Goal: Book appointment/travel/reservation

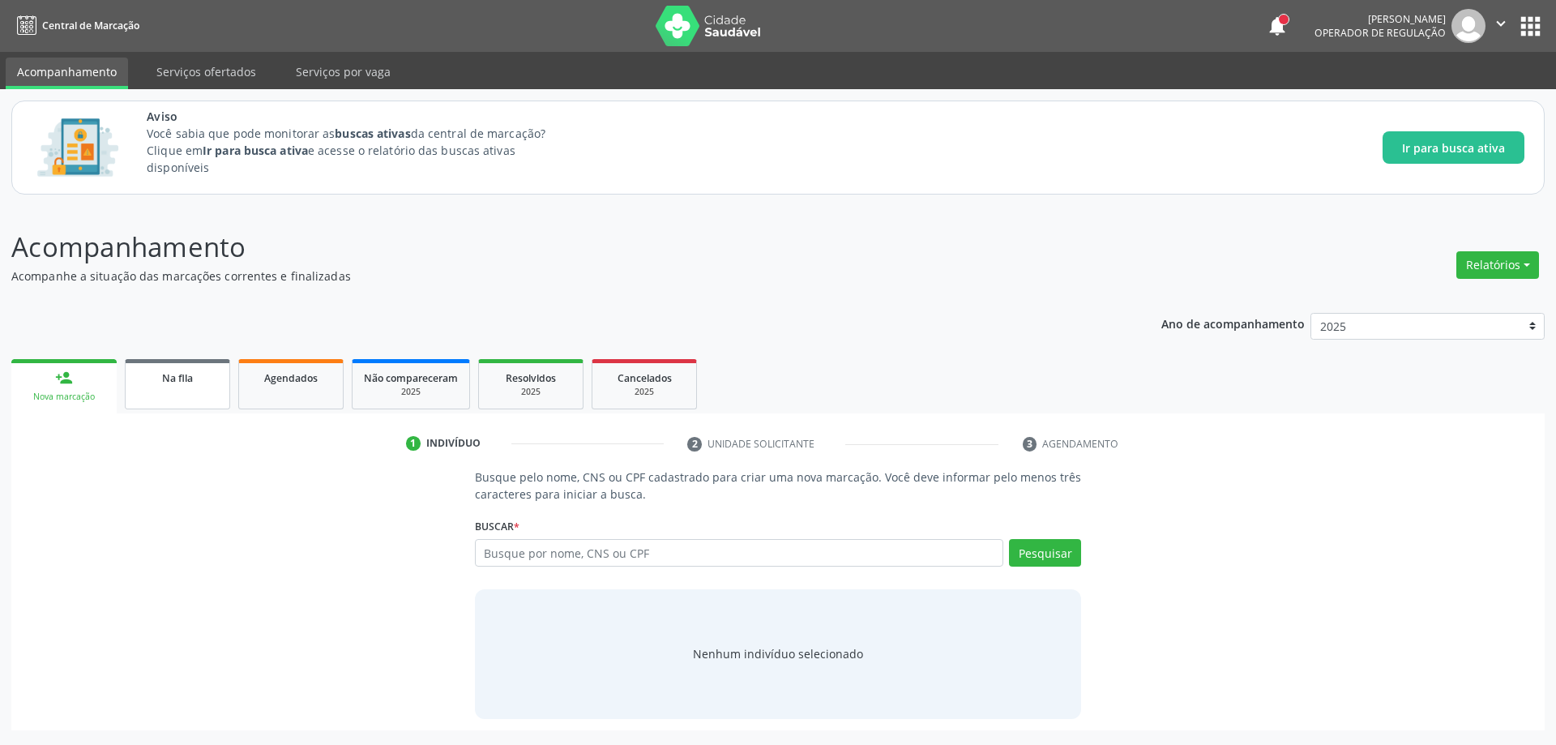
click at [185, 388] on link "Na fila" at bounding box center [177, 384] width 105 height 50
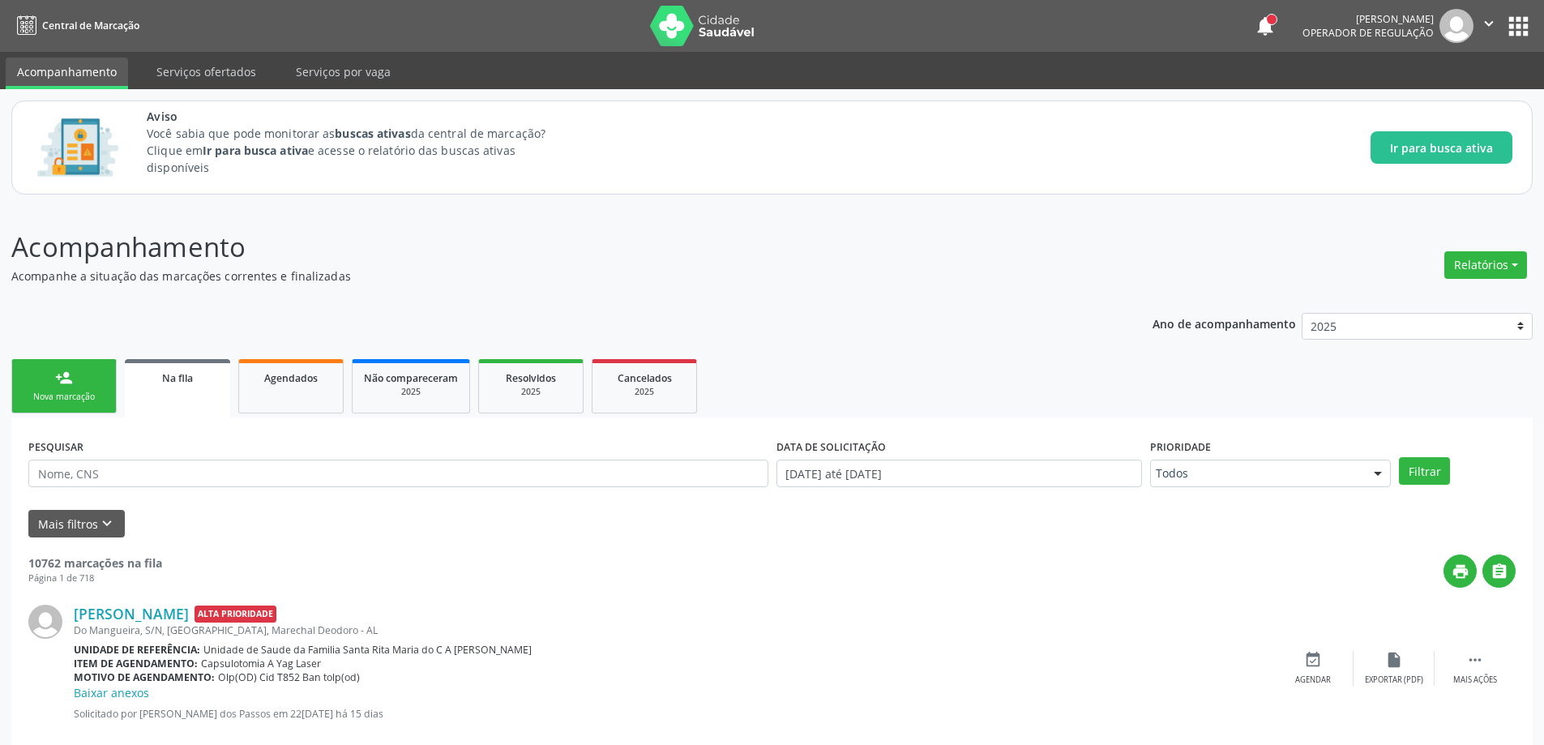
click at [158, 395] on link "Na fila" at bounding box center [177, 388] width 105 height 58
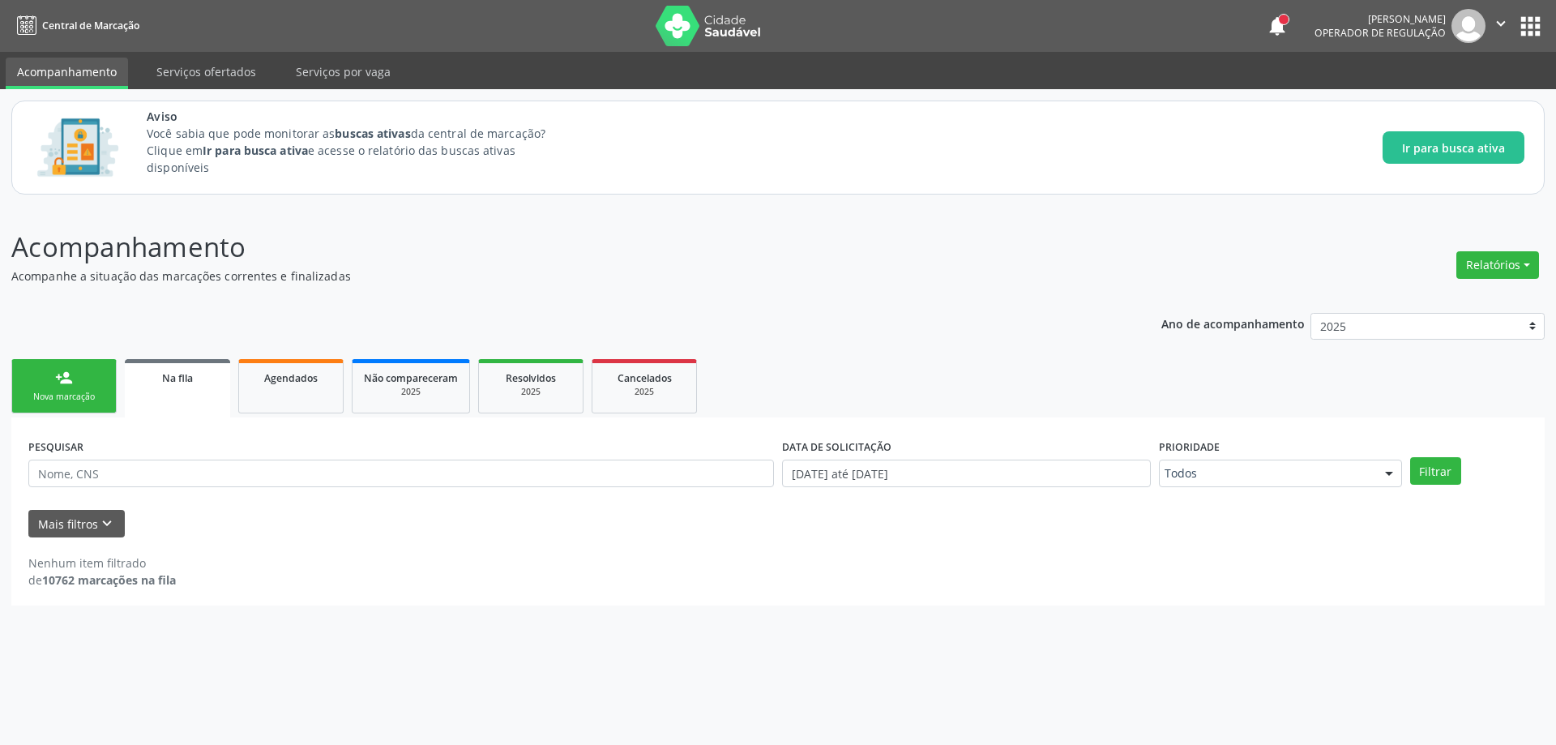
click at [173, 376] on span "Na fila" at bounding box center [177, 378] width 31 height 14
click at [91, 527] on button "Mais filtros keyboard_arrow_down" at bounding box center [76, 524] width 96 height 28
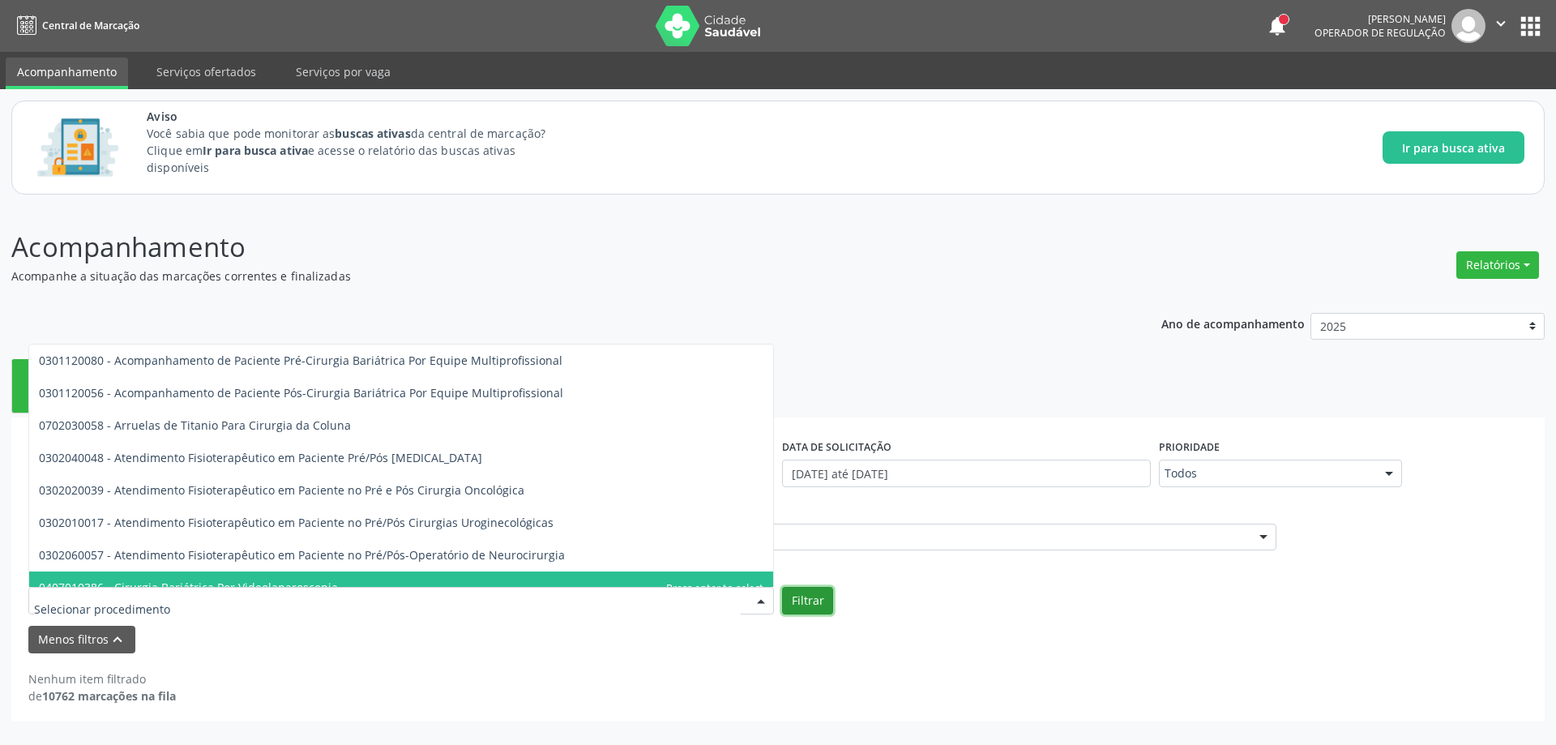
click at [802, 587] on button "Filtrar" at bounding box center [807, 601] width 51 height 28
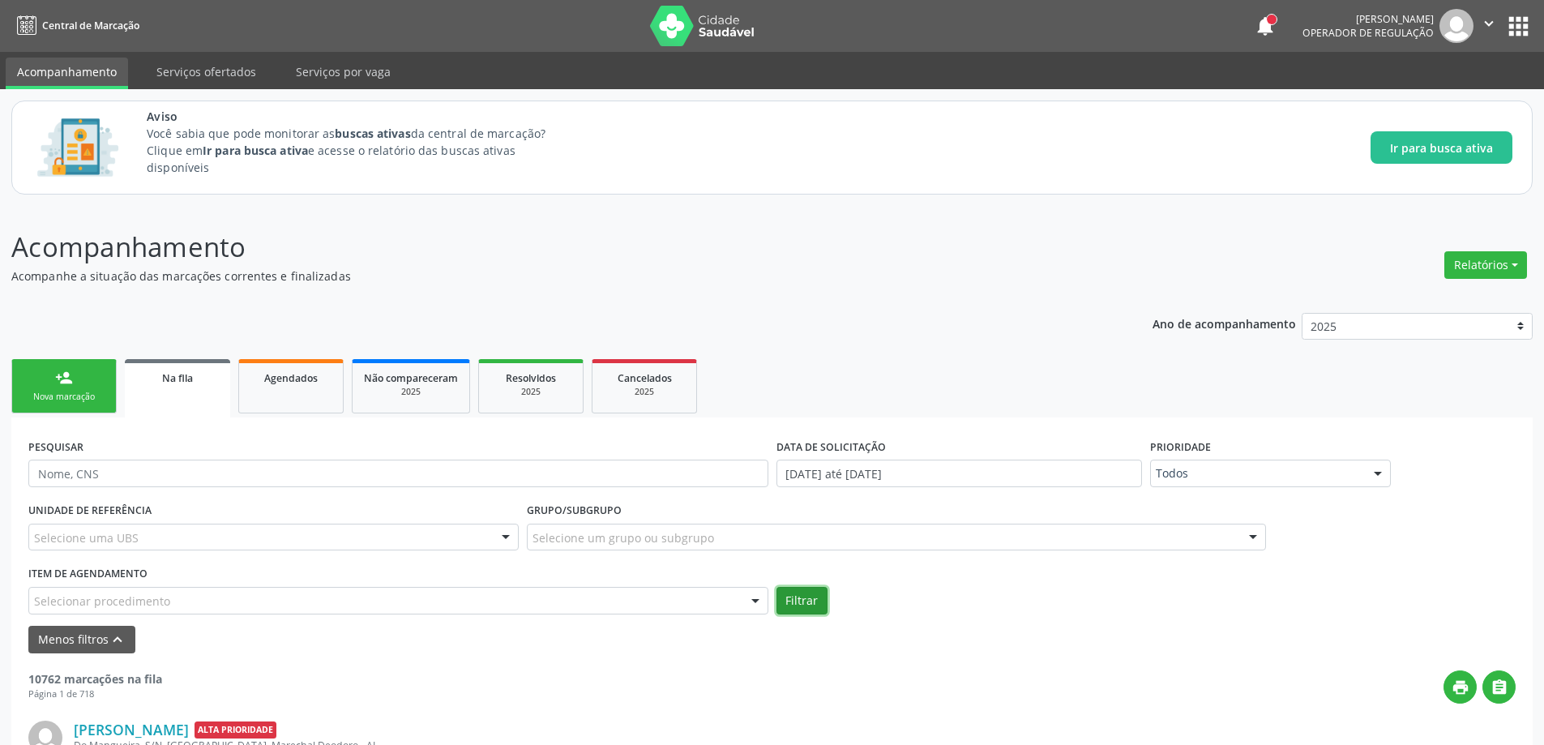
click at [811, 599] on button "Filtrar" at bounding box center [802, 601] width 51 height 28
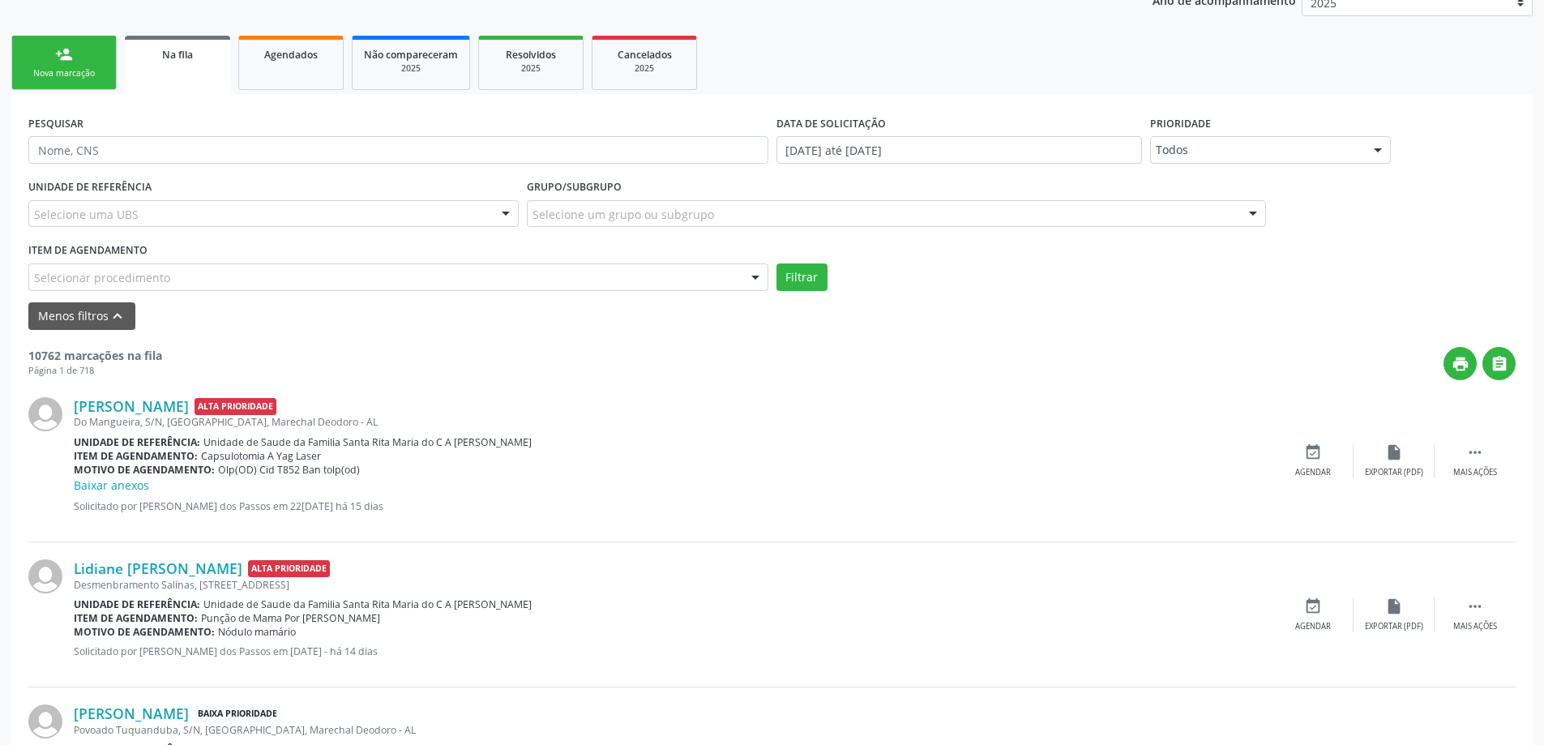
scroll to position [243, 0]
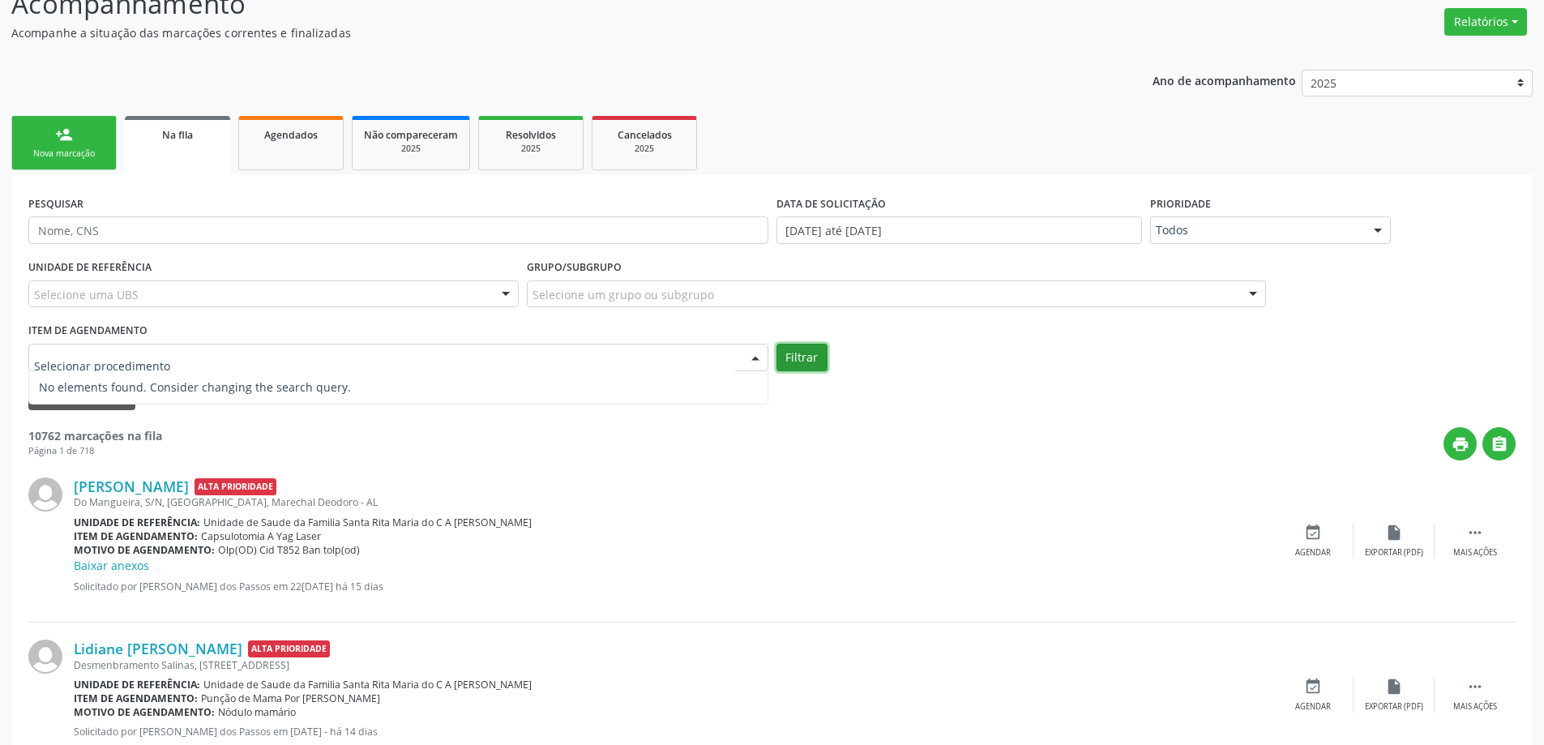
click at [790, 357] on button "Filtrar" at bounding box center [802, 358] width 51 height 28
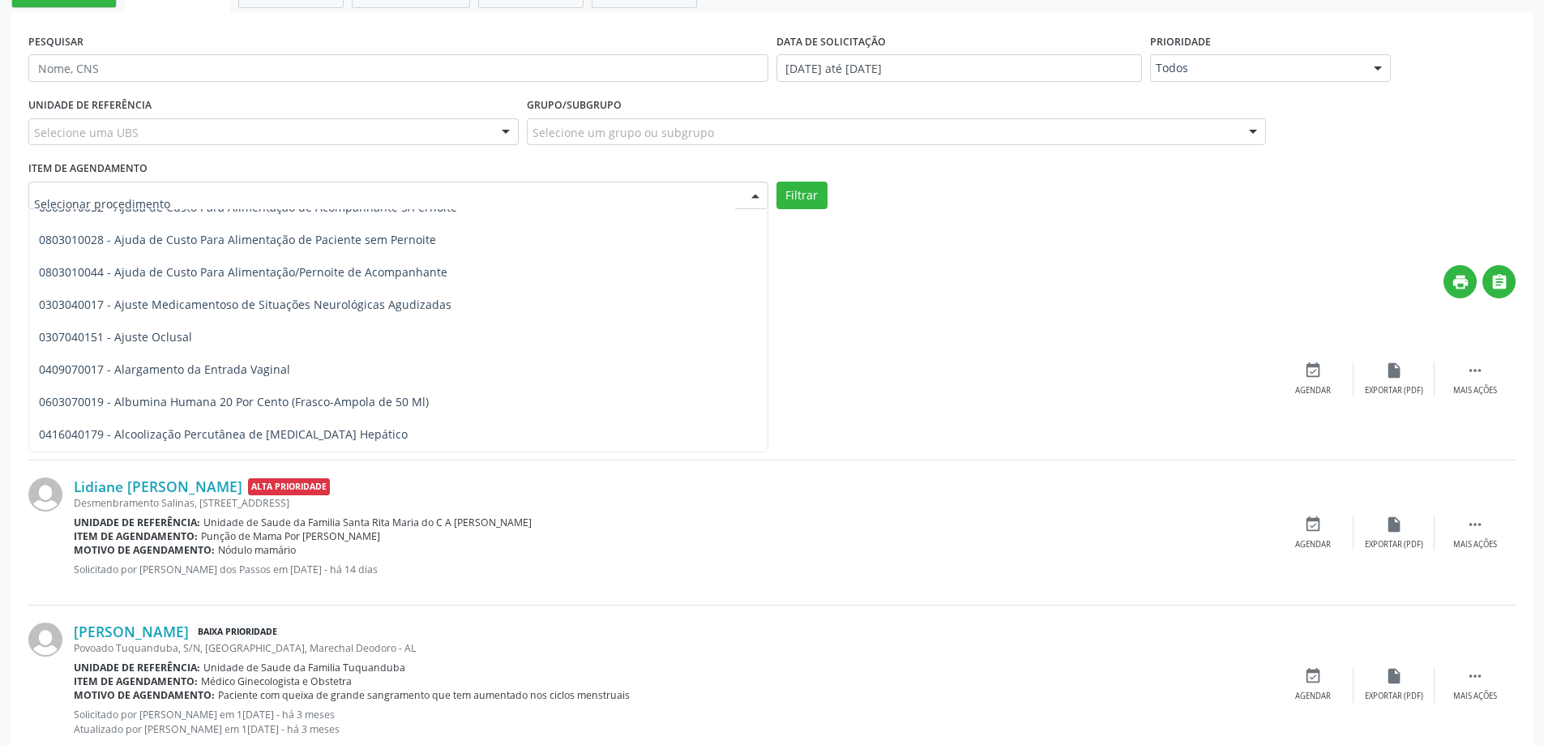
scroll to position [3729, 0]
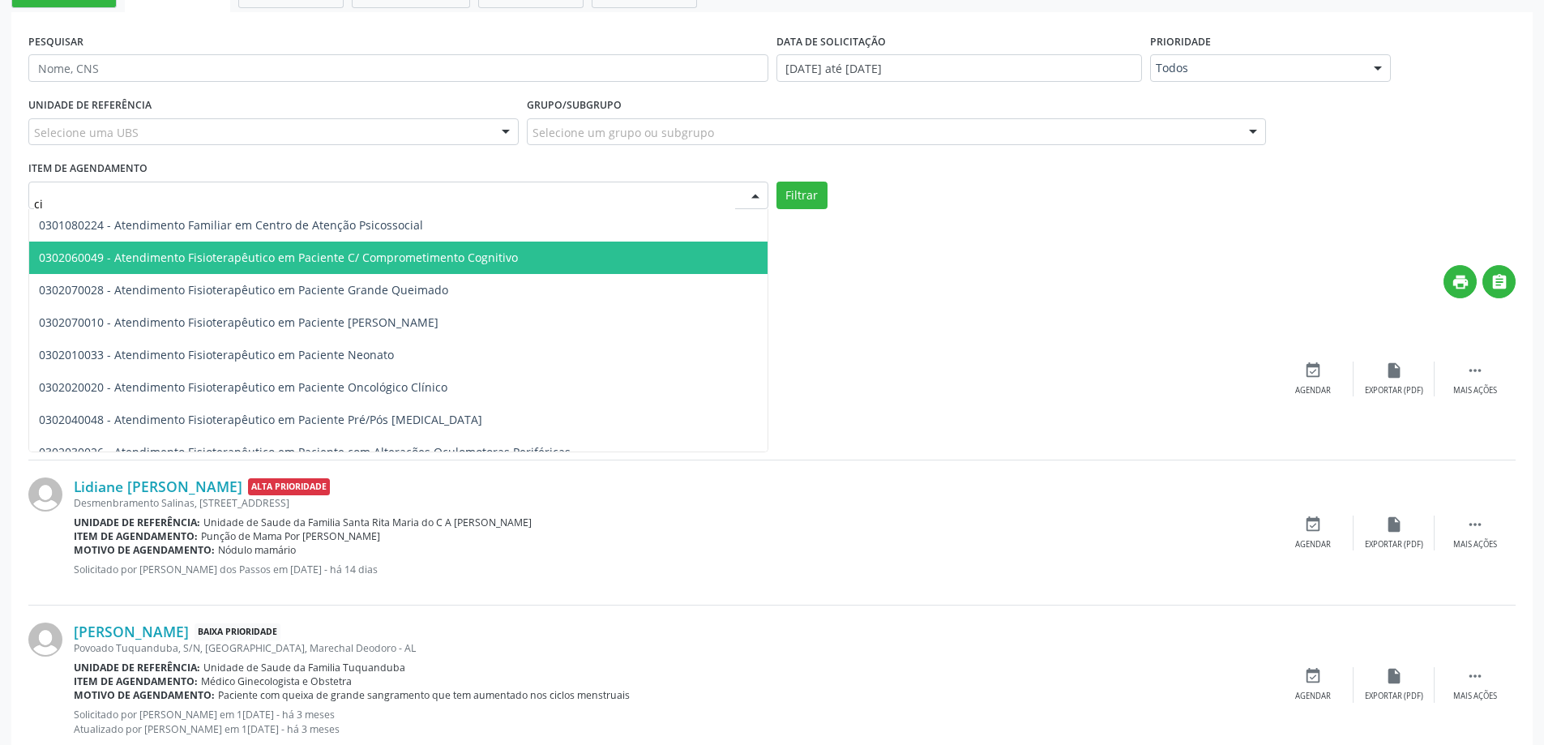
type input "cir"
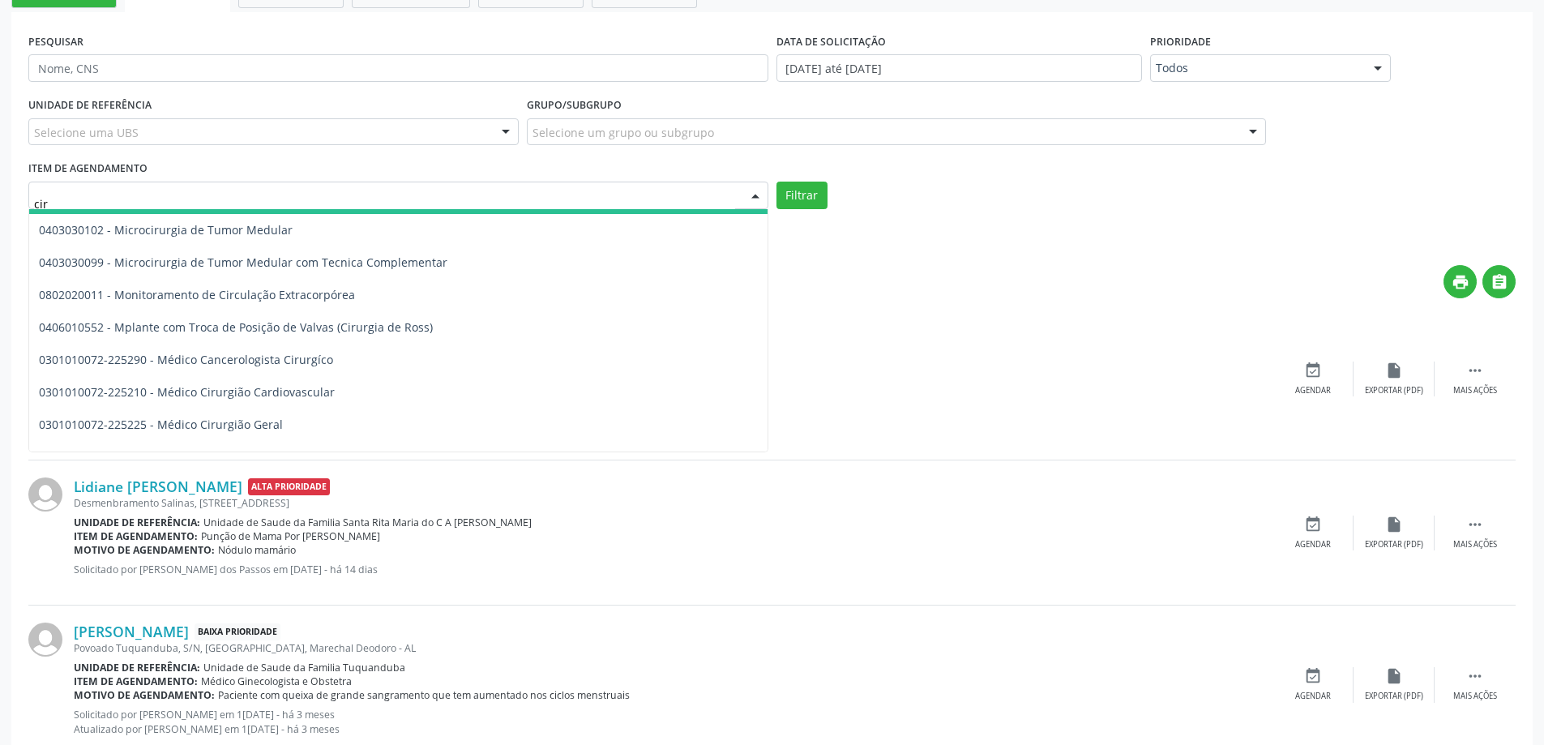
scroll to position [3891, 0]
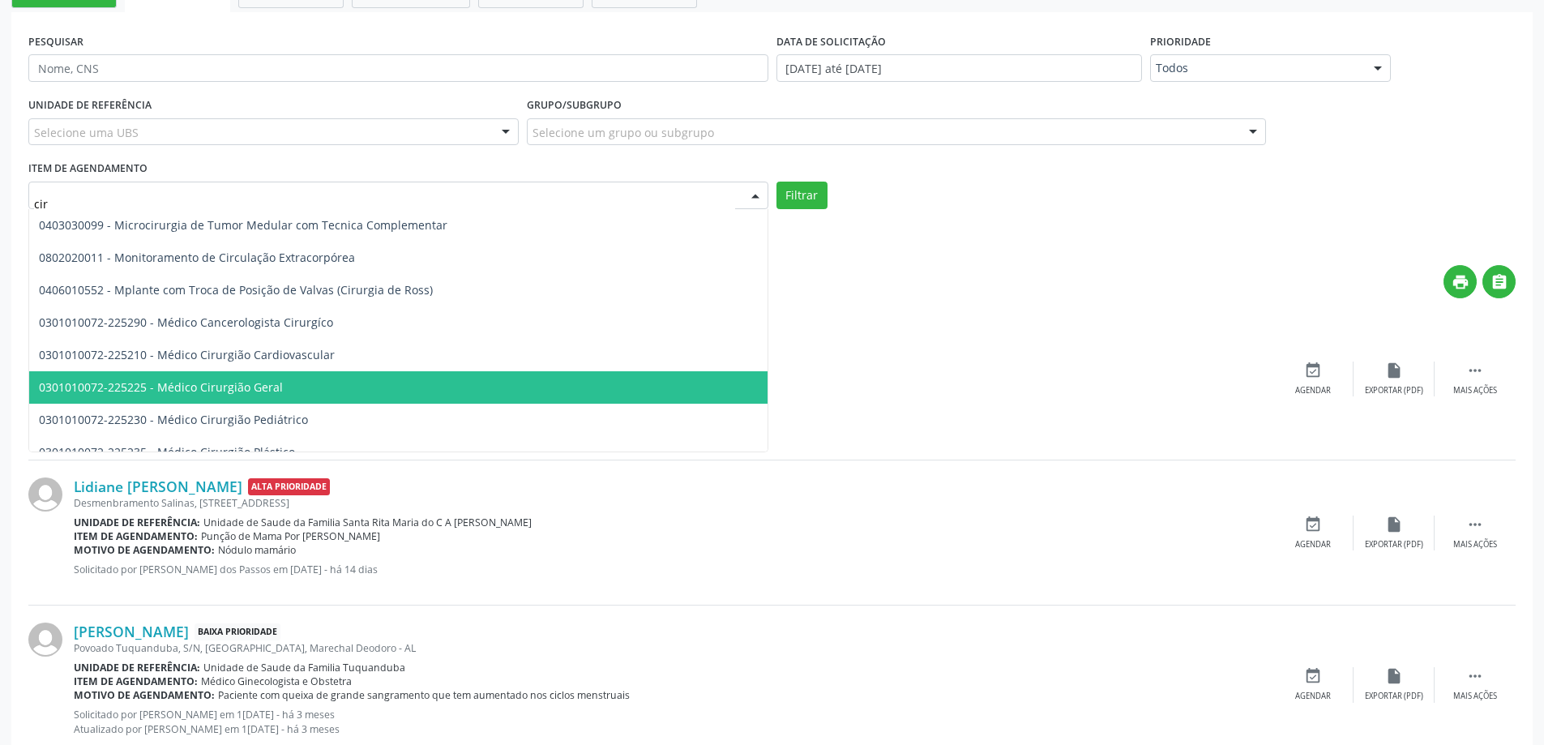
click at [202, 393] on span "0301010072-225225 - Médico Cirurgião Geral" at bounding box center [161, 386] width 244 height 15
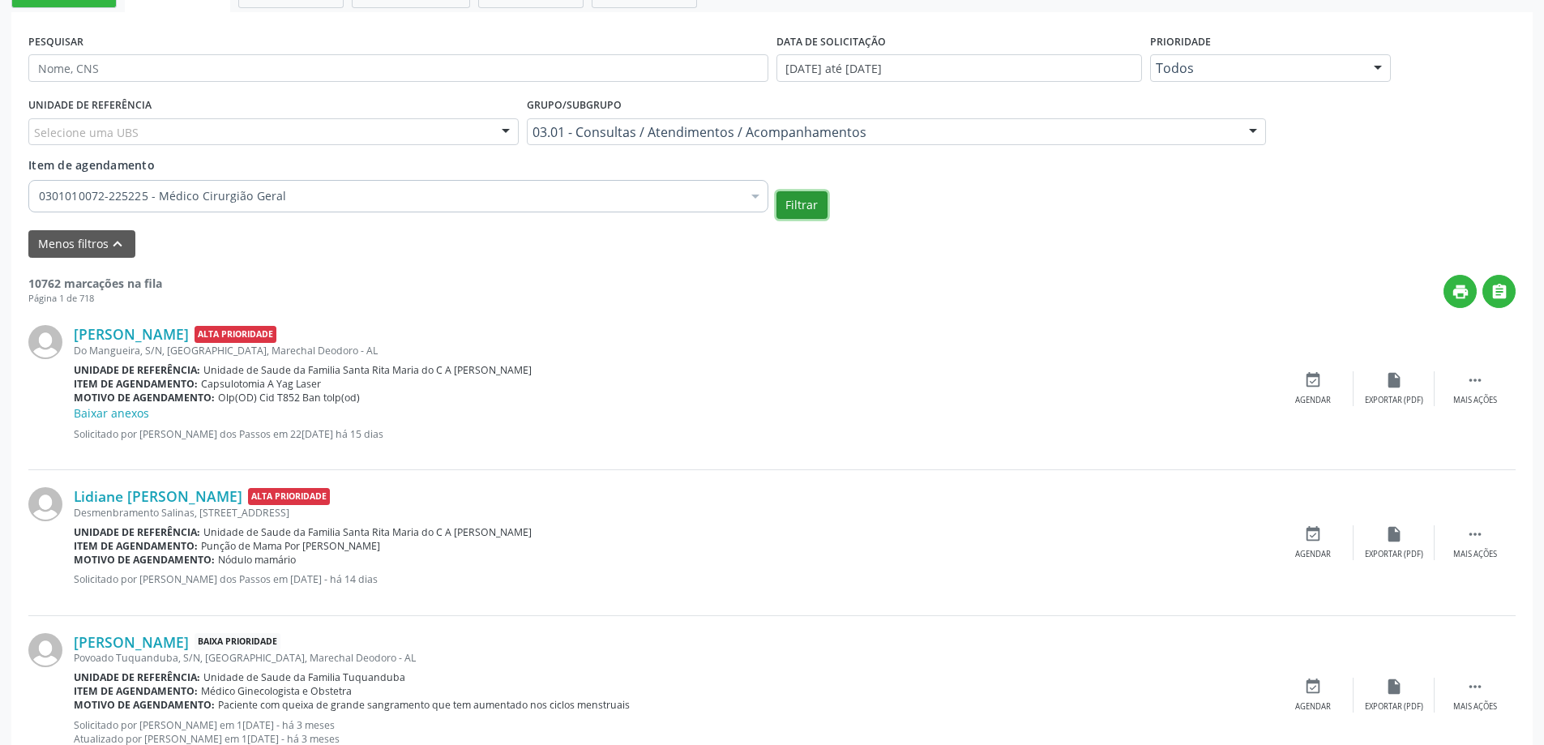
click at [793, 208] on button "Filtrar" at bounding box center [802, 205] width 51 height 28
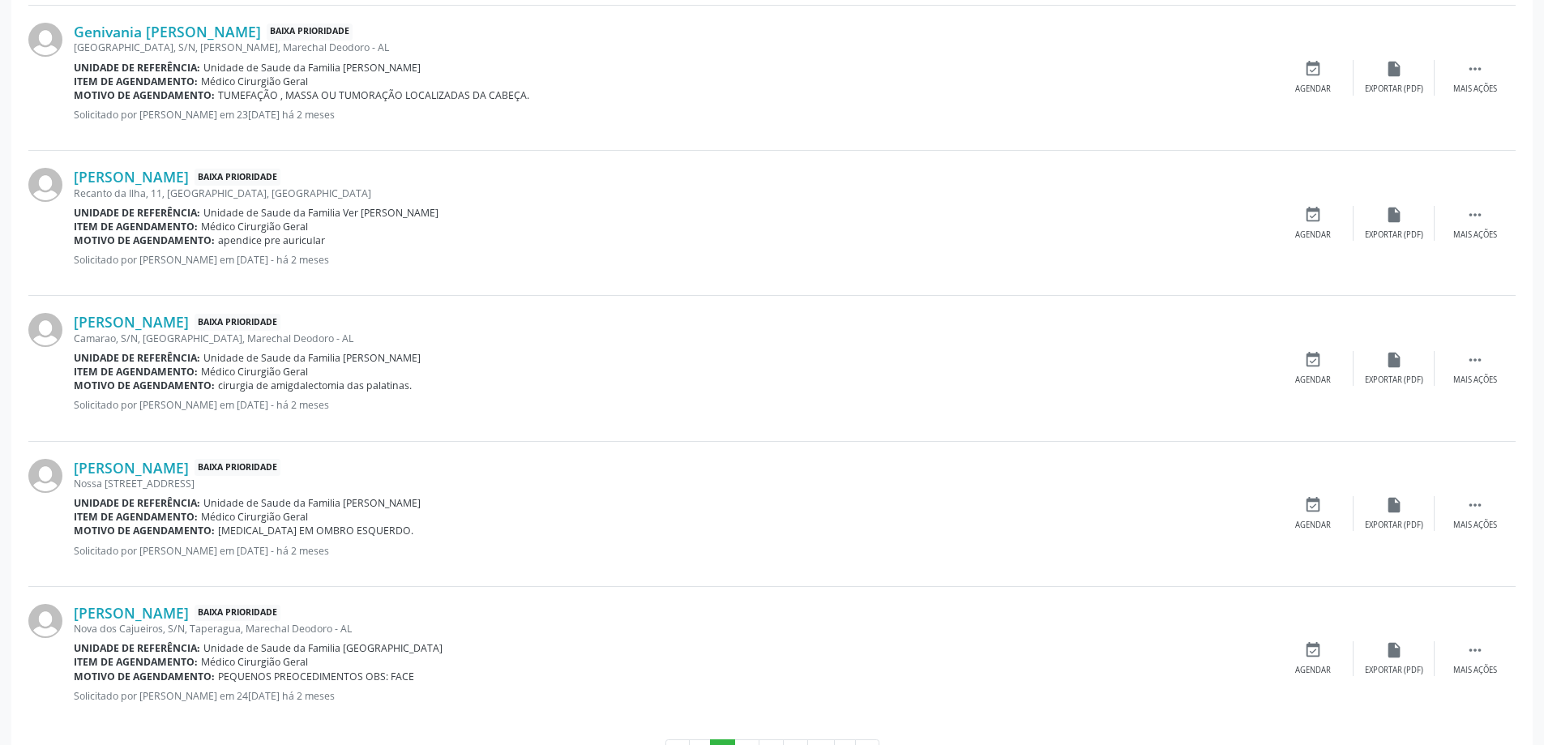
scroll to position [2249, 0]
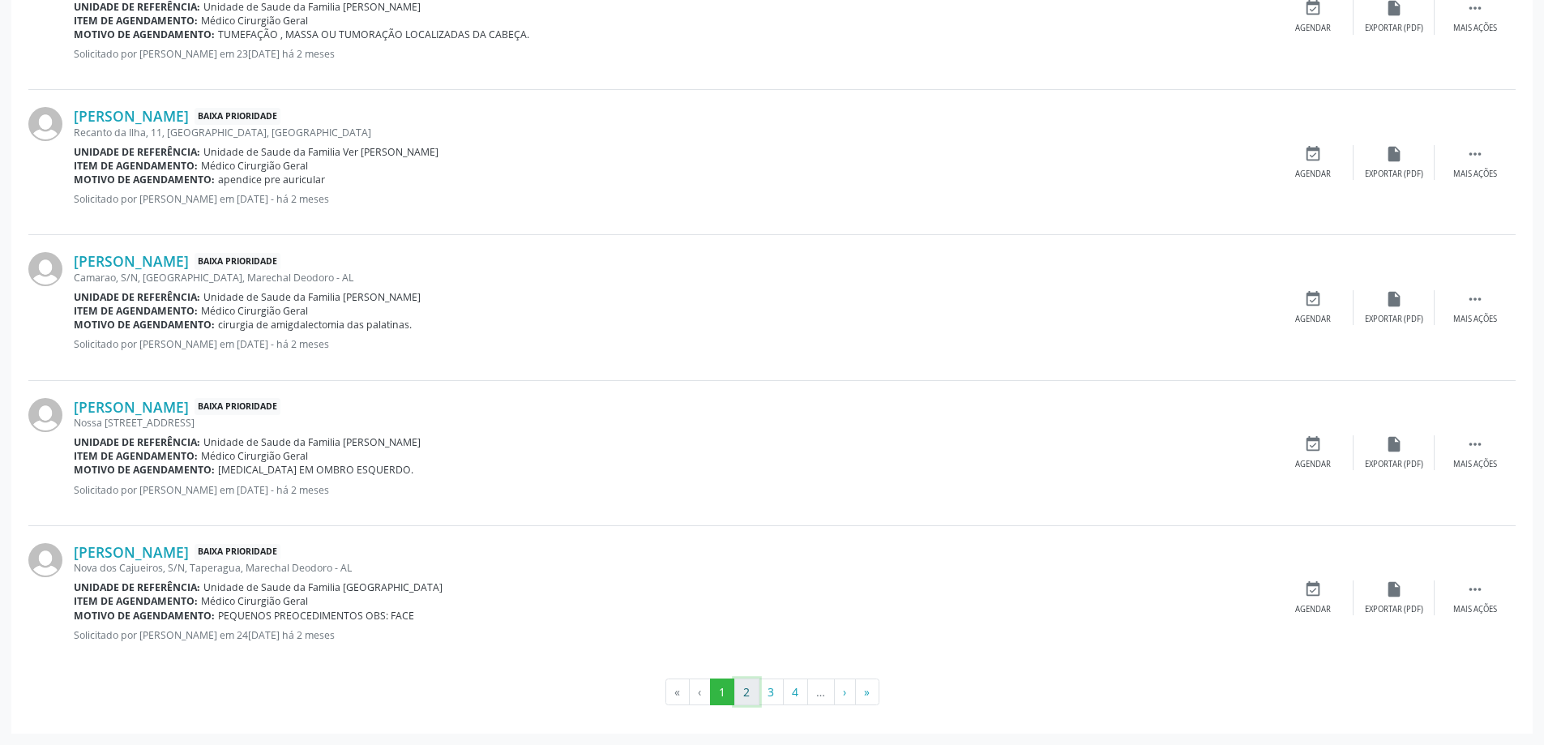
click at [745, 695] on button "2" at bounding box center [746, 692] width 25 height 28
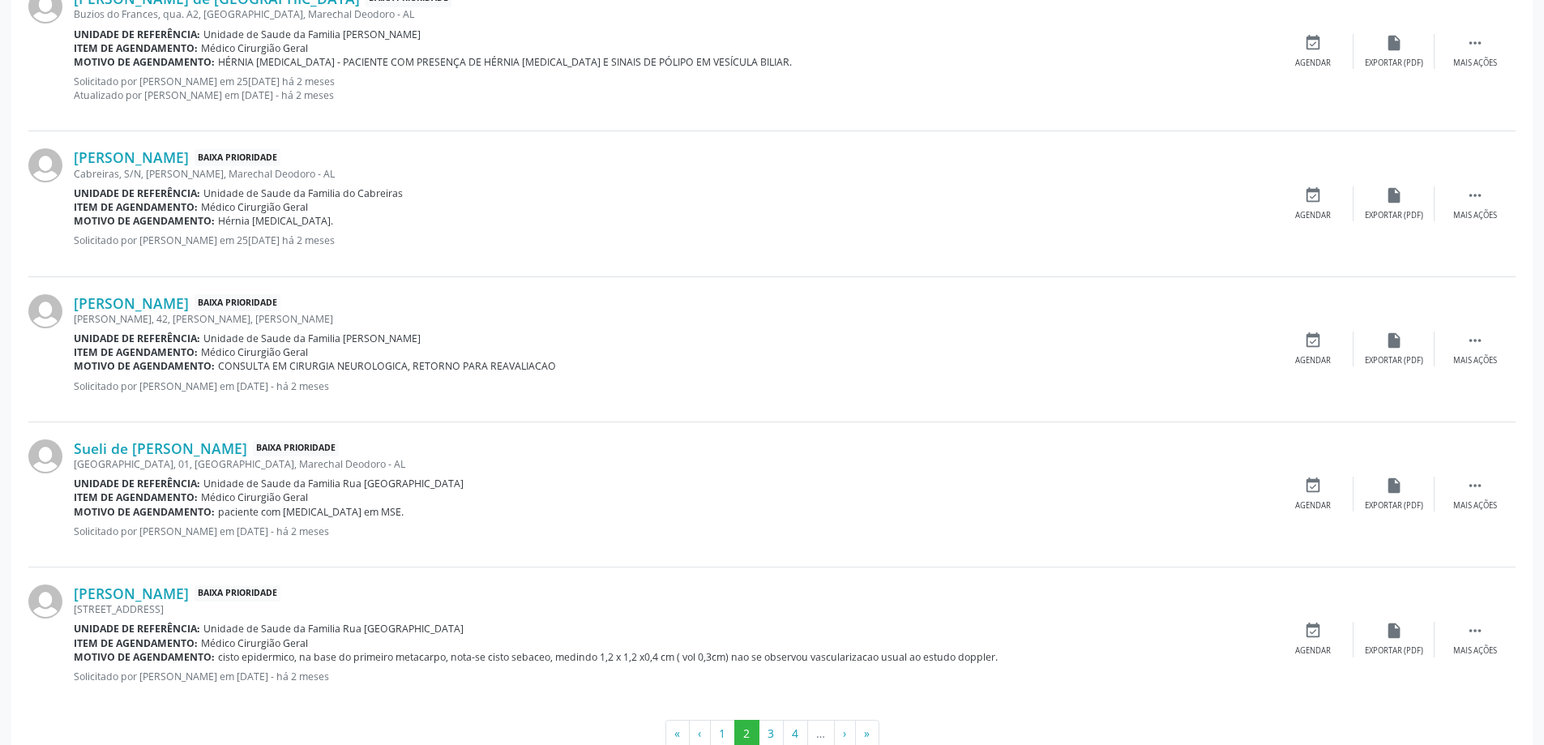
scroll to position [2264, 0]
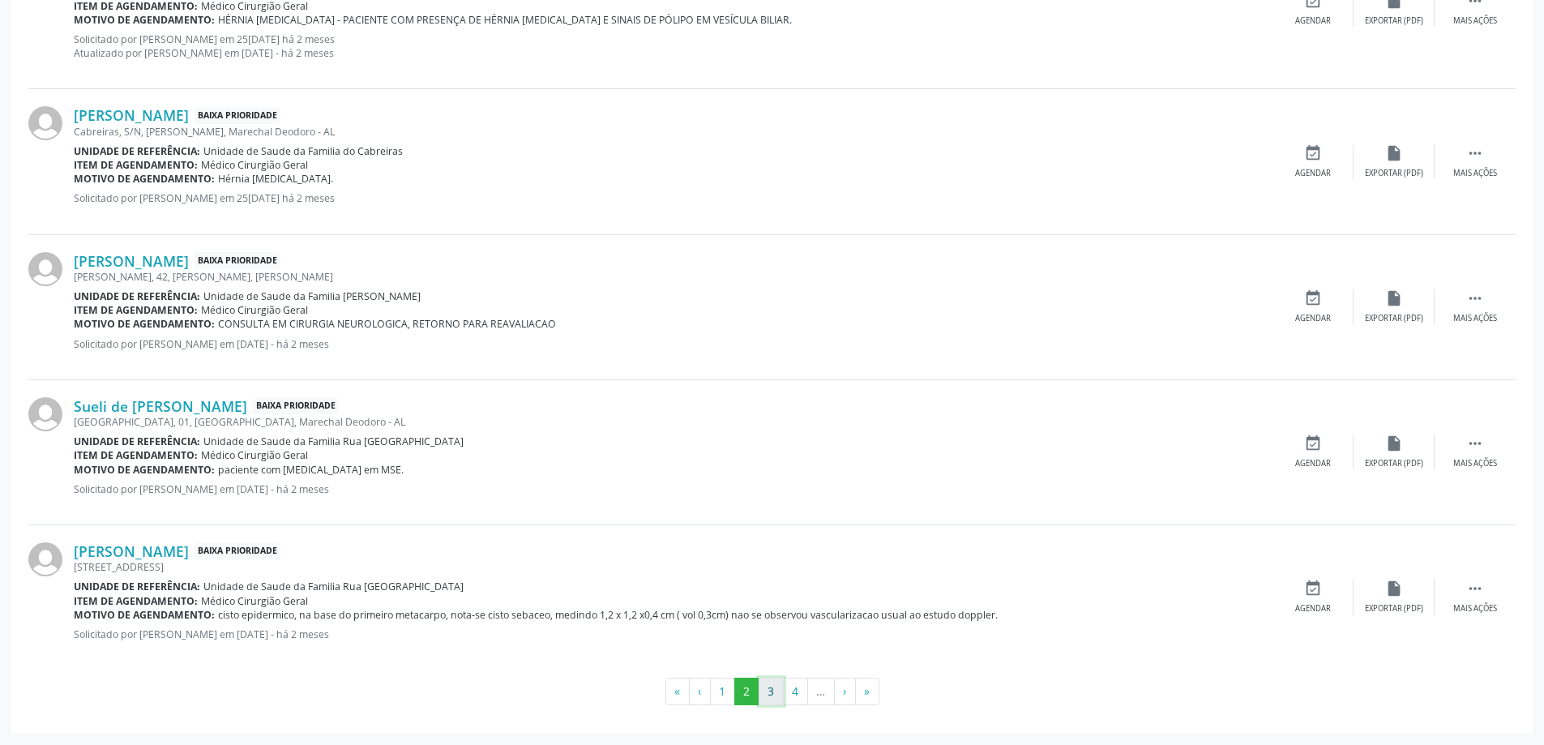
click at [774, 692] on button "3" at bounding box center [771, 692] width 25 height 28
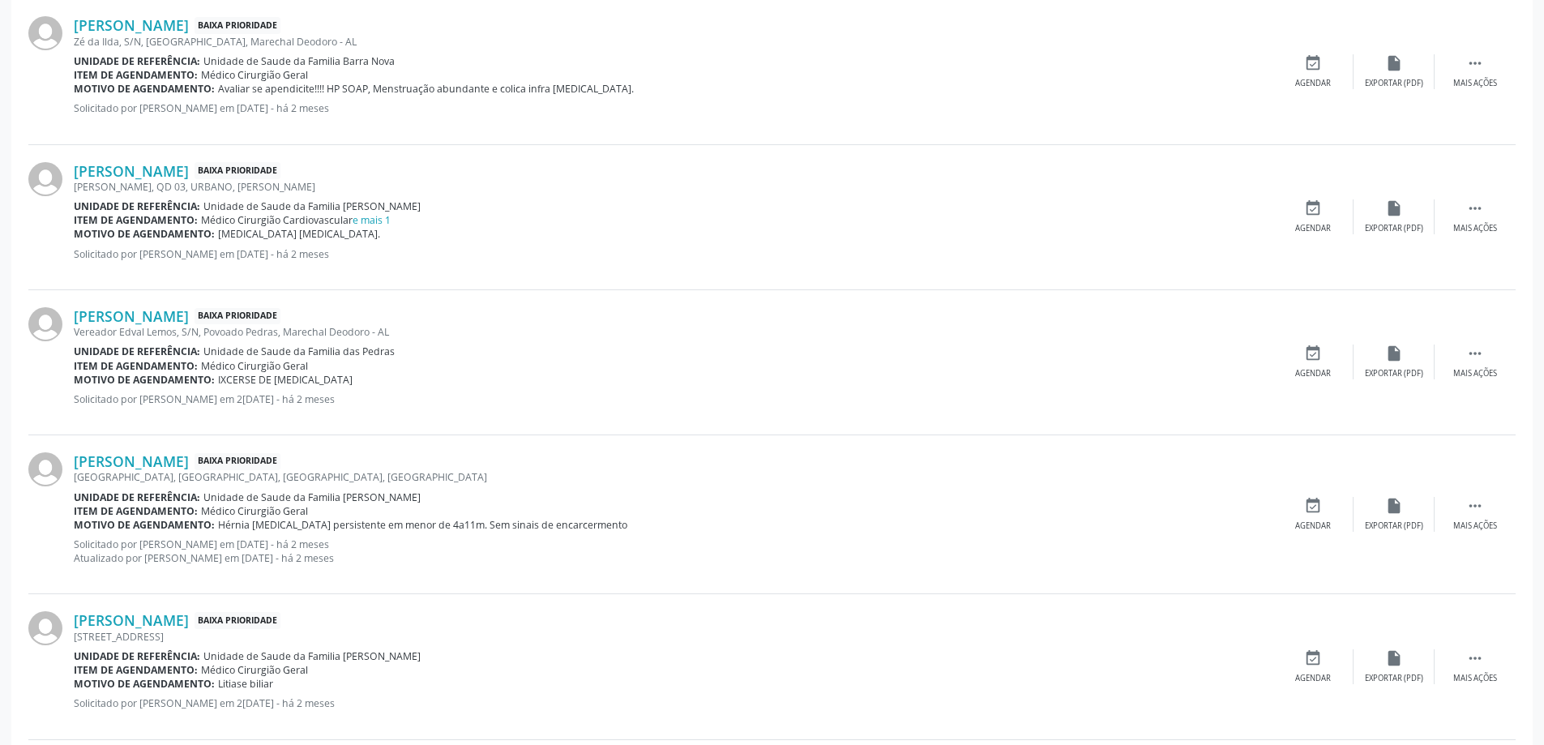
scroll to position [1778, 0]
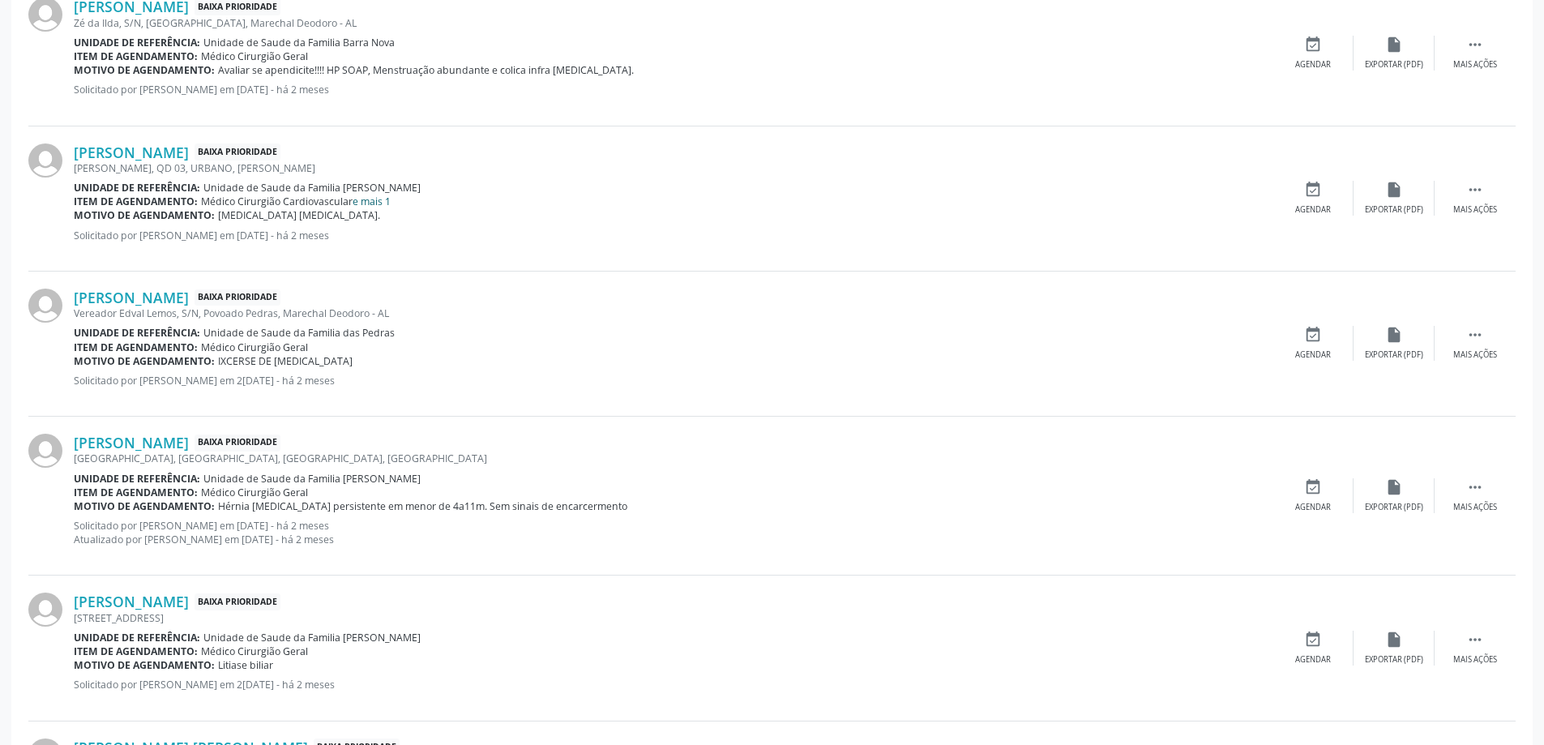
click at [378, 199] on link "e mais 1" at bounding box center [372, 202] width 38 height 14
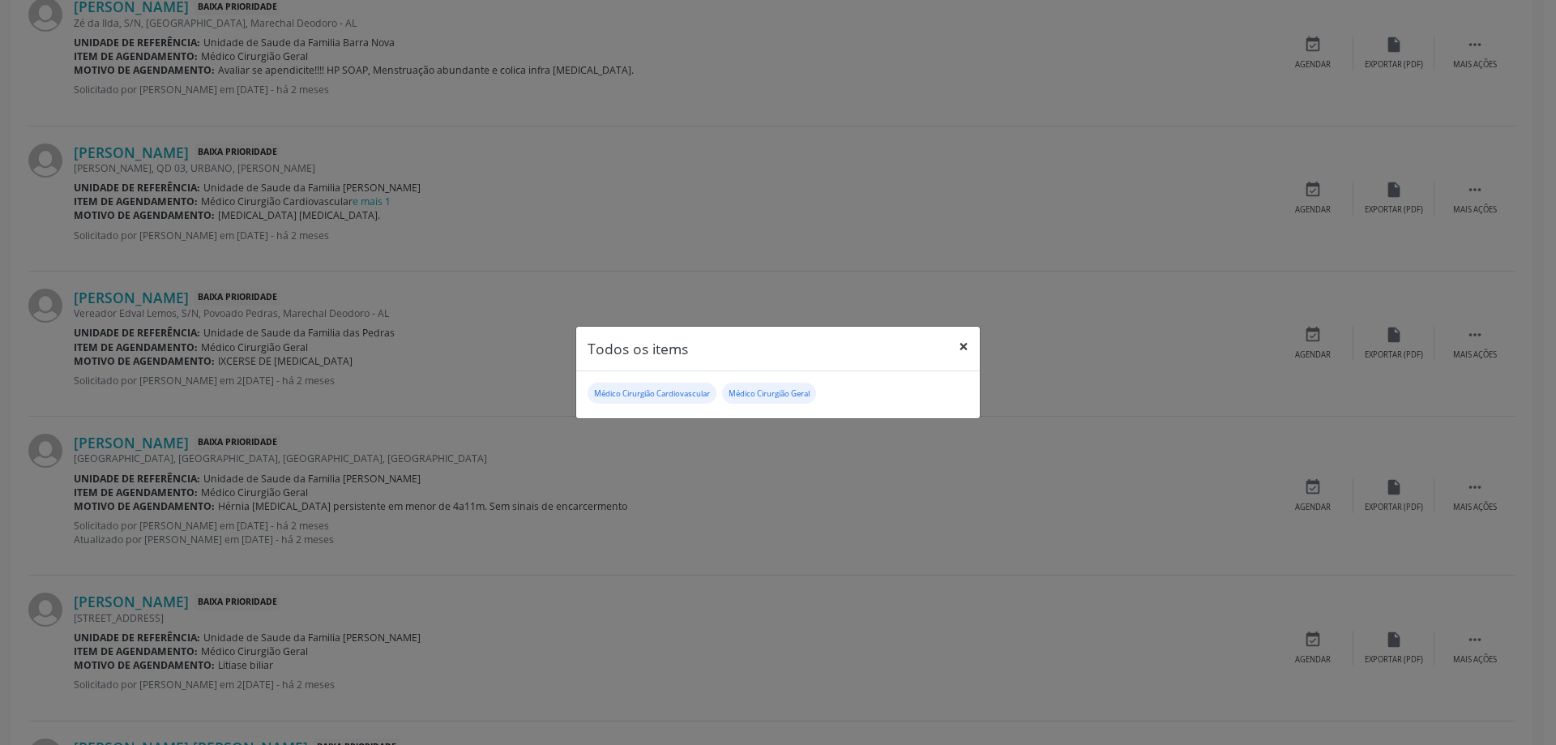
click at [961, 343] on button "×" at bounding box center [964, 347] width 32 height 40
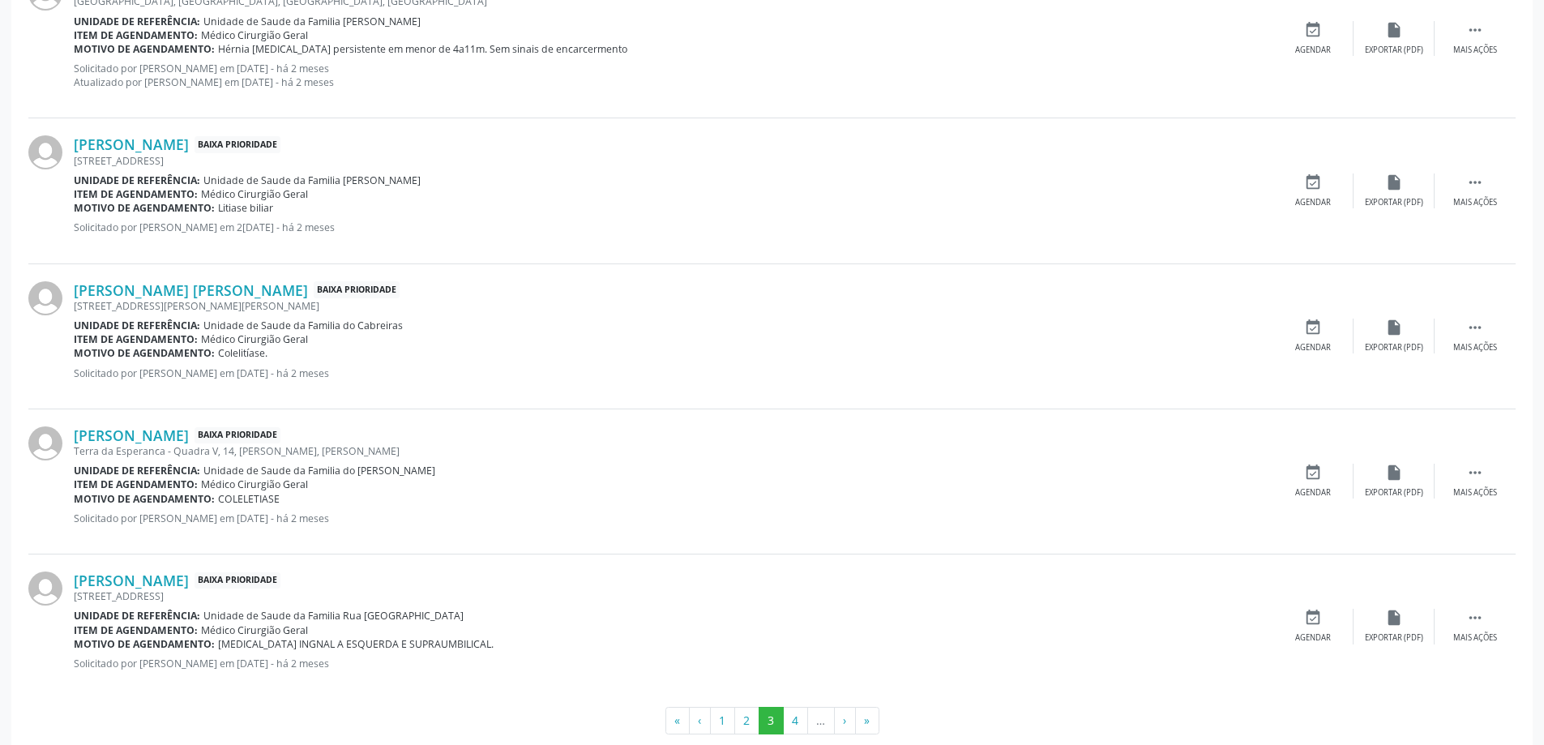
scroll to position [2264, 0]
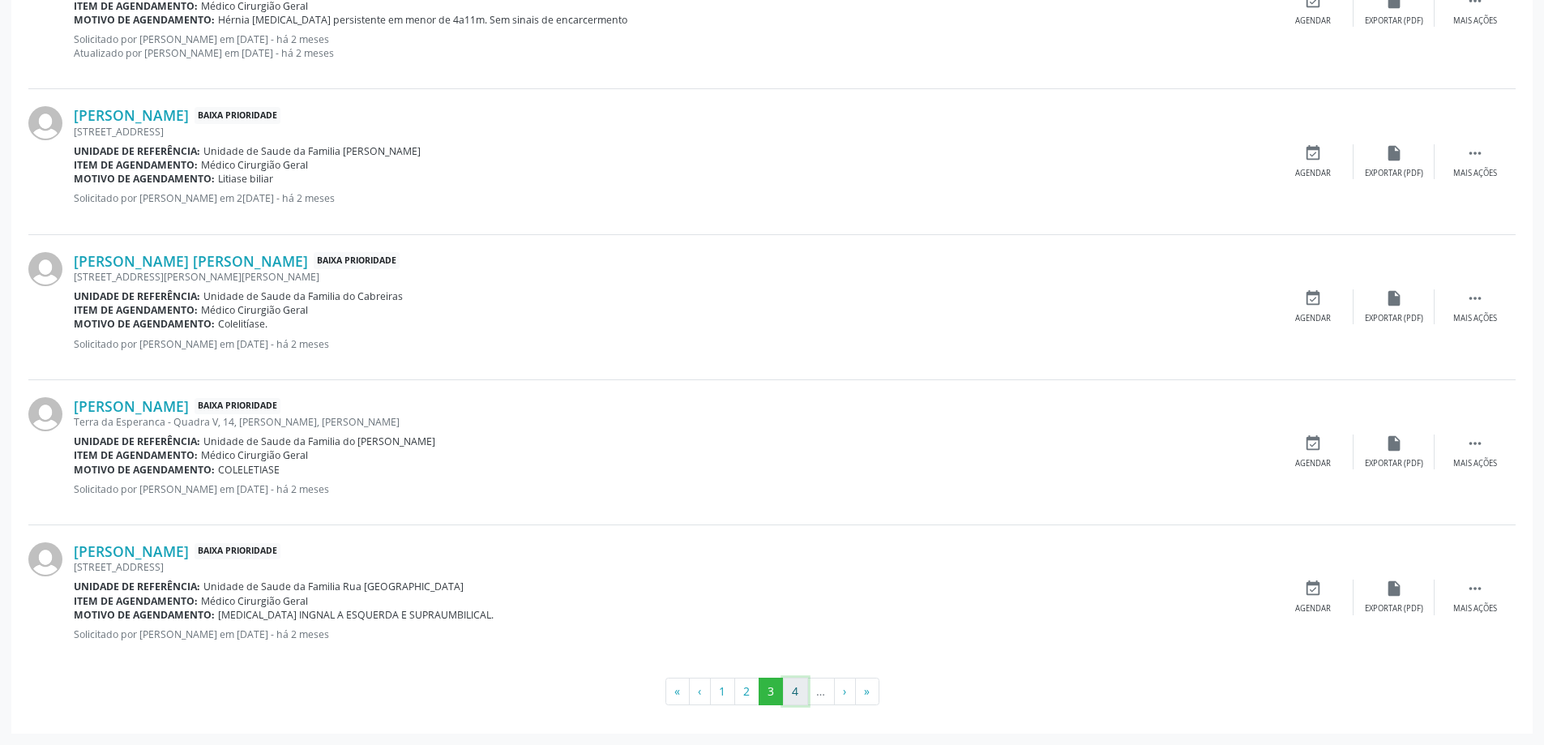
click at [799, 696] on button "4" at bounding box center [795, 692] width 25 height 28
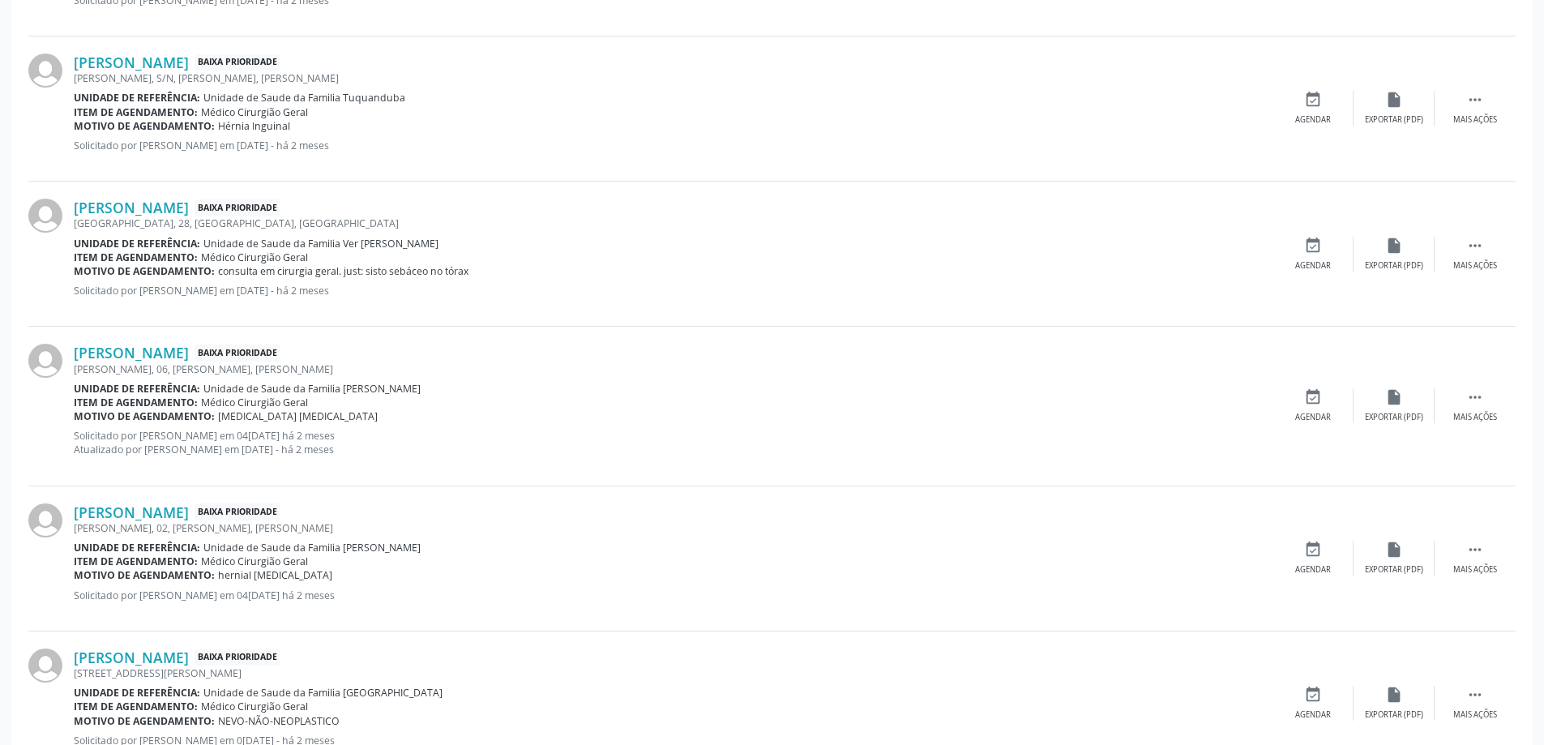
scroll to position [2249, 0]
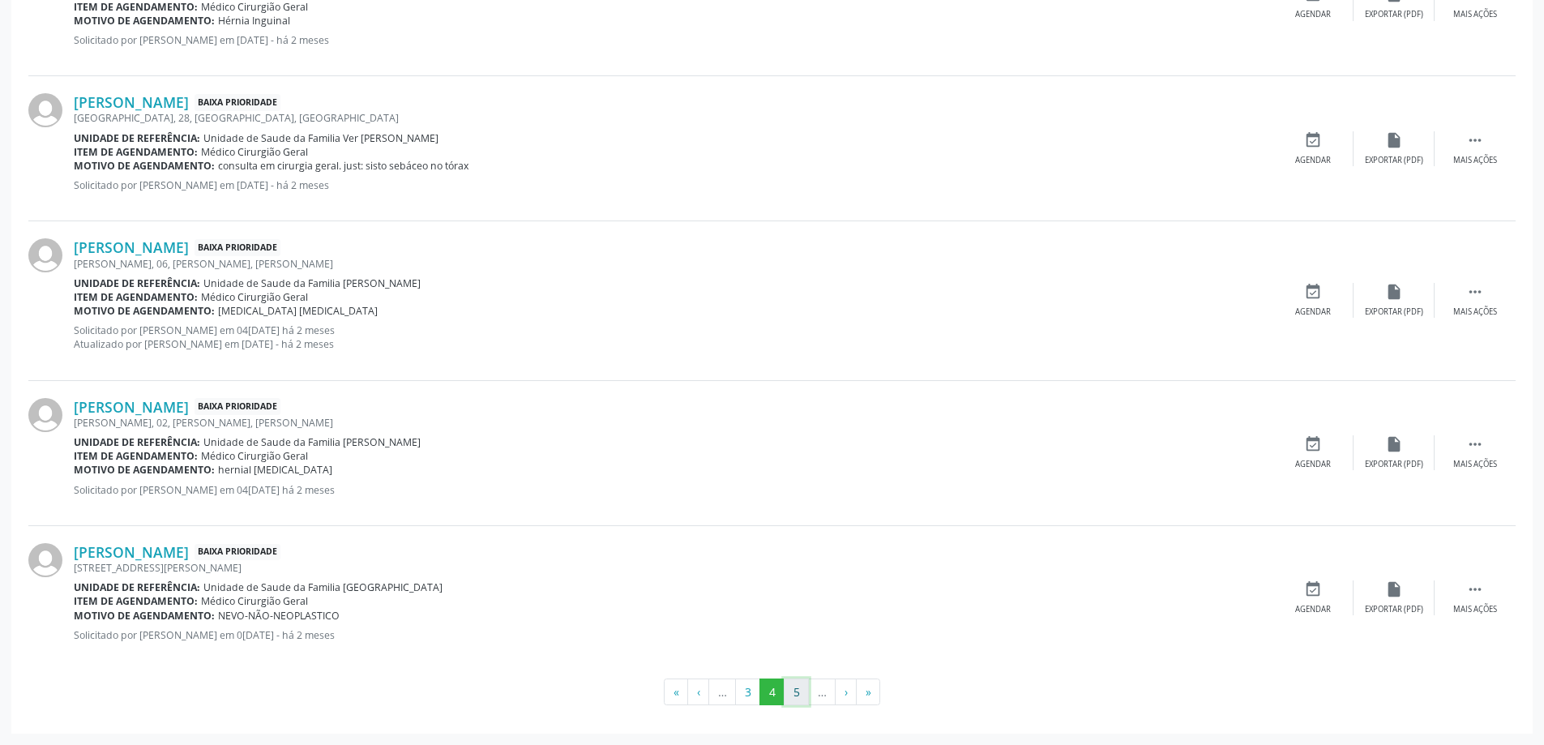
click at [798, 682] on button "5" at bounding box center [796, 692] width 25 height 28
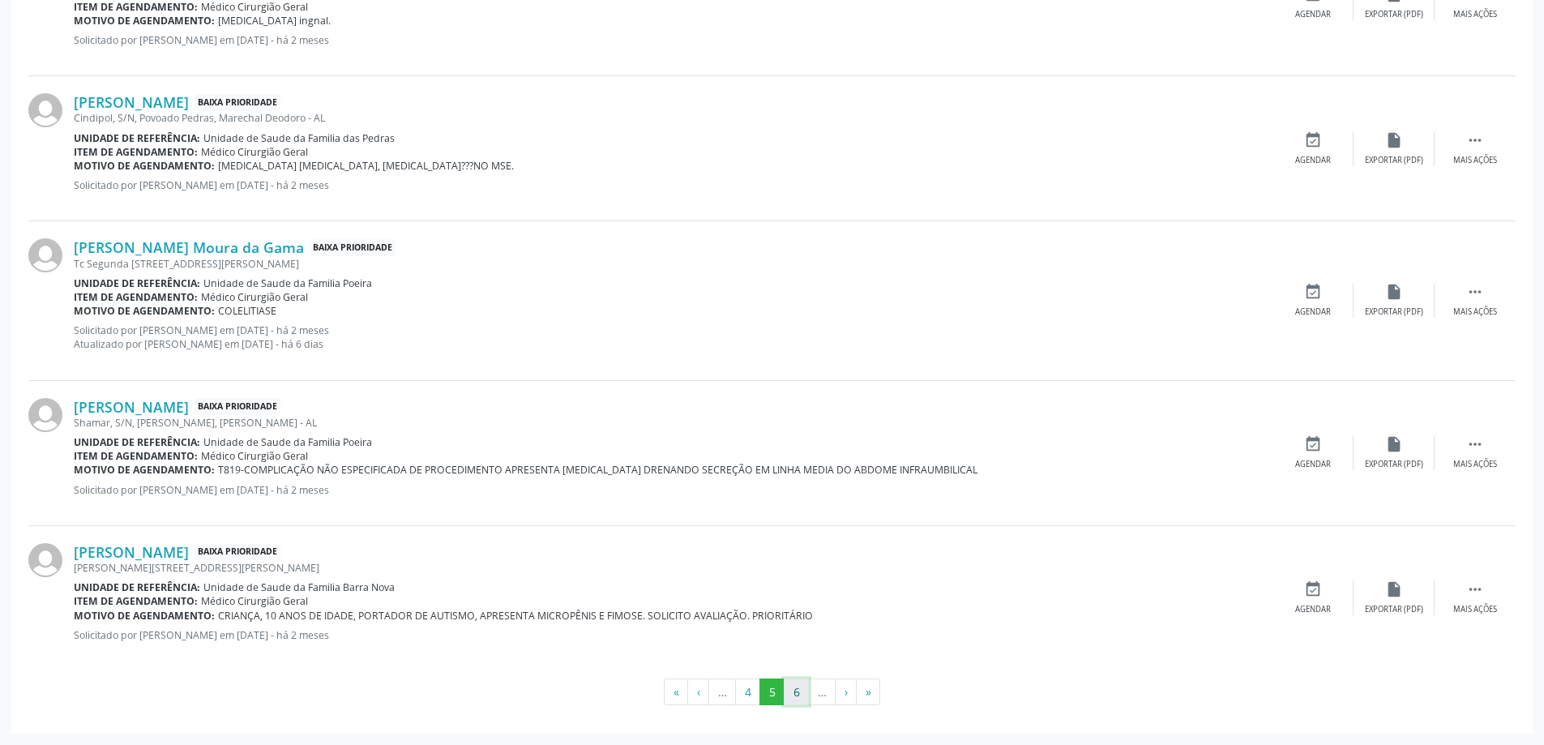
click at [797, 691] on button "6" at bounding box center [796, 692] width 25 height 28
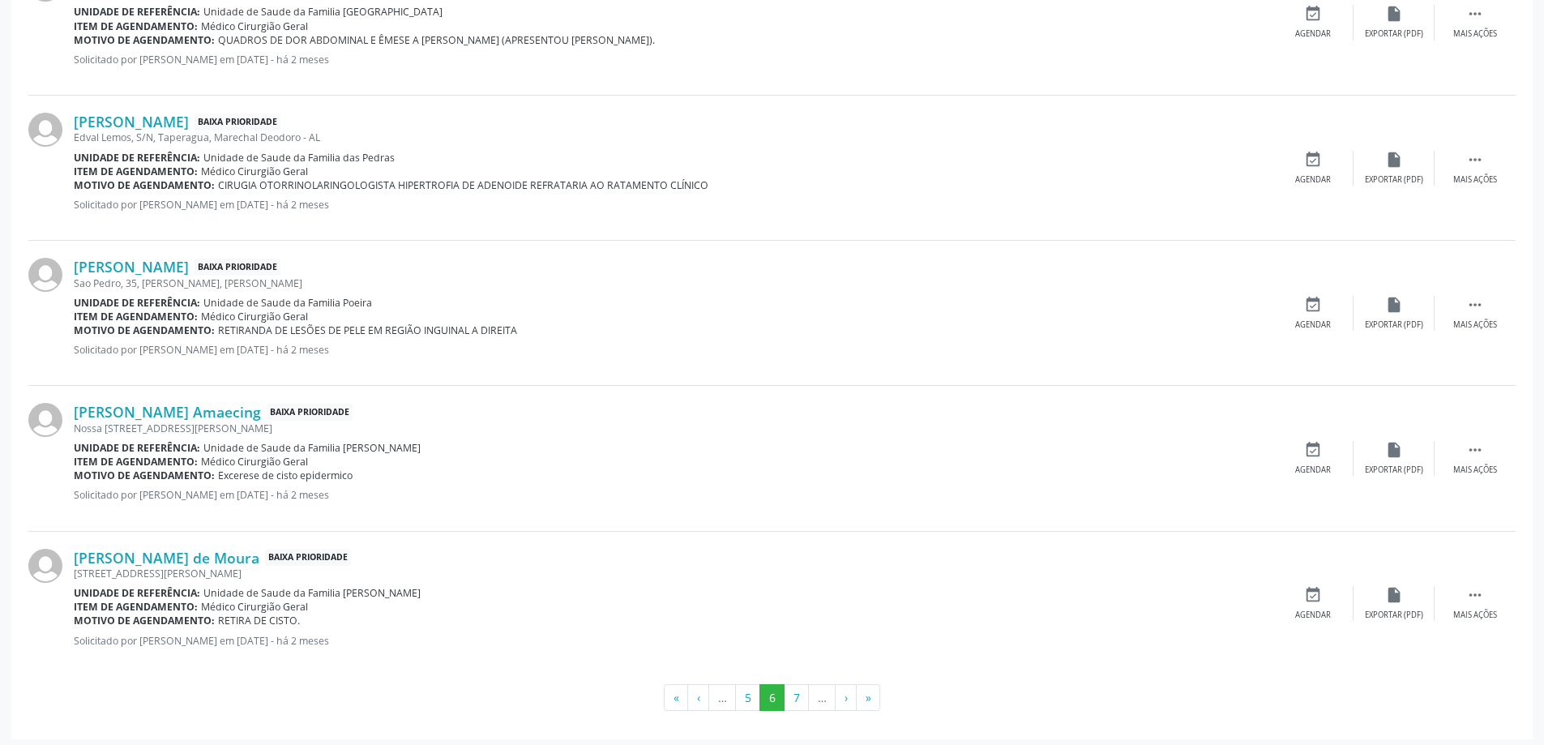
scroll to position [2236, 0]
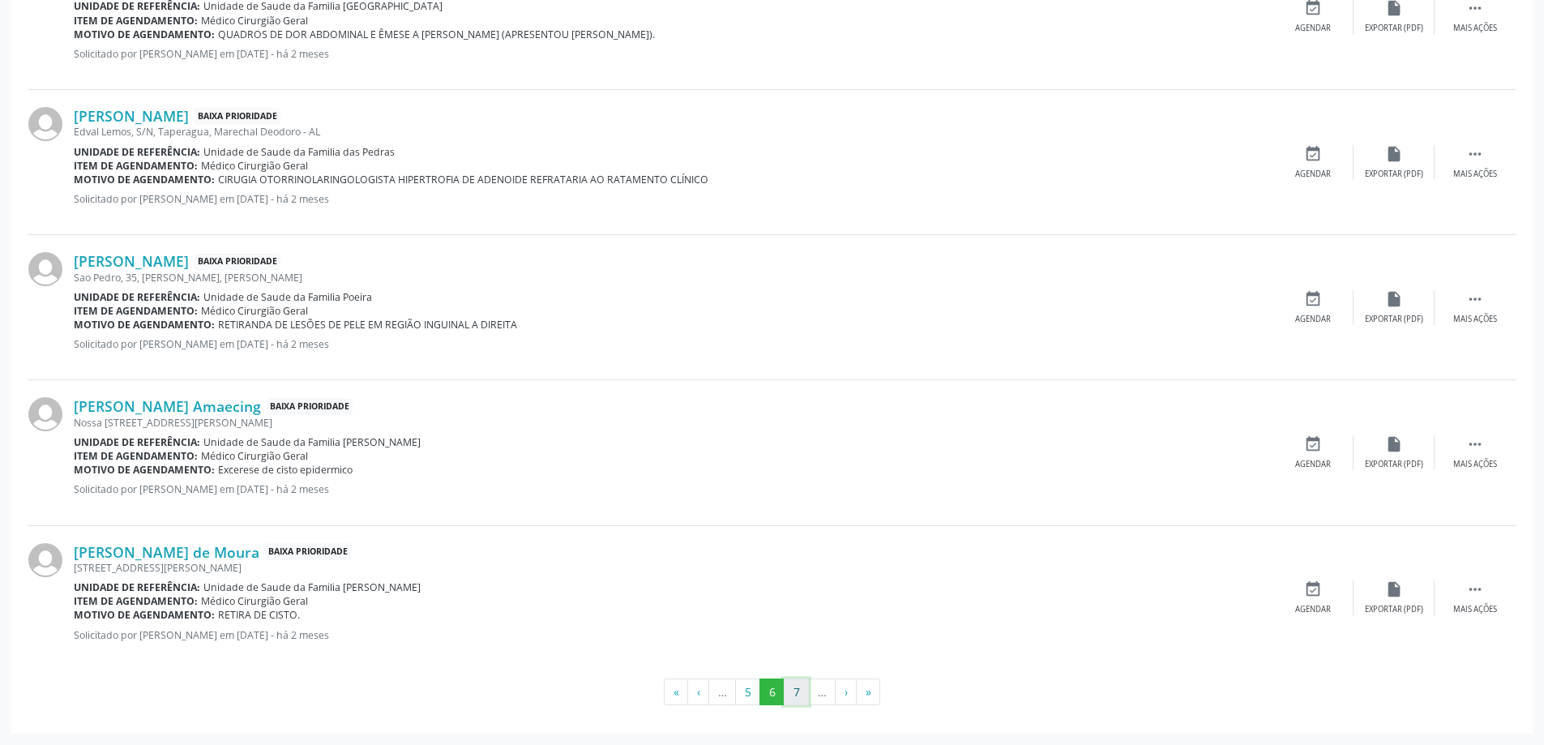
click at [794, 682] on button "7" at bounding box center [796, 692] width 25 height 28
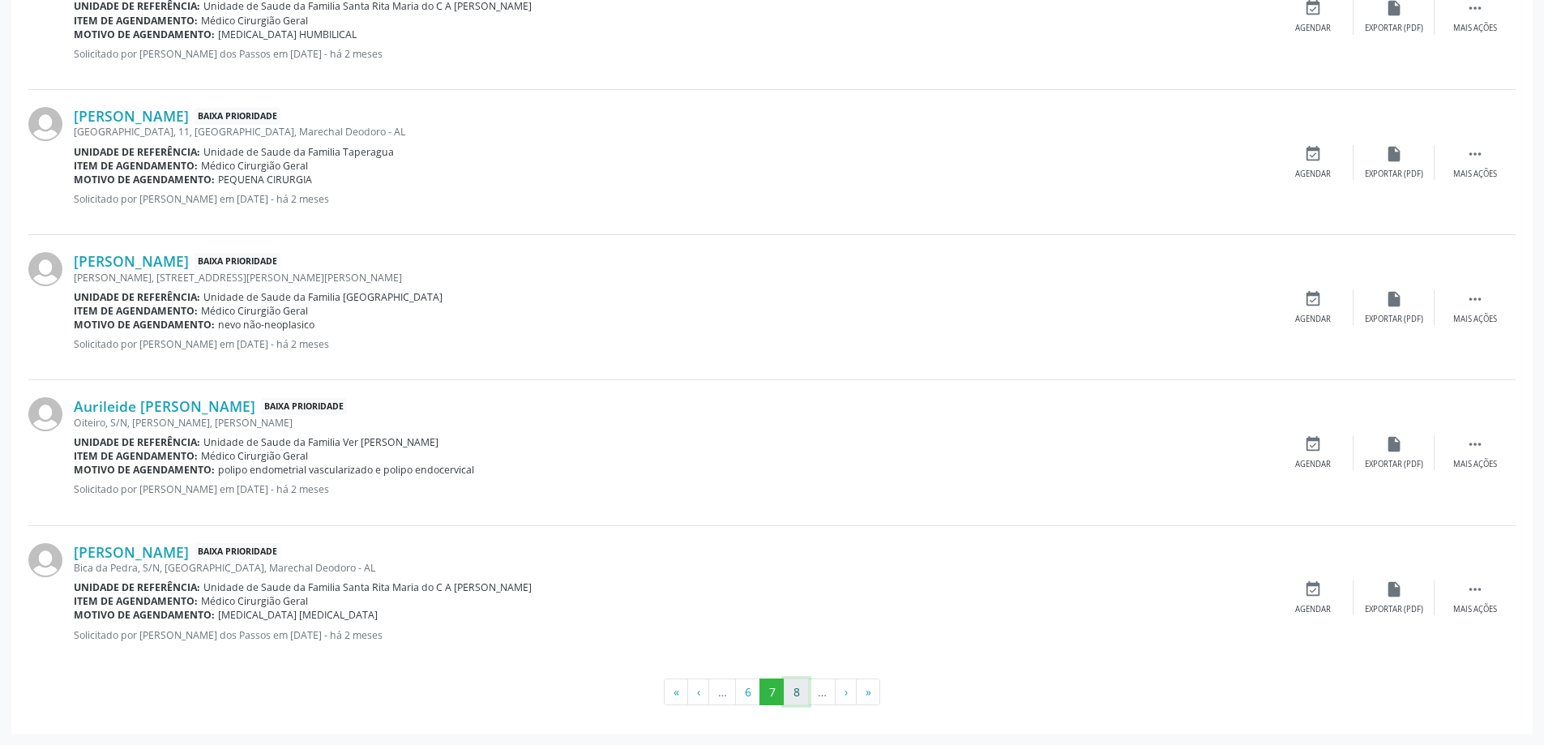
click at [805, 693] on button "8" at bounding box center [796, 692] width 25 height 28
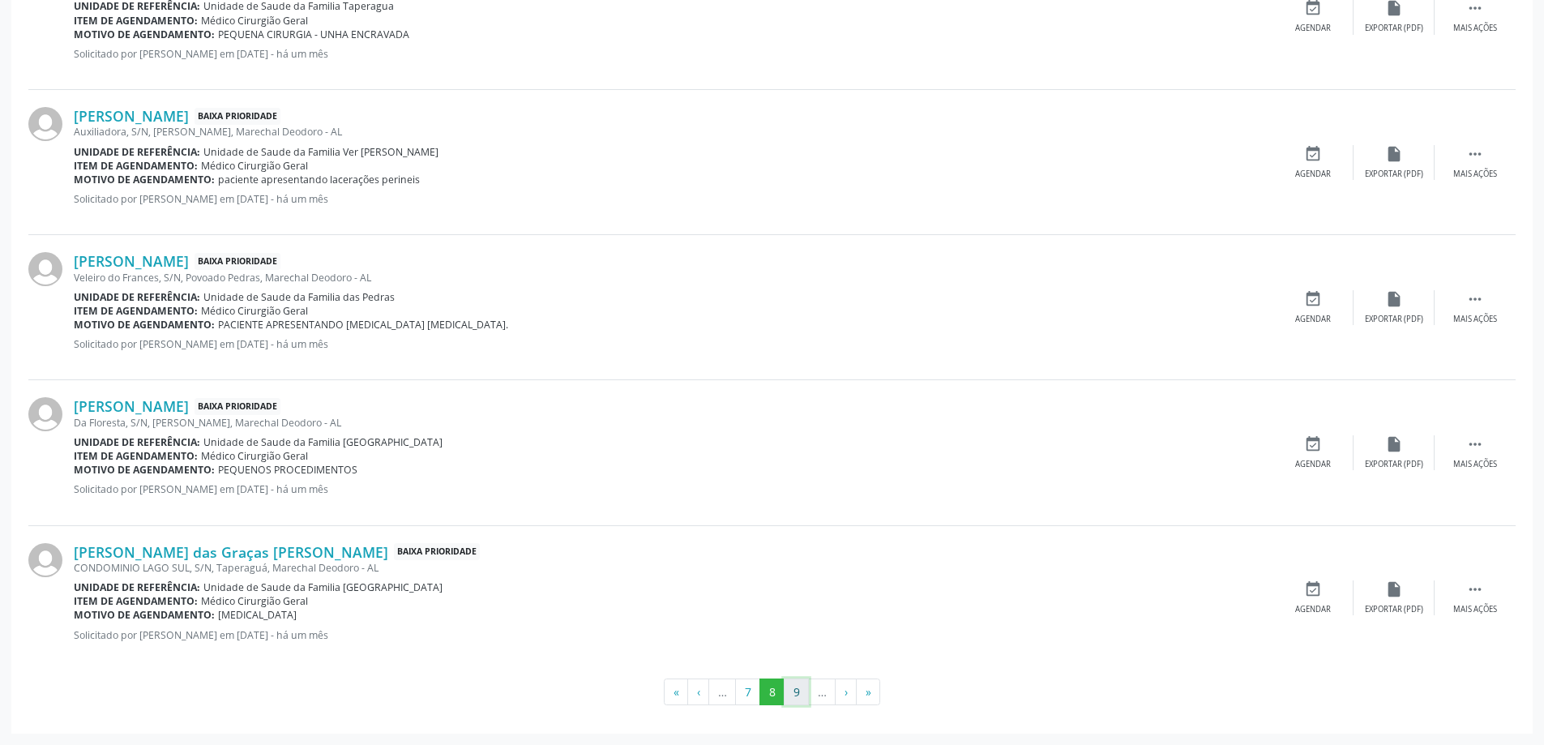
click at [803, 699] on button "9" at bounding box center [796, 692] width 25 height 28
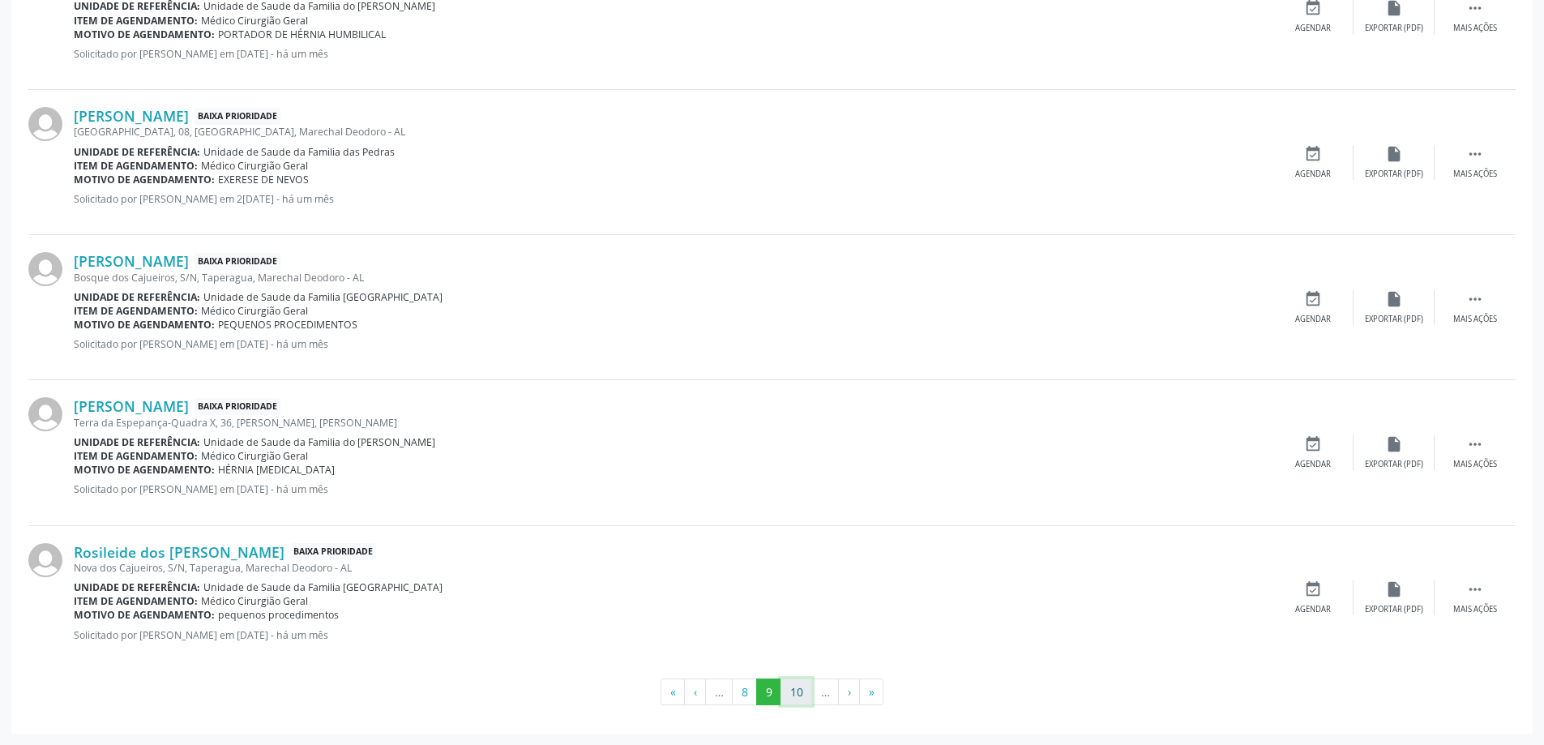
click at [800, 695] on button "10" at bounding box center [797, 692] width 32 height 28
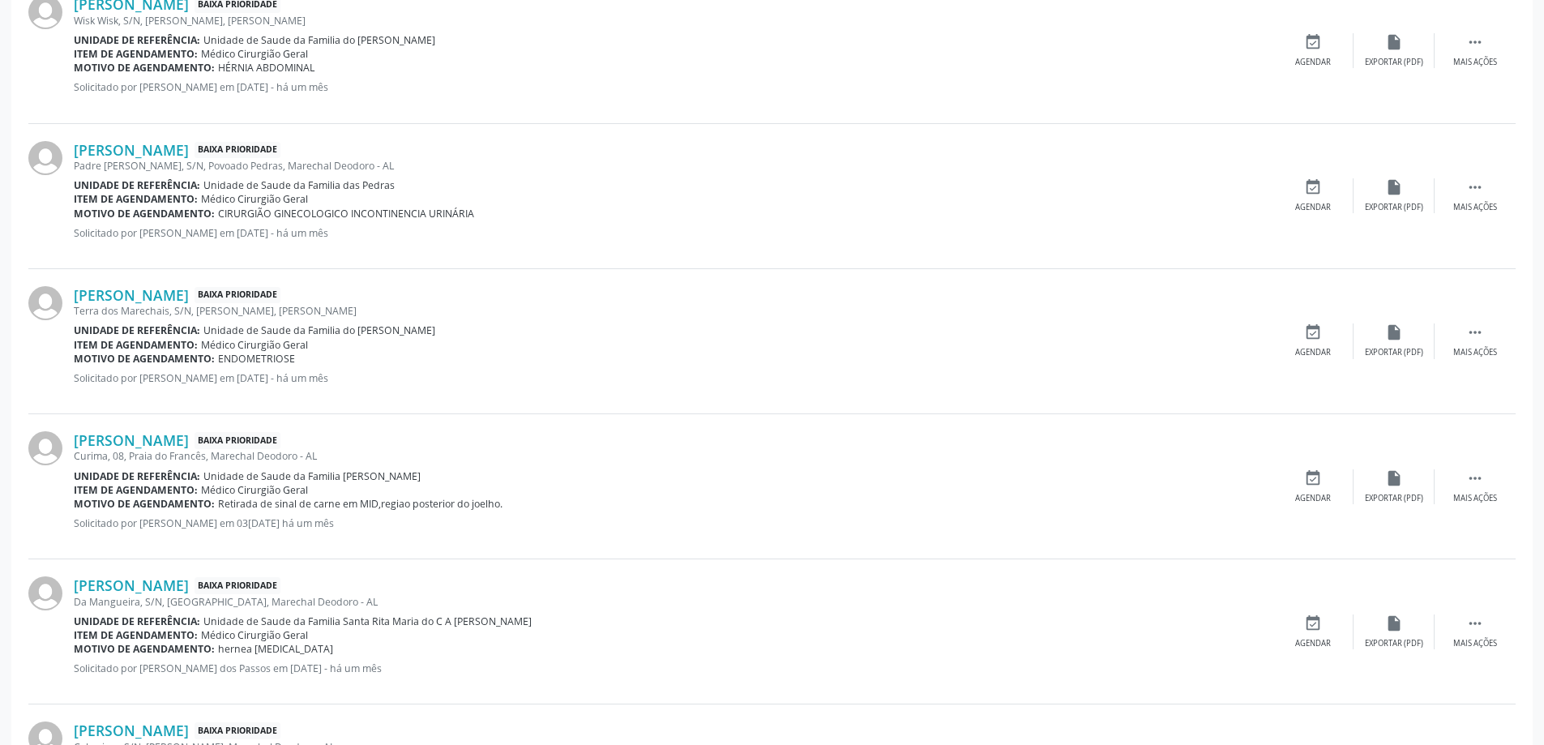
scroll to position [1992, 0]
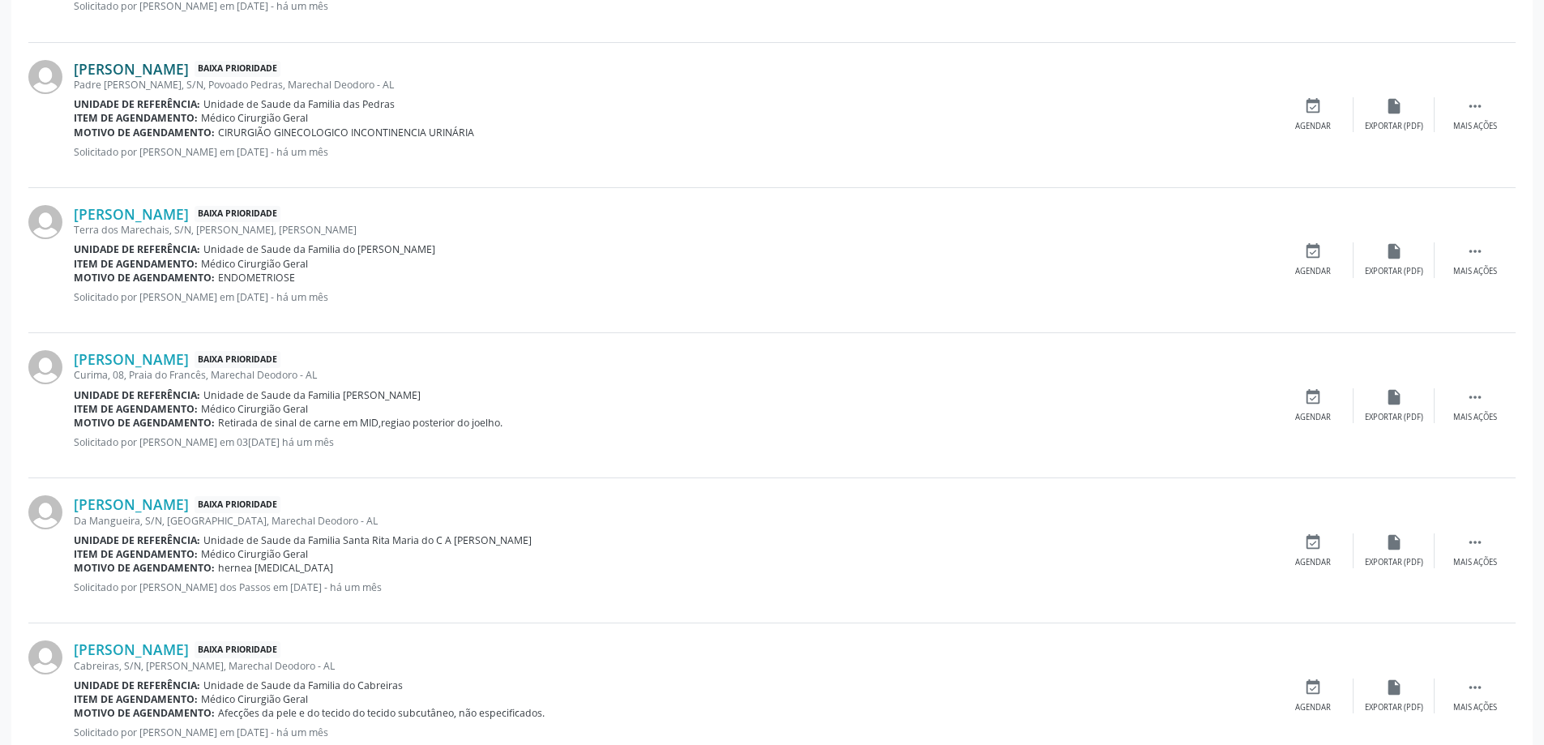
click at [186, 68] on link "[PERSON_NAME]" at bounding box center [131, 69] width 115 height 18
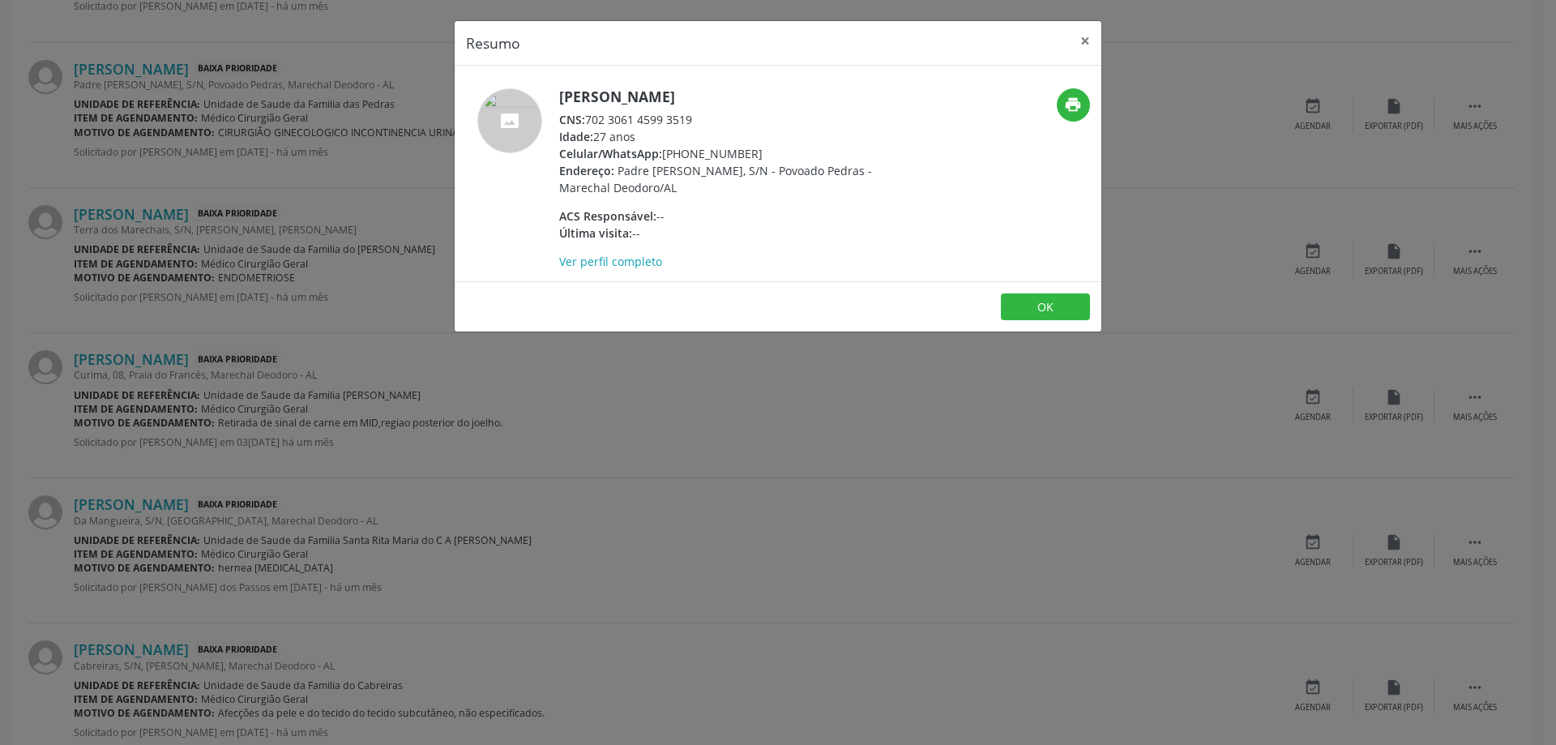
drag, startPoint x: 696, startPoint y: 118, endPoint x: 587, endPoint y: 121, distance: 109.5
click at [587, 121] on div "CNS: 702 3061 4599 3519" at bounding box center [716, 119] width 315 height 17
copy div "702 3061 4599 3519"
click at [1089, 45] on button "×" at bounding box center [1085, 41] width 32 height 40
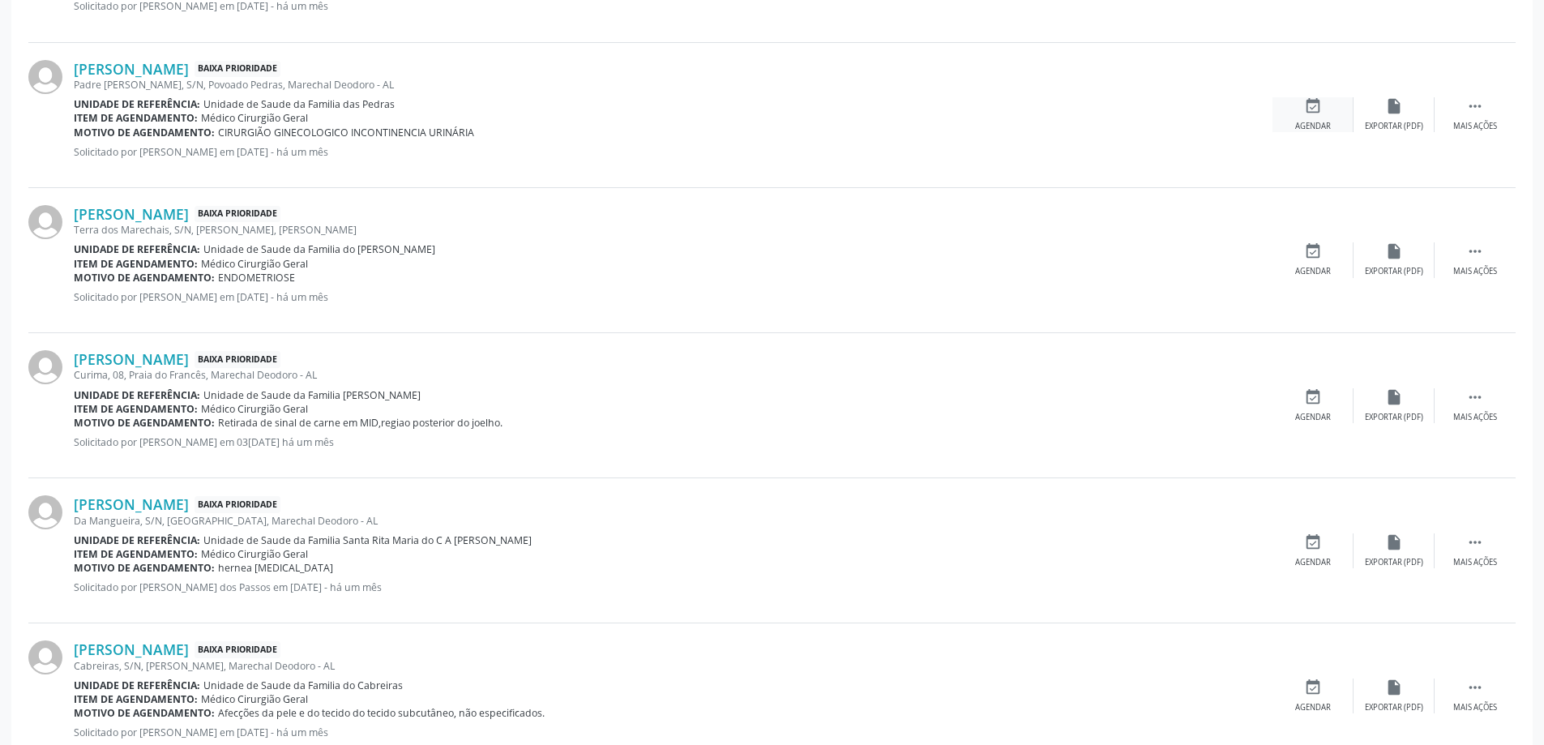
click at [1312, 113] on icon "event_available" at bounding box center [1313, 106] width 18 height 18
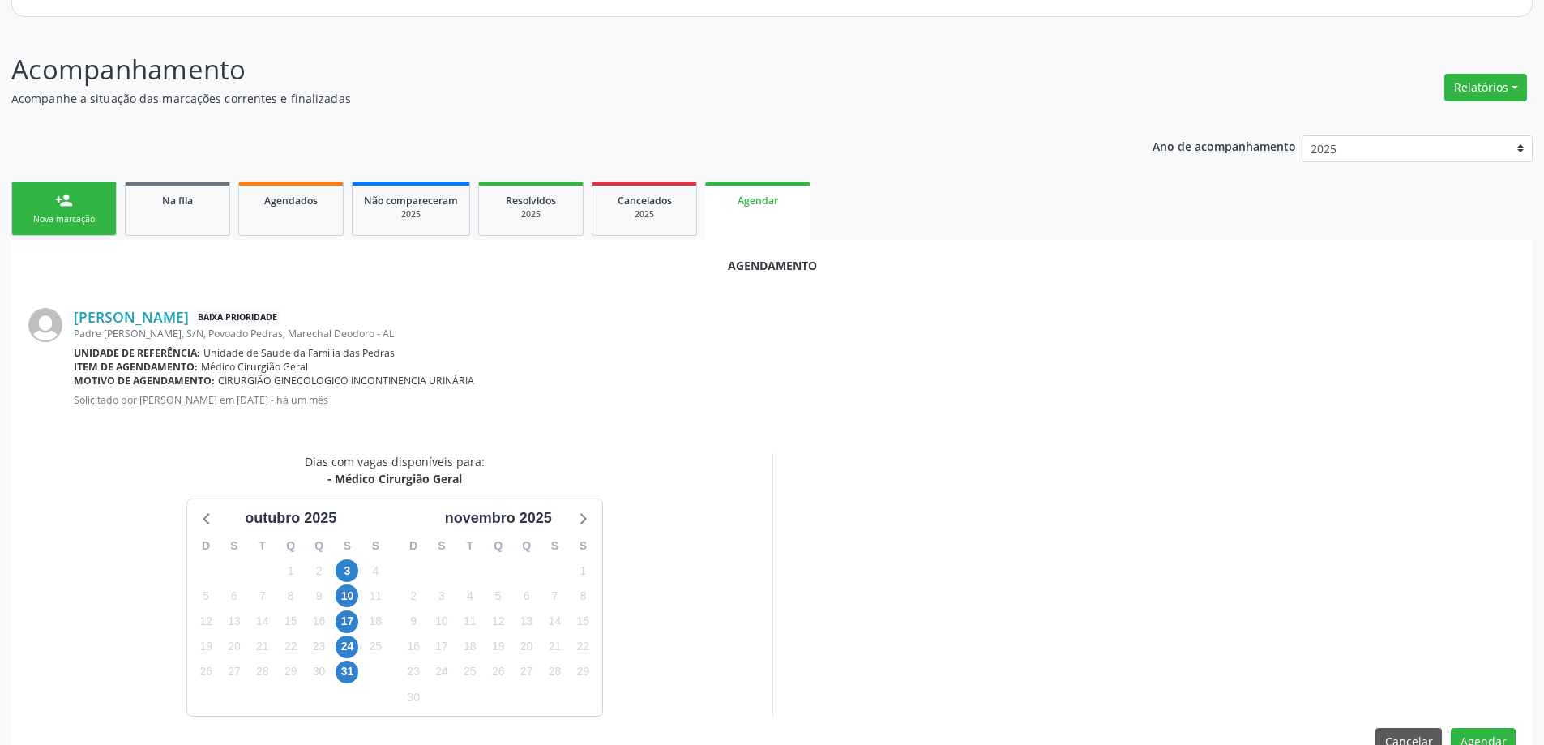
scroll to position [216, 0]
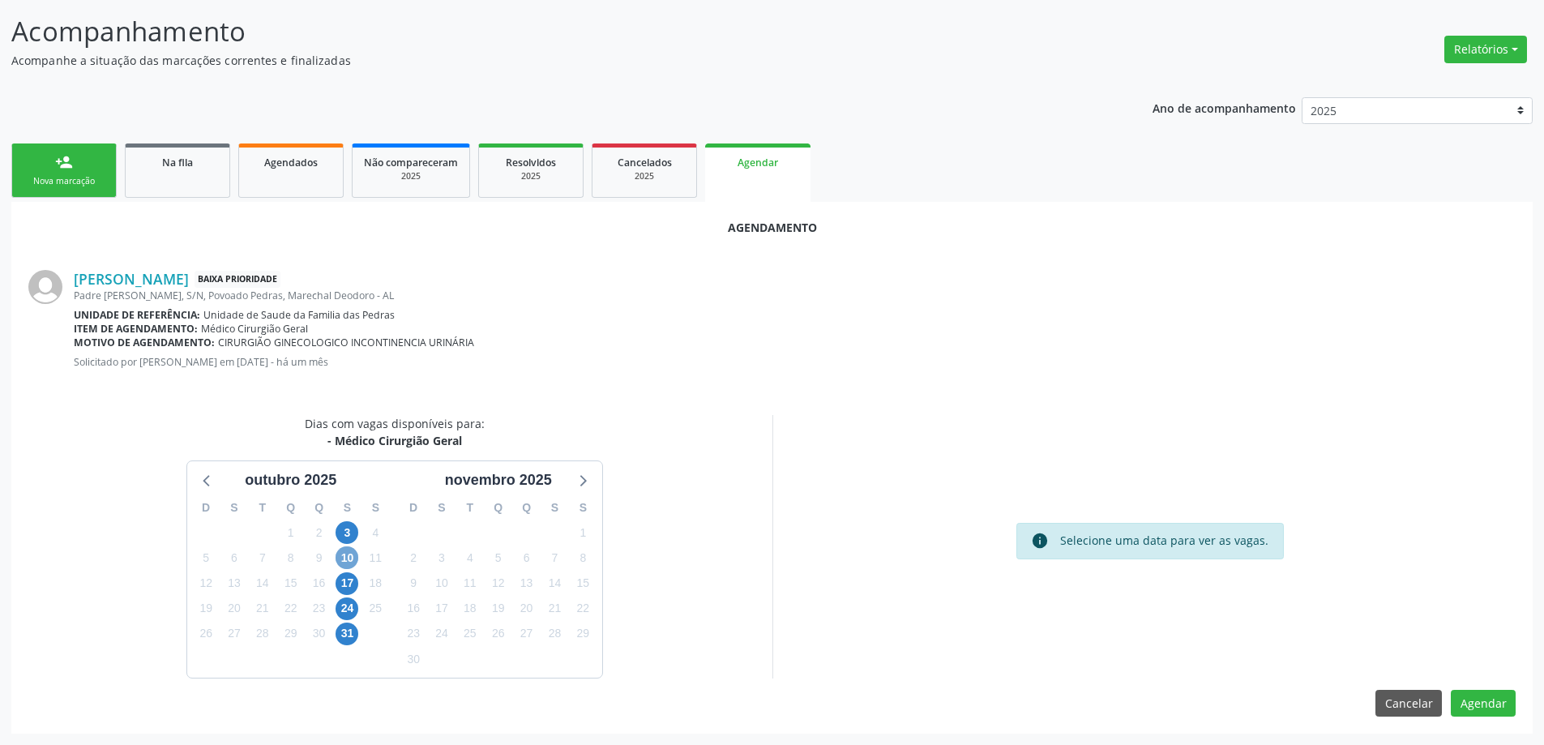
click at [350, 562] on span "10" at bounding box center [347, 557] width 23 height 23
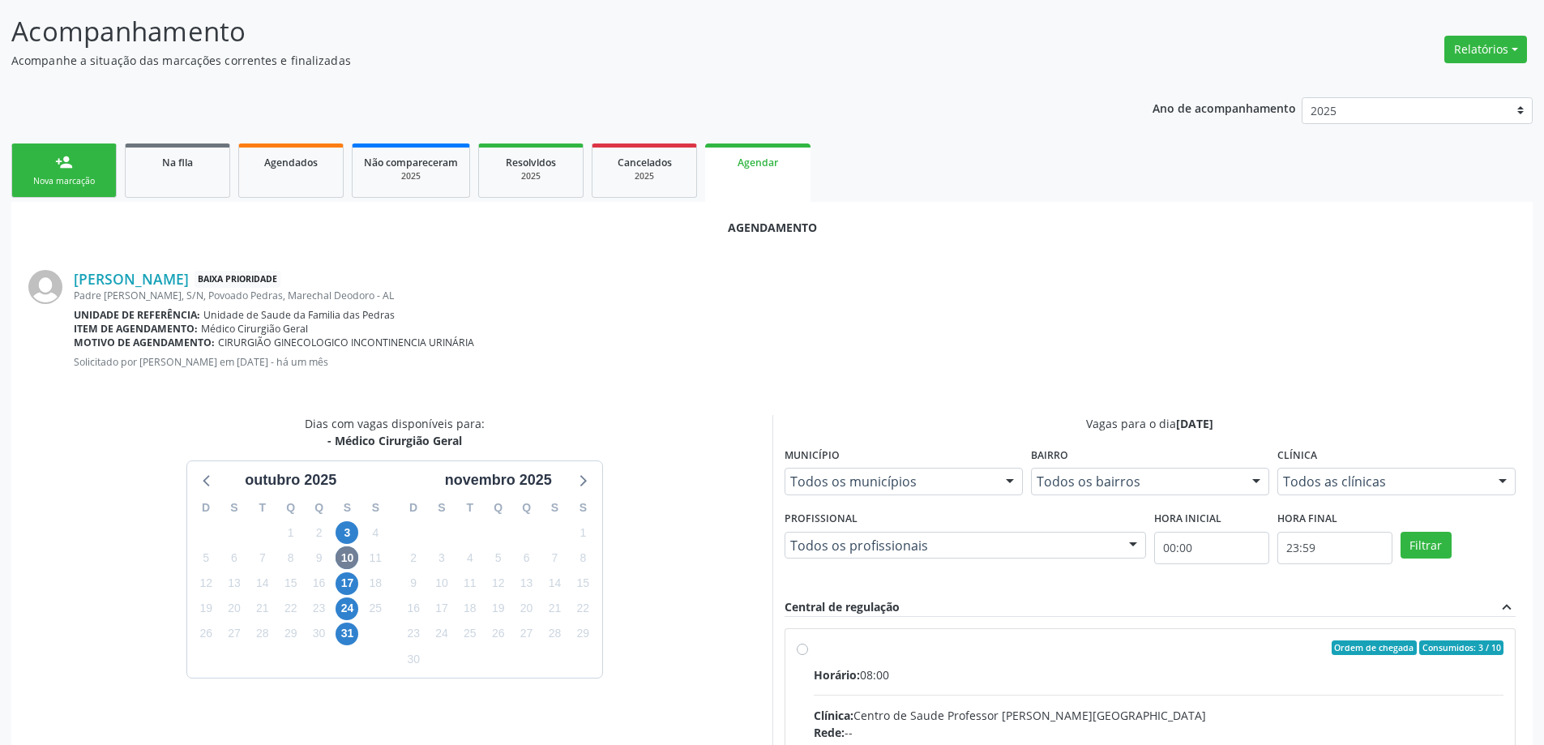
radio input "true"
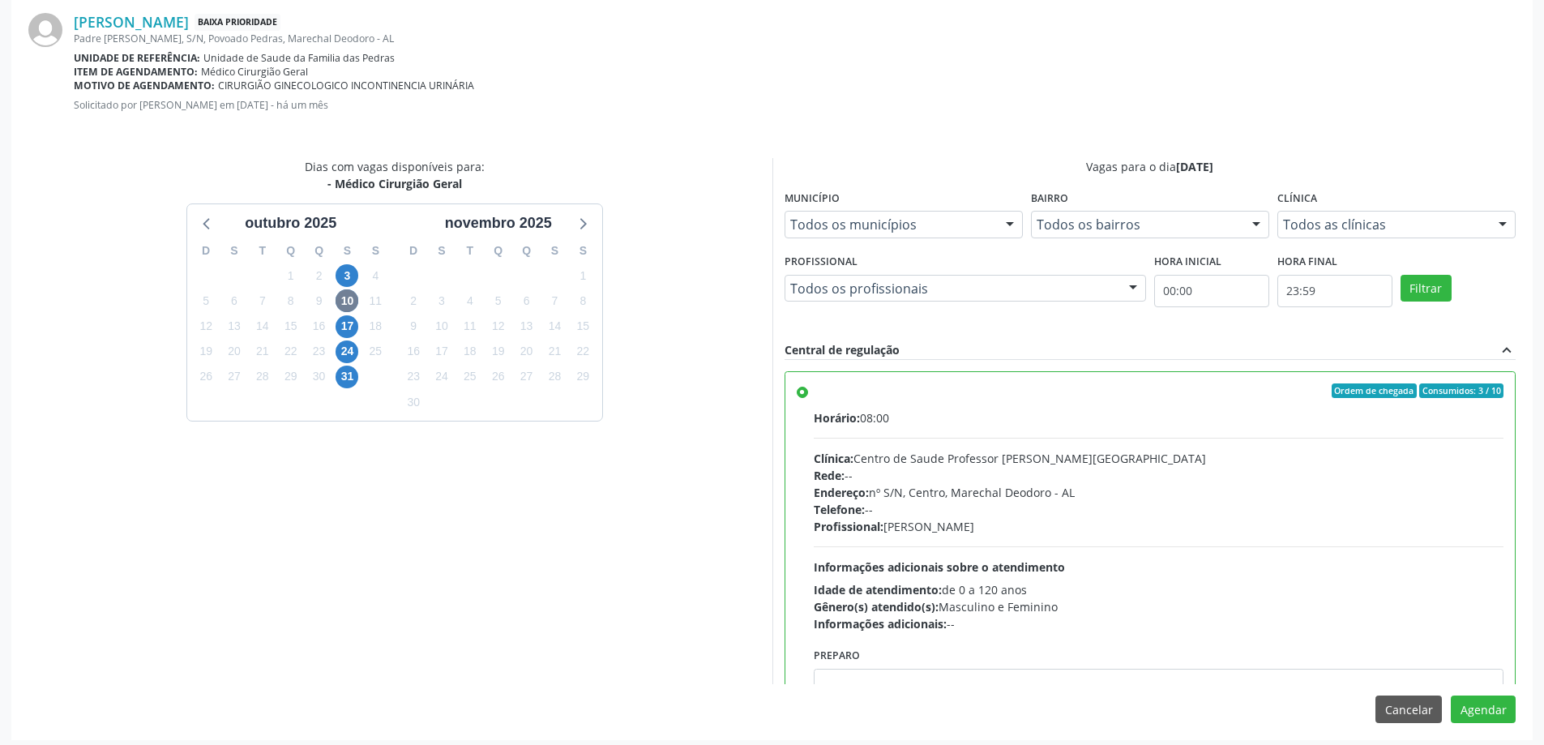
scroll to position [479, 0]
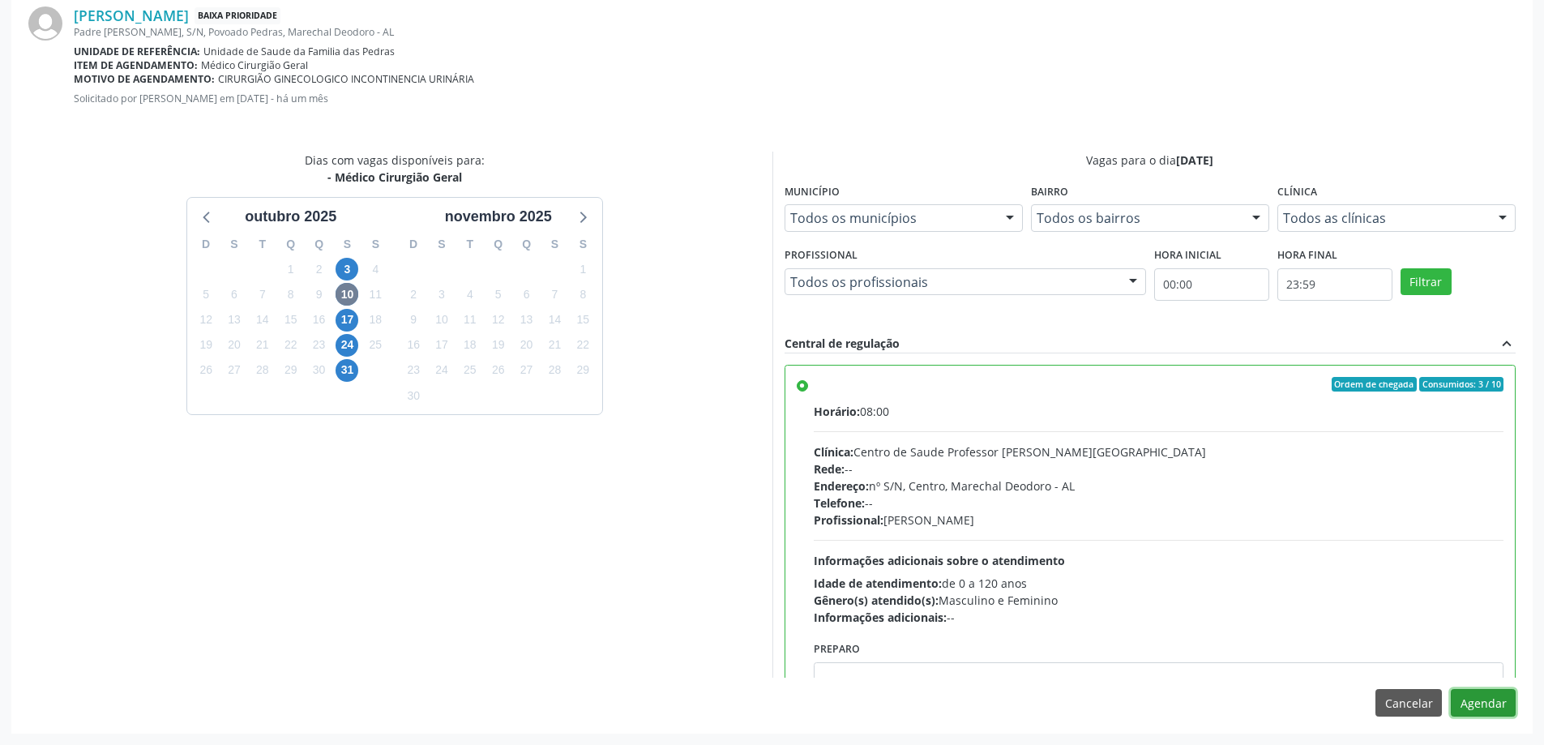
click at [1483, 697] on button "Agendar" at bounding box center [1483, 703] width 65 height 28
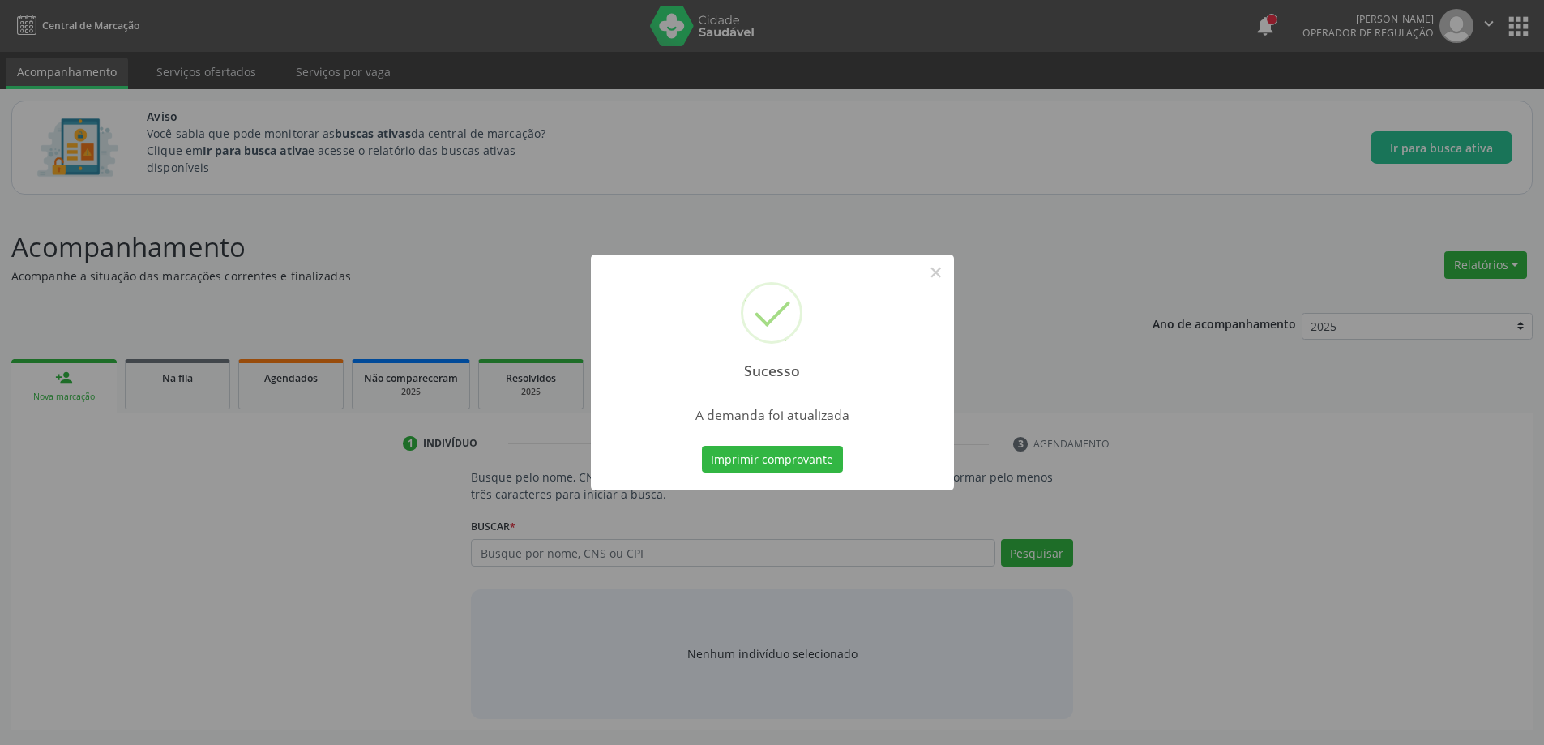
scroll to position [0, 0]
click at [937, 276] on button "×" at bounding box center [942, 273] width 28 height 28
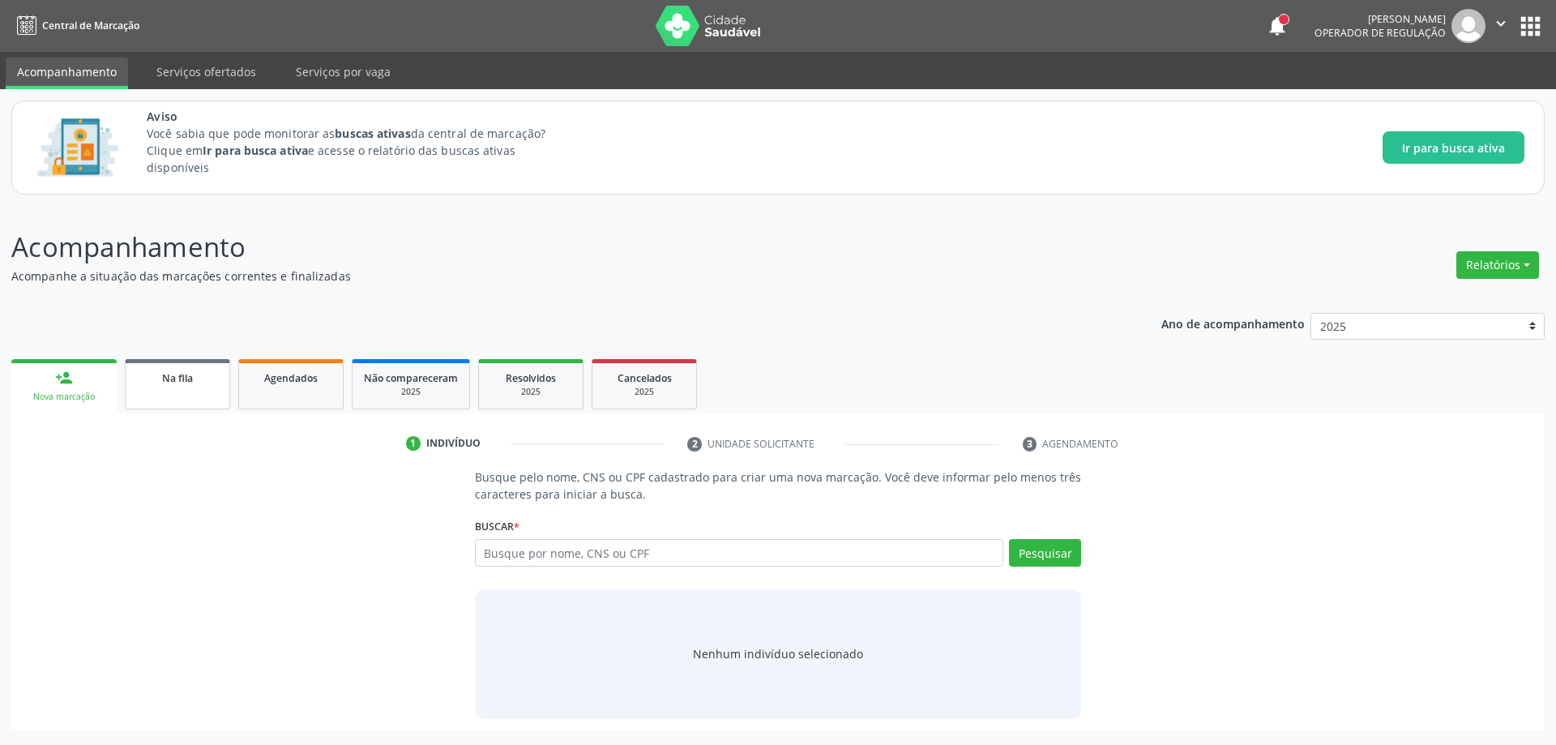
click at [179, 403] on link "Na fila" at bounding box center [177, 384] width 105 height 50
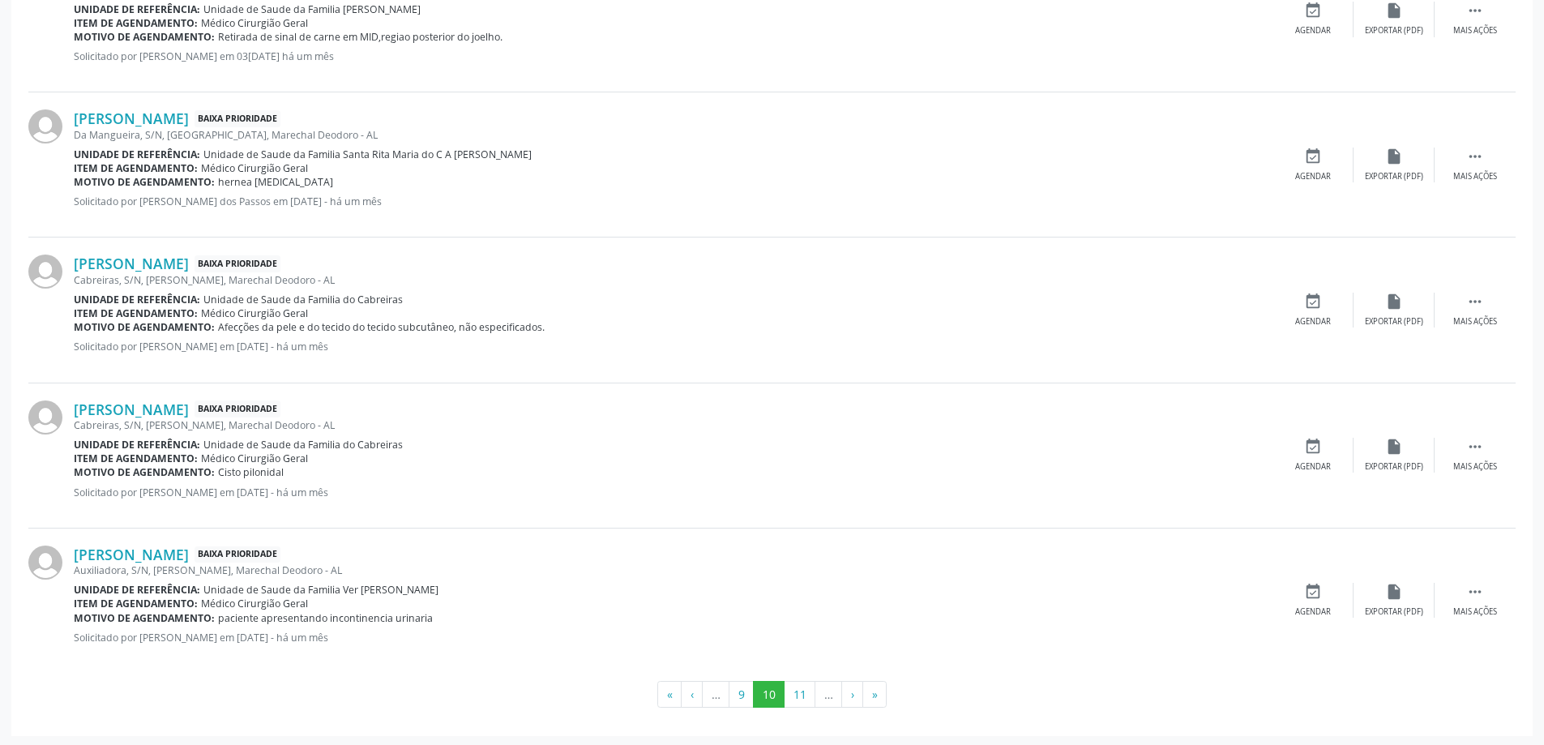
scroll to position [2110, 0]
click at [798, 695] on button "11" at bounding box center [800, 692] width 32 height 28
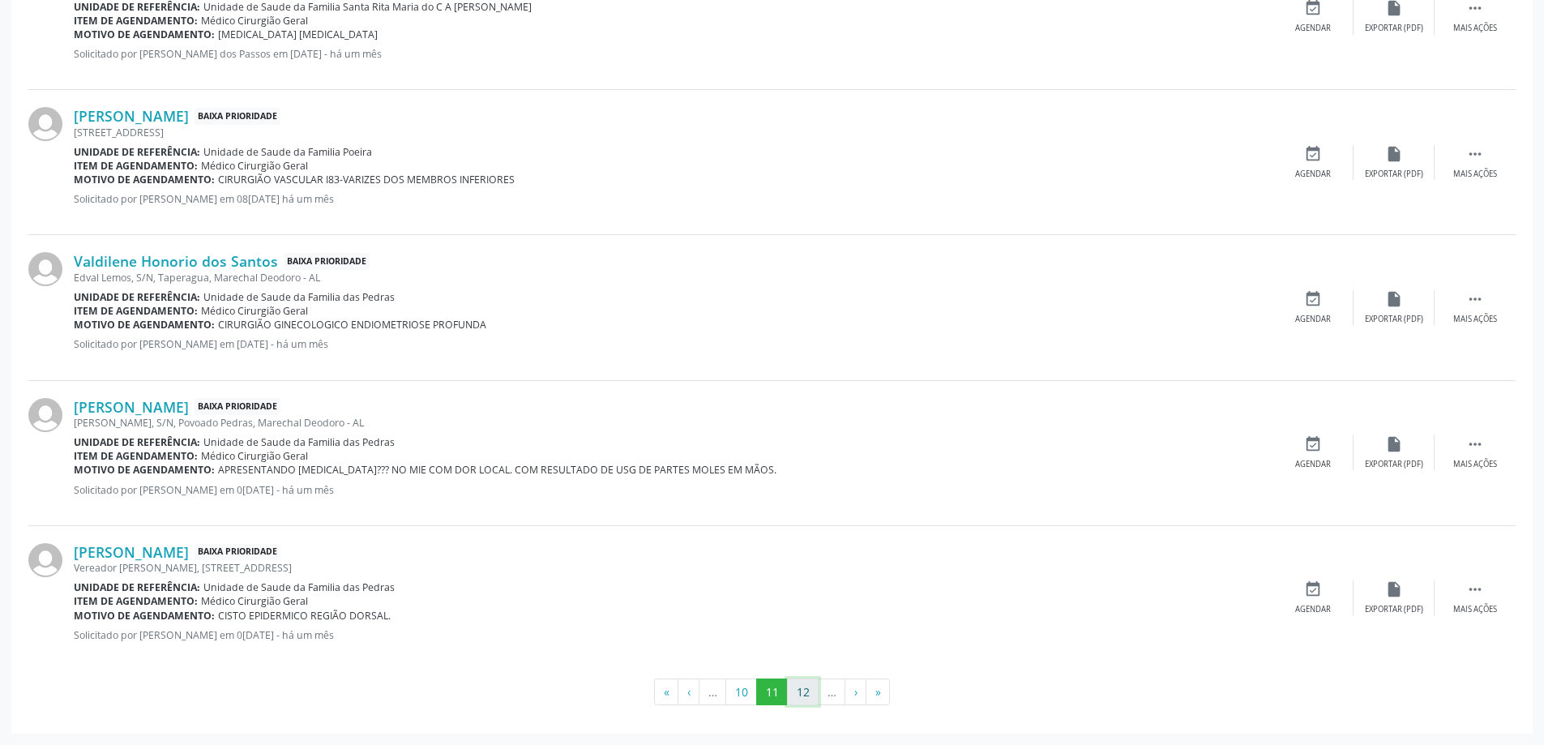
click at [799, 691] on button "12" at bounding box center [803, 692] width 32 height 28
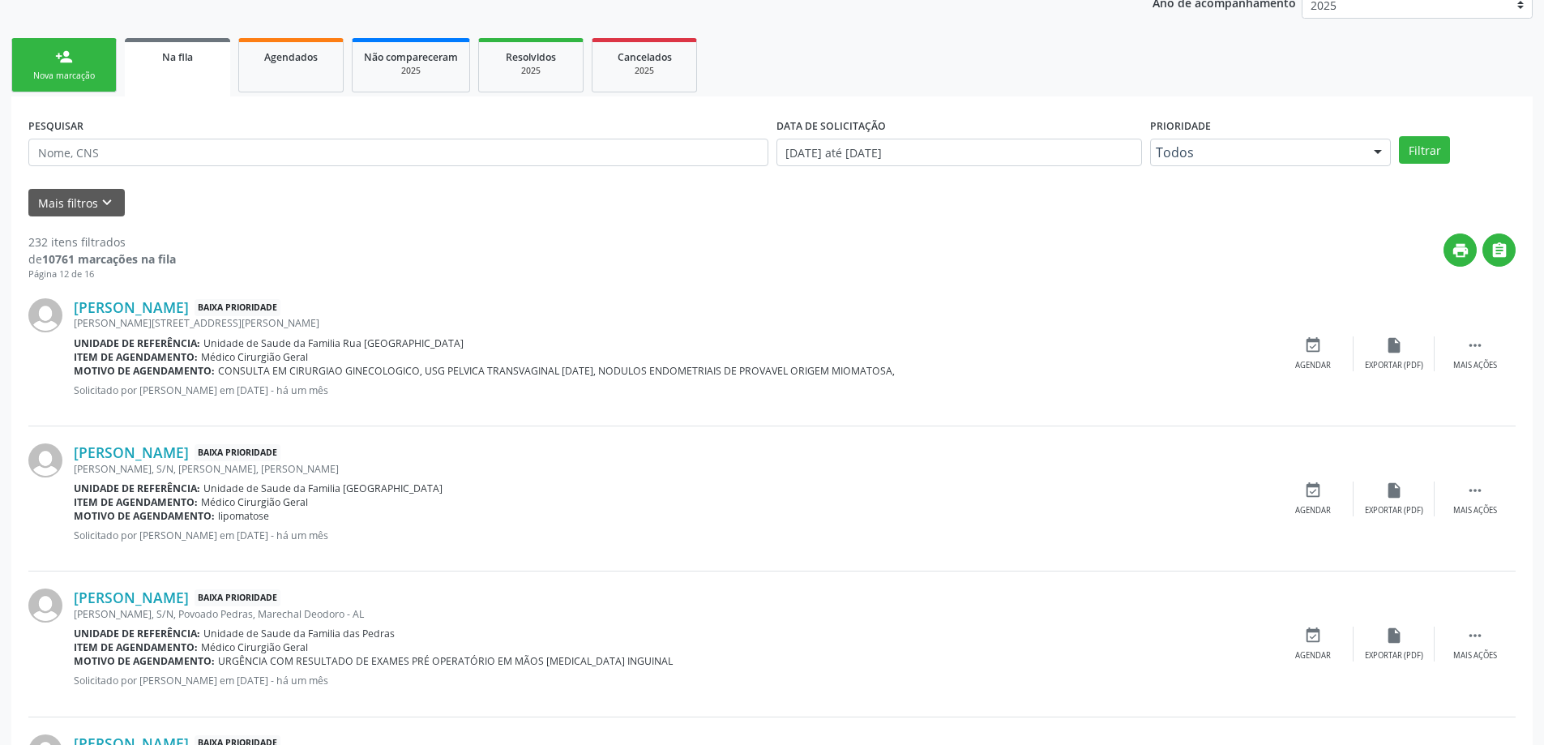
scroll to position [324, 0]
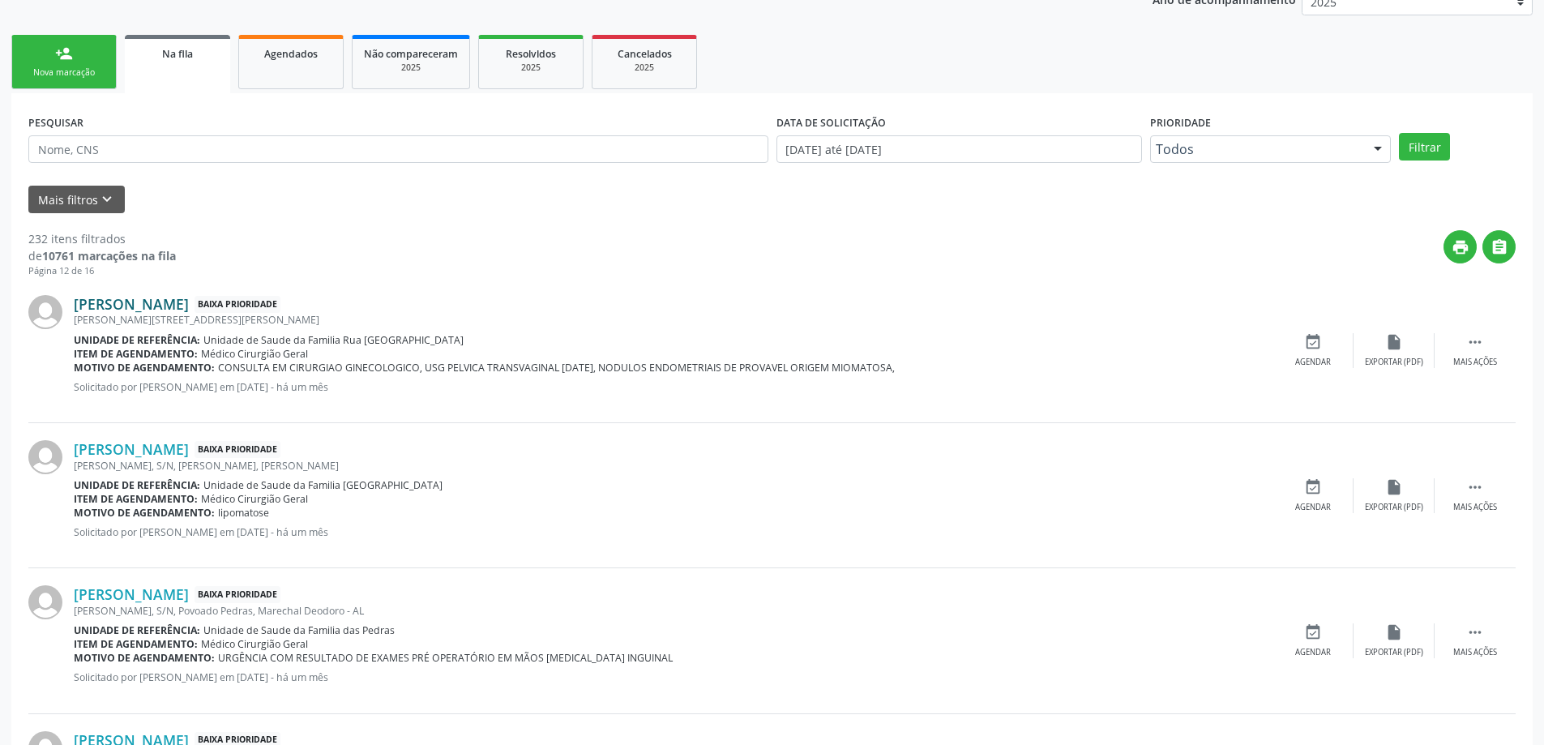
click at [182, 298] on link "[PERSON_NAME]" at bounding box center [131, 304] width 115 height 18
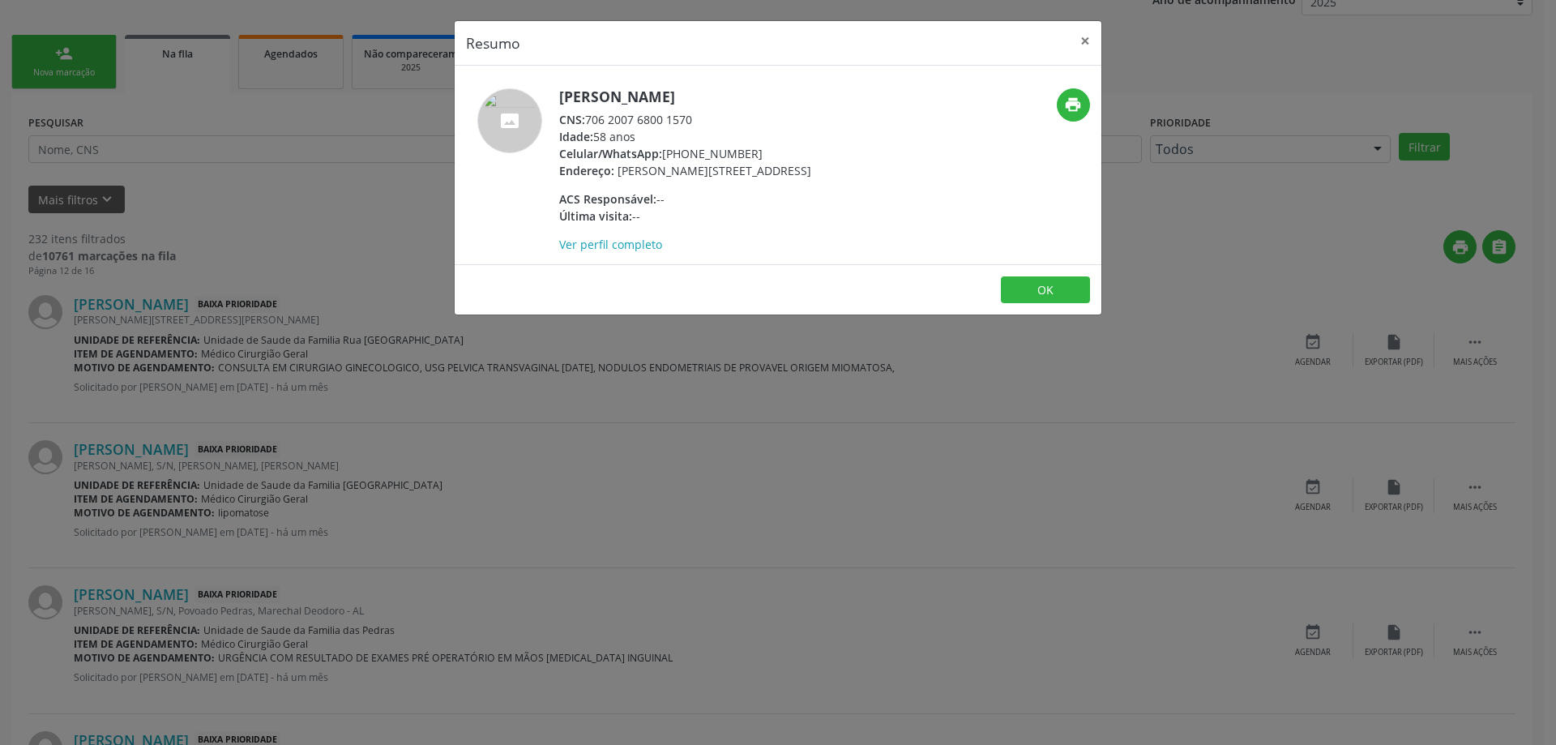
drag, startPoint x: 697, startPoint y: 119, endPoint x: 591, endPoint y: 117, distance: 106.2
click at [591, 117] on div "CNS: 706 2007 6800 1570" at bounding box center [685, 119] width 252 height 17
copy div "706 2007 6800 1570"
click at [1091, 36] on button "×" at bounding box center [1085, 41] width 32 height 40
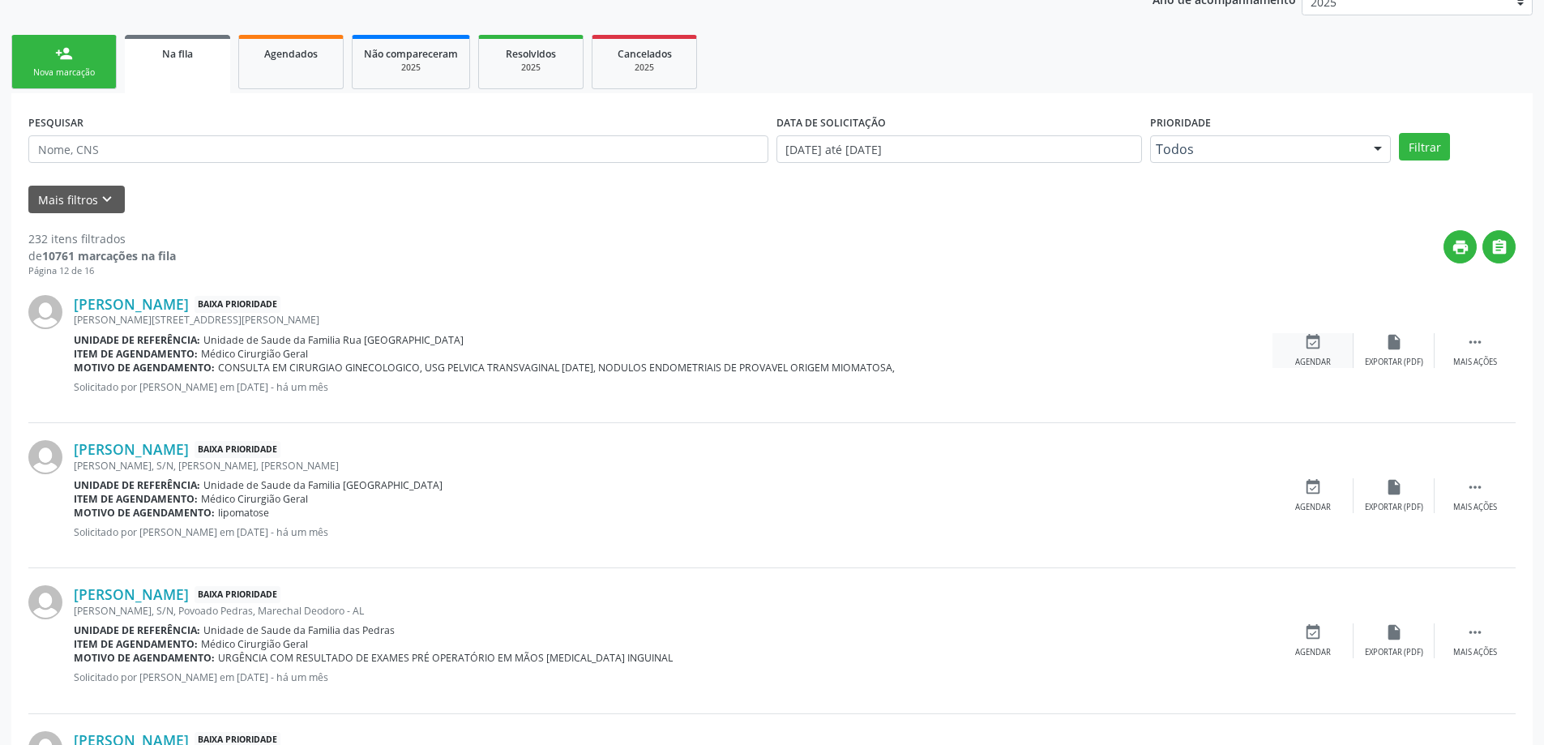
click at [1317, 349] on icon "event_available" at bounding box center [1313, 342] width 18 height 18
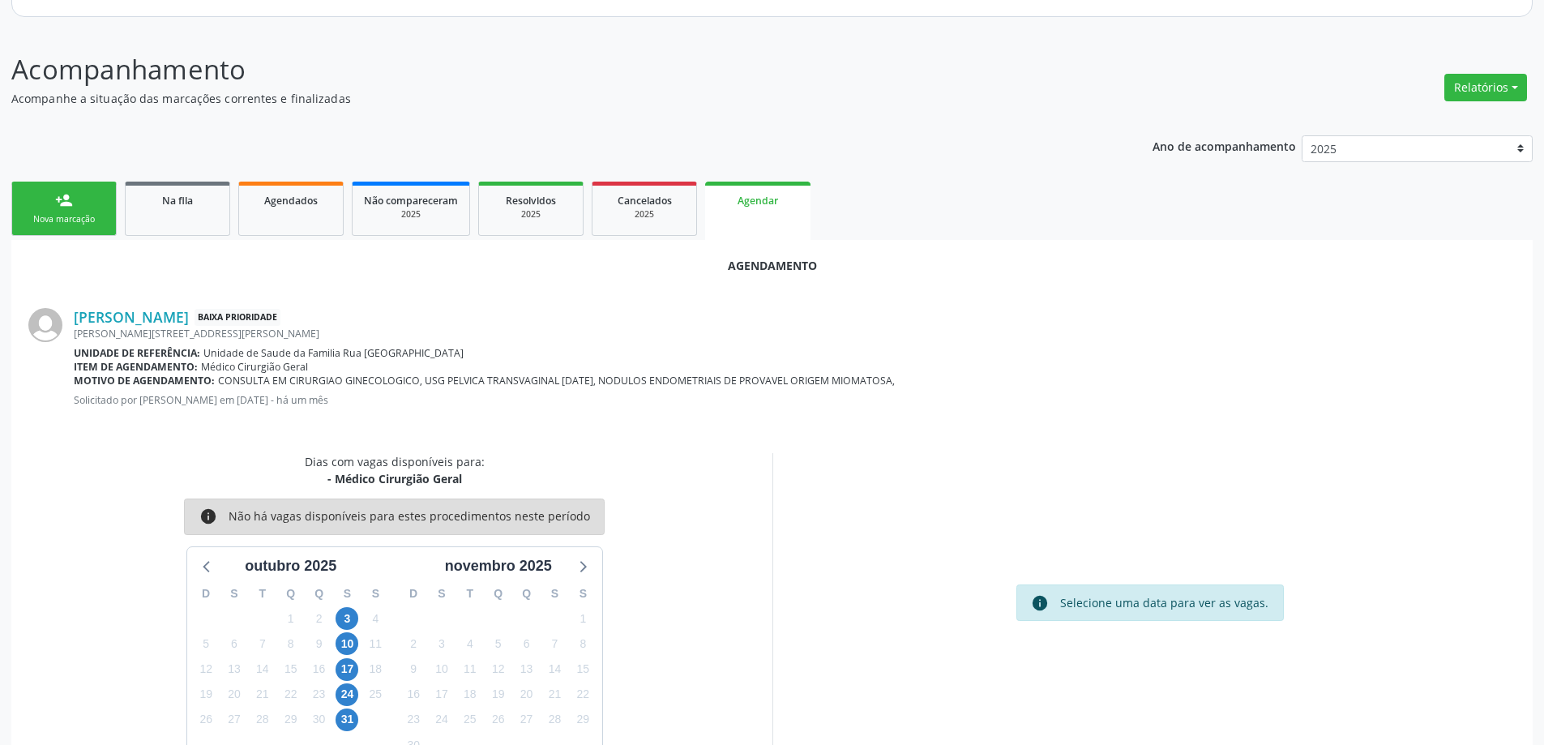
scroll to position [216, 0]
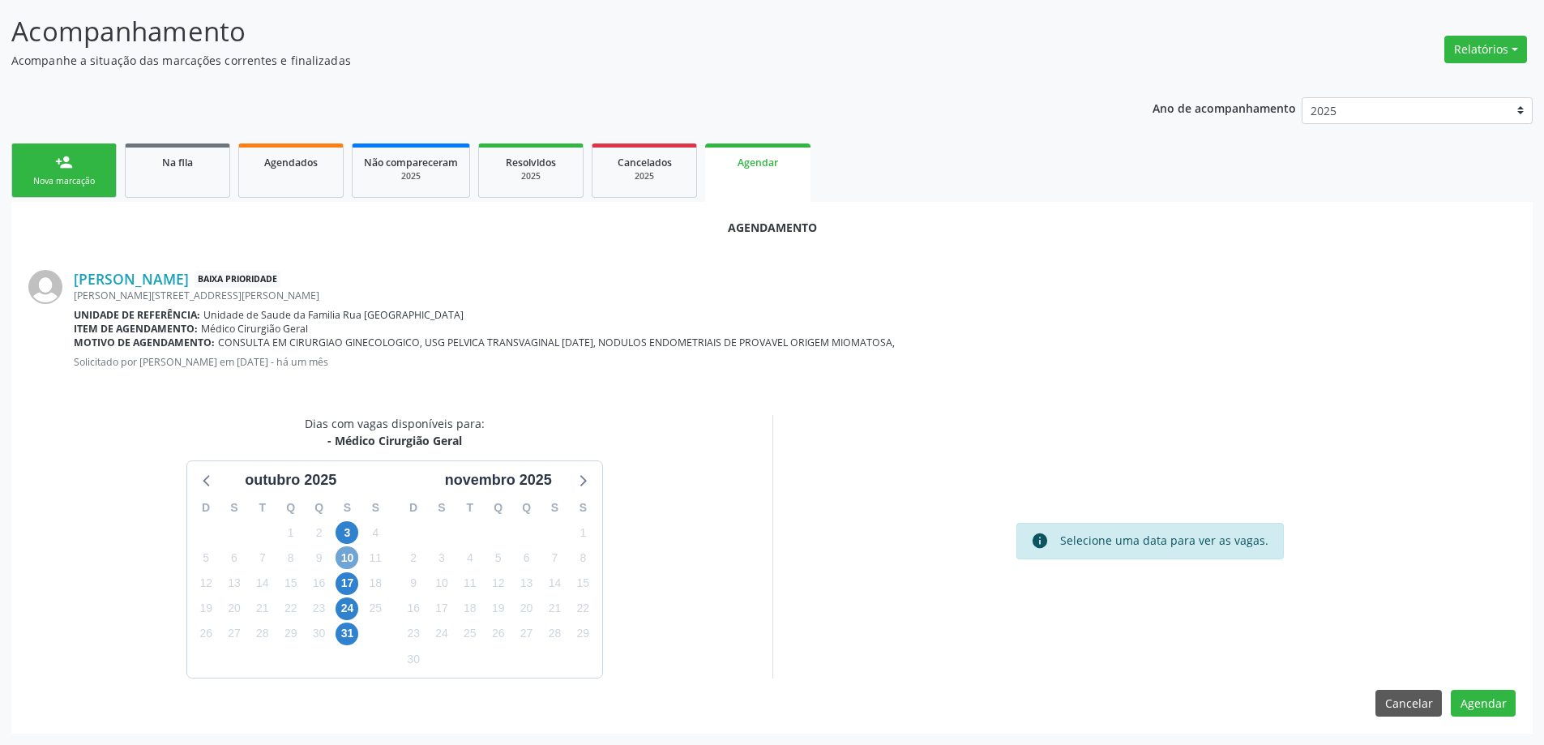
click at [342, 558] on span "10" at bounding box center [347, 557] width 23 height 23
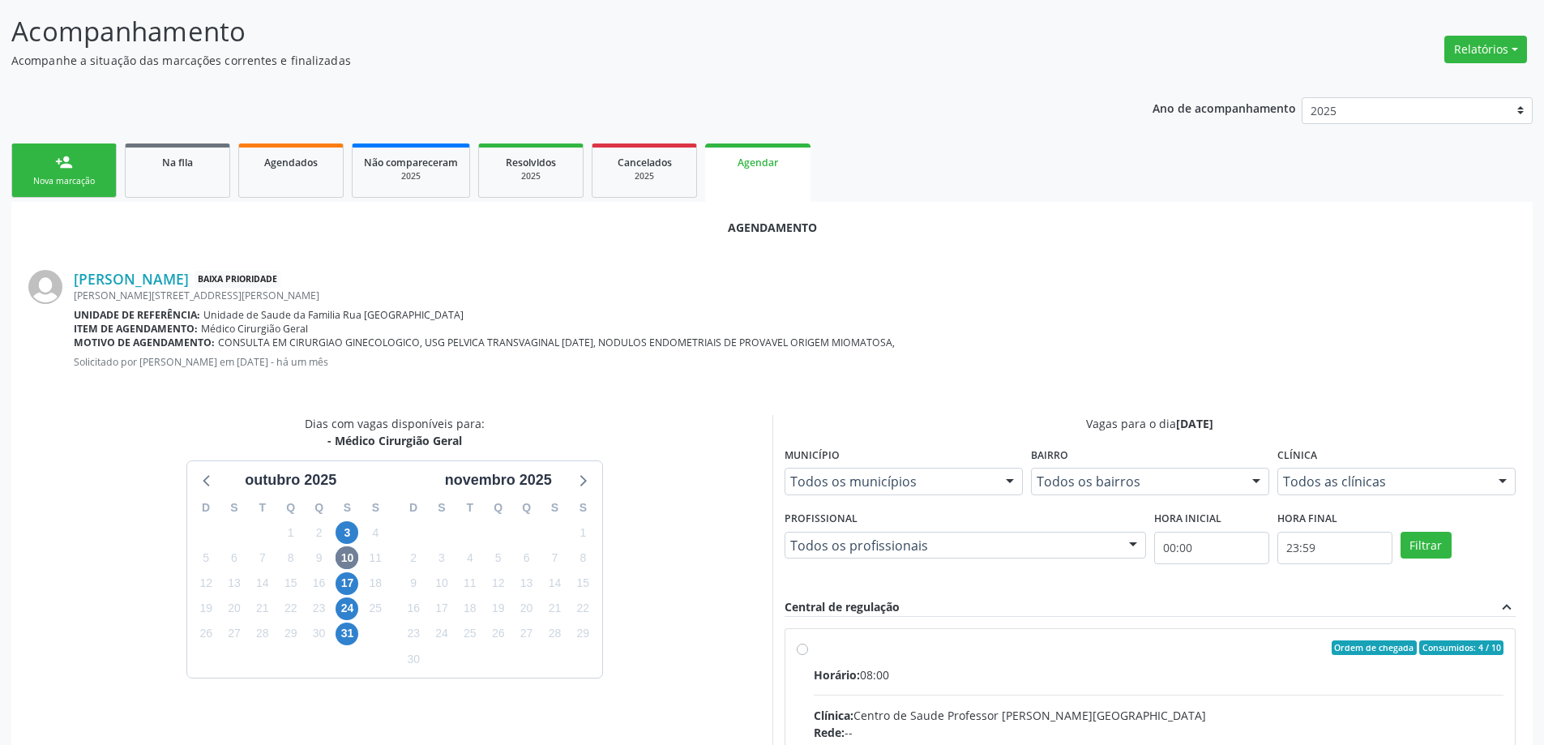
click at [800, 651] on input "Ordem de chegada Consumidos: 4 / 10 Horário: 08:00 Clínica: Centro de Saude Pro…" at bounding box center [802, 647] width 11 height 15
radio input "true"
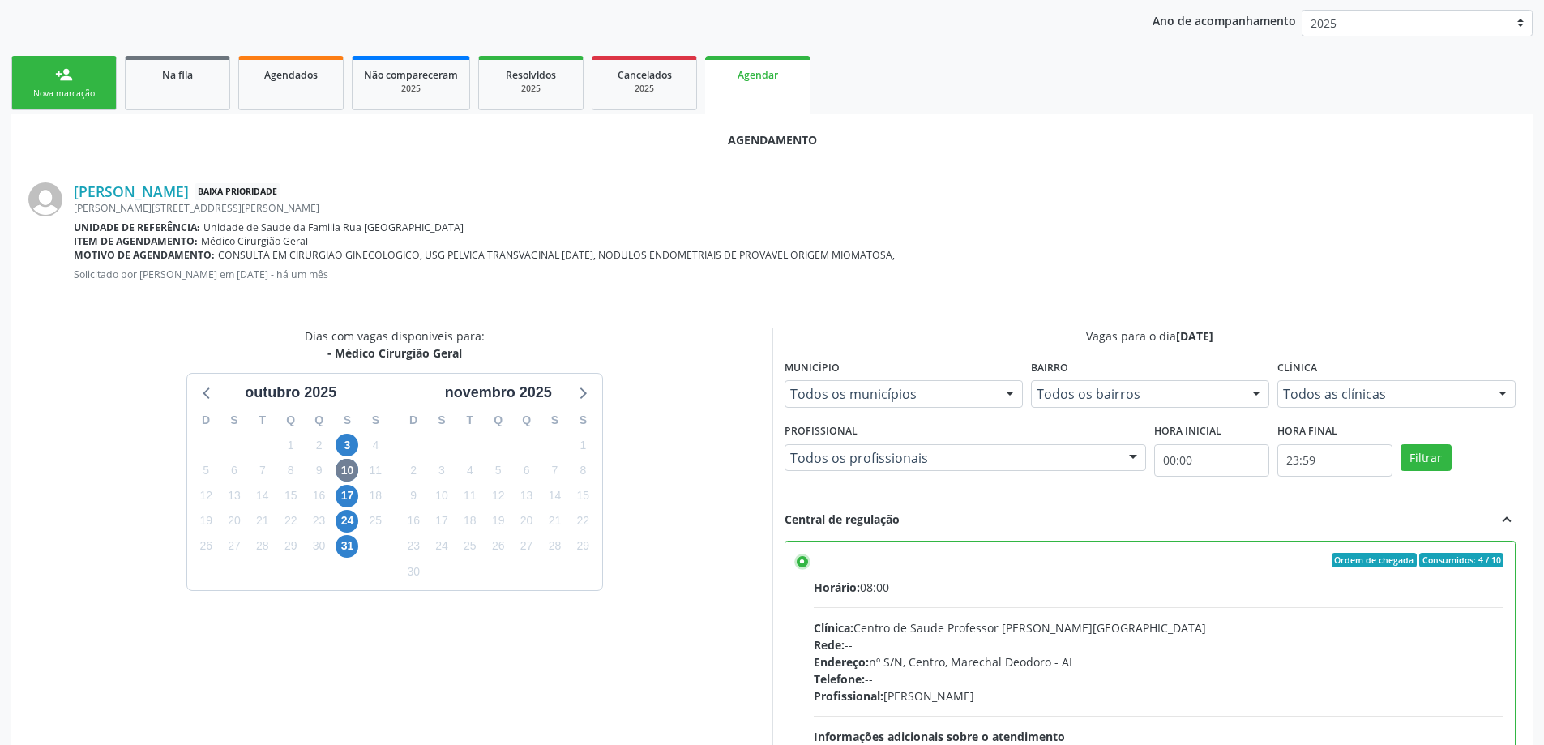
scroll to position [479, 0]
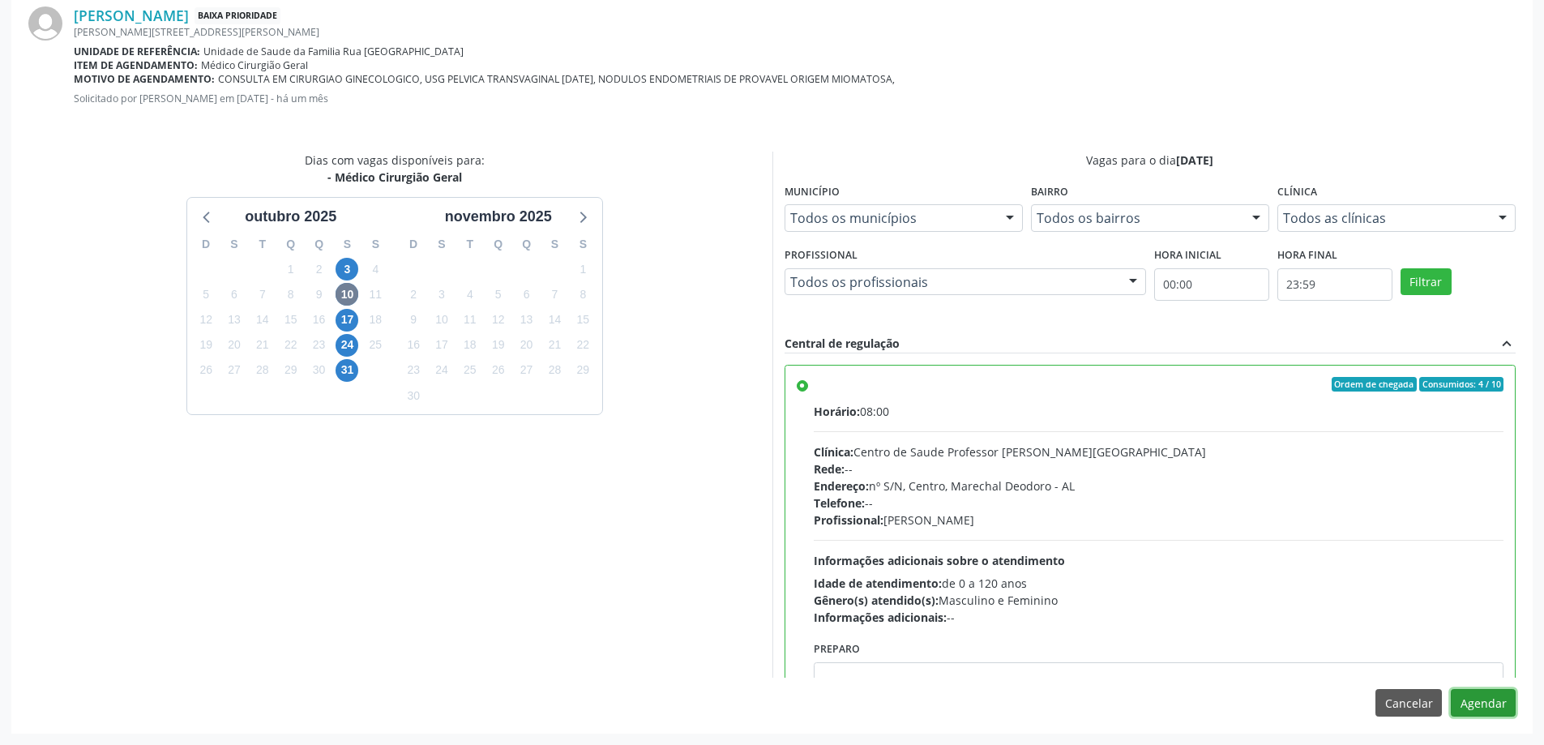
click at [1509, 697] on button "Agendar" at bounding box center [1483, 703] width 65 height 28
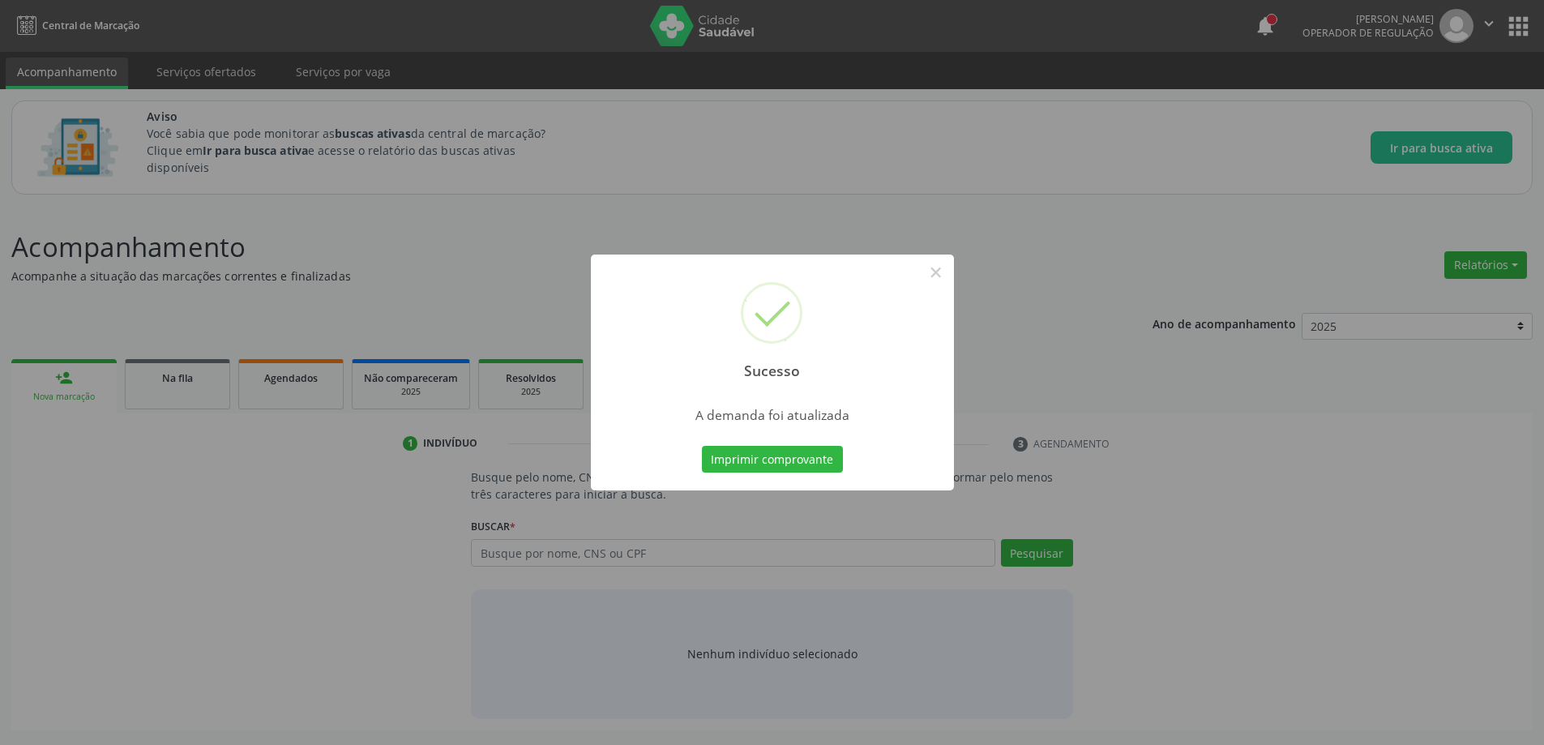
scroll to position [0, 0]
click at [943, 277] on button "×" at bounding box center [942, 273] width 28 height 28
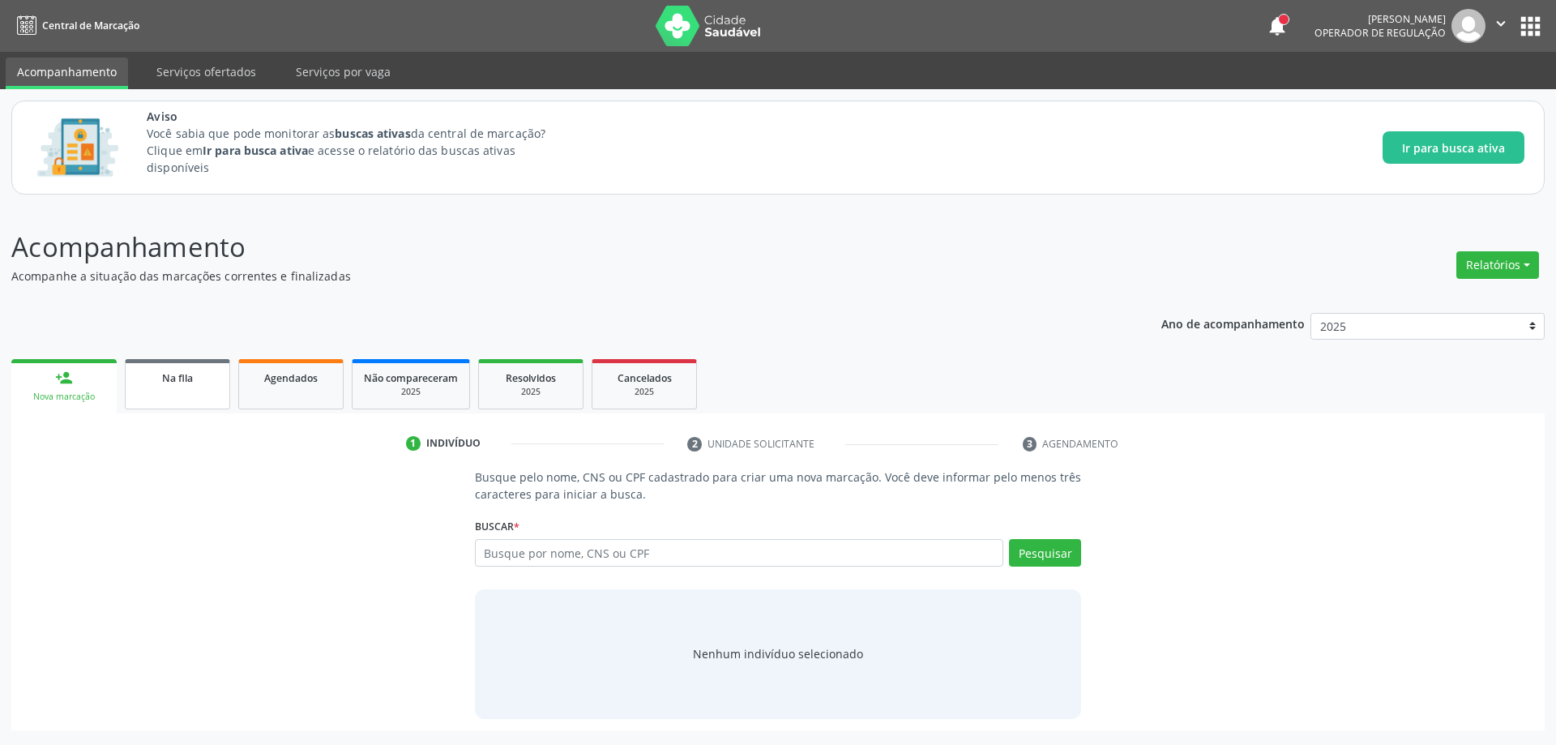
click at [188, 392] on link "Na fila" at bounding box center [177, 384] width 105 height 50
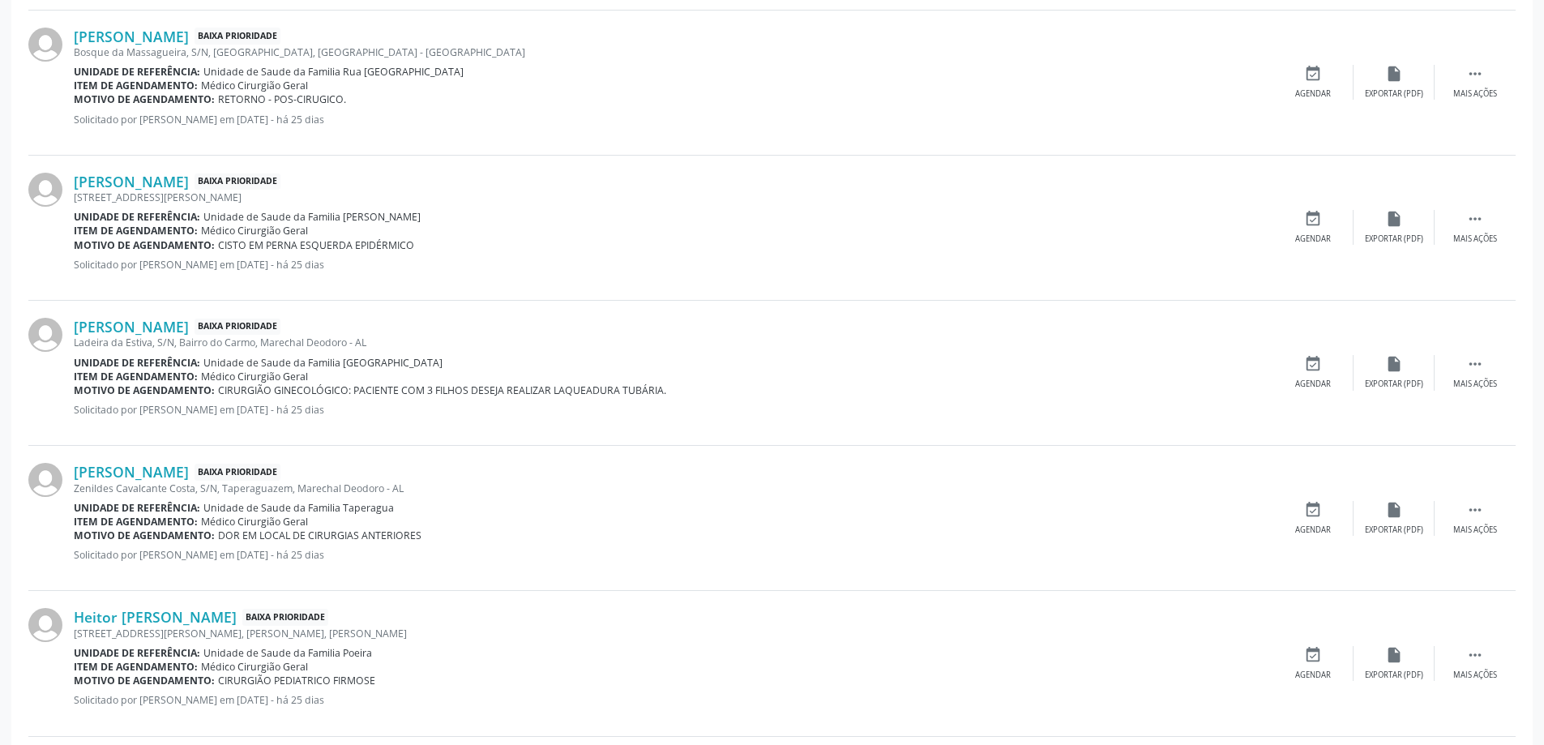
scroll to position [1783, 0]
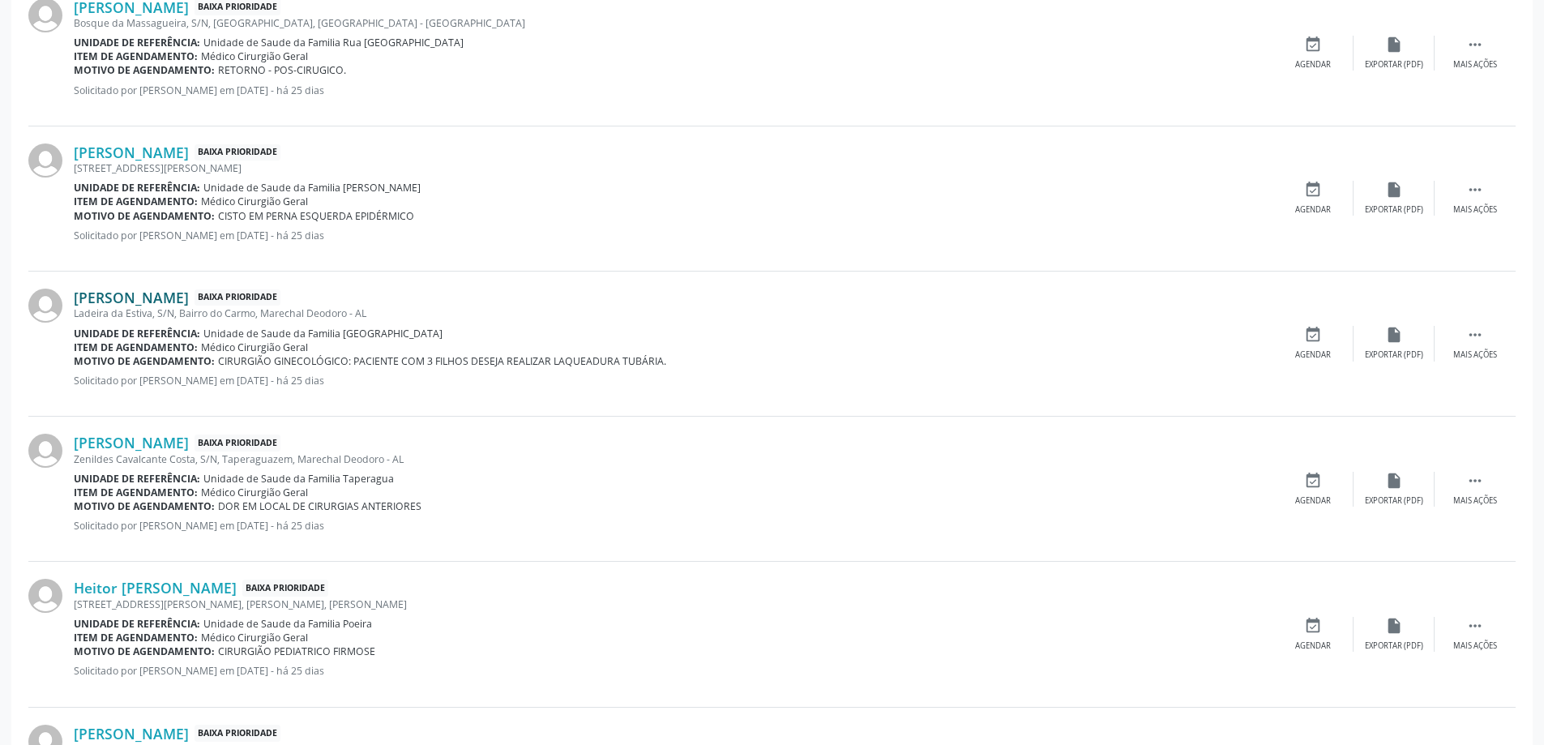
click at [126, 301] on link "[PERSON_NAME]" at bounding box center [131, 298] width 115 height 18
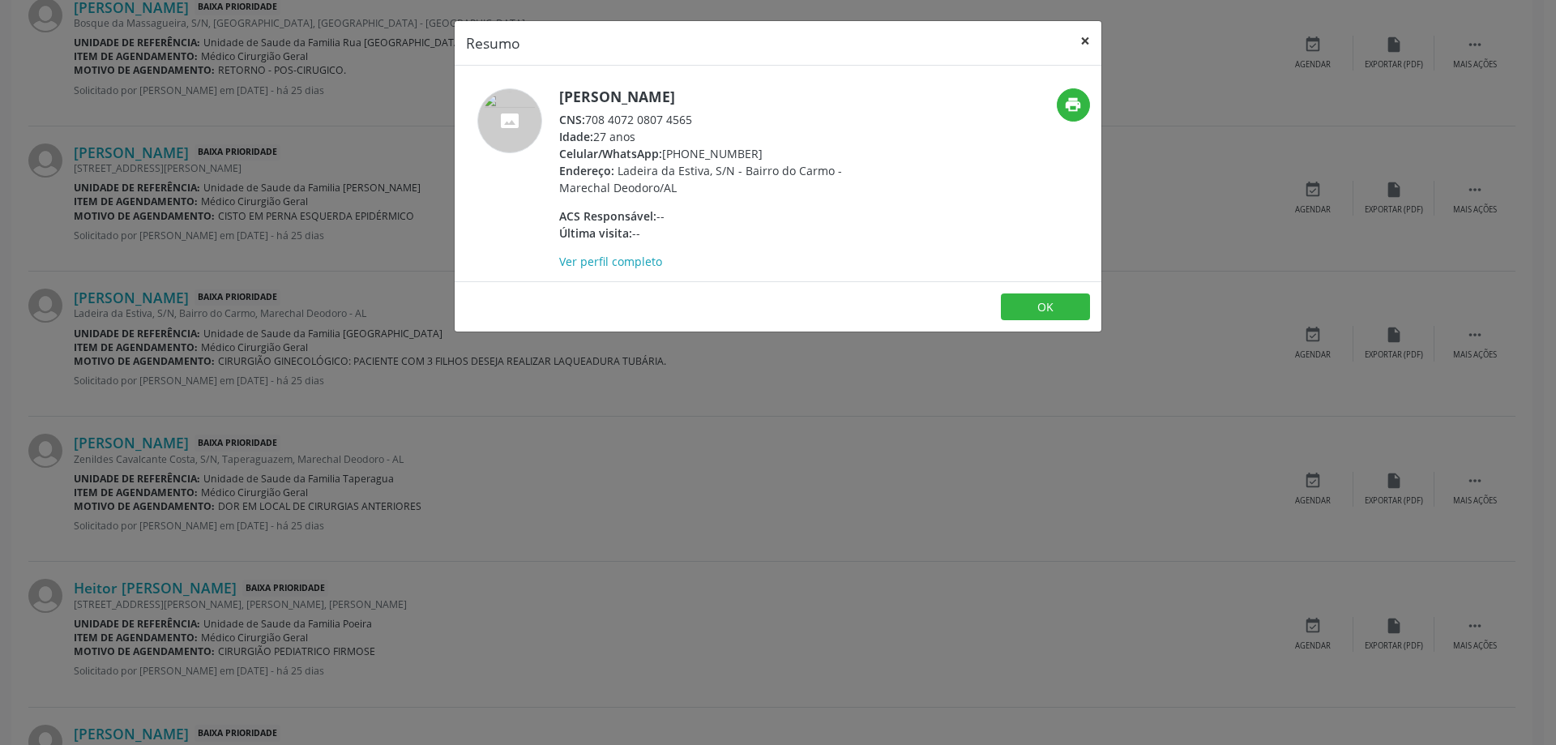
click at [1086, 47] on button "×" at bounding box center [1085, 41] width 32 height 40
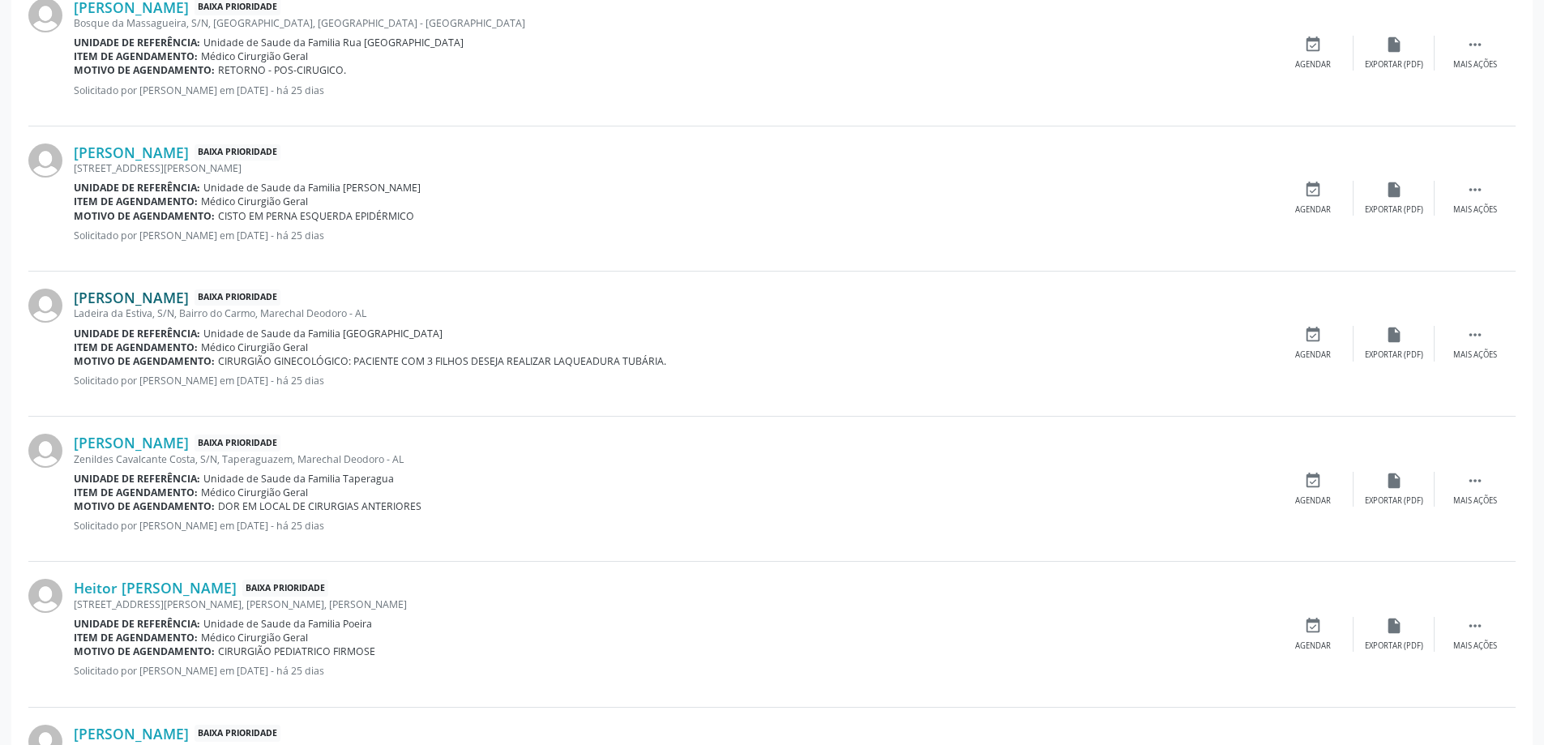
click at [184, 302] on link "[PERSON_NAME]" at bounding box center [131, 298] width 115 height 18
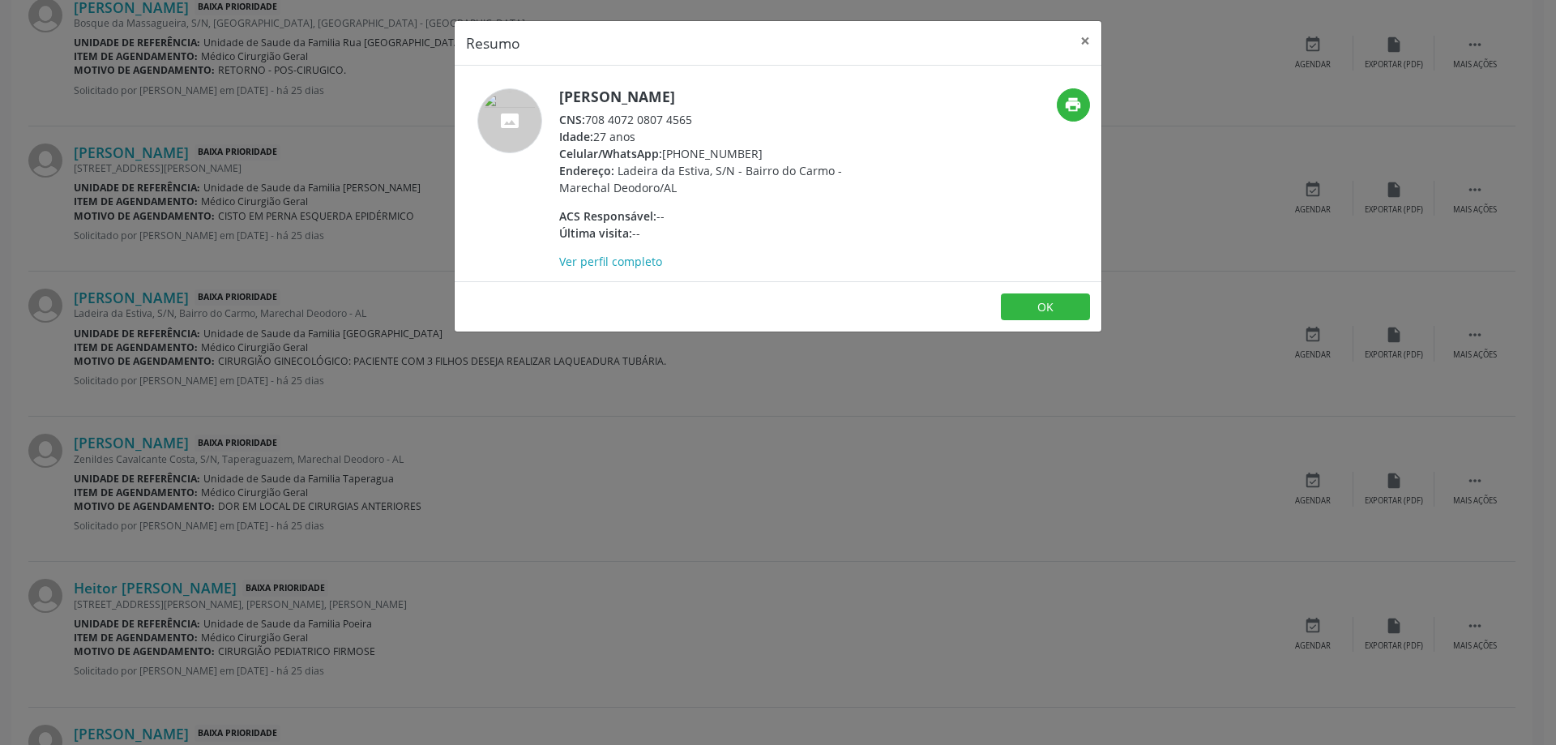
drag, startPoint x: 695, startPoint y: 120, endPoint x: 587, endPoint y: 121, distance: 107.8
click at [587, 121] on div "CNS: 708 4072 0807 4565" at bounding box center [716, 119] width 315 height 17
copy div "708 4072 0807 4565"
click at [1081, 37] on button "×" at bounding box center [1085, 41] width 32 height 40
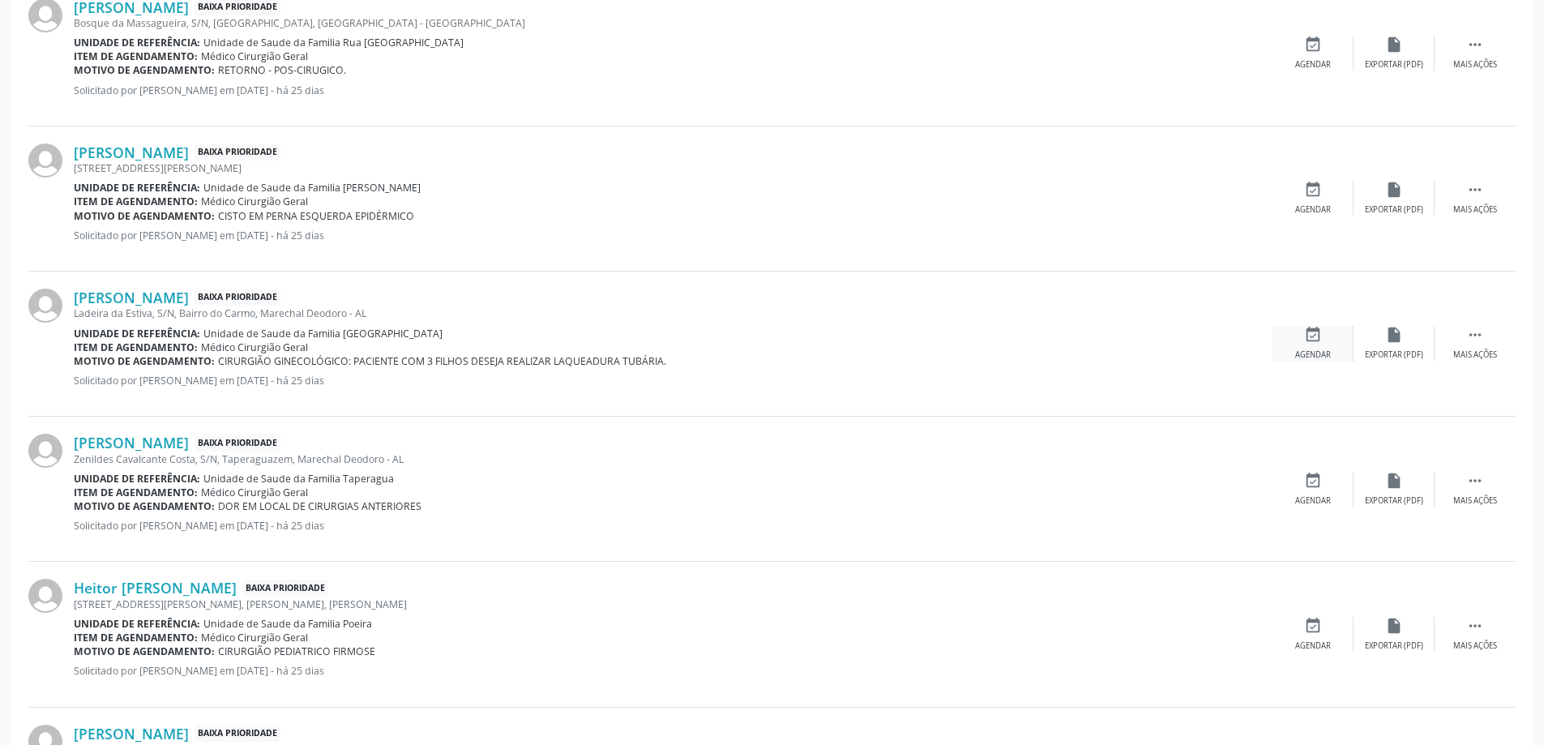
click at [1322, 340] on div "event_available Agendar" at bounding box center [1313, 343] width 81 height 35
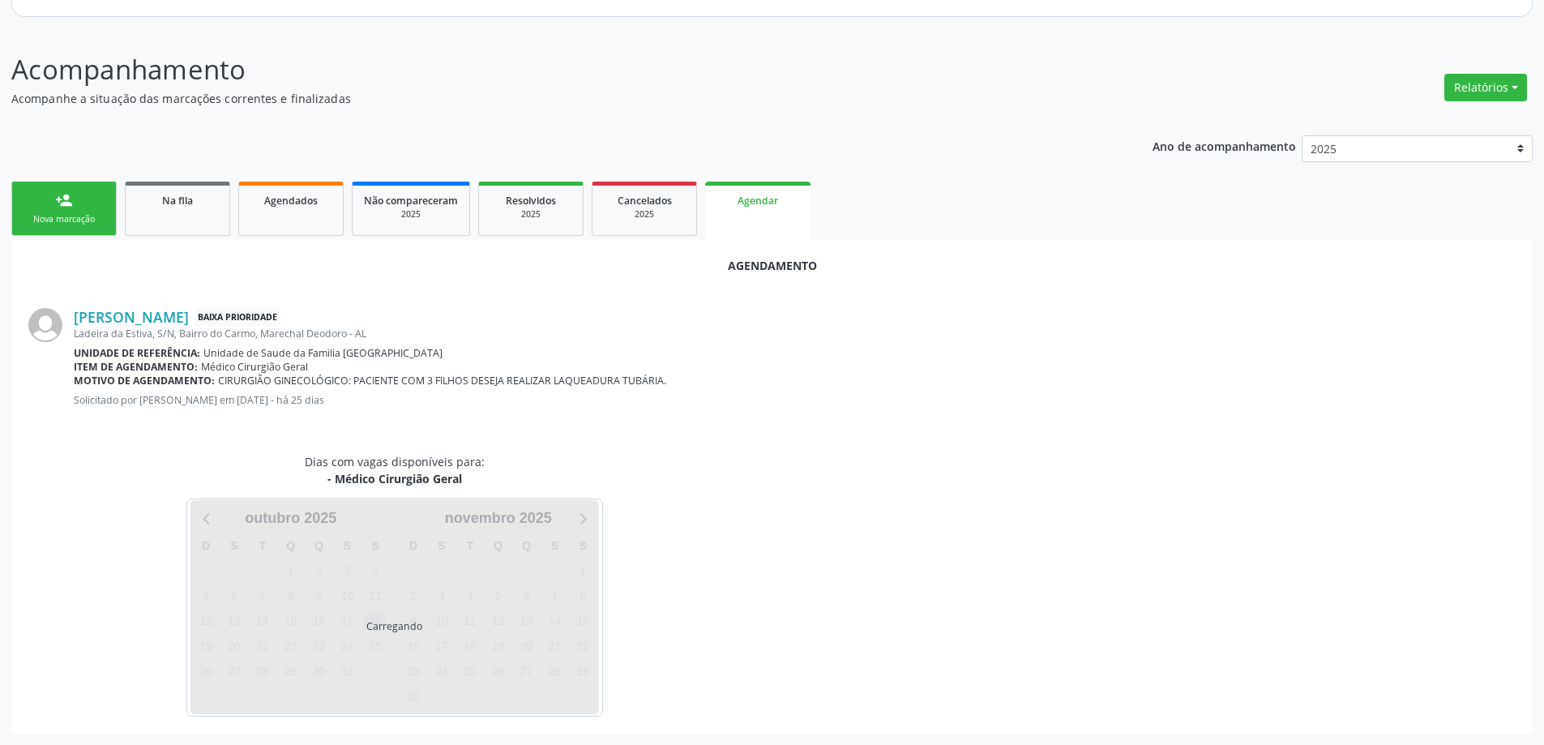
scroll to position [216, 0]
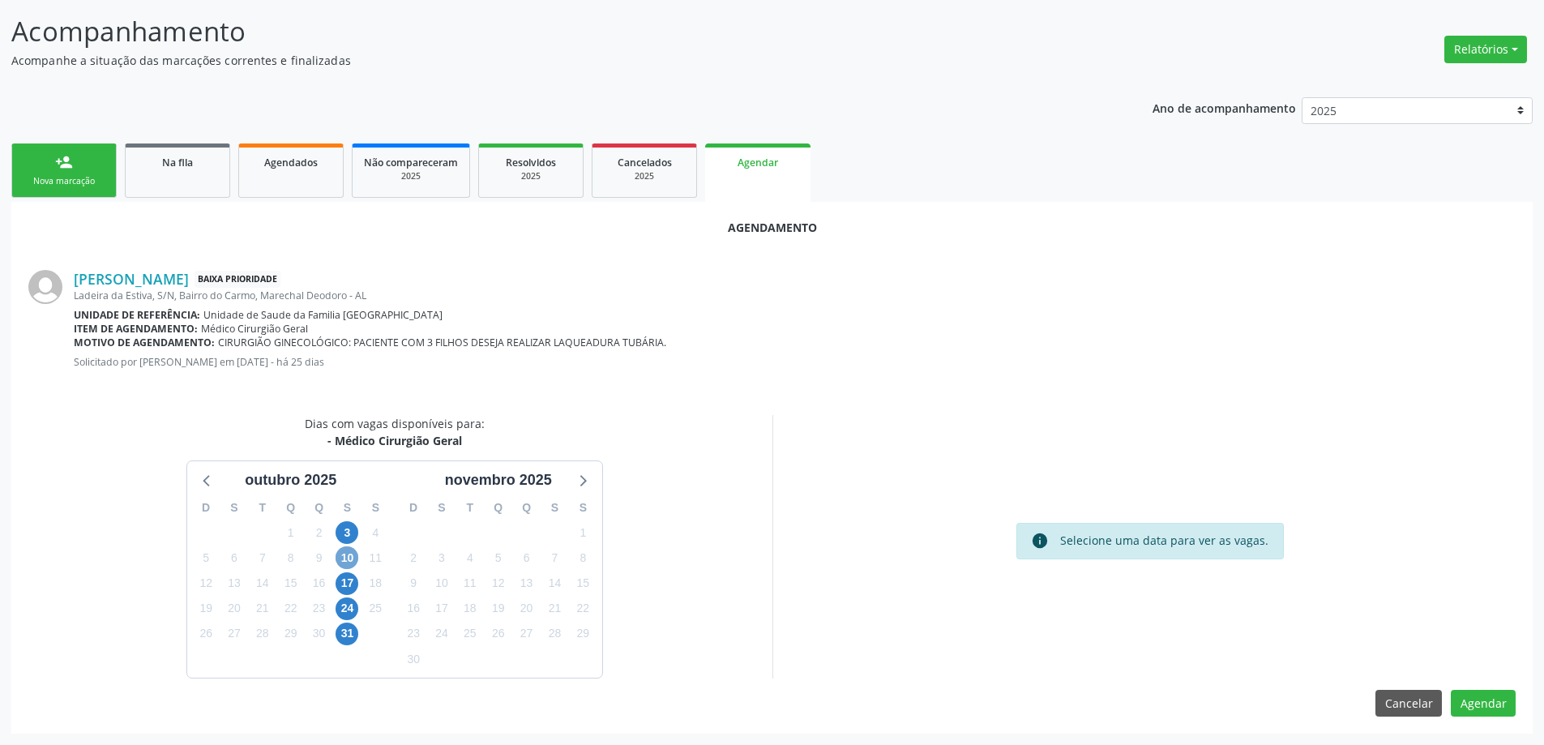
click at [343, 567] on span "10" at bounding box center [347, 557] width 23 height 23
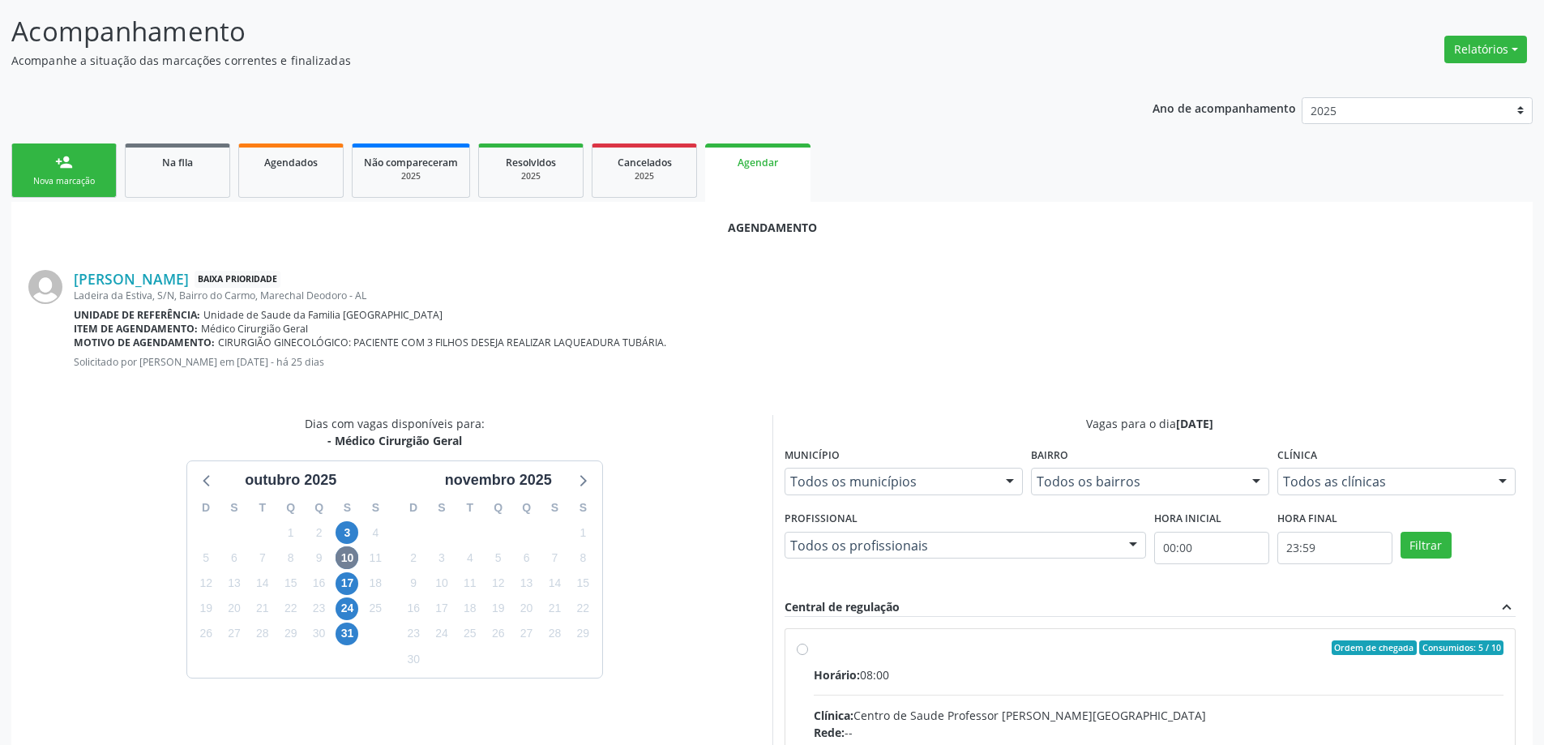
radio input "true"
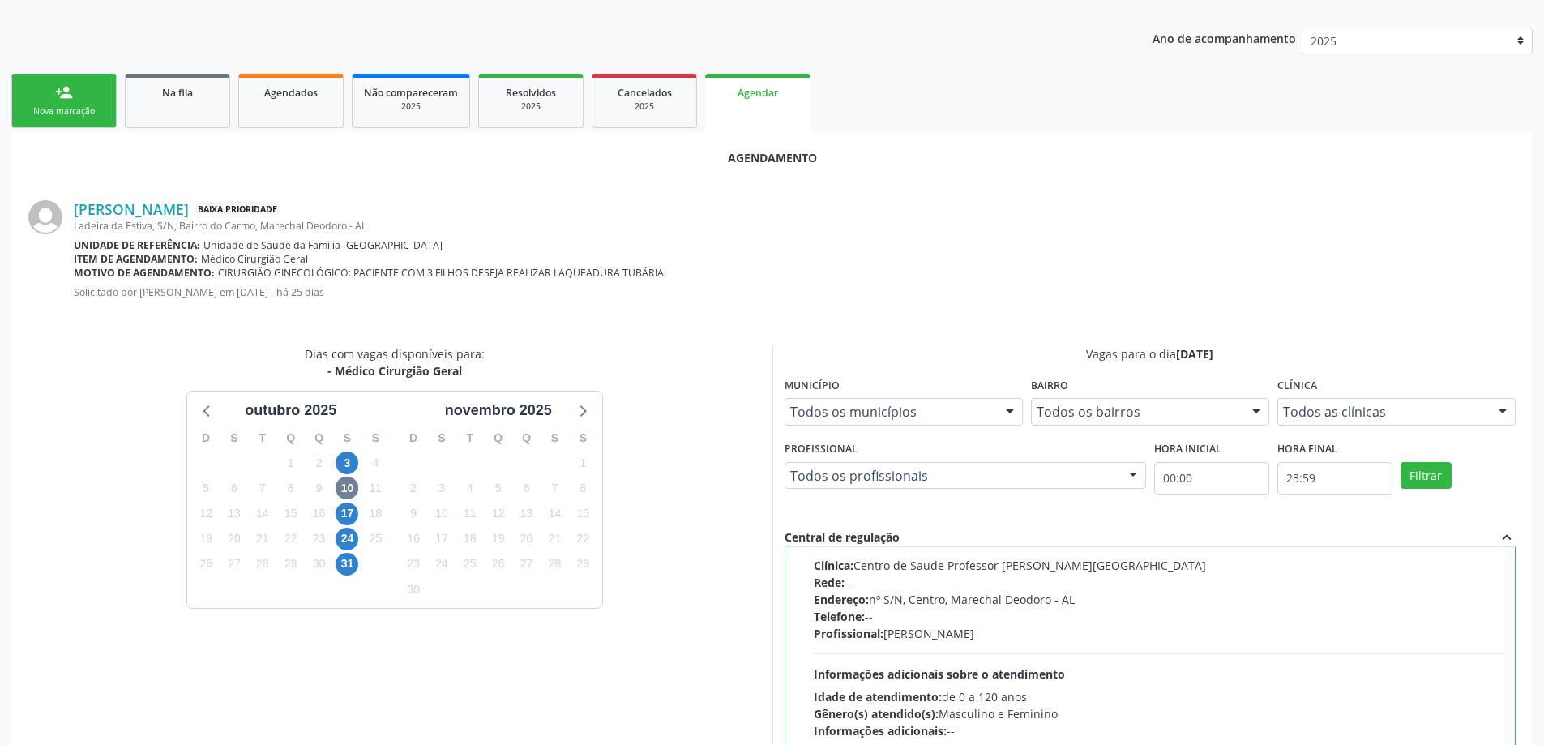
scroll to position [479, 0]
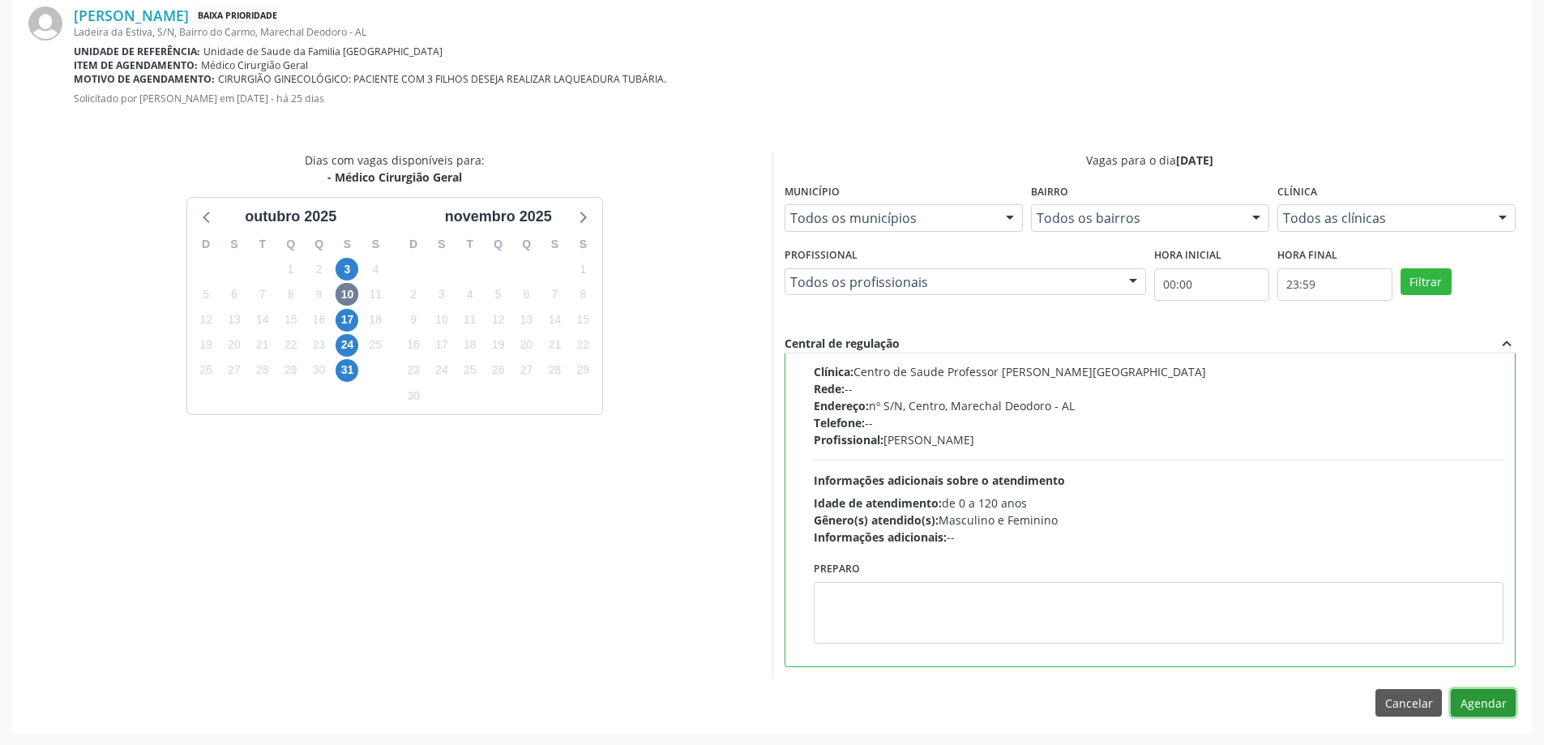
click at [1475, 710] on button "Agendar" at bounding box center [1483, 703] width 65 height 28
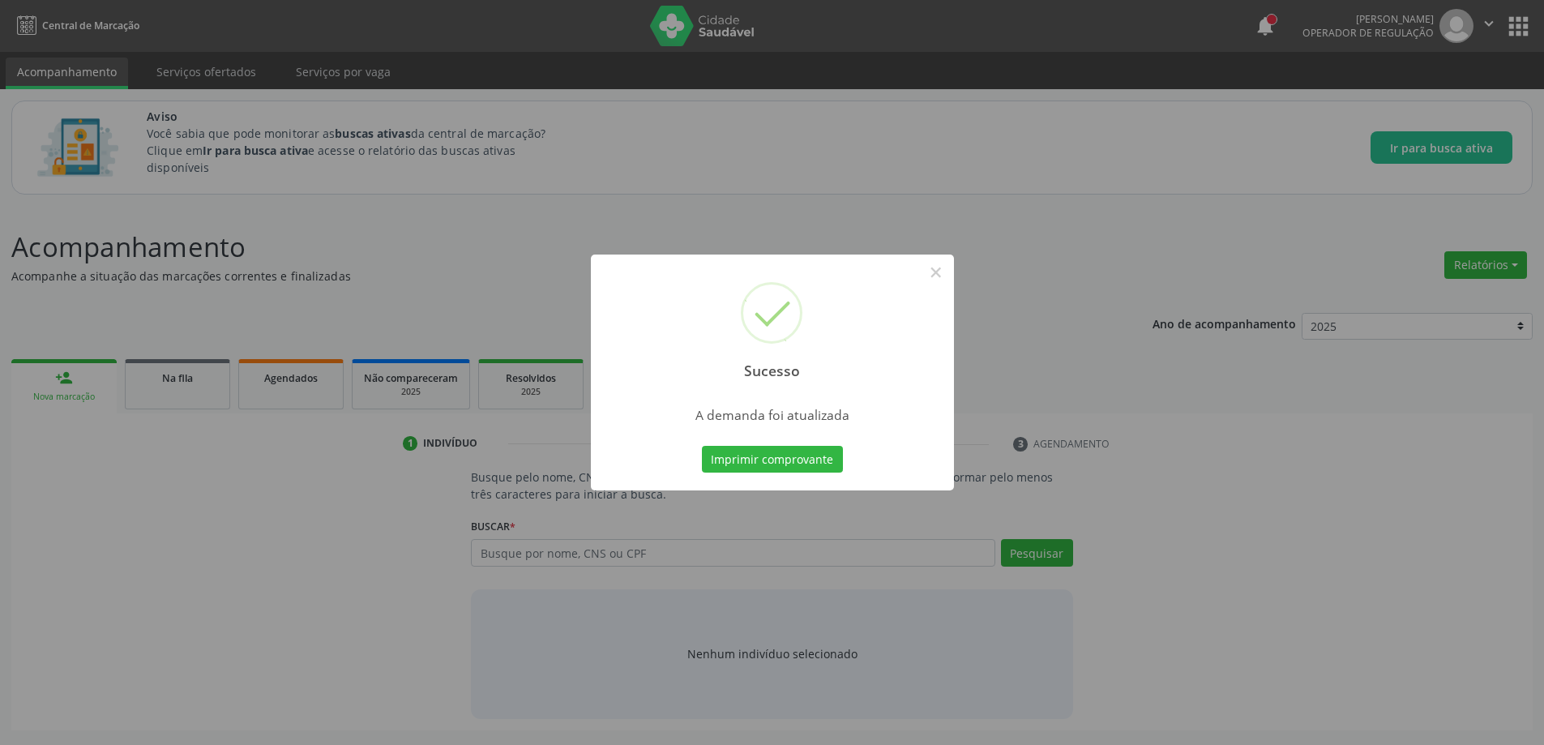
scroll to position [0, 0]
click at [941, 277] on button "×" at bounding box center [942, 273] width 28 height 28
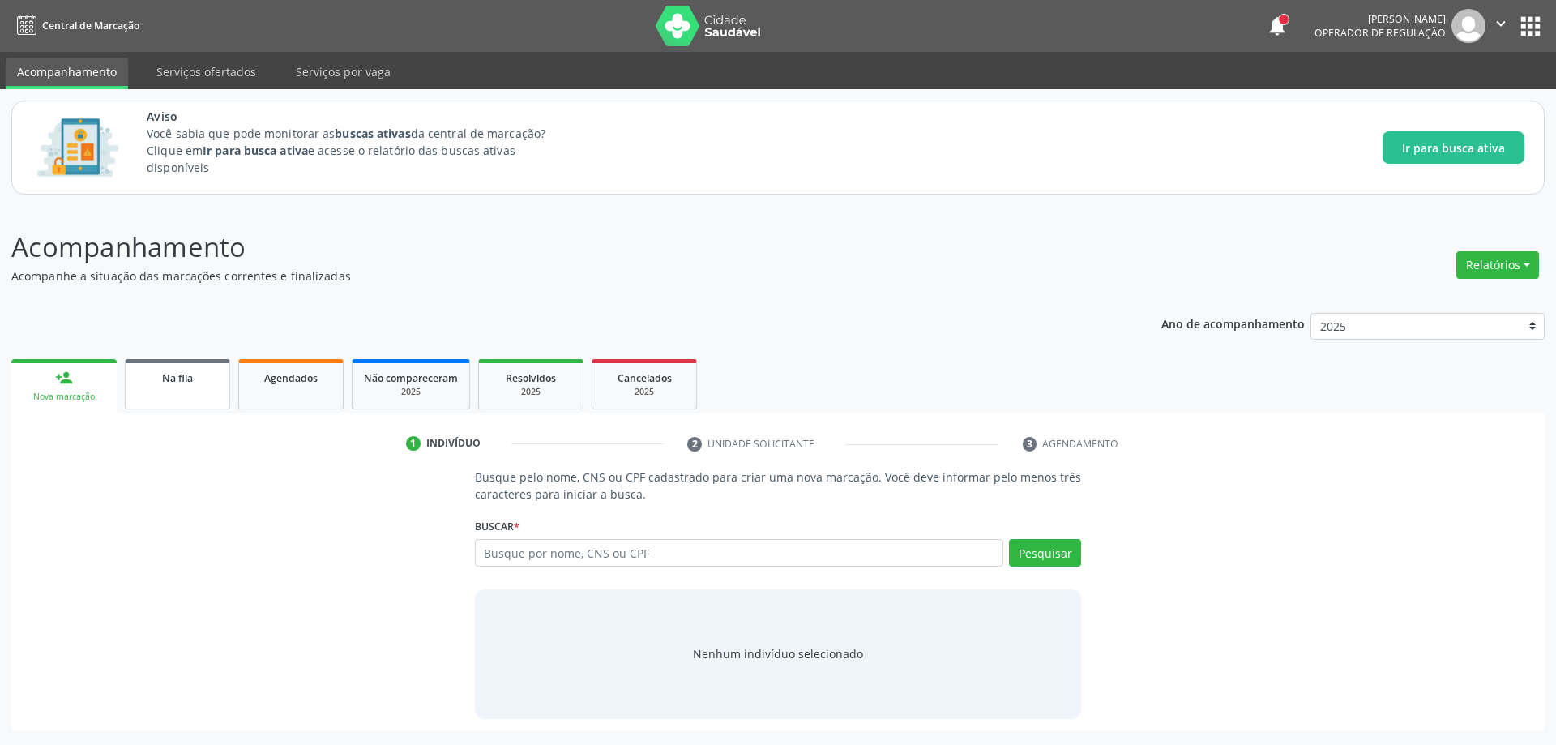
click at [156, 394] on link "Na fila" at bounding box center [177, 384] width 105 height 50
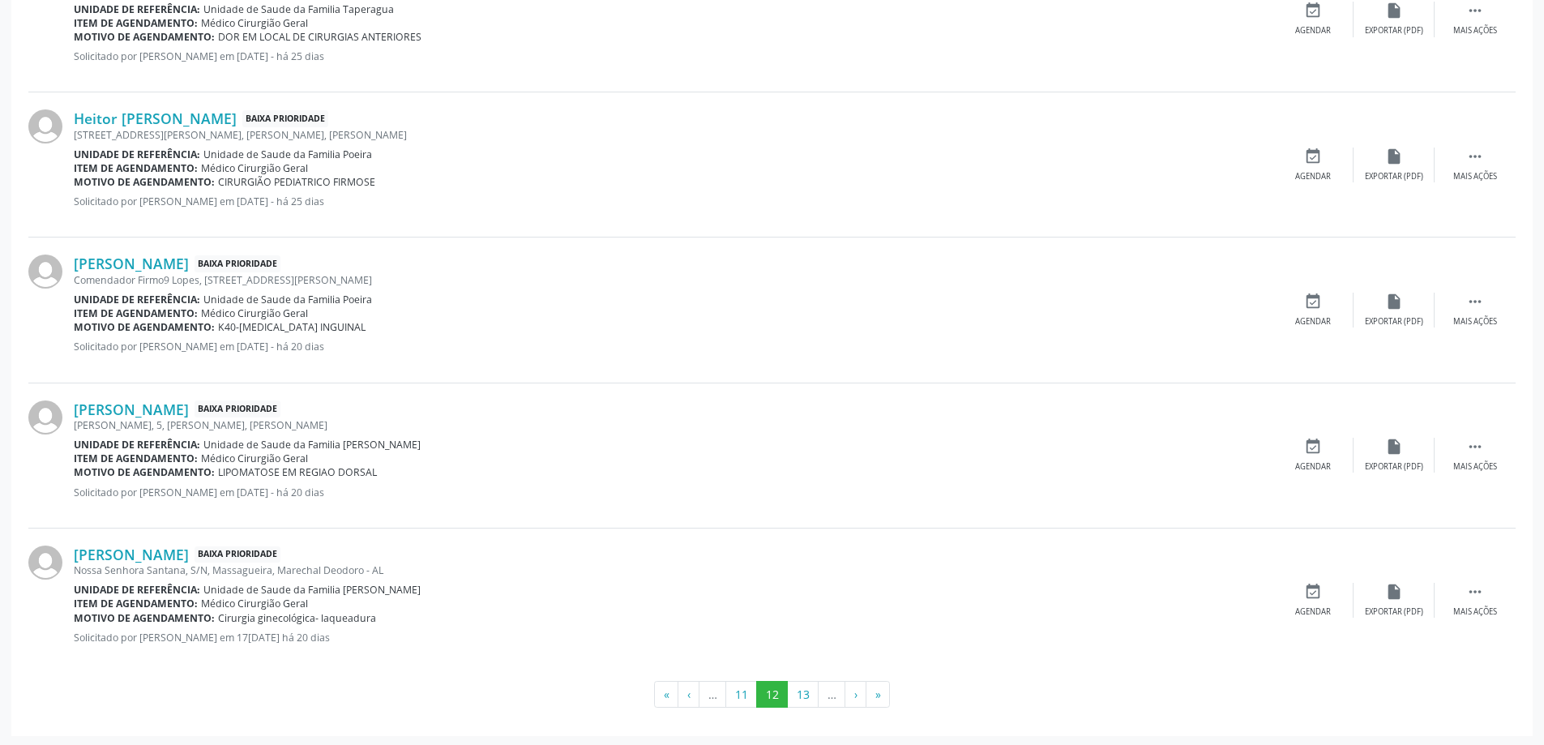
scroll to position [2110, 0]
click at [178, 559] on link "[PERSON_NAME]" at bounding box center [131, 552] width 115 height 18
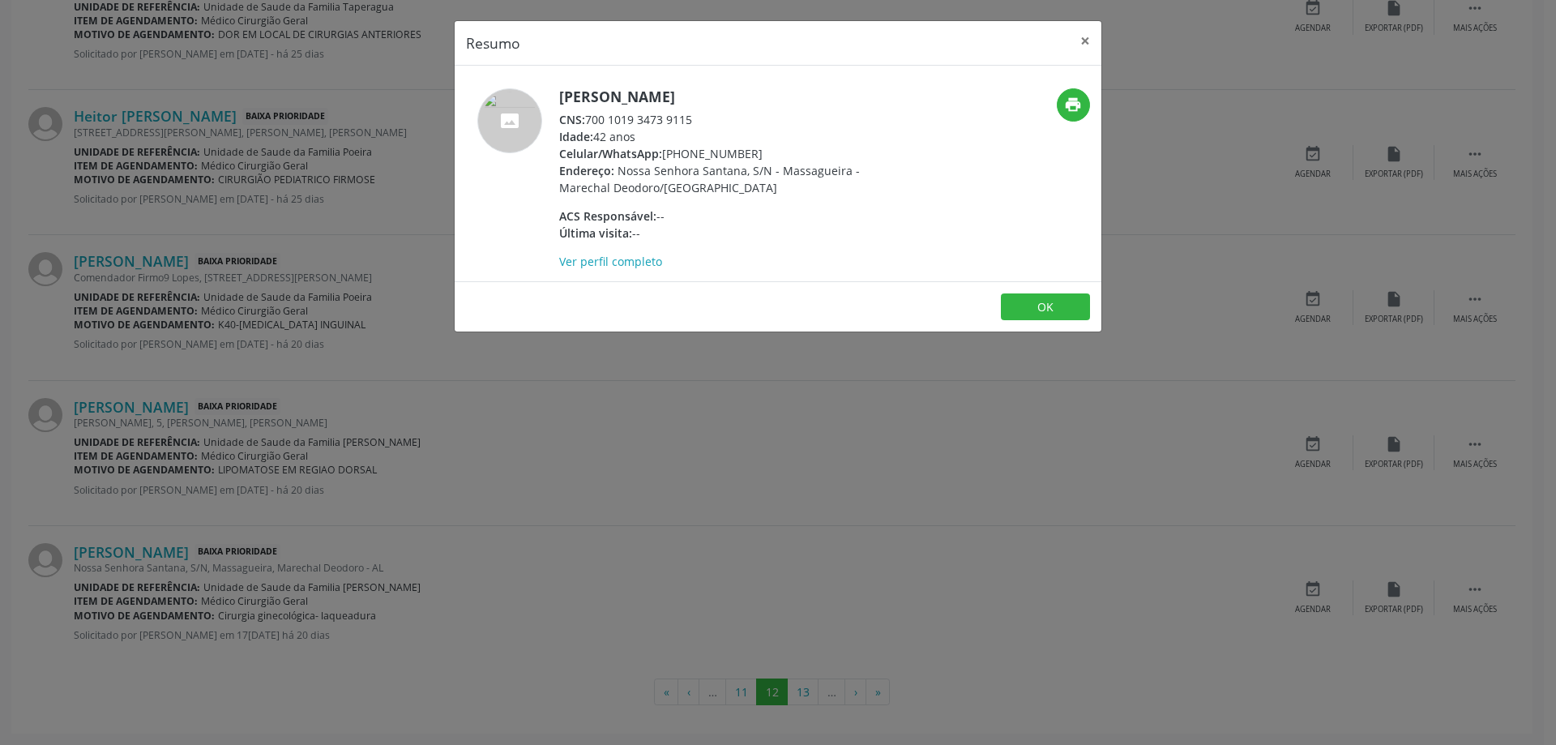
drag, startPoint x: 695, startPoint y: 116, endPoint x: 586, endPoint y: 118, distance: 108.6
click at [586, 118] on div "CNS: 700 1019 3473 9115" at bounding box center [716, 119] width 315 height 17
drag, startPoint x: 755, startPoint y: 143, endPoint x: 743, endPoint y: 143, distance: 12.2
click at [754, 143] on div "Idade: 42 anos" at bounding box center [716, 136] width 315 height 17
drag, startPoint x: 587, startPoint y: 120, endPoint x: 696, endPoint y: 118, distance: 109.5
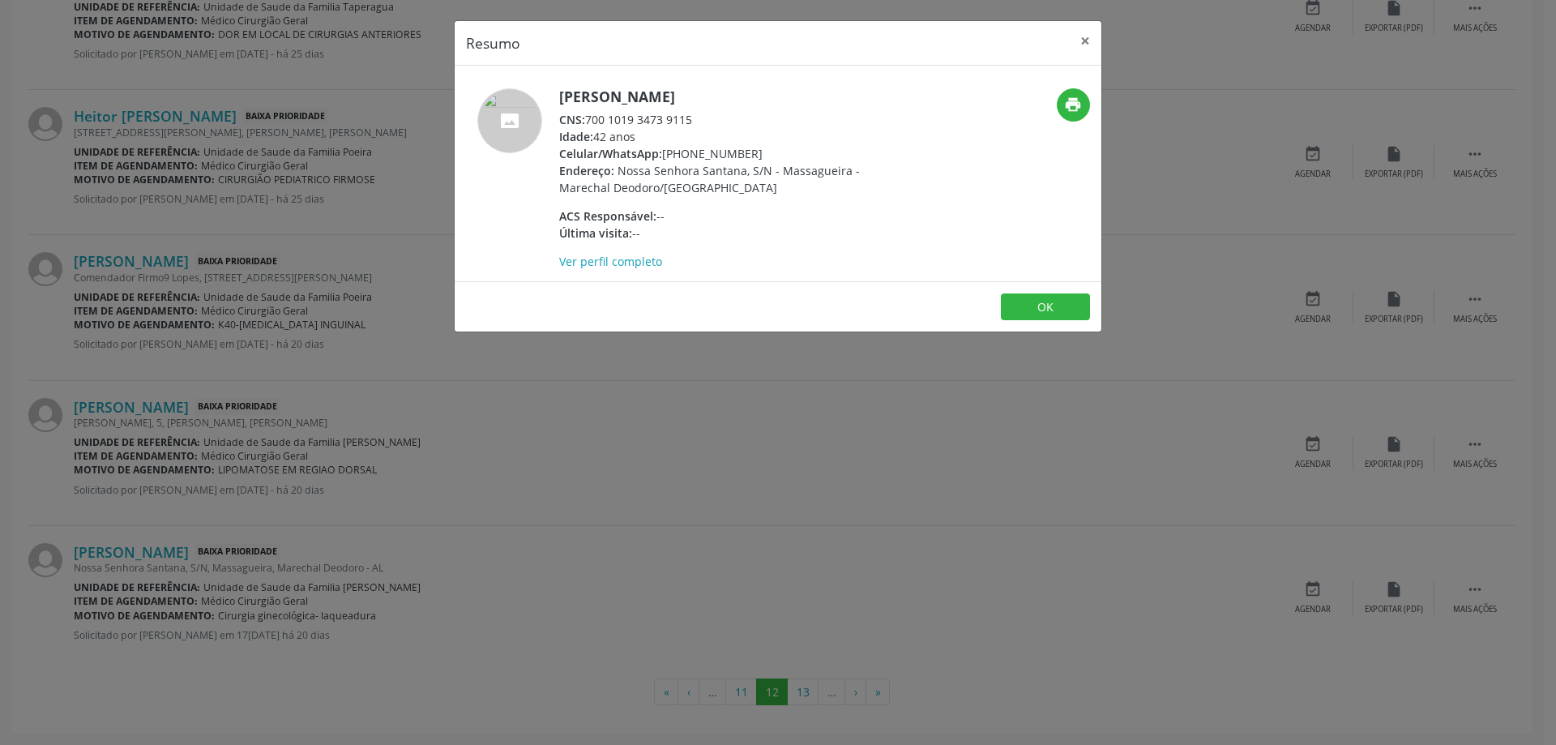
click at [696, 118] on div "CNS: 700 1019 3473 9115" at bounding box center [716, 119] width 315 height 17
copy div "700 1019 3473 9115"
click at [1080, 40] on button "×" at bounding box center [1085, 41] width 32 height 40
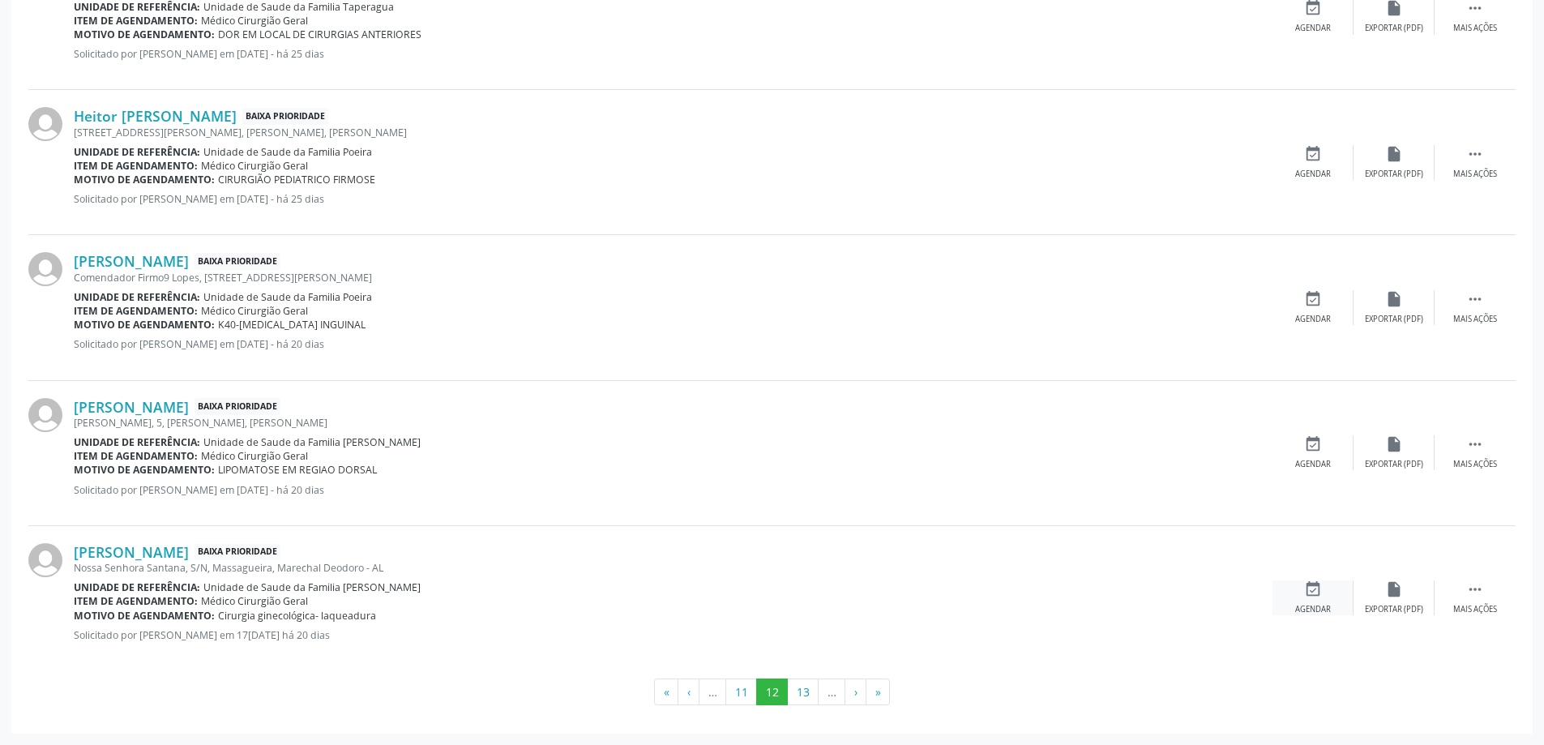
click at [1324, 603] on div "event_available Agendar" at bounding box center [1313, 597] width 81 height 35
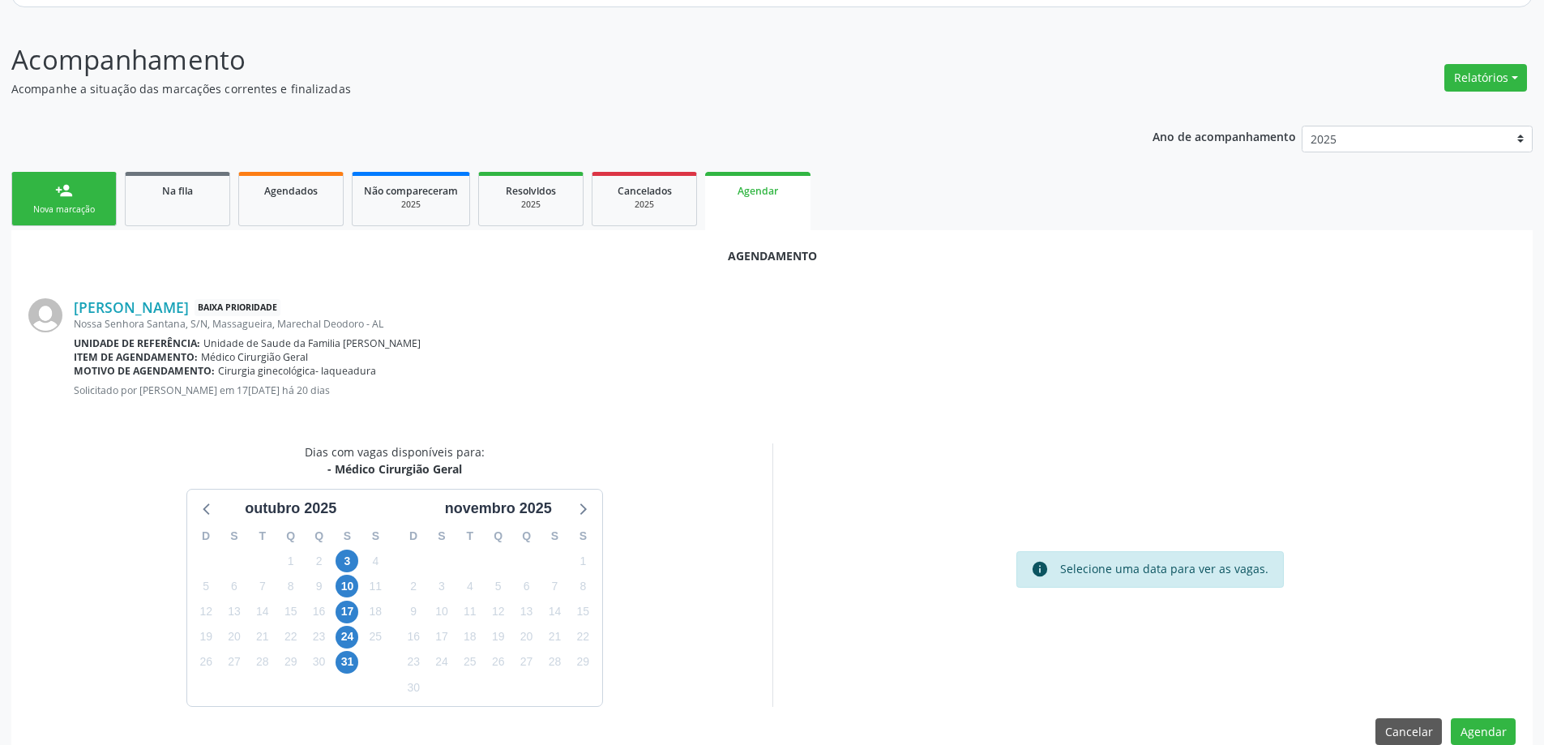
scroll to position [216, 0]
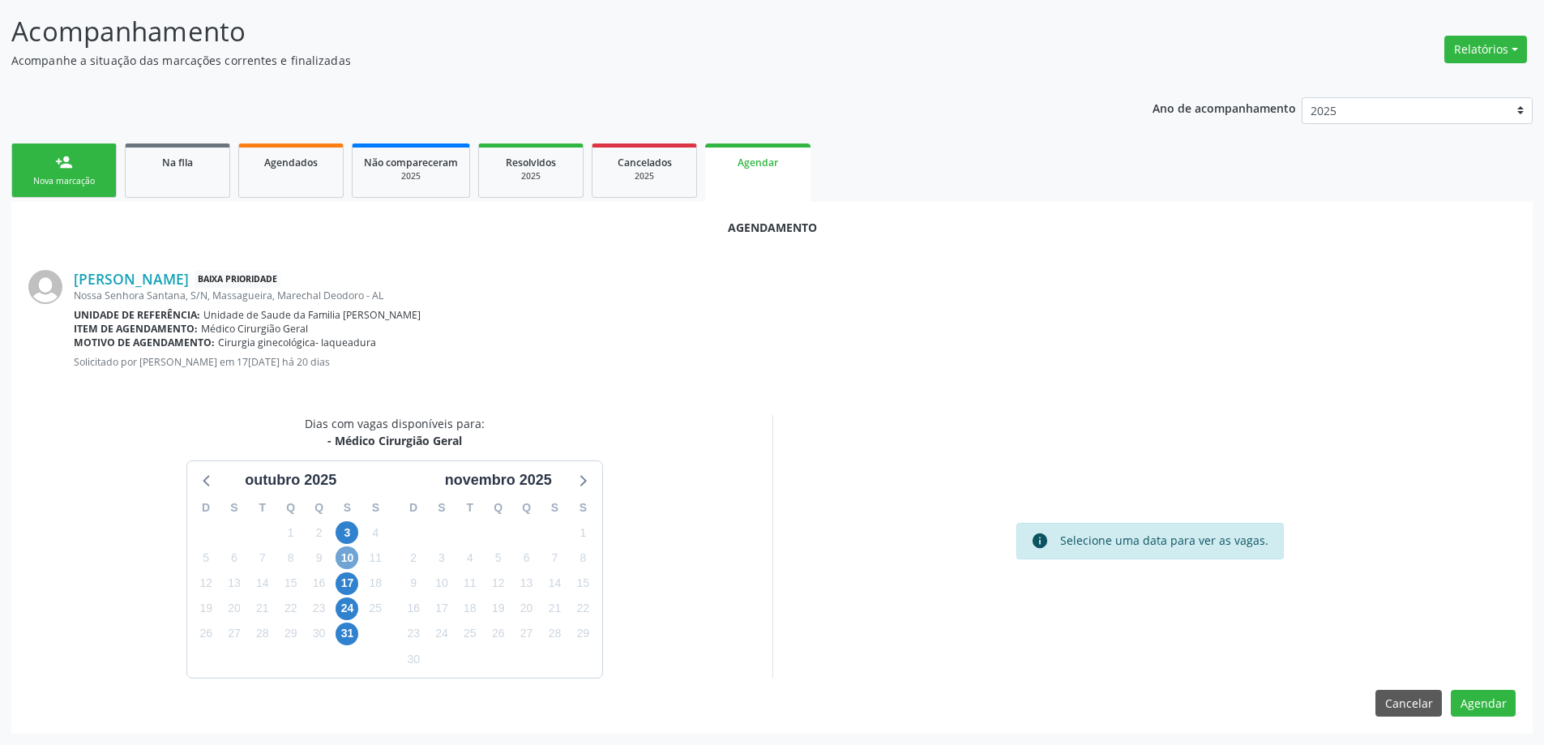
click at [352, 557] on span "10" at bounding box center [347, 557] width 23 height 23
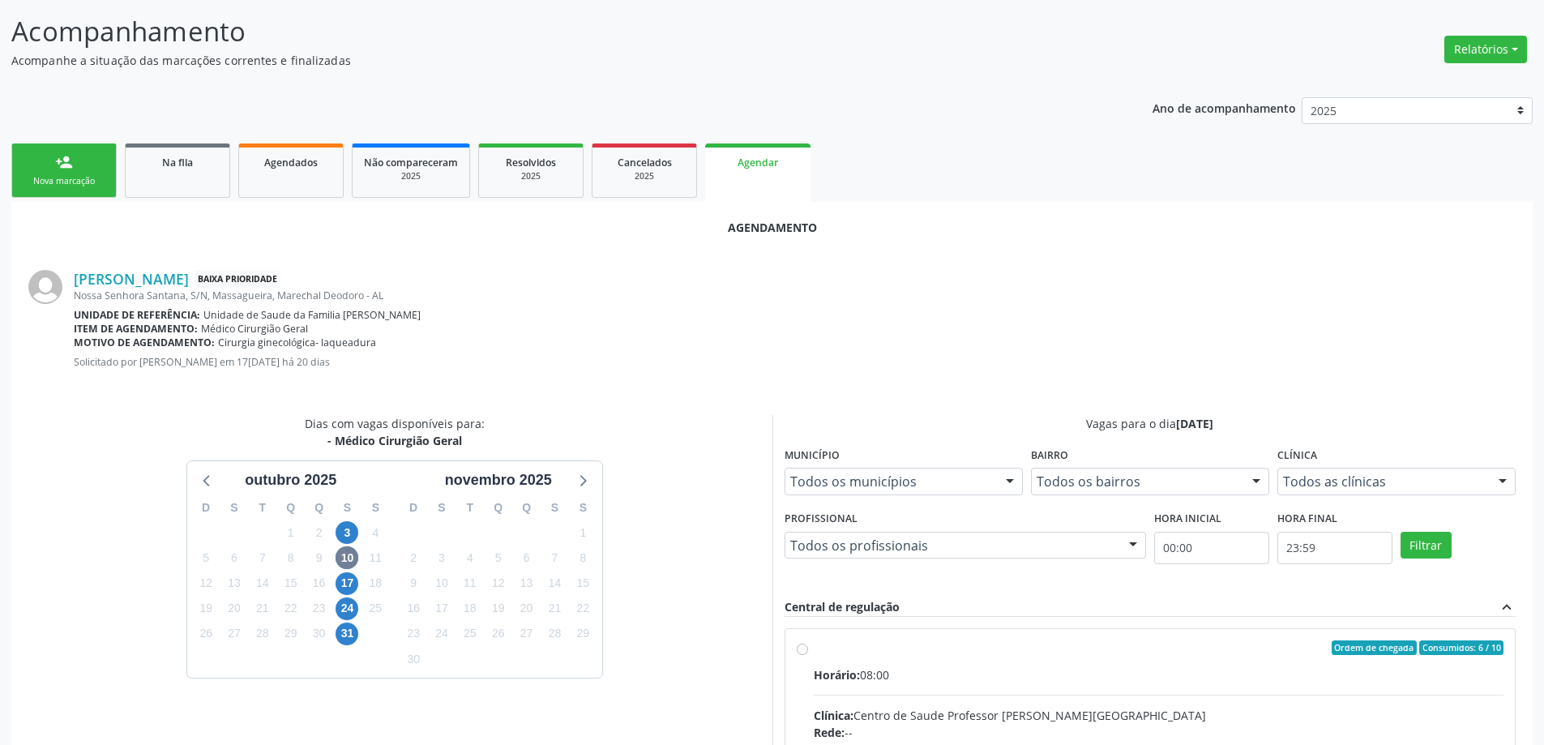
click at [798, 649] on input "Ordem de chegada Consumidos: 6 / 10 Horário: 08:00 Clínica: Centro de Saude Pro…" at bounding box center [802, 647] width 11 height 15
radio input "true"
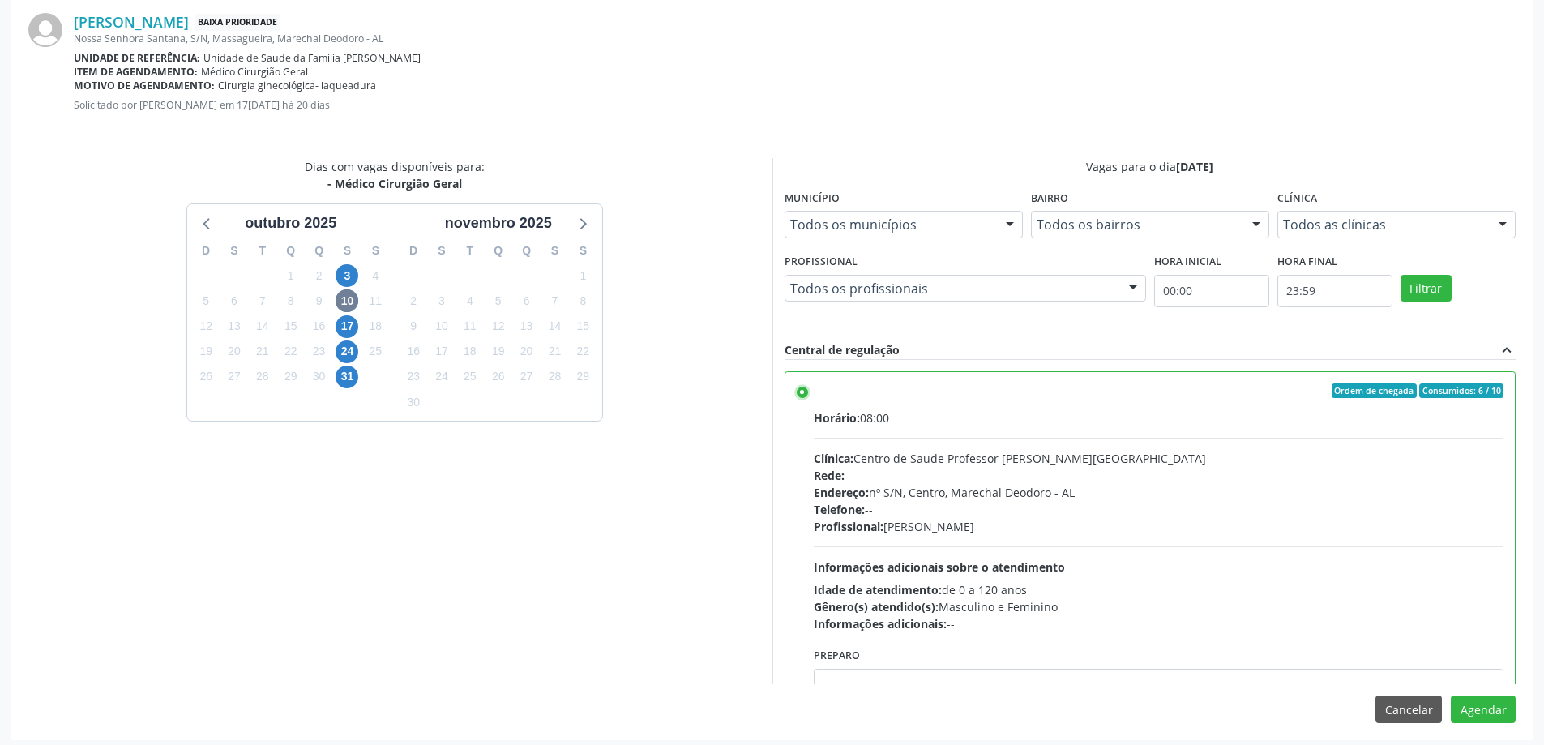
scroll to position [479, 0]
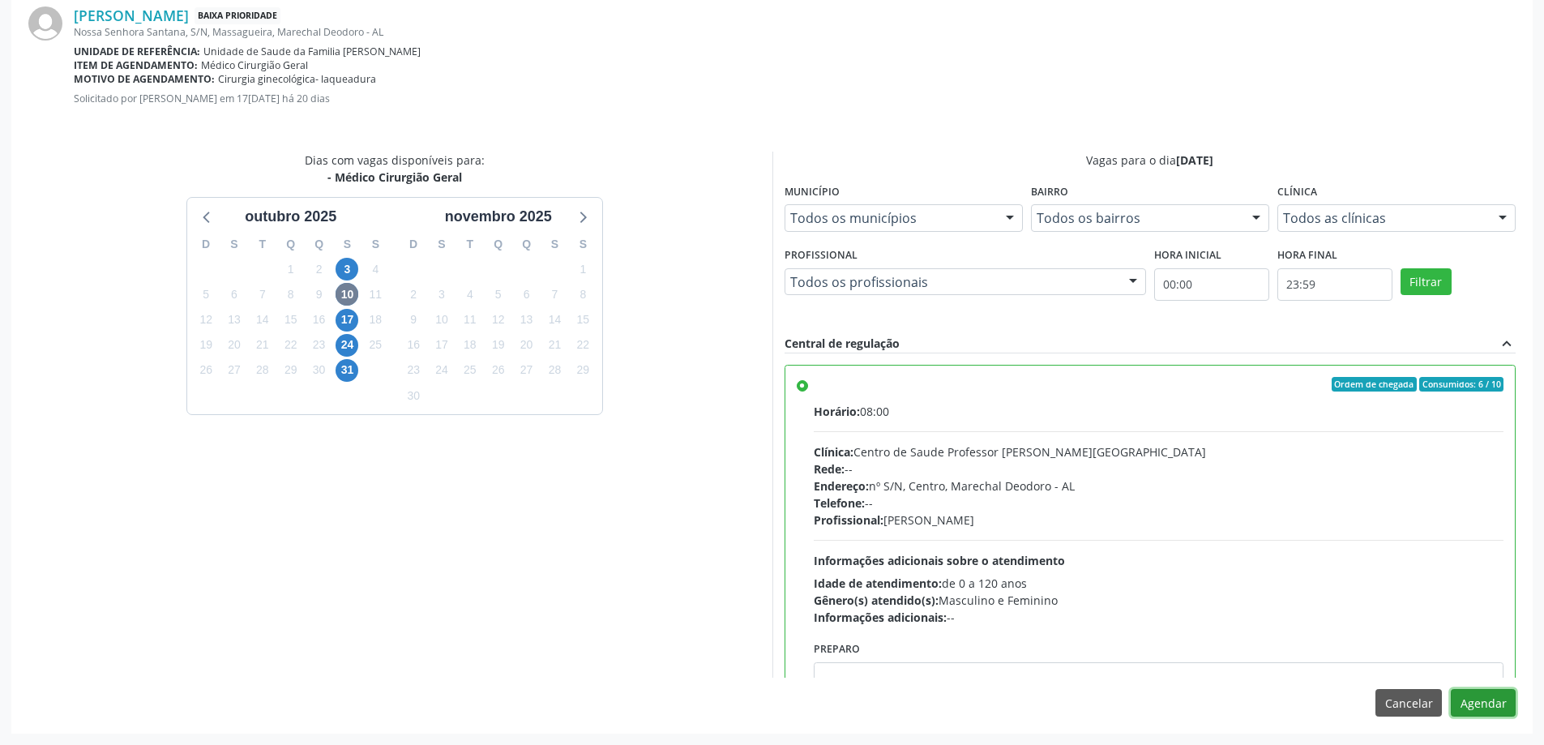
click at [1478, 705] on button "Agendar" at bounding box center [1483, 703] width 65 height 28
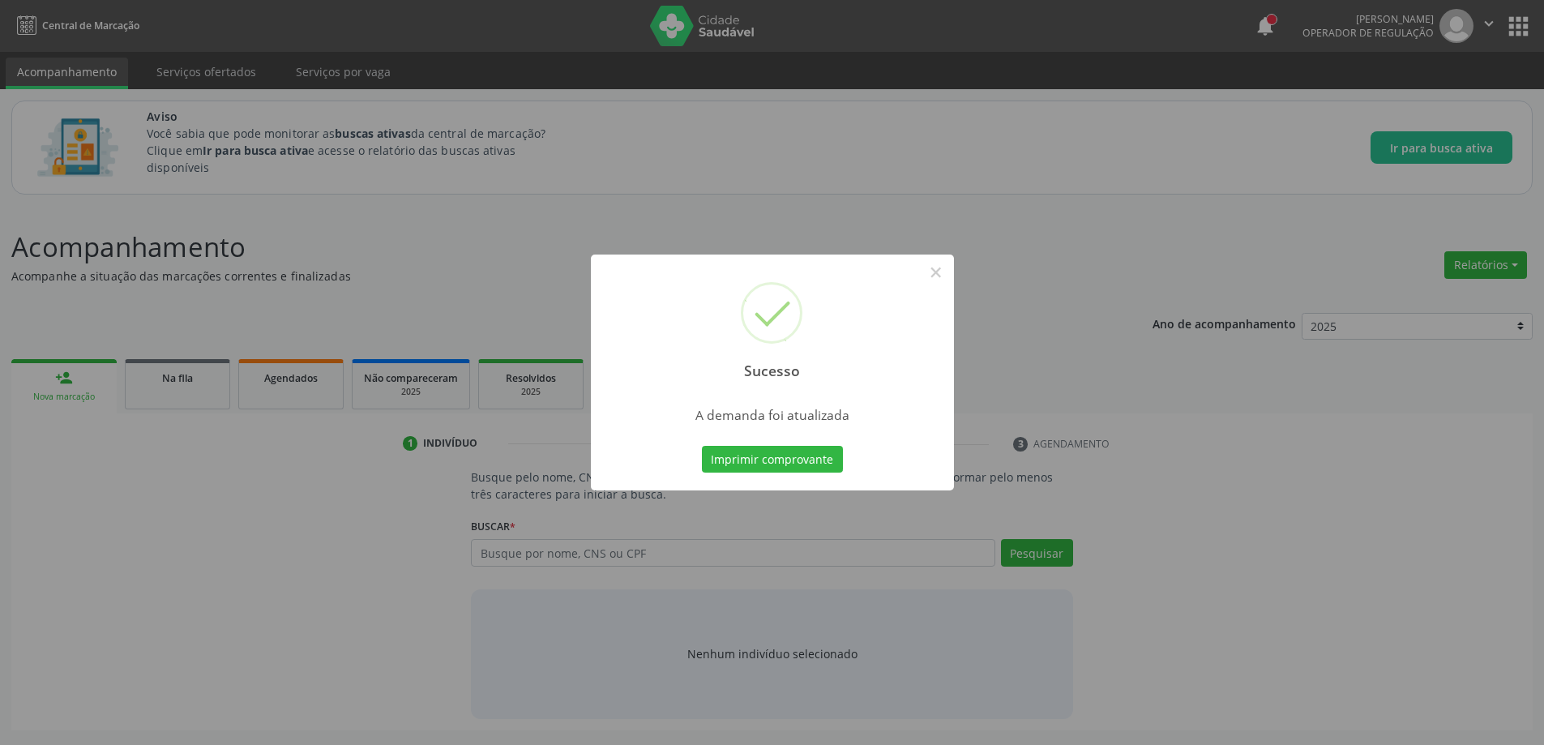
scroll to position [0, 0]
click at [939, 276] on button "×" at bounding box center [942, 273] width 28 height 28
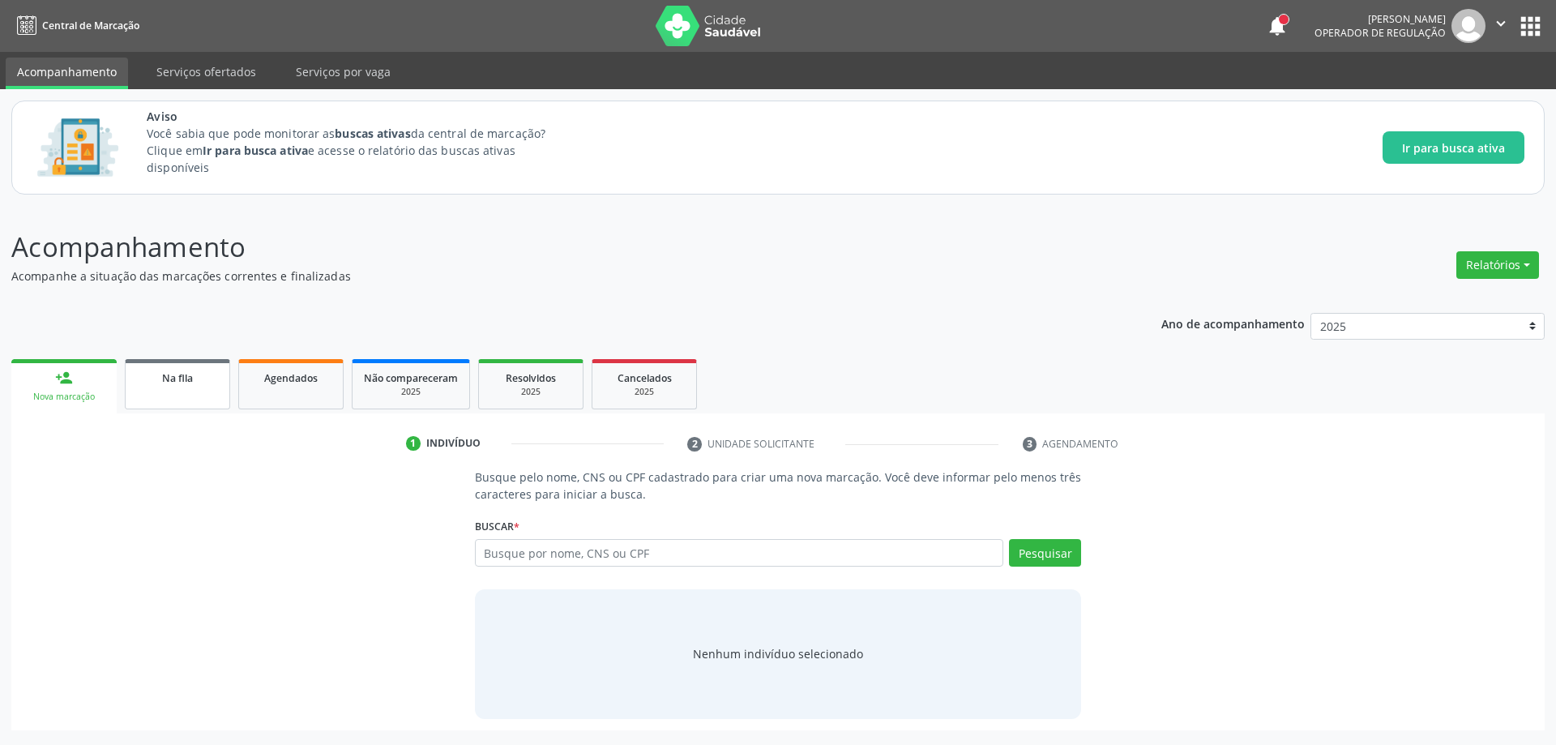
click at [208, 386] on link "Na fila" at bounding box center [177, 384] width 105 height 50
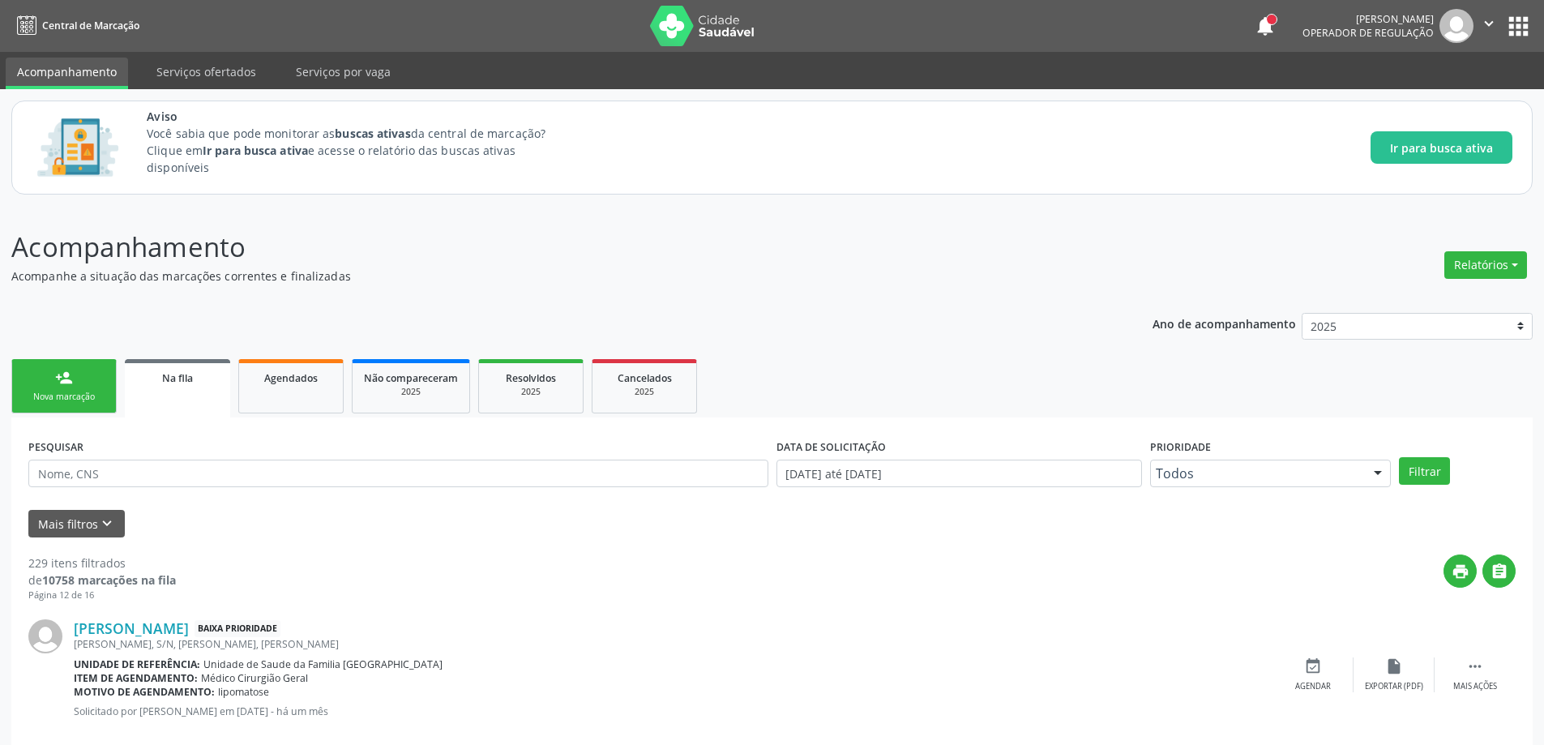
click at [158, 397] on link "Na fila" at bounding box center [177, 388] width 105 height 58
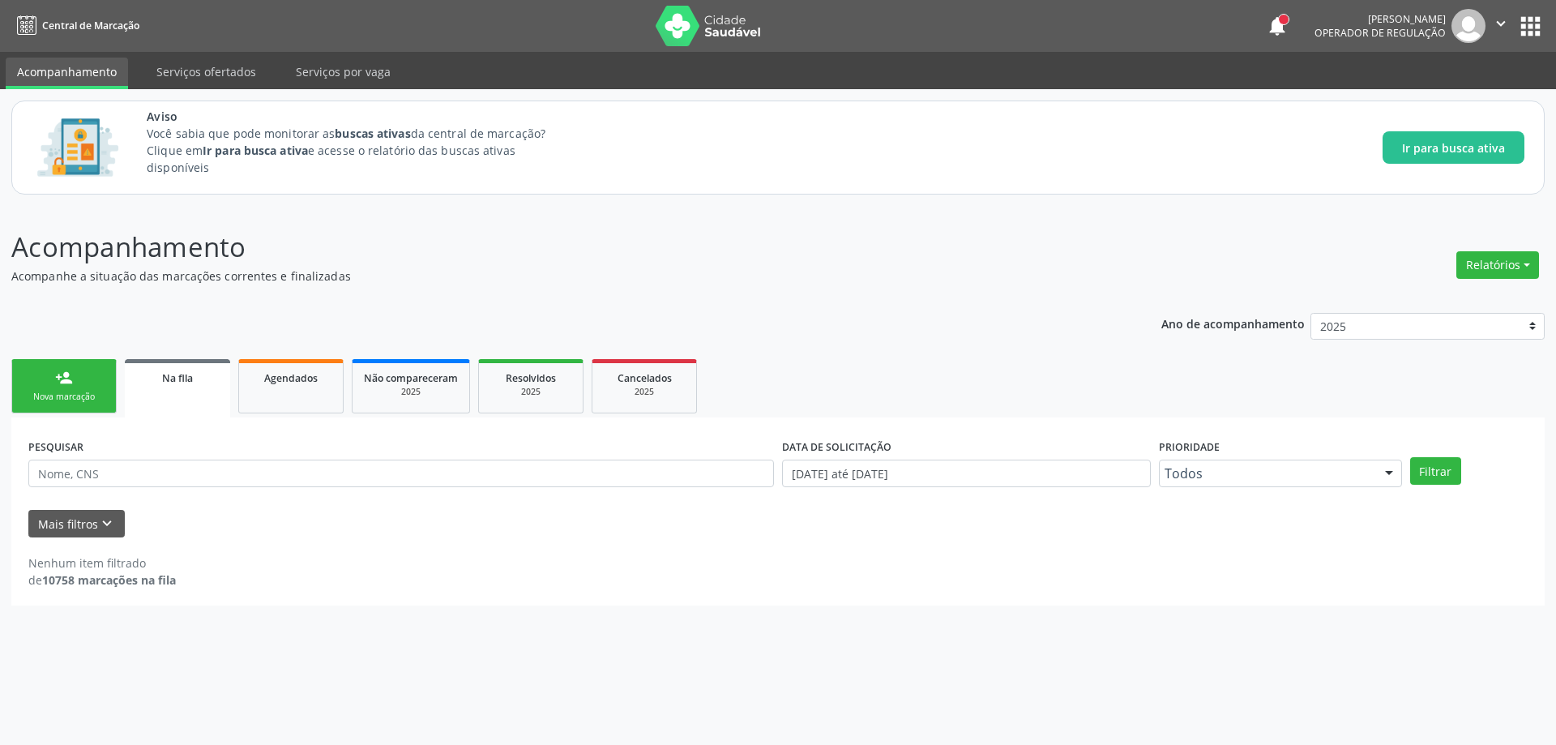
click at [200, 371] on div "Na fila" at bounding box center [177, 377] width 83 height 17
click at [84, 521] on button "Mais filtros keyboard_arrow_down" at bounding box center [76, 524] width 96 height 28
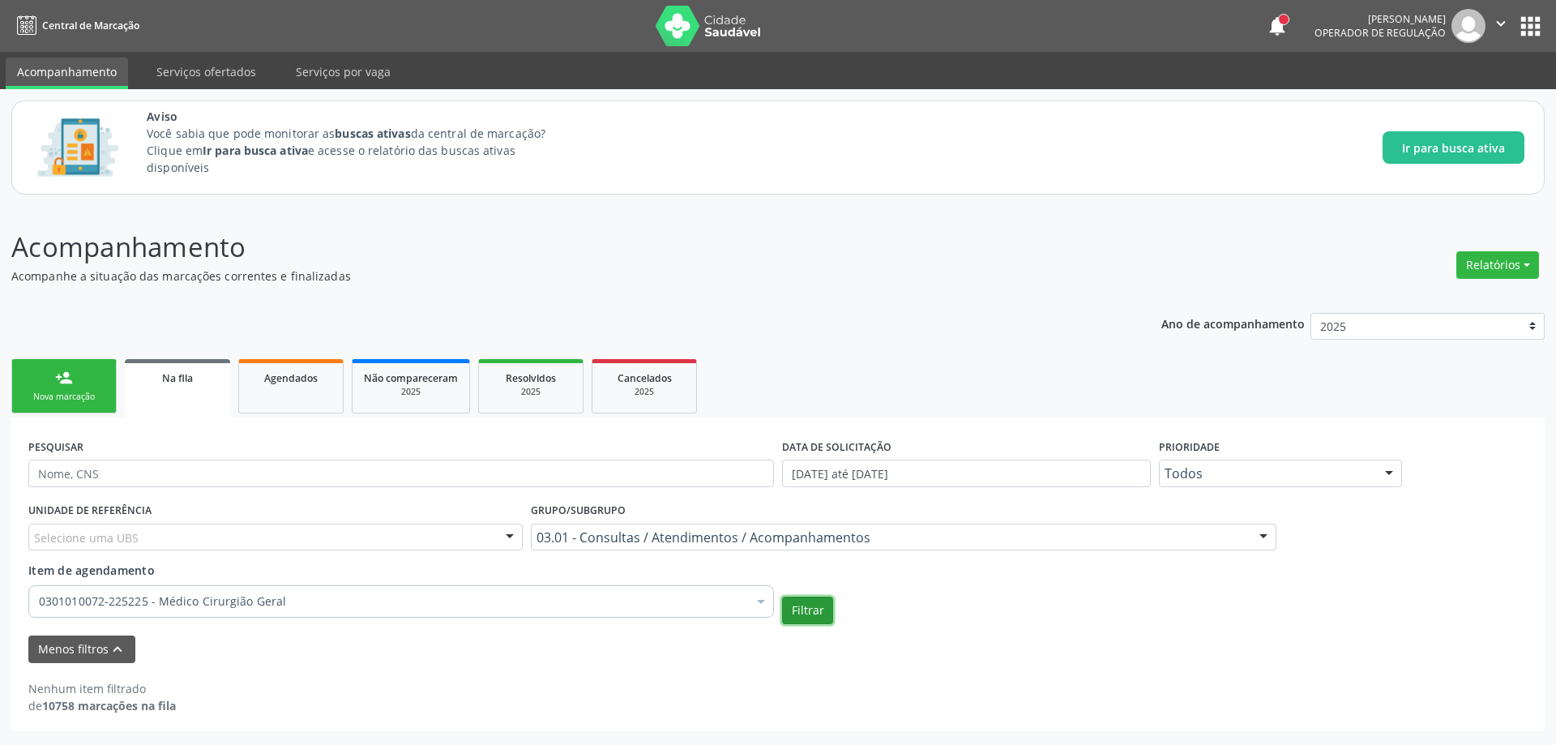
click at [815, 601] on button "Filtrar" at bounding box center [807, 611] width 51 height 28
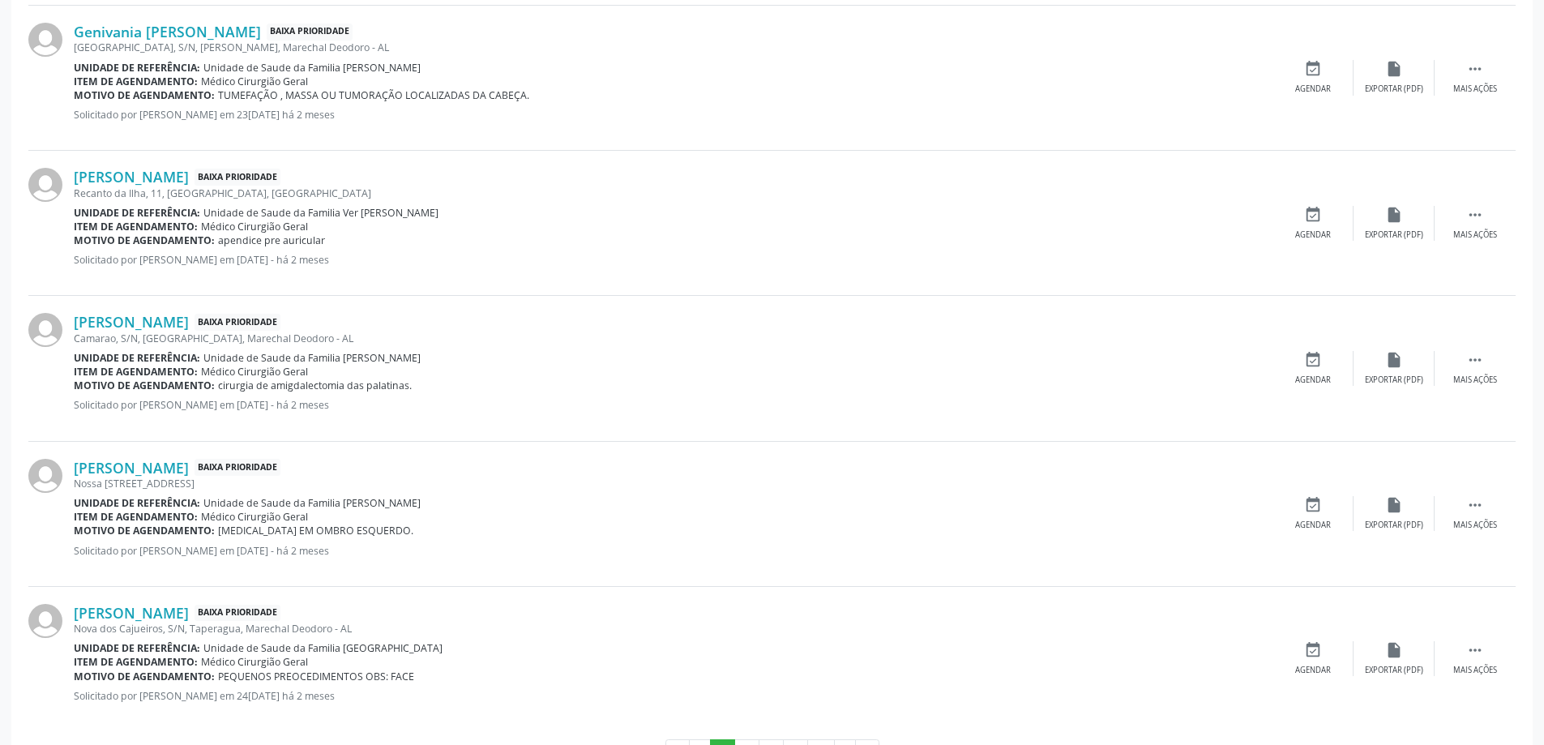
scroll to position [2249, 0]
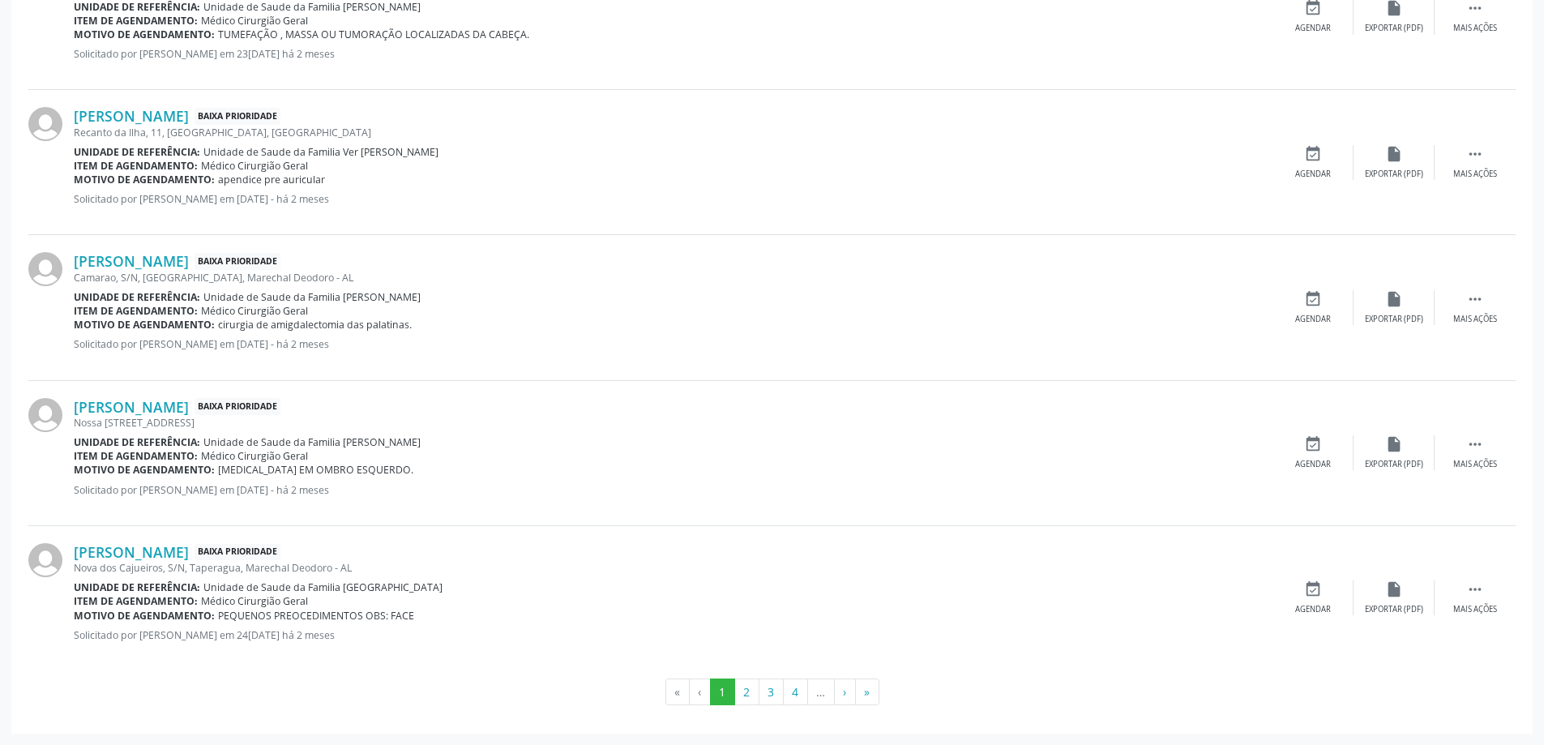
click at [820, 699] on li "…" at bounding box center [821, 692] width 27 height 28
click at [818, 695] on li "…" at bounding box center [821, 692] width 27 height 28
click at [799, 695] on button "4" at bounding box center [795, 692] width 25 height 28
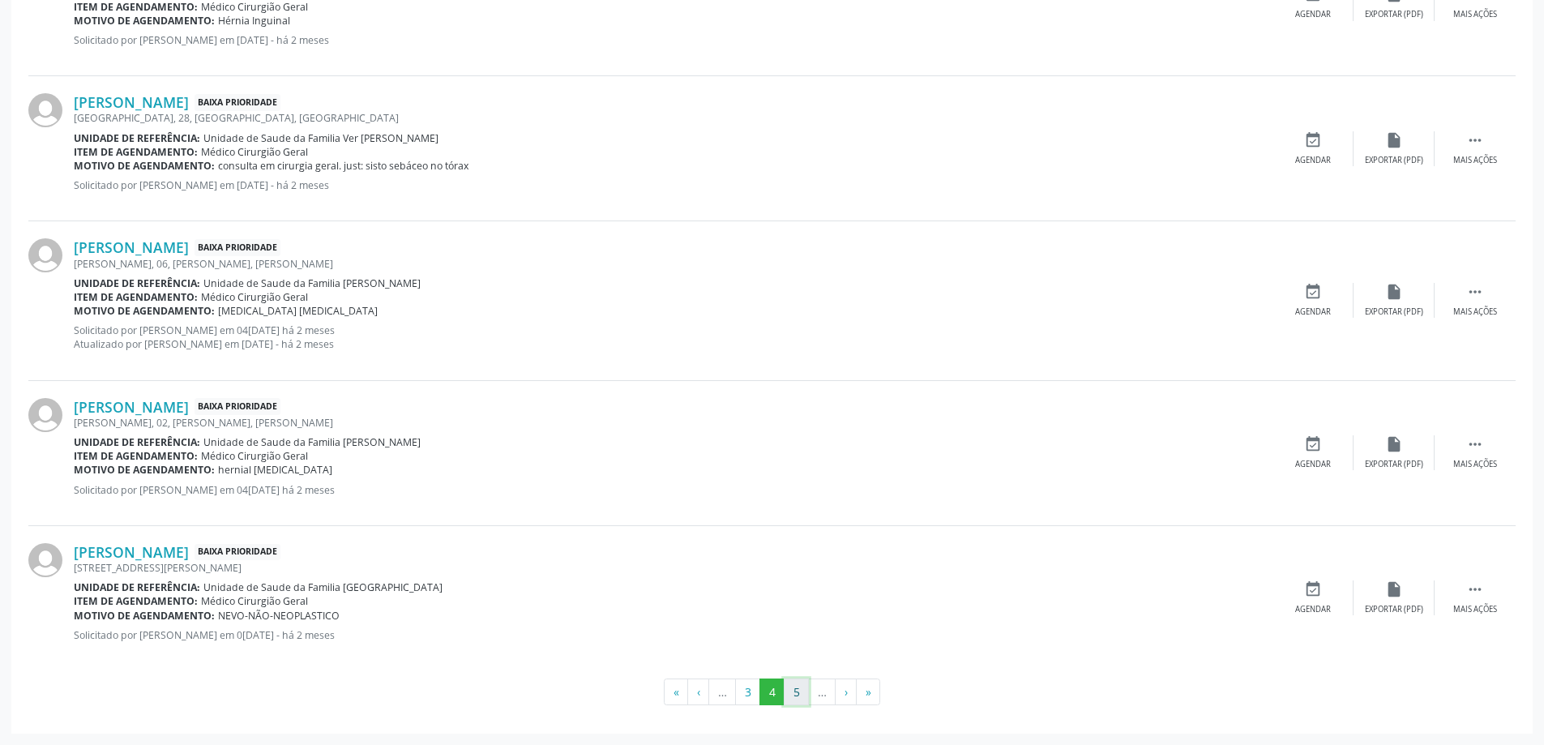
click at [798, 699] on button "5" at bounding box center [796, 692] width 25 height 28
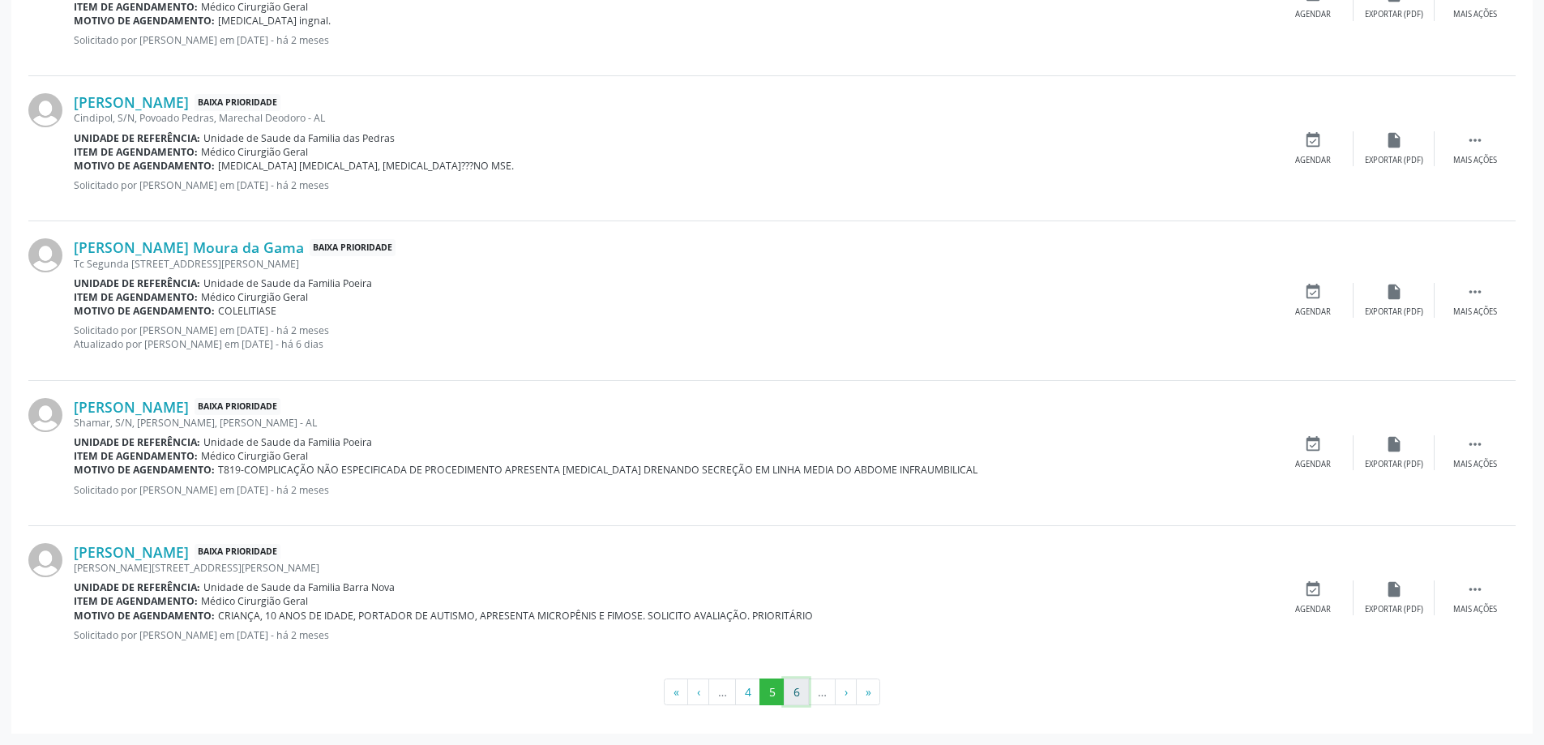
click at [791, 692] on button "6" at bounding box center [796, 692] width 25 height 28
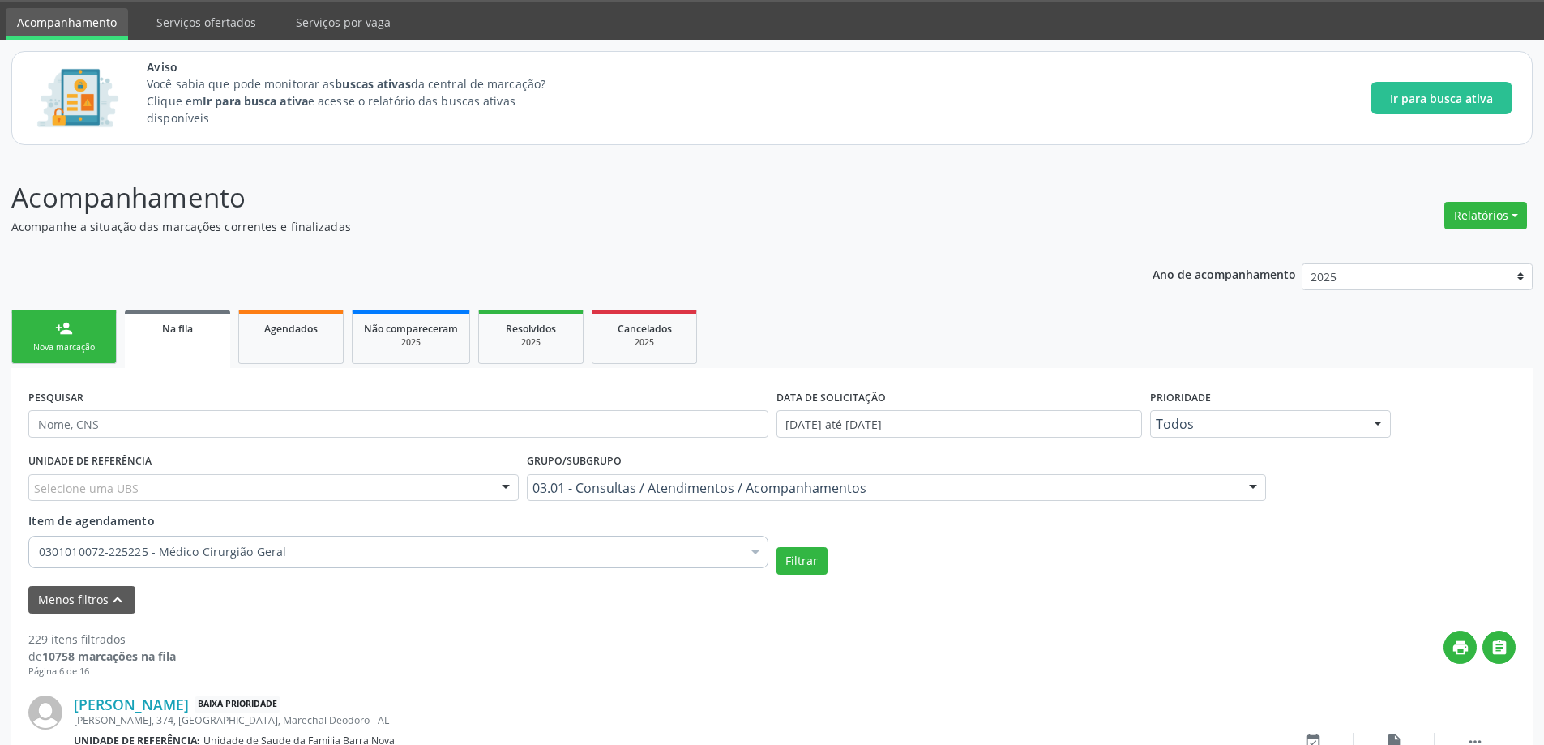
scroll to position [2236, 0]
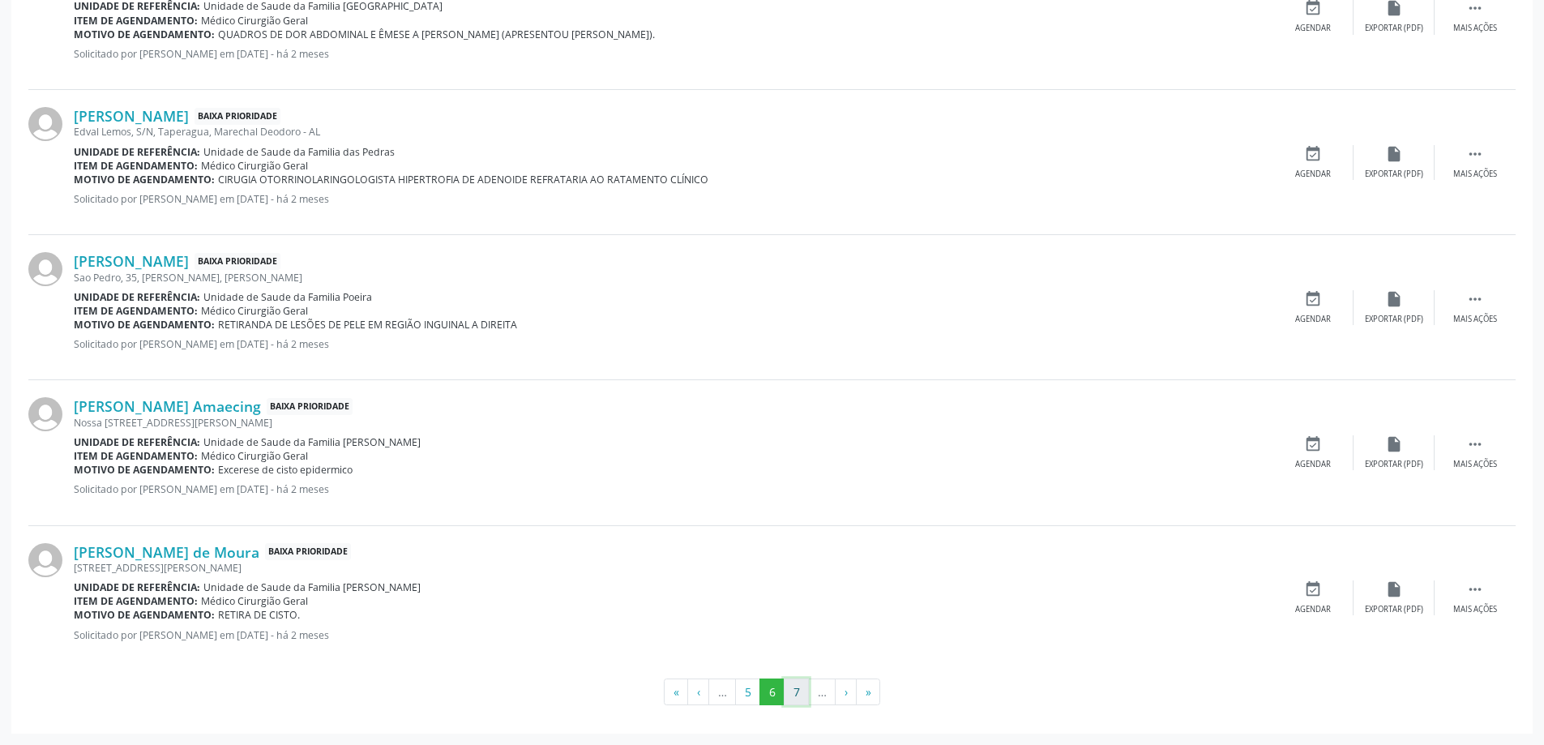
click at [788, 687] on button "7" at bounding box center [796, 692] width 25 height 28
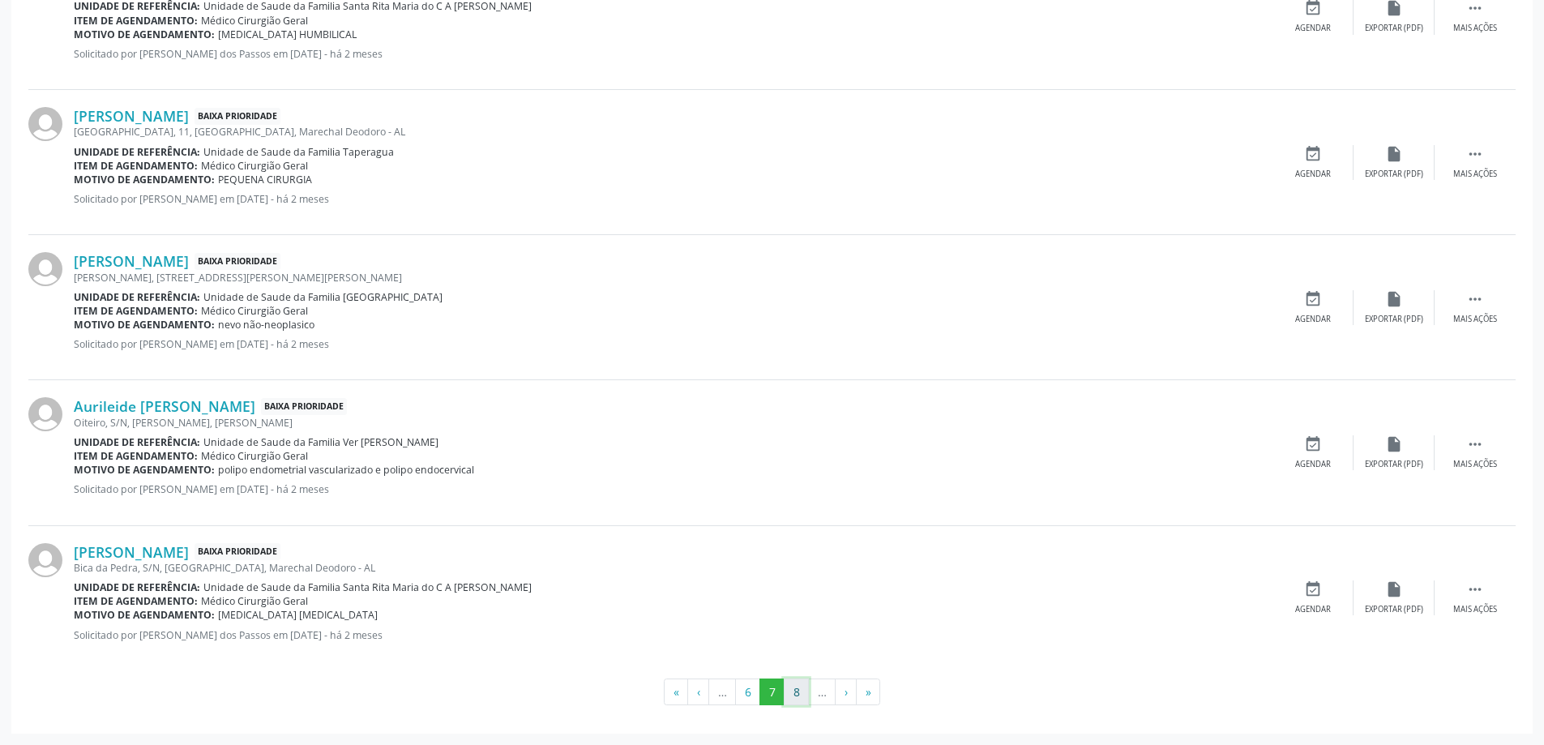
click at [797, 691] on button "8" at bounding box center [796, 692] width 25 height 28
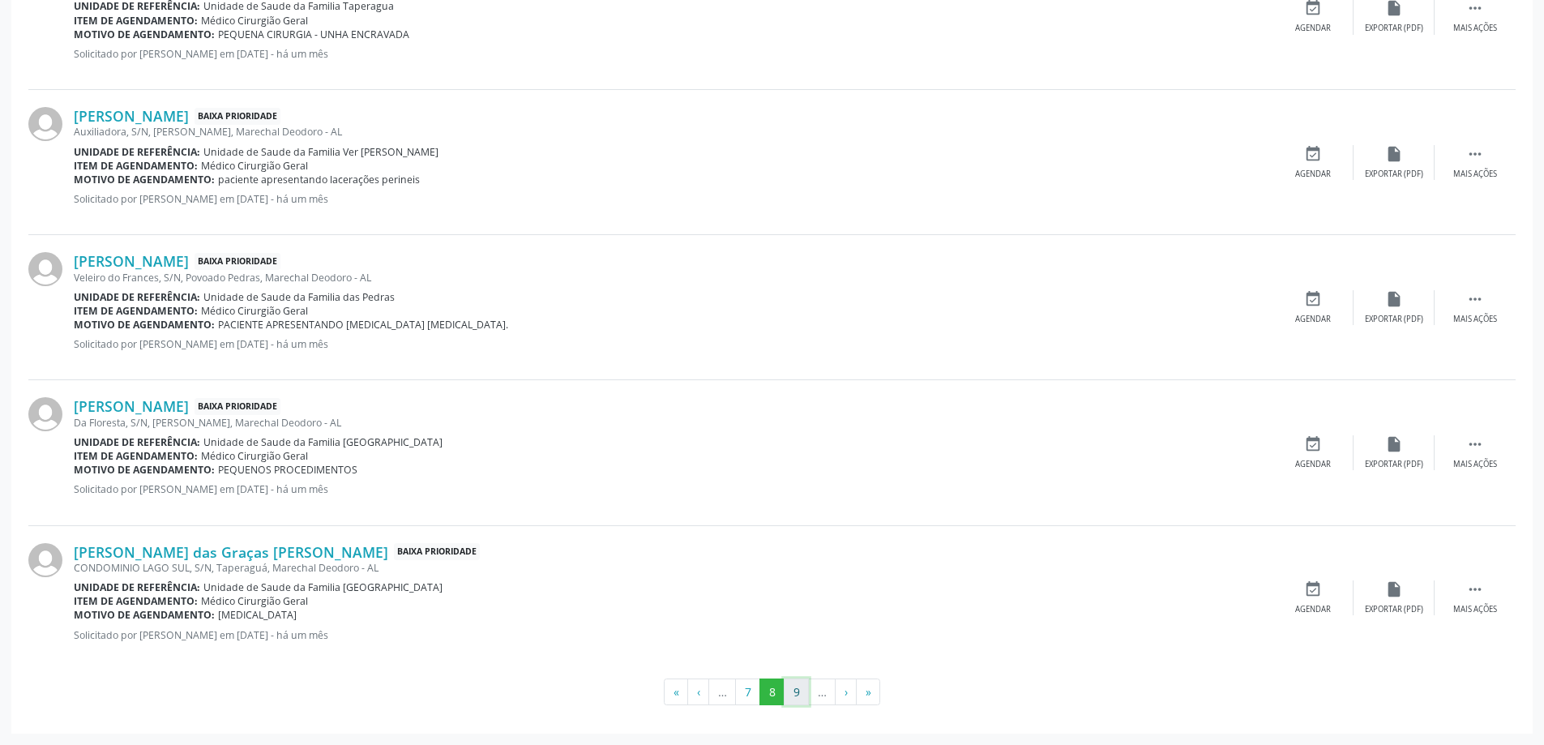
click at [789, 691] on button "9" at bounding box center [796, 692] width 25 height 28
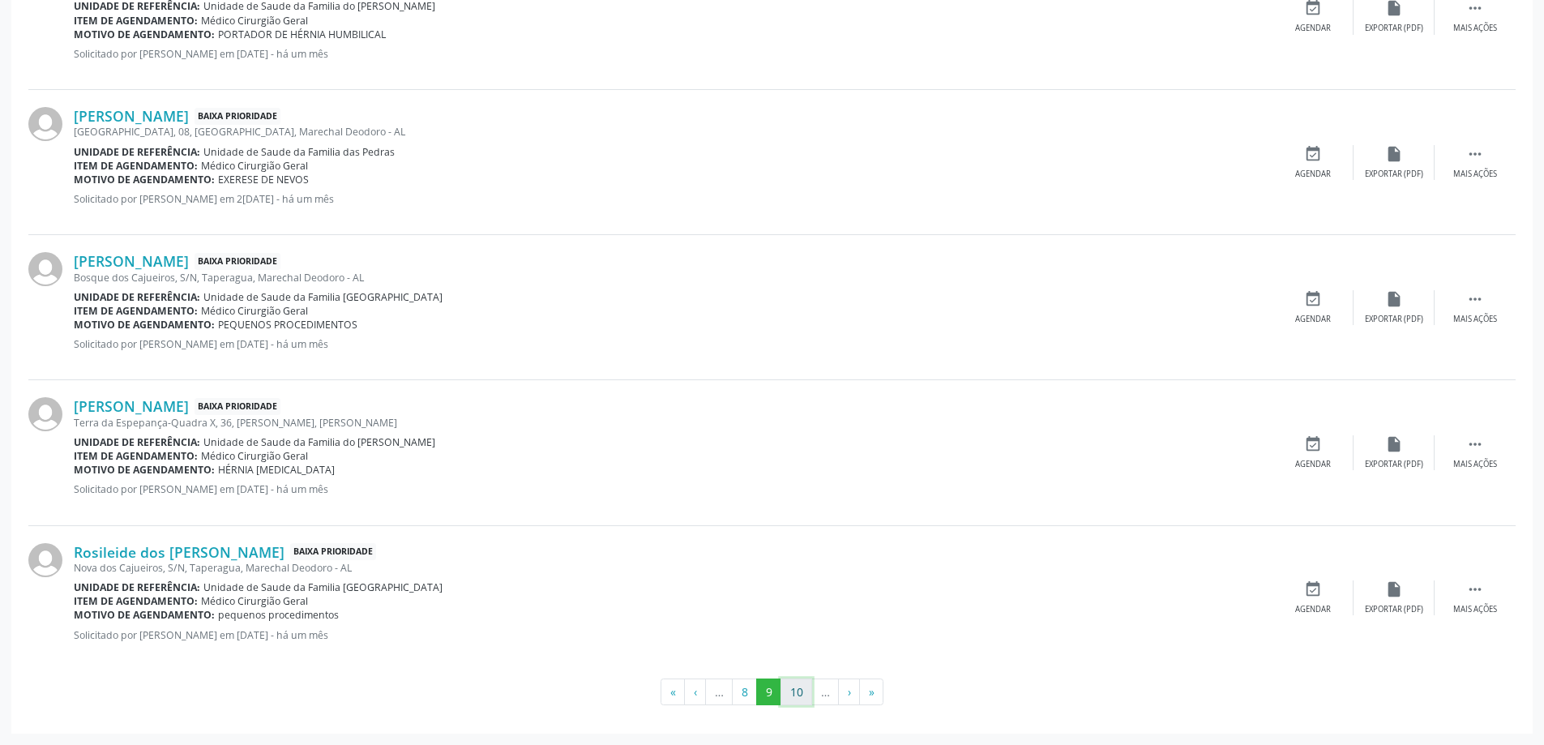
click at [800, 695] on button "10" at bounding box center [797, 692] width 32 height 28
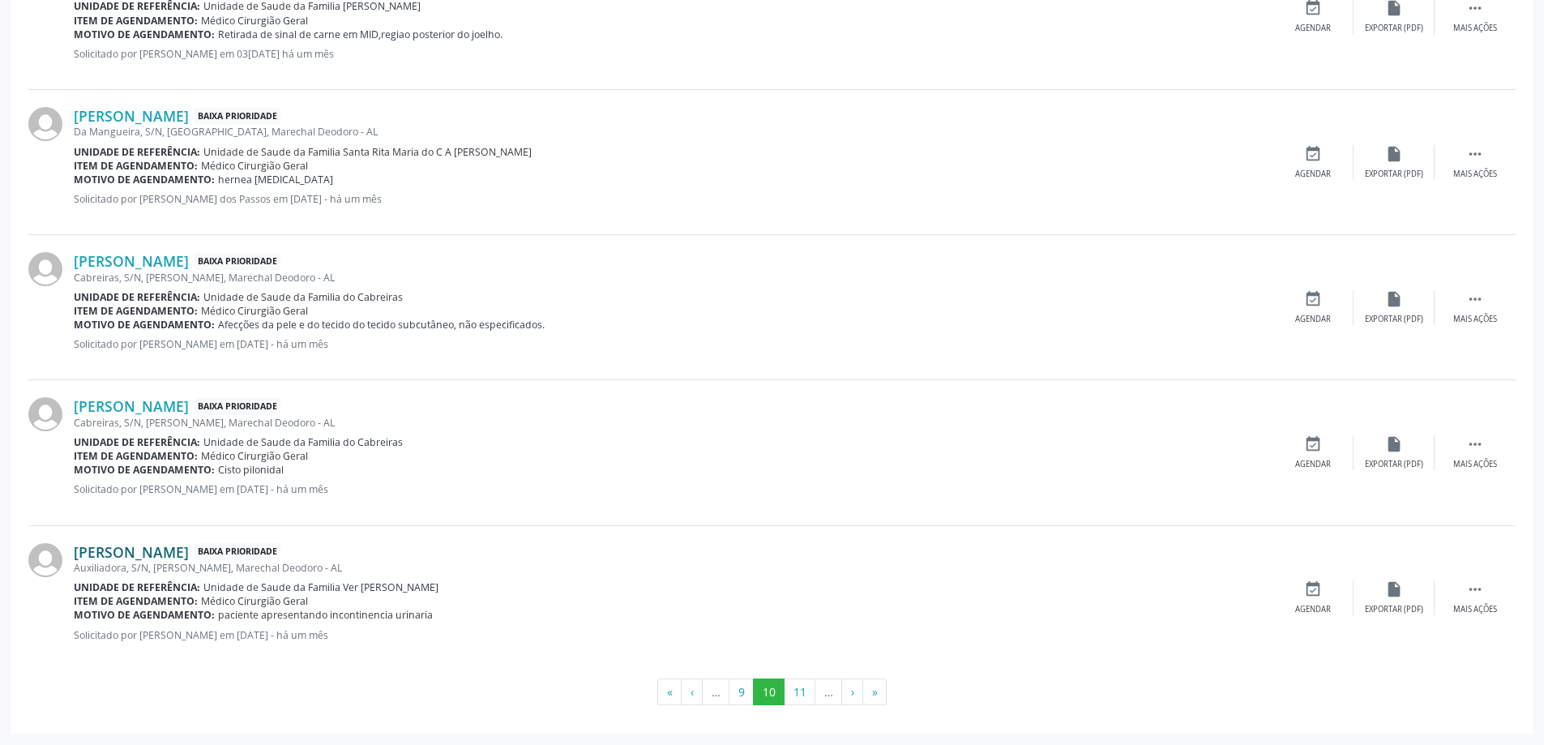
click at [189, 550] on link "[PERSON_NAME]" at bounding box center [131, 552] width 115 height 18
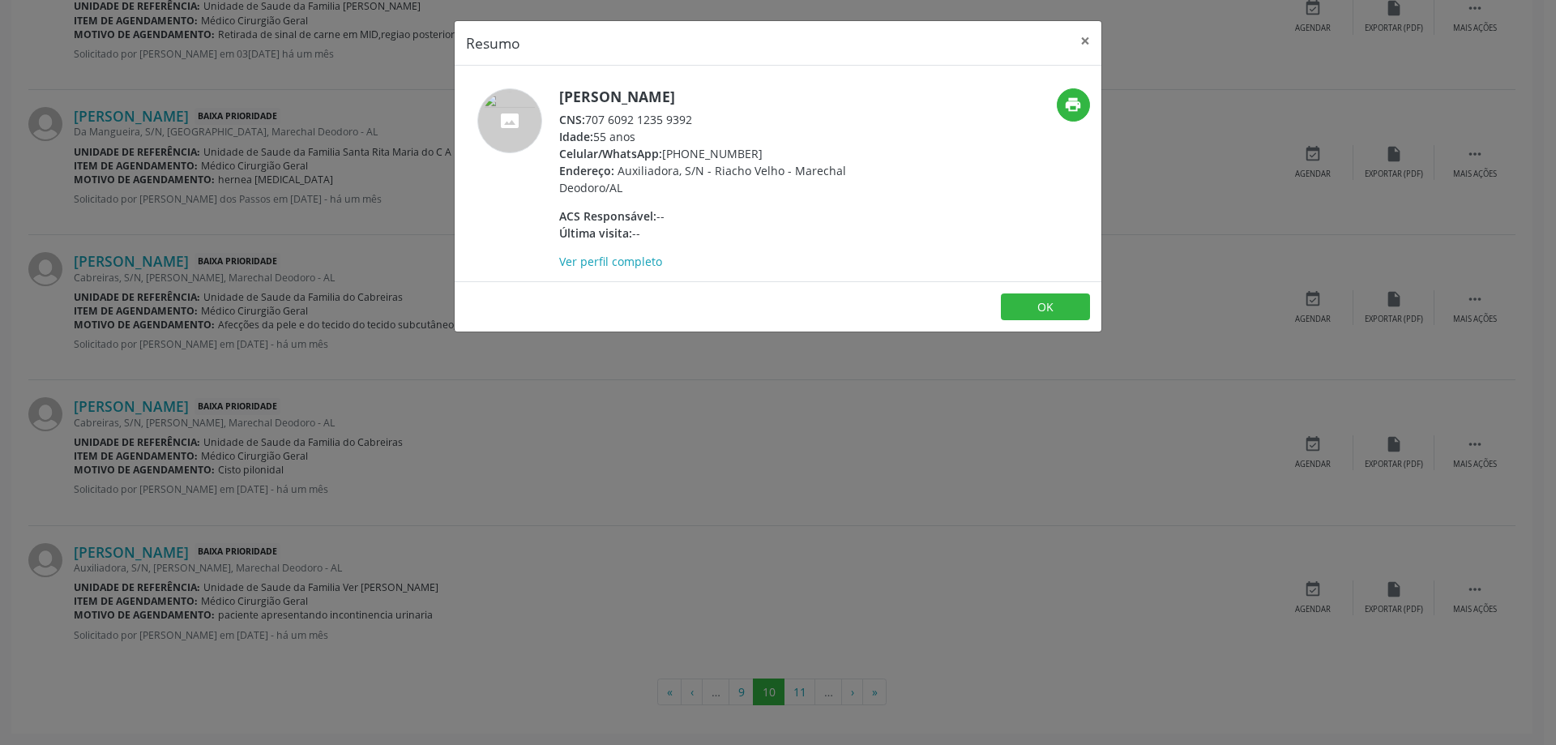
drag, startPoint x: 694, startPoint y: 118, endPoint x: 588, endPoint y: 115, distance: 106.2
click at [588, 115] on div "CNS: 707 6092 1235 9392" at bounding box center [716, 119] width 315 height 17
copy div "707 6092 1235 9392"
click at [1080, 41] on button "×" at bounding box center [1085, 41] width 32 height 40
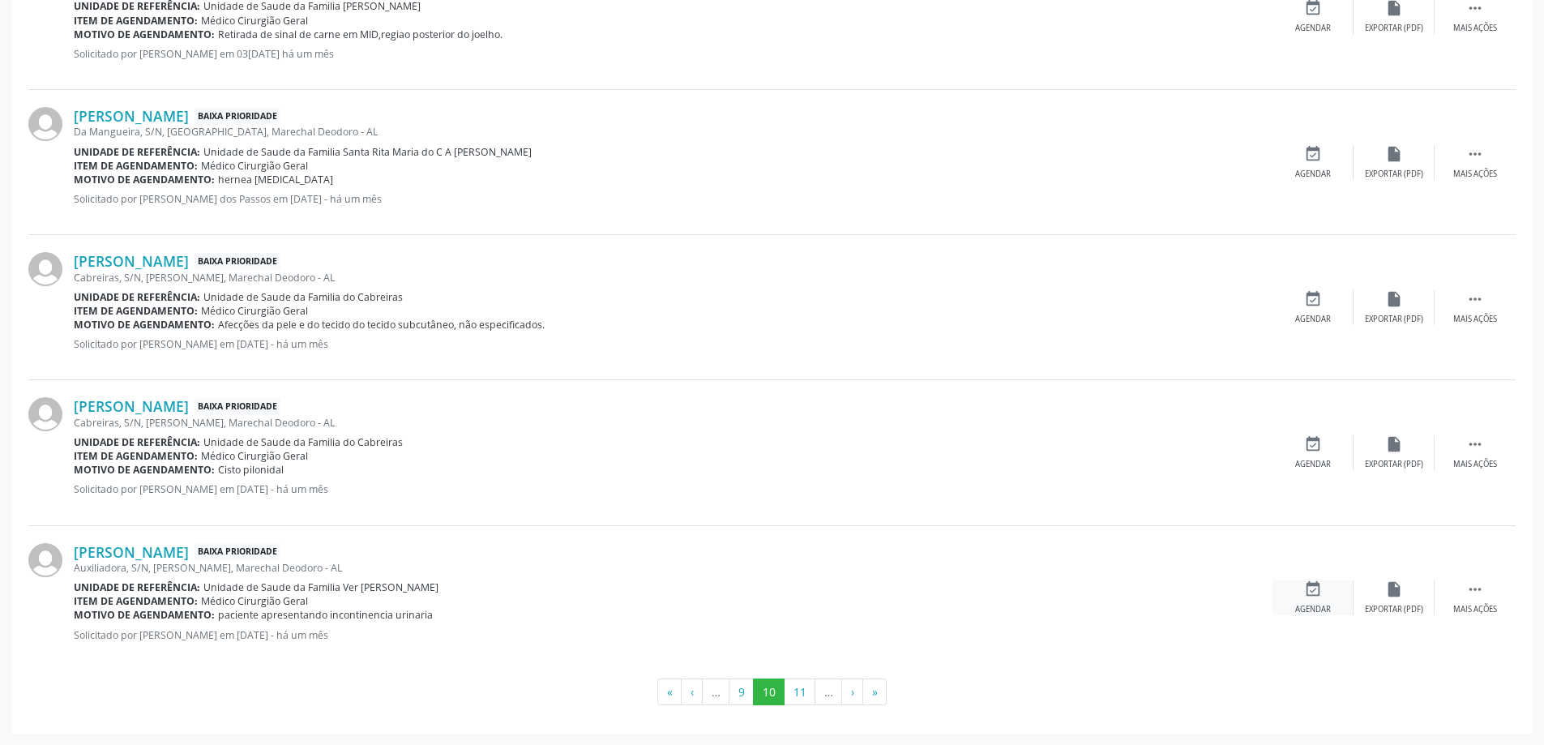
click at [1310, 597] on icon "event_available" at bounding box center [1313, 589] width 18 height 18
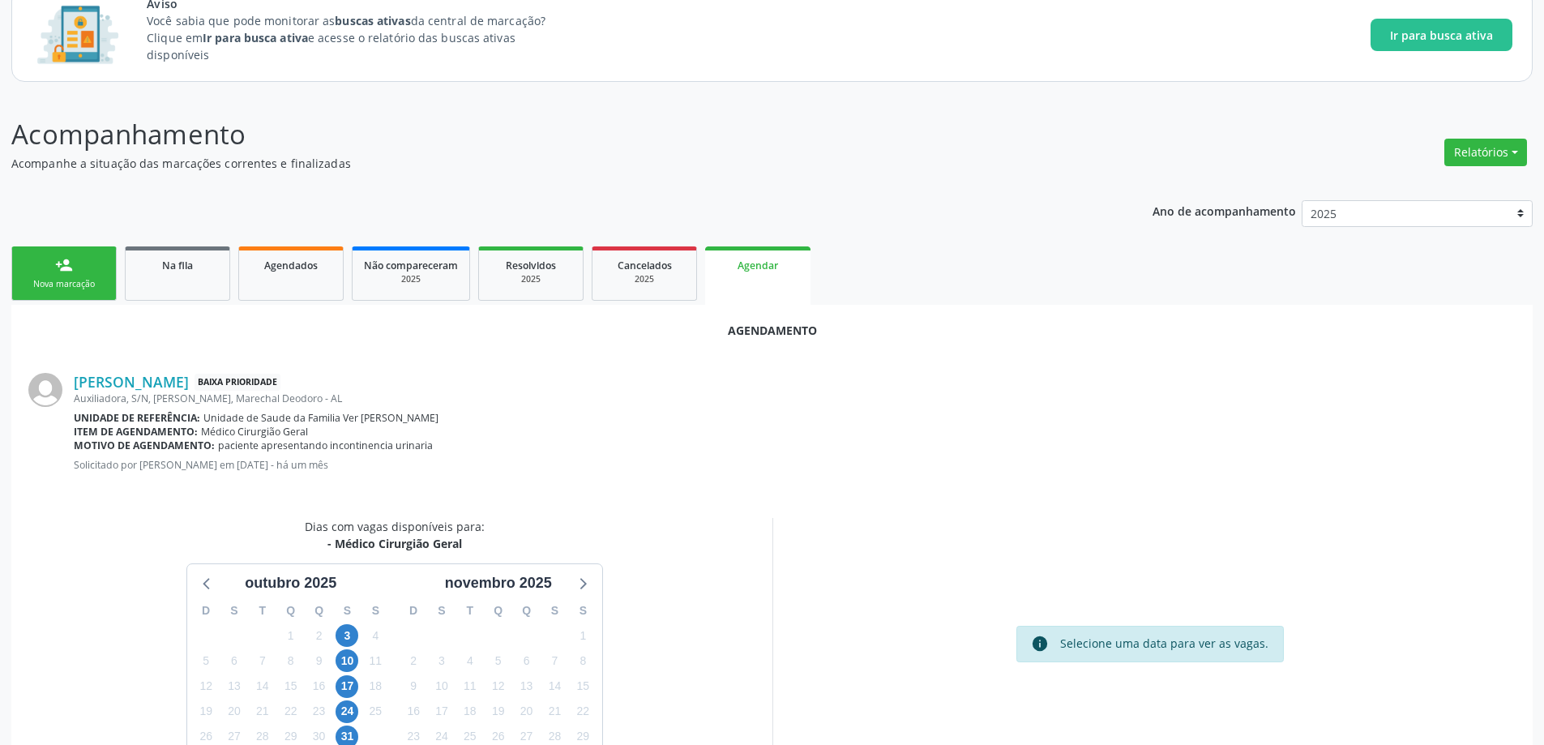
scroll to position [162, 0]
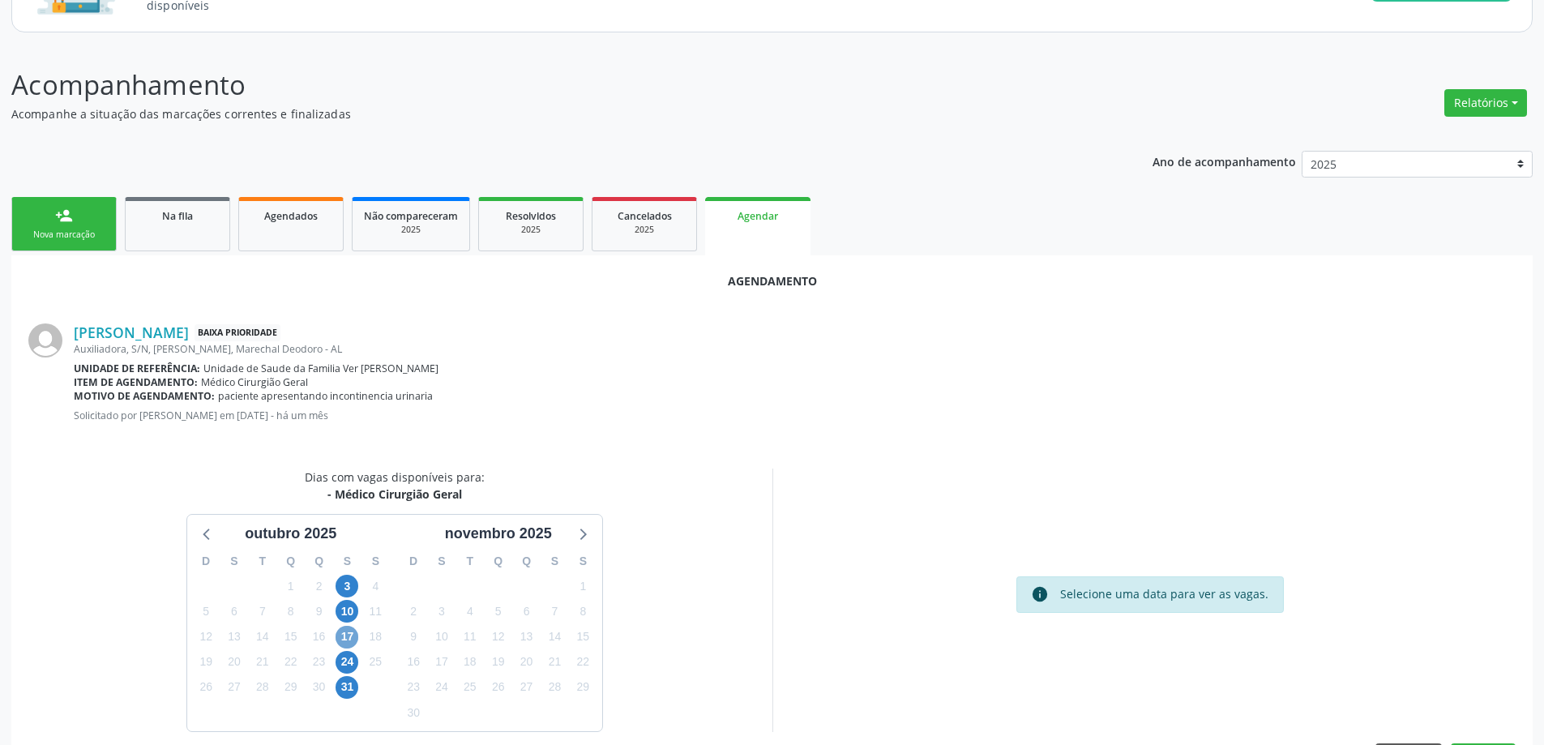
click at [345, 635] on span "17" at bounding box center [347, 637] width 23 height 23
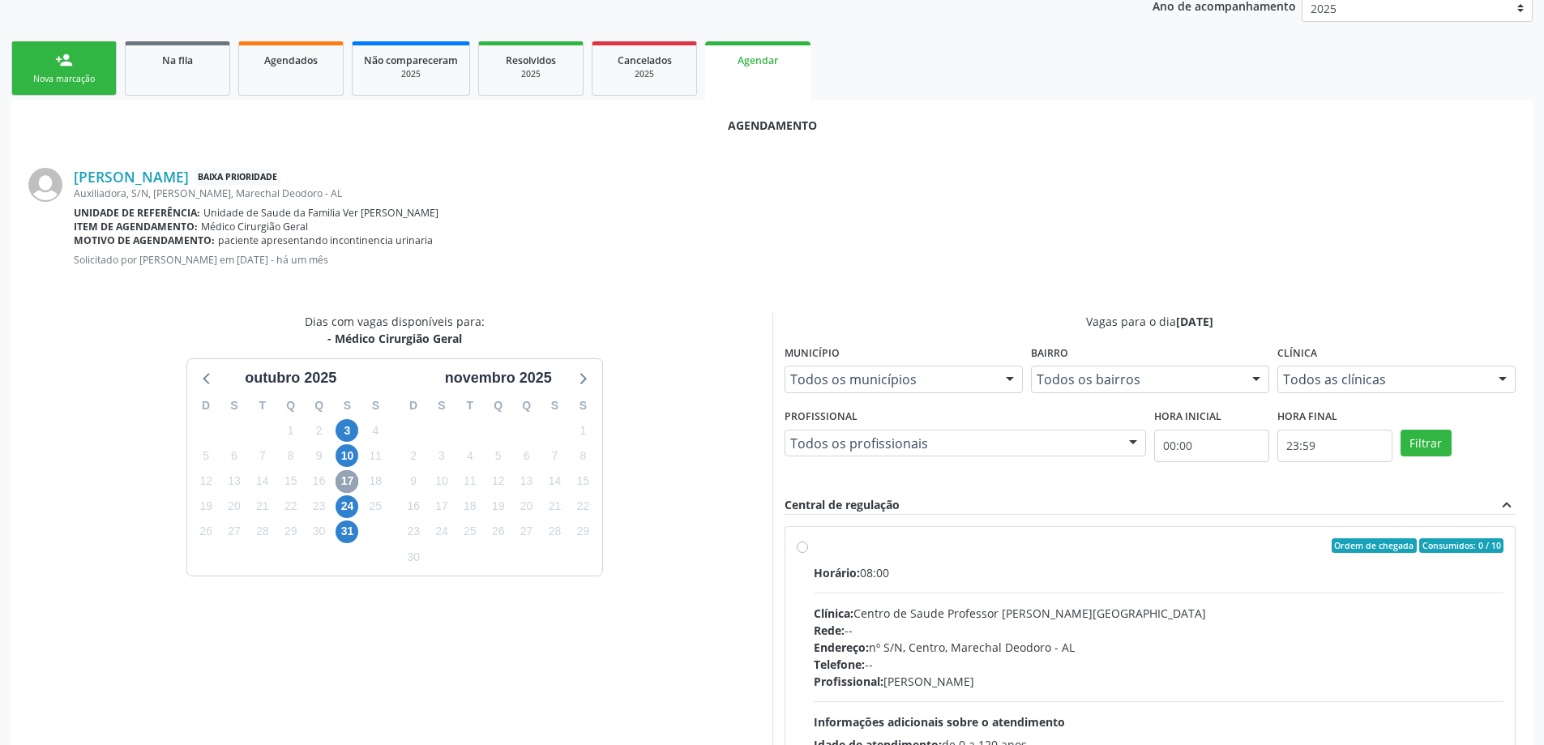
scroll to position [324, 0]
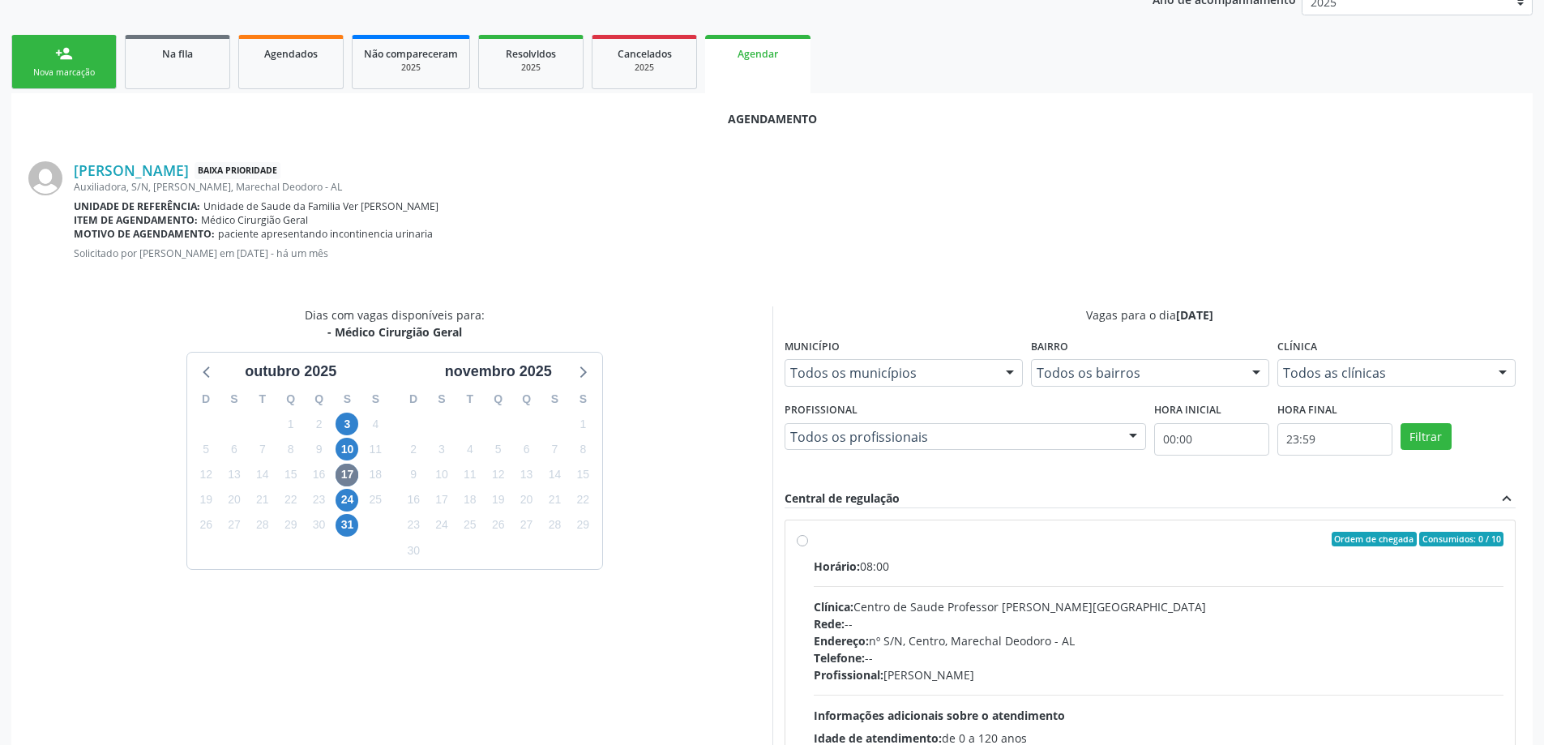
click at [814, 540] on label "Ordem de chegada Consumidos: 0 / 10 Horário: 08:00 Clínica: Centro de Saude Pro…" at bounding box center [1159, 656] width 691 height 249
click at [798, 540] on input "Ordem de chegada Consumidos: 0 / 10 Horário: 08:00 Clínica: Centro de Saude Pro…" at bounding box center [802, 539] width 11 height 15
radio input "true"
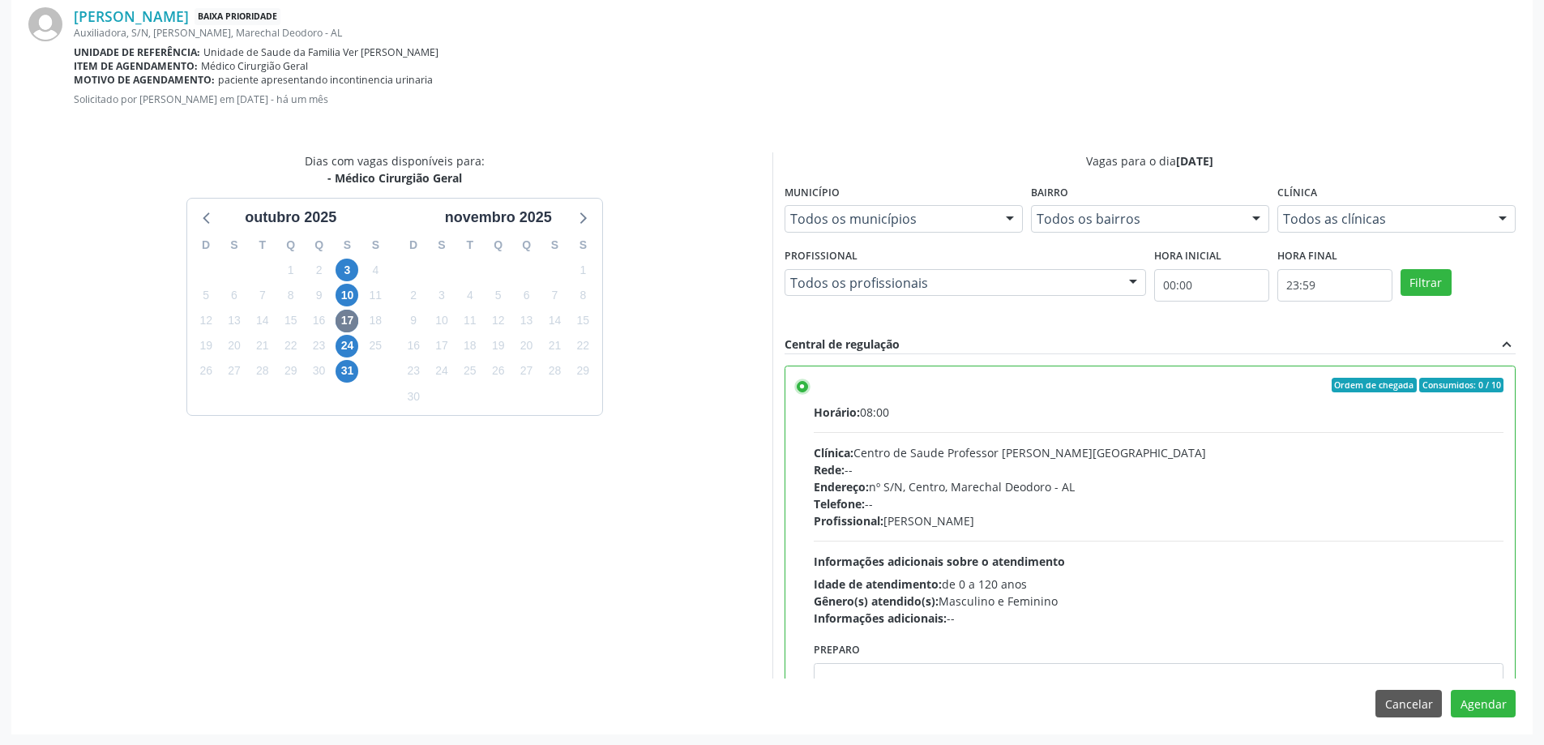
scroll to position [479, 0]
click at [1482, 704] on button "Agendar" at bounding box center [1483, 703] width 65 height 28
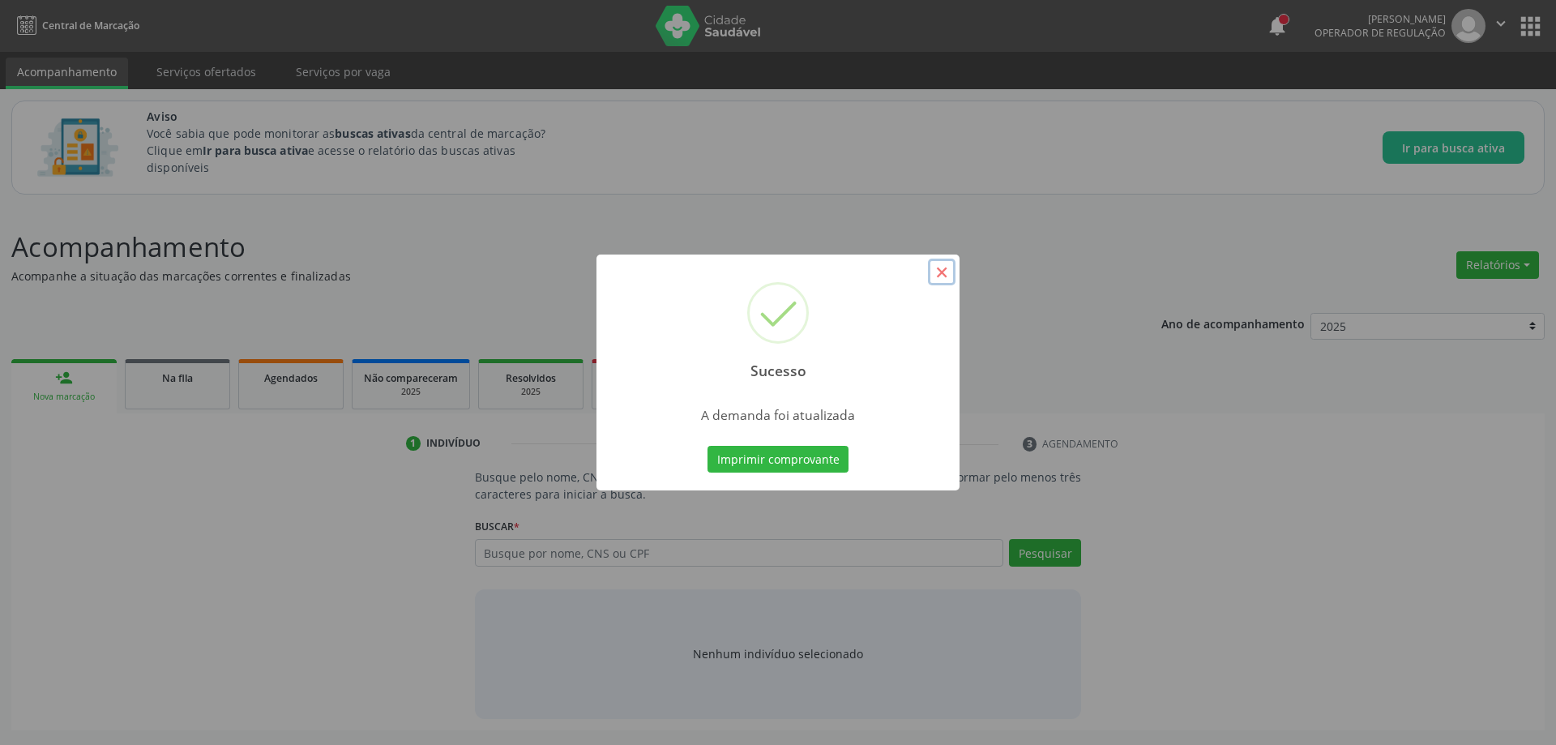
click at [944, 264] on button "×" at bounding box center [942, 273] width 28 height 28
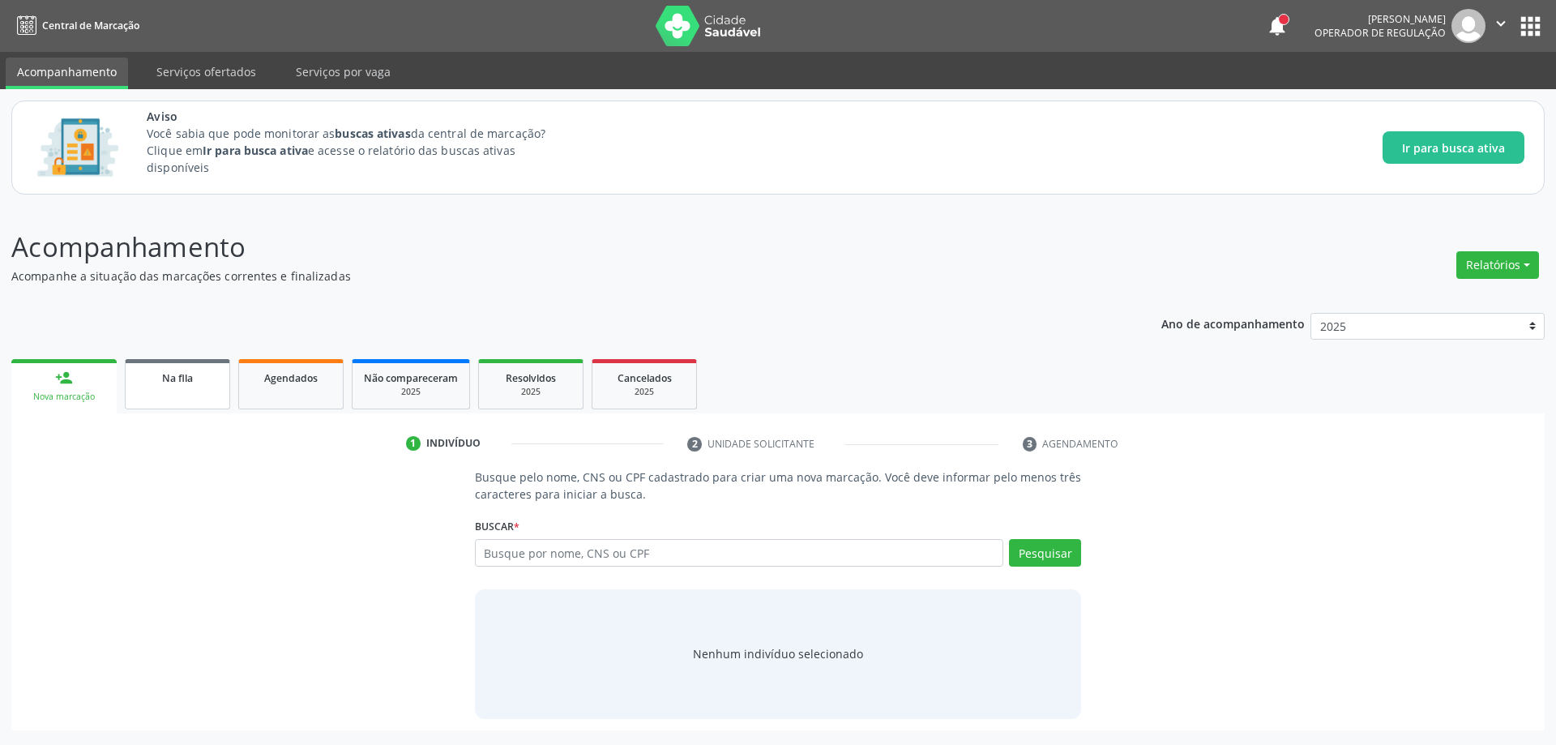
click at [173, 381] on span "Na fila" at bounding box center [177, 378] width 31 height 14
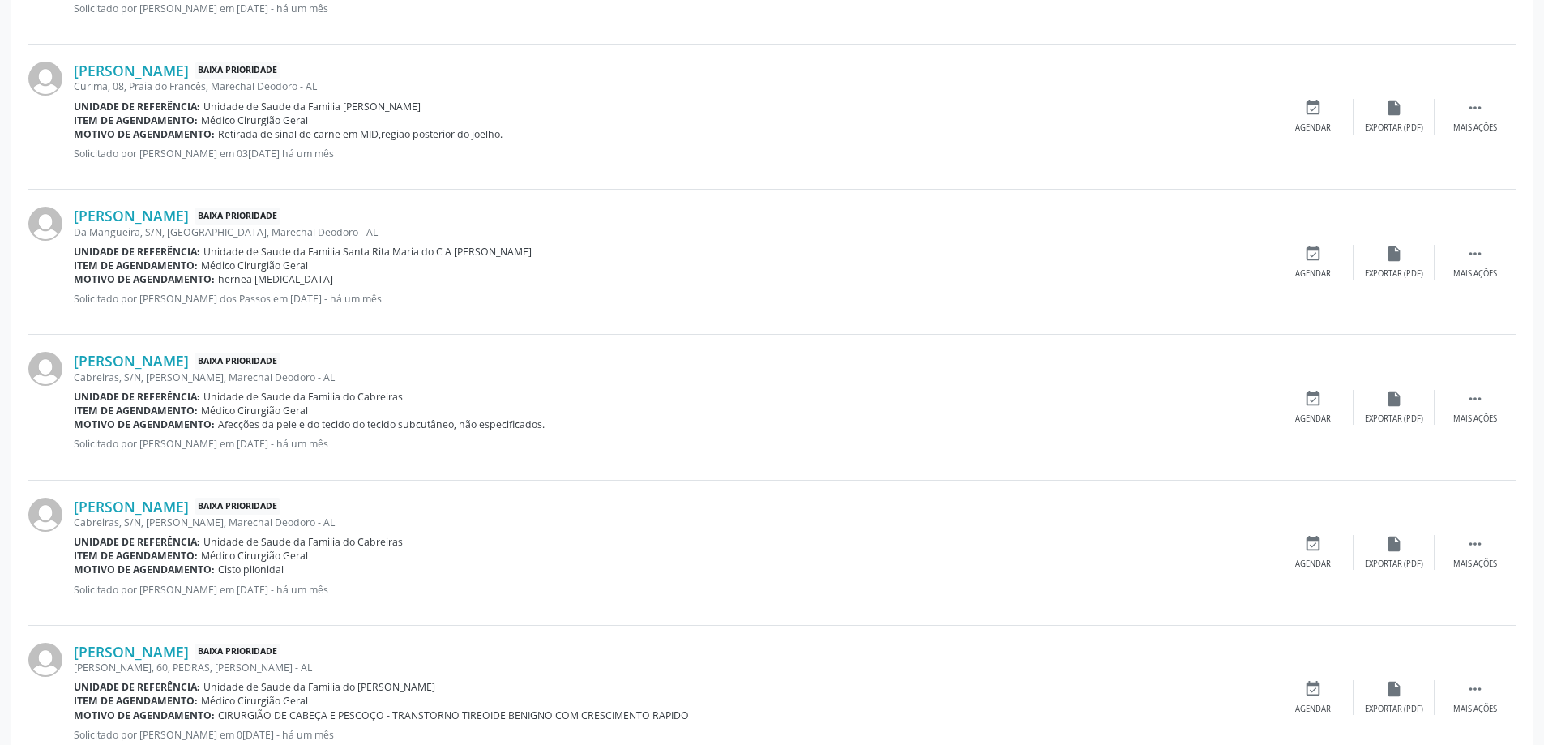
scroll to position [2110, 0]
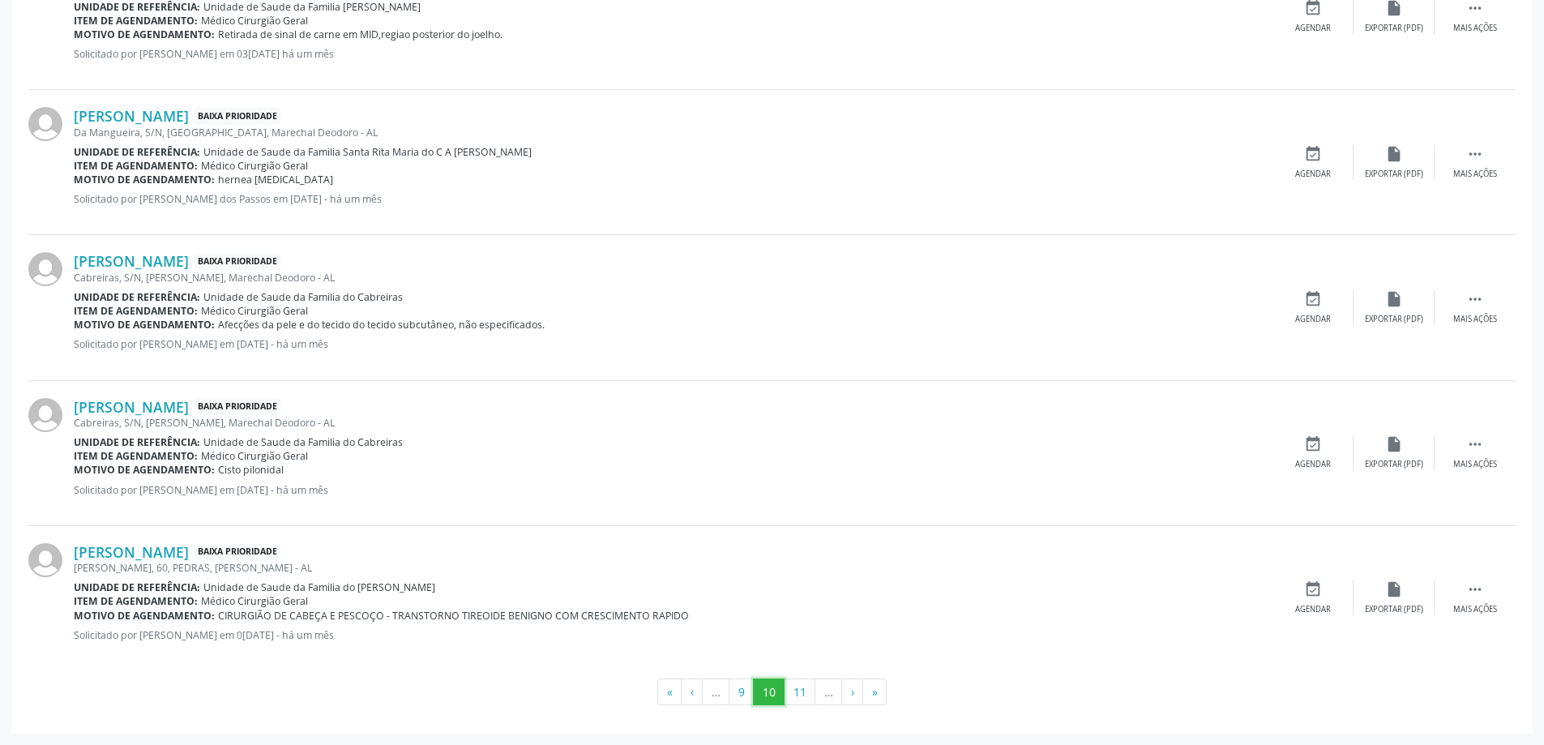
click at [784, 695] on button "10" at bounding box center [769, 692] width 32 height 28
click at [792, 691] on button "11" at bounding box center [800, 692] width 32 height 28
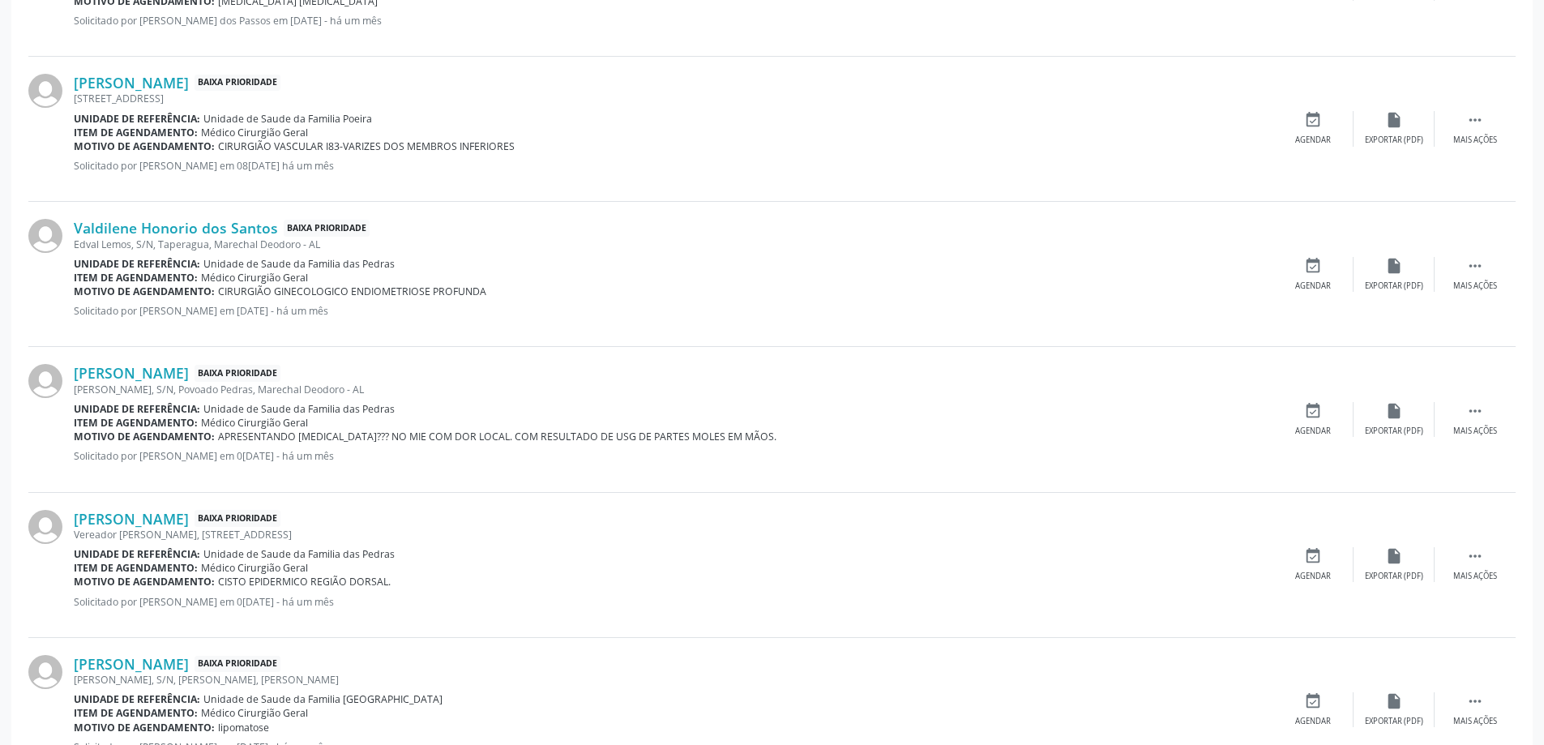
scroll to position [2026, 0]
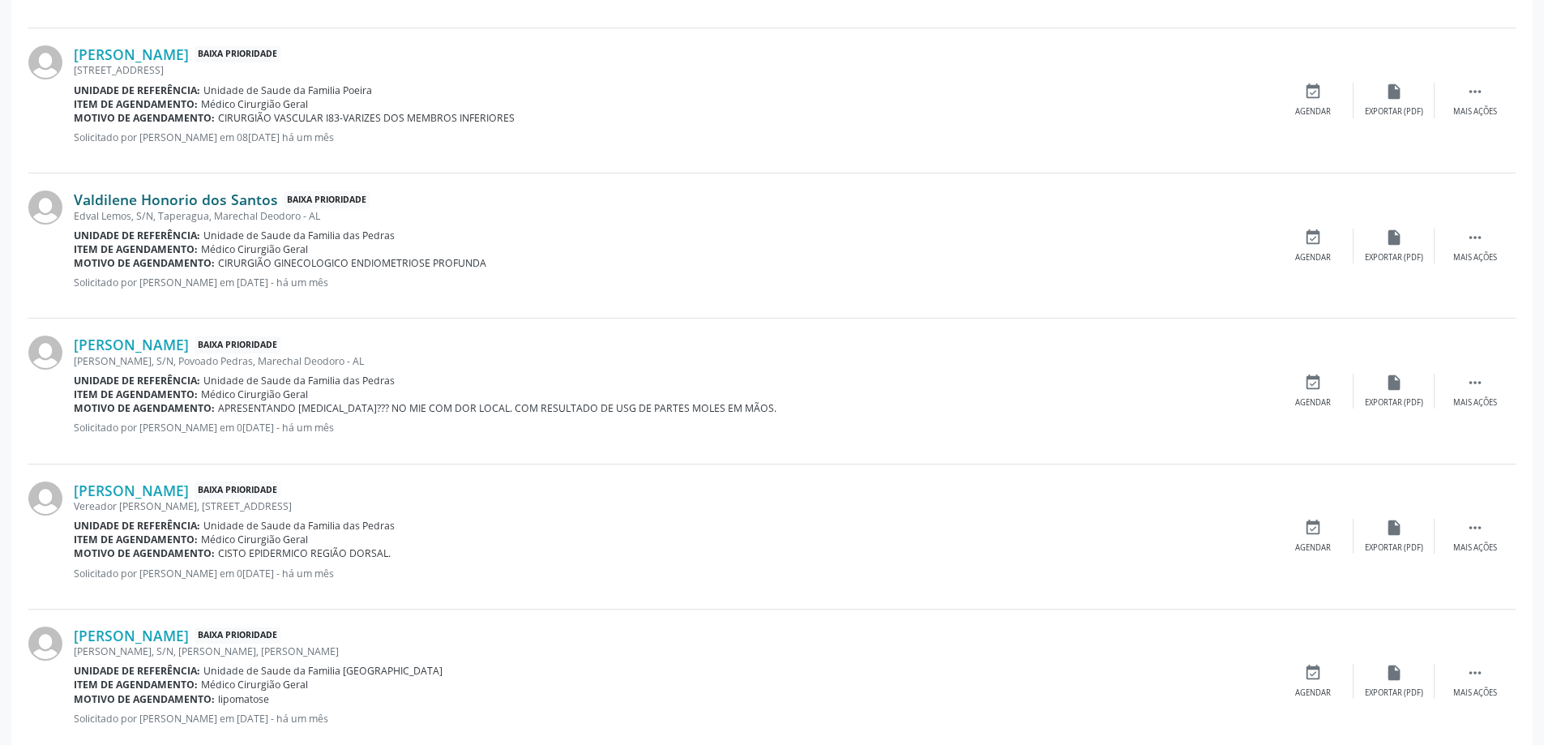
click at [175, 198] on link "Valdilene Honorio dos Santos" at bounding box center [176, 199] width 204 height 18
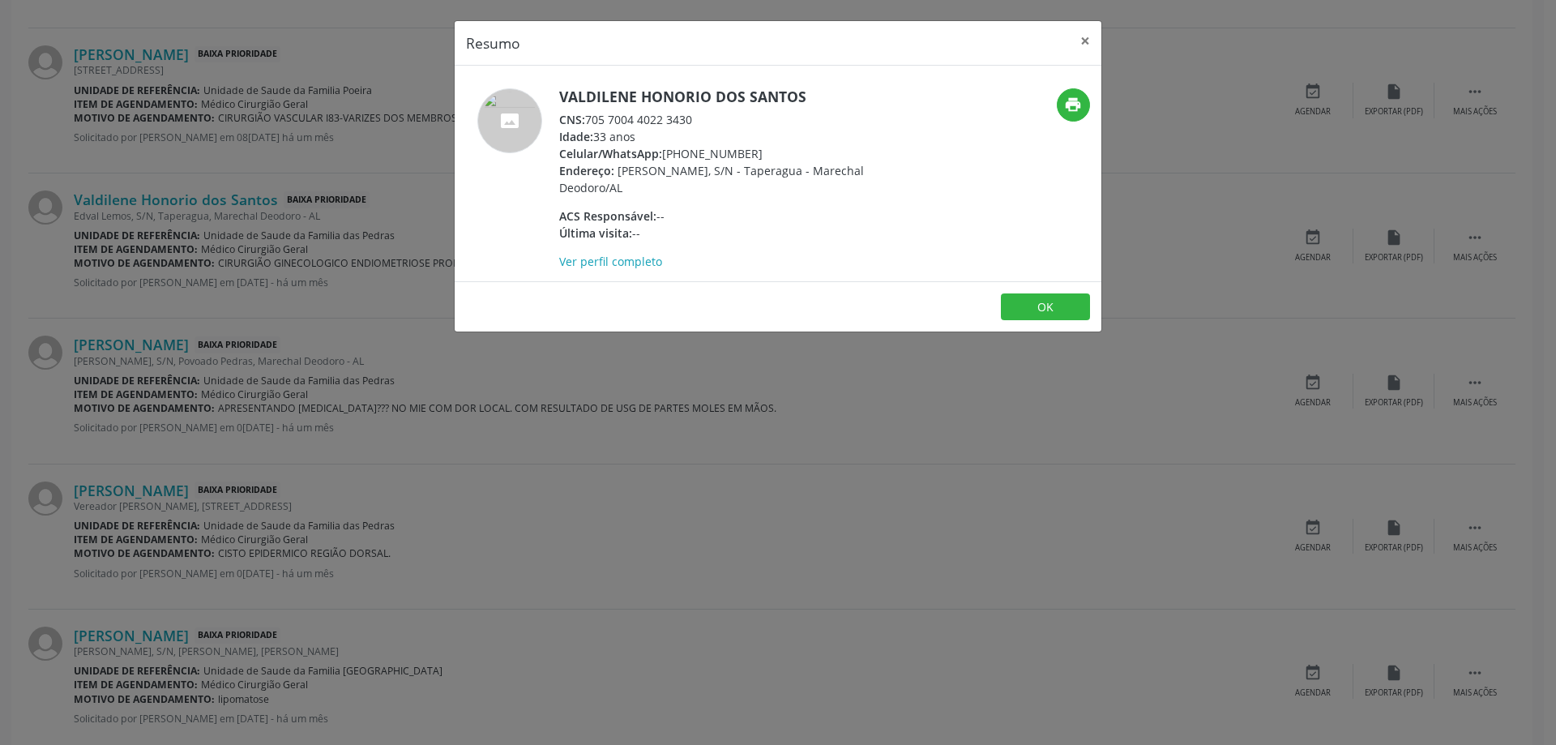
drag, startPoint x: 693, startPoint y: 122, endPoint x: 588, endPoint y: 115, distance: 104.8
click at [588, 115] on div "CNS: 705 7004 4022 3430" at bounding box center [716, 119] width 315 height 17
copy div "705 7004 4022 3430"
click at [1088, 41] on button "×" at bounding box center [1085, 41] width 32 height 40
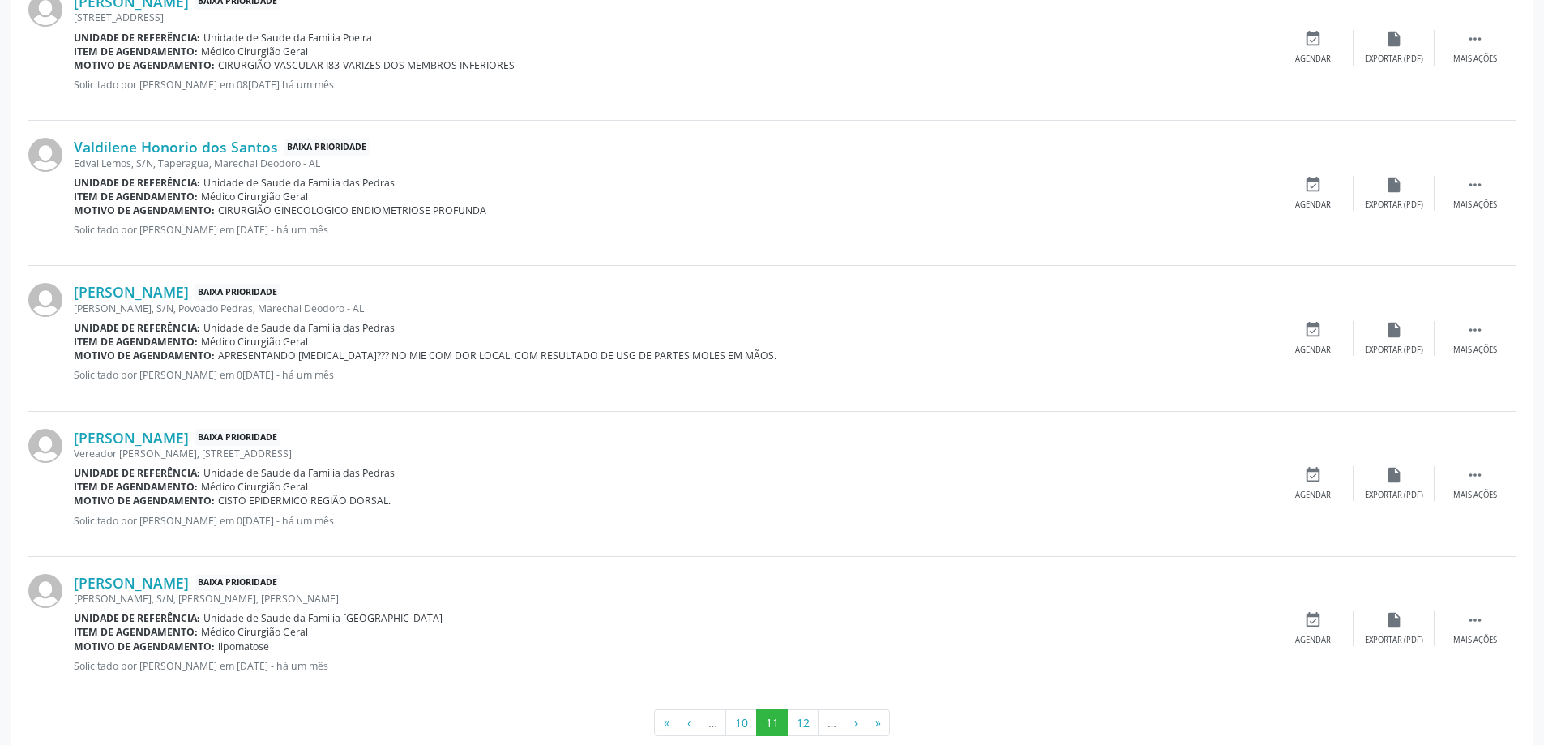
scroll to position [2107, 0]
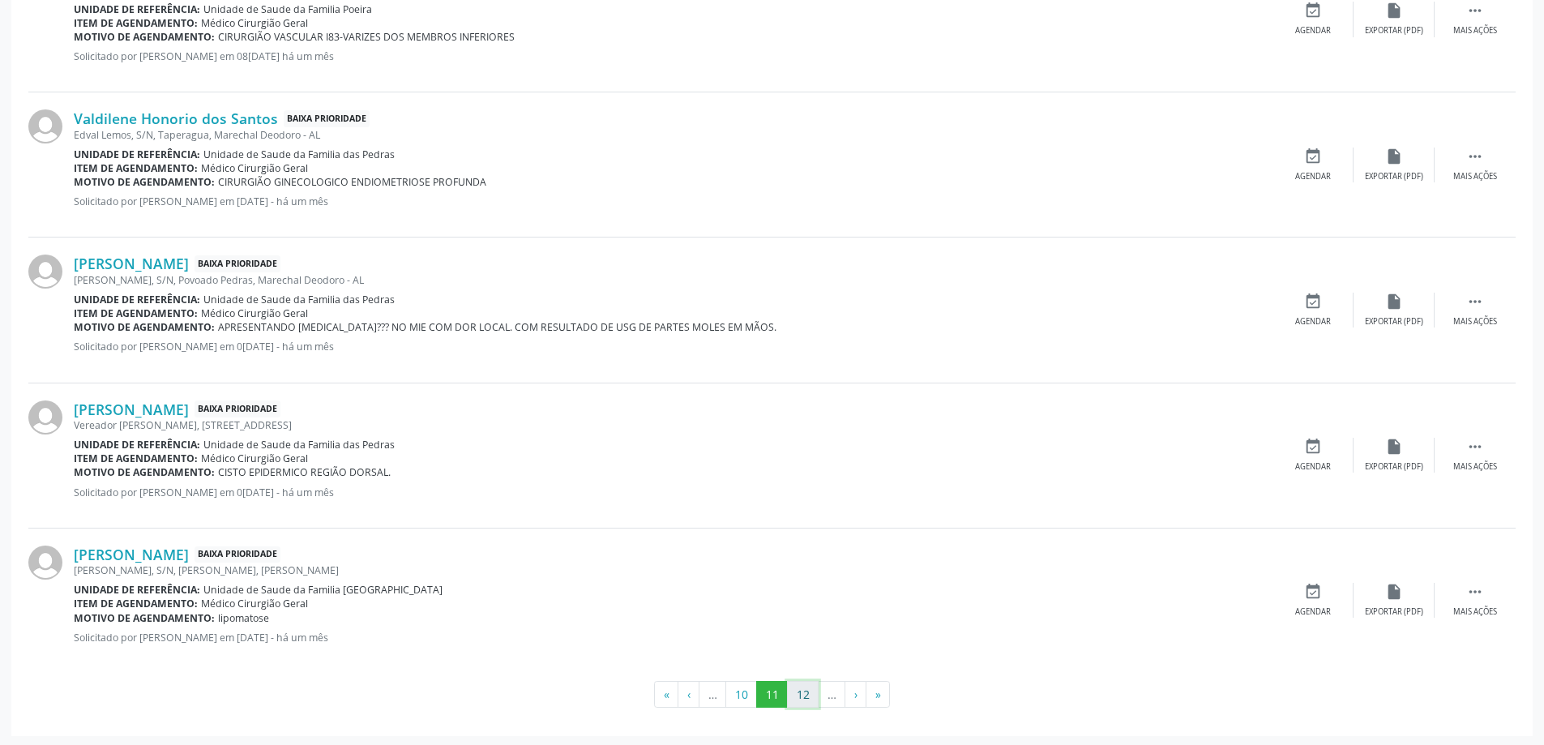
click at [807, 700] on button "12" at bounding box center [803, 695] width 32 height 28
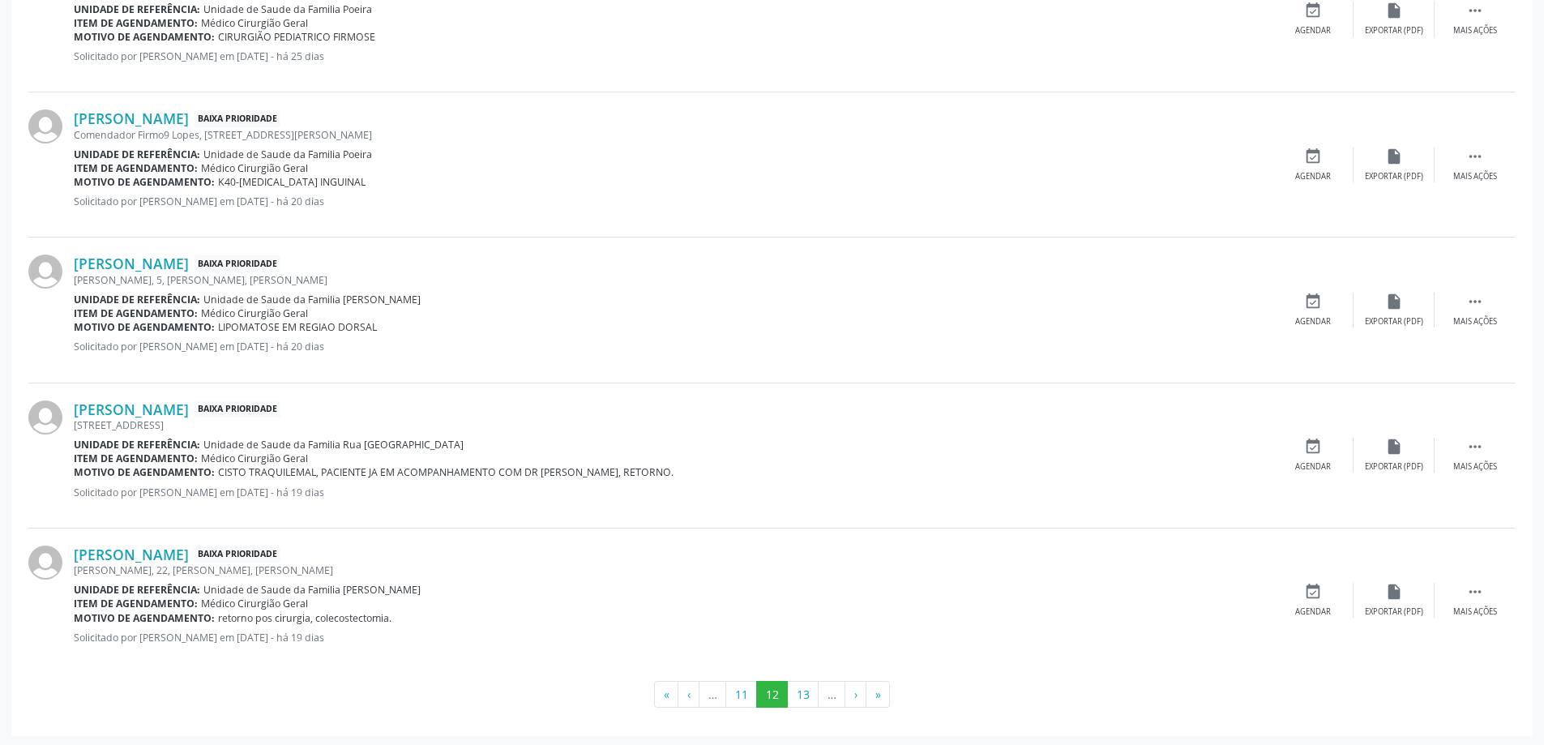
scroll to position [2110, 0]
click at [807, 701] on button "13" at bounding box center [803, 692] width 32 height 28
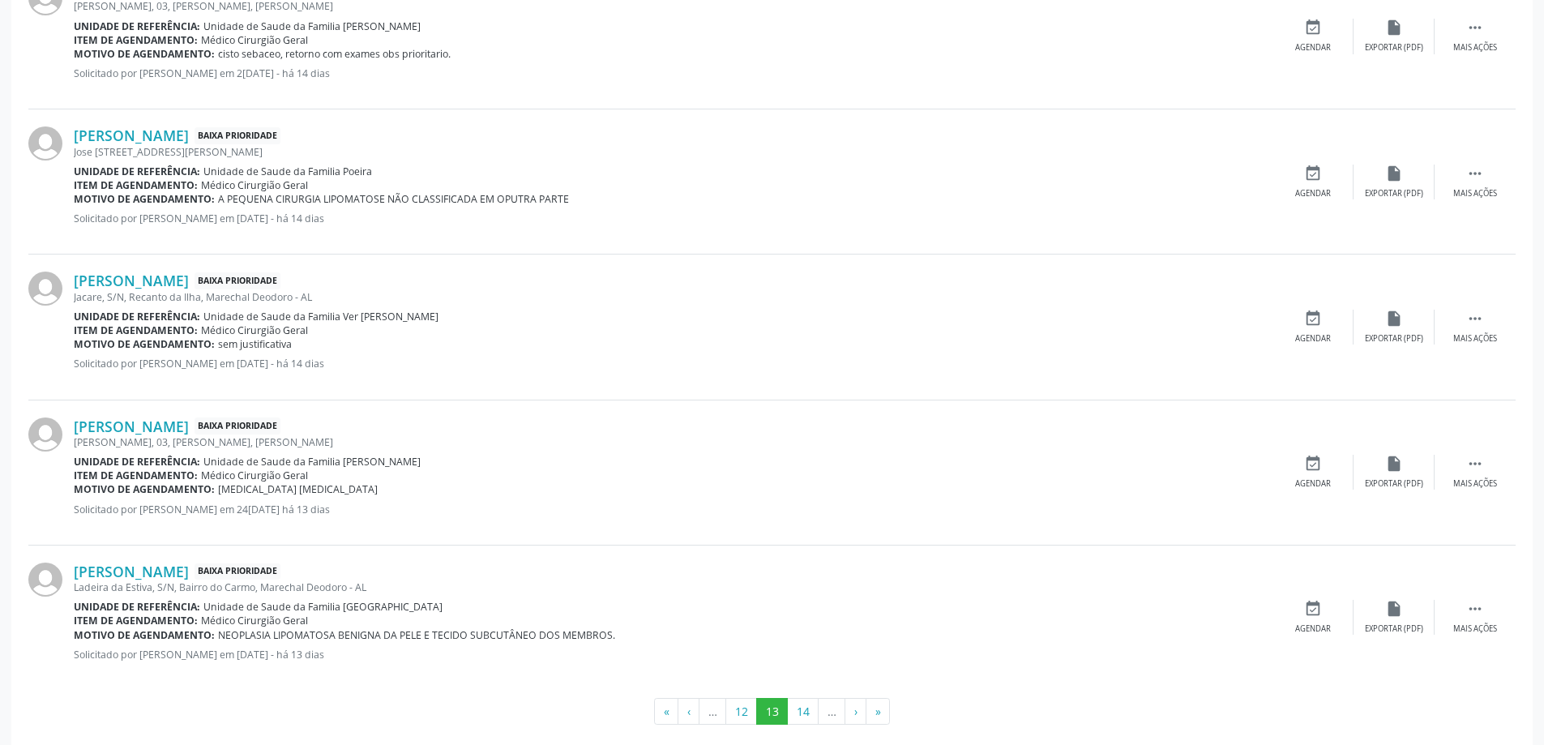
scroll to position [2127, 0]
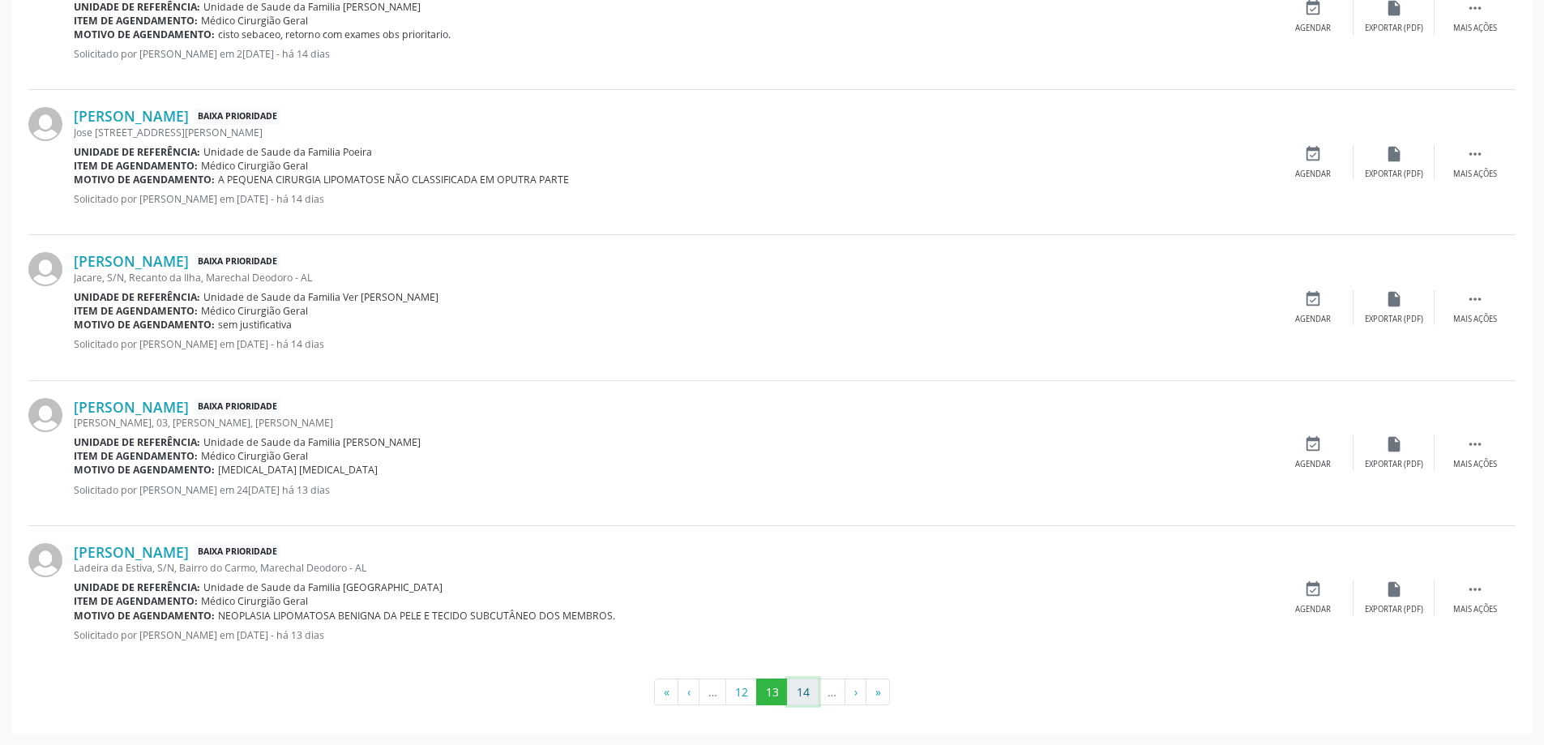
click at [804, 695] on button "14" at bounding box center [803, 692] width 32 height 28
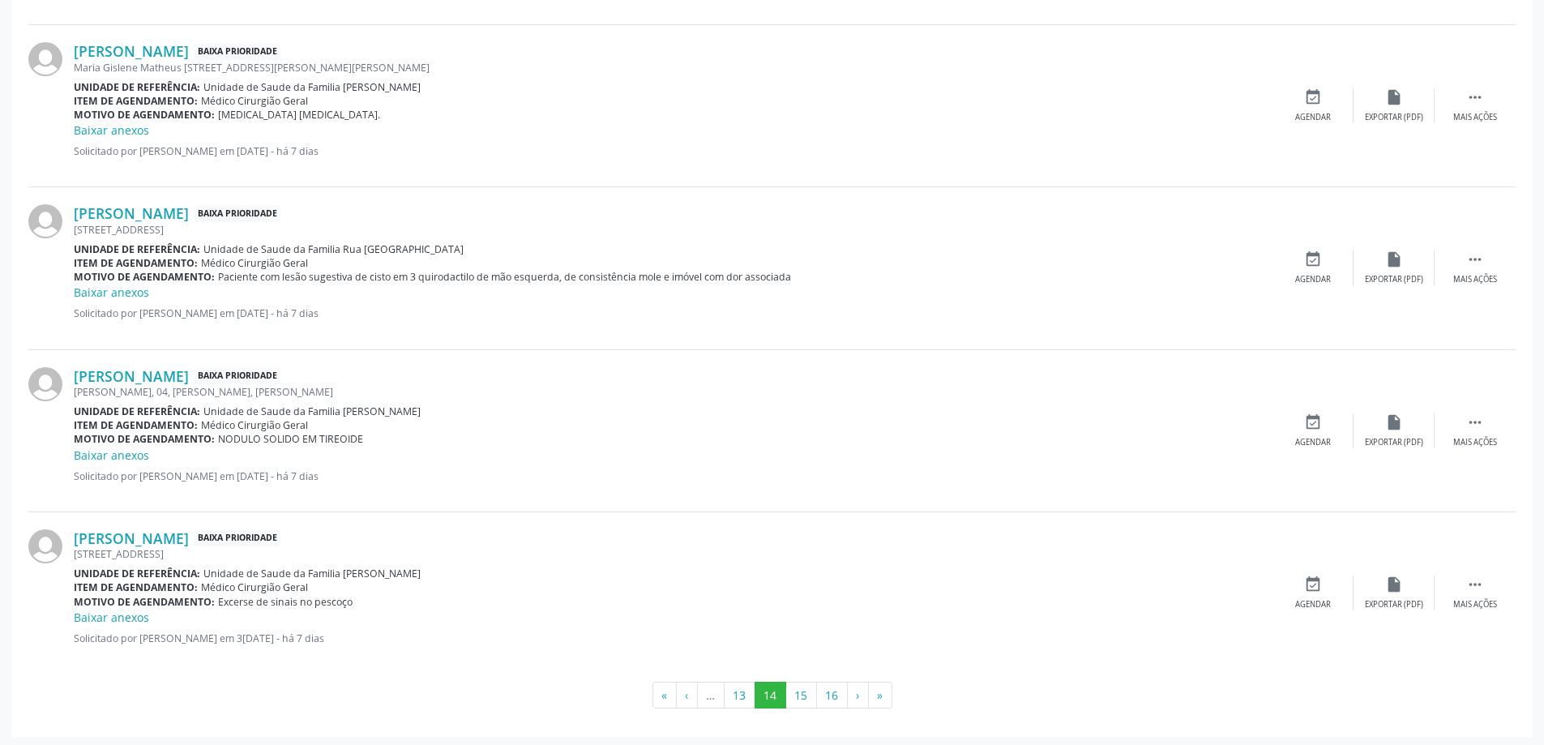
scroll to position [2297, 0]
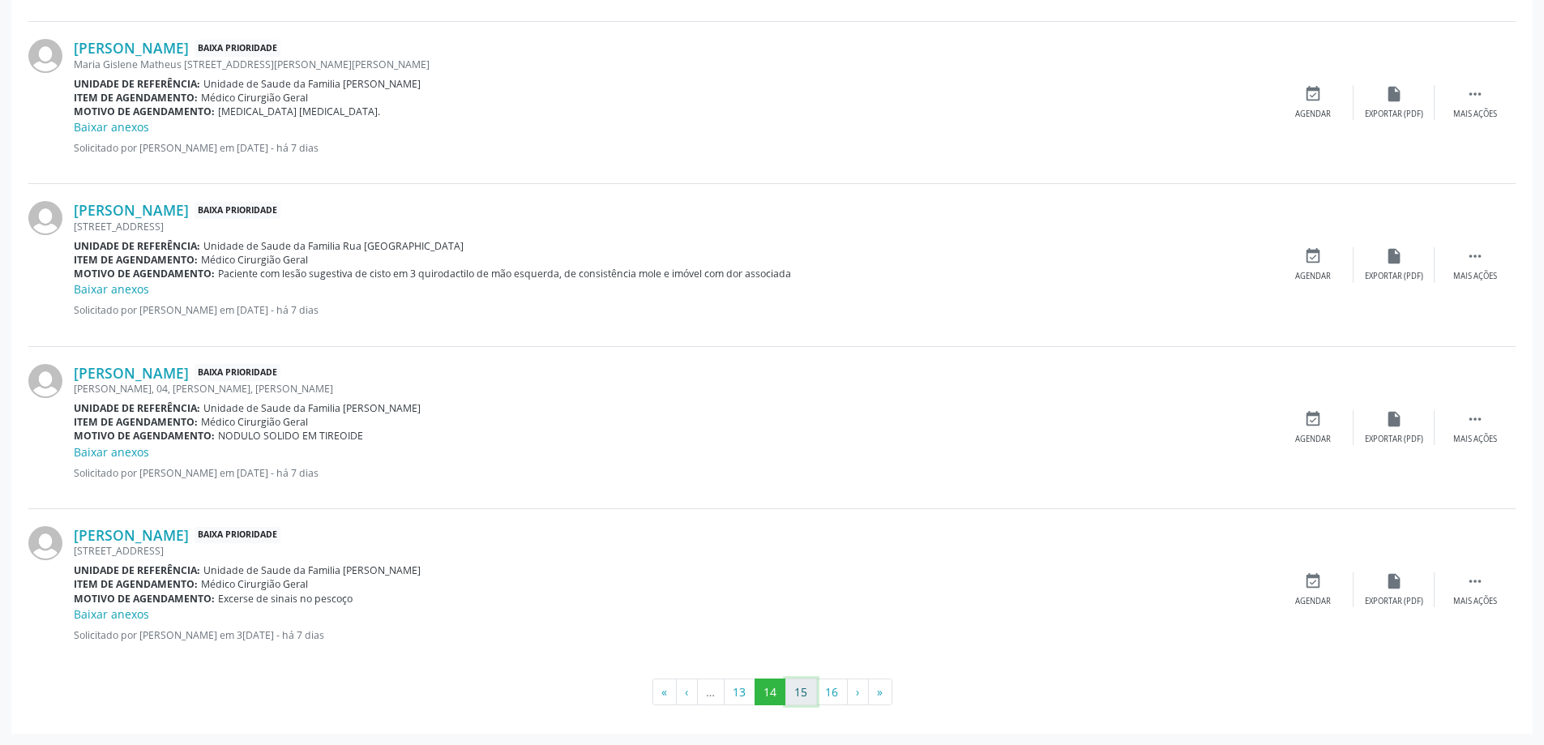
click at [808, 692] on button "15" at bounding box center [801, 692] width 32 height 28
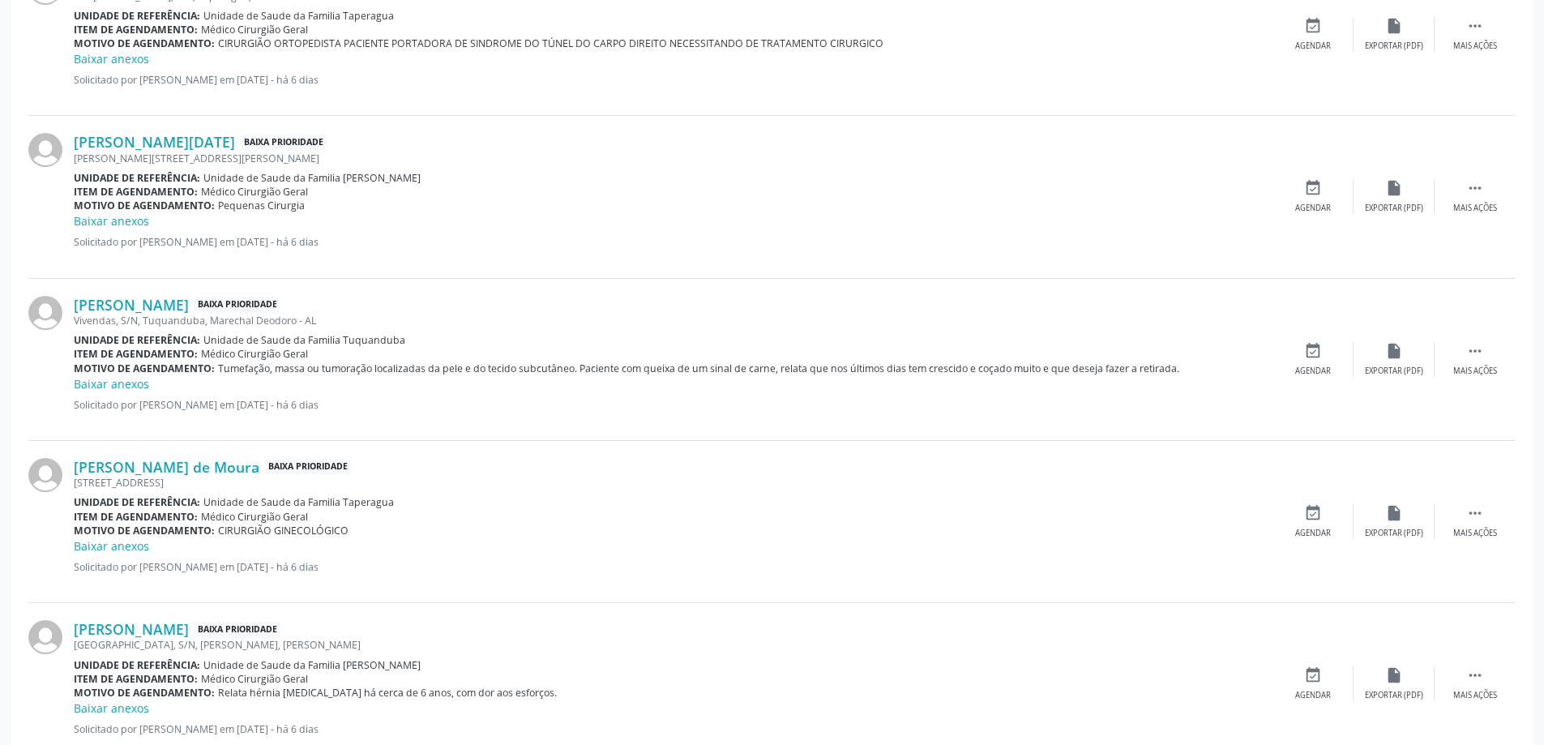
scroll to position [892, 0]
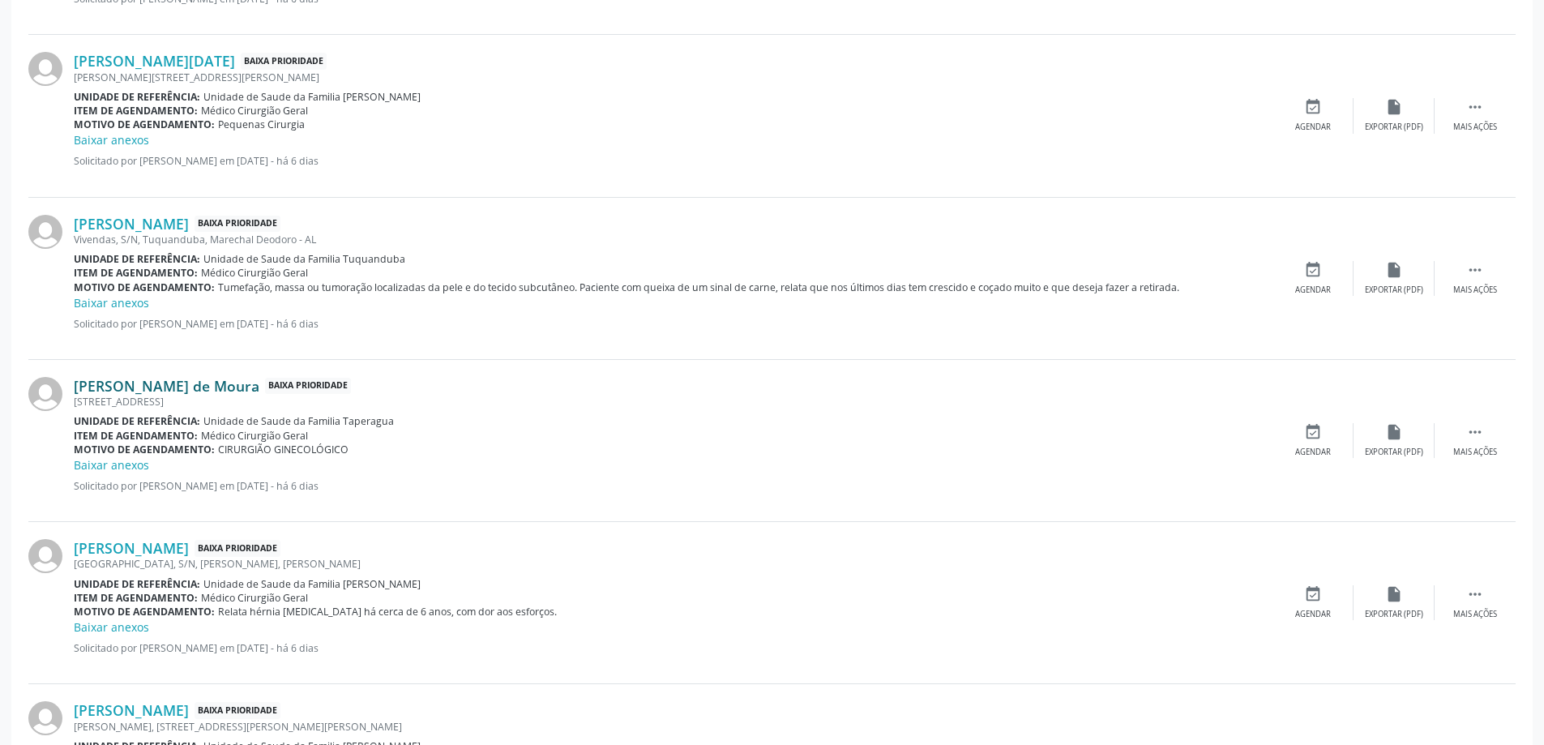
click at [162, 392] on link "[PERSON_NAME] de Moura" at bounding box center [167, 386] width 186 height 18
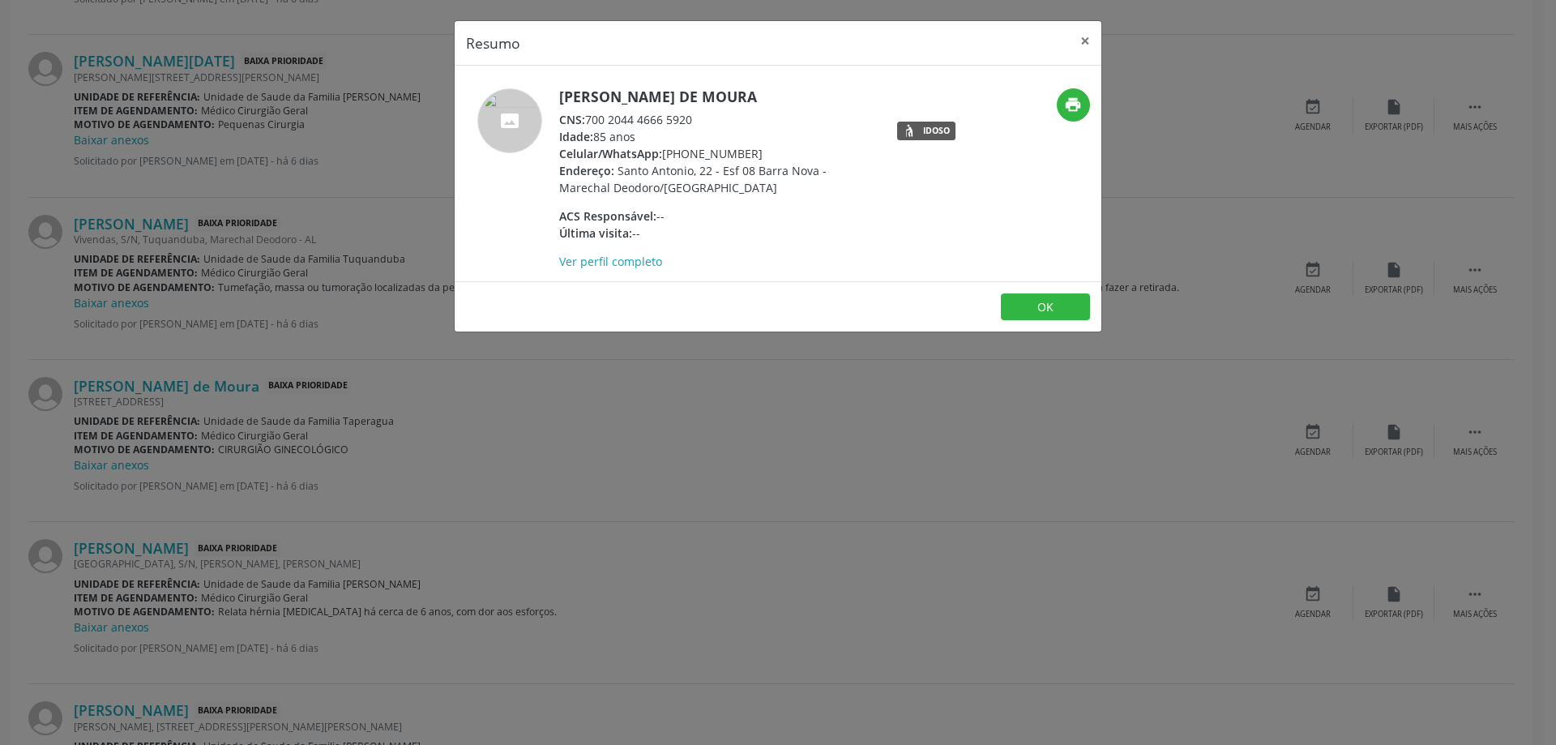
drag, startPoint x: 693, startPoint y: 117, endPoint x: 590, endPoint y: 121, distance: 103.0
click at [590, 121] on div "CNS: 700 2044 4666 5920" at bounding box center [716, 119] width 315 height 17
copy div "700 2044 4666 5920"
click at [1079, 37] on button "×" at bounding box center [1085, 41] width 32 height 40
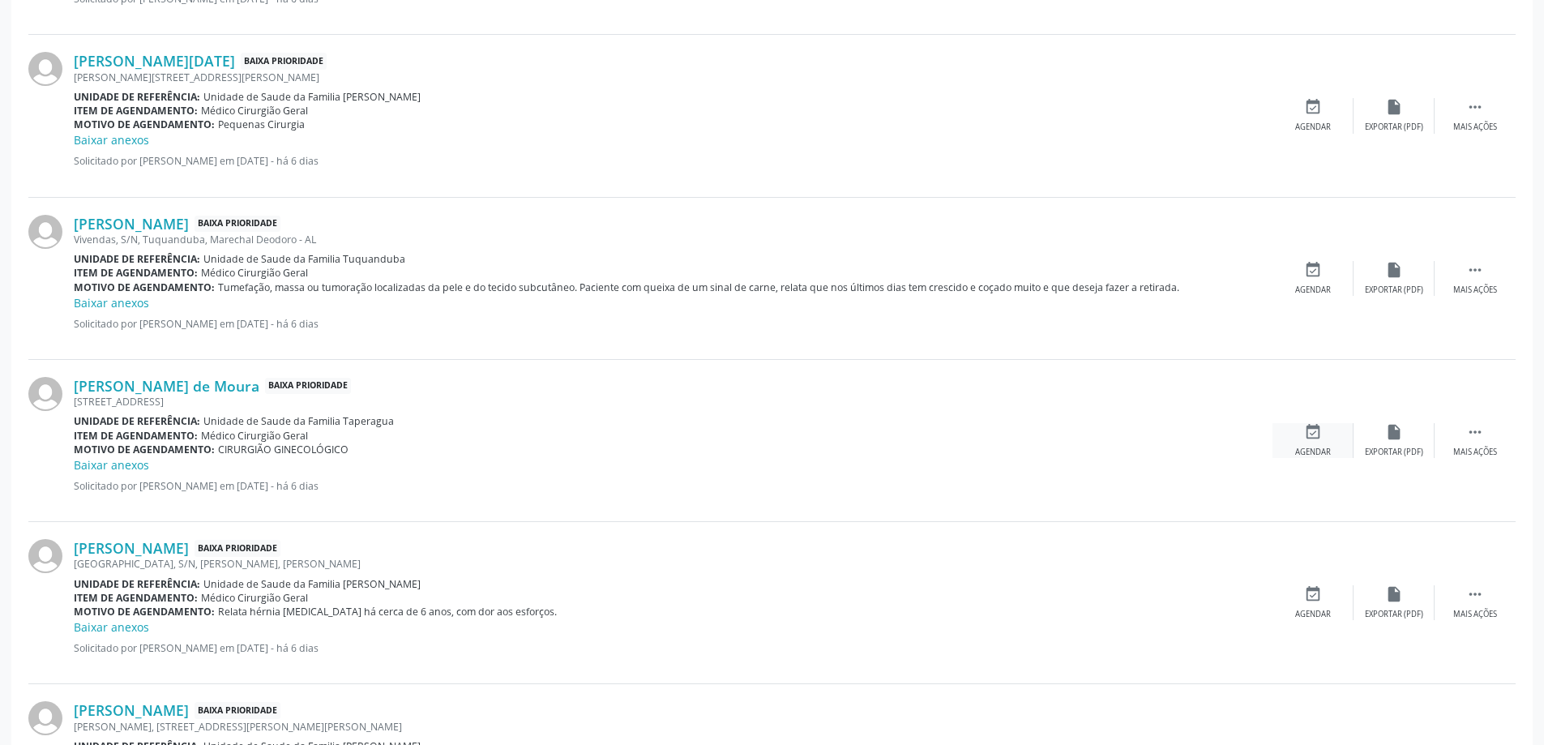
click at [1331, 435] on div "event_available Agendar" at bounding box center [1313, 440] width 81 height 35
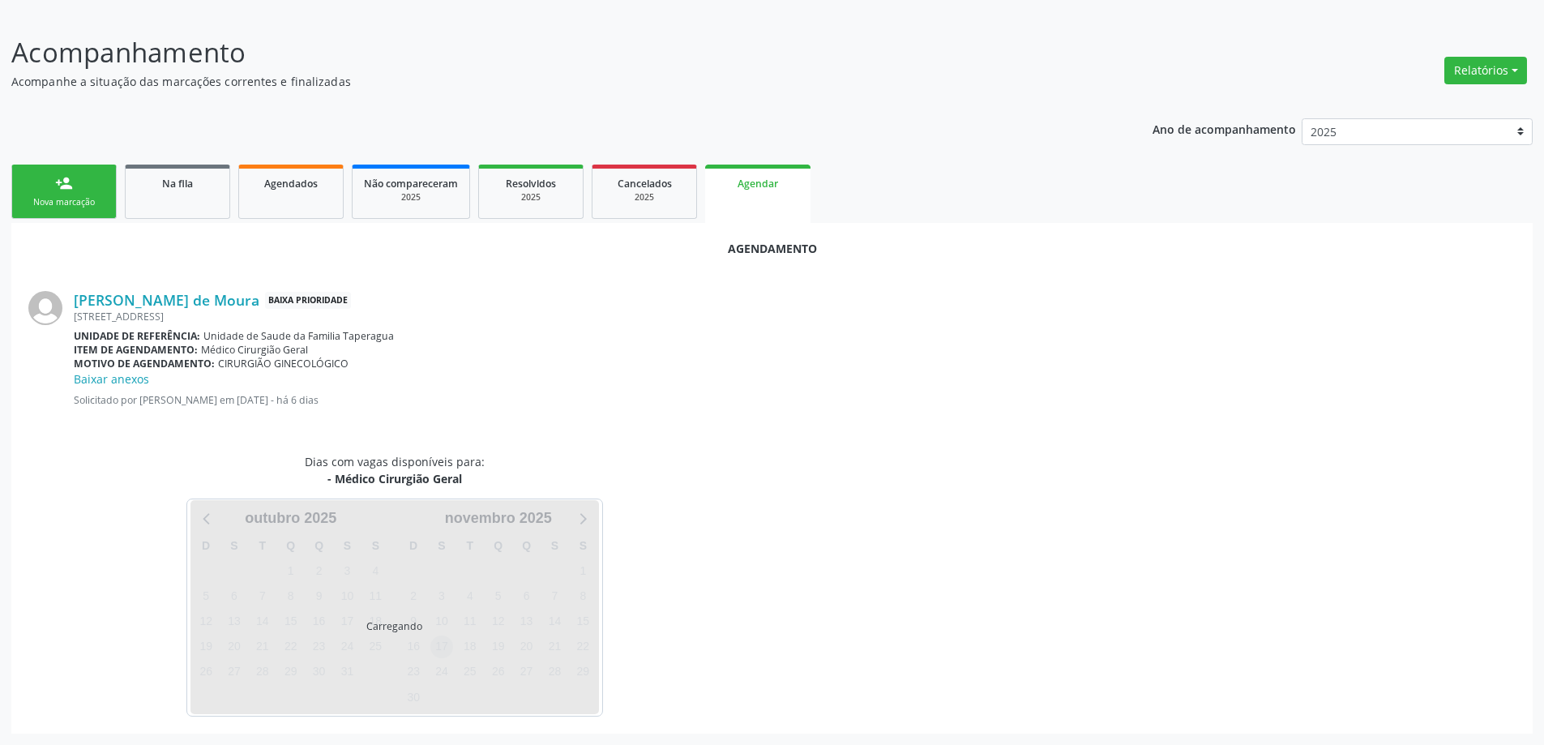
scroll to position [233, 0]
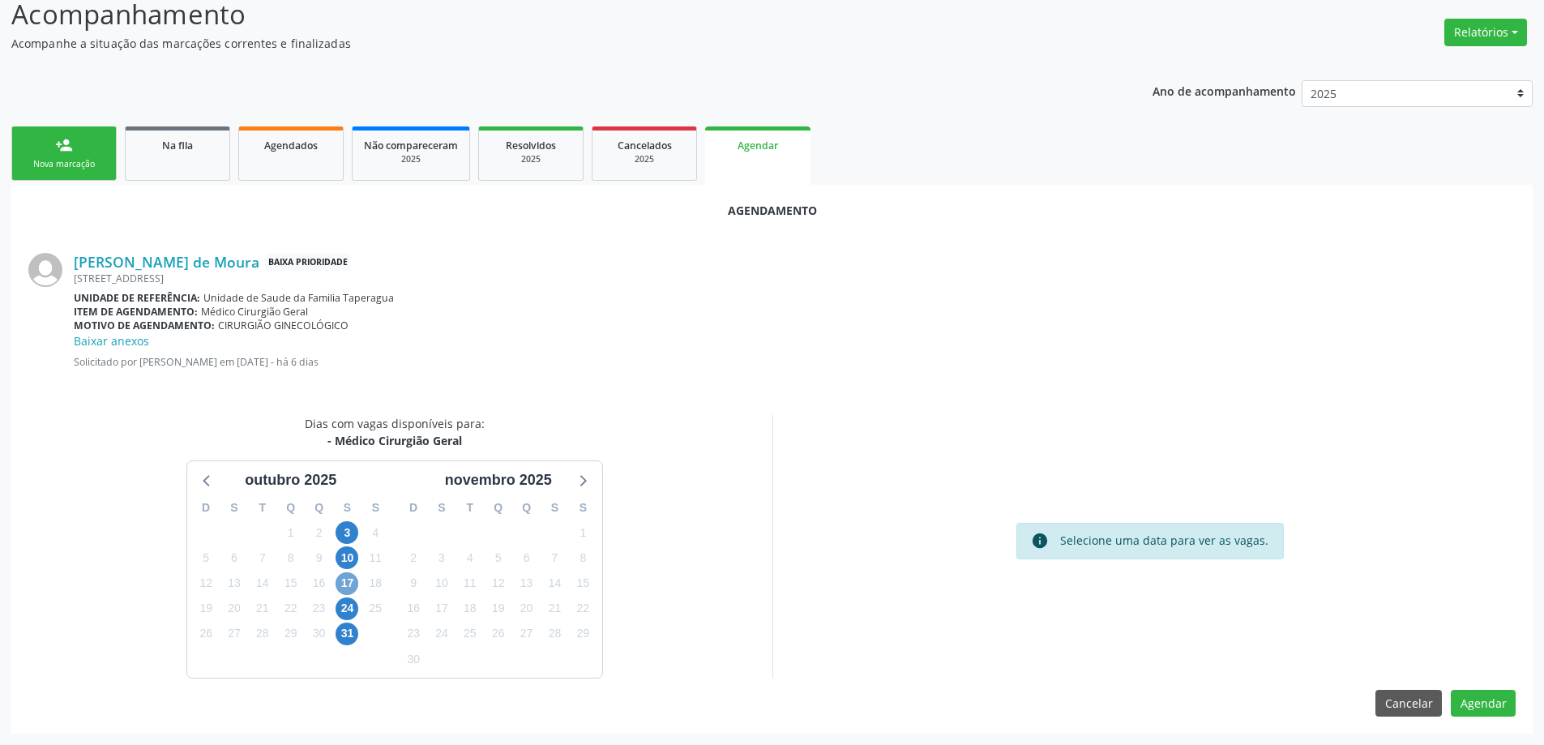
click at [344, 585] on span "17" at bounding box center [347, 583] width 23 height 23
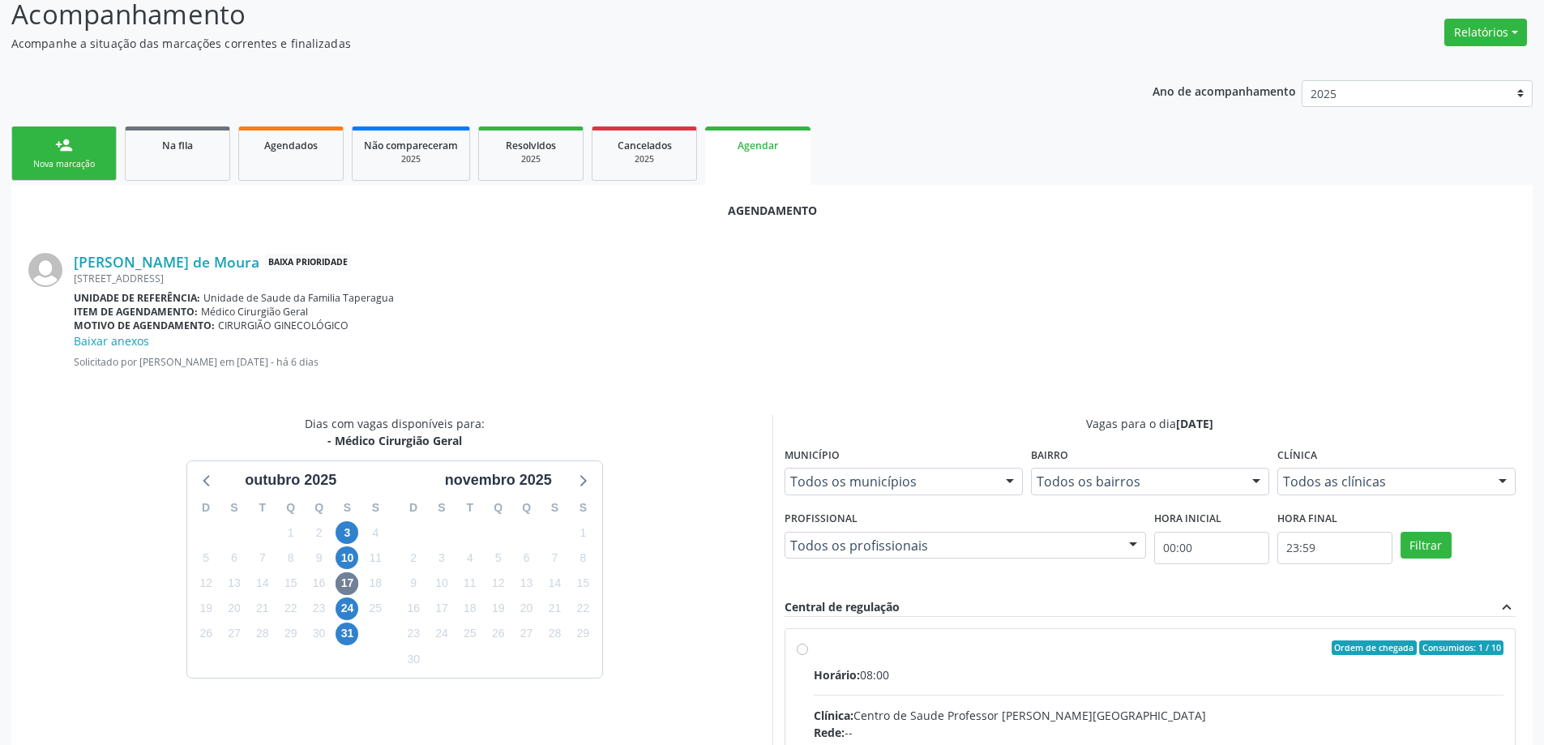
click at [797, 649] on input "Ordem de chegada Consumidos: 1 / 10 Horário: 08:00 Clínica: Centro de Saude Pro…" at bounding box center [802, 647] width 11 height 15
radio input "true"
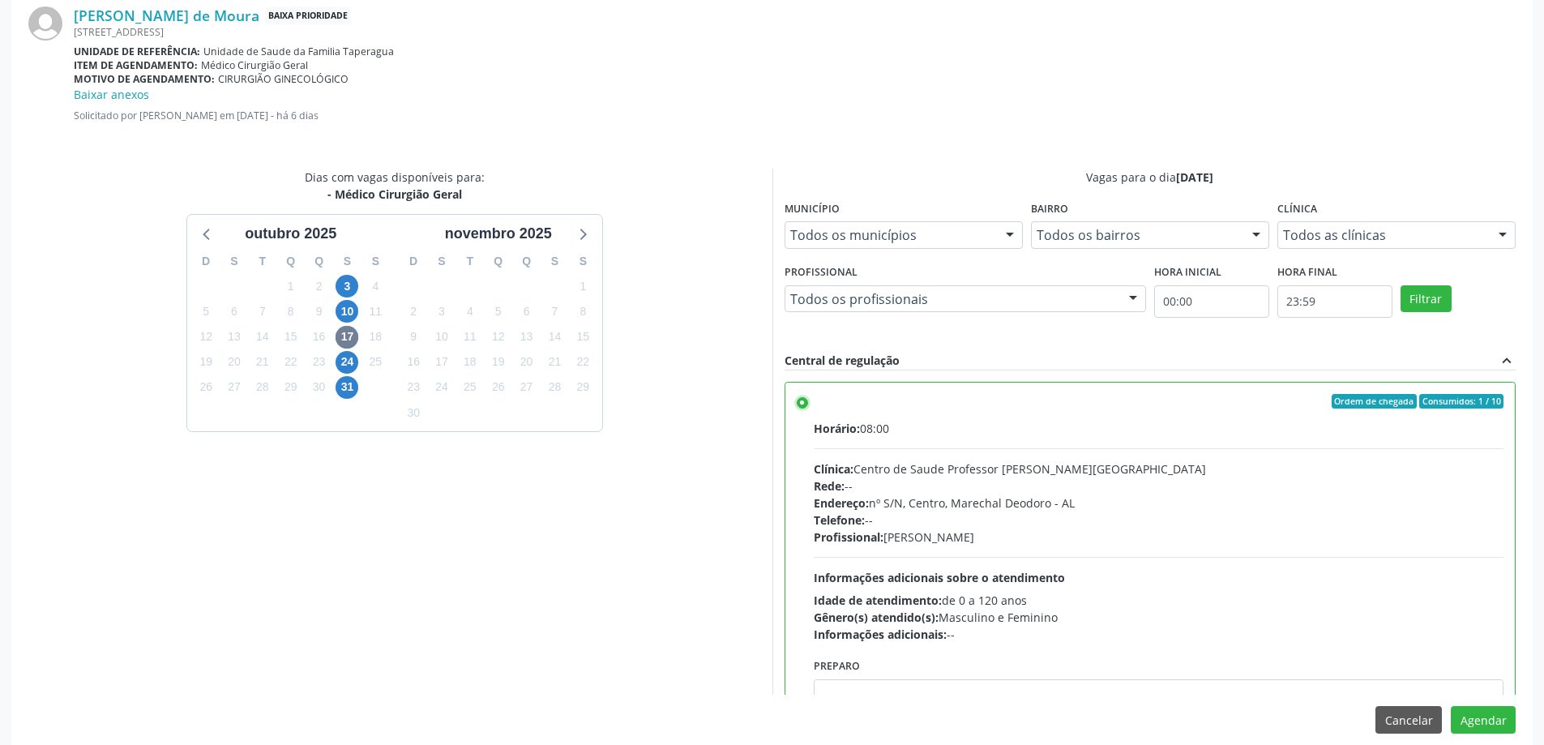
scroll to position [496, 0]
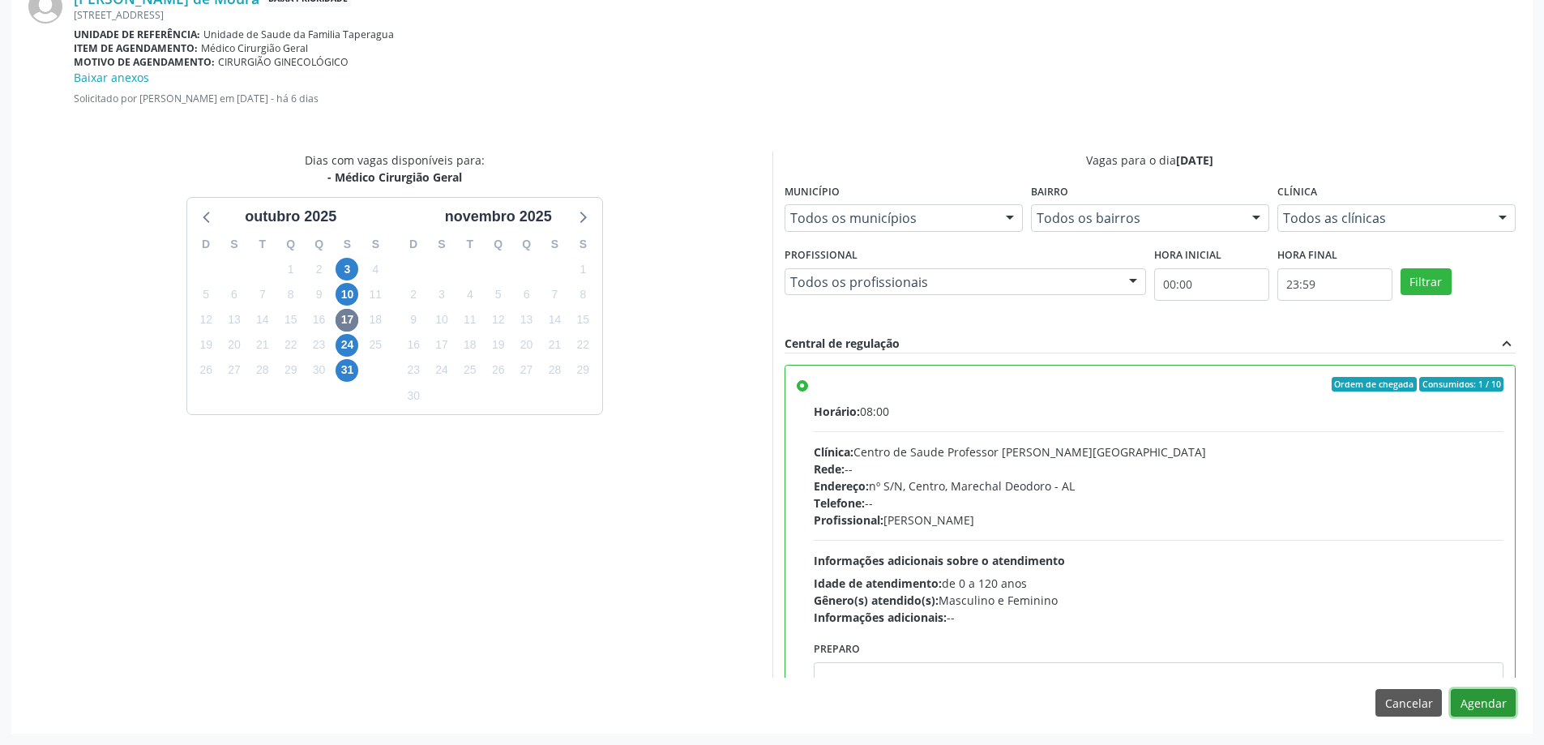
click at [1496, 700] on button "Agendar" at bounding box center [1483, 703] width 65 height 28
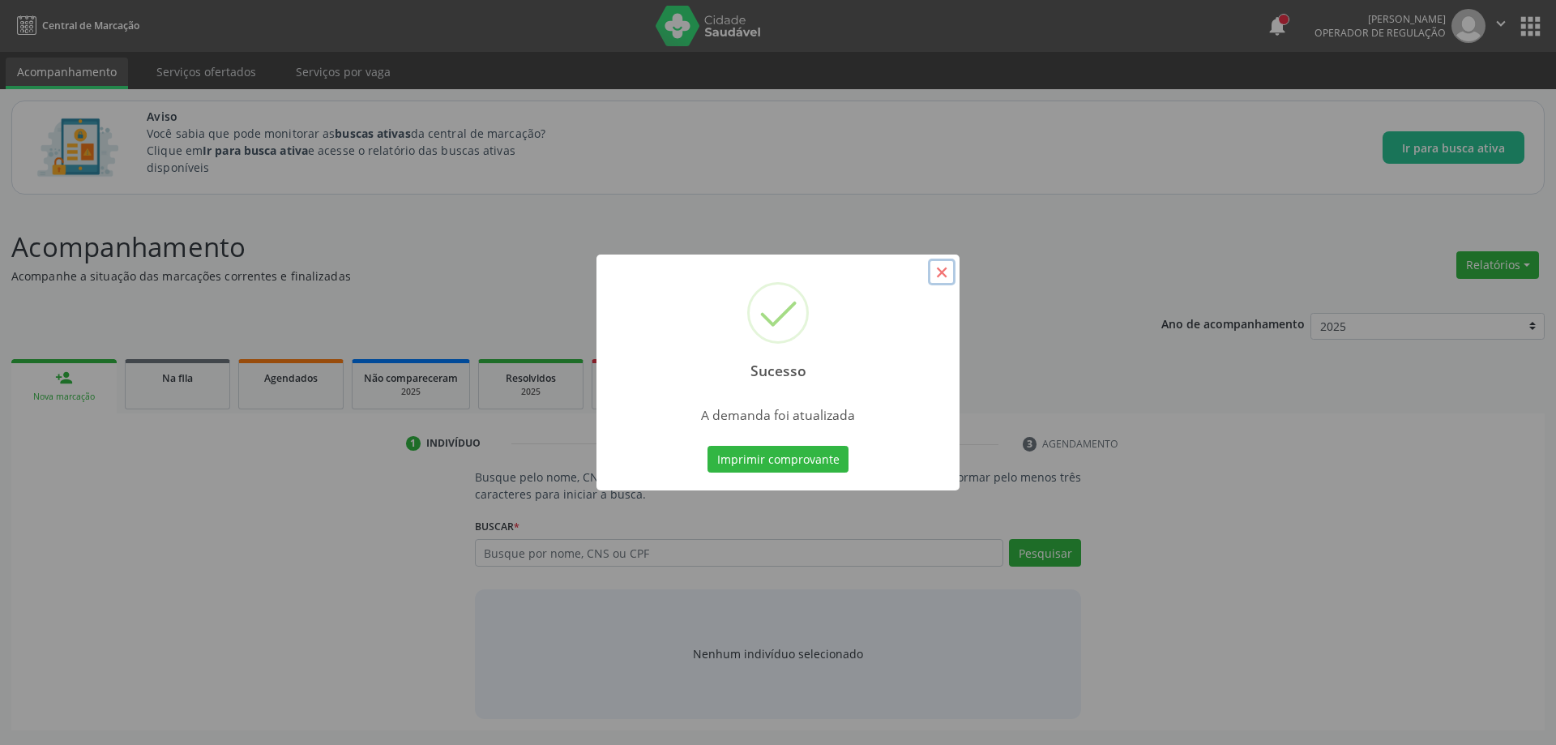
click at [952, 275] on button "×" at bounding box center [942, 273] width 28 height 28
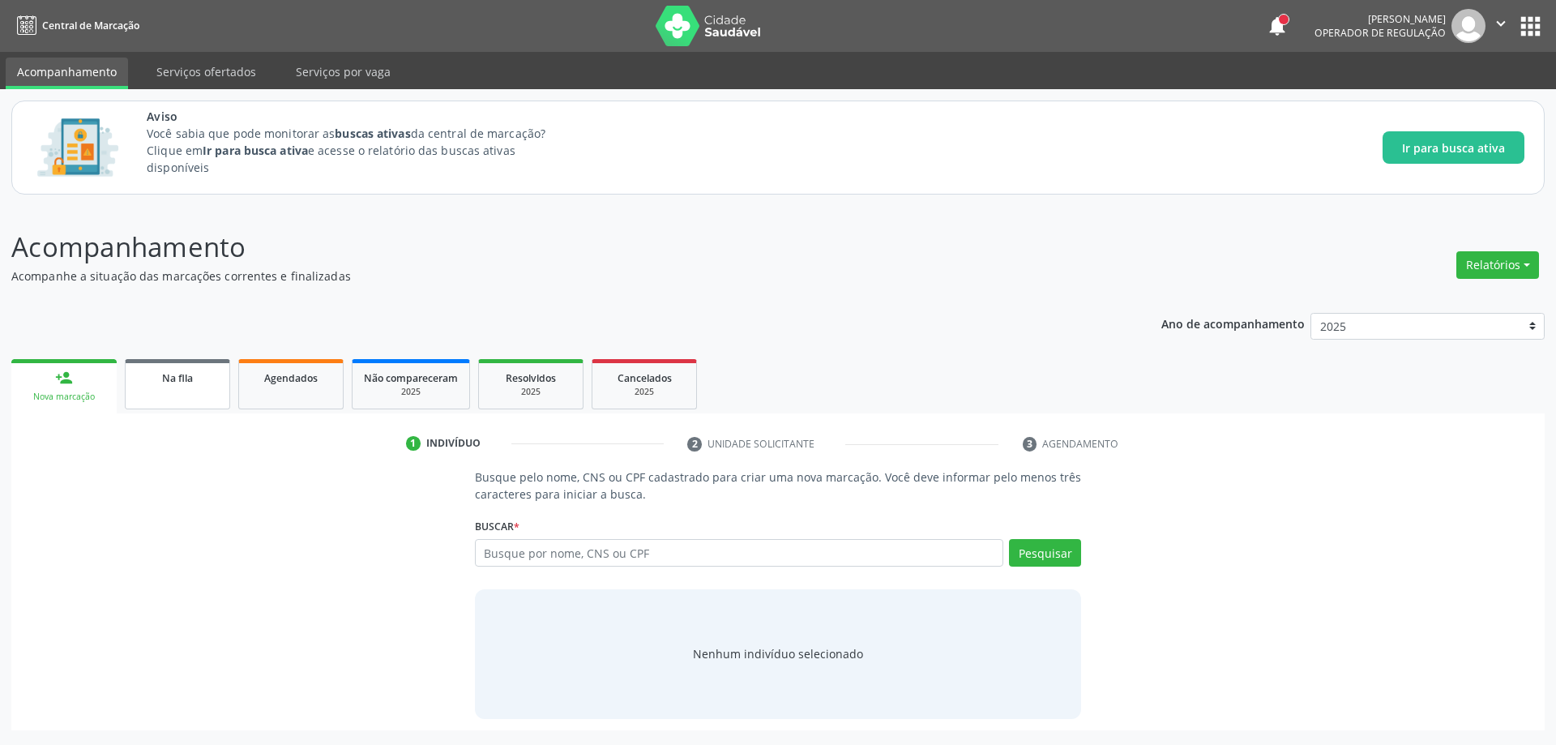
click at [186, 389] on link "Na fila" at bounding box center [177, 384] width 105 height 50
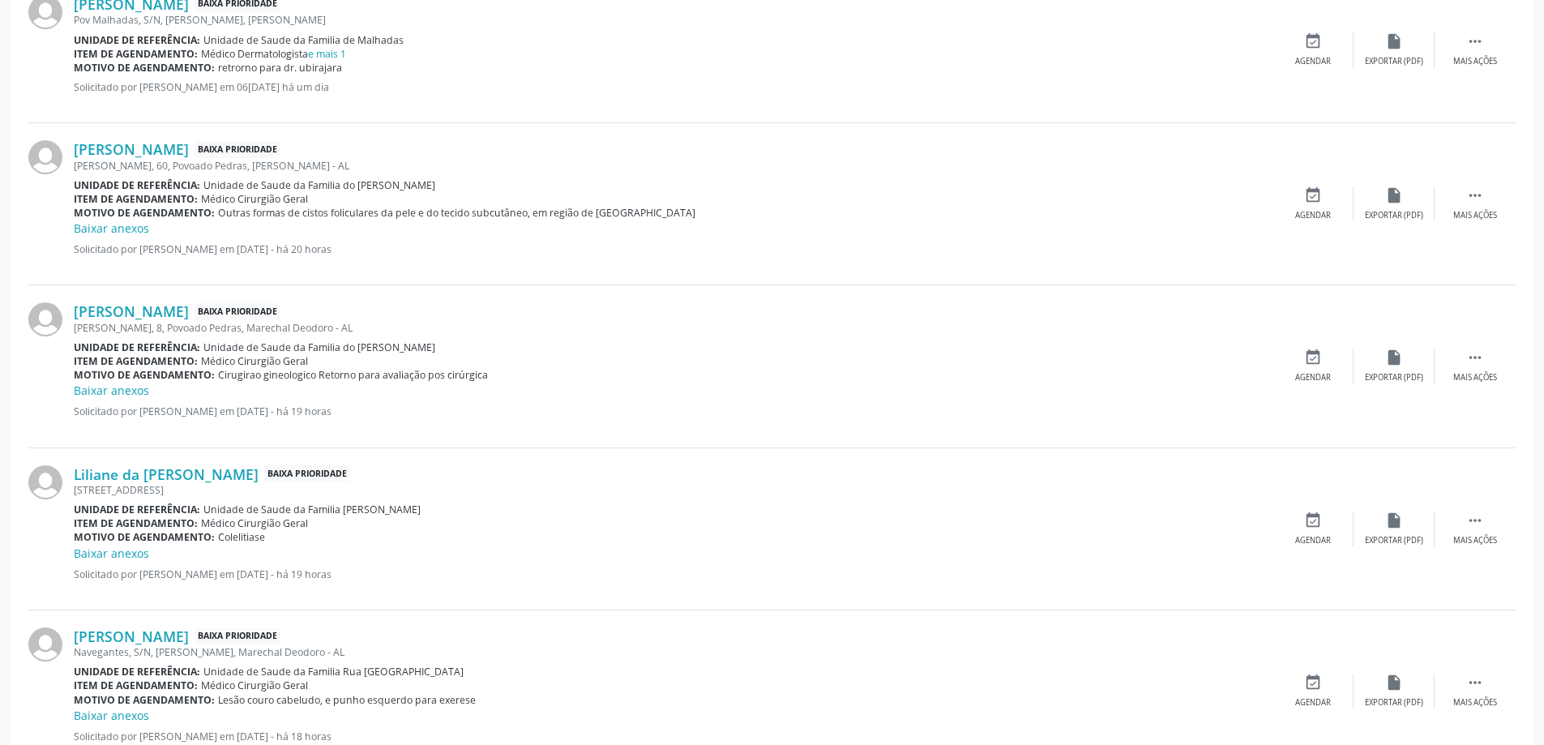
scroll to position [2270, 0]
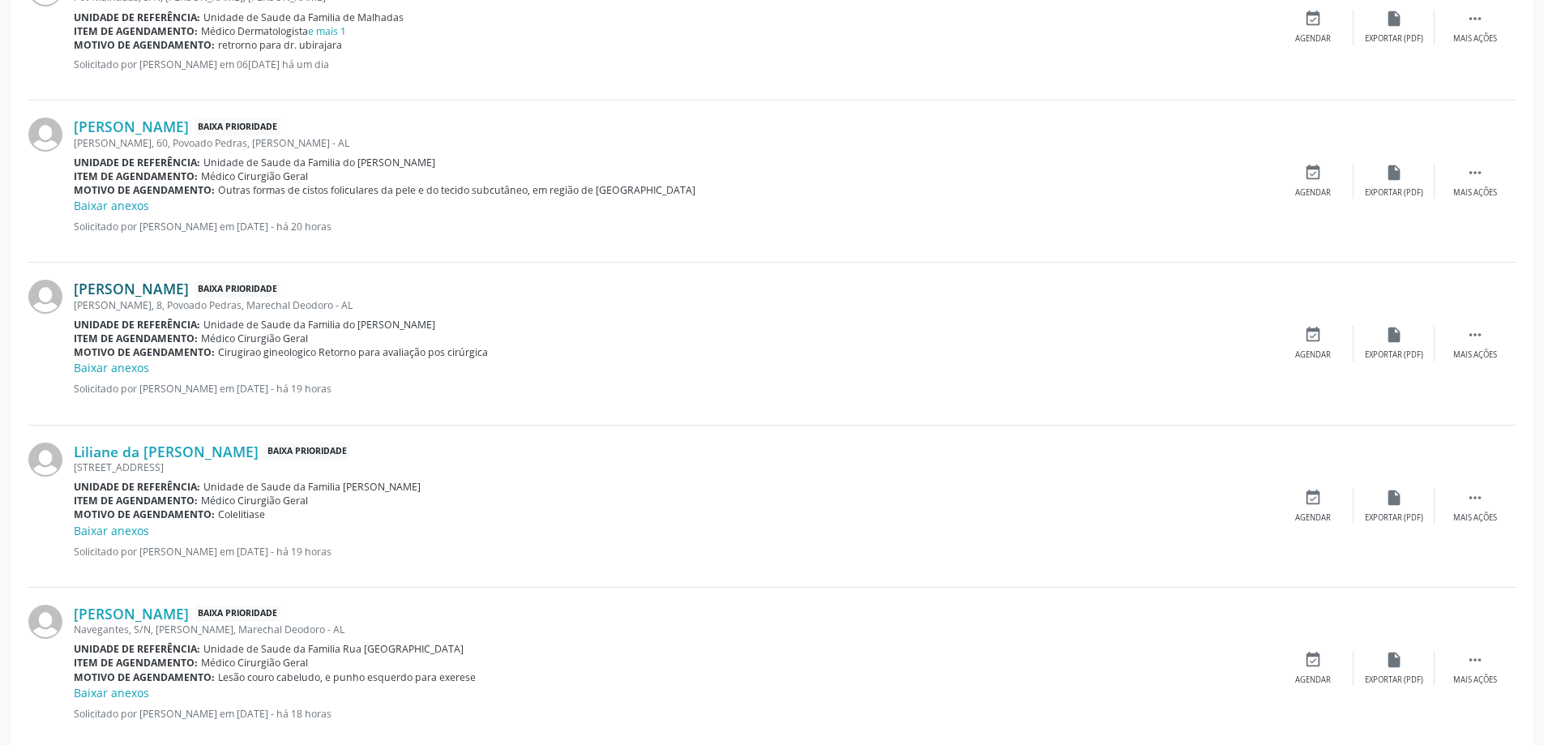
click at [123, 294] on link "[PERSON_NAME]" at bounding box center [131, 289] width 115 height 18
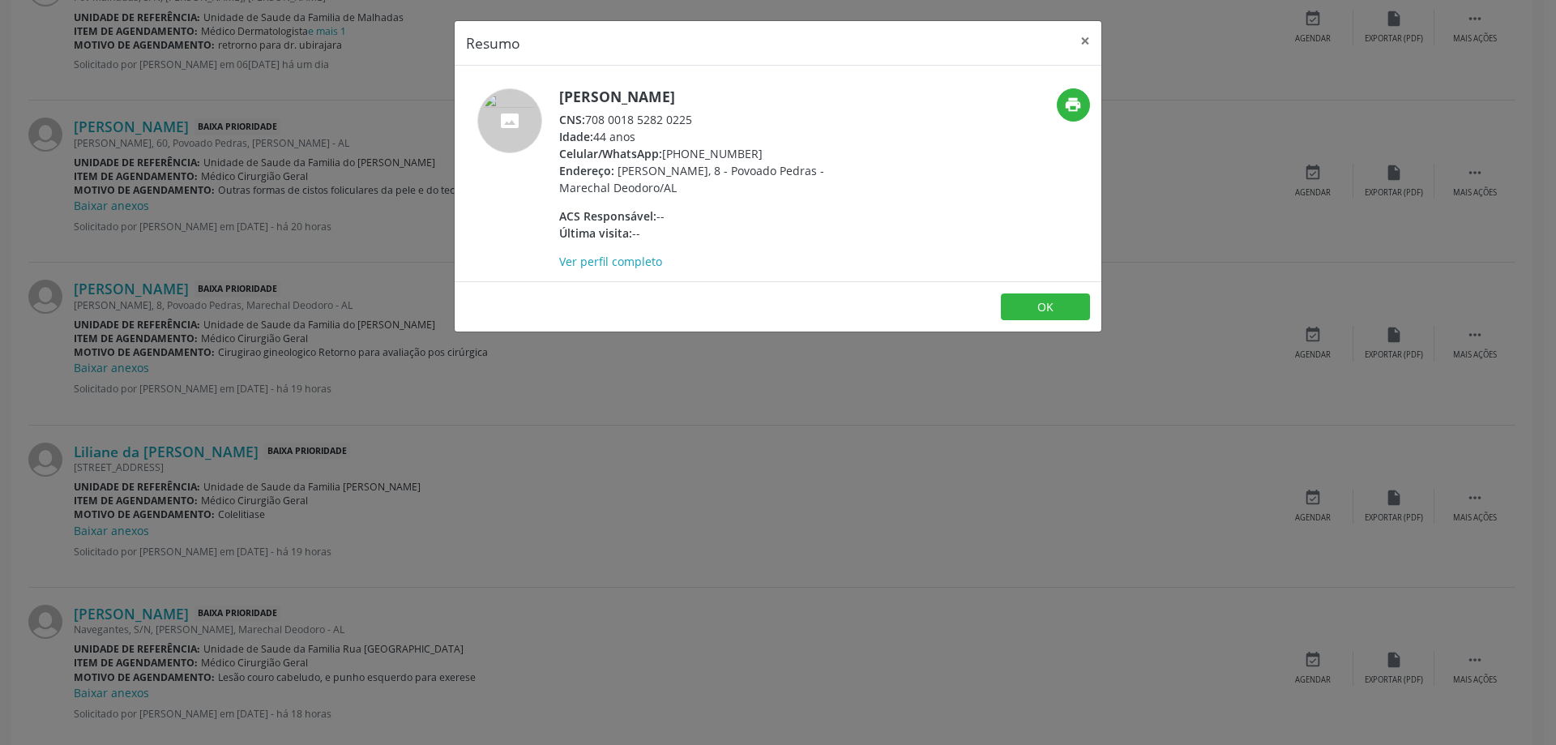
drag, startPoint x: 691, startPoint y: 118, endPoint x: 661, endPoint y: 120, distance: 30.1
click at [661, 120] on div "CNS: 708 0018 5282 0225" at bounding box center [716, 119] width 315 height 17
click at [725, 122] on div "CNS: 708 0018 5282 0225" at bounding box center [716, 119] width 315 height 17
drag, startPoint x: 695, startPoint y: 121, endPoint x: 587, endPoint y: 121, distance: 107.8
click at [587, 121] on div "CNS: 708 0018 5282 0225" at bounding box center [716, 119] width 315 height 17
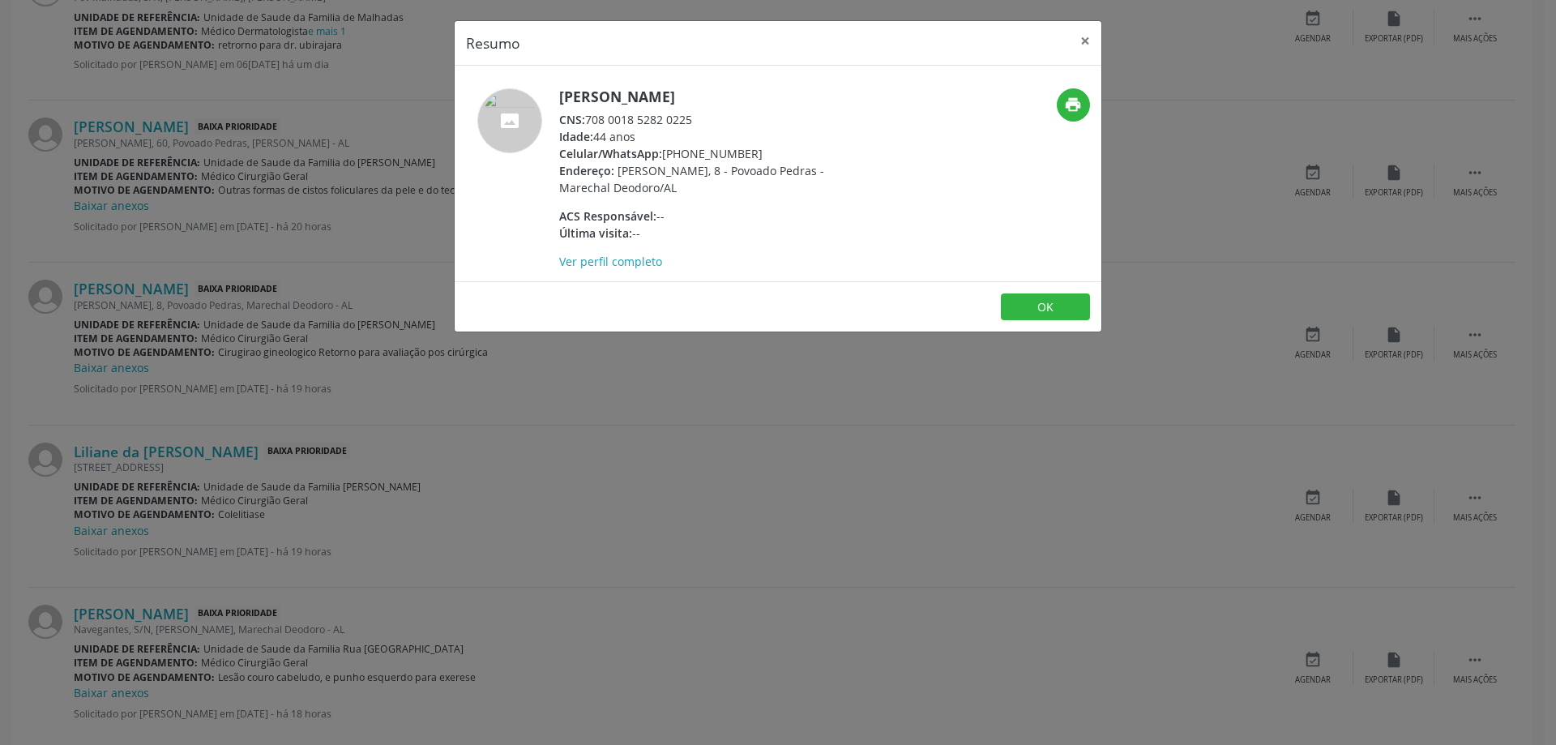
copy div "708 0018 5282 0225"
click at [1085, 41] on button "×" at bounding box center [1085, 41] width 32 height 40
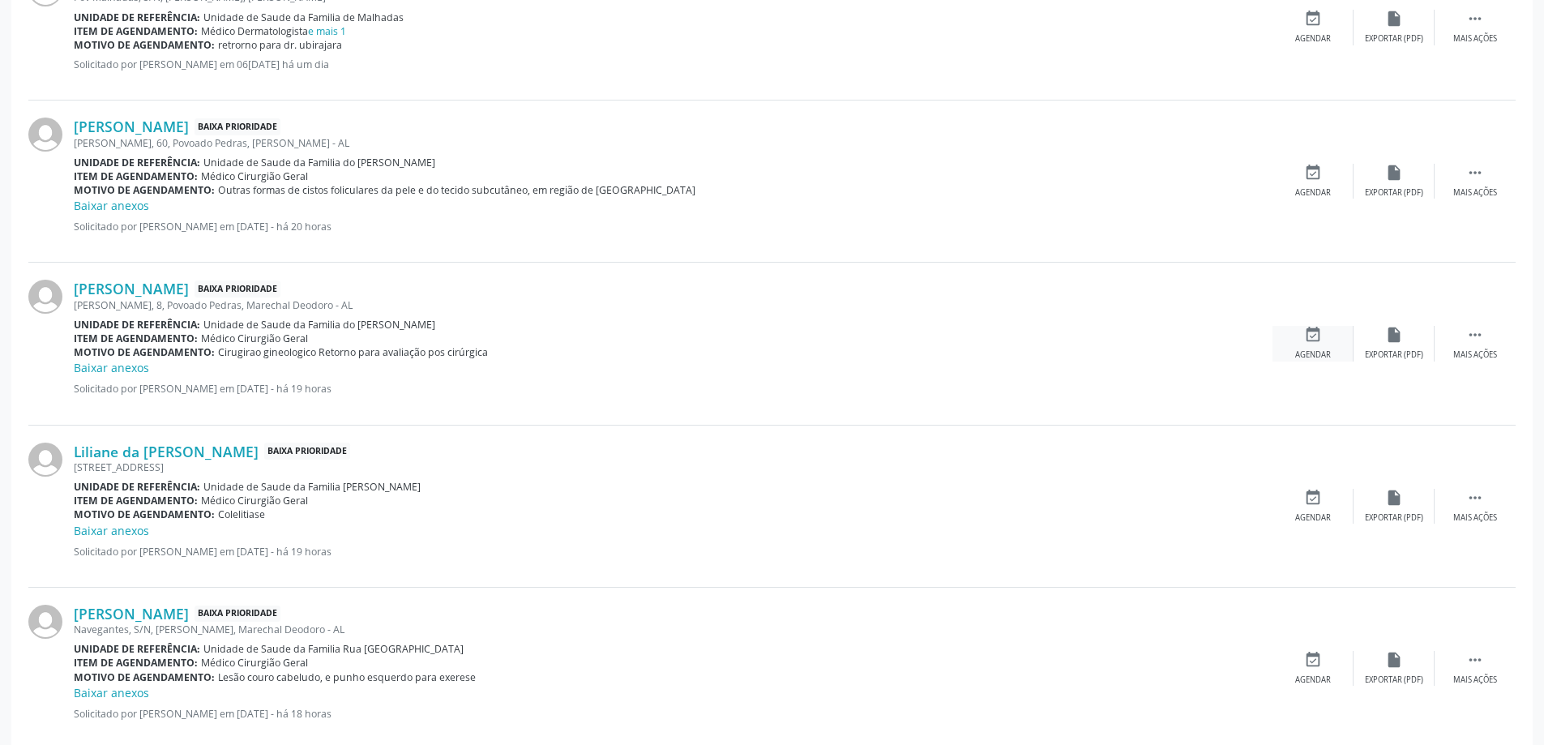
click at [1302, 332] on div "event_available Agendar" at bounding box center [1313, 343] width 81 height 35
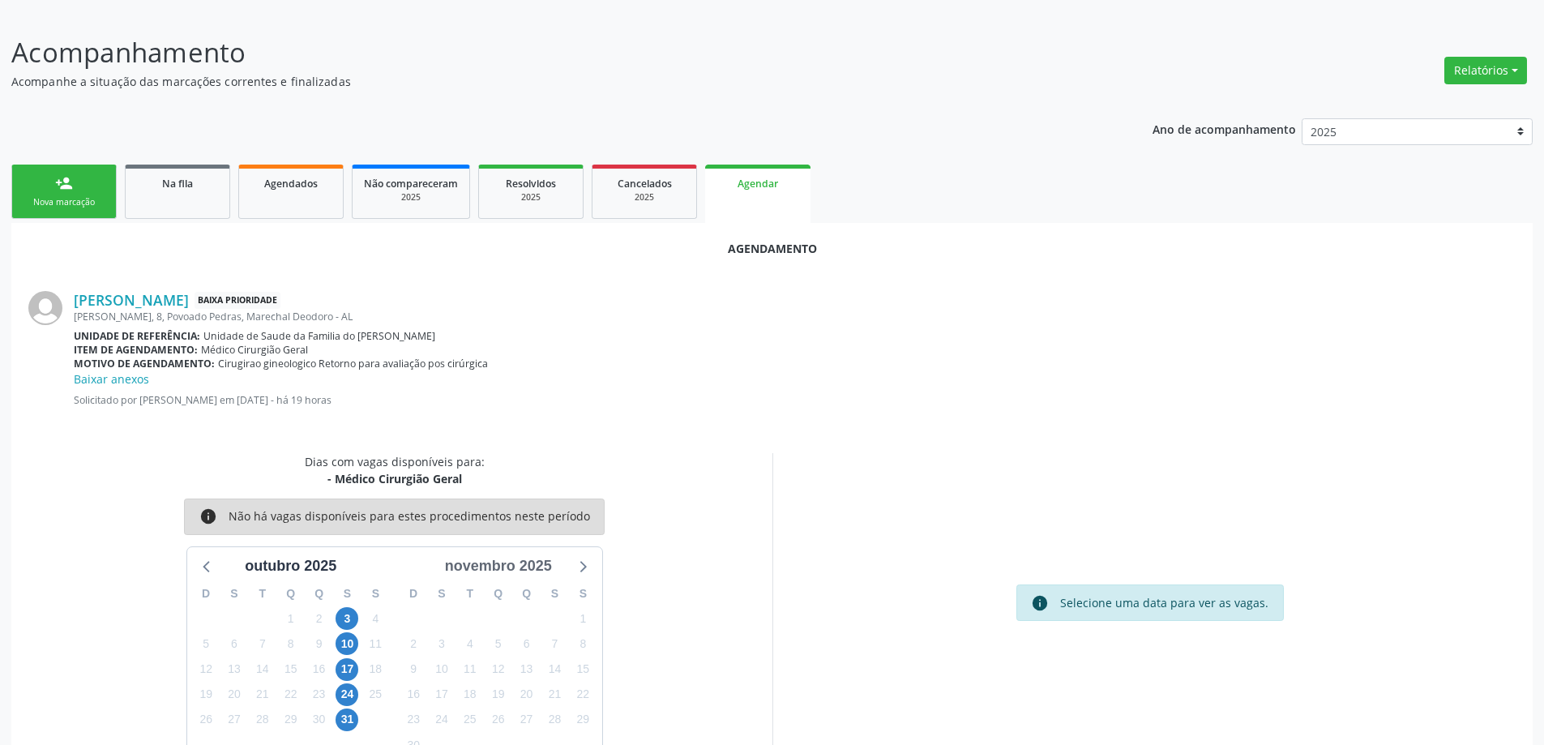
scroll to position [233, 0]
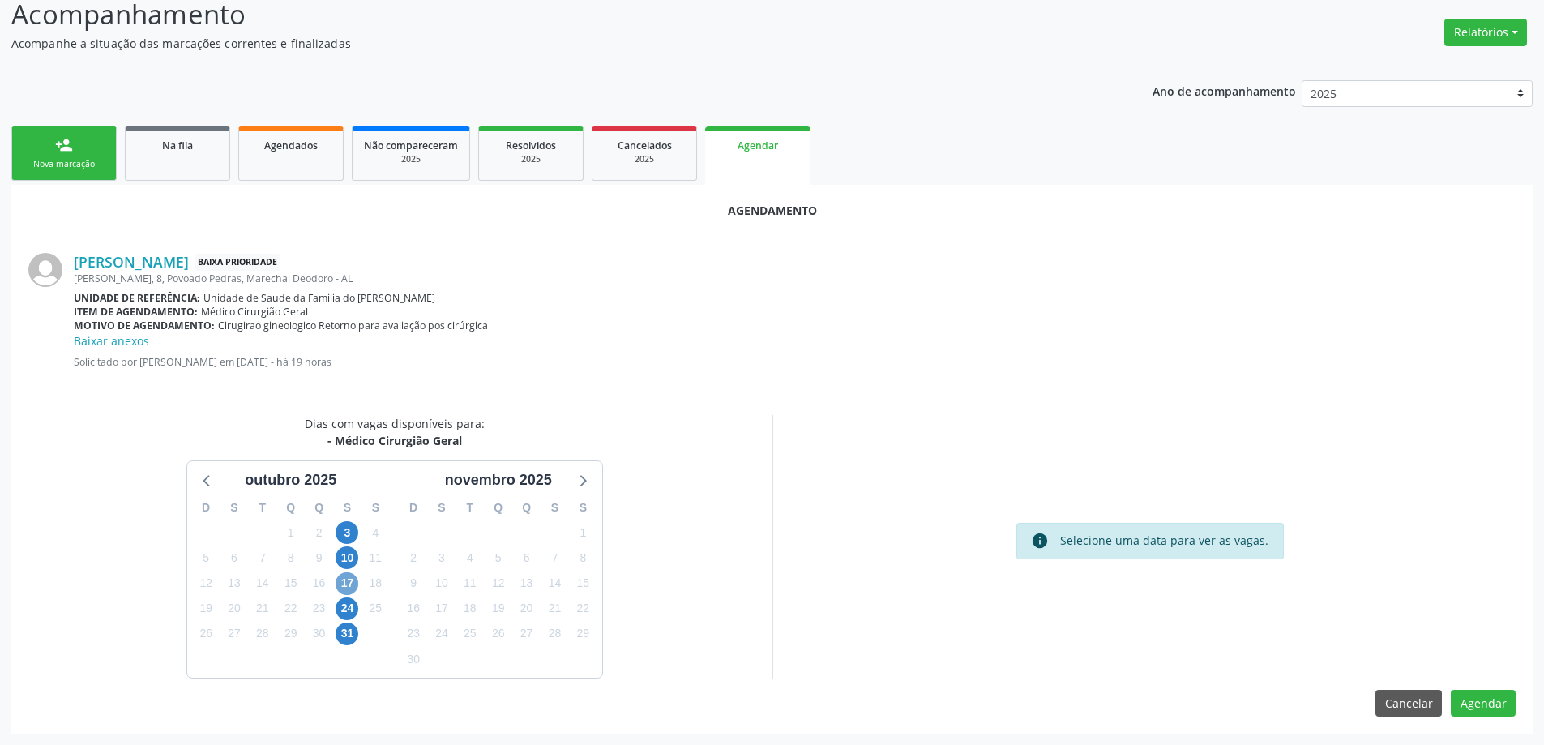
click at [353, 580] on span "17" at bounding box center [347, 583] width 23 height 23
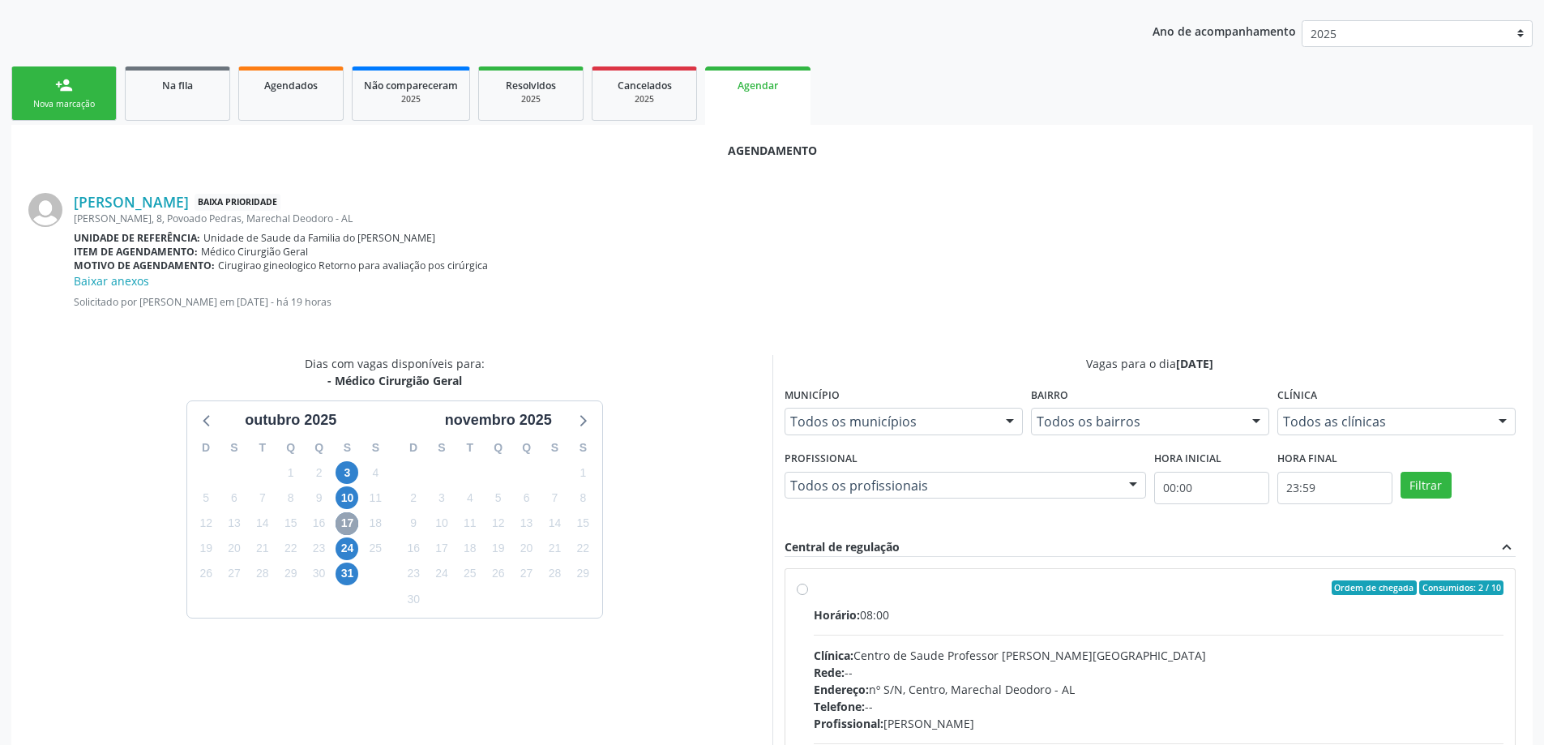
scroll to position [467, 0]
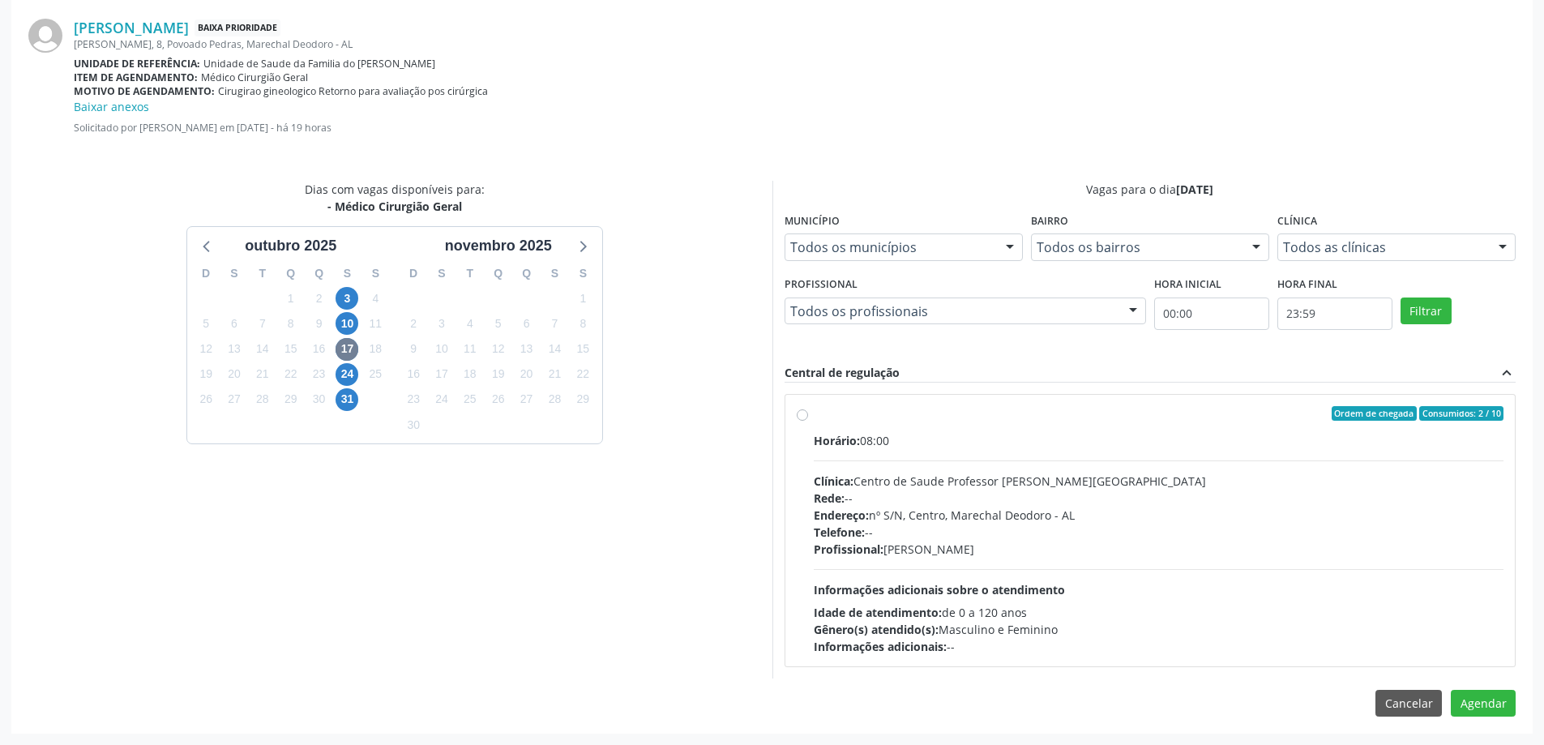
click at [814, 413] on label "Ordem de chegada Consumidos: 2 / 10 Horário: 08:00 Clínica: Centro de Saude Pro…" at bounding box center [1159, 530] width 691 height 249
click at [803, 413] on input "Ordem de chegada Consumidos: 2 / 10 Horário: 08:00 Clínica: Centro de Saude Pro…" at bounding box center [802, 413] width 11 height 15
radio input "true"
click at [1497, 742] on button "Agendar" at bounding box center [1483, 732] width 65 height 28
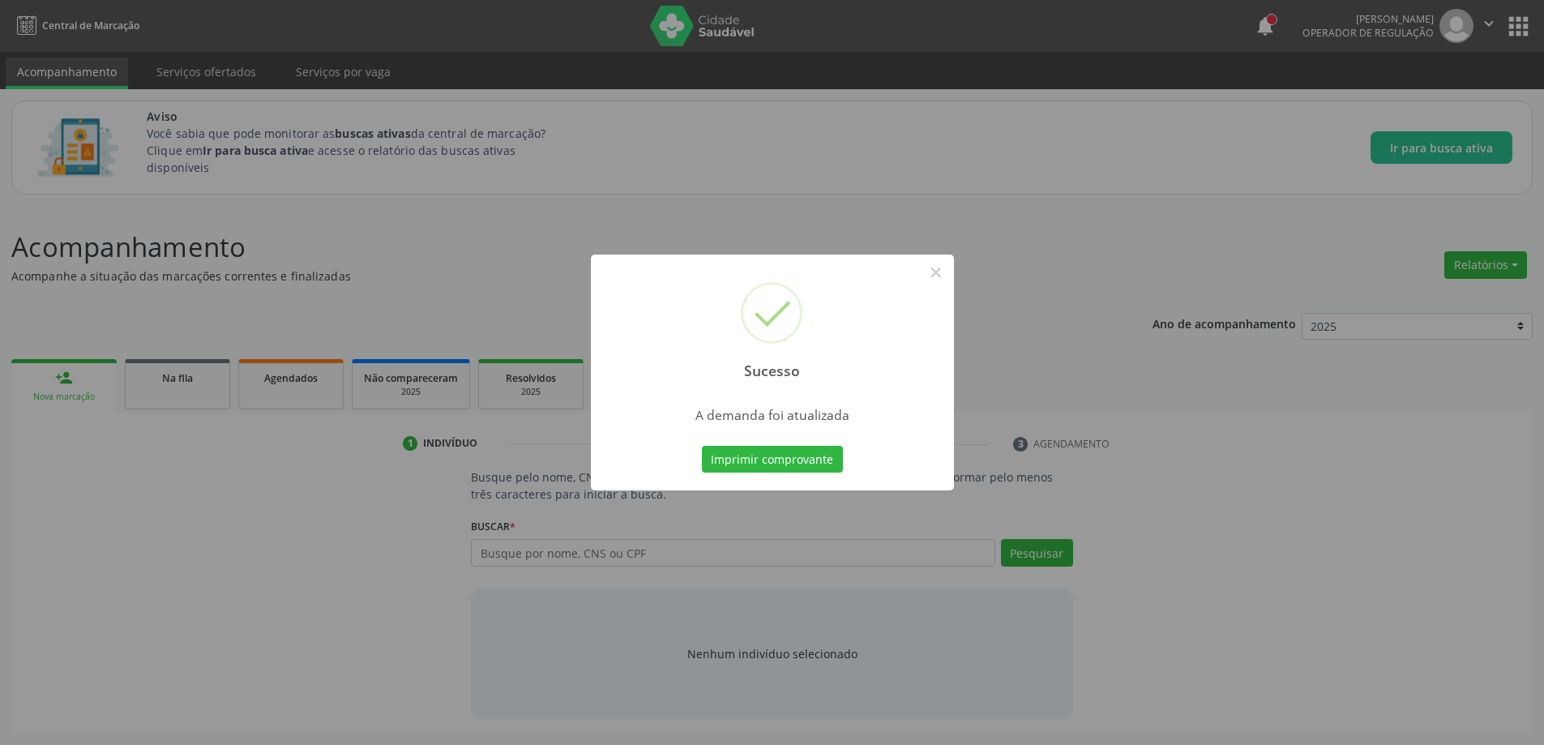
scroll to position [0, 0]
click at [935, 273] on button "×" at bounding box center [942, 273] width 28 height 28
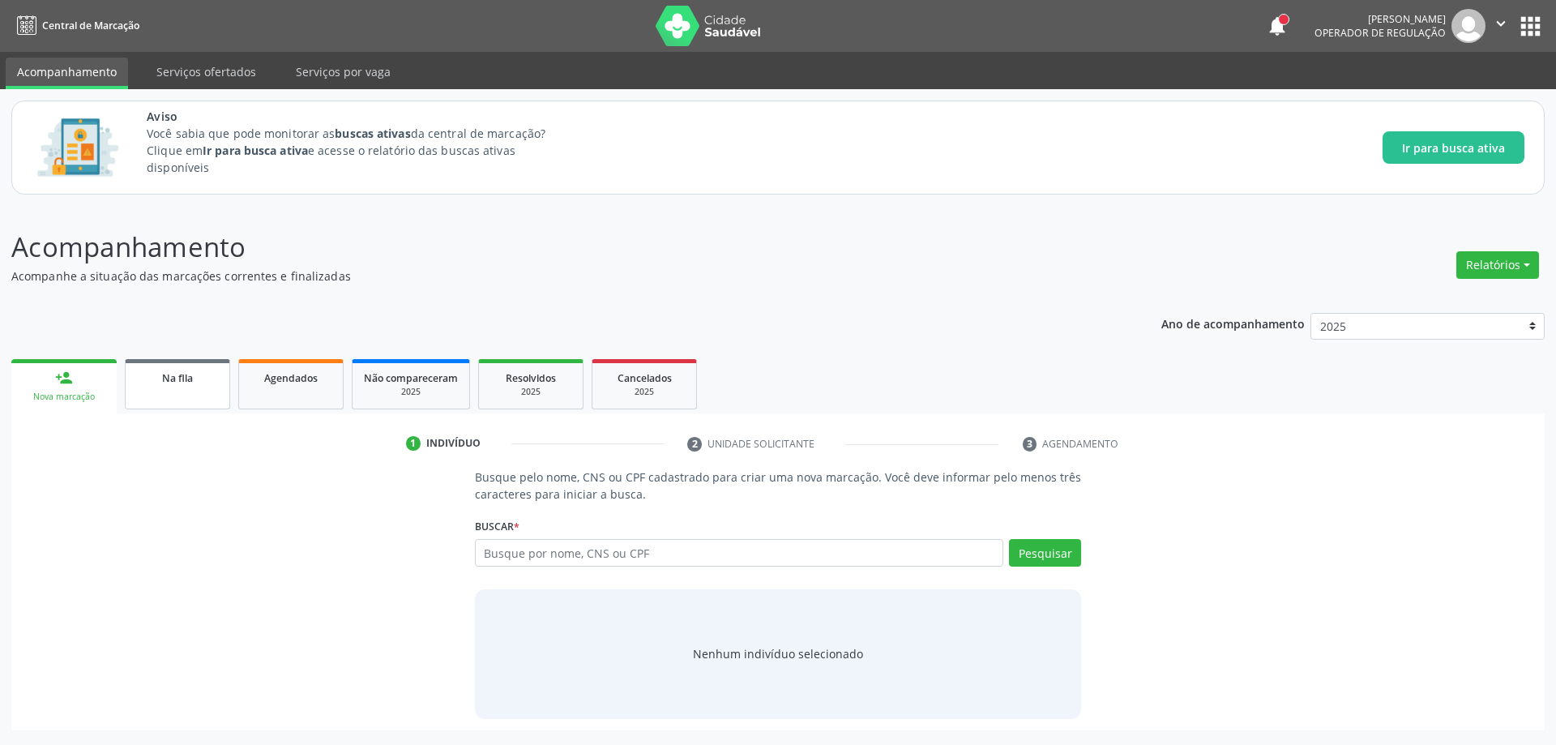
click at [186, 402] on link "Na fila" at bounding box center [177, 384] width 105 height 50
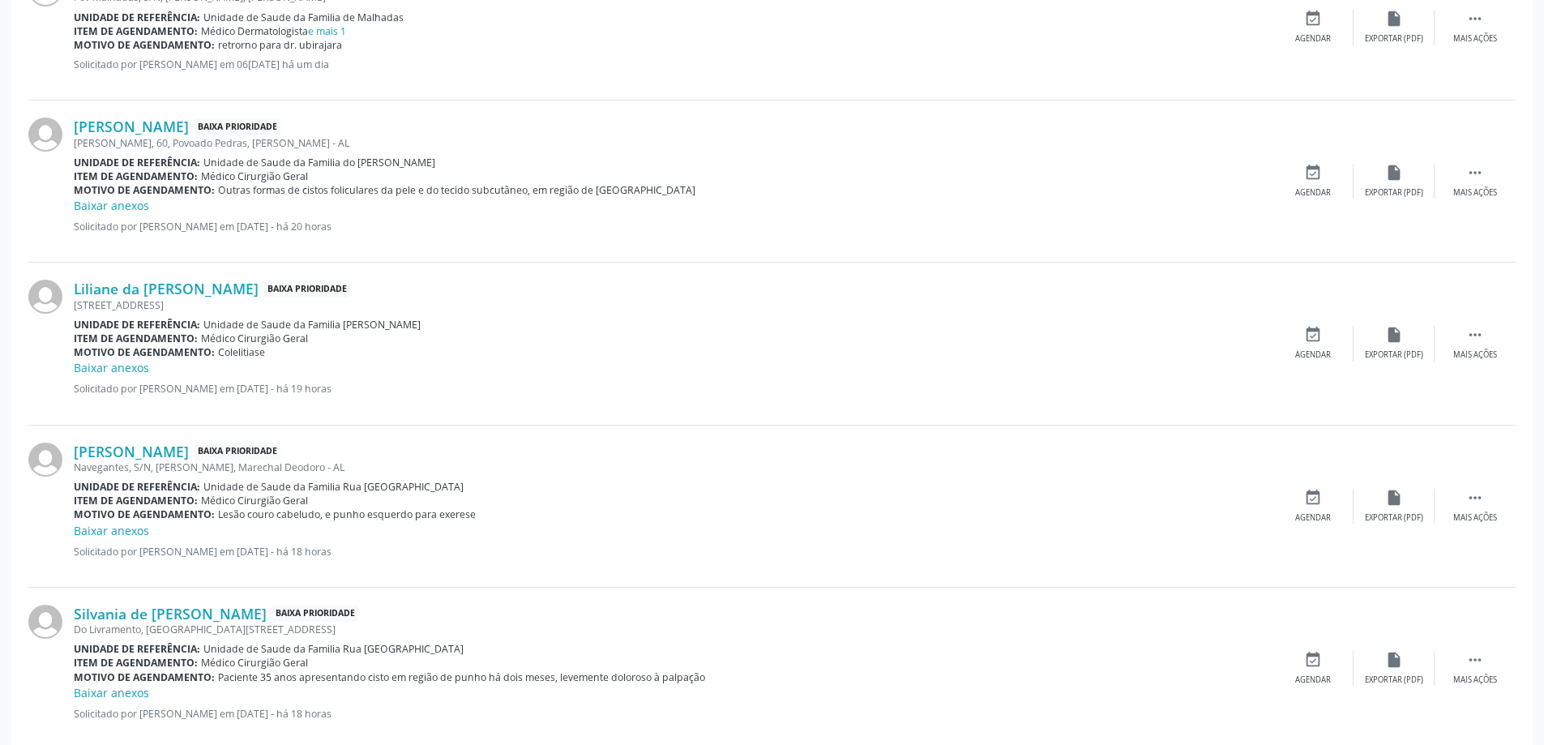
scroll to position [2348, 0]
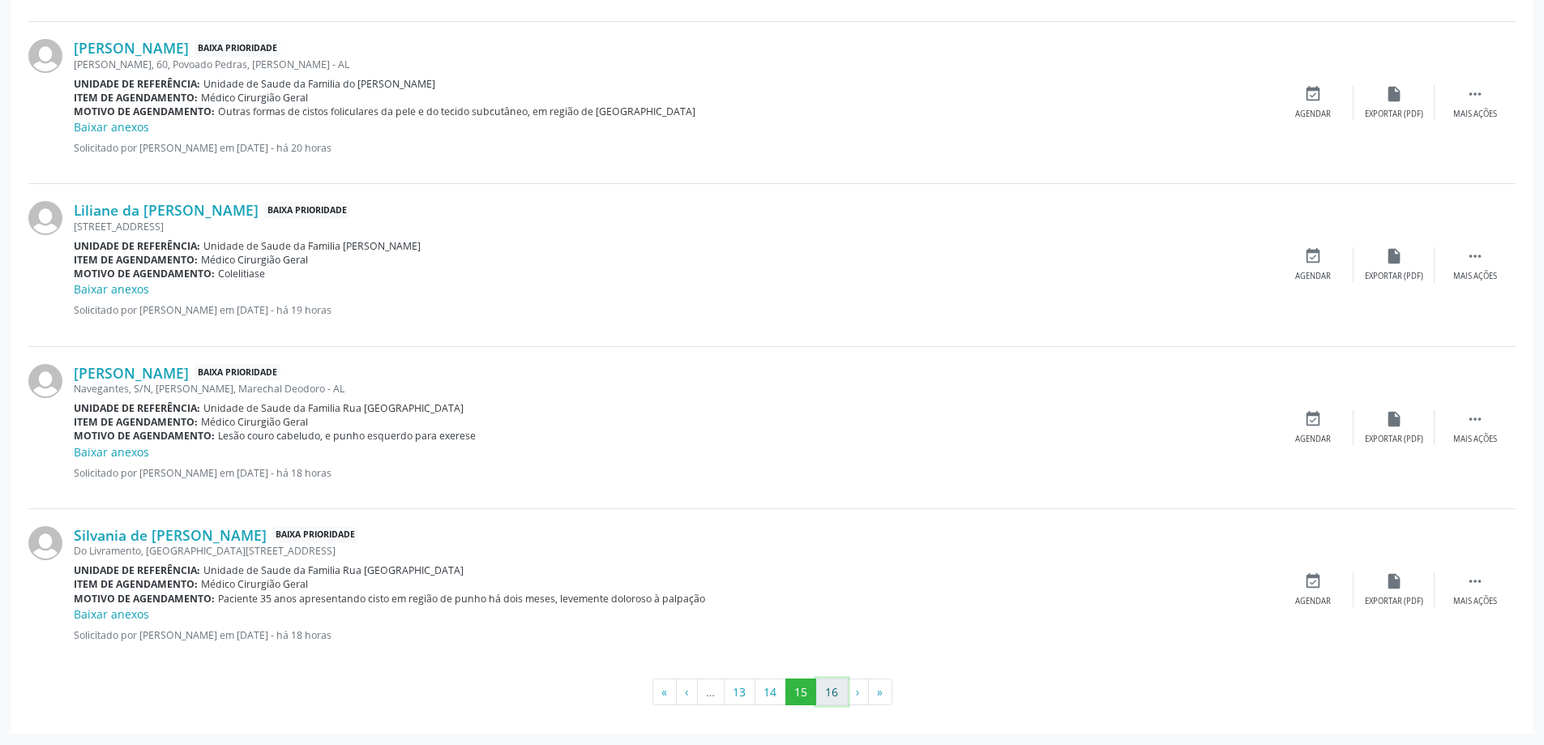
click at [833, 692] on button "16" at bounding box center [832, 692] width 32 height 28
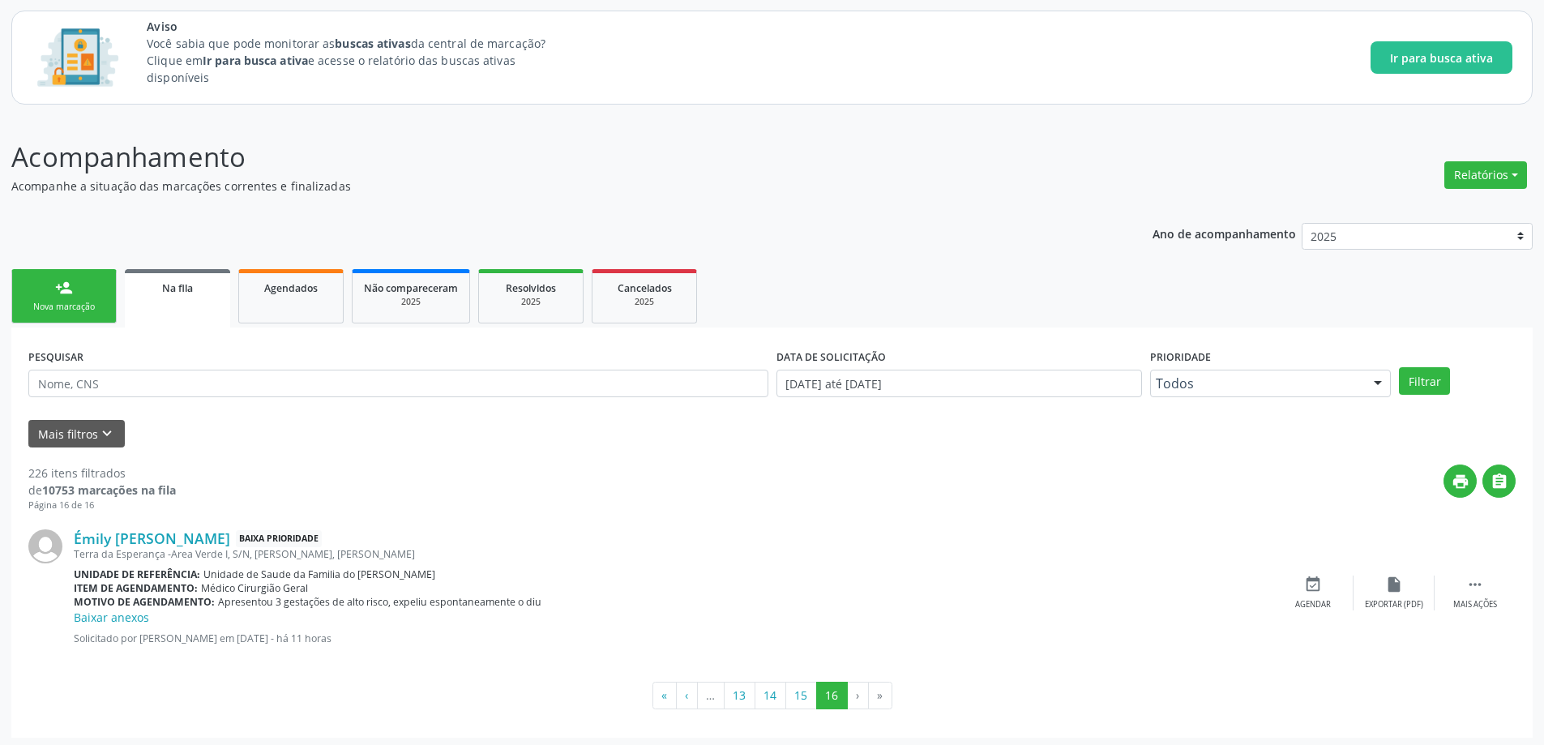
scroll to position [94, 0]
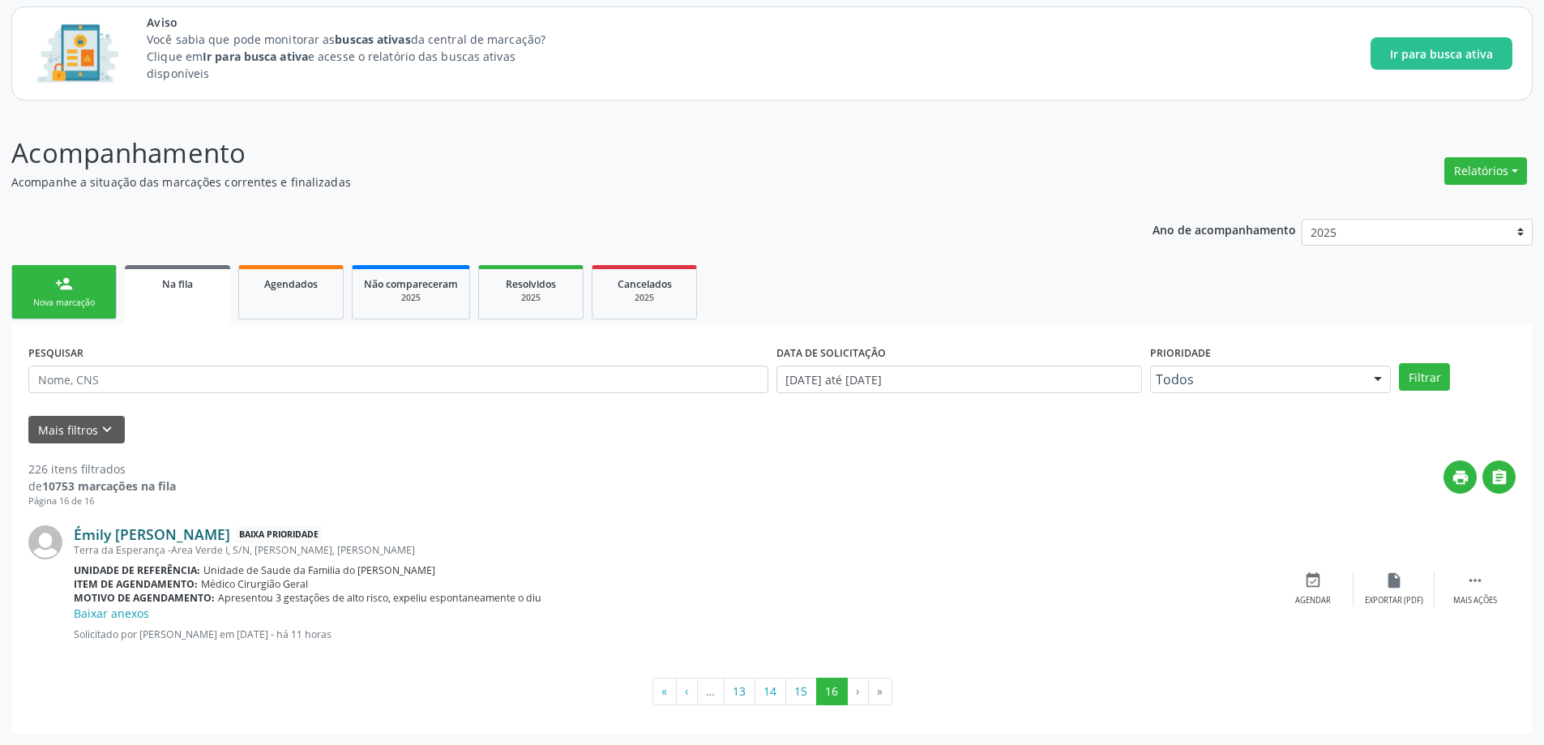
click at [163, 532] on link "Émily [PERSON_NAME]" at bounding box center [152, 534] width 156 height 18
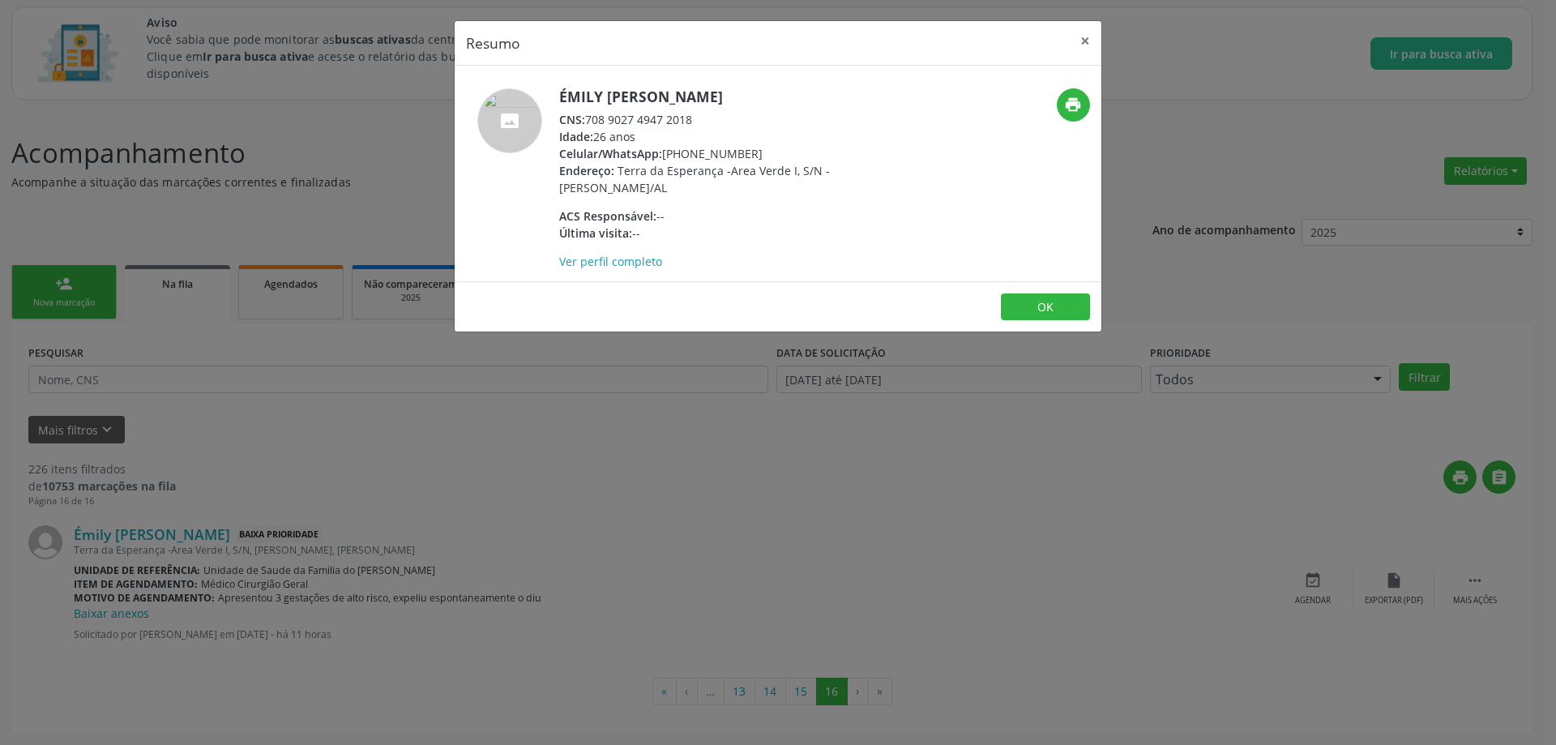
click at [704, 113] on div "CNS: 708 9027 4947 2018" at bounding box center [716, 119] width 315 height 17
drag, startPoint x: 695, startPoint y: 119, endPoint x: 590, endPoint y: 122, distance: 105.4
click at [590, 122] on div "CNS: 708 9027 4947 2018" at bounding box center [716, 119] width 315 height 17
copy div "708 9027 4947 2018"
click at [1087, 45] on button "×" at bounding box center [1085, 41] width 32 height 40
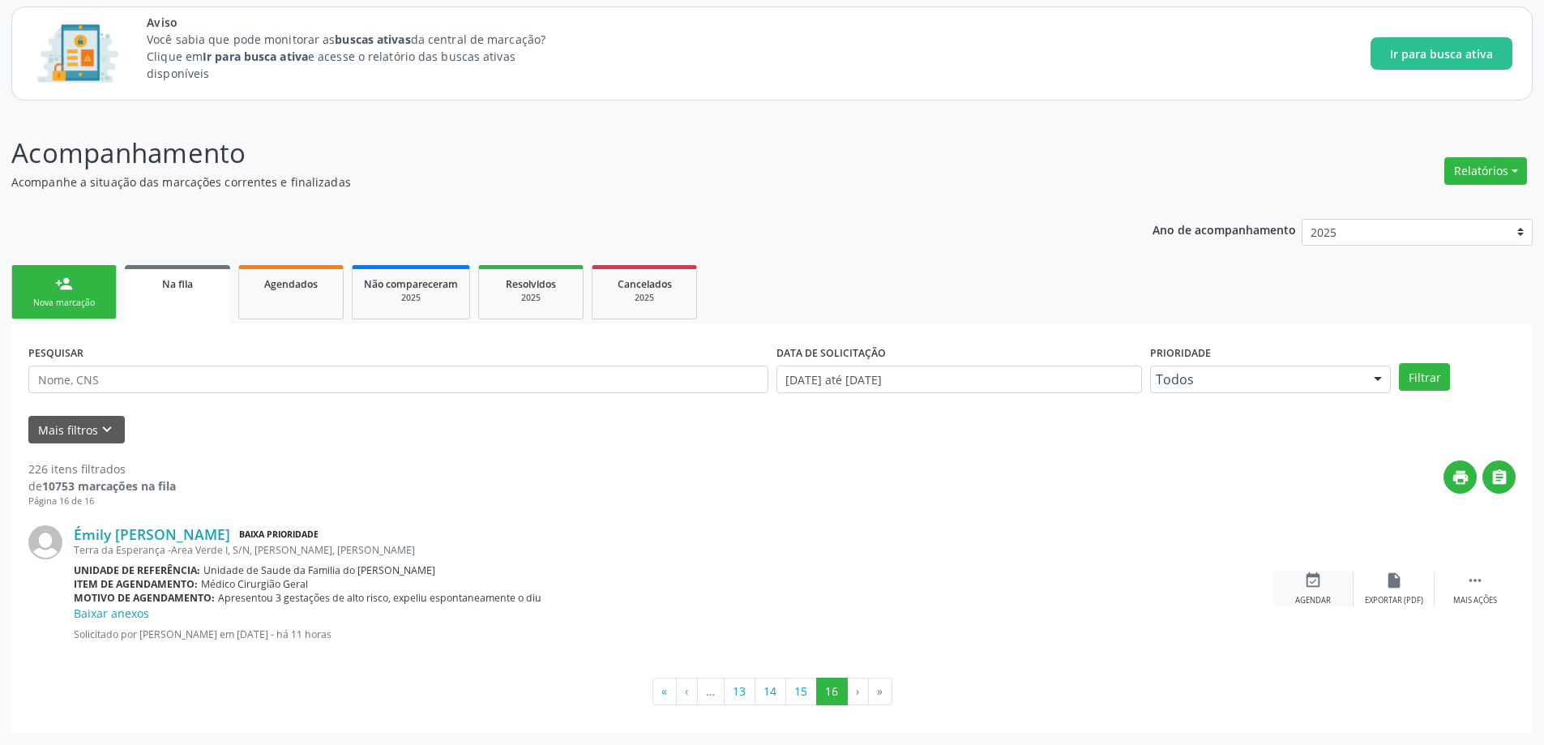
click at [1306, 594] on div "event_available Agendar" at bounding box center [1313, 588] width 81 height 35
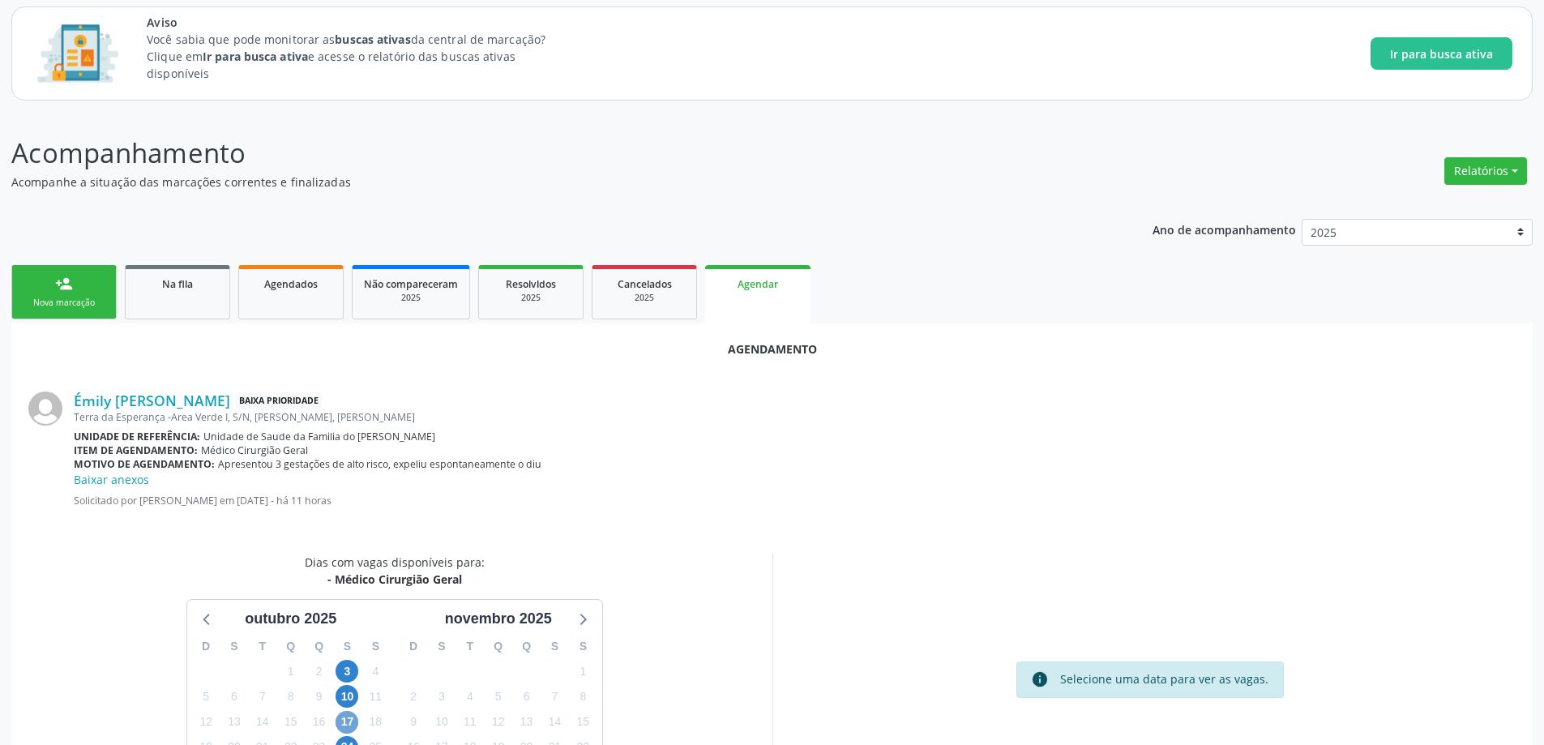
click at [345, 724] on span "17" at bounding box center [347, 722] width 23 height 23
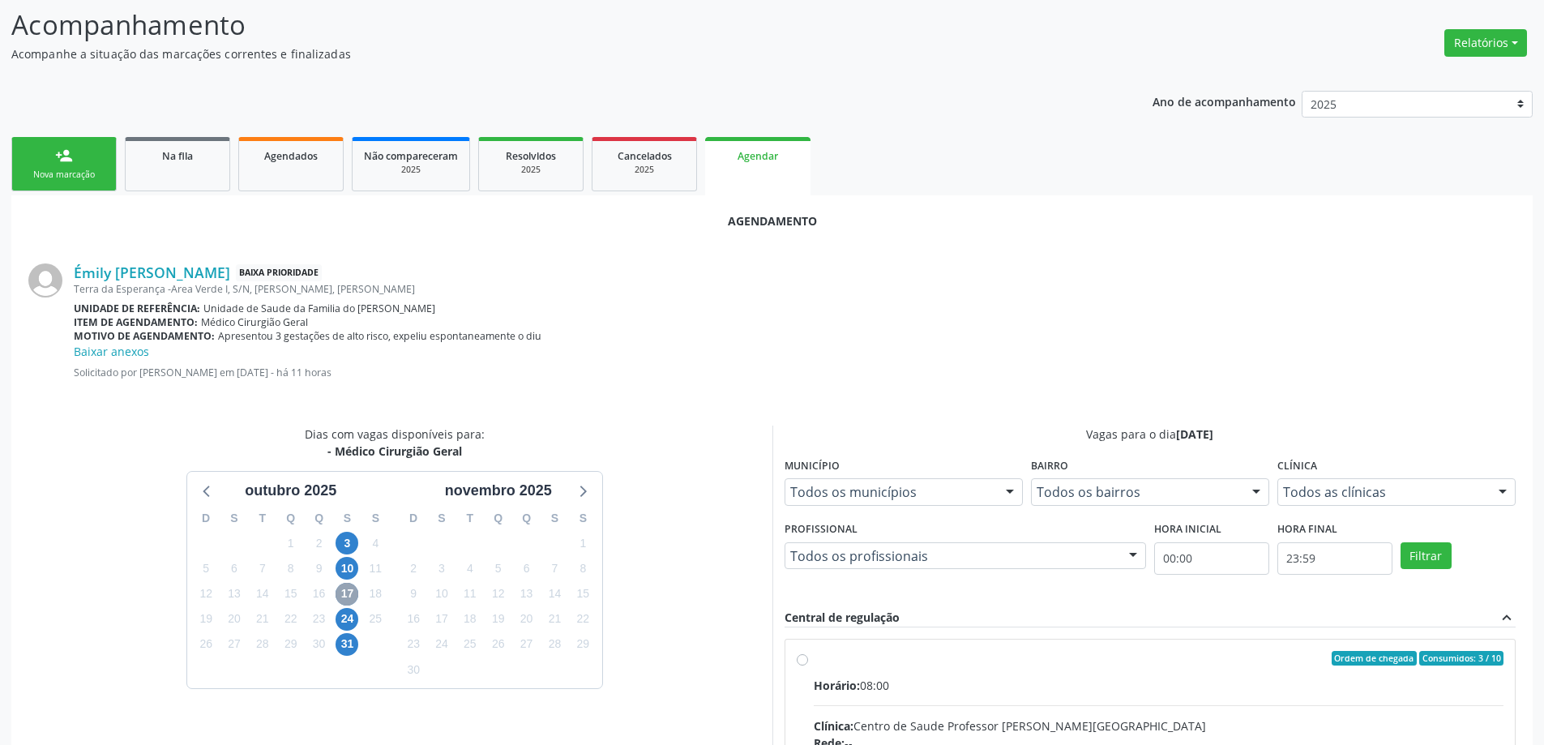
scroll to position [256, 0]
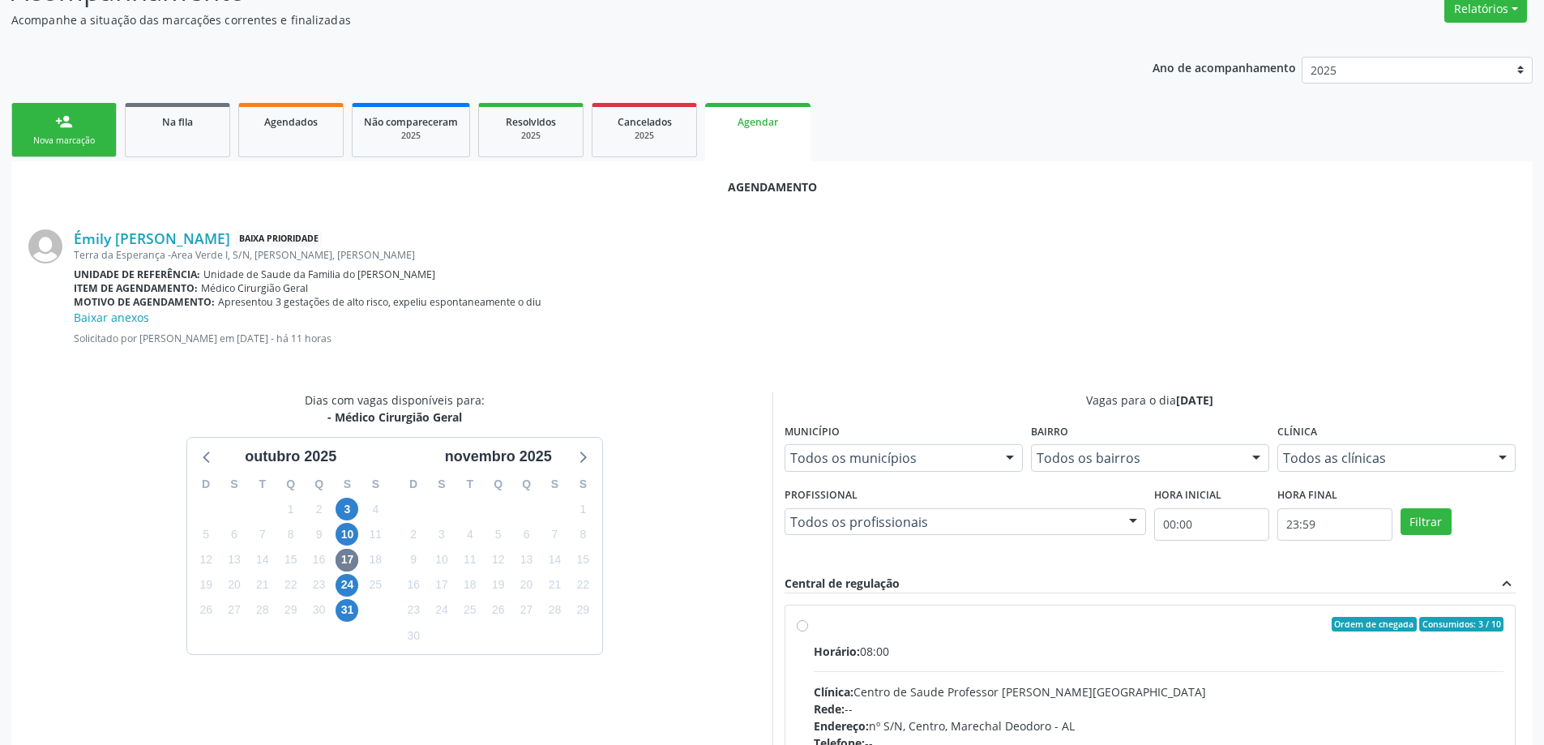
click at [814, 623] on label "Ordem de chegada Consumidos: 3 / 10 Horário: 08:00 Clínica: Centro de Saude Pro…" at bounding box center [1159, 741] width 691 height 249
click at [805, 623] on input "Ordem de chegada Consumidos: 3 / 10 Horário: 08:00 Clínica: Centro de Saude Pro…" at bounding box center [802, 624] width 11 height 15
radio input "true"
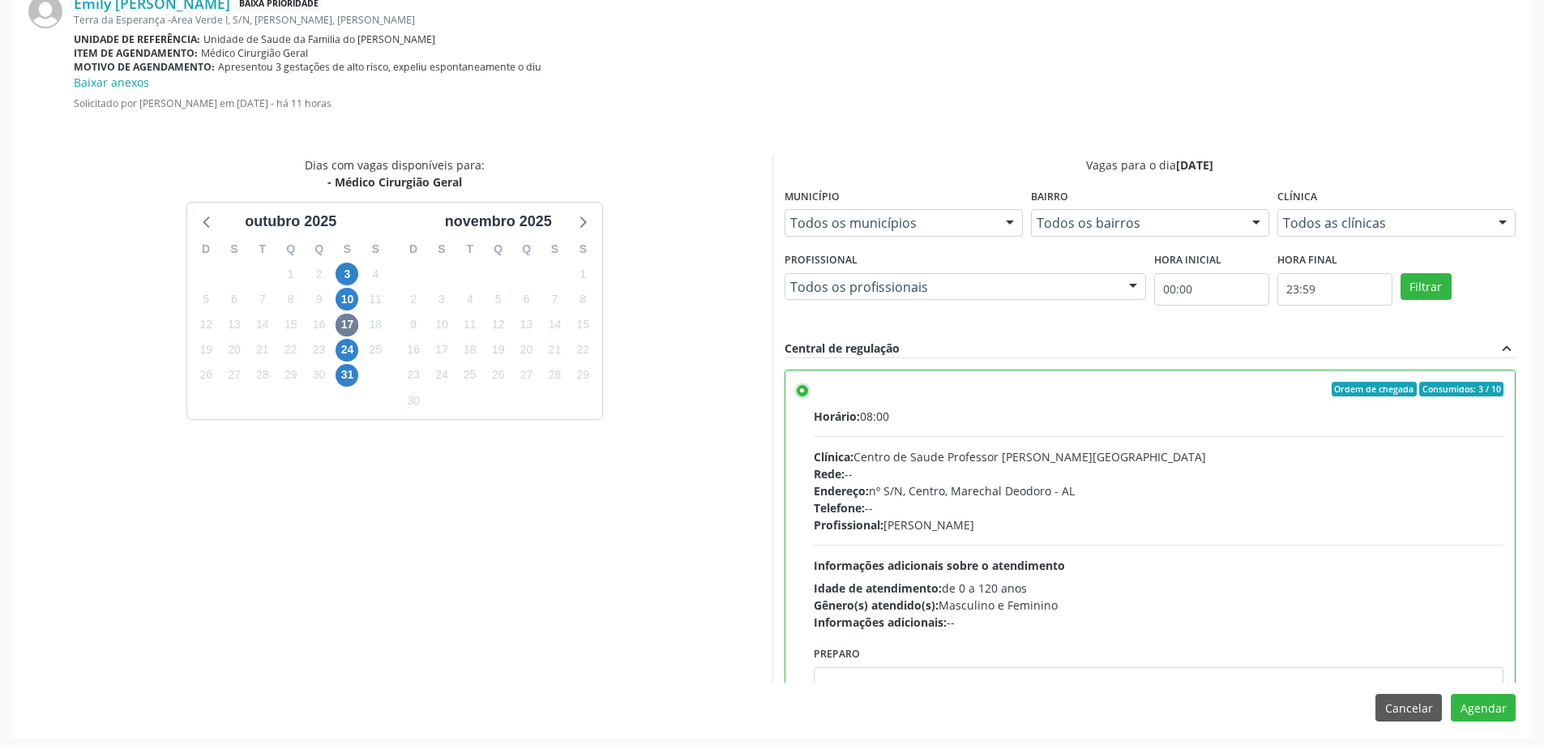
scroll to position [496, 0]
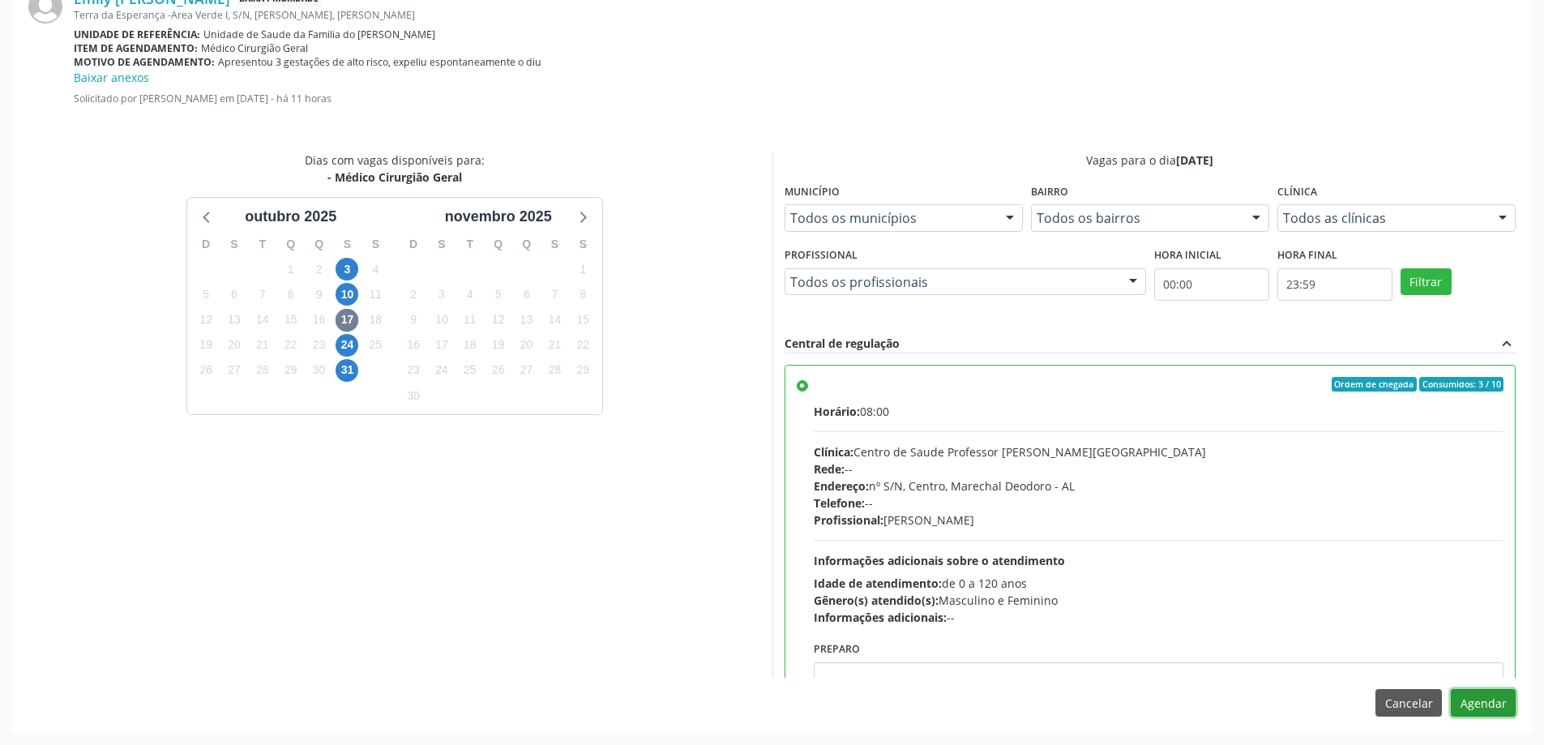
click at [1491, 702] on button "Agendar" at bounding box center [1483, 703] width 65 height 28
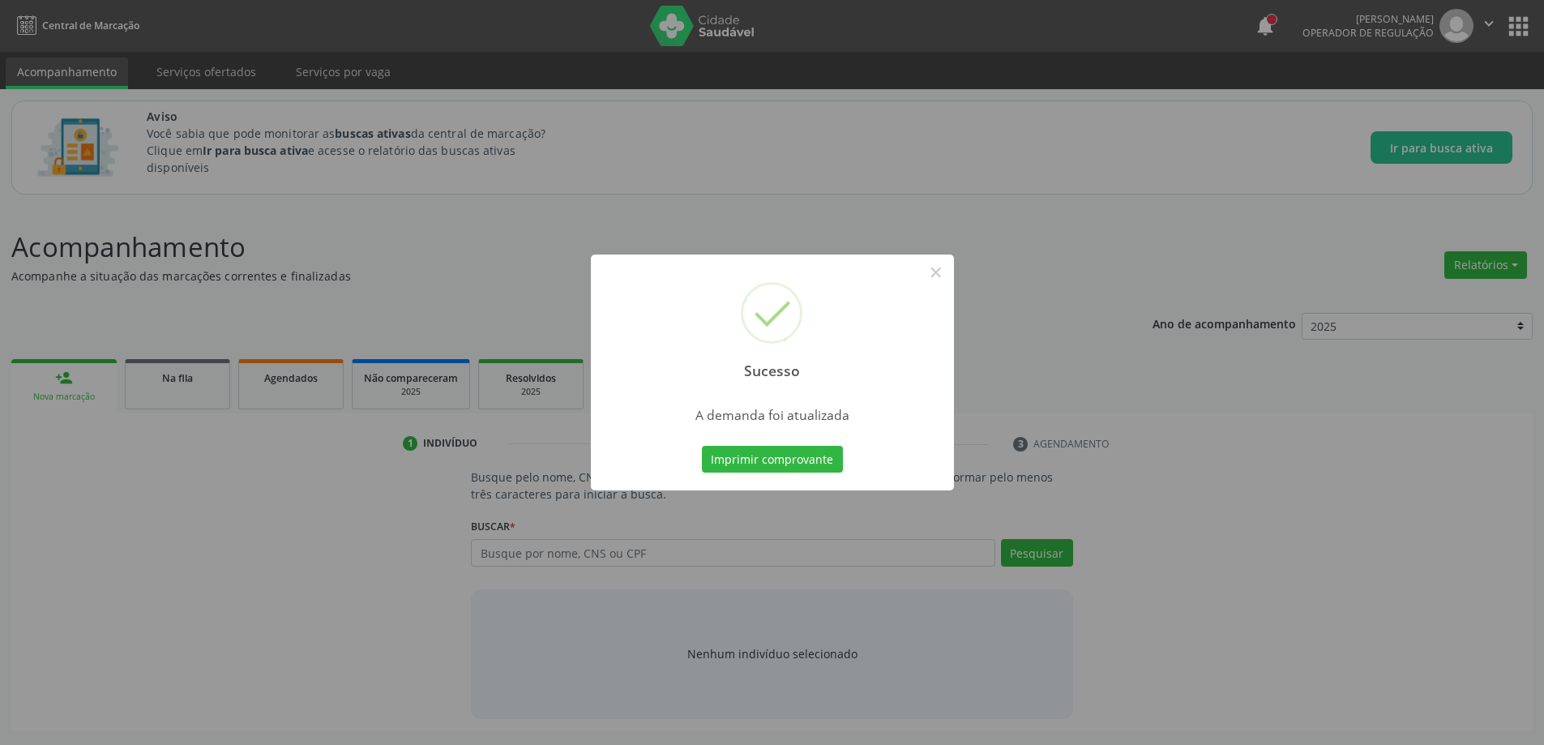
scroll to position [0, 0]
click at [937, 272] on button "×" at bounding box center [942, 273] width 28 height 28
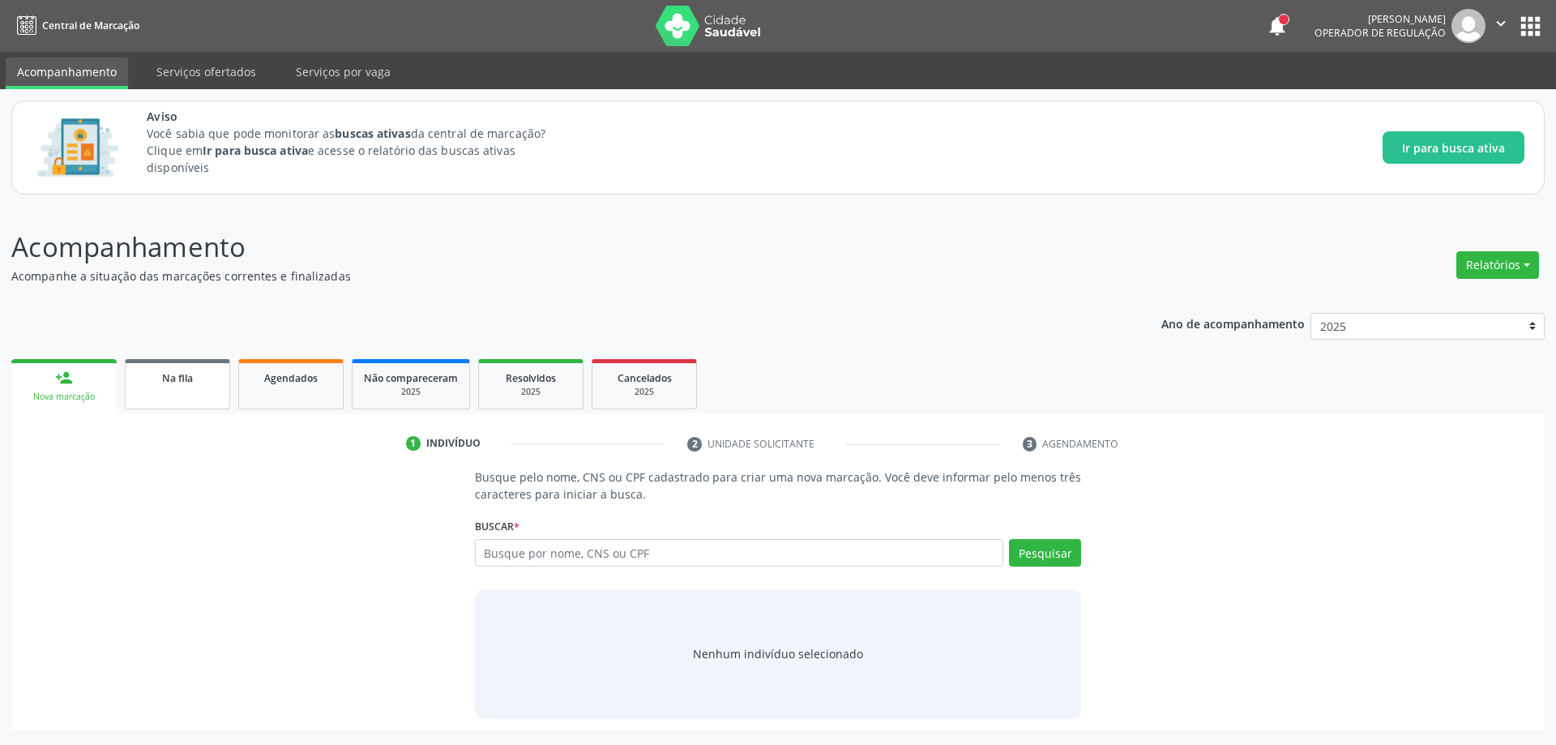
click at [195, 387] on link "Na fila" at bounding box center [177, 384] width 105 height 50
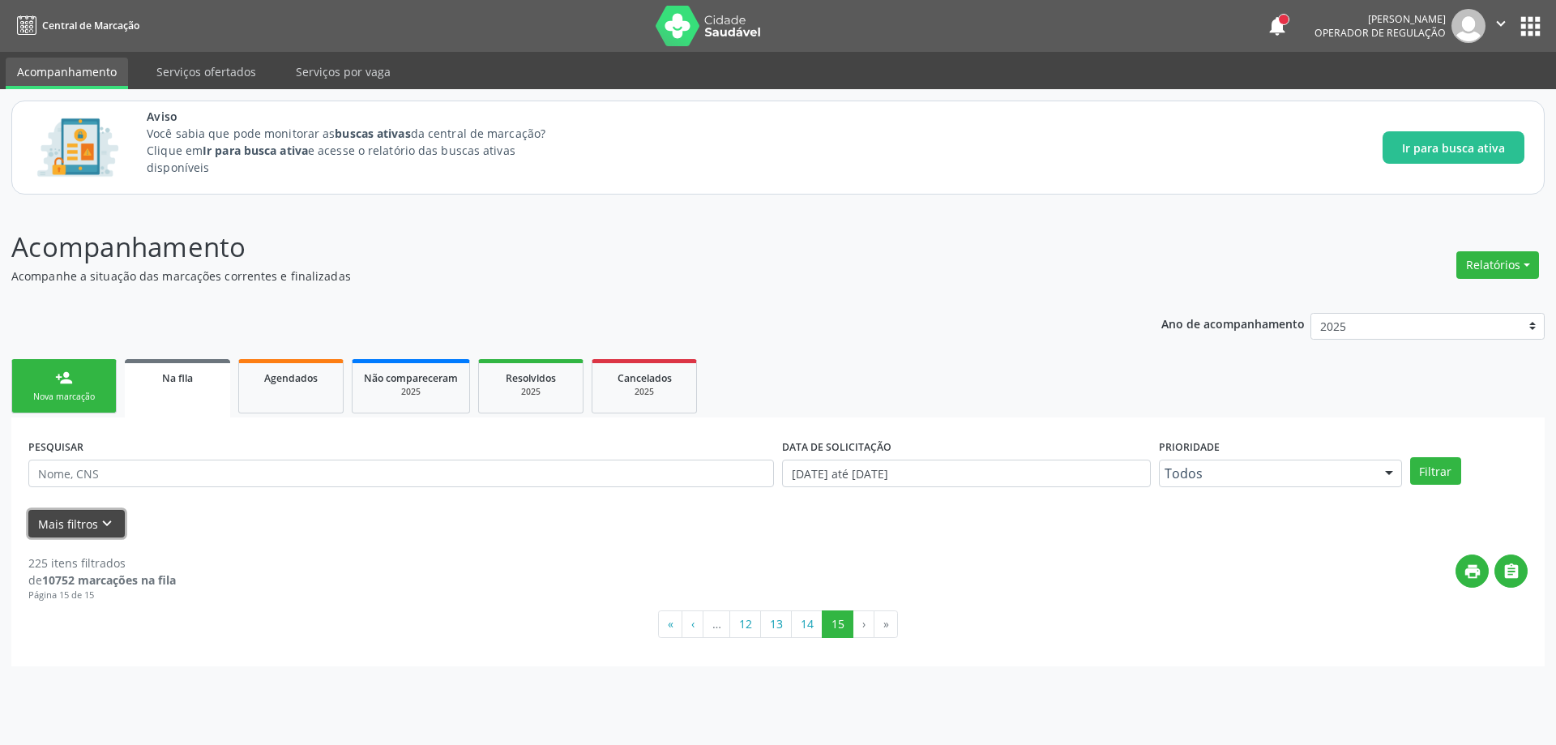
click at [114, 522] on button "Mais filtros keyboard_arrow_down" at bounding box center [76, 524] width 96 height 28
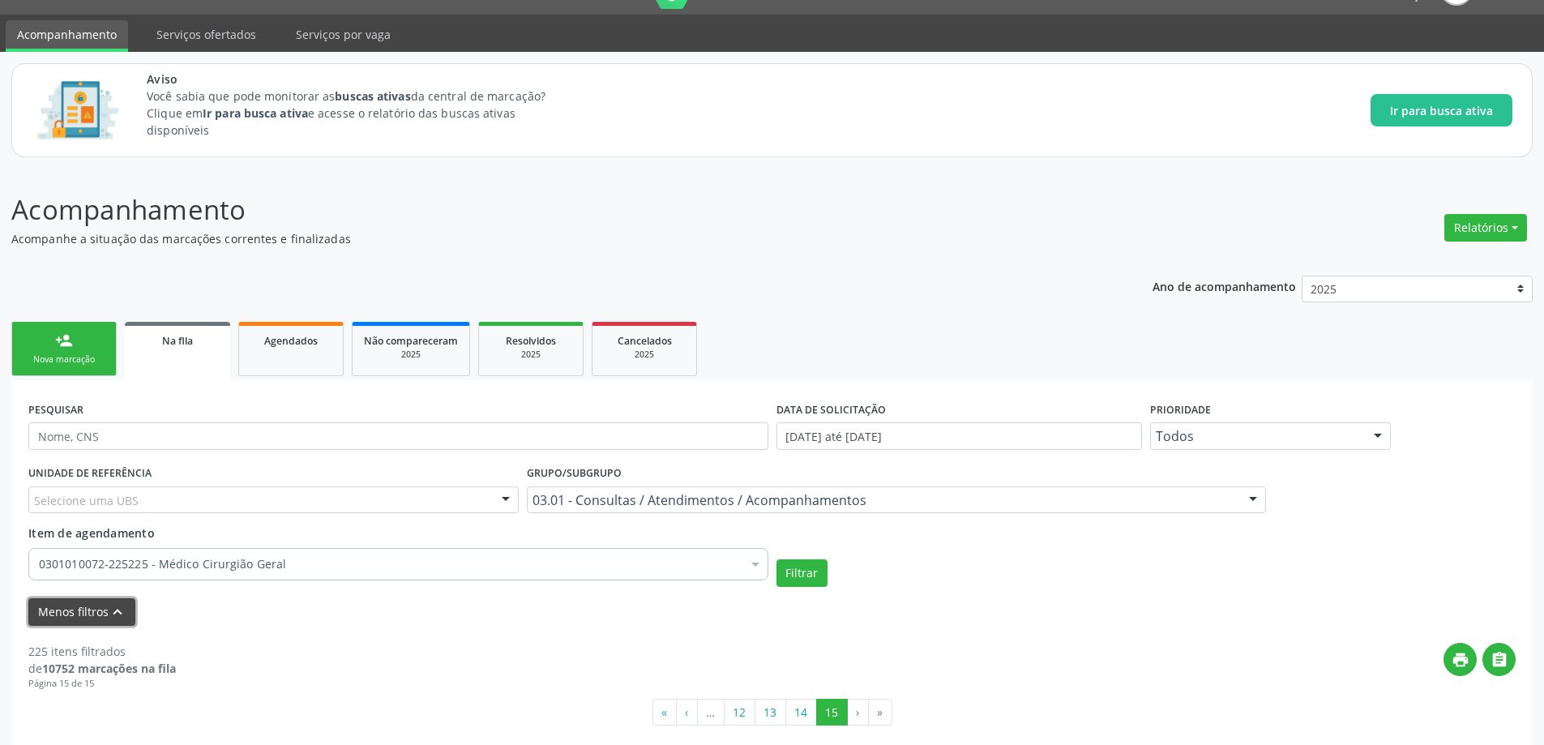
scroll to position [58, 0]
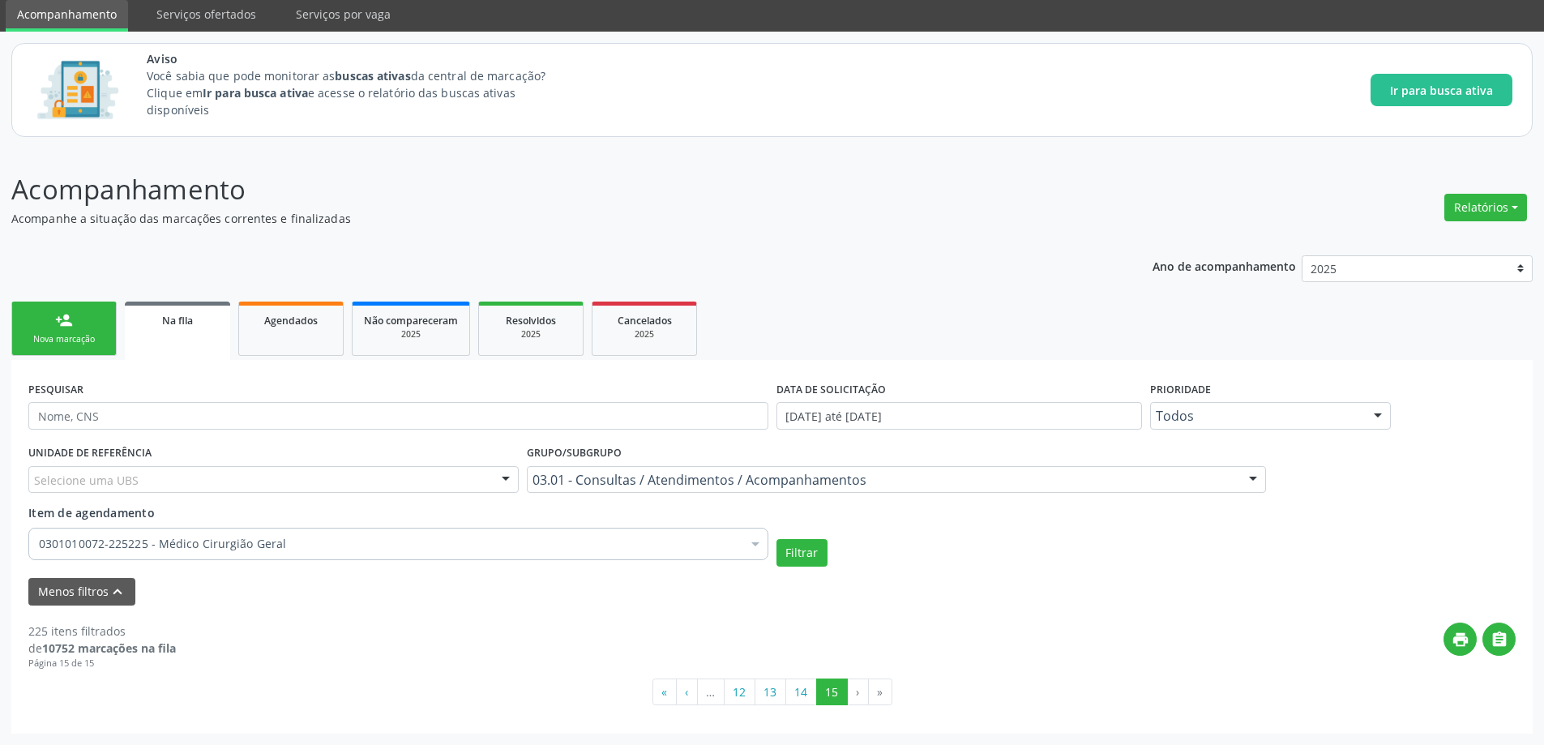
click at [323, 554] on div "0301010072-225225 - Médico Cirurgião Geral" at bounding box center [398, 544] width 740 height 32
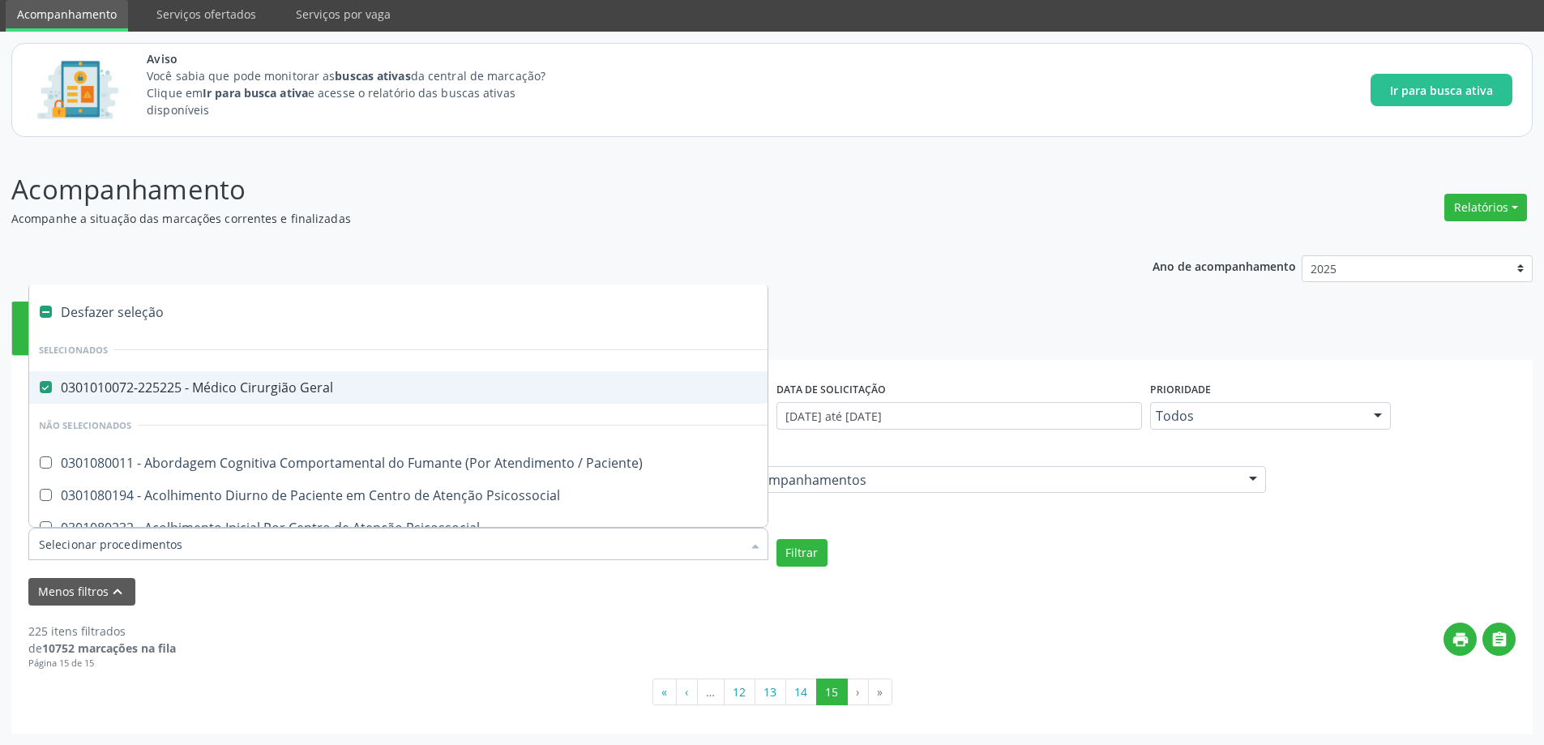
click at [45, 387] on Geral at bounding box center [46, 387] width 12 height 12
click at [40, 387] on Geral "checkbox" at bounding box center [34, 387] width 11 height 11
checkbox Geral "false"
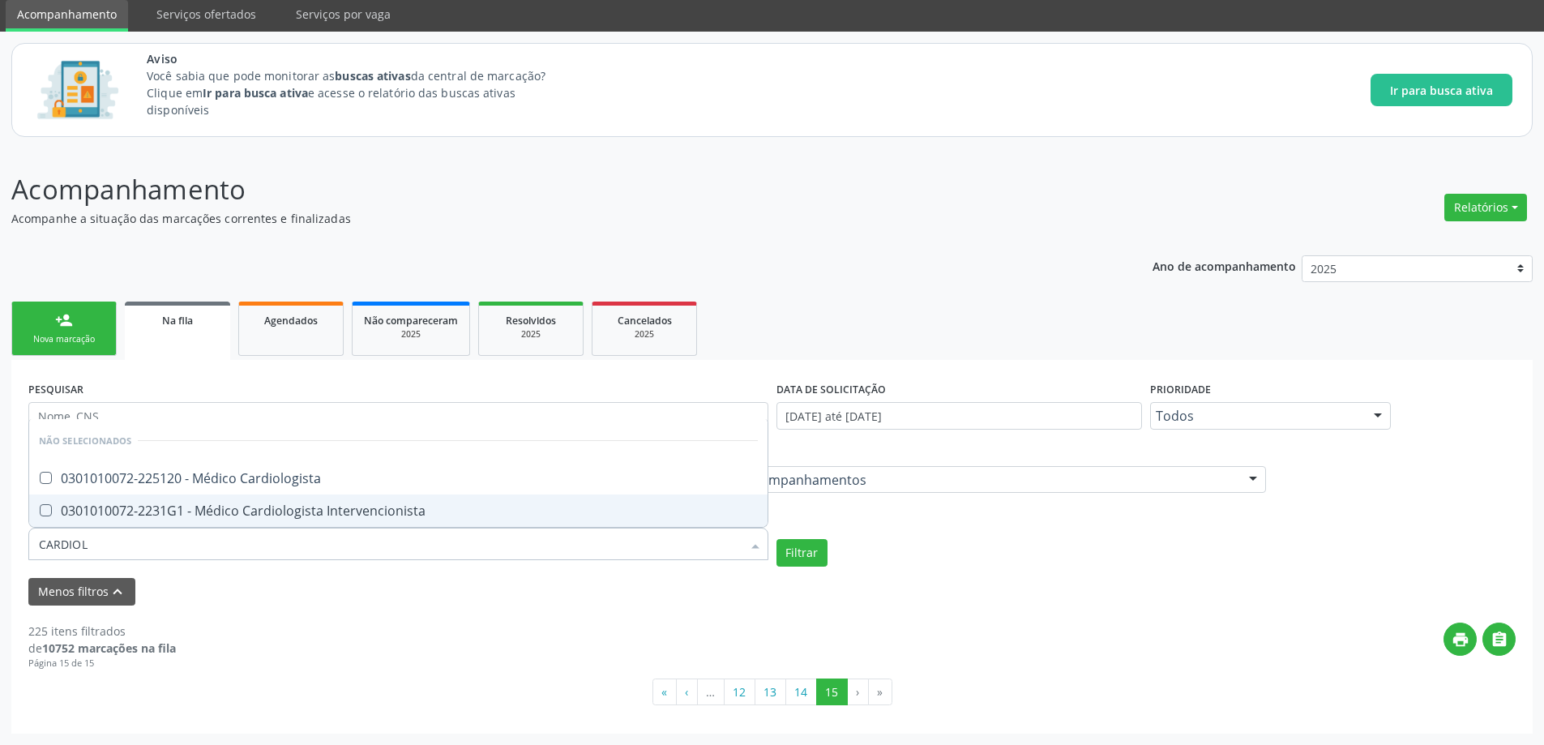
type input "CARDIOLO"
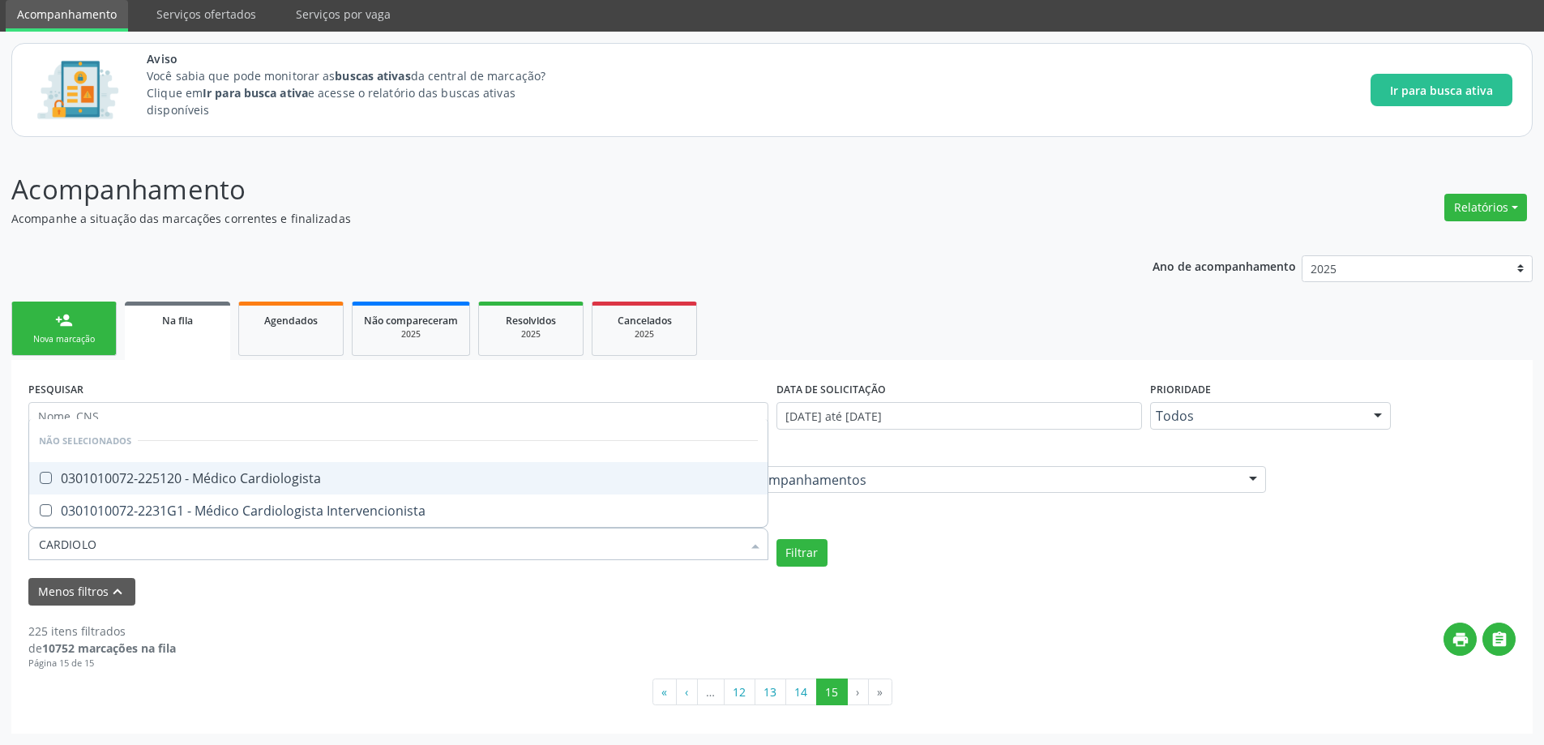
click at [256, 478] on div "0301010072-225120 - Médico Cardiologista" at bounding box center [398, 478] width 719 height 13
checkbox Cardiologista "true"
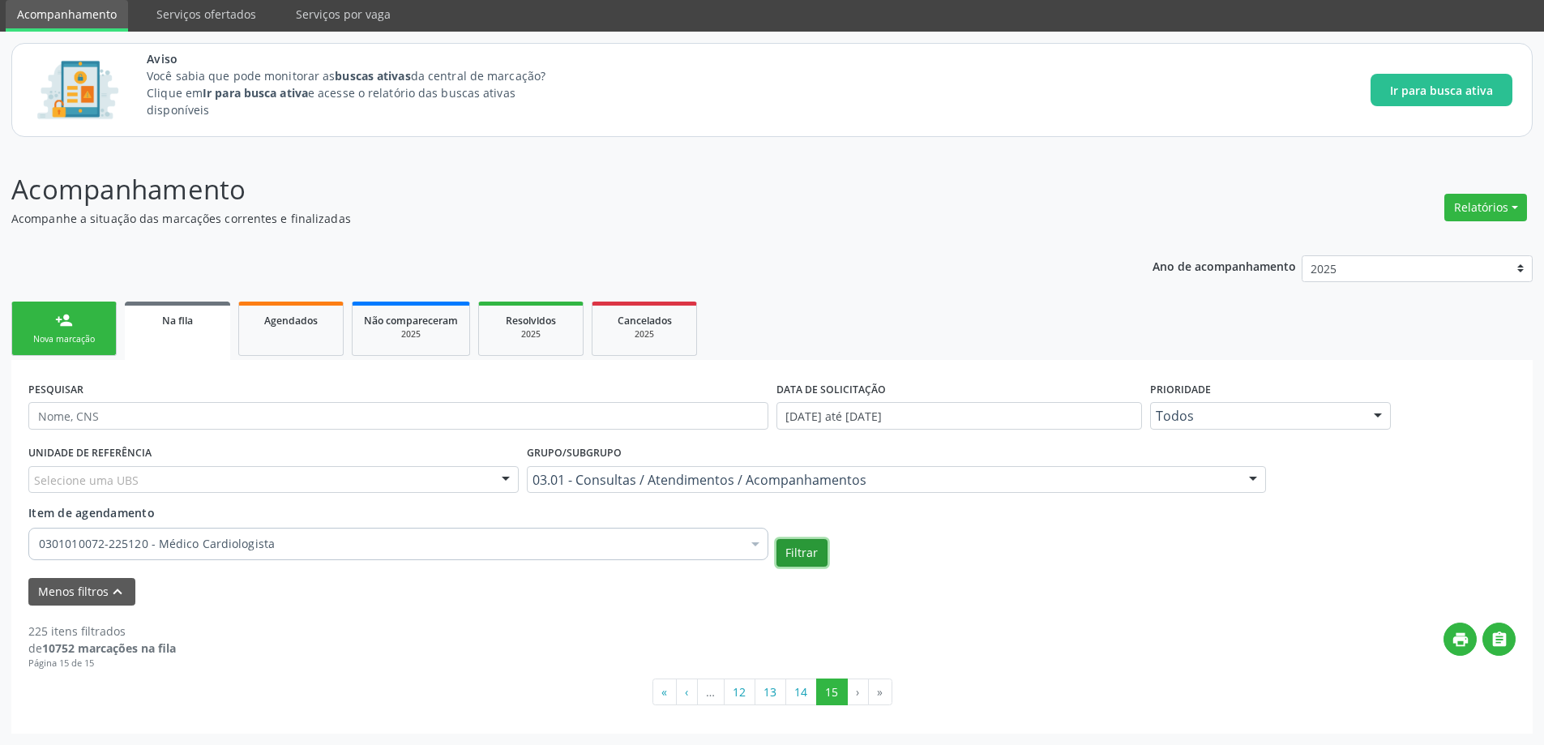
click at [804, 546] on button "Filtrar" at bounding box center [802, 553] width 51 height 28
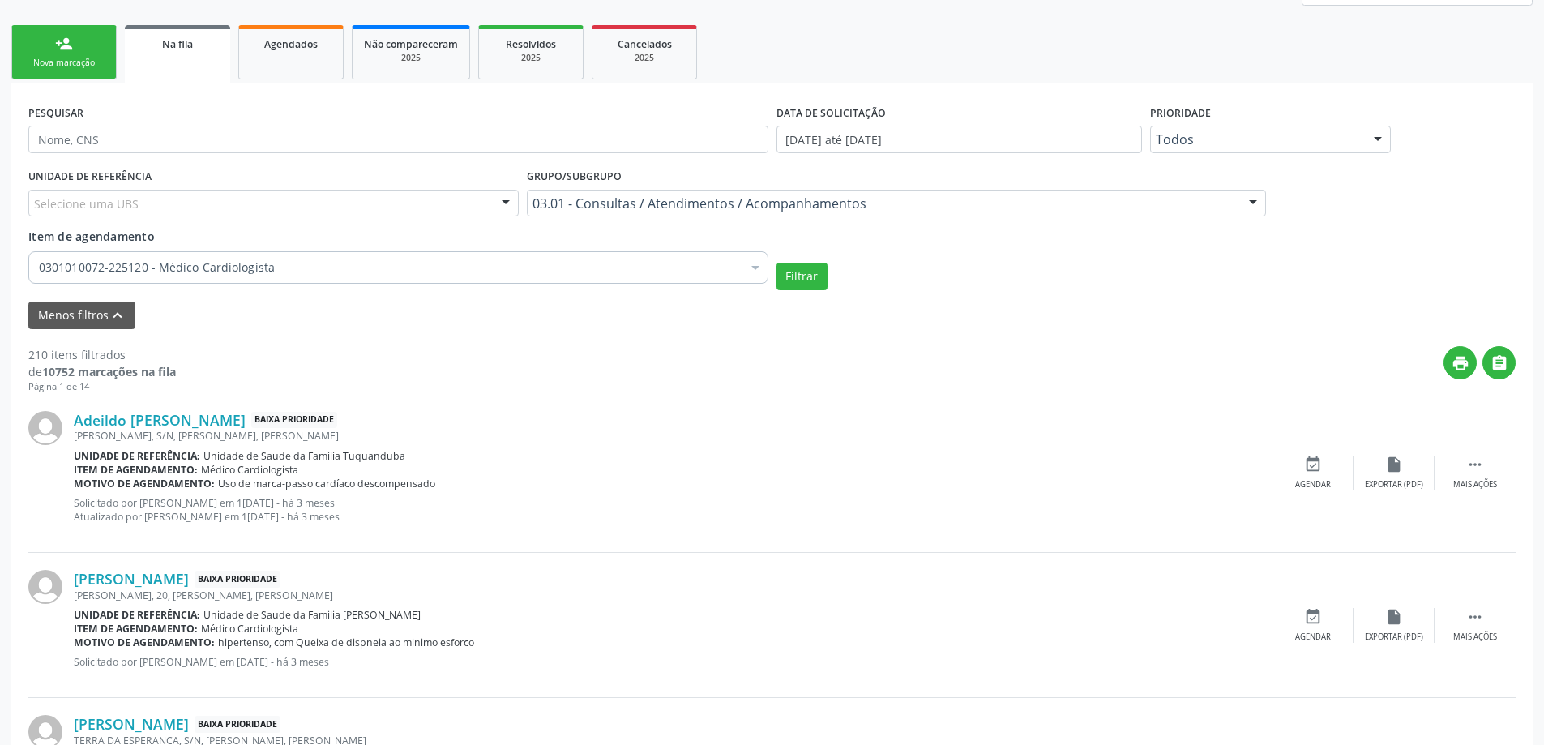
scroll to position [382, 0]
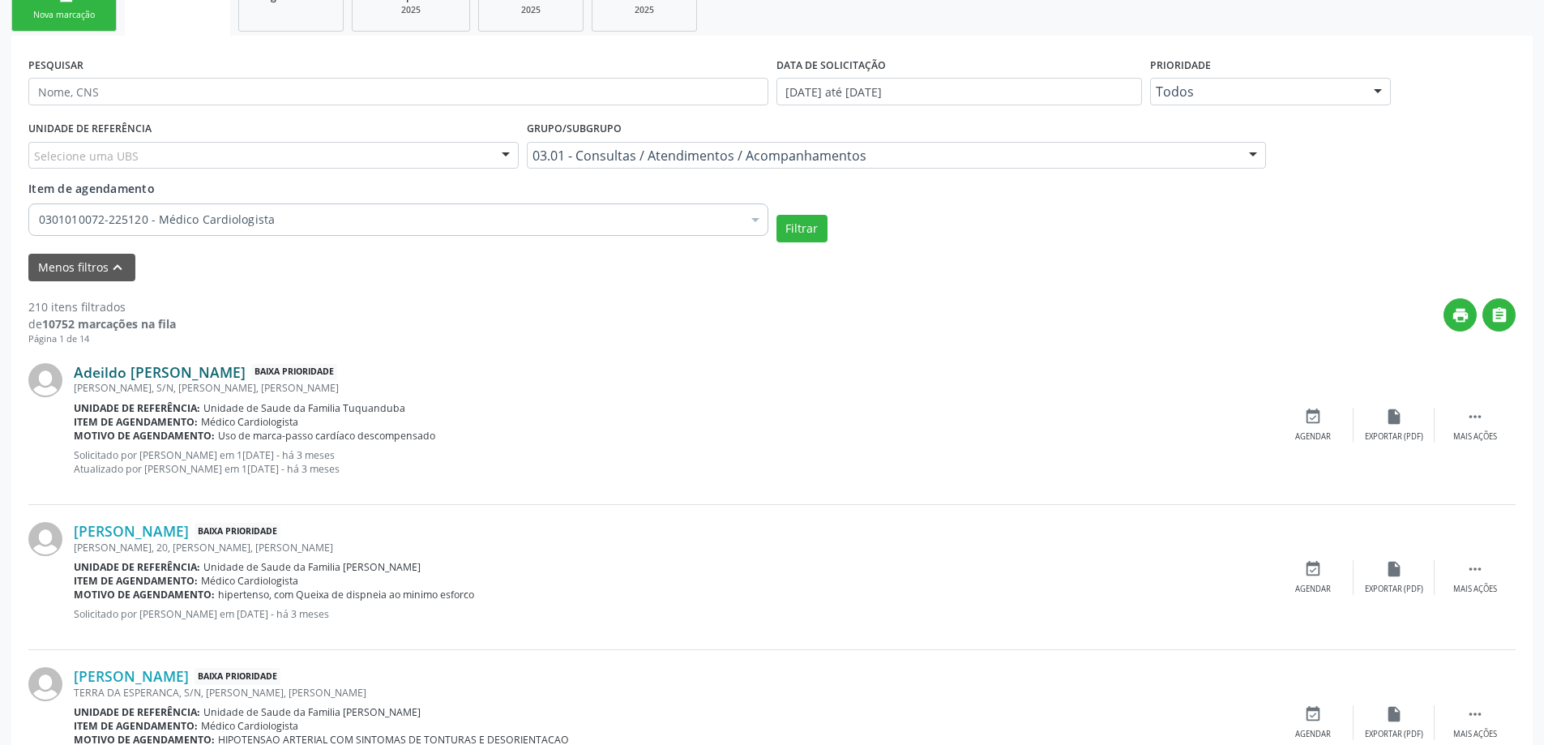
click at [156, 378] on link "Adeildo [PERSON_NAME]" at bounding box center [160, 372] width 172 height 18
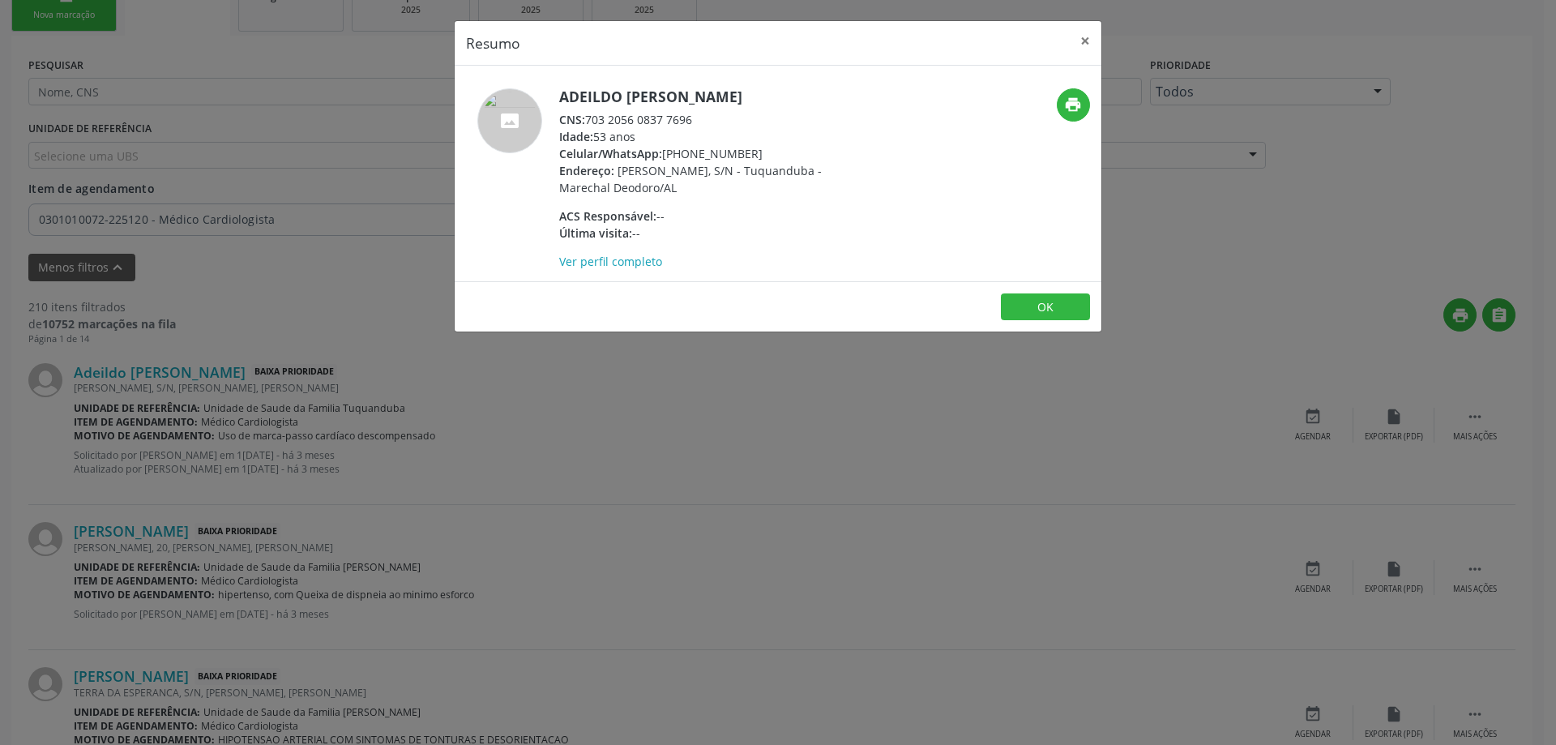
drag, startPoint x: 699, startPoint y: 120, endPoint x: 591, endPoint y: 122, distance: 107.8
click at [591, 122] on div "CNS: 703 2056 0837 7696" at bounding box center [716, 119] width 315 height 17
copy div "703 2056 0837 7696"
click at [1083, 41] on button "×" at bounding box center [1085, 41] width 32 height 40
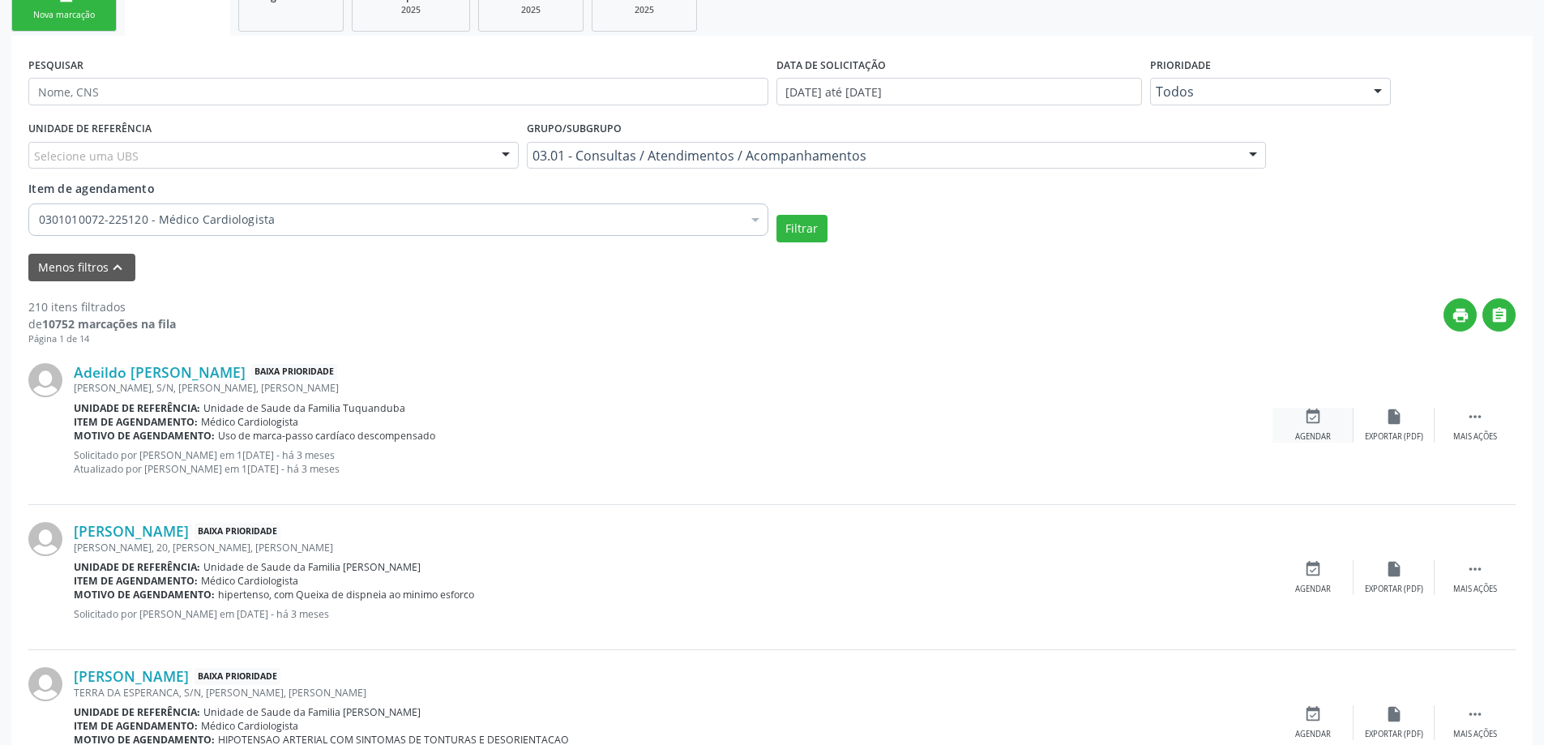
click at [1300, 427] on div "event_available Agendar" at bounding box center [1313, 425] width 81 height 35
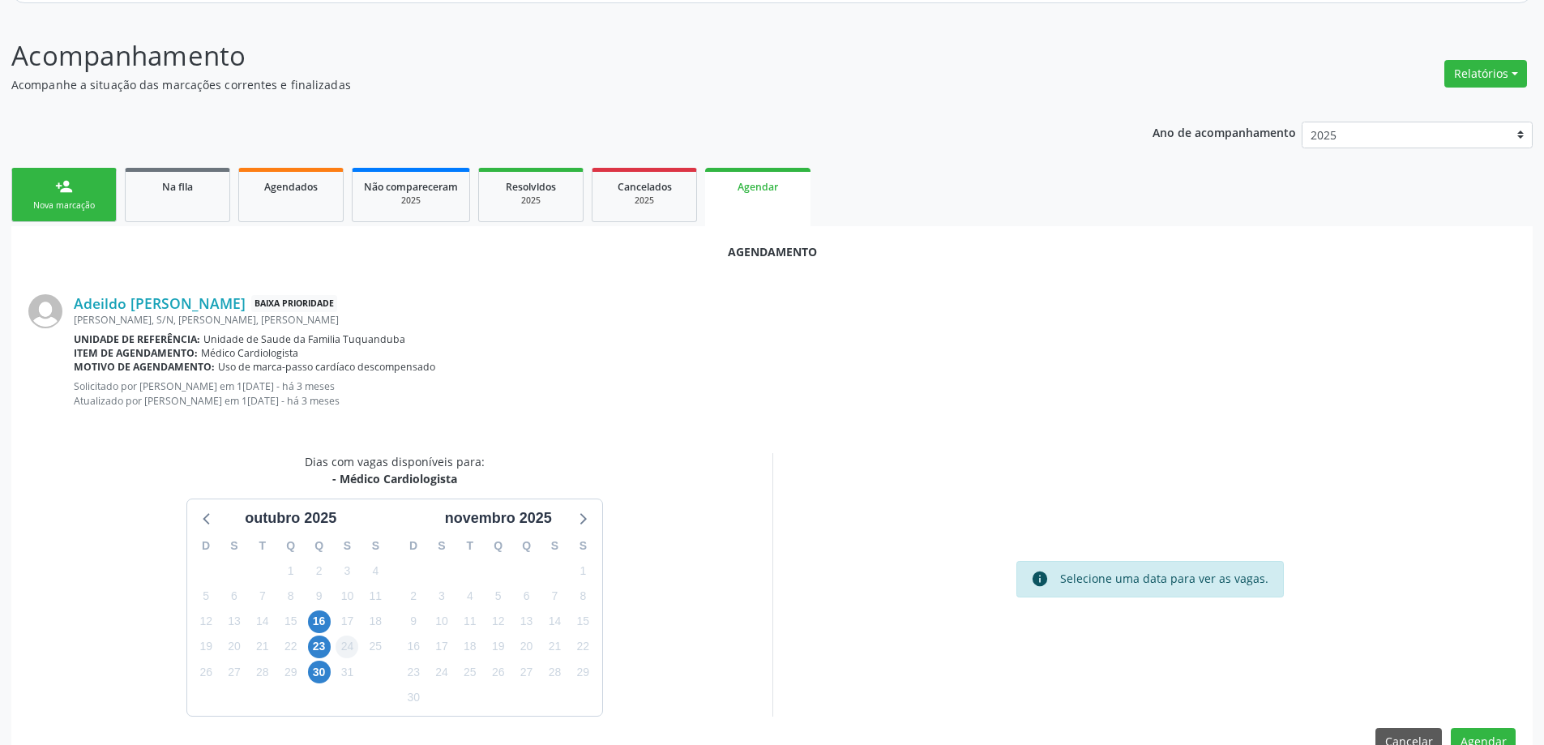
scroll to position [229, 0]
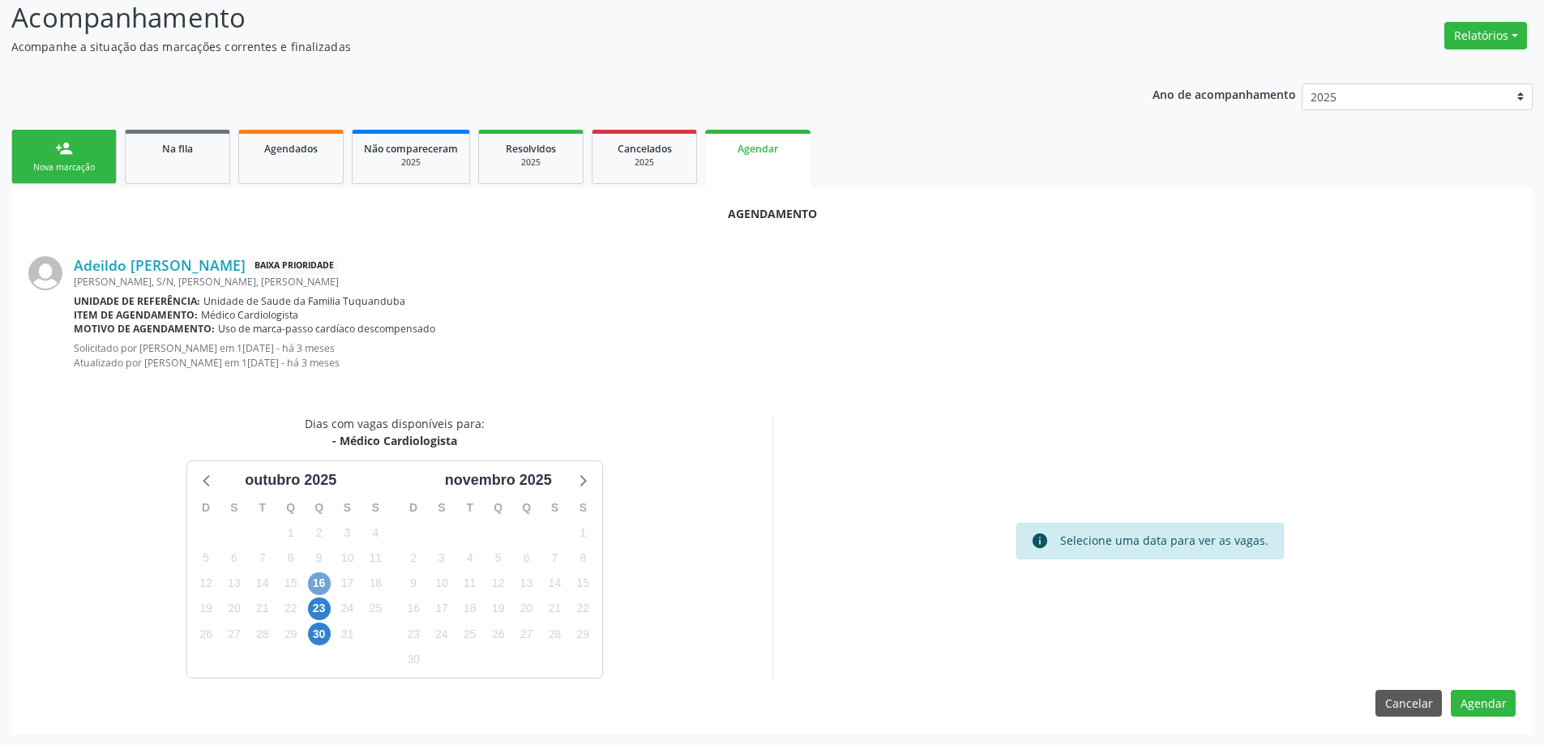
click at [316, 583] on span "16" at bounding box center [319, 583] width 23 height 23
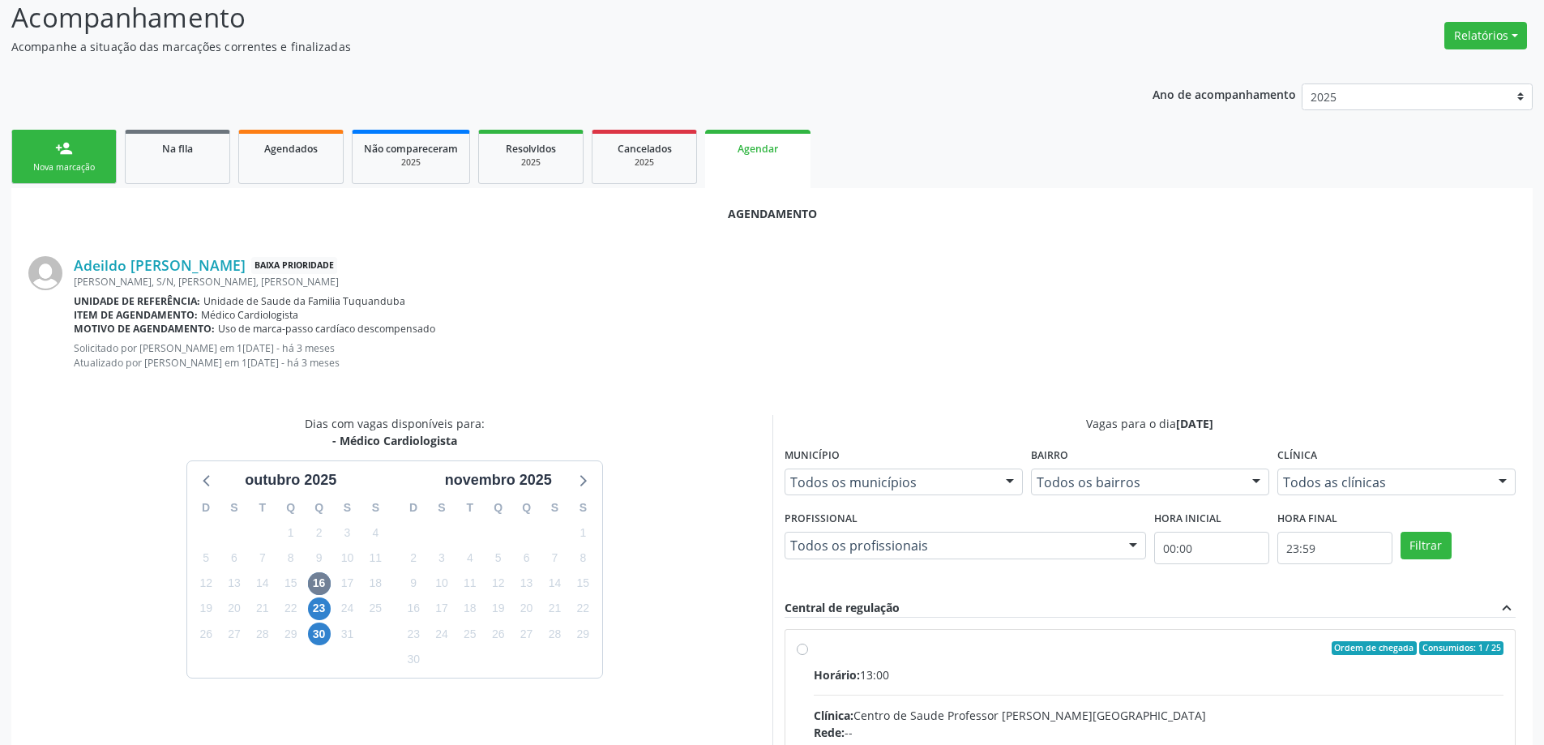
click at [806, 645] on input "Ordem de chegada Consumidos: 1 / 25 Horário: 13:00 Clínica: Centro de Saude Pro…" at bounding box center [802, 648] width 11 height 15
radio input "true"
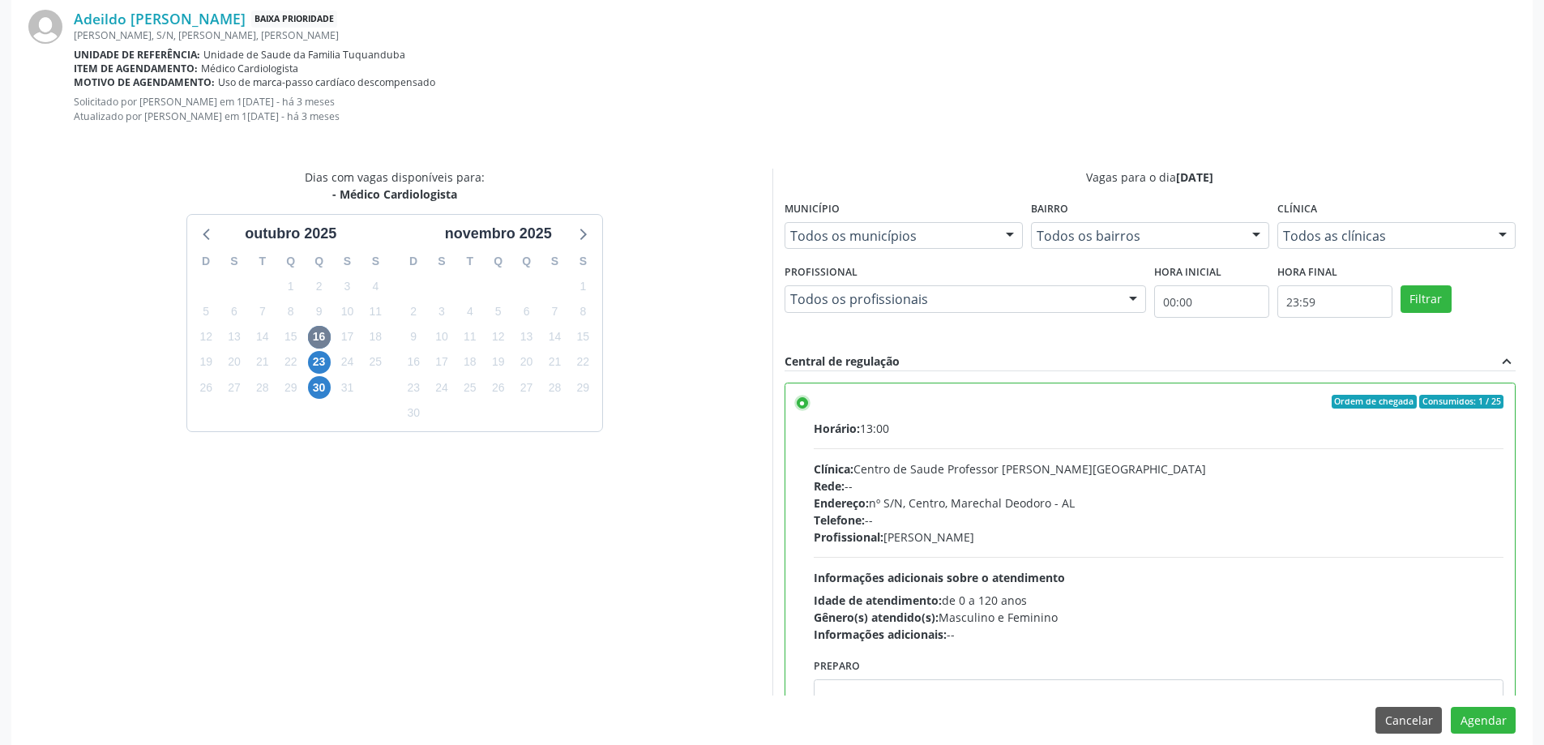
scroll to position [493, 0]
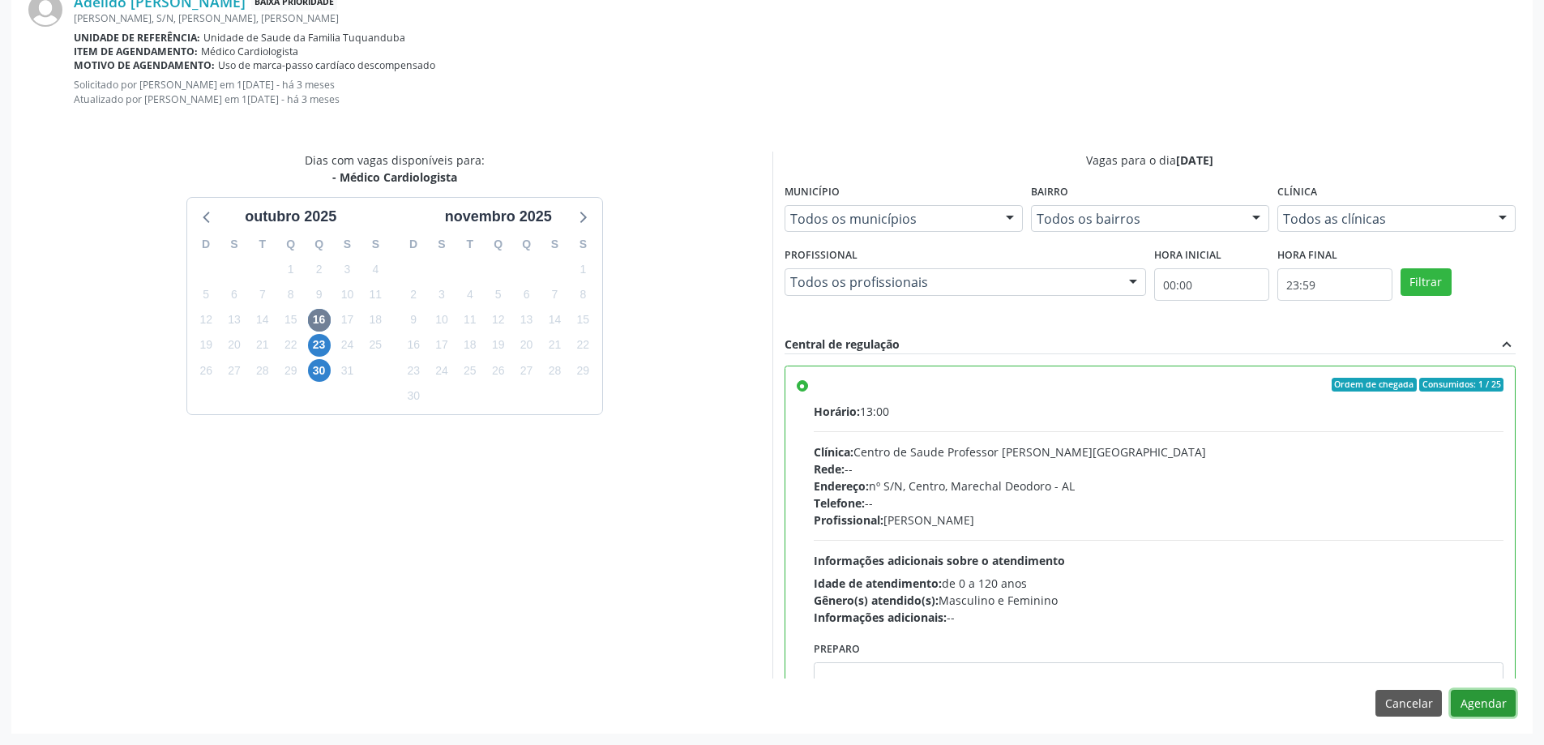
click at [1503, 706] on button "Agendar" at bounding box center [1483, 704] width 65 height 28
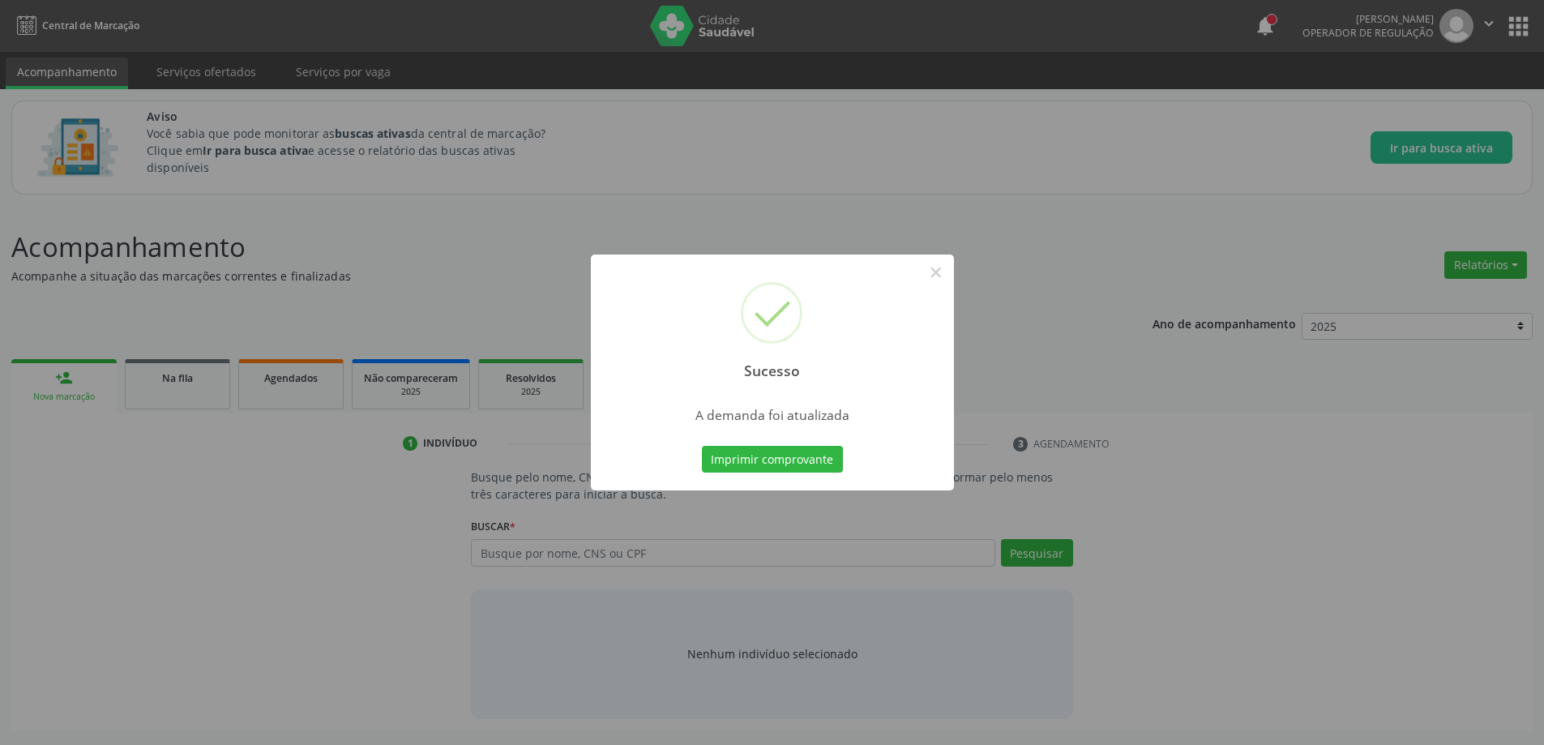
scroll to position [0, 0]
click at [942, 271] on button "×" at bounding box center [942, 273] width 28 height 28
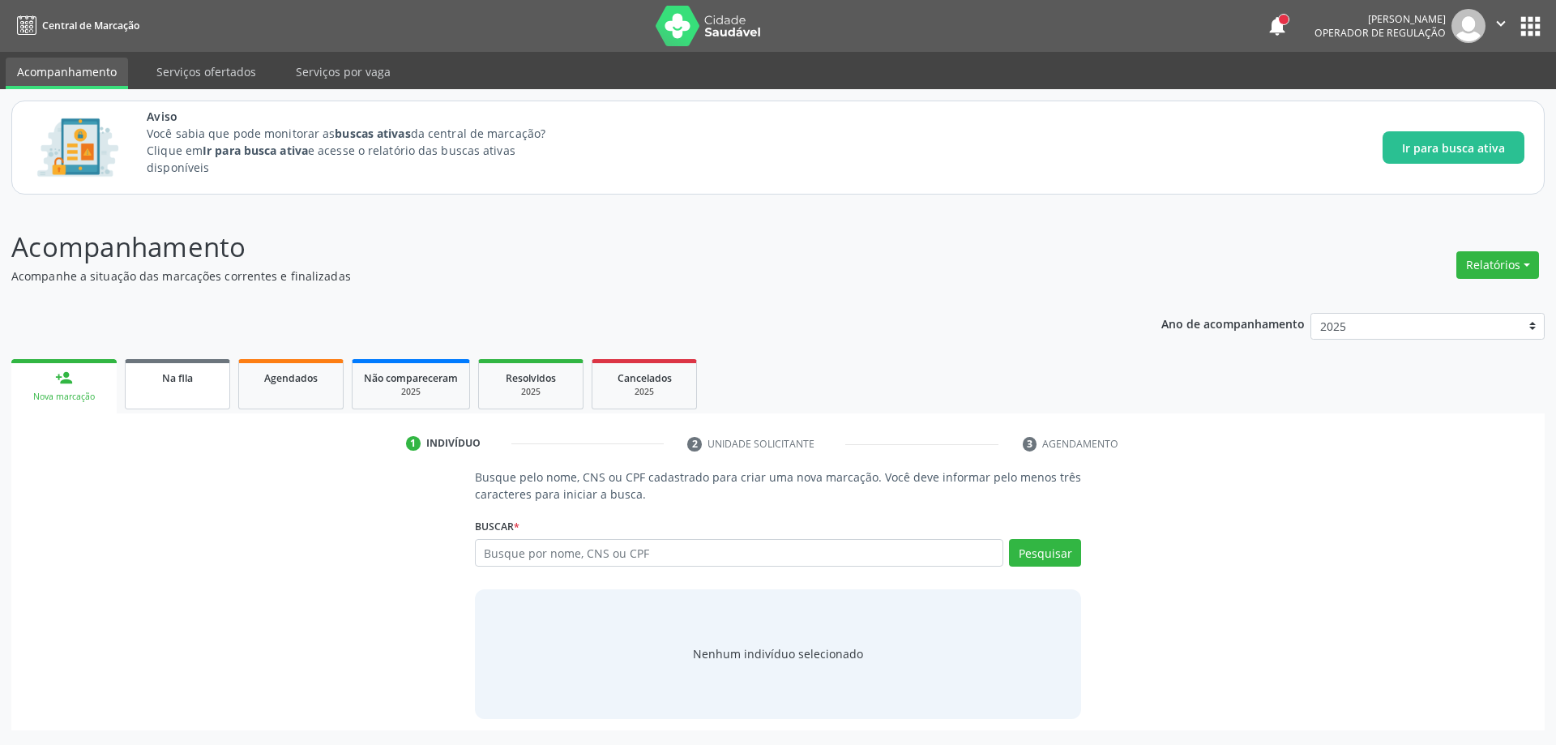
click at [182, 379] on span "Na fila" at bounding box center [177, 378] width 31 height 14
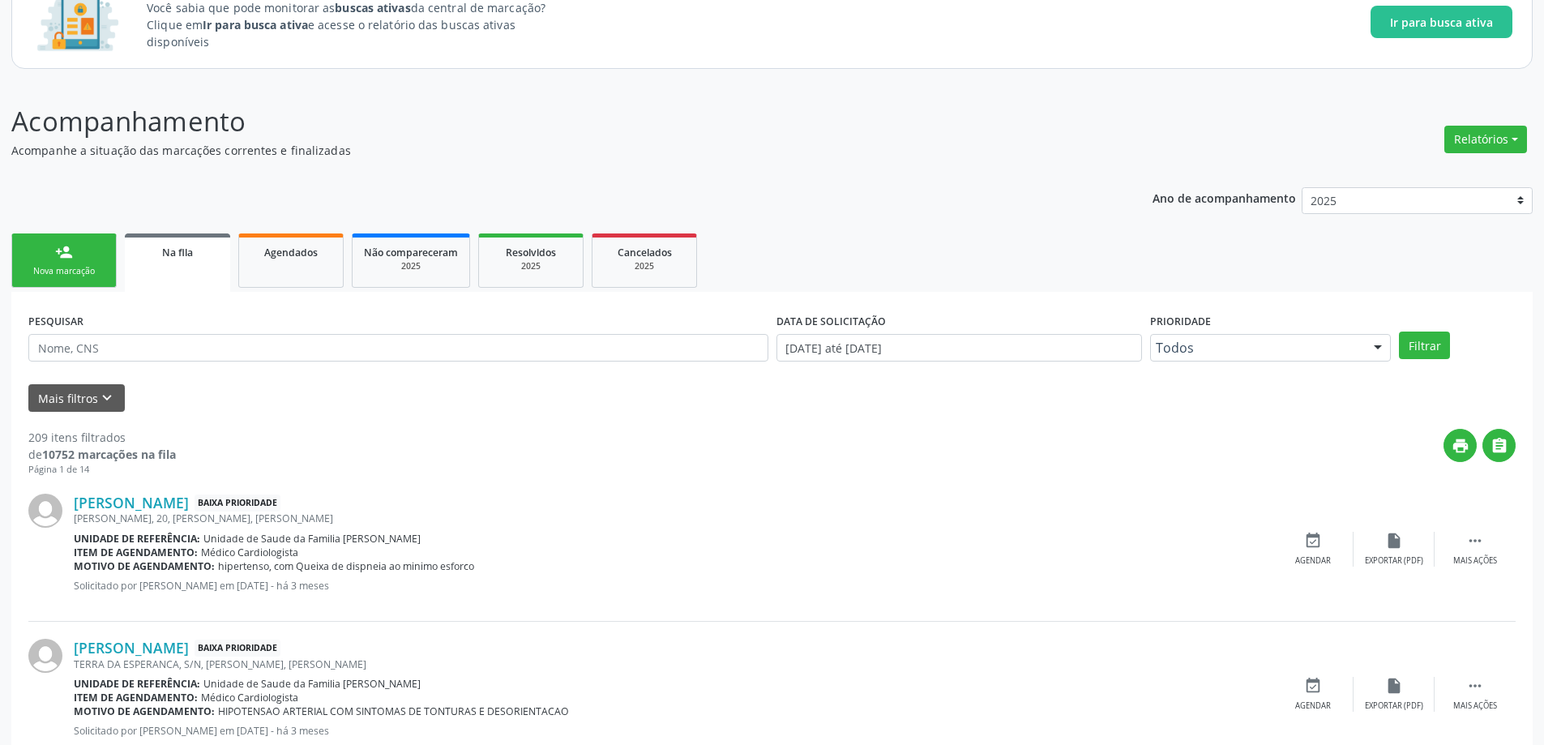
scroll to position [162, 0]
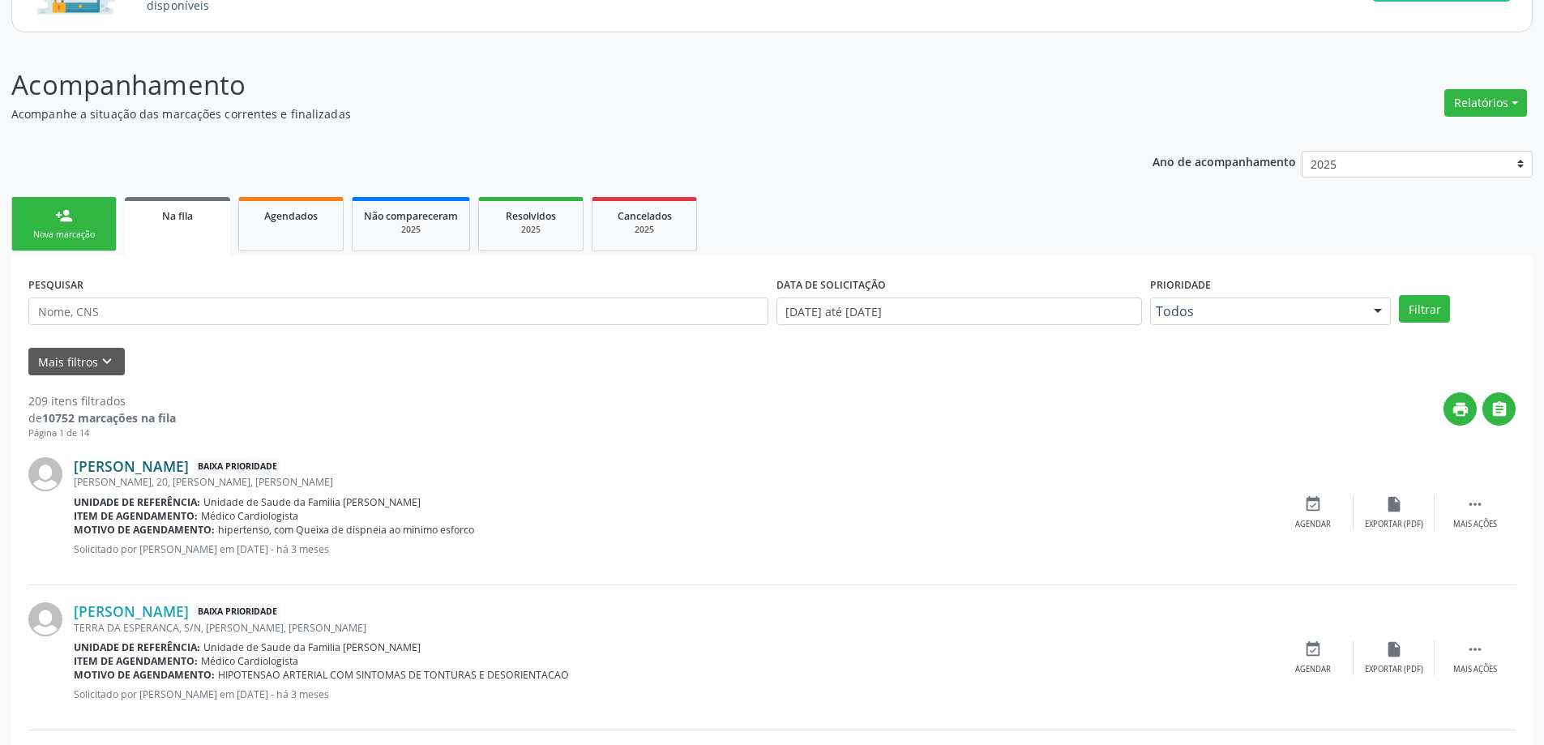
click at [150, 462] on link "[PERSON_NAME]" at bounding box center [131, 466] width 115 height 18
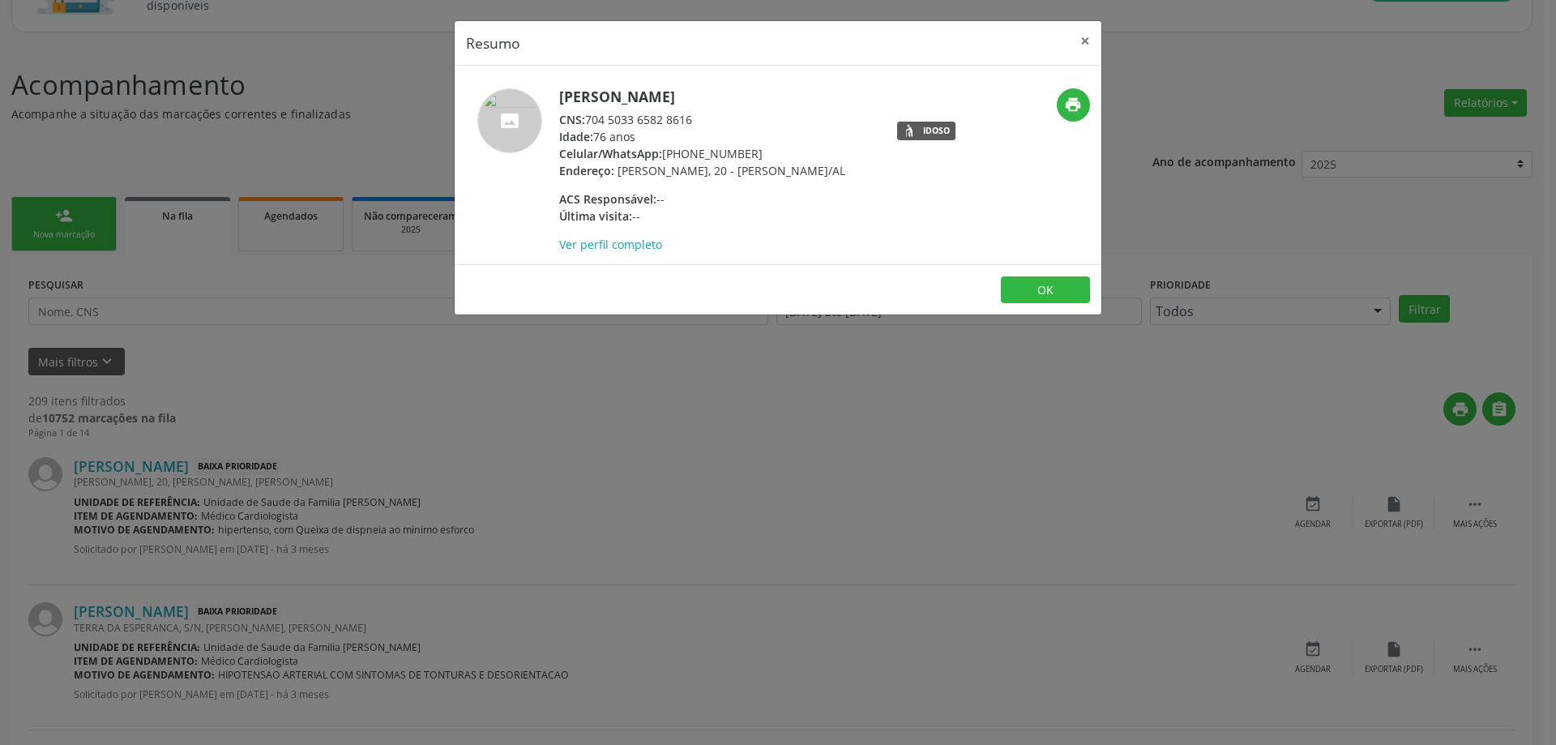
drag, startPoint x: 694, startPoint y: 116, endPoint x: 588, endPoint y: 118, distance: 105.4
click at [588, 118] on div "CNS: 704 5033 6582 8616" at bounding box center [702, 119] width 286 height 17
click at [1099, 39] on button "×" at bounding box center [1085, 41] width 32 height 40
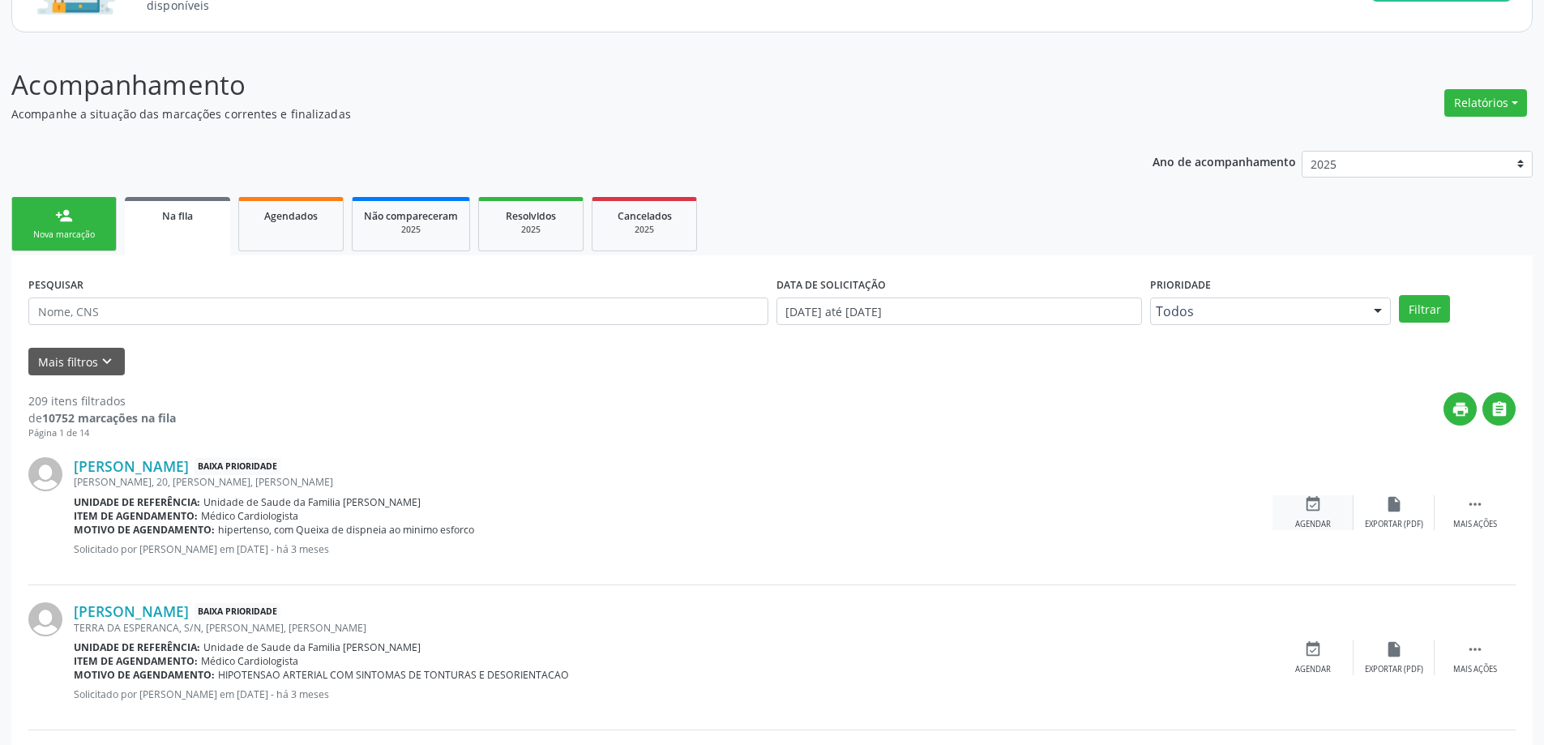
click at [1314, 498] on icon "event_available" at bounding box center [1313, 504] width 18 height 18
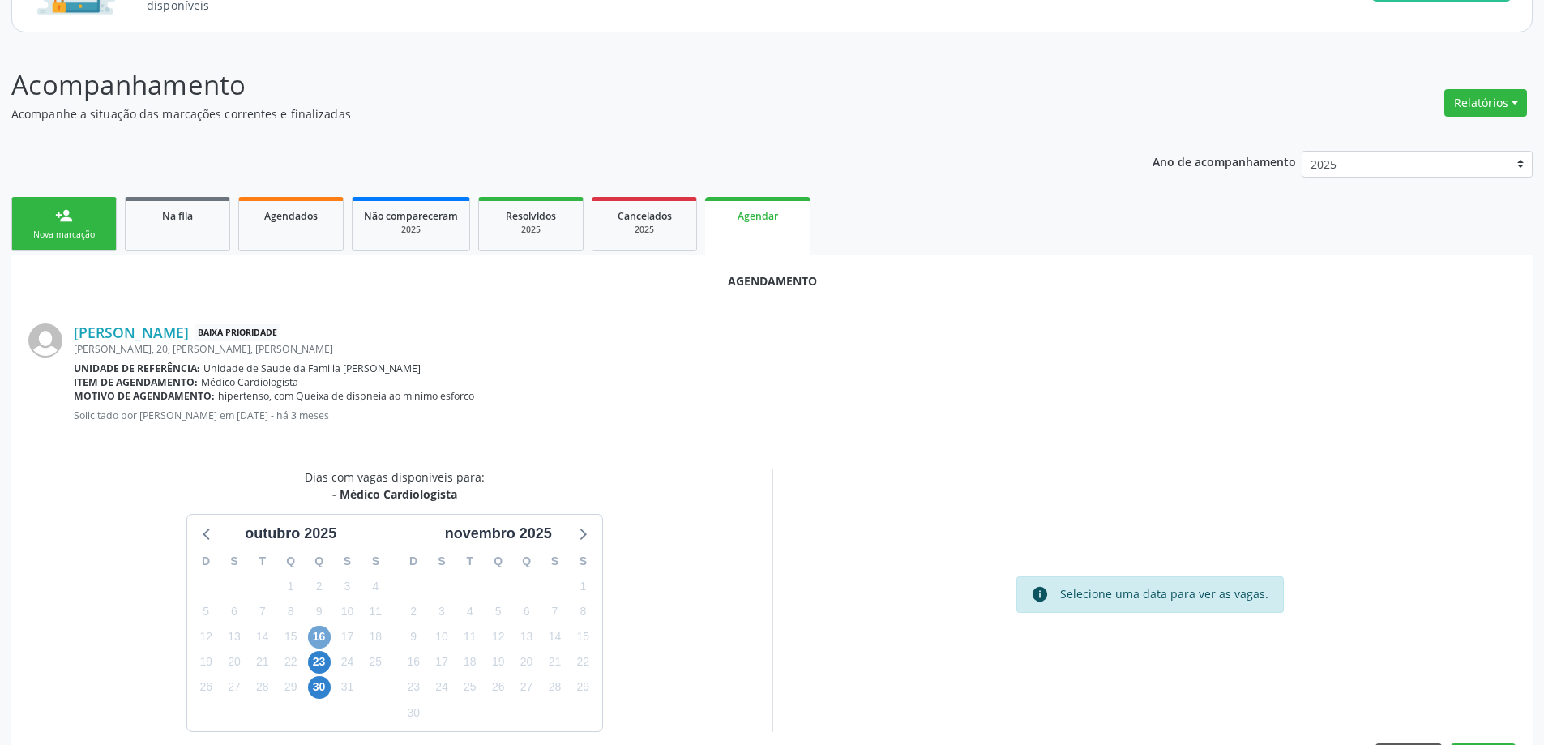
click at [321, 644] on span "16" at bounding box center [319, 637] width 23 height 23
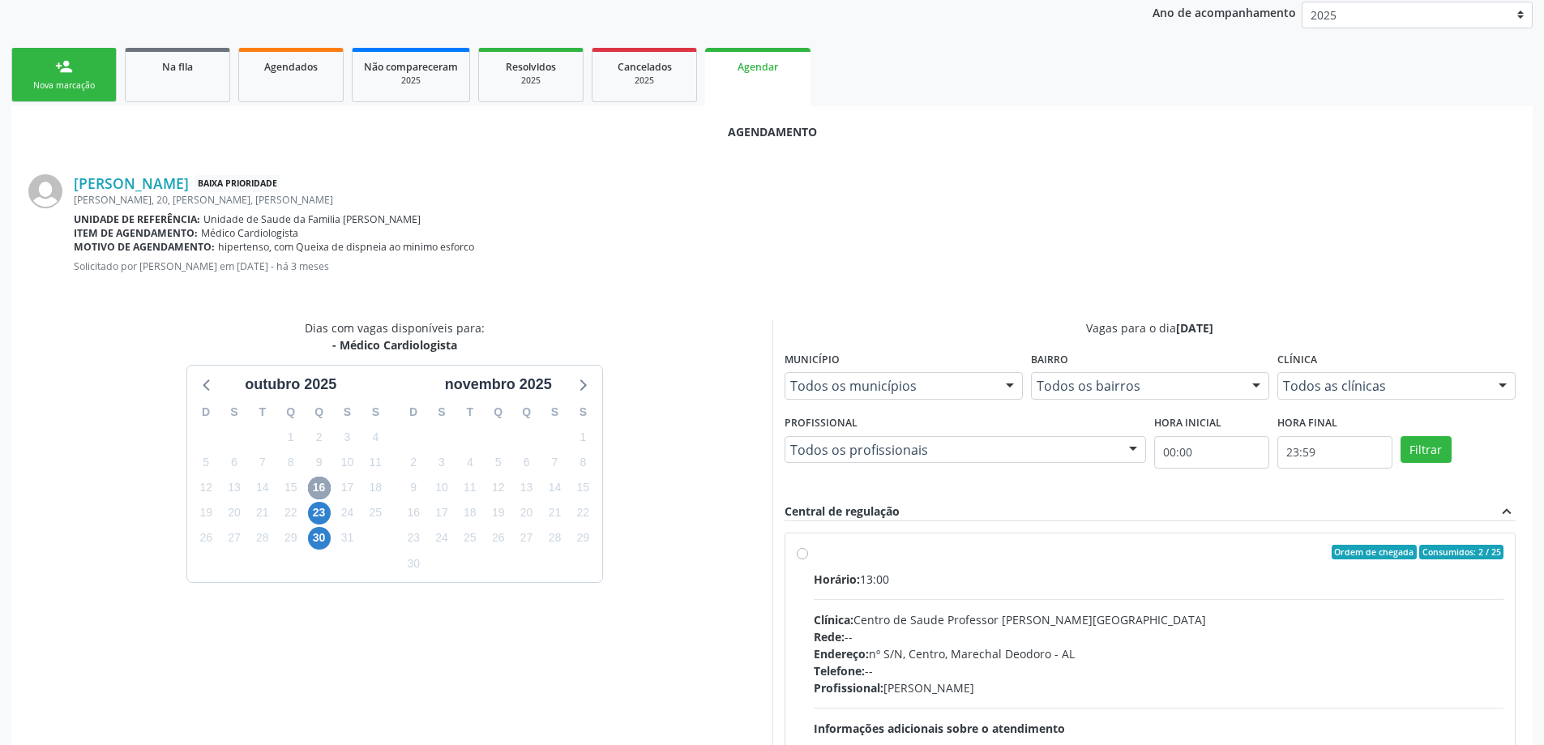
scroll to position [405, 0]
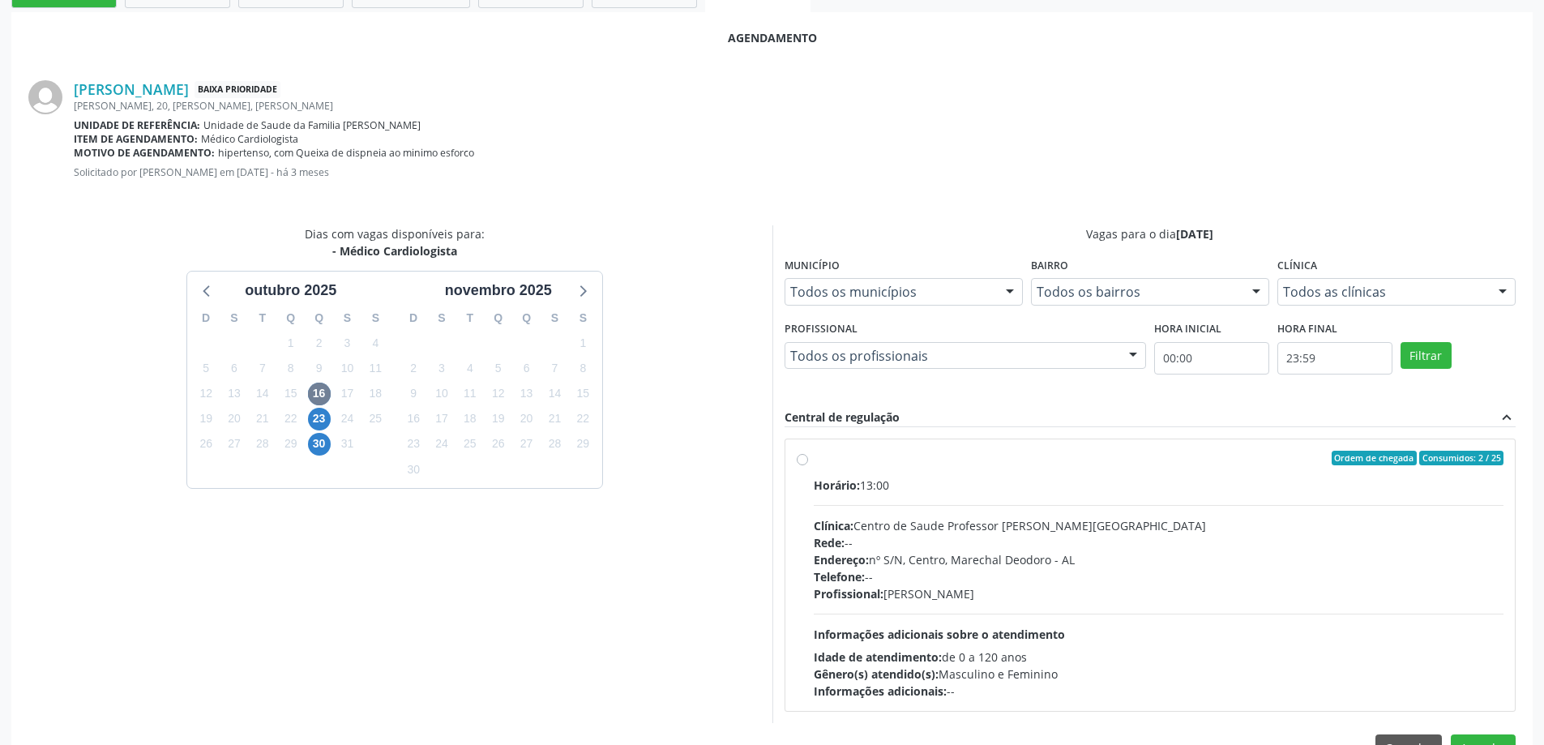
click at [794, 470] on div "Ordem de chegada Consumidos: 2 / 25 Horário: 13:00 Clínica: Centro de Saude Pro…" at bounding box center [1150, 575] width 730 height 272
radio input "true"
click at [814, 464] on label "Ordem de chegada Consumidos: 2 / 25 Horário: 13:00 Clínica: Centro de Saude Pro…" at bounding box center [1159, 575] width 691 height 249
click at [805, 464] on input "Ordem de chegada Consumidos: 2 / 25 Horário: 13:00 Clínica: Centro de Saude Pro…" at bounding box center [802, 458] width 11 height 15
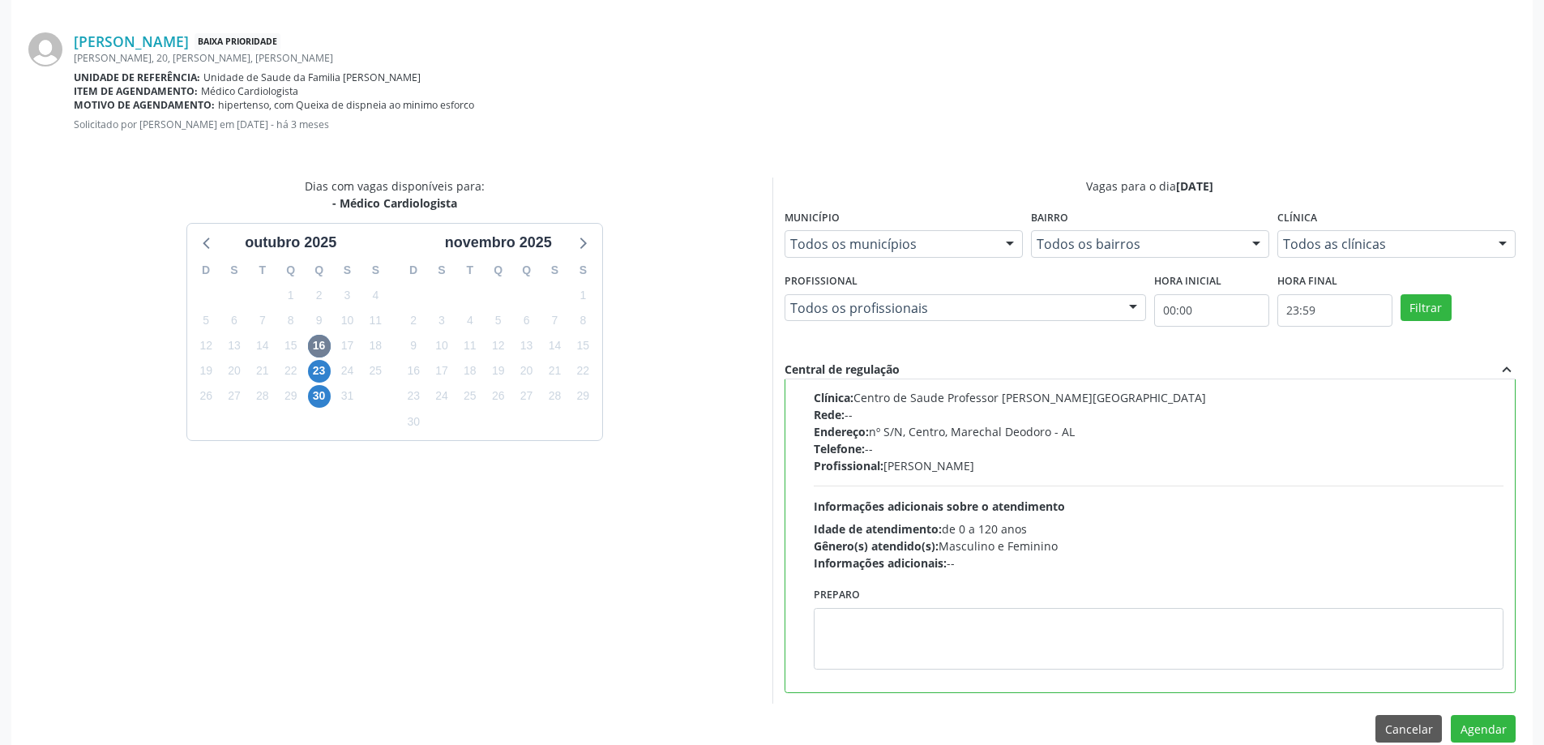
scroll to position [479, 0]
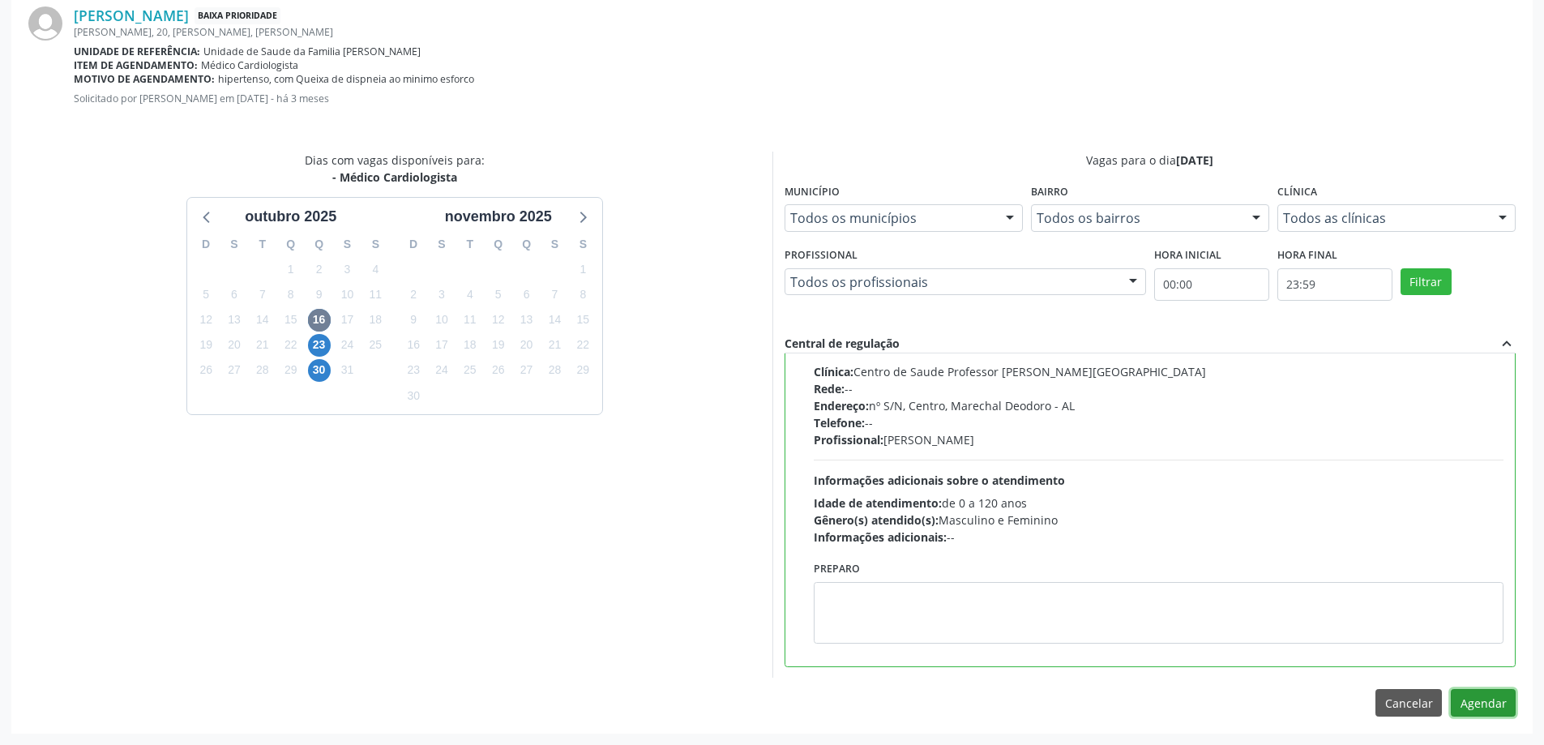
click at [1488, 708] on button "Agendar" at bounding box center [1483, 703] width 65 height 28
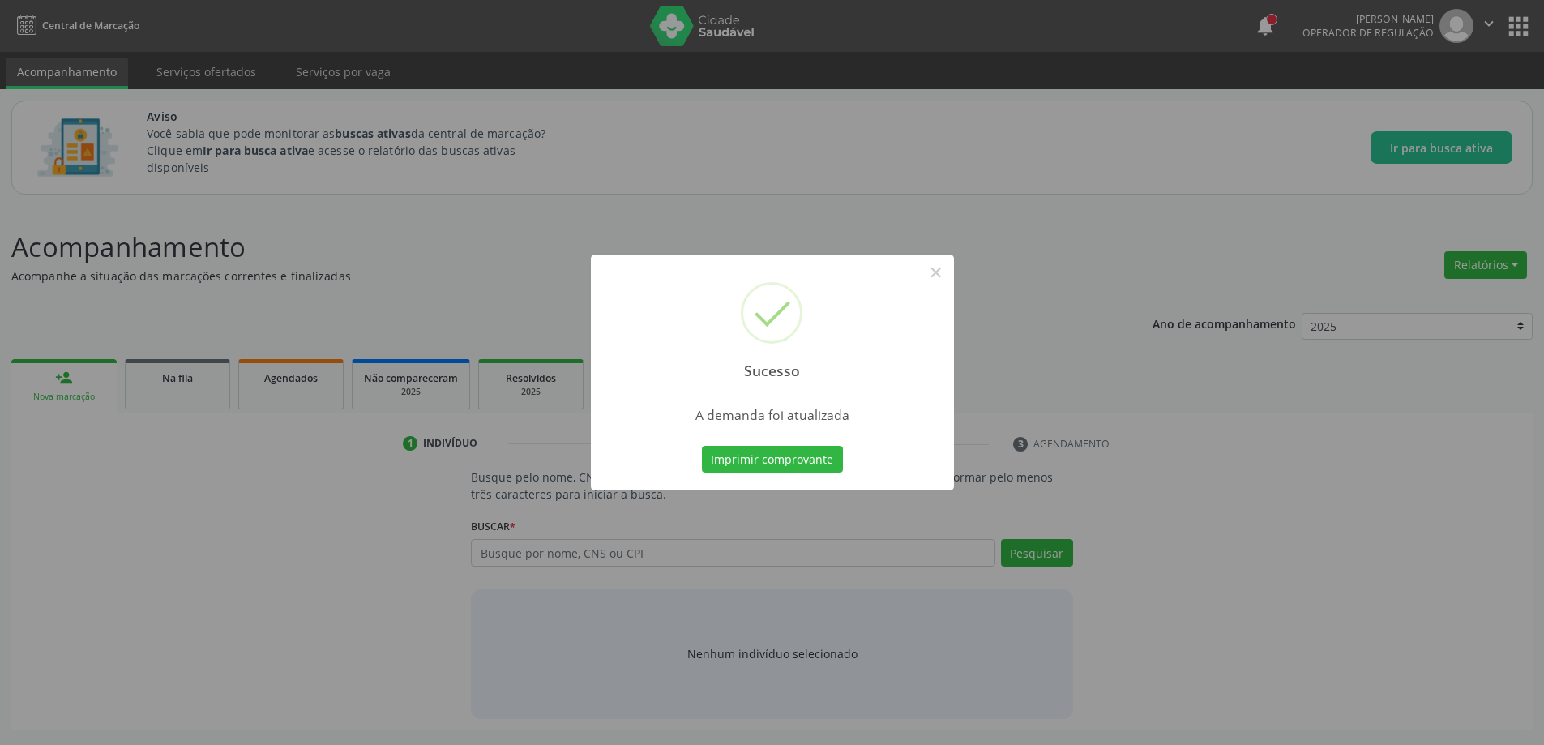
scroll to position [0, 0]
click at [938, 275] on button "×" at bounding box center [942, 273] width 28 height 28
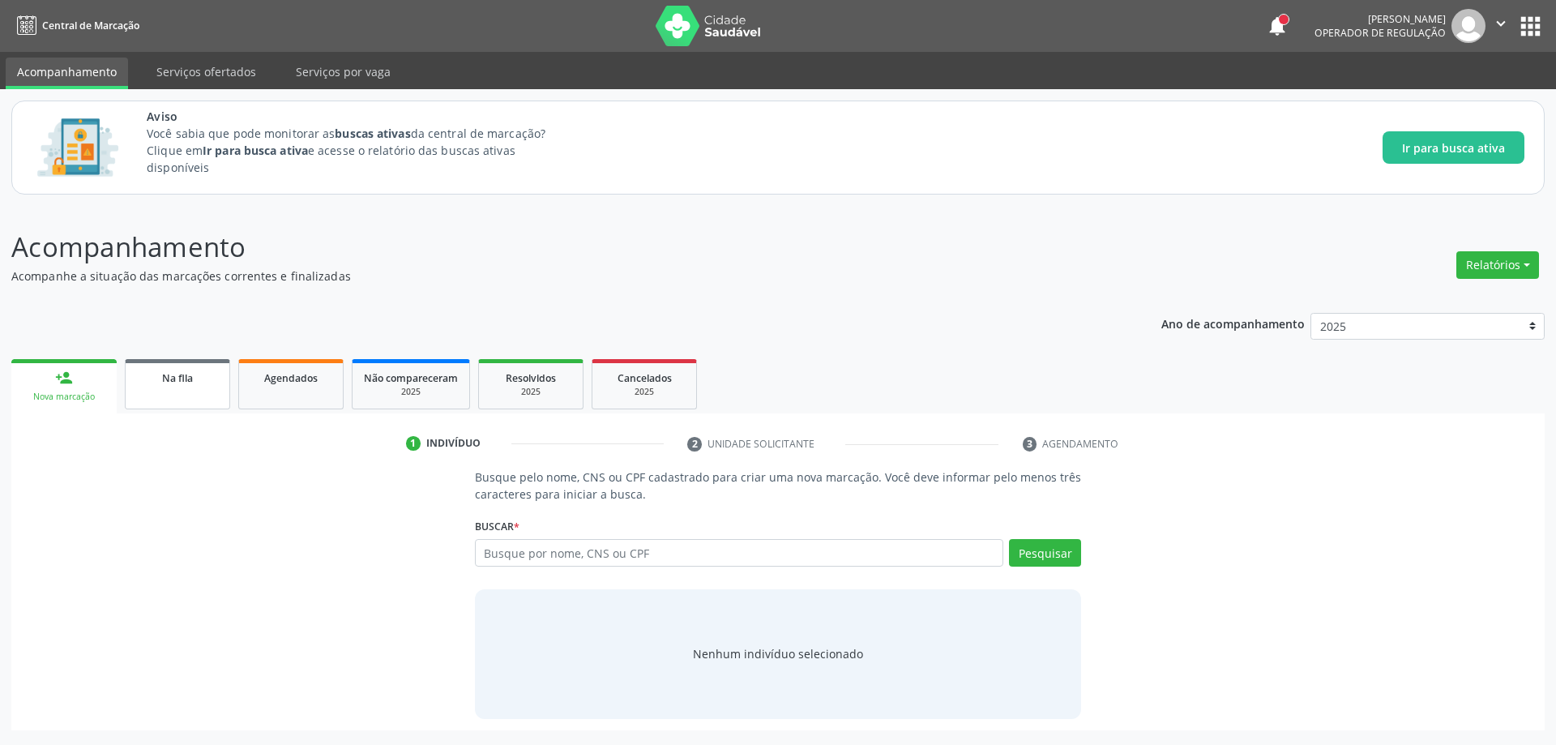
click at [183, 393] on link "Na fila" at bounding box center [177, 384] width 105 height 50
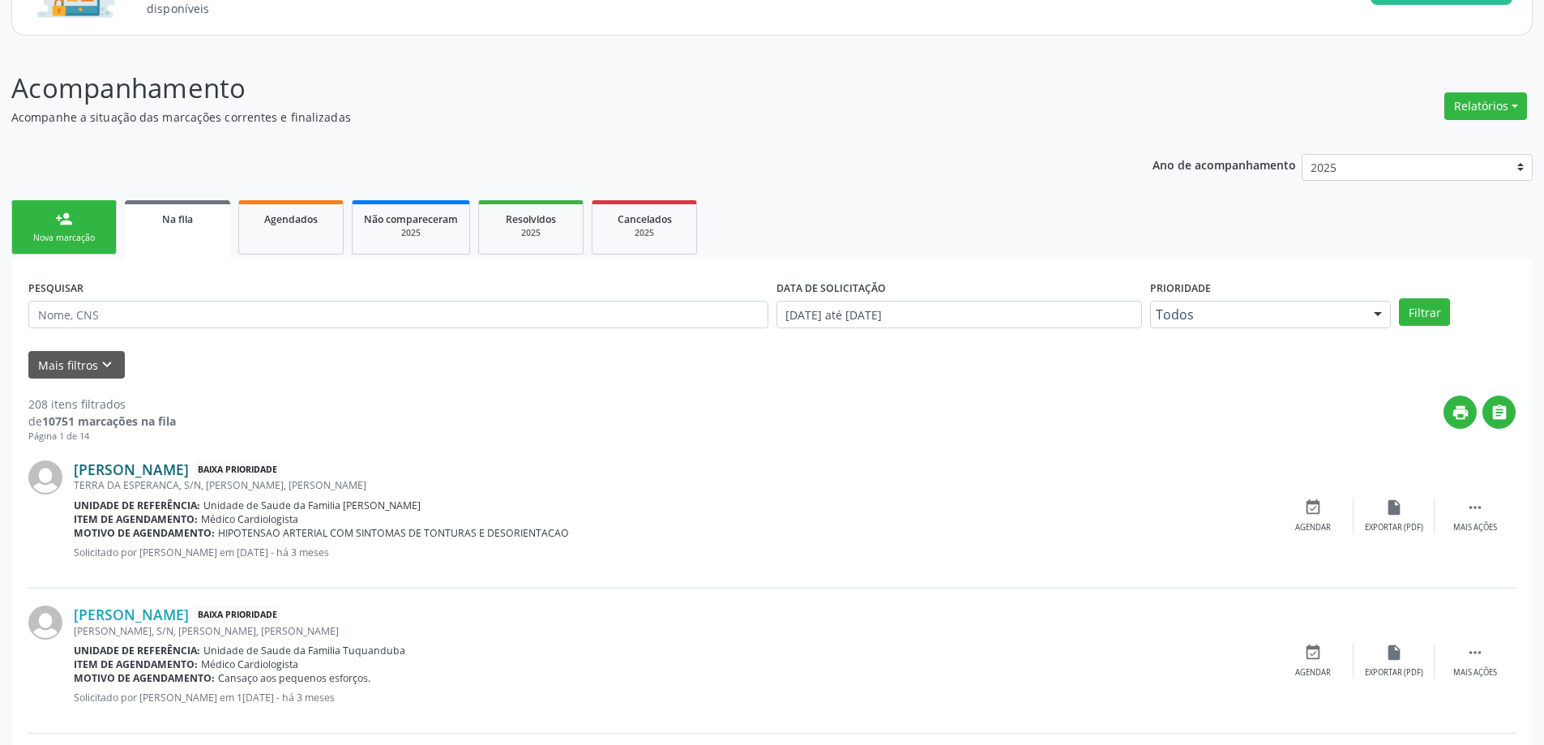
scroll to position [162, 0]
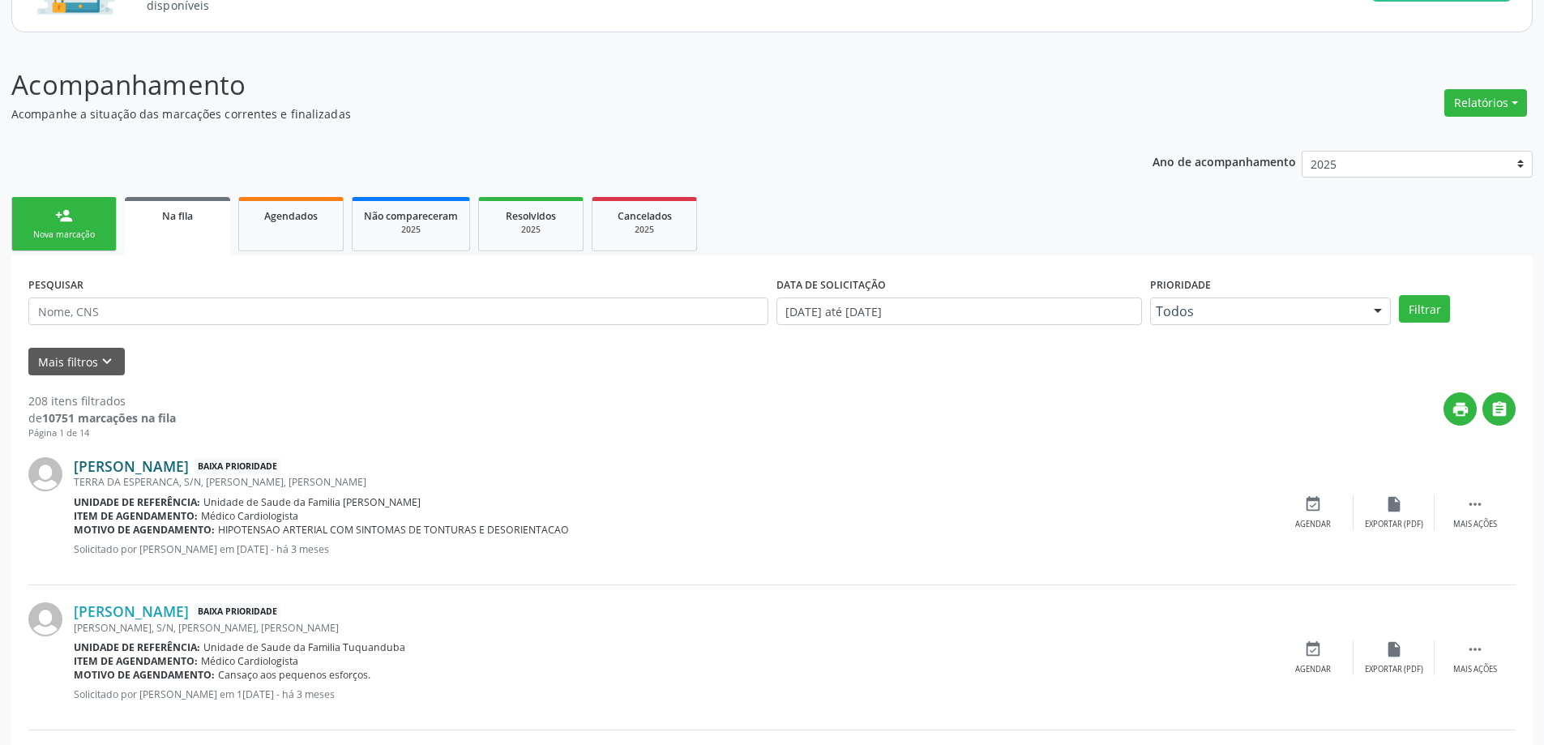
click at [189, 469] on link "[PERSON_NAME]" at bounding box center [131, 466] width 115 height 18
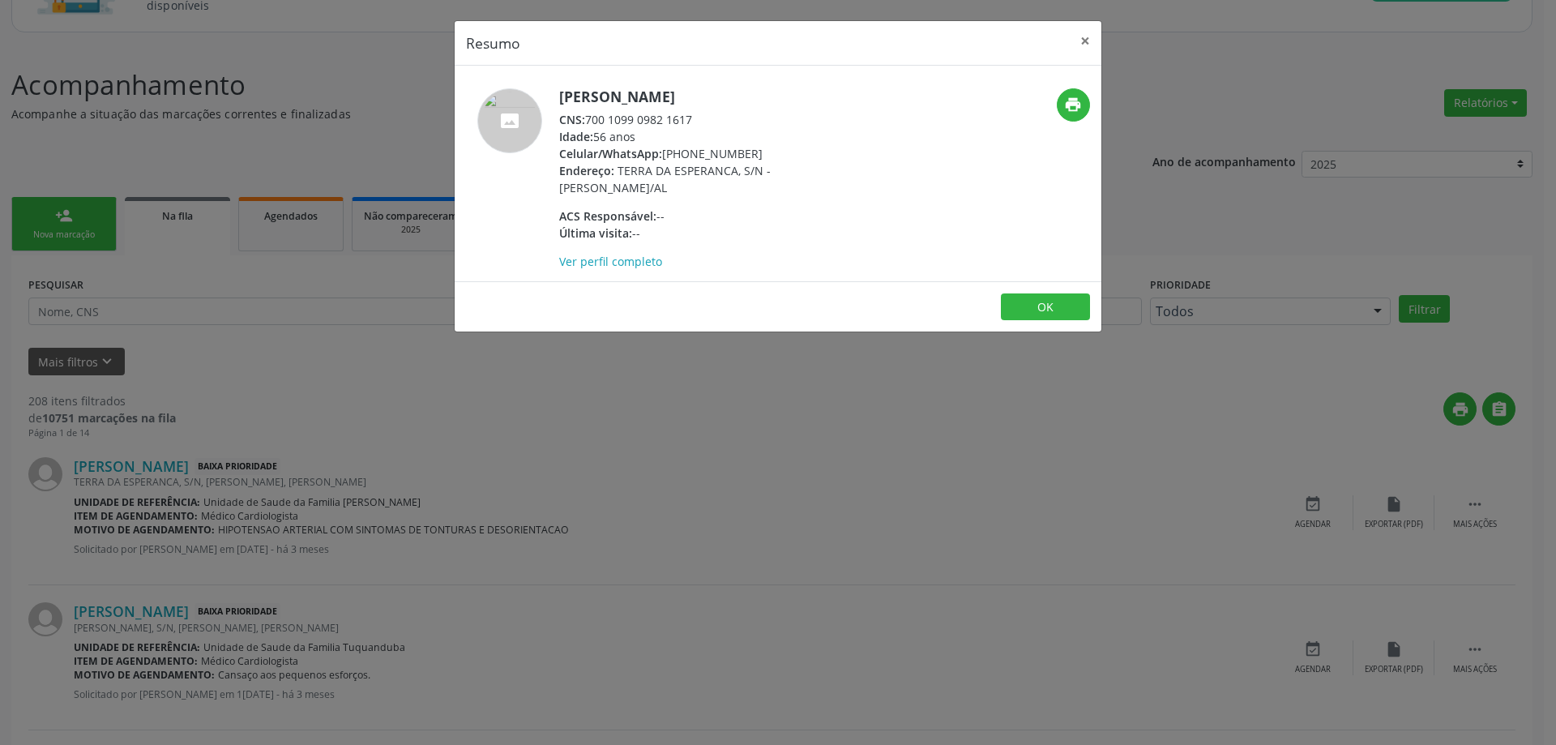
drag, startPoint x: 694, startPoint y: 120, endPoint x: 588, endPoint y: 124, distance: 106.3
click at [588, 124] on div "CNS: 700 1099 0982 1617" at bounding box center [716, 119] width 315 height 17
click at [1085, 28] on button "×" at bounding box center [1085, 41] width 32 height 40
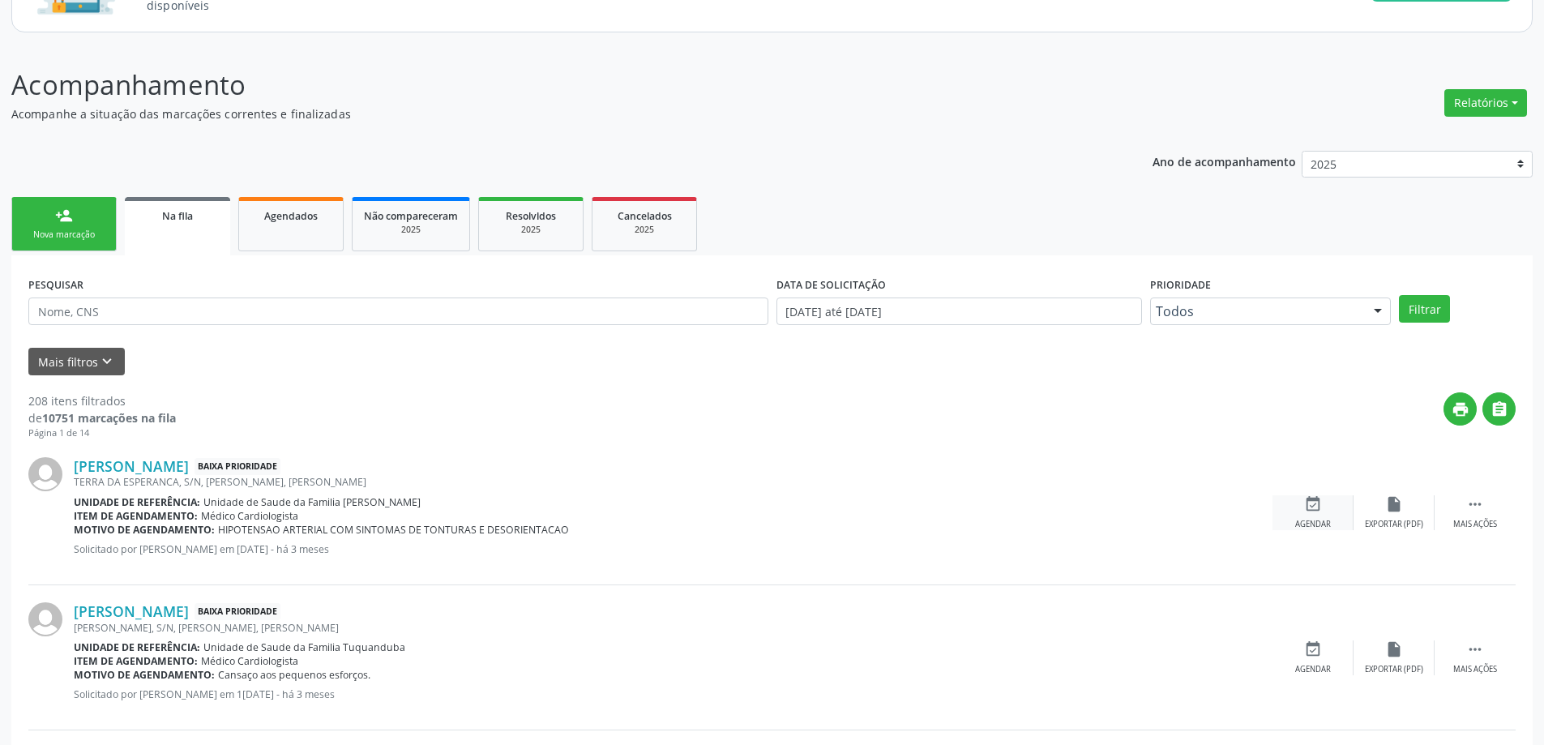
click at [1313, 513] on div "event_available Agendar" at bounding box center [1313, 512] width 81 height 35
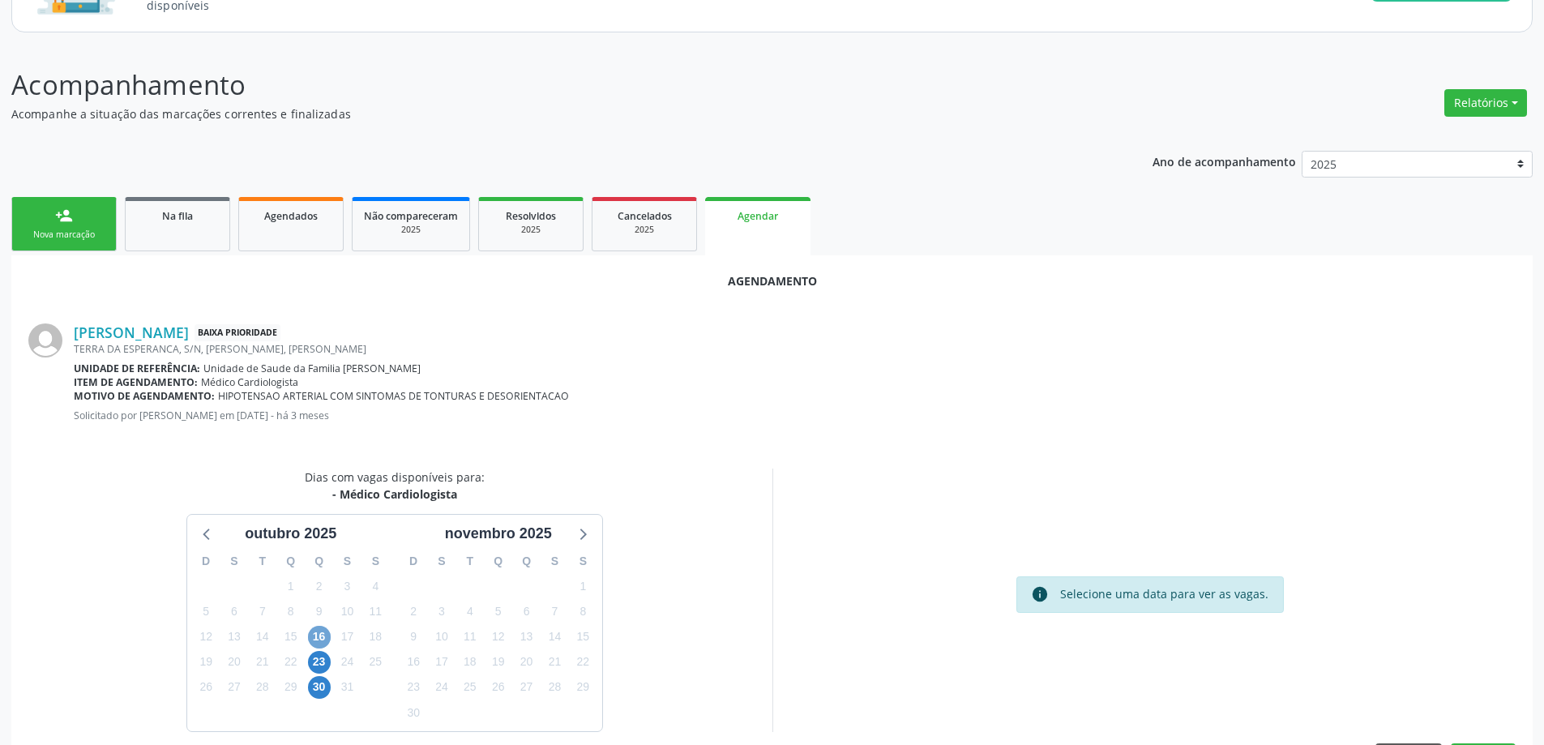
click at [315, 640] on span "16" at bounding box center [319, 637] width 23 height 23
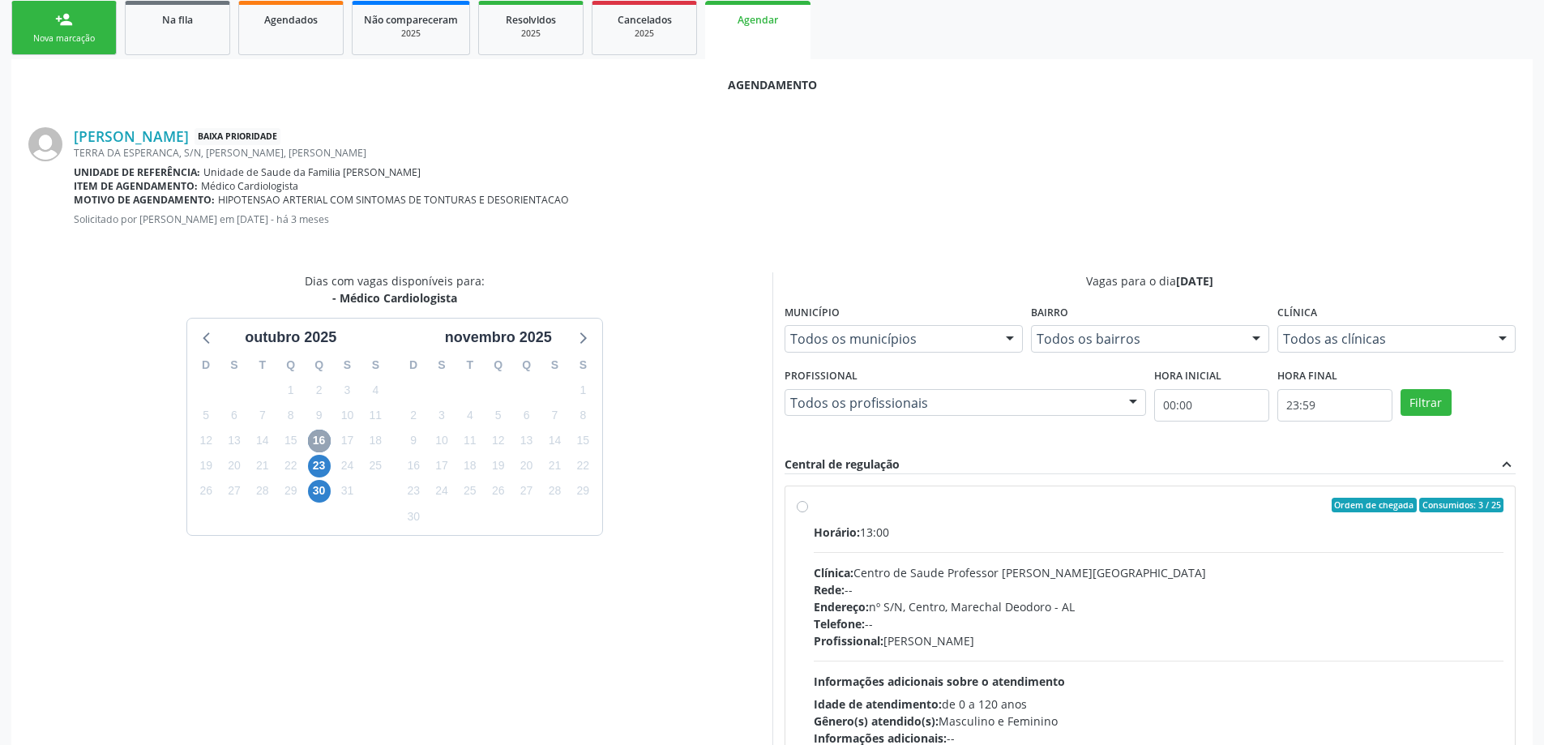
scroll to position [405, 0]
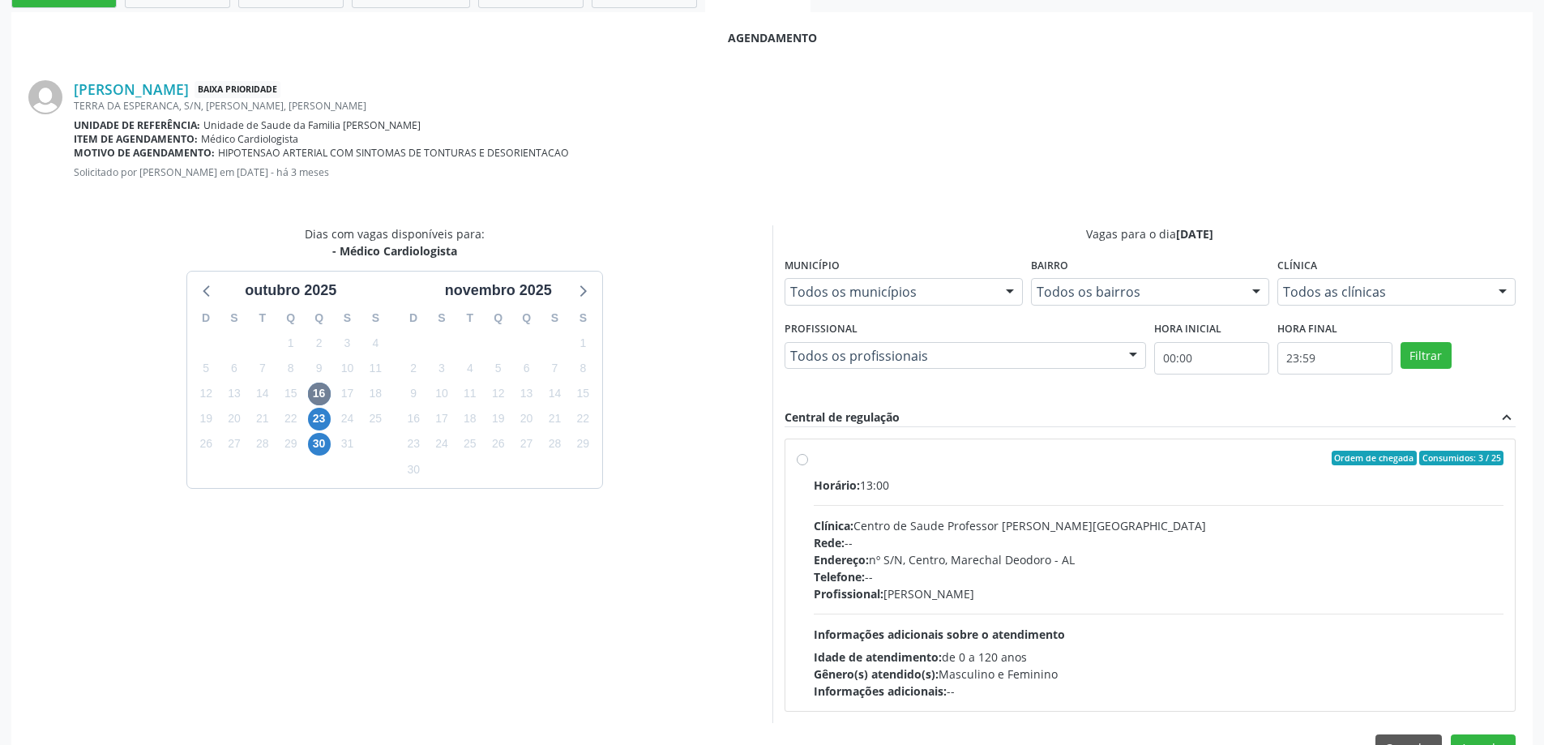
click at [794, 457] on div "Ordem de chegada Consumidos: 3 / 25 Horário: 13:00 Clínica: Centro de Saude Pro…" at bounding box center [1150, 575] width 730 height 272
radio input "true"
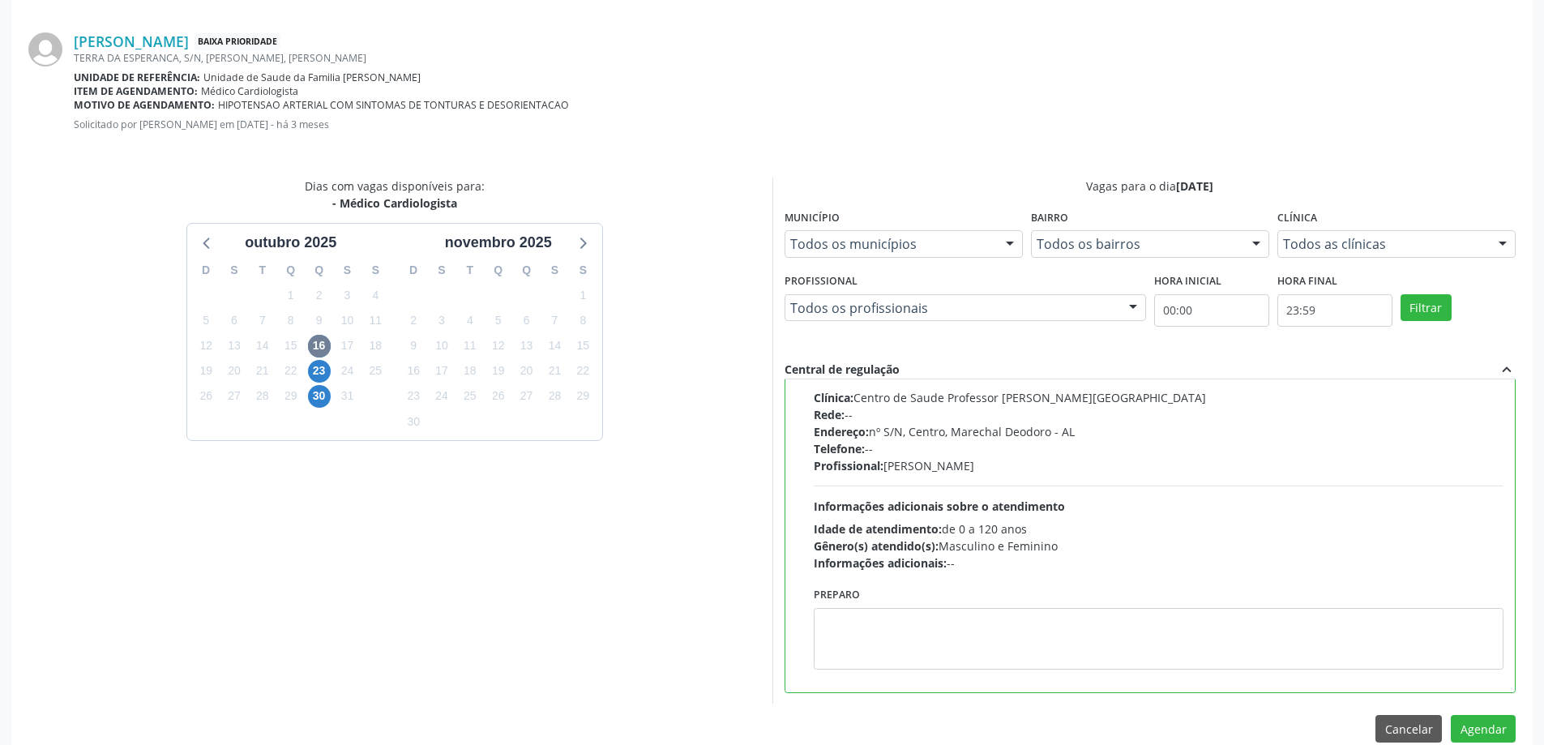
scroll to position [479, 0]
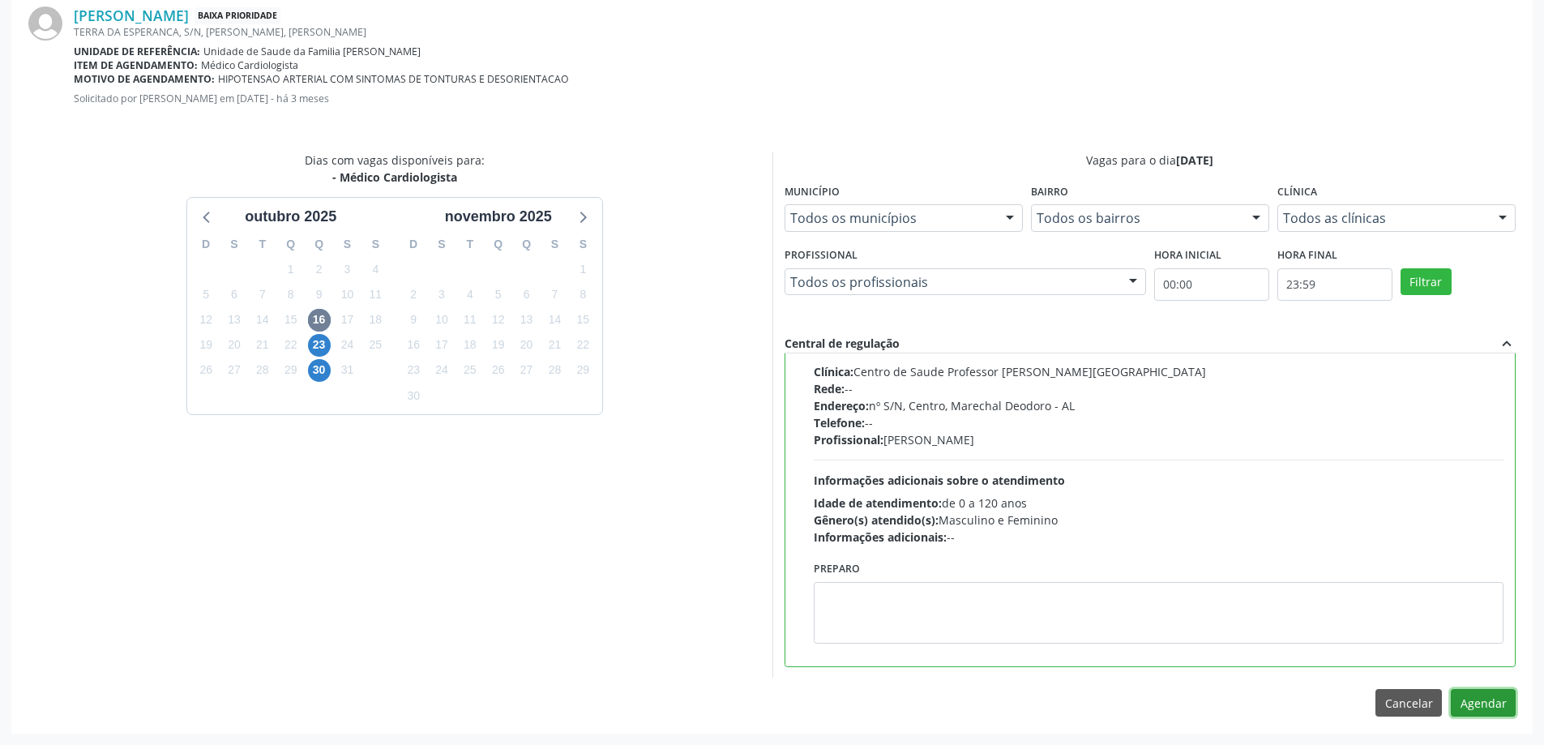
click at [1483, 707] on button "Agendar" at bounding box center [1483, 703] width 65 height 28
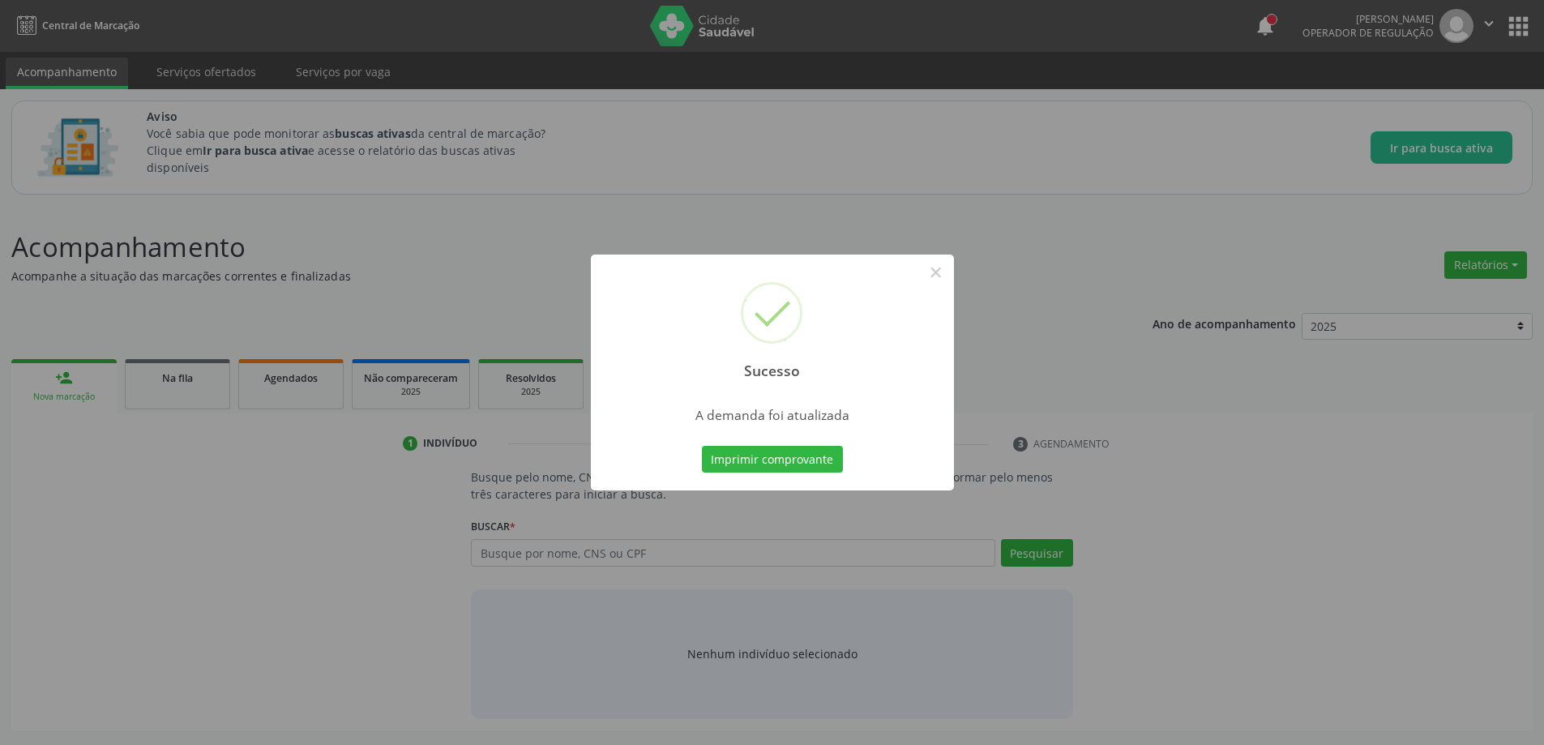
scroll to position [0, 0]
click at [943, 274] on button "×" at bounding box center [942, 273] width 28 height 28
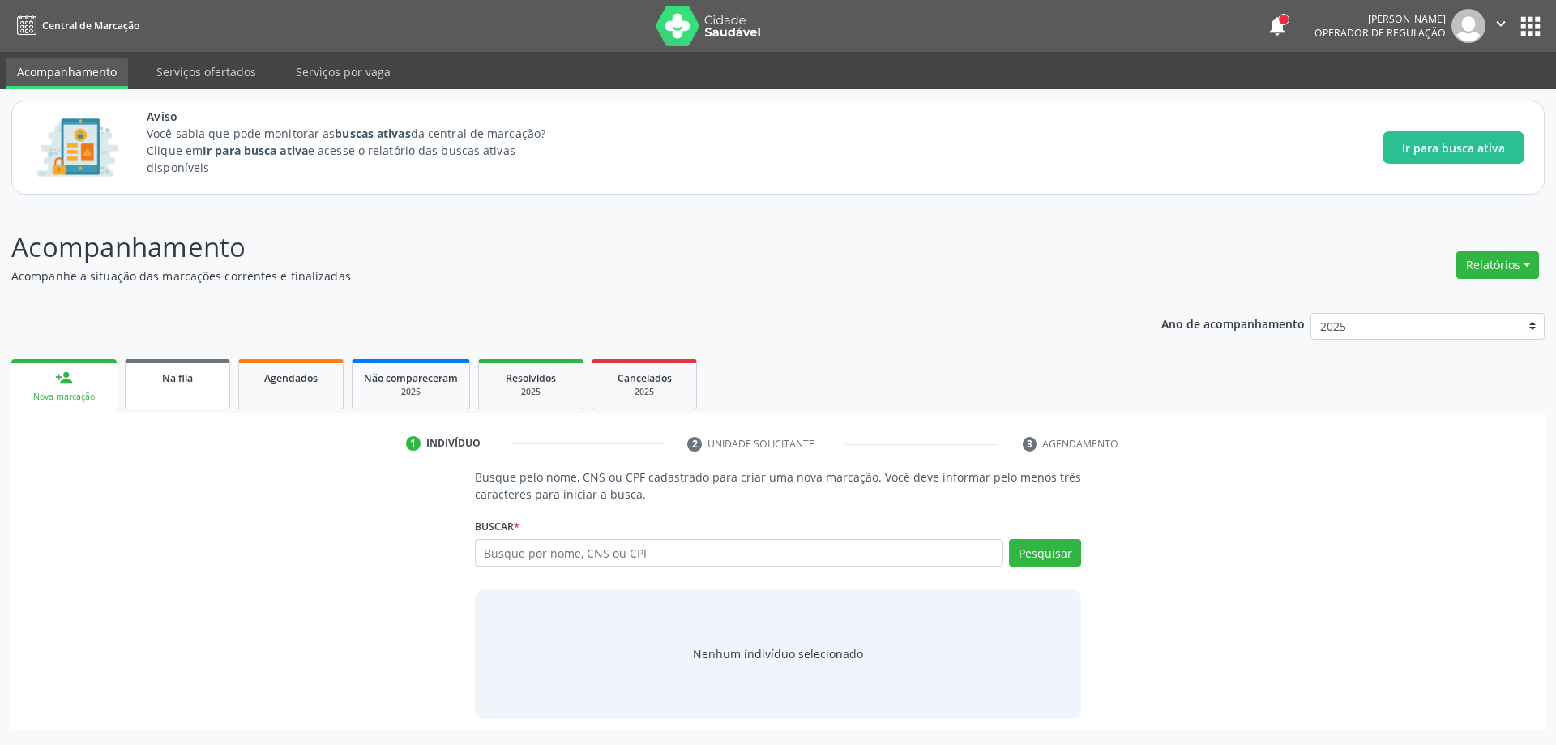
click at [187, 389] on link "Na fila" at bounding box center [177, 384] width 105 height 50
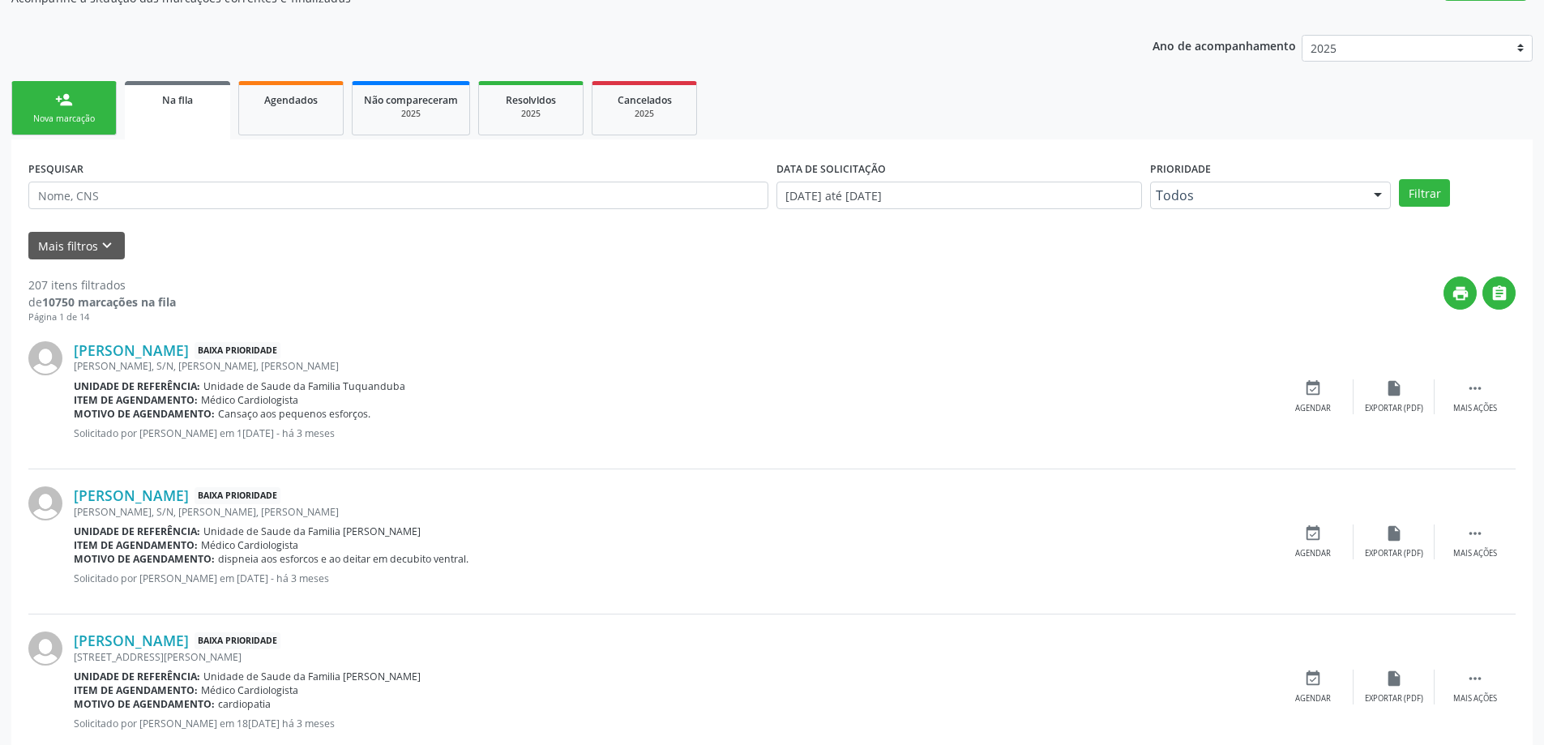
scroll to position [324, 0]
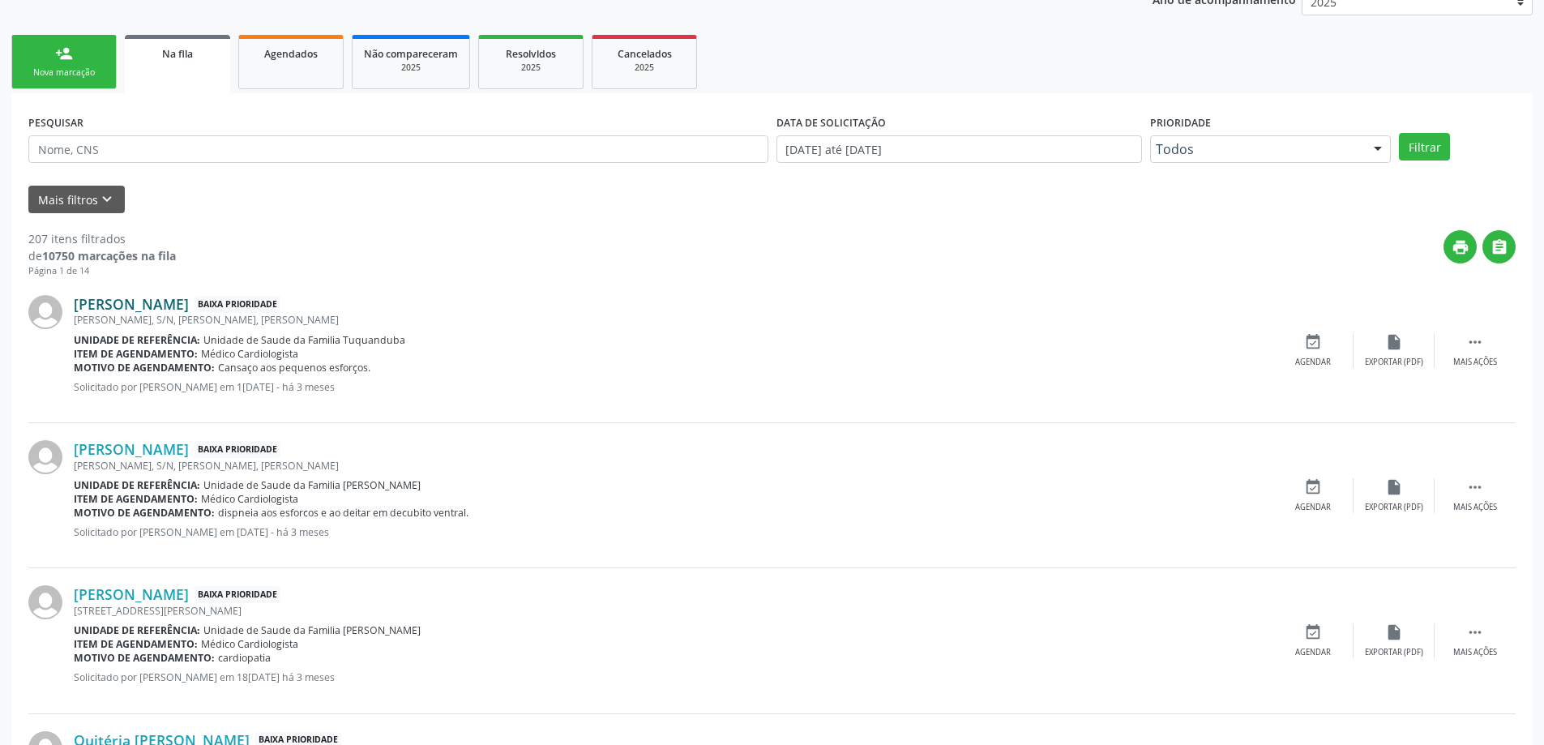
click at [126, 302] on link "[PERSON_NAME]" at bounding box center [131, 304] width 115 height 18
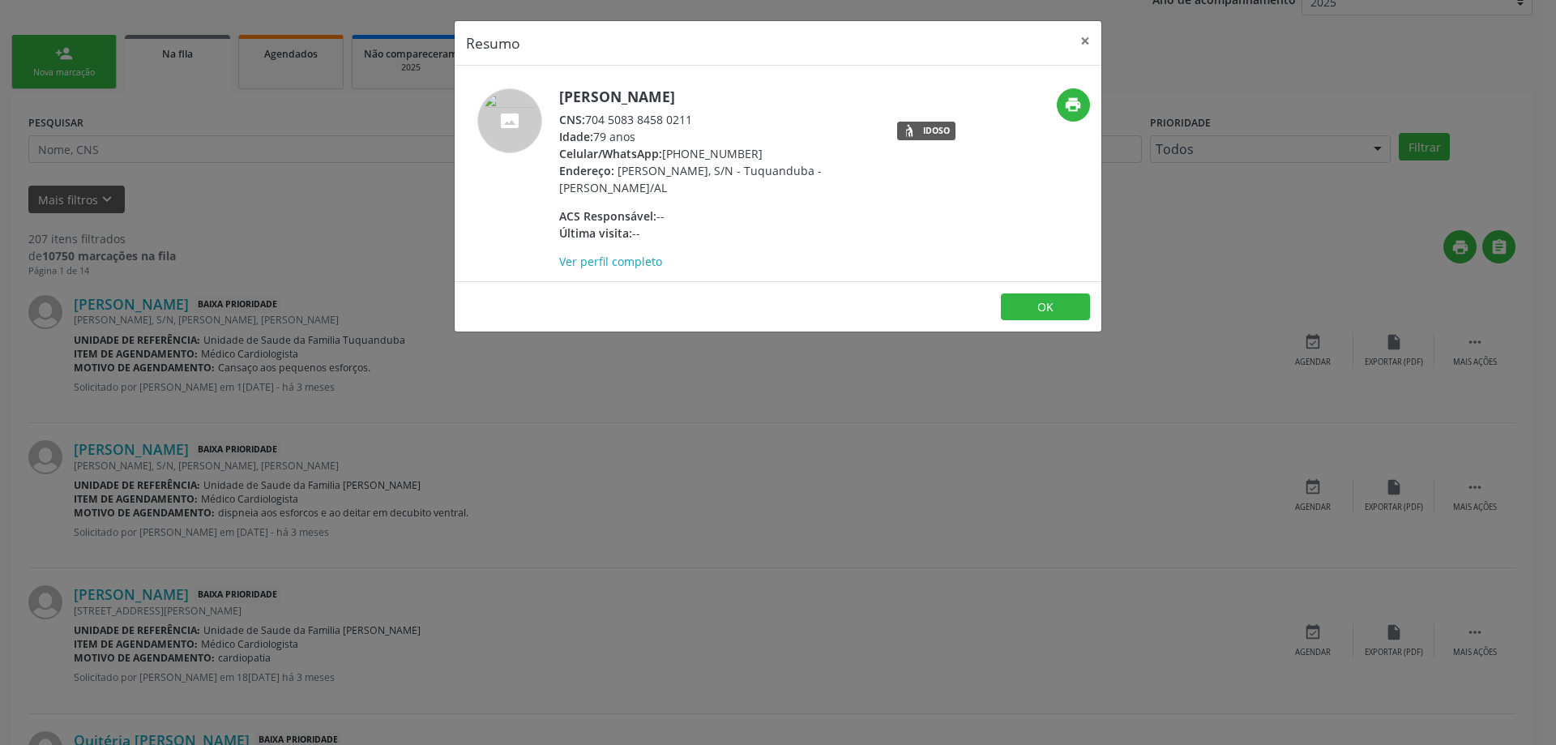
drag, startPoint x: 695, startPoint y: 118, endPoint x: 590, endPoint y: 113, distance: 104.6
click at [590, 113] on div "CNS: 704 5083 8458 0211" at bounding box center [716, 119] width 315 height 17
click at [1075, 39] on button "×" at bounding box center [1085, 41] width 32 height 40
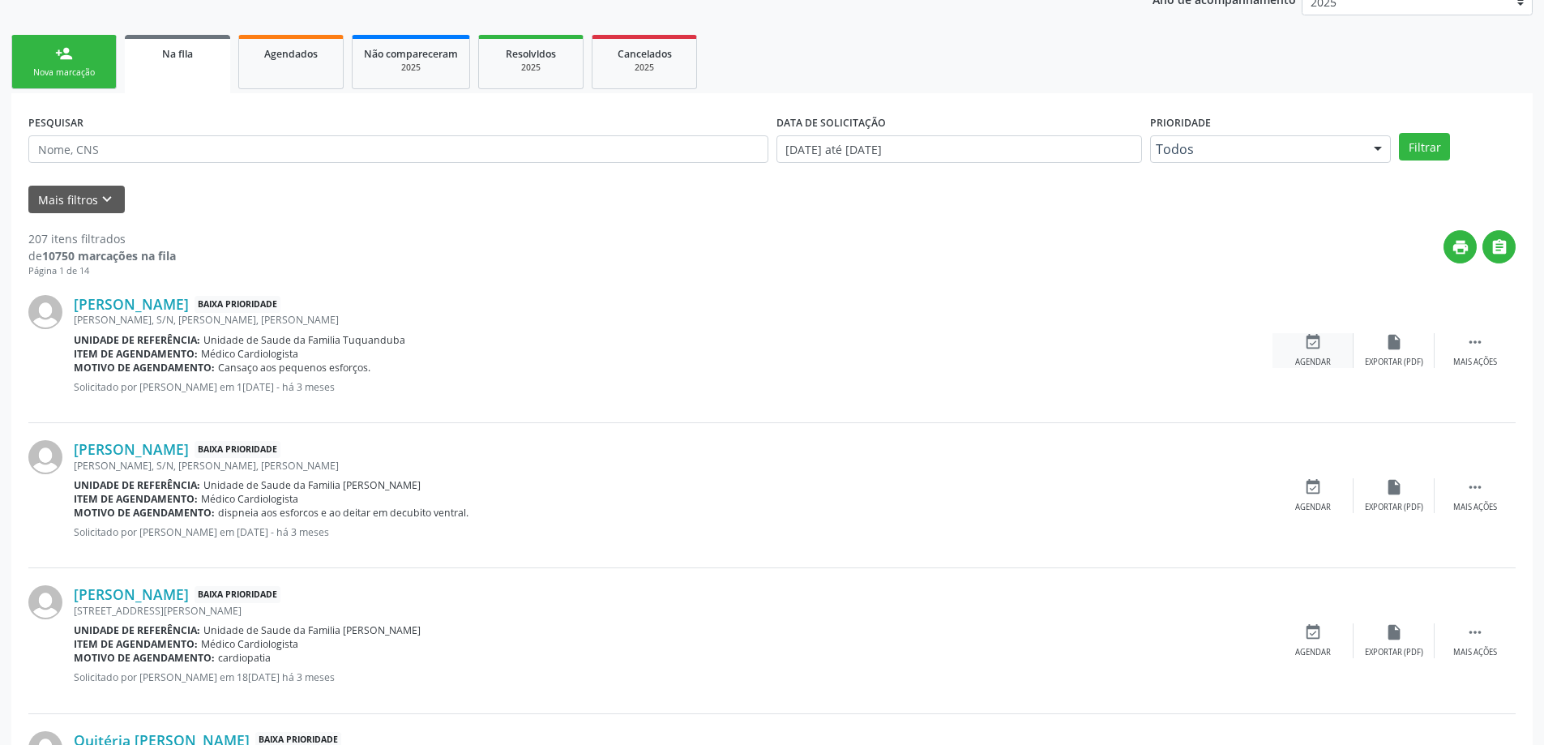
click at [1316, 353] on div "event_available Agendar" at bounding box center [1313, 350] width 81 height 35
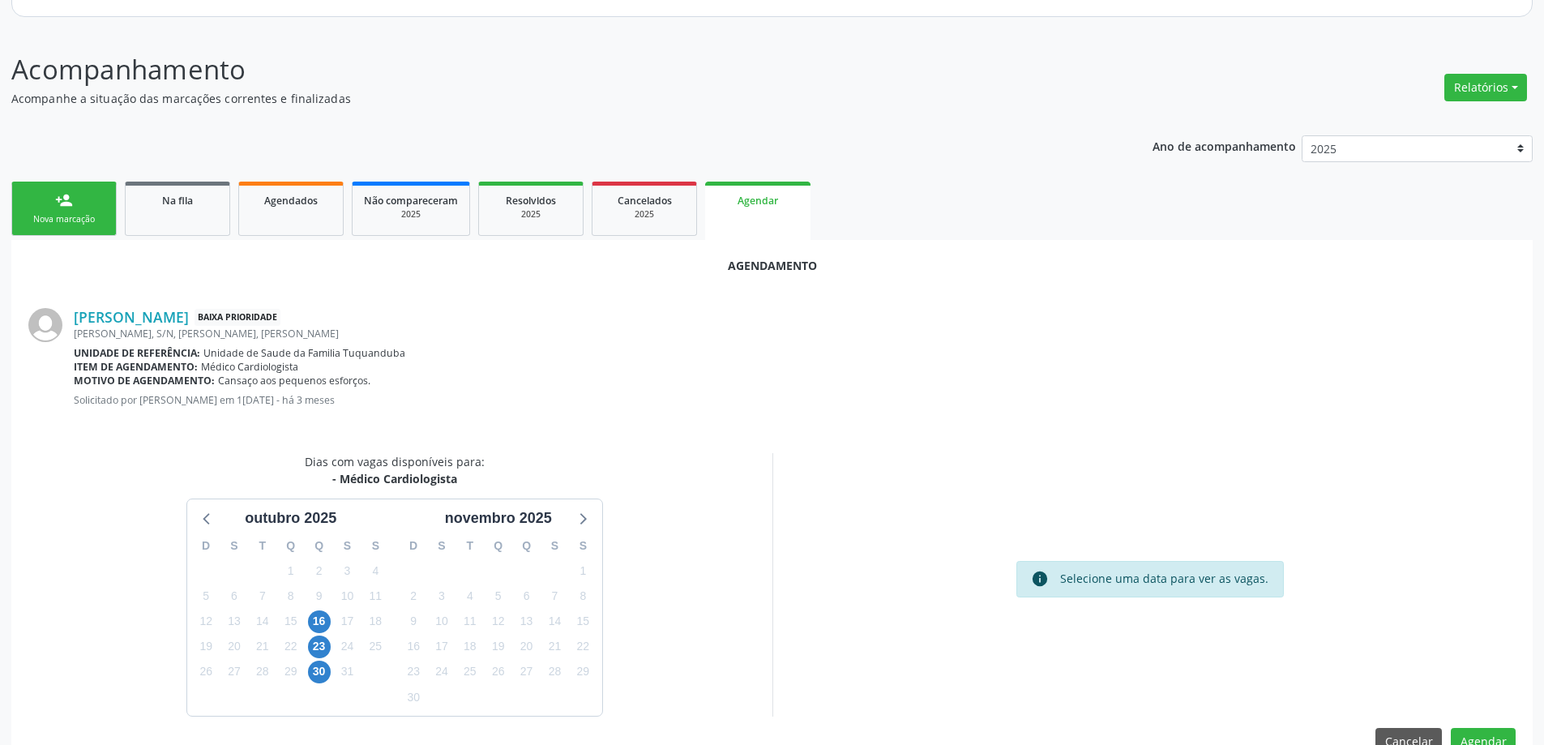
scroll to position [216, 0]
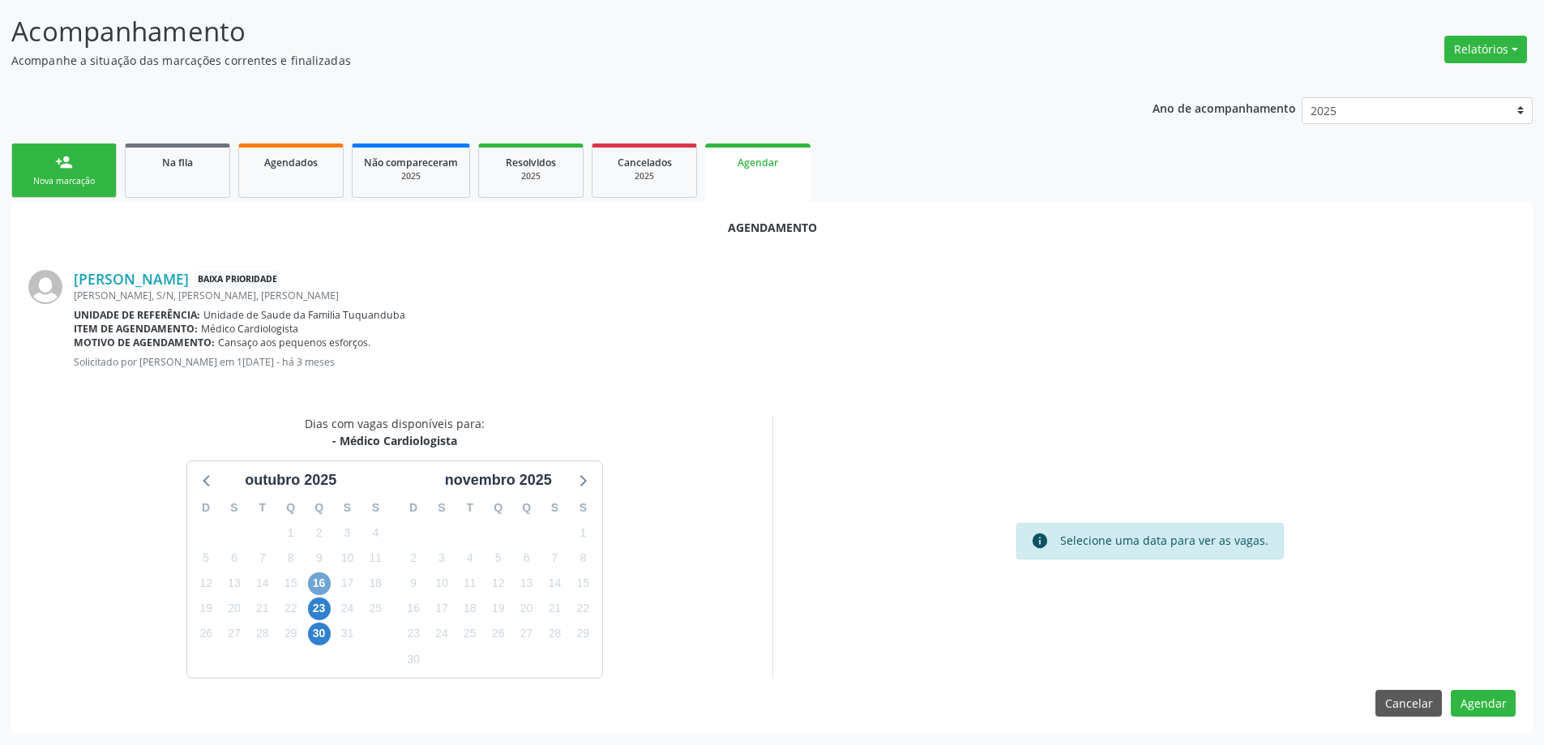
click at [323, 591] on span "16" at bounding box center [319, 583] width 23 height 23
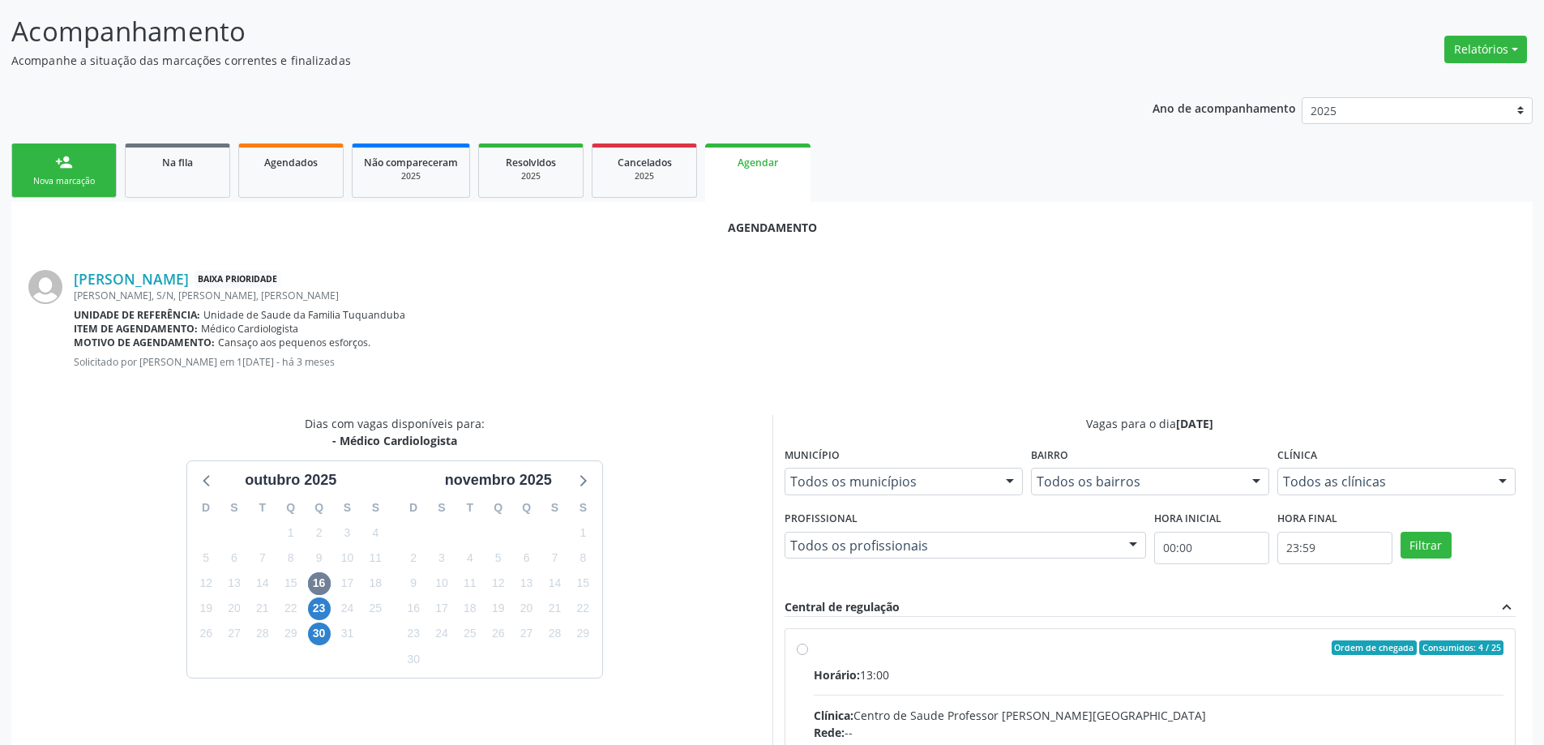
click at [801, 652] on input "Ordem de chegada Consumidos: 4 / 25 Horário: 13:00 Clínica: Centro de Saude Pro…" at bounding box center [802, 647] width 11 height 15
radio input "true"
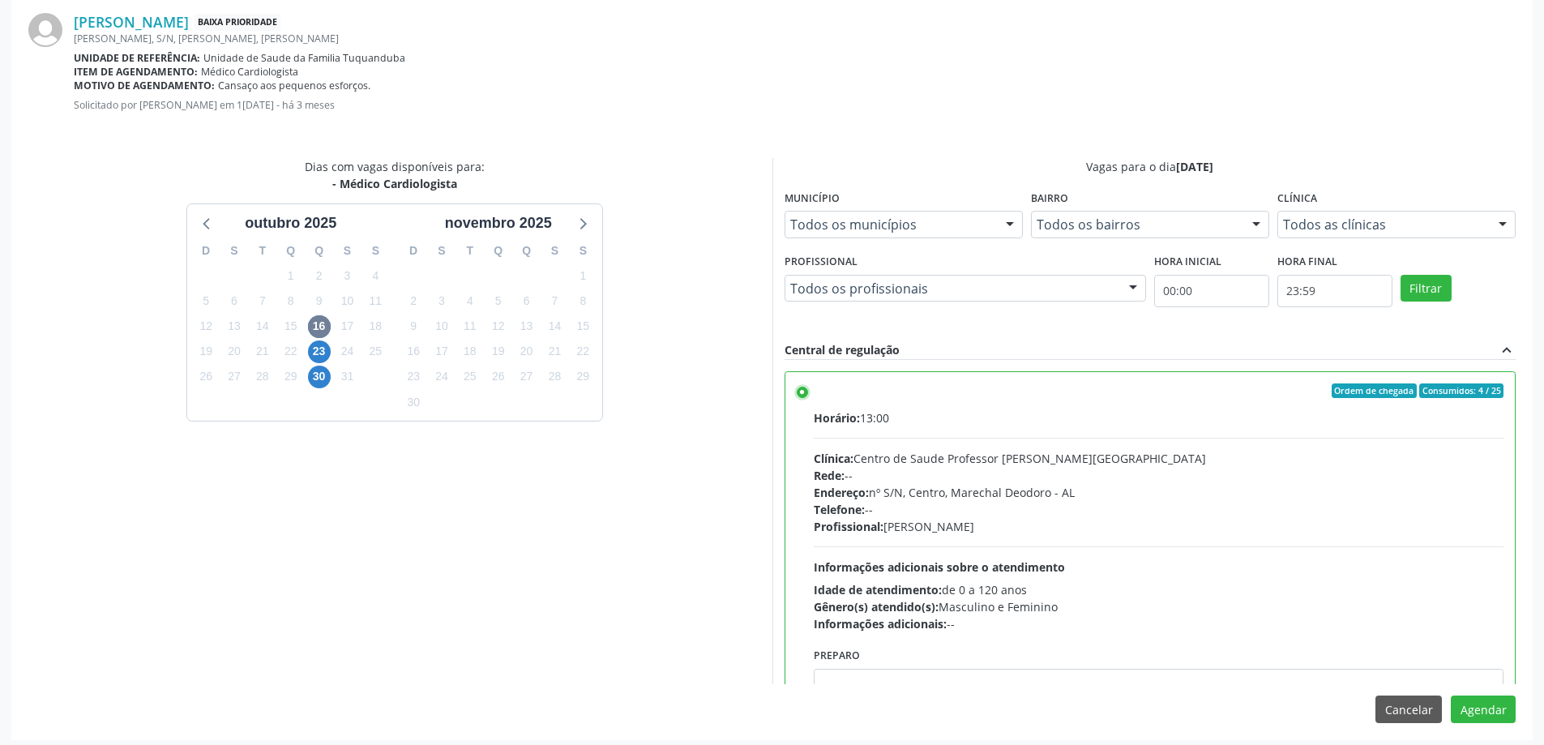
scroll to position [479, 0]
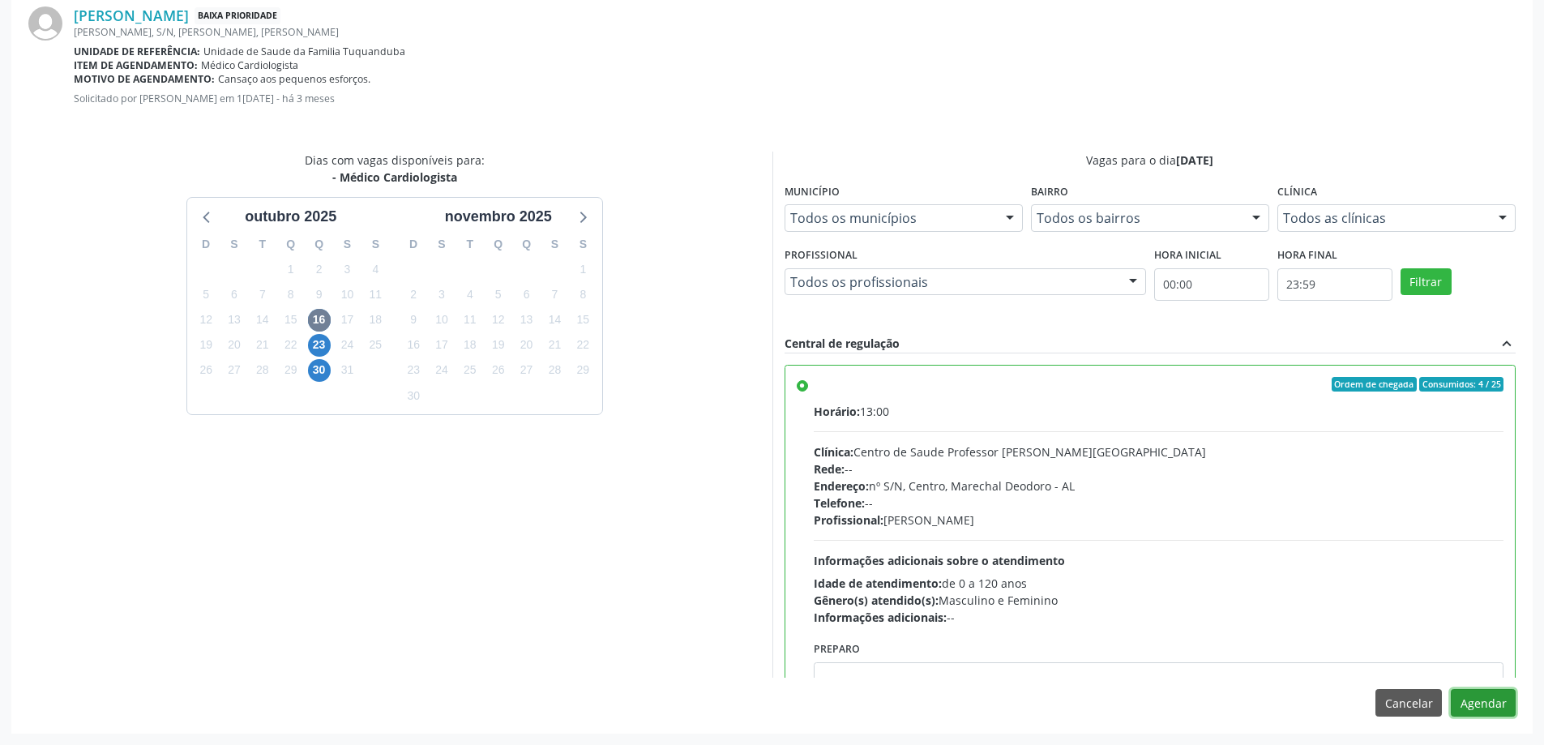
click at [1486, 705] on button "Agendar" at bounding box center [1483, 703] width 65 height 28
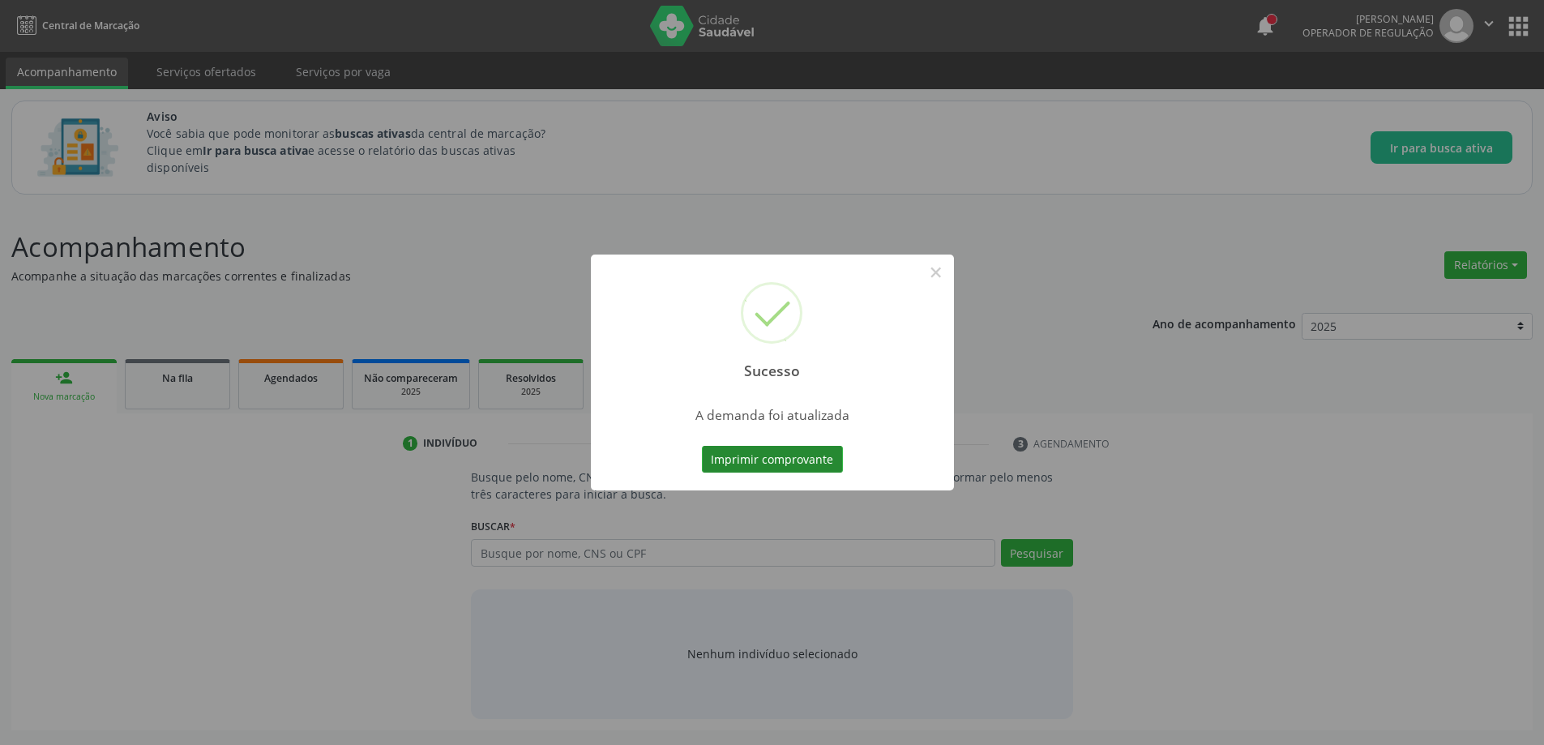
scroll to position [0, 0]
click at [937, 272] on button "×" at bounding box center [942, 273] width 28 height 28
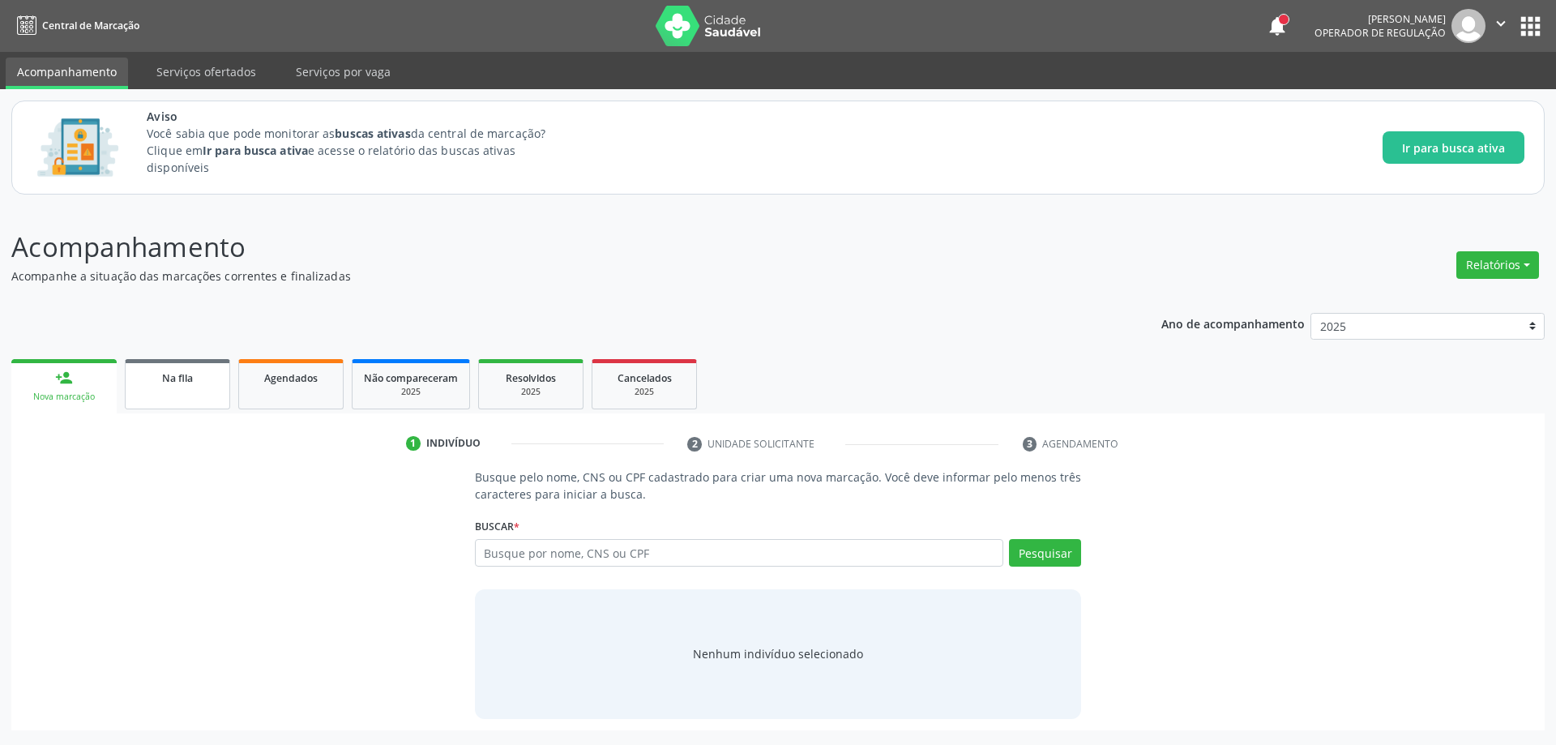
click at [184, 380] on span "Na fila" at bounding box center [177, 378] width 31 height 14
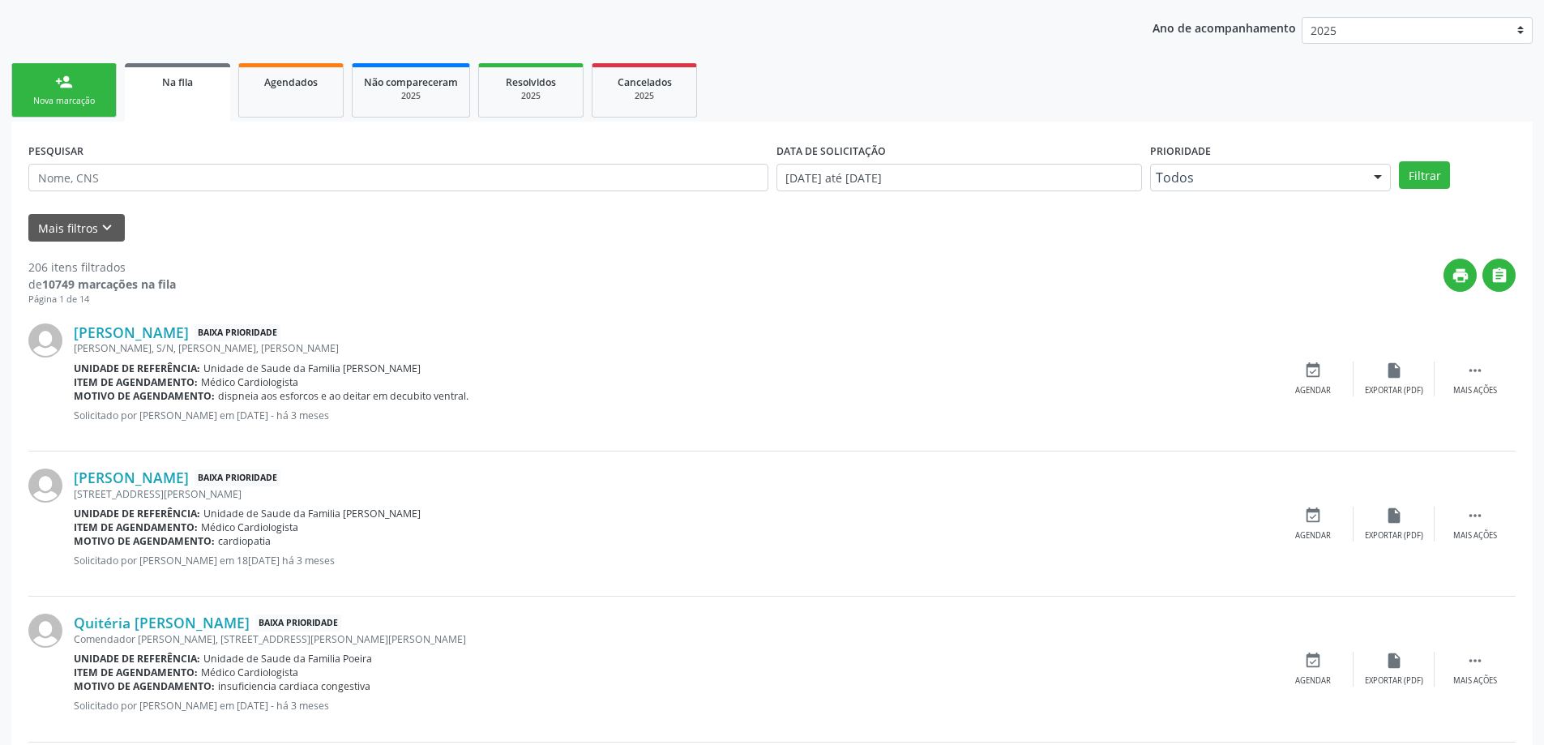
scroll to position [324, 0]
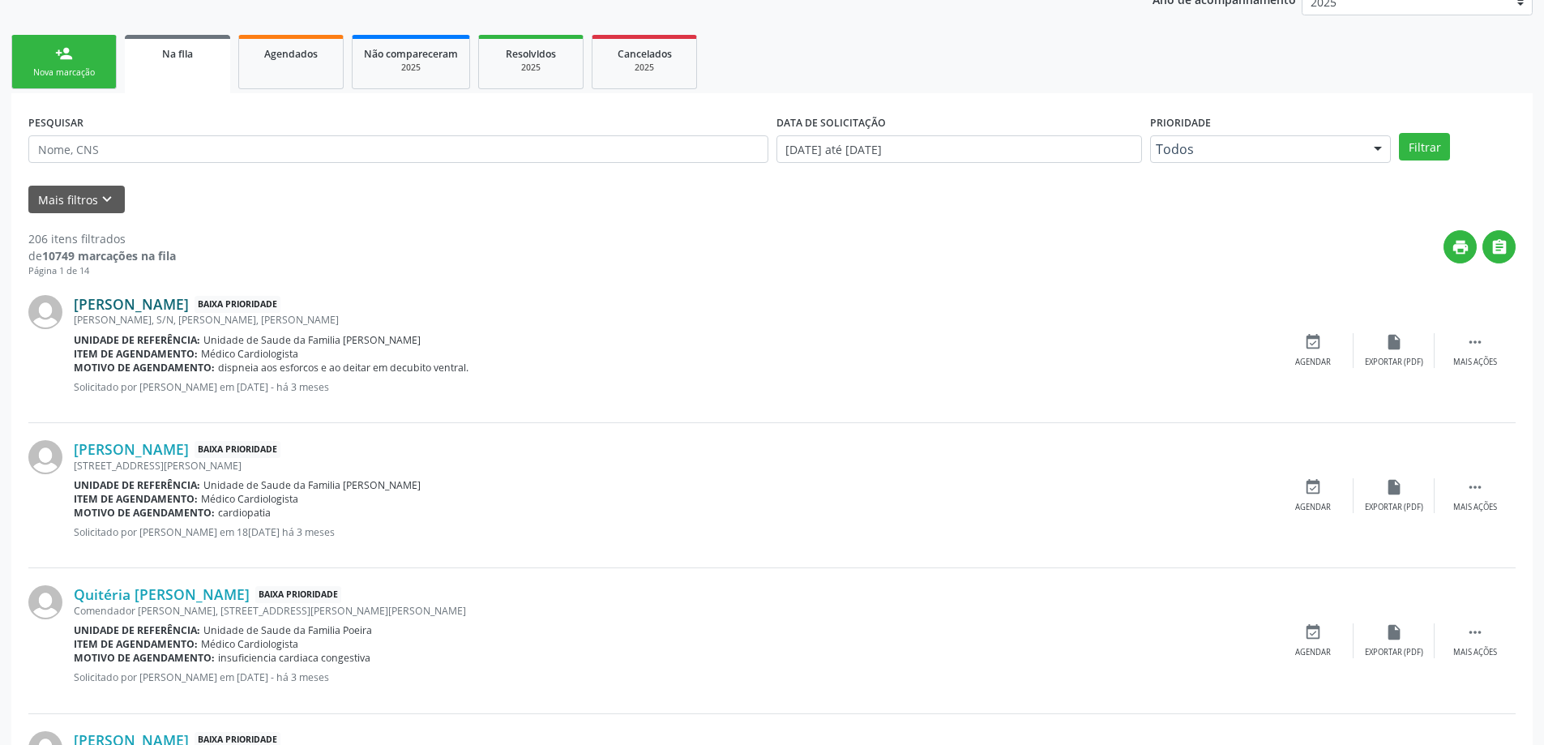
click at [160, 307] on link "[PERSON_NAME]" at bounding box center [131, 304] width 115 height 18
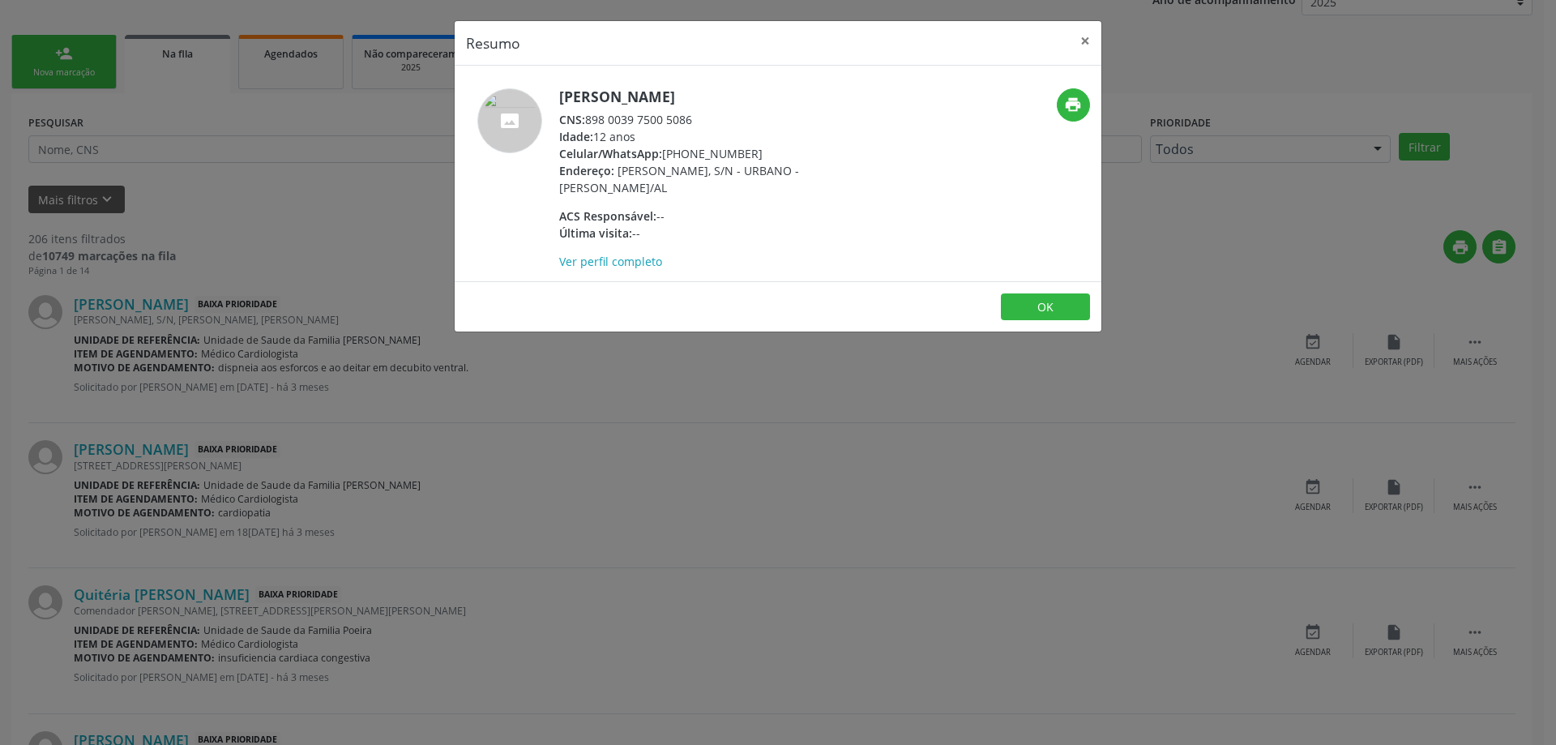
drag, startPoint x: 691, startPoint y: 118, endPoint x: 591, endPoint y: 114, distance: 100.6
click at [591, 114] on div "CNS: 898 0039 7500 5086" at bounding box center [716, 119] width 315 height 17
click at [1084, 45] on button "×" at bounding box center [1085, 41] width 32 height 40
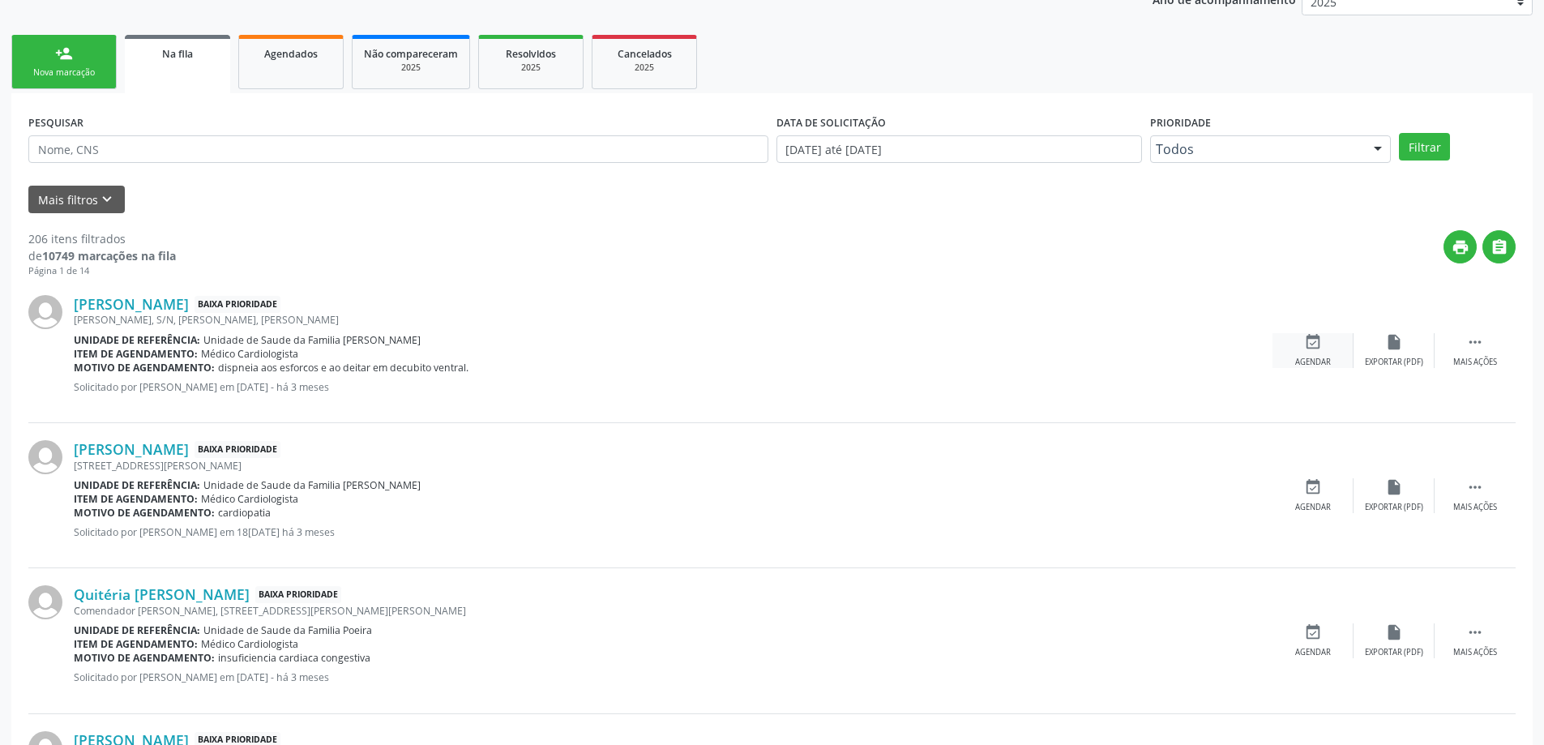
click at [1297, 345] on div "event_available Agendar" at bounding box center [1313, 350] width 81 height 35
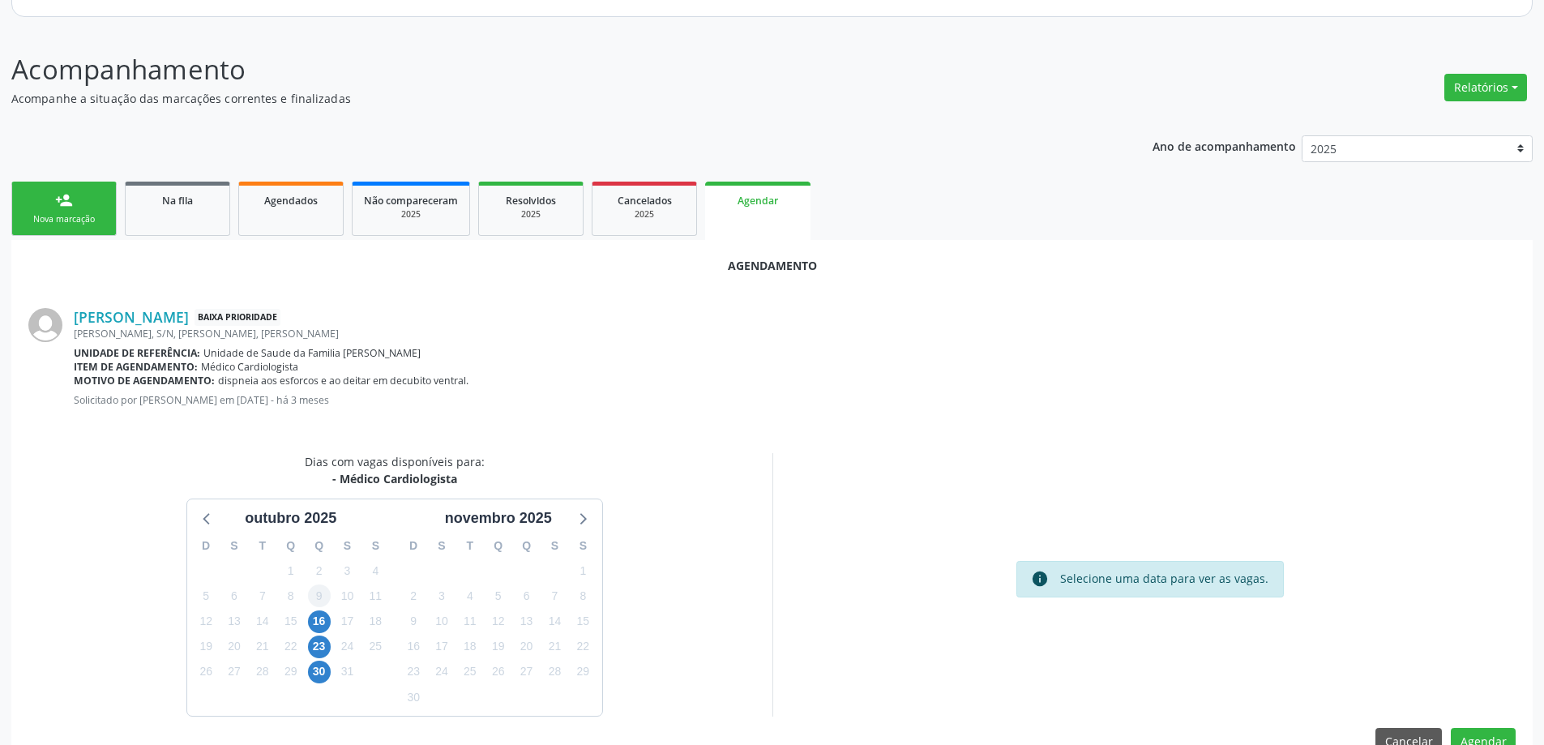
scroll to position [216, 0]
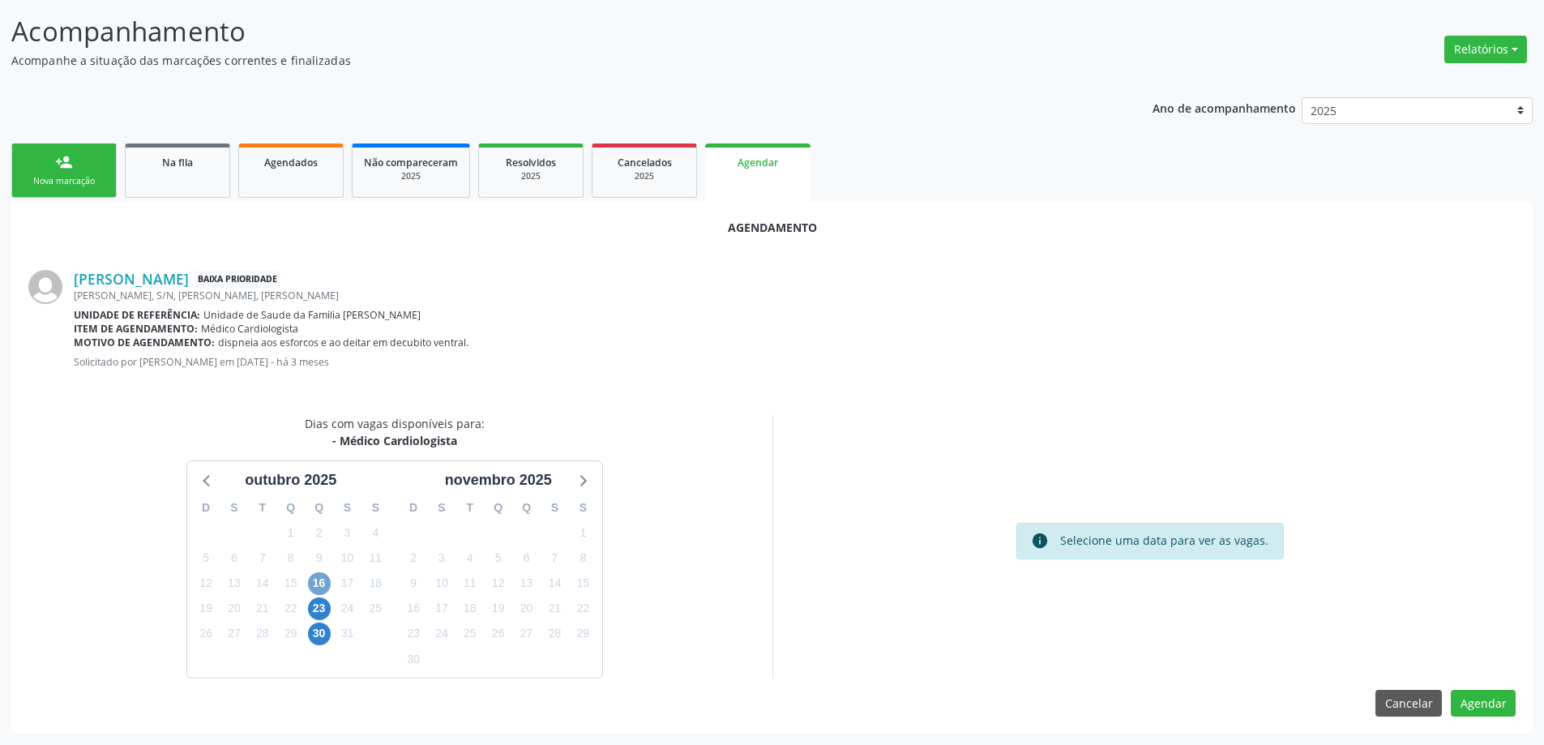
click at [317, 589] on span "16" at bounding box center [319, 583] width 23 height 23
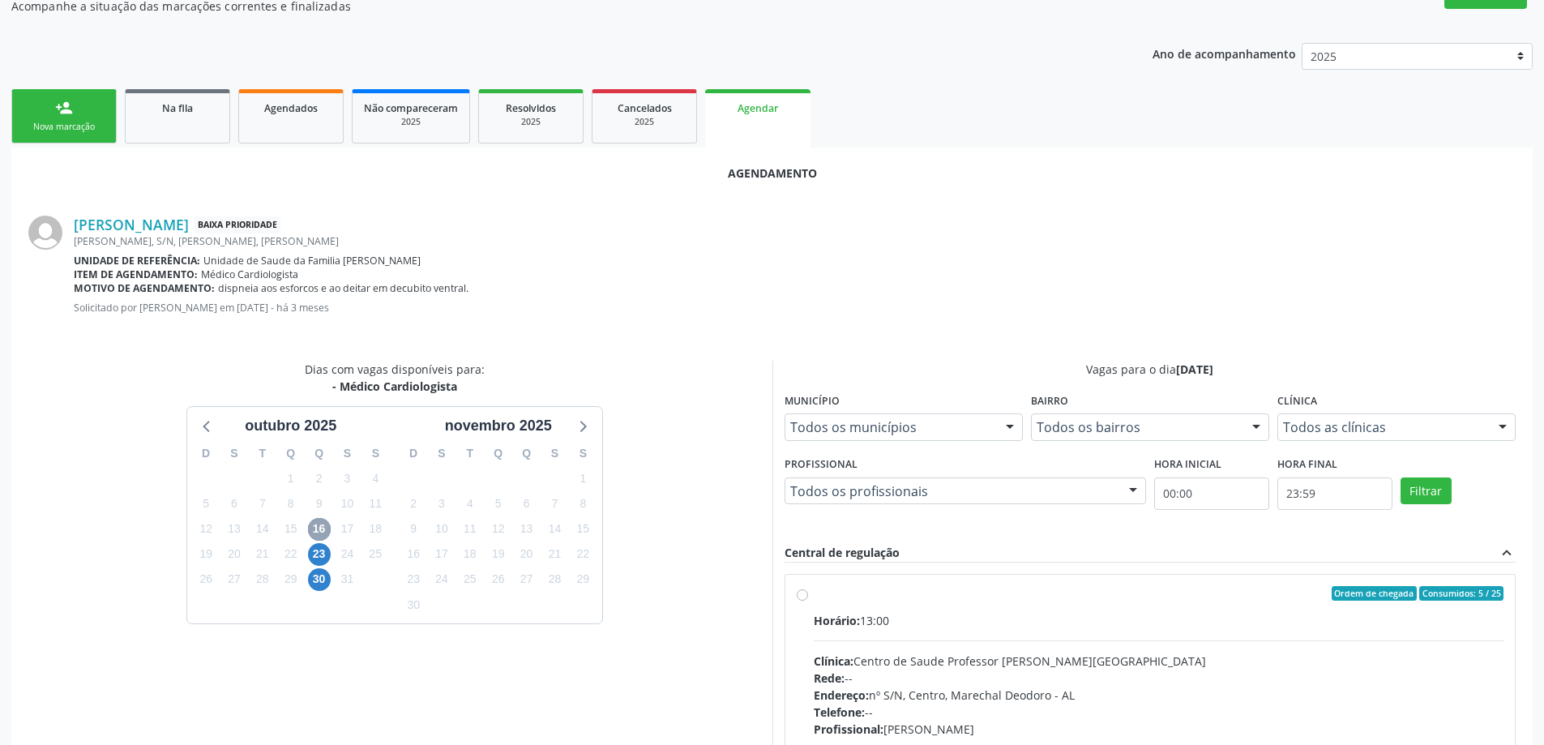
scroll to position [297, 0]
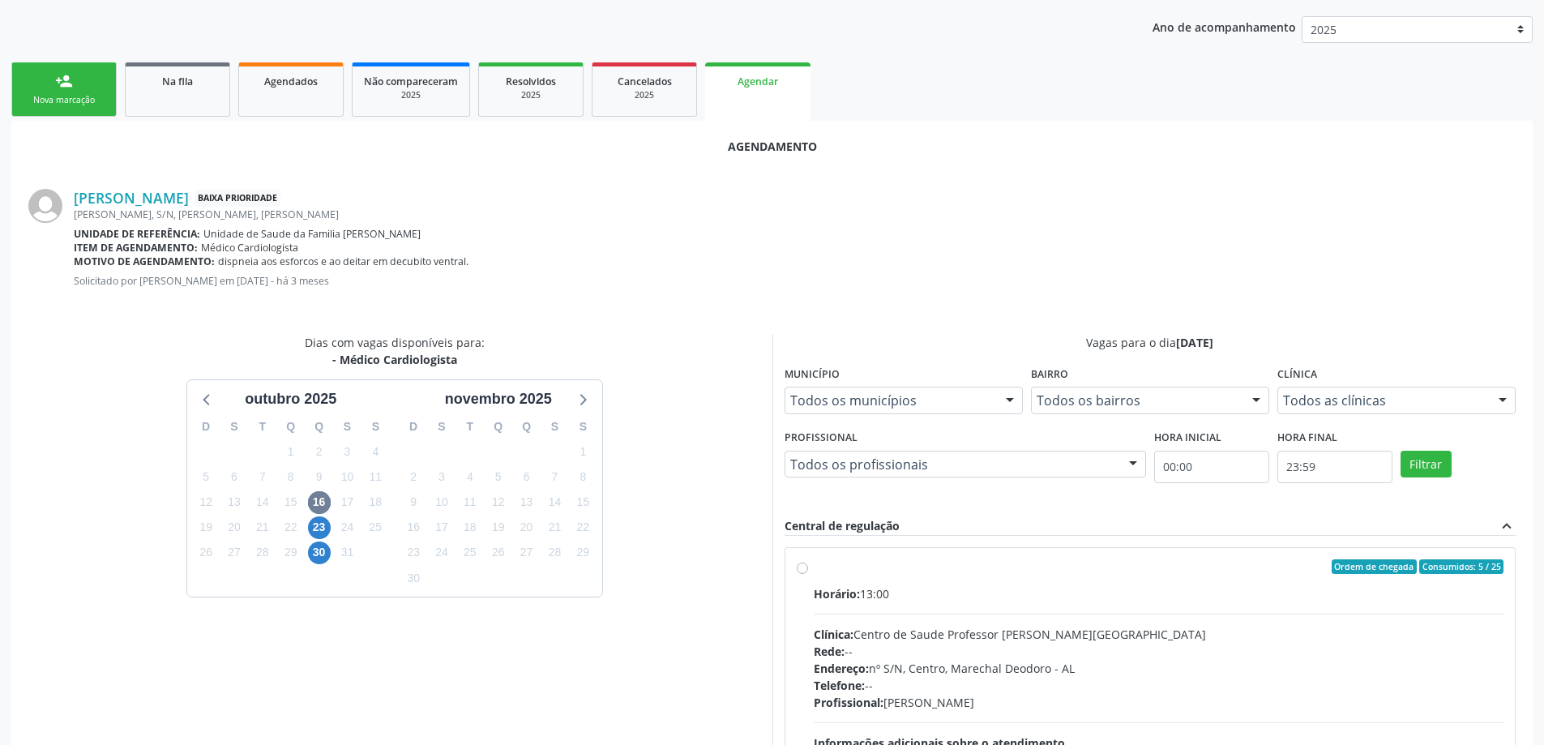
click at [814, 572] on label "Ordem de chegada Consumidos: 5 / 25 Horário: 13:00 Clínica: Centro de Saude Pro…" at bounding box center [1159, 683] width 691 height 249
click at [799, 572] on input "Ordem de chegada Consumidos: 5 / 25 Horário: 13:00 Clínica: Centro de Saude Pro…" at bounding box center [802, 566] width 11 height 15
radio input "true"
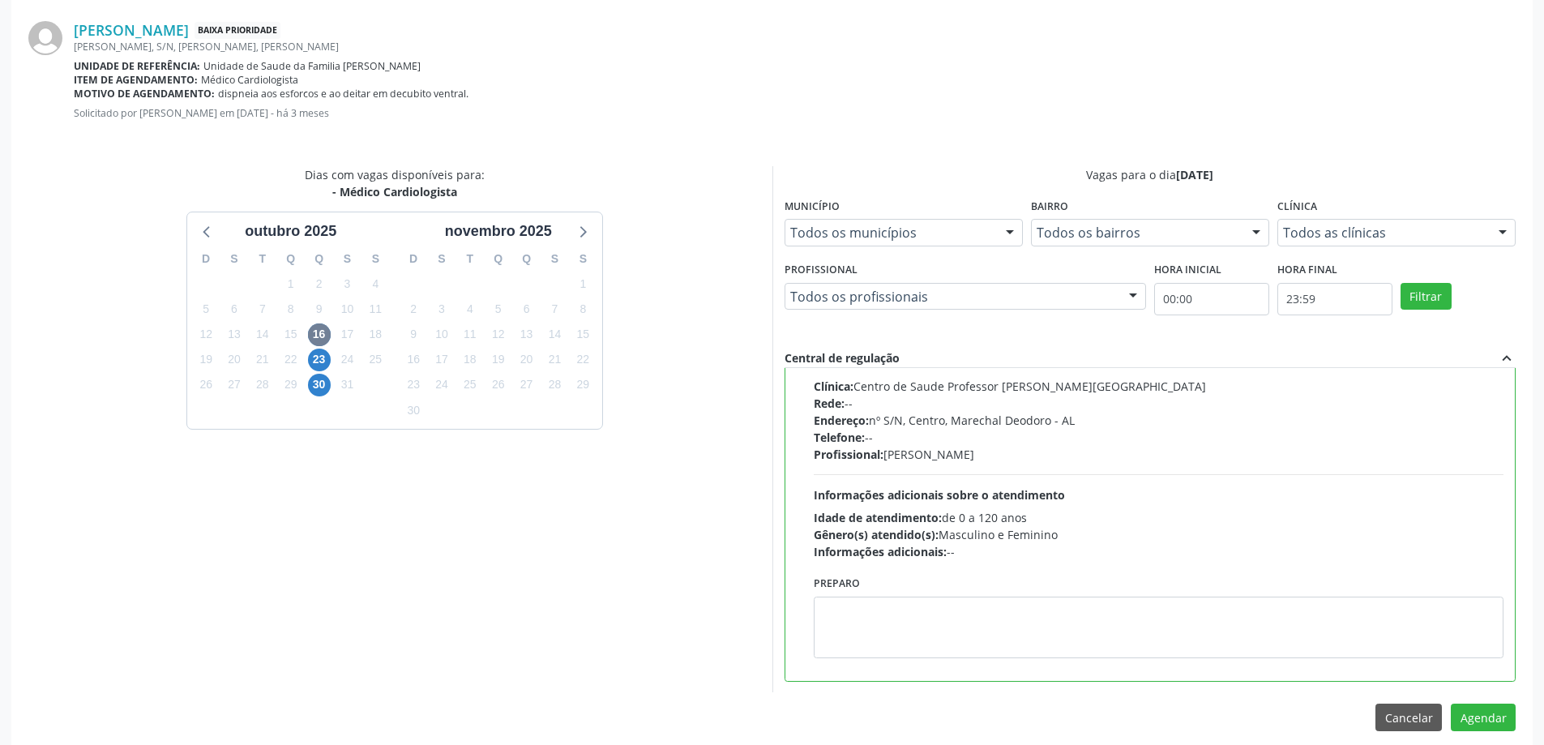
scroll to position [479, 0]
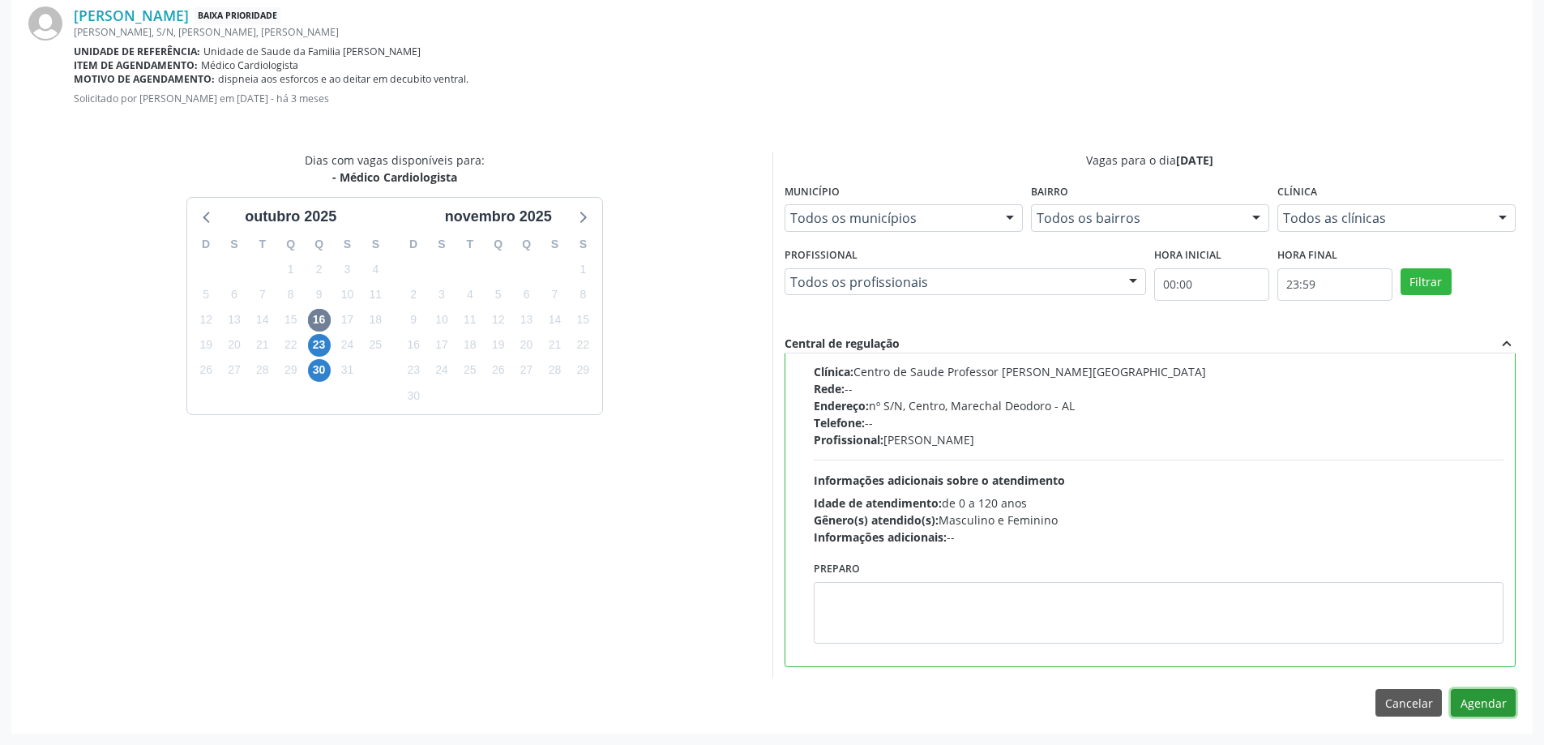
click at [1486, 705] on button "Agendar" at bounding box center [1483, 703] width 65 height 28
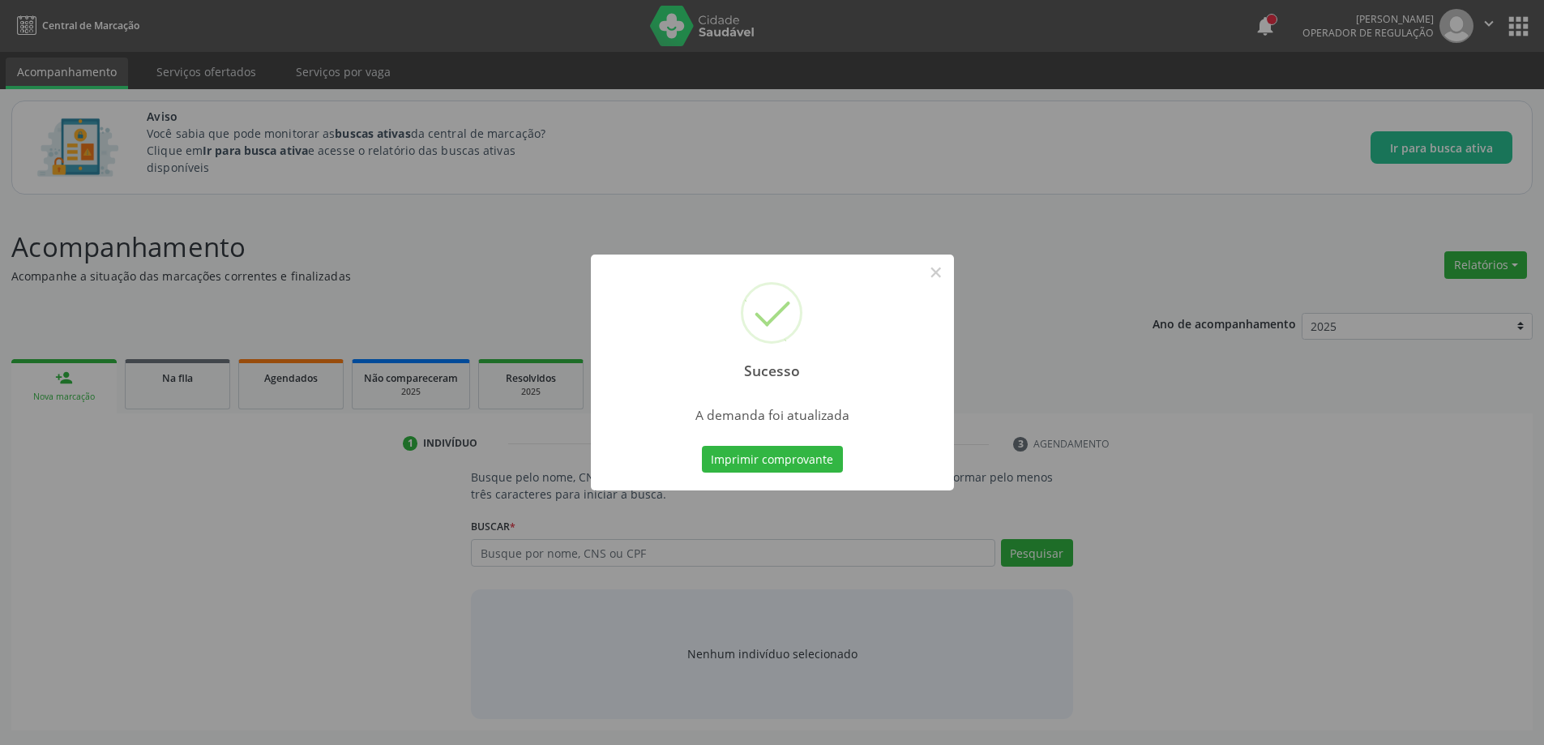
scroll to position [0, 0]
click at [939, 276] on button "×" at bounding box center [942, 273] width 28 height 28
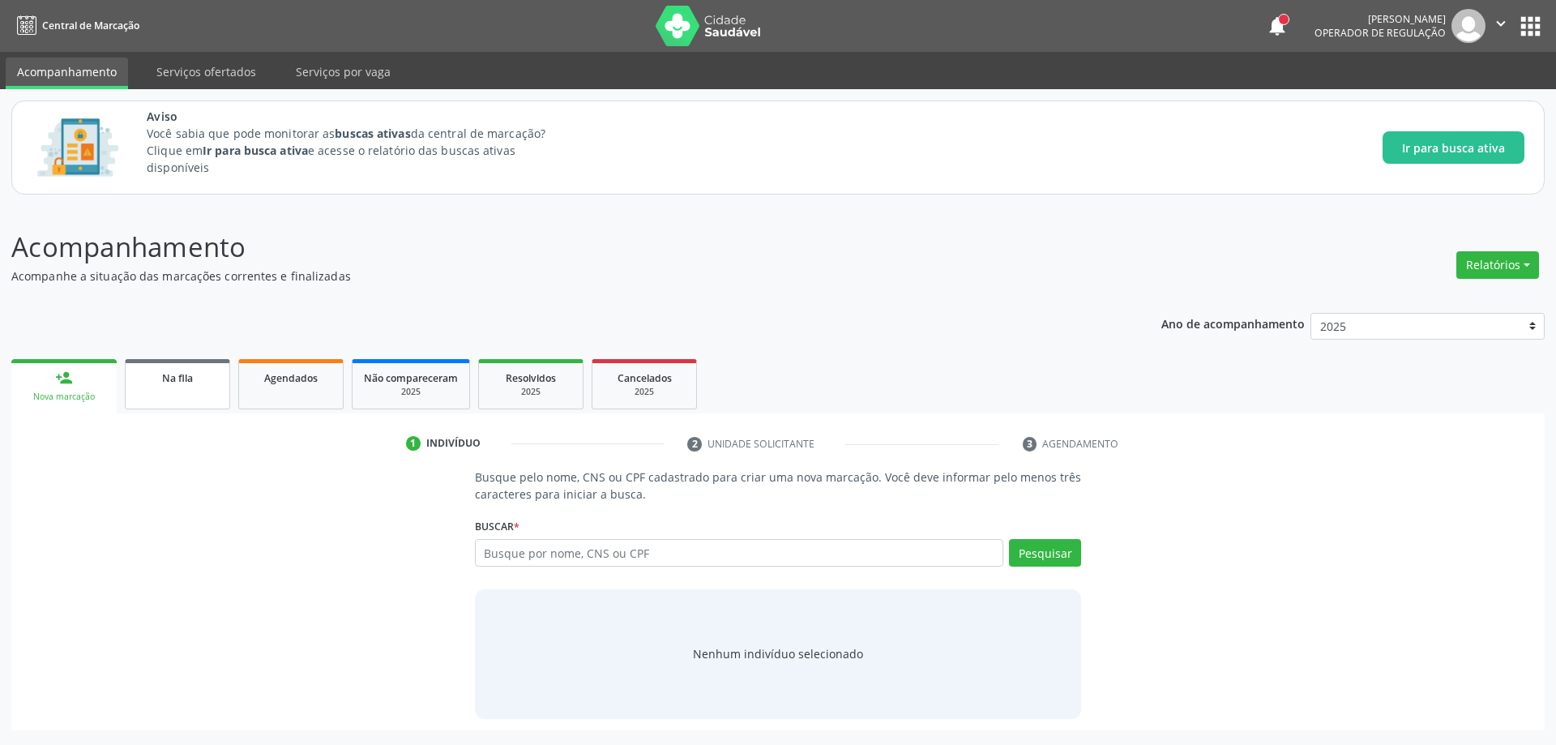
click at [151, 391] on link "Na fila" at bounding box center [177, 384] width 105 height 50
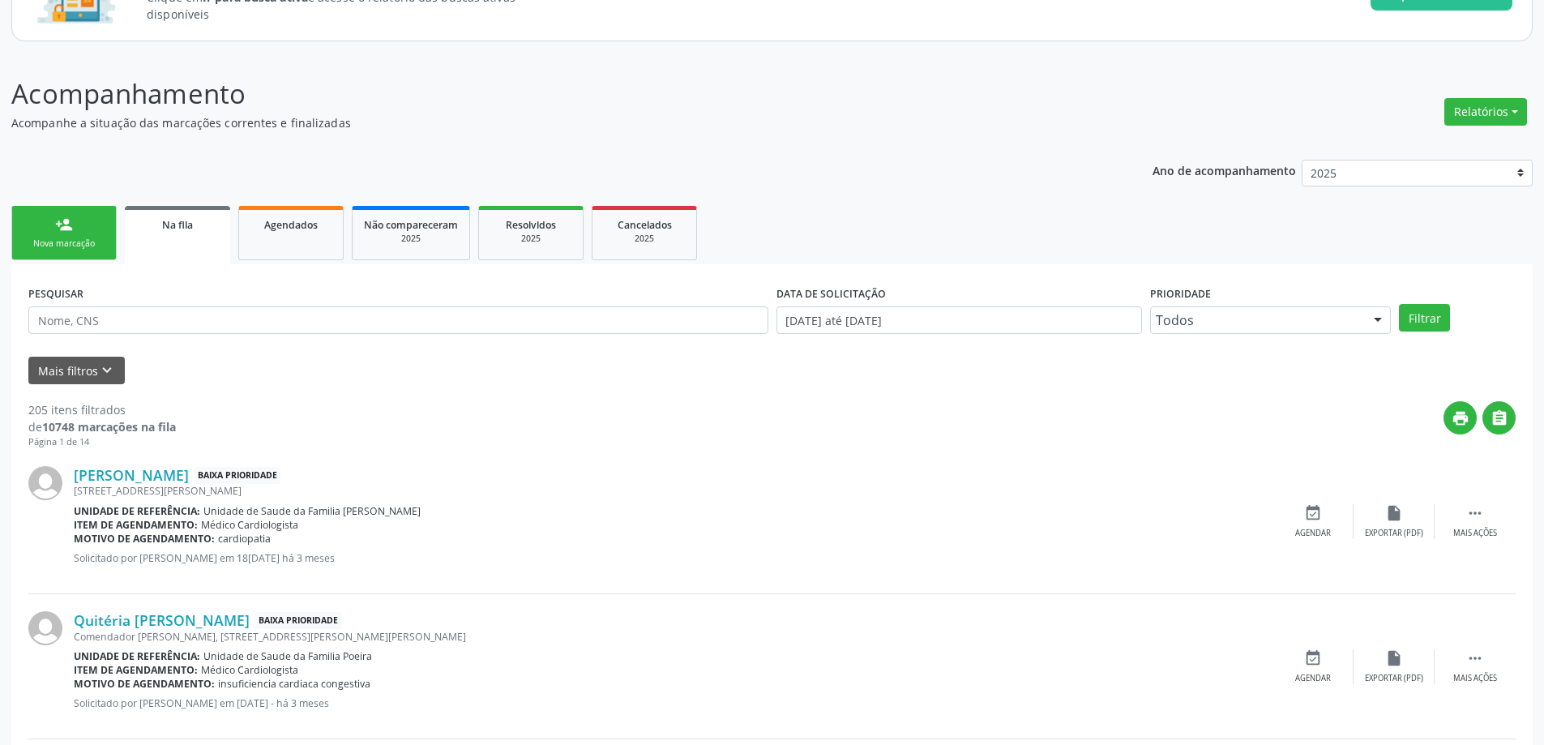
scroll to position [243, 0]
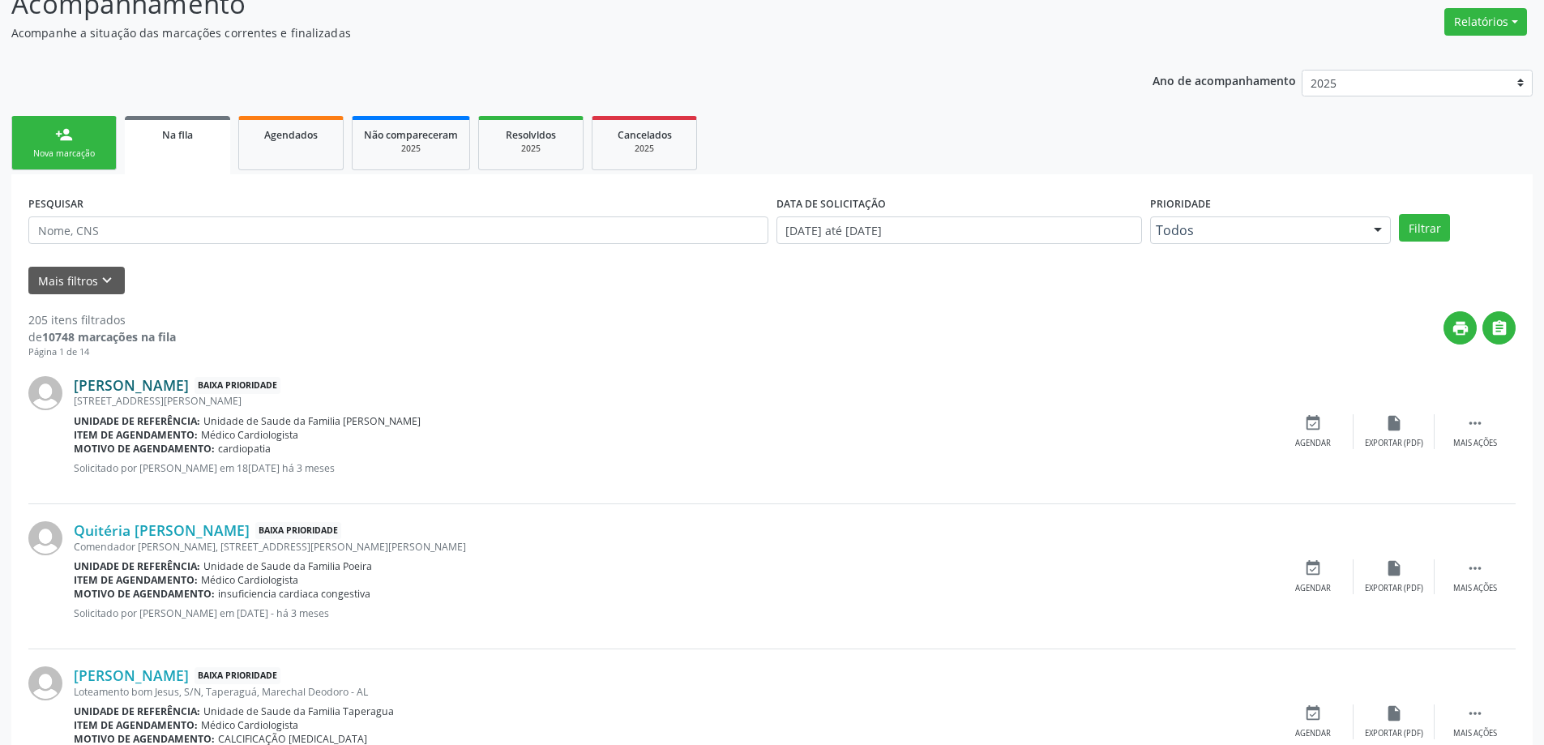
click at [112, 392] on link "[PERSON_NAME]" at bounding box center [131, 385] width 115 height 18
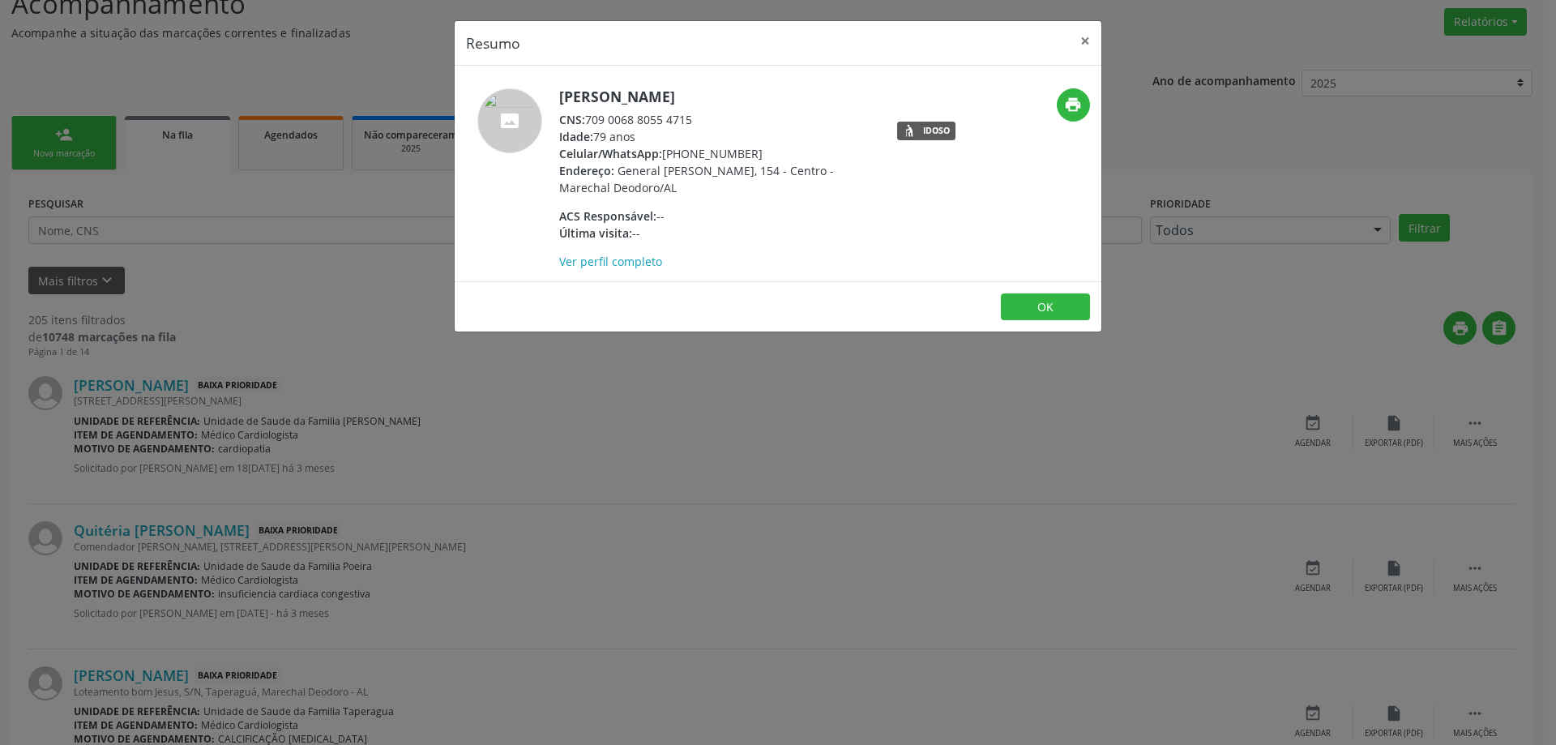
drag, startPoint x: 692, startPoint y: 122, endPoint x: 589, endPoint y: 122, distance: 102.9
click at [589, 122] on div "CNS: 709 0068 8055 4715" at bounding box center [716, 119] width 315 height 17
click at [1080, 38] on button "×" at bounding box center [1085, 41] width 32 height 40
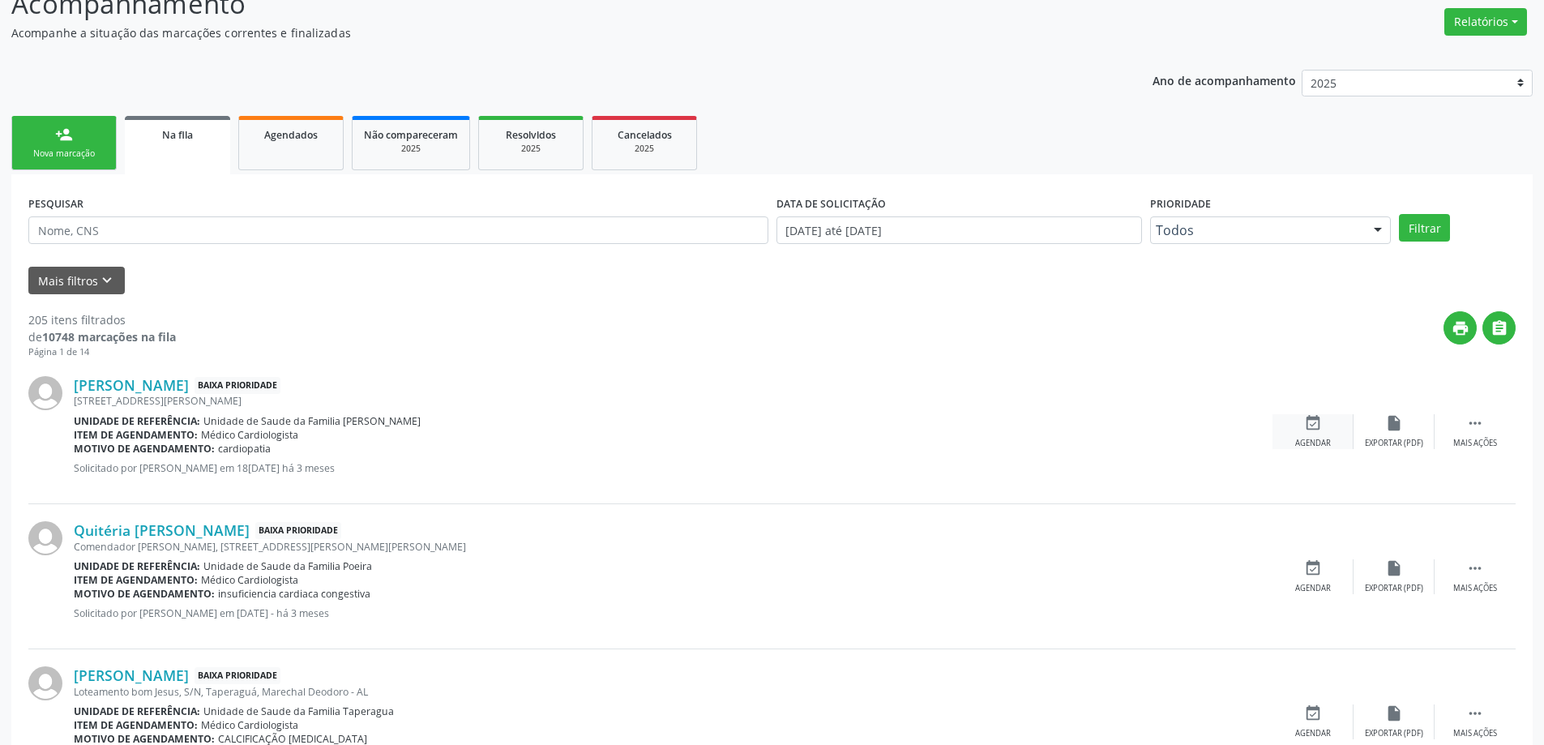
click at [1318, 433] on div "event_available Agendar" at bounding box center [1313, 431] width 81 height 35
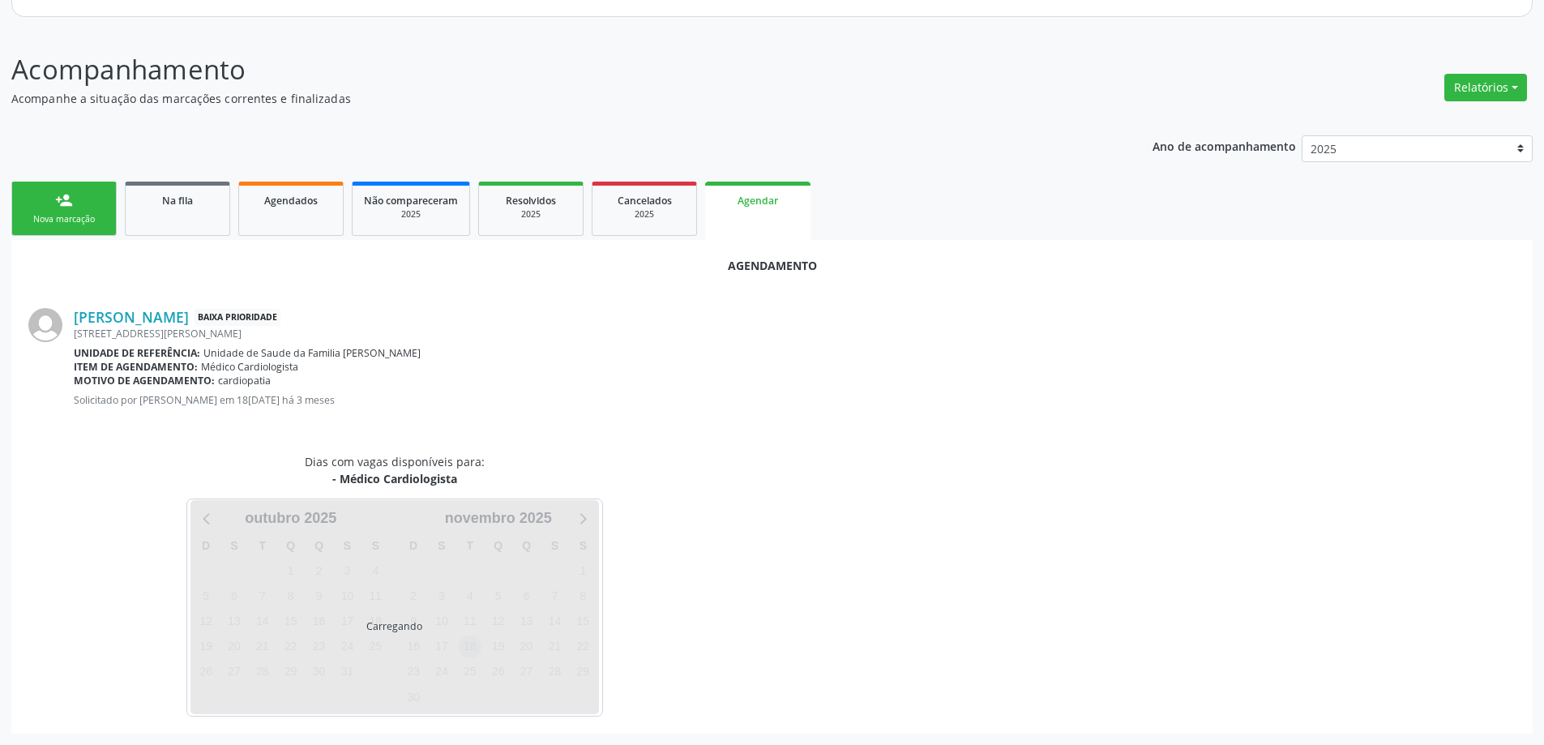
scroll to position [216, 0]
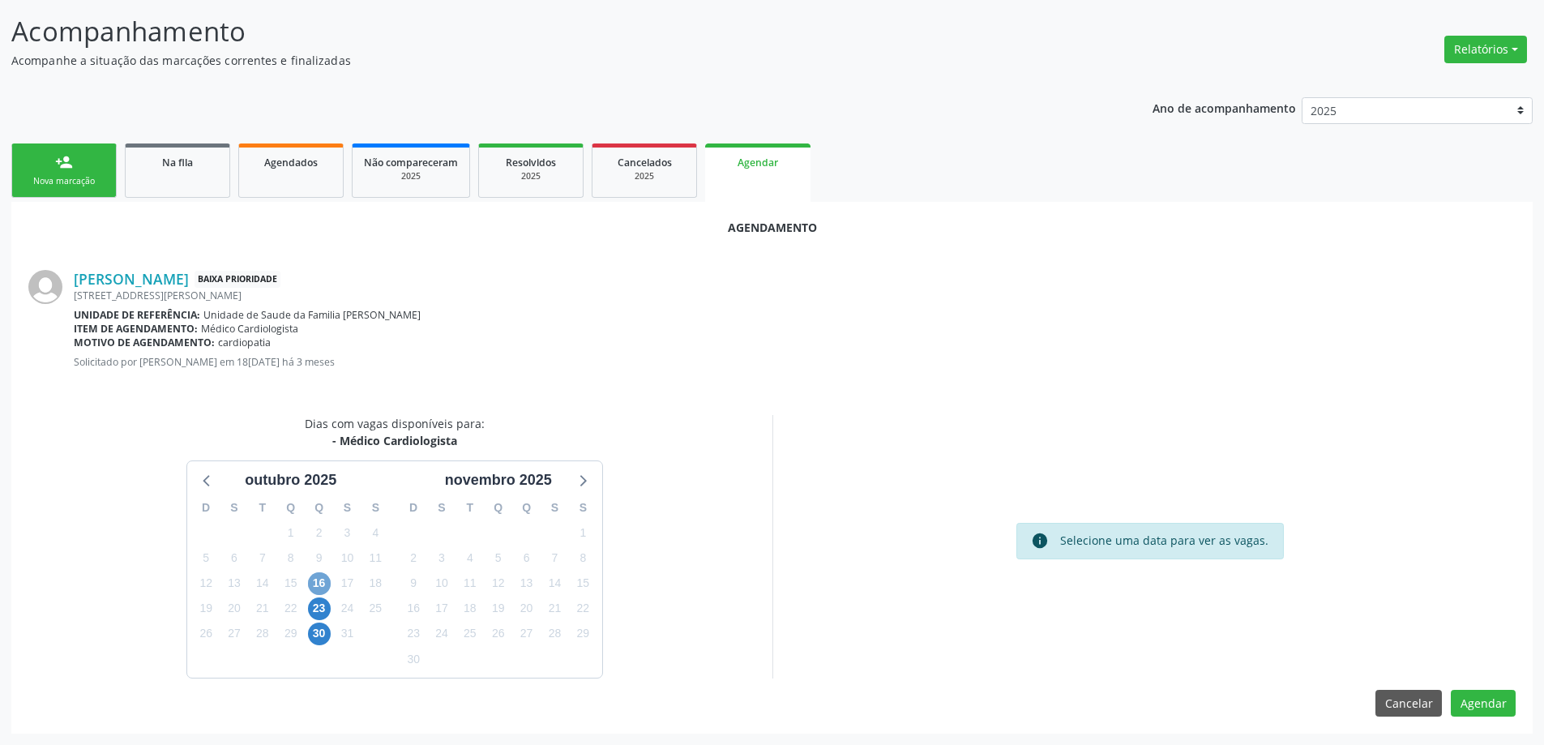
click at [310, 584] on span "16" at bounding box center [319, 583] width 23 height 23
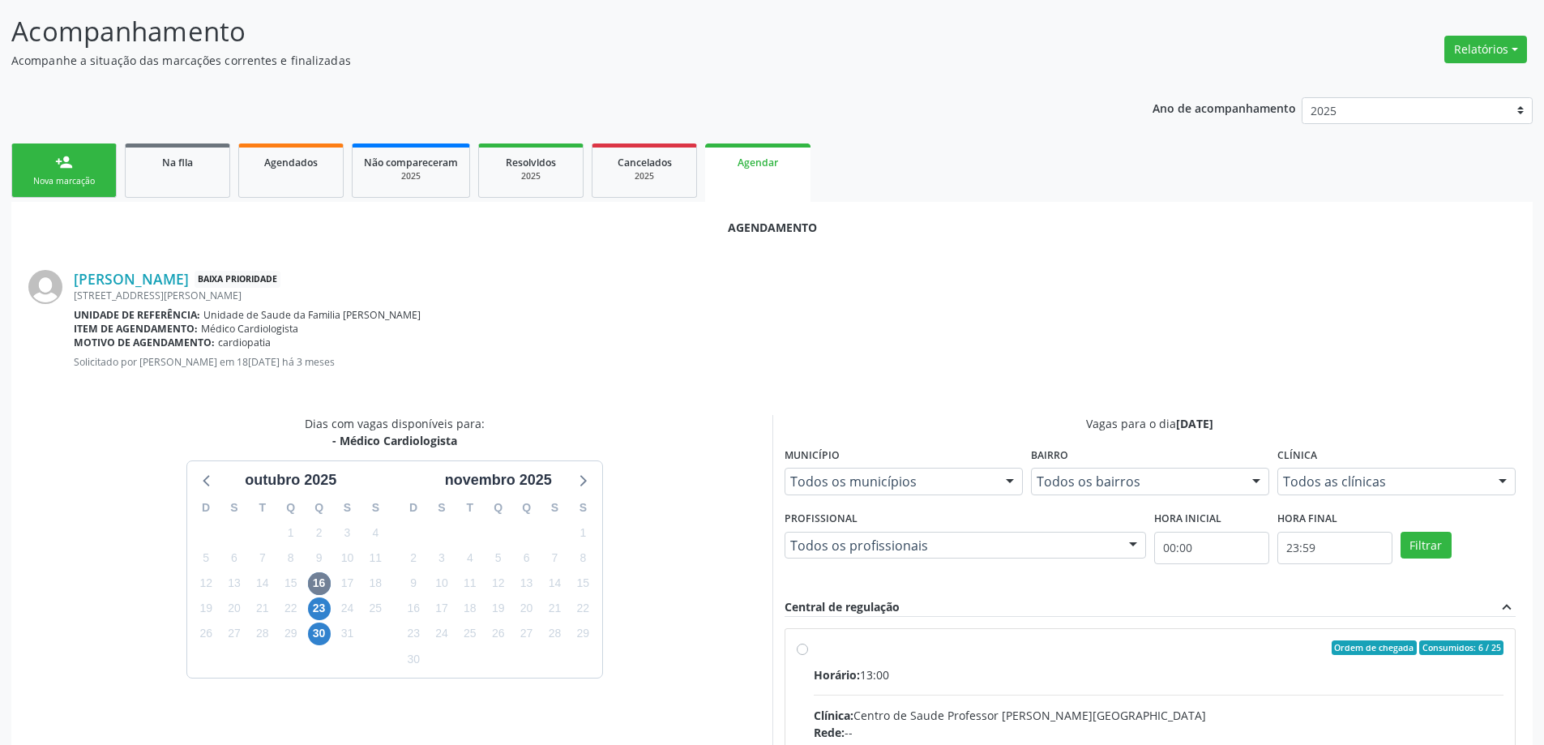
click at [802, 646] on input "Ordem de chegada Consumidos: 6 / 25 Horário: 13:00 Clínica: Centro de Saude Pro…" at bounding box center [802, 647] width 11 height 15
radio input "true"
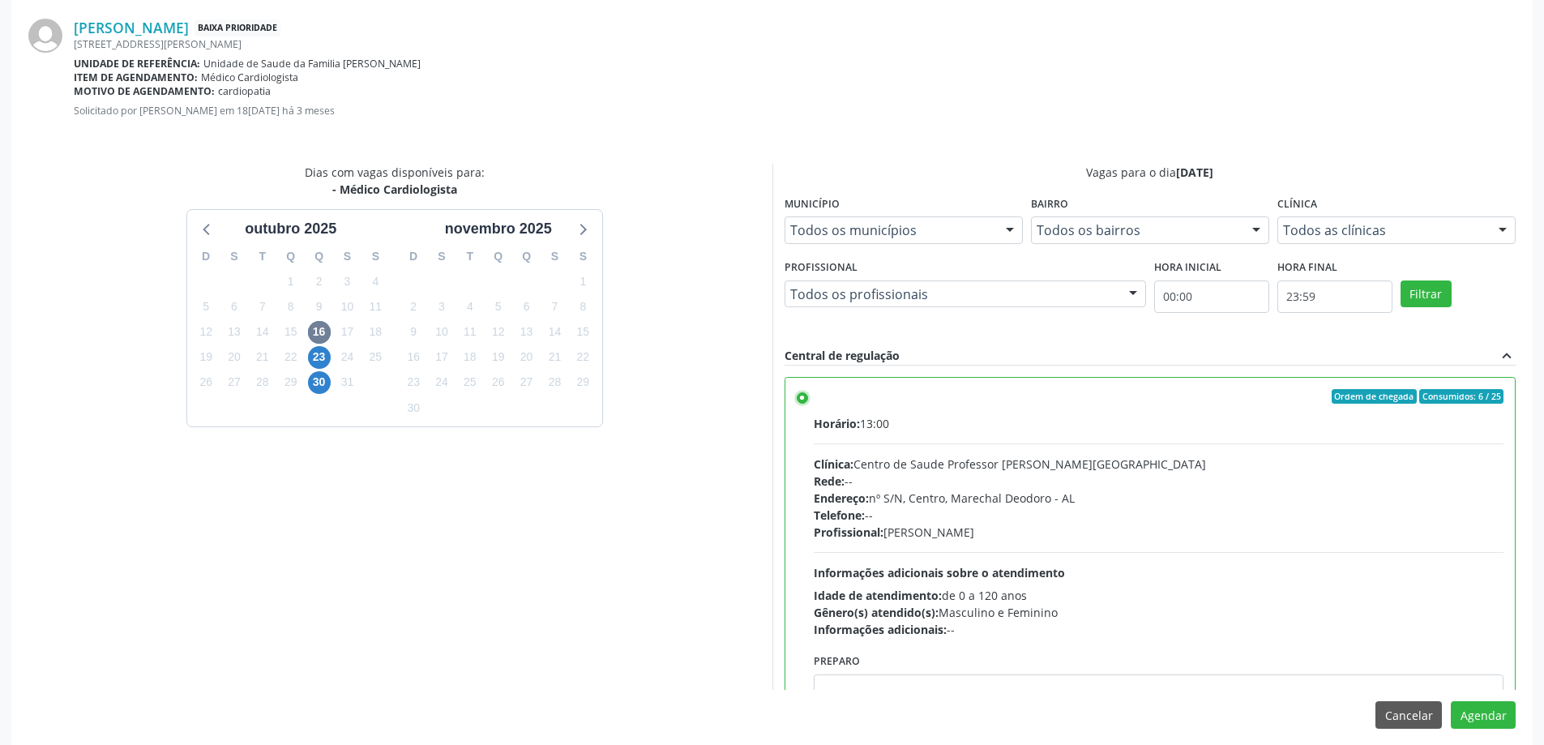
scroll to position [479, 0]
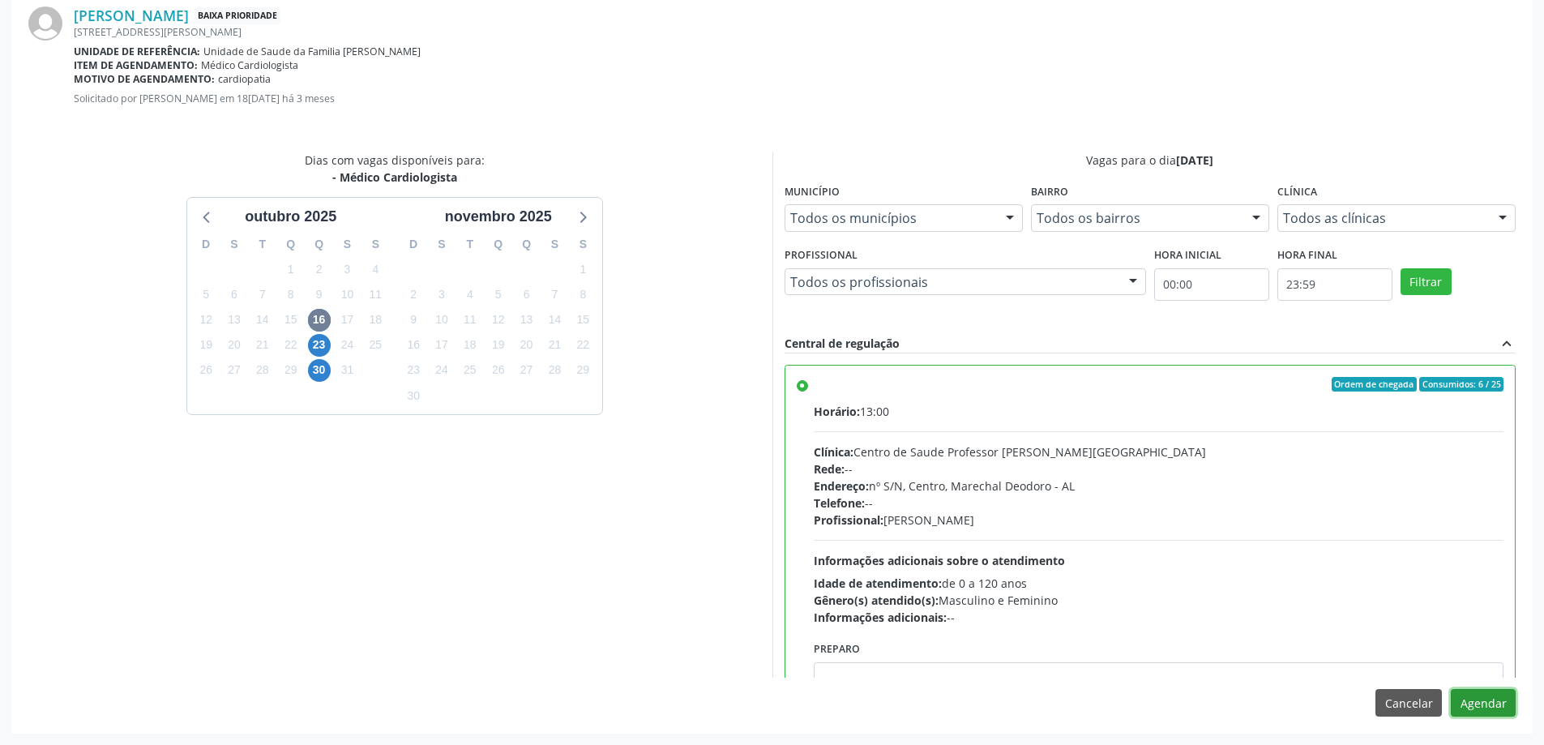
click at [1474, 699] on button "Agendar" at bounding box center [1483, 703] width 65 height 28
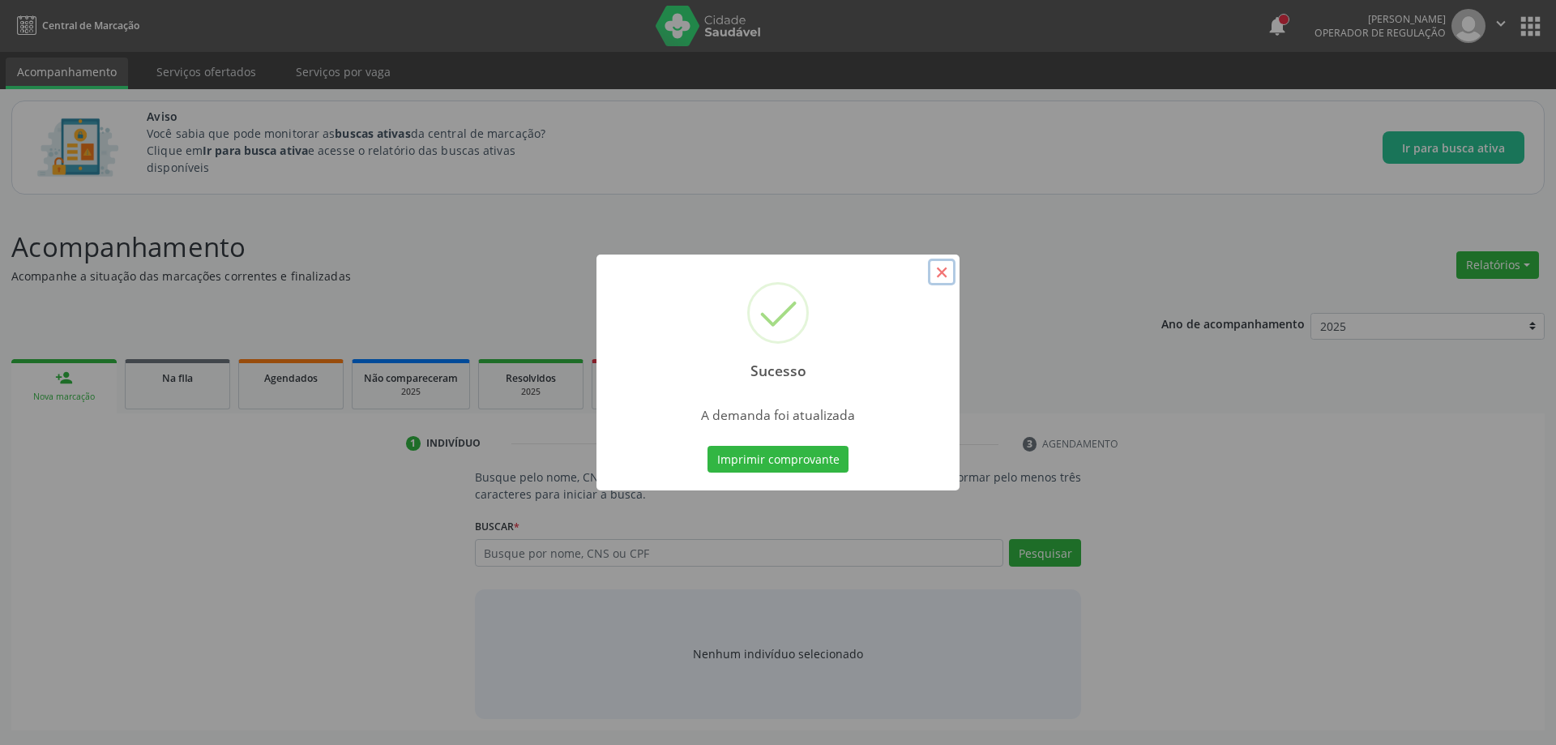
click at [940, 275] on button "×" at bounding box center [942, 273] width 28 height 28
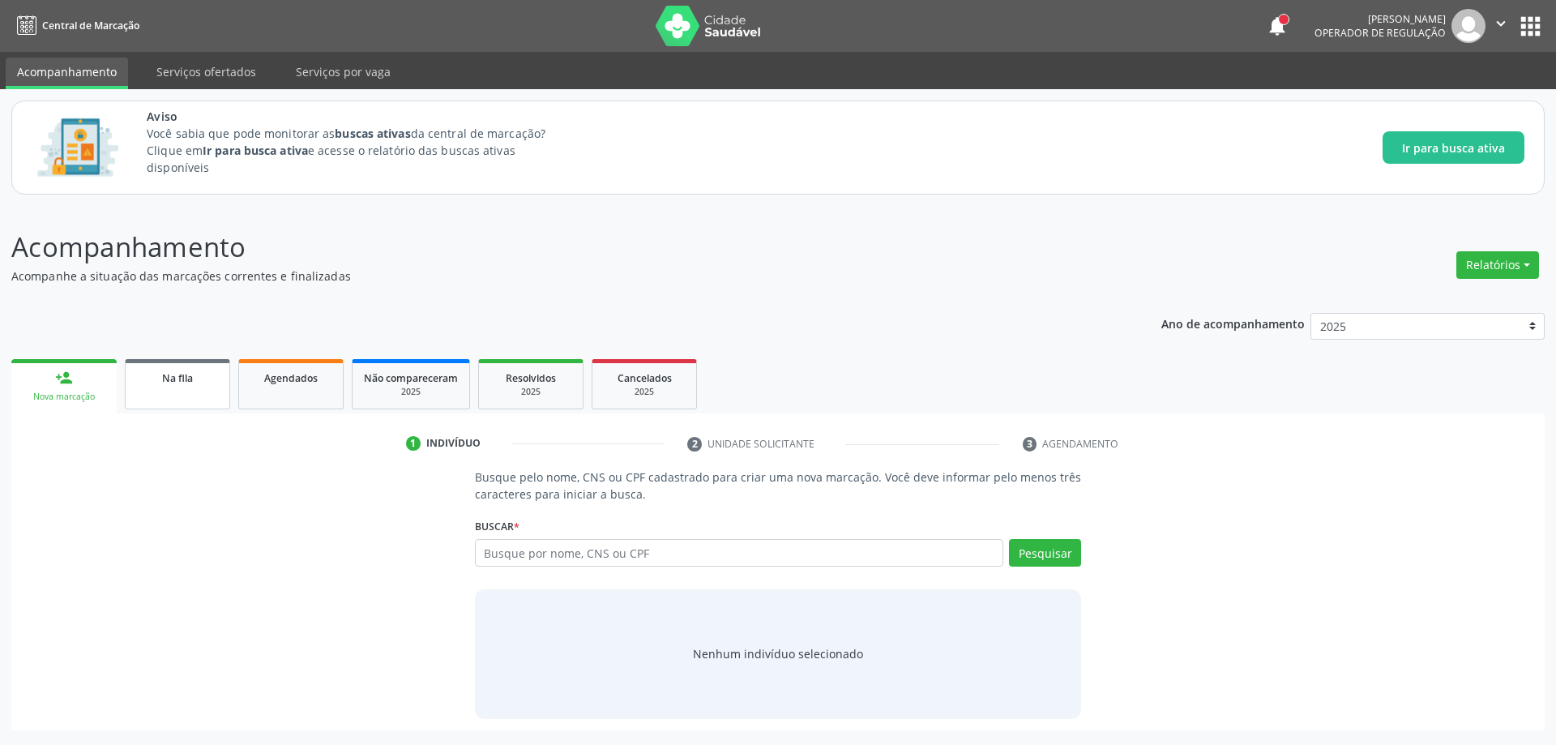
click at [153, 383] on div "Na fila" at bounding box center [177, 377] width 81 height 17
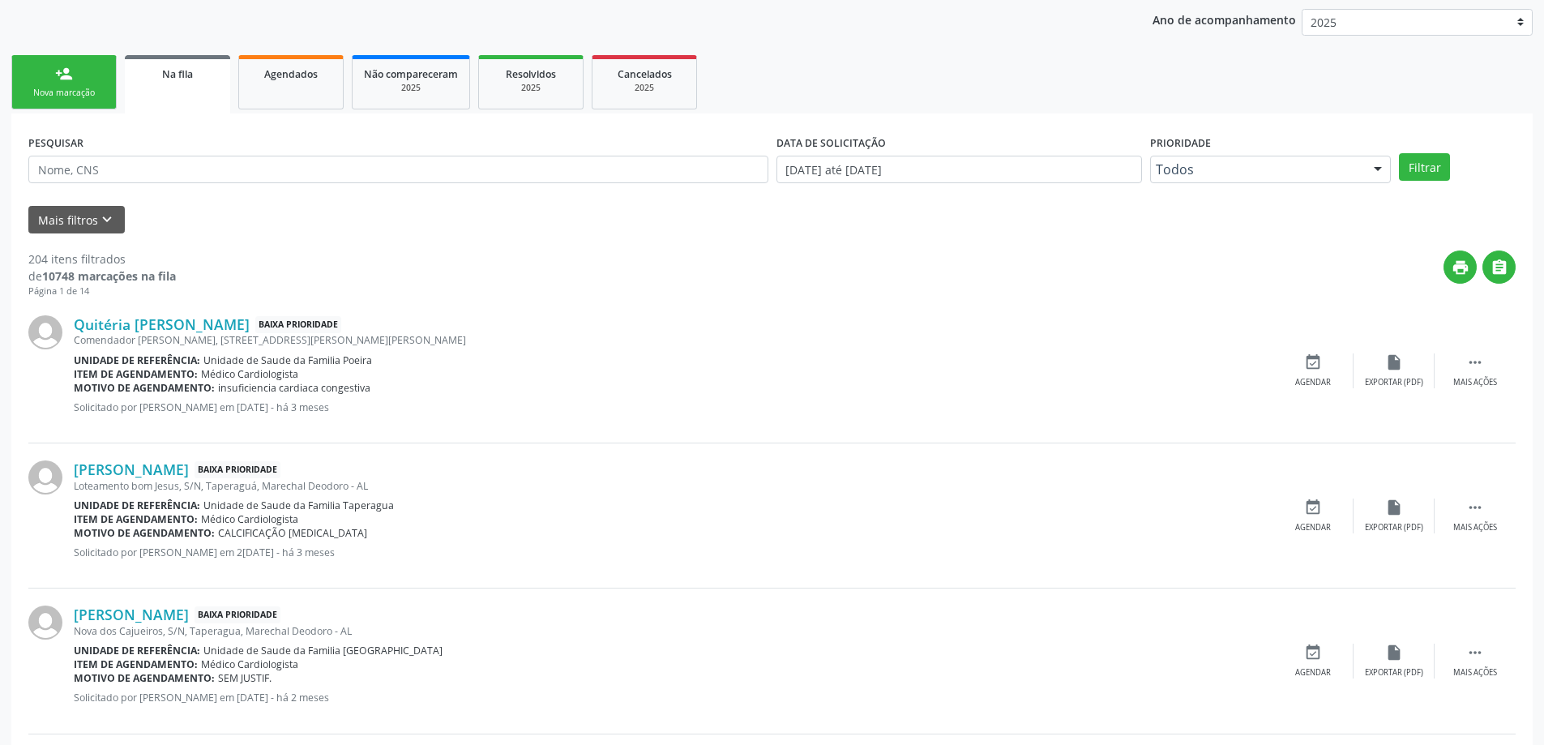
scroll to position [324, 0]
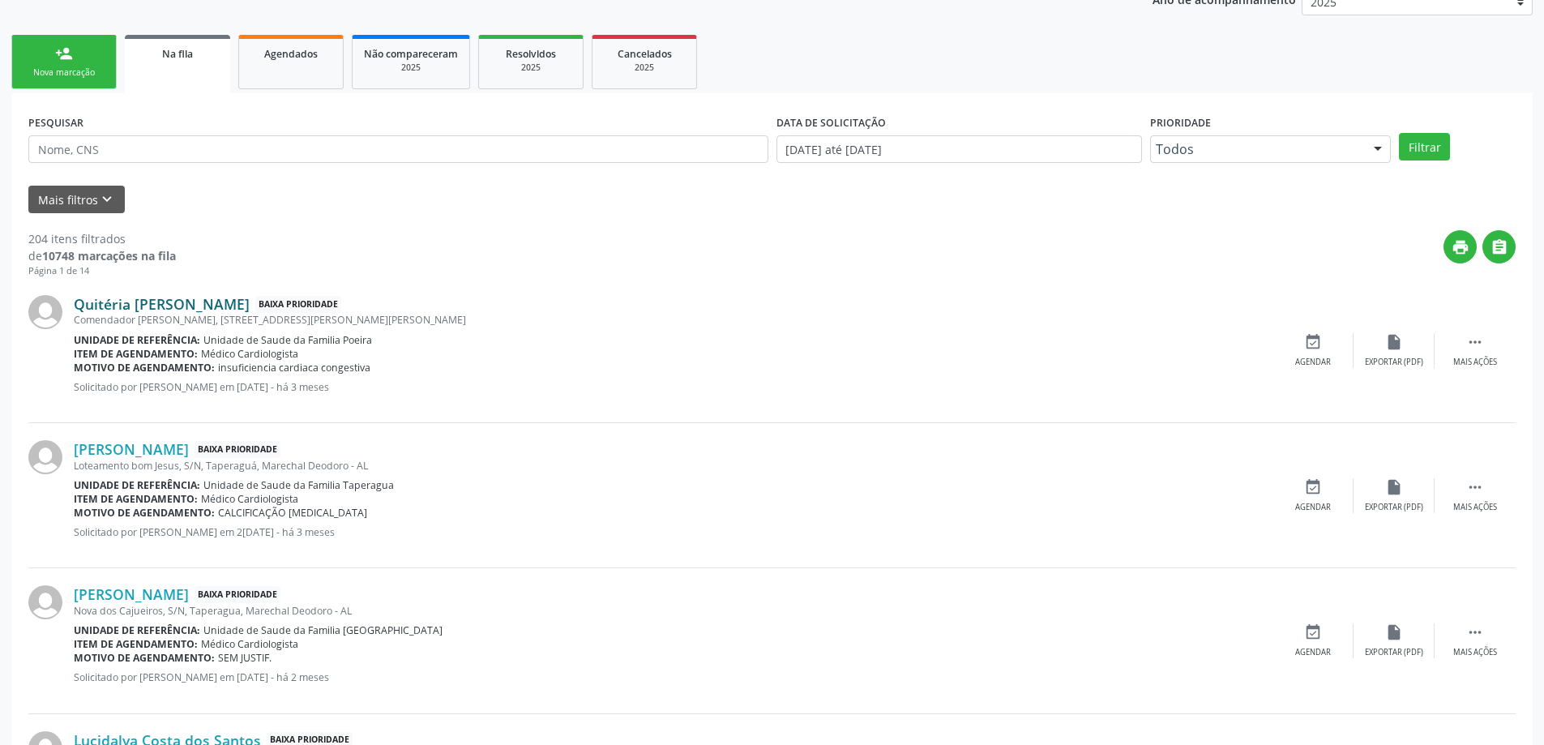
click at [124, 304] on link "Quitéria [PERSON_NAME]" at bounding box center [162, 304] width 176 height 18
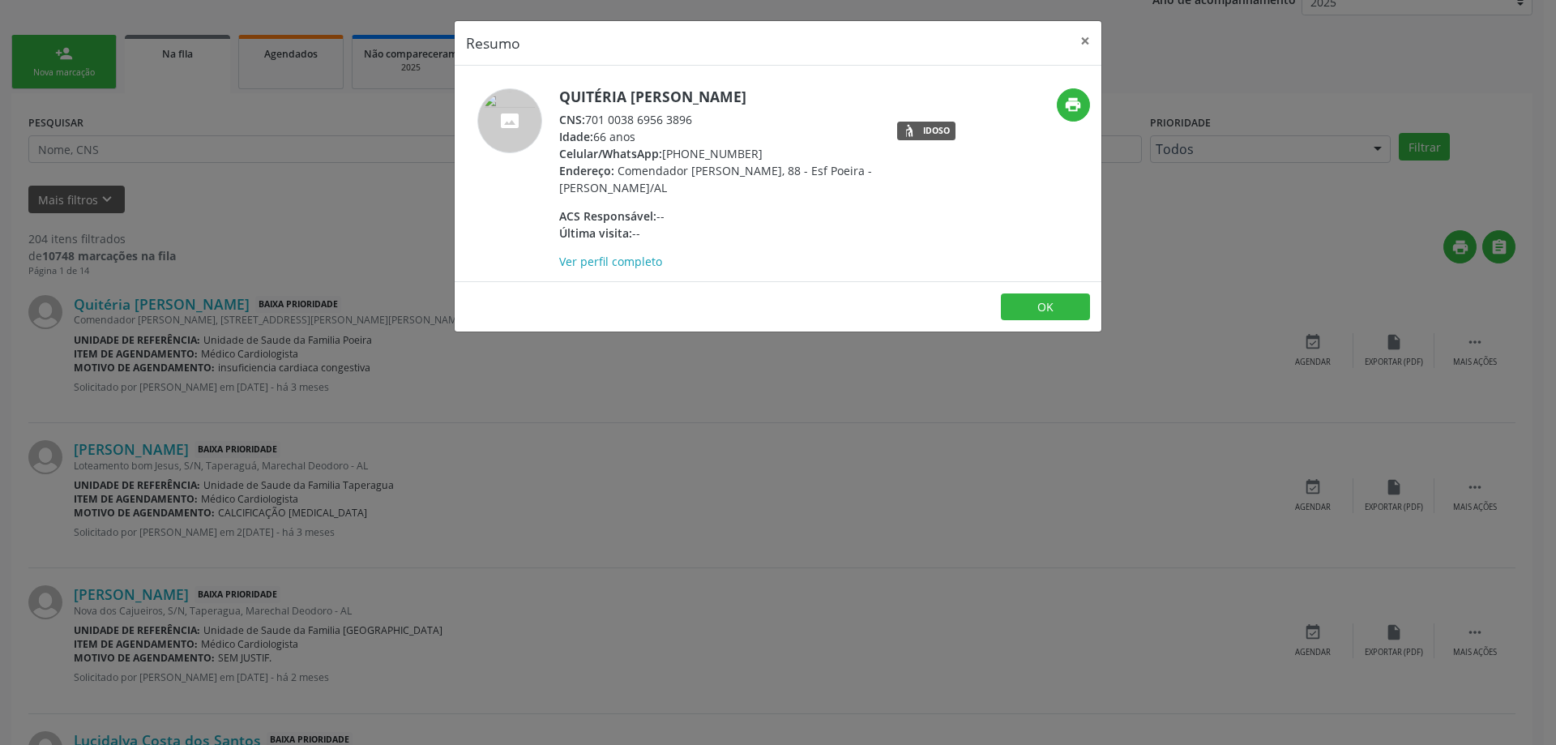
drag, startPoint x: 691, startPoint y: 116, endPoint x: 587, endPoint y: 122, distance: 104.8
click at [587, 122] on div "CNS: 701 0038 6956 3896" at bounding box center [716, 119] width 315 height 17
click at [1085, 38] on button "×" at bounding box center [1085, 41] width 32 height 40
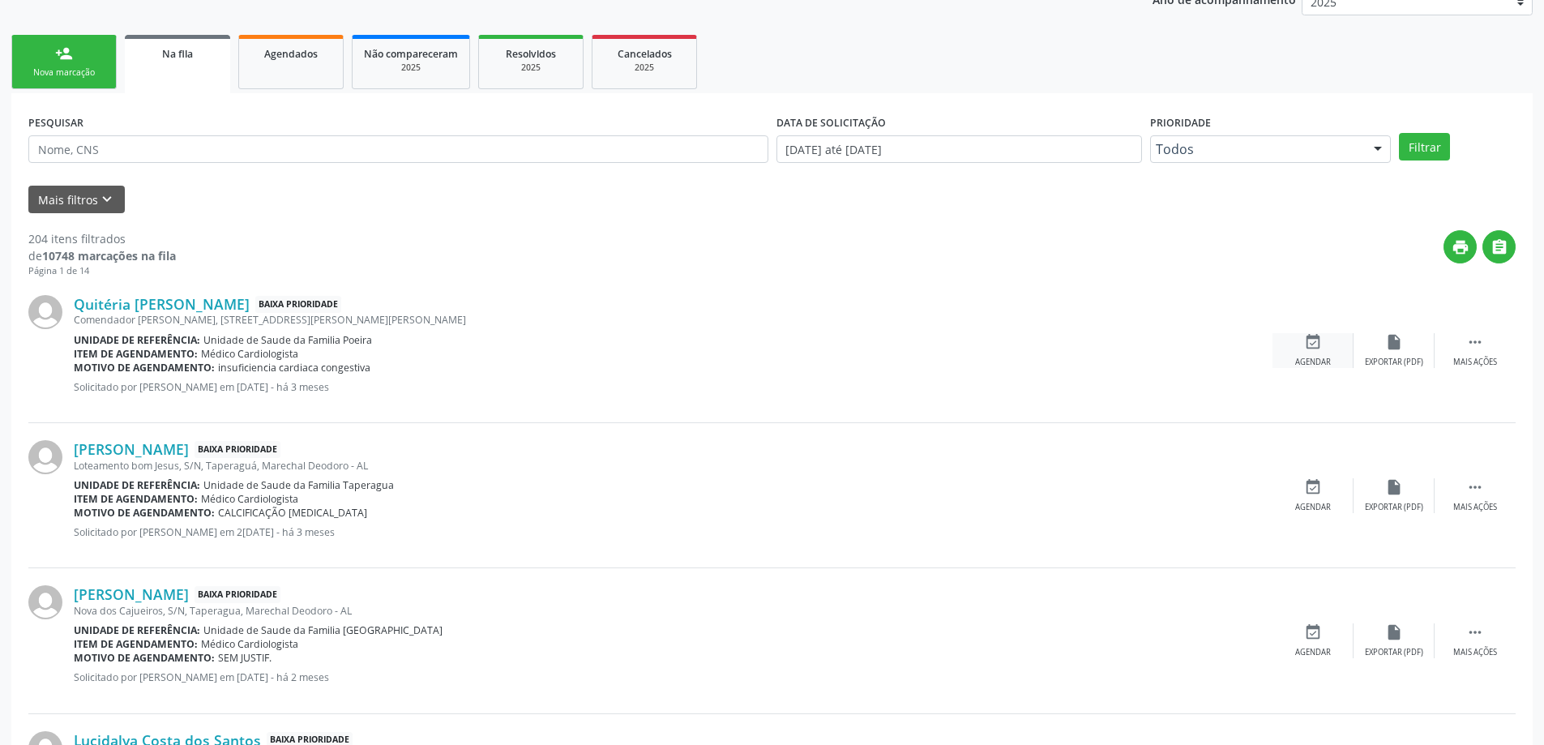
click at [1313, 353] on div "event_available Agendar" at bounding box center [1313, 350] width 81 height 35
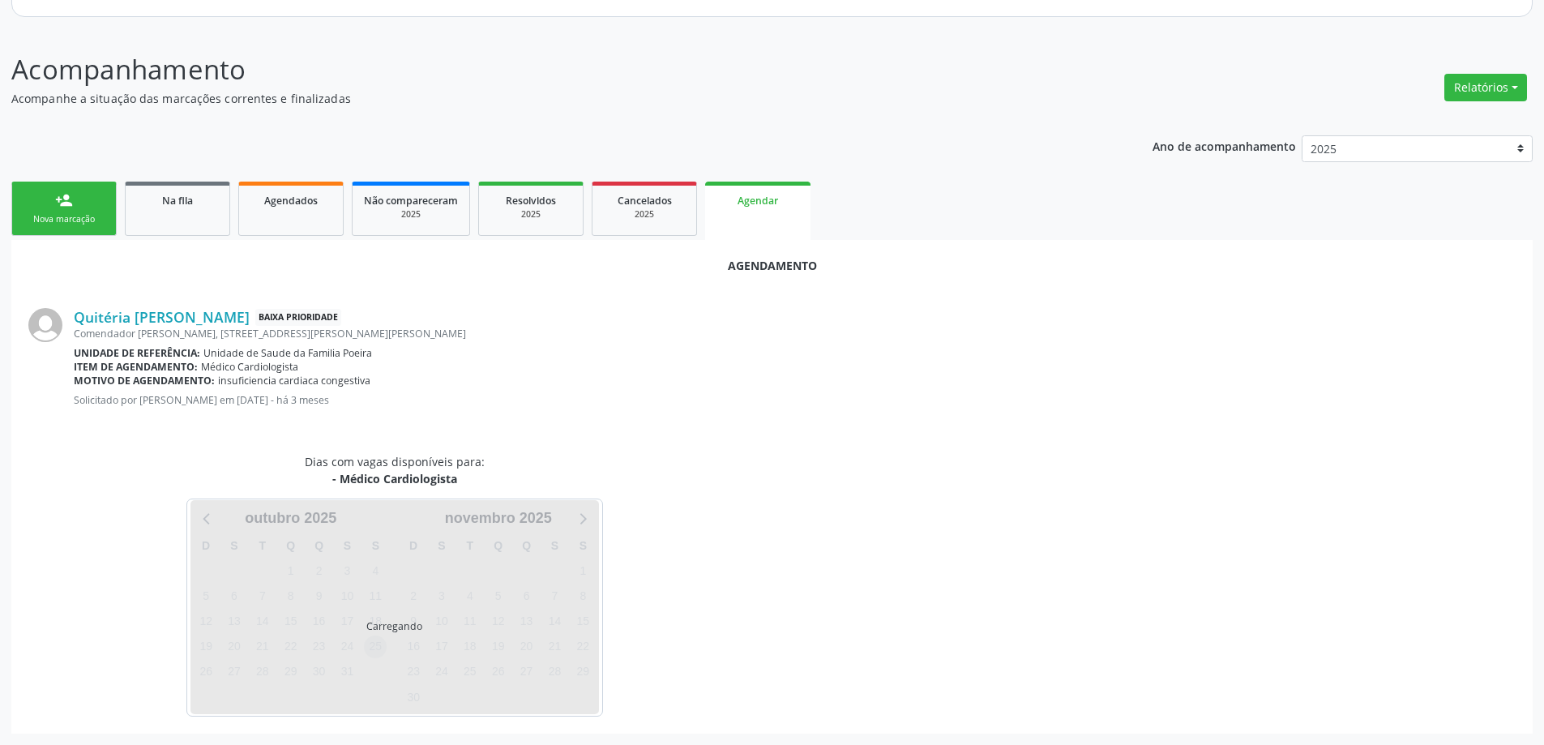
scroll to position [216, 0]
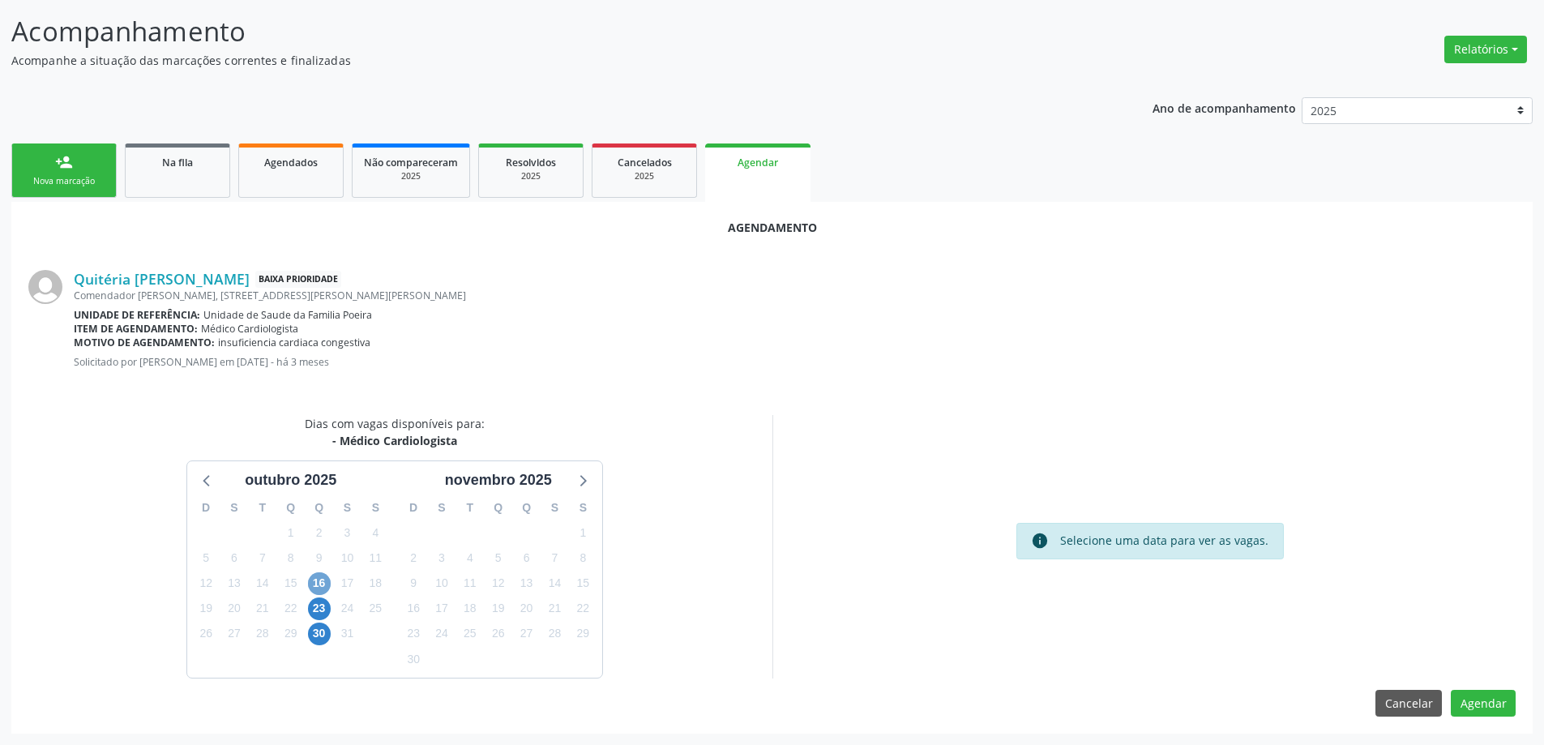
click at [319, 591] on span "16" at bounding box center [319, 583] width 23 height 23
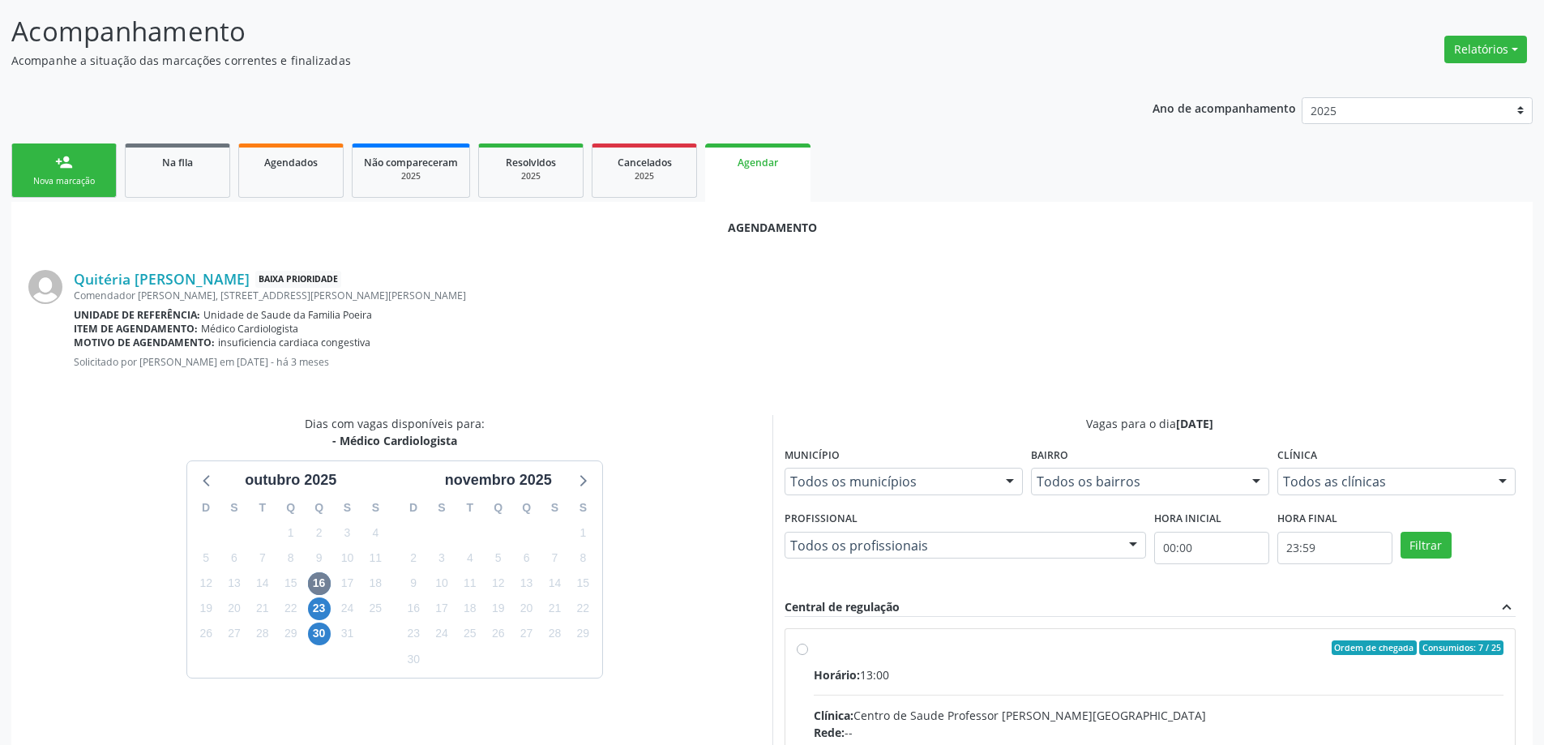
click at [805, 652] on input "Ordem de chegada Consumidos: 7 / 25 Horário: 13:00 Clínica: Centro de Saude Pro…" at bounding box center [802, 647] width 11 height 15
radio input "true"
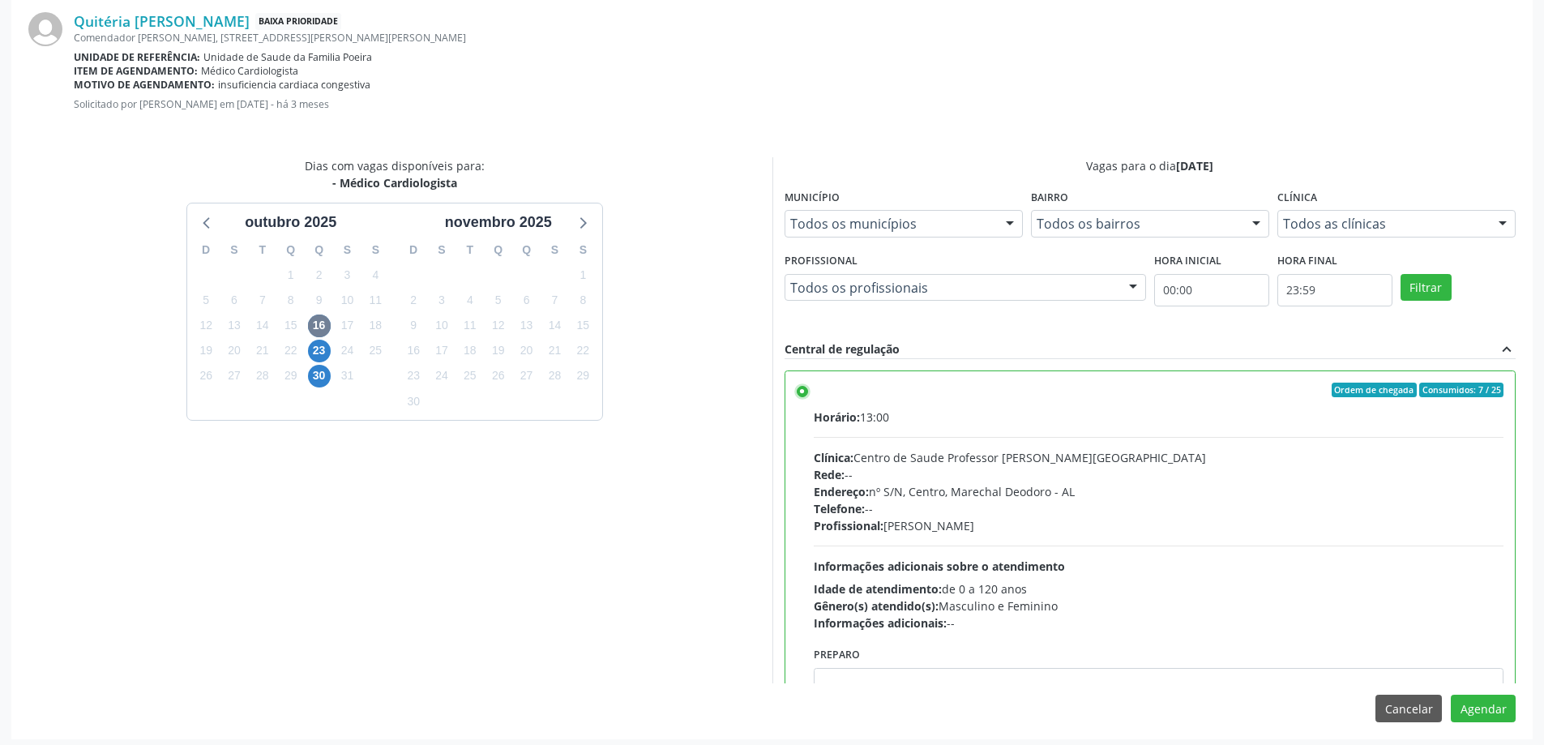
scroll to position [479, 0]
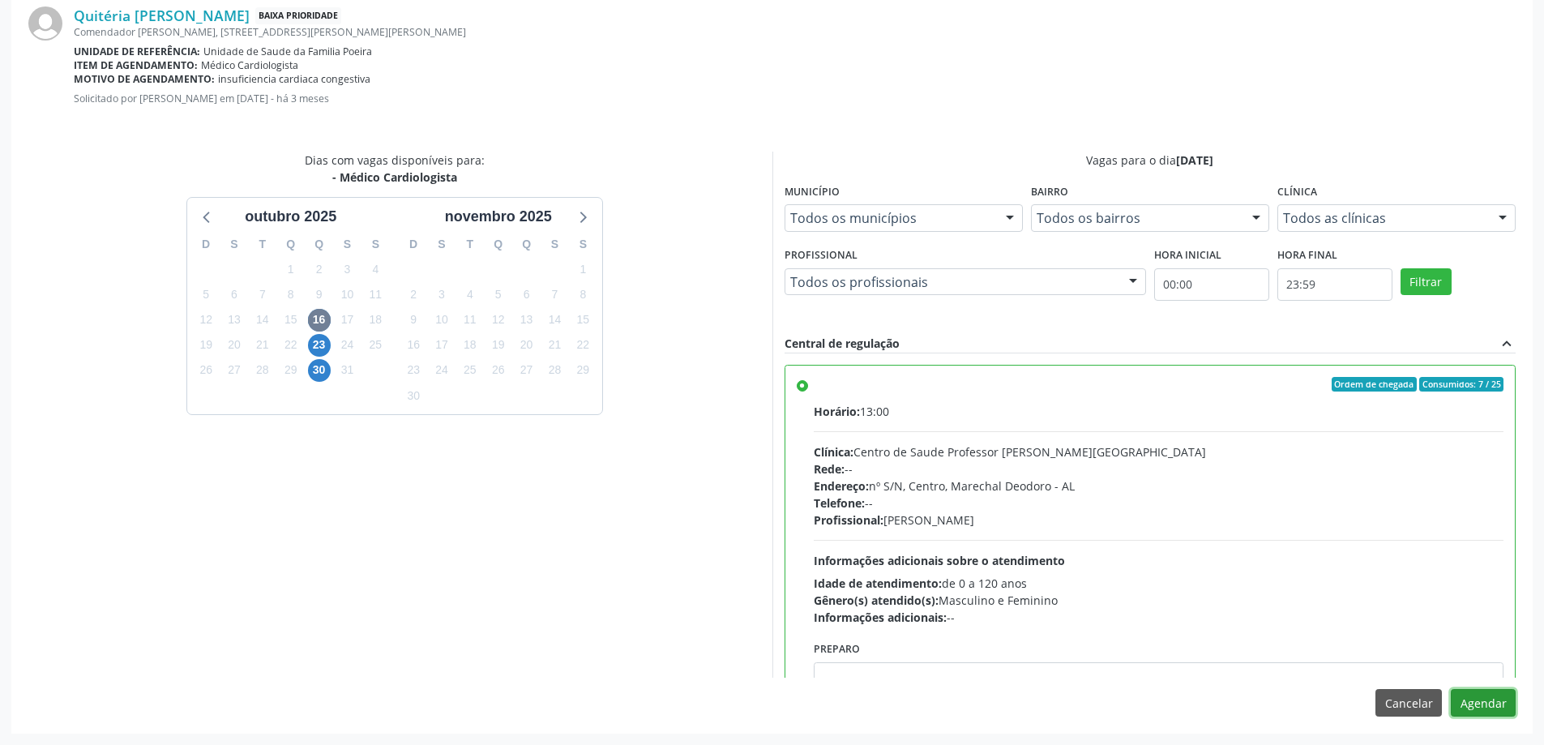
click at [1477, 705] on button "Agendar" at bounding box center [1483, 703] width 65 height 28
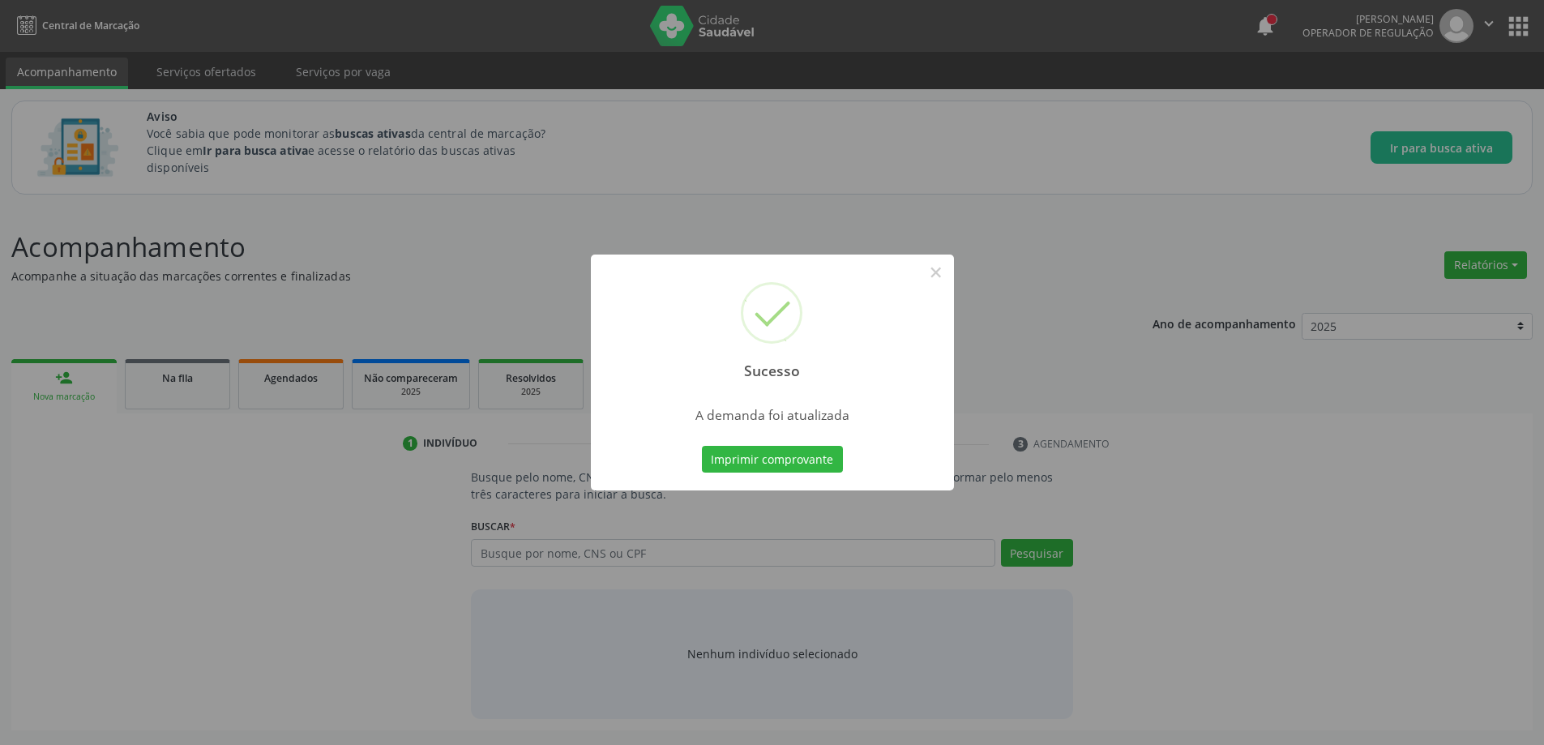
scroll to position [0, 0]
click at [937, 278] on button "×" at bounding box center [942, 273] width 28 height 28
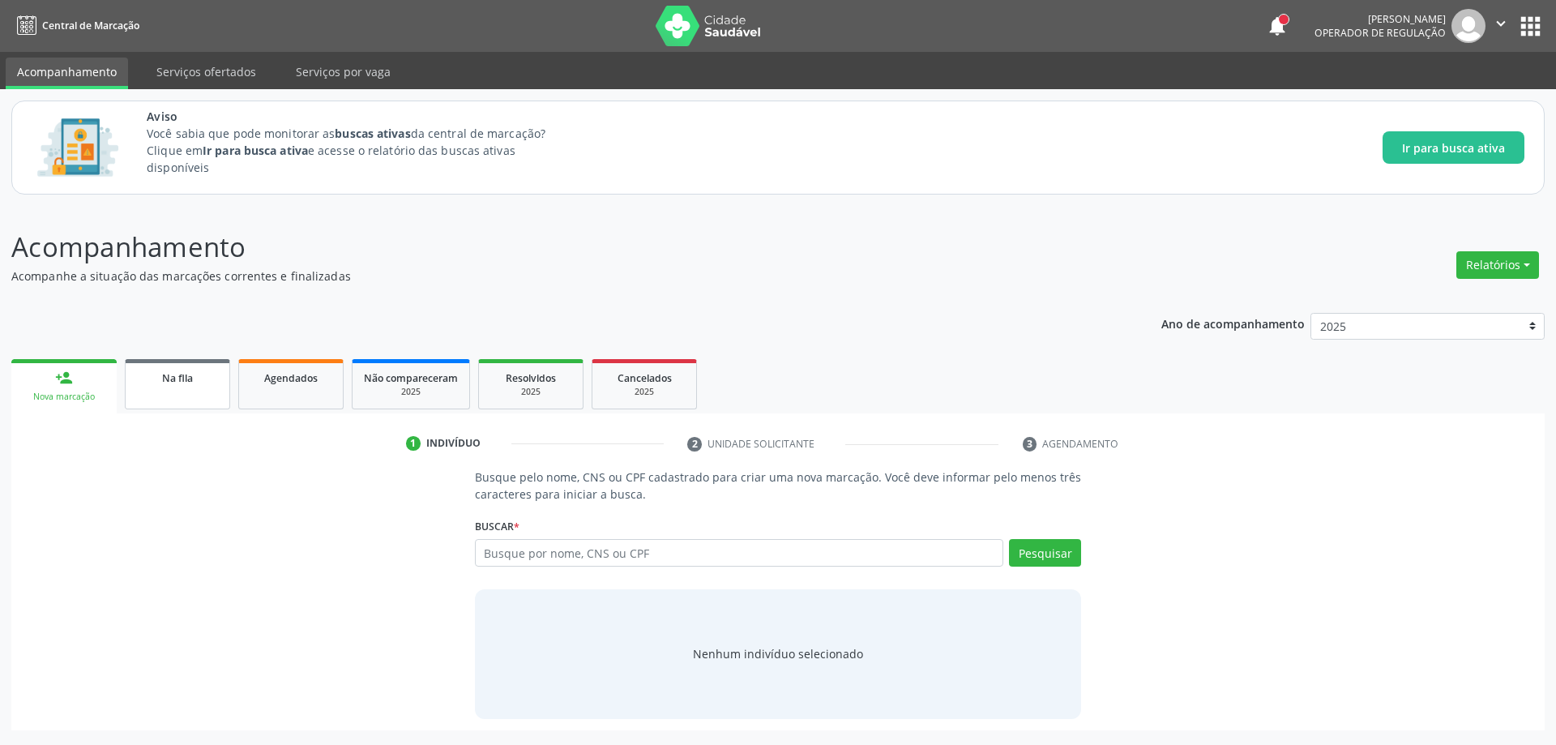
click at [141, 390] on link "Na fila" at bounding box center [177, 384] width 105 height 50
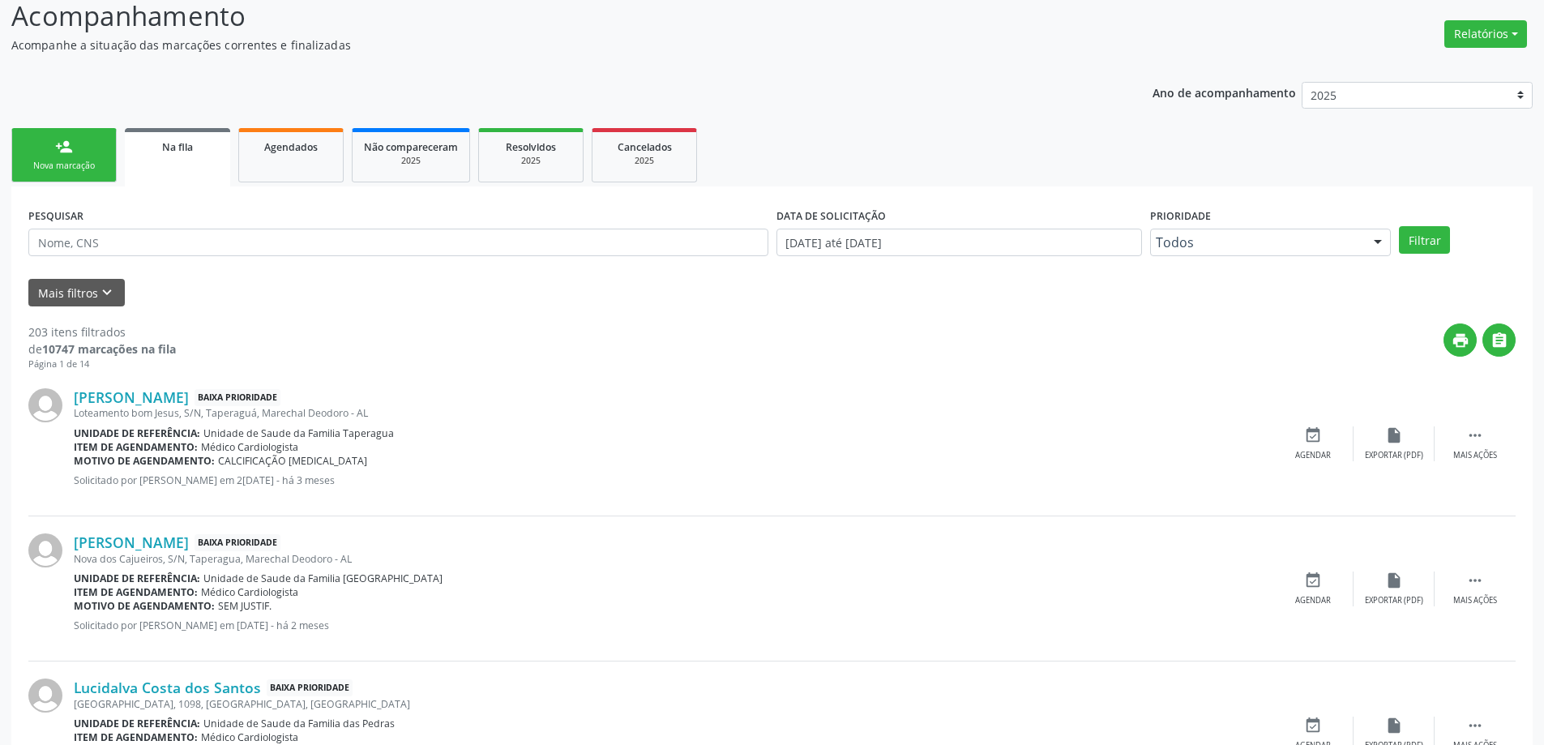
scroll to position [243, 0]
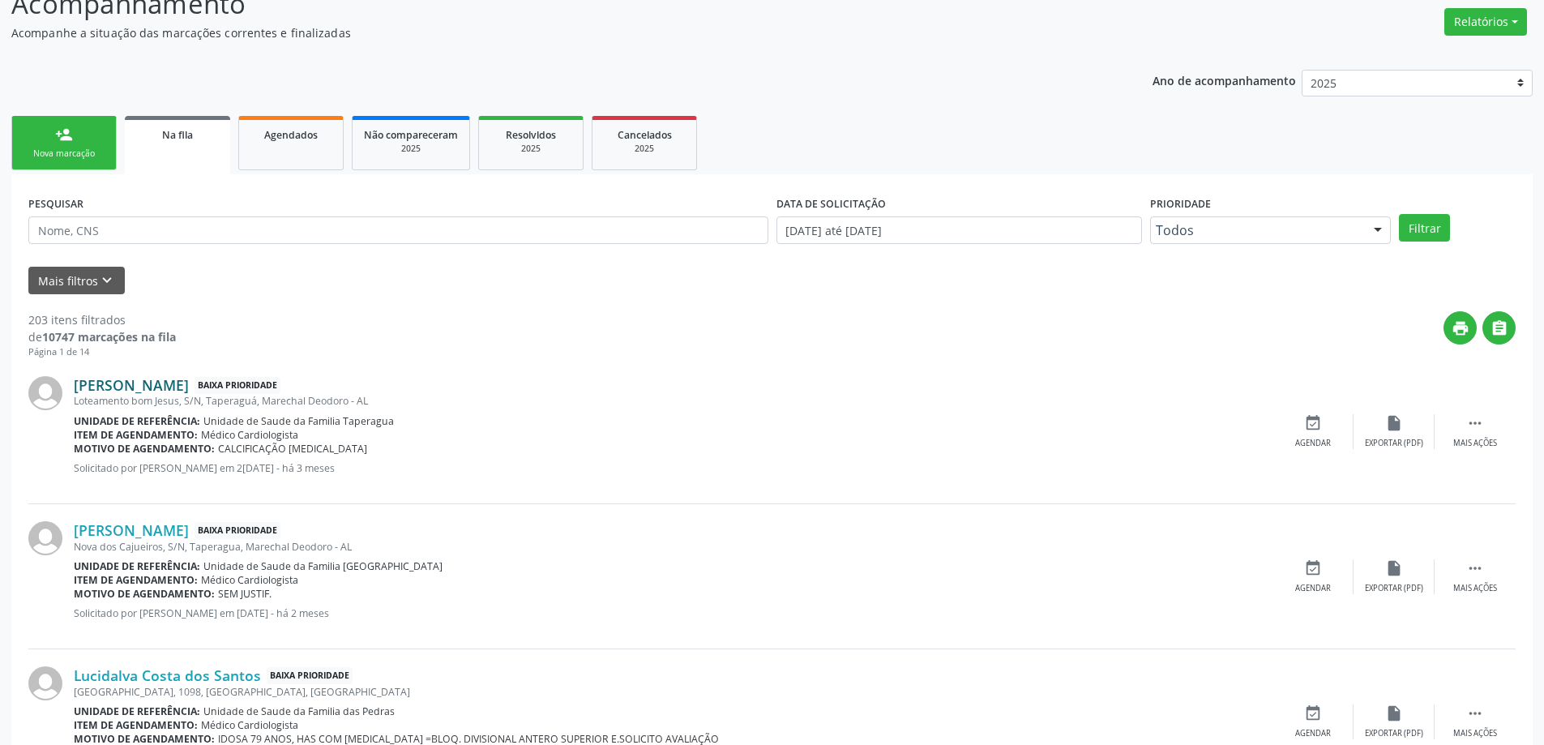
click at [108, 387] on link "[PERSON_NAME]" at bounding box center [131, 385] width 115 height 18
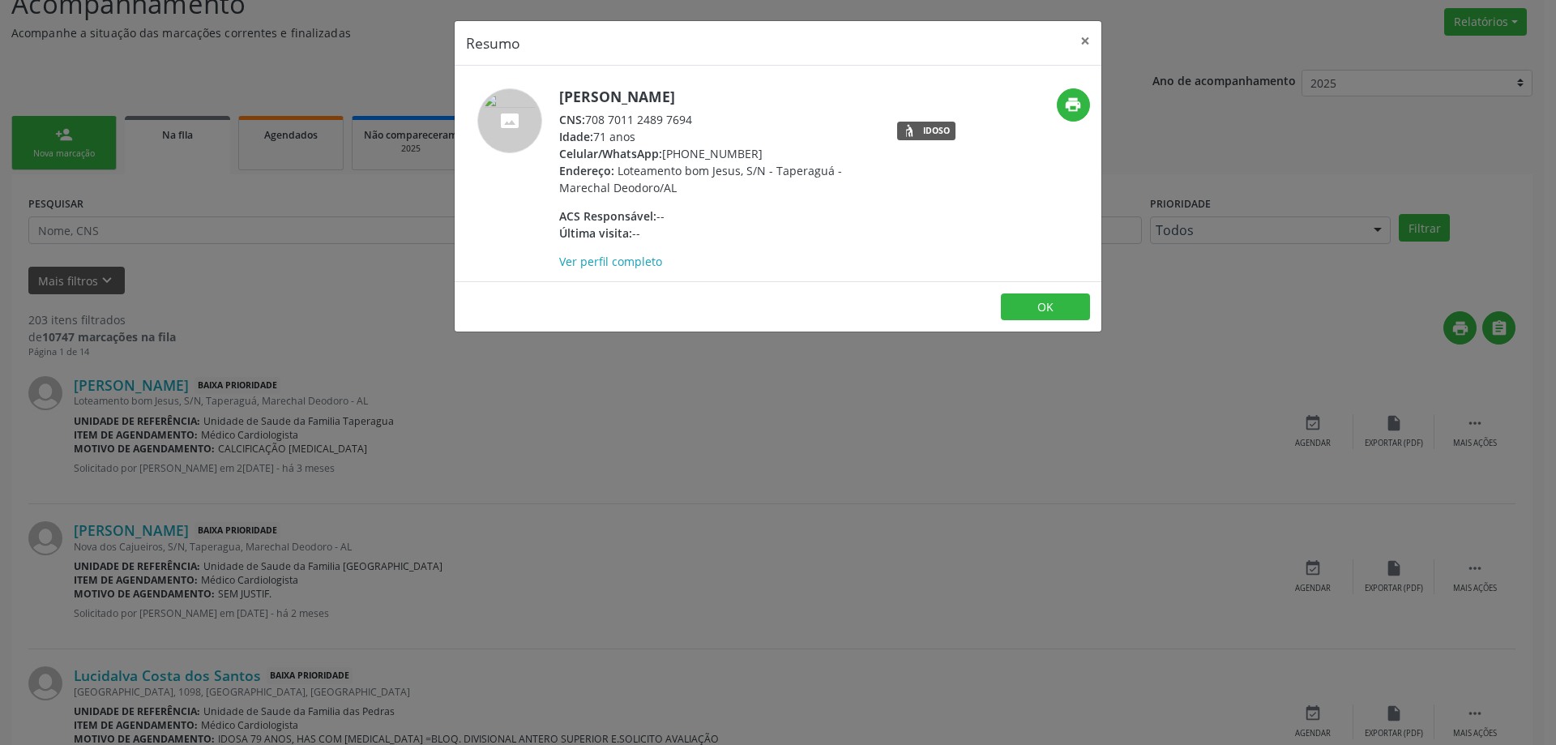
drag, startPoint x: 692, startPoint y: 119, endPoint x: 589, endPoint y: 117, distance: 103.0
click at [589, 117] on div "CNS: 708 7011 2489 7694" at bounding box center [716, 119] width 315 height 17
click at [1084, 43] on button "×" at bounding box center [1085, 41] width 32 height 40
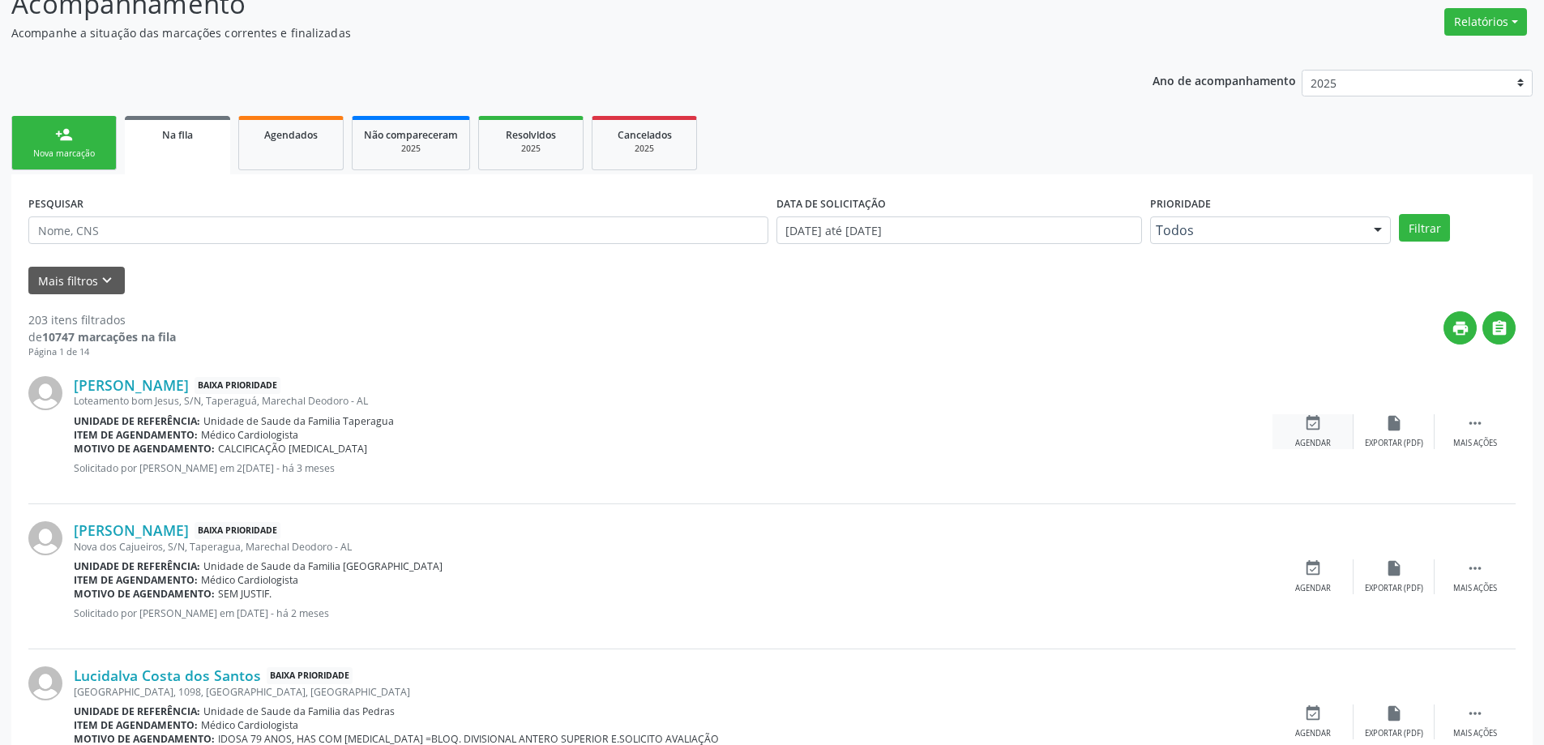
click at [1318, 434] on div "event_available Agendar" at bounding box center [1313, 431] width 81 height 35
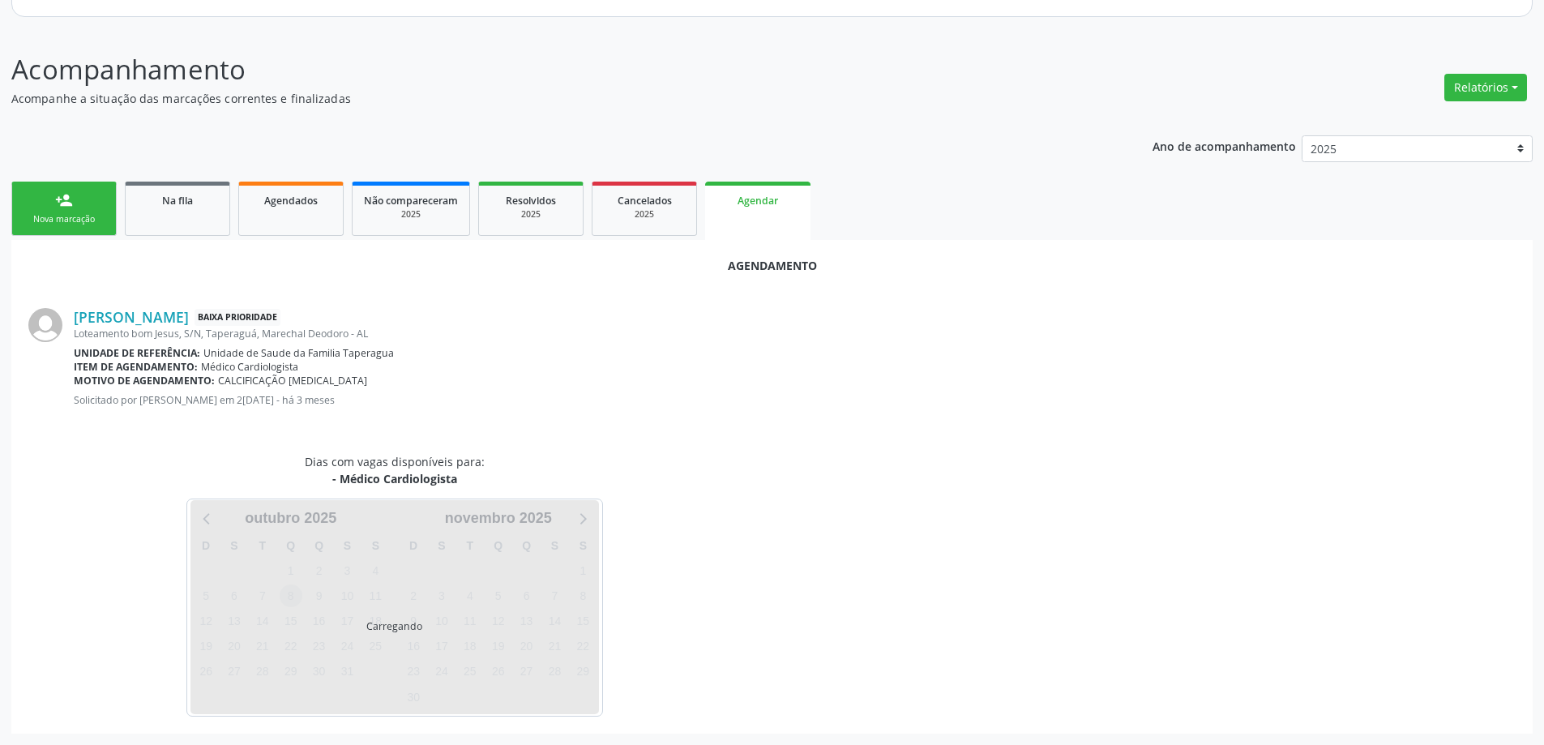
scroll to position [216, 0]
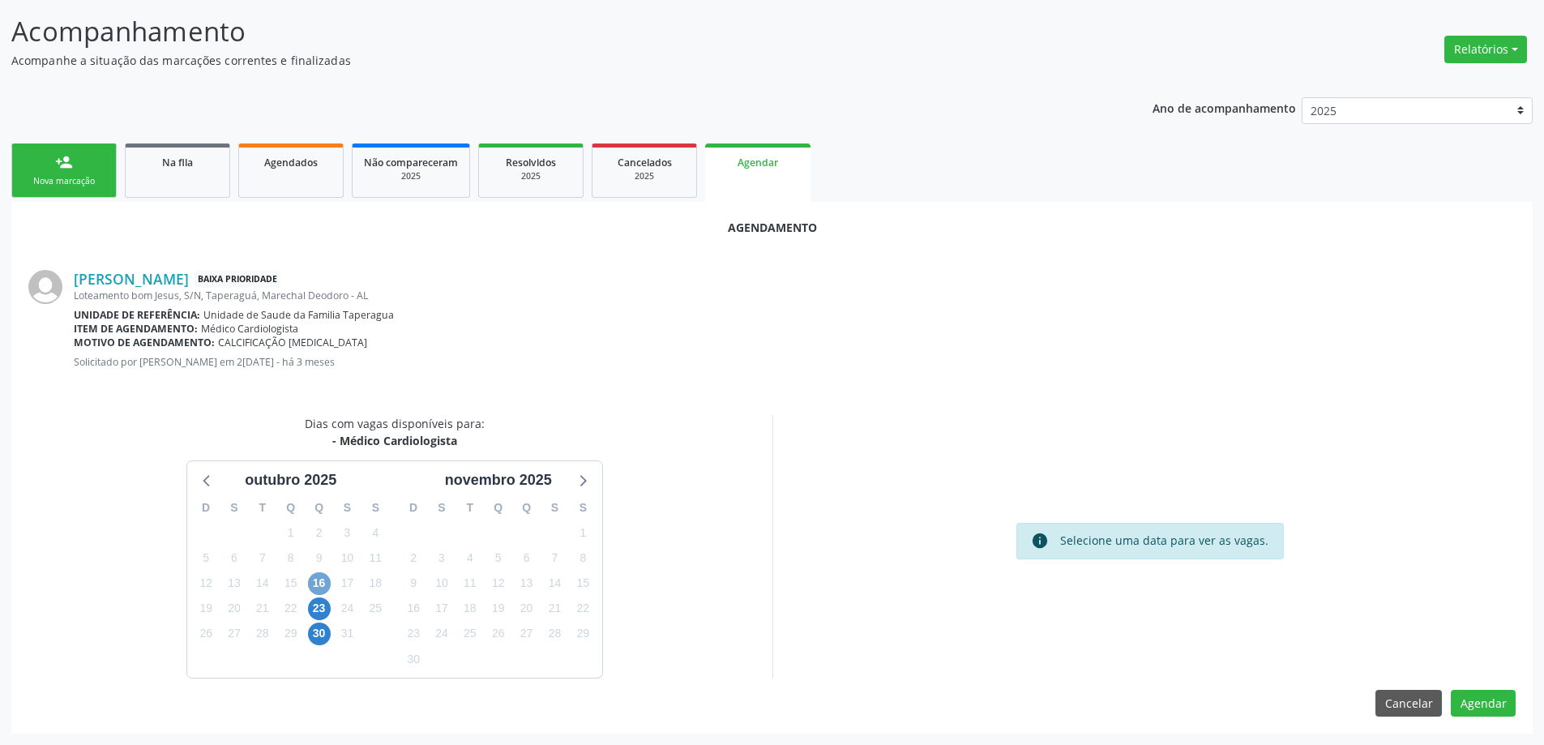
click at [325, 584] on span "16" at bounding box center [319, 583] width 23 height 23
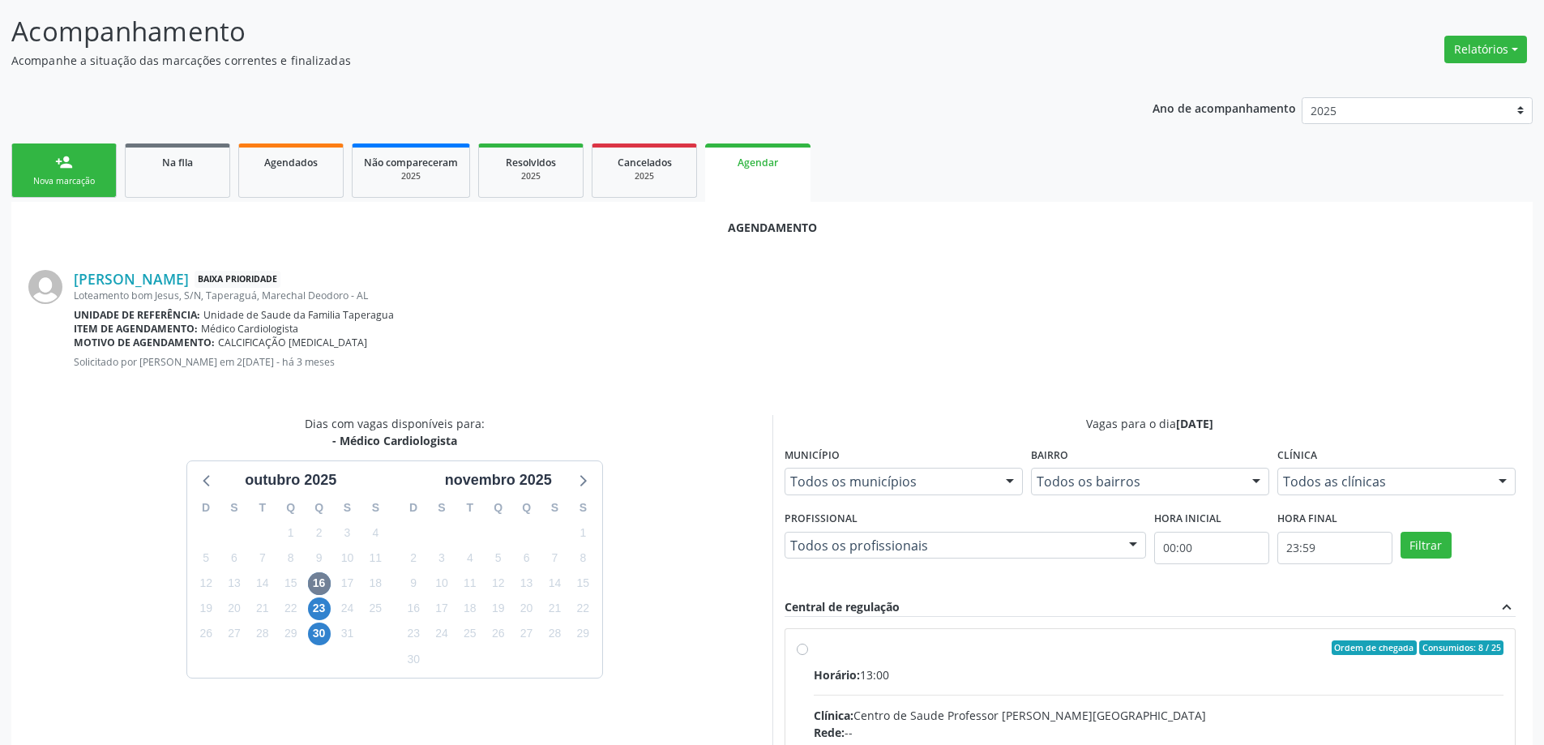
radio input "true"
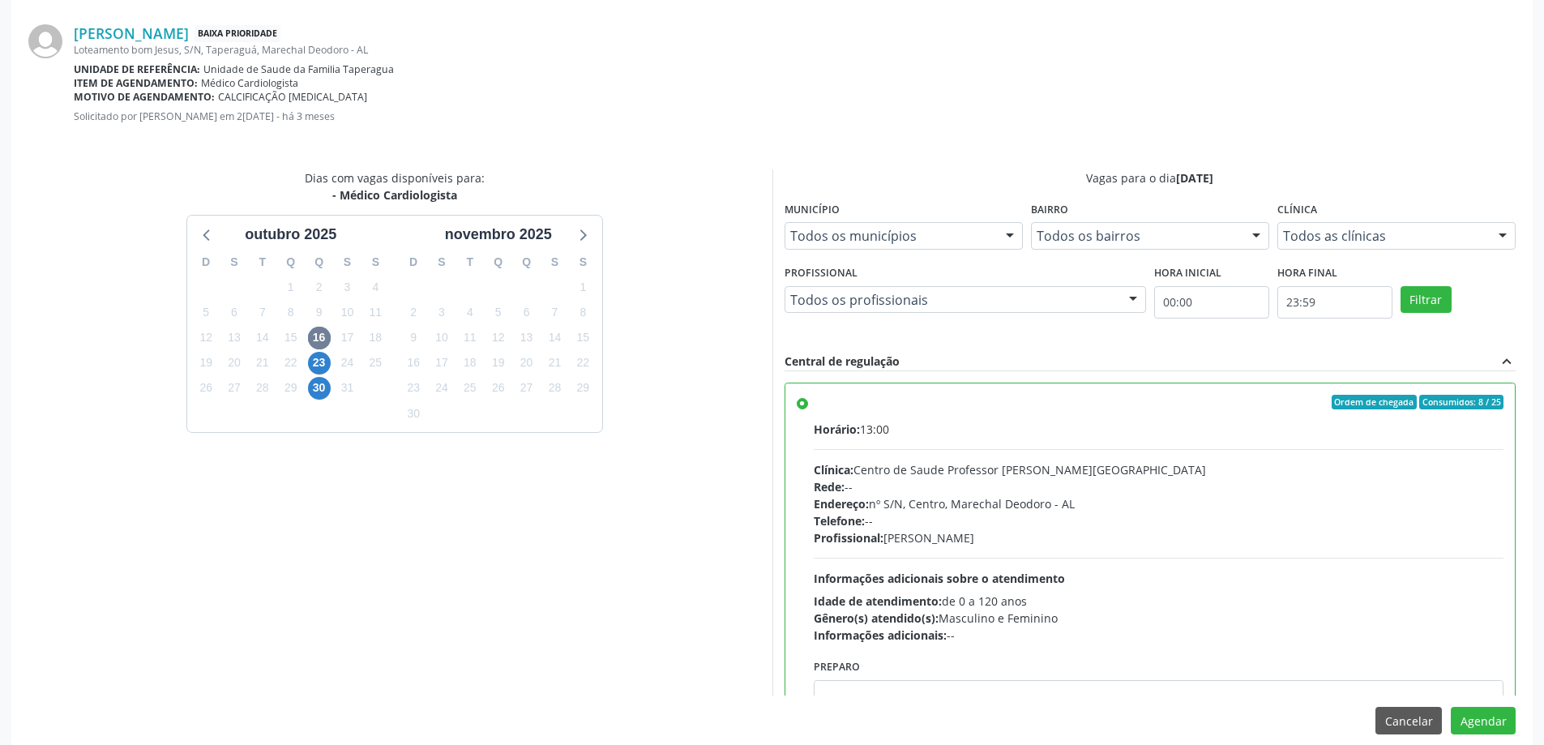
scroll to position [479, 0]
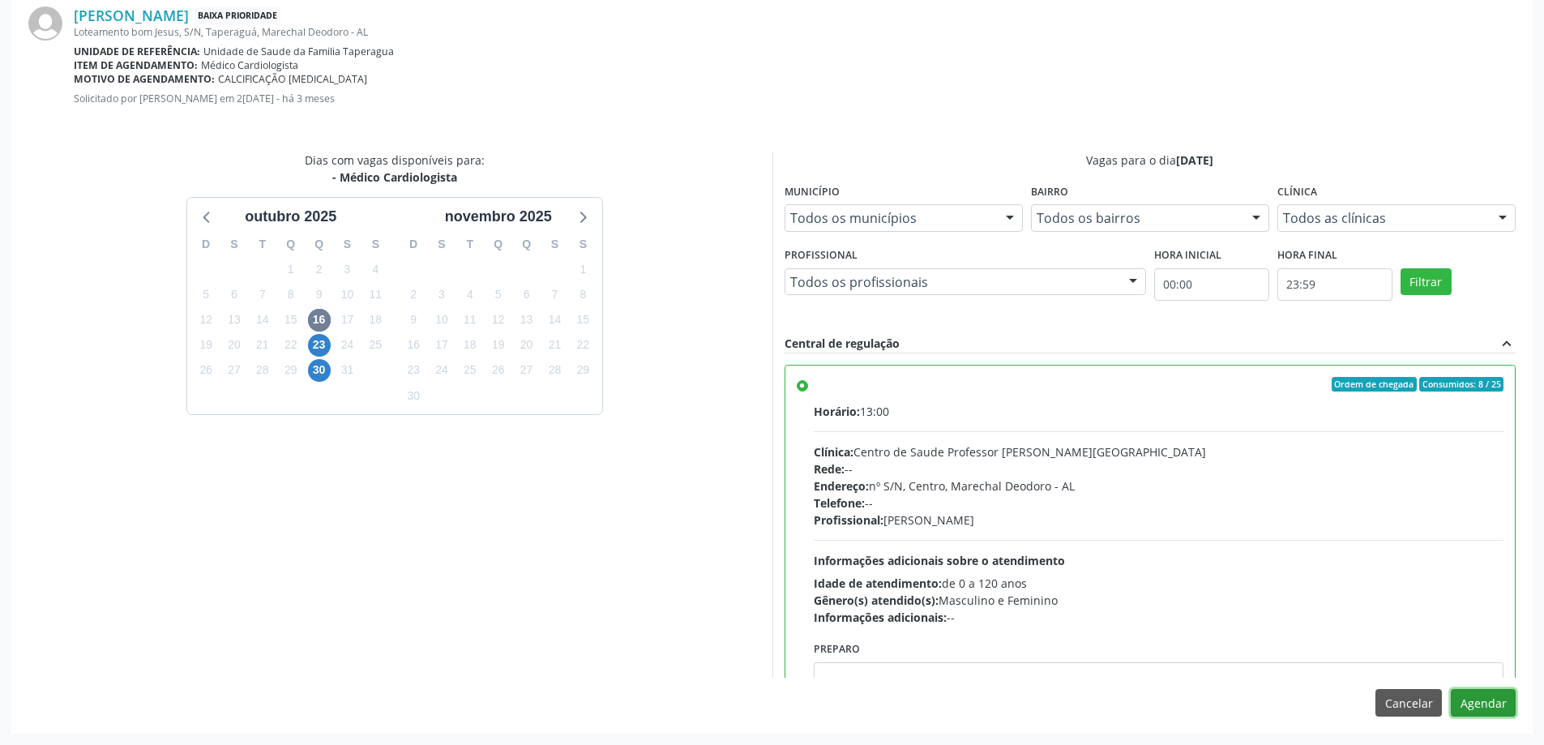
click at [1475, 695] on button "Agendar" at bounding box center [1483, 703] width 65 height 28
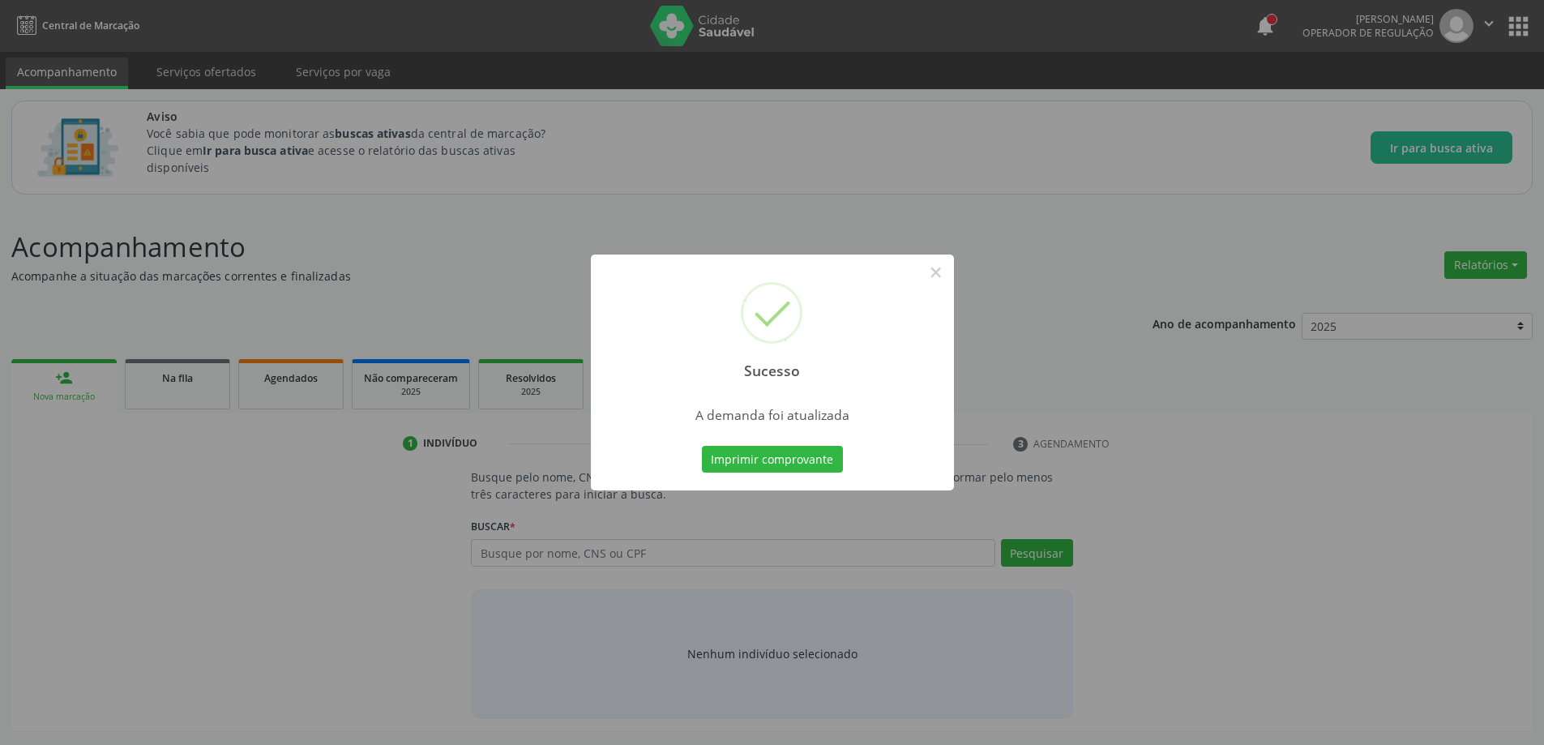
scroll to position [0, 0]
click at [945, 276] on button "×" at bounding box center [942, 273] width 28 height 28
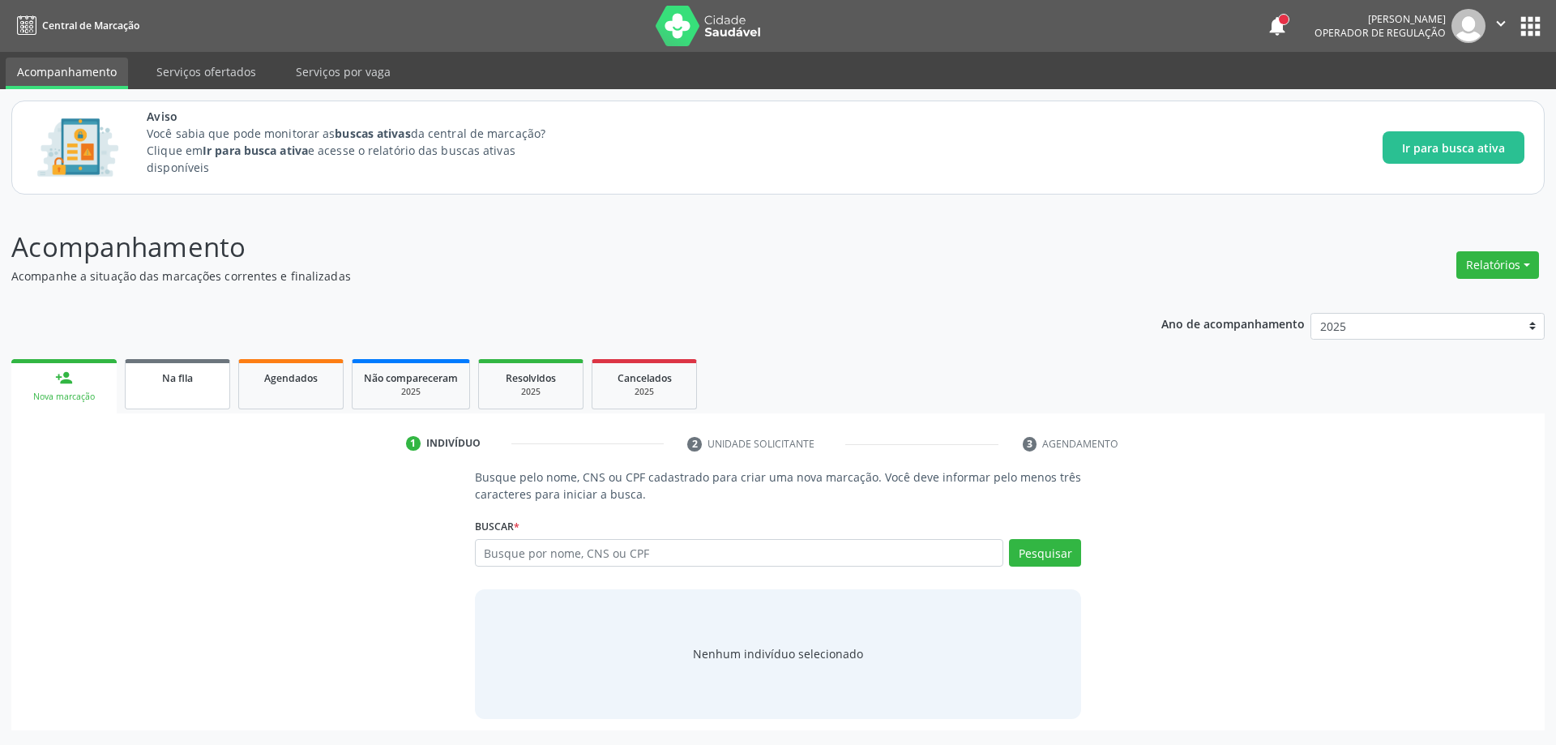
click at [165, 402] on link "Na fila" at bounding box center [177, 384] width 105 height 50
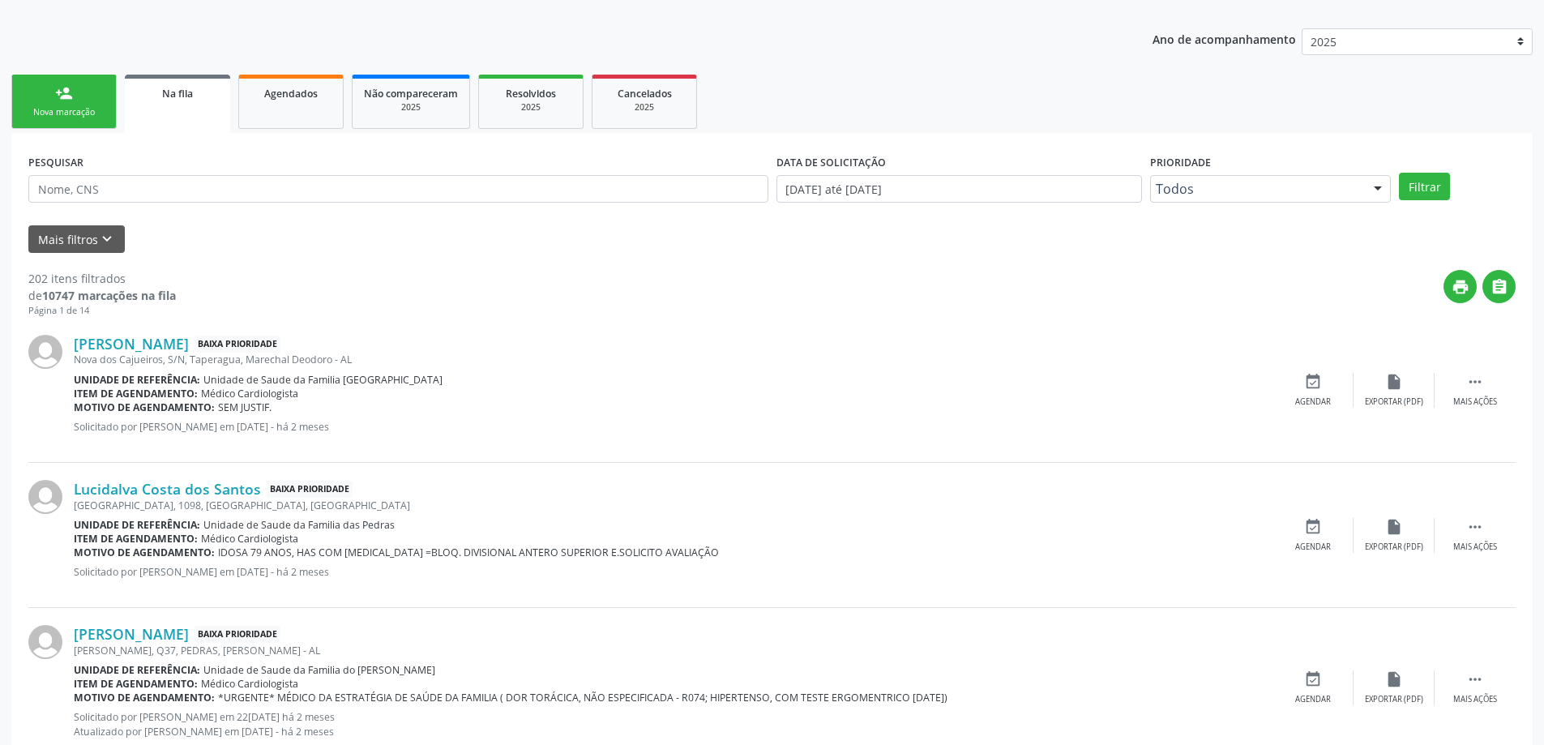
scroll to position [324, 0]
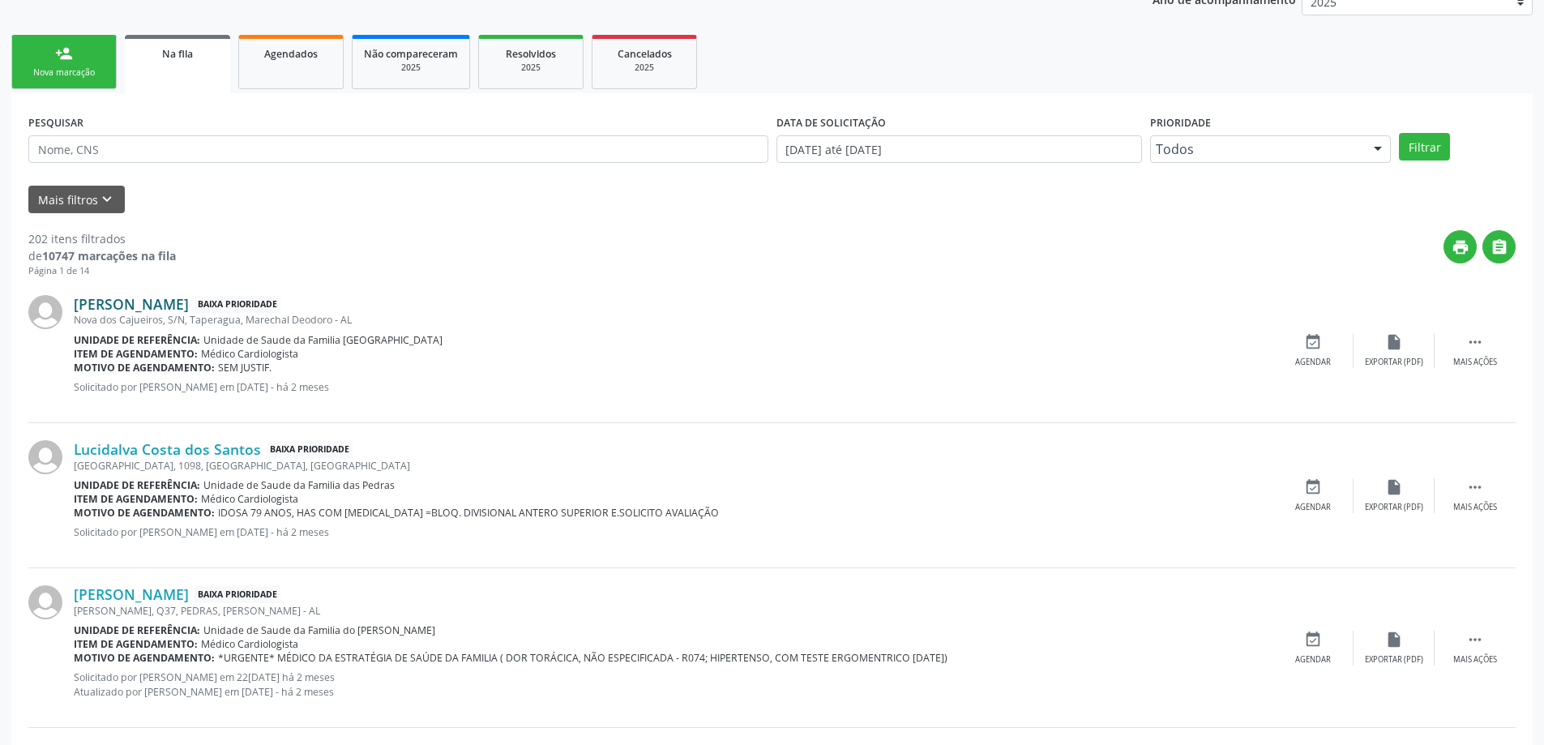
click at [109, 310] on link "[PERSON_NAME]" at bounding box center [131, 304] width 115 height 18
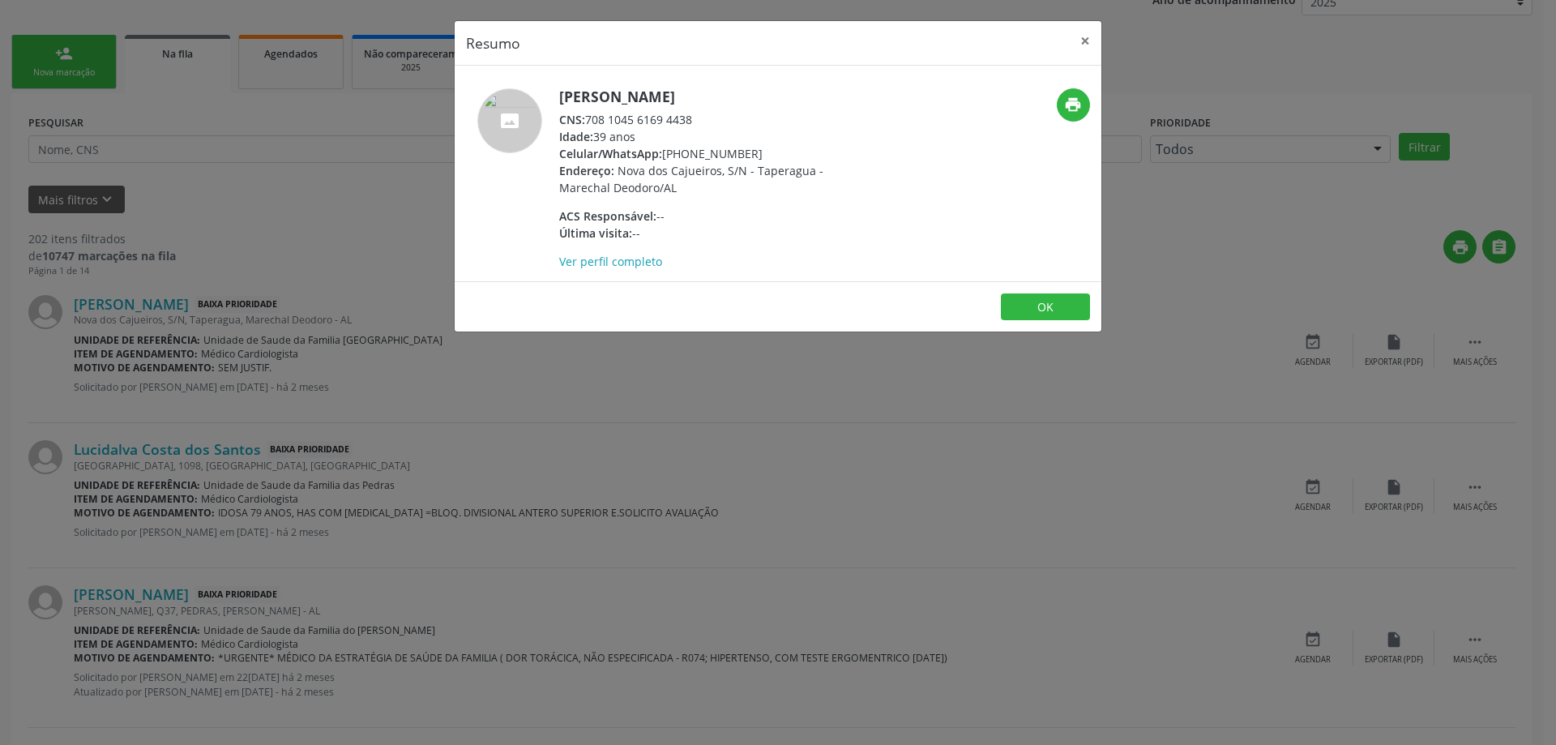
drag, startPoint x: 691, startPoint y: 122, endPoint x: 591, endPoint y: 122, distance: 100.5
click at [591, 122] on div "CNS: 708 1045 6169 4438" at bounding box center [716, 119] width 315 height 17
click at [1079, 44] on button "×" at bounding box center [1085, 41] width 32 height 40
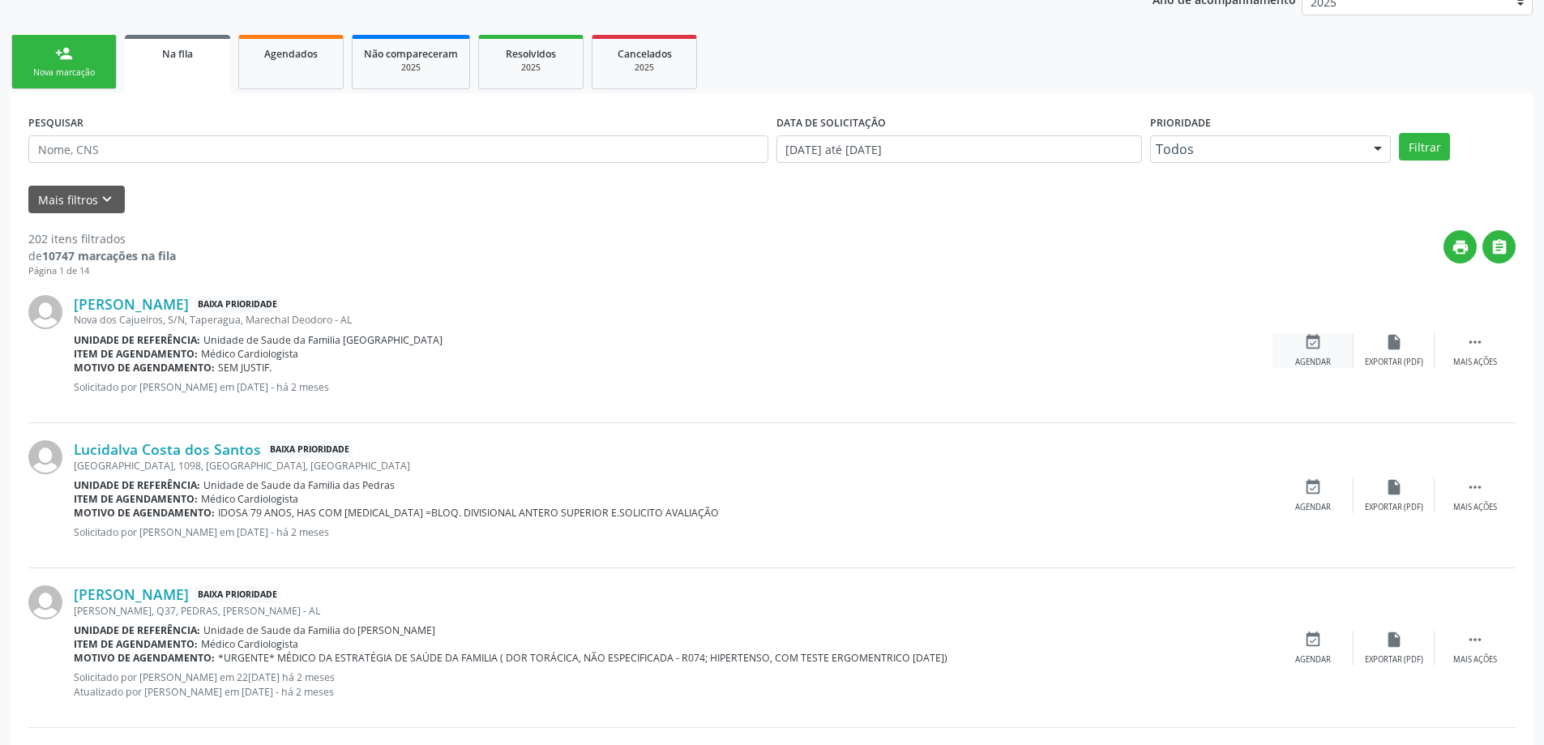
click at [1305, 359] on div "Agendar" at bounding box center [1313, 362] width 36 height 11
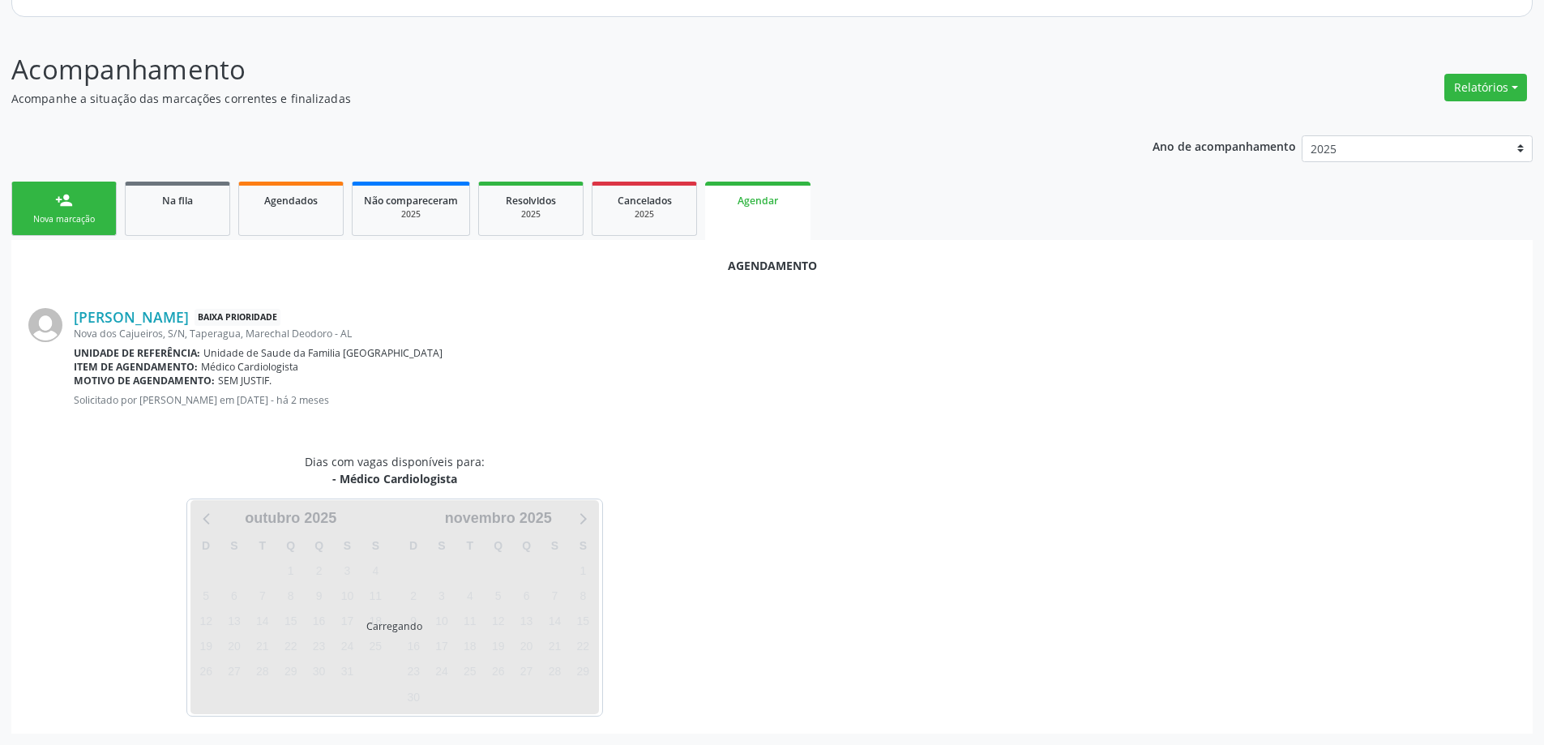
scroll to position [216, 0]
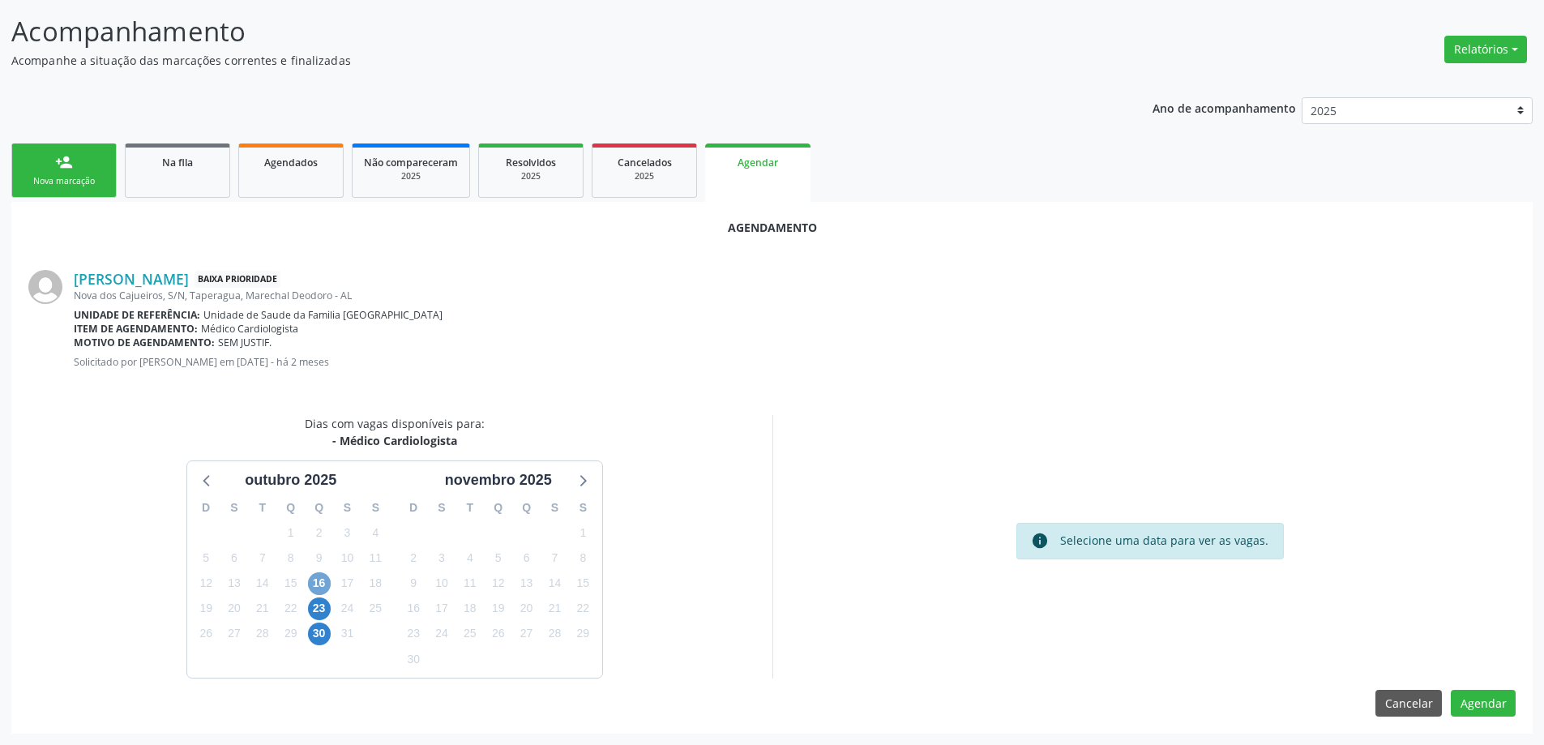
click at [314, 586] on span "16" at bounding box center [319, 583] width 23 height 23
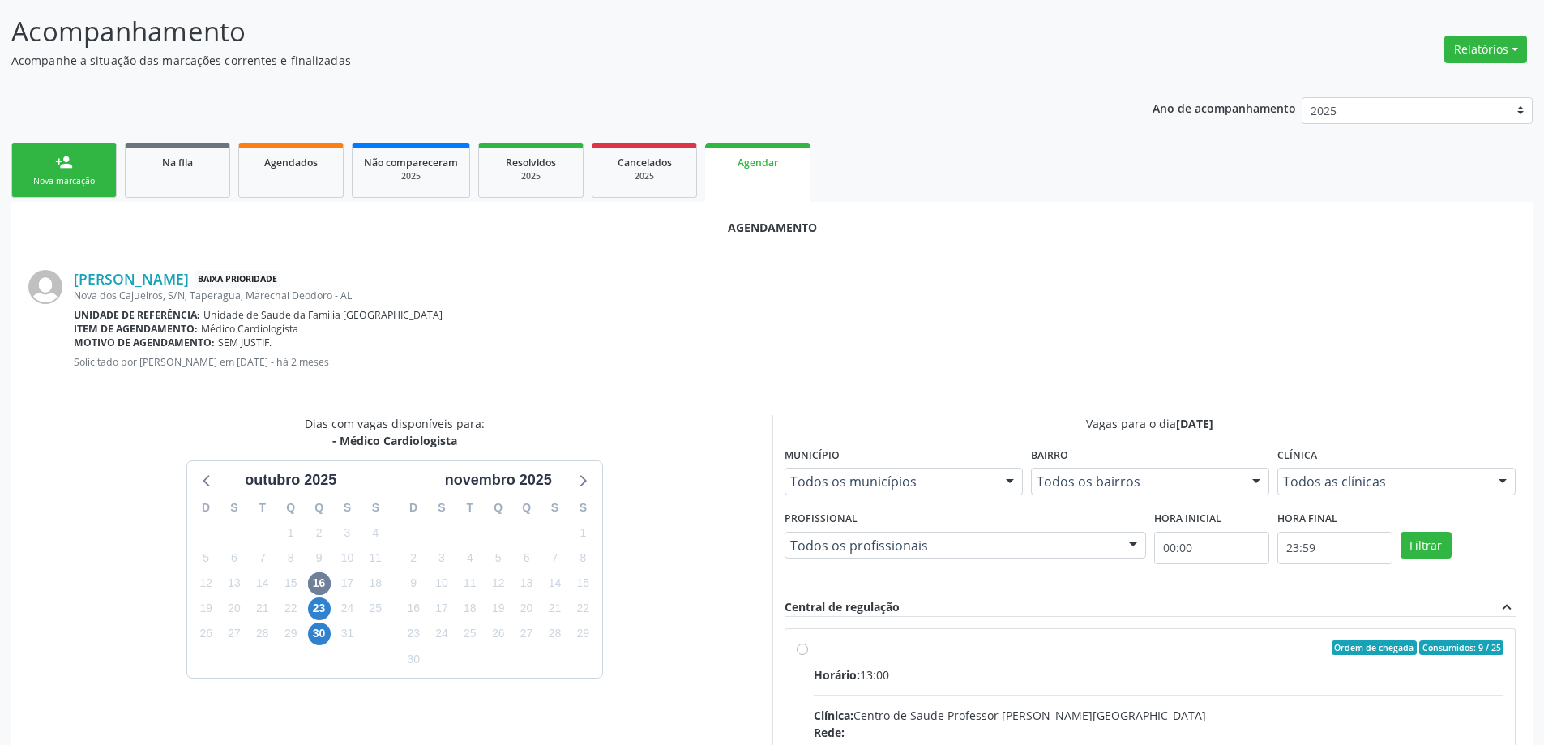
click at [798, 653] on input "Ordem de chegada Consumidos: 9 / 25 Horário: 13:00 Clínica: Centro de Saude Pro…" at bounding box center [802, 647] width 11 height 15
radio input "true"
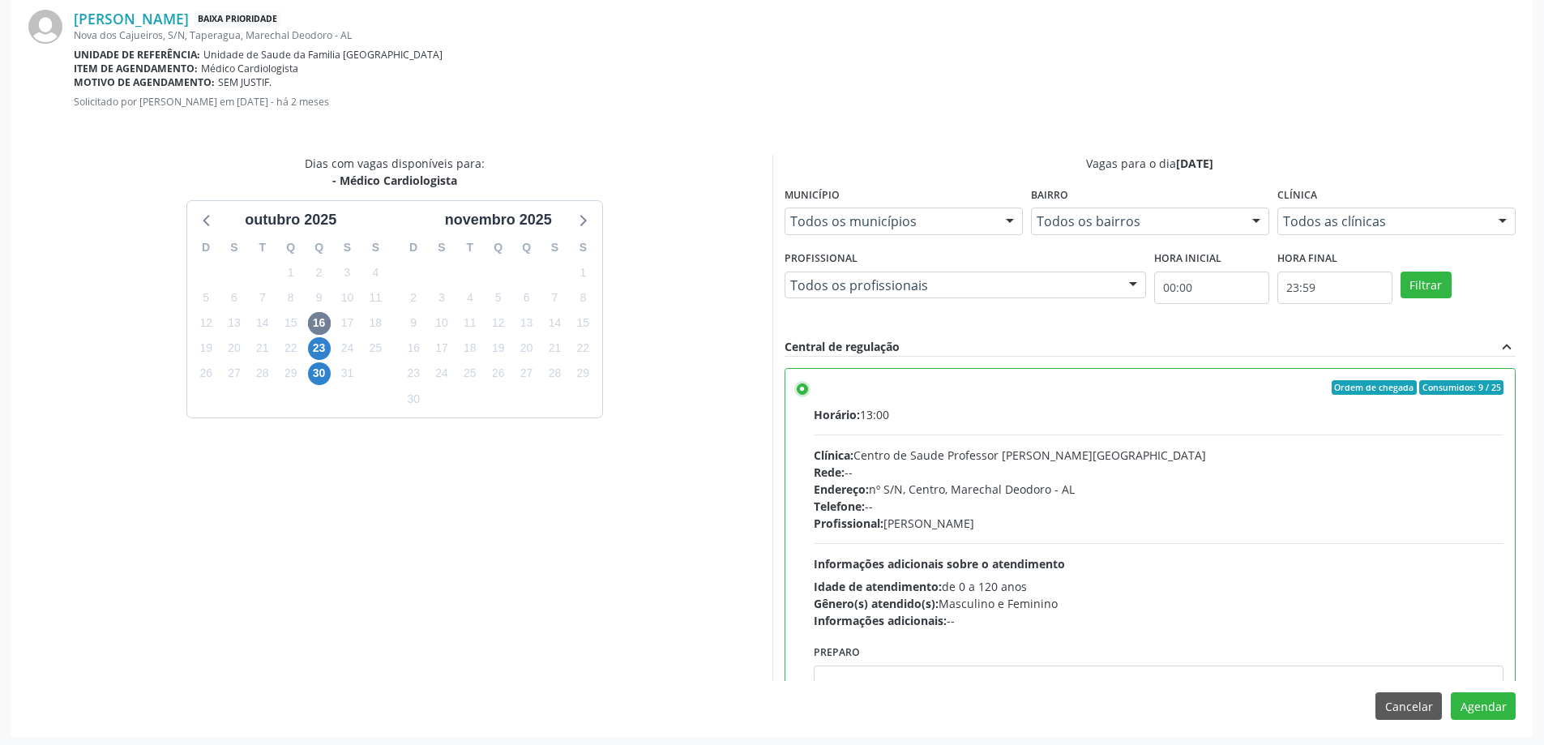
scroll to position [479, 0]
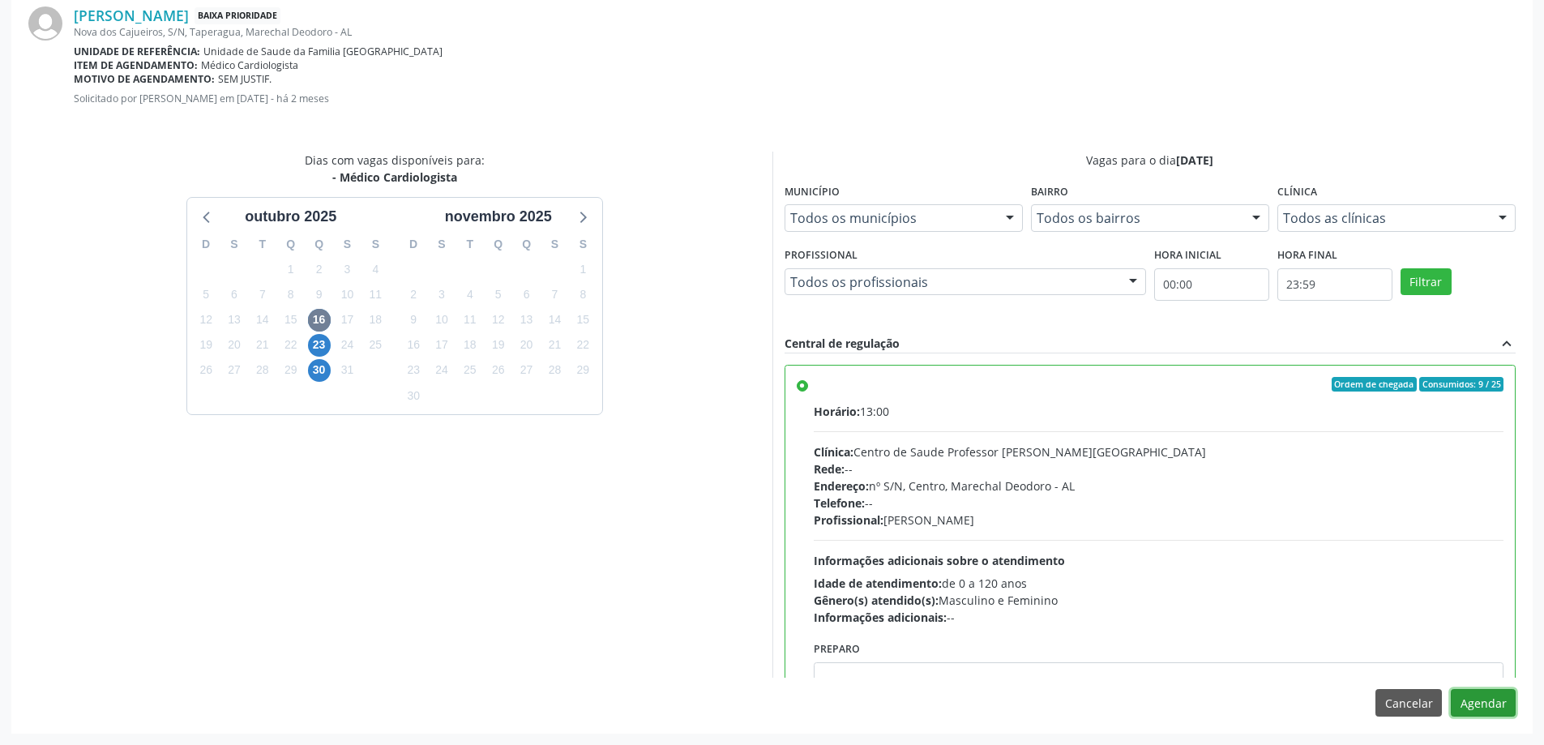
click at [1479, 701] on button "Agendar" at bounding box center [1483, 703] width 65 height 28
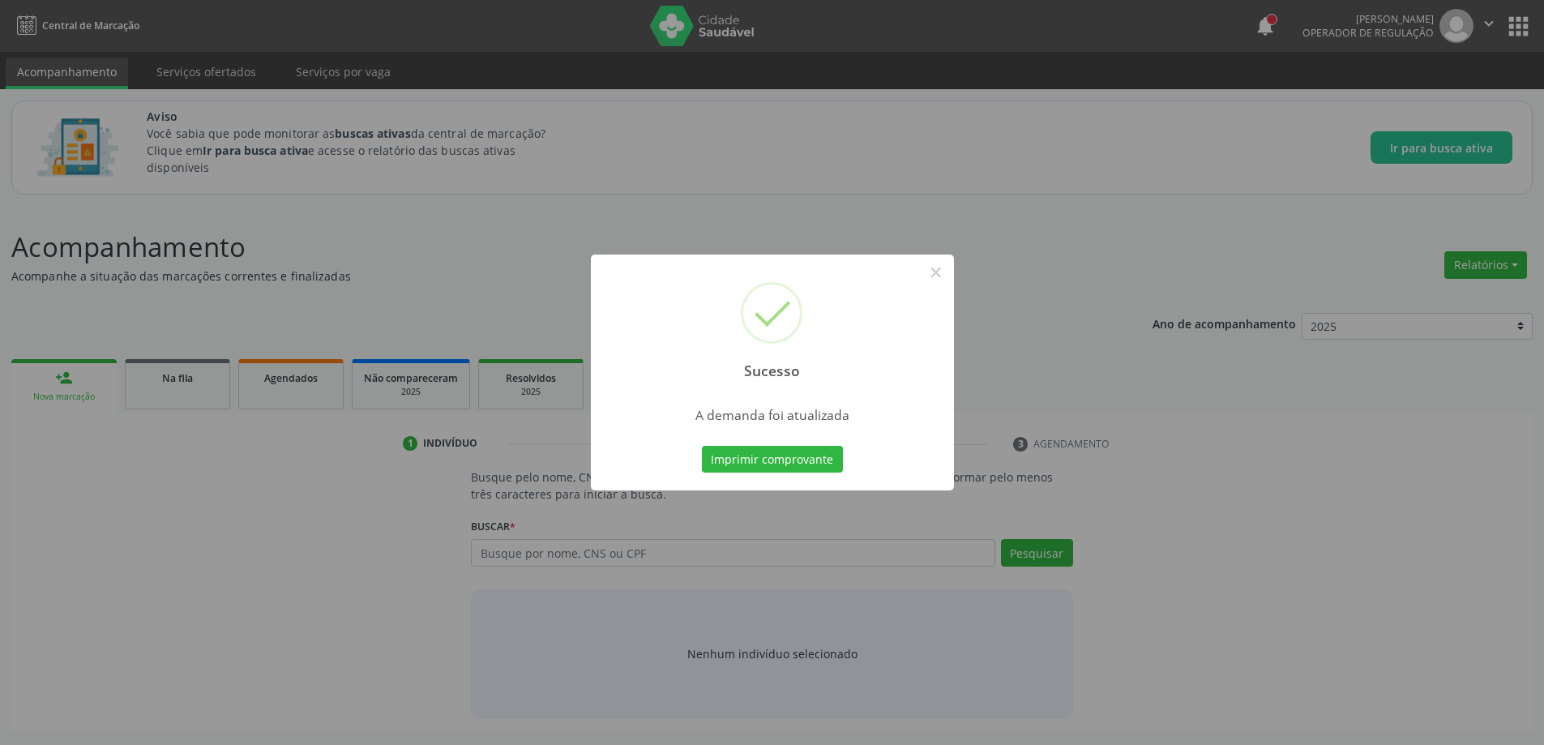
scroll to position [0, 0]
click at [946, 277] on button "×" at bounding box center [942, 273] width 28 height 28
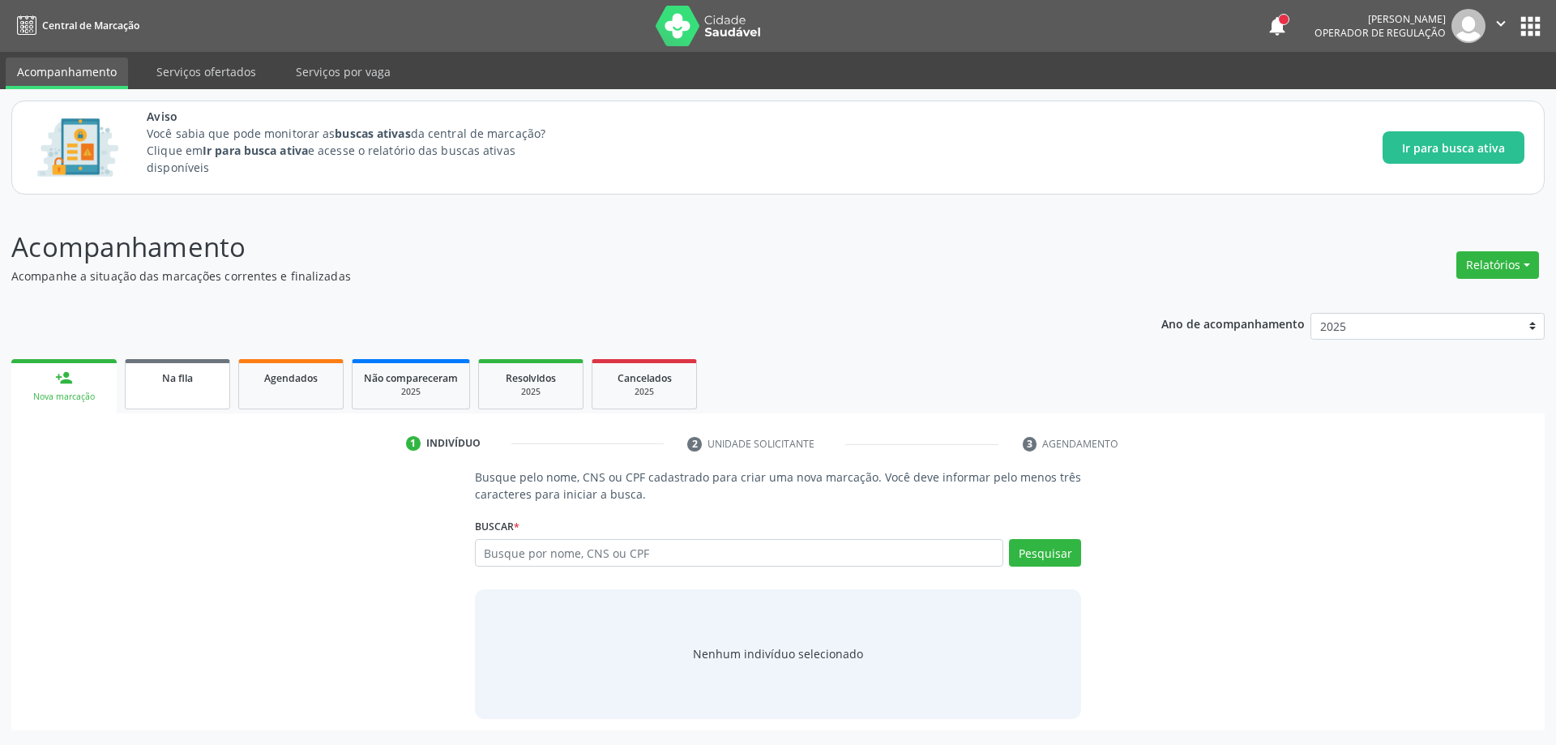
click at [160, 390] on link "Na fila" at bounding box center [177, 384] width 105 height 50
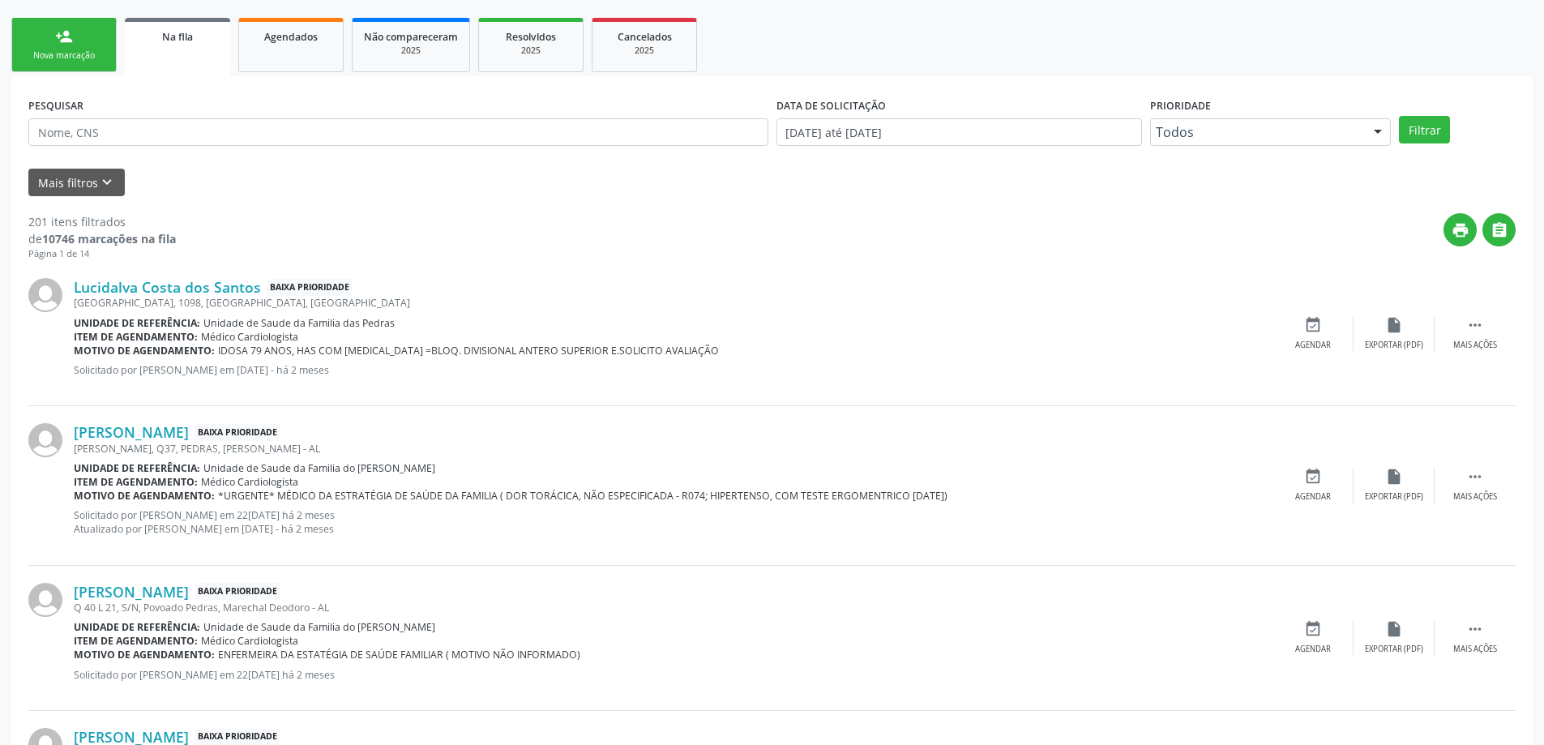
scroll to position [405, 0]
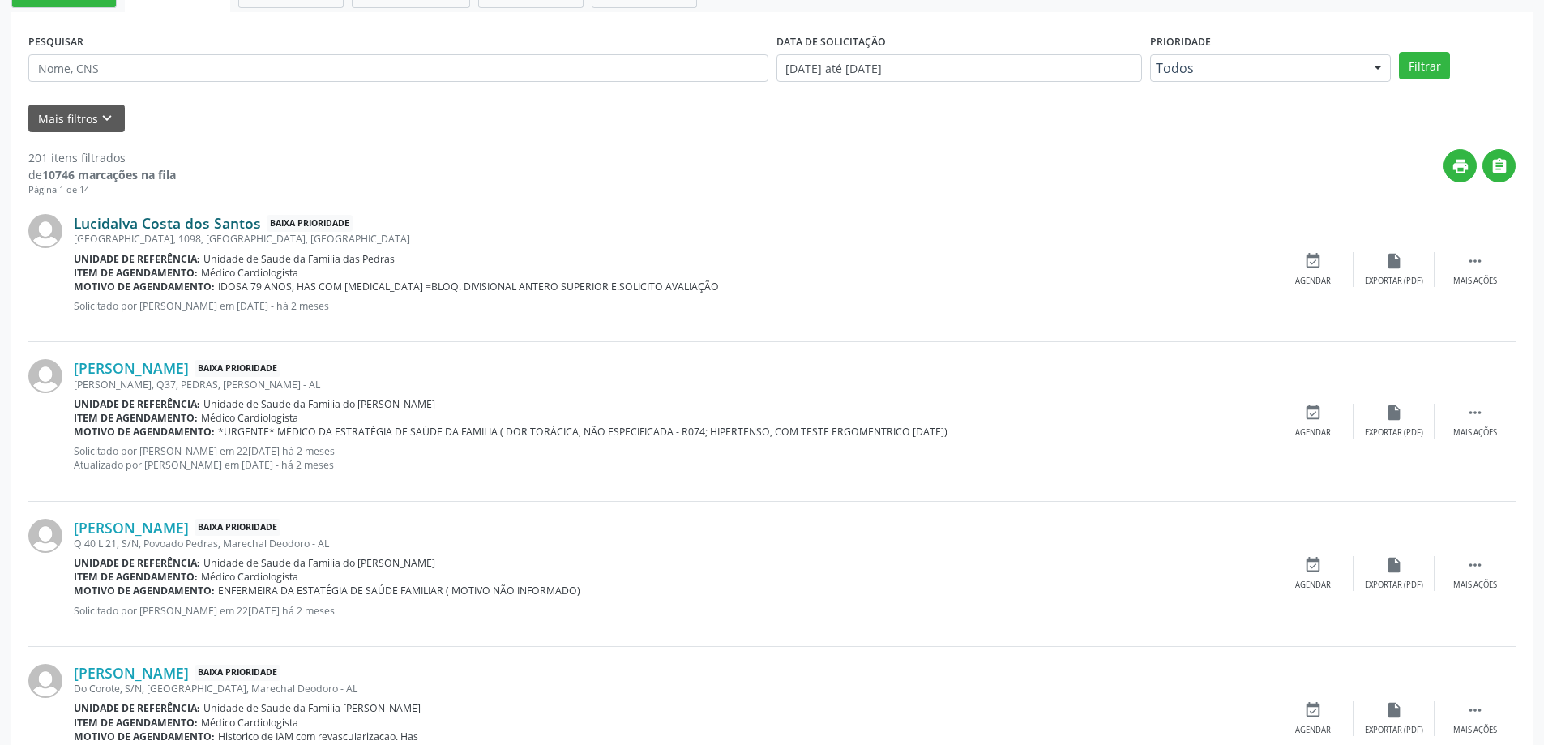
click at [84, 223] on link "Lucidalva Costa dos Santos" at bounding box center [167, 223] width 187 height 18
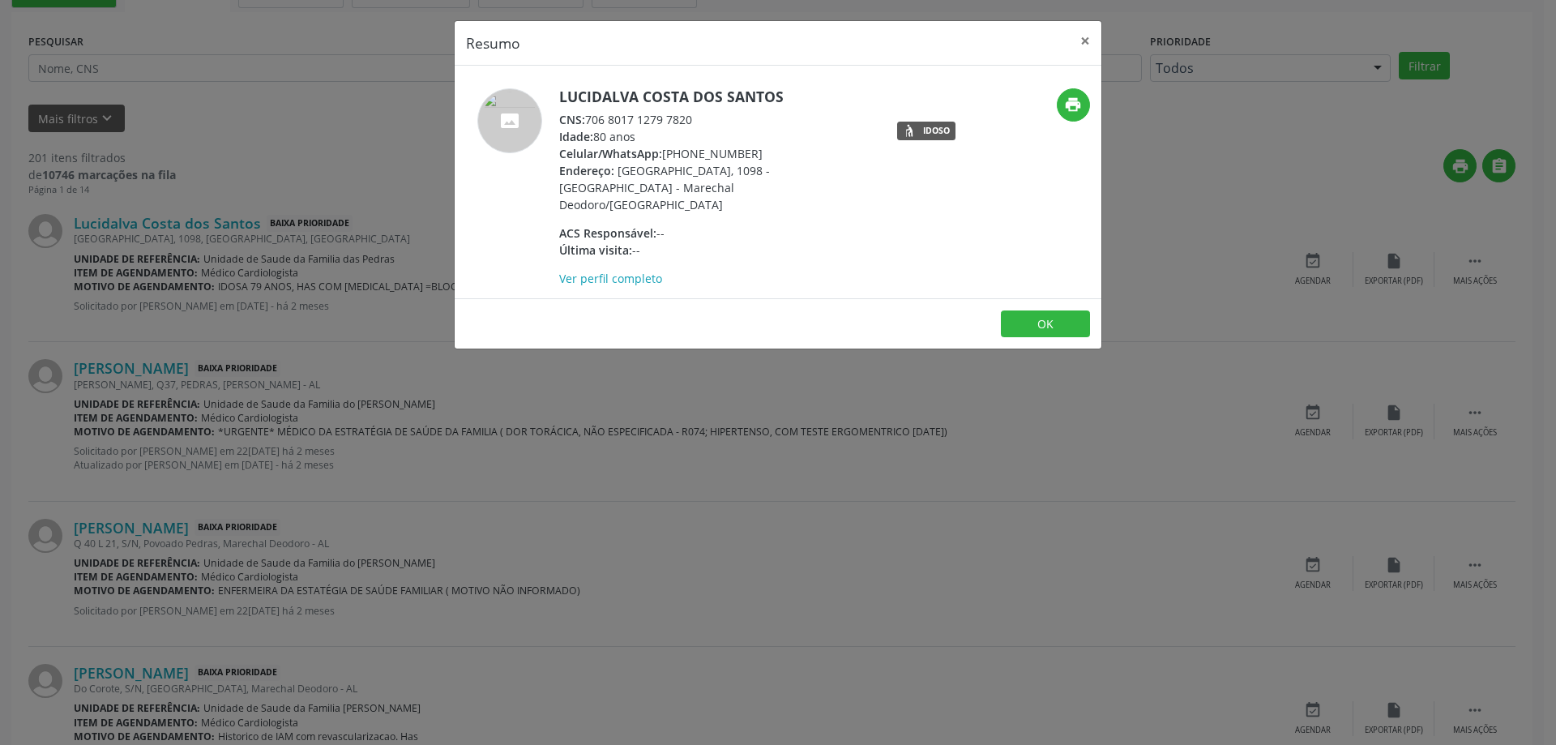
drag, startPoint x: 696, startPoint y: 122, endPoint x: 591, endPoint y: 121, distance: 105.4
click at [591, 121] on div "CNS: 706 8017 1279 7820" at bounding box center [716, 119] width 315 height 17
click at [1076, 41] on button "×" at bounding box center [1085, 41] width 32 height 40
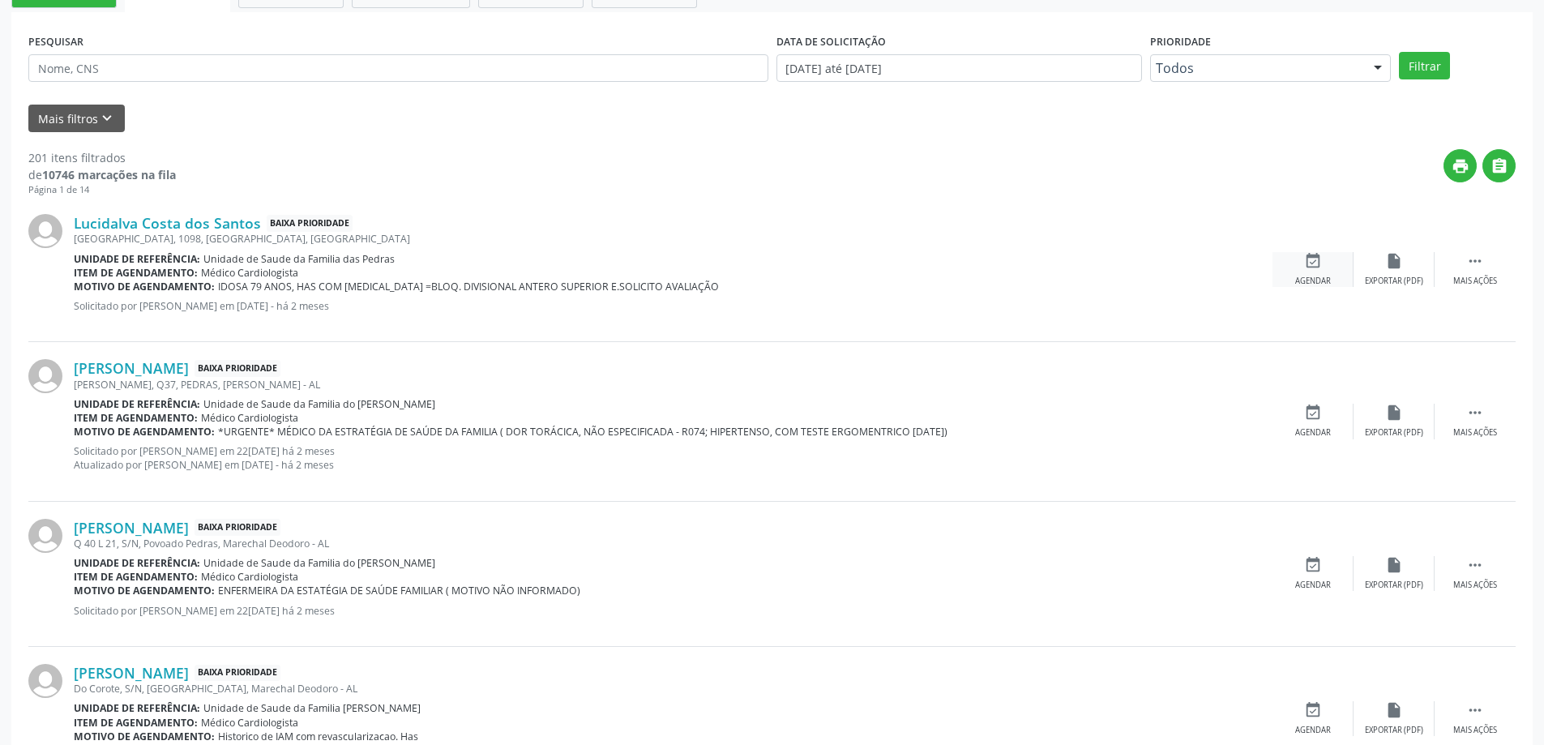
click at [1297, 264] on div "event_available Agendar" at bounding box center [1313, 269] width 81 height 35
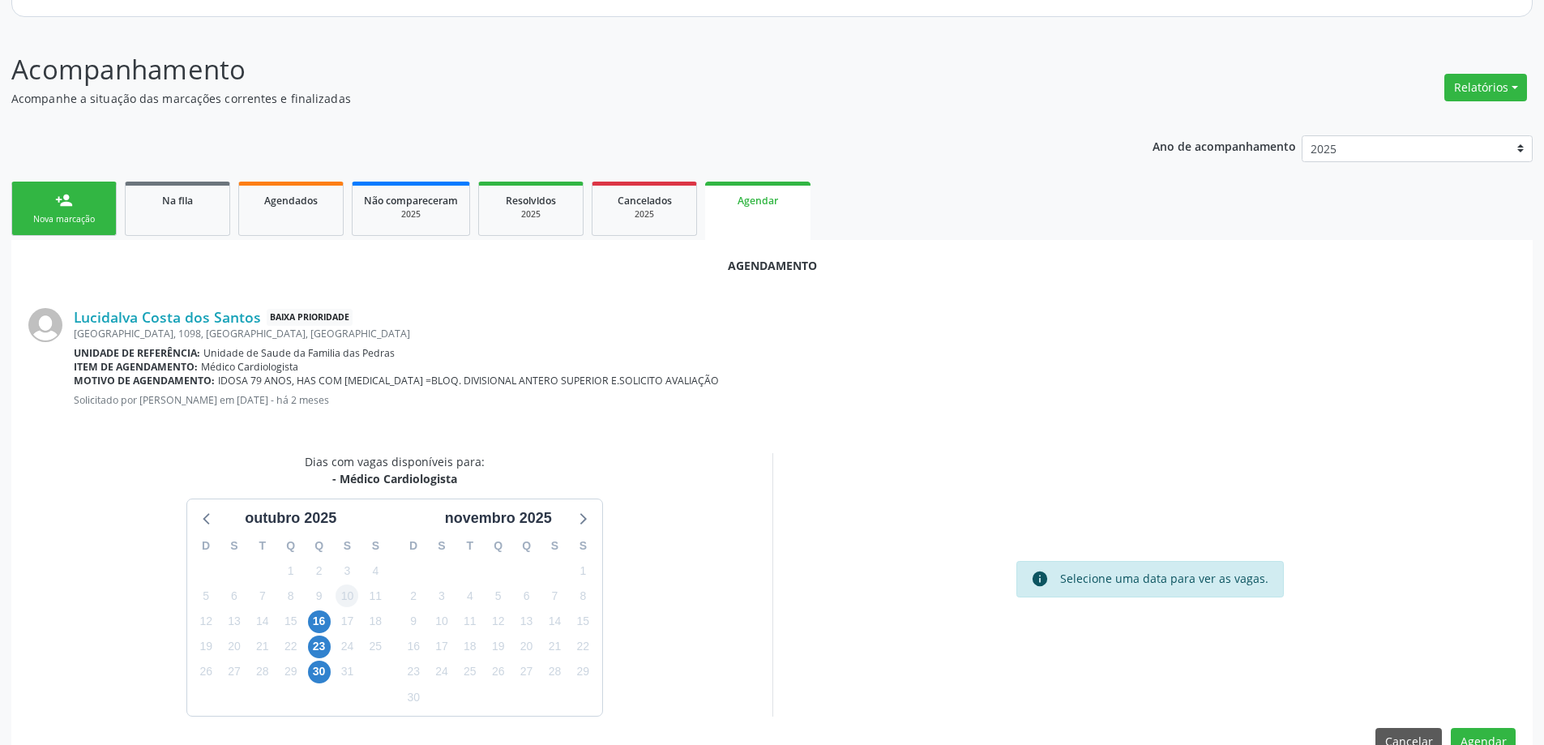
scroll to position [216, 0]
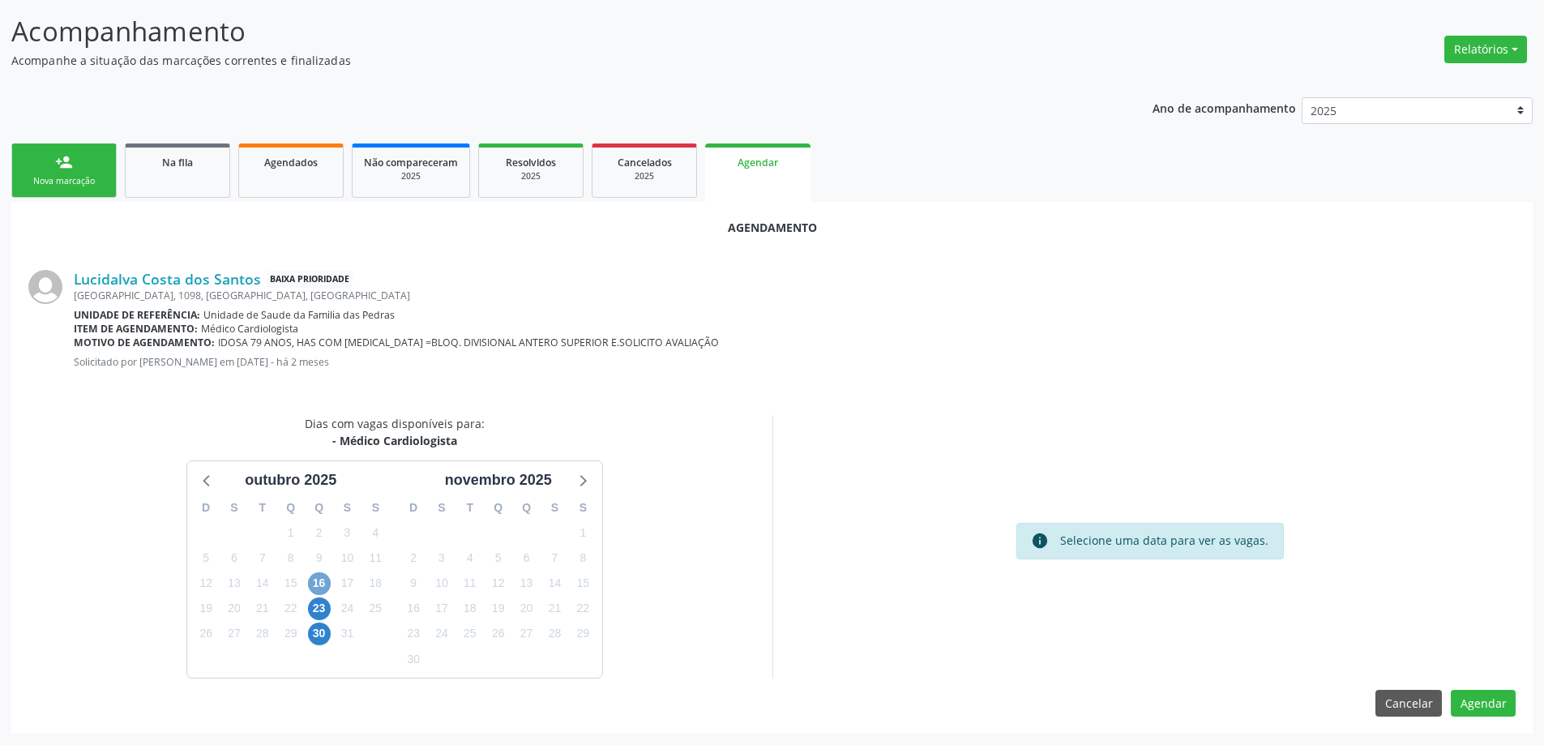
click at [317, 583] on span "16" at bounding box center [319, 583] width 23 height 23
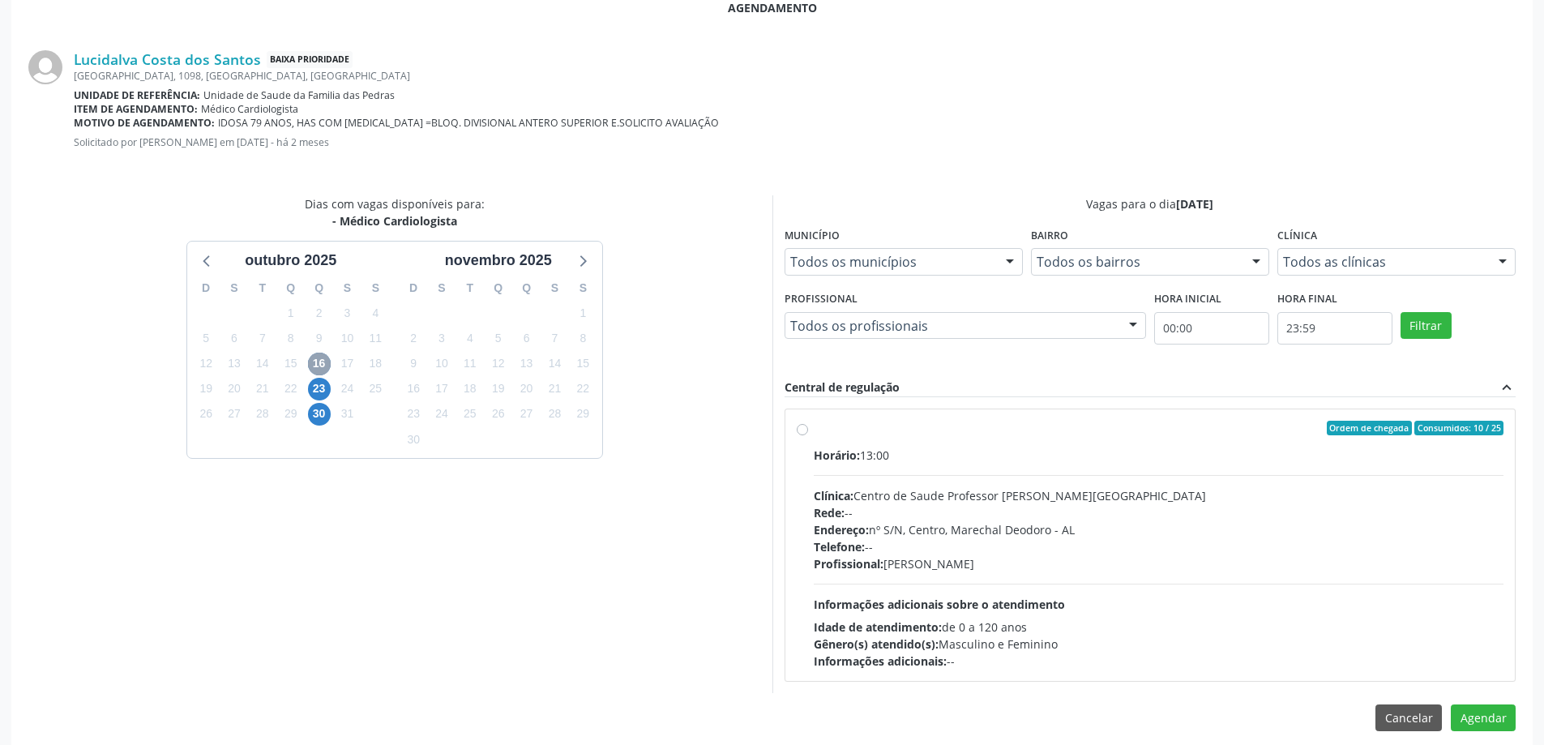
scroll to position [450, 0]
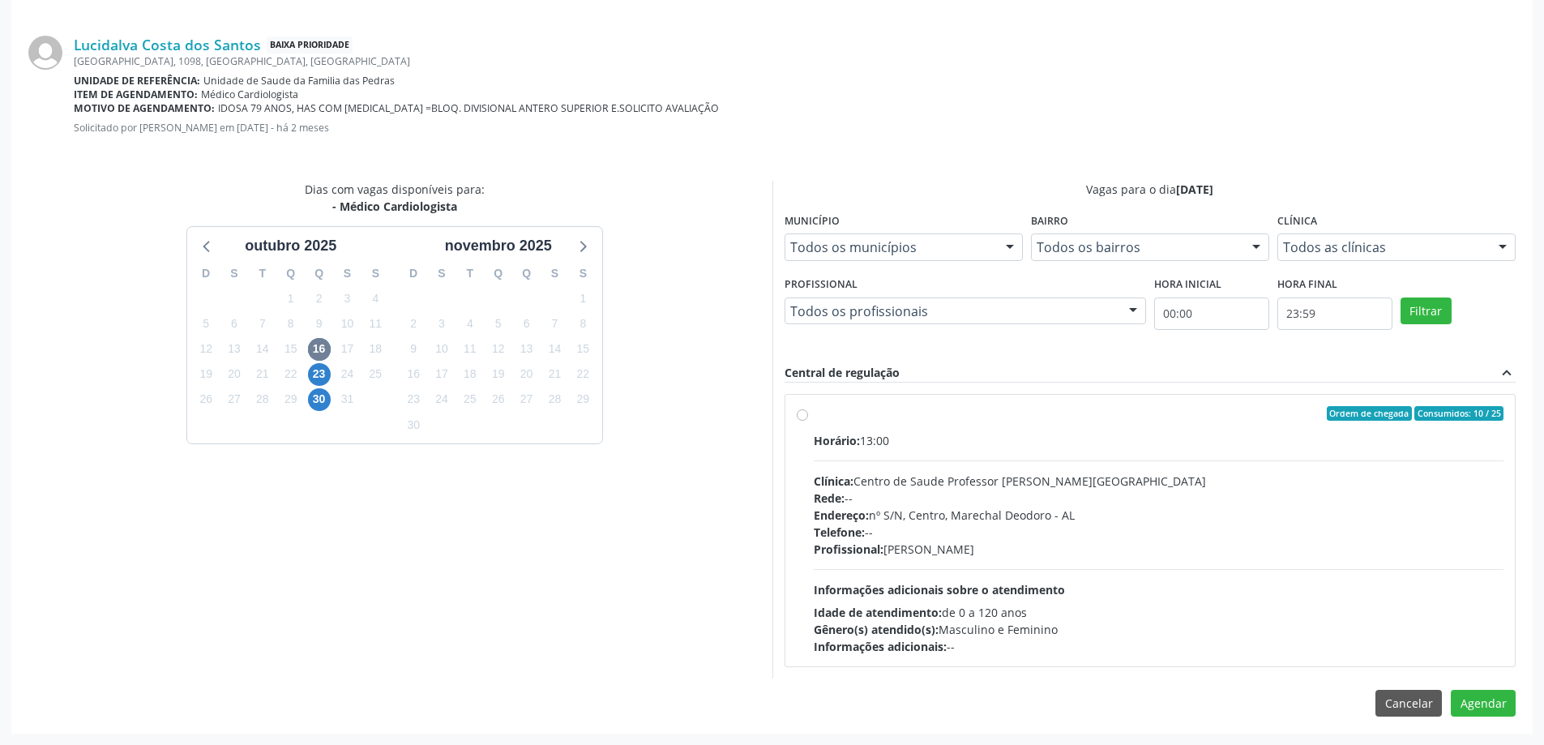
click at [814, 417] on label "Ordem de chegada Consumidos: 10 / 25 Horário: 13:00 Clínica: Centro de Saude Pr…" at bounding box center [1159, 530] width 691 height 249
click at [807, 417] on input "Ordem de chegada Consumidos: 10 / 25 Horário: 13:00 Clínica: Centro de Saude Pr…" at bounding box center [802, 413] width 11 height 15
radio input "true"
click at [1492, 732] on button "Agendar" at bounding box center [1483, 732] width 65 height 28
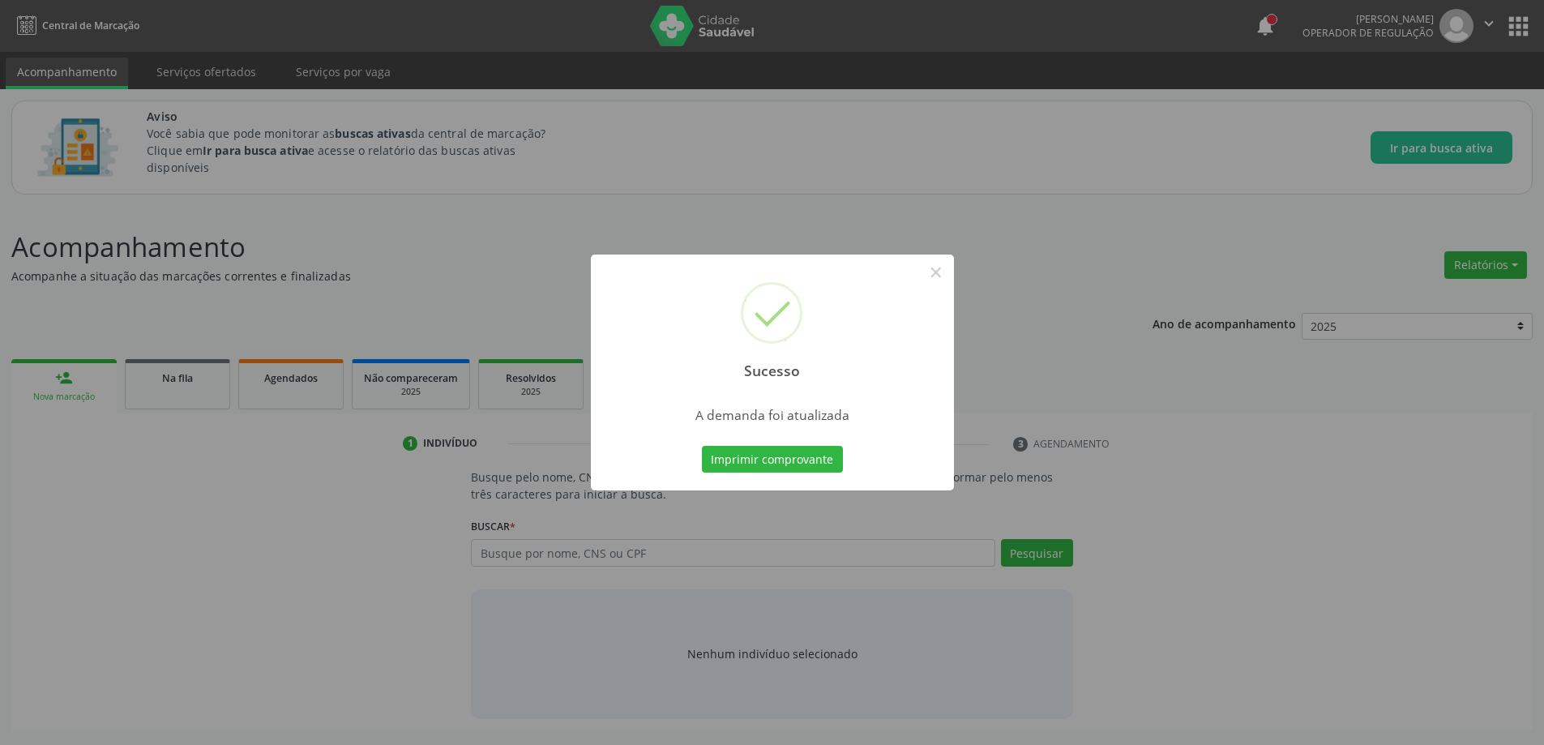
scroll to position [0, 0]
click at [934, 265] on button "×" at bounding box center [942, 273] width 28 height 28
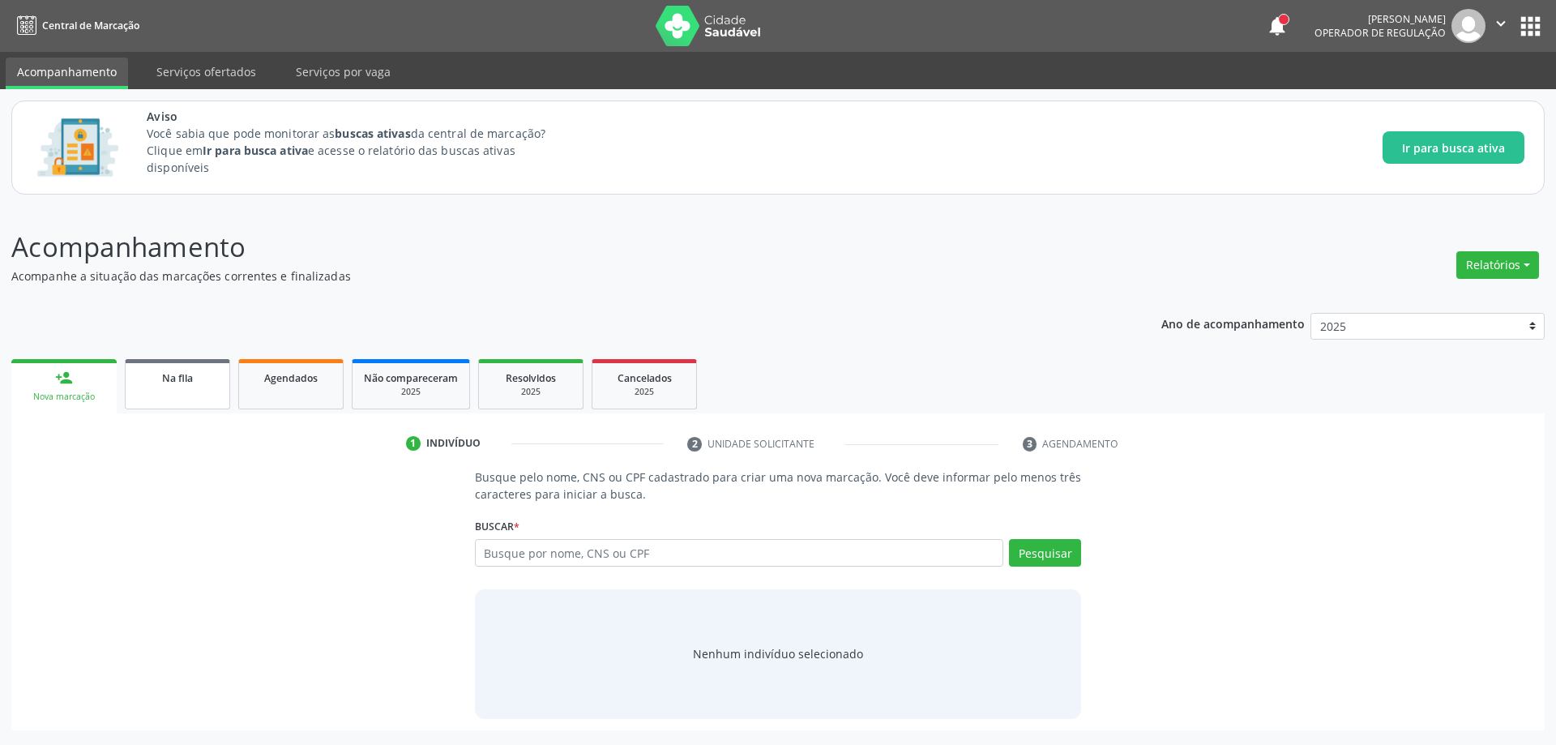
click at [176, 379] on span "Na fila" at bounding box center [177, 378] width 31 height 14
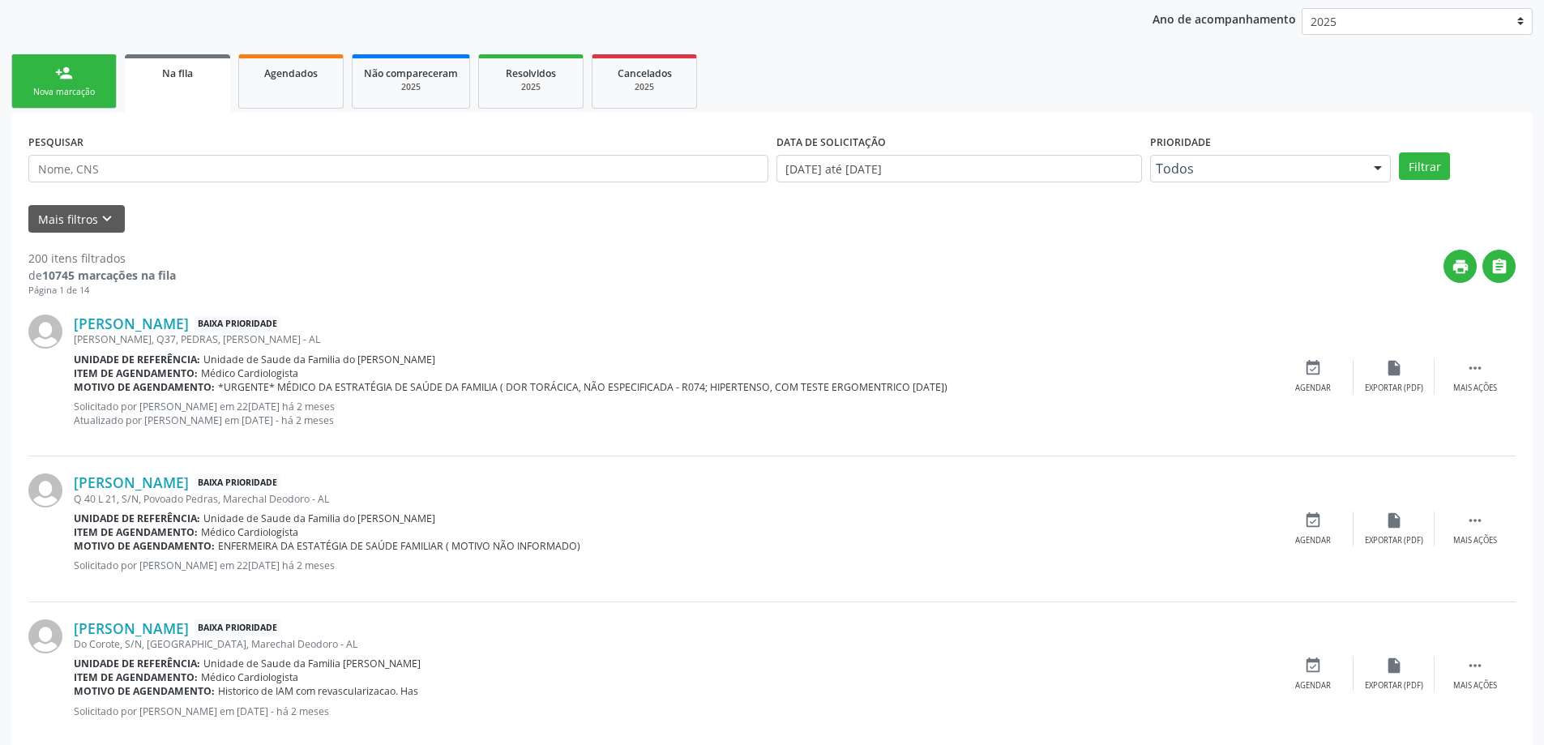
scroll to position [324, 0]
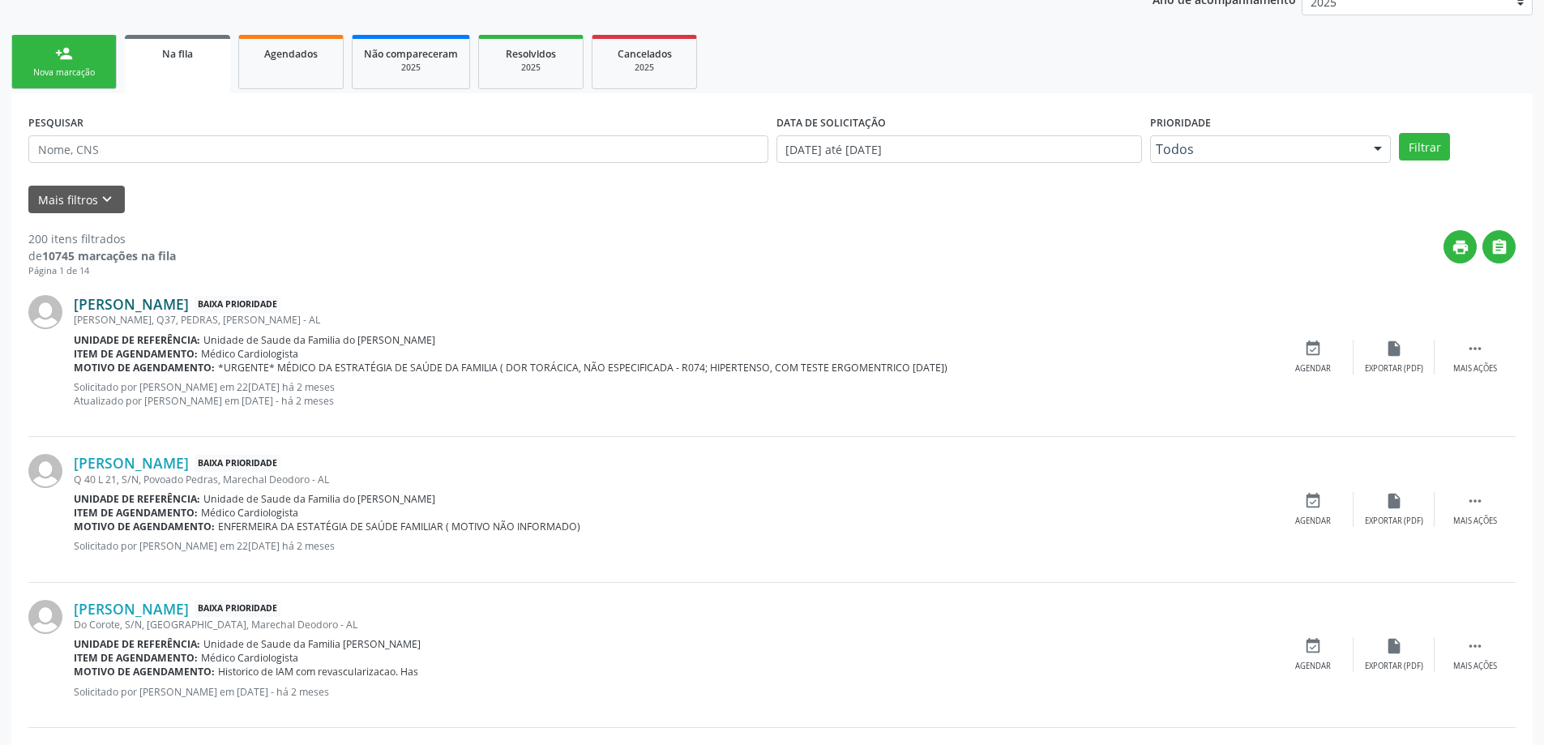
click at [176, 307] on link "[PERSON_NAME]" at bounding box center [131, 304] width 115 height 18
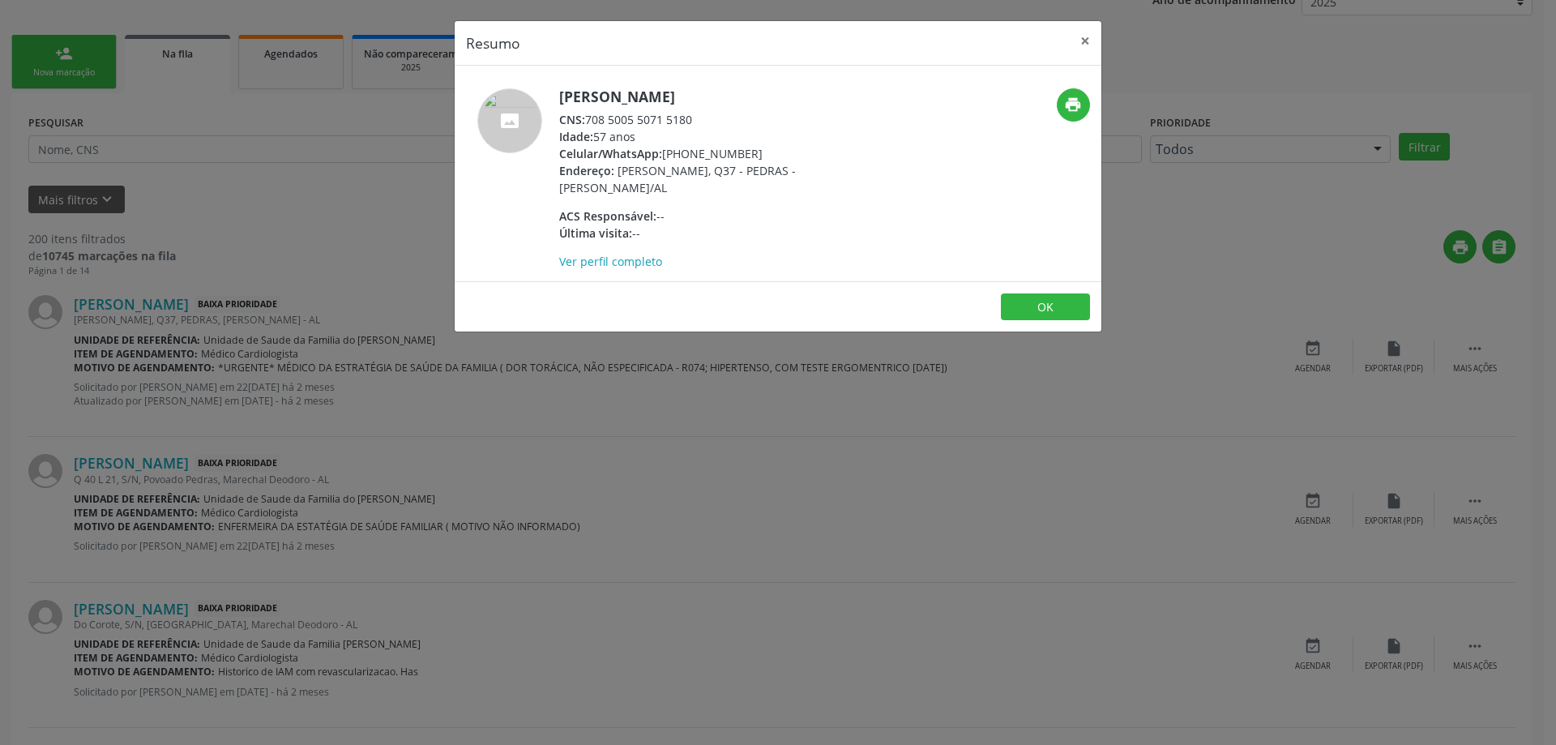
drag, startPoint x: 697, startPoint y: 121, endPoint x: 589, endPoint y: 118, distance: 107.8
click at [589, 118] on div "CNS: 708 5005 5071 5180" at bounding box center [716, 119] width 315 height 17
click at [1076, 39] on button "×" at bounding box center [1085, 41] width 32 height 40
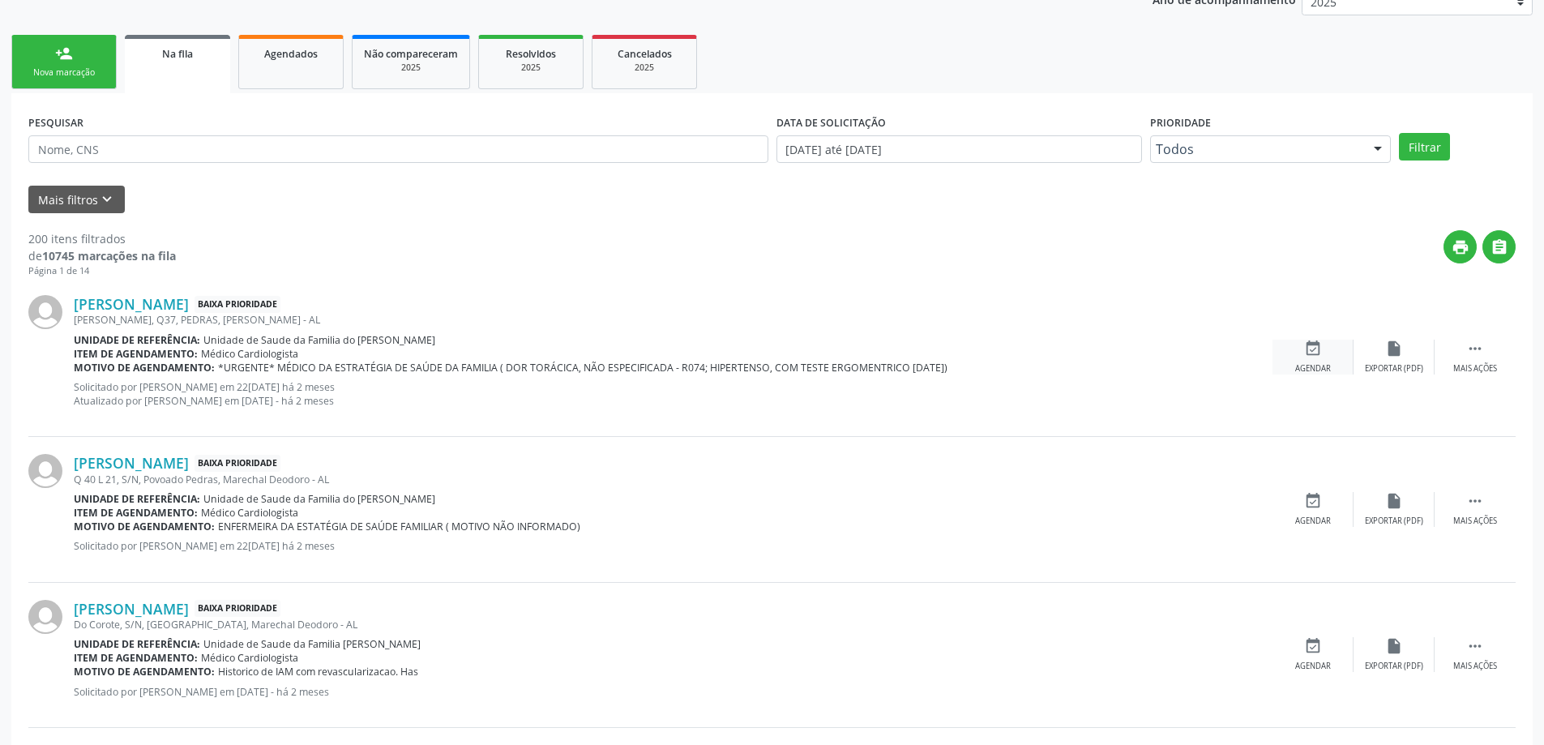
click at [1314, 344] on icon "event_available" at bounding box center [1313, 349] width 18 height 18
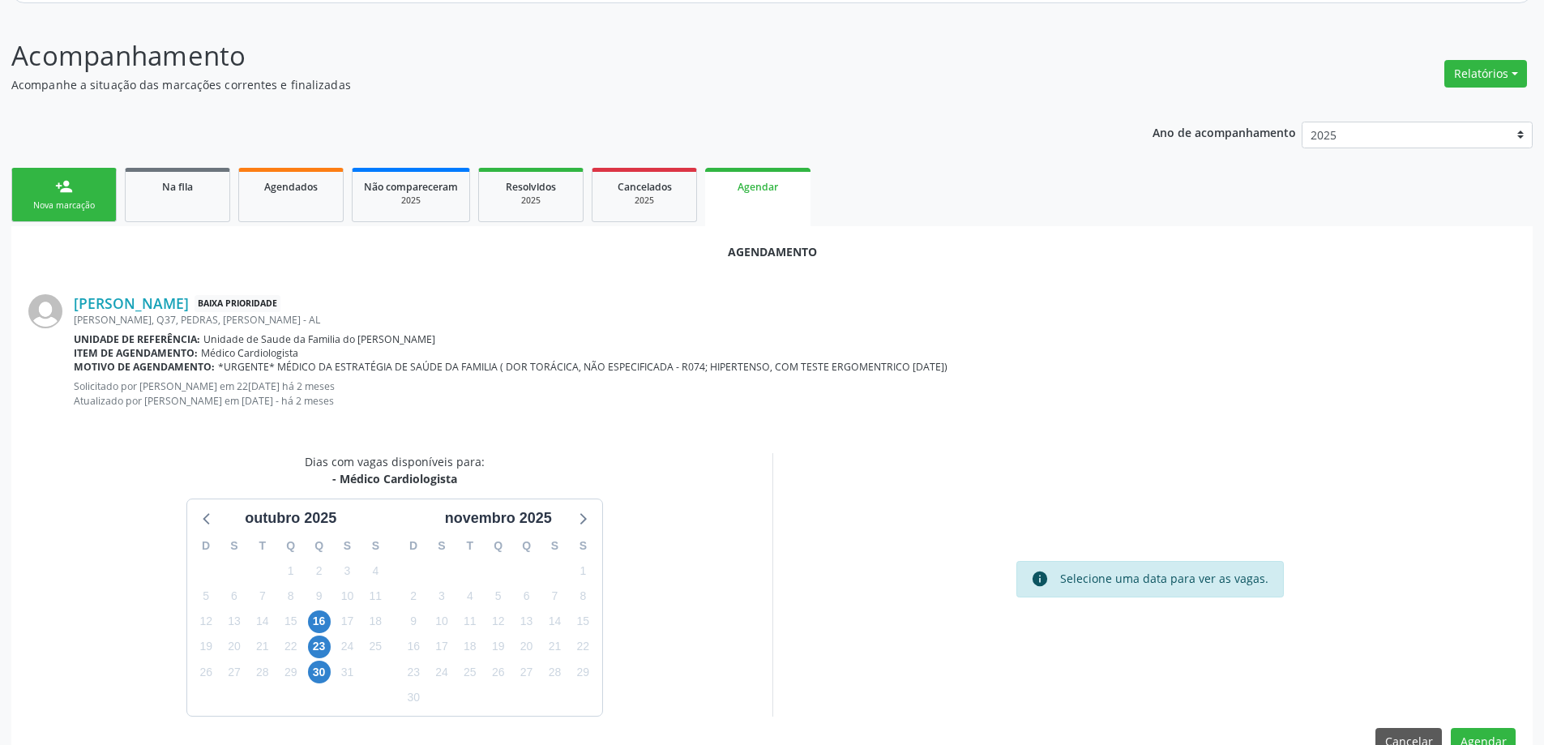
scroll to position [229, 0]
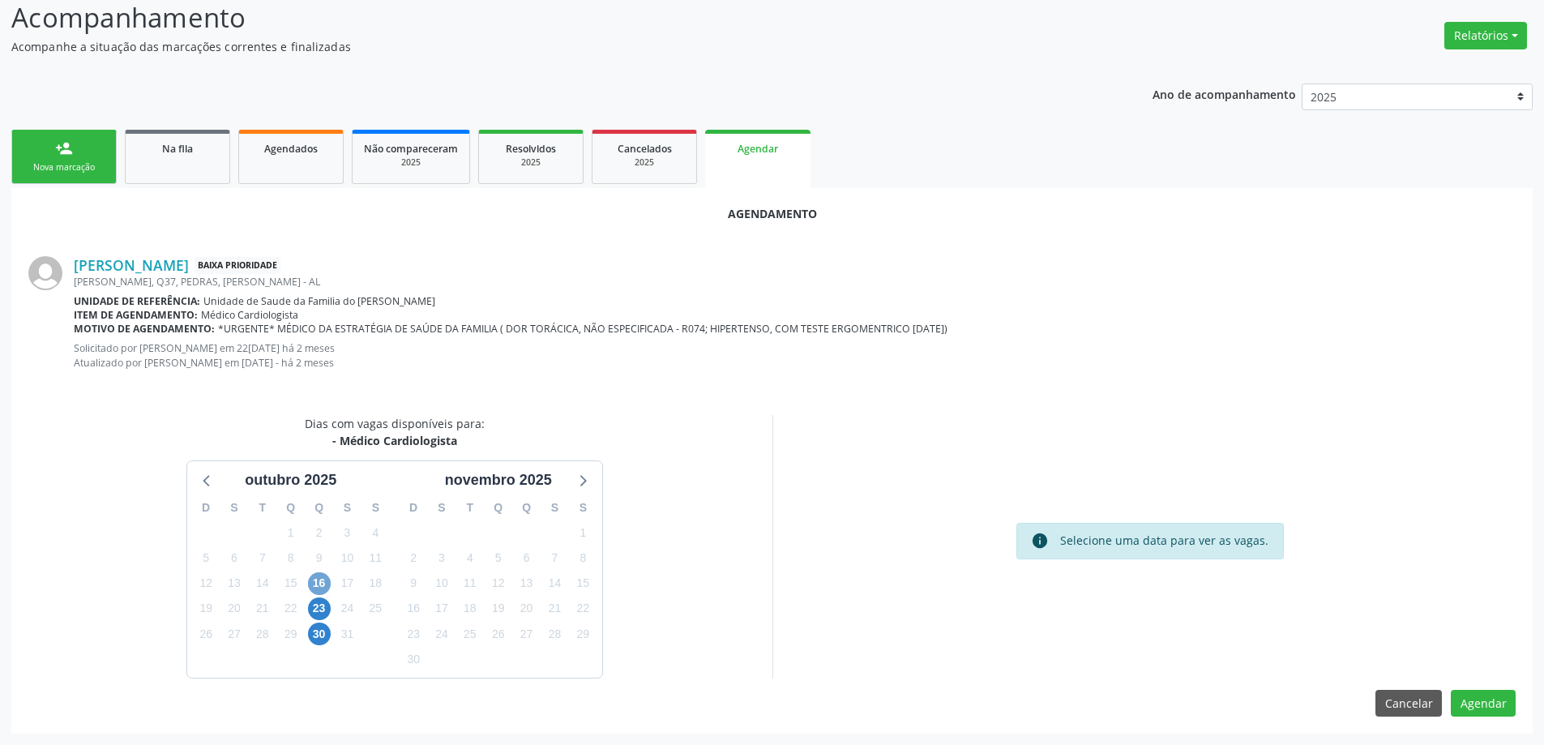
click at [326, 582] on span "16" at bounding box center [319, 583] width 23 height 23
click at [315, 586] on span "16" at bounding box center [319, 583] width 23 height 23
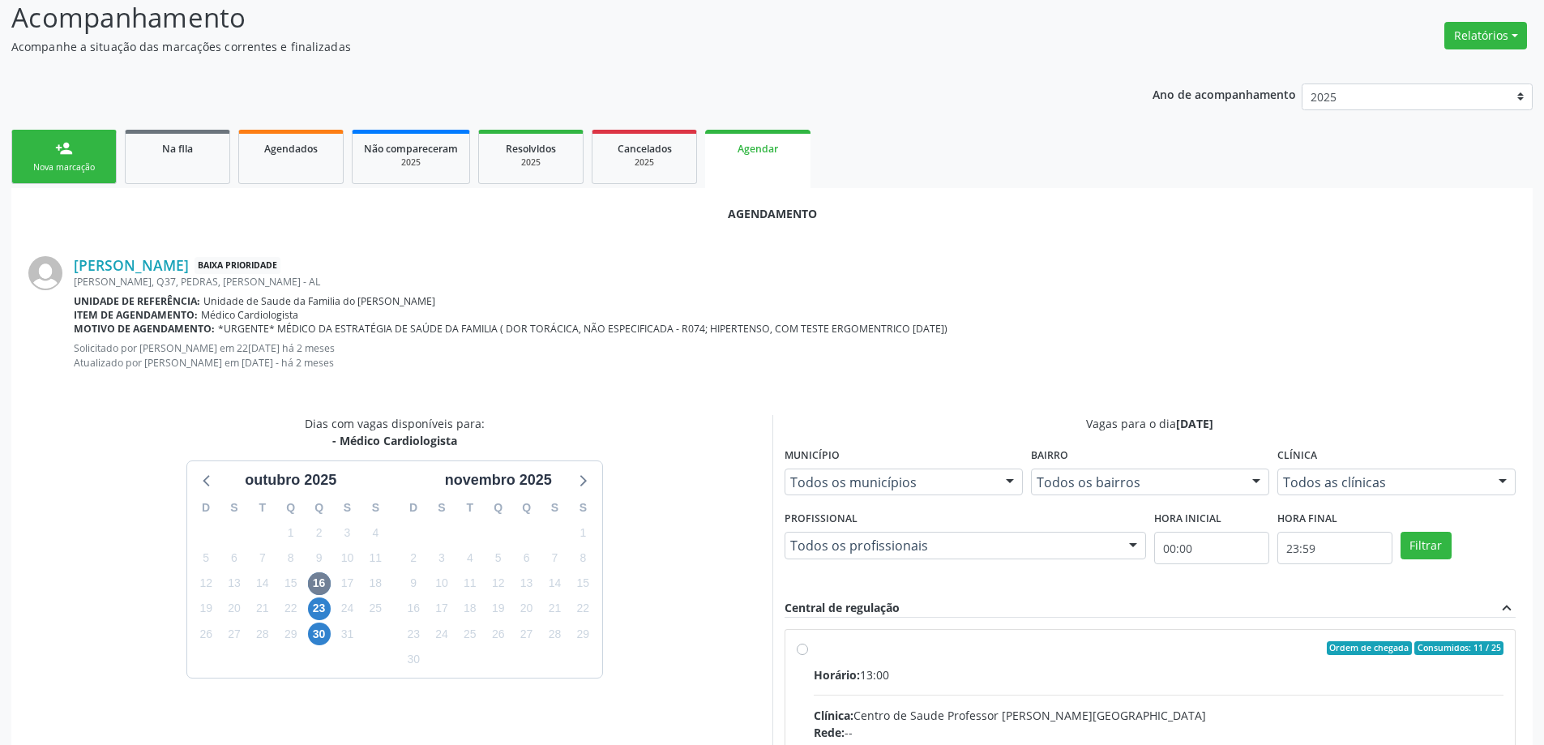
click at [804, 652] on input "Ordem de chegada Consumidos: 11 / 25 Horário: 13:00 Clínica: Centro de Saude Pr…" at bounding box center [802, 648] width 11 height 15
radio input "true"
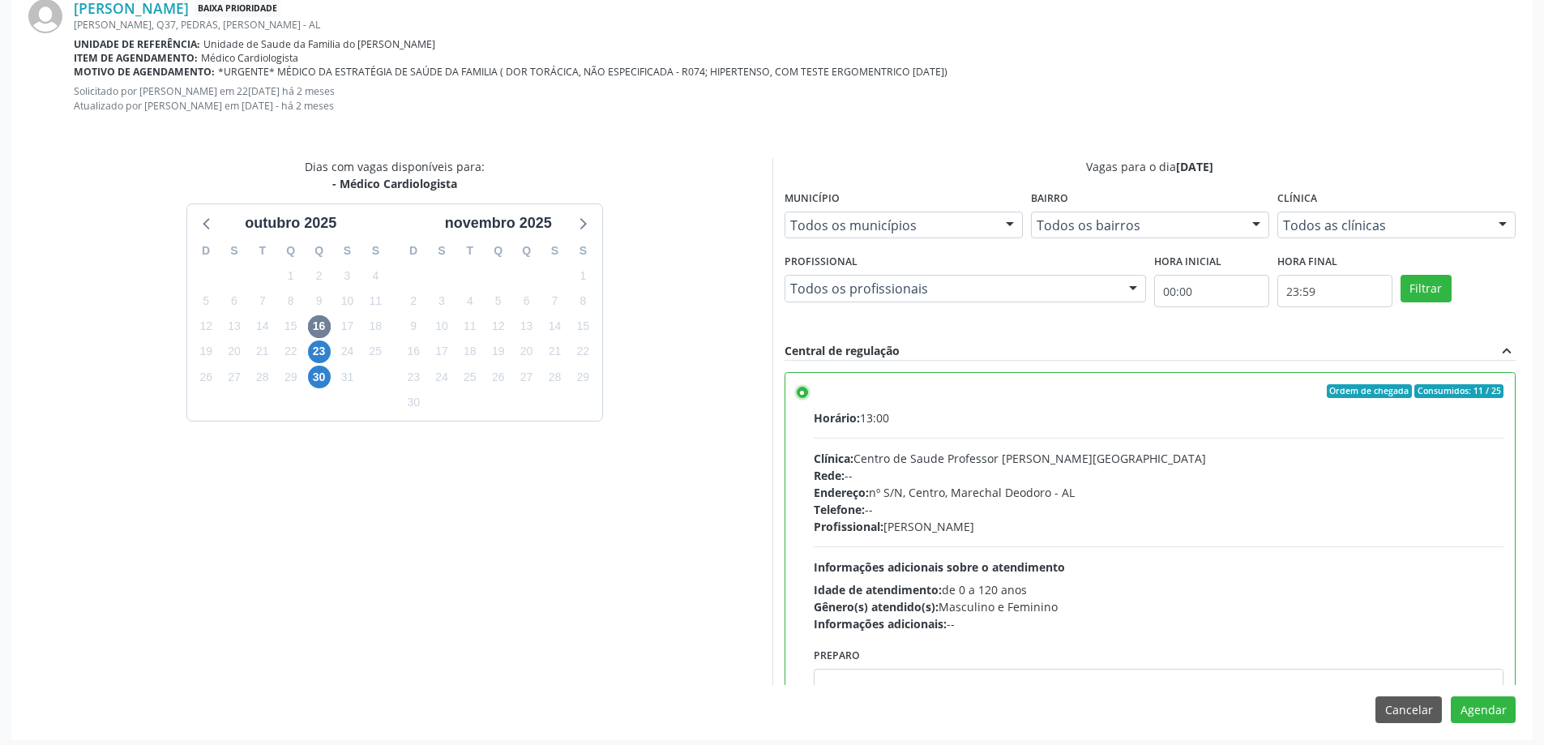
scroll to position [493, 0]
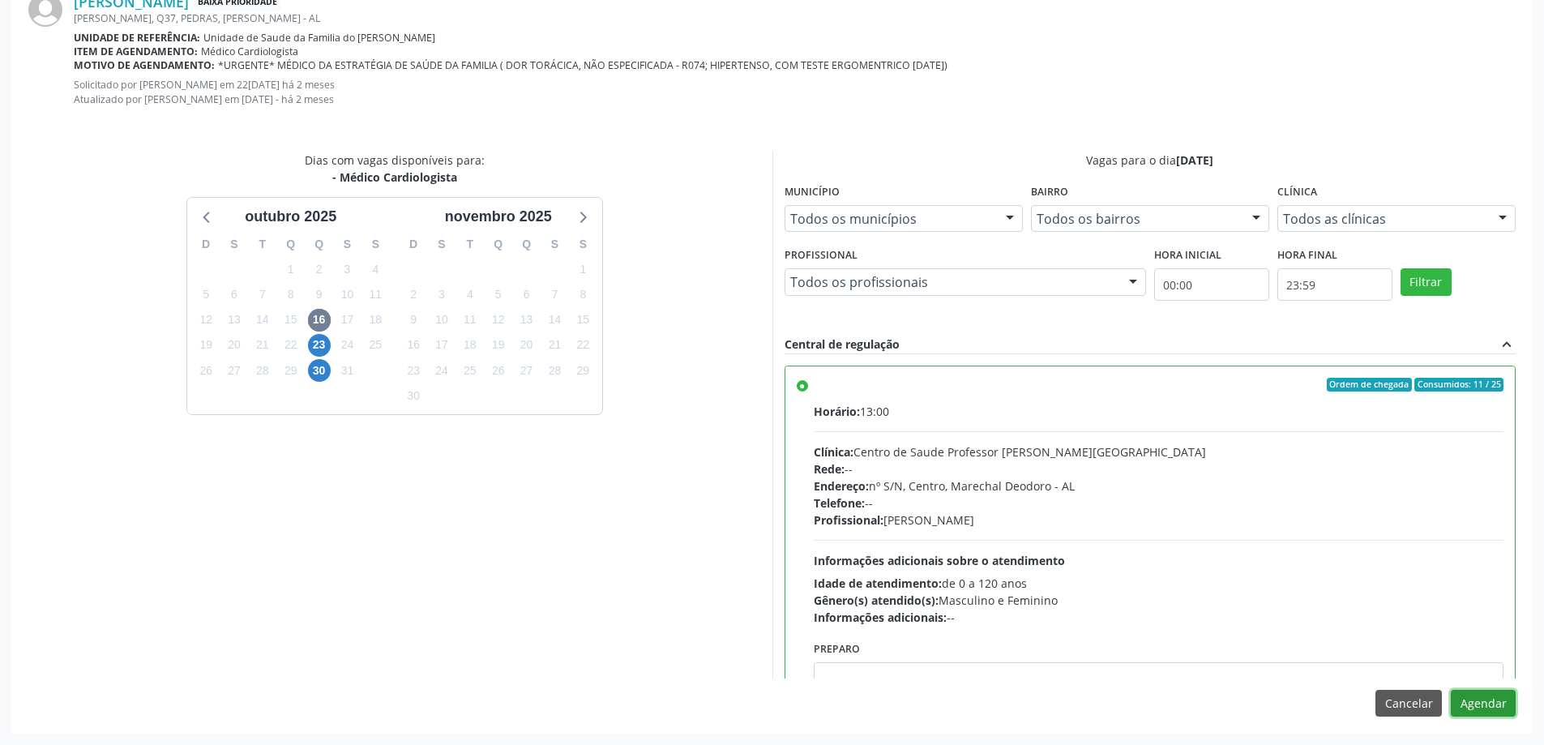
click at [1488, 701] on button "Agendar" at bounding box center [1483, 704] width 65 height 28
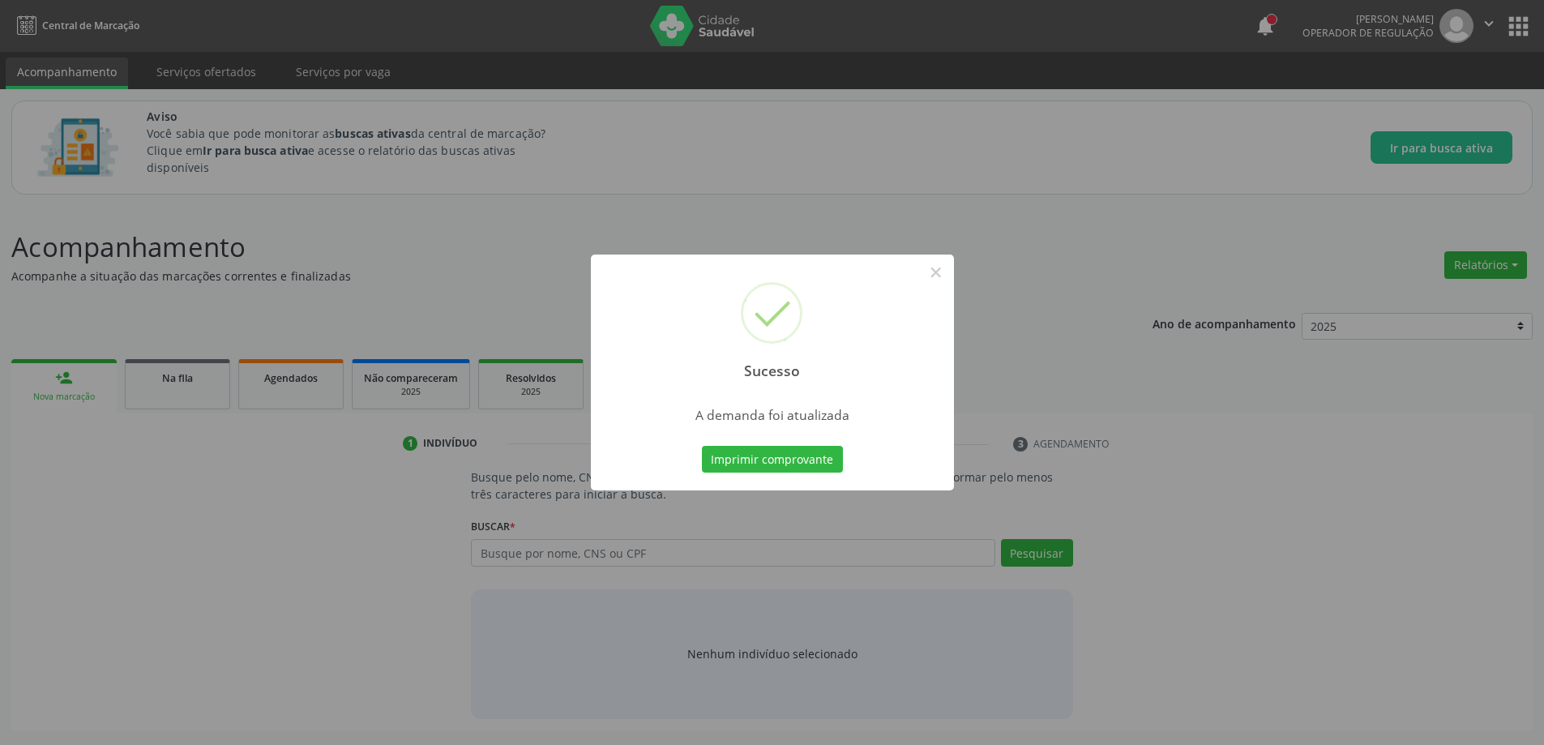
scroll to position [0, 0]
click at [938, 273] on button "×" at bounding box center [942, 273] width 28 height 28
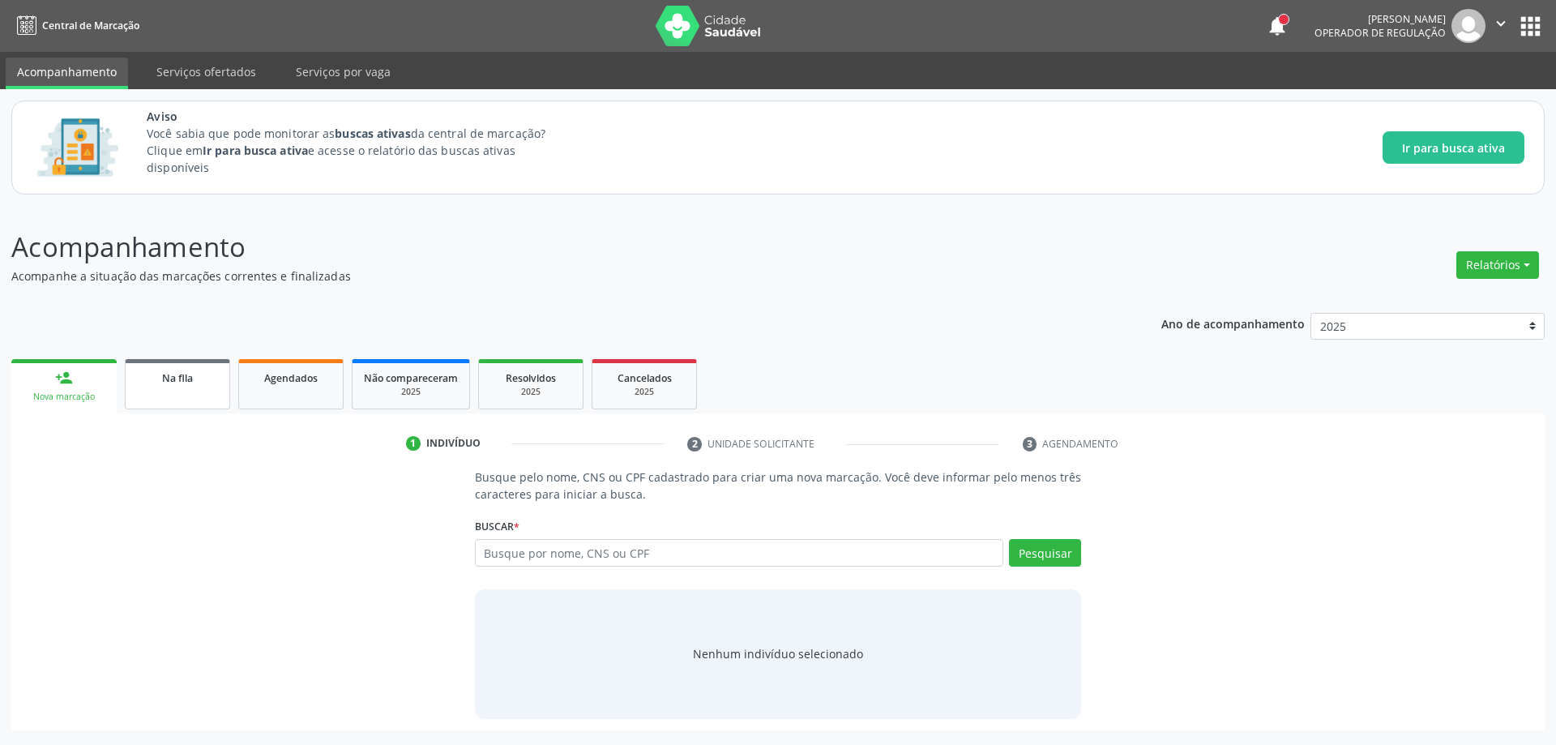
click at [160, 379] on div "Na fila" at bounding box center [177, 377] width 81 height 17
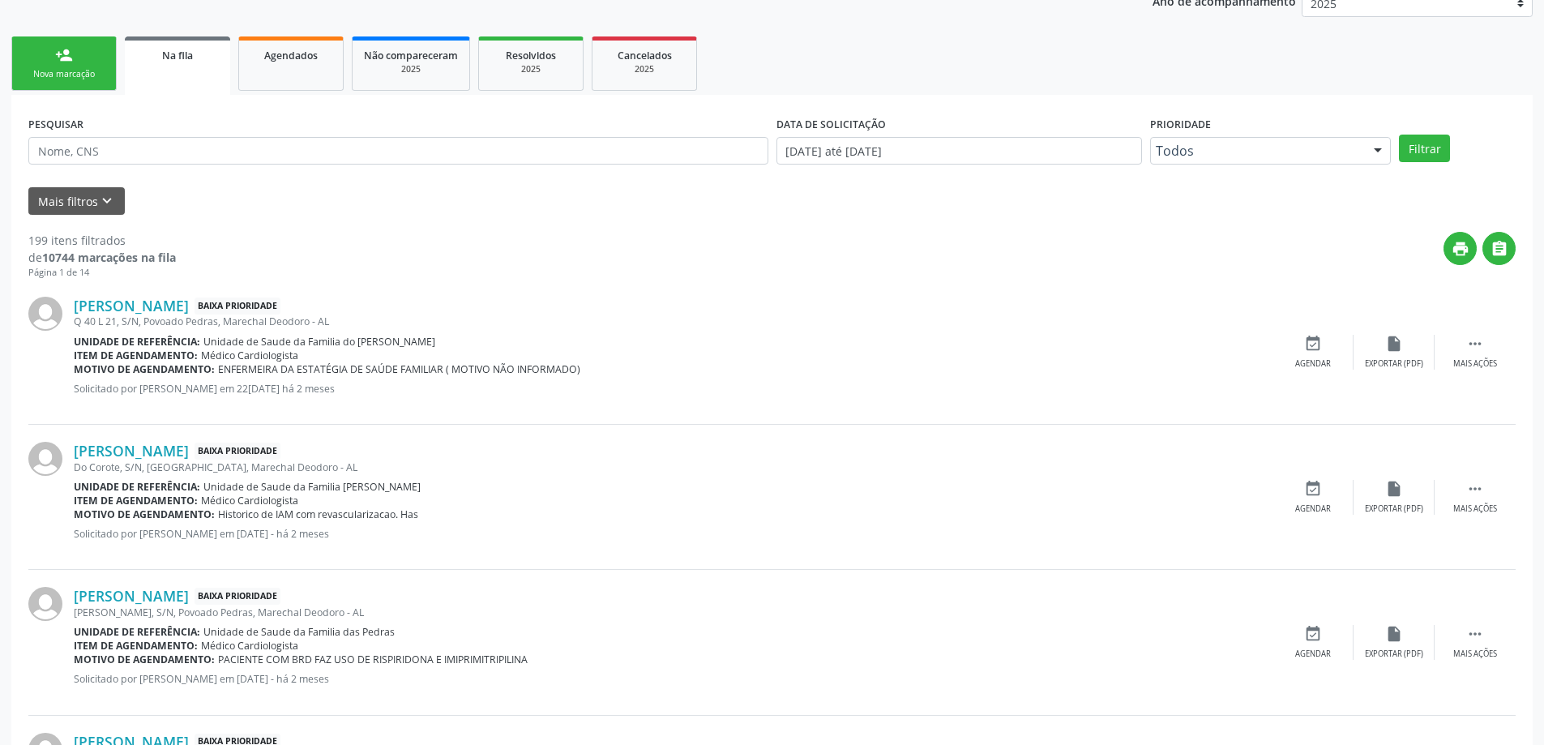
scroll to position [324, 0]
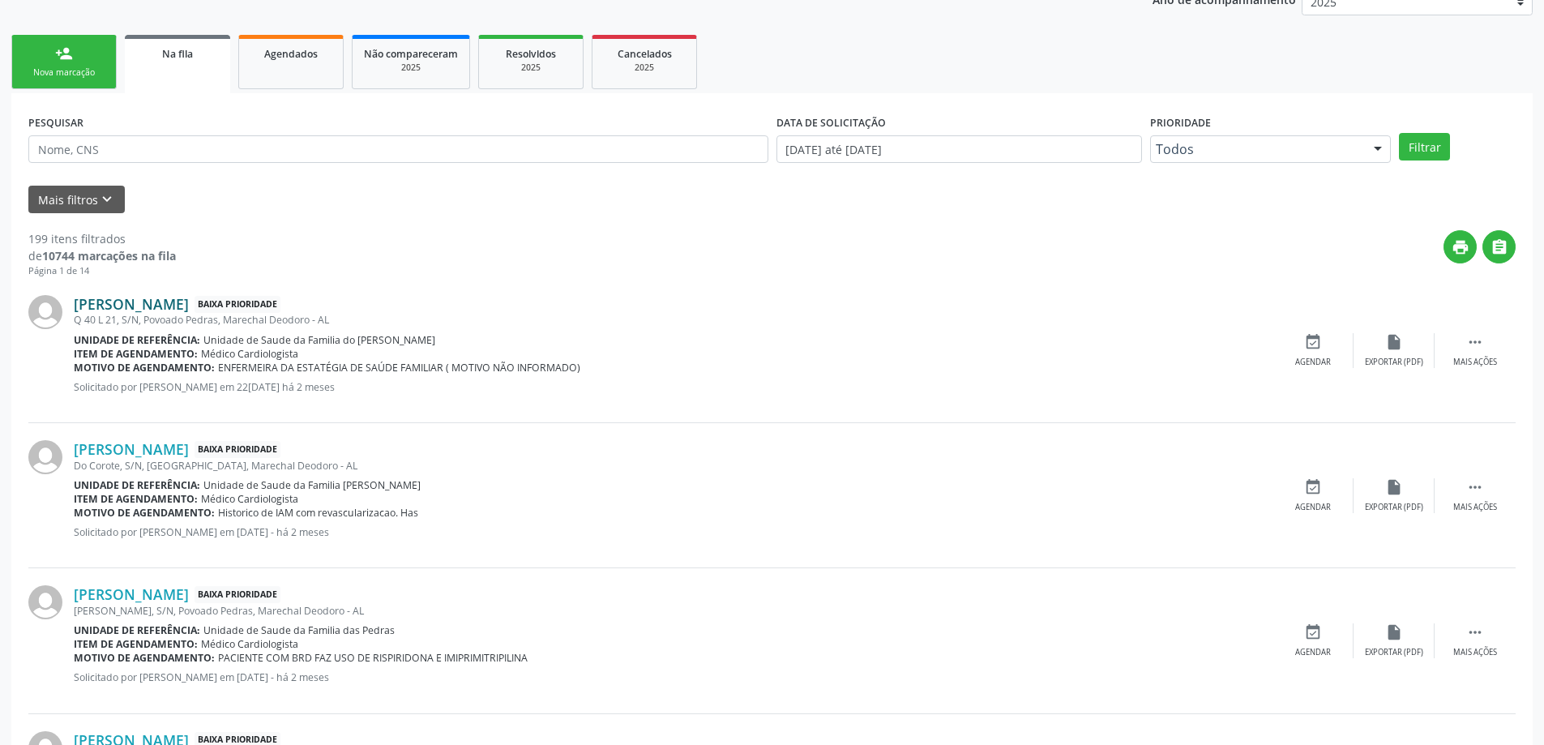
click at [148, 309] on link "[PERSON_NAME]" at bounding box center [131, 304] width 115 height 18
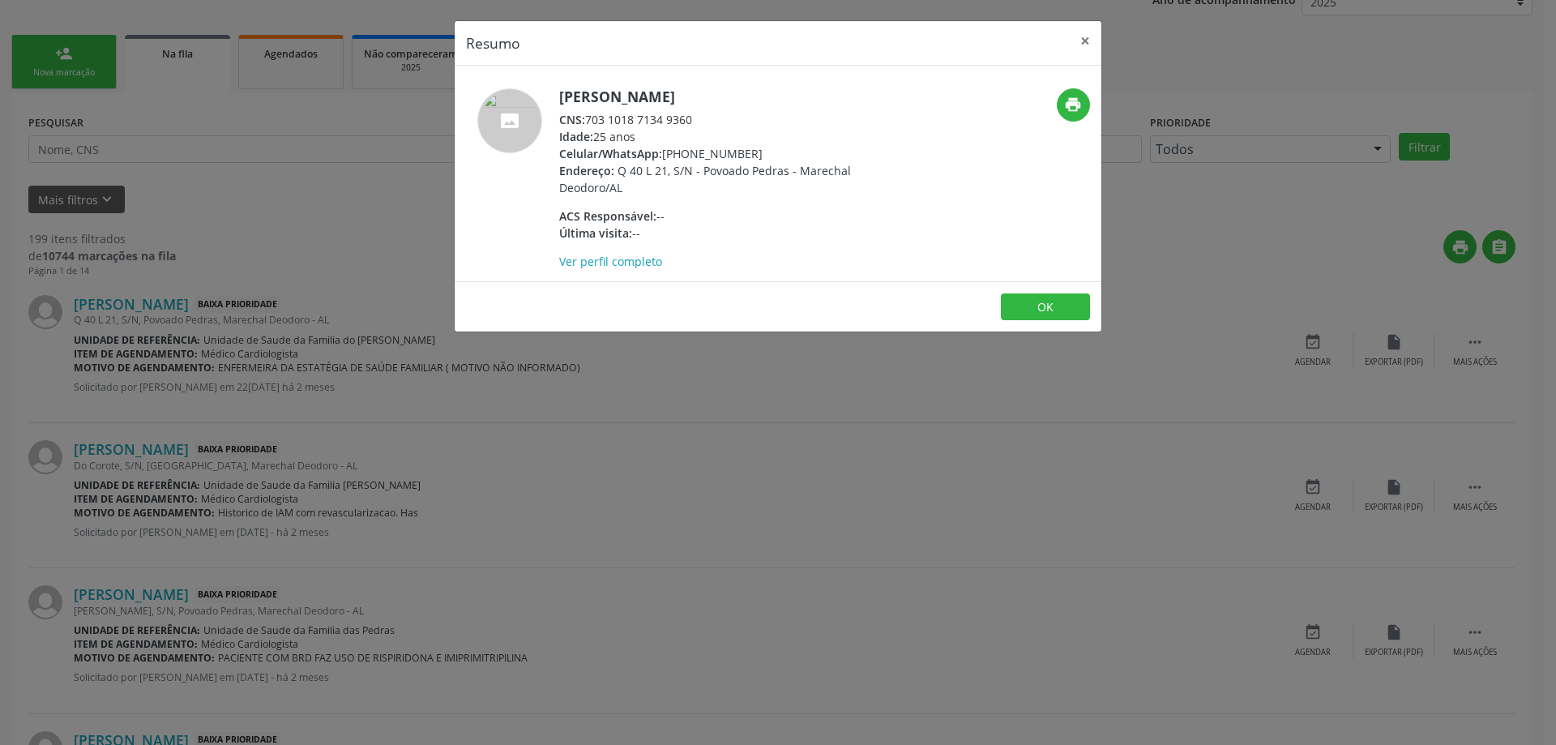
drag, startPoint x: 691, startPoint y: 121, endPoint x: 589, endPoint y: 120, distance: 102.1
click at [589, 120] on div "CNS: 703 1018 7134 9360" at bounding box center [716, 119] width 315 height 17
click at [1085, 45] on button "×" at bounding box center [1085, 41] width 32 height 40
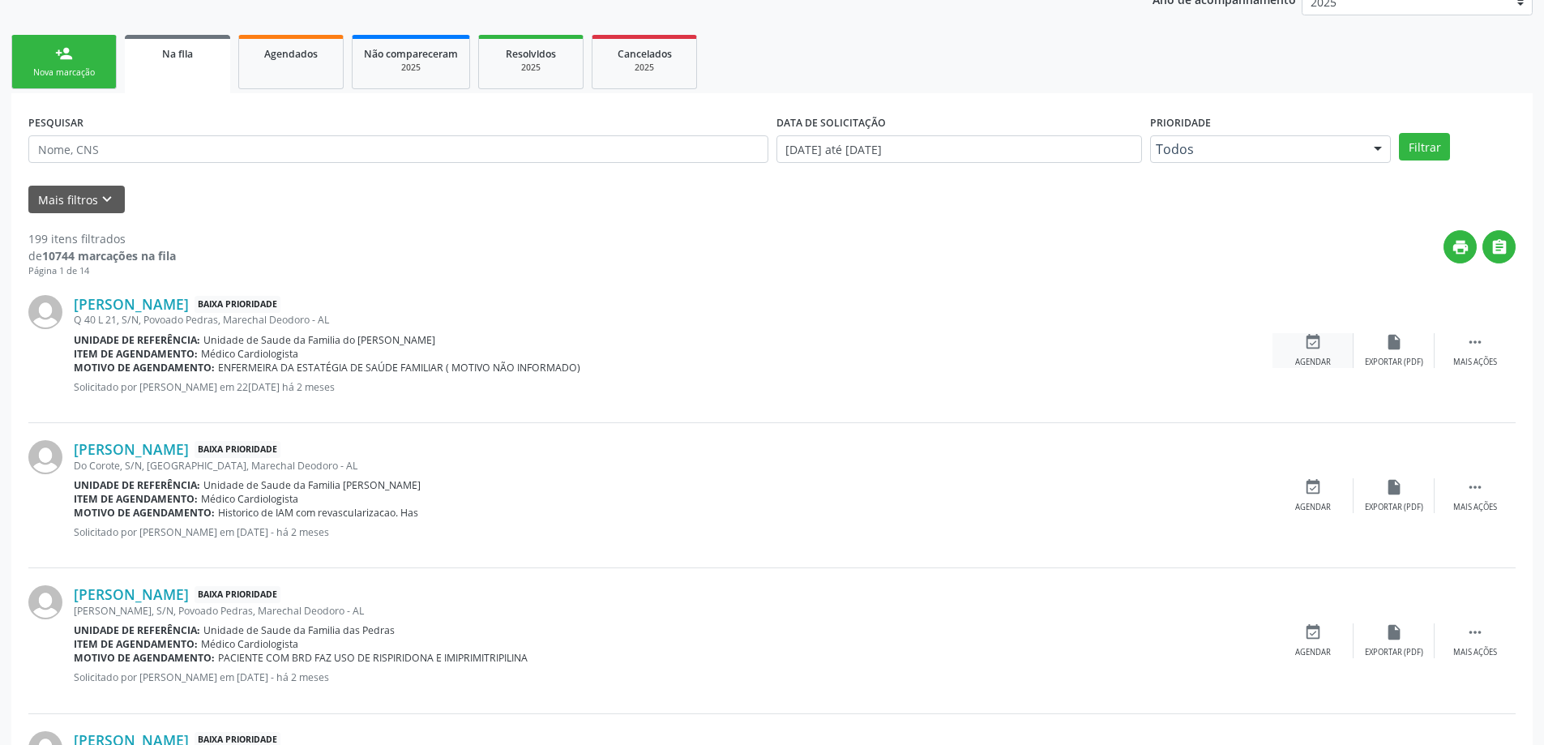
click at [1320, 351] on div "event_available Agendar" at bounding box center [1313, 350] width 81 height 35
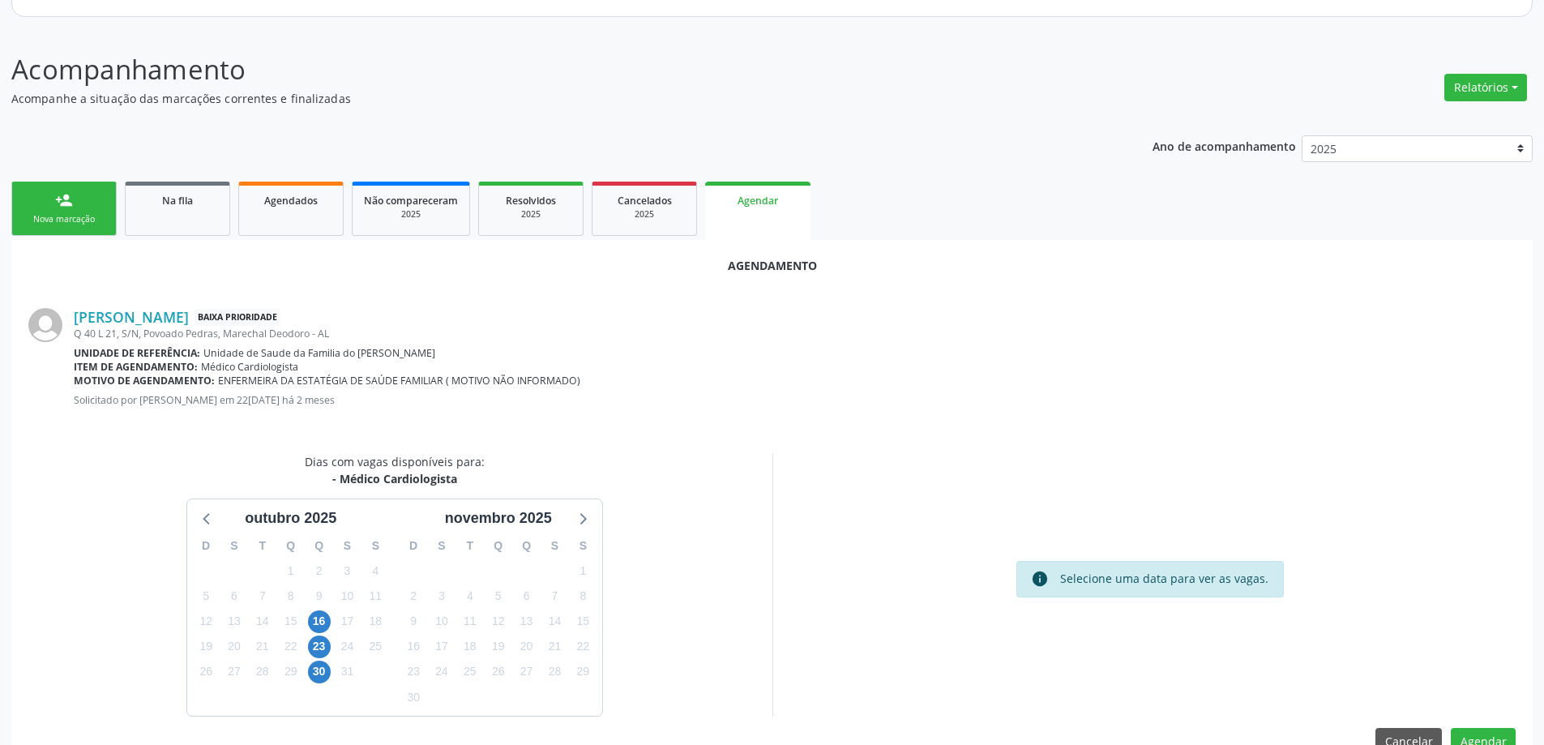
scroll to position [216, 0]
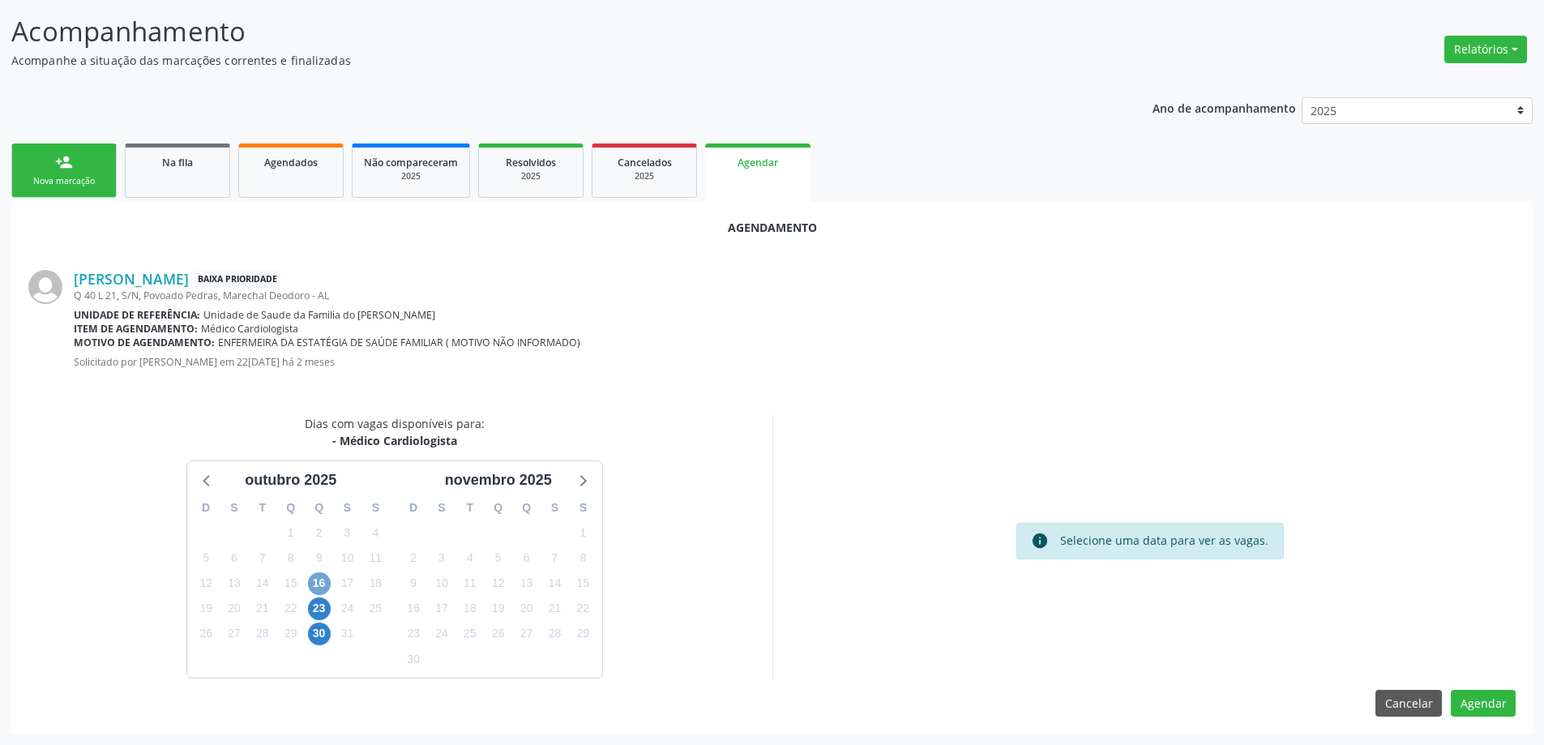
click at [319, 580] on span "16" at bounding box center [319, 583] width 23 height 23
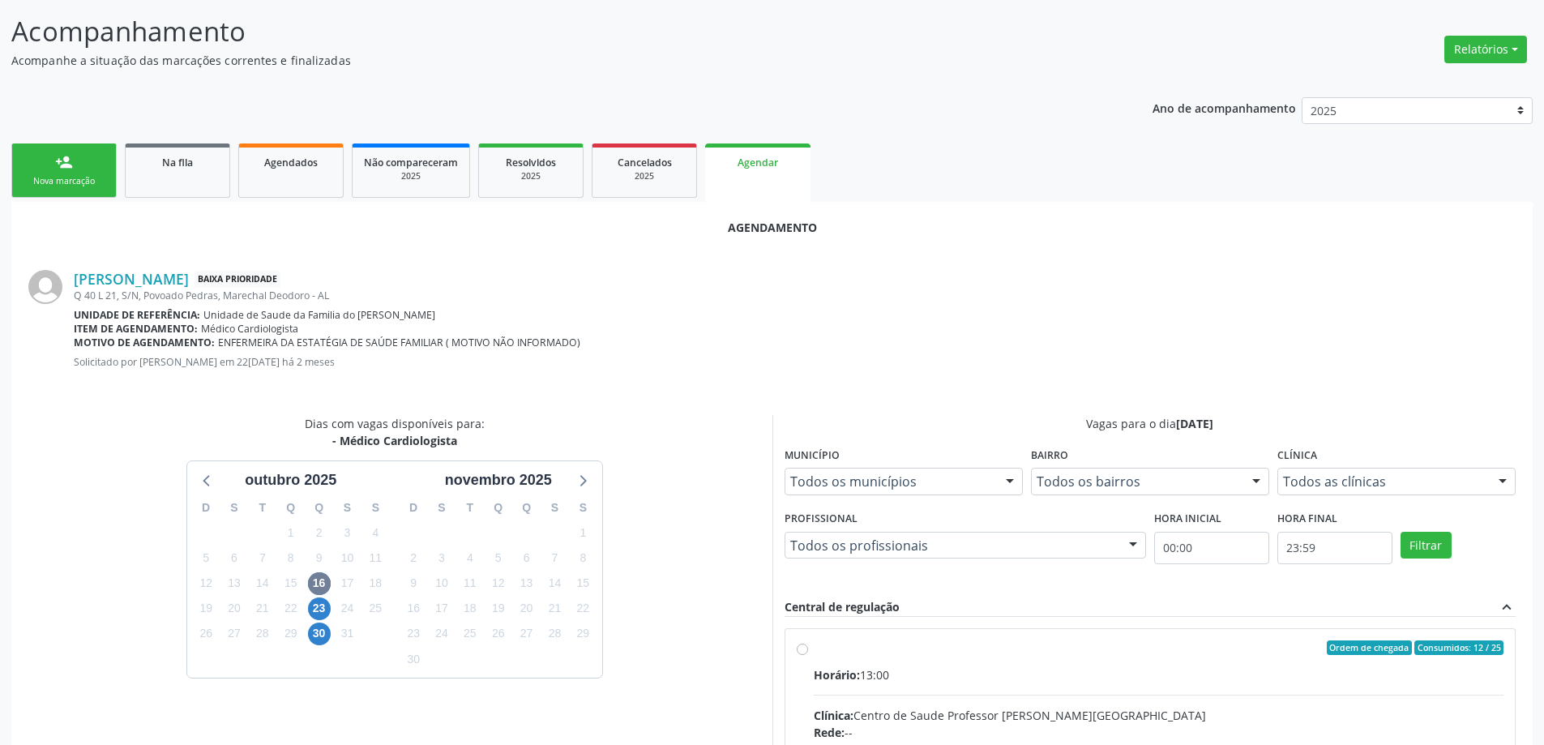
click at [800, 648] on input "Ordem de chegada Consumidos: 12 / 25 Horário: 13:00 Clínica: Centro de Saude Pr…" at bounding box center [802, 647] width 11 height 15
radio input "true"
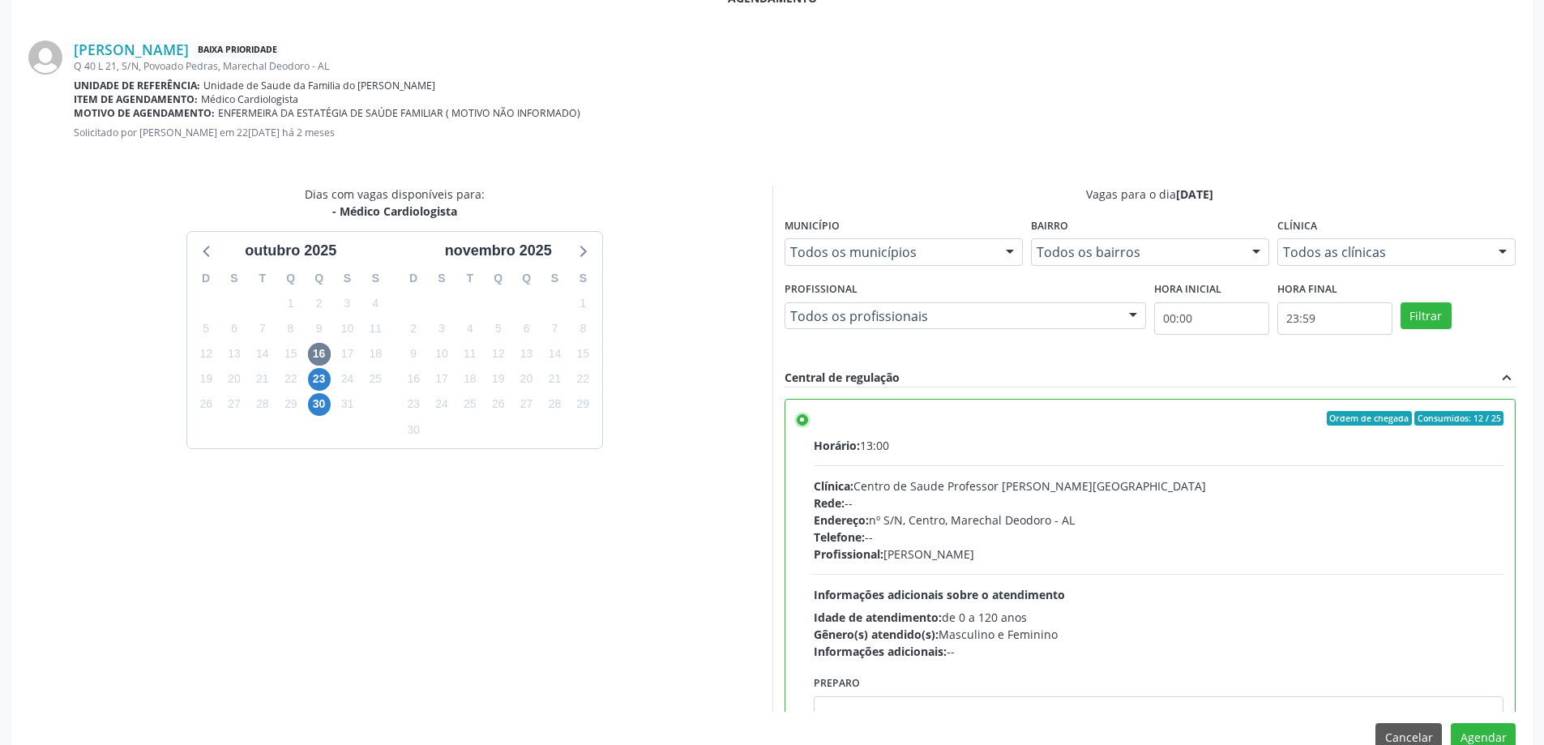
scroll to position [479, 0]
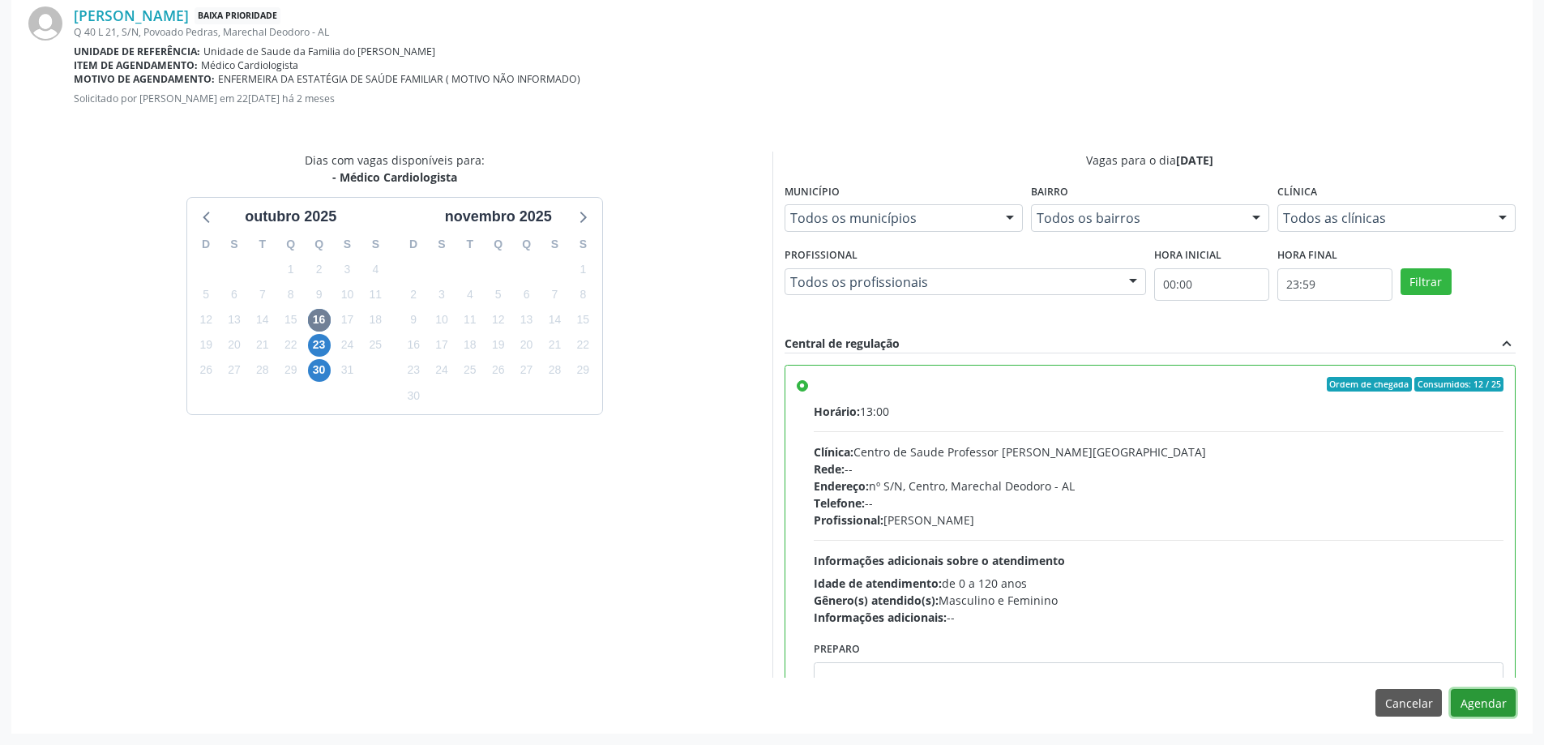
click at [1503, 697] on button "Agendar" at bounding box center [1483, 703] width 65 height 28
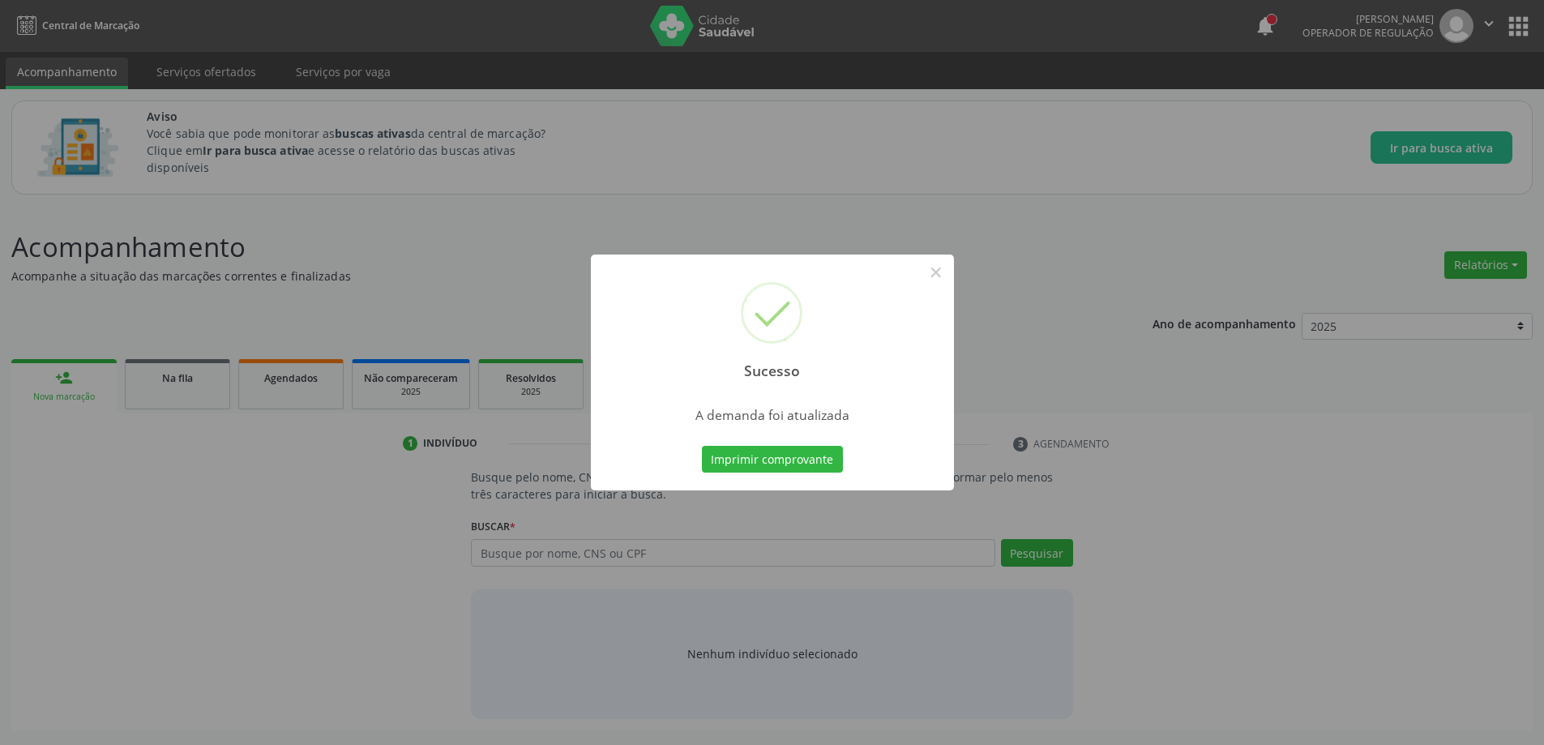
scroll to position [0, 0]
click at [948, 277] on button "×" at bounding box center [942, 273] width 28 height 28
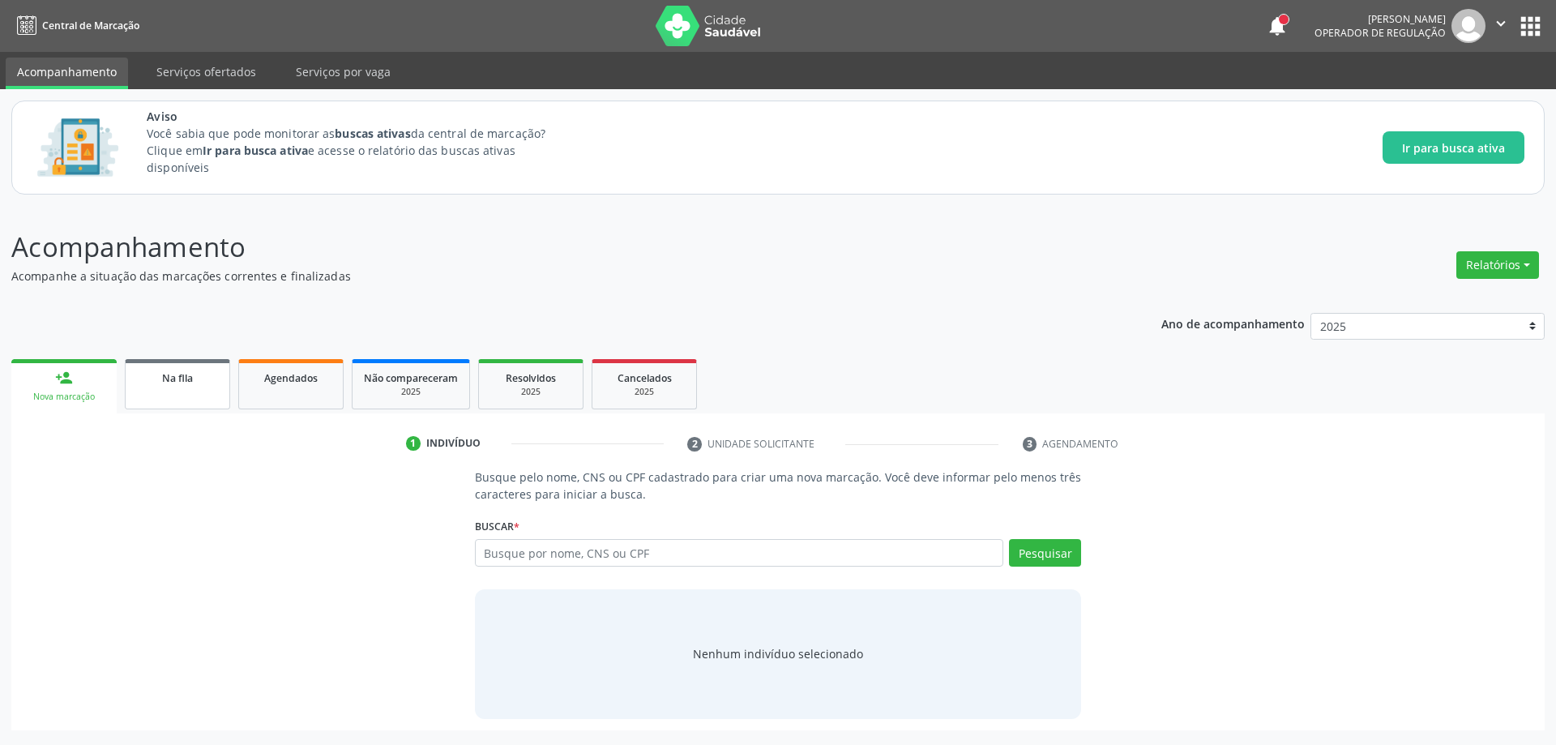
click at [172, 389] on link "Na fila" at bounding box center [177, 384] width 105 height 50
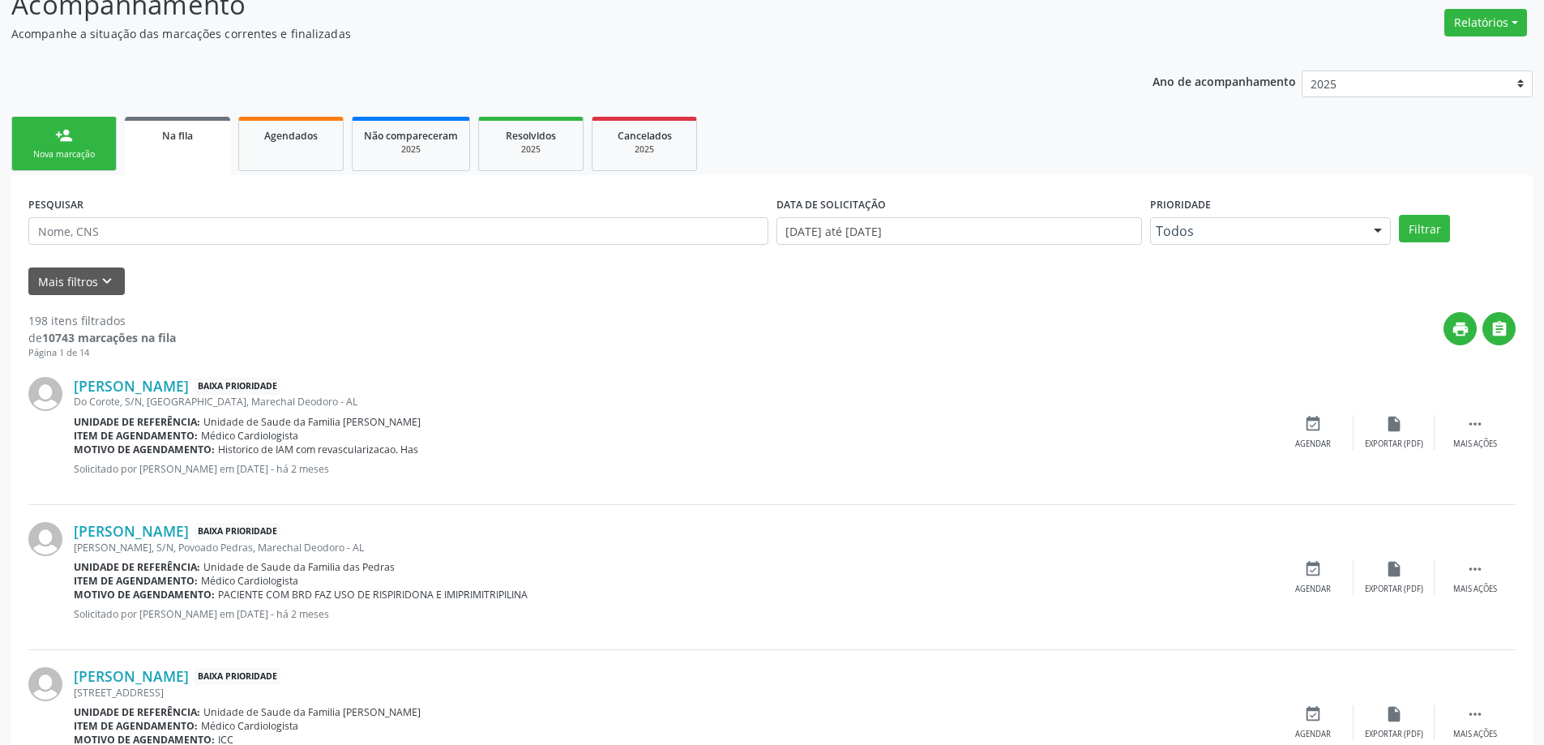
scroll to position [243, 0]
click at [119, 386] on link "[PERSON_NAME]" at bounding box center [131, 385] width 115 height 18
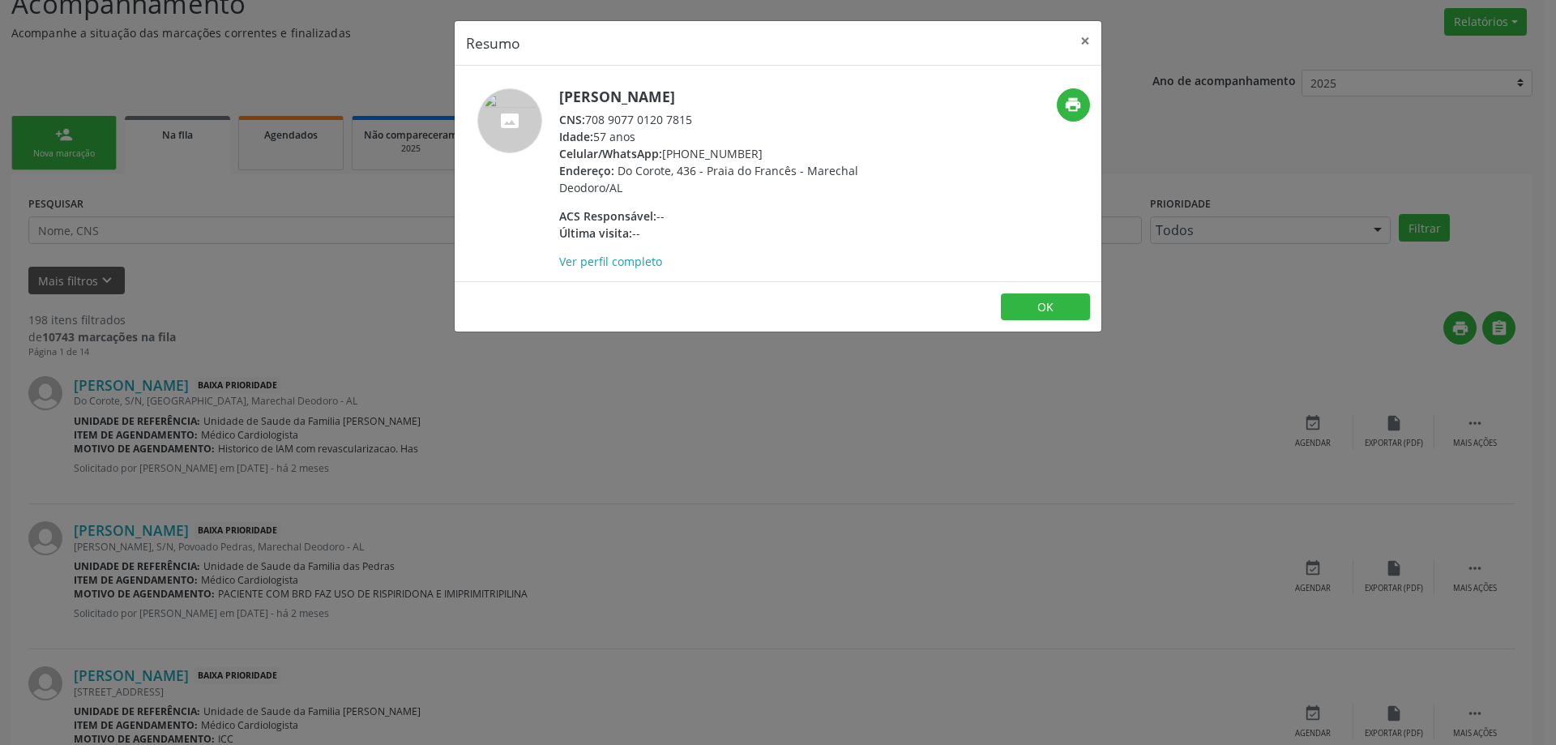
drag, startPoint x: 691, startPoint y: 121, endPoint x: 662, endPoint y: 121, distance: 28.4
click at [662, 121] on div "CNS: 708 9077 0120 7815" at bounding box center [716, 119] width 315 height 17
click at [703, 122] on div "CNS: 708 9077 0120 7815" at bounding box center [716, 119] width 315 height 17
drag, startPoint x: 694, startPoint y: 114, endPoint x: 590, endPoint y: 122, distance: 104.1
click at [590, 122] on div "CNS: 708 9077 0120 7815" at bounding box center [716, 119] width 315 height 17
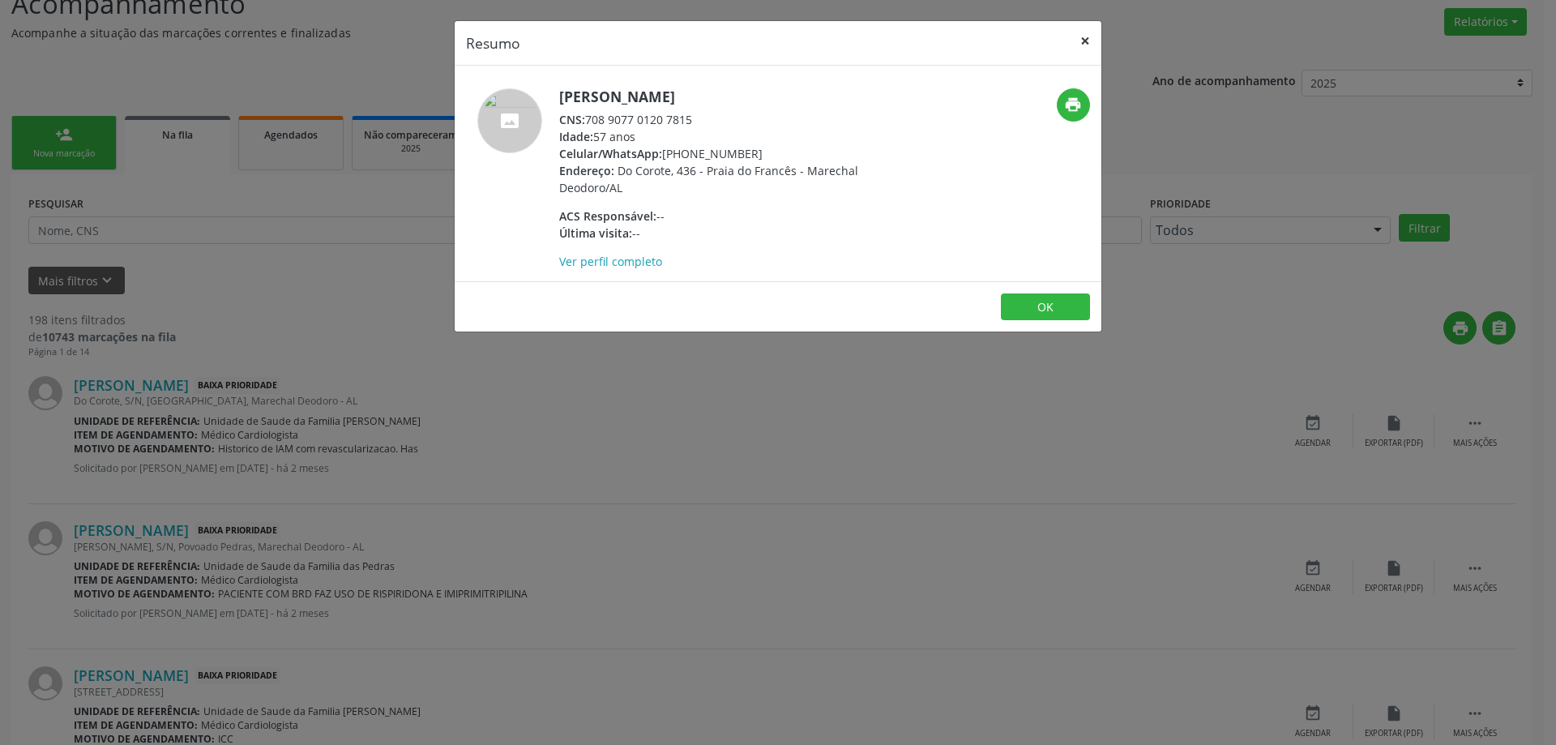
click at [1089, 45] on button "×" at bounding box center [1085, 41] width 32 height 40
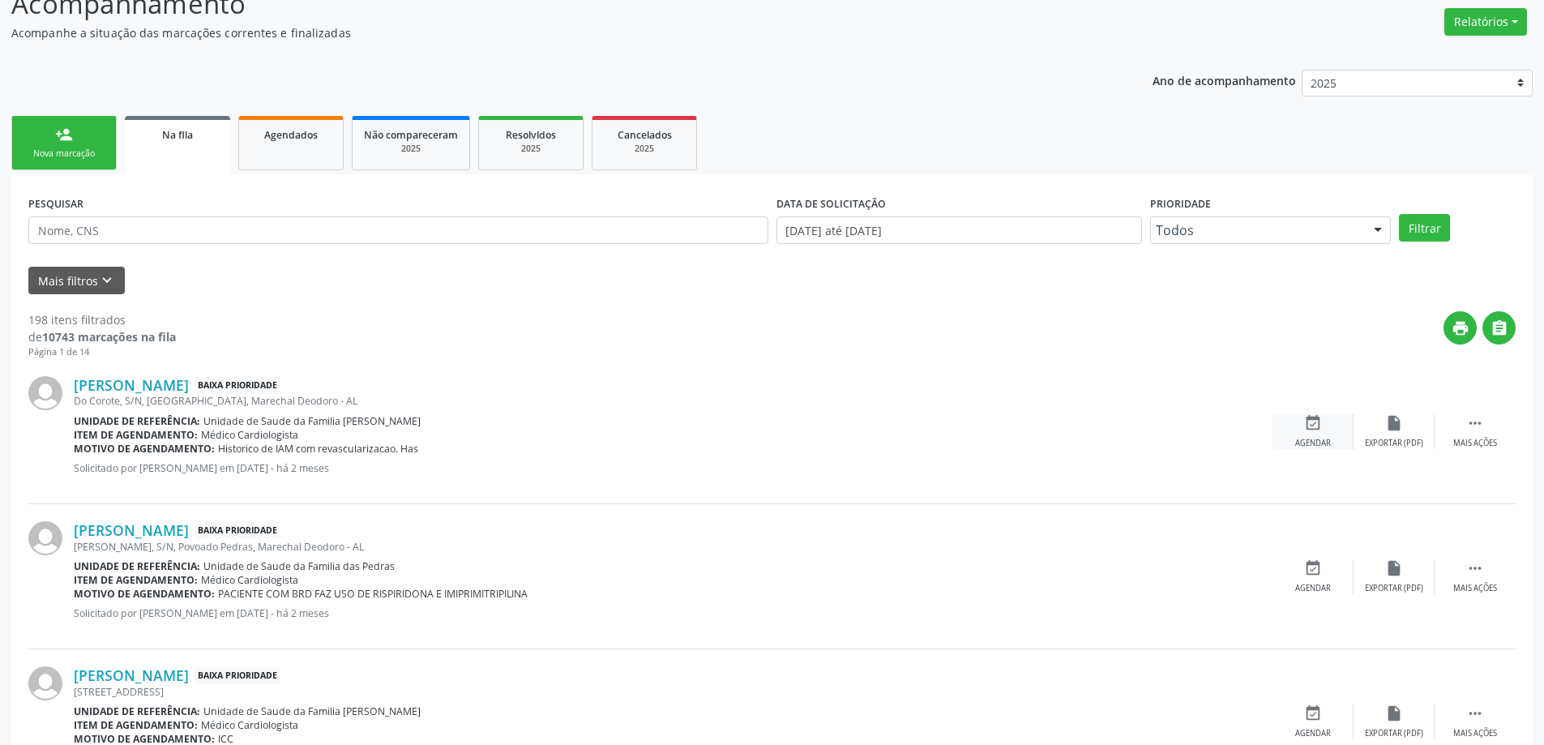
click at [1307, 430] on icon "event_available" at bounding box center [1313, 423] width 18 height 18
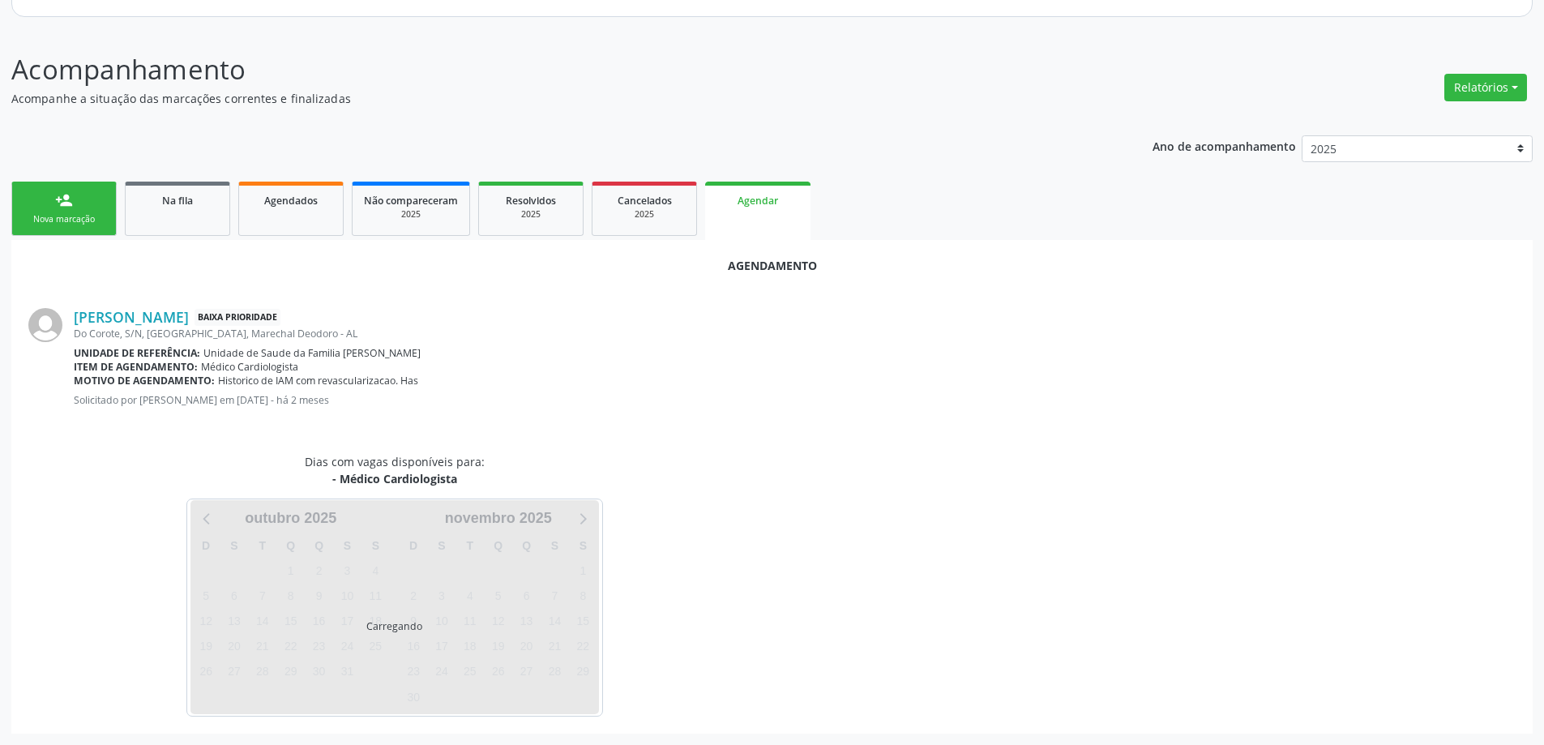
scroll to position [216, 0]
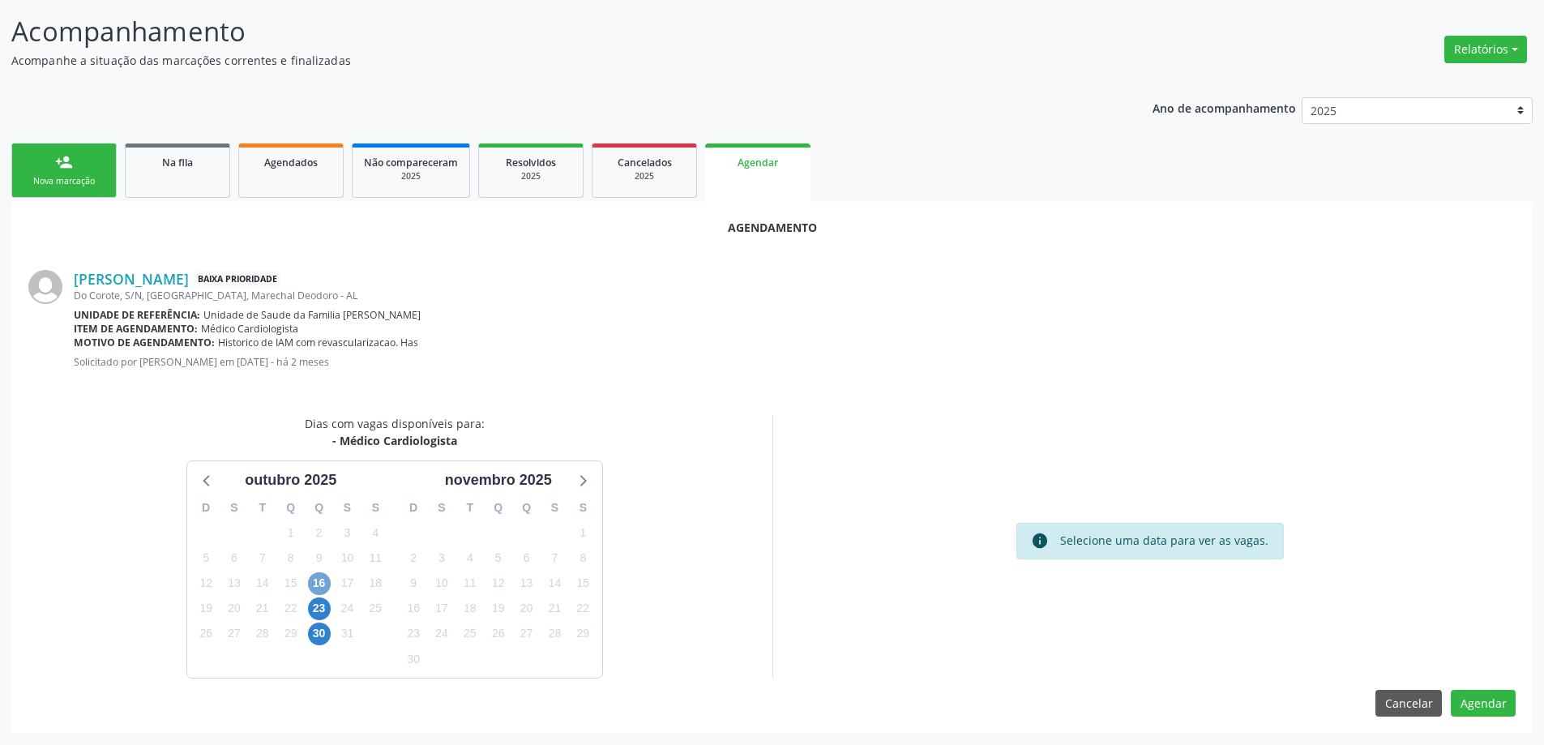
click at [319, 588] on span "16" at bounding box center [319, 583] width 23 height 23
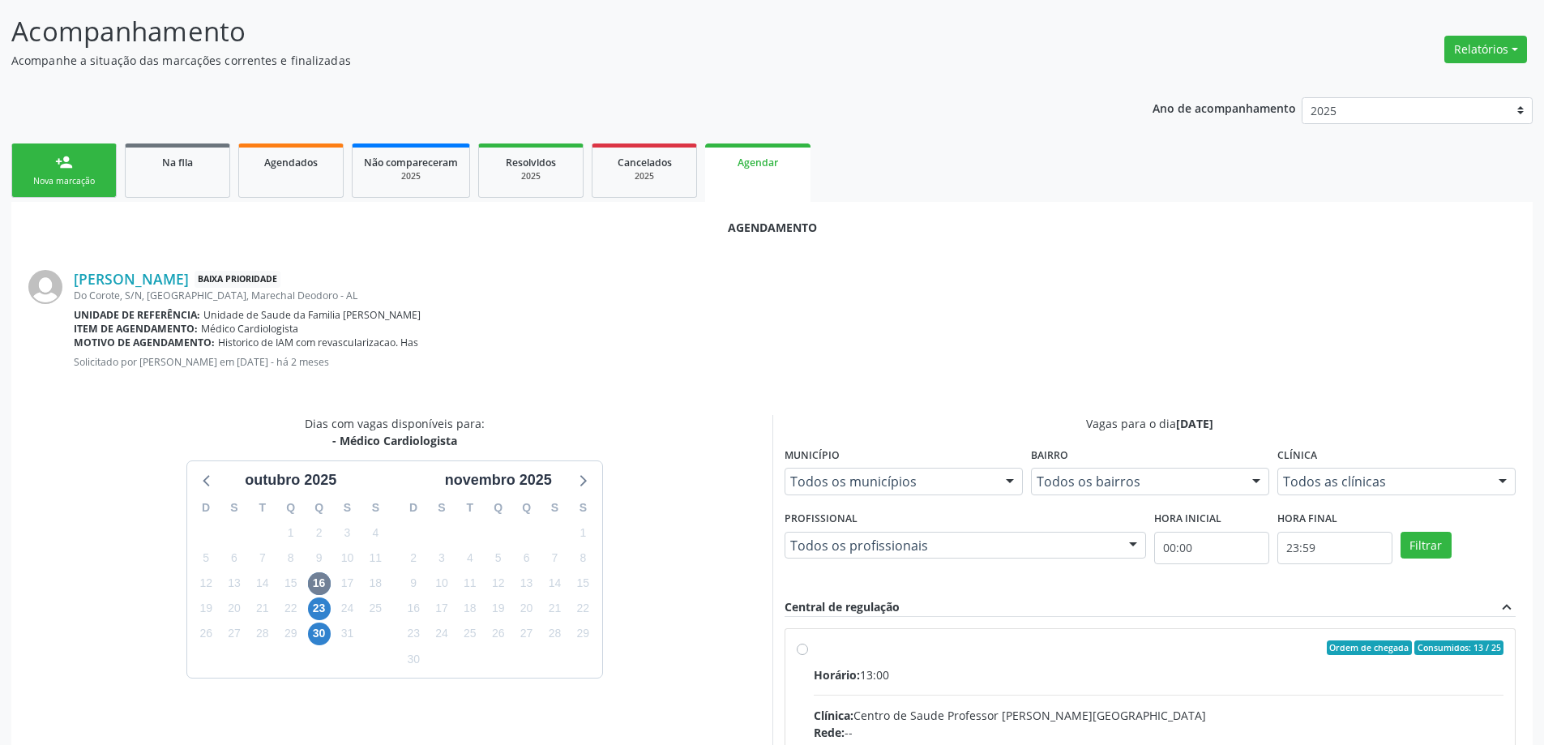
click at [804, 653] on input "Ordem de chegada Consumidos: 13 / 25 Horário: 13:00 Clínica: Centro de Saude Pr…" at bounding box center [802, 647] width 11 height 15
radio input "true"
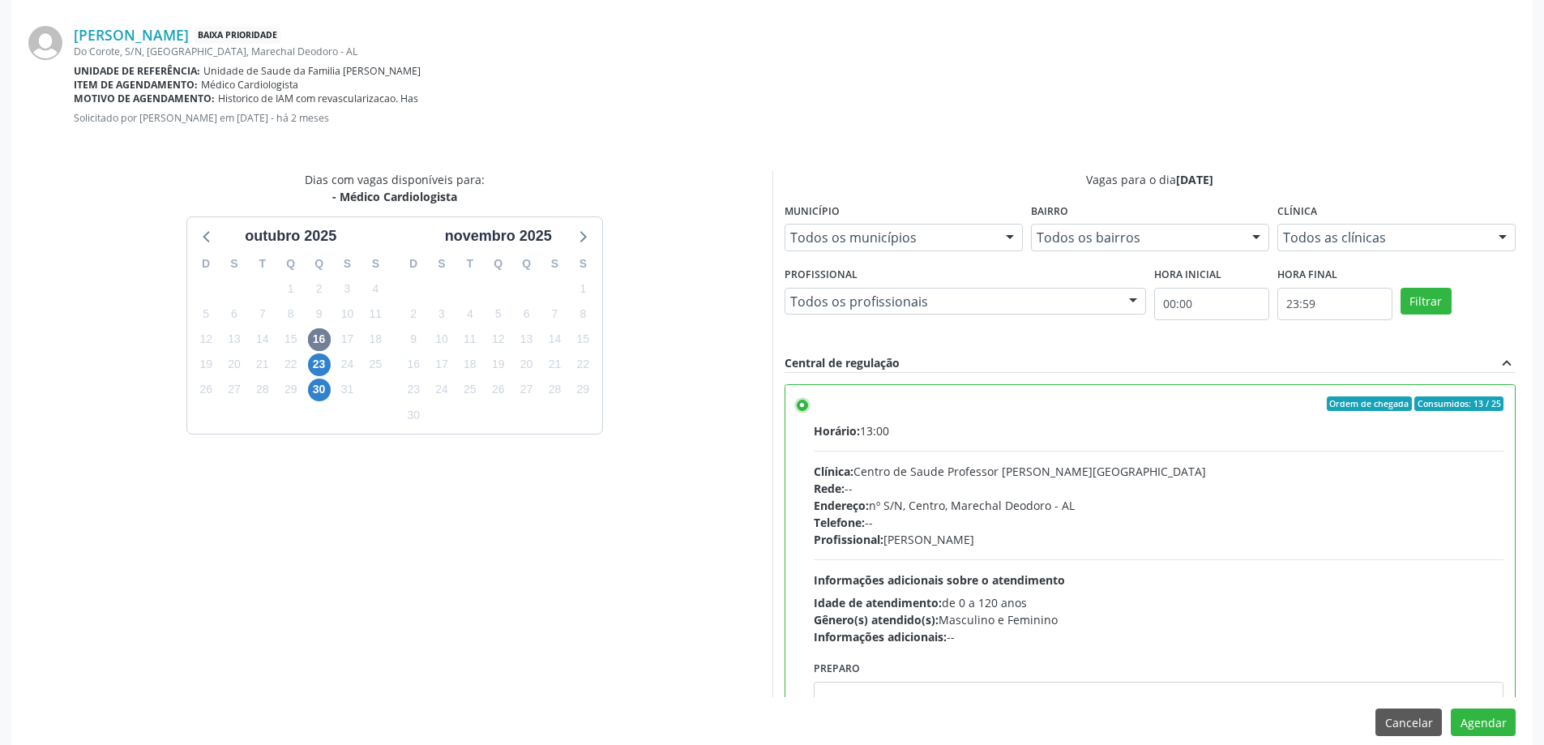
scroll to position [479, 0]
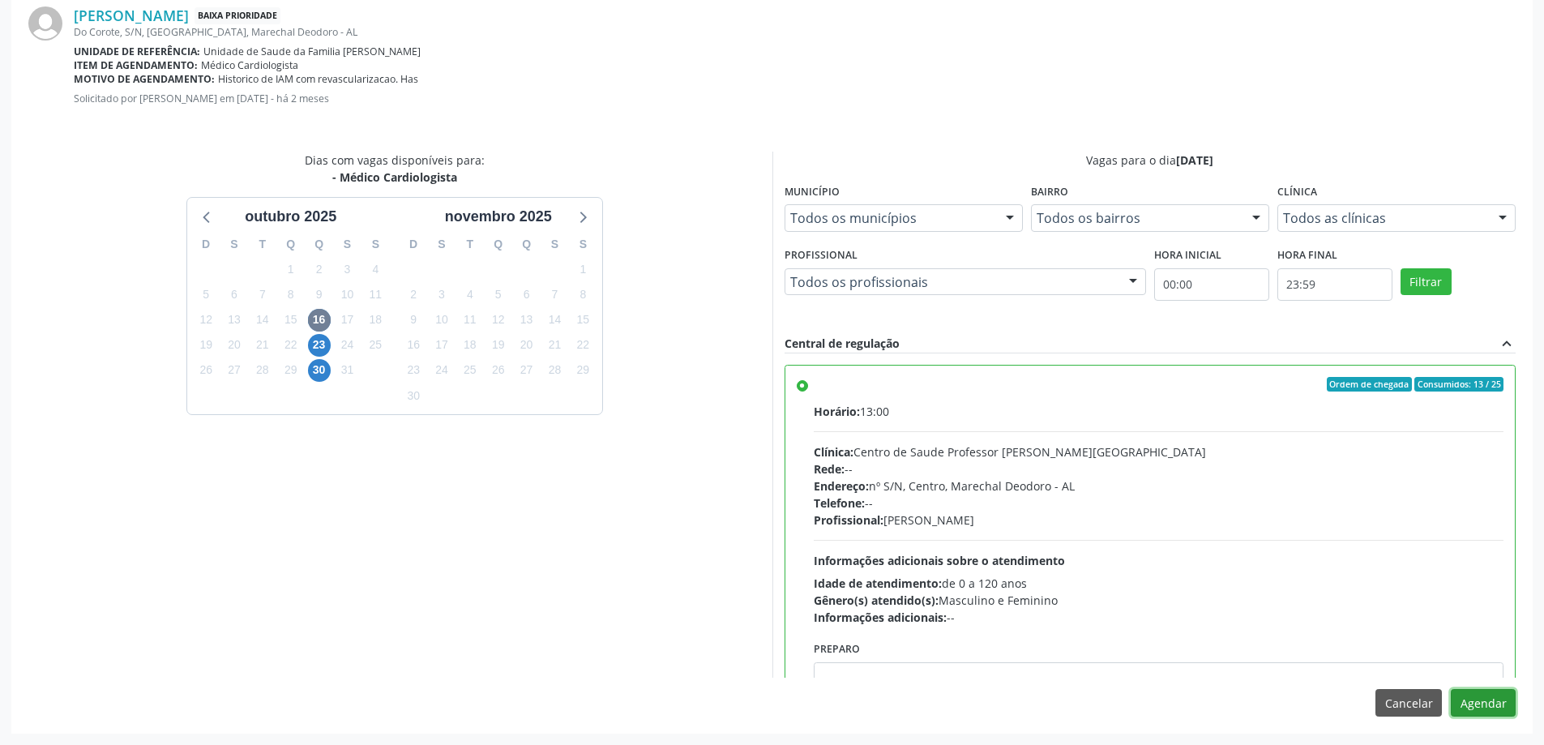
click at [1485, 700] on button "Agendar" at bounding box center [1483, 703] width 65 height 28
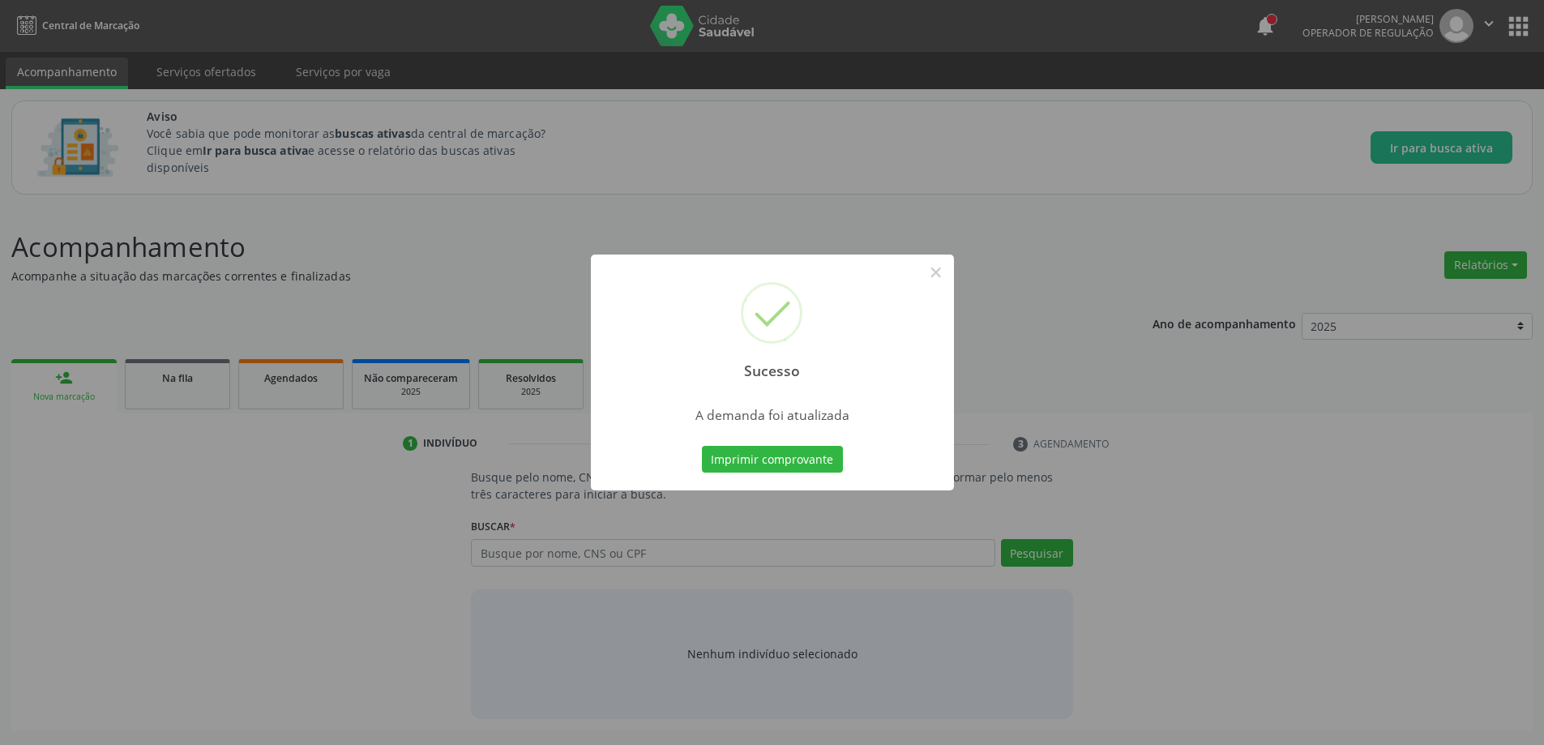
scroll to position [0, 0]
click at [937, 276] on button "×" at bounding box center [942, 273] width 28 height 28
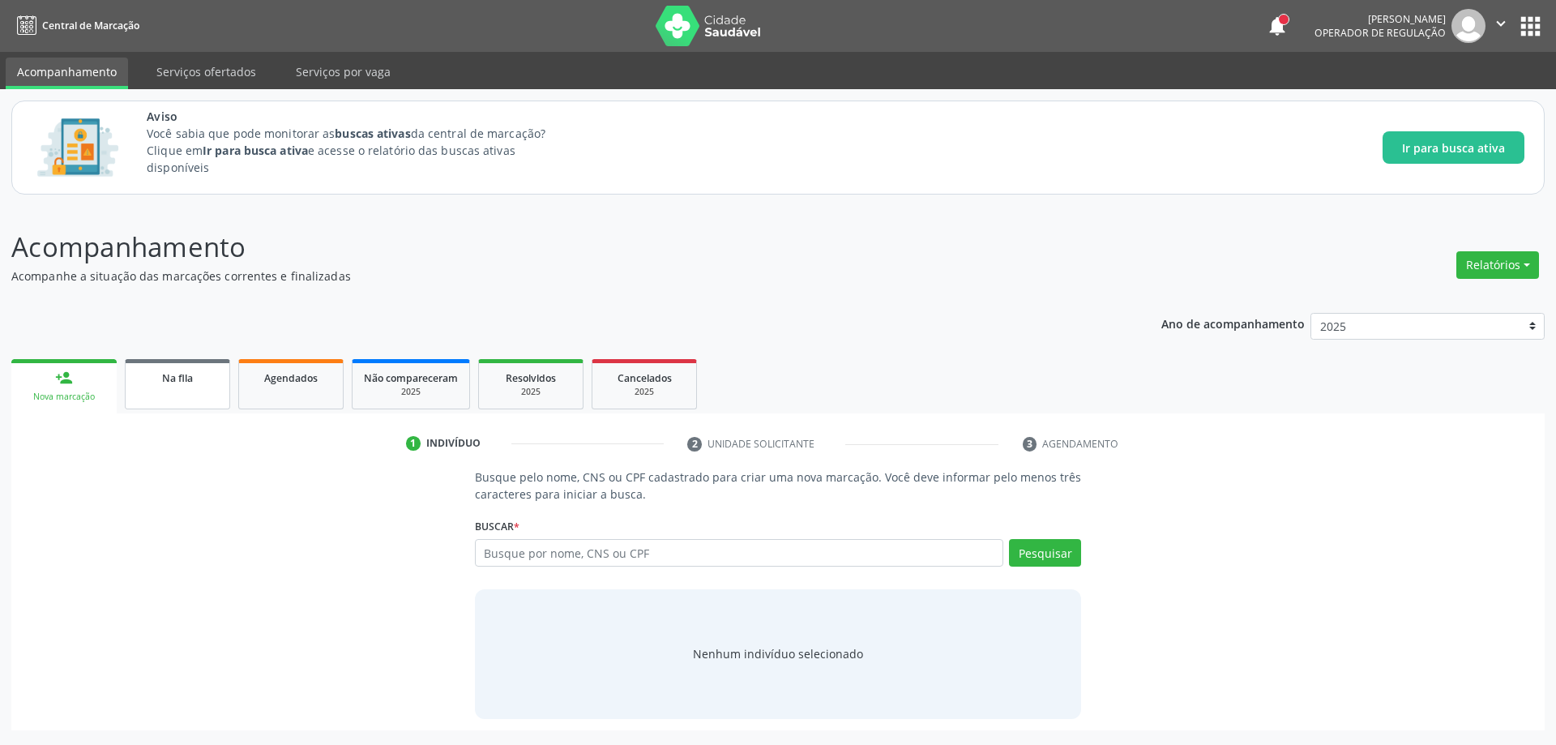
click at [193, 400] on link "Na fila" at bounding box center [177, 384] width 105 height 50
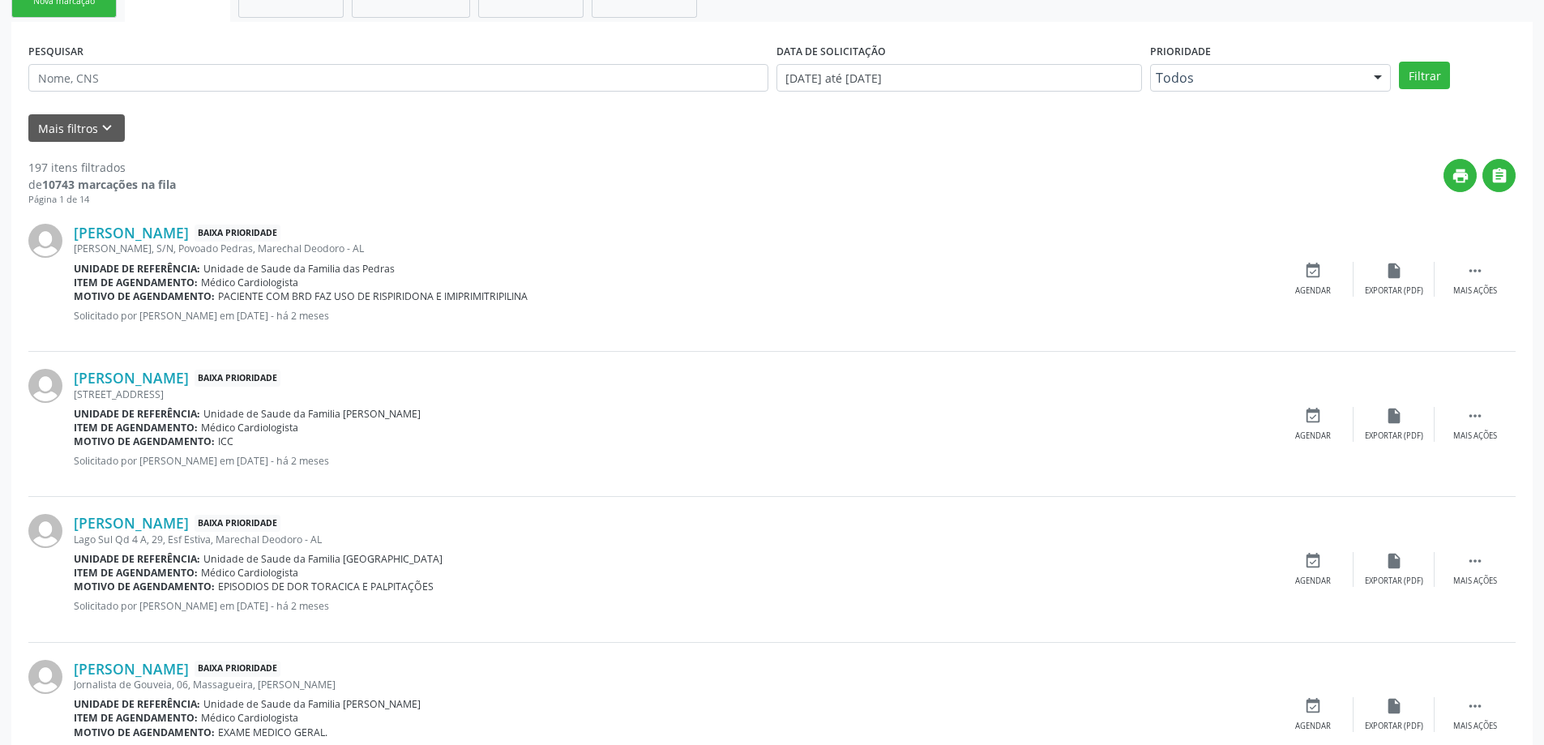
scroll to position [405, 0]
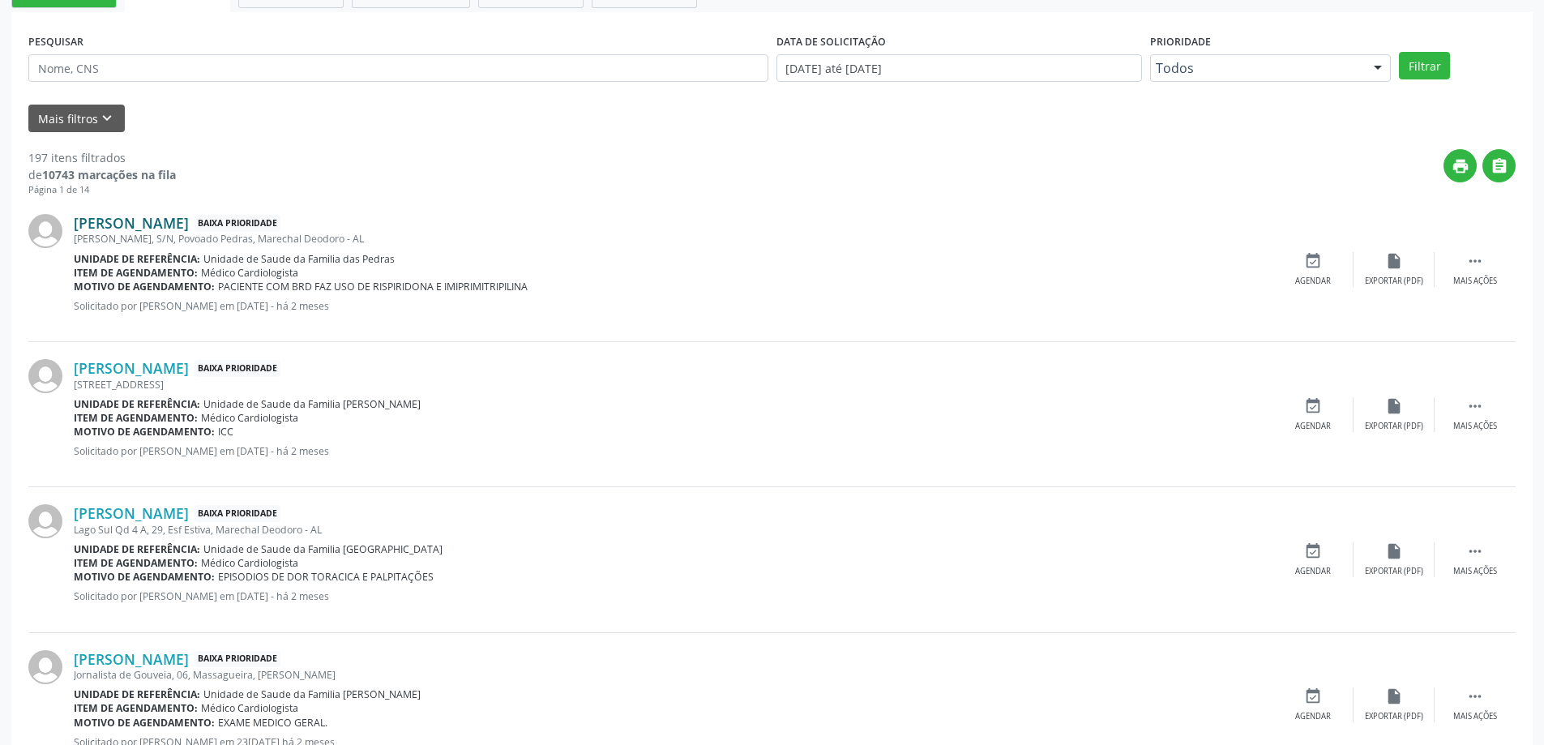
click at [123, 222] on link "[PERSON_NAME]" at bounding box center [131, 223] width 115 height 18
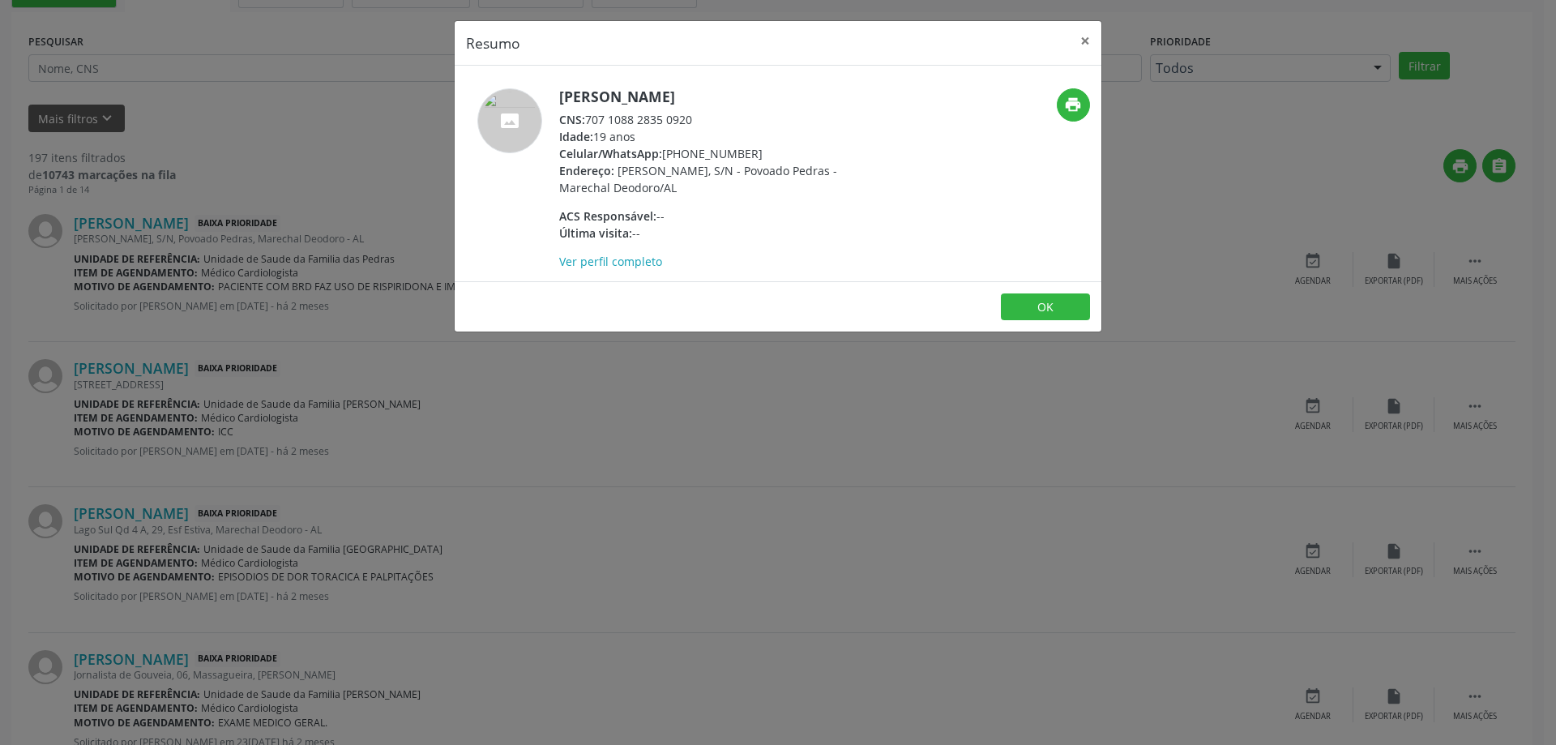
drag, startPoint x: 692, startPoint y: 119, endPoint x: 591, endPoint y: 122, distance: 101.4
click at [591, 122] on div "CNS: 707 1088 2835 0920" at bounding box center [716, 119] width 315 height 17
click at [1073, 42] on button "×" at bounding box center [1085, 41] width 32 height 40
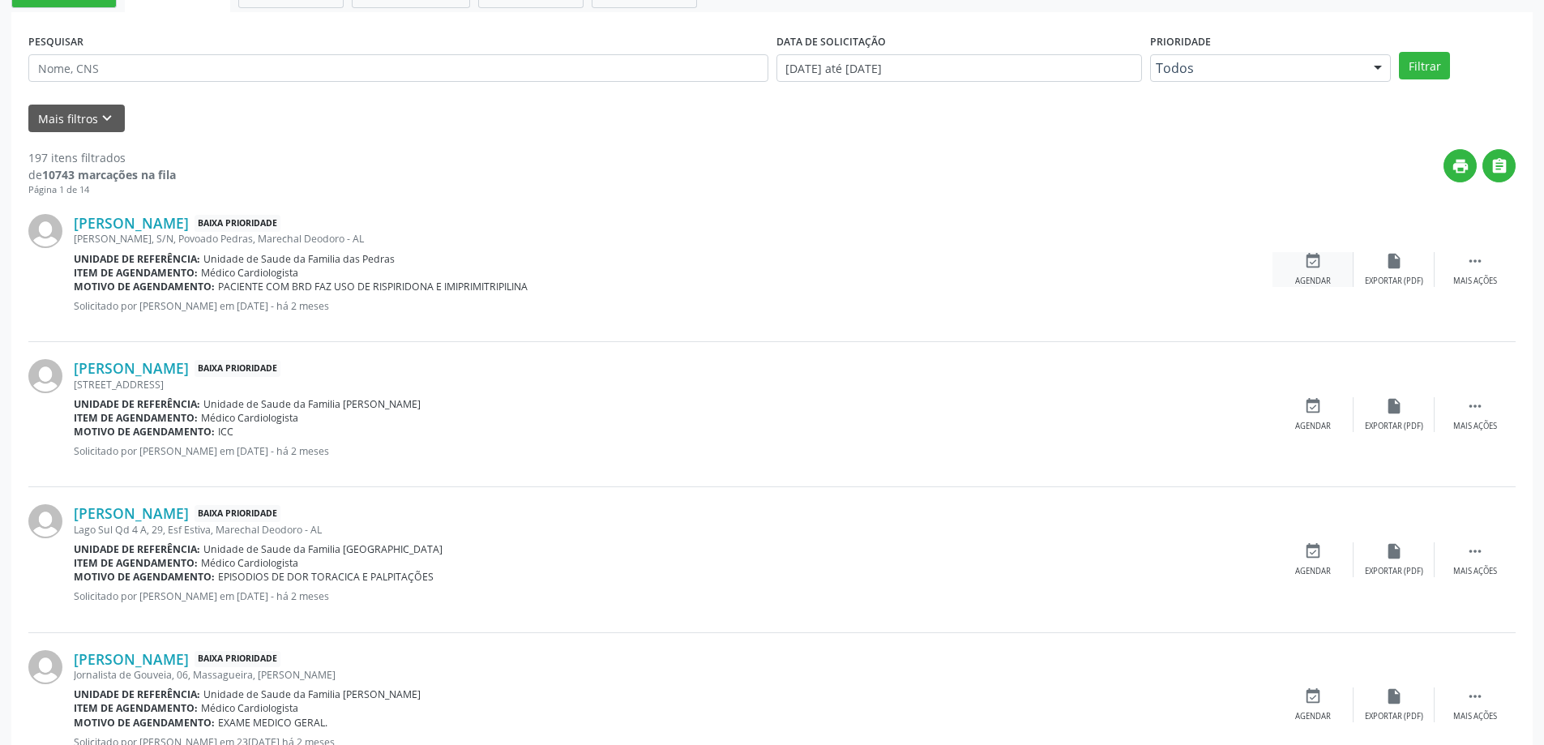
click at [1307, 263] on icon "event_available" at bounding box center [1313, 261] width 18 height 18
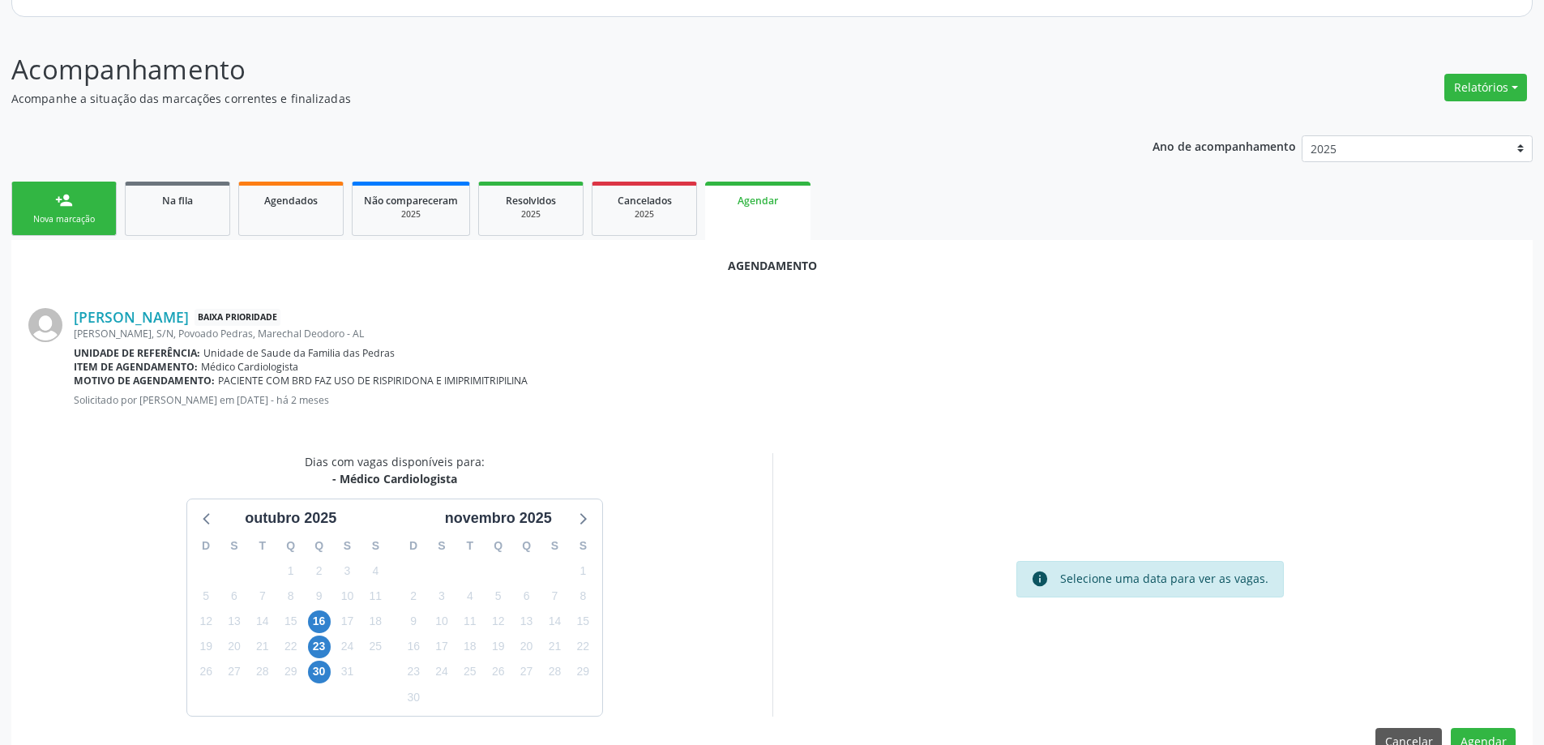
scroll to position [216, 0]
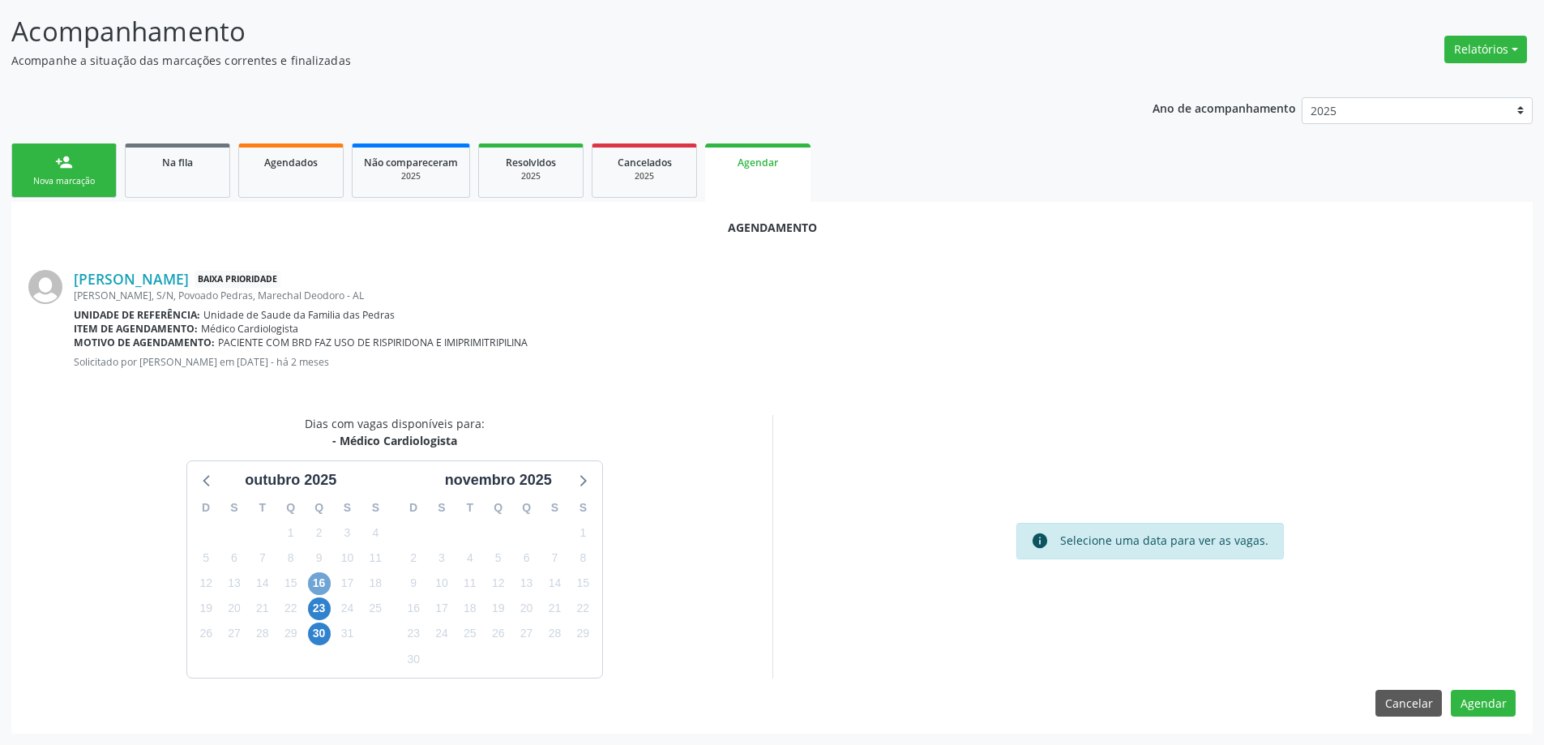
click at [323, 584] on span "16" at bounding box center [319, 583] width 23 height 23
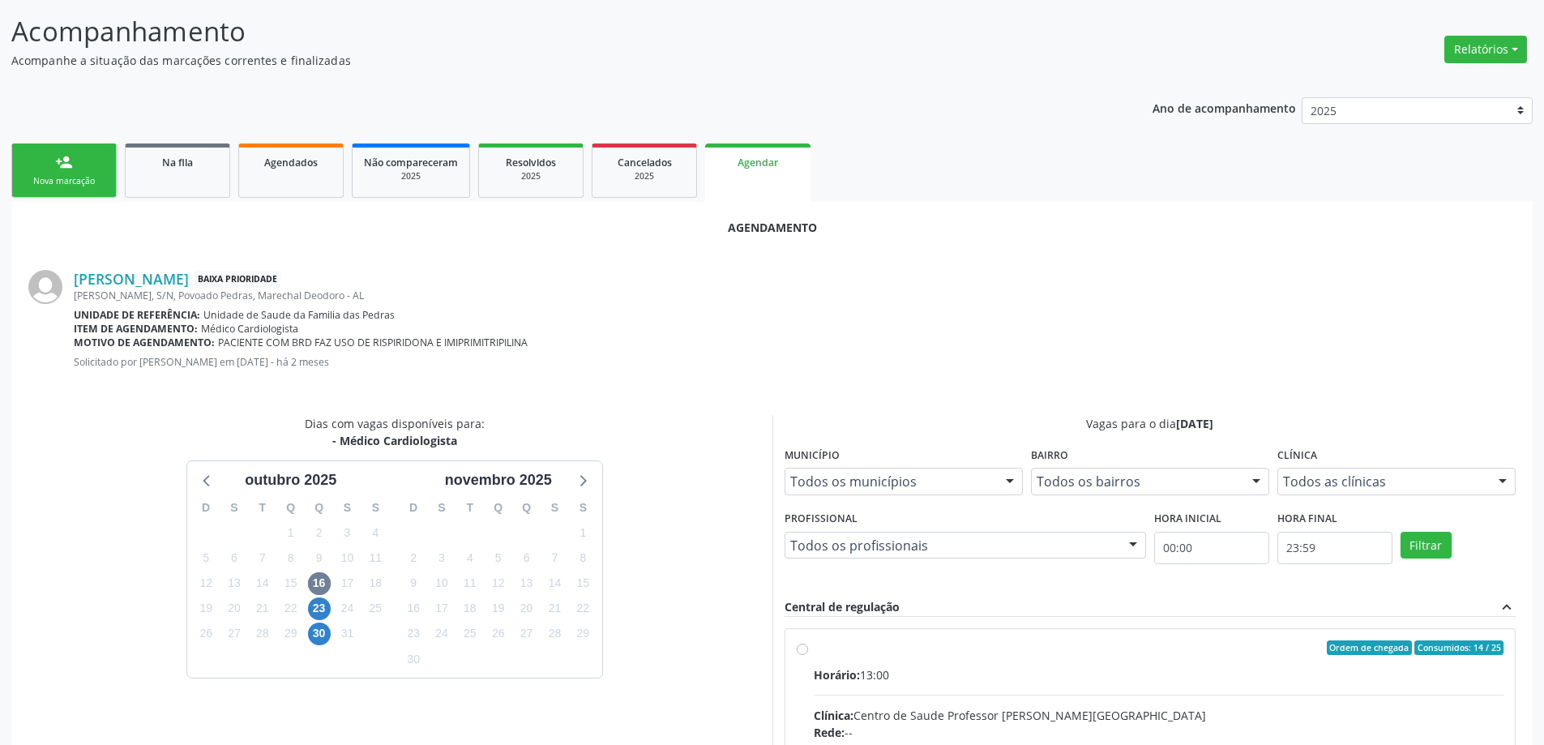
click at [798, 651] on input "Ordem de chegada Consumidos: 14 / 25 Horário: 13:00 Clínica: Centro de Saude Pr…" at bounding box center [802, 647] width 11 height 15
radio input "true"
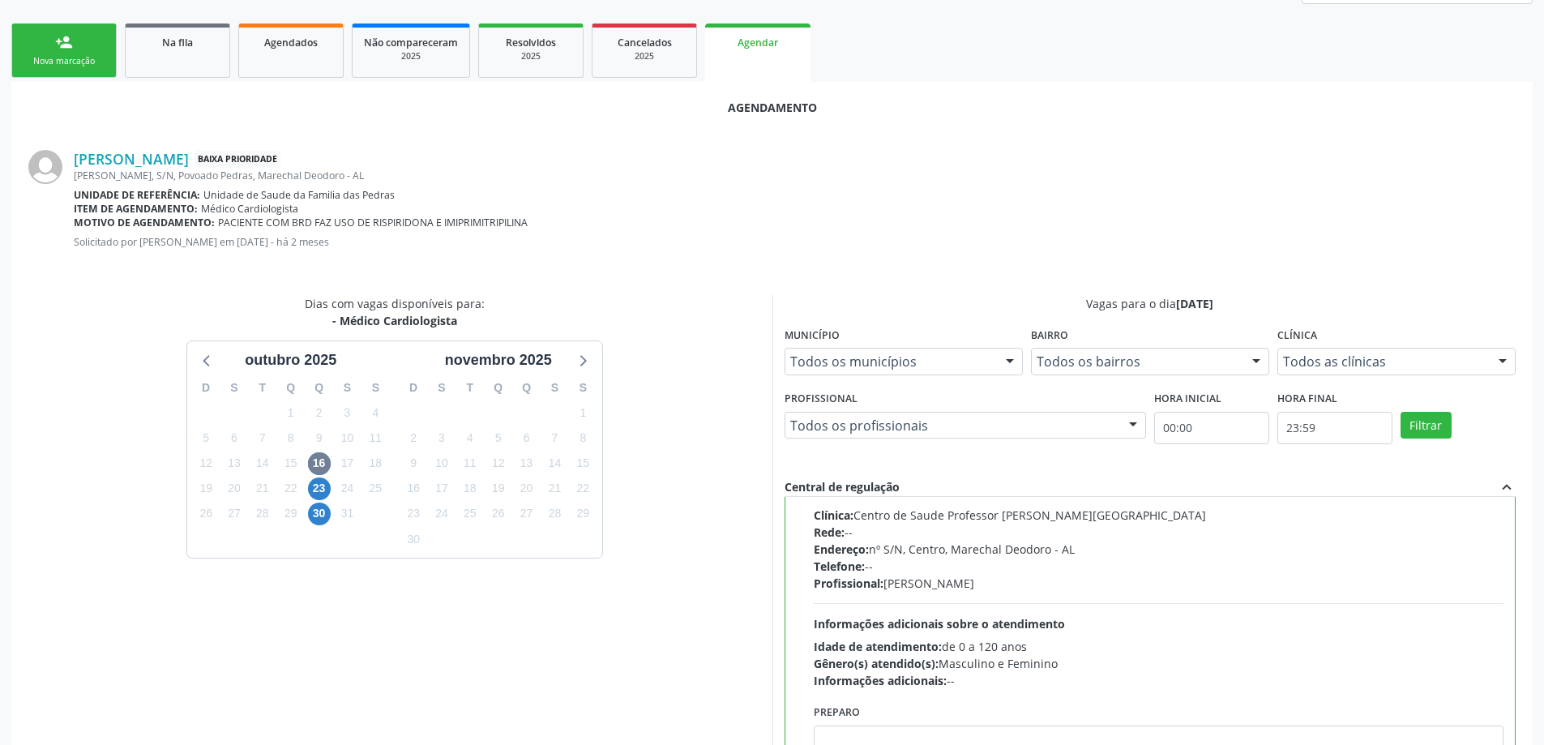
scroll to position [479, 0]
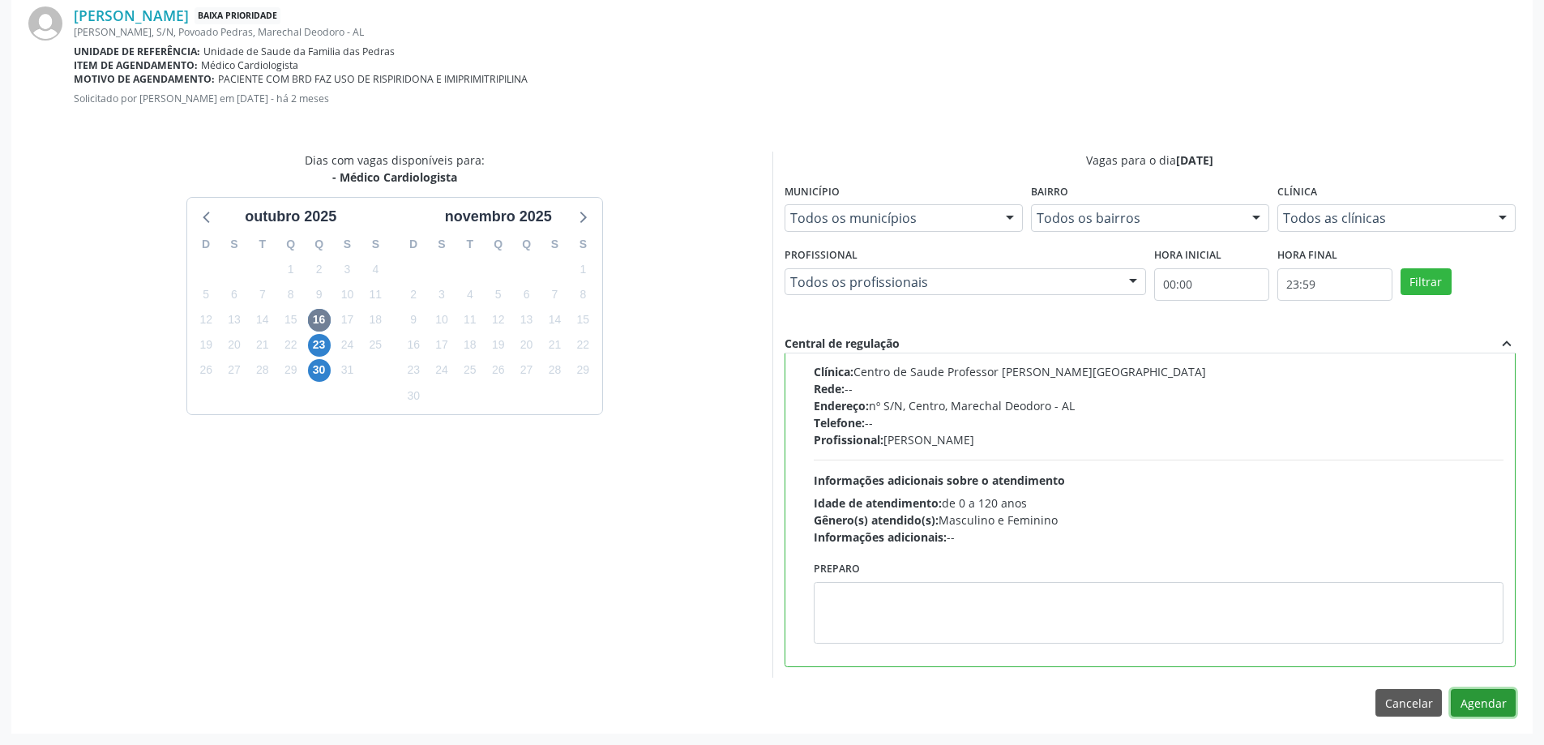
click at [1491, 699] on button "Agendar" at bounding box center [1483, 703] width 65 height 28
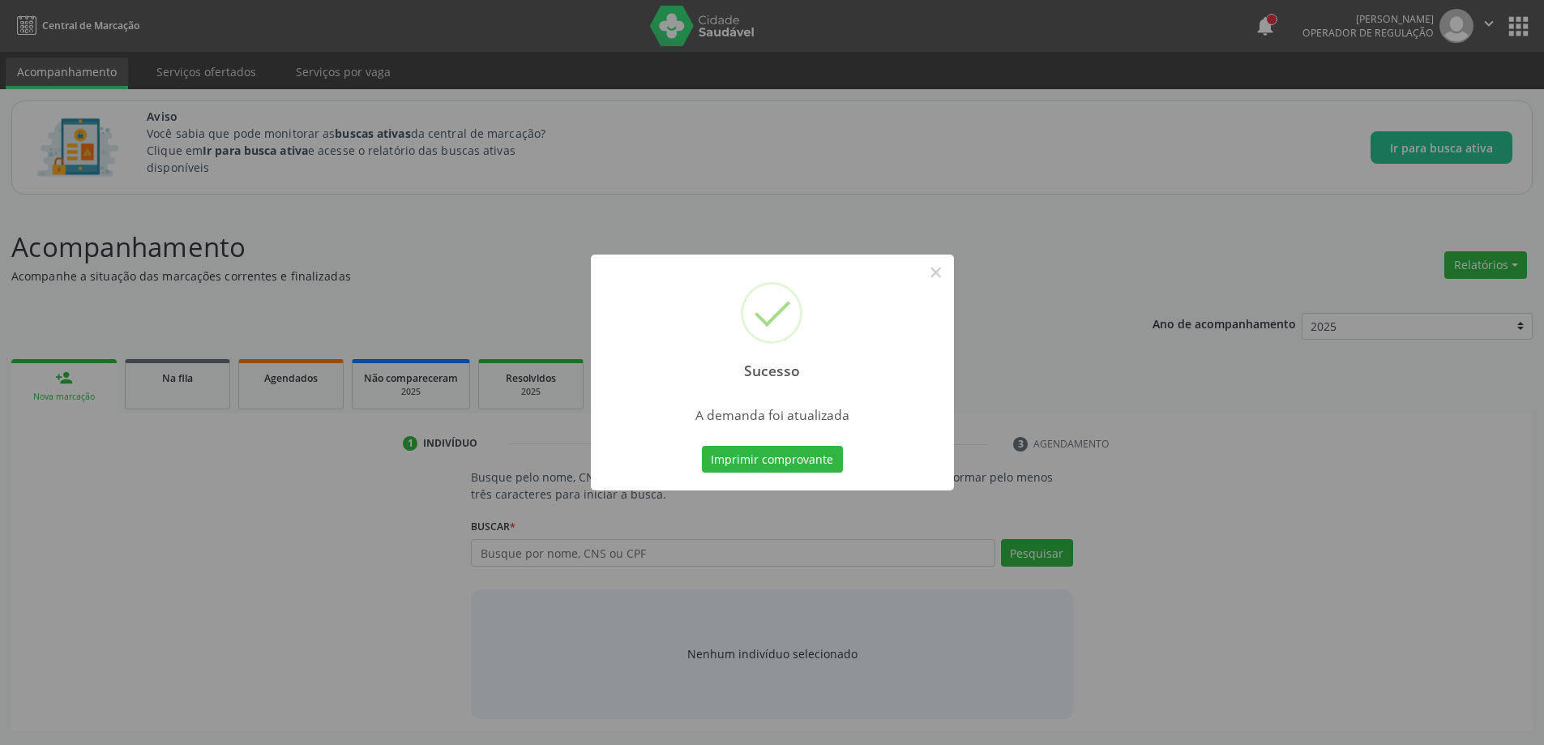
scroll to position [0, 0]
click at [944, 274] on button "×" at bounding box center [942, 273] width 28 height 28
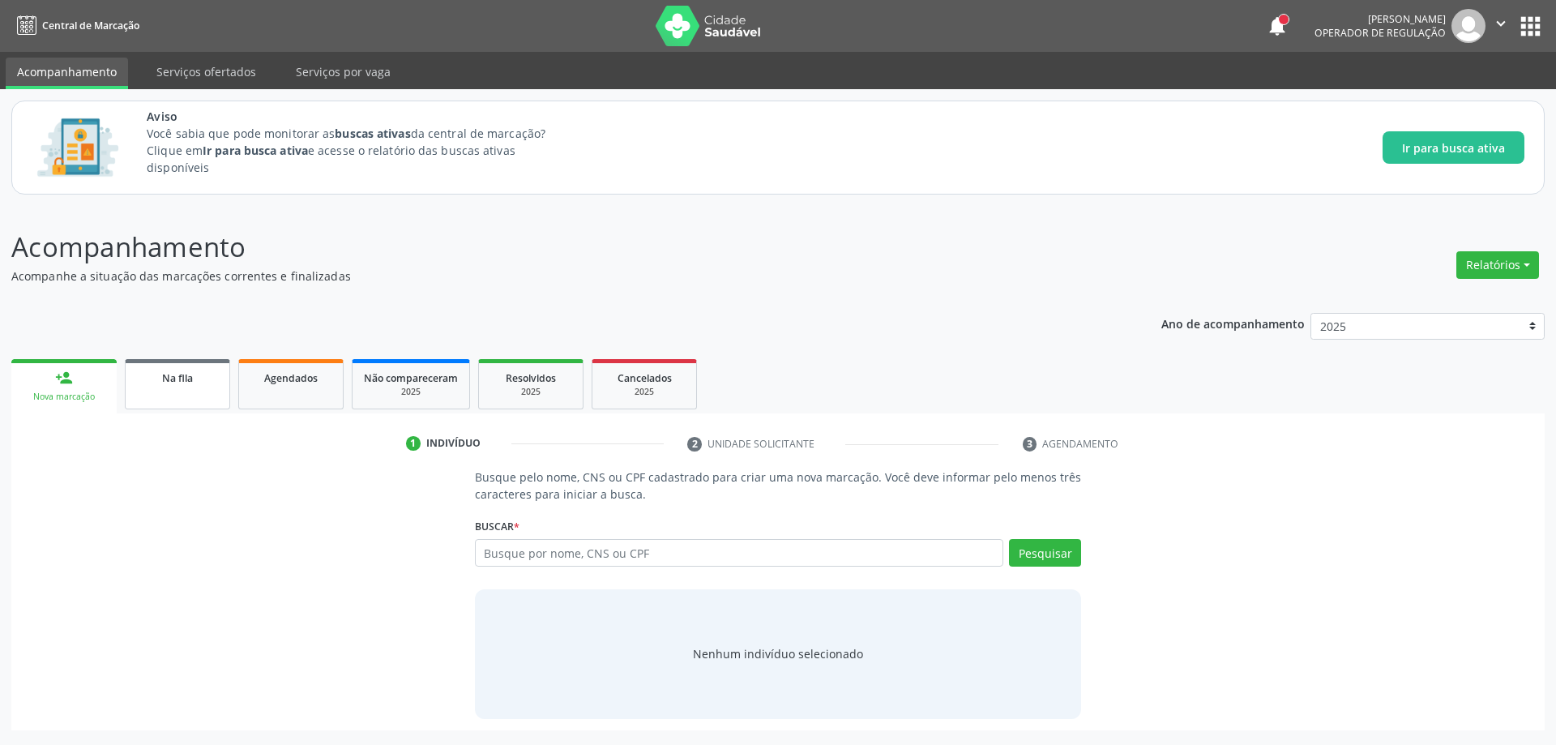
click at [204, 383] on div "Na fila" at bounding box center [177, 377] width 81 height 17
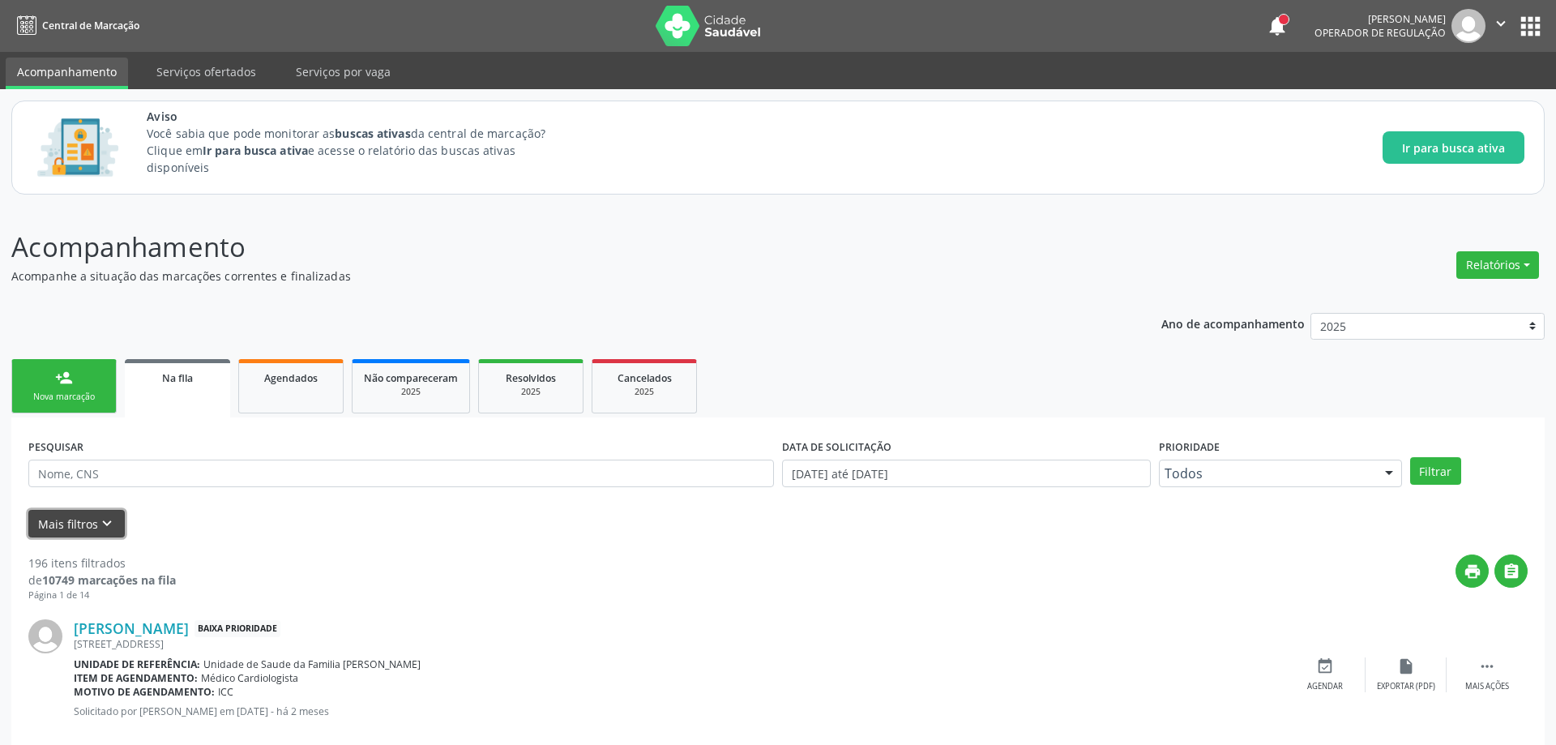
click at [59, 527] on button "Mais filtros keyboard_arrow_down" at bounding box center [76, 524] width 96 height 28
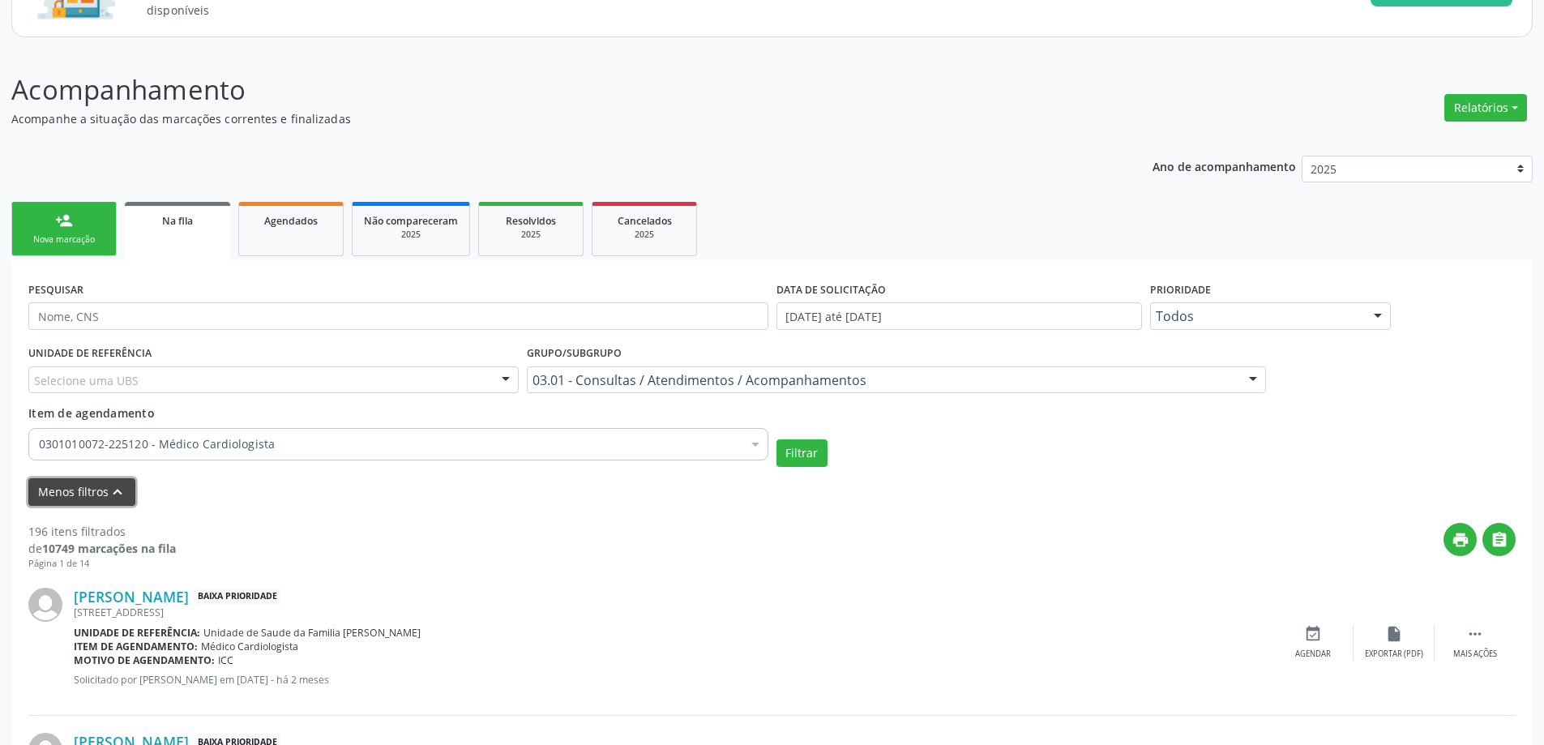
scroll to position [162, 0]
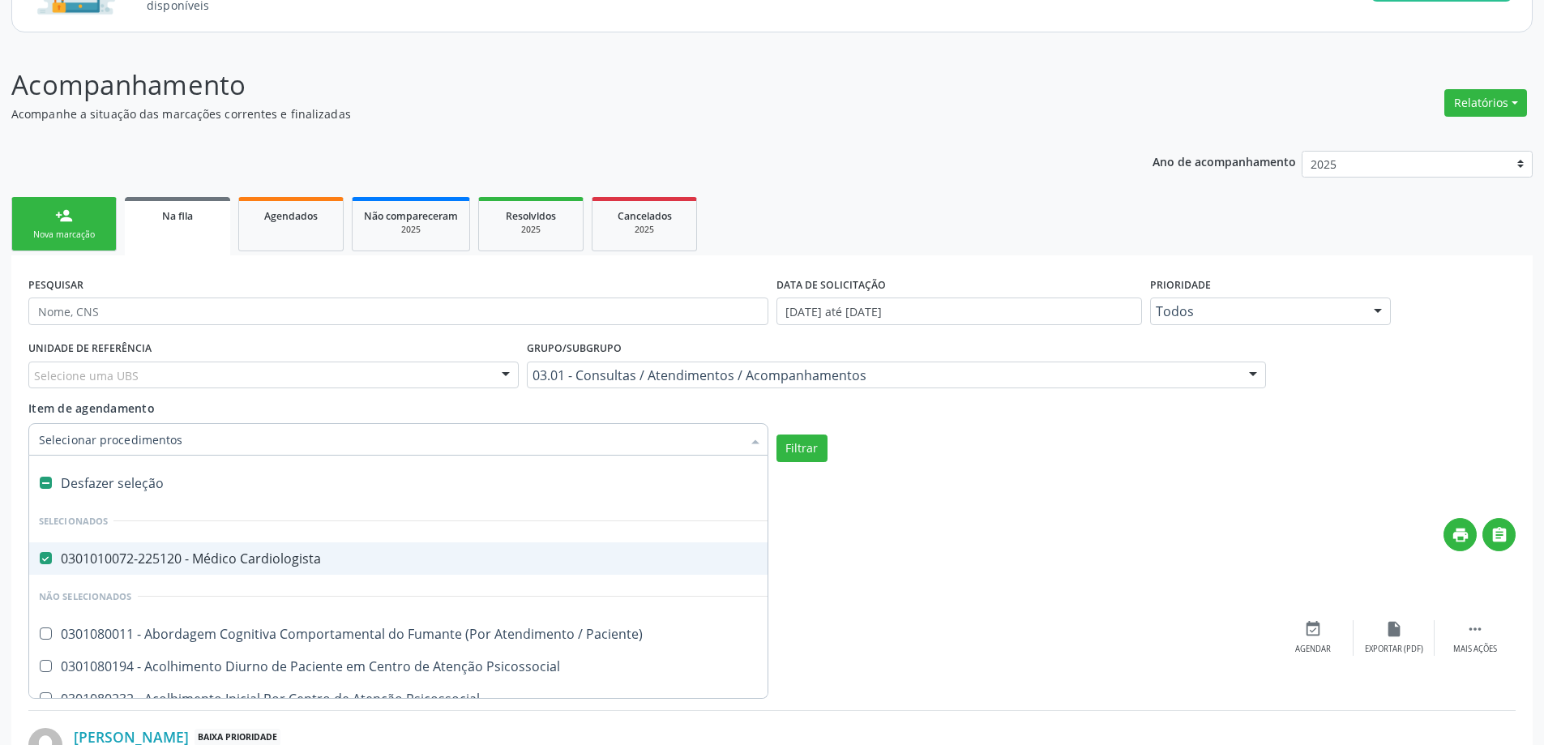
click at [52, 556] on div "0301010072-225120 - Médico Cardiologista" at bounding box center [897, 558] width 1716 height 13
checkbox Cardiologista "false"
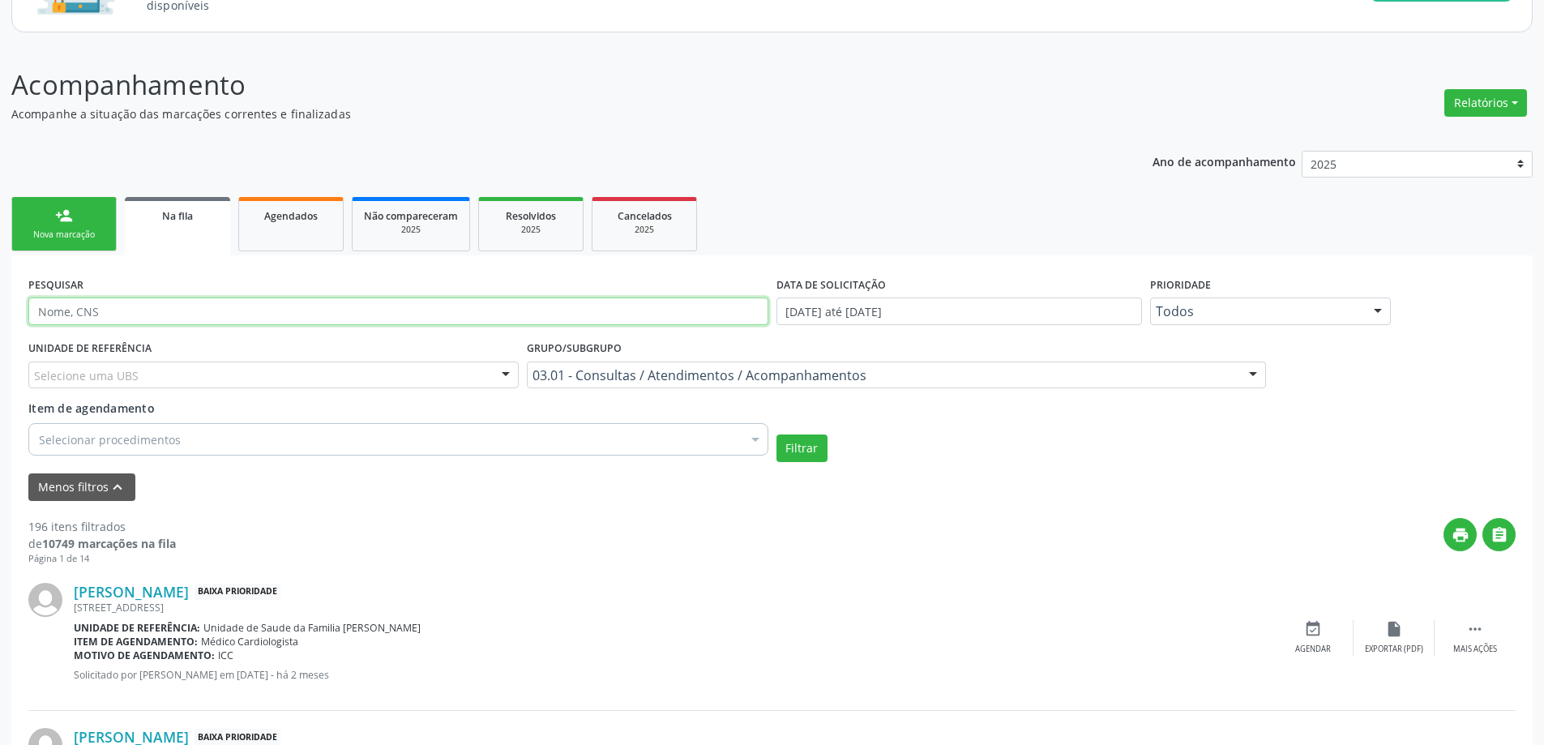
paste input "706307763739577"
type input "706307763739577"
click at [785, 439] on button "Filtrar" at bounding box center [802, 448] width 51 height 28
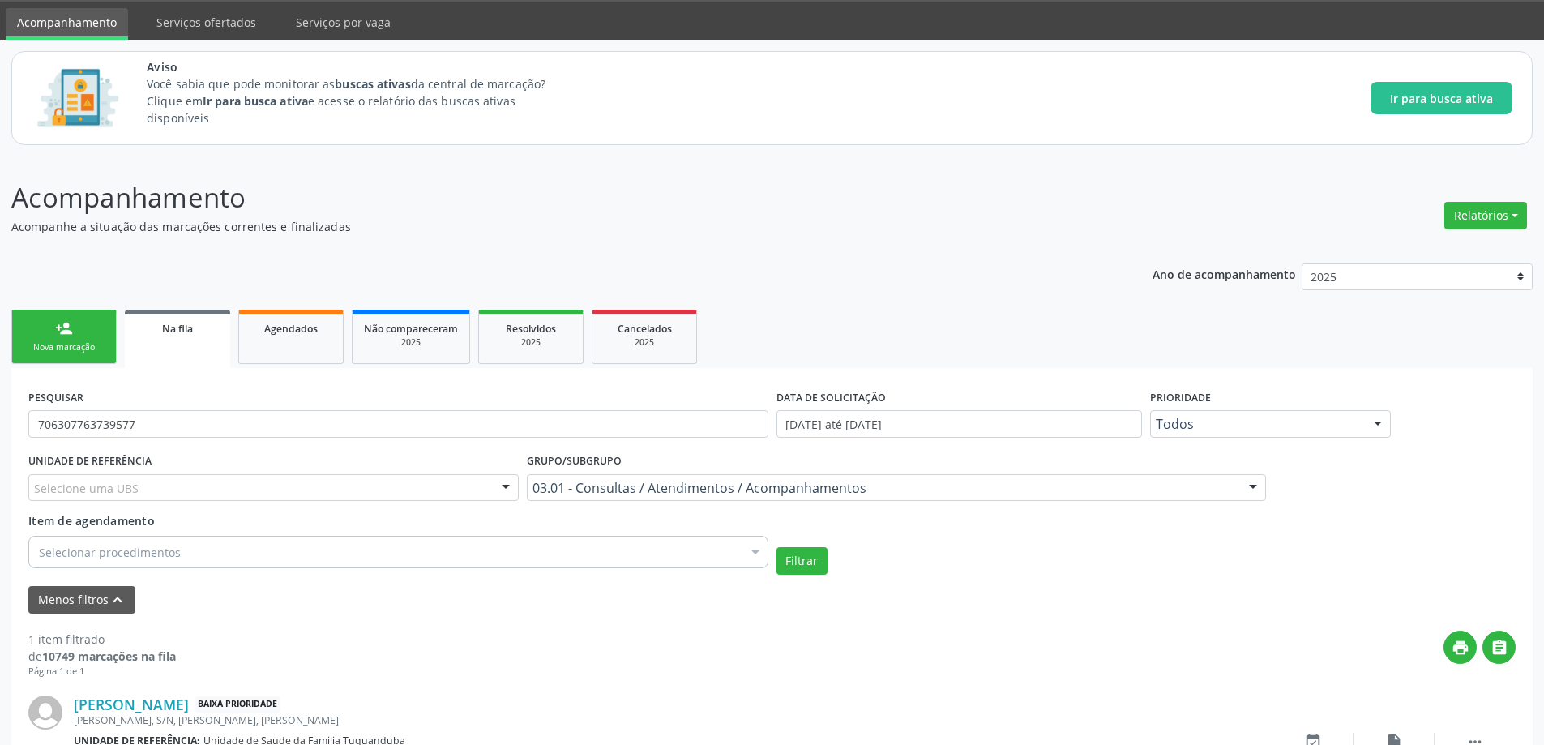
scroll to position [156, 0]
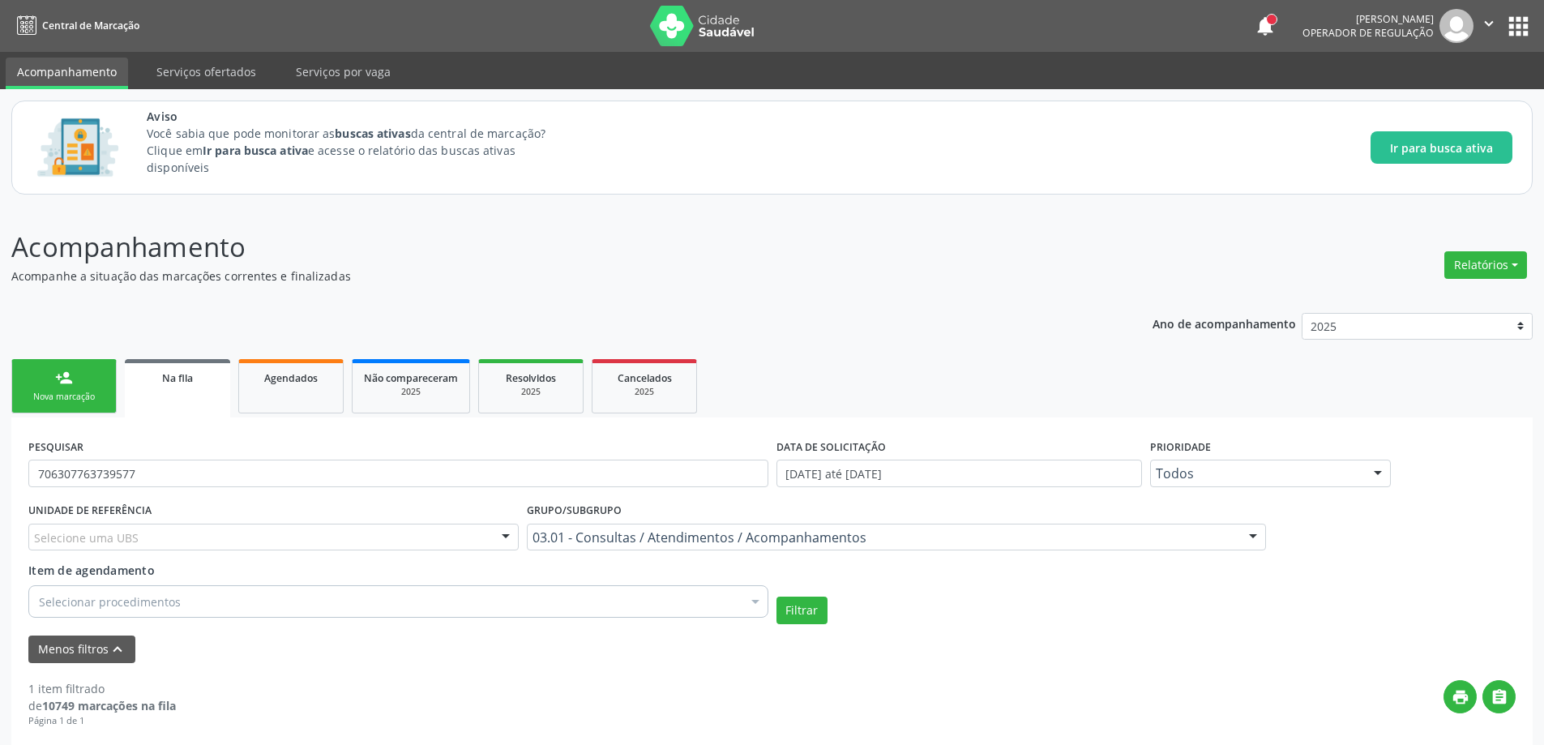
scroll to position [156, 0]
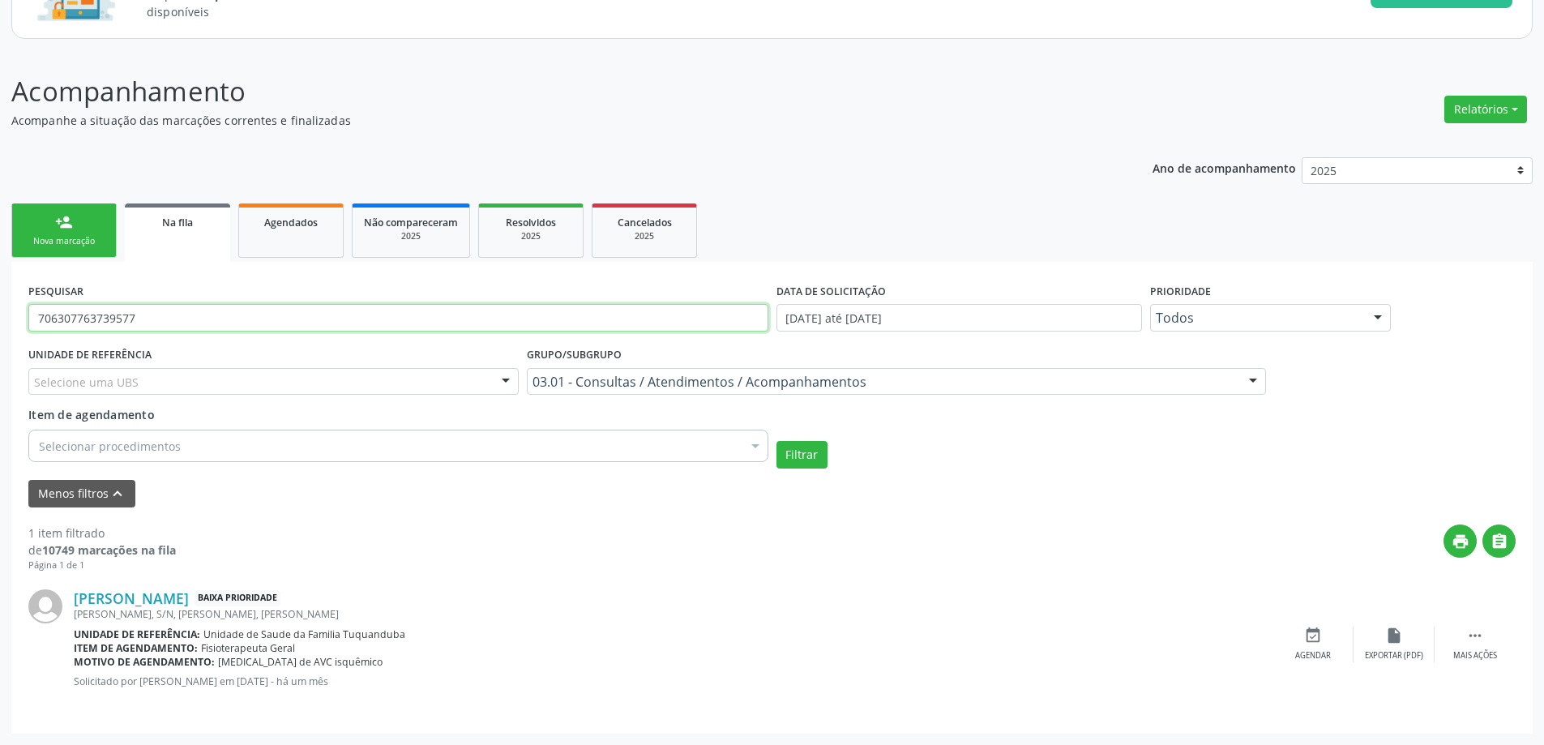
click at [232, 312] on input "706307763739577" at bounding box center [398, 318] width 740 height 28
type input "7"
paste input "709504656614770"
type input "709504656614770"
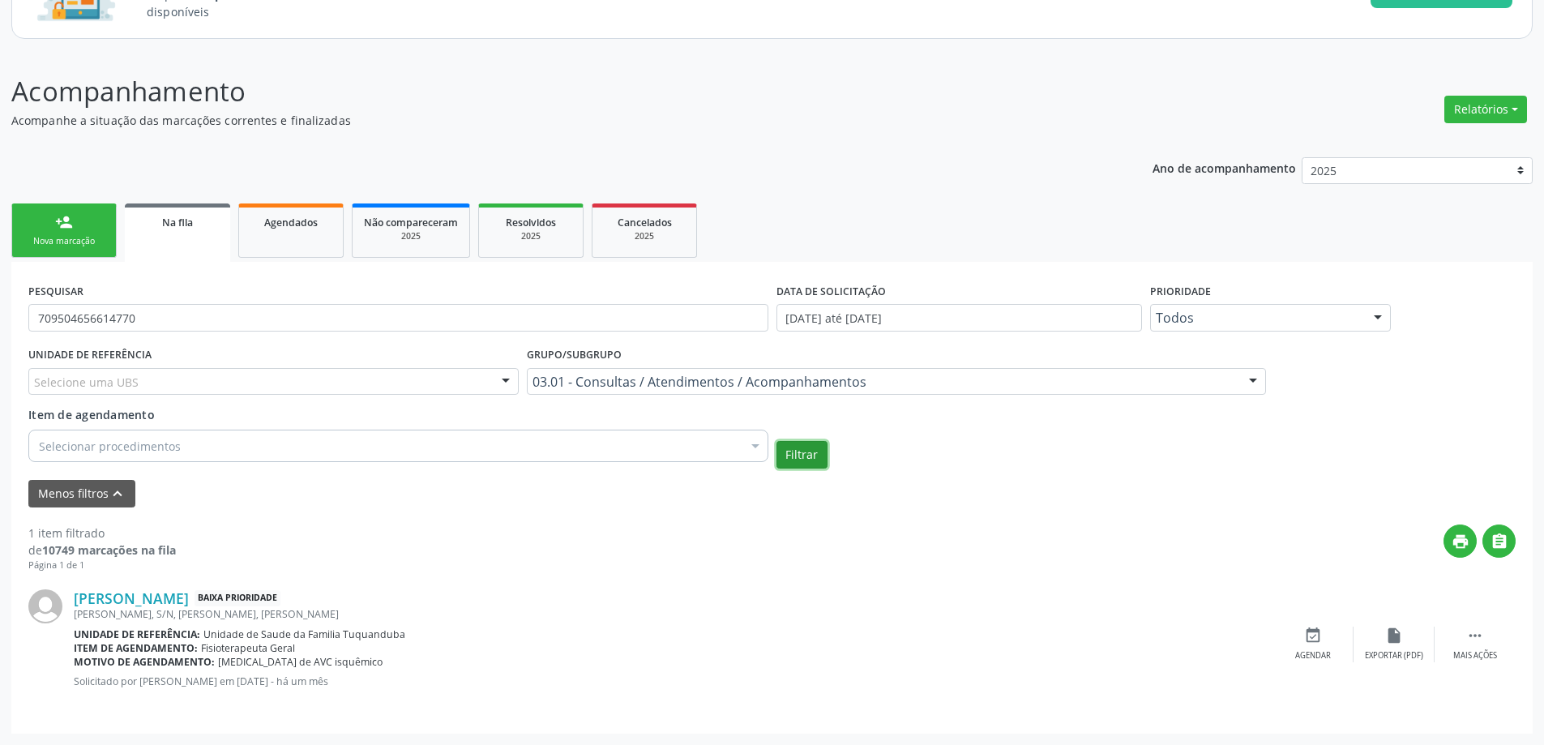
click at [814, 457] on button "Filtrar" at bounding box center [802, 455] width 51 height 28
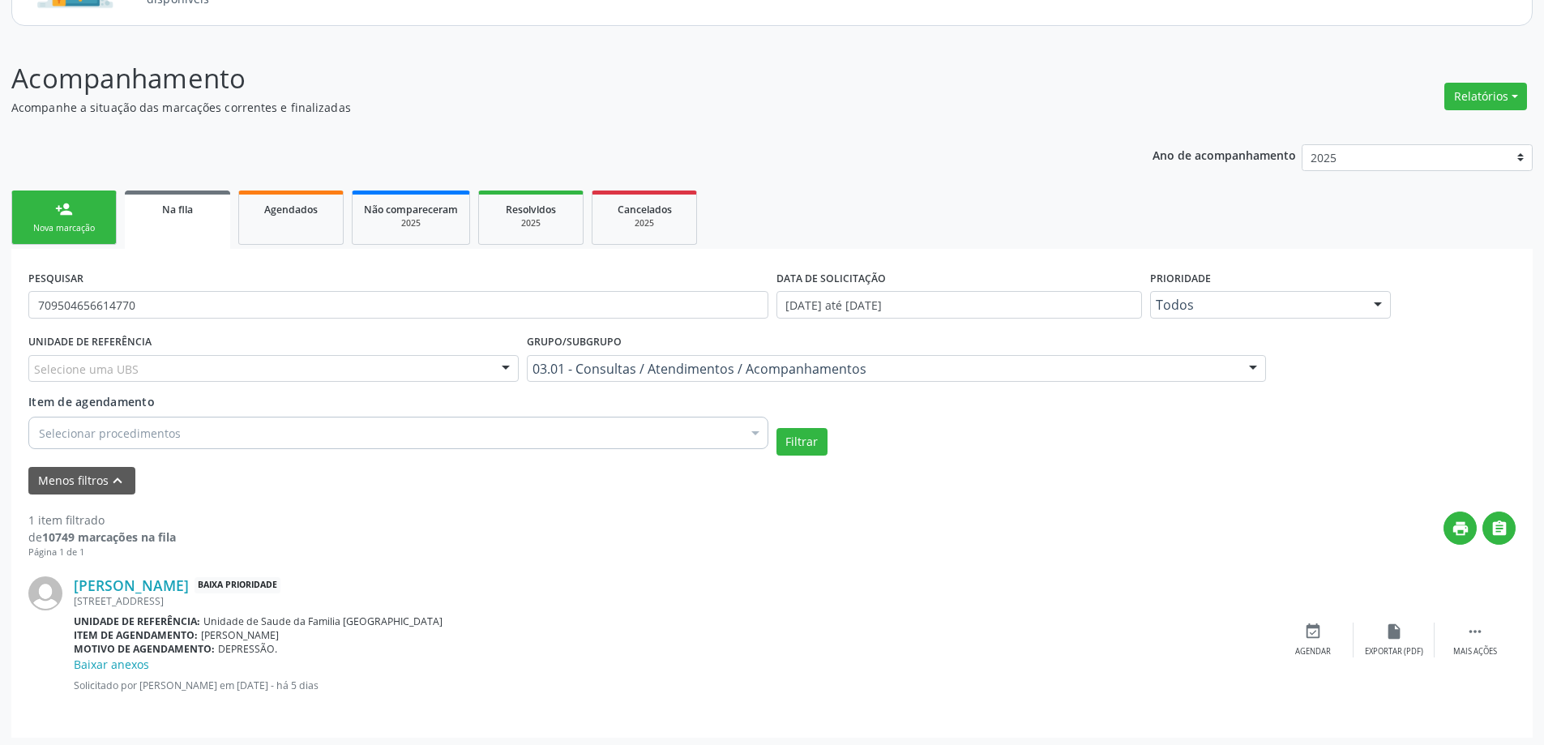
scroll to position [173, 0]
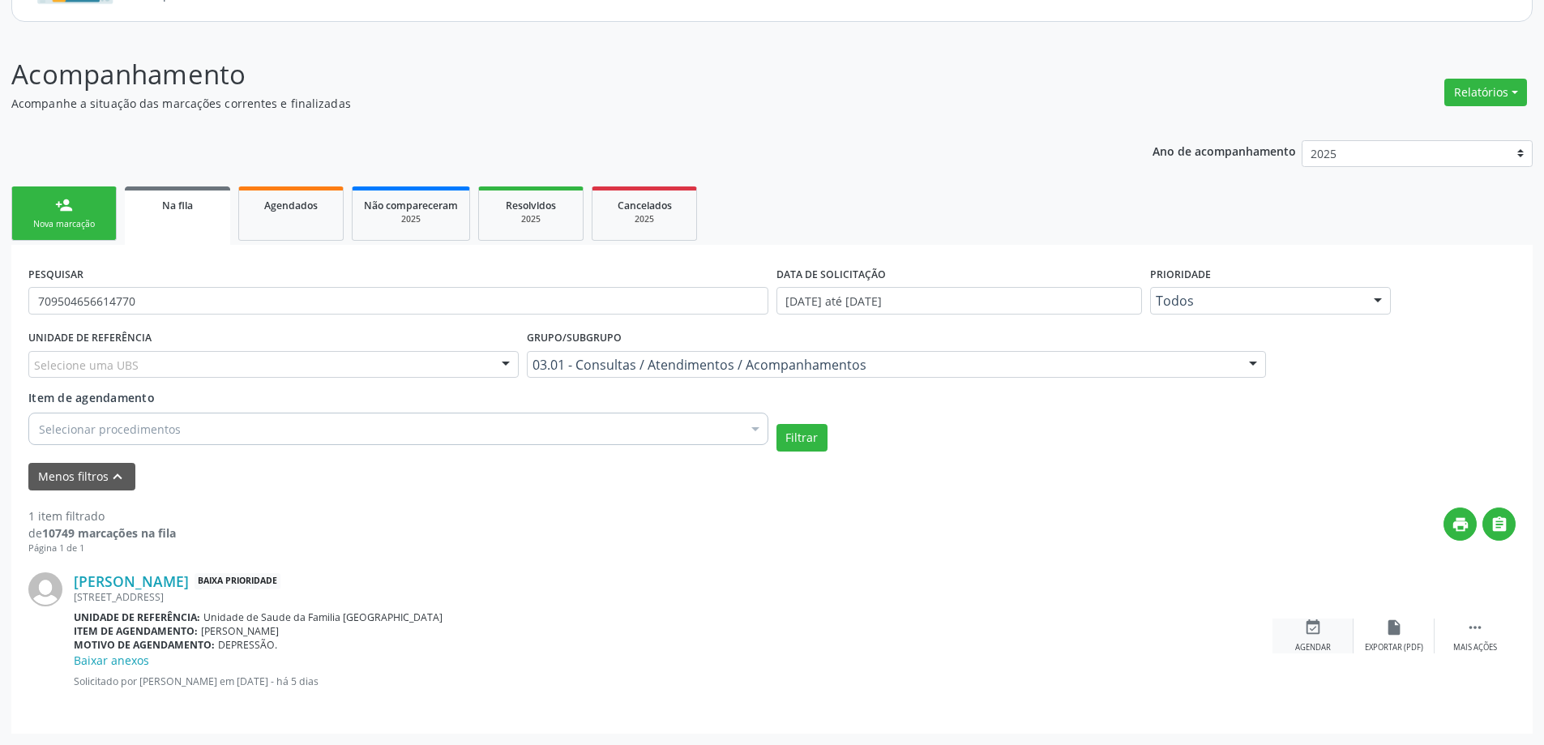
click at [1311, 625] on icon "event_available" at bounding box center [1313, 627] width 18 height 18
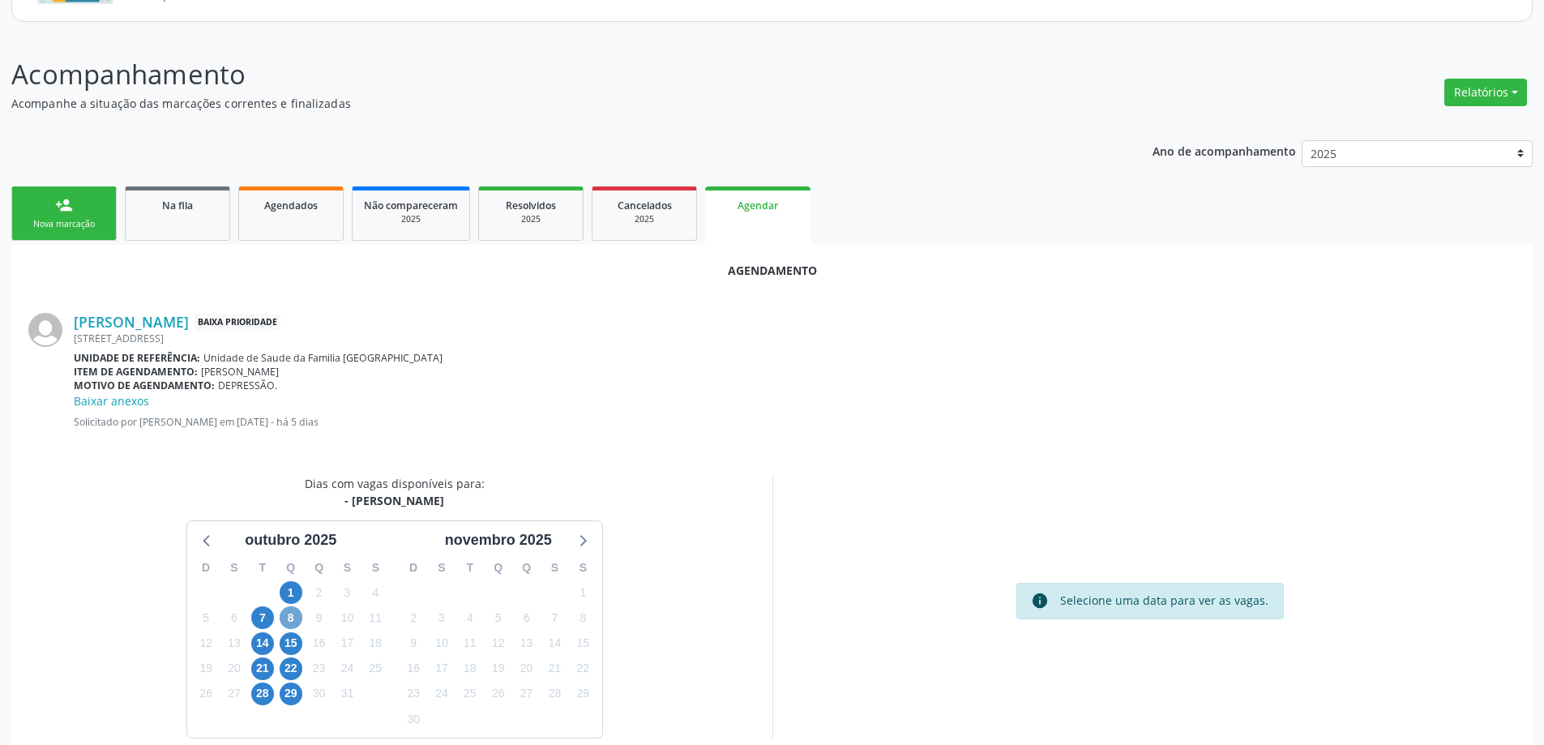
click at [297, 621] on span "8" at bounding box center [291, 617] width 23 height 23
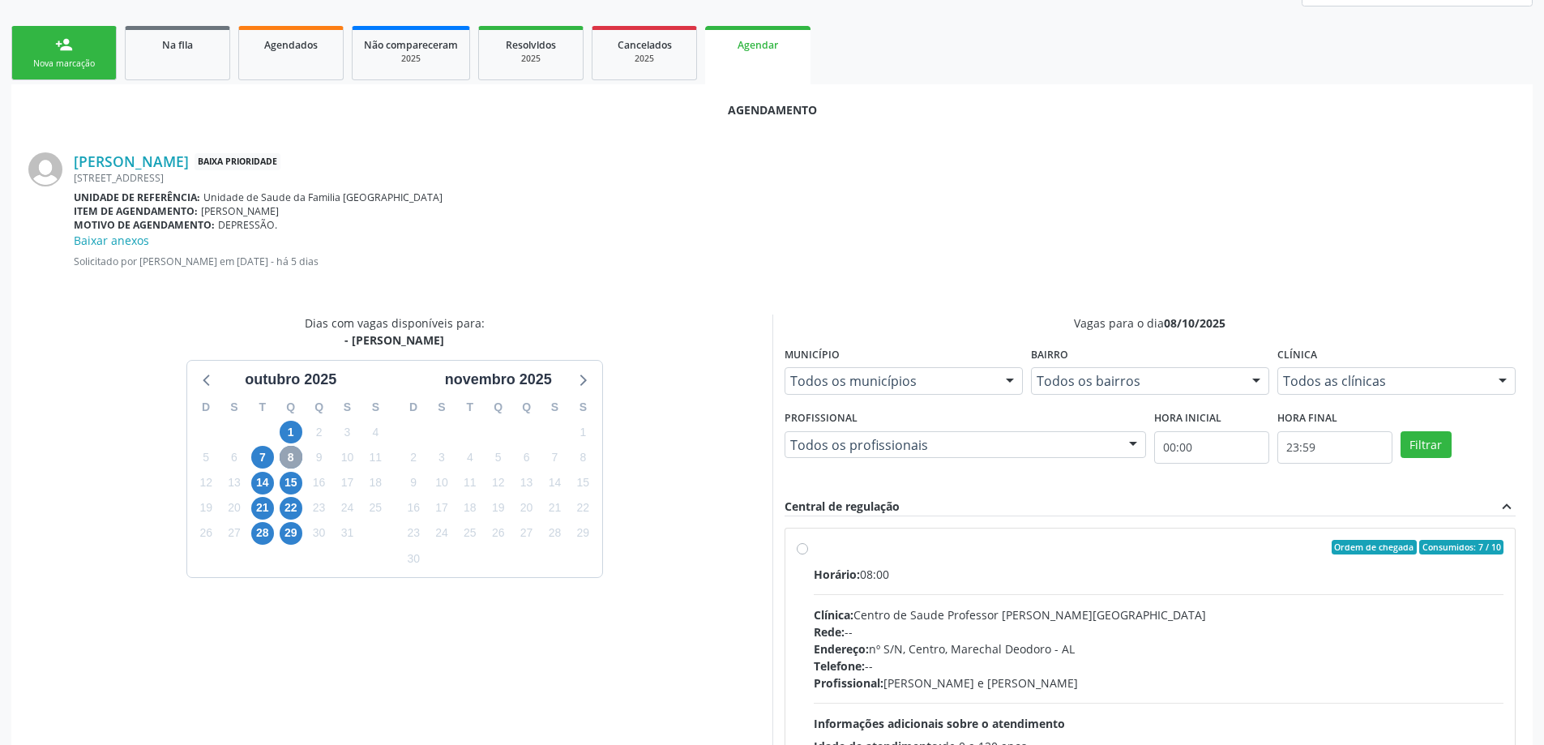
scroll to position [335, 0]
click at [814, 552] on label "Ordem de chegada Consumidos: 7 / 10 Horário: 08:00 Clínica: Centro de Saude Pro…" at bounding box center [1159, 662] width 691 height 249
click at [803, 552] on input "Ordem de chegada Consumidos: 7 / 10 Horário: 08:00 Clínica: Centro de Saude Pro…" at bounding box center [802, 545] width 11 height 15
radio input "true"
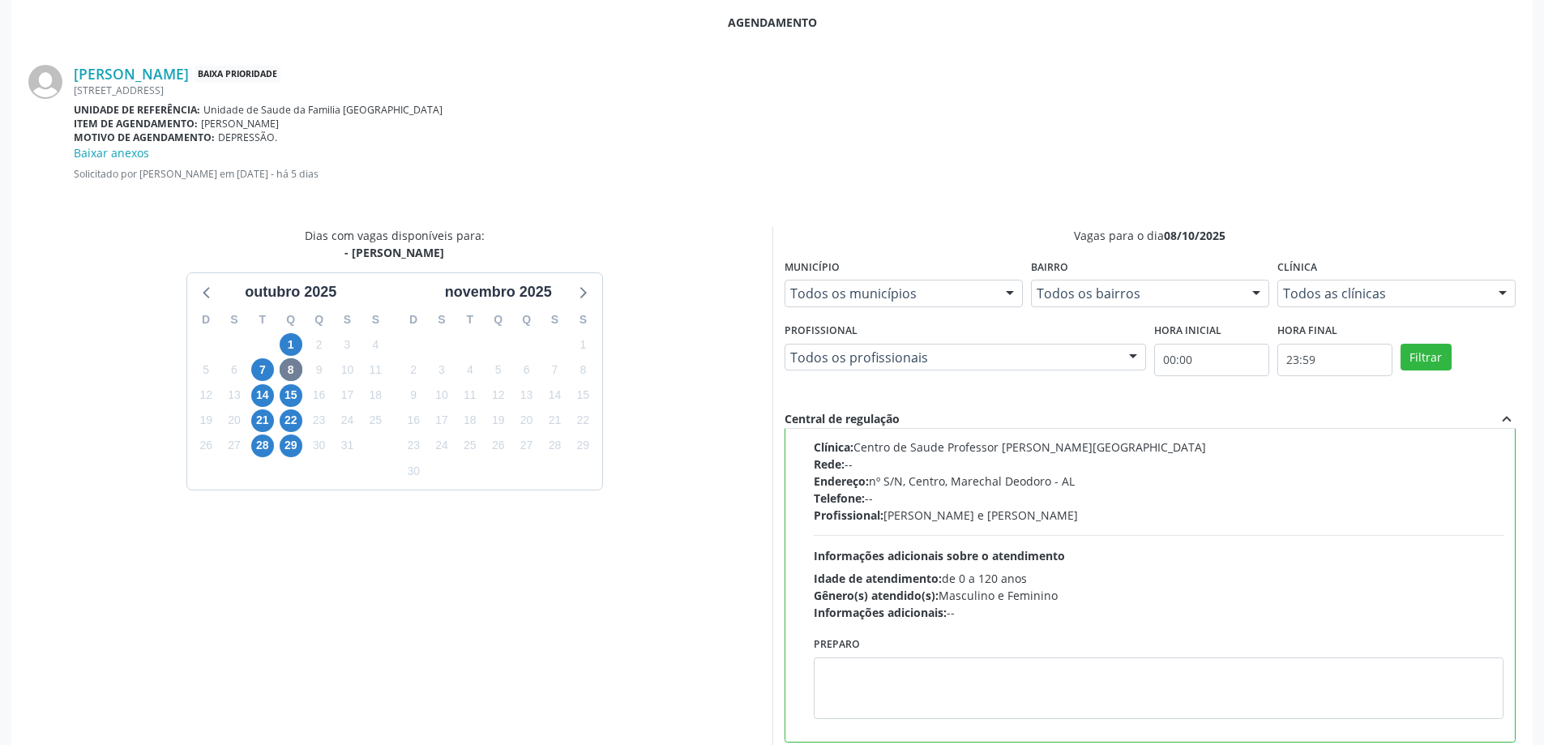
scroll to position [496, 0]
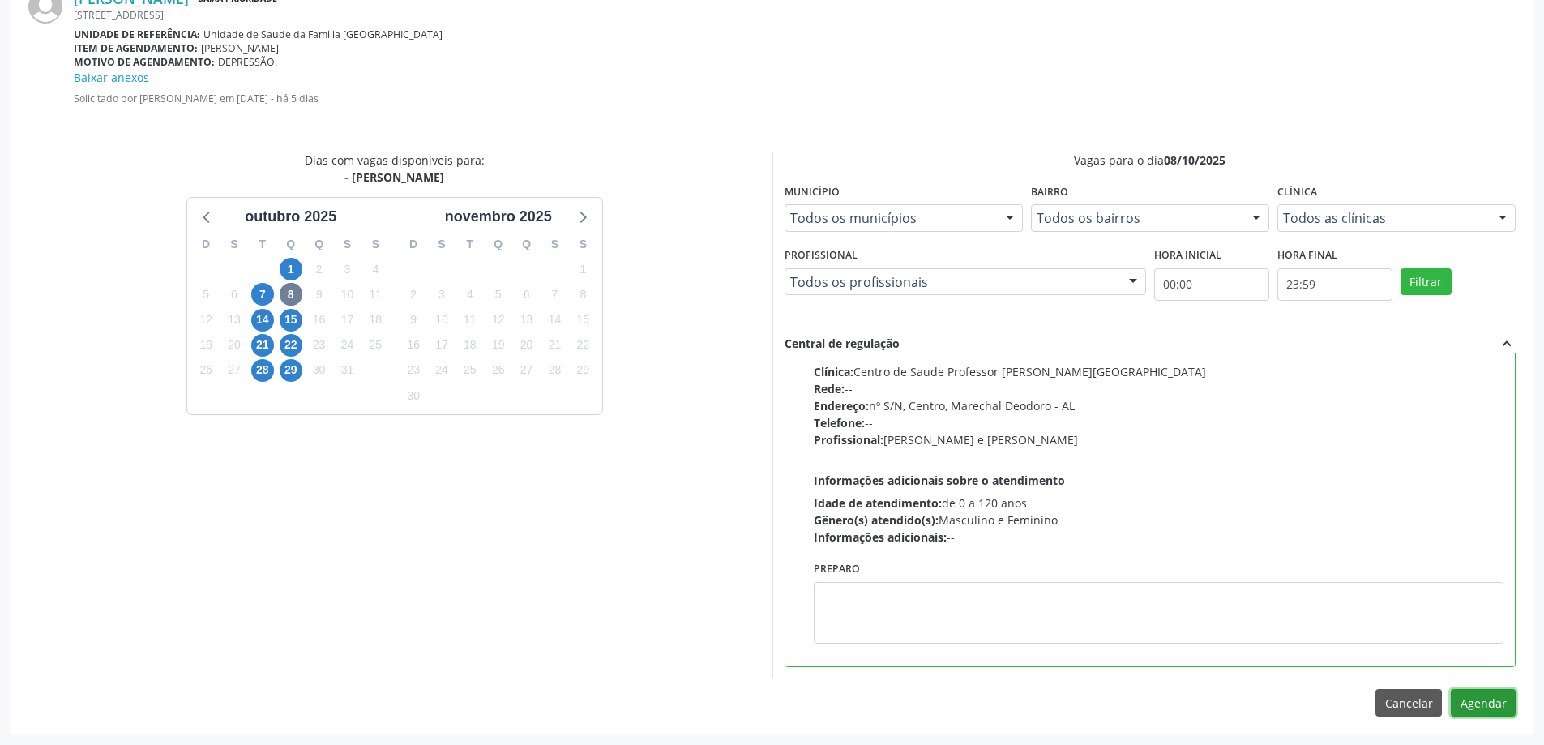
click at [1488, 705] on button "Agendar" at bounding box center [1483, 703] width 65 height 28
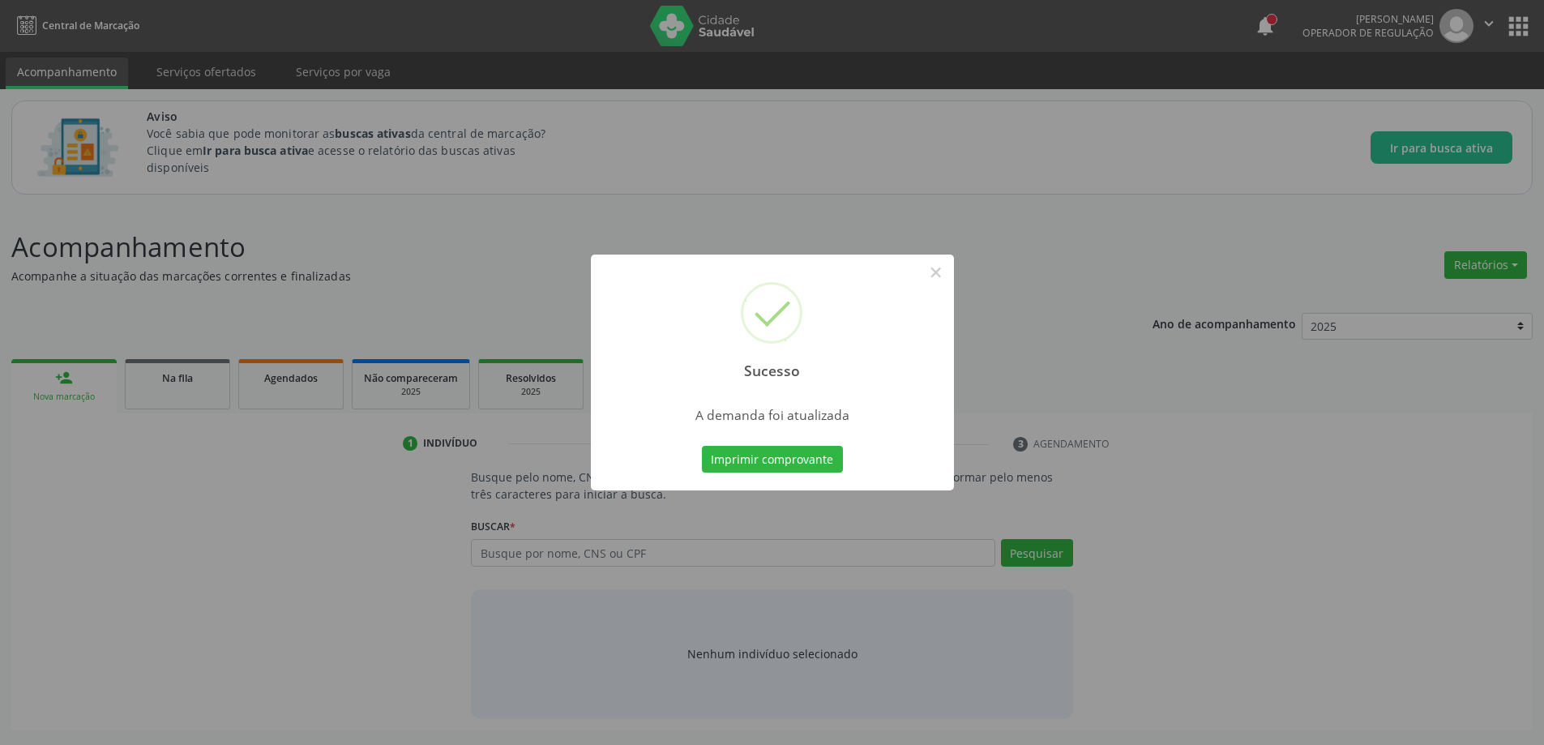
scroll to position [0, 0]
click at [946, 273] on button "×" at bounding box center [942, 273] width 28 height 28
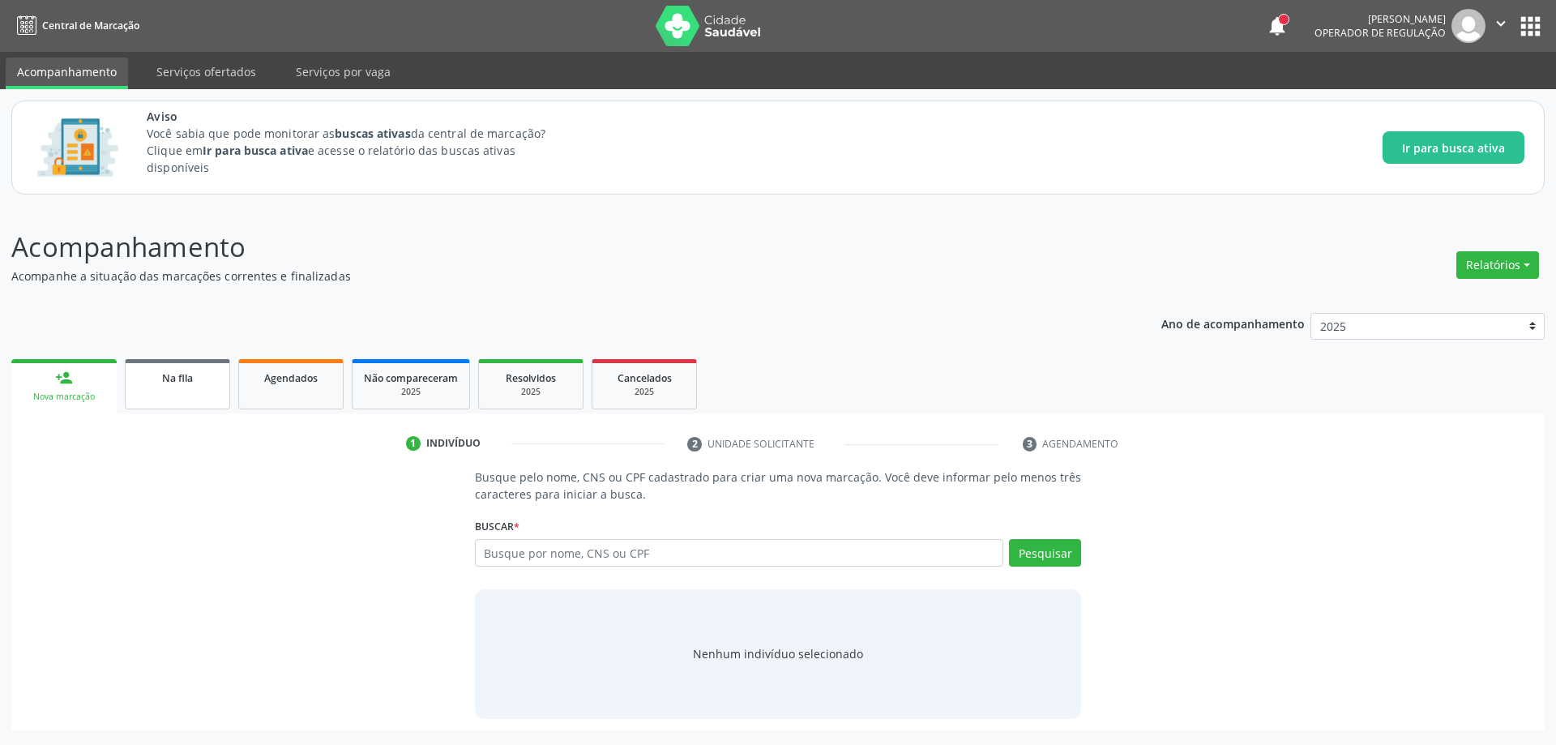
click at [190, 404] on link "Na fila" at bounding box center [177, 384] width 105 height 50
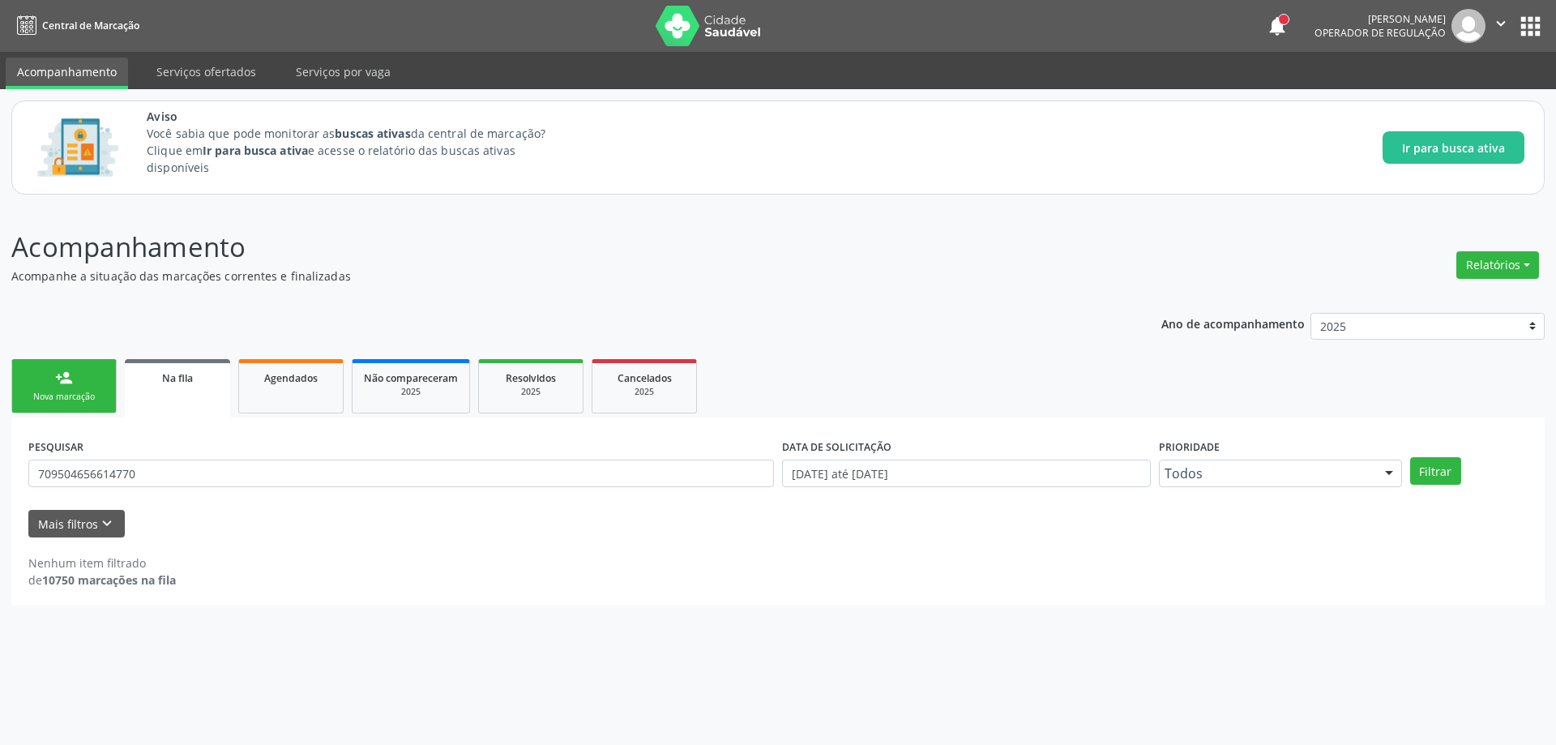
click at [170, 384] on span "Na fila" at bounding box center [177, 378] width 31 height 14
click at [166, 472] on input "709504656614770" at bounding box center [401, 474] width 746 height 28
type input "7"
click at [178, 390] on link "Na fila" at bounding box center [177, 388] width 105 height 58
click at [192, 397] on link "Na fila" at bounding box center [177, 388] width 105 height 58
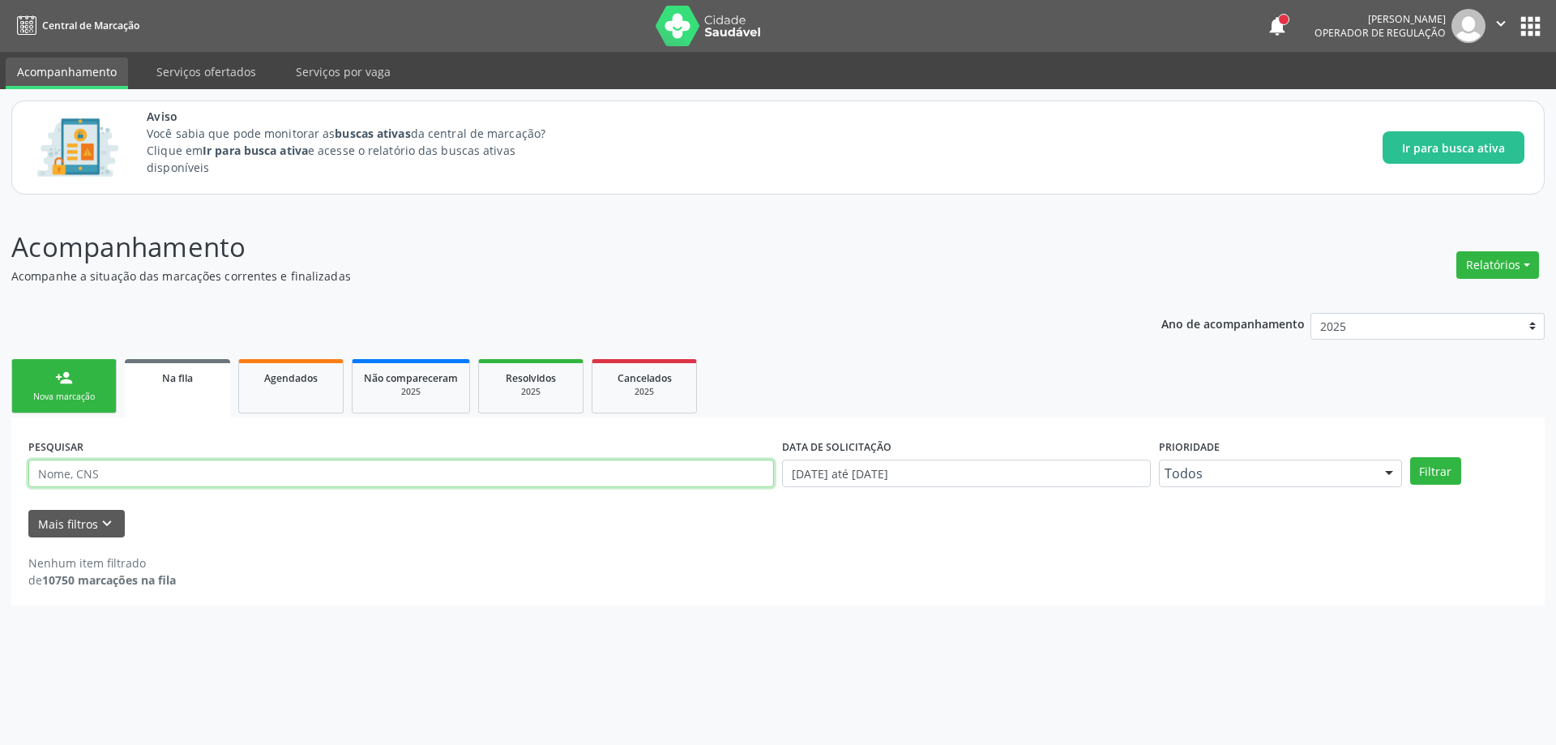
paste input "706206717854970"
click at [1430, 480] on button "Filtrar" at bounding box center [1435, 471] width 51 height 28
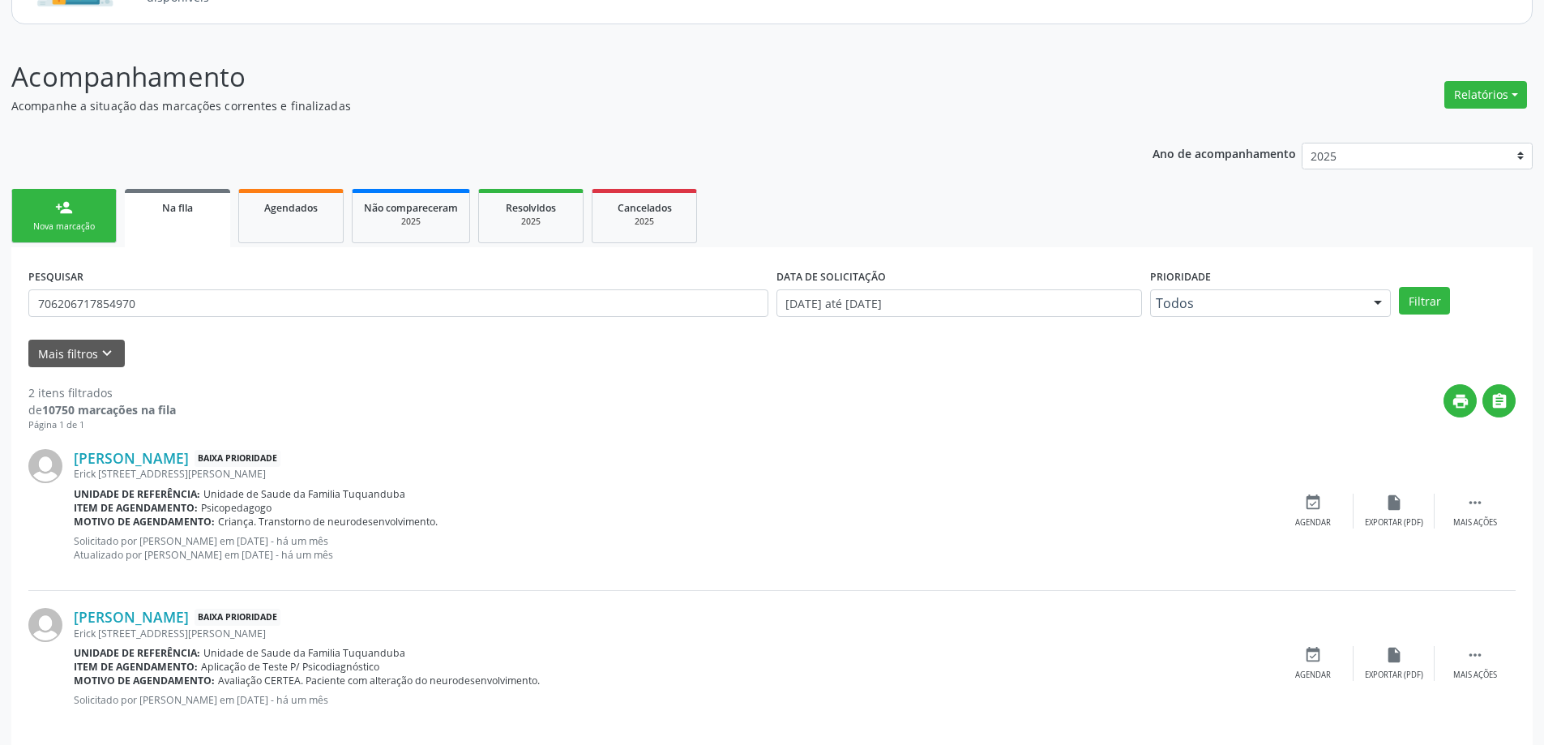
scroll to position [190, 0]
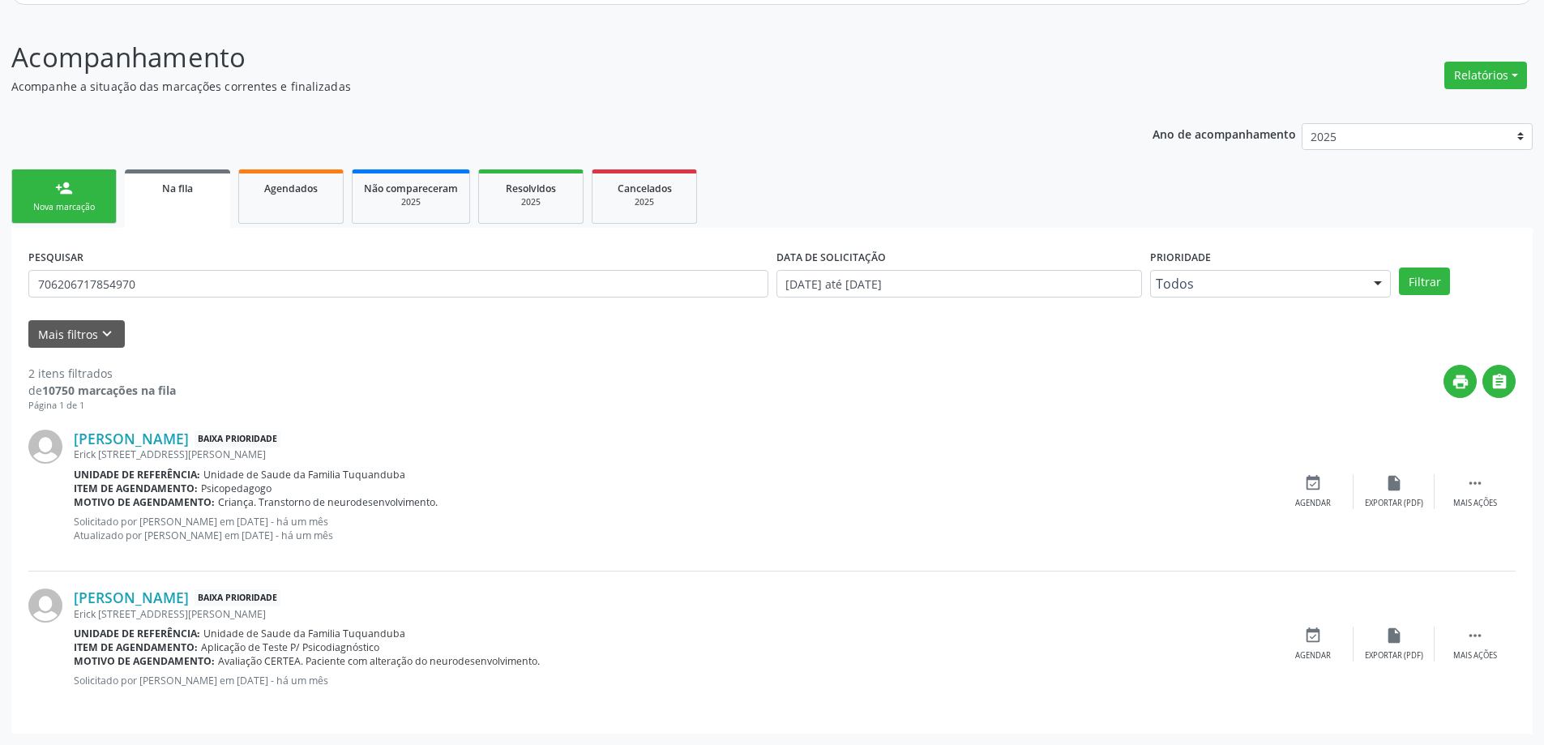
click at [207, 195] on div "Na fila" at bounding box center [177, 187] width 83 height 17
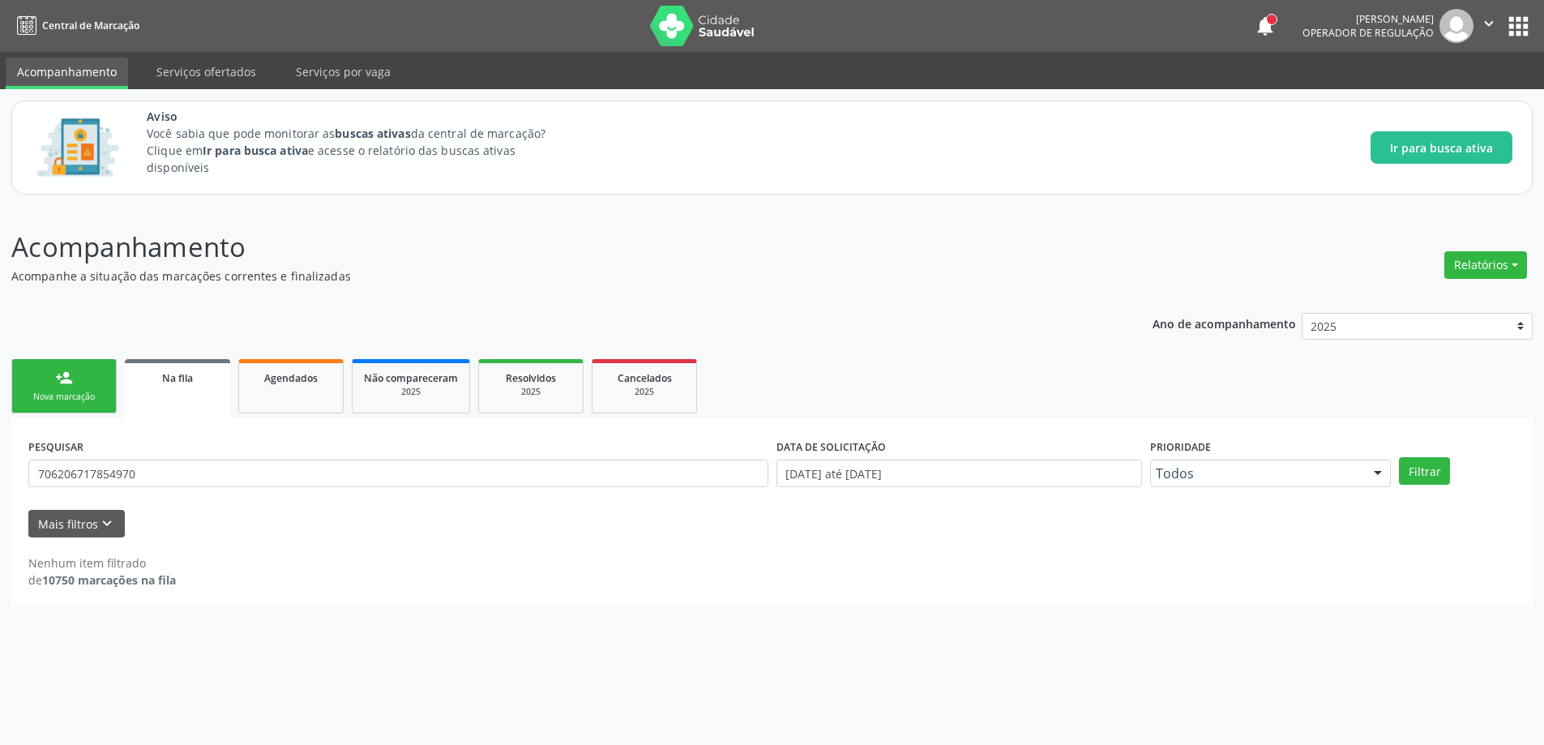
scroll to position [0, 0]
click at [182, 398] on link "Na fila" at bounding box center [177, 388] width 105 height 58
click at [195, 478] on input "706206717854970" at bounding box center [401, 474] width 746 height 28
type input "7"
click at [90, 527] on button "Mais filtros keyboard_arrow_down" at bounding box center [76, 524] width 96 height 28
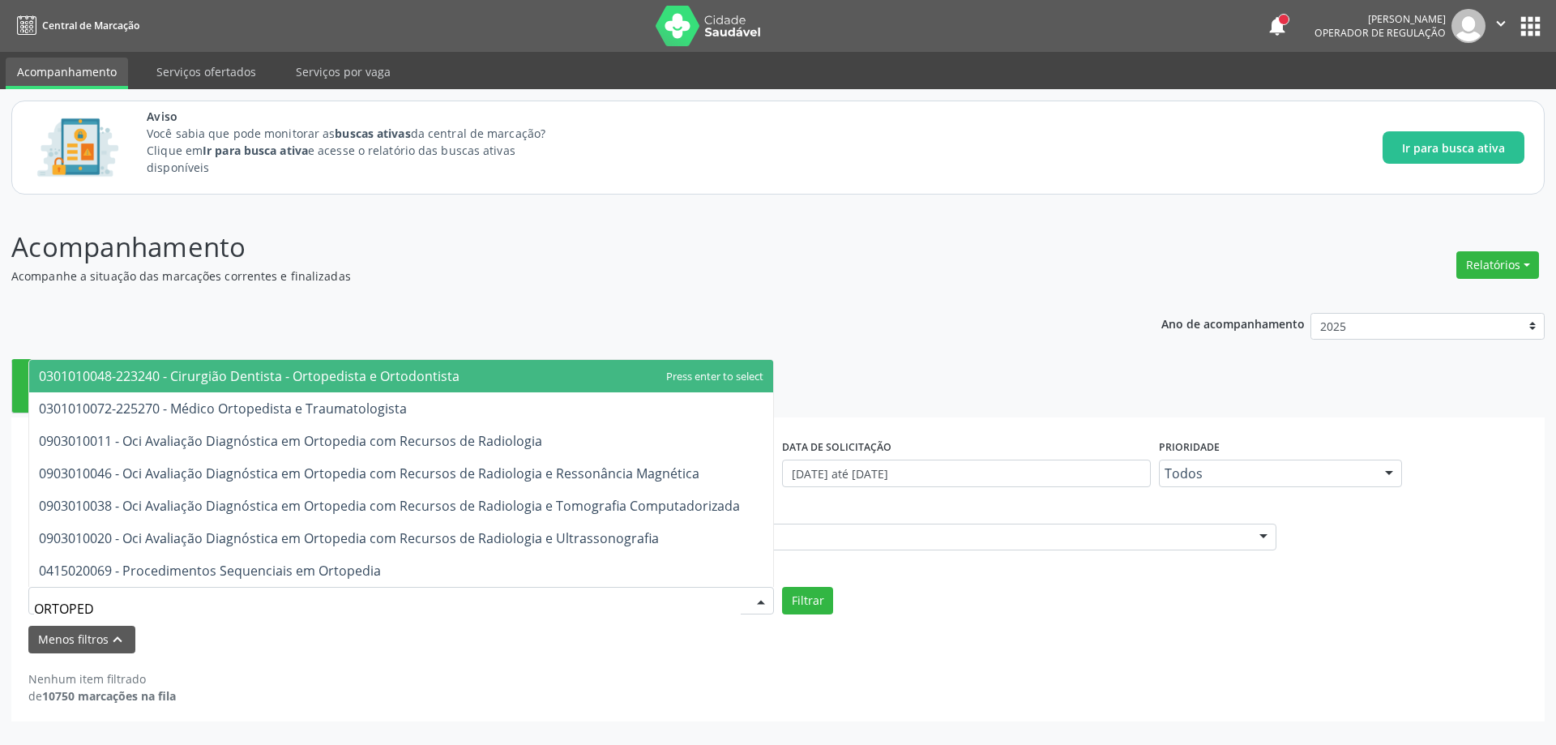
type input "ORTOPEDI"
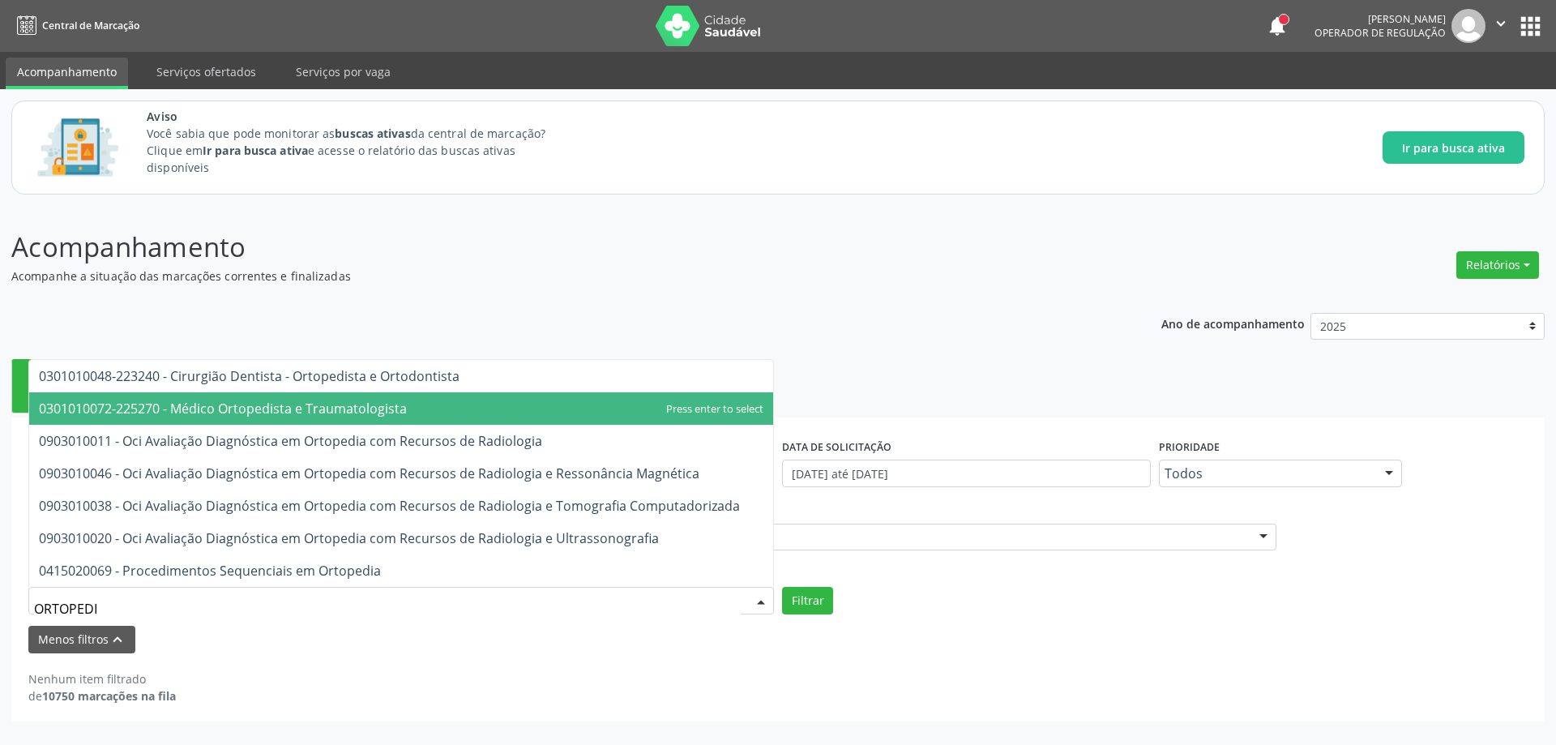
click at [254, 408] on span "0301010072-225270 - Médico Ortopedista e Traumatologista" at bounding box center [223, 409] width 368 height 18
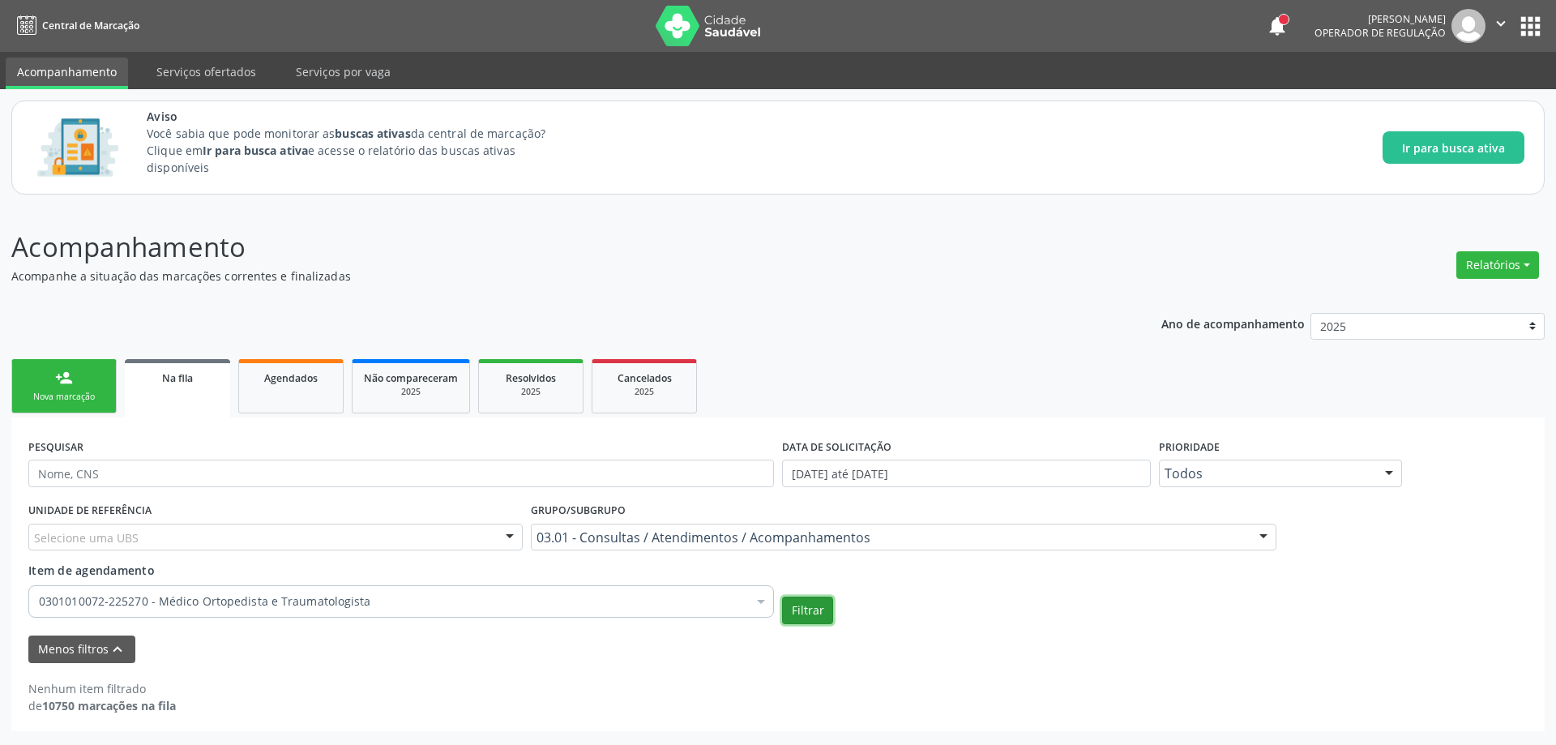
click at [819, 610] on button "Filtrar" at bounding box center [807, 611] width 51 height 28
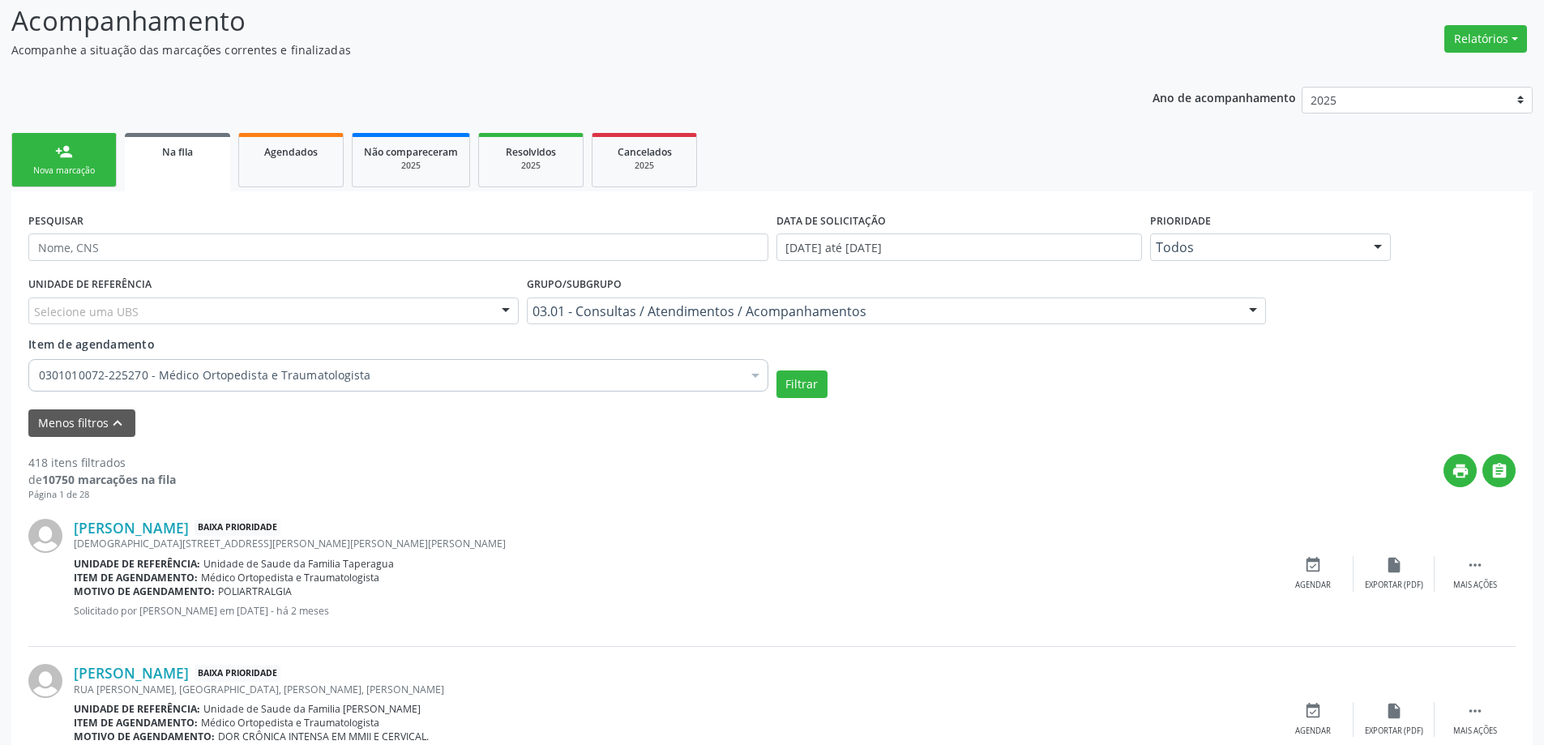
scroll to position [324, 0]
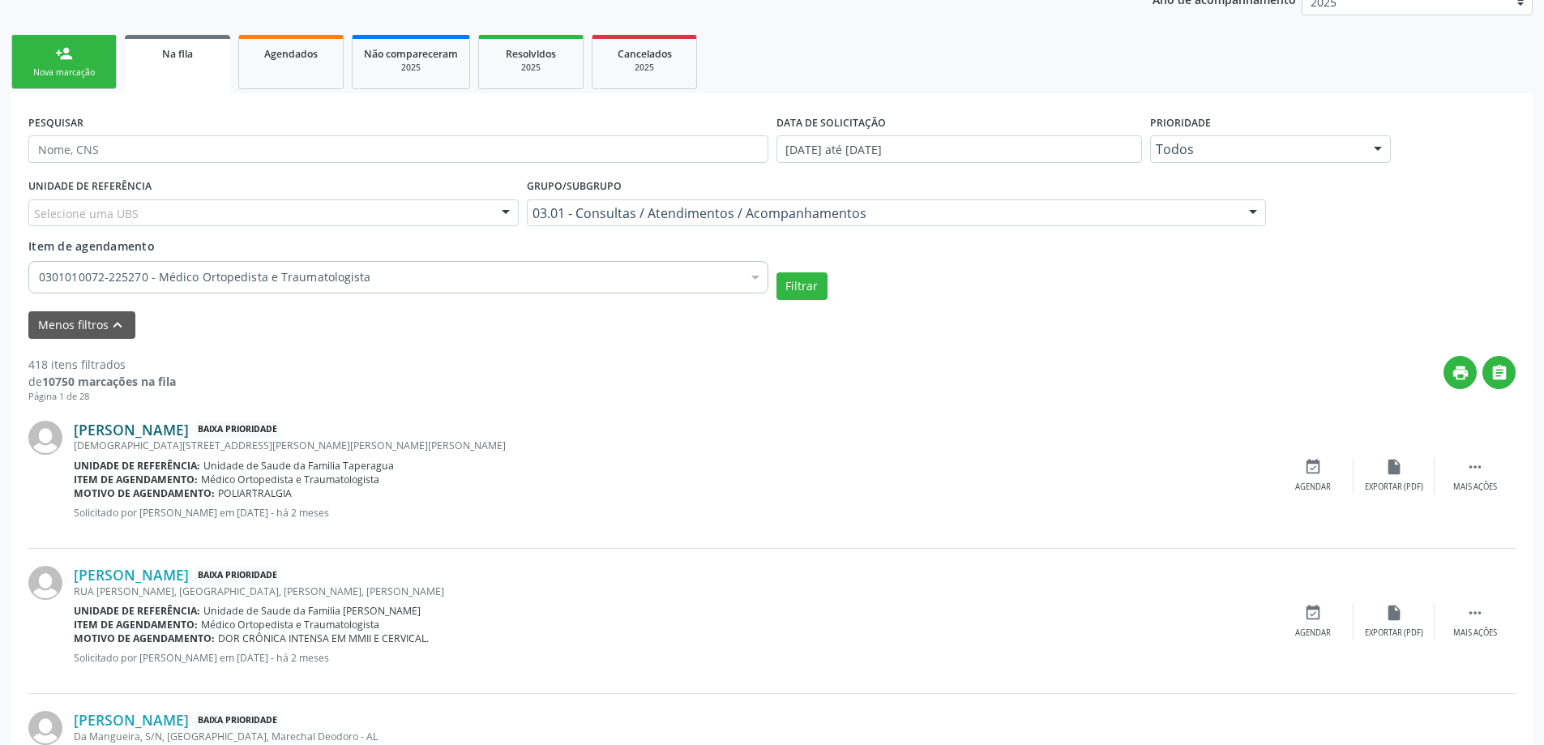
click at [110, 432] on link "Maria Jose da Silva Santos" at bounding box center [131, 430] width 115 height 18
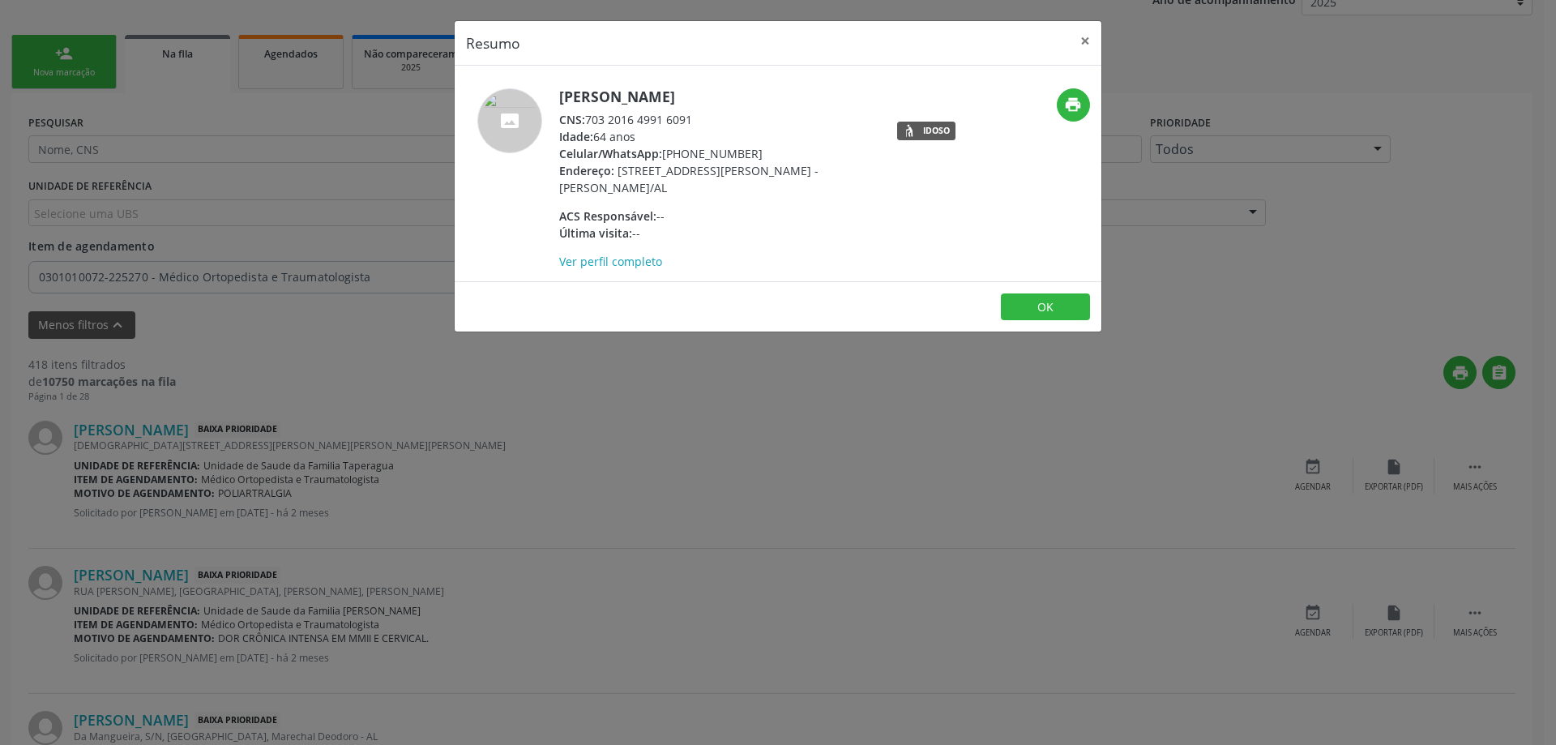
drag, startPoint x: 692, startPoint y: 118, endPoint x: 587, endPoint y: 118, distance: 105.4
click at [587, 118] on div "CNS: 703 2016 4991 6091" at bounding box center [716, 119] width 315 height 17
copy div "703 2016 4991 6091"
click at [1077, 43] on button "×" at bounding box center [1085, 41] width 32 height 40
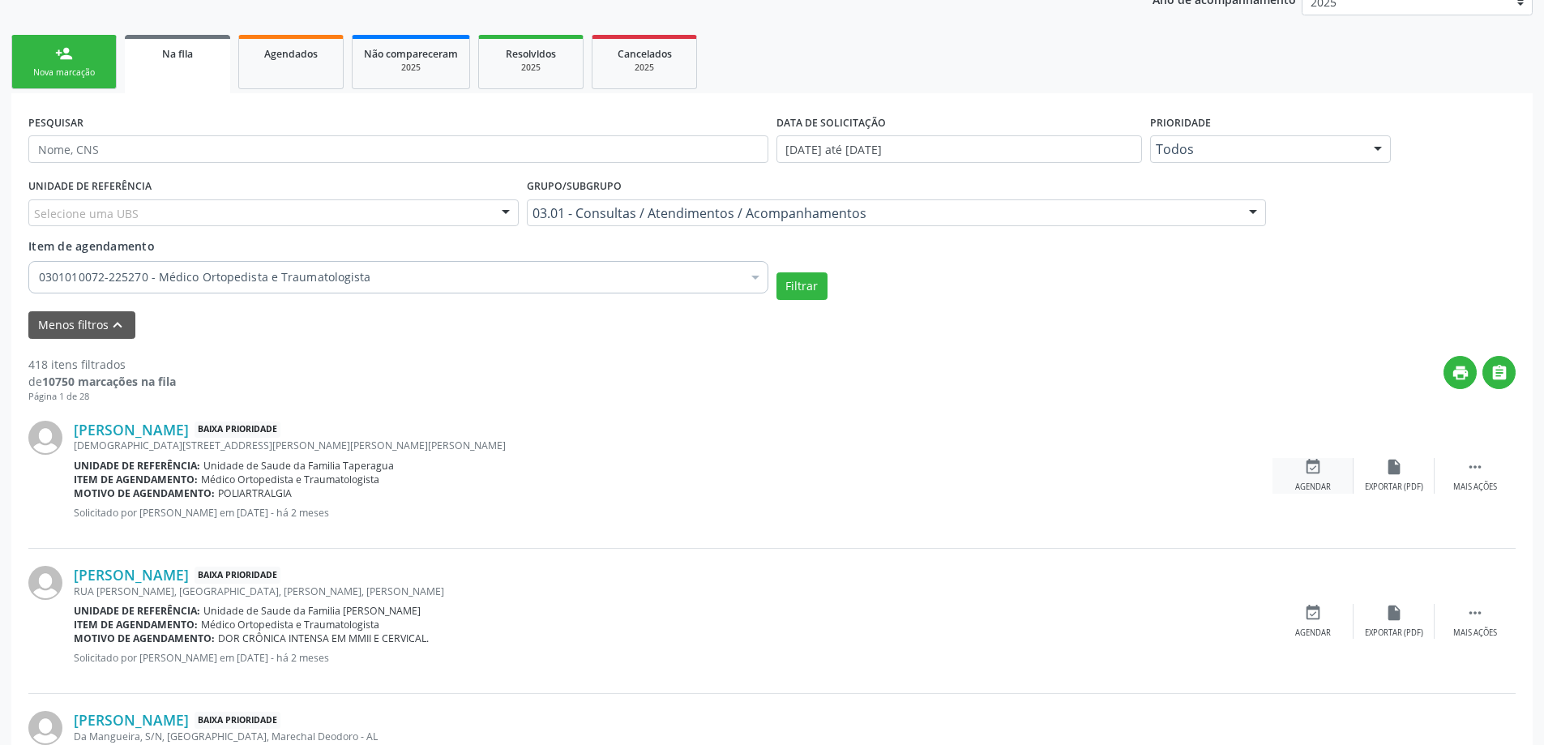
click at [1308, 475] on icon "event_available" at bounding box center [1313, 467] width 18 height 18
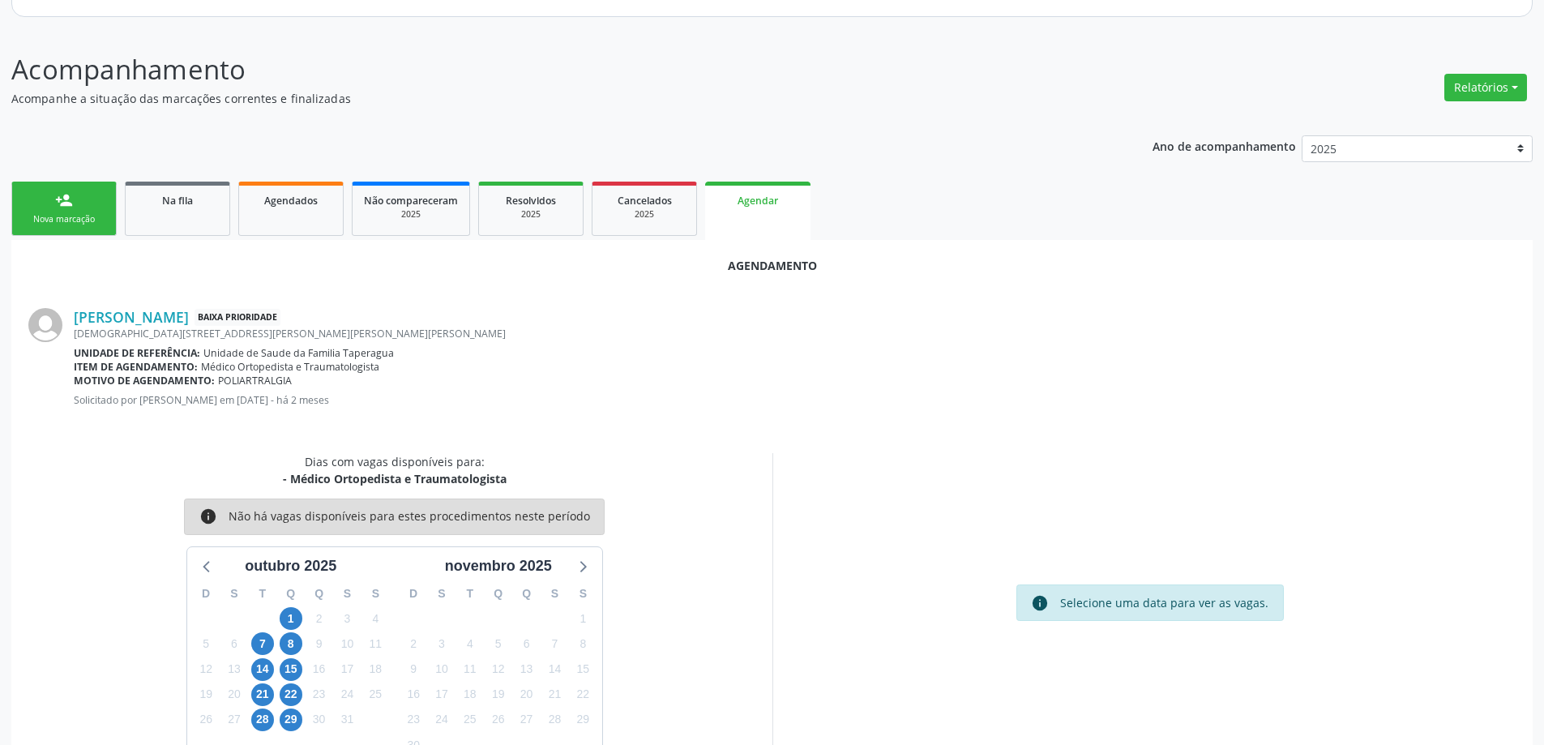
scroll to position [216, 0]
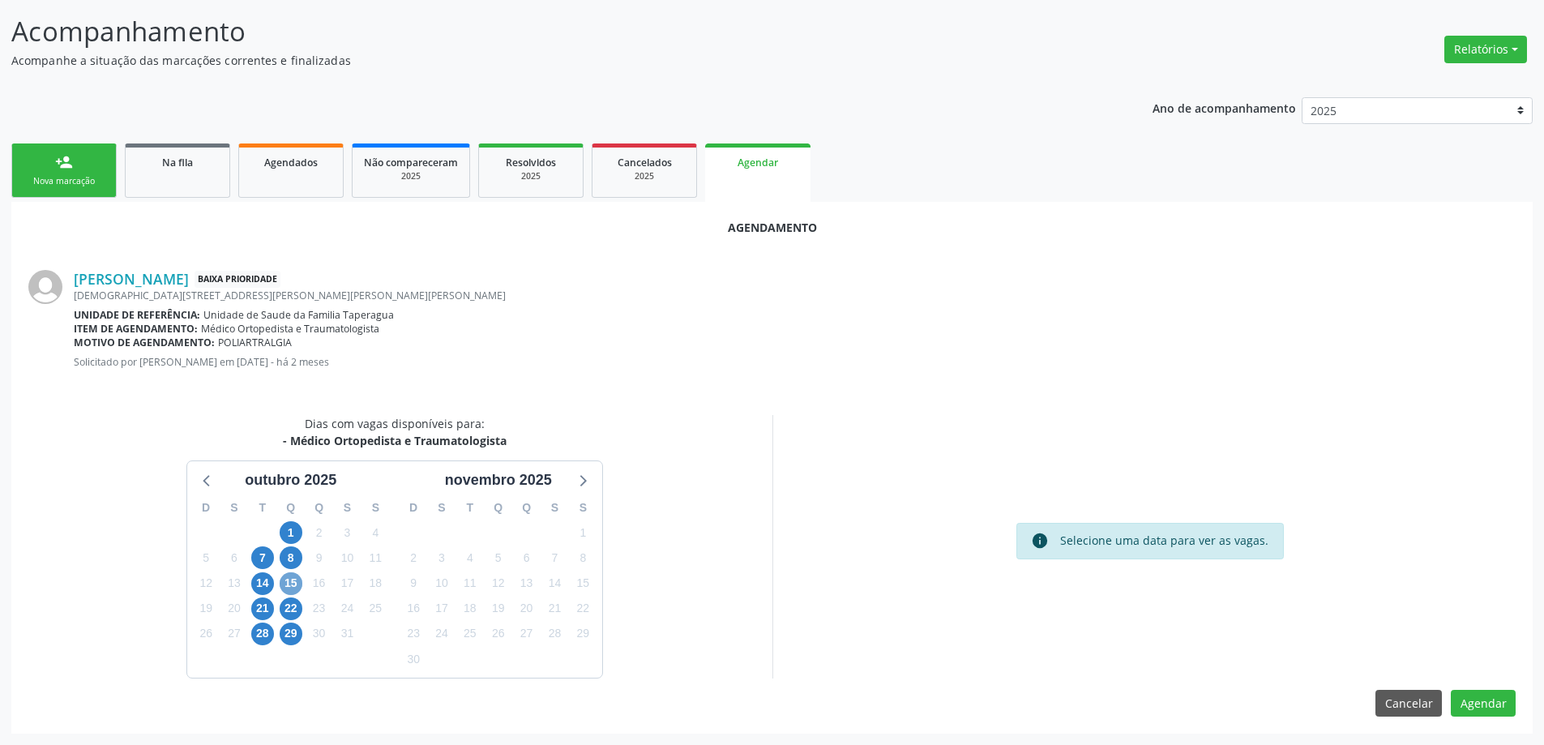
click at [285, 583] on span "15" at bounding box center [291, 583] width 23 height 23
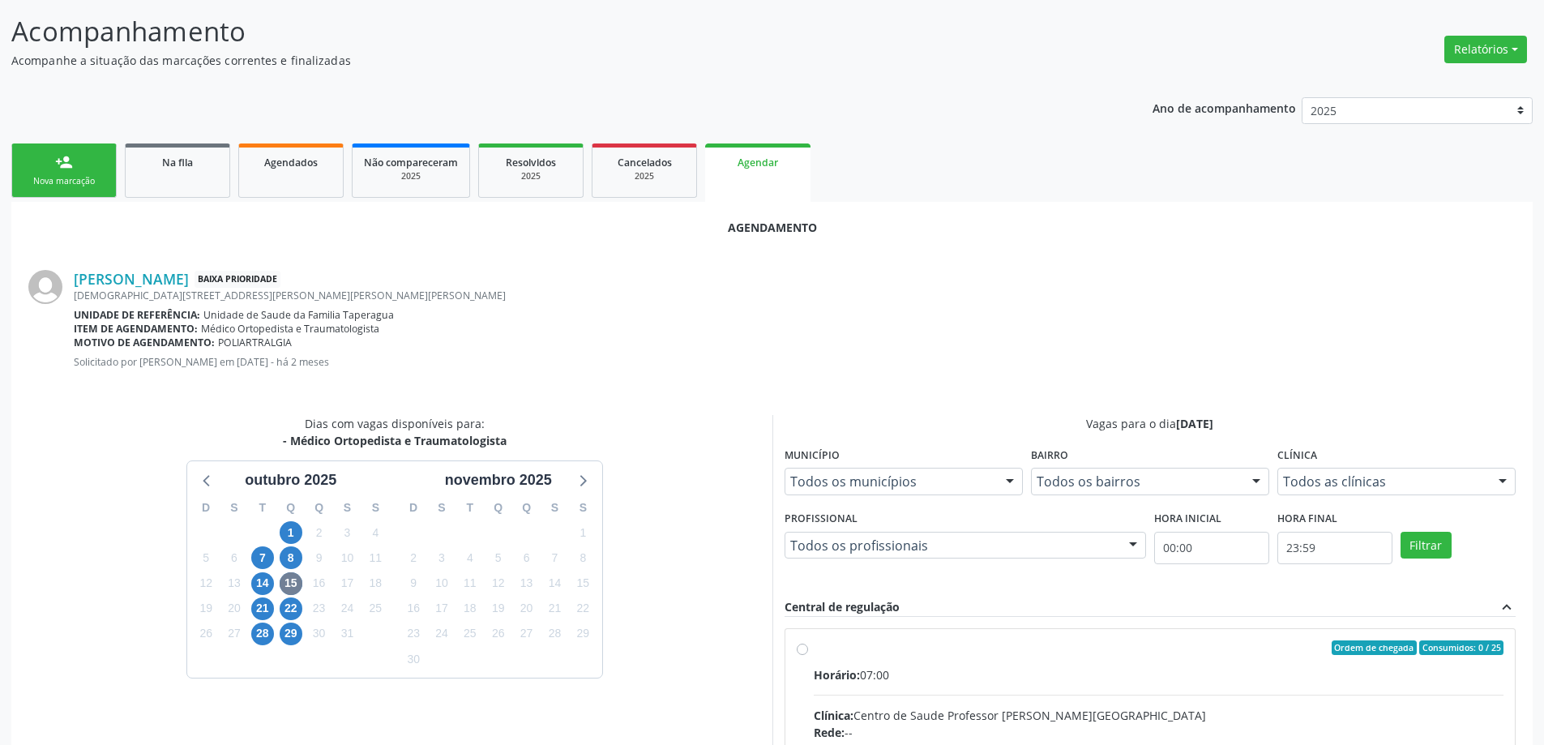
click at [804, 650] on input "Ordem de chegada Consumidos: 0 / 25 Horário: 07:00 Clínica: Centro de Saude Pro…" at bounding box center [802, 647] width 11 height 15
radio input "true"
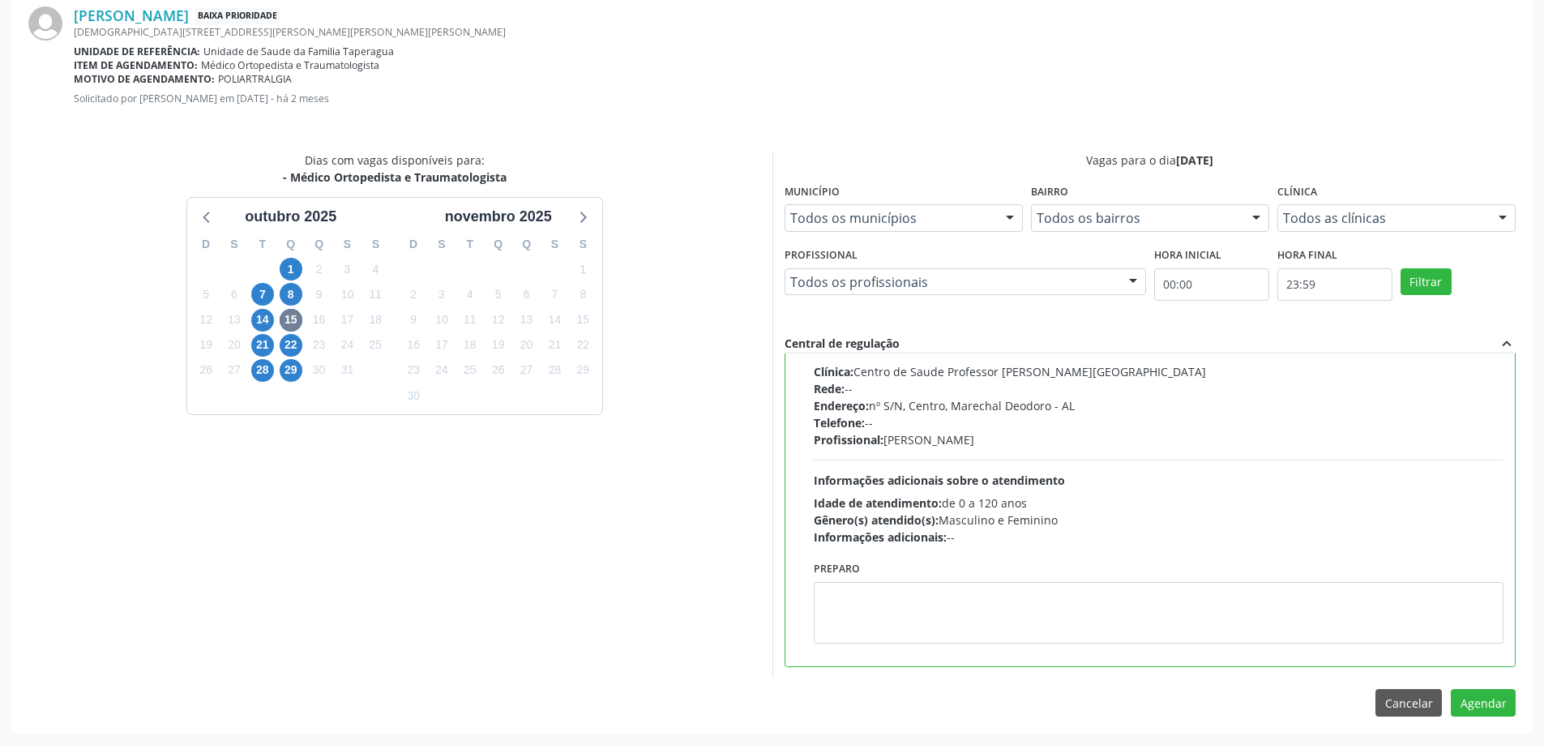
scroll to position [0, 0]
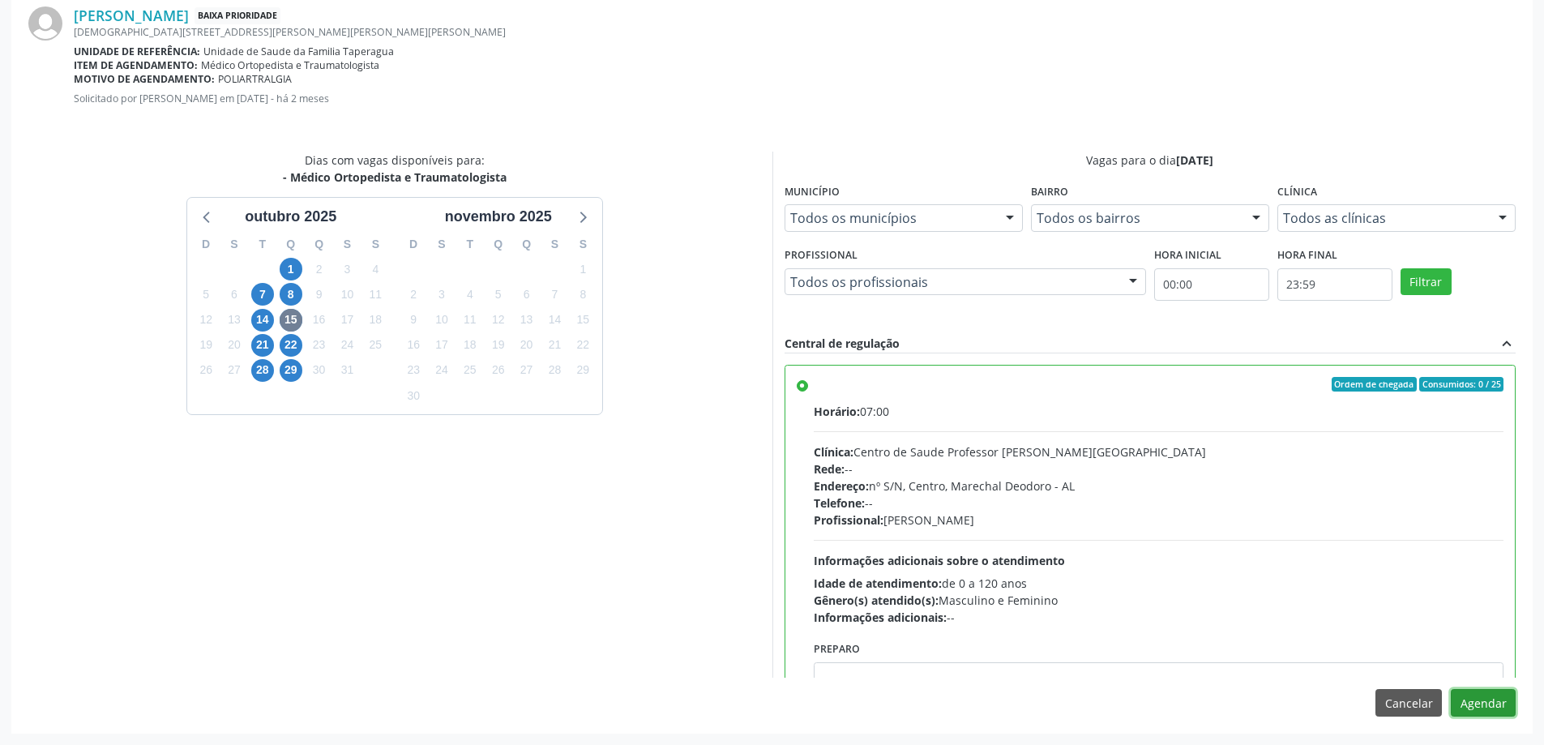
click at [1491, 708] on button "Agendar" at bounding box center [1483, 703] width 65 height 28
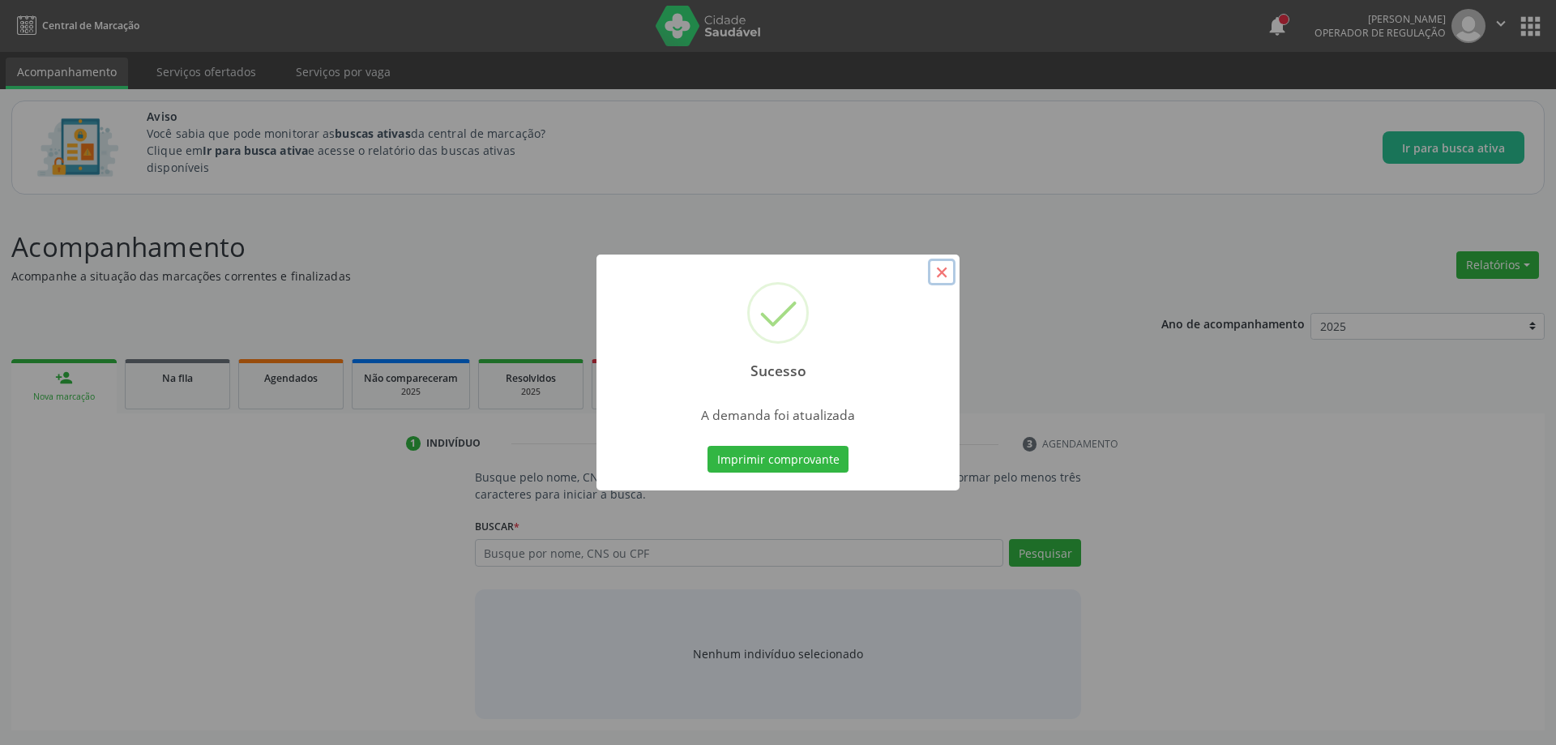
click at [937, 272] on button "×" at bounding box center [942, 273] width 28 height 28
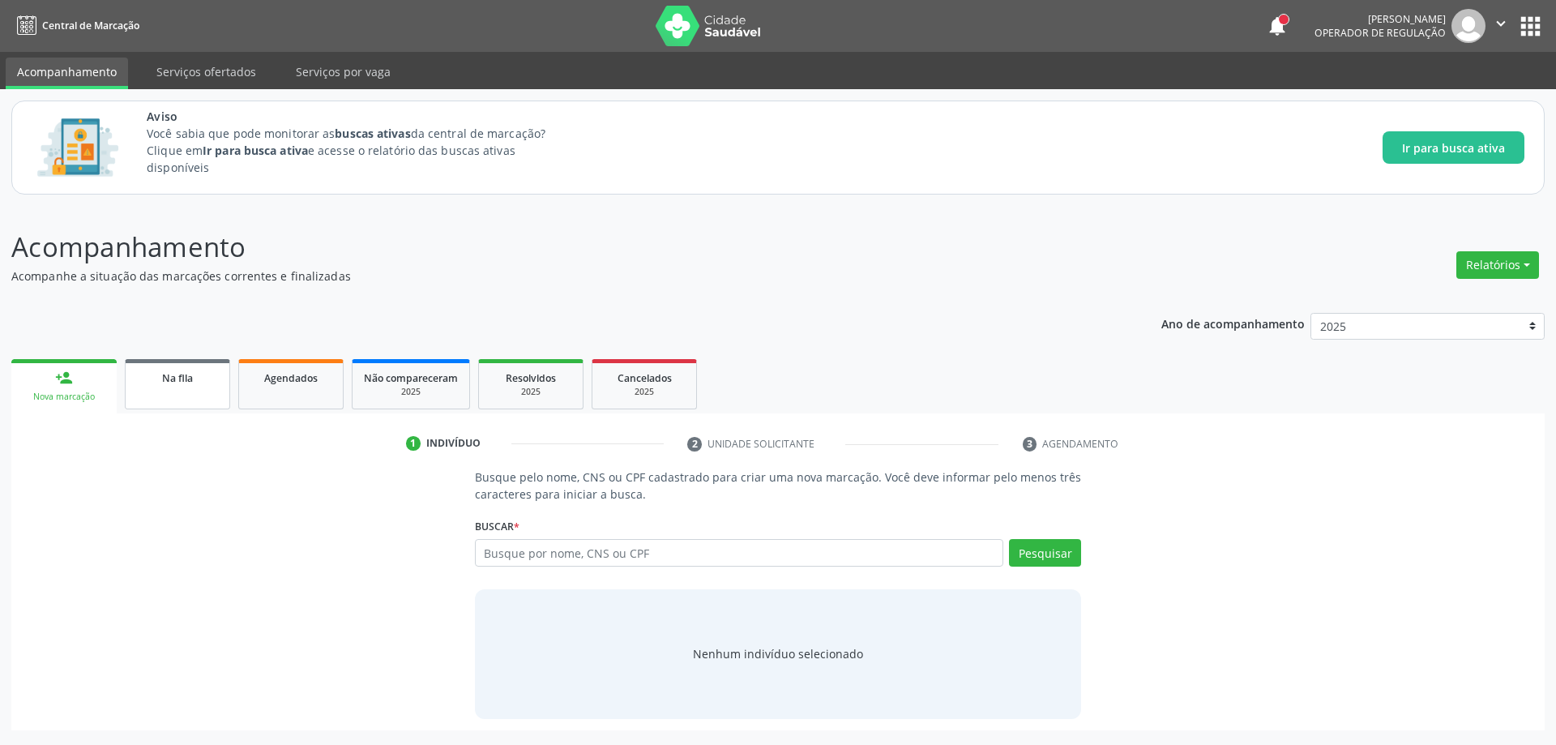
click at [173, 396] on link "Na fila" at bounding box center [177, 384] width 105 height 50
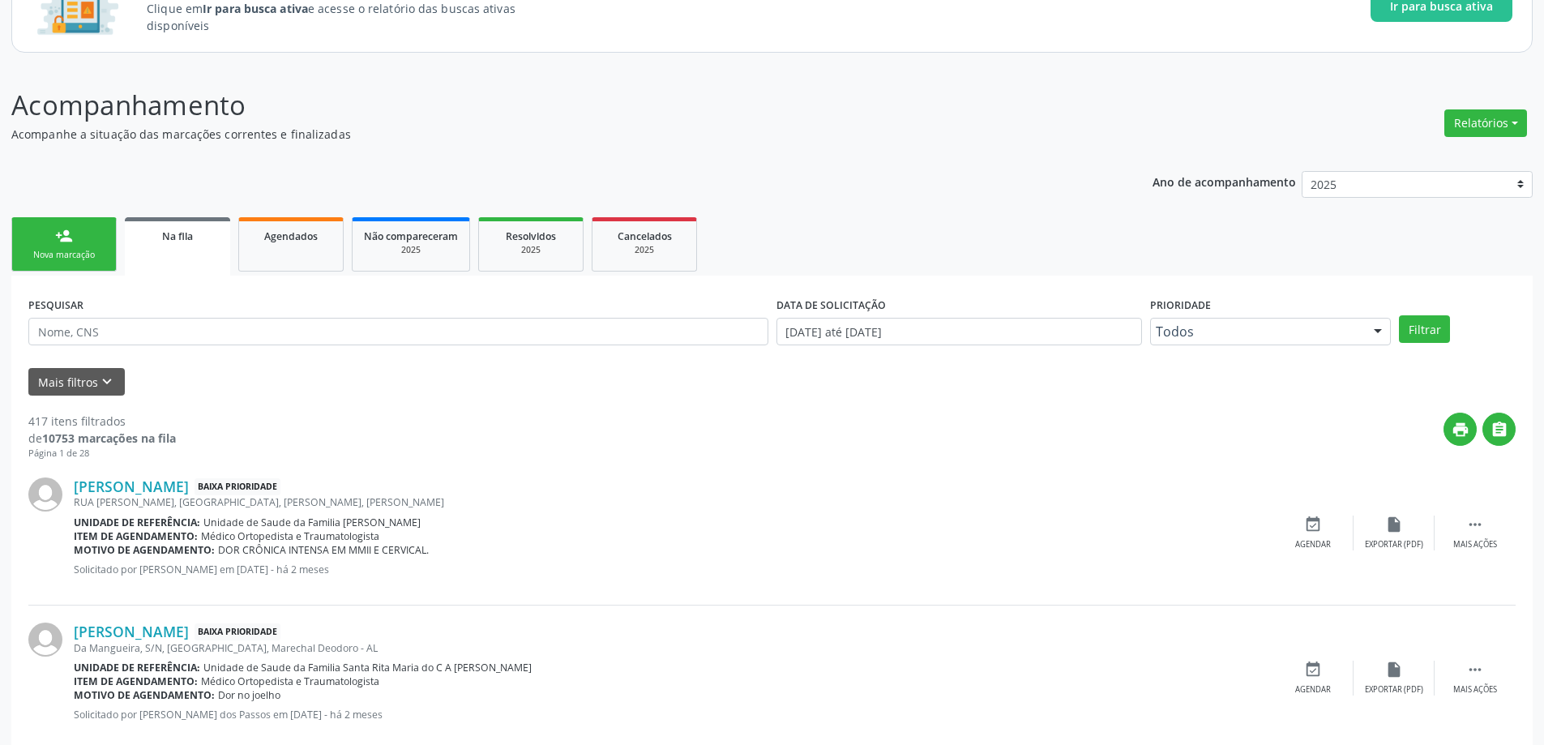
scroll to position [162, 0]
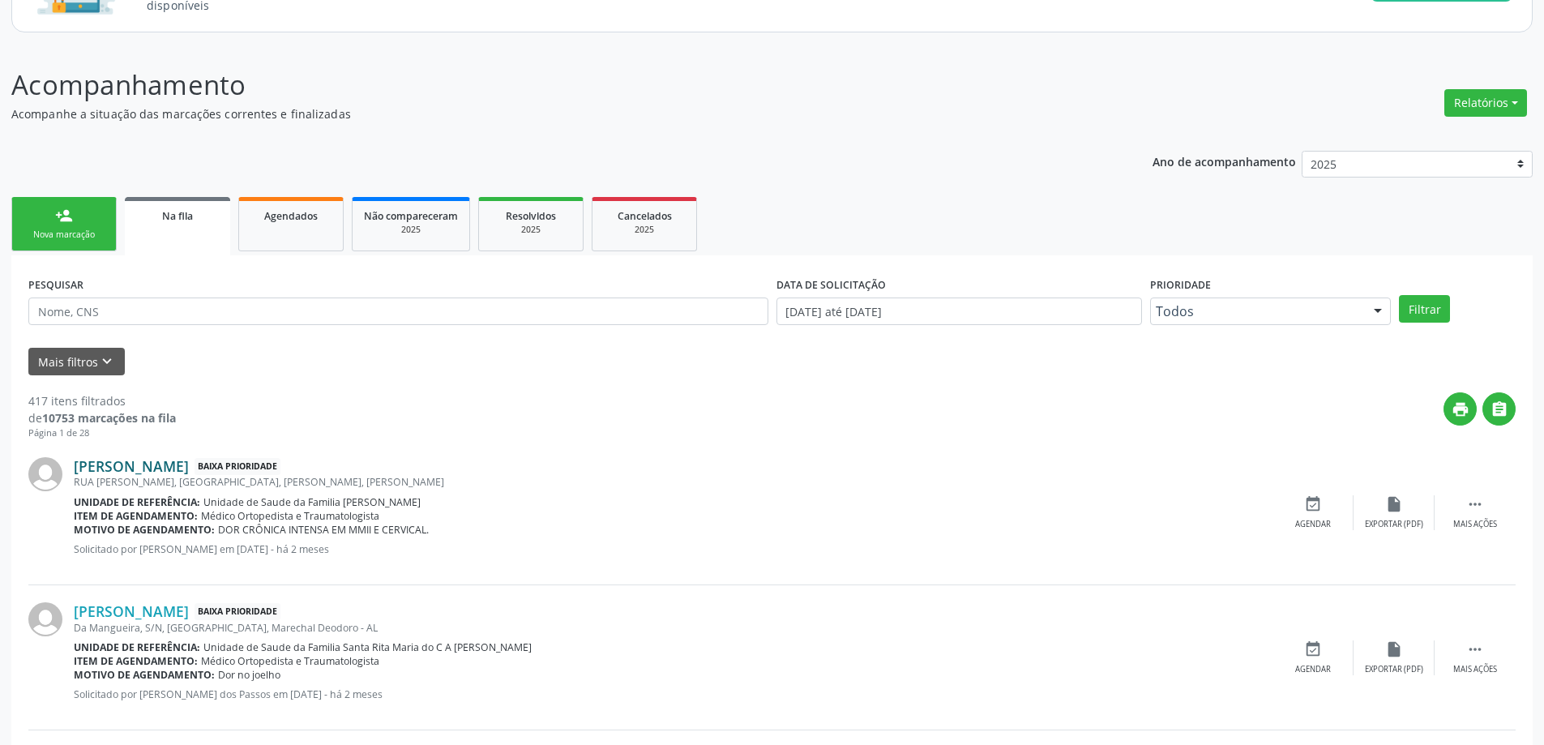
click at [103, 469] on link "Raimundo Herenaldo dos Santos" at bounding box center [131, 466] width 115 height 18
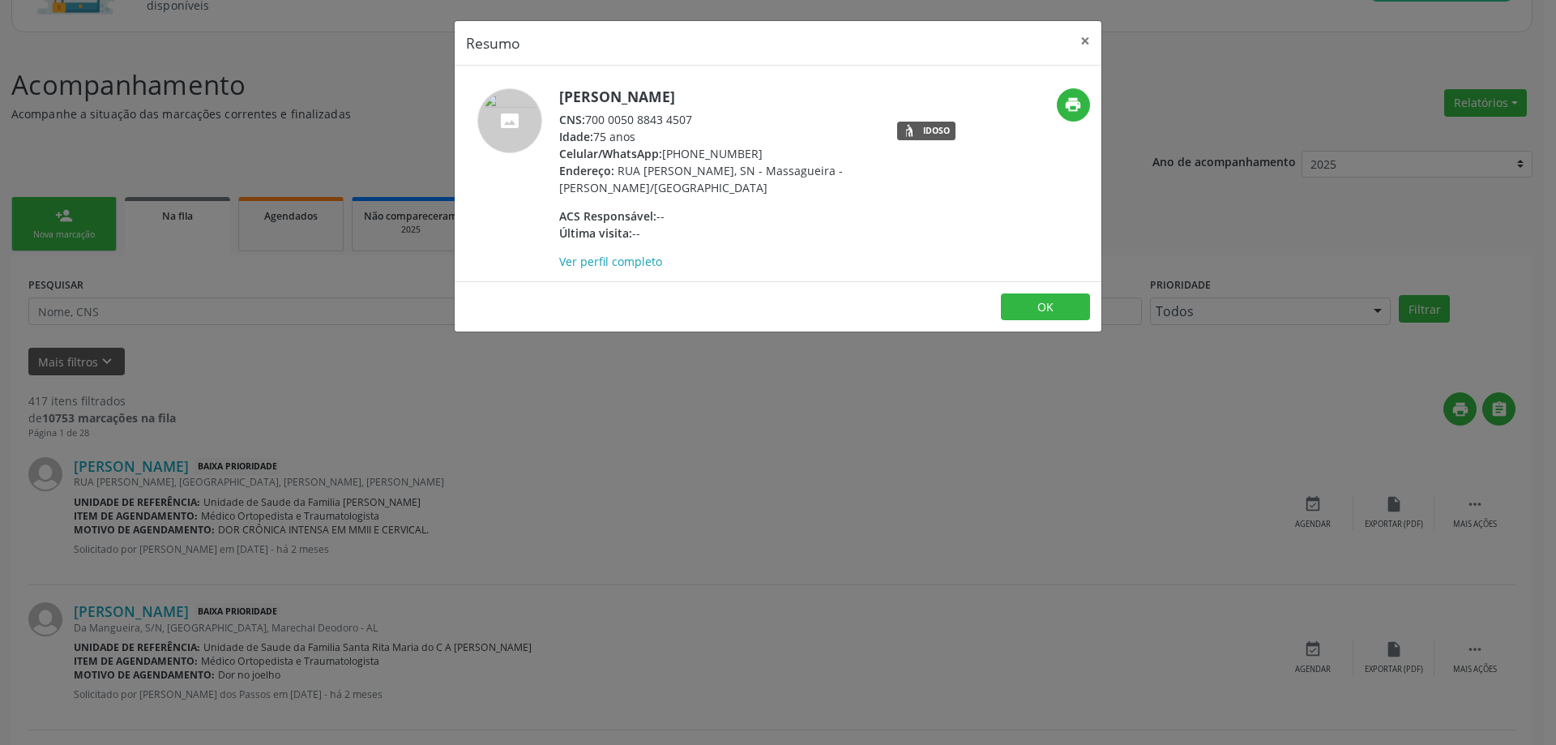
drag, startPoint x: 696, startPoint y: 119, endPoint x: 589, endPoint y: 122, distance: 107.0
click at [589, 122] on div "CNS: 700 0050 8843 4507" at bounding box center [716, 119] width 315 height 17
copy div "700 0050 8843 4507"
click at [1085, 42] on button "×" at bounding box center [1085, 41] width 32 height 40
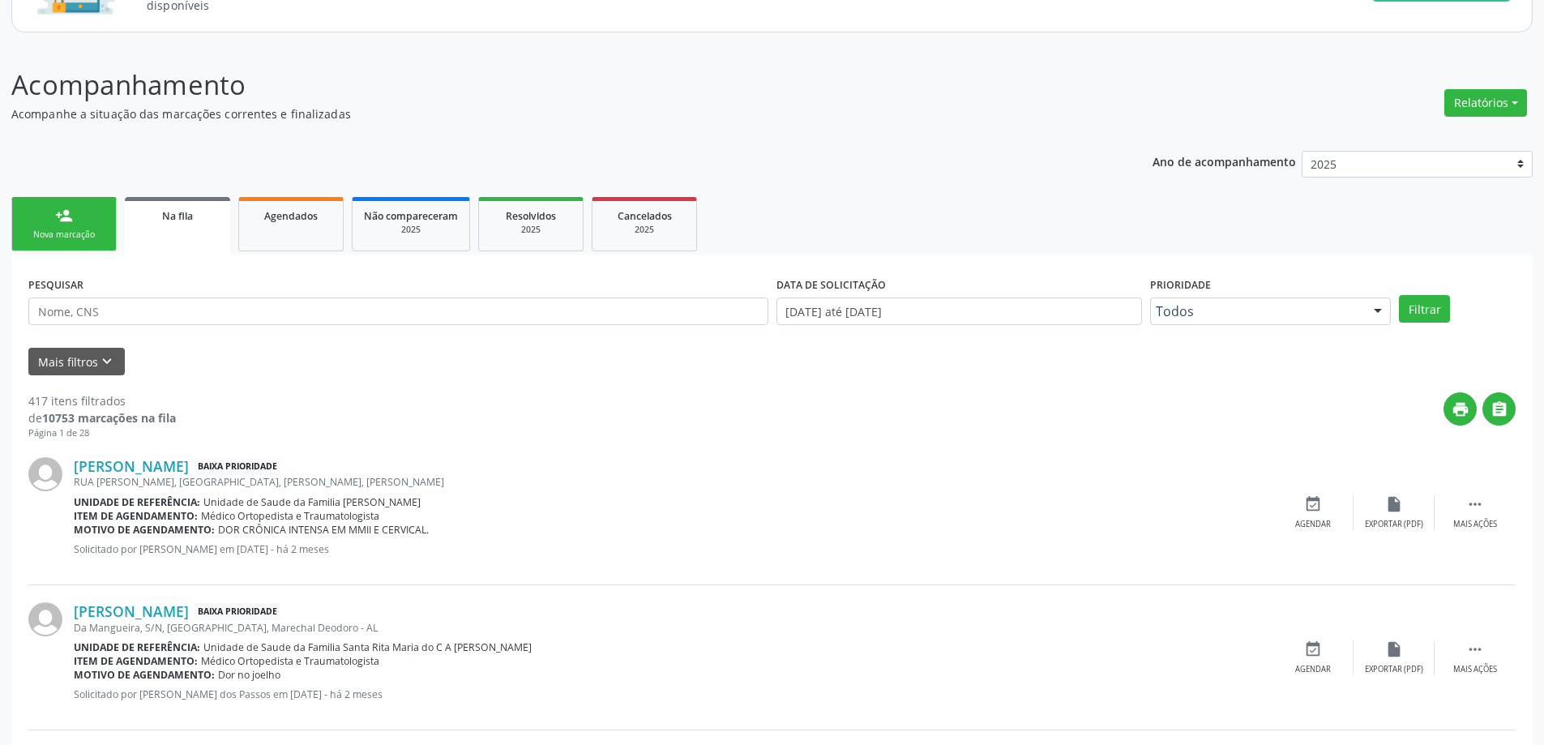
click at [1306, 493] on div "Raimundo Herenaldo dos Santos Baixa Prioridade RUA DONINA BARBOSA, SN, Massague…" at bounding box center [771, 512] width 1487 height 145
click at [1306, 504] on icon "event_available" at bounding box center [1313, 504] width 18 height 18
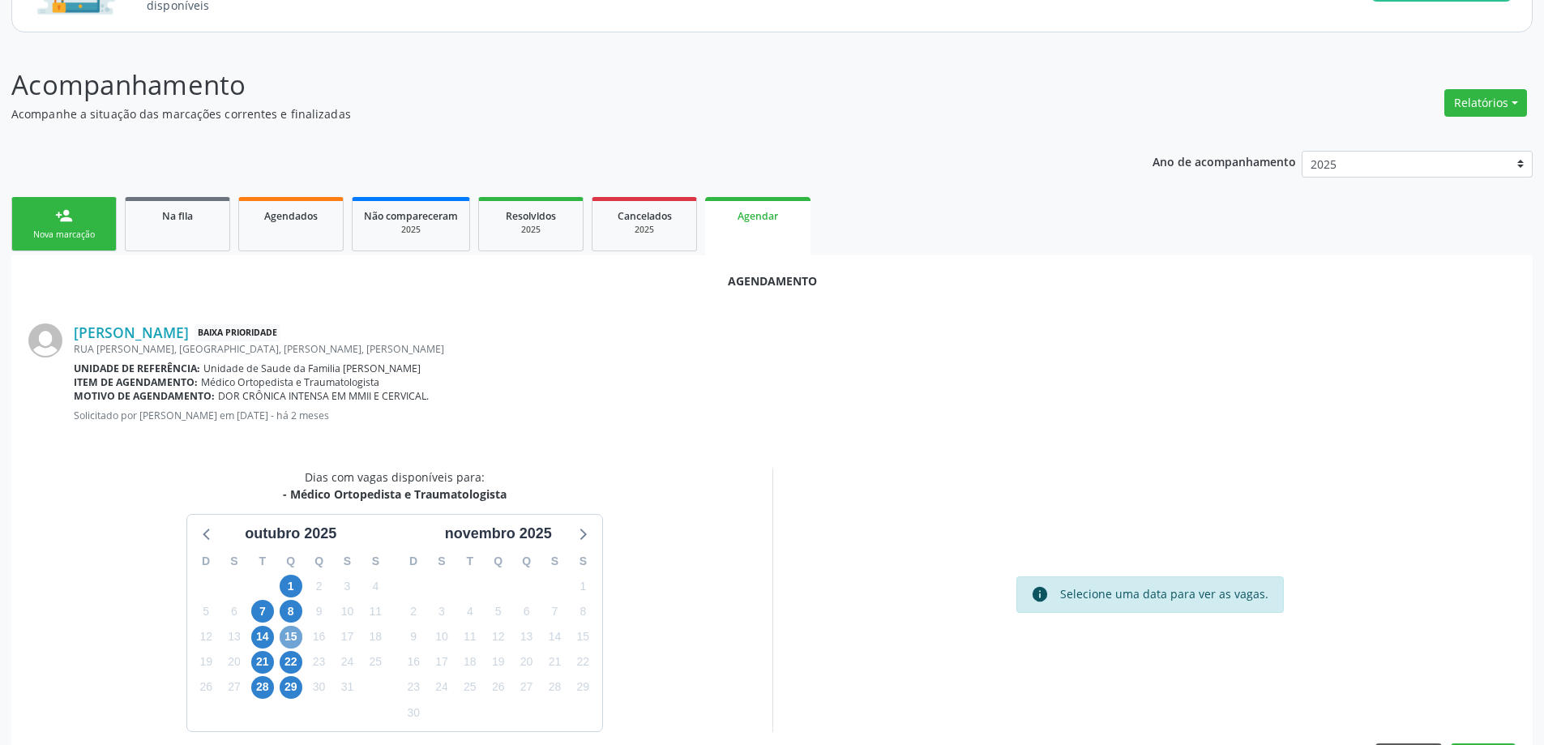
click at [285, 640] on span "15" at bounding box center [291, 637] width 23 height 23
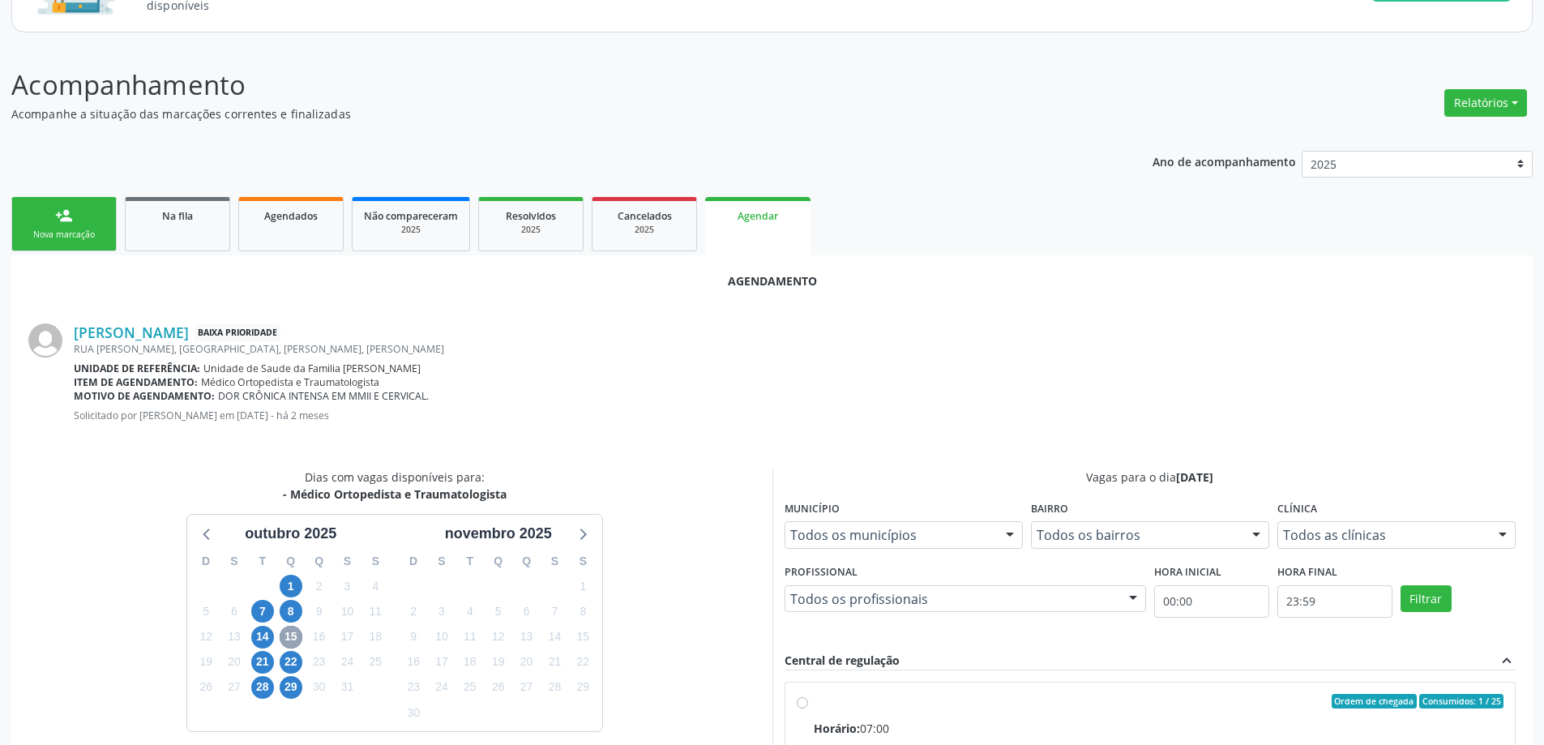
scroll to position [243, 0]
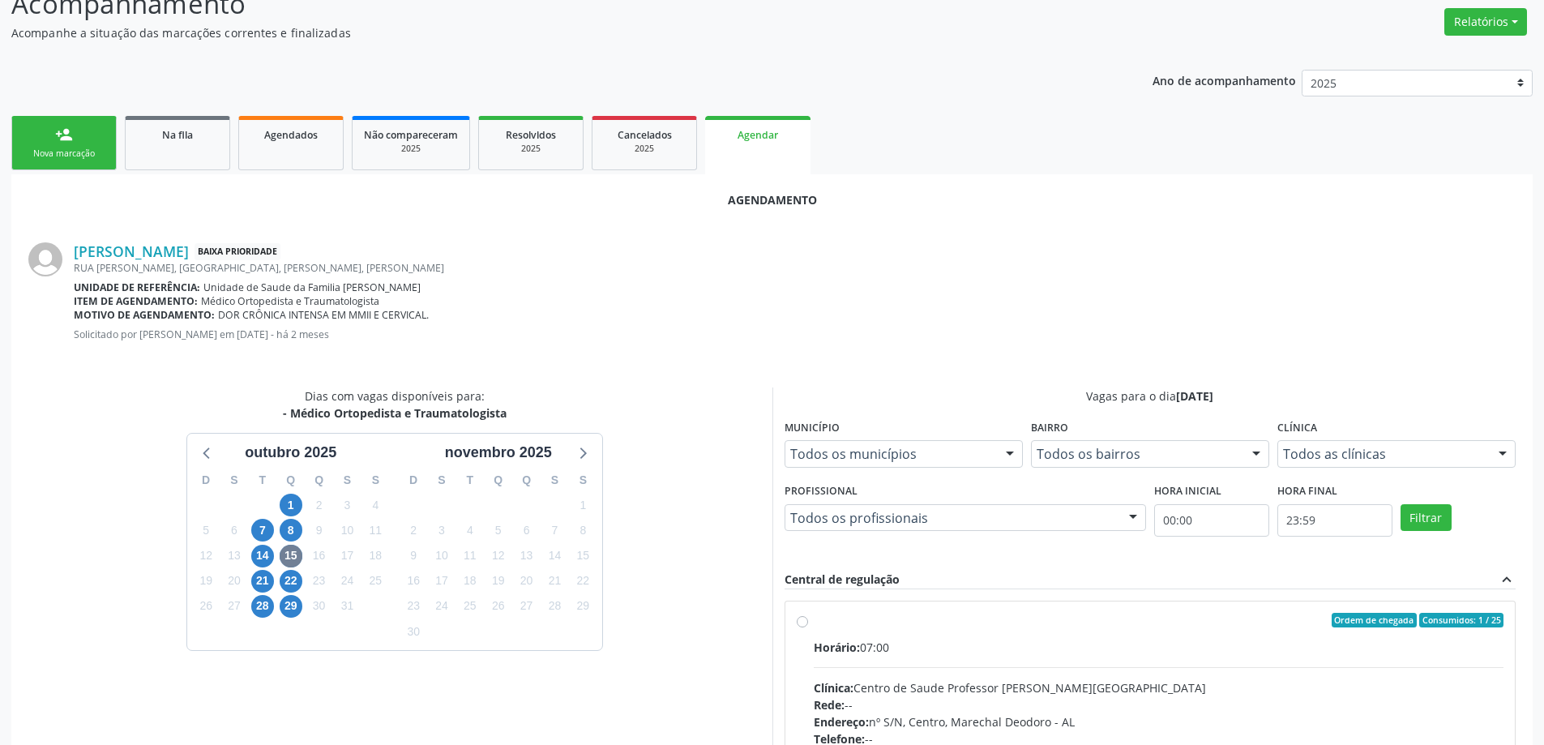
click at [814, 623] on label "Ordem de chegada Consumidos: 1 / 25 Horário: 07:00 Clínica: Centro de Saude Pro…" at bounding box center [1159, 737] width 691 height 249
click at [805, 623] on input "Ordem de chegada Consumidos: 1 / 25 Horário: 07:00 Clínica: Centro de Saude Pro…" at bounding box center [802, 620] width 11 height 15
radio input "true"
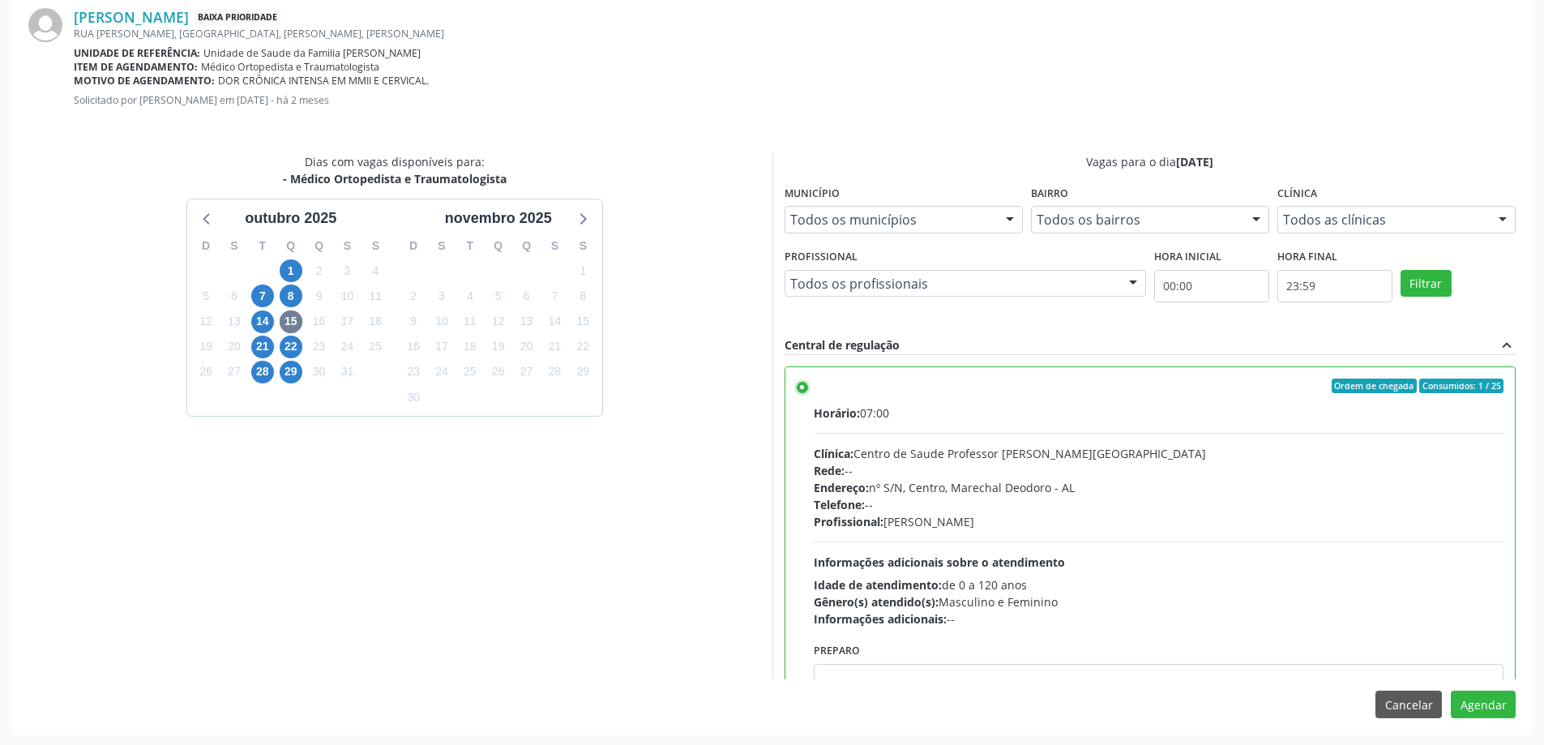
scroll to position [479, 0]
click at [1501, 714] on button "Agendar" at bounding box center [1483, 703] width 65 height 28
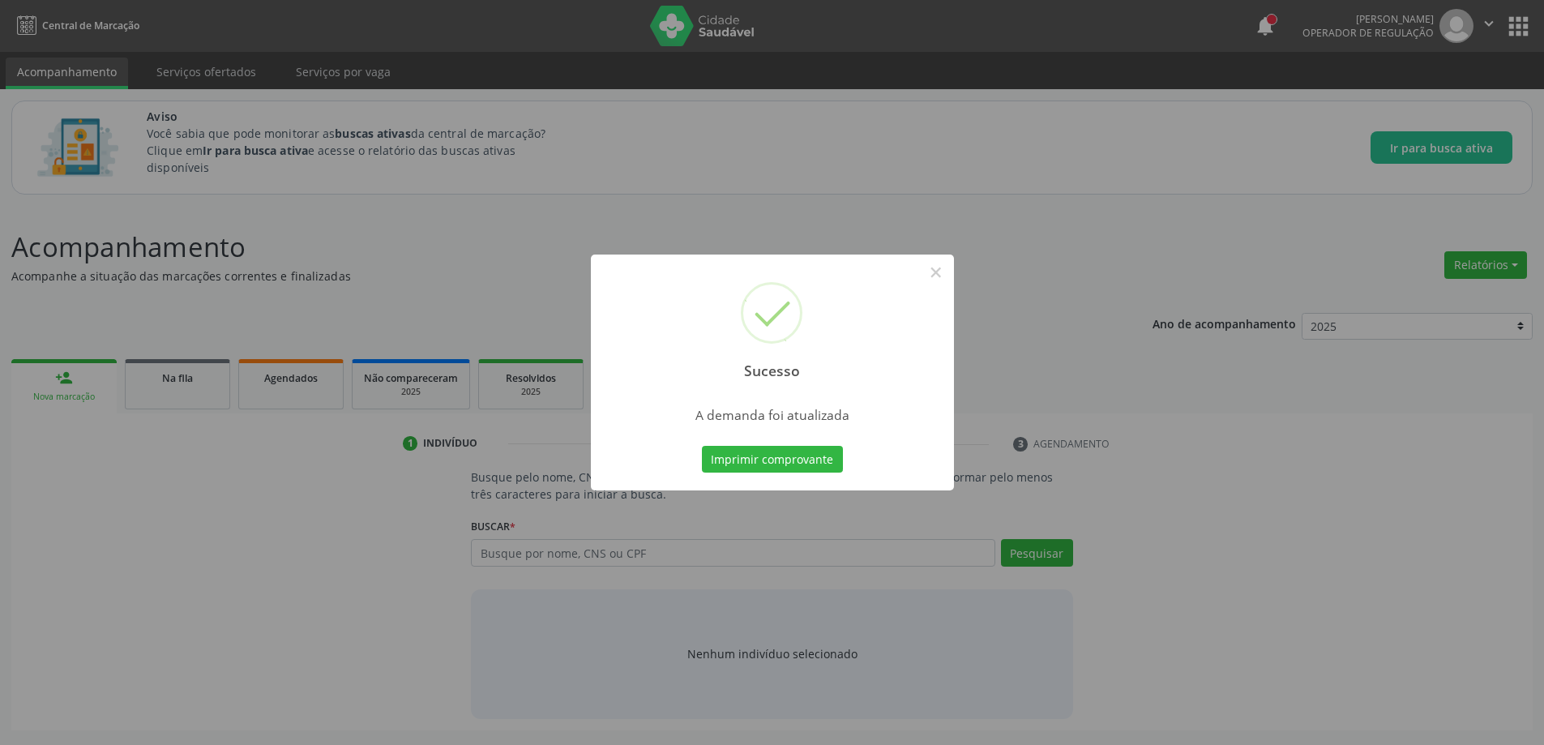
scroll to position [0, 0]
click at [943, 276] on button "×" at bounding box center [942, 273] width 28 height 28
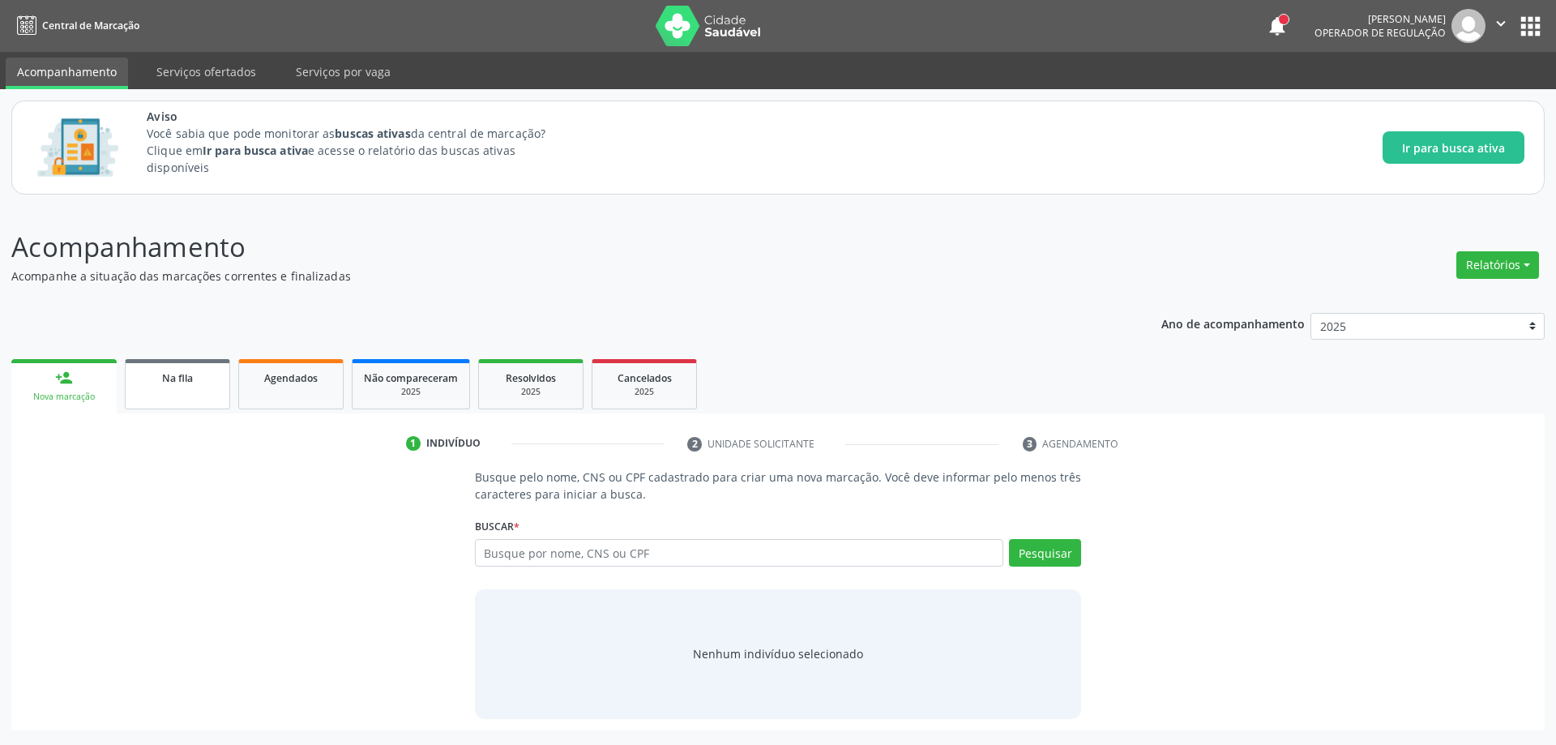
click at [178, 394] on link "Na fila" at bounding box center [177, 384] width 105 height 50
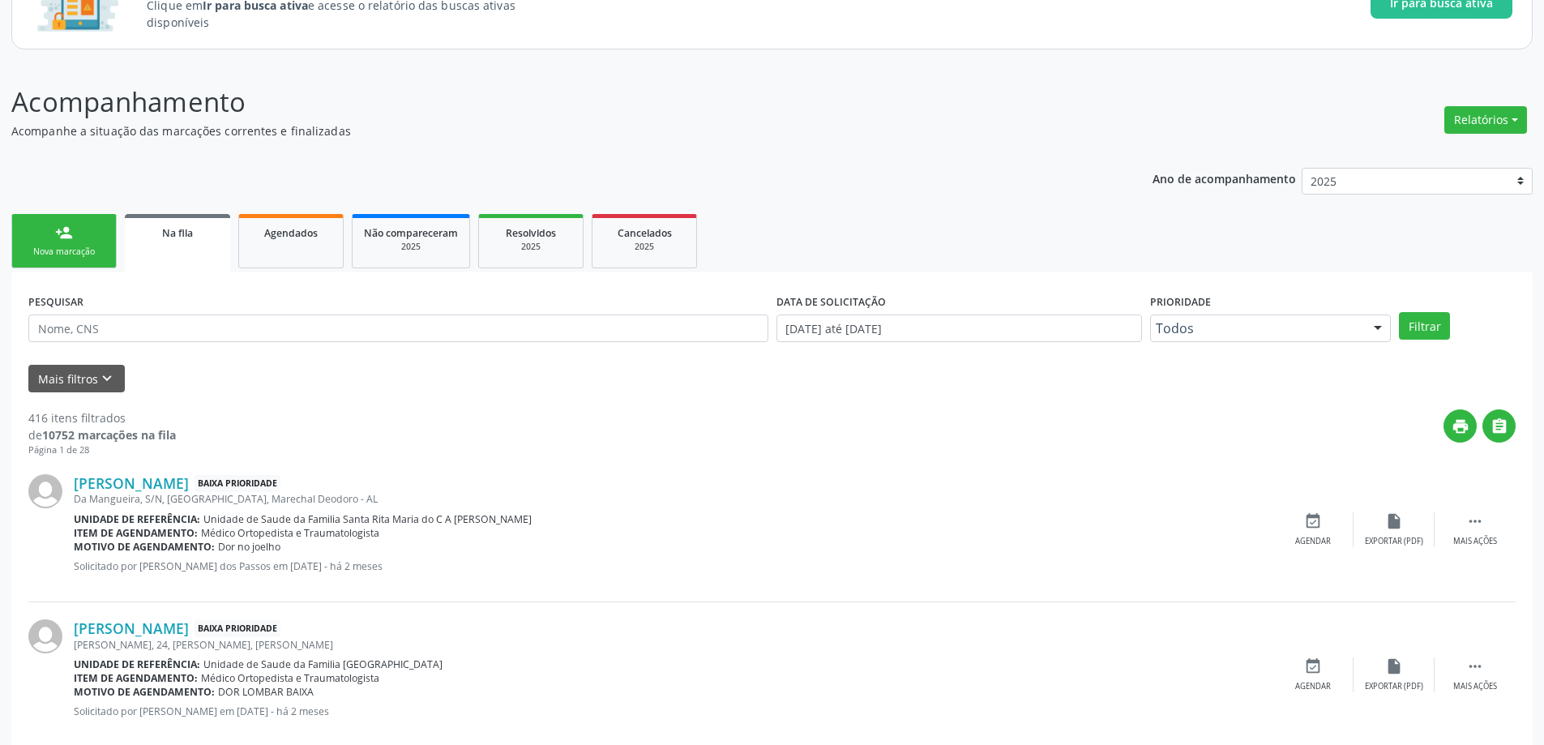
scroll to position [243, 0]
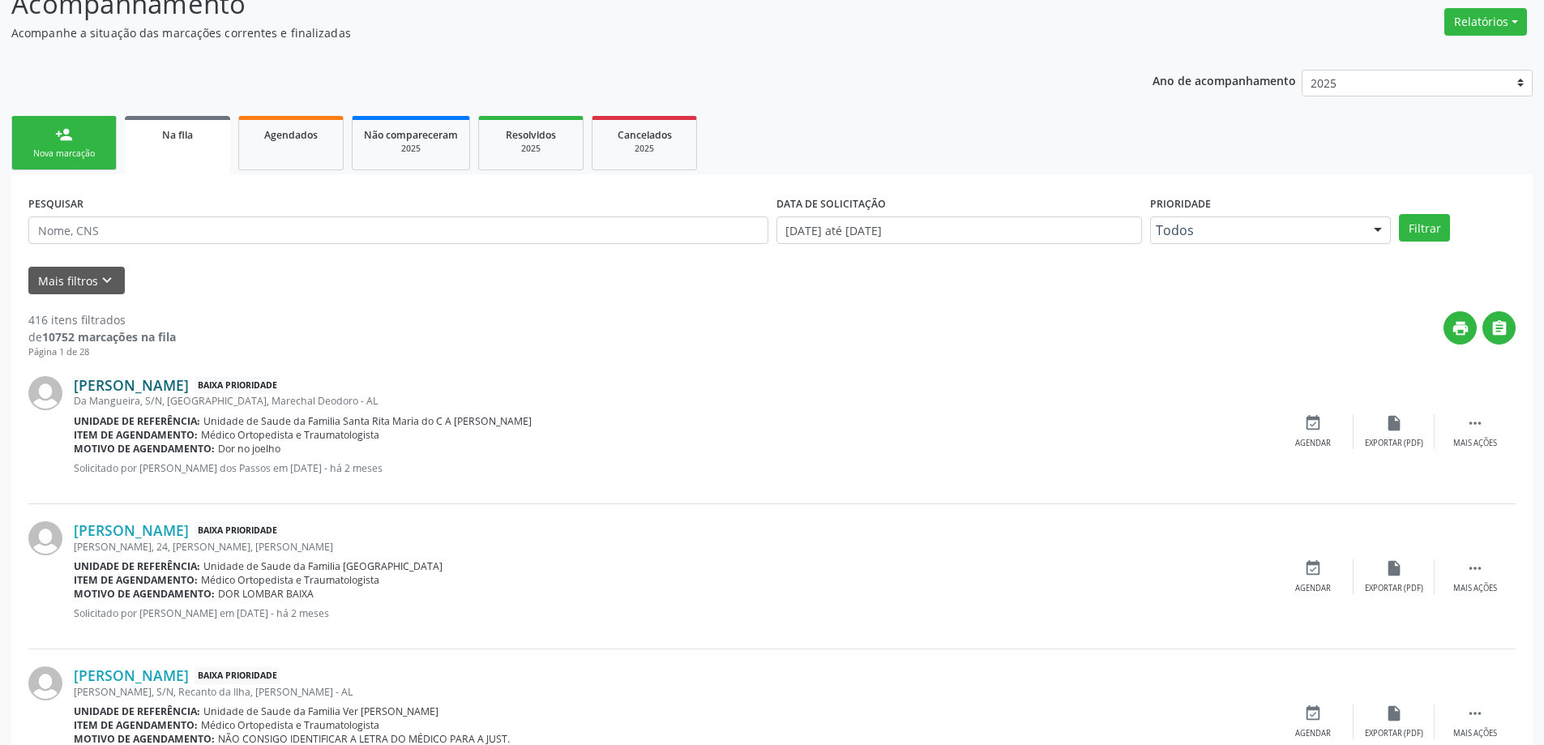
click at [97, 392] on link "Maria Cicera dos Santos" at bounding box center [131, 385] width 115 height 18
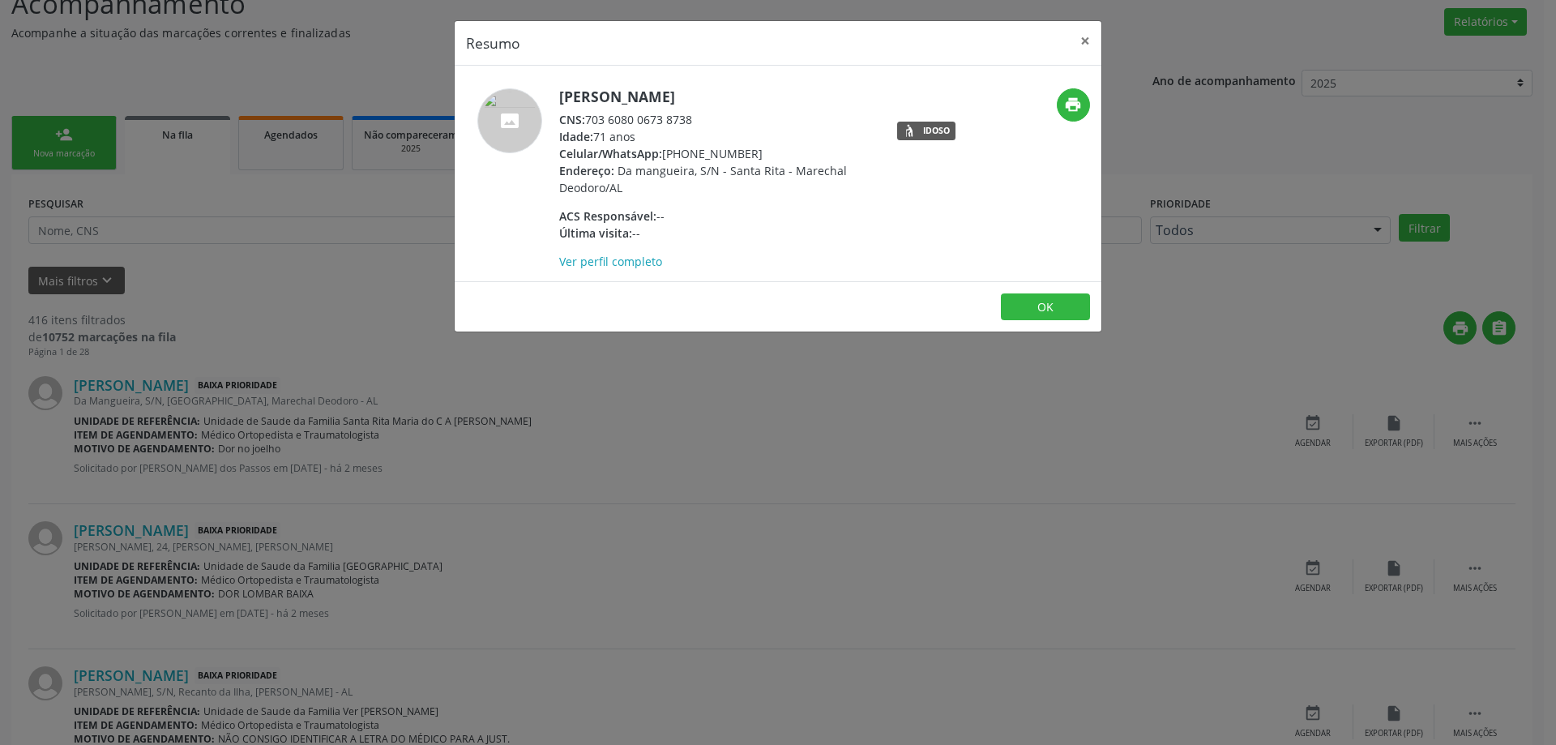
drag, startPoint x: 695, startPoint y: 122, endPoint x: 590, endPoint y: 122, distance: 104.6
click at [590, 122] on div "CNS: 703 6080 0673 8738" at bounding box center [716, 119] width 315 height 17
copy div "703 6080 0673 8738"
click at [1078, 53] on button "×" at bounding box center [1085, 41] width 32 height 40
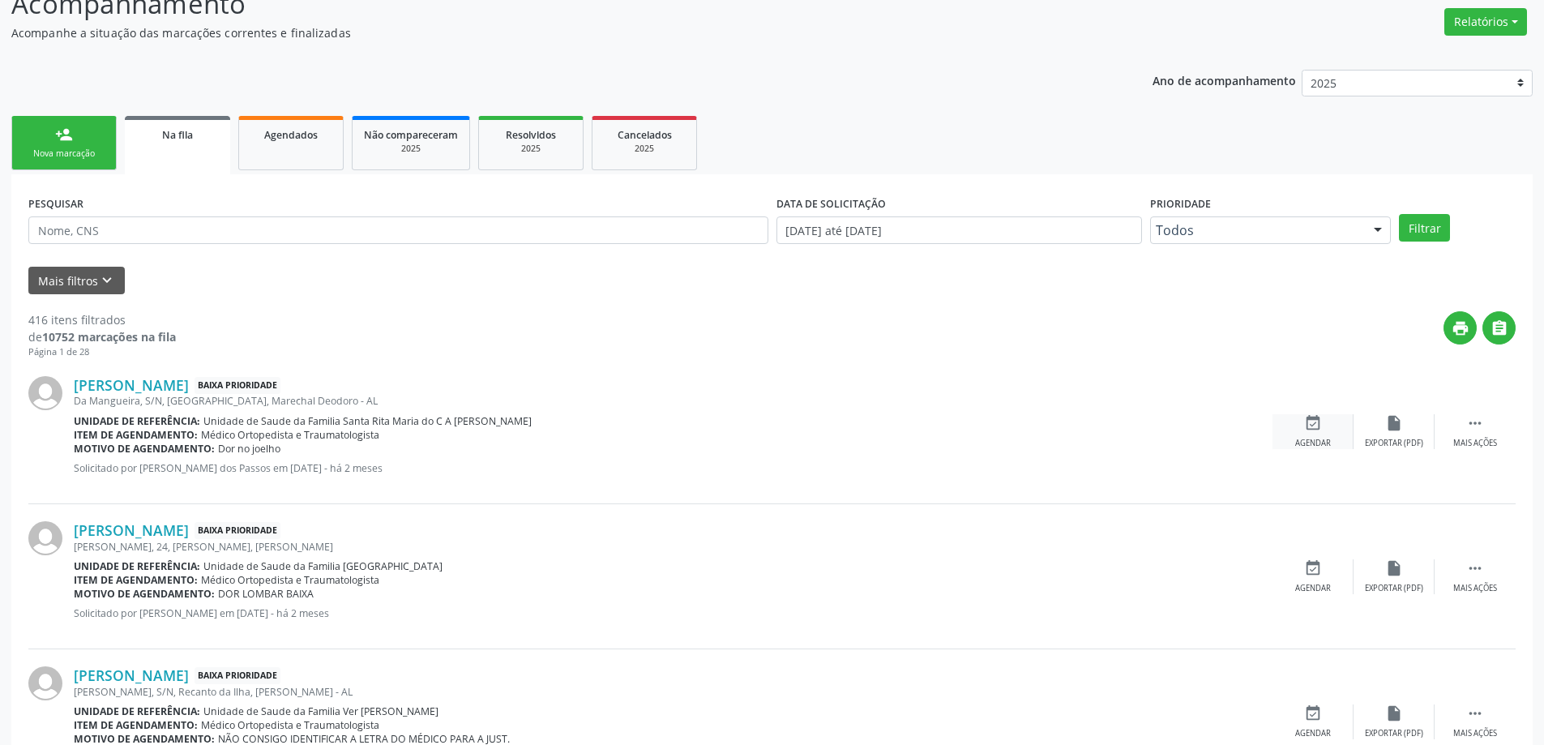
click at [1303, 448] on div "Agendar" at bounding box center [1313, 443] width 36 height 11
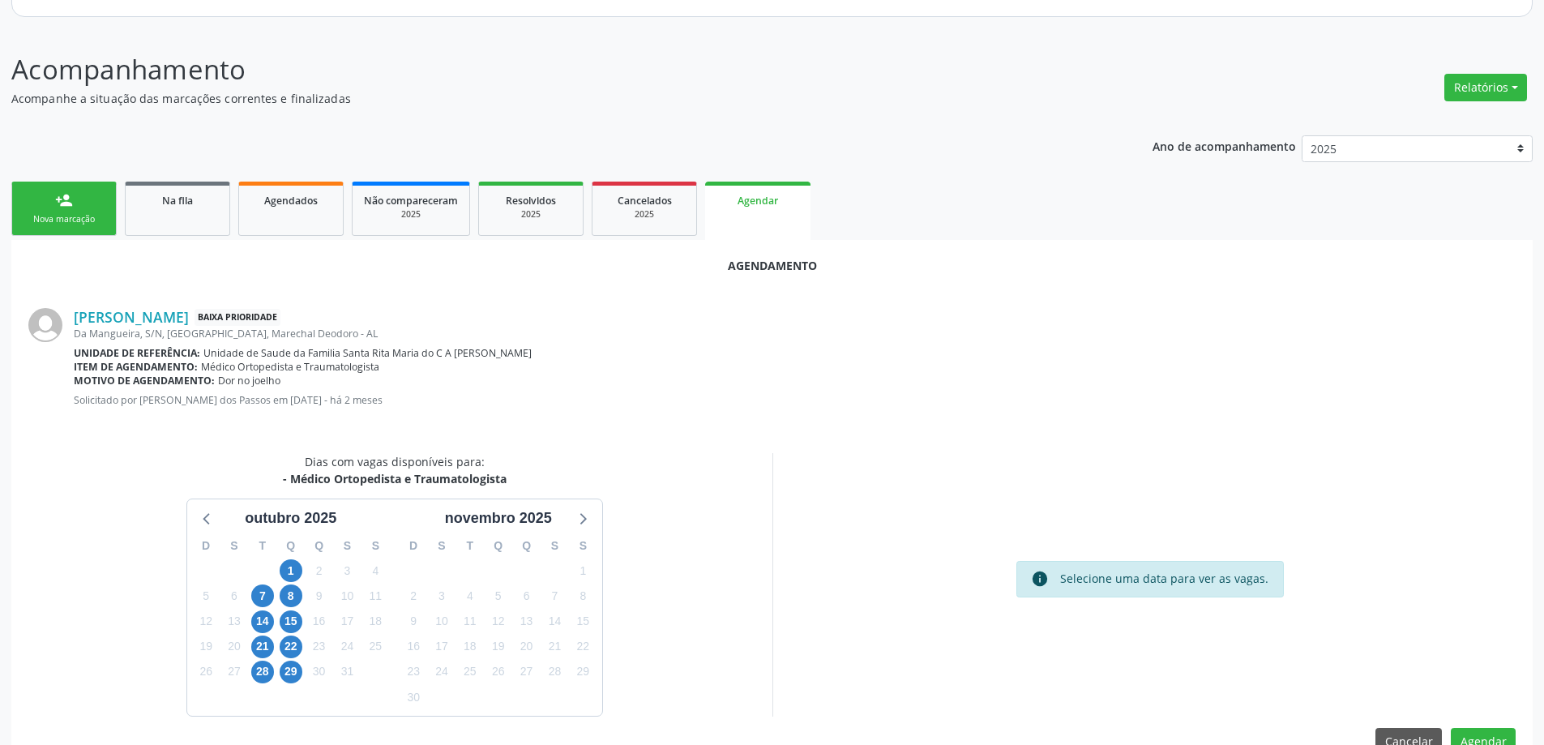
scroll to position [216, 0]
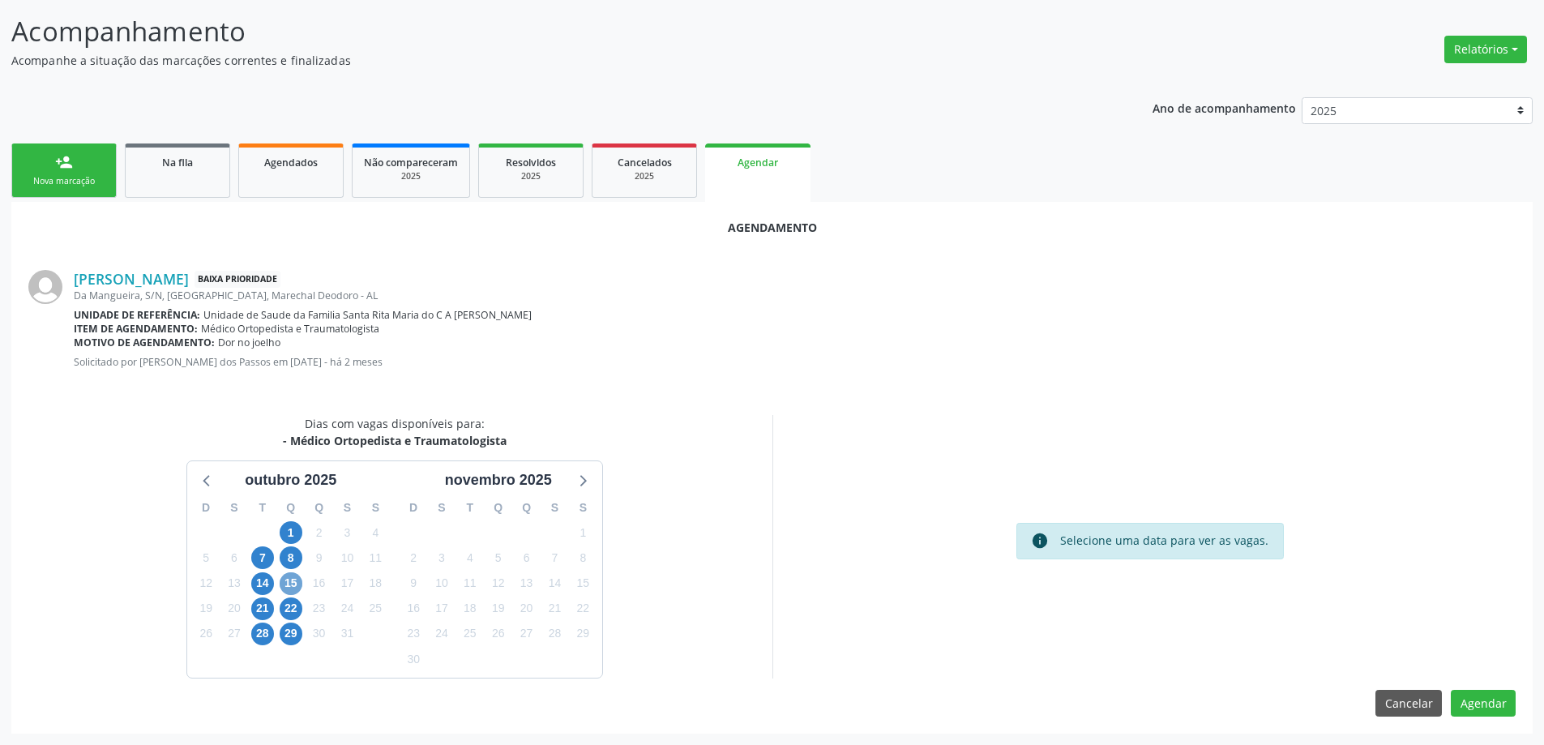
click at [289, 578] on span "15" at bounding box center [291, 583] width 23 height 23
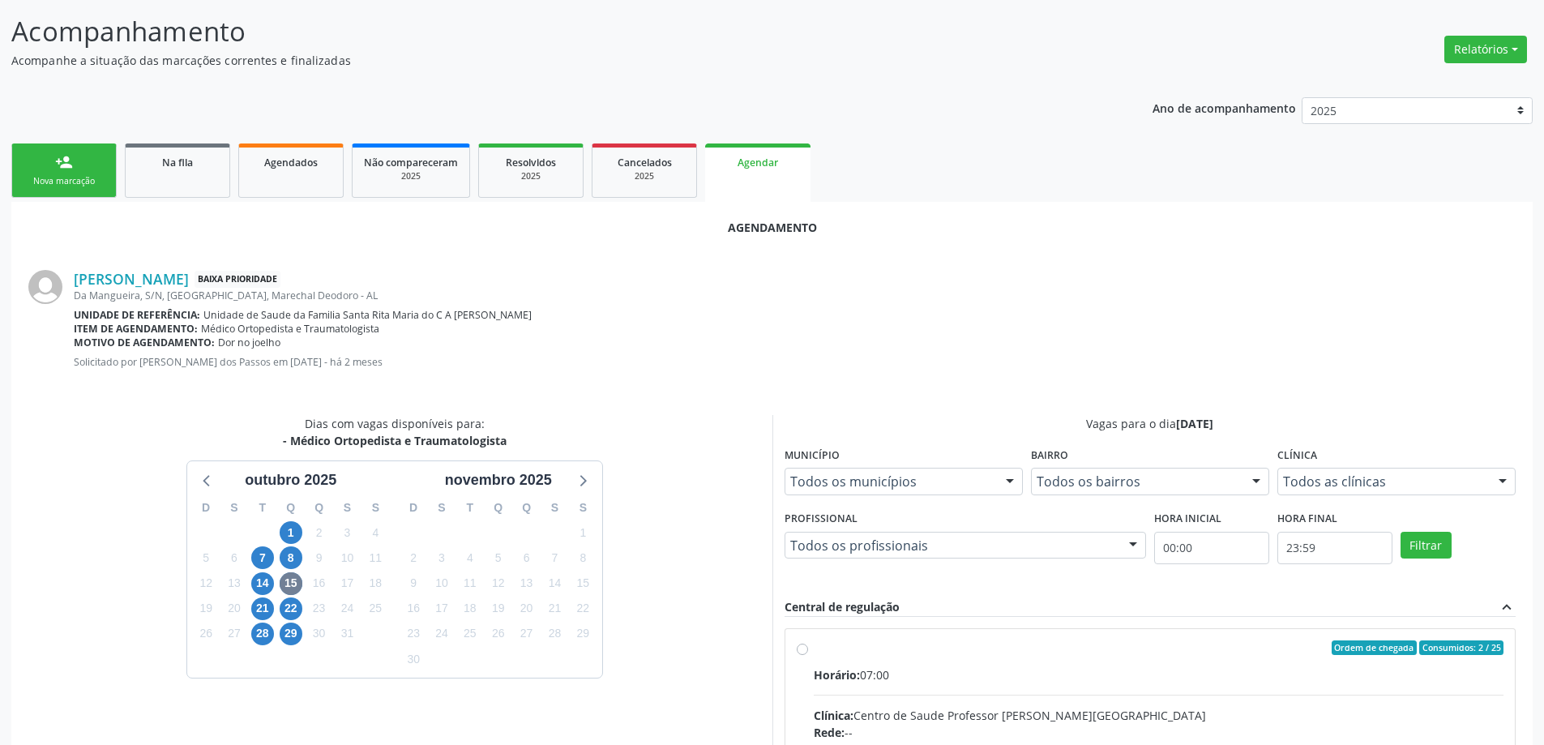
click at [804, 654] on input "Ordem de chegada Consumidos: 2 / 25 Horário: 07:00 Clínica: Centro de Saude Pro…" at bounding box center [802, 647] width 11 height 15
radio input "true"
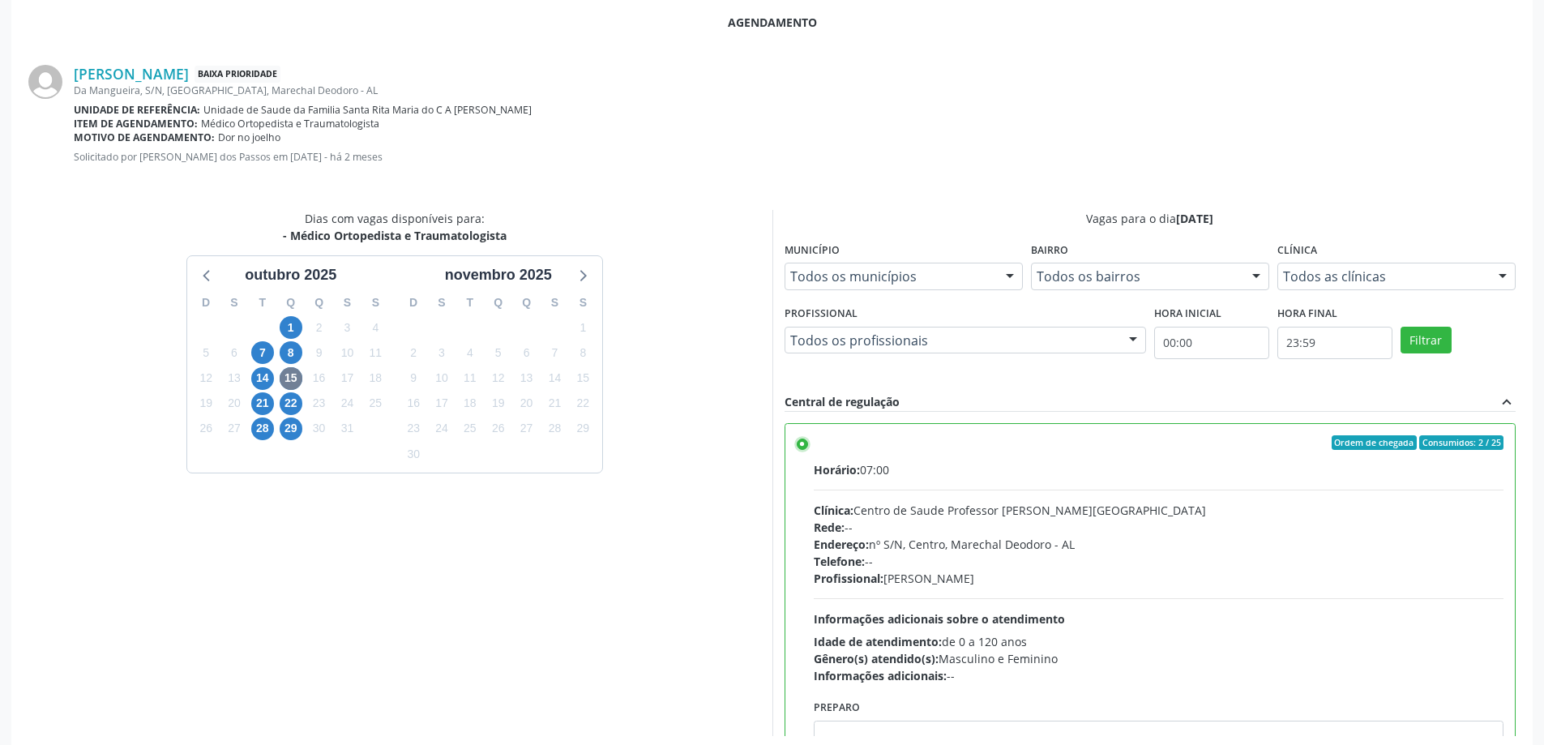
scroll to position [479, 0]
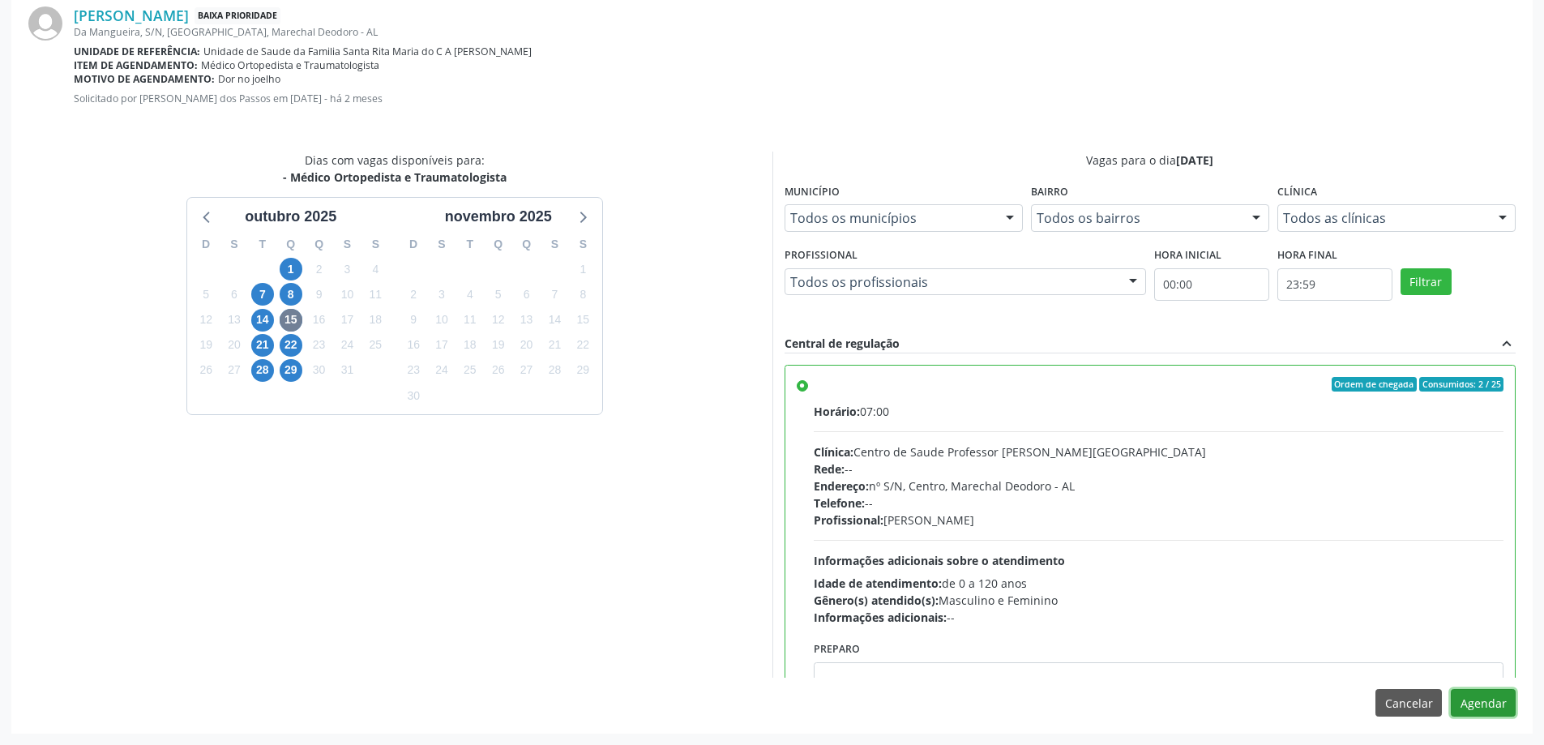
click at [1475, 710] on button "Agendar" at bounding box center [1483, 703] width 65 height 28
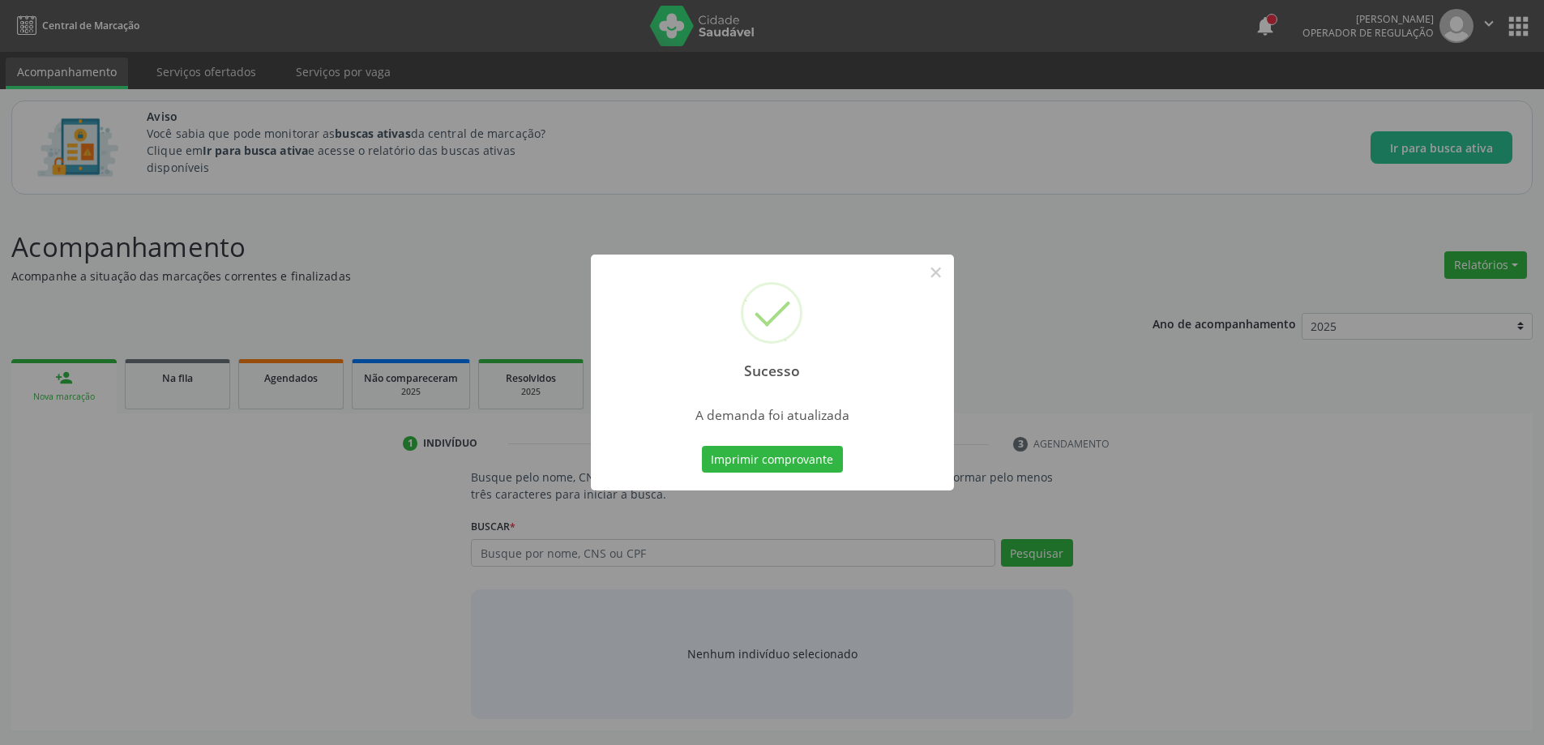
scroll to position [0, 0]
click at [947, 276] on button "×" at bounding box center [942, 273] width 28 height 28
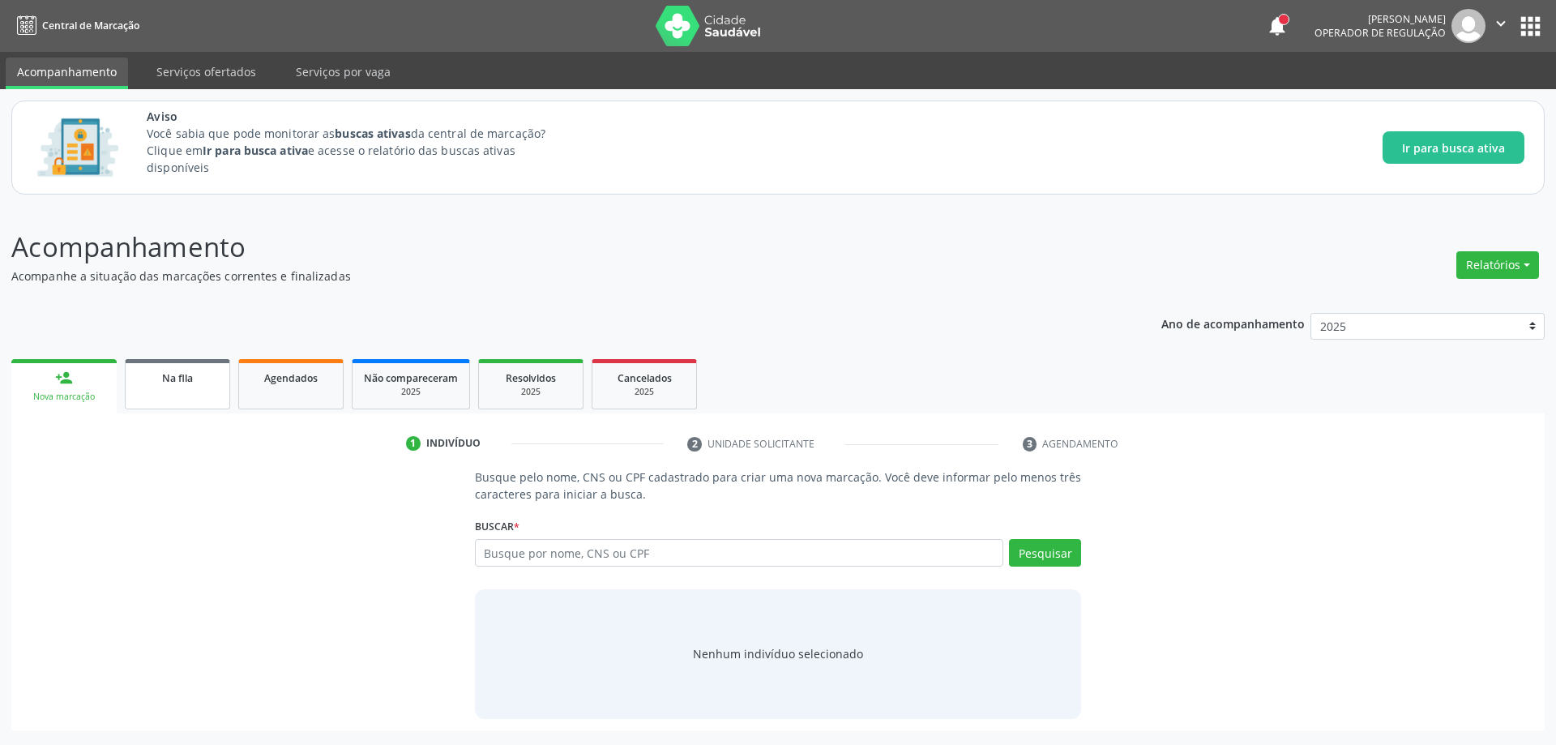
click at [175, 402] on link "Na fila" at bounding box center [177, 384] width 105 height 50
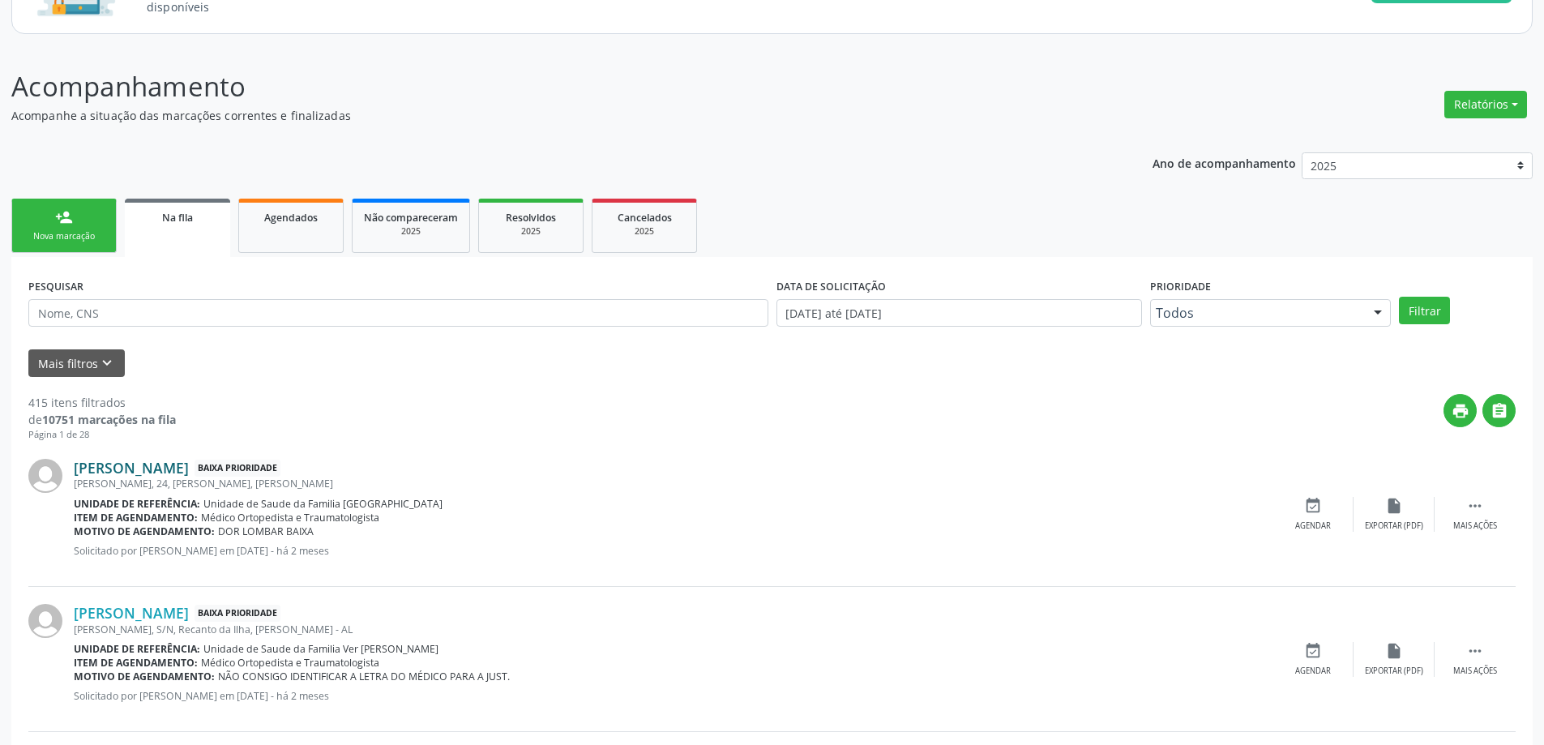
scroll to position [162, 0]
click at [115, 462] on link "[PERSON_NAME]" at bounding box center [131, 466] width 115 height 18
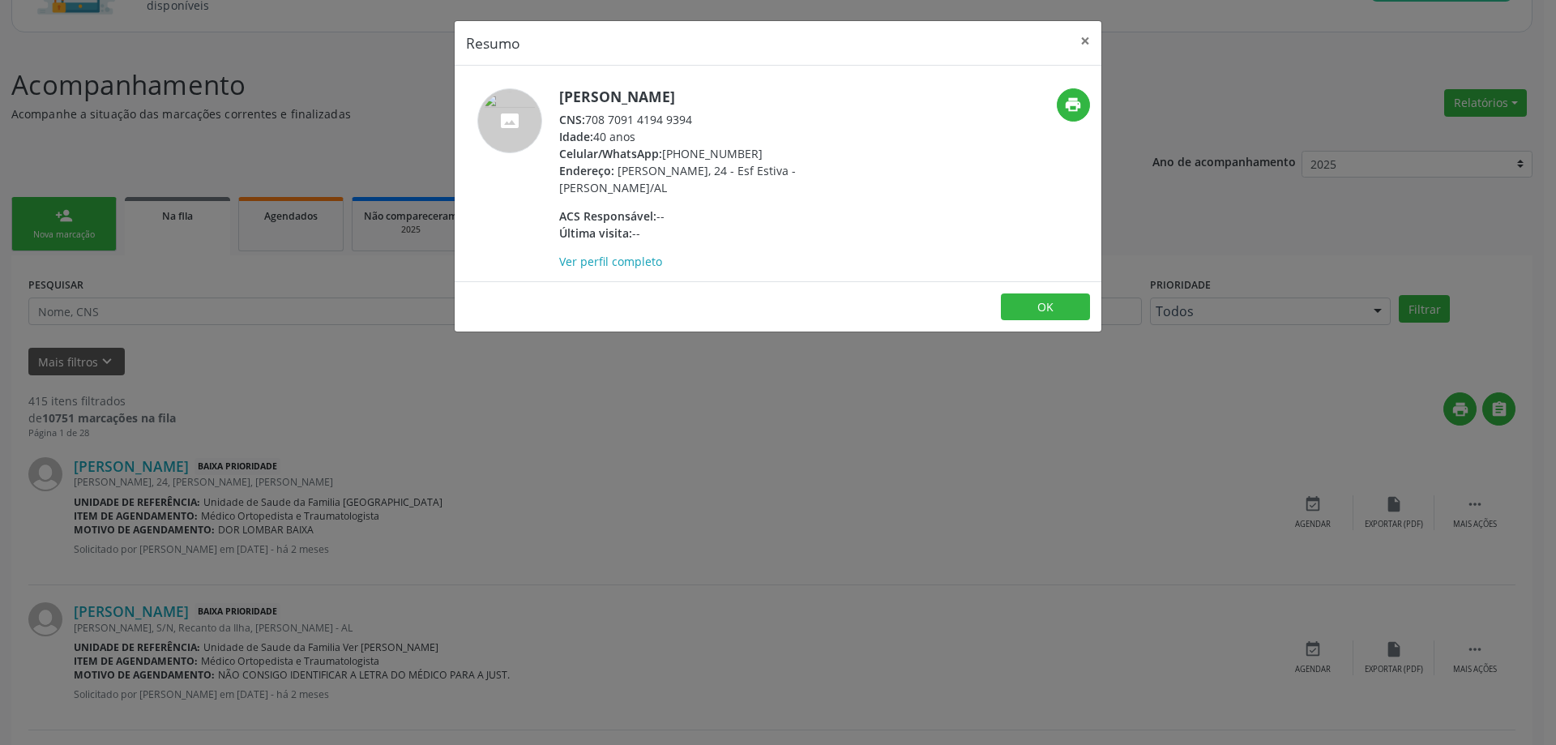
drag, startPoint x: 695, startPoint y: 123, endPoint x: 589, endPoint y: 124, distance: 106.2
click at [589, 124] on div "CNS: 708 7091 4194 9394" at bounding box center [716, 119] width 315 height 17
copy div "708 7091 4194 9394"
click at [1074, 36] on button "×" at bounding box center [1085, 41] width 32 height 40
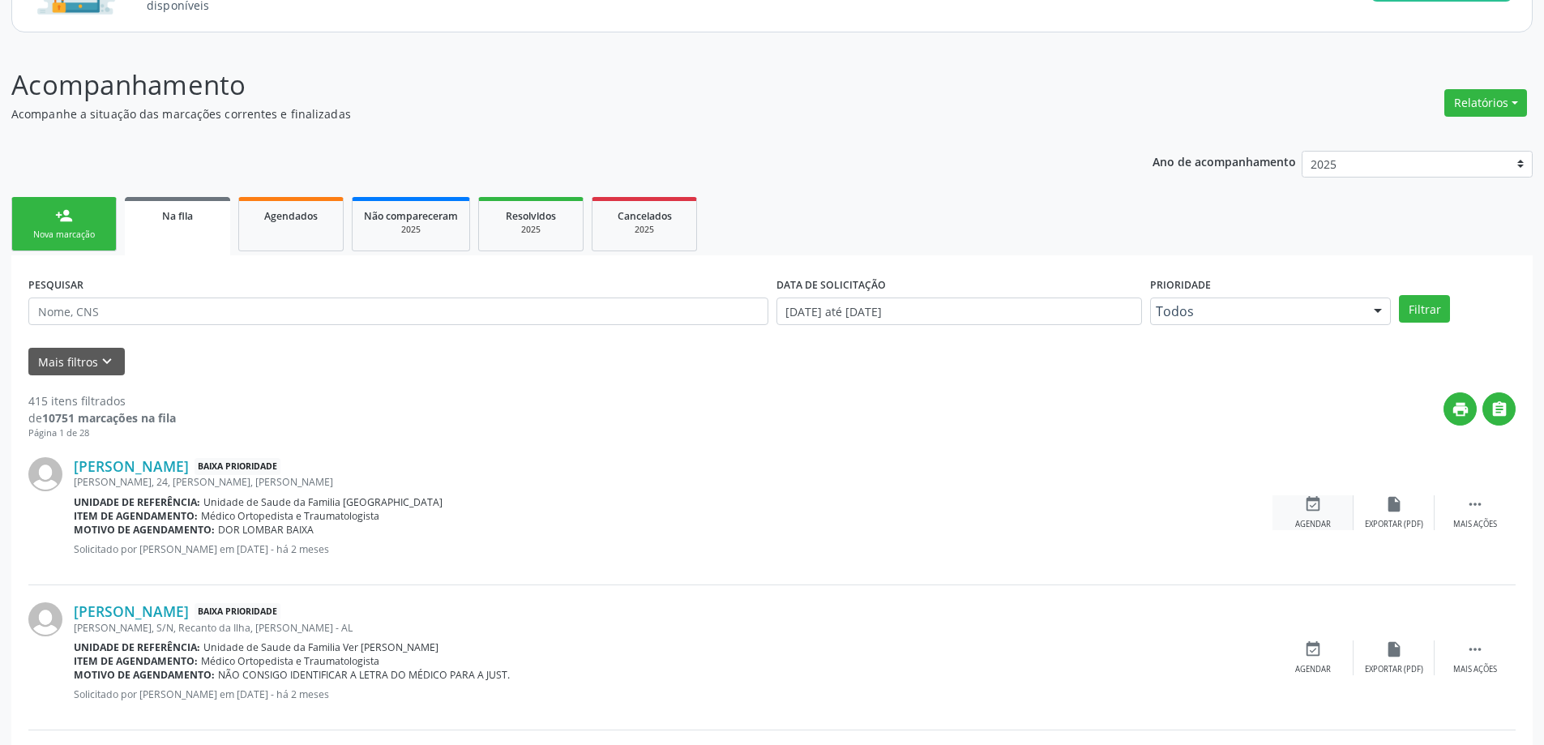
click at [1320, 509] on icon "event_available" at bounding box center [1313, 504] width 18 height 18
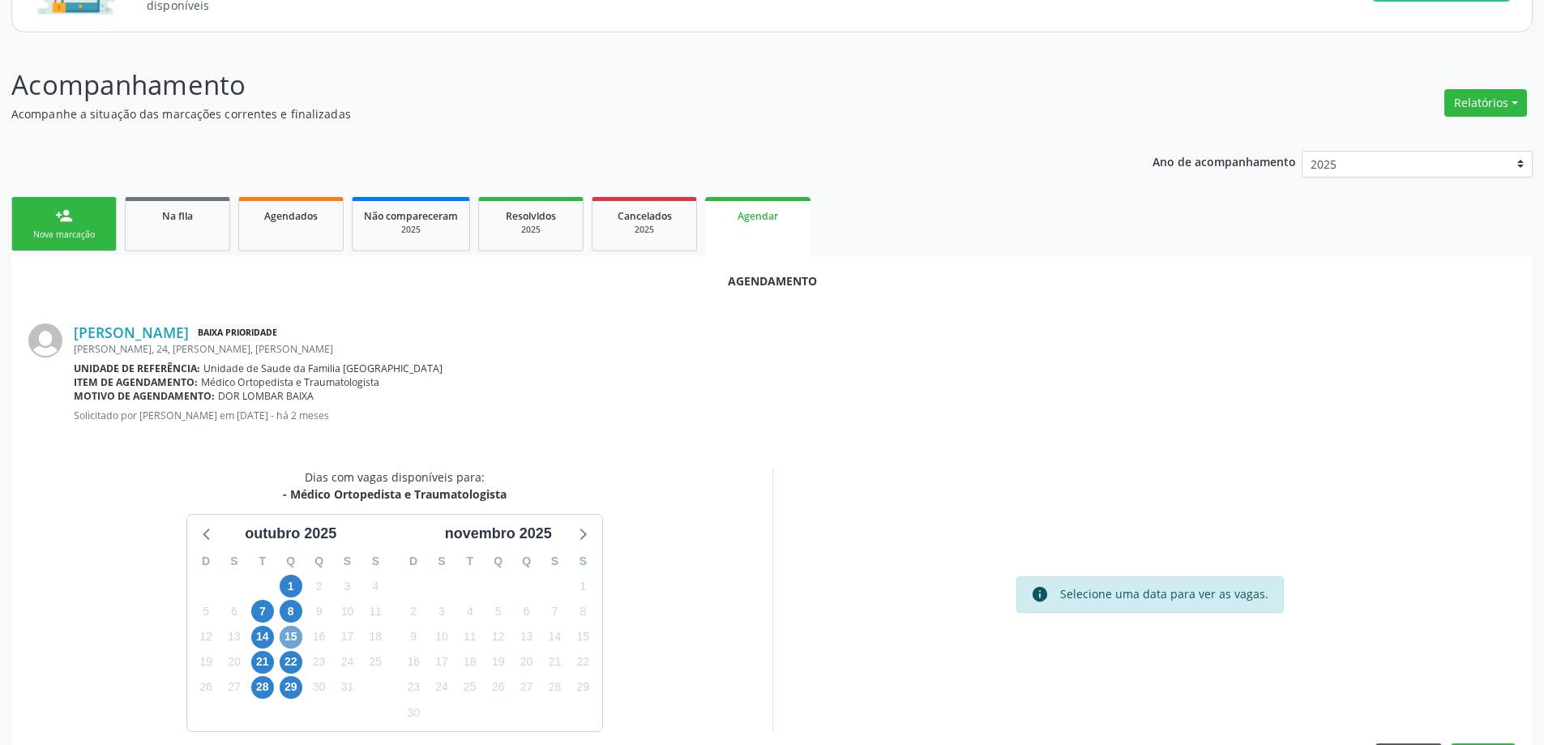
click at [295, 640] on span "15" at bounding box center [291, 637] width 23 height 23
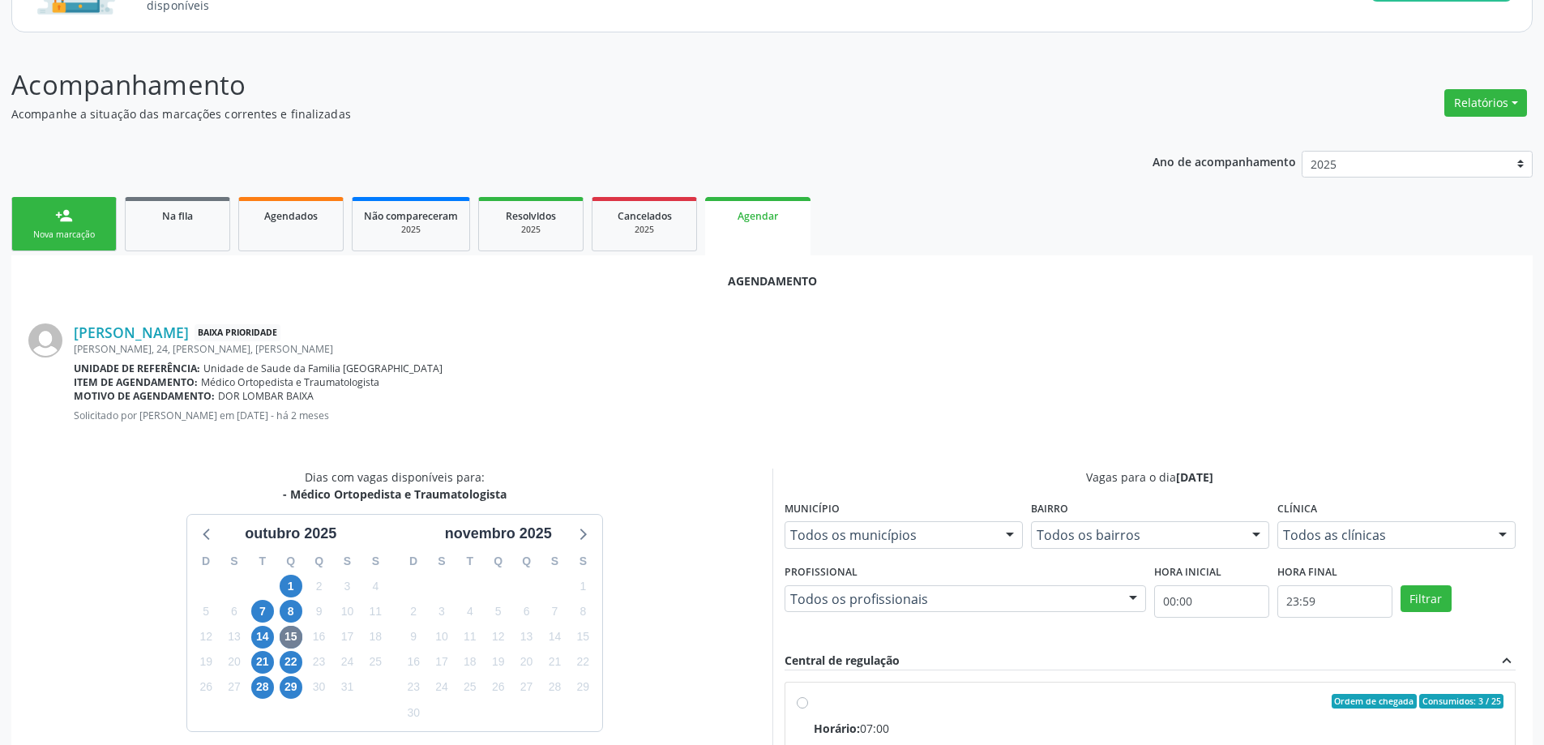
click at [801, 703] on input "Ordem de chegada Consumidos: 3 / 25 Horário: 07:00 Clínica: Centro de Saude Pro…" at bounding box center [802, 701] width 11 height 15
radio input "true"
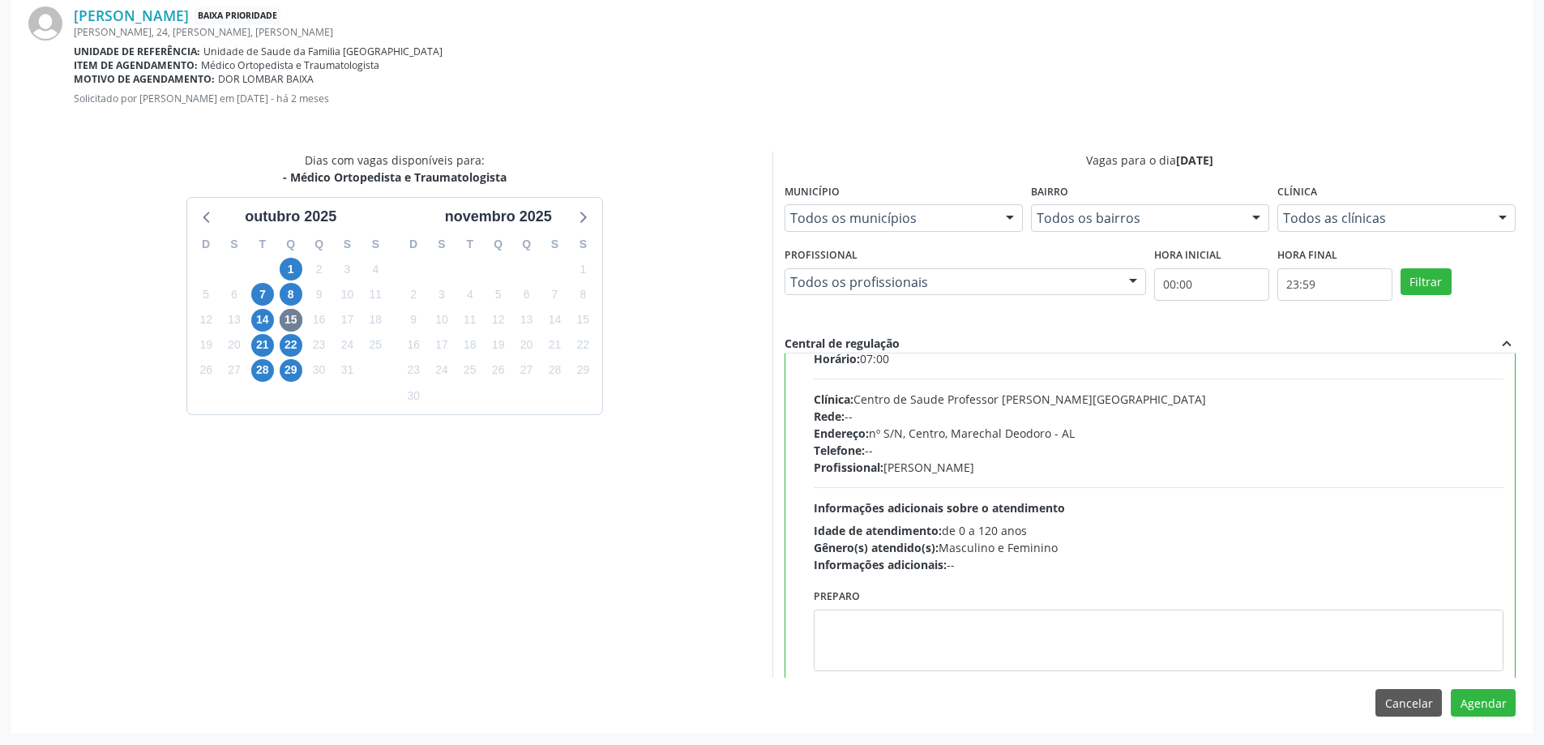
scroll to position [80, 0]
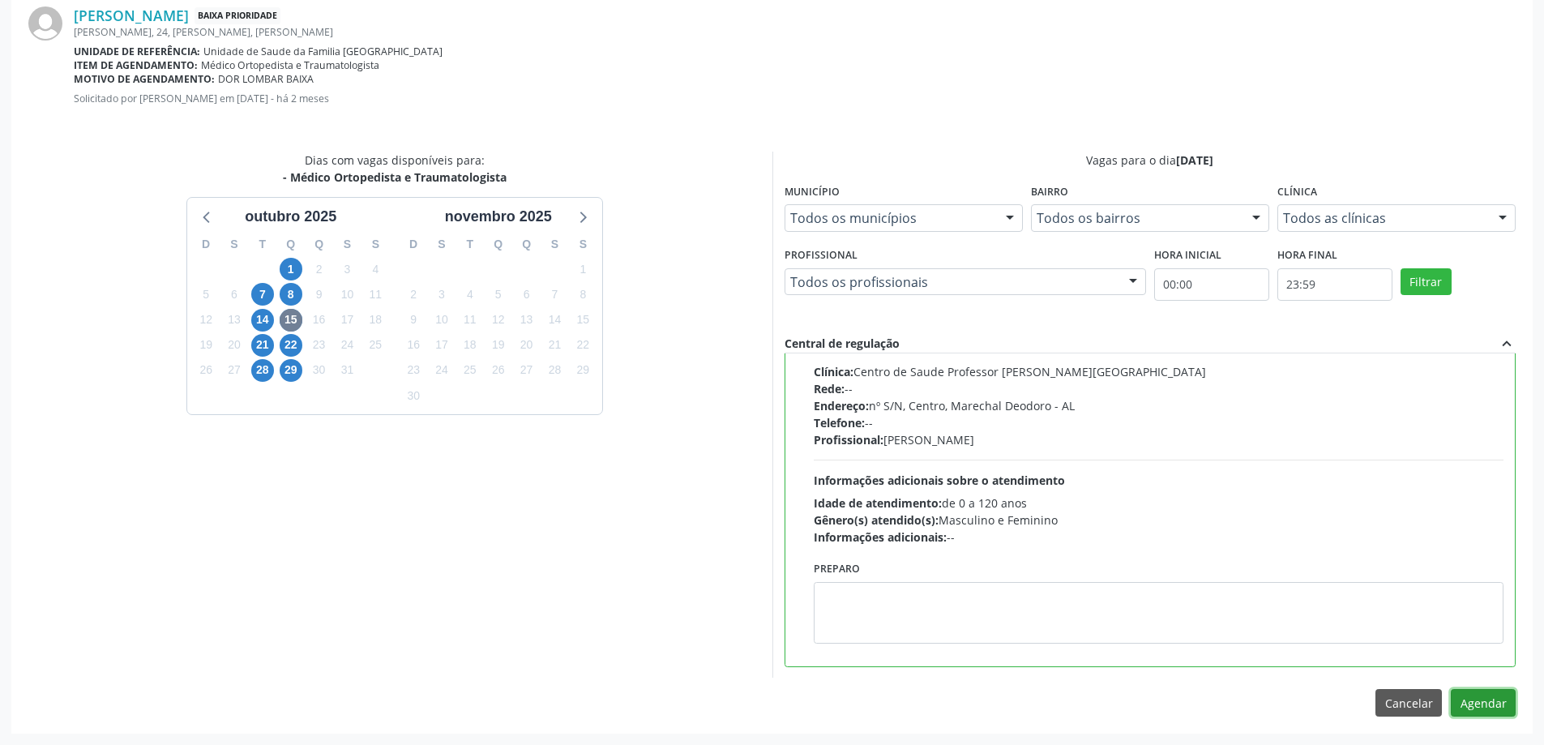
click at [1488, 704] on button "Agendar" at bounding box center [1483, 703] width 65 height 28
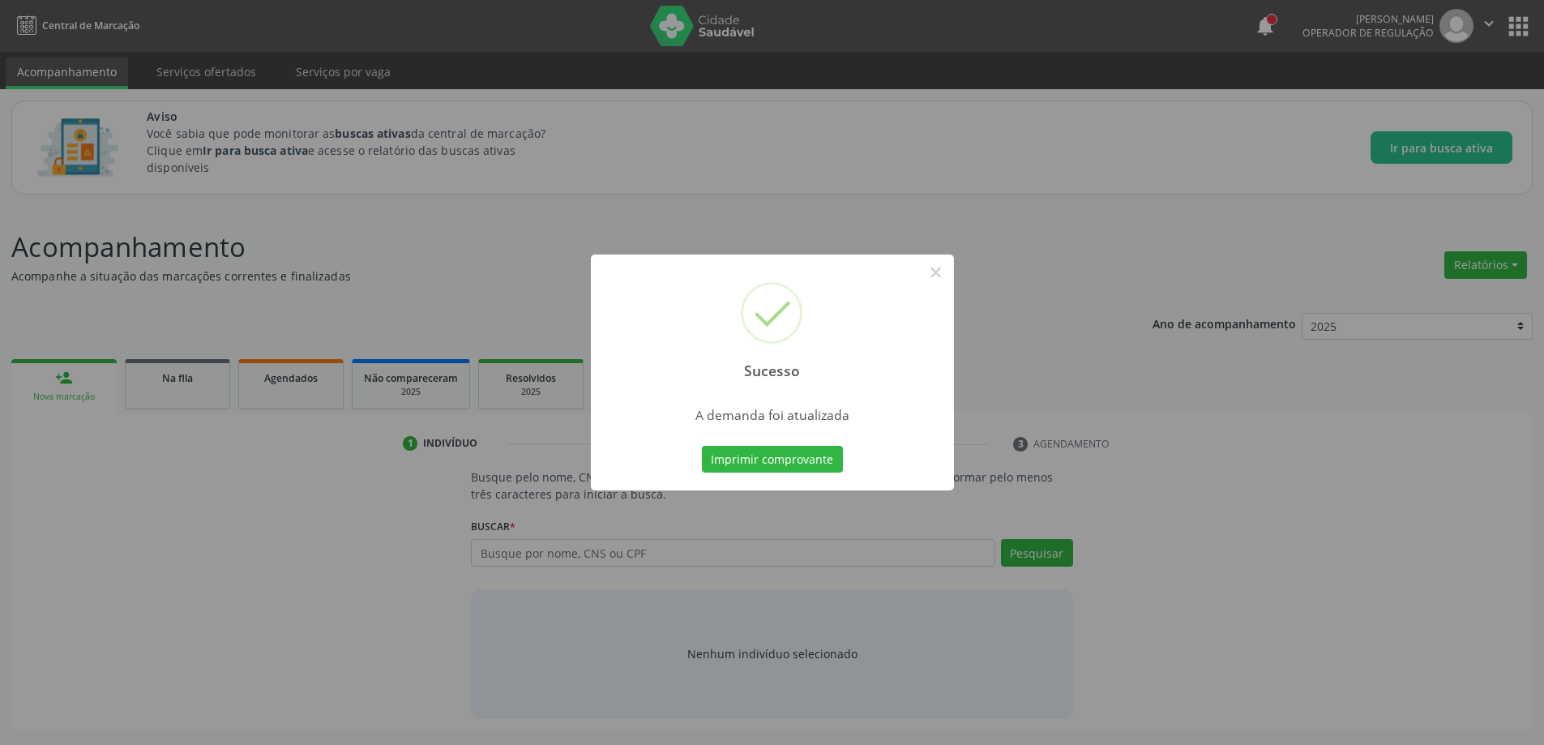
scroll to position [0, 0]
click at [944, 269] on button "×" at bounding box center [942, 273] width 28 height 28
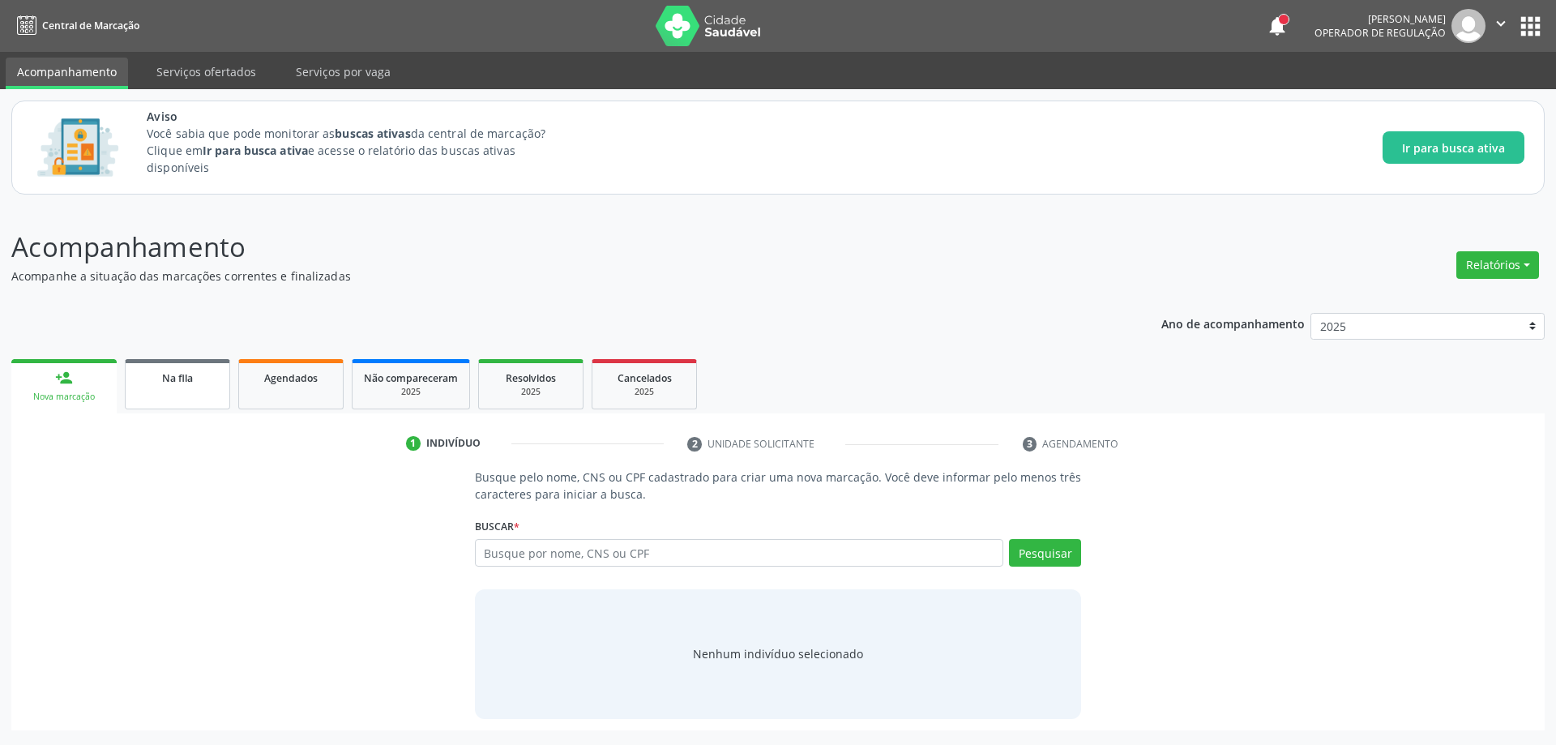
click at [174, 383] on span "Na fila" at bounding box center [177, 378] width 31 height 14
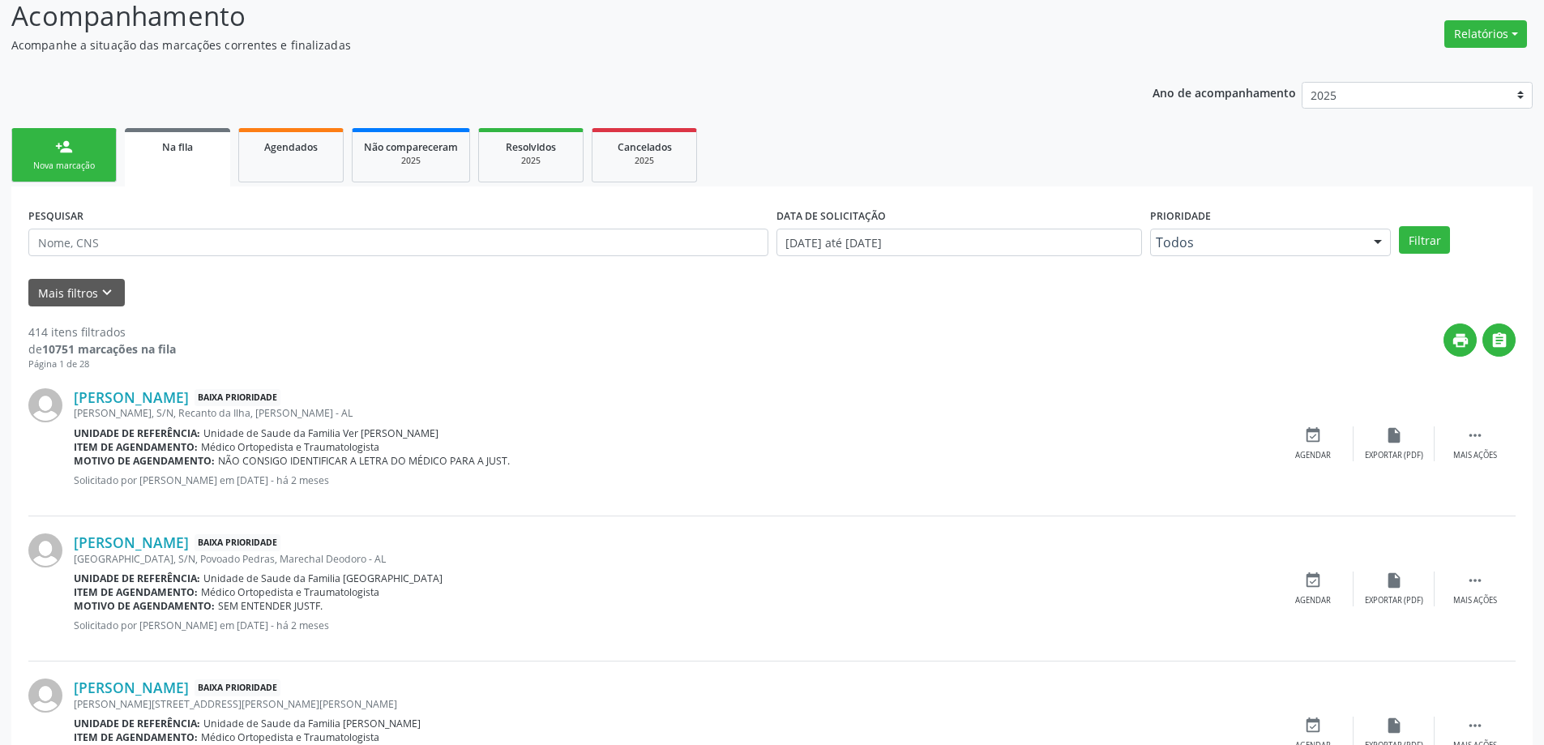
scroll to position [243, 0]
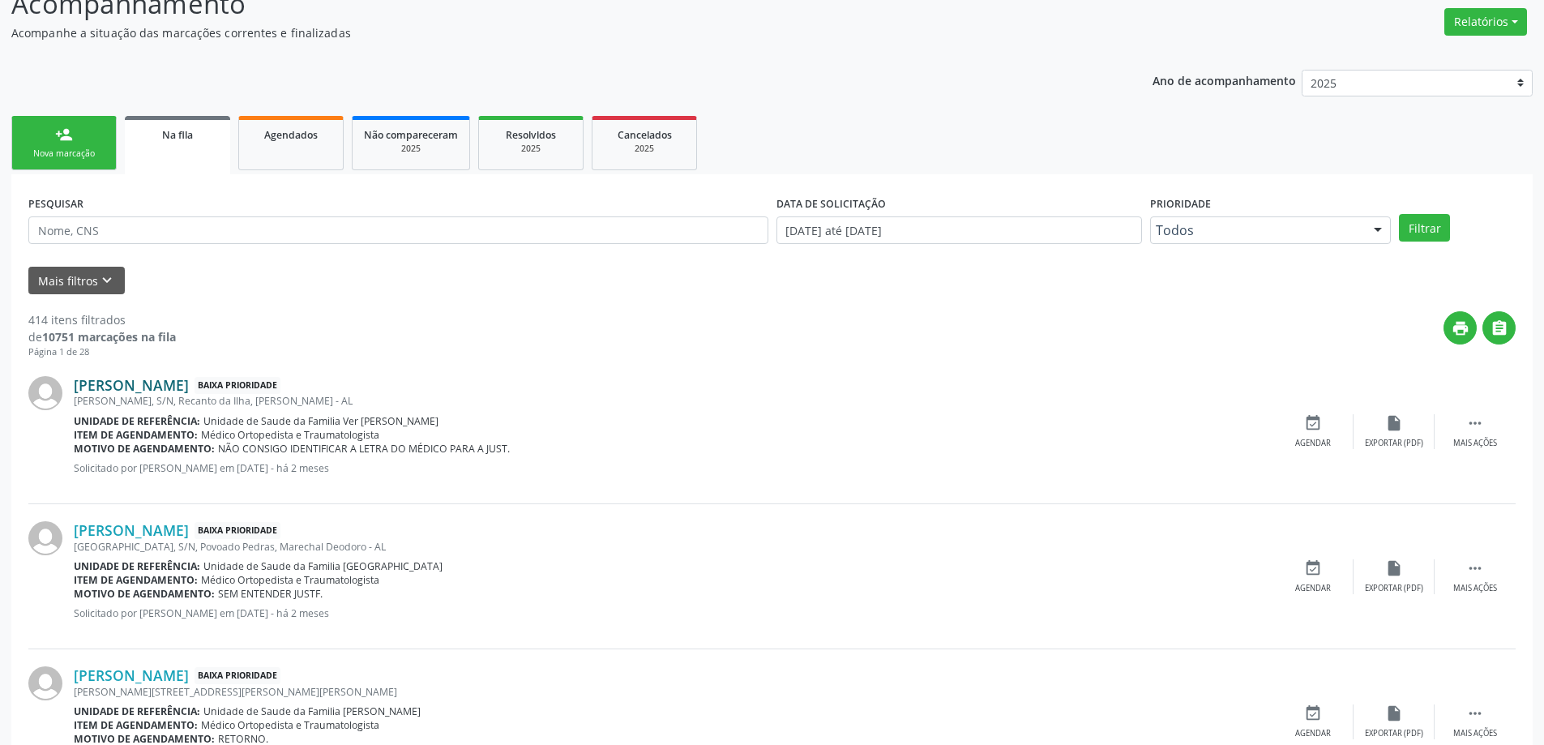
click at [148, 387] on link "Maria Cícera dos Santos" at bounding box center [131, 385] width 115 height 18
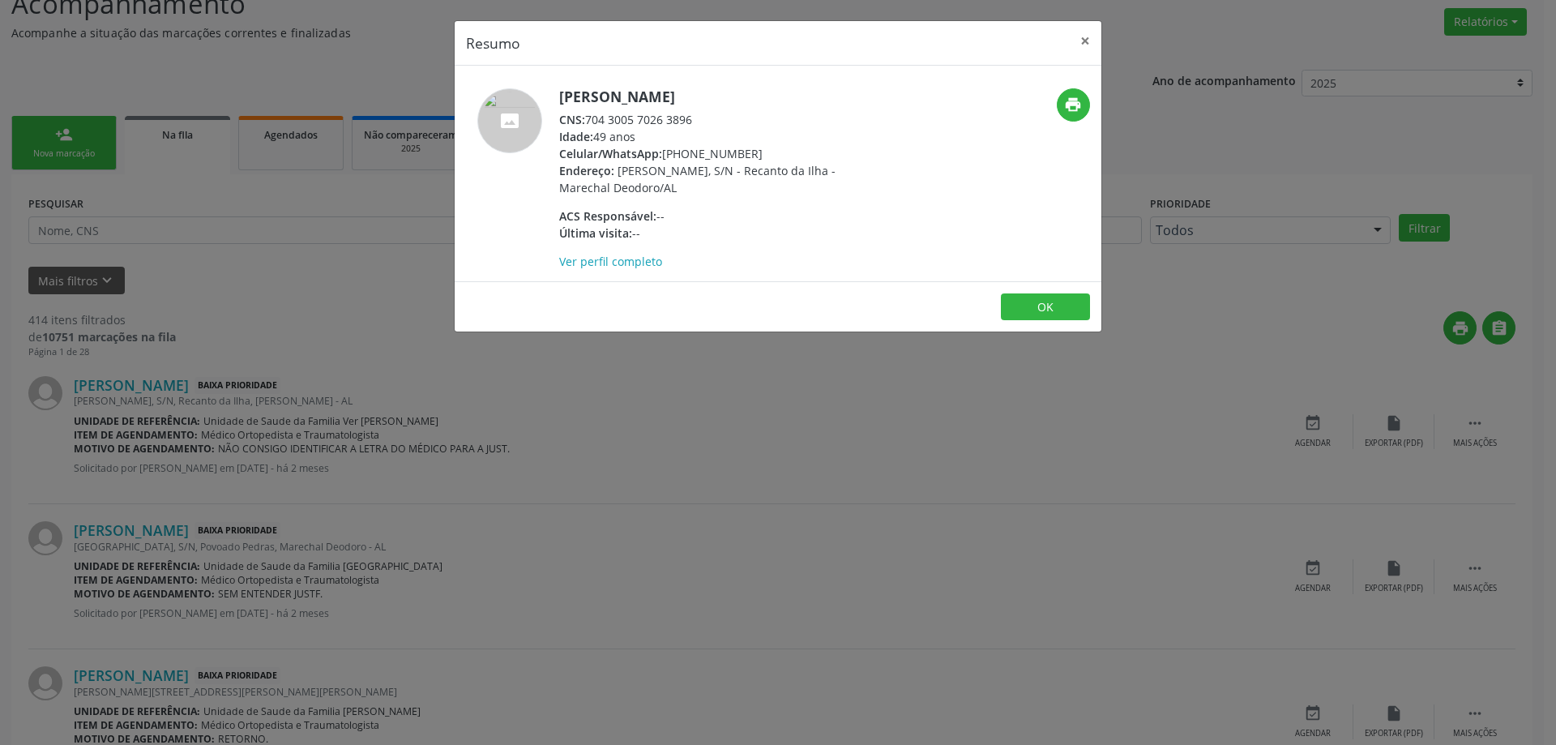
drag, startPoint x: 698, startPoint y: 121, endPoint x: 590, endPoint y: 126, distance: 108.0
click at [590, 126] on div "CNS: 704 3005 7026 3896" at bounding box center [716, 119] width 315 height 17
copy div "704 3005 7026 3896"
click at [1085, 48] on button "×" at bounding box center [1085, 41] width 32 height 40
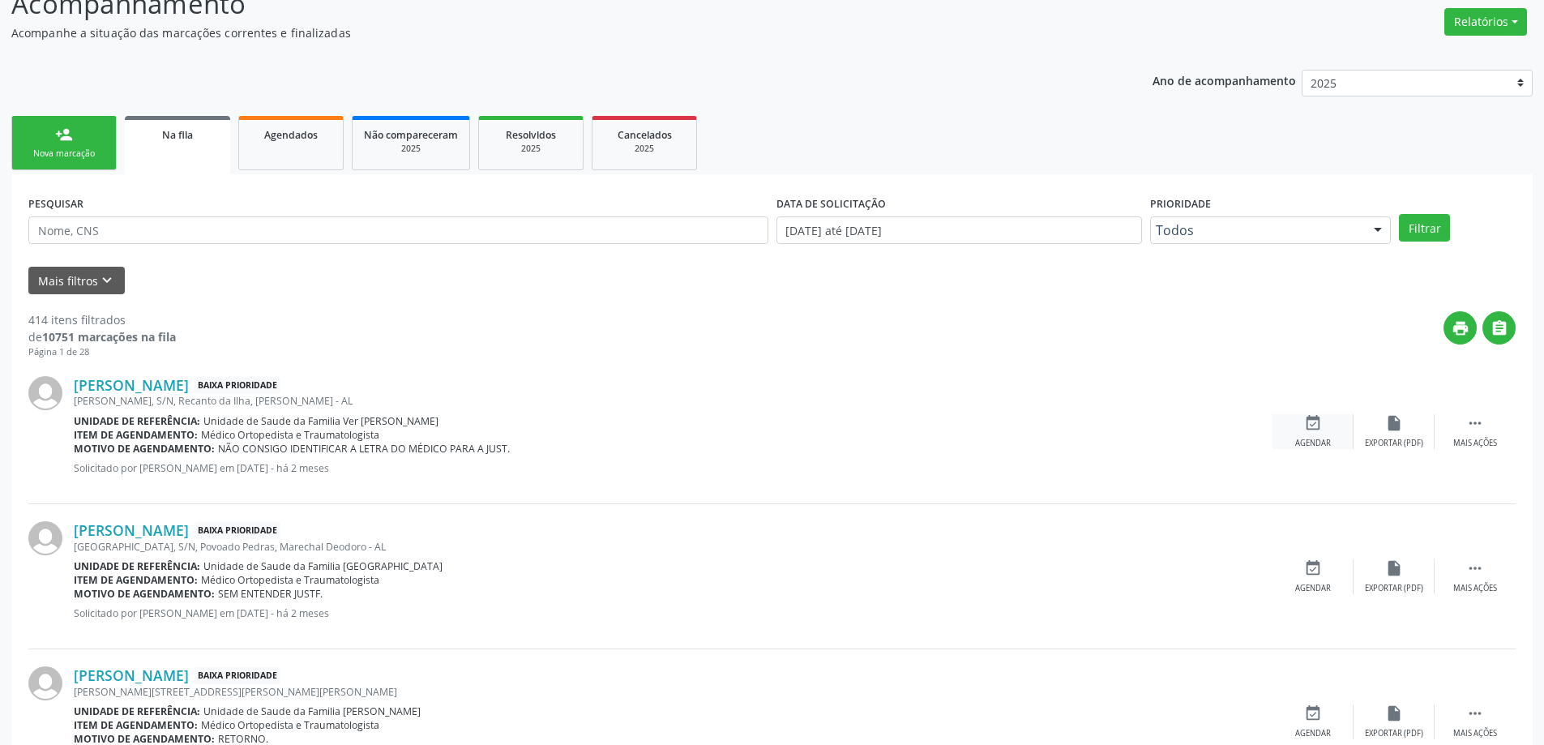
click at [1307, 429] on icon "event_available" at bounding box center [1313, 423] width 18 height 18
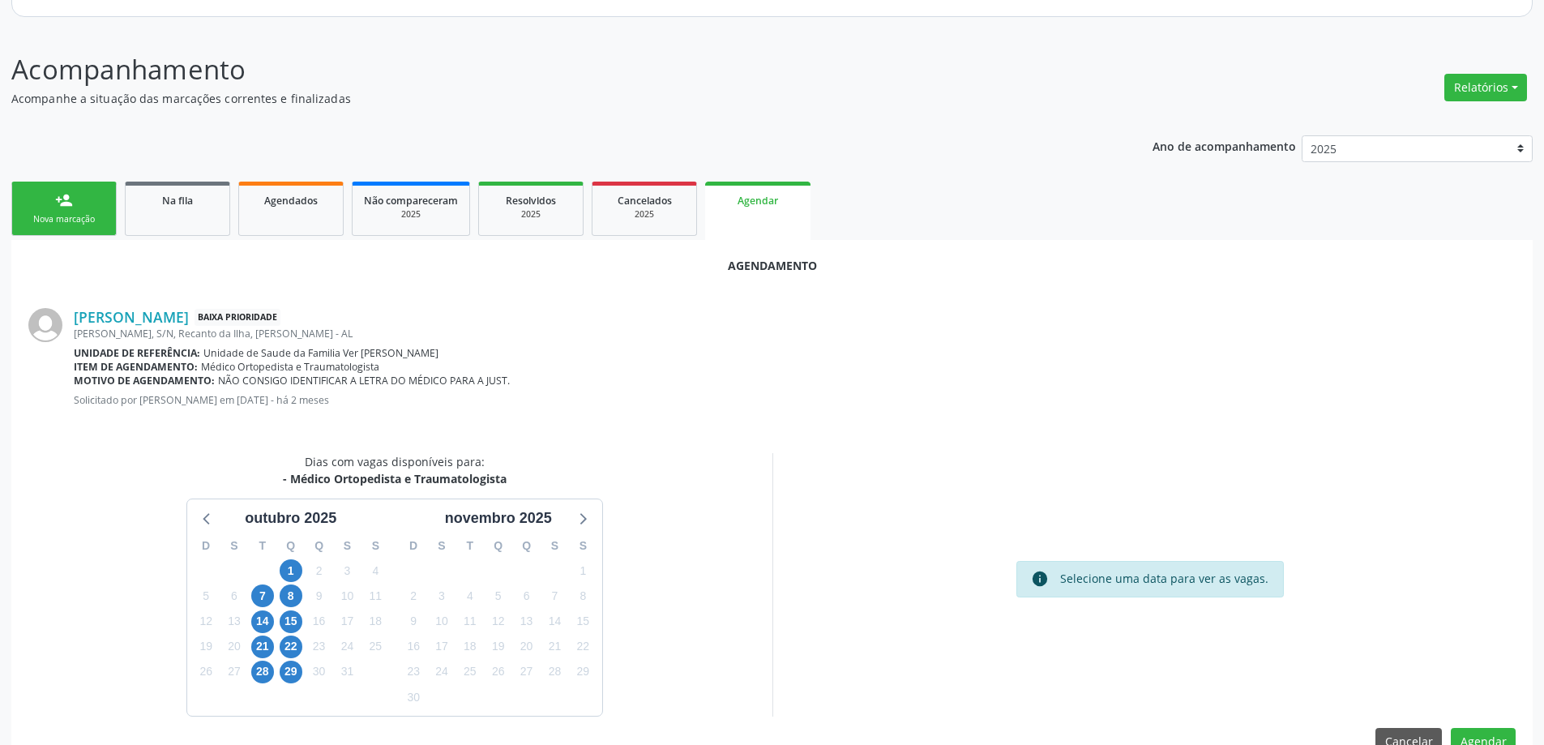
scroll to position [216, 0]
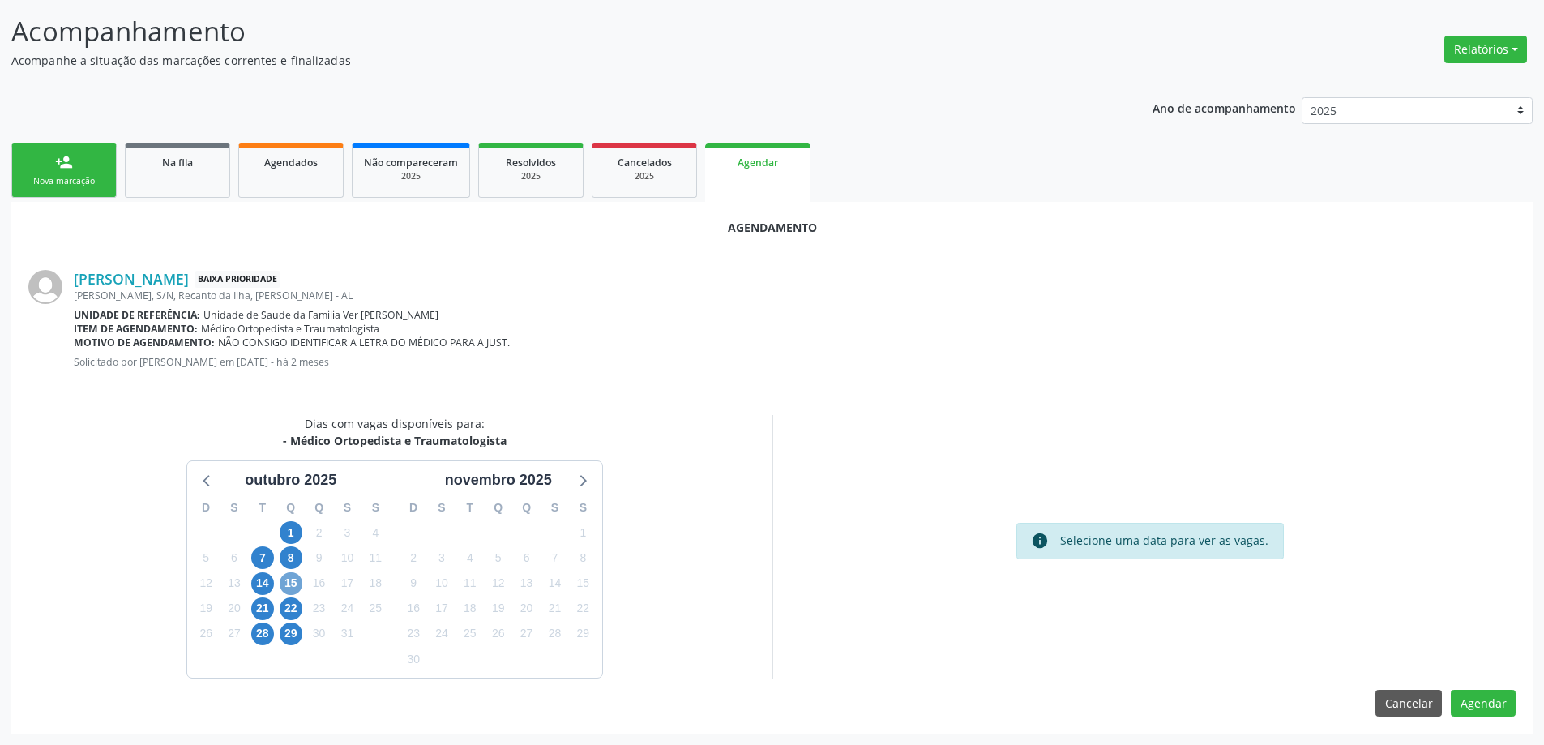
click at [293, 585] on span "15" at bounding box center [291, 583] width 23 height 23
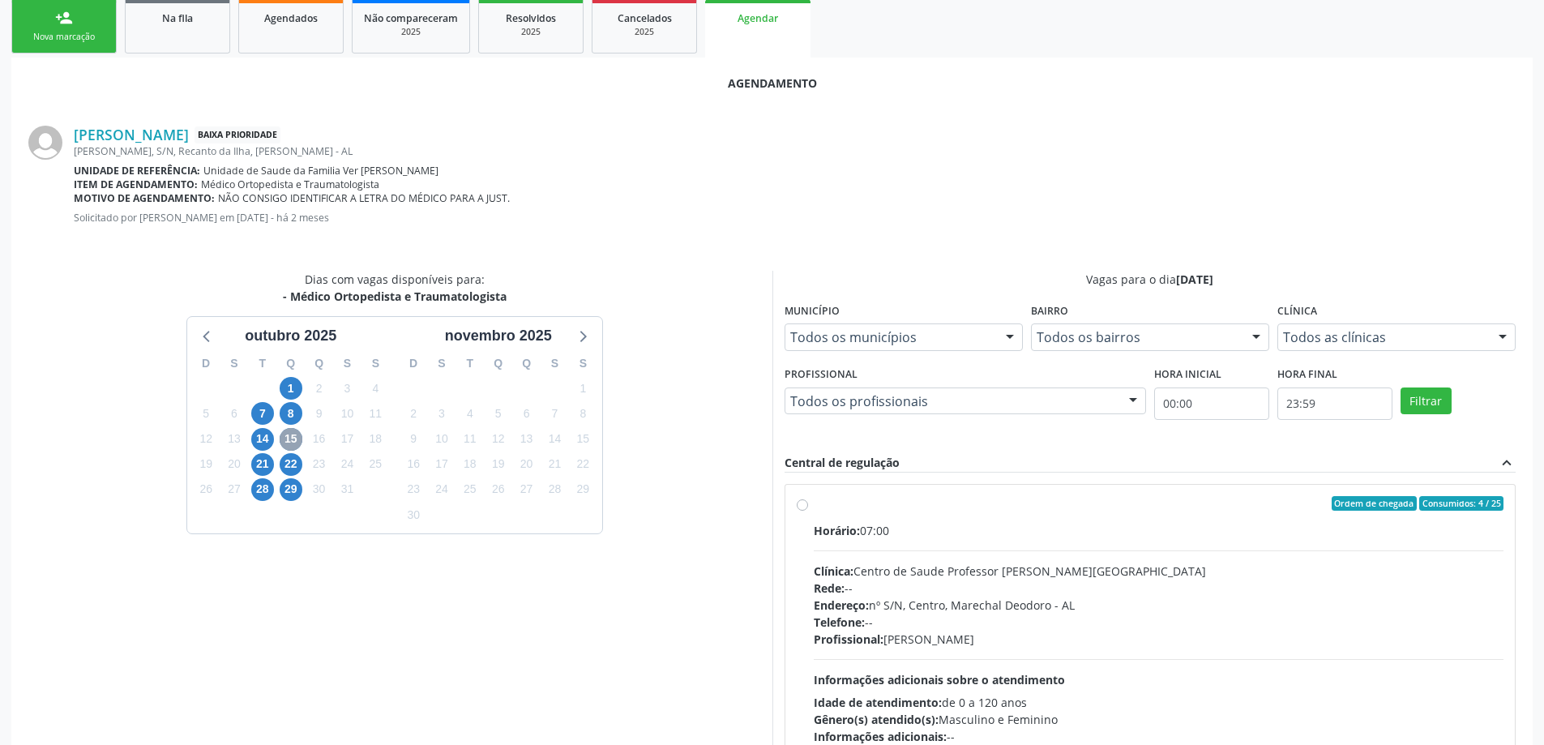
scroll to position [378, 0]
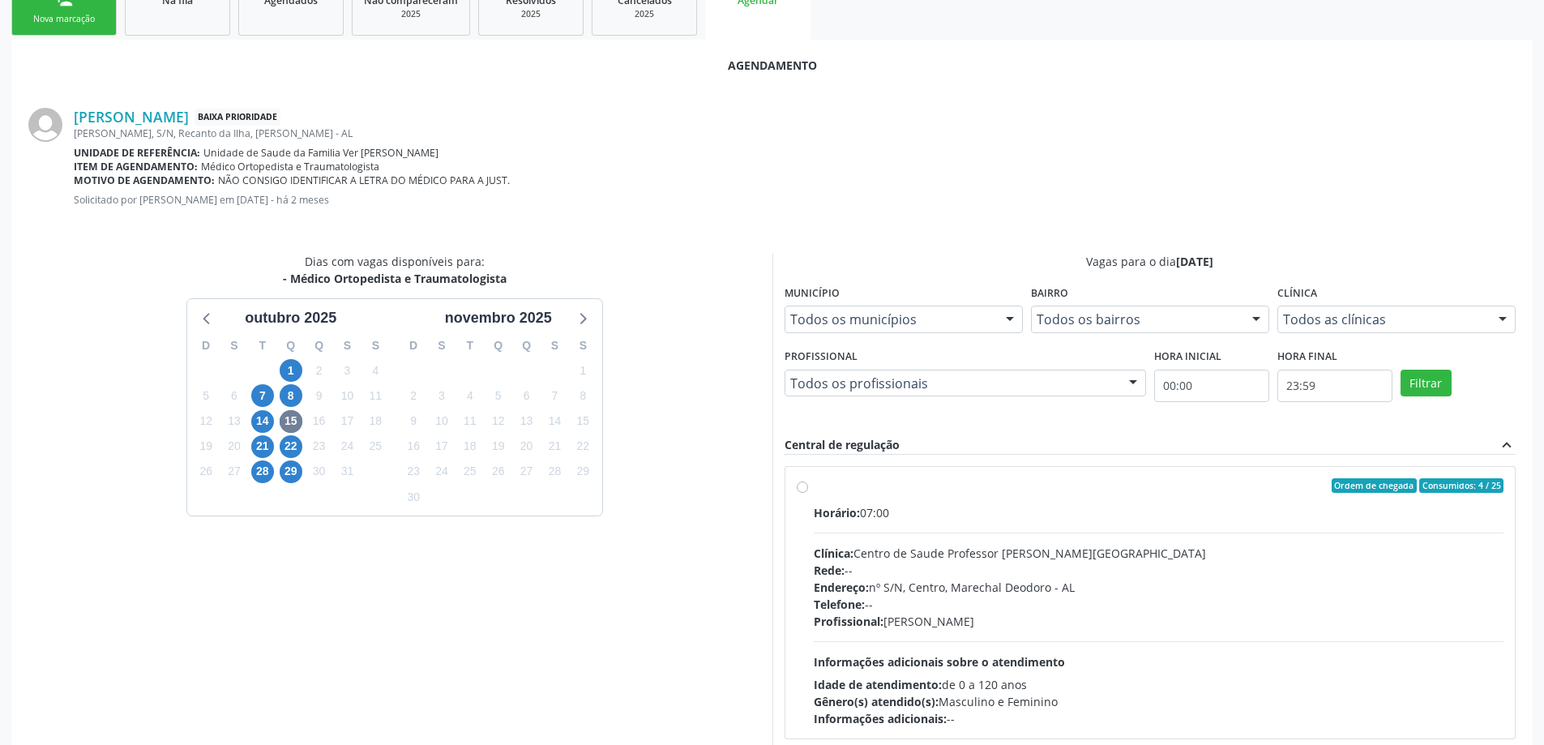
click at [814, 486] on label "Ordem de chegada Consumidos: 4 / 25 Horário: 07:00 Clínica: Centro de Saude Pro…" at bounding box center [1159, 602] width 691 height 249
click at [804, 486] on input "Ordem de chegada Consumidos: 4 / 25 Horário: 07:00 Clínica: Centro de Saude Pro…" at bounding box center [802, 485] width 11 height 15
radio input "true"
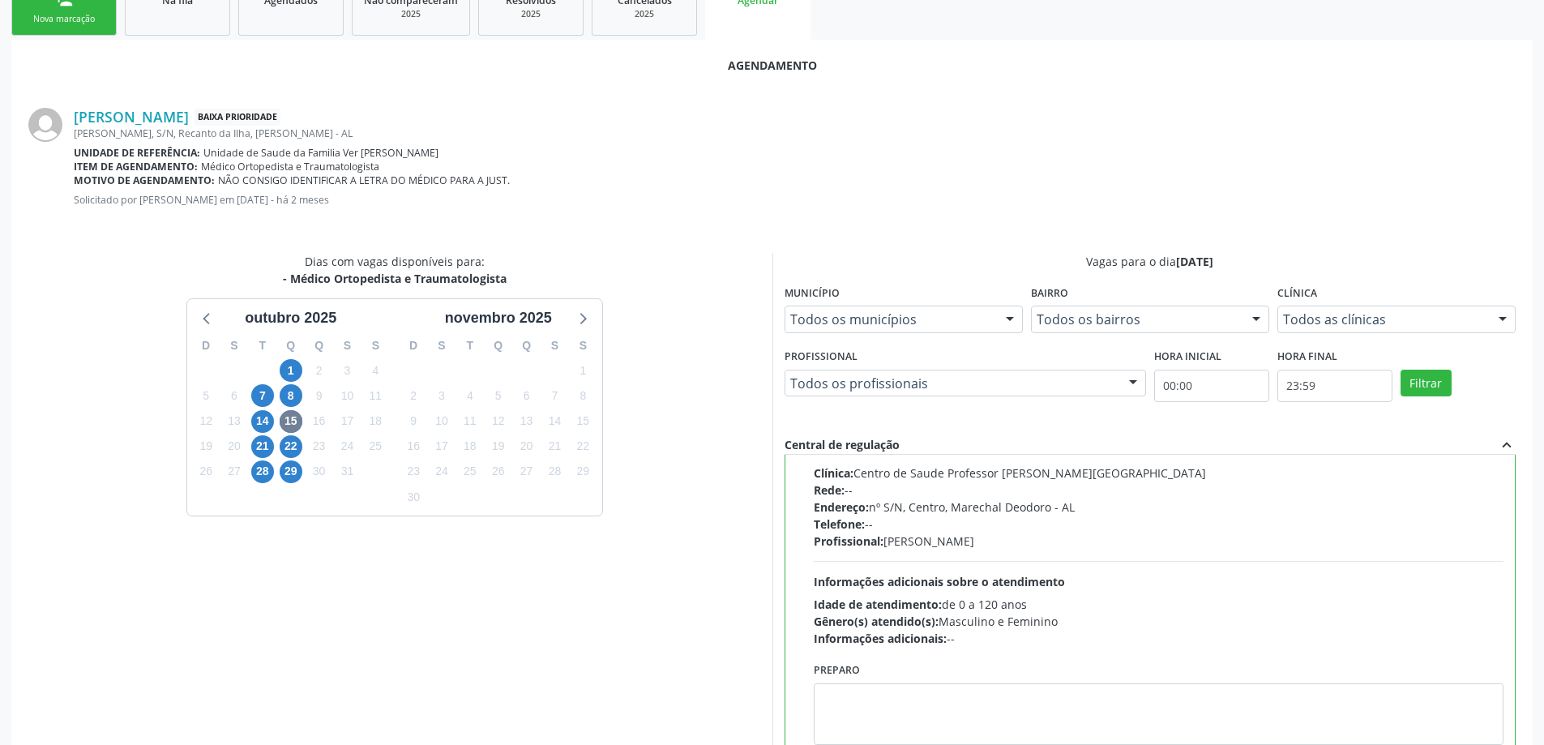
scroll to position [459, 0]
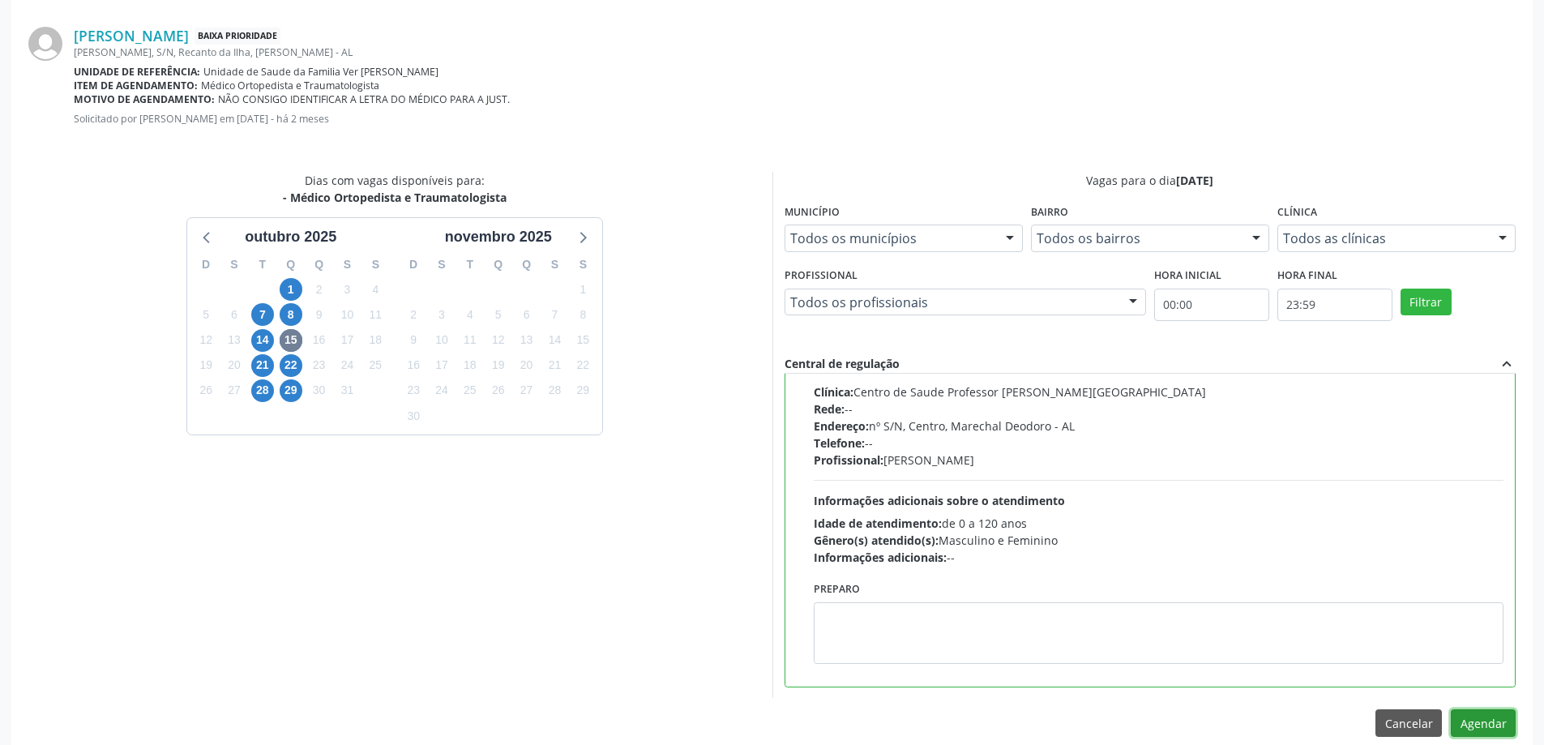
click at [1483, 713] on button "Agendar" at bounding box center [1483, 723] width 65 height 28
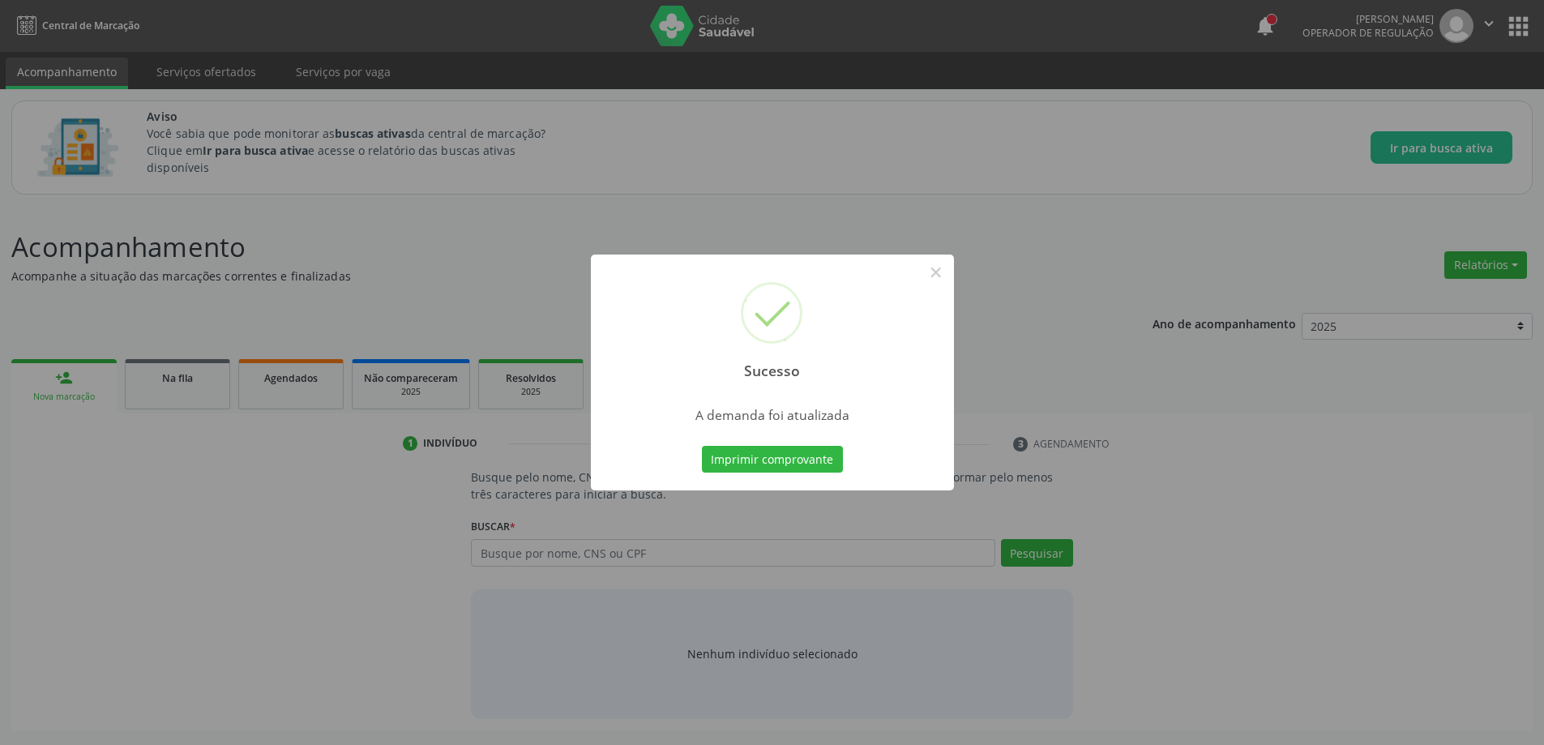
scroll to position [0, 0]
click at [946, 273] on button "×" at bounding box center [942, 273] width 28 height 28
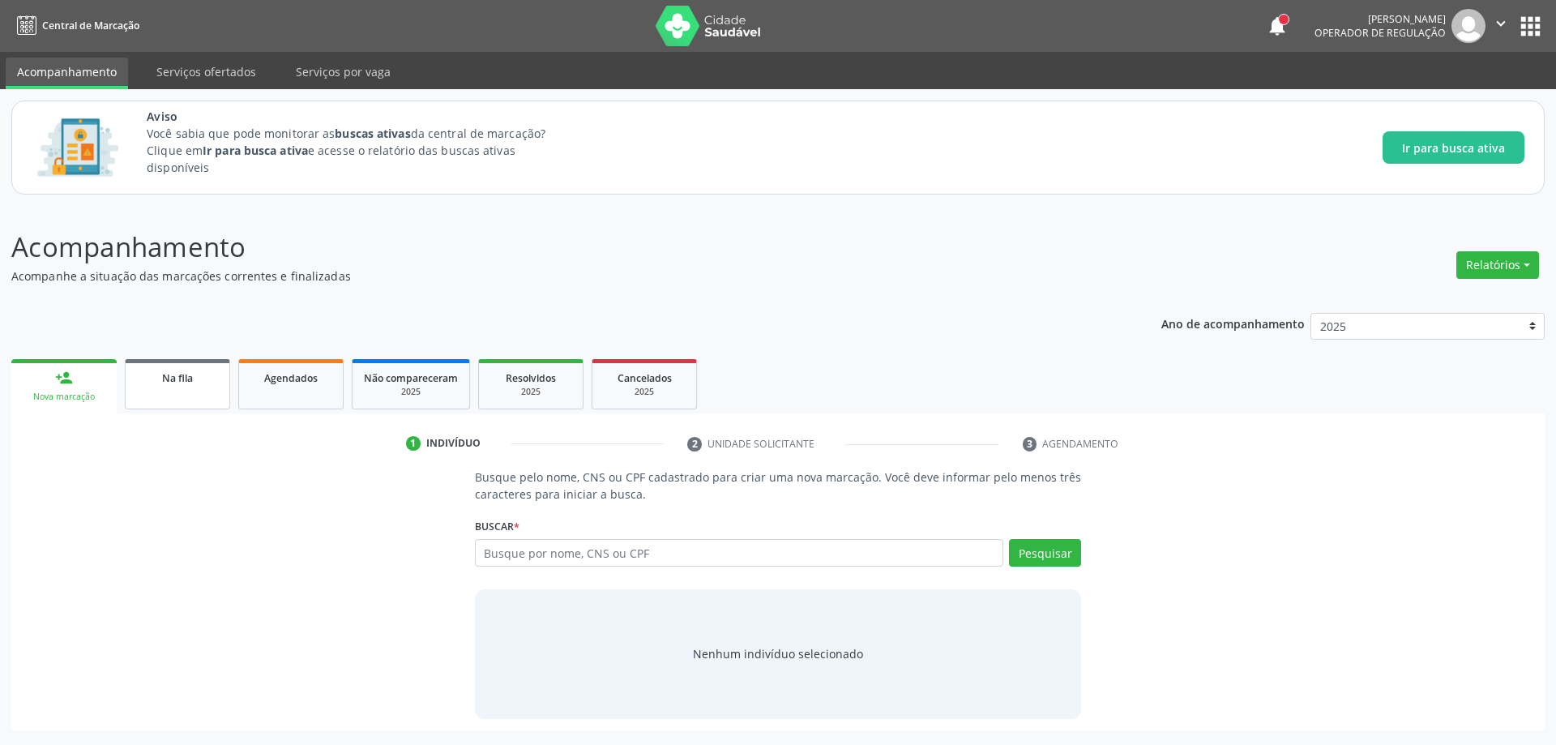
click at [159, 396] on link "Na fila" at bounding box center [177, 384] width 105 height 50
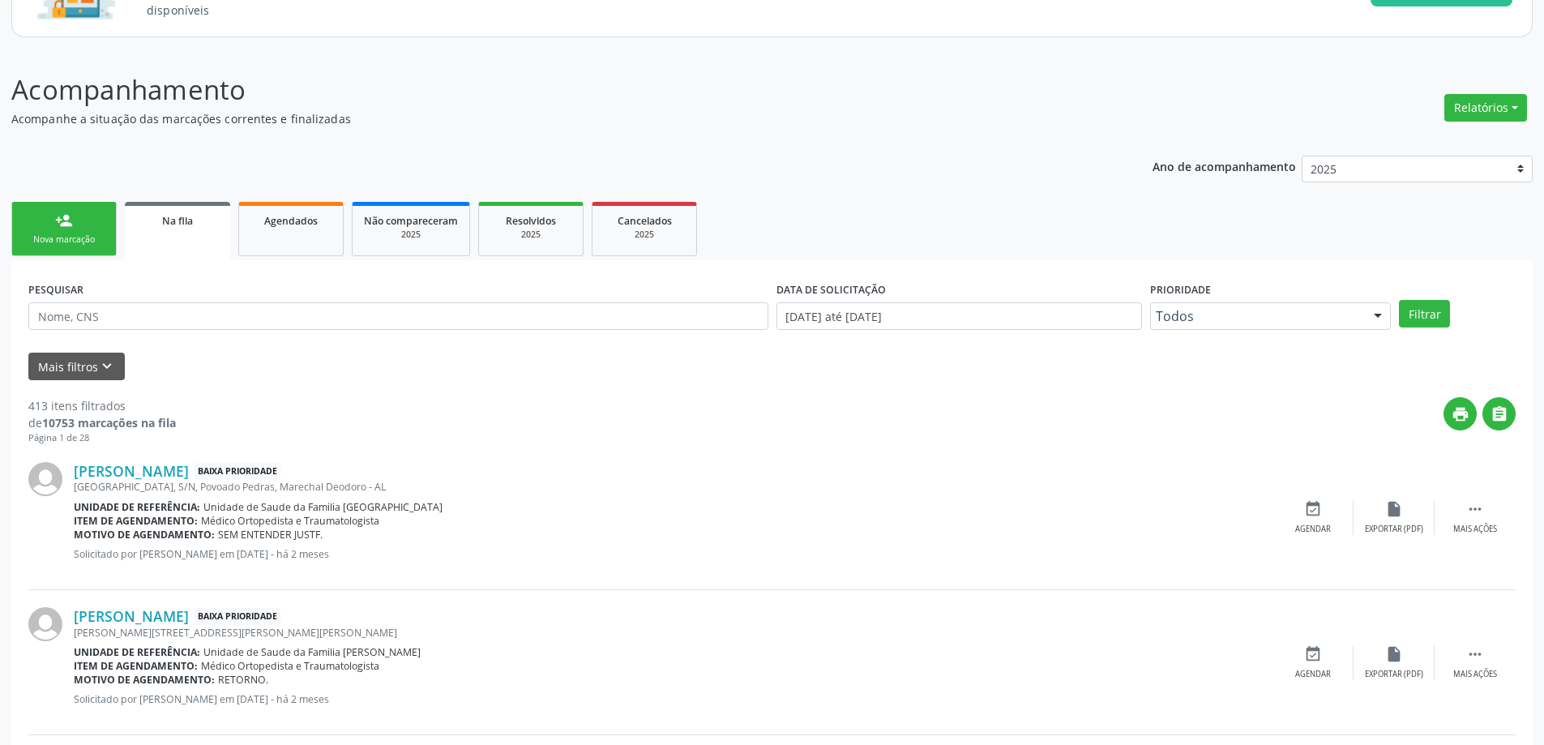
scroll to position [162, 0]
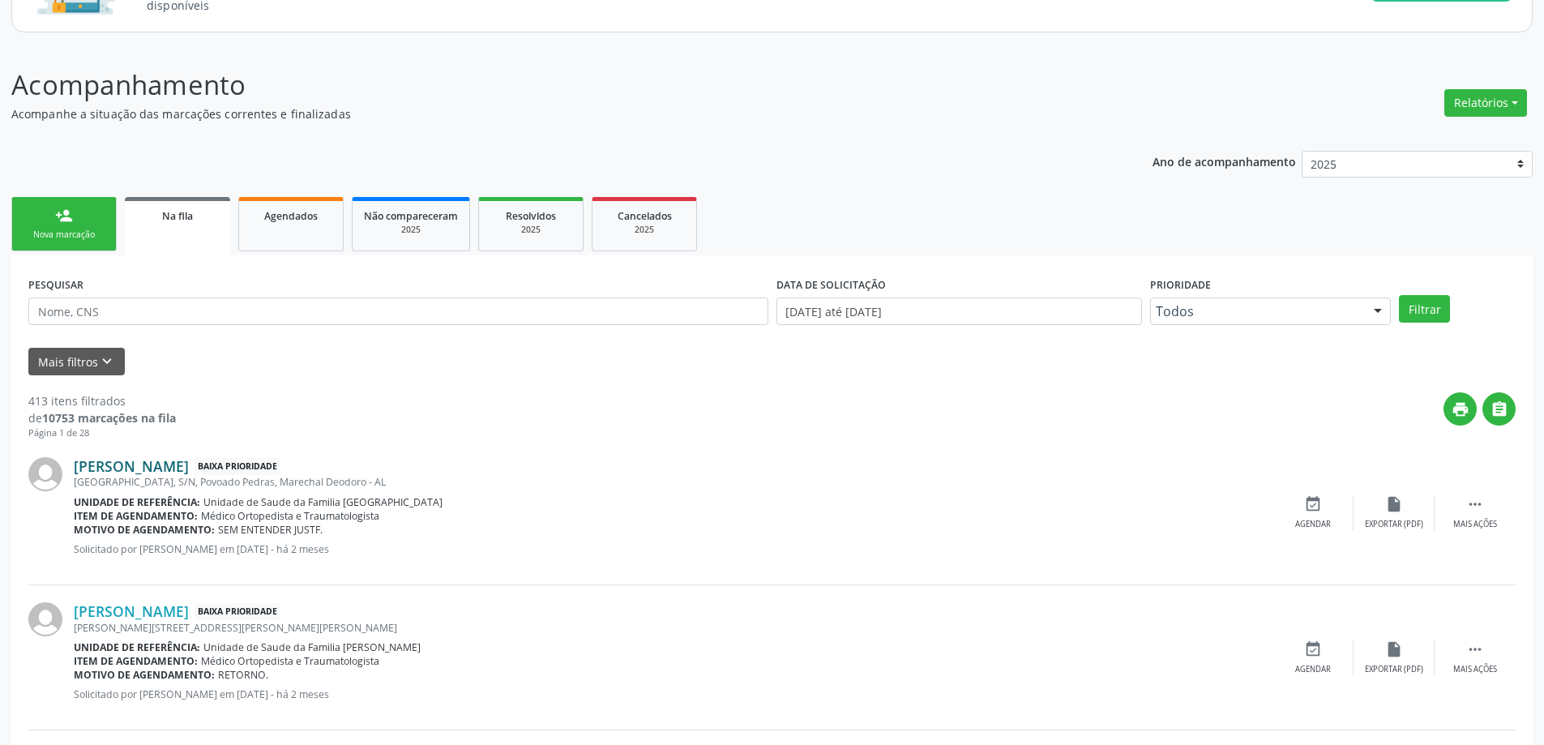
click at [146, 468] on link "Marlene Maria da Silva Santos" at bounding box center [131, 466] width 115 height 18
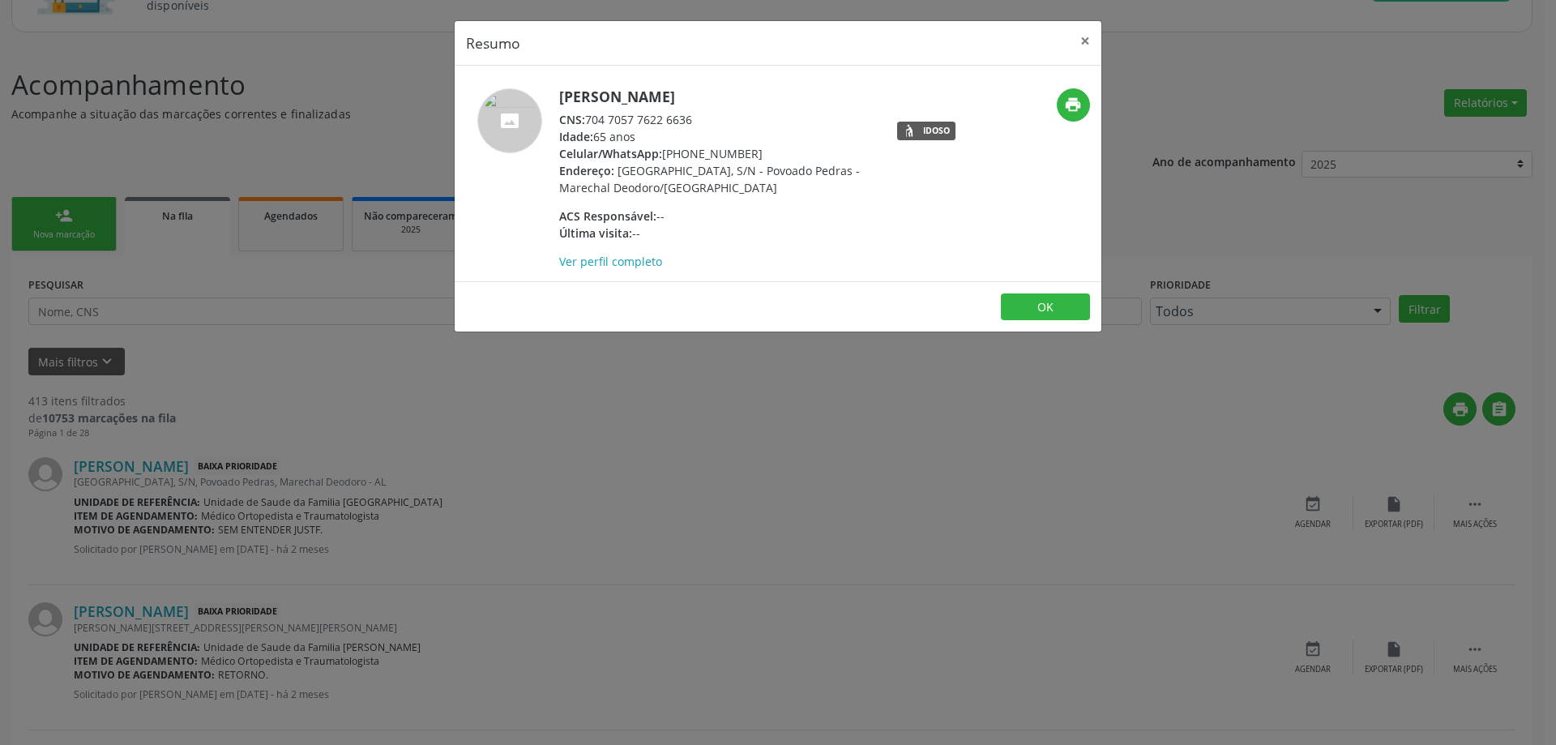
drag, startPoint x: 691, startPoint y: 118, endPoint x: 589, endPoint y: 118, distance: 102.1
click at [589, 118] on div "CNS: 704 7057 7622 6636" at bounding box center [716, 119] width 315 height 17
copy div "704 7057 7622 6636"
click at [1081, 41] on button "×" at bounding box center [1085, 41] width 32 height 40
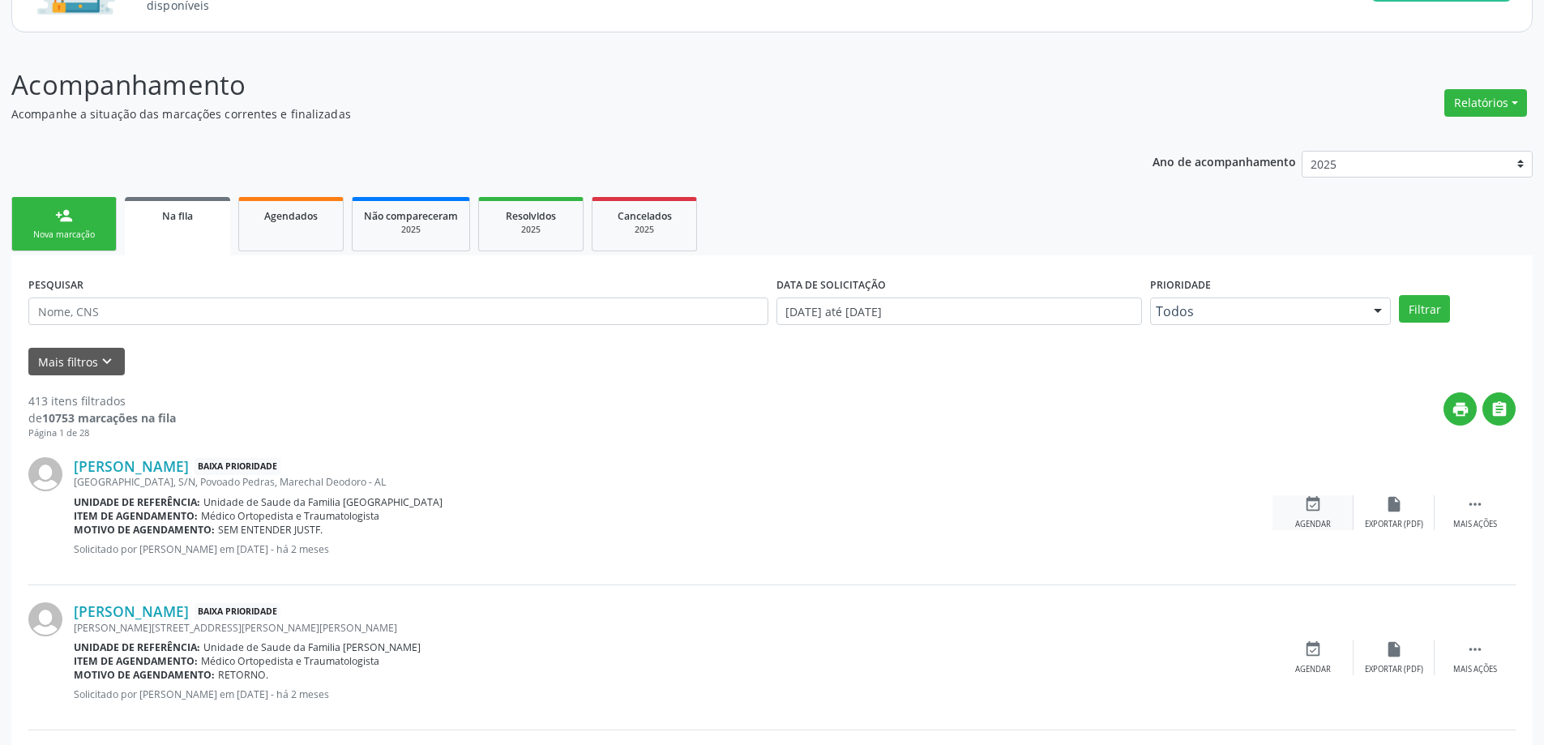
click at [1302, 524] on div "Agendar" at bounding box center [1313, 524] width 36 height 11
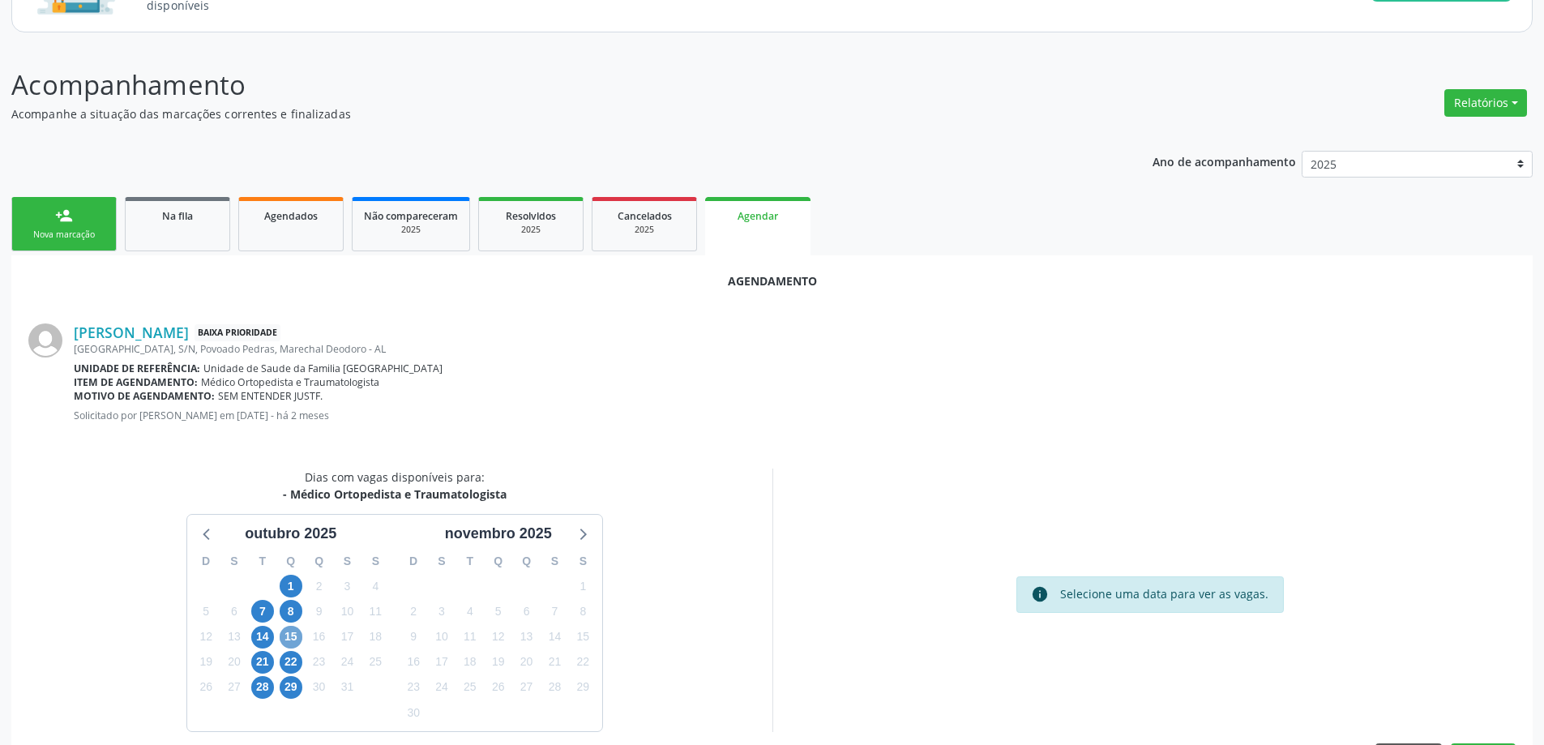
click at [295, 635] on span "15" at bounding box center [291, 637] width 23 height 23
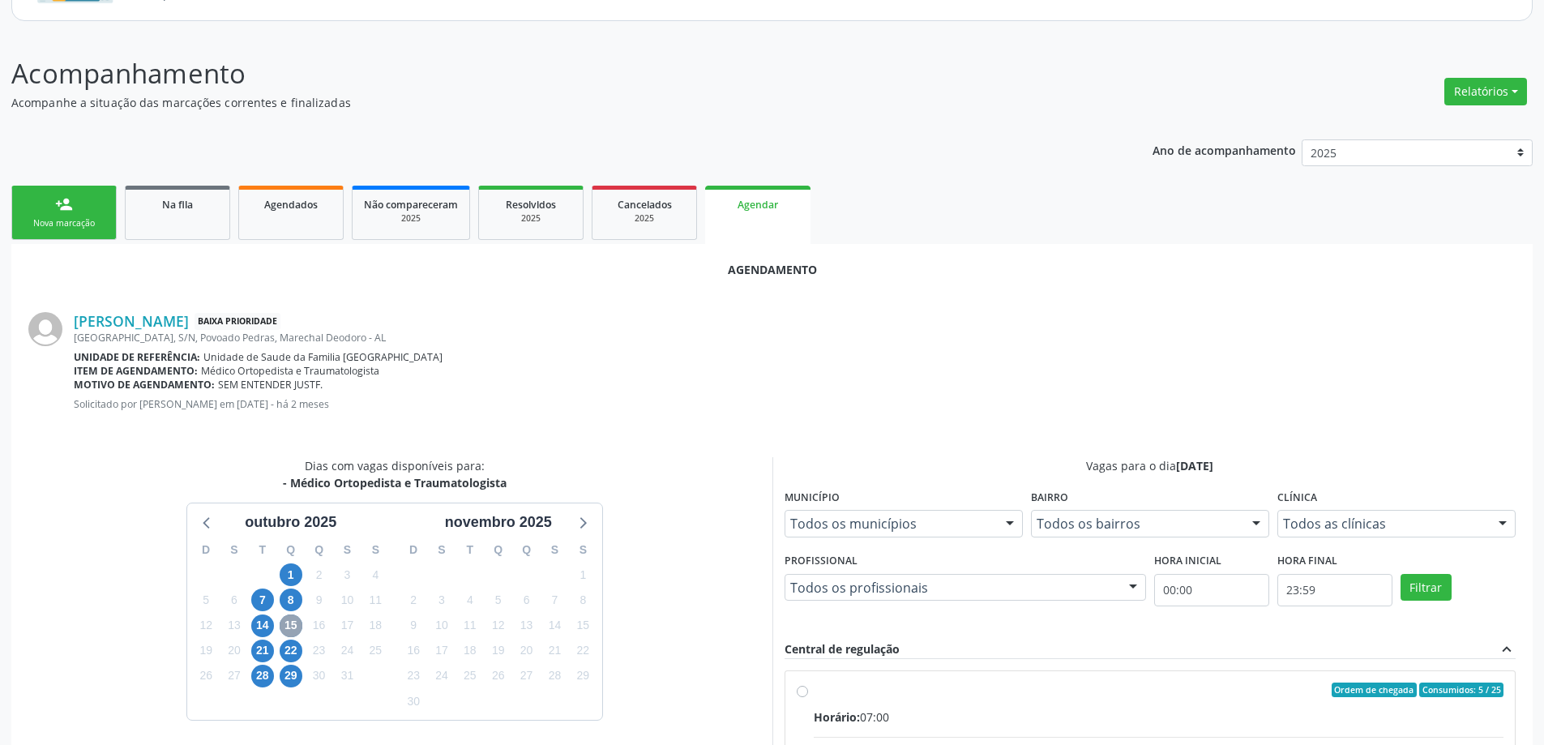
scroll to position [243, 0]
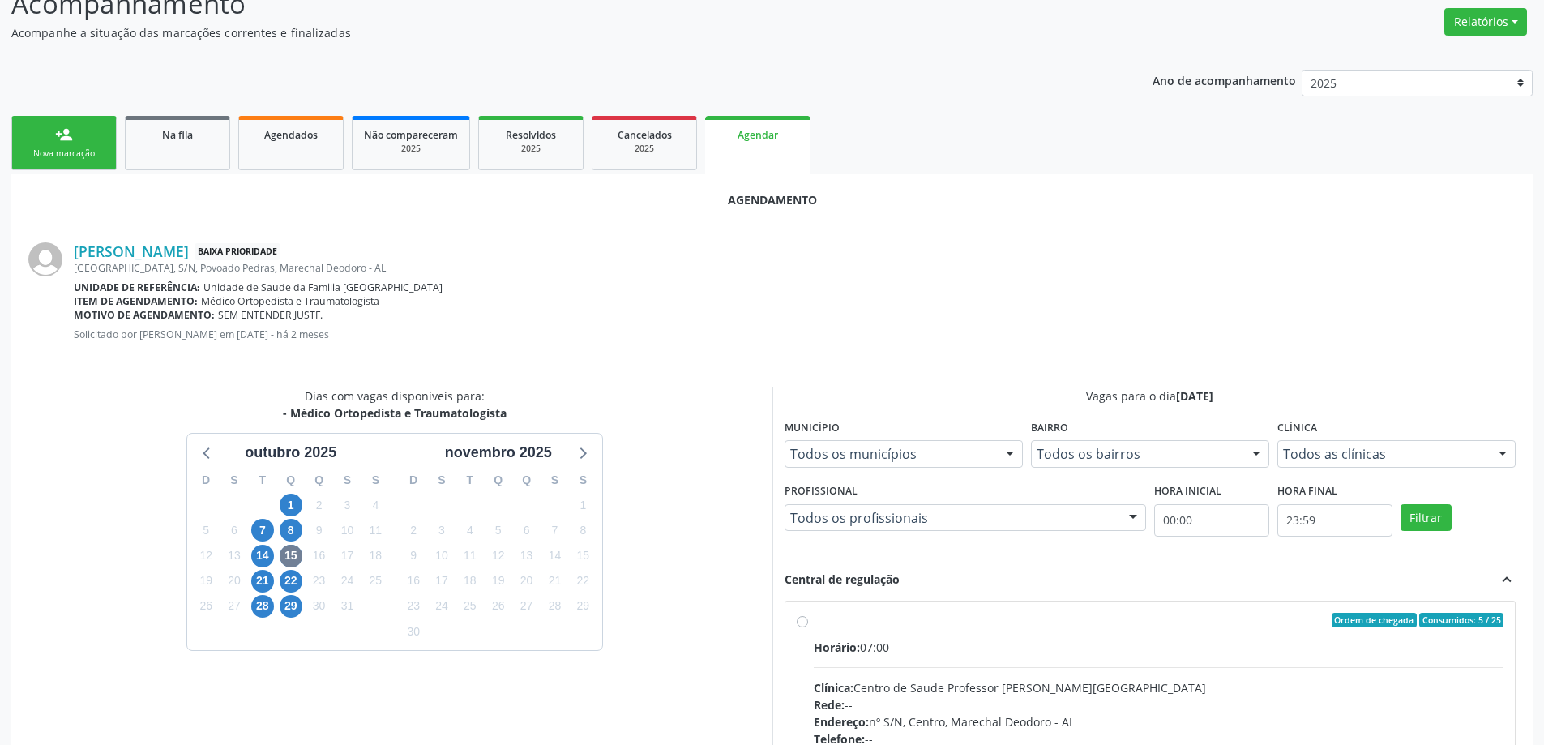
click at [814, 624] on label "Ordem de chegada Consumidos: 5 / 25 Horário: 07:00 Clínica: Centro de Saude Pro…" at bounding box center [1159, 737] width 691 height 249
click at [799, 624] on input "Ordem de chegada Consumidos: 5 / 25 Horário: 07:00 Clínica: Centro de Saude Pro…" at bounding box center [802, 620] width 11 height 15
radio input "true"
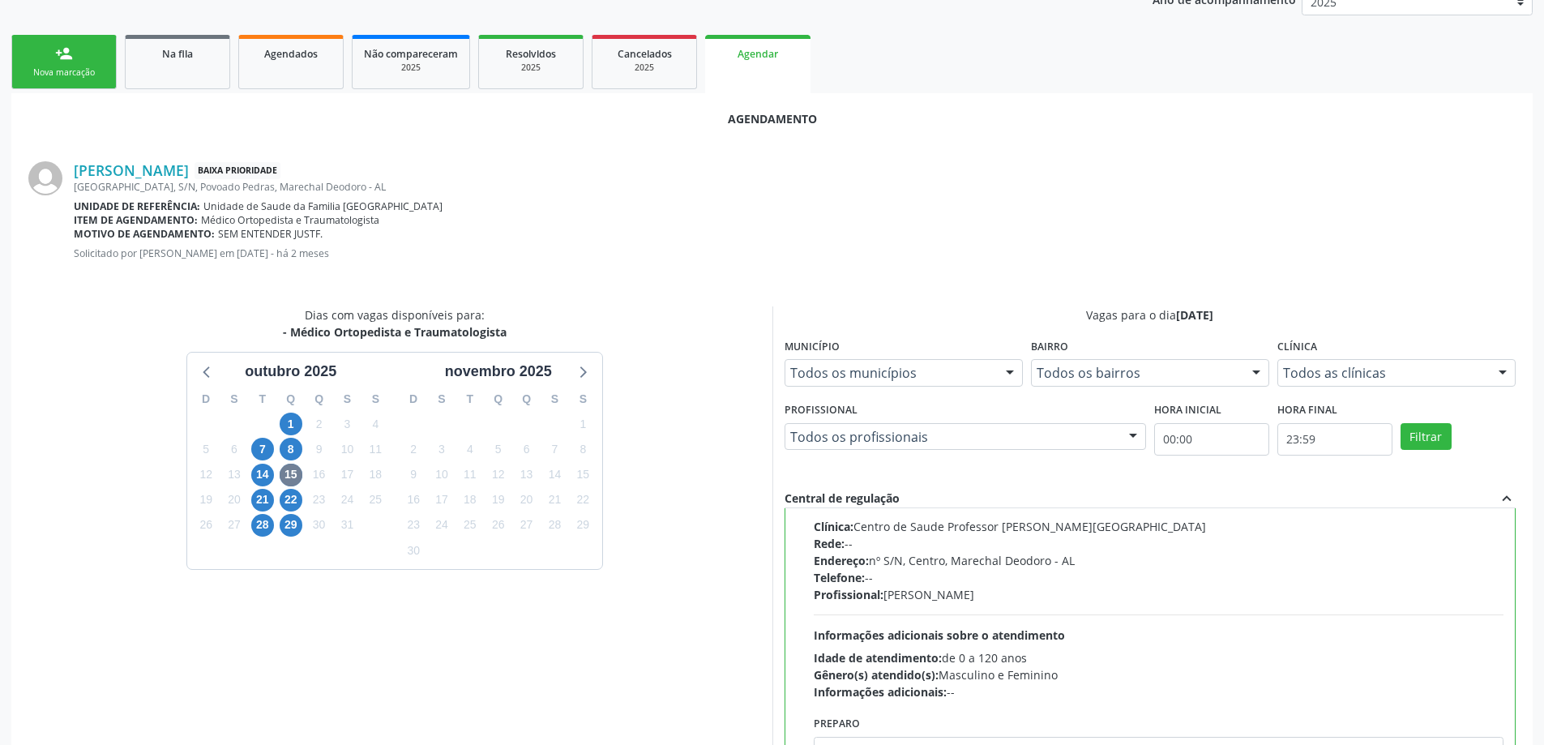
scroll to position [479, 0]
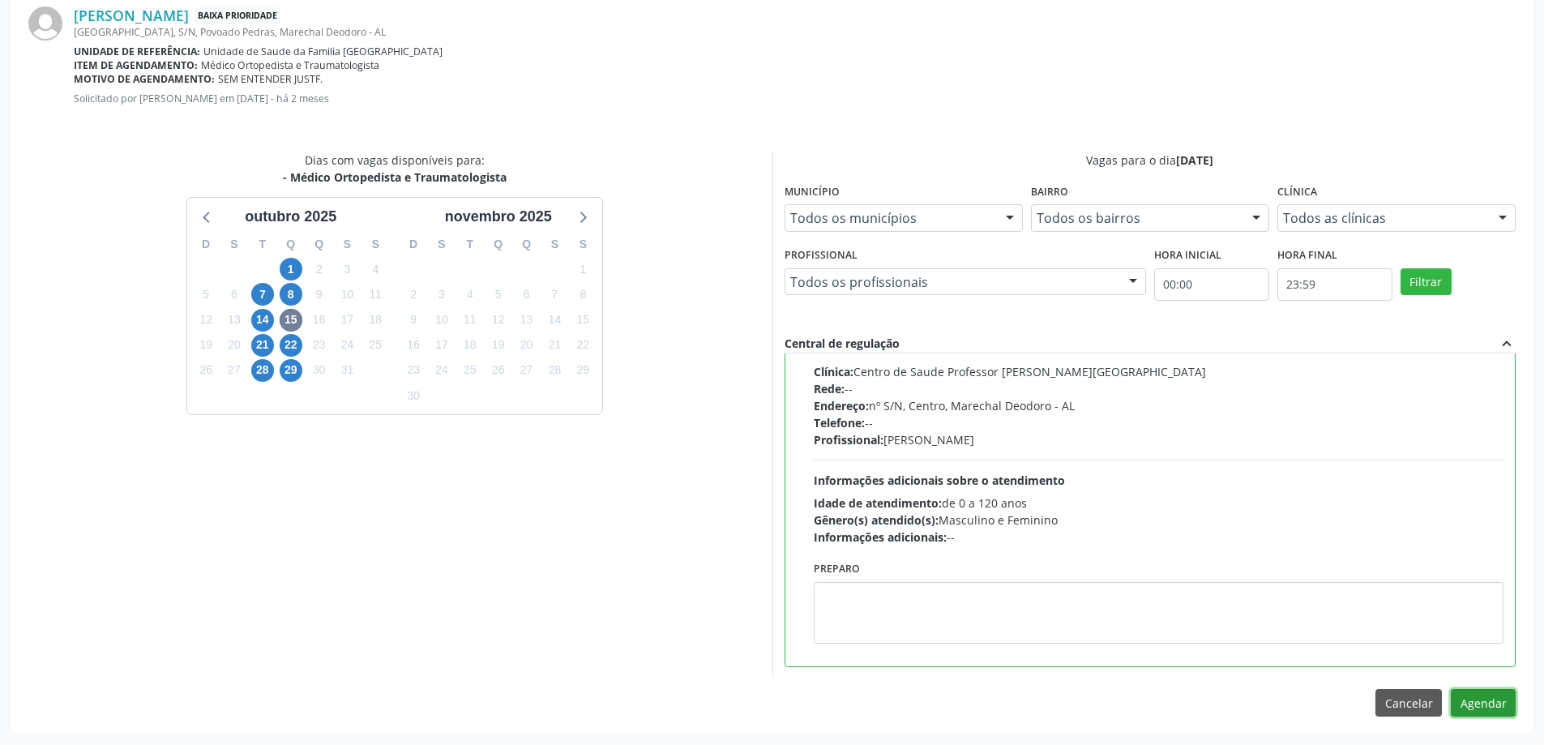
click at [1466, 710] on button "Agendar" at bounding box center [1483, 703] width 65 height 28
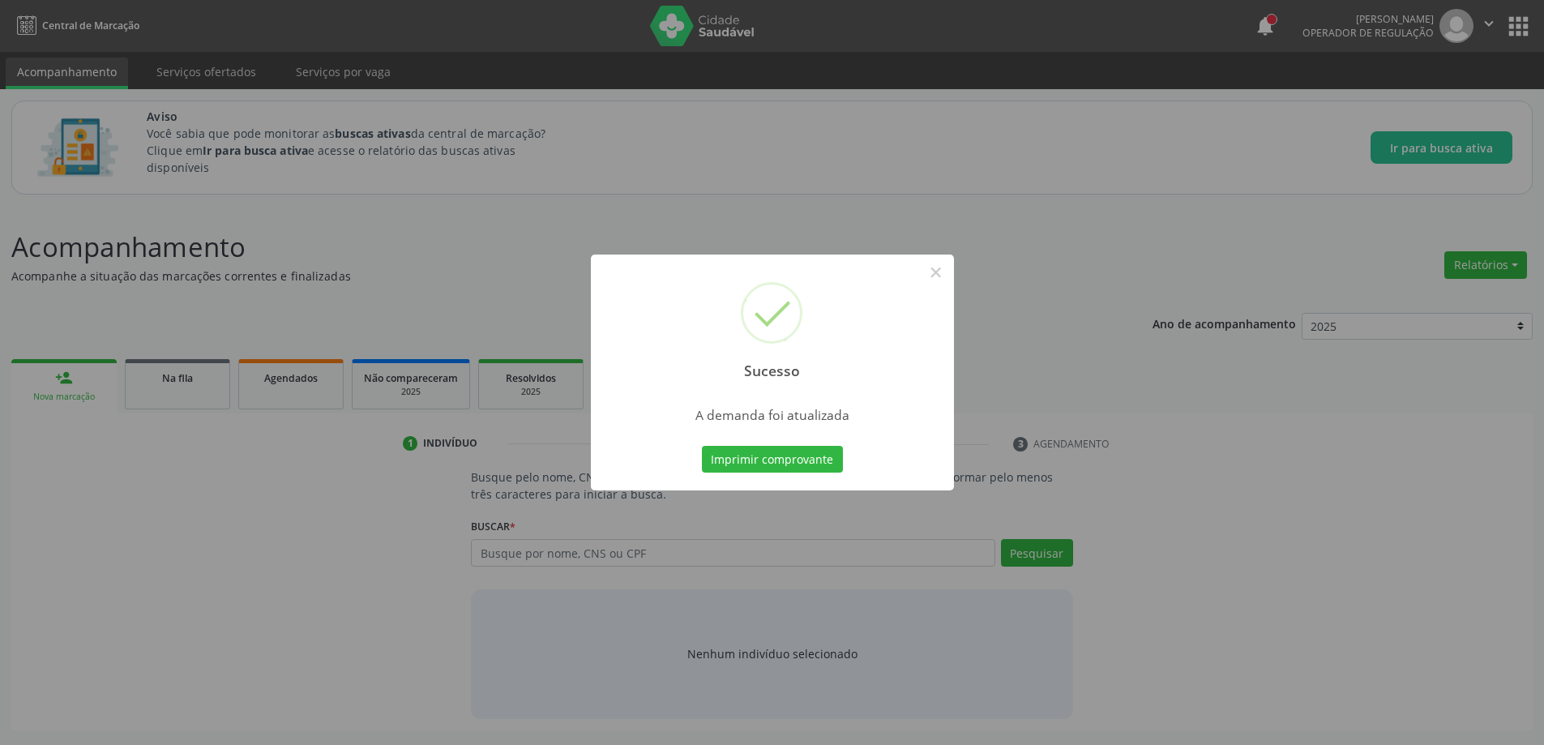
scroll to position [0, 0]
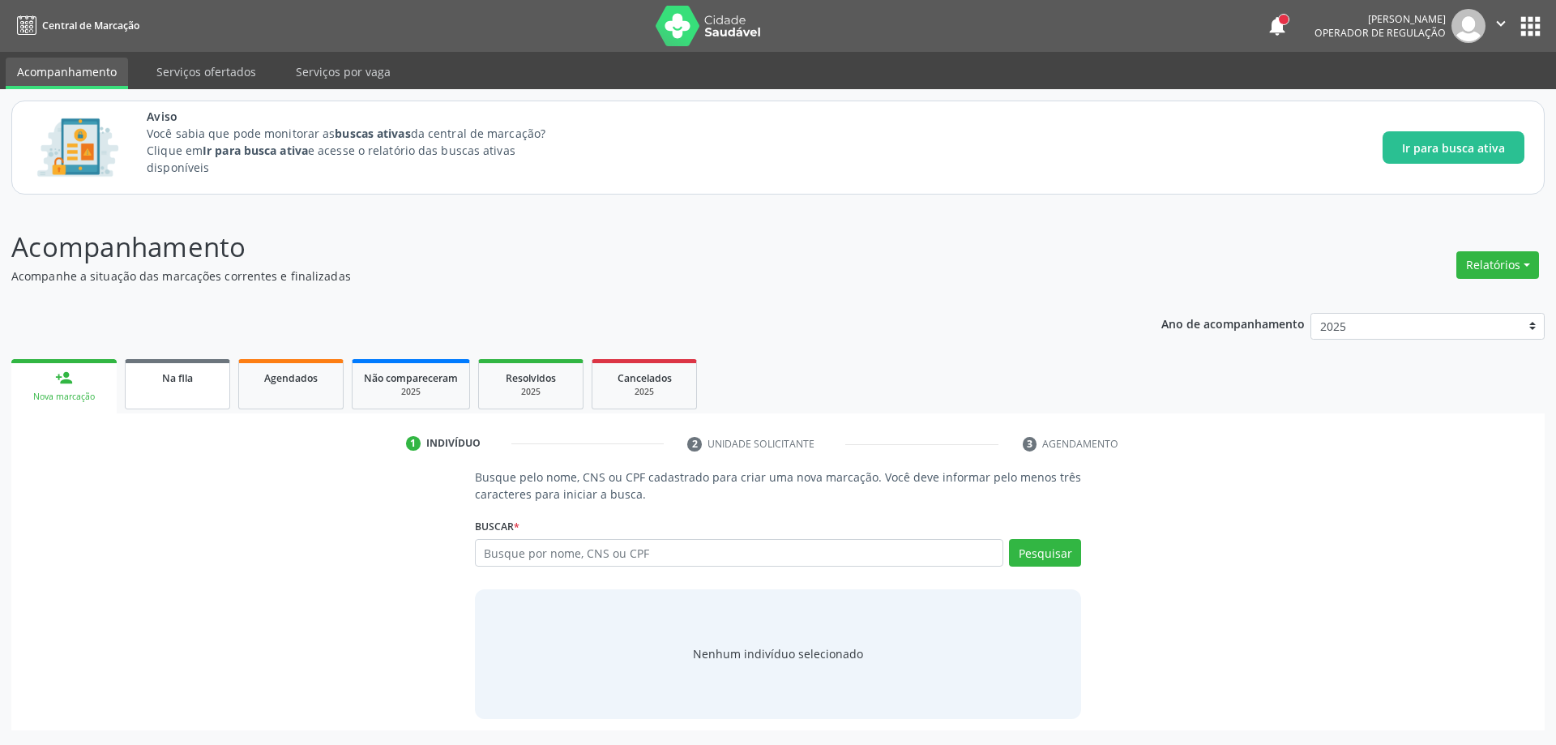
click at [184, 378] on span "Na fila" at bounding box center [177, 378] width 31 height 14
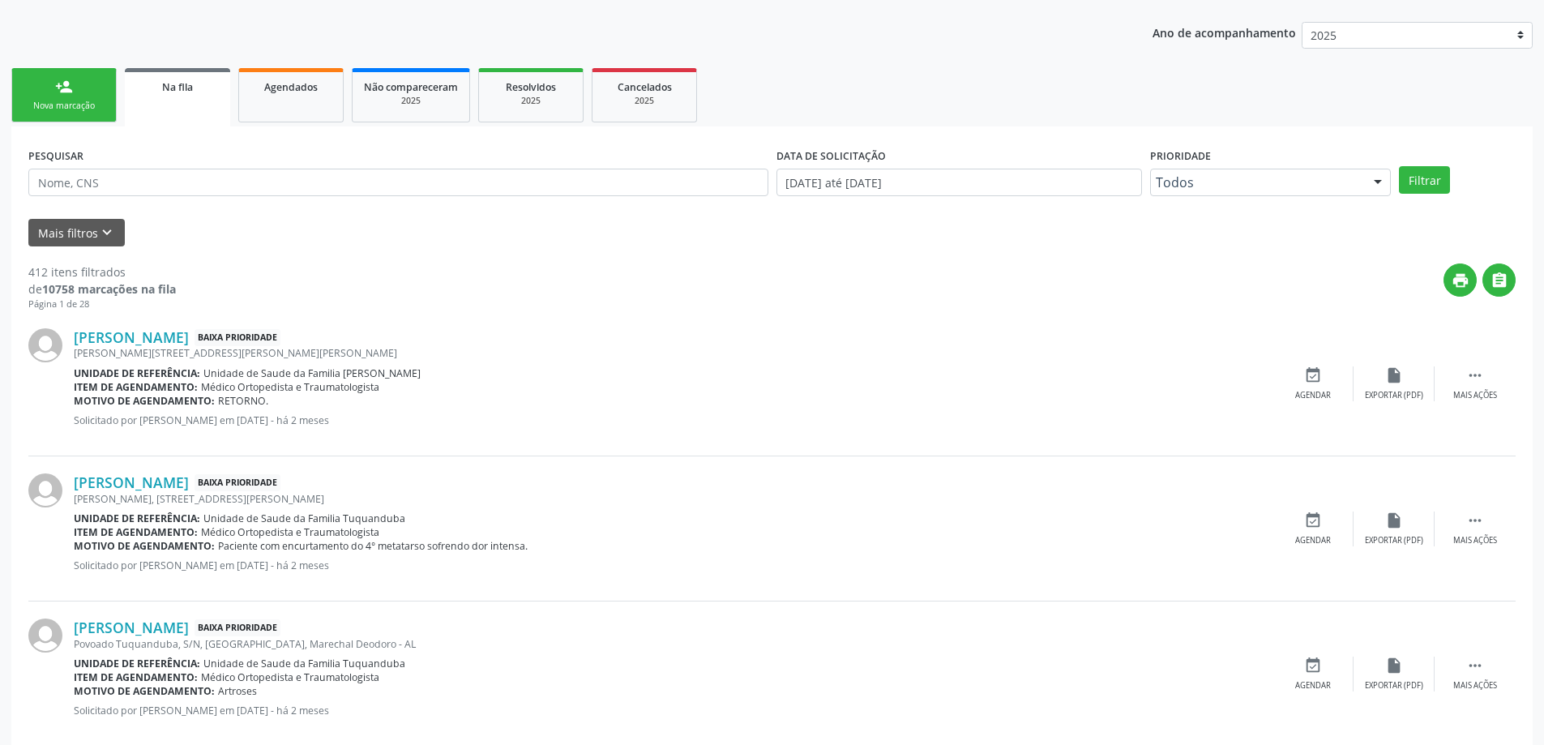
scroll to position [324, 0]
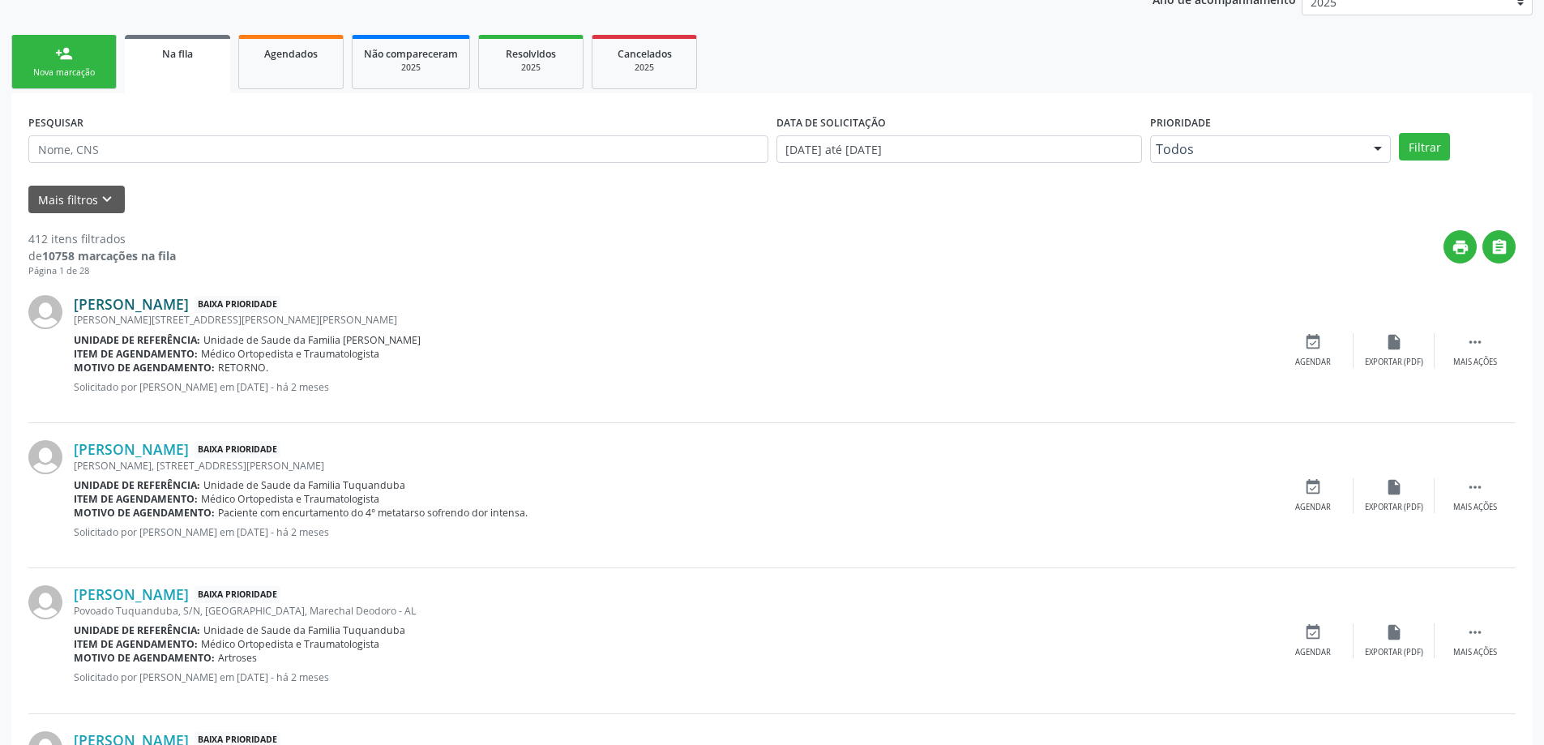
click at [139, 304] on link "Danubia de Oliveira" at bounding box center [131, 304] width 115 height 18
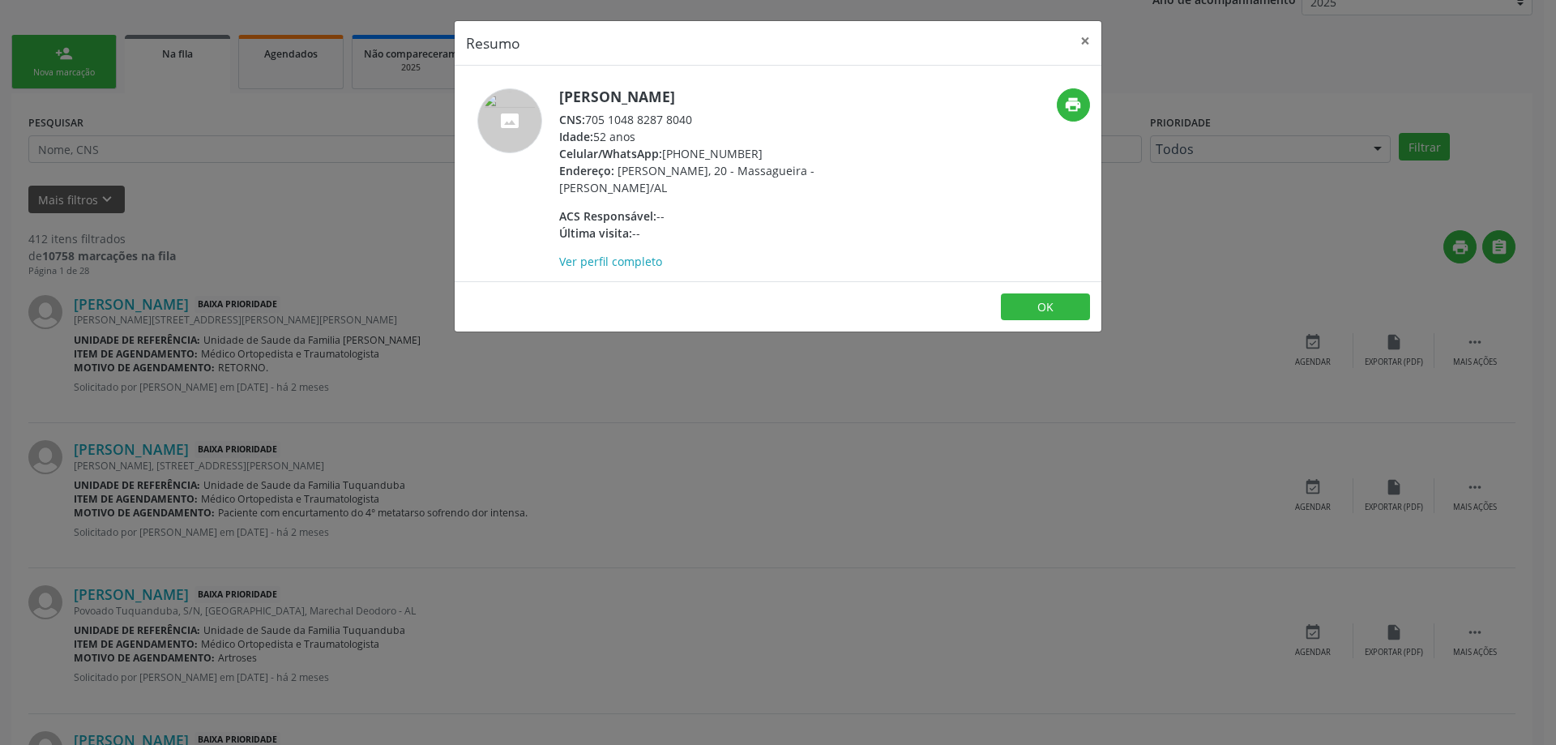
drag, startPoint x: 695, startPoint y: 118, endPoint x: 588, endPoint y: 119, distance: 107.0
click at [588, 119] on div "CNS: 705 1048 8287 8040" at bounding box center [716, 119] width 315 height 17
copy div "705 1048 8287 8040"
click at [1081, 42] on button "×" at bounding box center [1085, 41] width 32 height 40
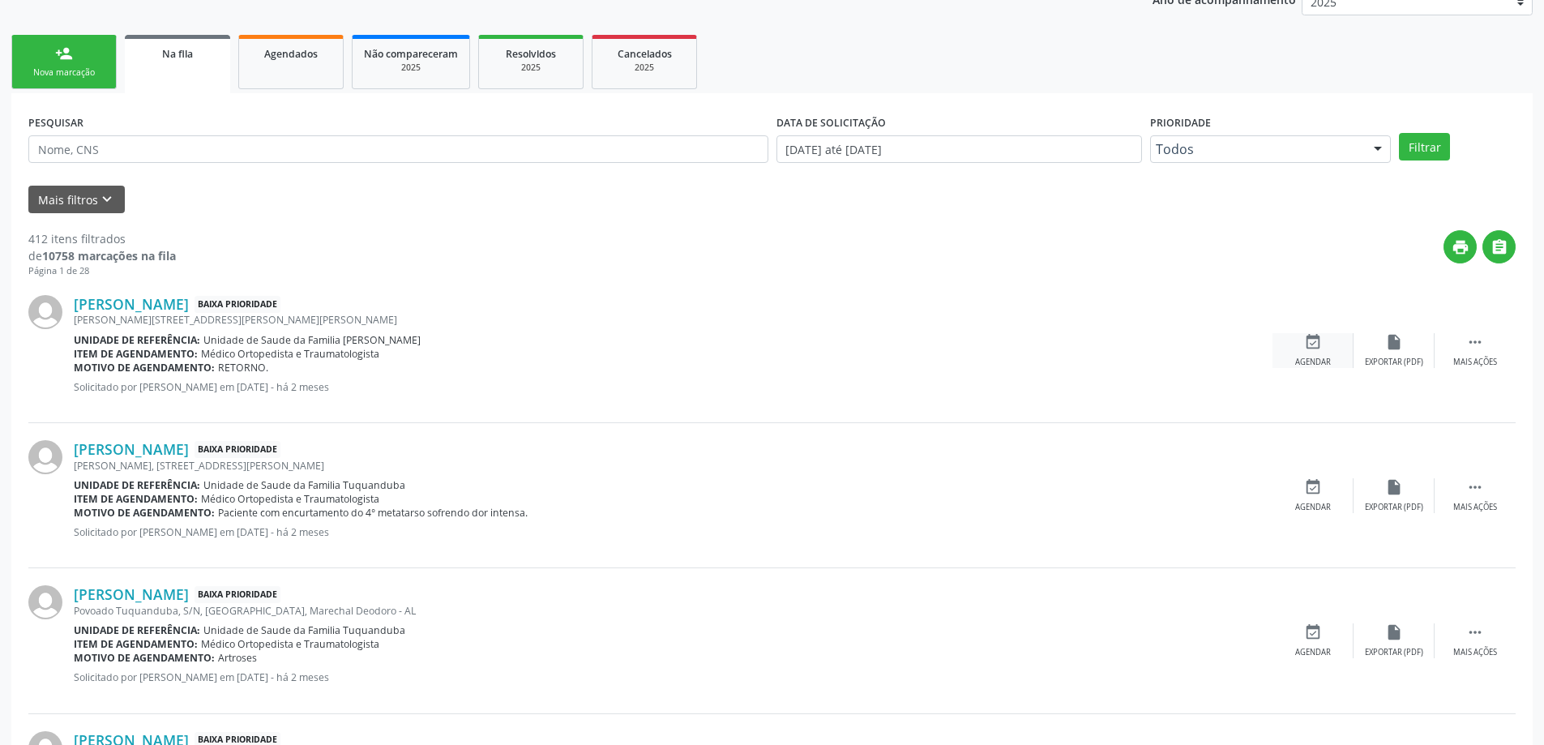
click at [1311, 346] on icon "event_available" at bounding box center [1313, 342] width 18 height 18
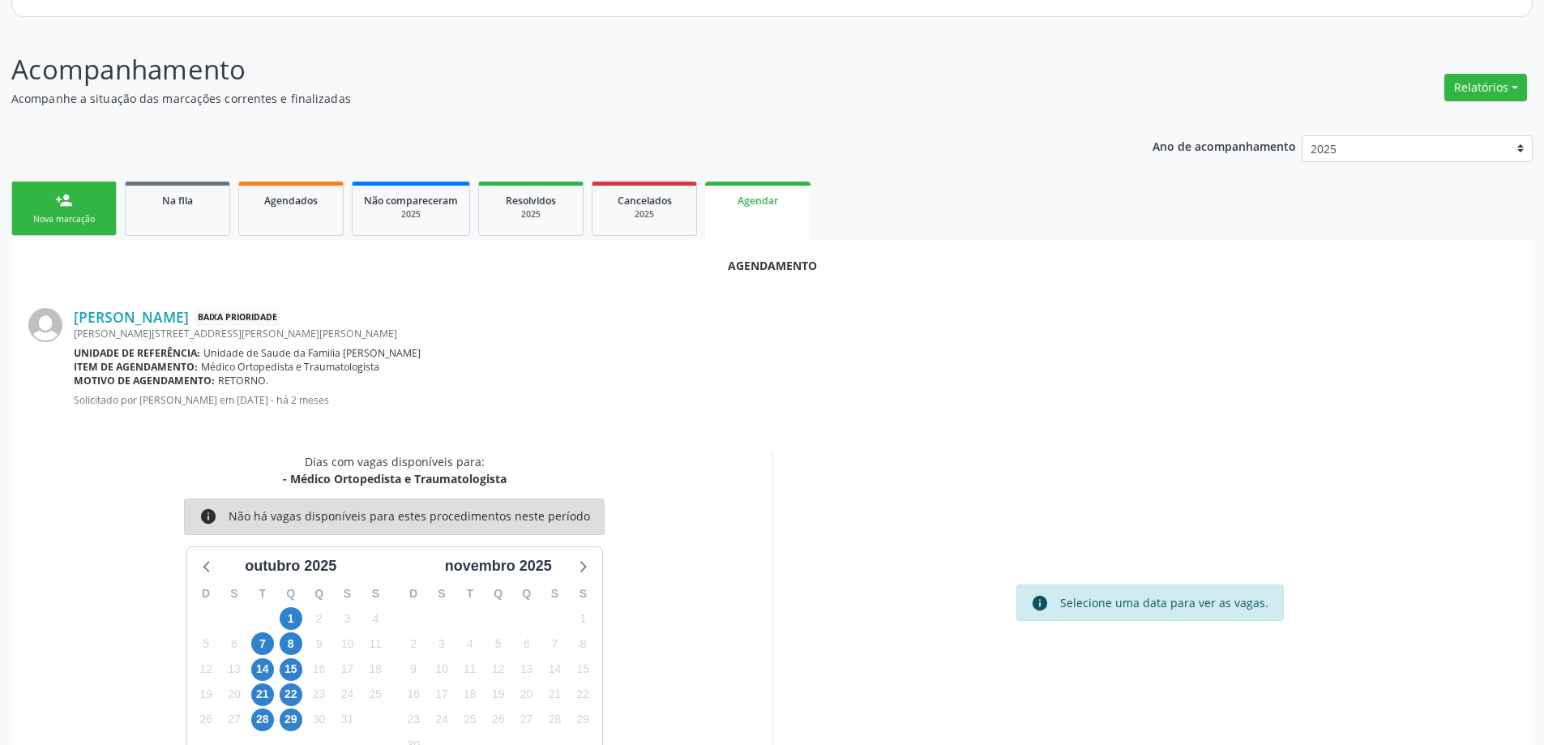
scroll to position [216, 0]
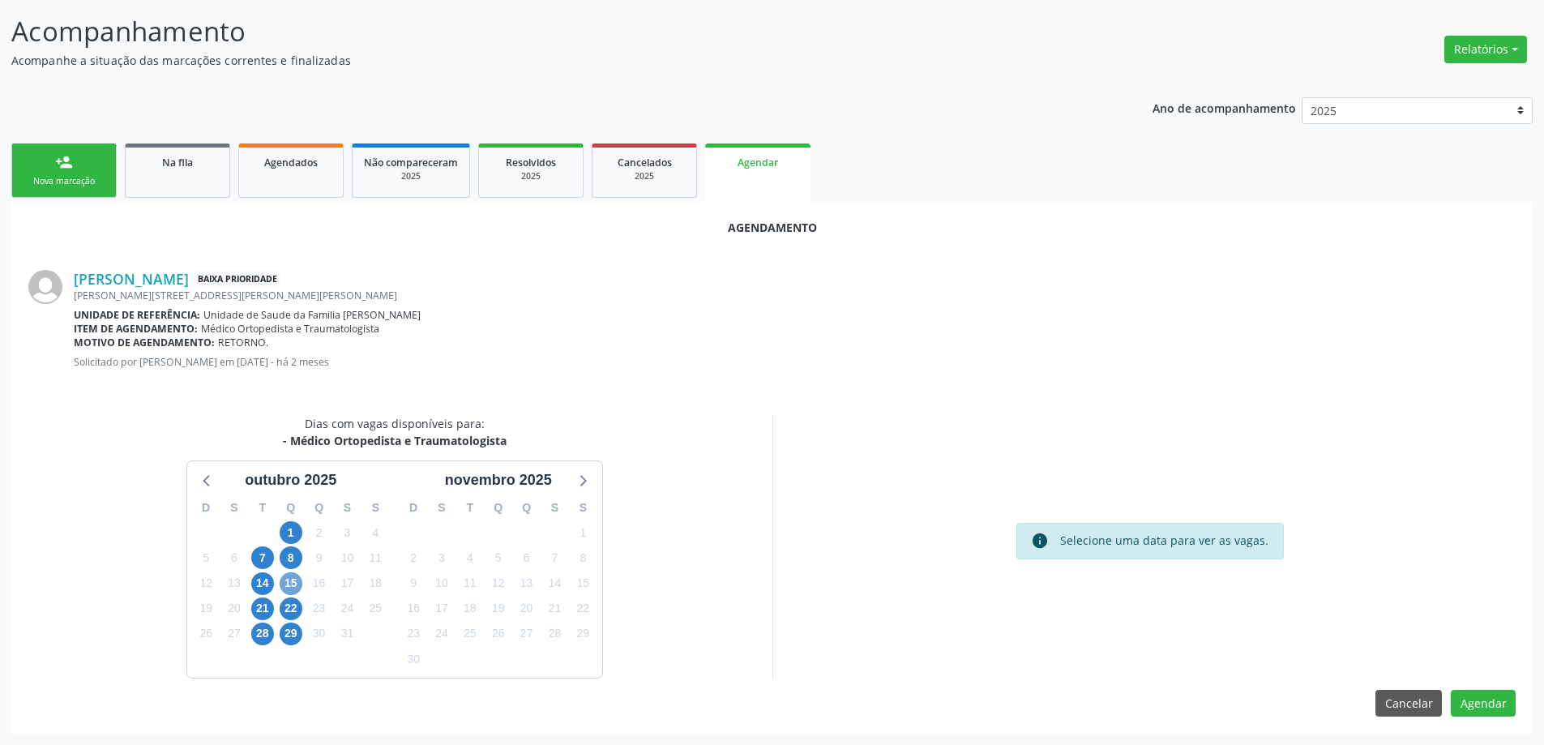
click at [285, 588] on span "15" at bounding box center [291, 583] width 23 height 23
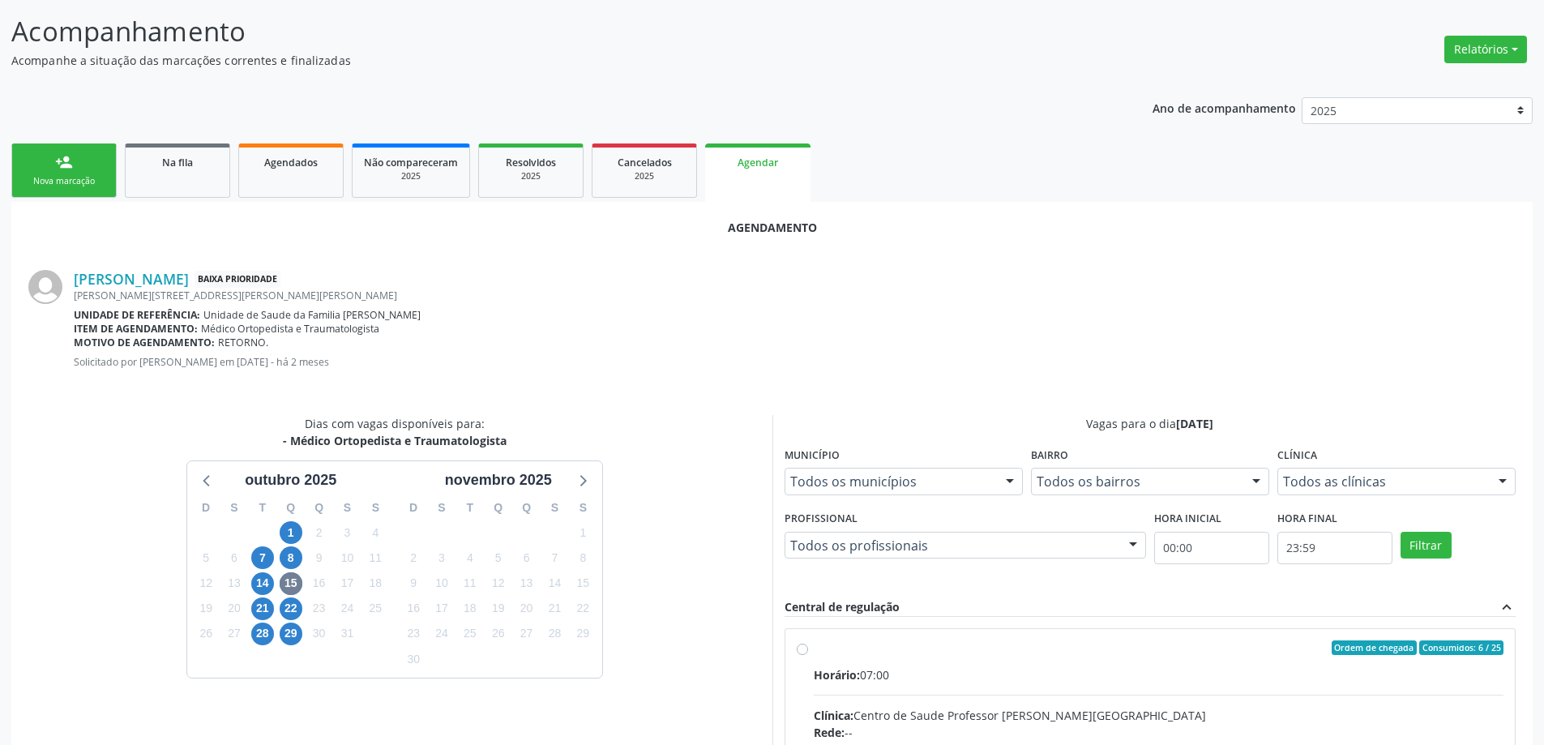
radio input "true"
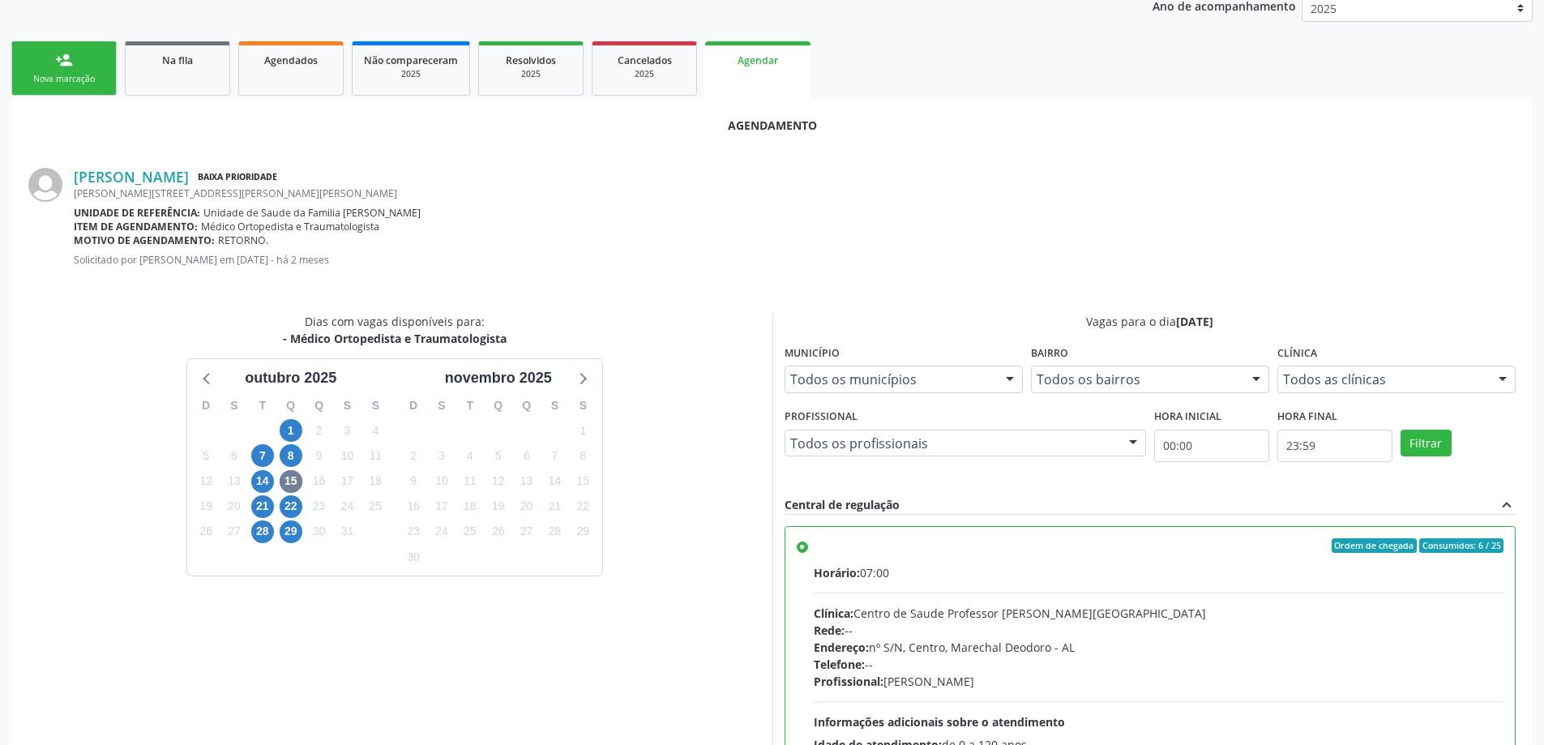
scroll to position [479, 0]
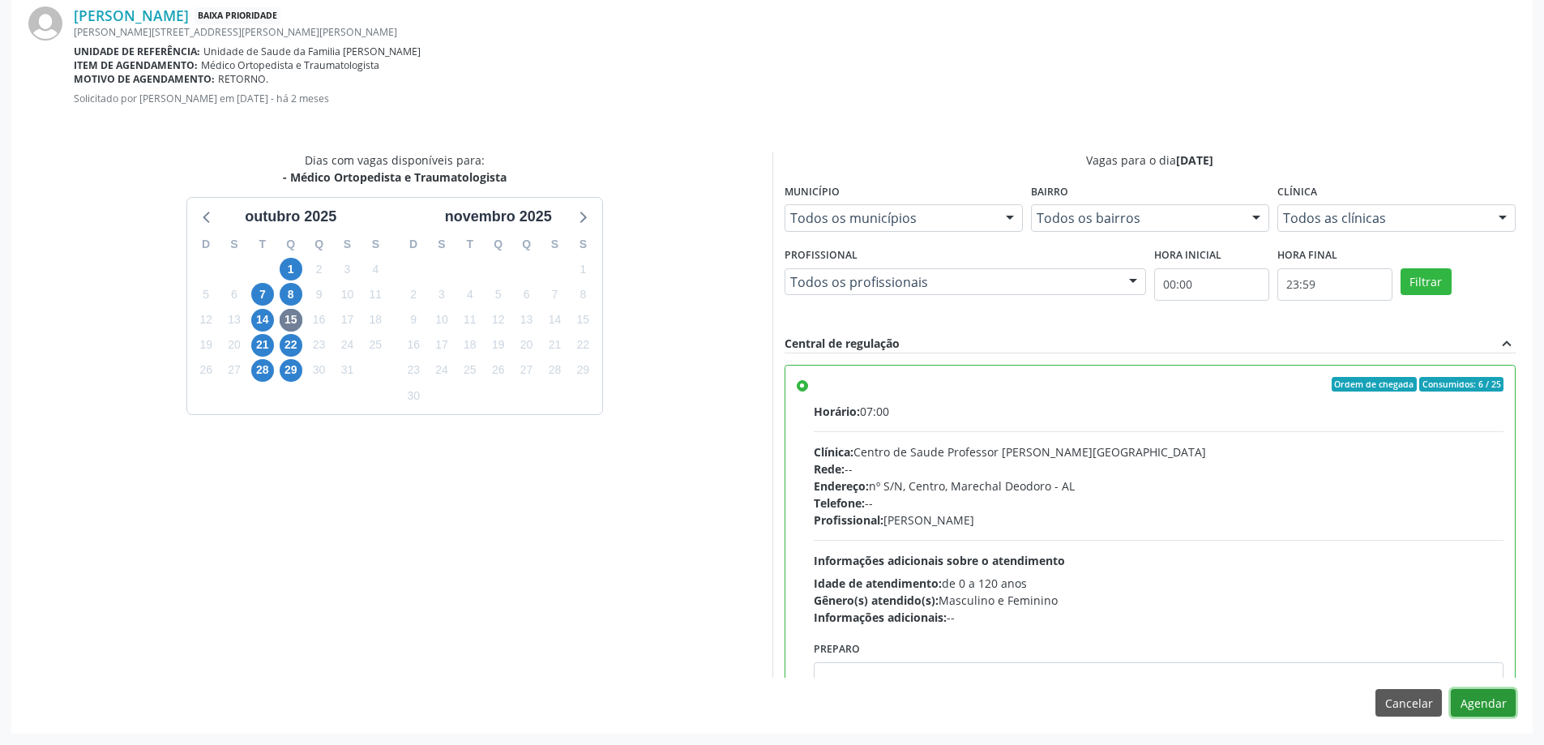
click at [1484, 712] on button "Agendar" at bounding box center [1483, 703] width 65 height 28
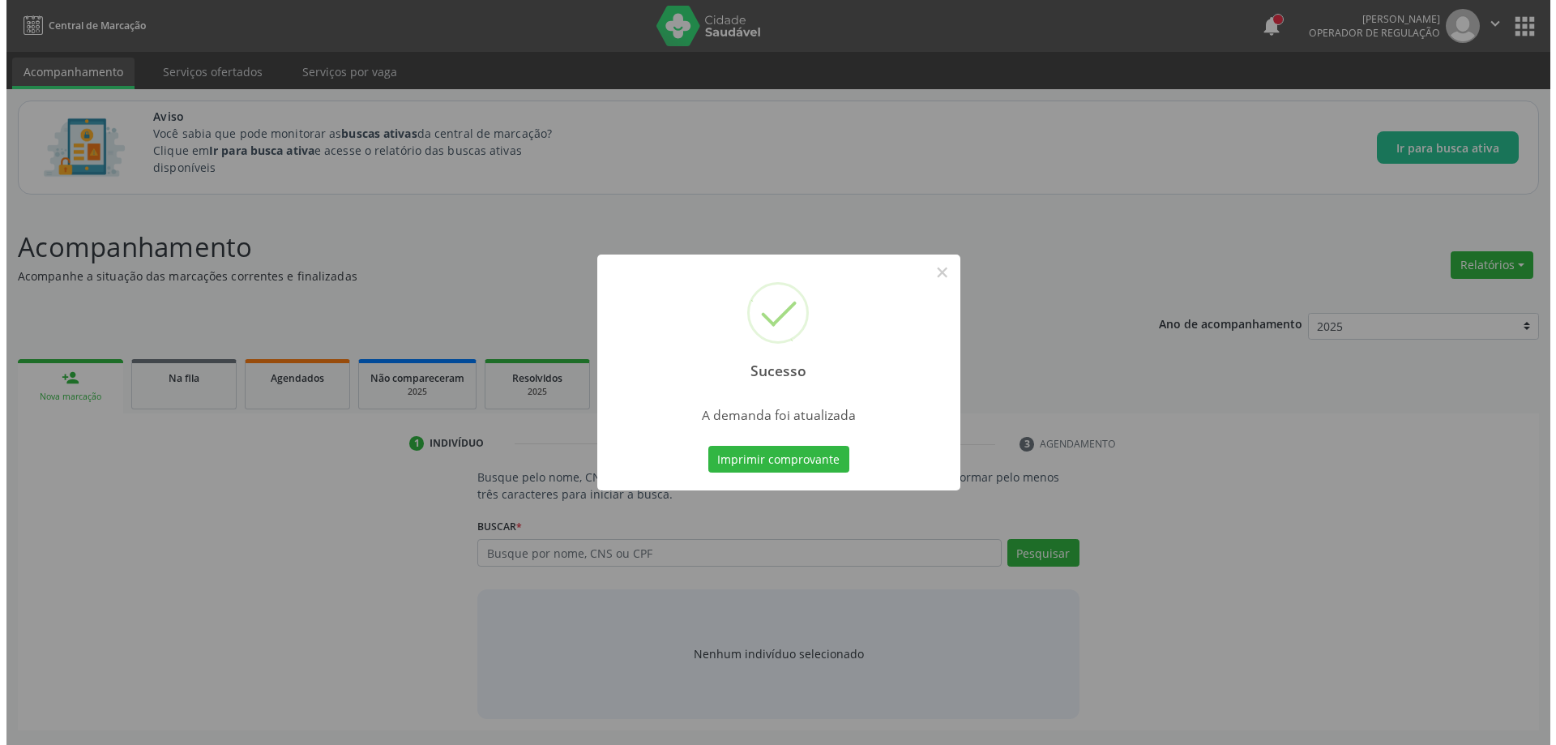
scroll to position [0, 0]
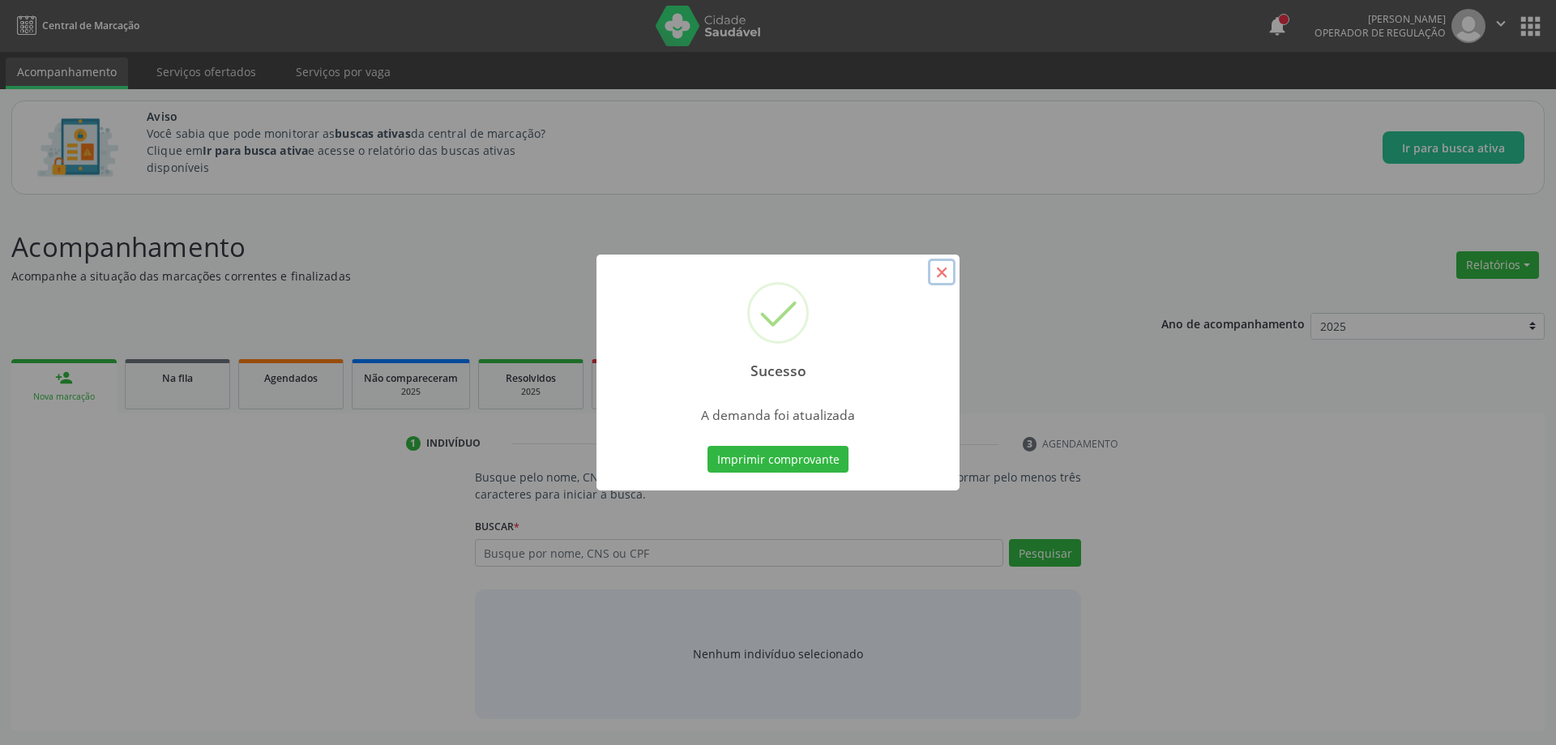
click at [948, 275] on button "×" at bounding box center [942, 273] width 28 height 28
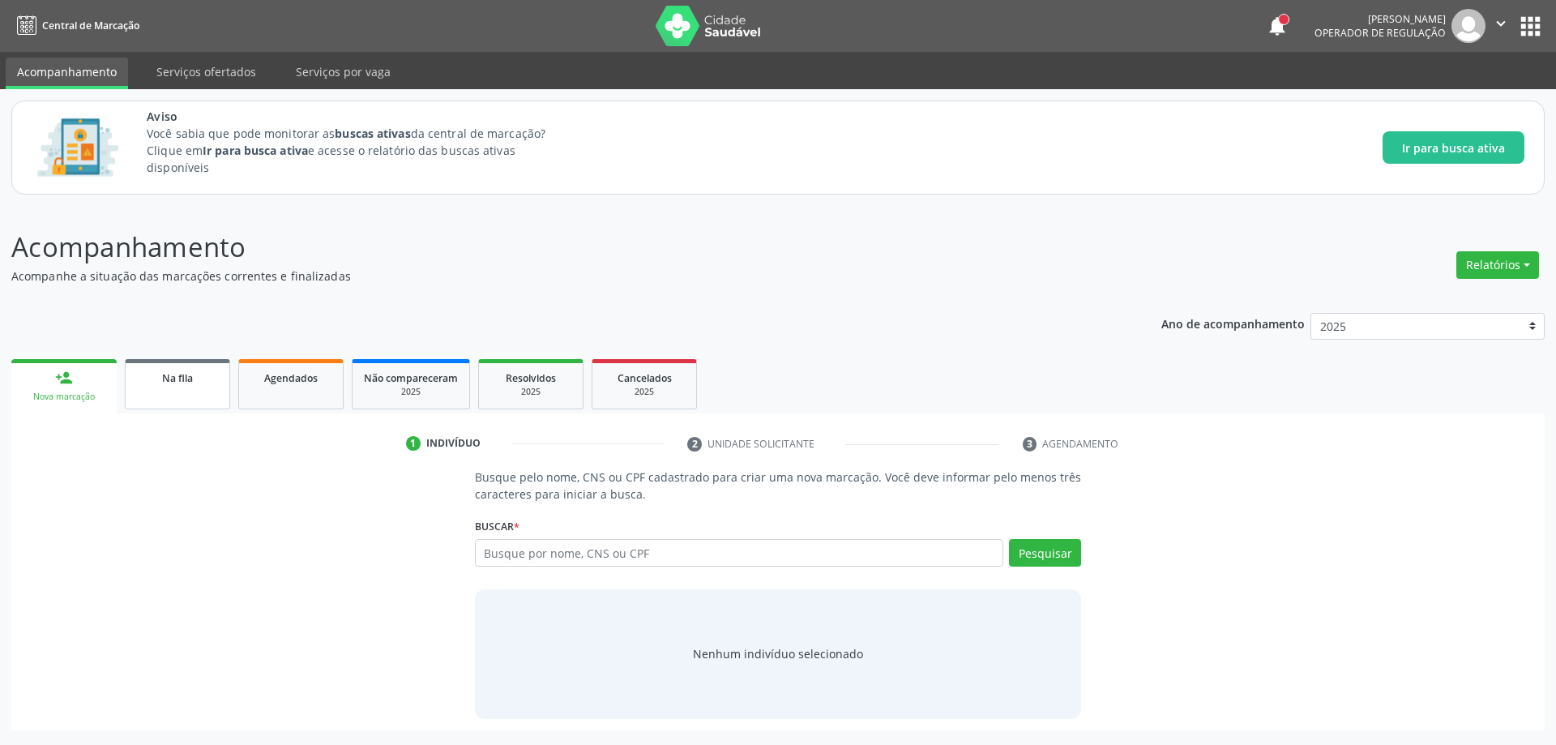
click at [148, 392] on link "Na fila" at bounding box center [177, 384] width 105 height 50
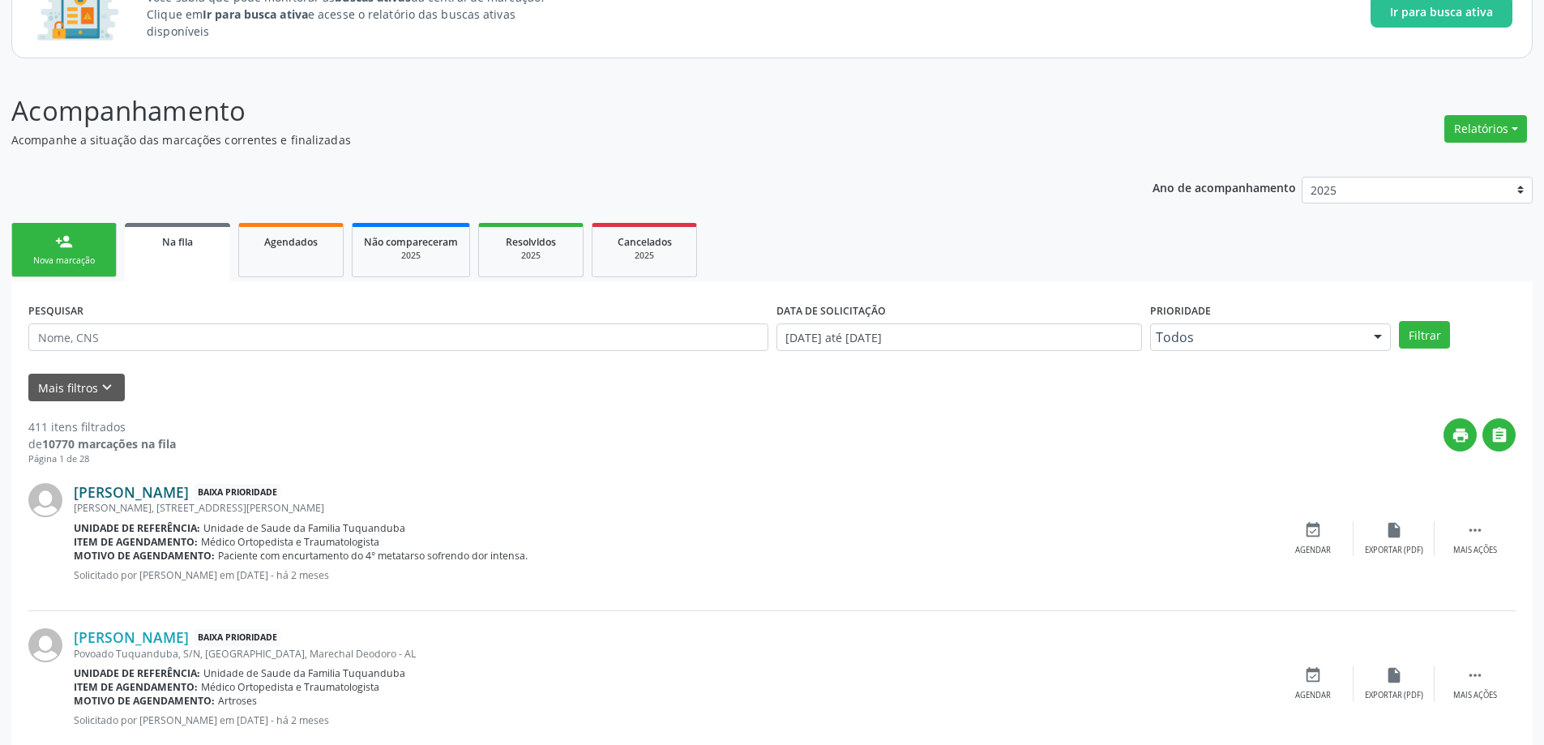
scroll to position [324, 0]
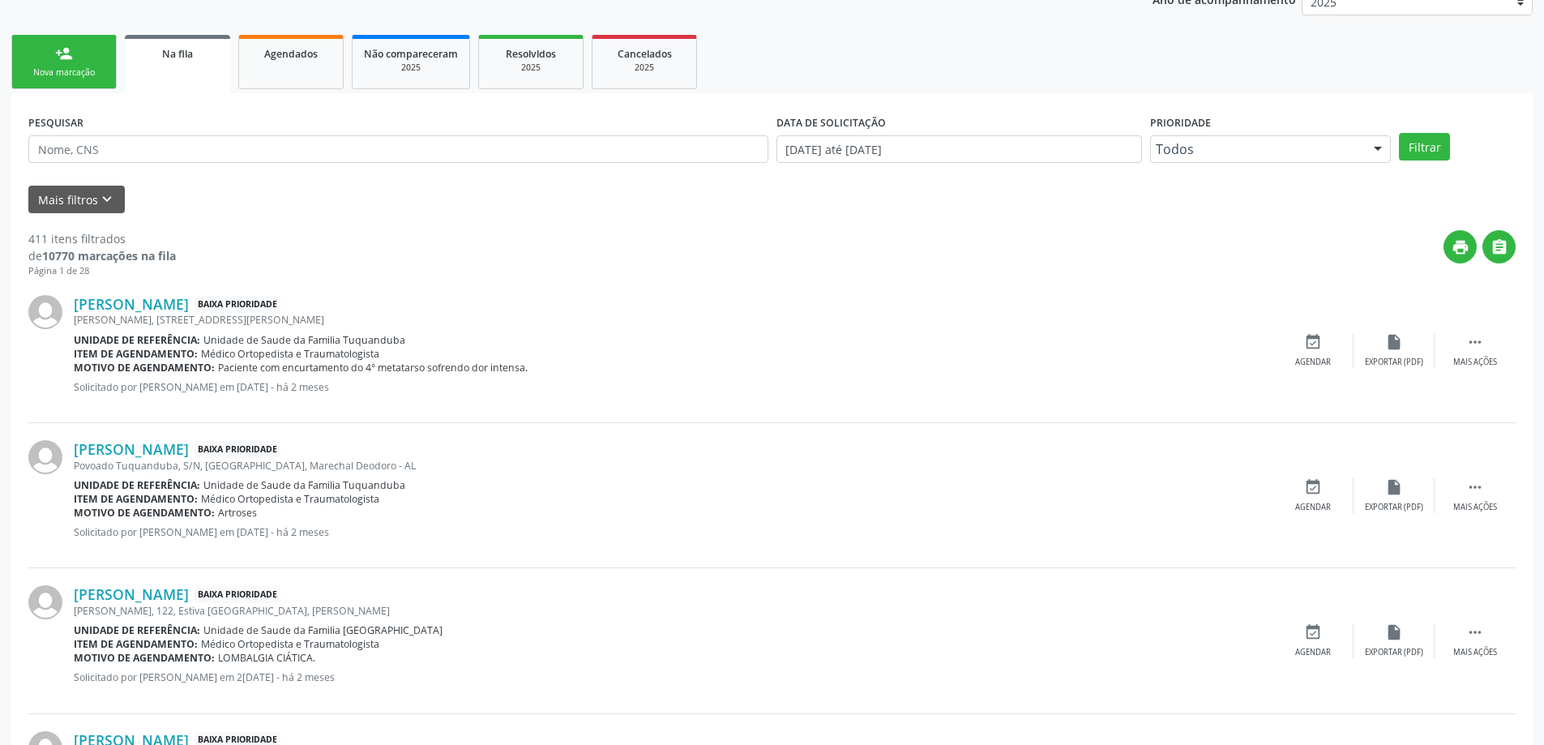
click at [127, 314] on div "Erick Ferraz, 41, Tuquanduba, Marechal Deodoro - AL" at bounding box center [673, 320] width 1199 height 14
click at [153, 309] on link "[PERSON_NAME]" at bounding box center [131, 304] width 115 height 18
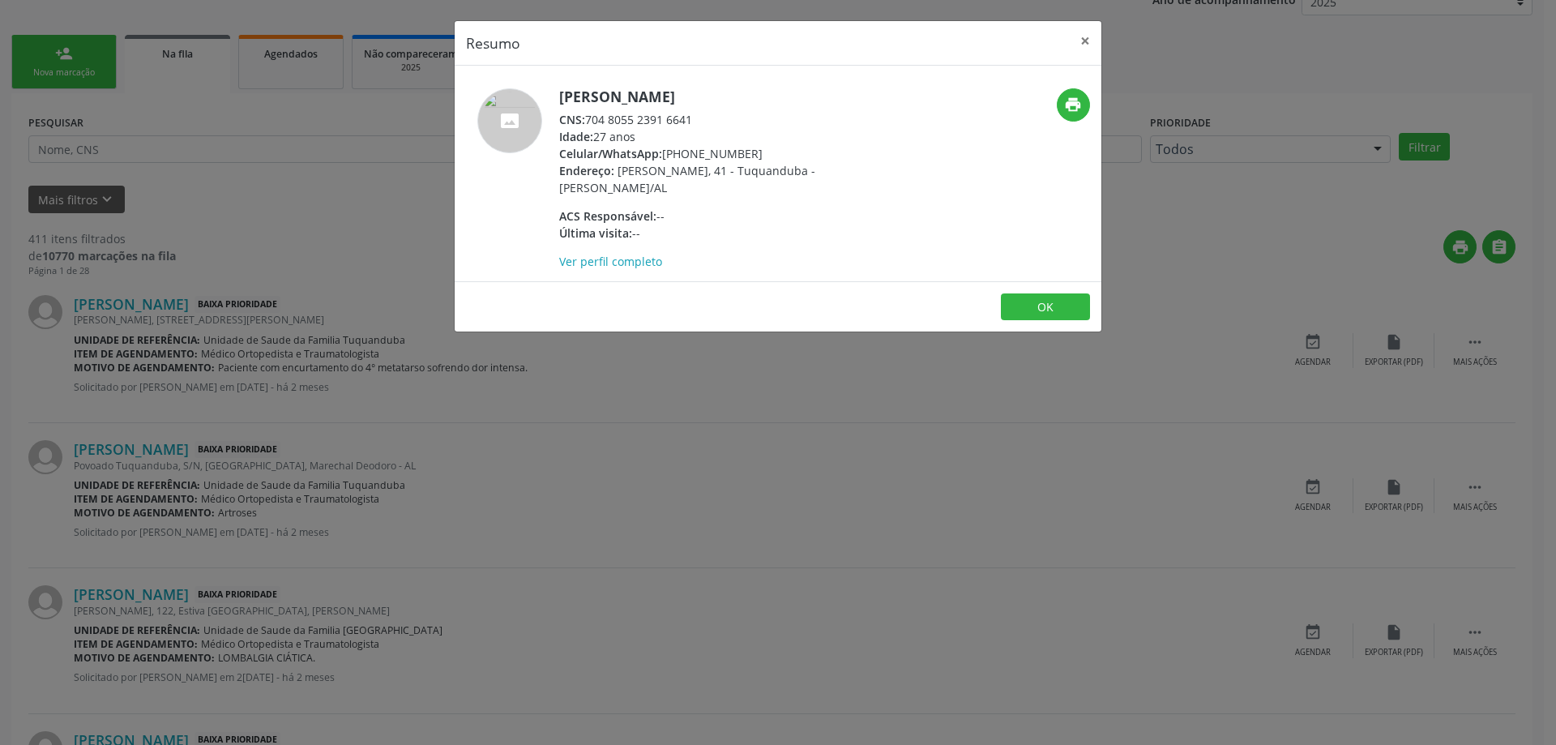
drag, startPoint x: 692, startPoint y: 114, endPoint x: 588, endPoint y: 118, distance: 103.8
click at [588, 118] on div "CNS: 704 8055 2391 6641" at bounding box center [716, 119] width 315 height 17
copy div "704 8055 2391 6641"
click at [1089, 42] on button "×" at bounding box center [1085, 41] width 32 height 40
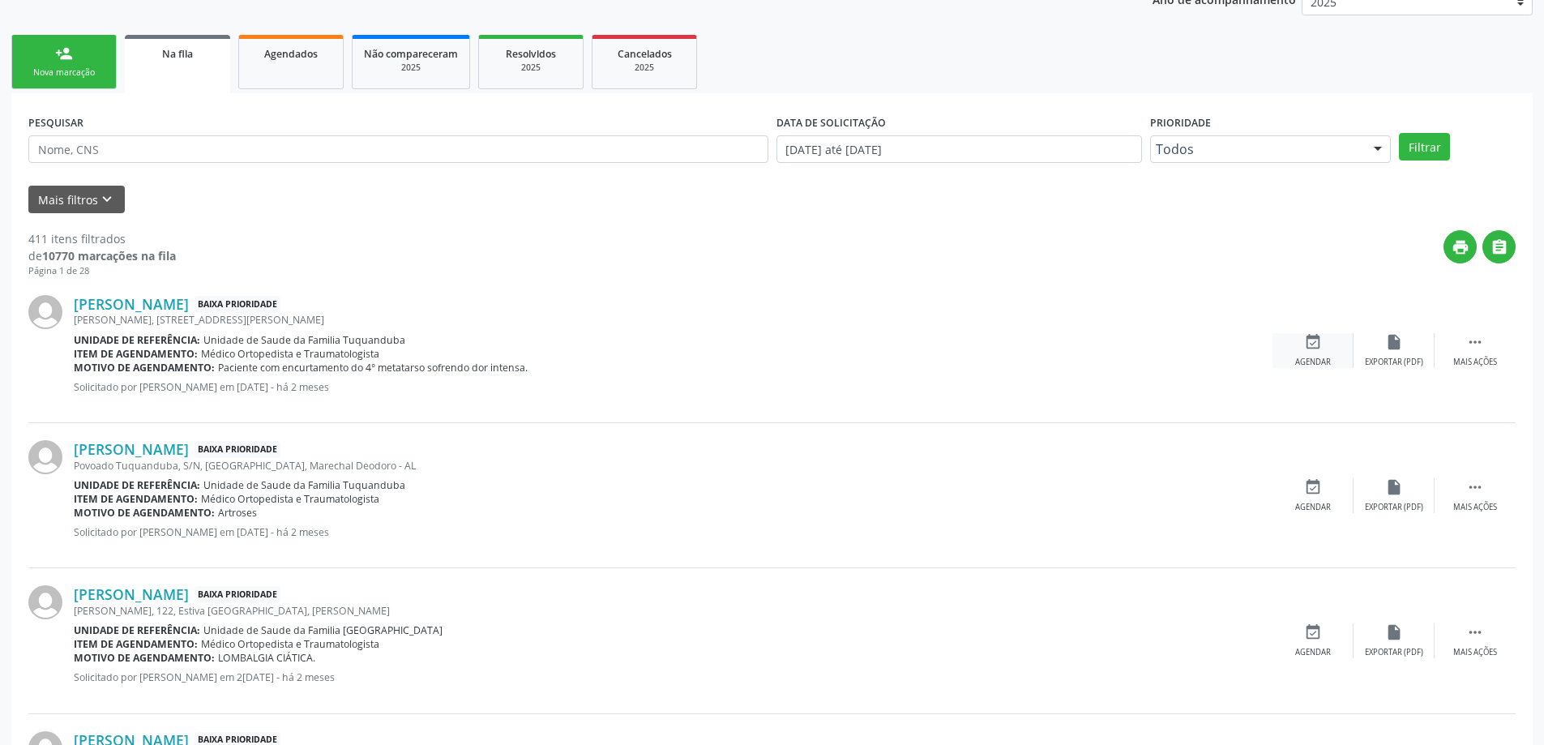
click at [1314, 348] on icon "event_available" at bounding box center [1313, 342] width 18 height 18
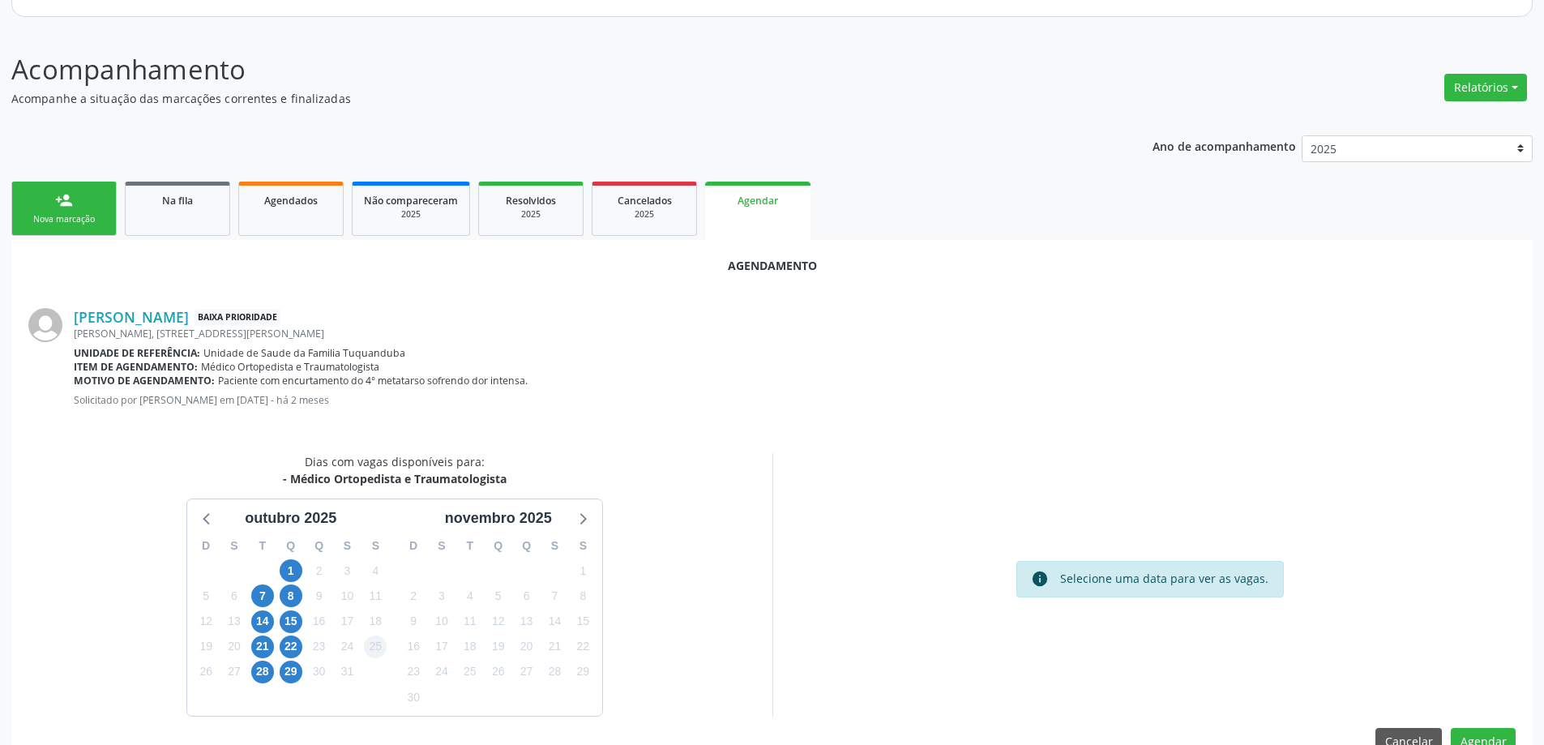
scroll to position [216, 0]
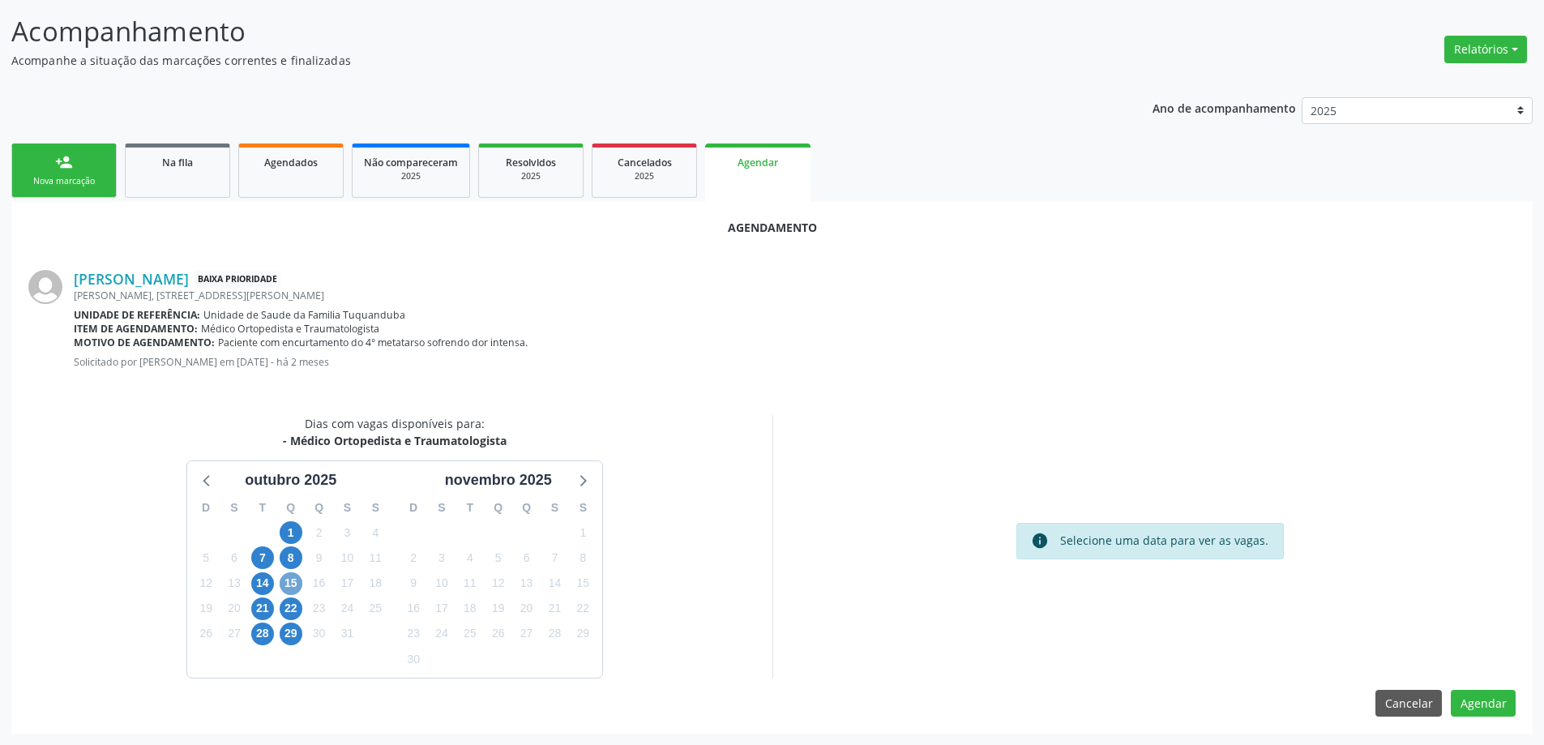
click at [291, 582] on span "15" at bounding box center [291, 583] width 23 height 23
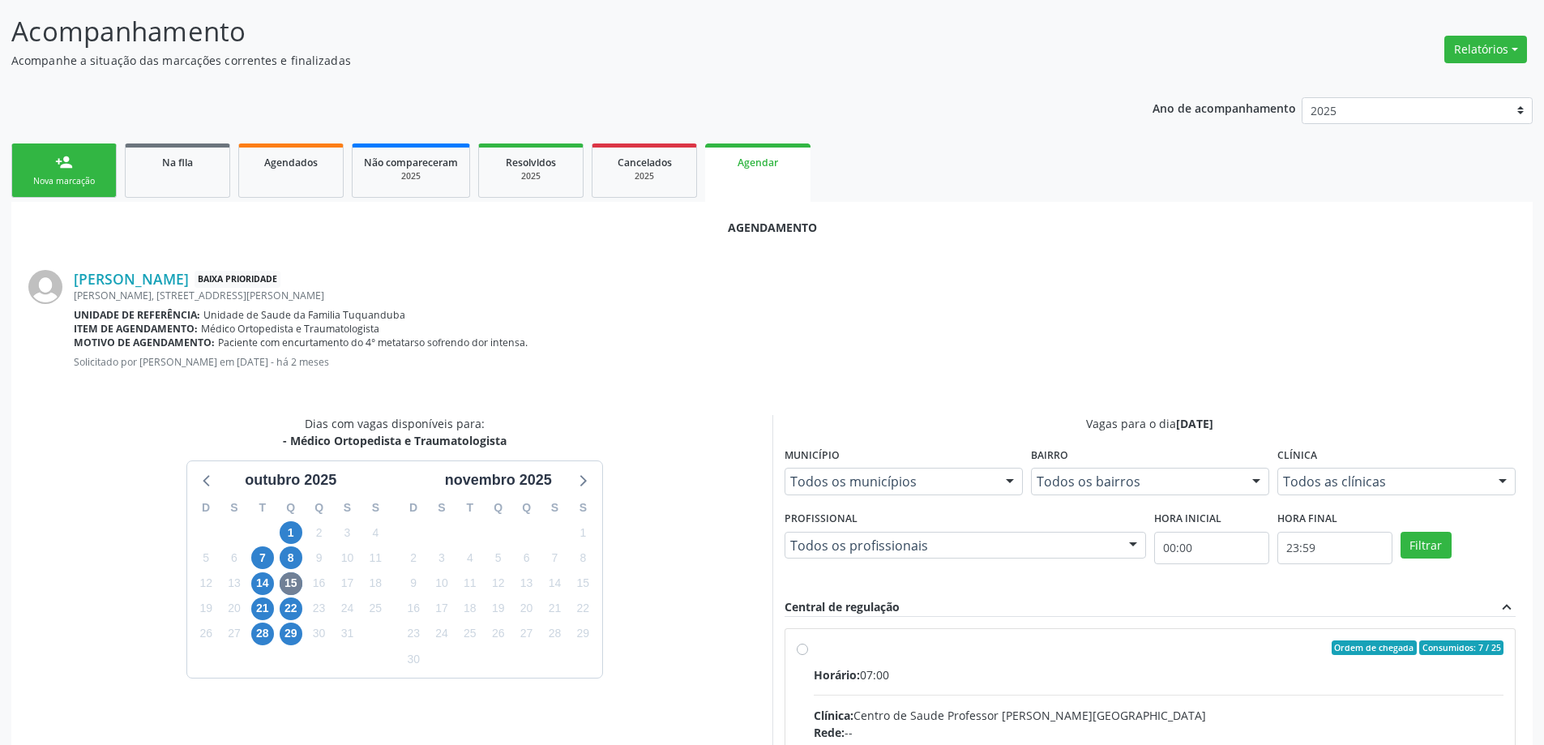
click at [799, 652] on input "Ordem de chegada Consumidos: 7 / 25 Horário: 07:00 Clínica: Centro de Saude Pro…" at bounding box center [802, 647] width 11 height 15
radio input "true"
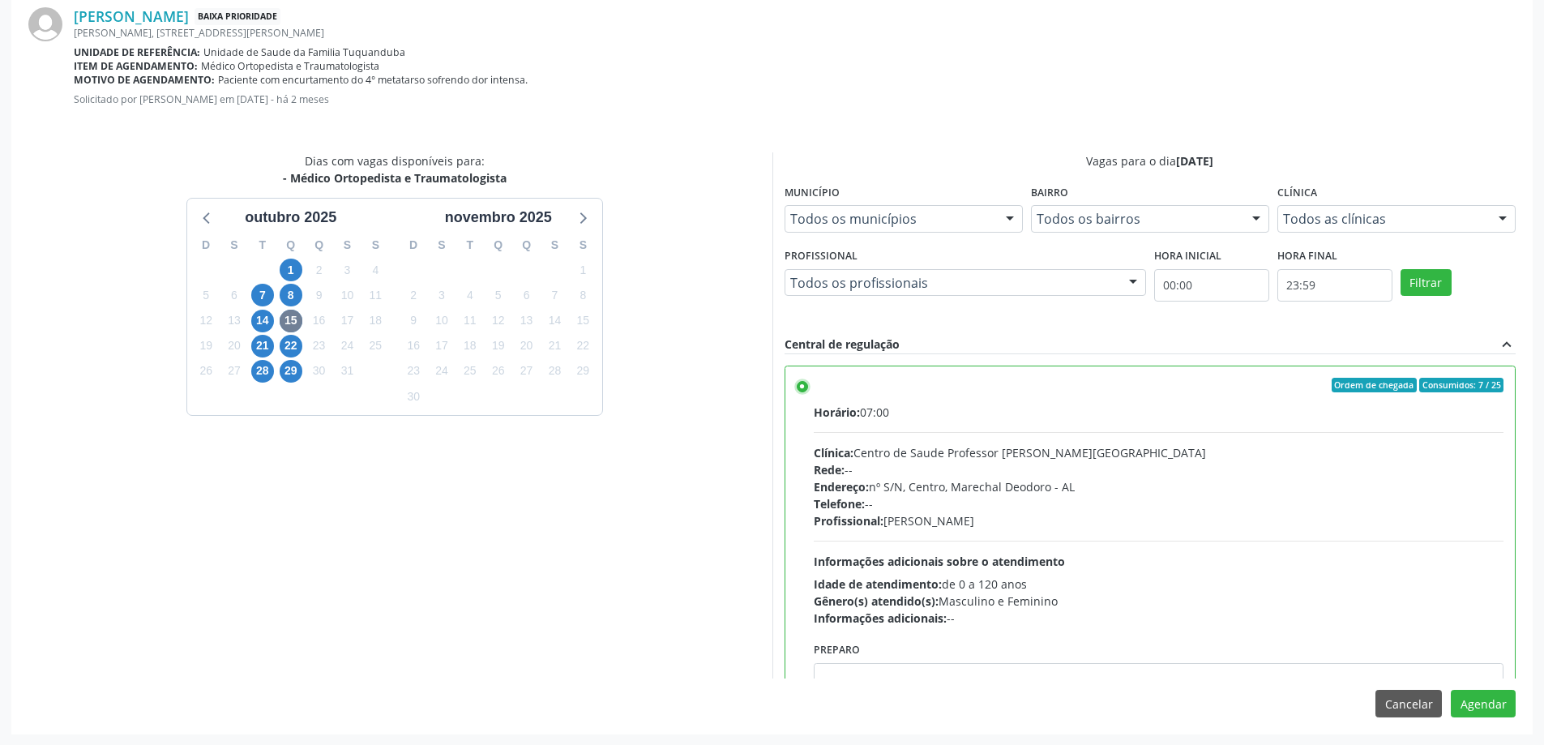
scroll to position [479, 0]
click at [1513, 697] on button "Agendar" at bounding box center [1483, 703] width 65 height 28
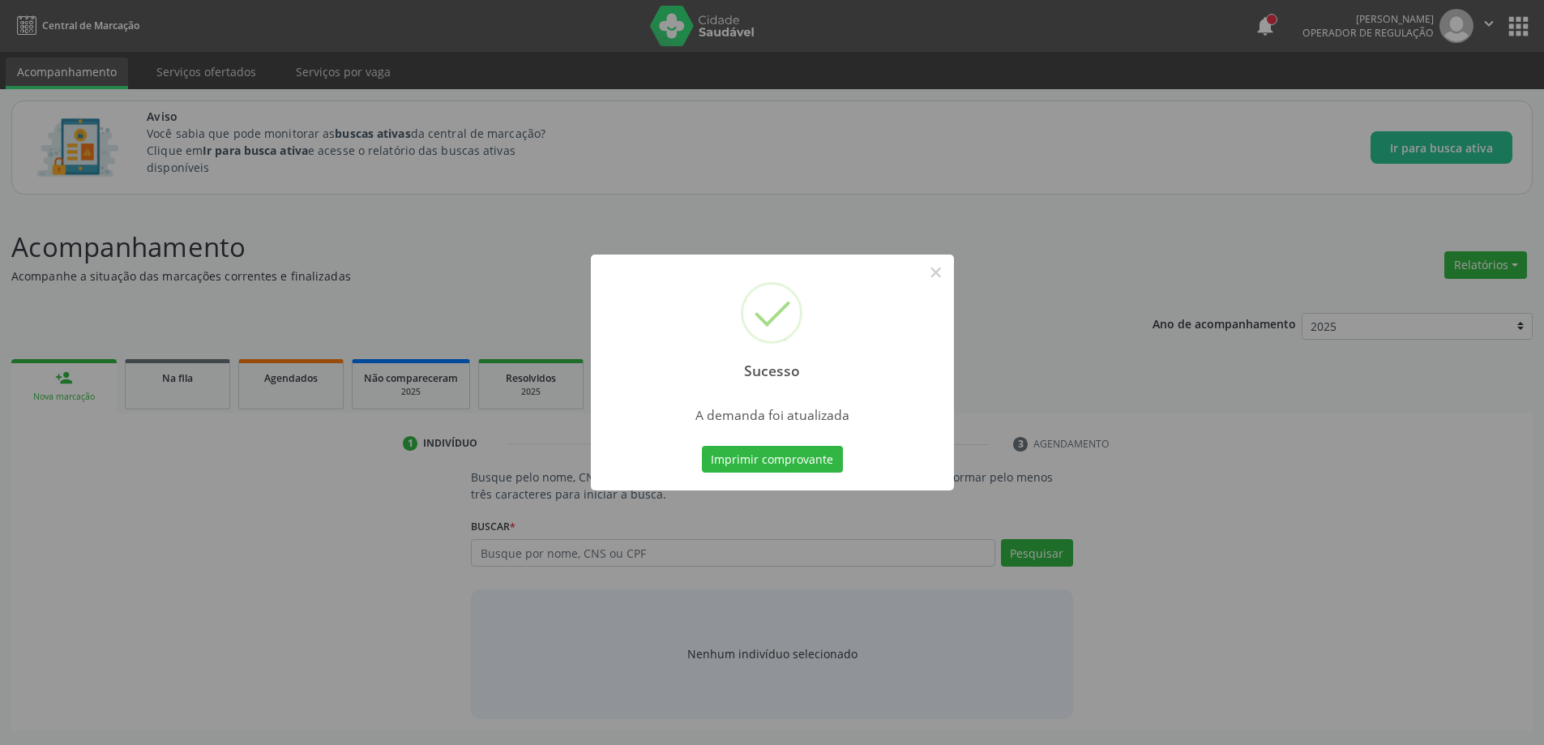
scroll to position [0, 0]
click at [953, 278] on button "×" at bounding box center [942, 273] width 28 height 28
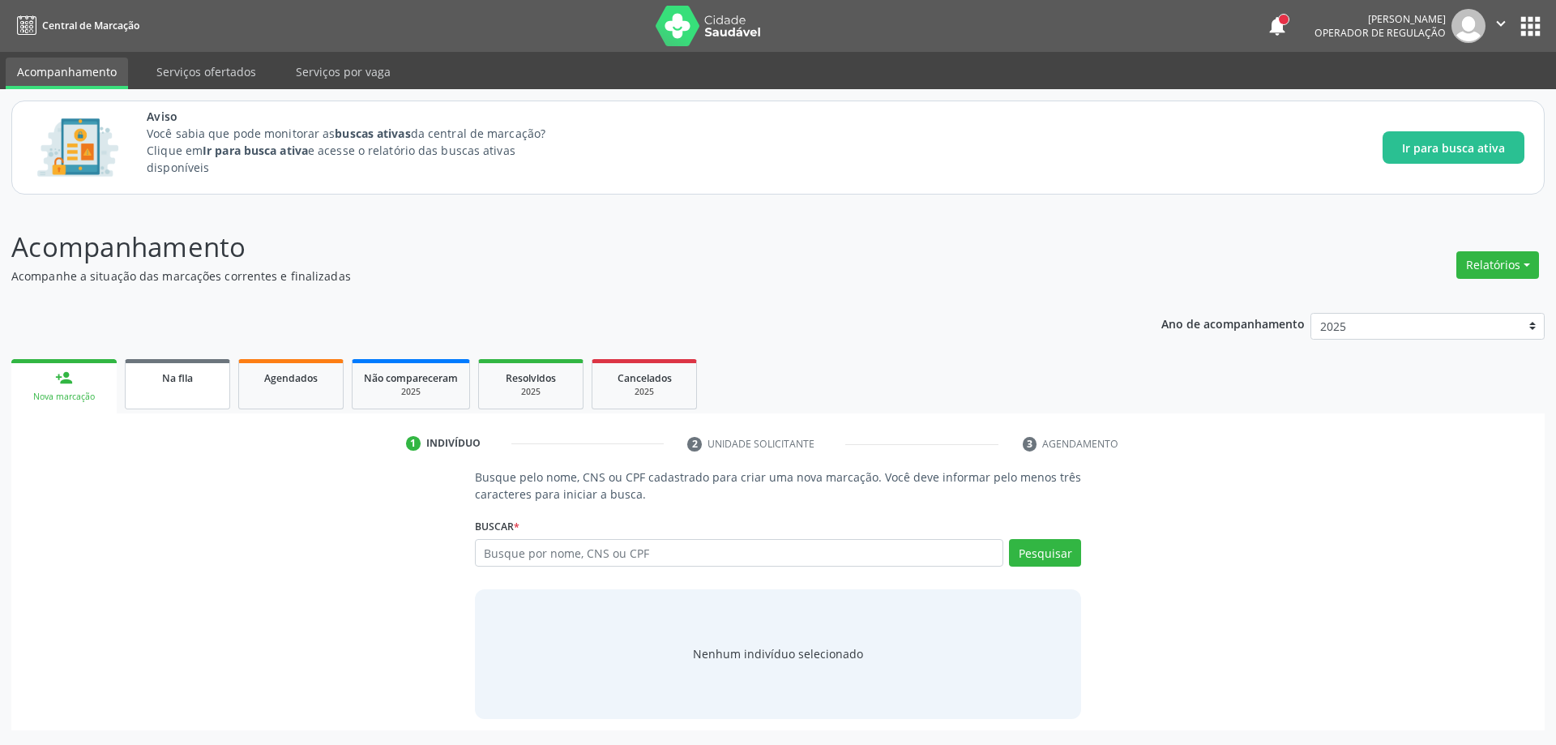
click at [185, 382] on span "Na fila" at bounding box center [177, 378] width 31 height 14
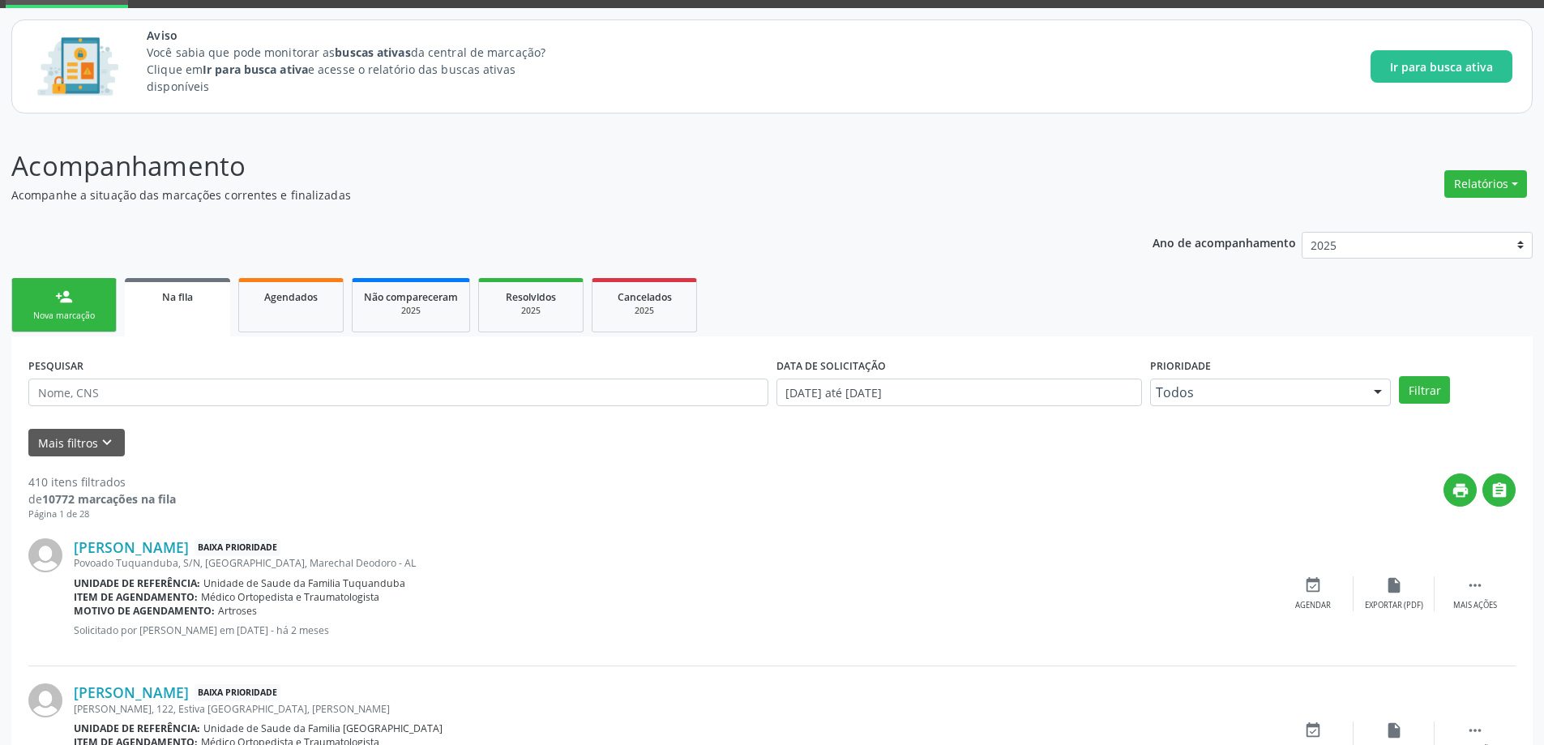
scroll to position [162, 0]
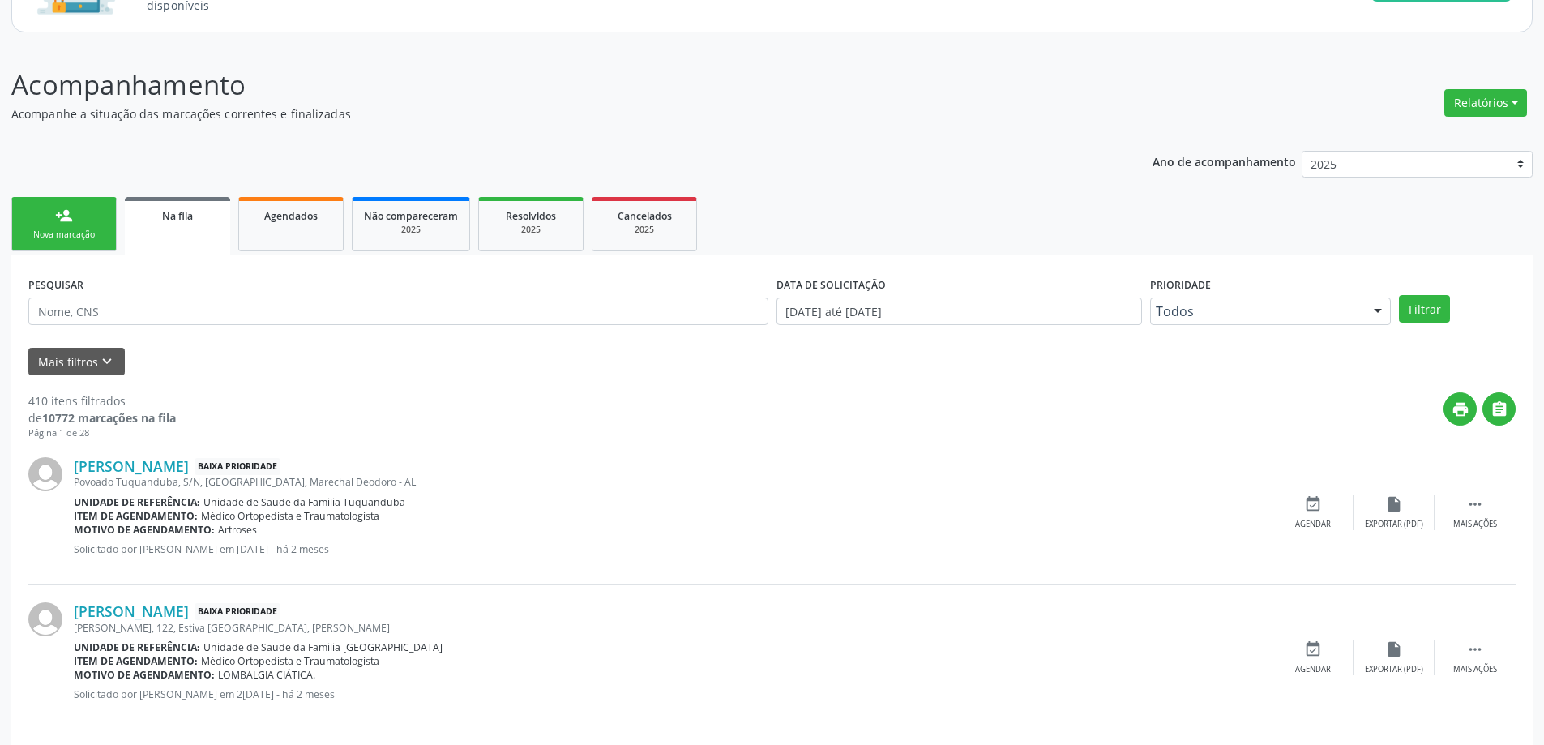
click at [176, 227] on link "Na fila" at bounding box center [177, 226] width 105 height 58
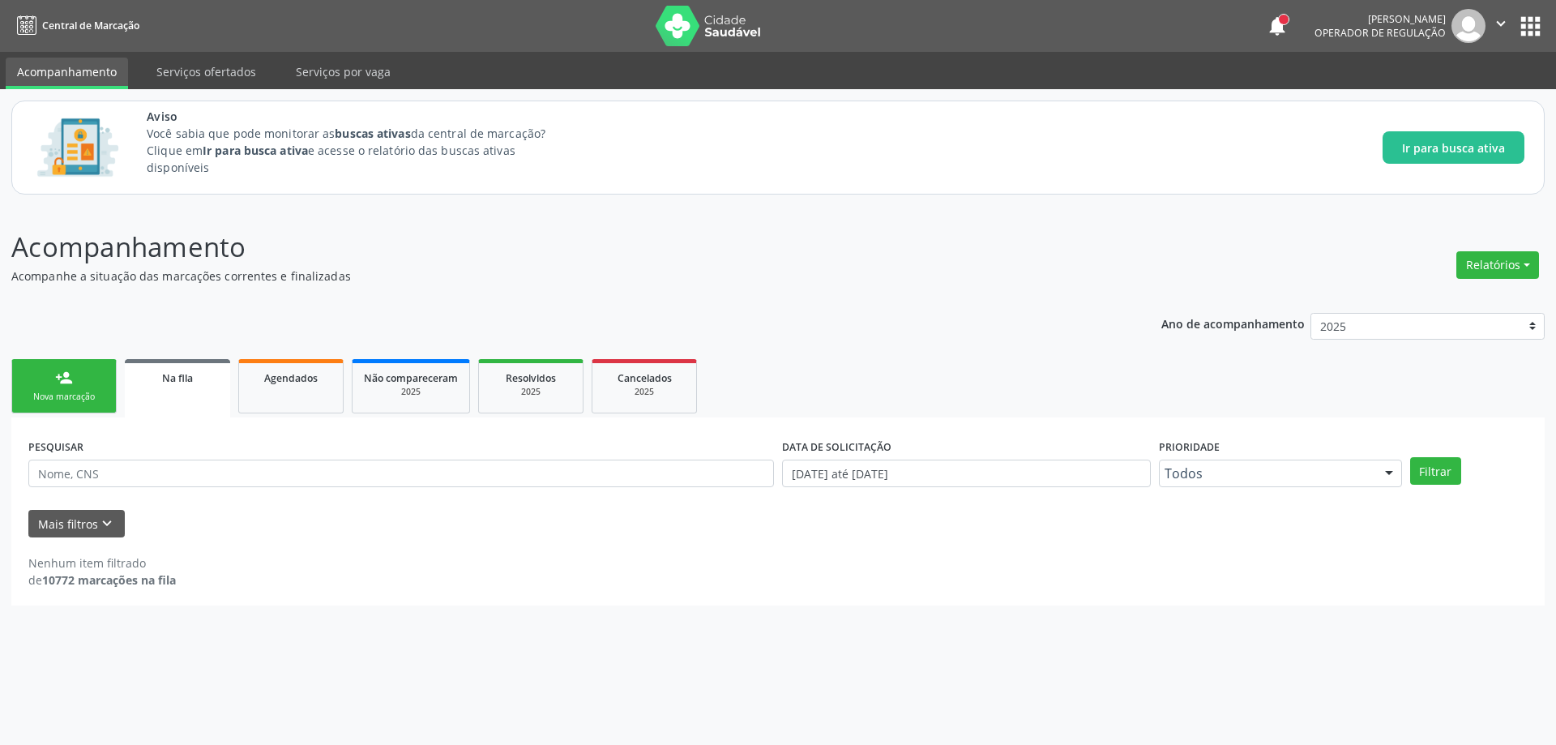
click at [203, 400] on link "Na fila" at bounding box center [177, 388] width 105 height 58
click at [187, 403] on link "Na fila" at bounding box center [177, 388] width 105 height 58
click at [100, 531] on icon "keyboard_arrow_down" at bounding box center [107, 524] width 18 height 18
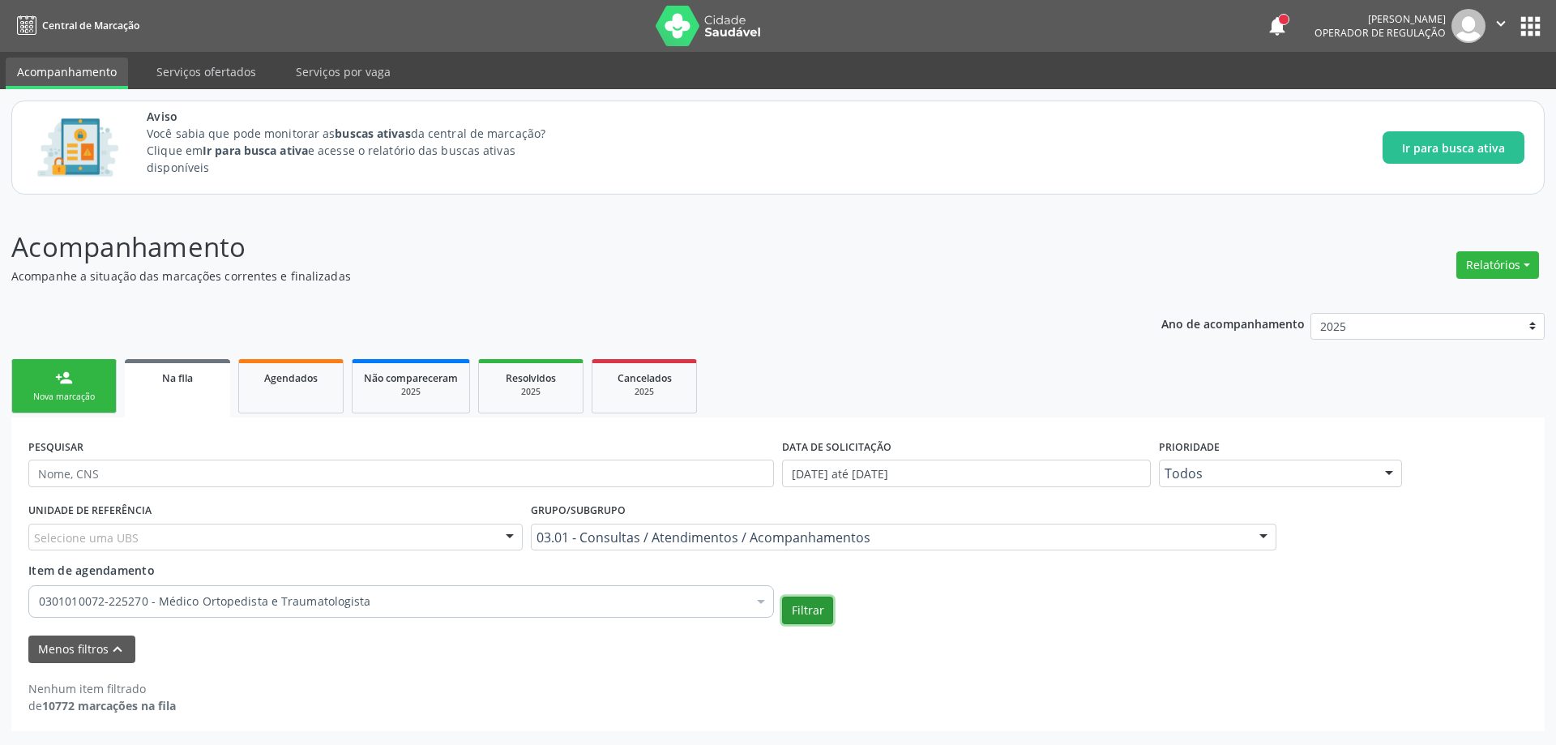
click at [798, 618] on button "Filtrar" at bounding box center [807, 611] width 51 height 28
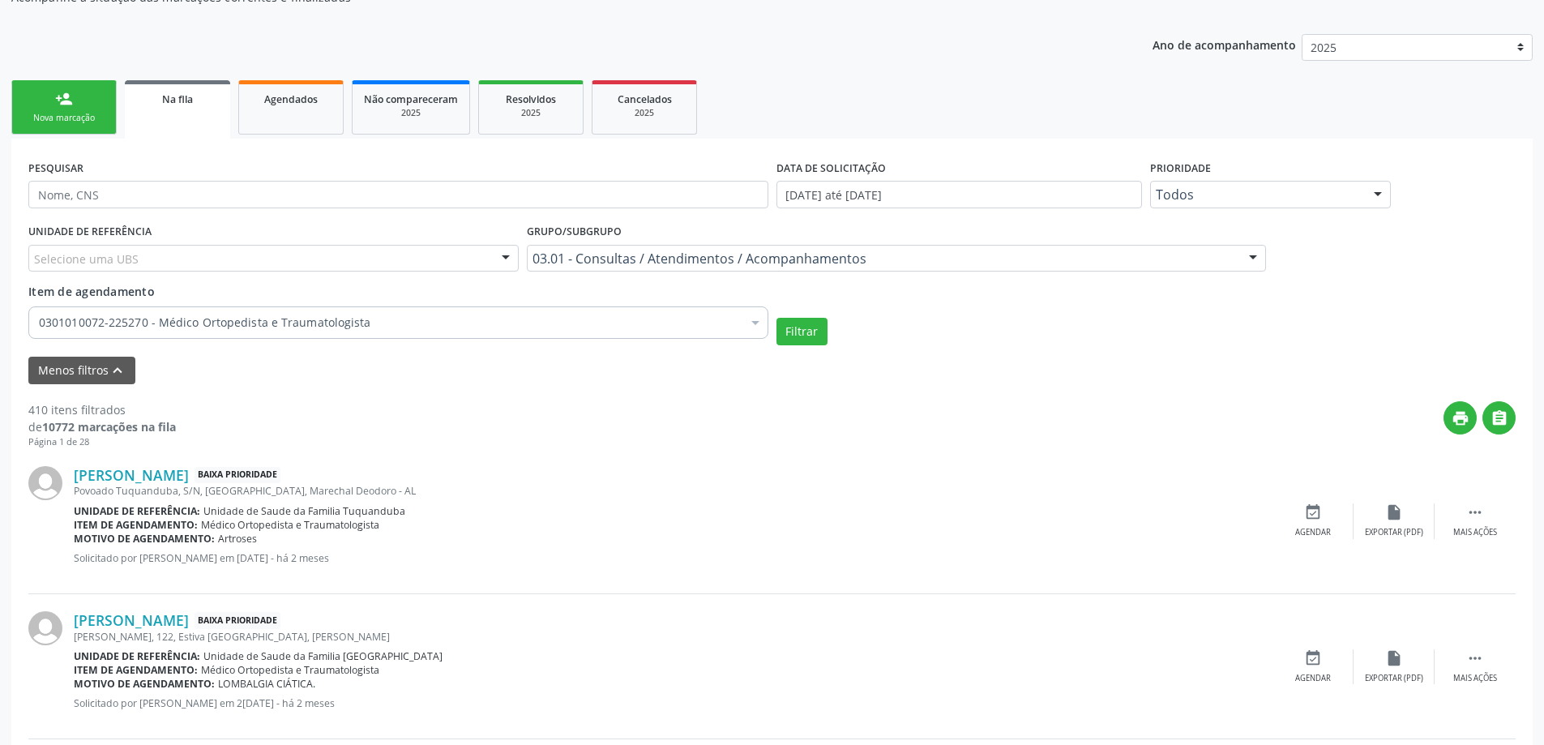
scroll to position [324, 0]
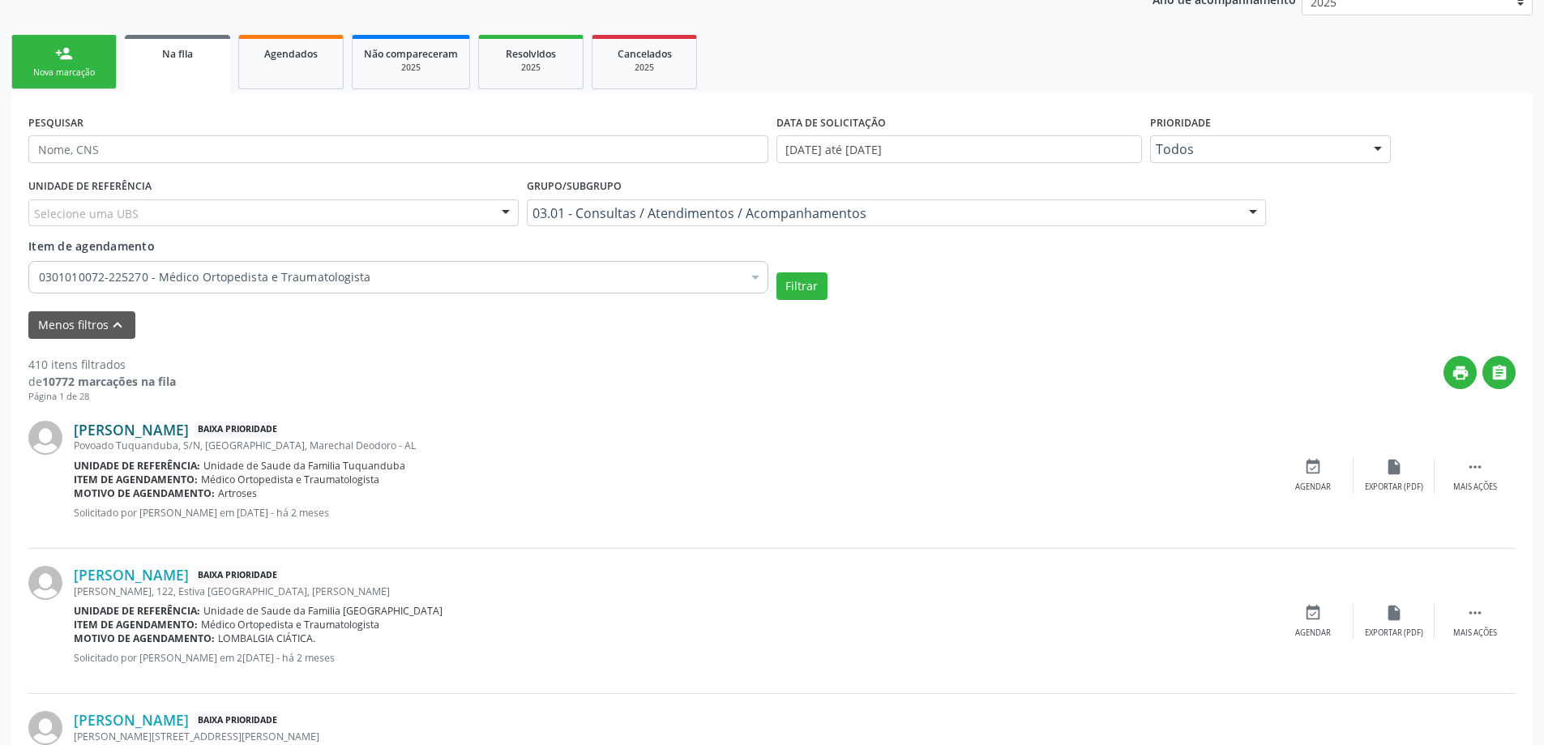
click at [189, 427] on link "Maria Jose de Lima Silva" at bounding box center [131, 430] width 115 height 18
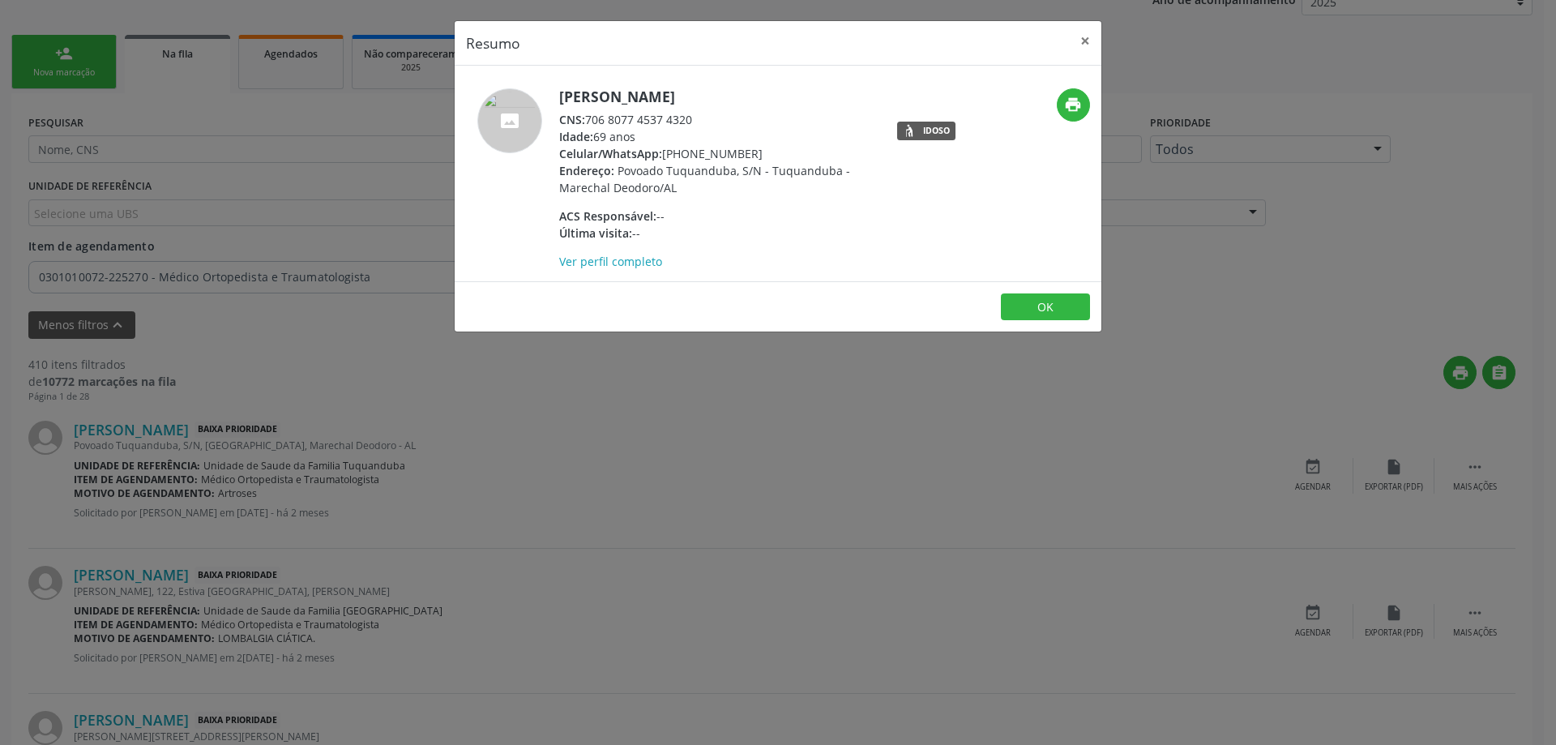
drag, startPoint x: 693, startPoint y: 116, endPoint x: 588, endPoint y: 113, distance: 105.4
click at [588, 113] on div "CNS: 706 8077 4537 4320" at bounding box center [716, 119] width 315 height 17
copy div "706 8077 4537 4320"
click at [1089, 36] on button "×" at bounding box center [1085, 41] width 32 height 40
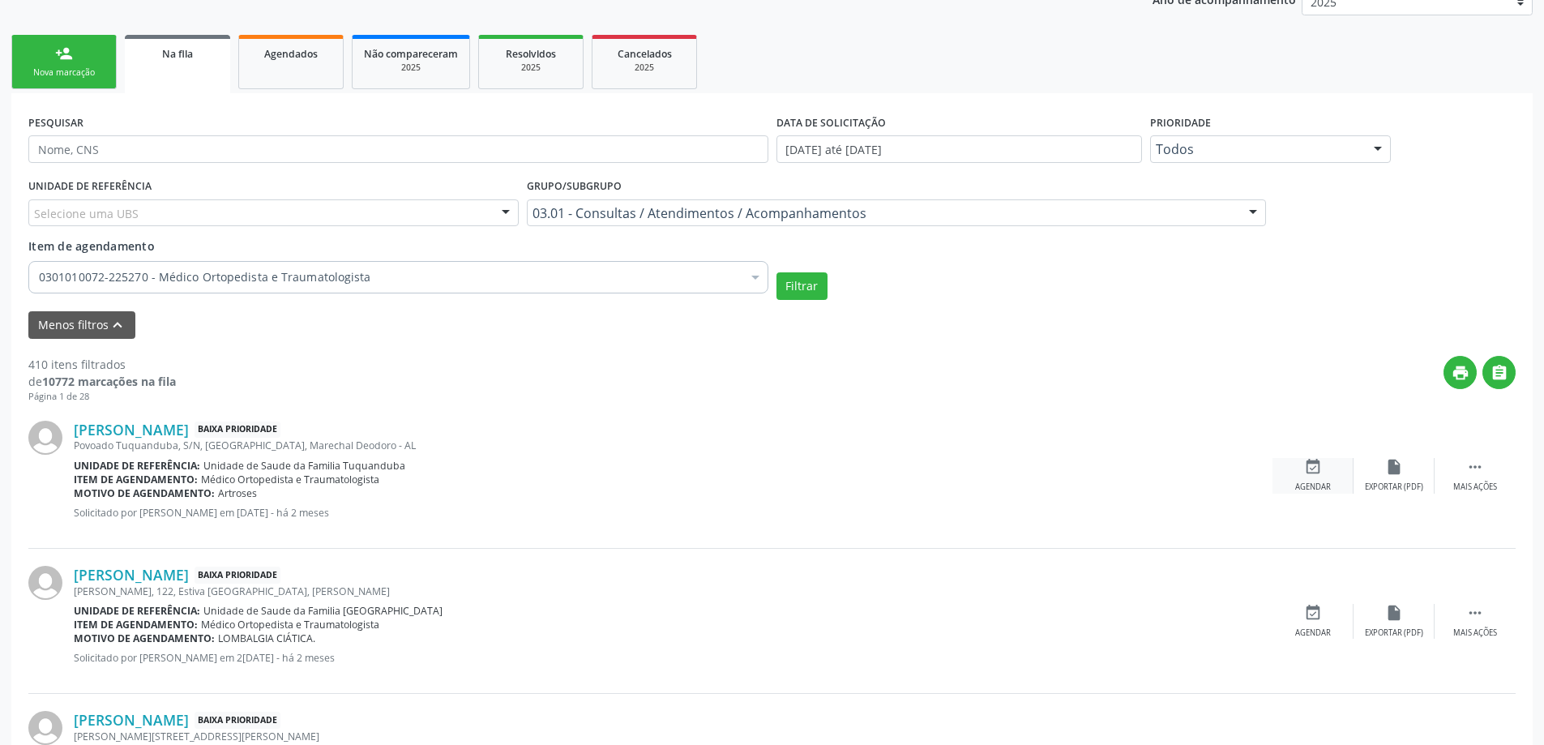
click at [1296, 473] on div "event_available Agendar" at bounding box center [1313, 475] width 81 height 35
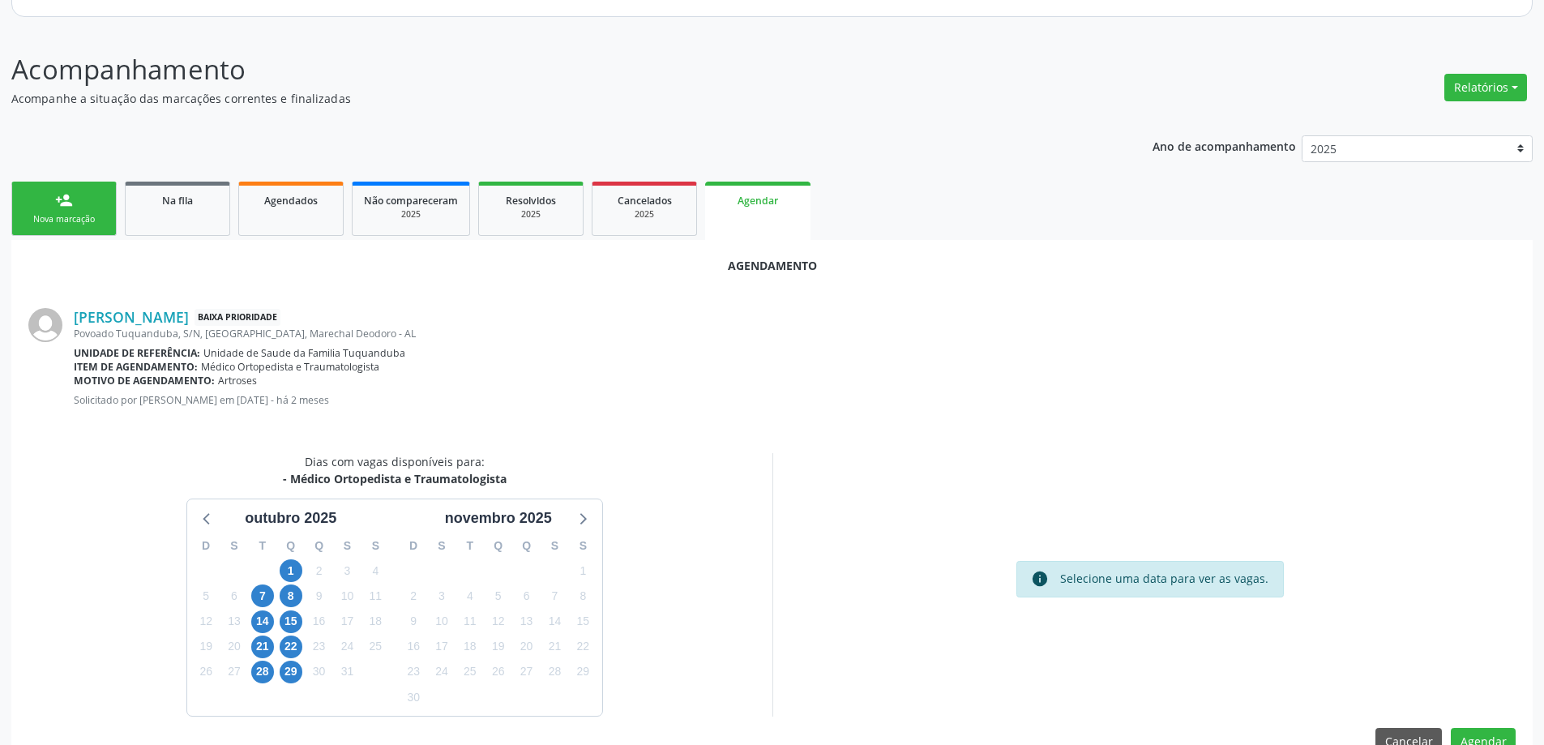
scroll to position [216, 0]
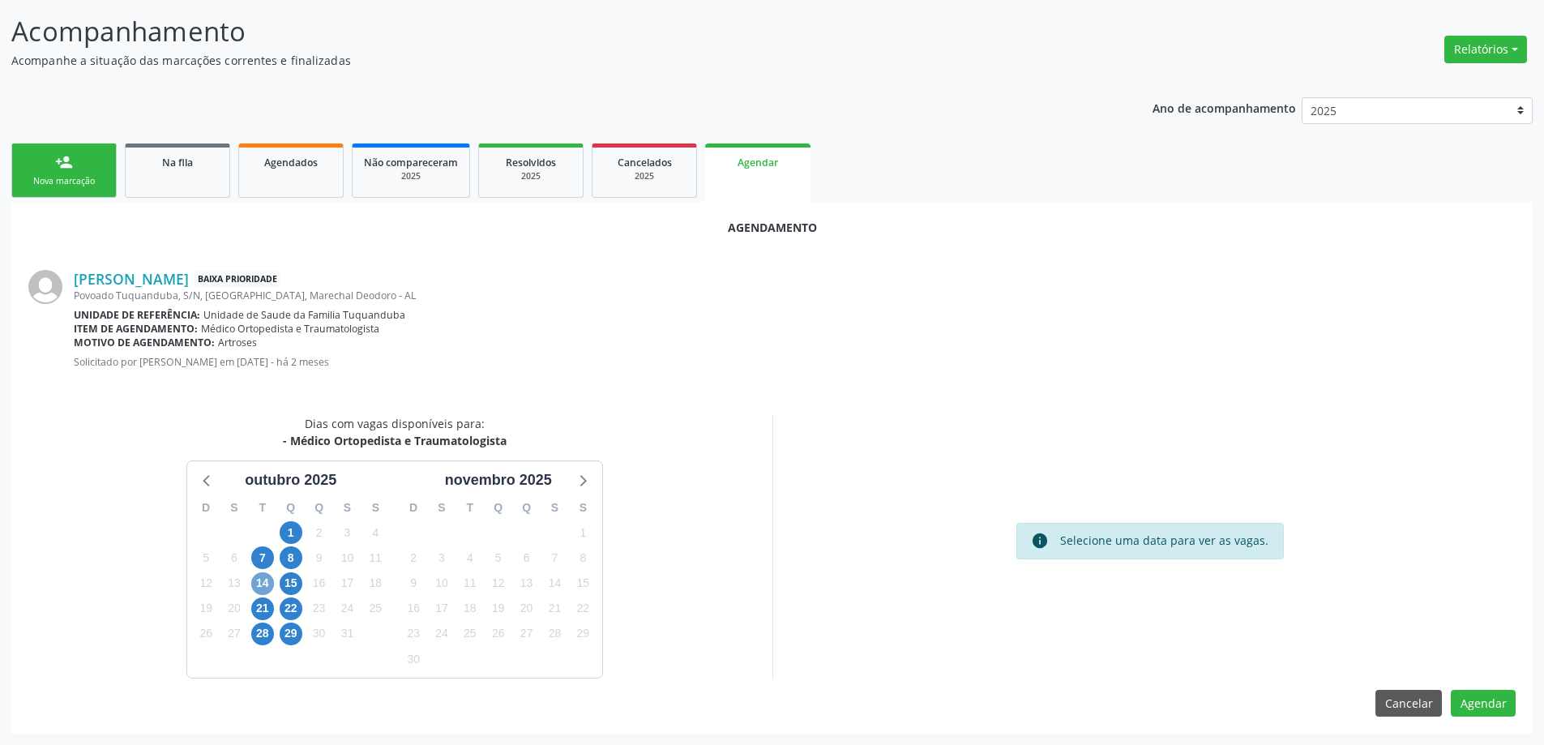
click at [272, 584] on span "14" at bounding box center [262, 583] width 23 height 23
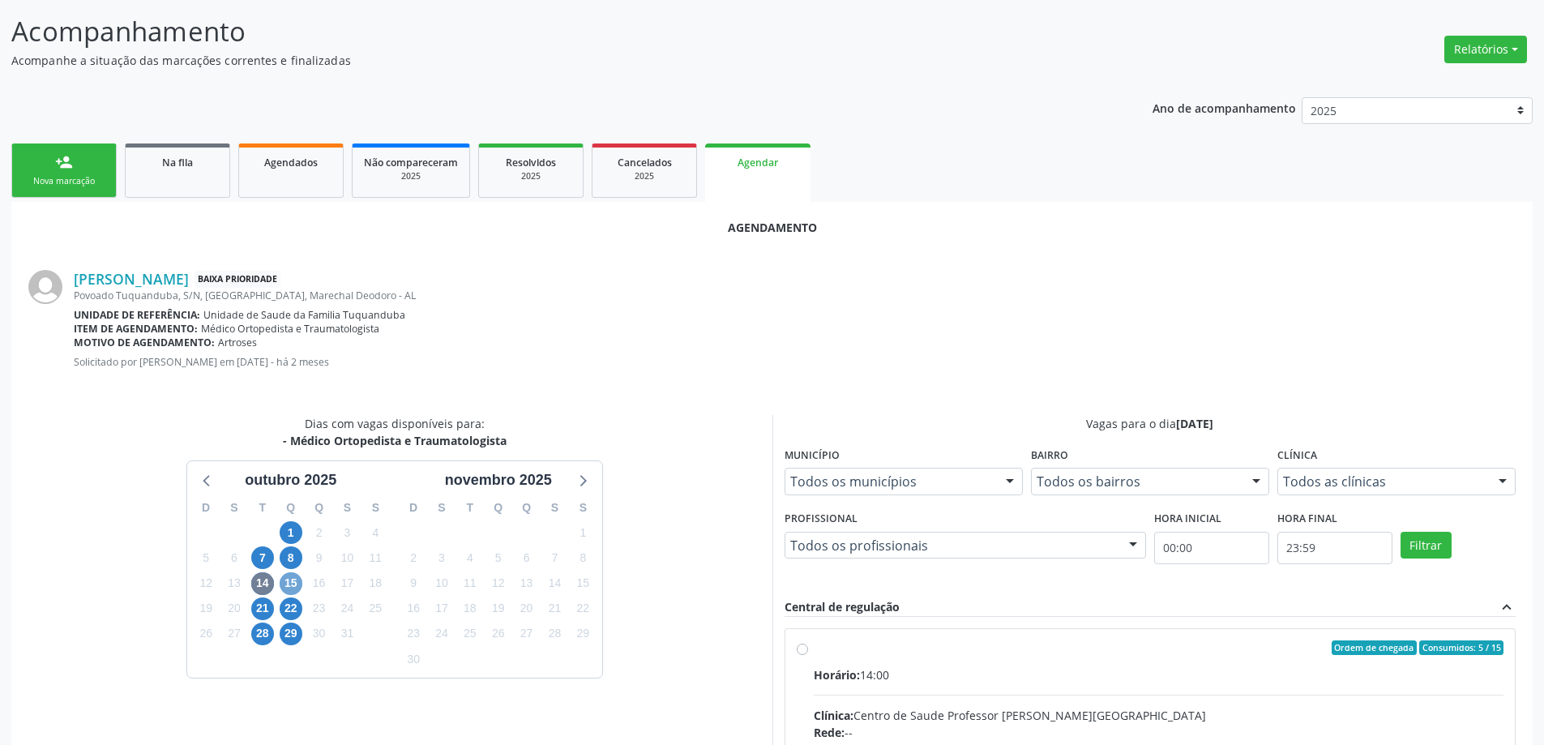
click at [285, 582] on span "15" at bounding box center [291, 583] width 23 height 23
click at [800, 653] on input "Ordem de chegada Consumidos: 8 / 25 Horário: 07:00 Clínica: Centro de Saude Pro…" at bounding box center [802, 647] width 11 height 15
radio input "true"
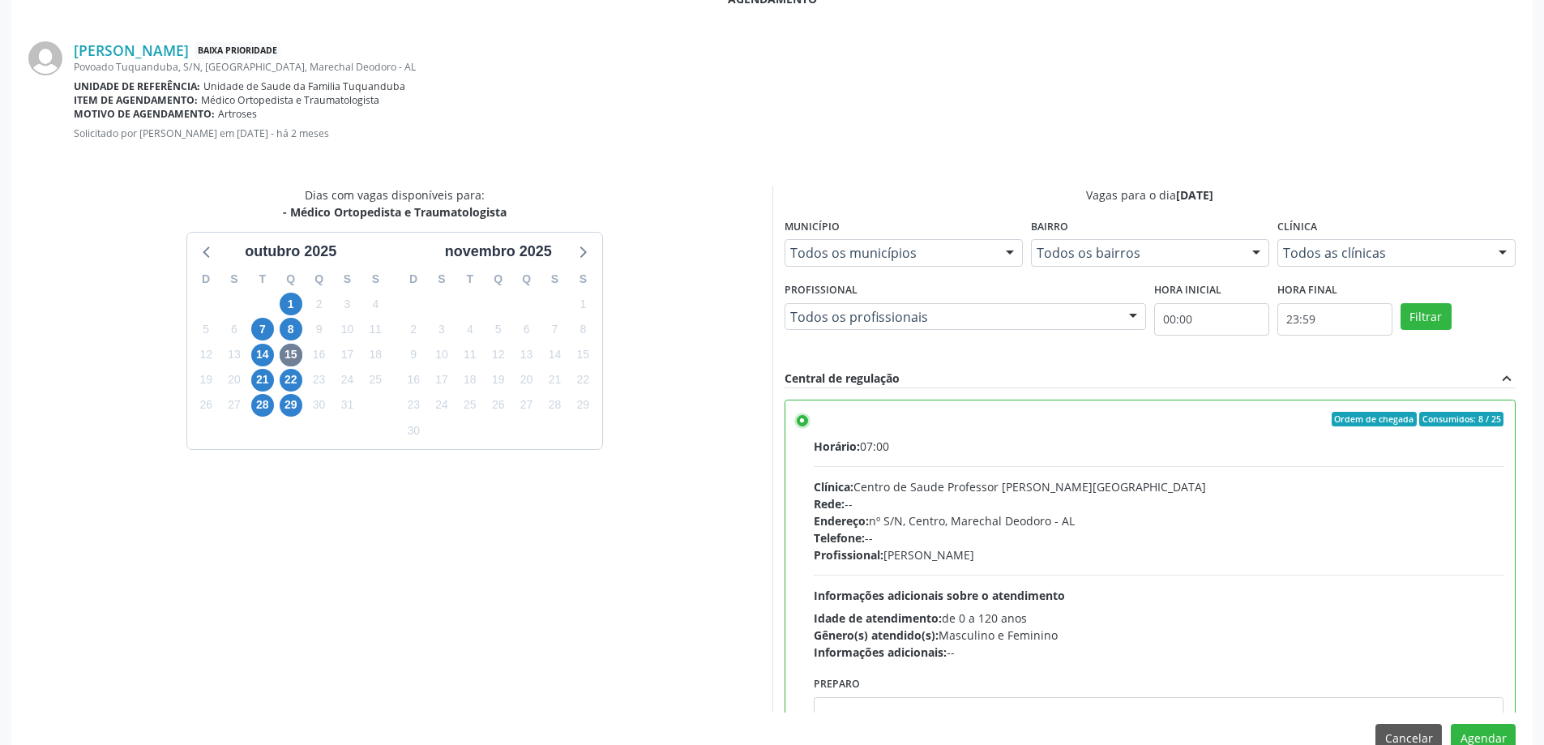
scroll to position [479, 0]
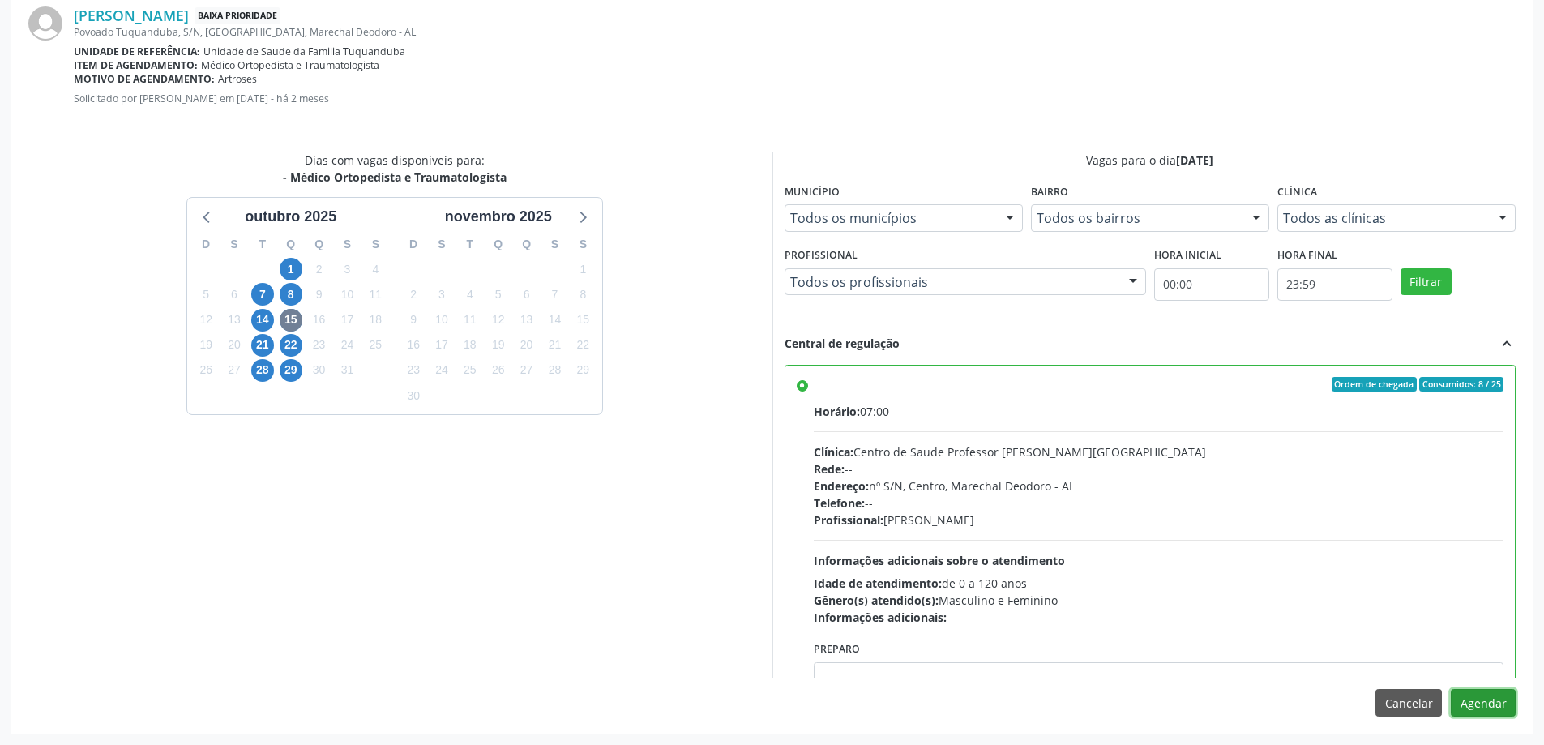
drag, startPoint x: 1494, startPoint y: 704, endPoint x: 1483, endPoint y: 688, distance: 19.1
click at [1493, 704] on button "Agendar" at bounding box center [1483, 703] width 65 height 28
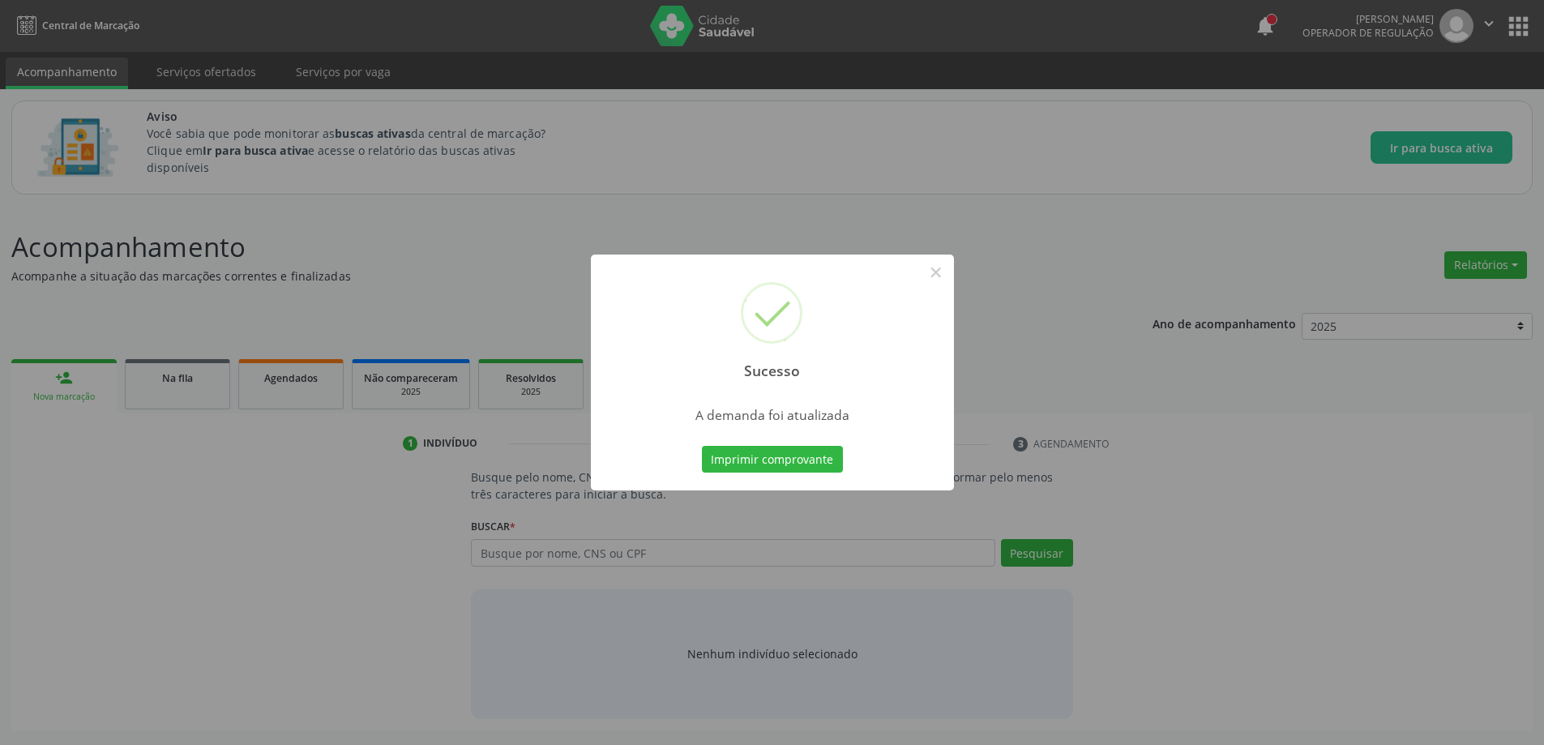
scroll to position [0, 0]
click at [940, 273] on button "×" at bounding box center [942, 273] width 28 height 28
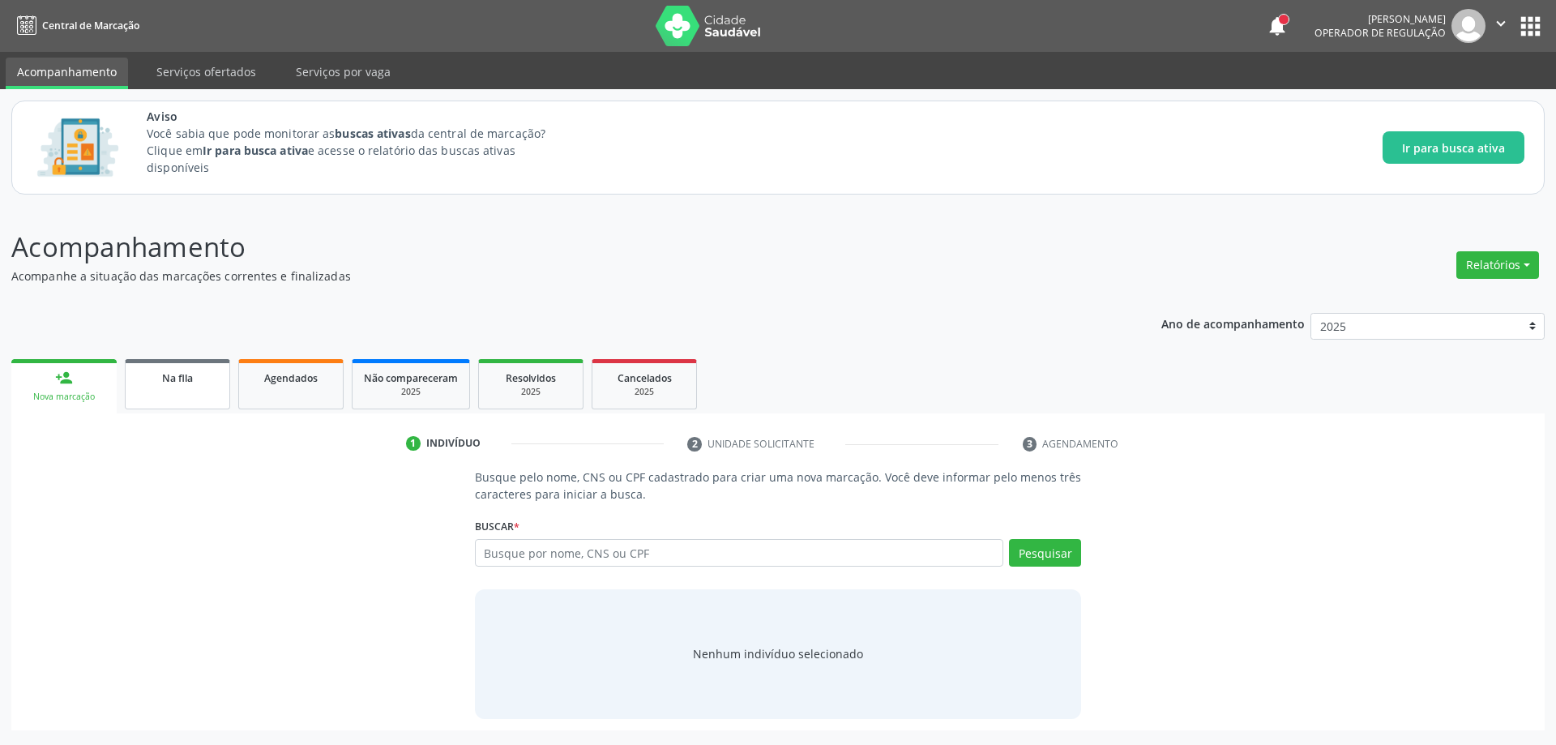
click at [160, 399] on link "Na fila" at bounding box center [177, 384] width 105 height 50
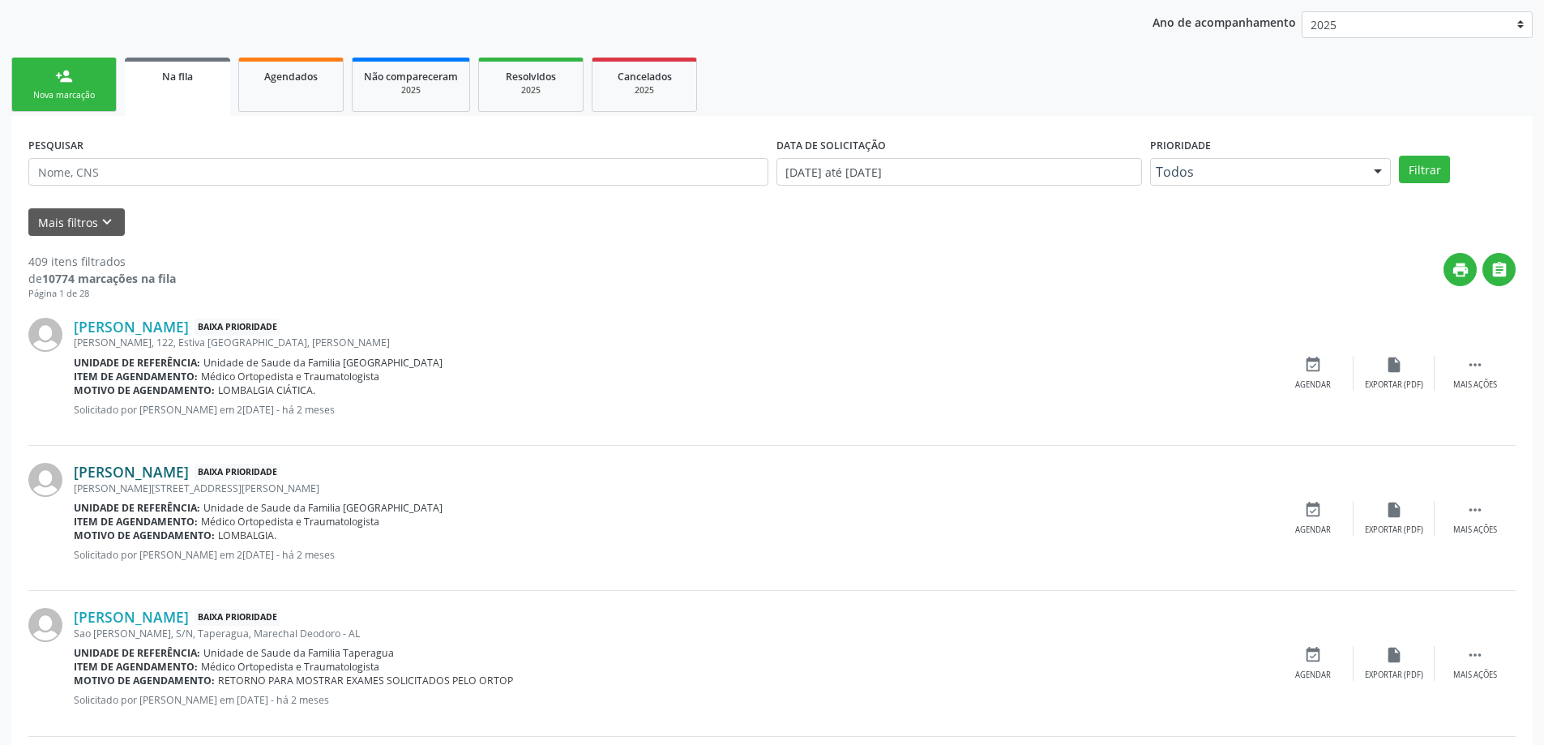
scroll to position [324, 0]
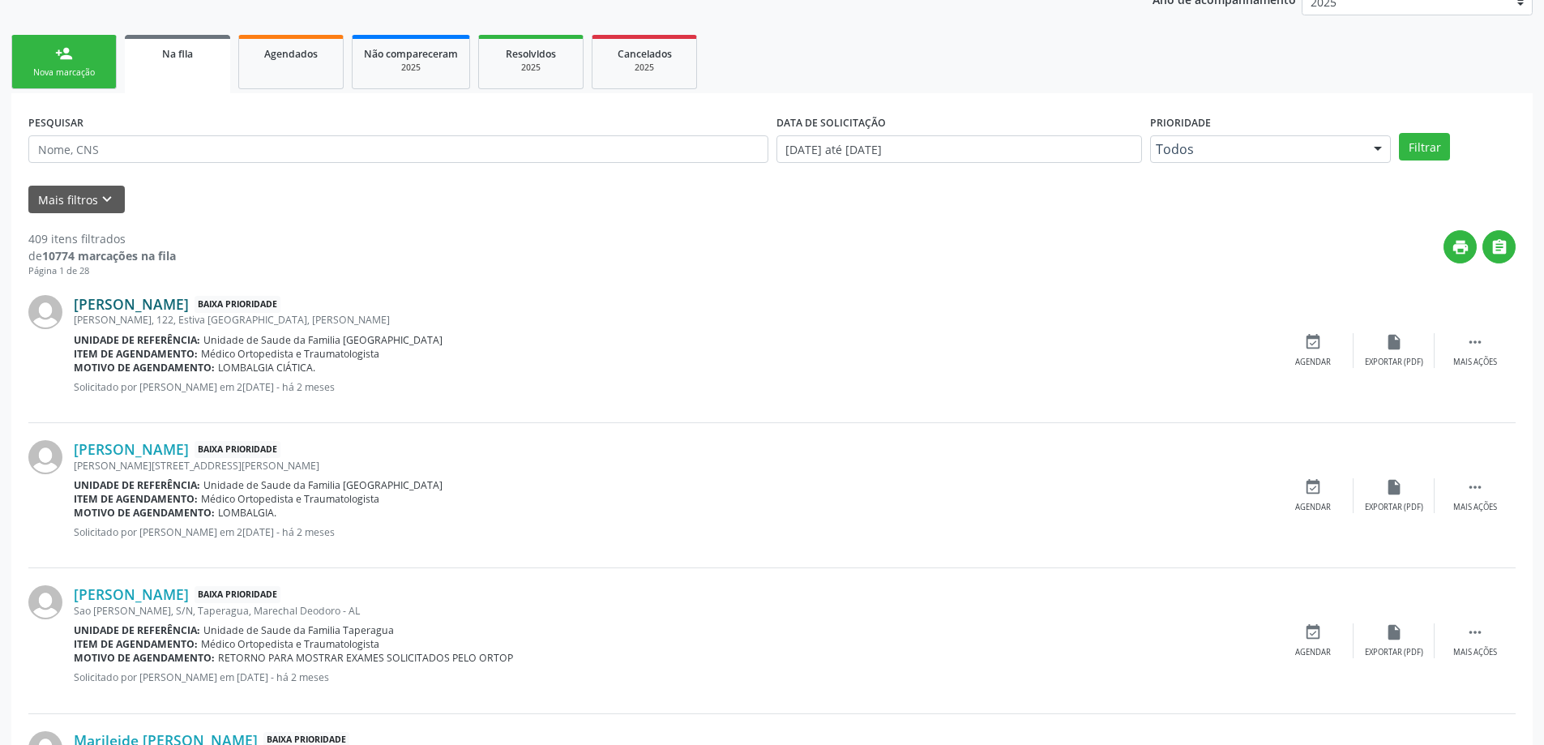
click at [177, 309] on link "Marcos Rafael dos Santos Nogueira" at bounding box center [131, 304] width 115 height 18
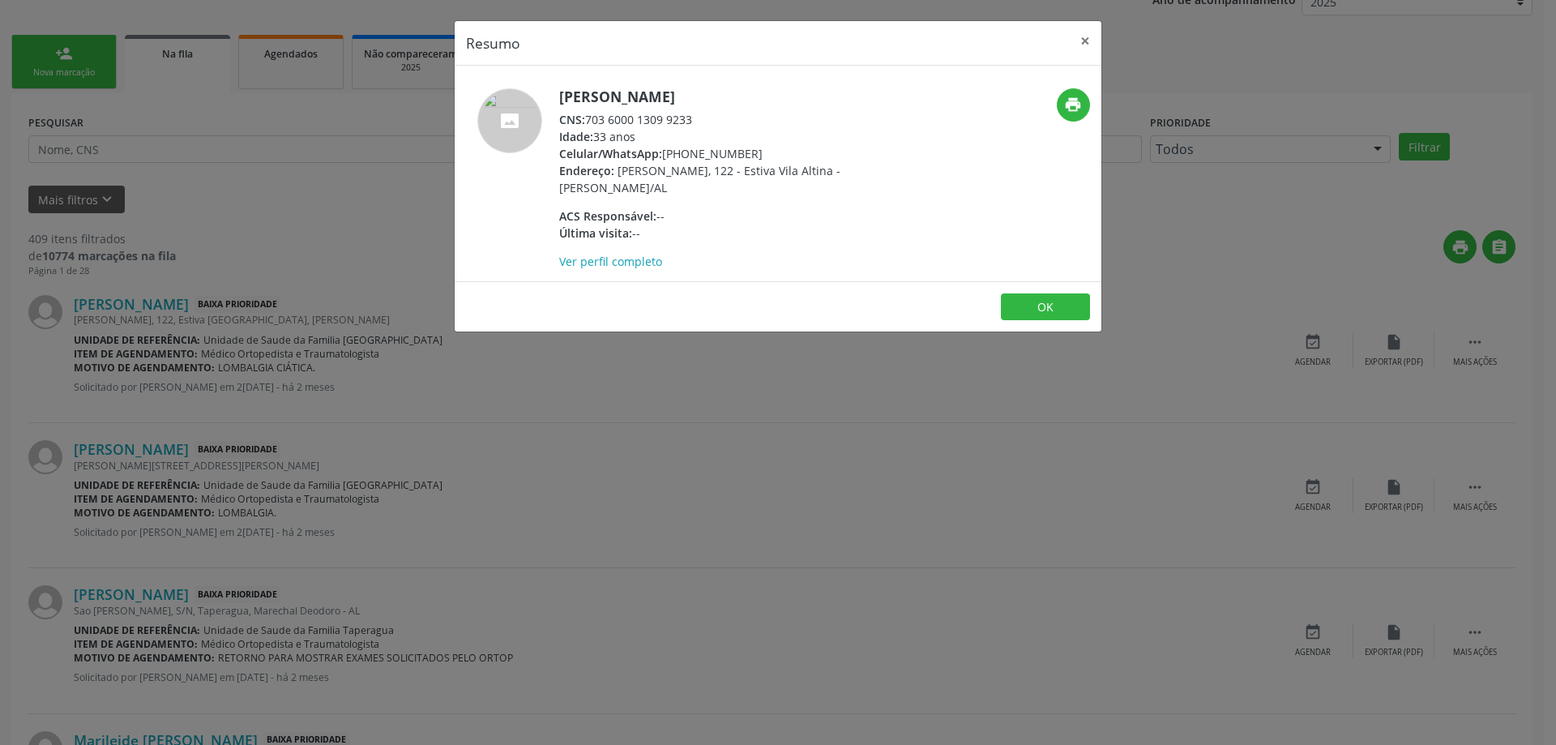
drag, startPoint x: 692, startPoint y: 121, endPoint x: 591, endPoint y: 120, distance: 101.3
click at [591, 120] on div "CNS: 703 6000 1309 9233" at bounding box center [716, 119] width 315 height 17
click at [1080, 41] on button "×" at bounding box center [1085, 41] width 32 height 40
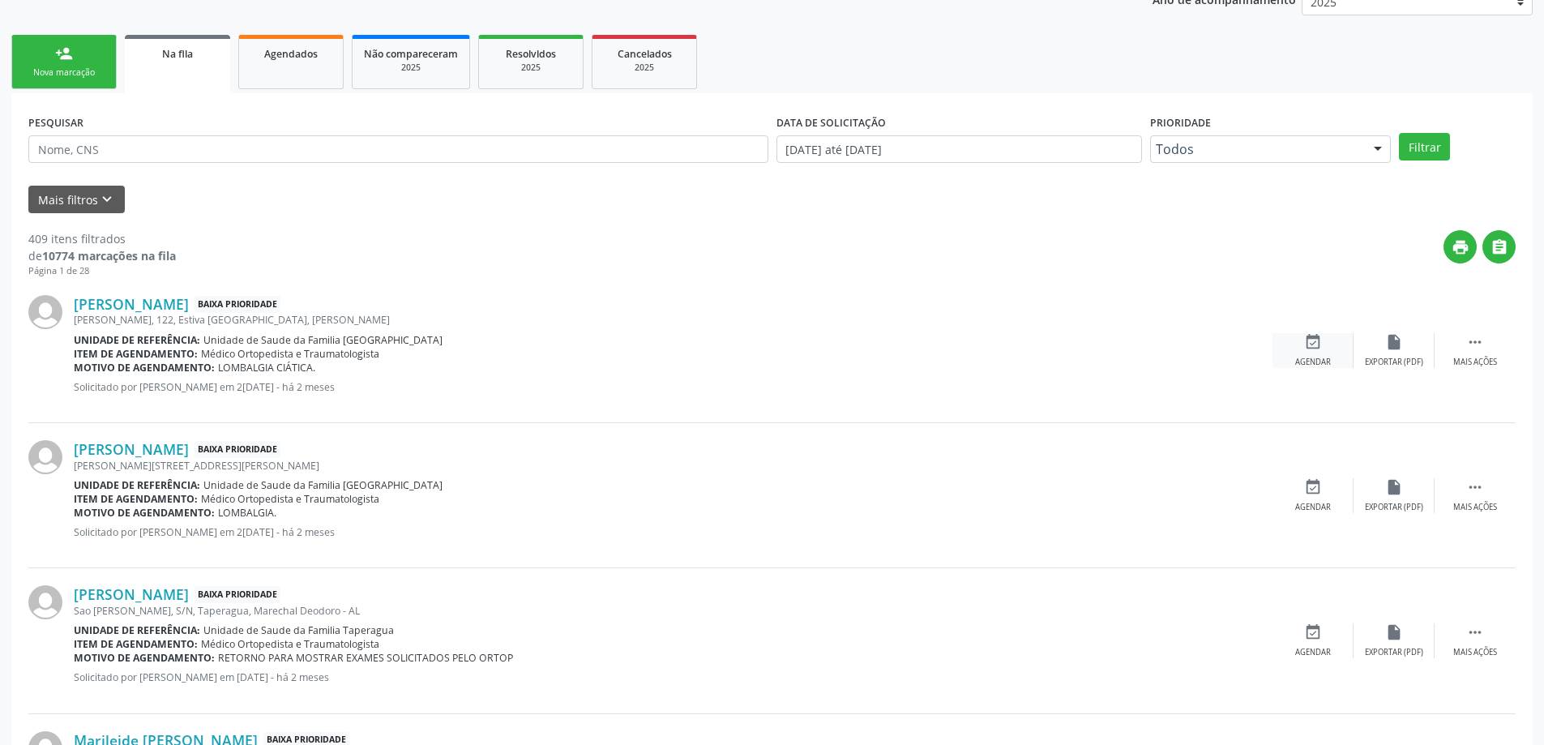
click at [1323, 345] on div "event_available Agendar" at bounding box center [1313, 350] width 81 height 35
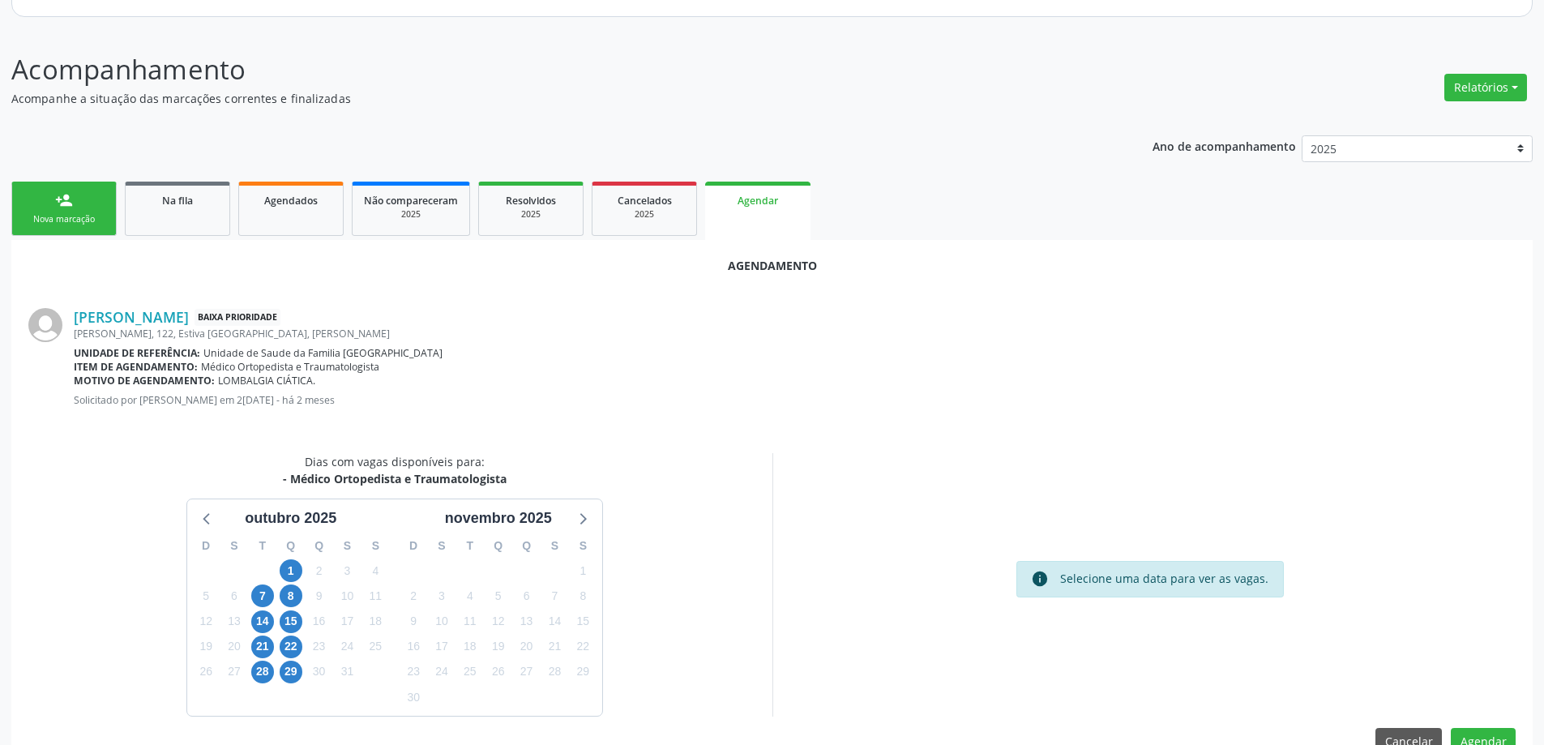
scroll to position [216, 0]
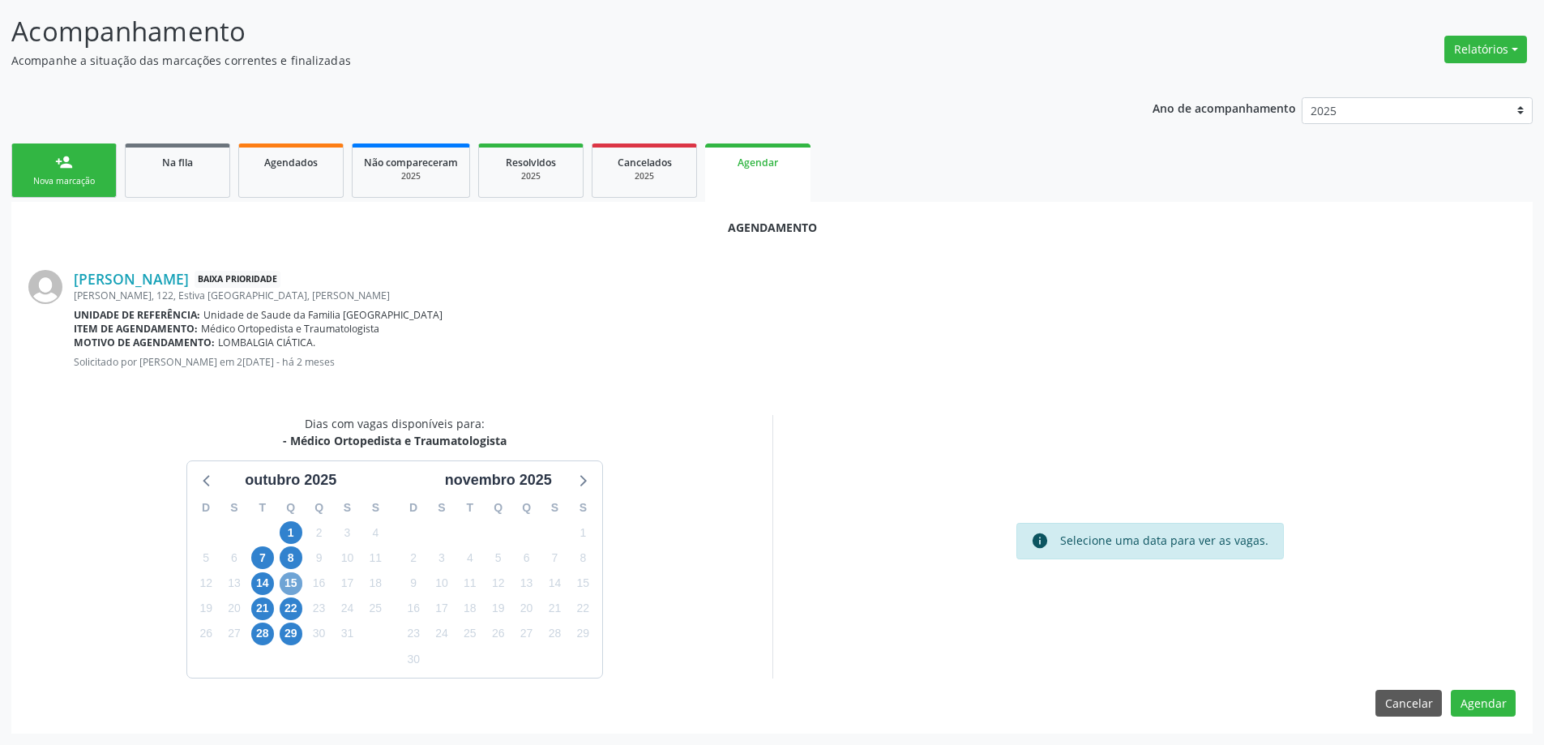
click at [288, 586] on span "15" at bounding box center [291, 583] width 23 height 23
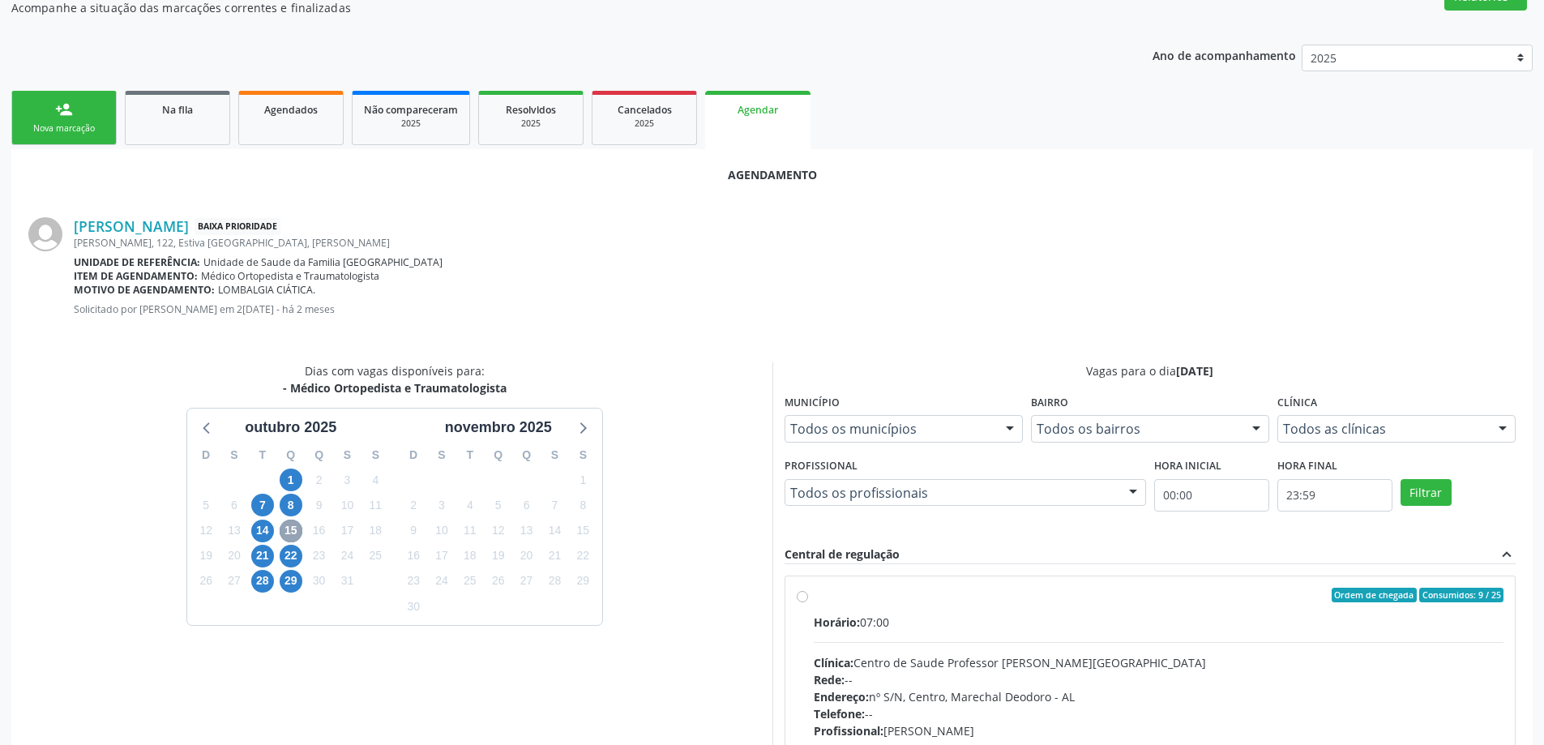
scroll to position [378, 0]
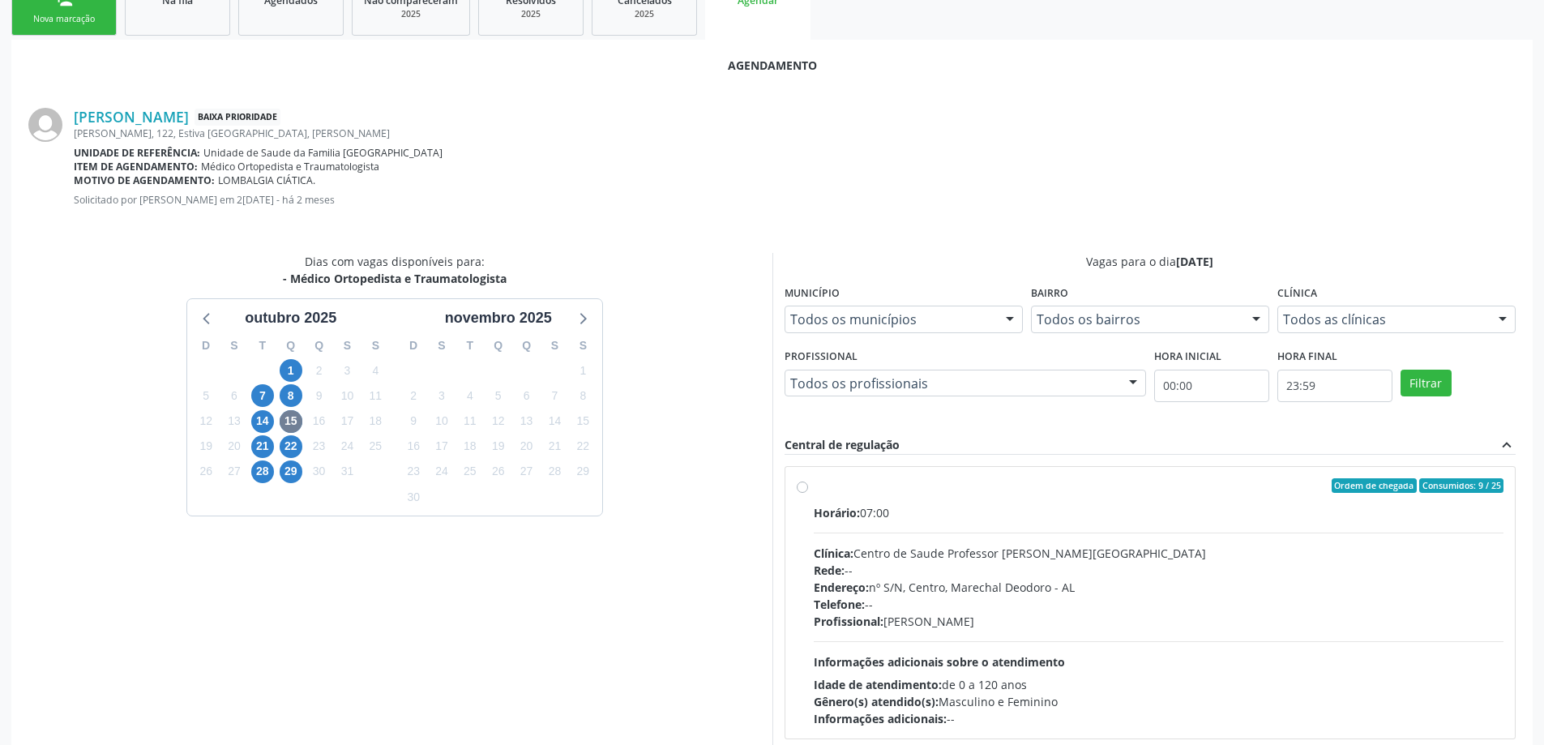
click at [814, 490] on label "Ordem de chegada Consumidos: 9 / 25 Horário: 07:00 Clínica: Centro de Saude Pro…" at bounding box center [1159, 602] width 691 height 249
click at [798, 490] on input "Ordem de chegada Consumidos: 9 / 25 Horário: 07:00 Clínica: Centro de Saude Pro…" at bounding box center [802, 485] width 11 height 15
radio input "true"
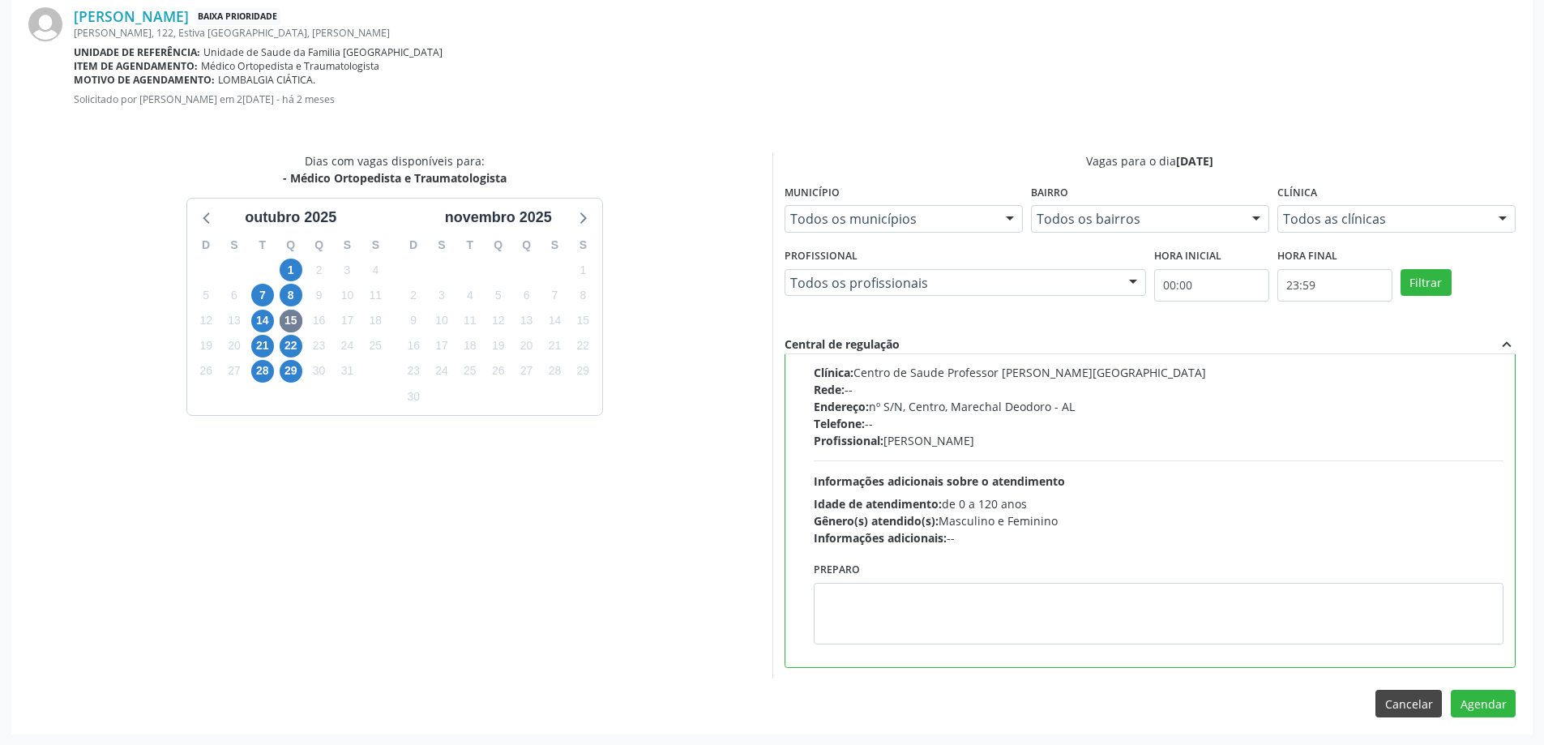
scroll to position [479, 0]
click at [1484, 704] on button "Agendar" at bounding box center [1483, 703] width 65 height 28
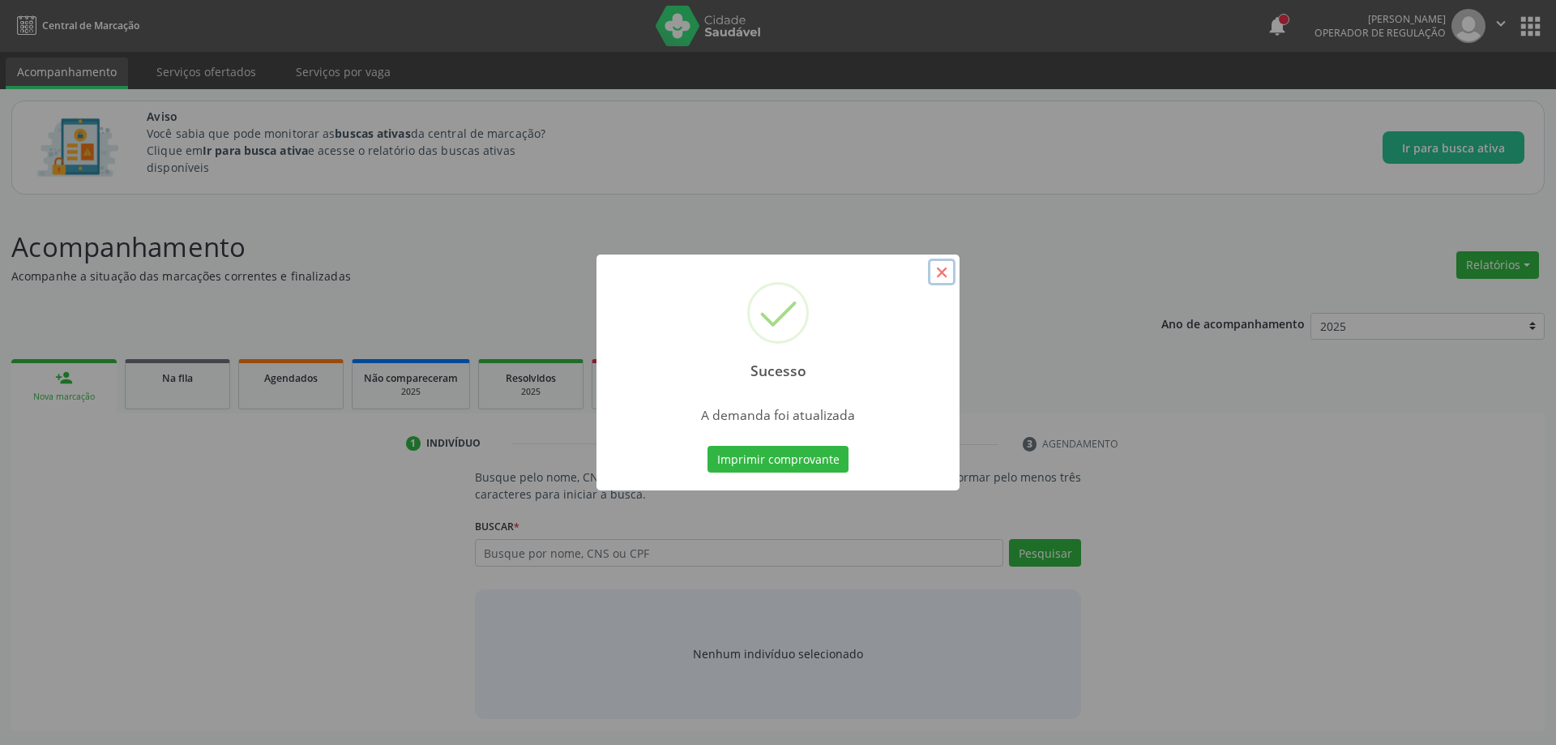
click at [945, 276] on button "×" at bounding box center [942, 273] width 28 height 28
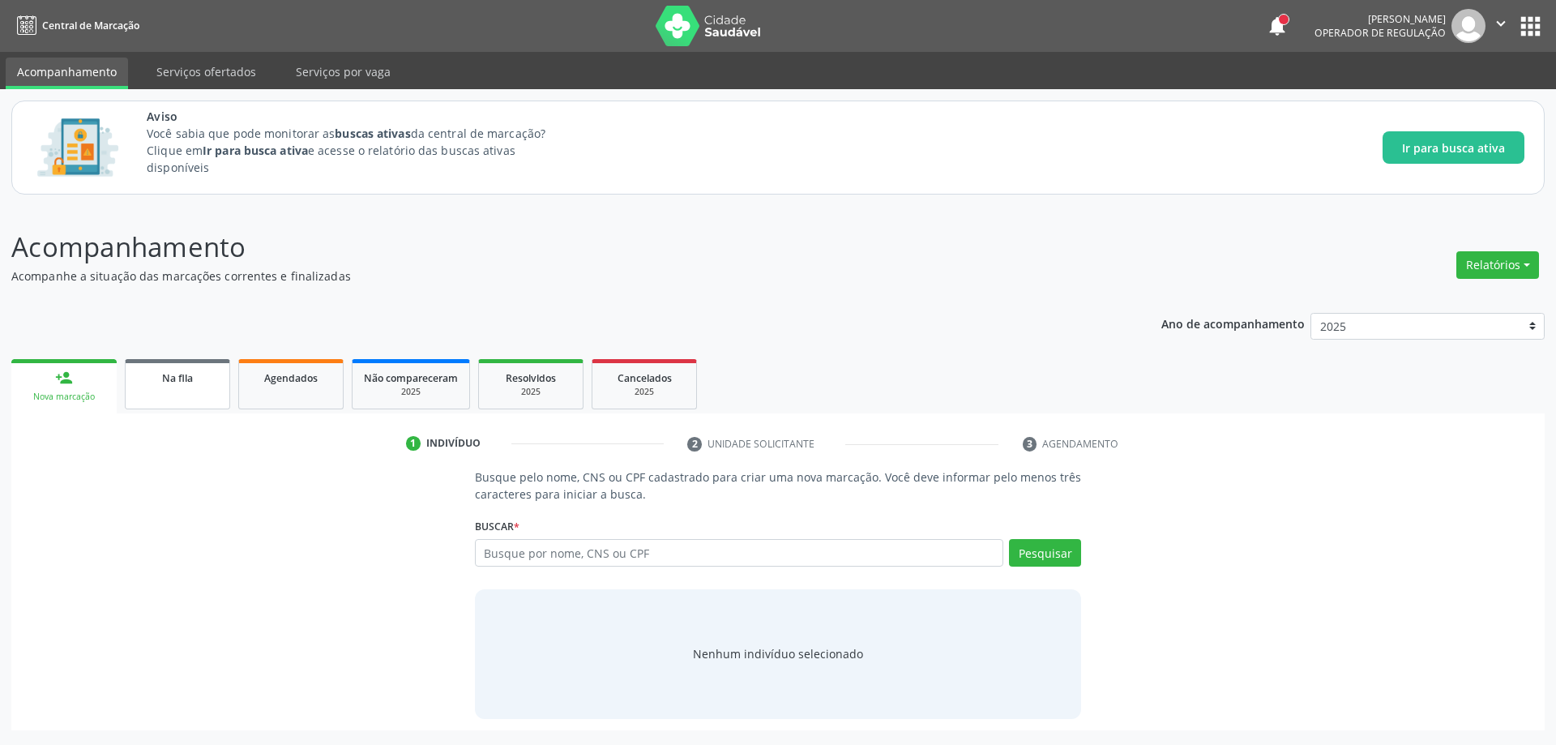
click at [162, 394] on link "Na fila" at bounding box center [177, 384] width 105 height 50
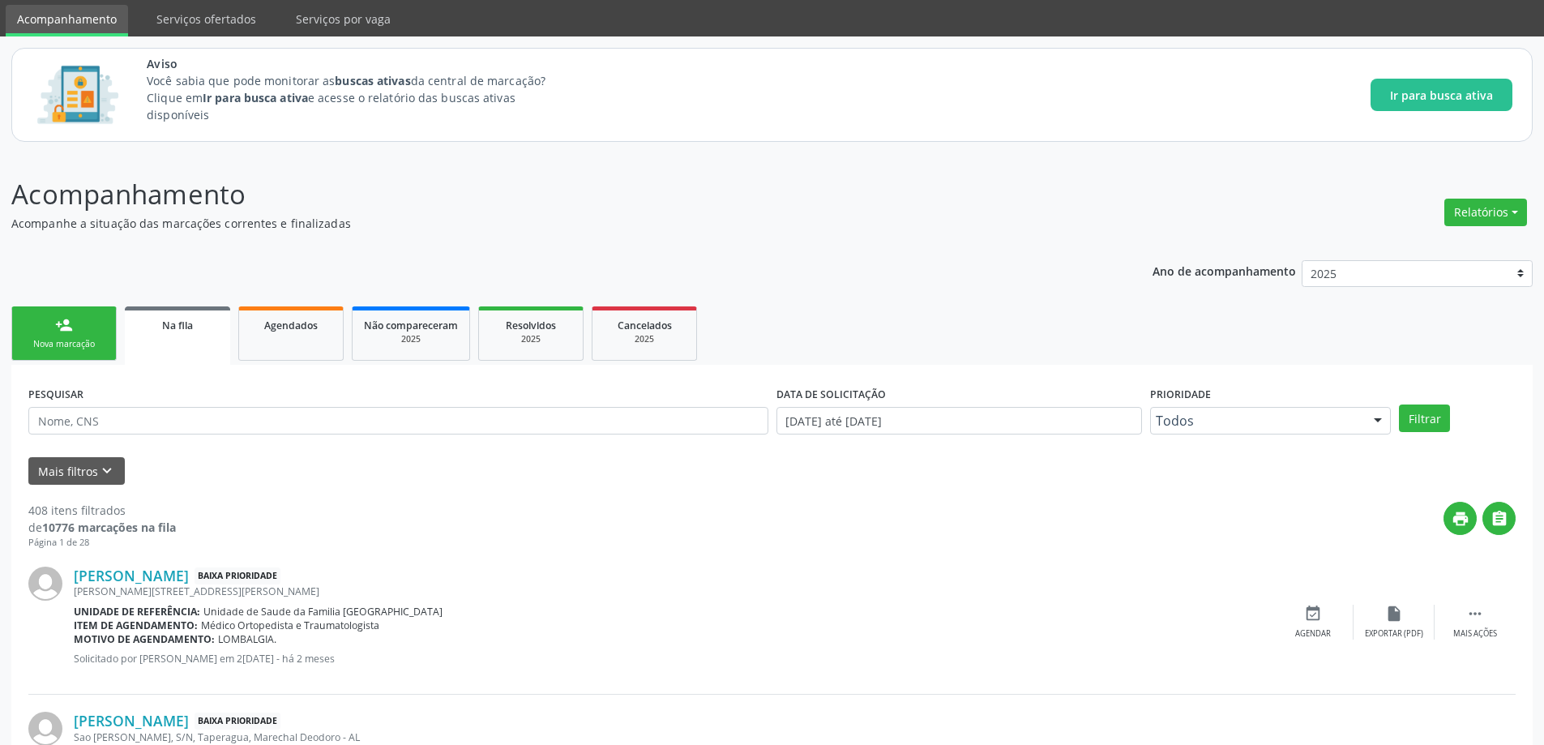
scroll to position [81, 0]
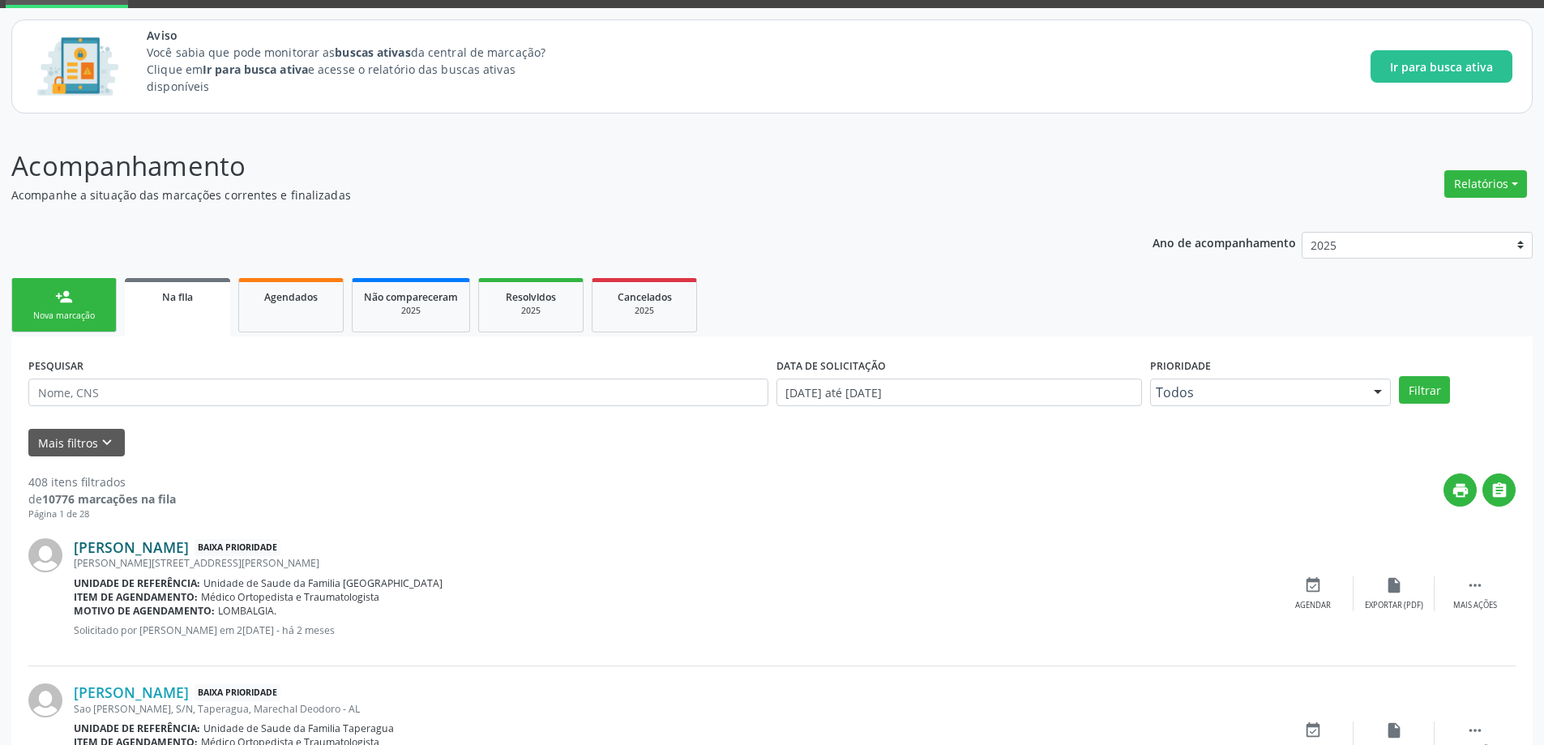
click at [155, 541] on link "Luciene Maria da Silva" at bounding box center [131, 547] width 115 height 18
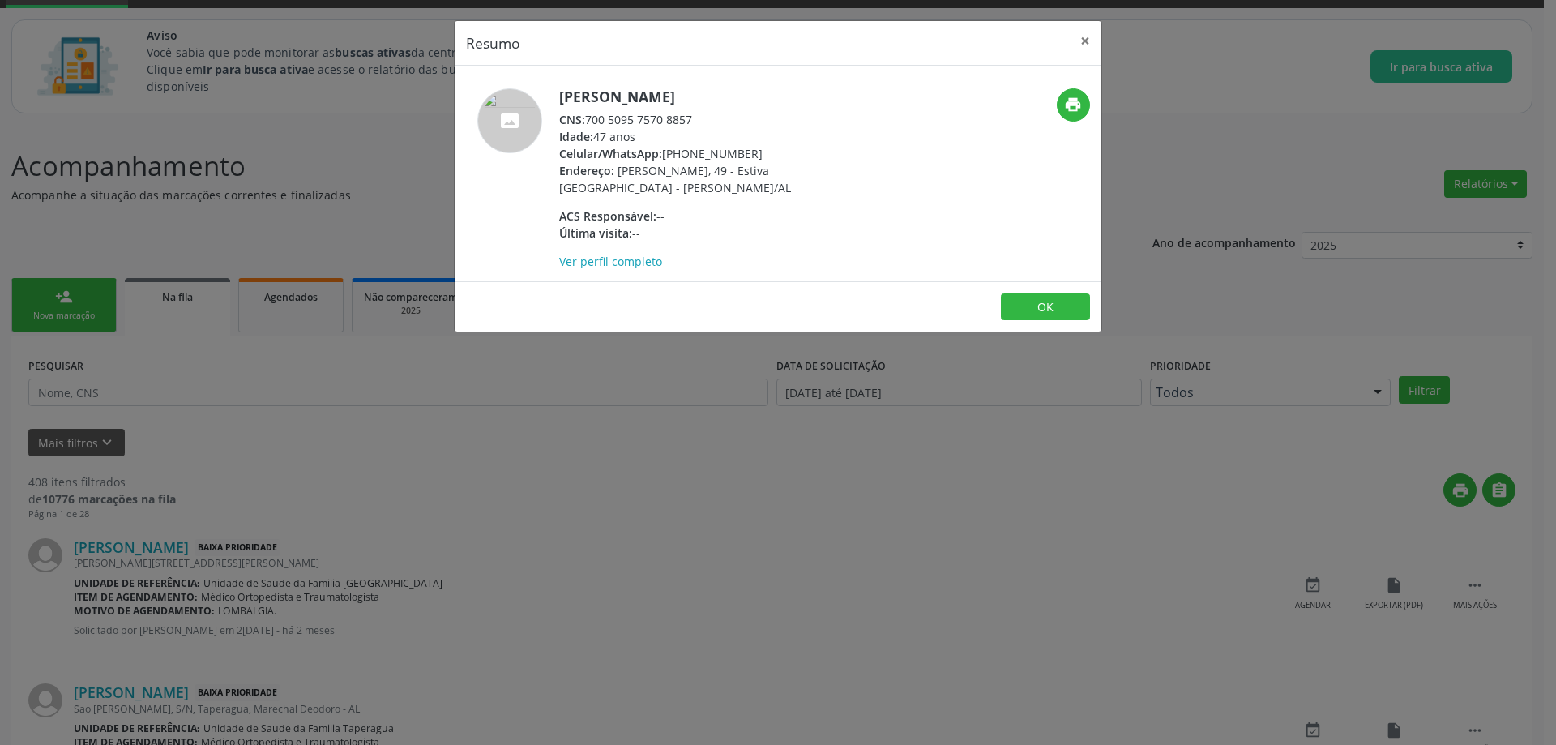
drag, startPoint x: 691, startPoint y: 115, endPoint x: 587, endPoint y: 125, distance: 105.0
click at [587, 125] on div "CNS: 700 5095 7570 8857" at bounding box center [716, 119] width 315 height 17
click at [1086, 44] on button "×" at bounding box center [1085, 41] width 32 height 40
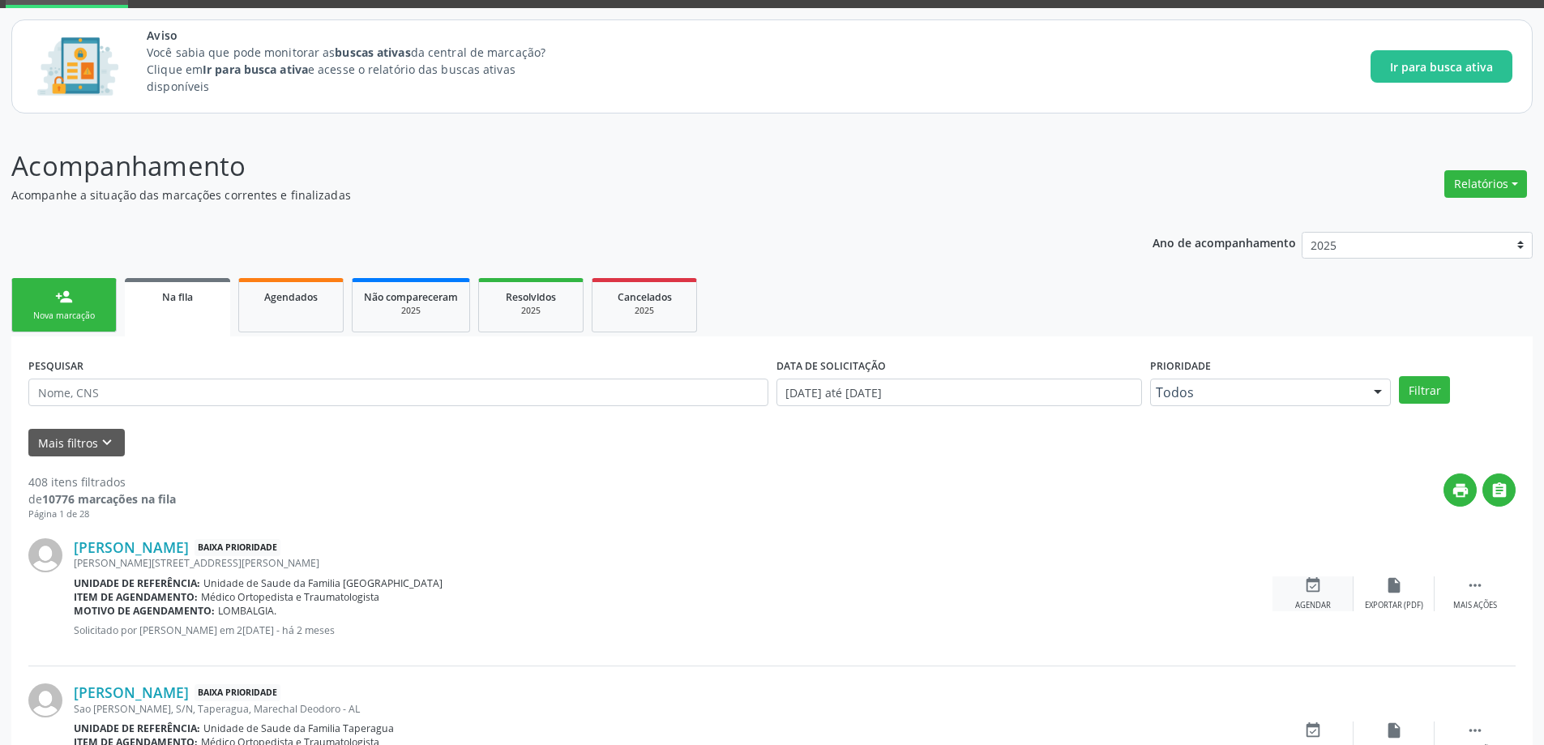
click at [1317, 585] on icon "event_available" at bounding box center [1313, 585] width 18 height 18
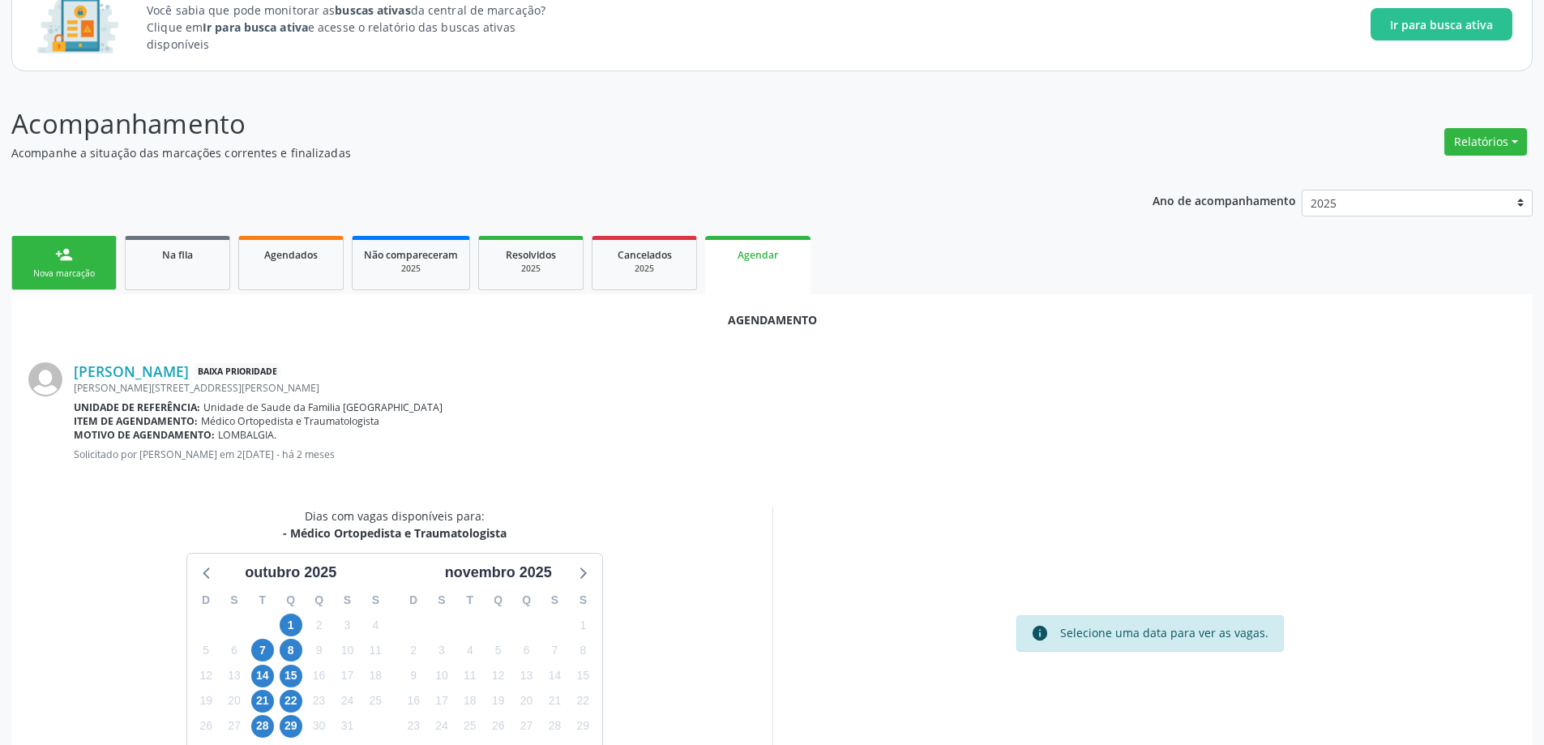
scroll to position [162, 0]
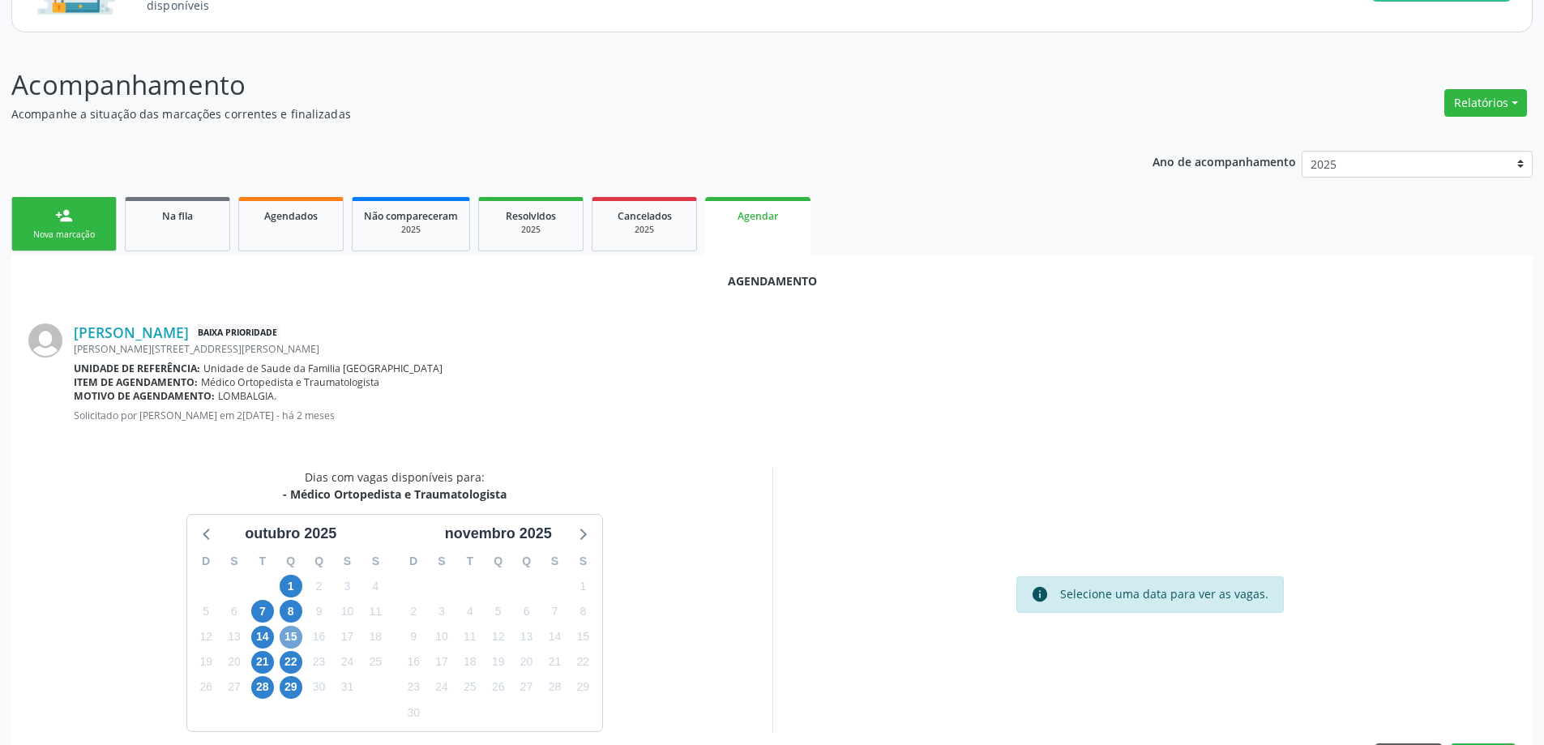
click at [285, 631] on span "15" at bounding box center [291, 637] width 23 height 23
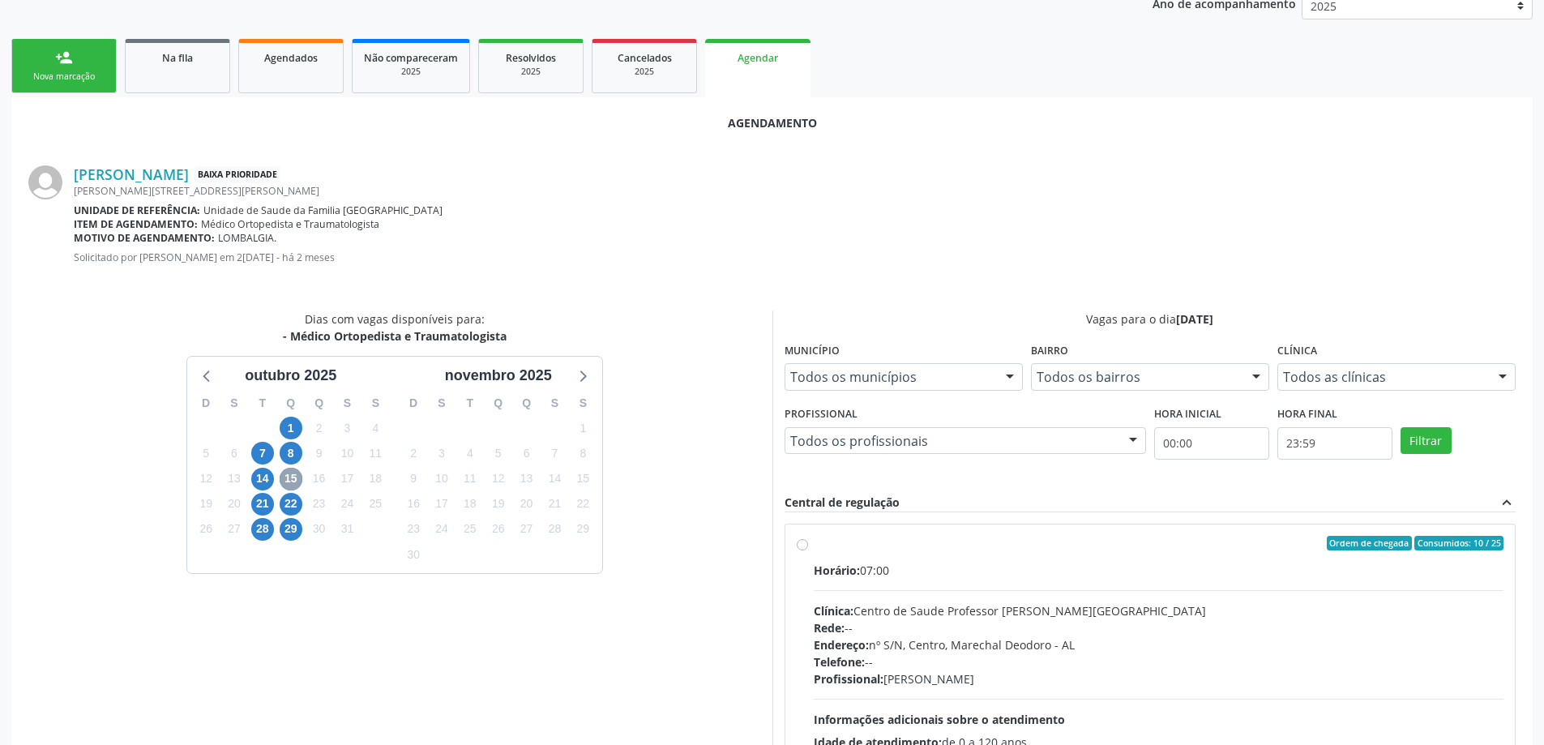
scroll to position [324, 0]
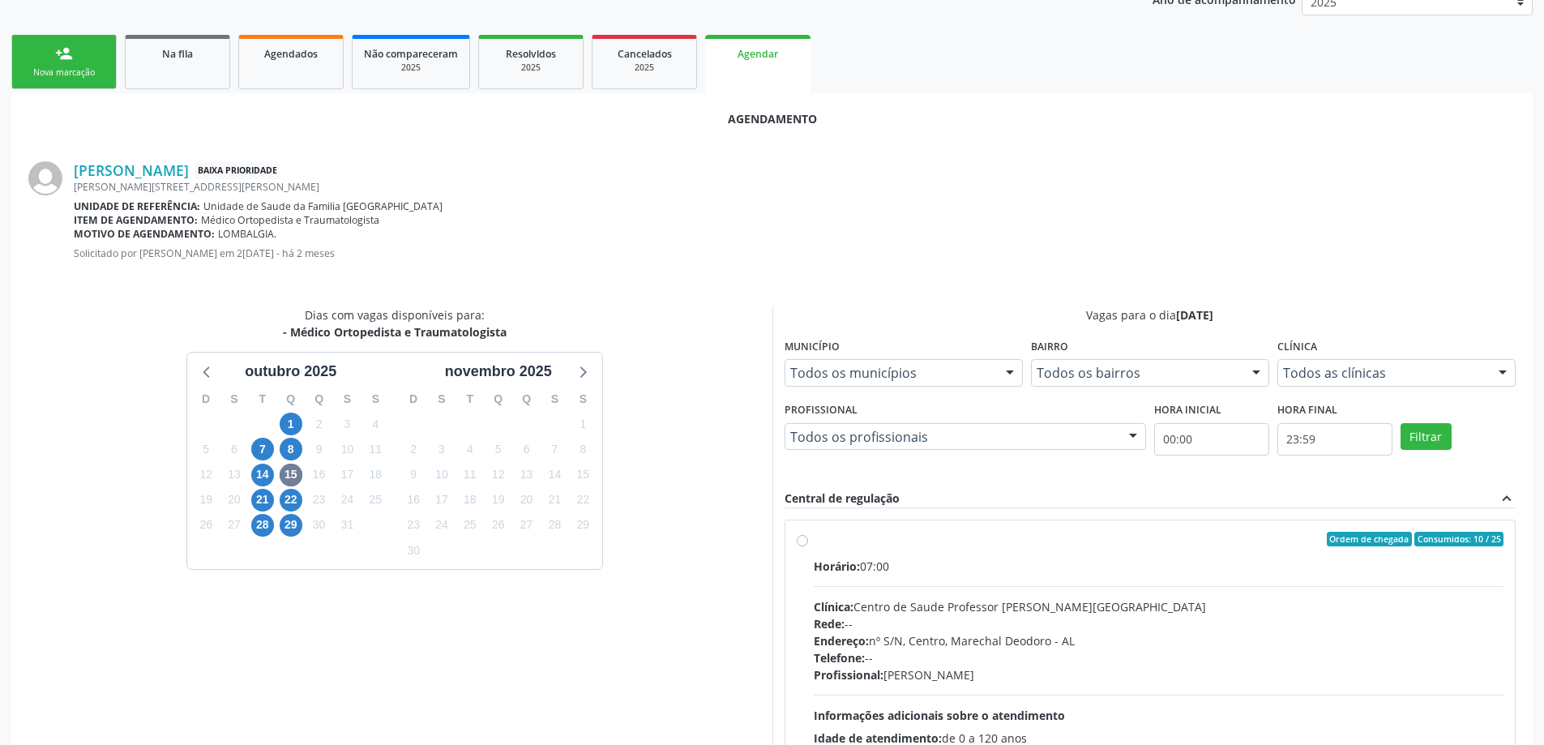
click at [814, 539] on label "Ordem de chegada Consumidos: 10 / 25 Horário: 07:00 Clínica: Centro de Saude Pr…" at bounding box center [1159, 656] width 691 height 249
click at [802, 539] on input "Ordem de chegada Consumidos: 10 / 25 Horário: 07:00 Clínica: Centro de Saude Pr…" at bounding box center [802, 539] width 11 height 15
radio input "true"
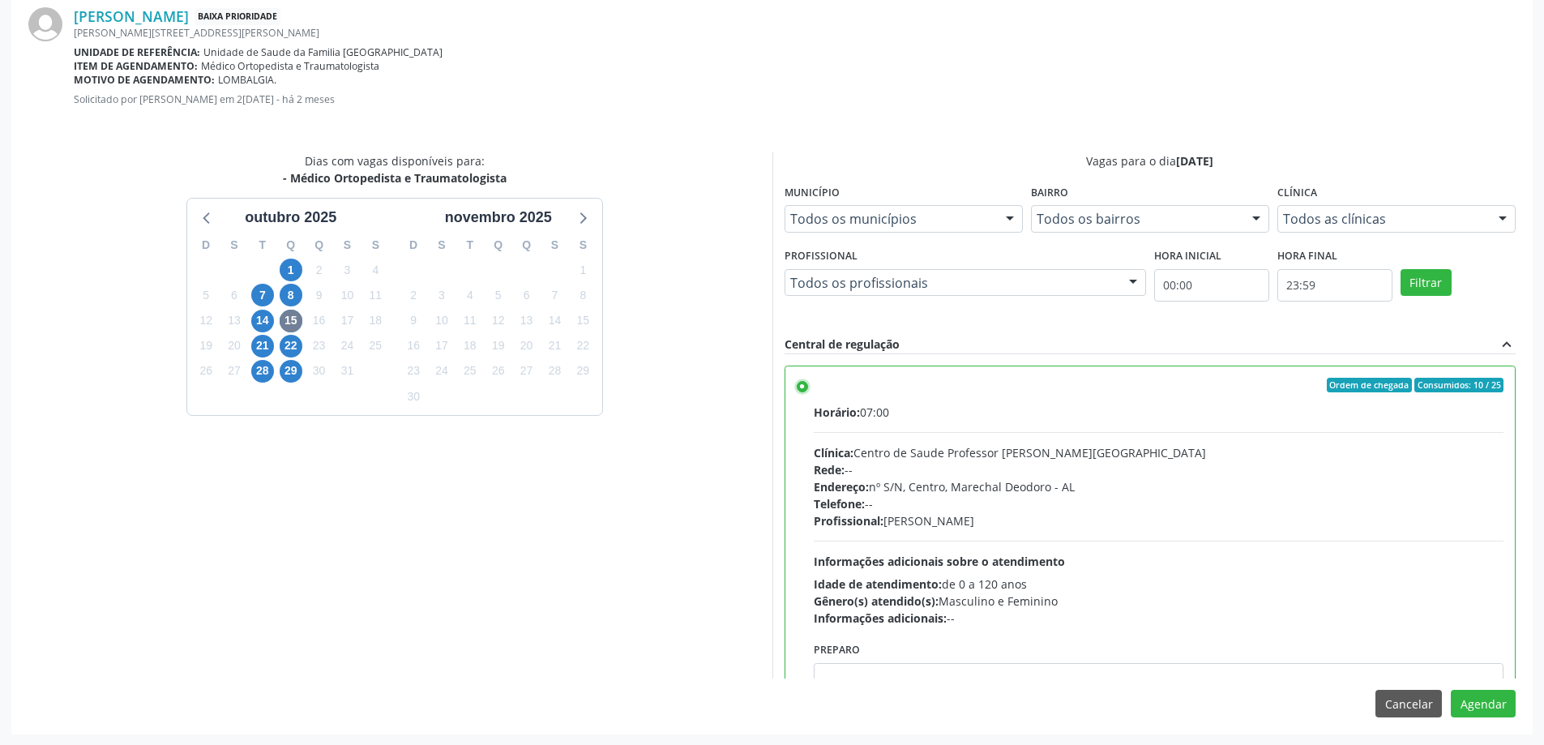
scroll to position [479, 0]
click at [1488, 707] on button "Agendar" at bounding box center [1483, 703] width 65 height 28
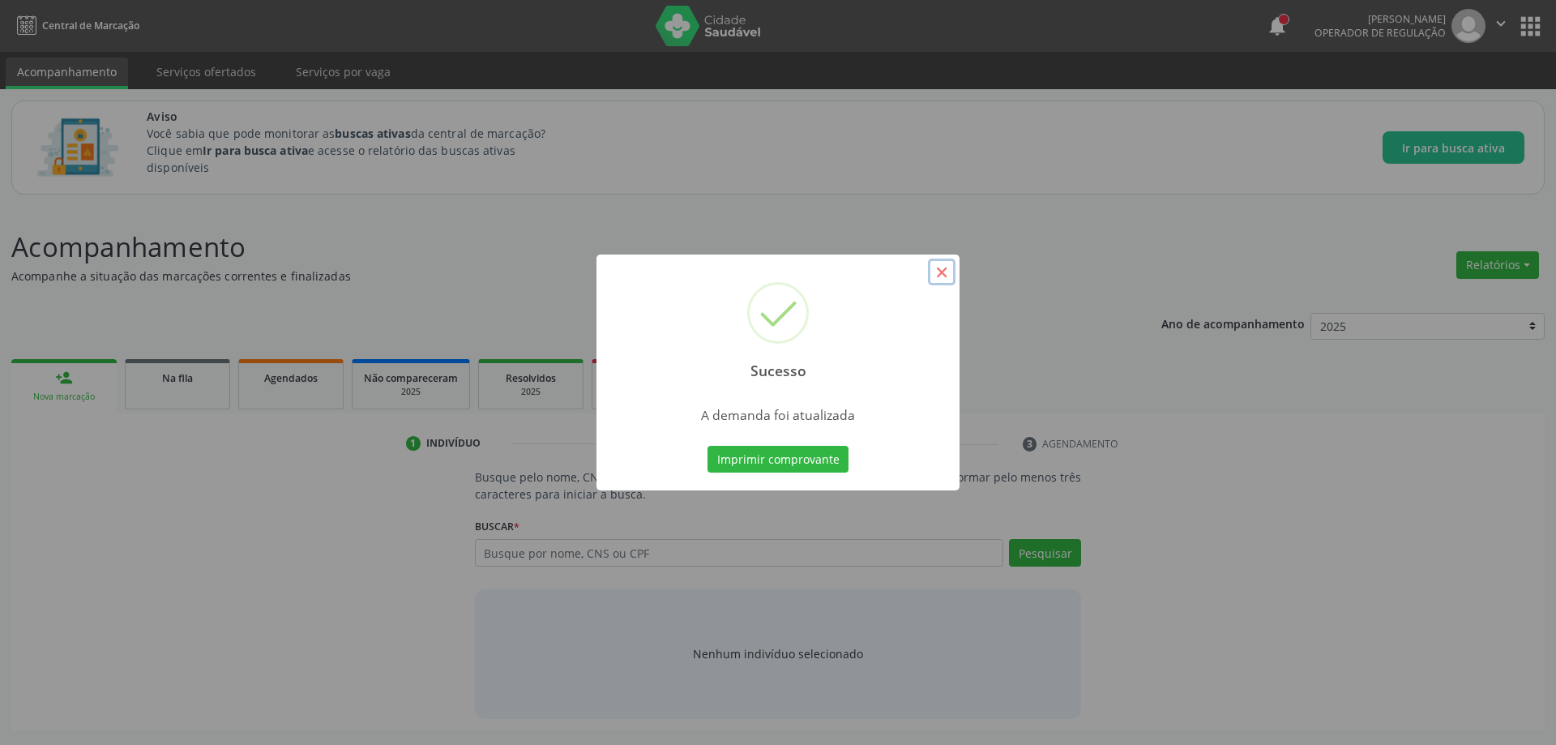
click at [944, 267] on button "×" at bounding box center [942, 273] width 28 height 28
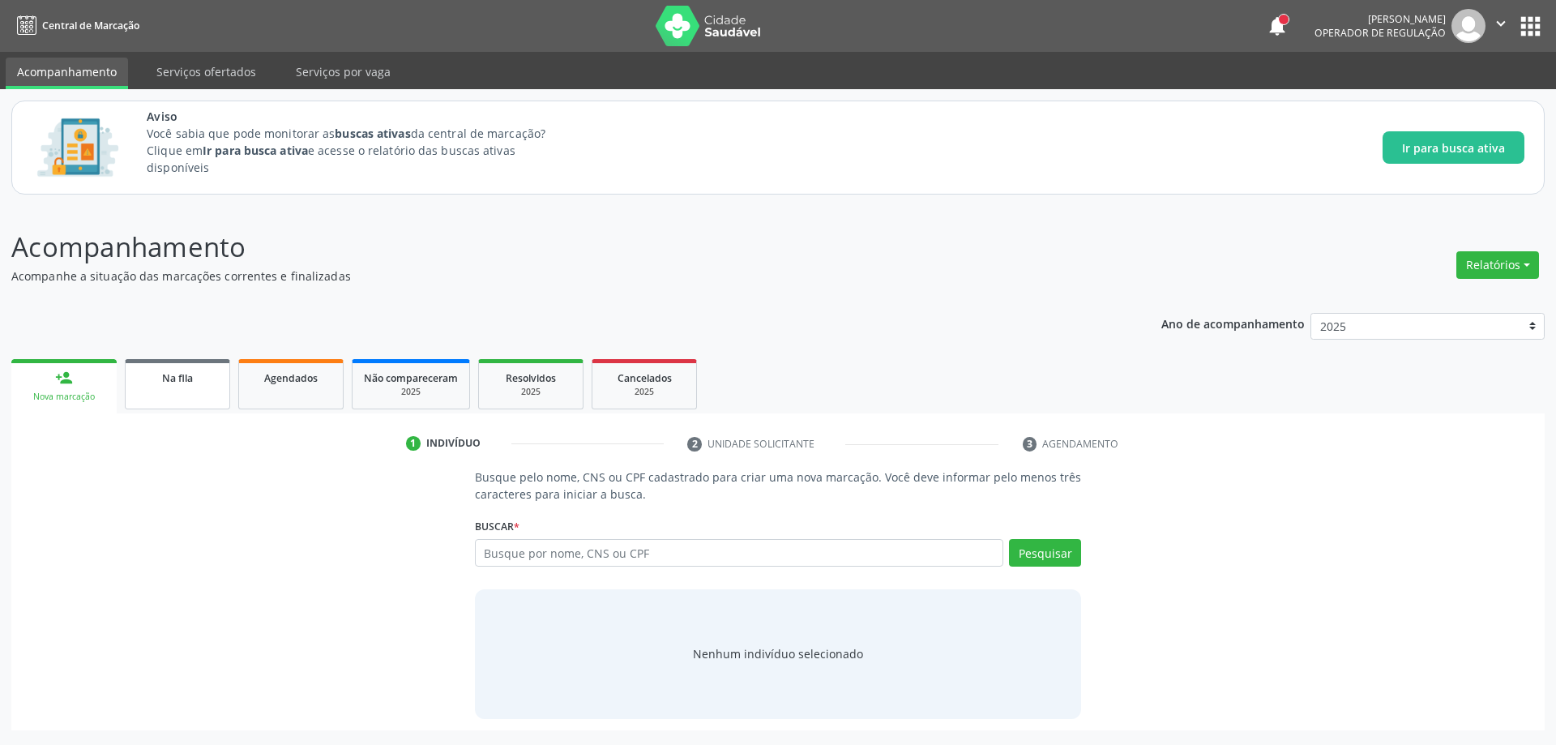
click at [187, 383] on span "Na fila" at bounding box center [177, 378] width 31 height 14
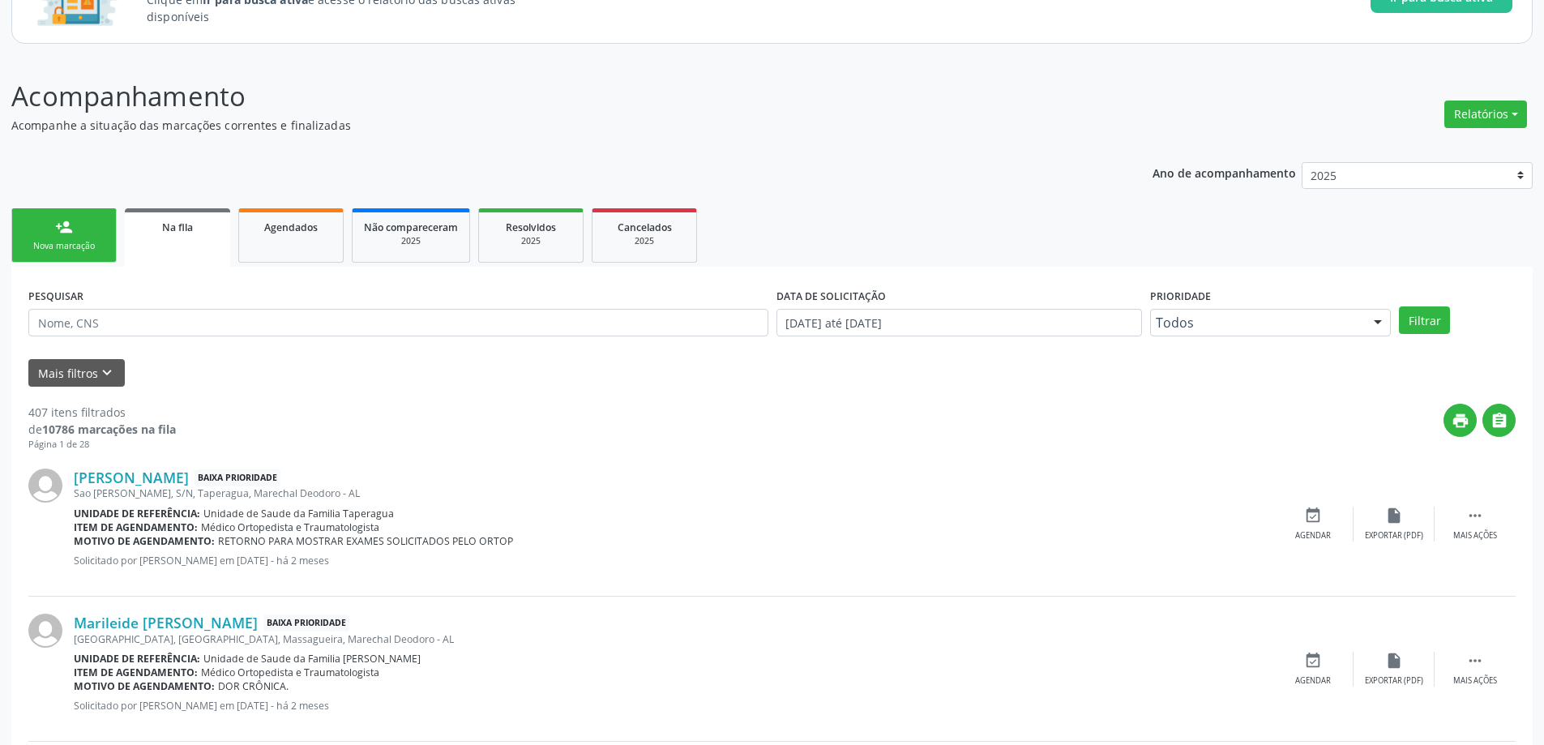
scroll to position [162, 0]
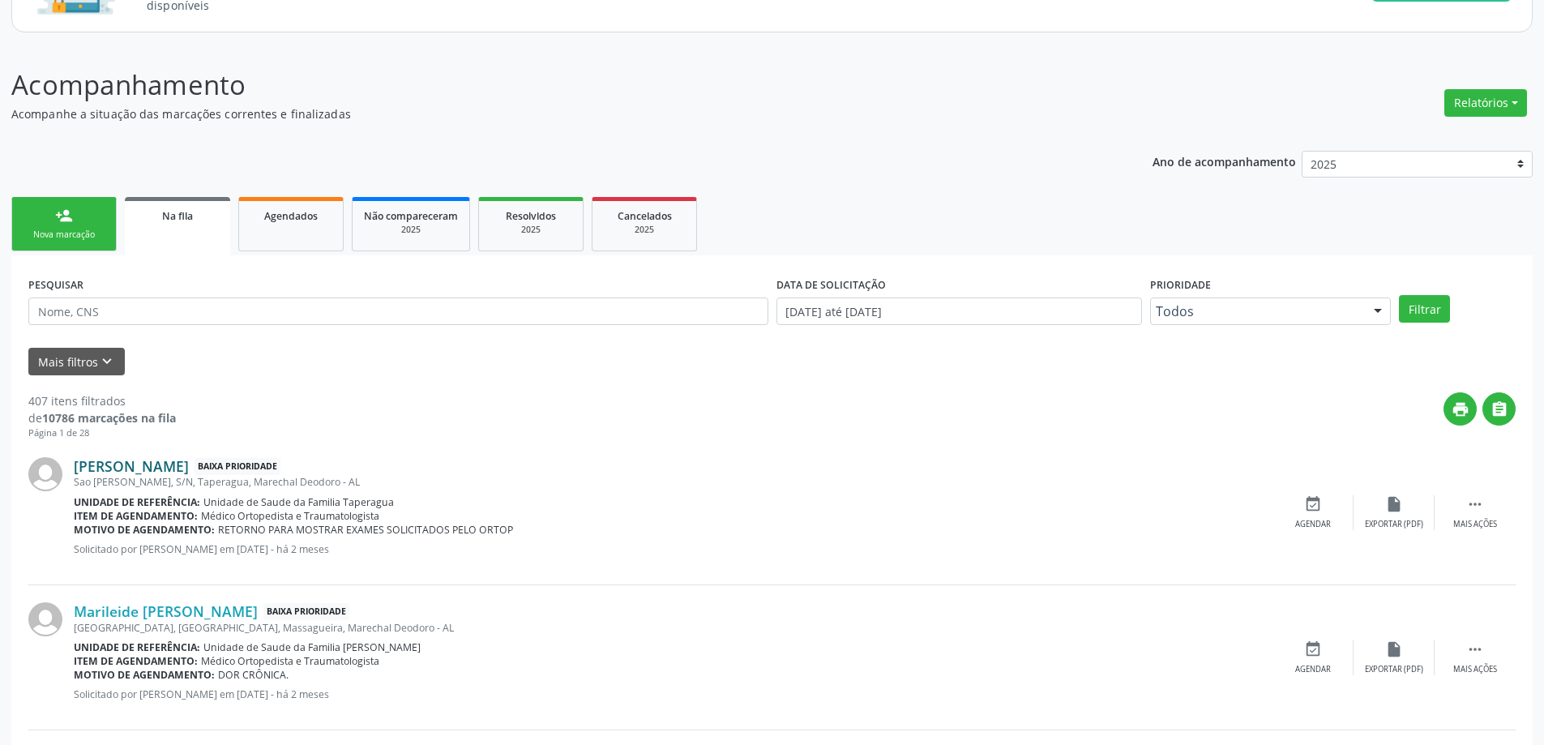
click at [115, 464] on link "[PERSON_NAME]" at bounding box center [131, 466] width 115 height 18
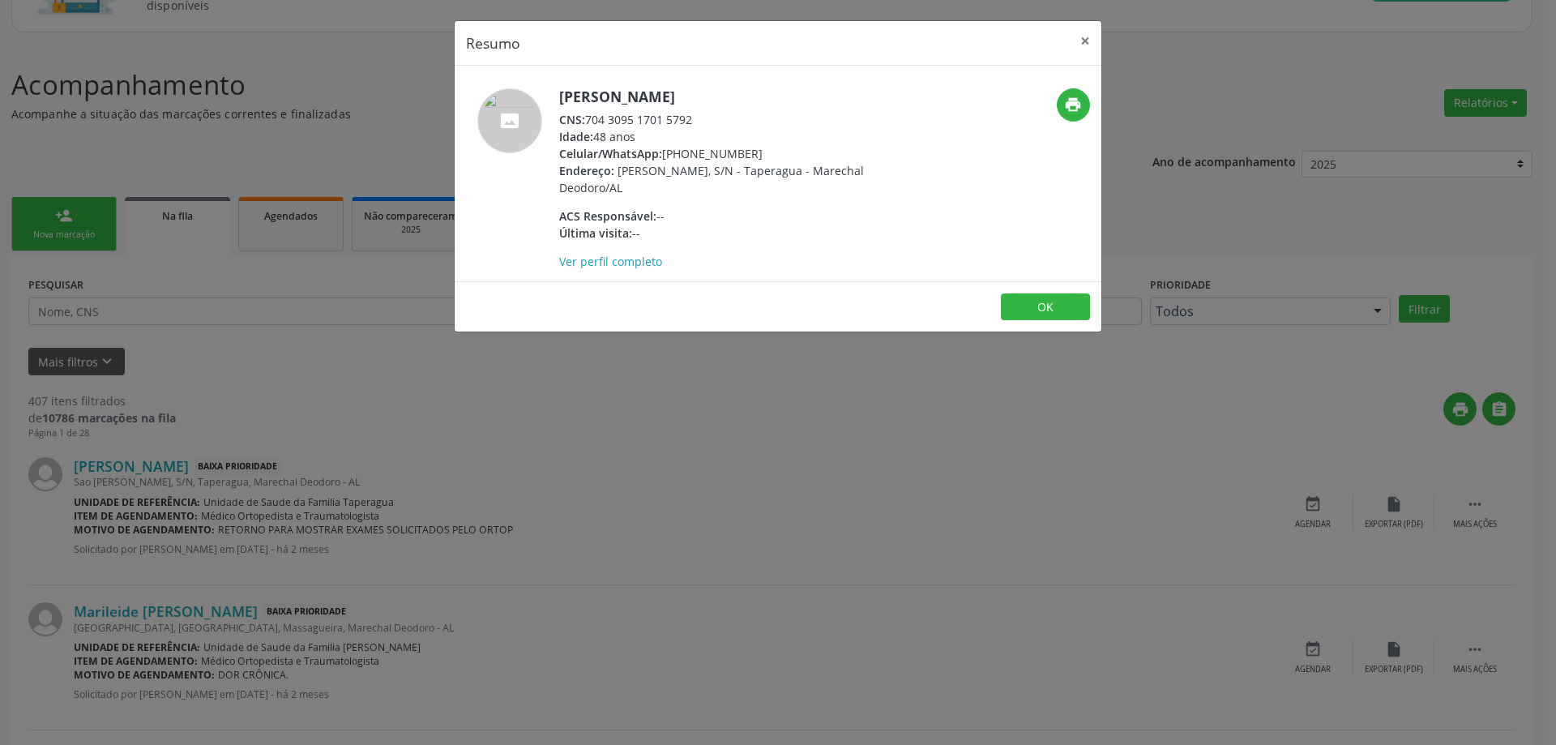
drag, startPoint x: 694, startPoint y: 118, endPoint x: 588, endPoint y: 122, distance: 106.3
click at [588, 122] on div "CNS: 704 3095 1701 5792" at bounding box center [716, 119] width 315 height 17
click at [1088, 47] on button "×" at bounding box center [1085, 41] width 32 height 40
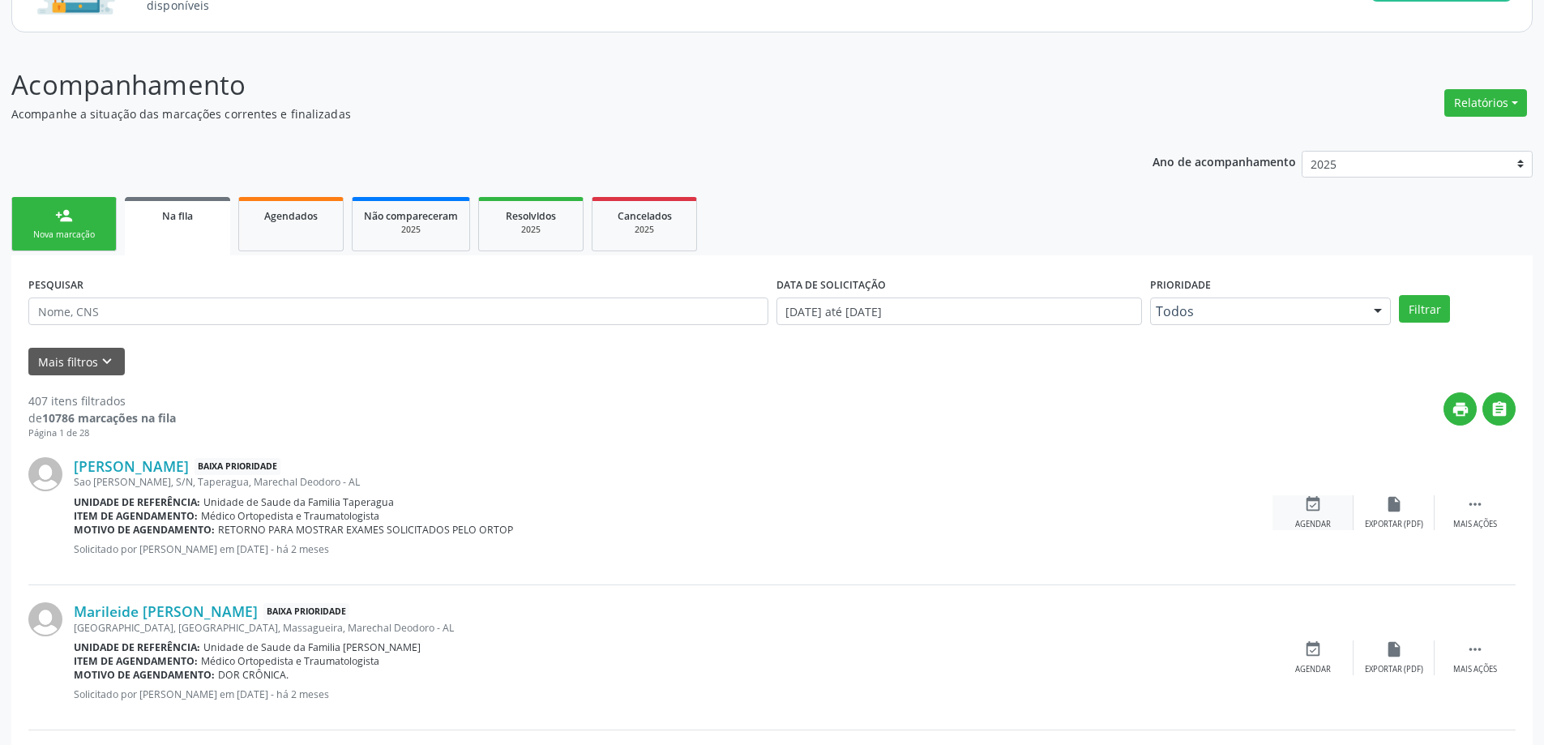
click at [1315, 511] on icon "event_available" at bounding box center [1313, 504] width 18 height 18
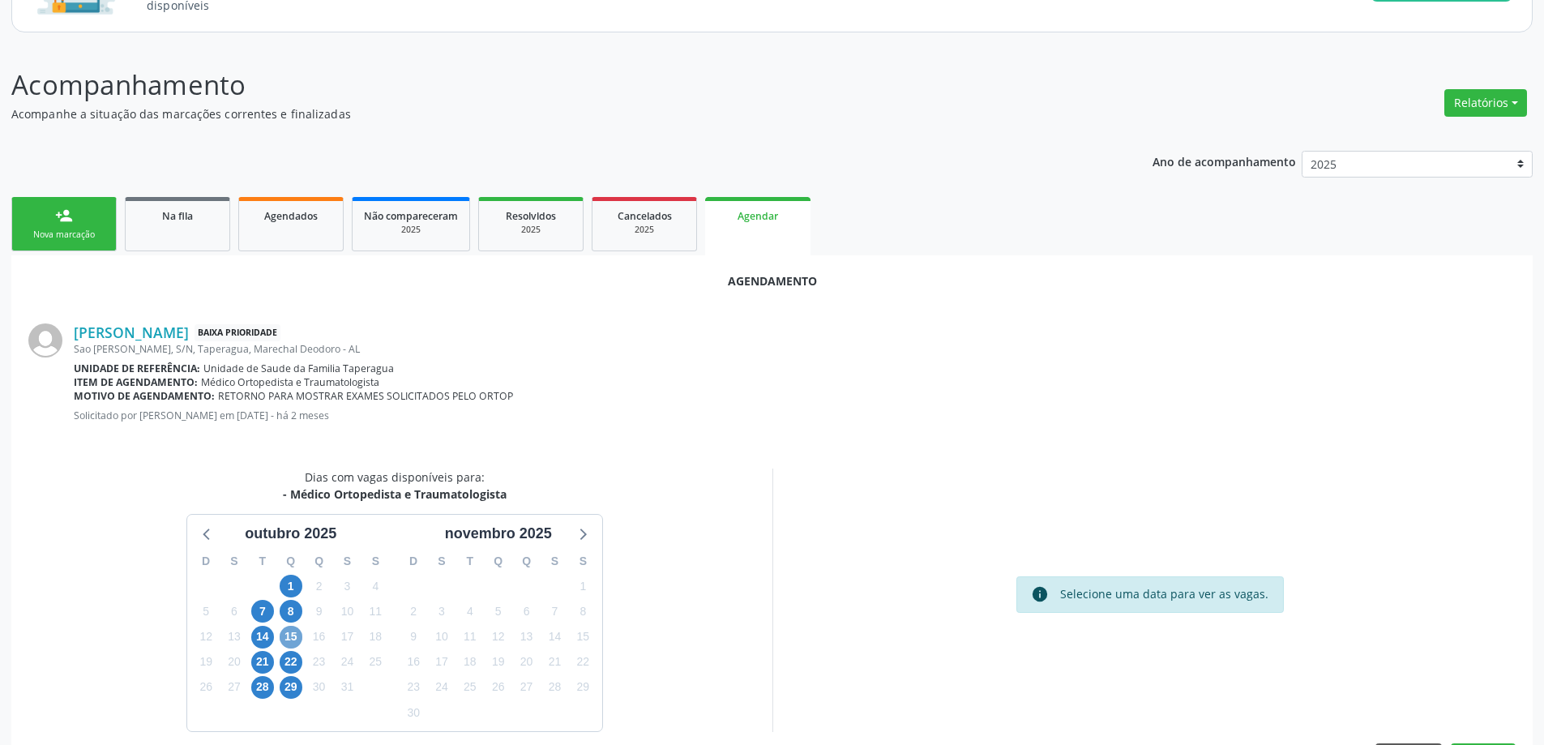
click at [301, 635] on span "15" at bounding box center [291, 637] width 23 height 23
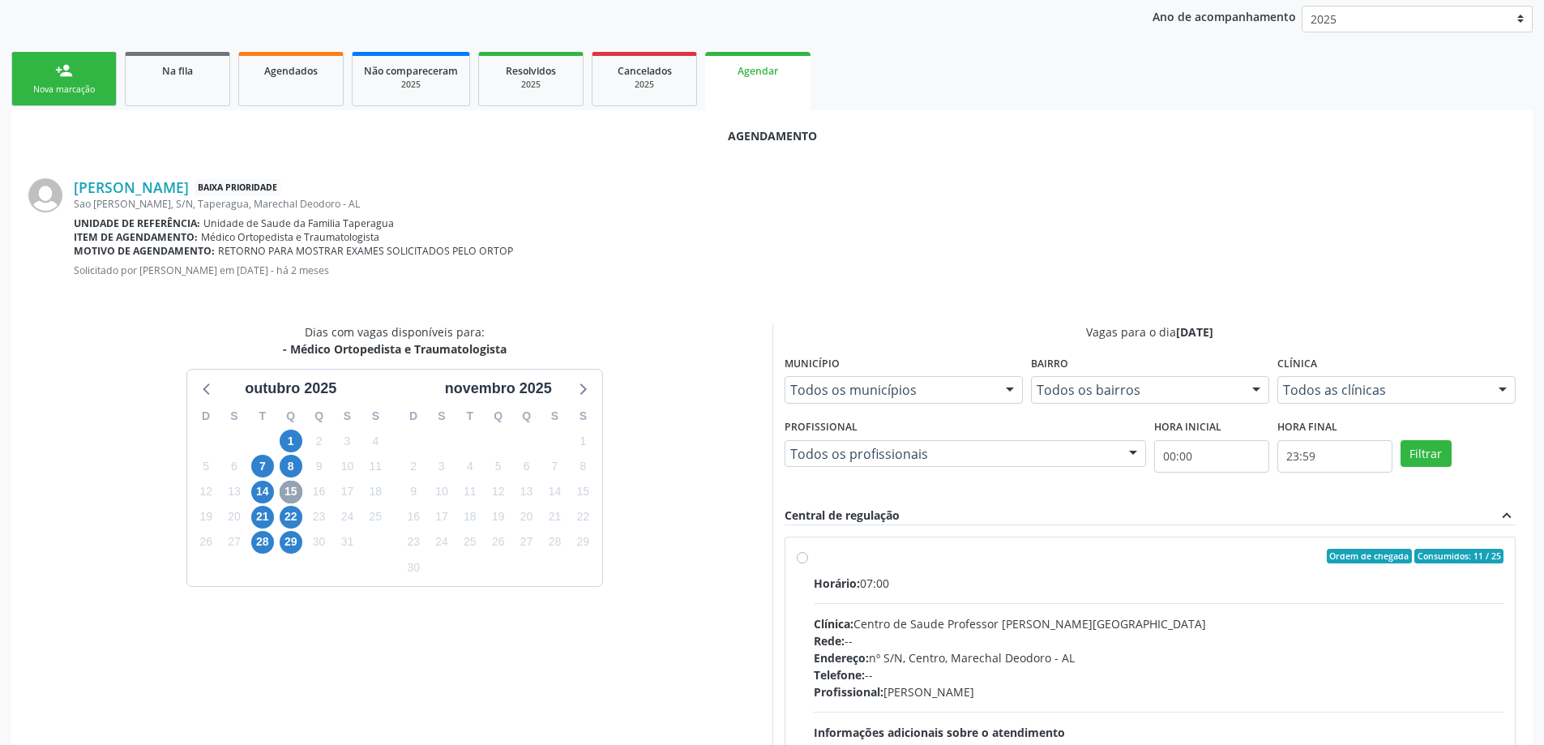
scroll to position [324, 0]
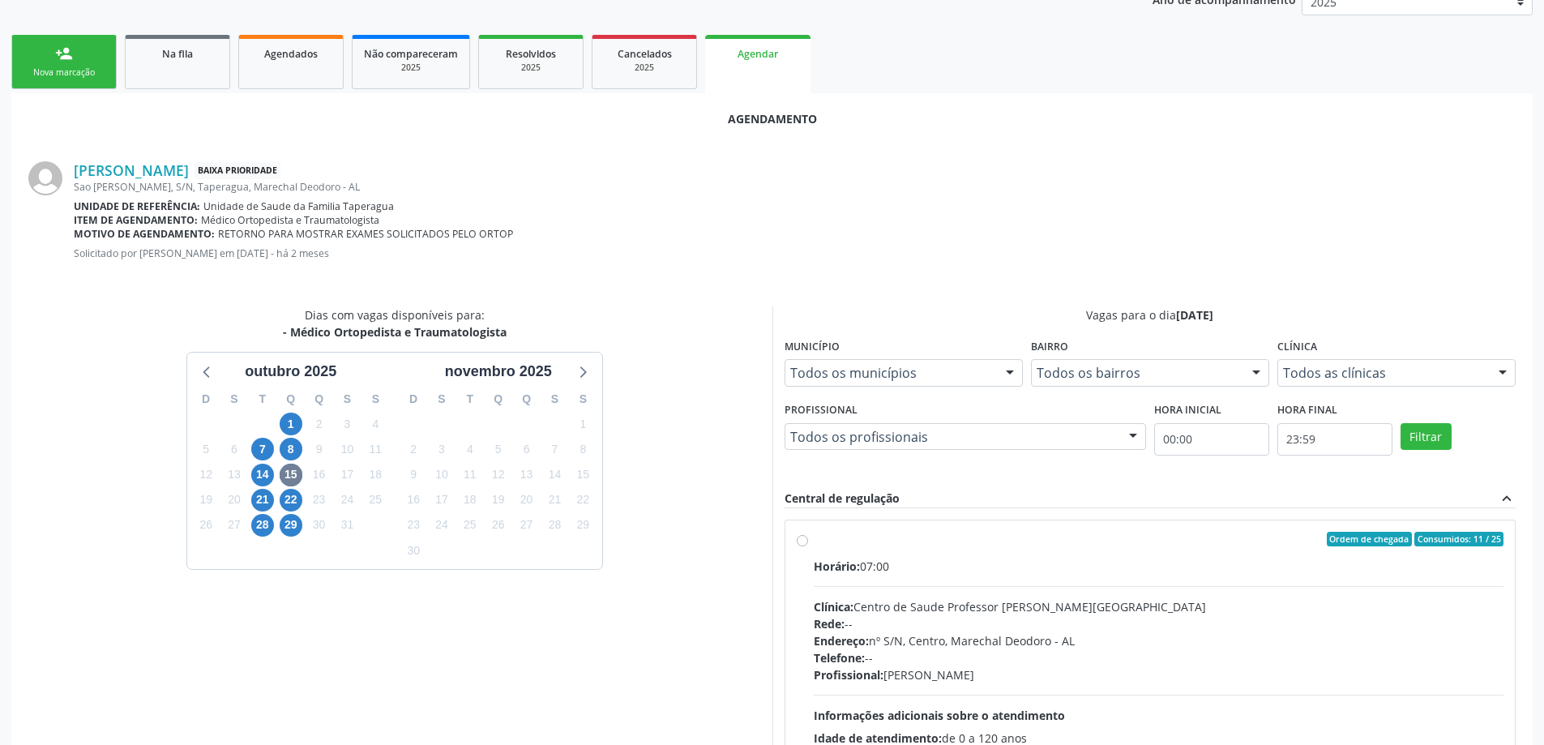
click at [794, 544] on div "Ordem de chegada Consumidos: 11 / 25 Horário: 07:00 Clínica: Centro de Saude Pr…" at bounding box center [1150, 656] width 730 height 272
radio input "true"
click at [814, 543] on label "Ordem de chegada Consumidos: 11 / 25 Horário: 07:00 Clínica: Centro de Saude Pr…" at bounding box center [1159, 656] width 691 height 249
click at [802, 543] on input "Ordem de chegada Consumidos: 11 / 25 Horário: 07:00 Clínica: Centro de Saude Pr…" at bounding box center [802, 539] width 11 height 15
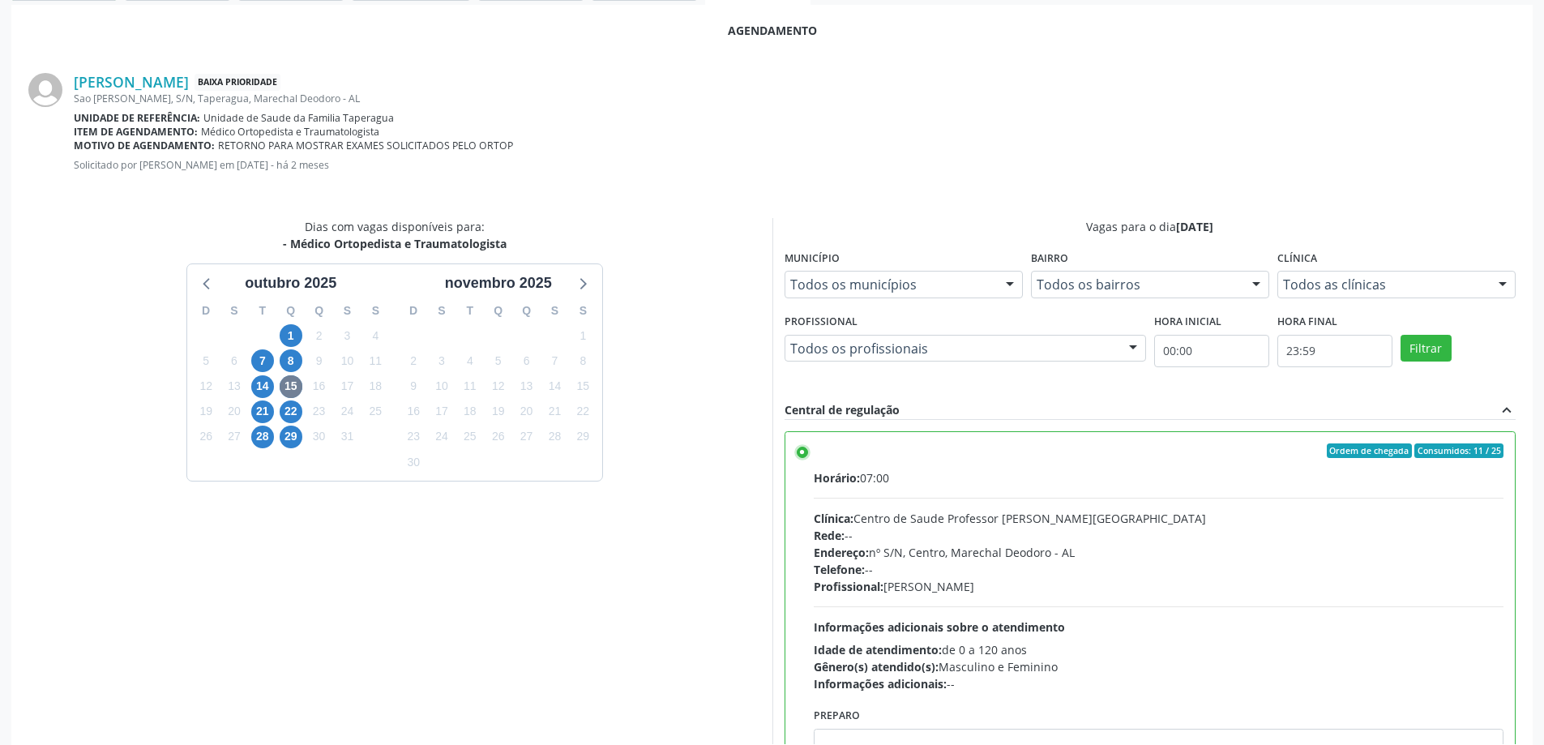
scroll to position [479, 0]
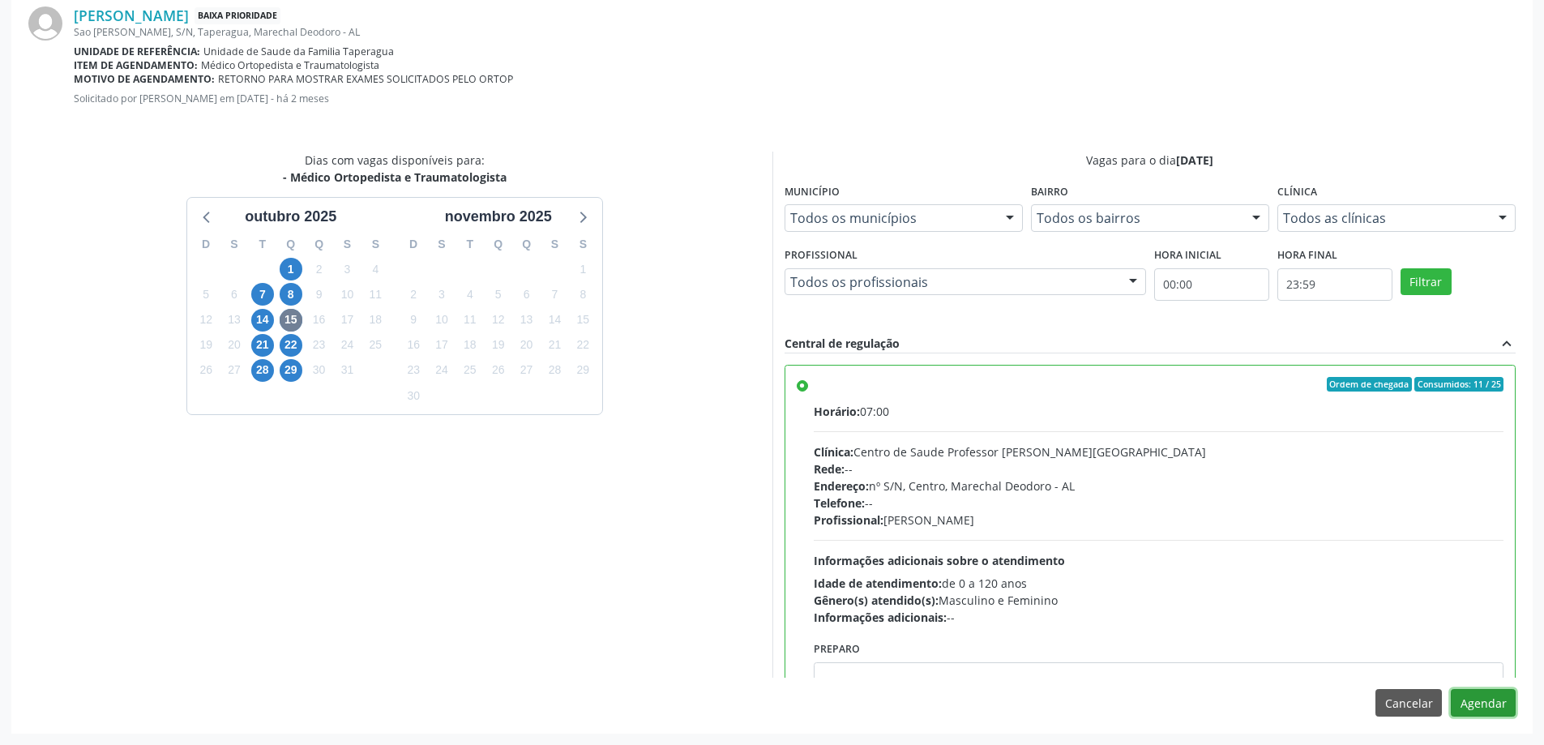
click at [1500, 700] on button "Agendar" at bounding box center [1483, 703] width 65 height 28
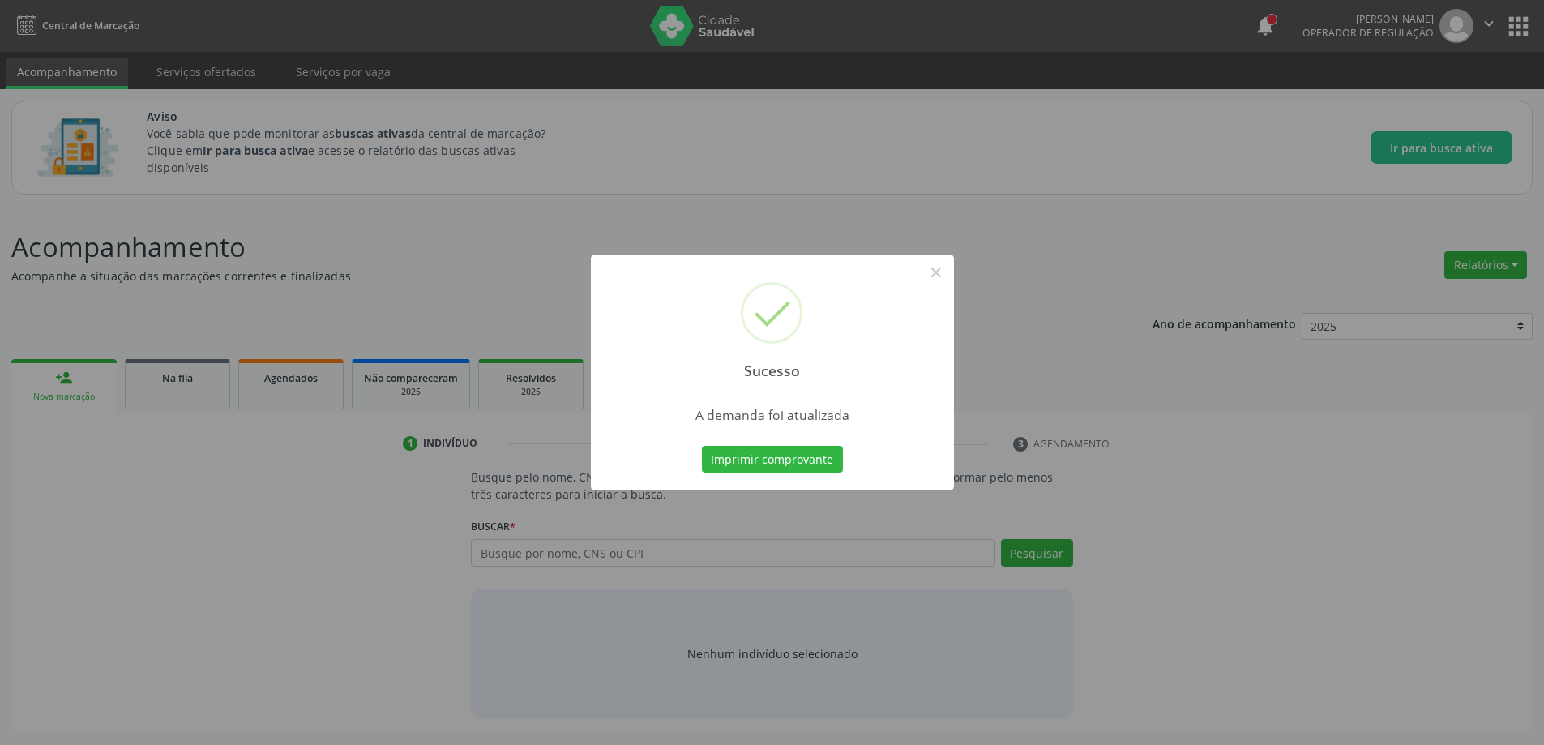
scroll to position [0, 0]
click at [943, 276] on button "×" at bounding box center [942, 273] width 28 height 28
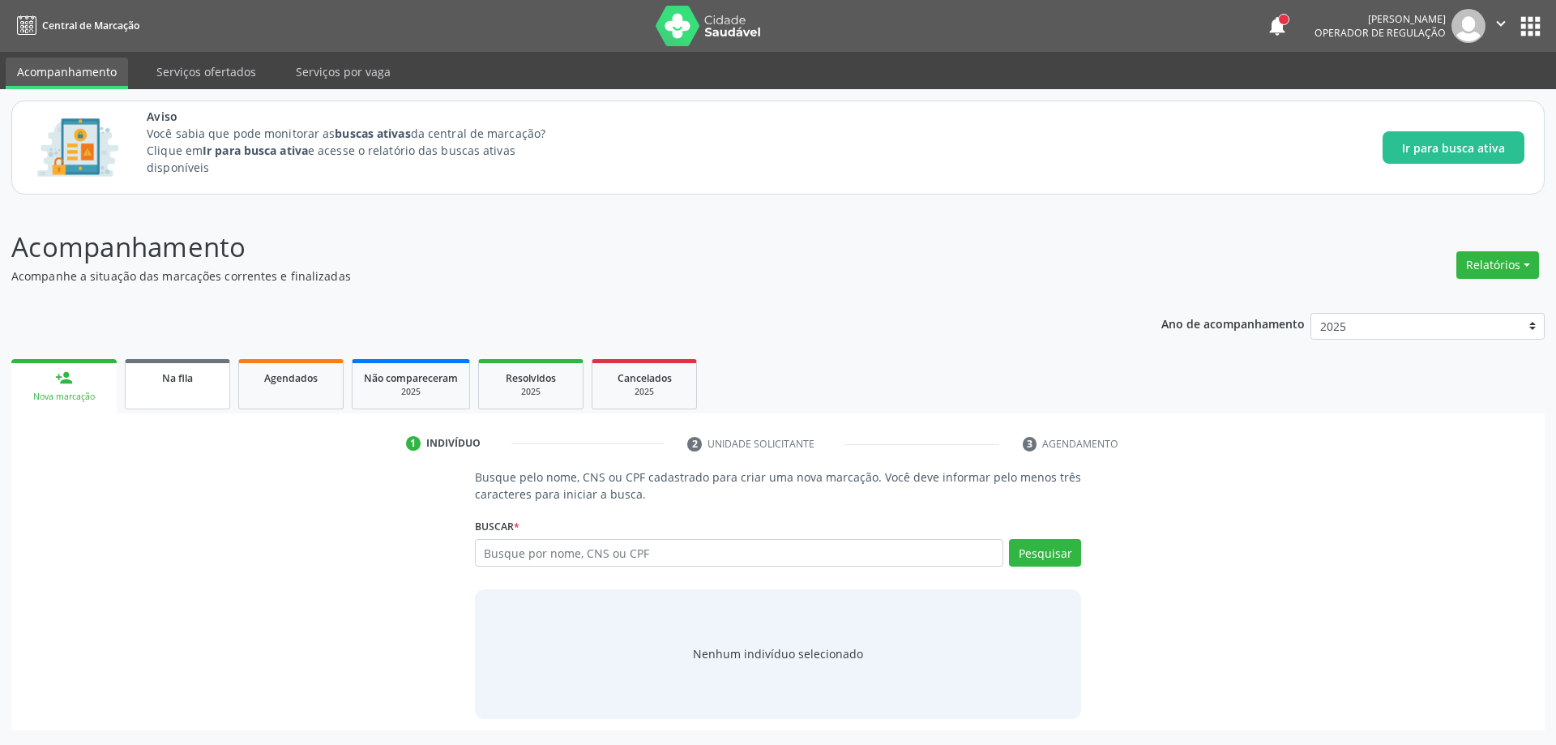
click at [179, 400] on link "Na fila" at bounding box center [177, 384] width 105 height 50
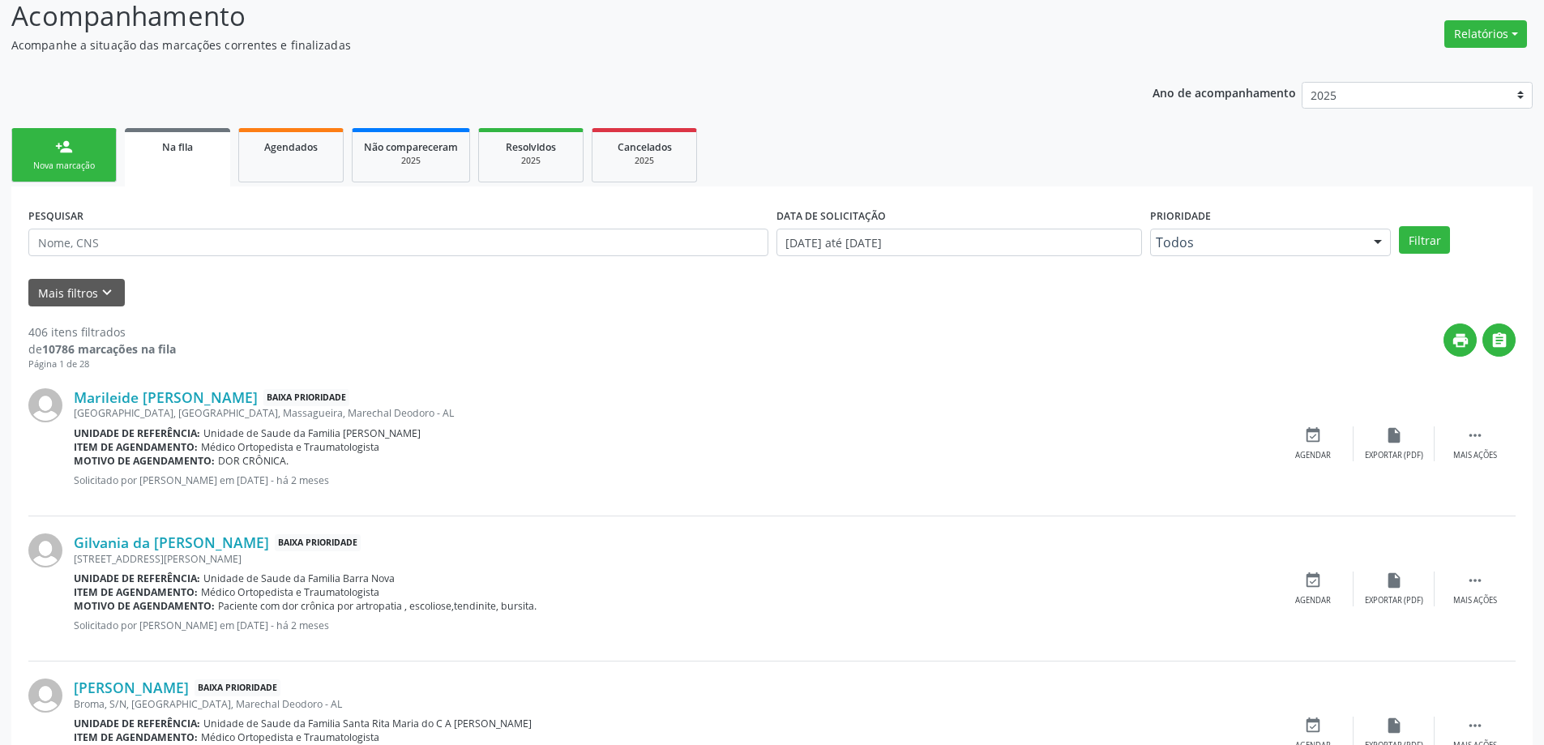
scroll to position [324, 0]
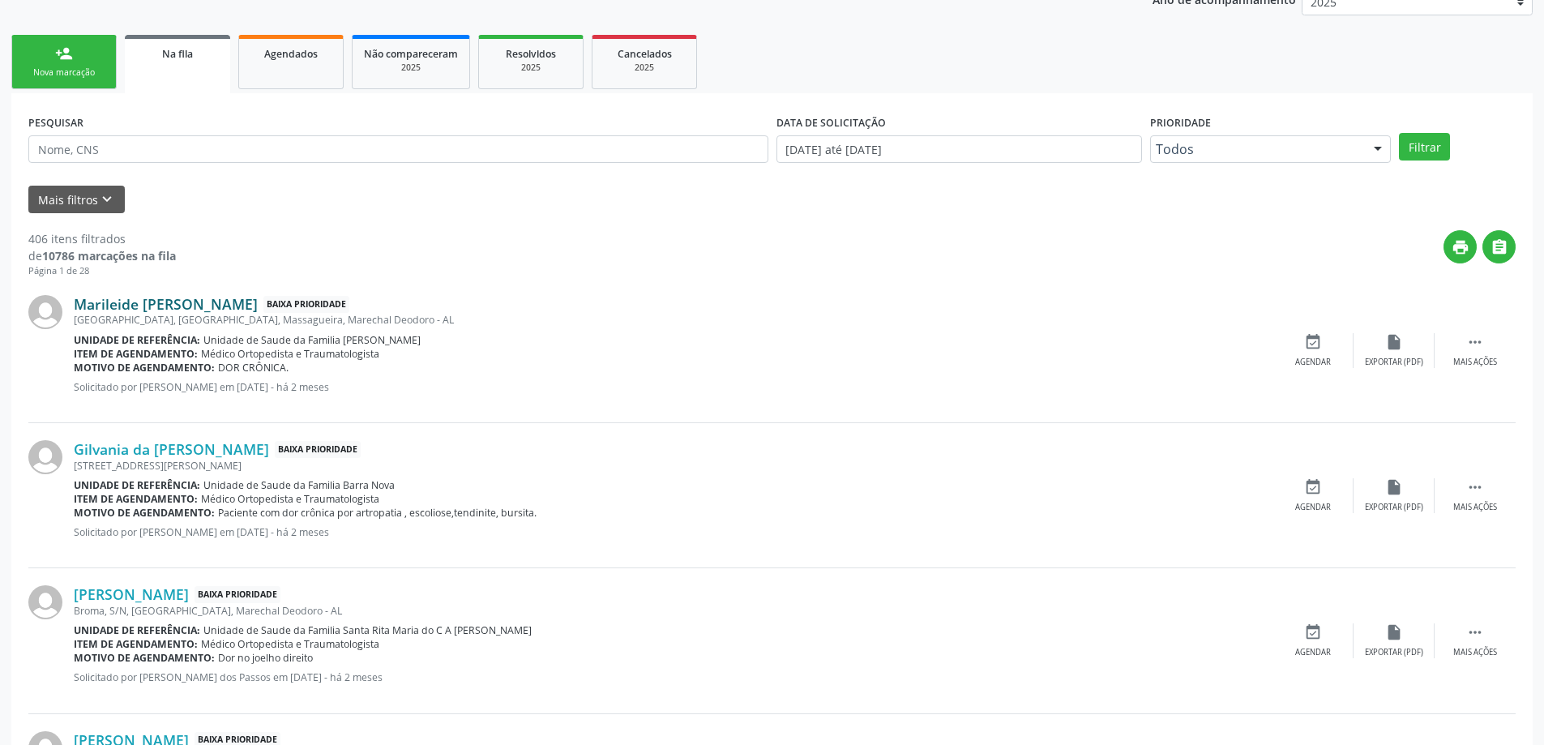
click at [130, 299] on link "Marileide Maria da Silva" at bounding box center [166, 304] width 184 height 18
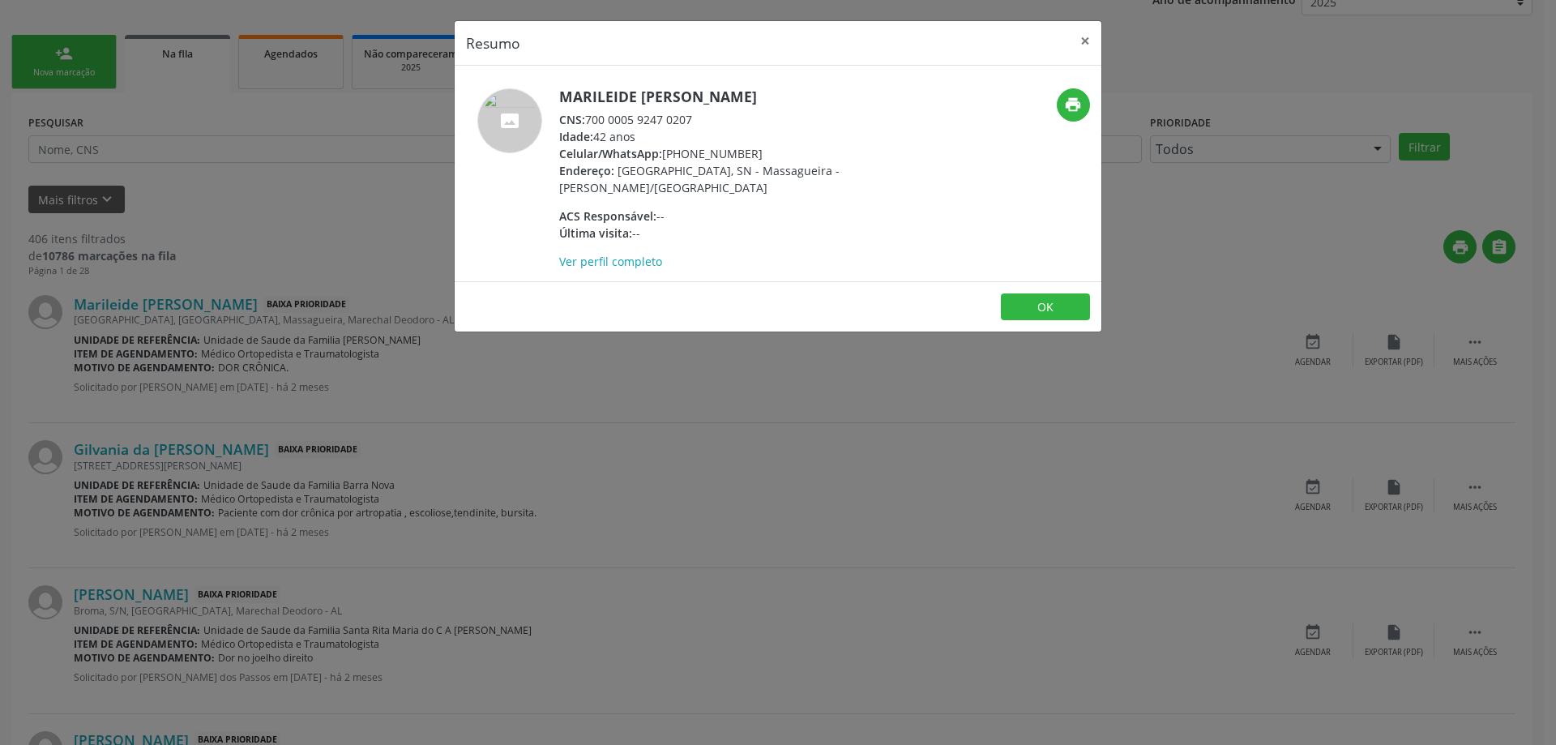
drag, startPoint x: 695, startPoint y: 120, endPoint x: 589, endPoint y: 118, distance: 106.2
click at [589, 118] on div "CNS: 700 0005 9247 0207" at bounding box center [716, 119] width 315 height 17
click at [1078, 46] on button "×" at bounding box center [1085, 41] width 32 height 40
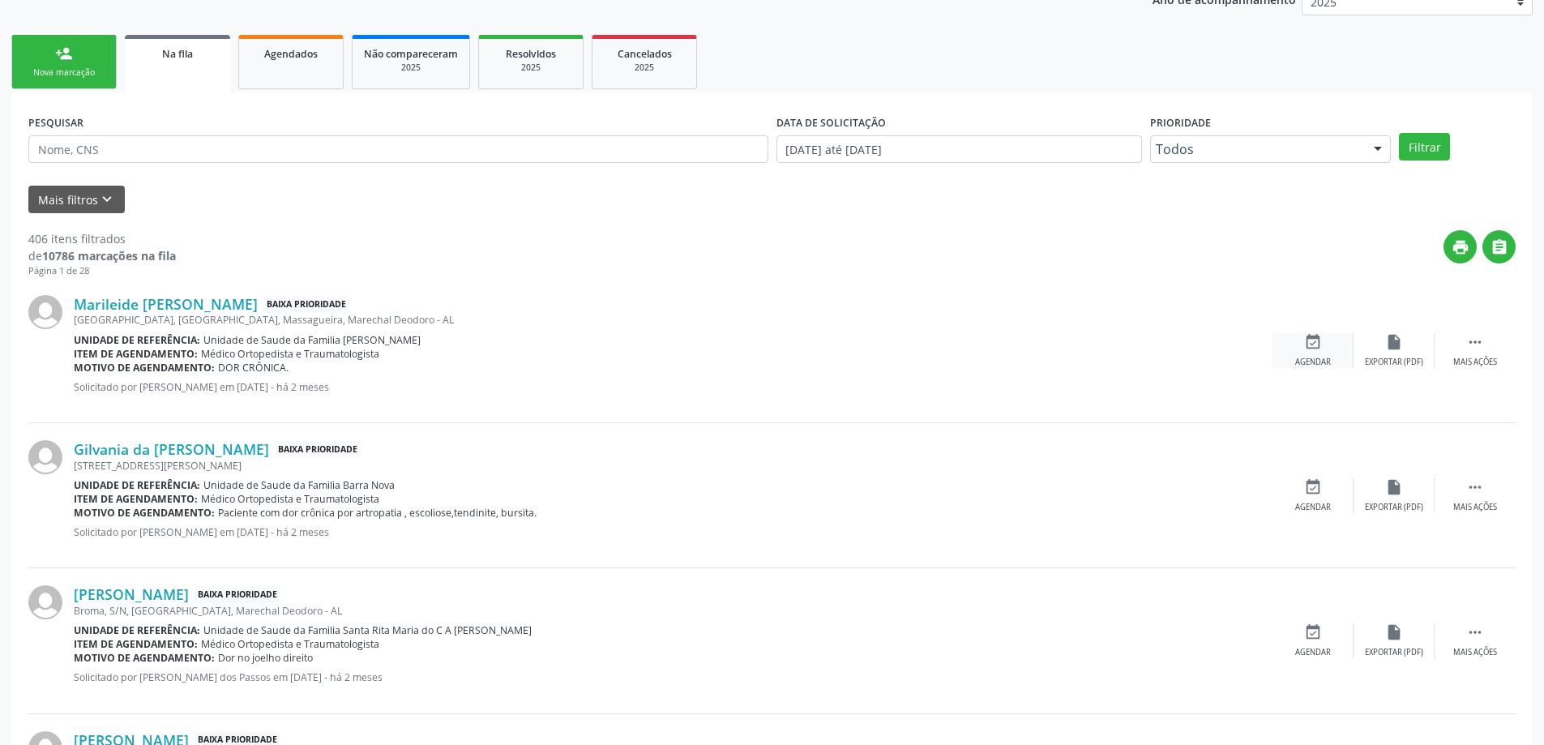
click at [1319, 359] on div "Agendar" at bounding box center [1313, 362] width 36 height 11
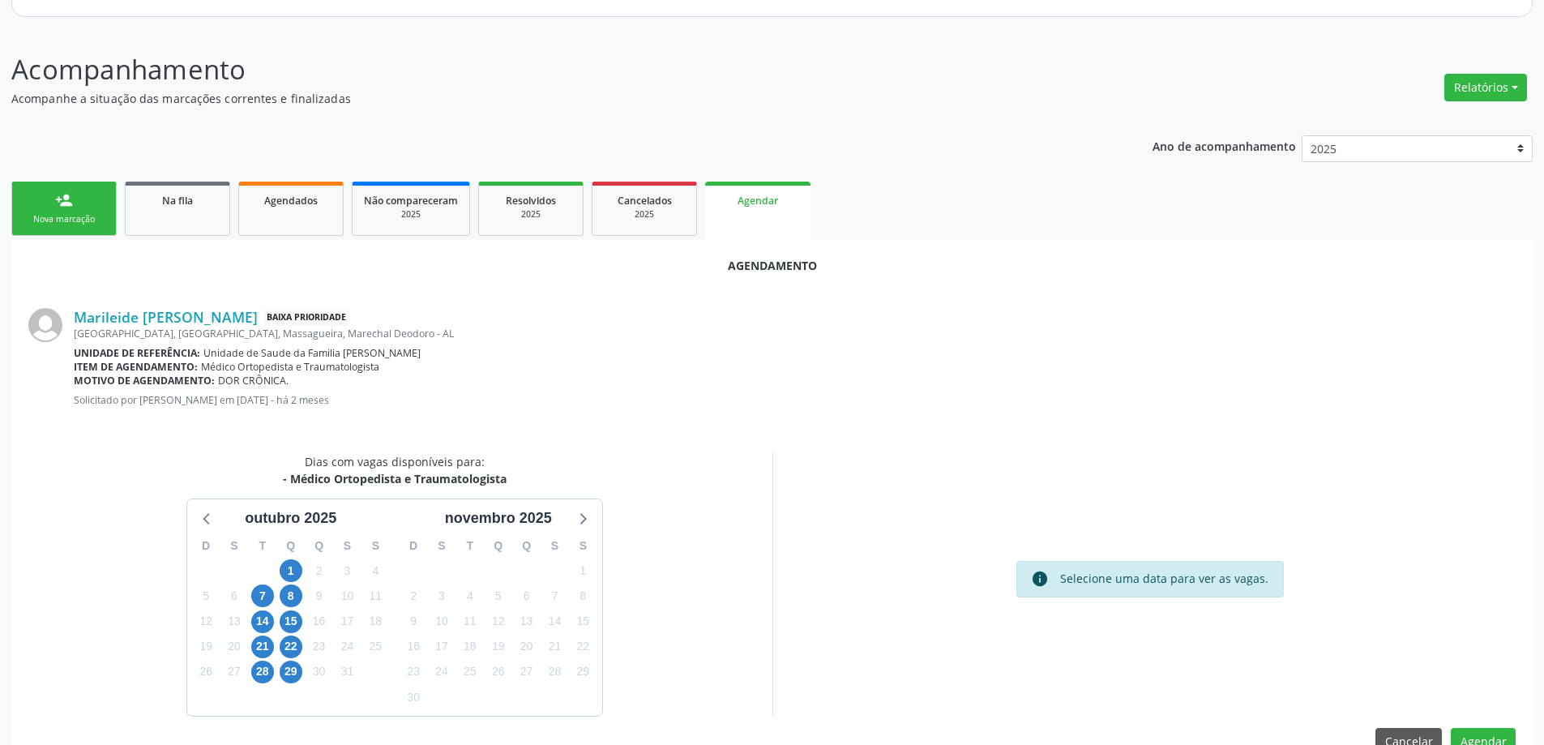
scroll to position [216, 0]
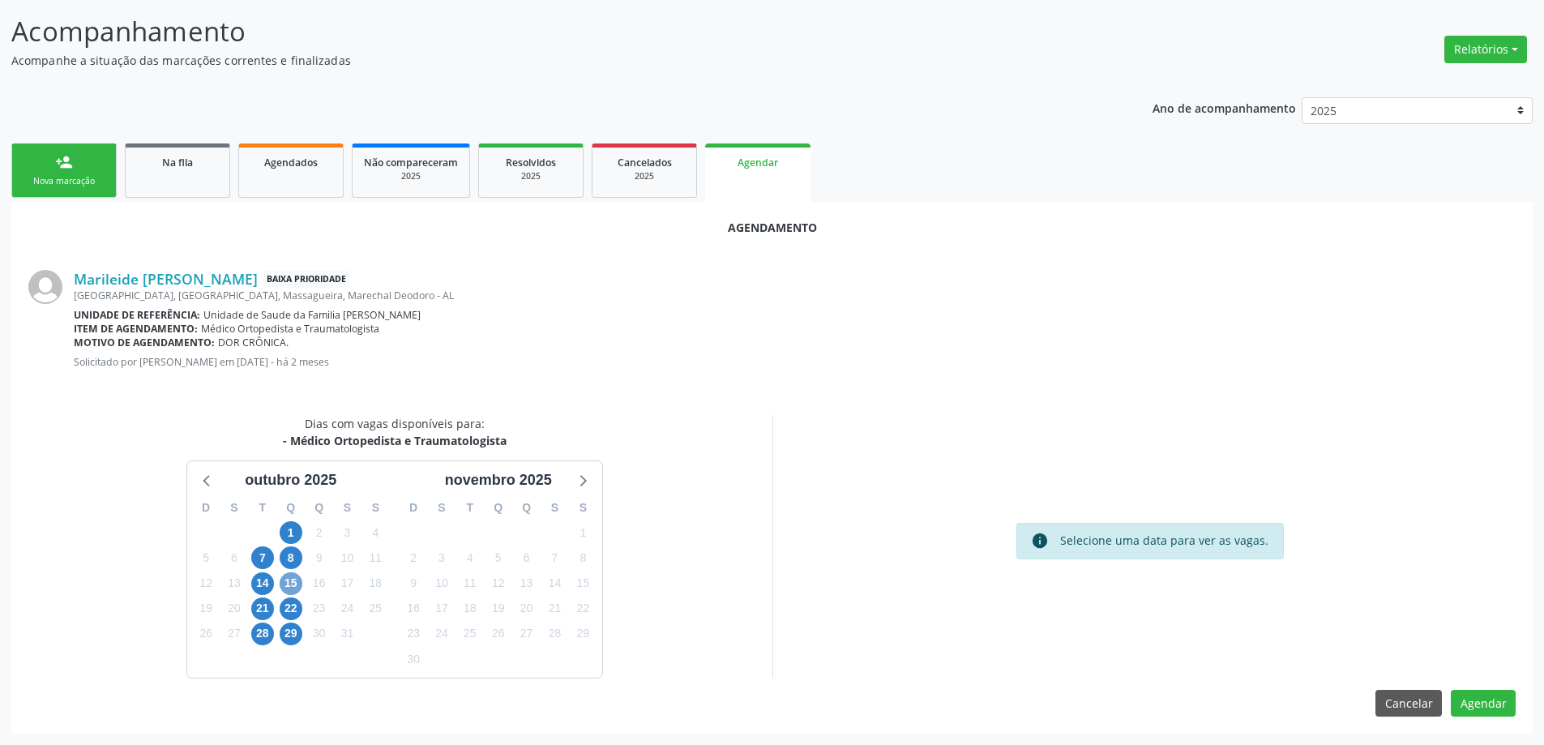
click at [290, 580] on span "15" at bounding box center [291, 583] width 23 height 23
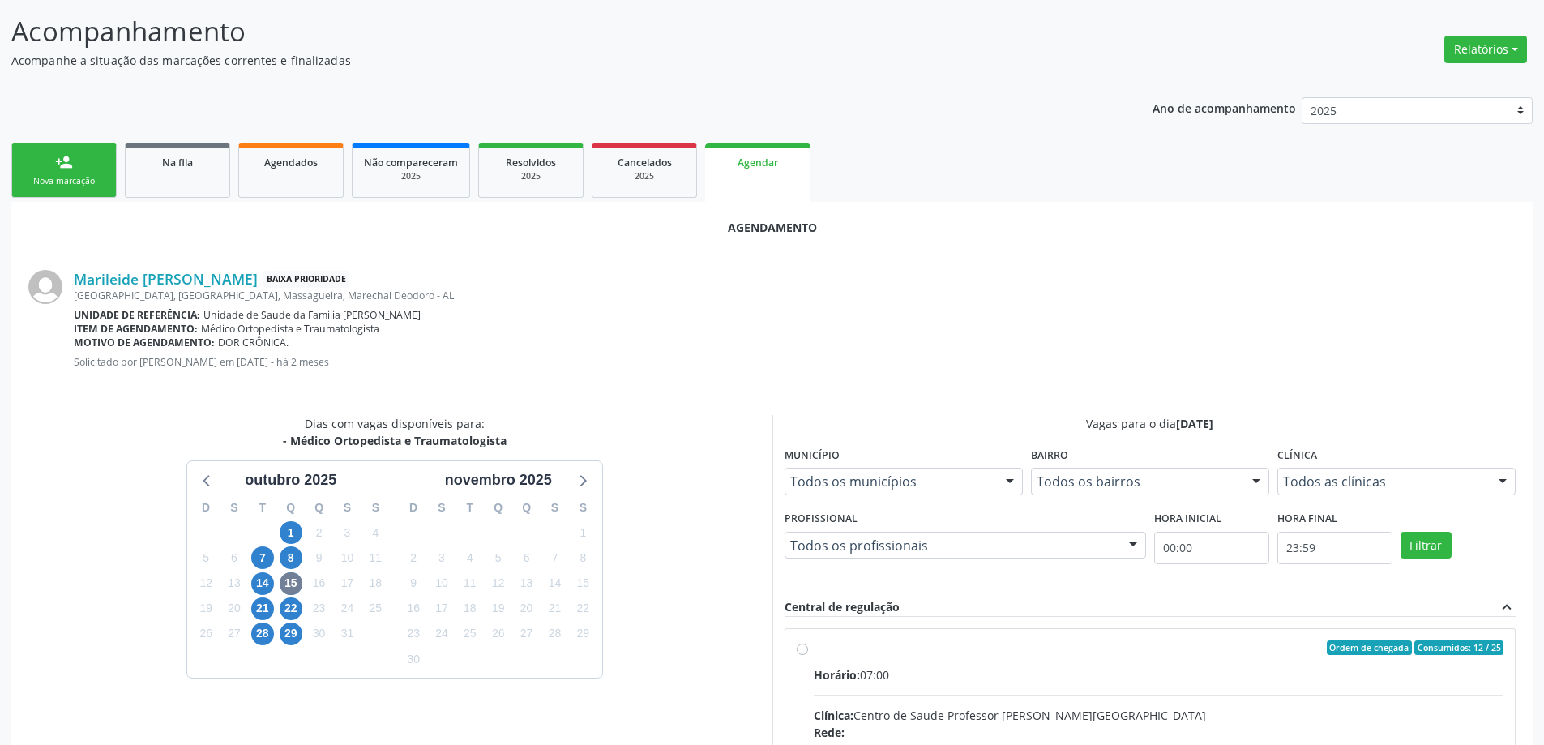
click at [802, 651] on input "Ordem de chegada Consumidos: 12 / 25 Horário: 07:00 Clínica: Centro de Saude Pr…" at bounding box center [802, 647] width 11 height 15
radio input "true"
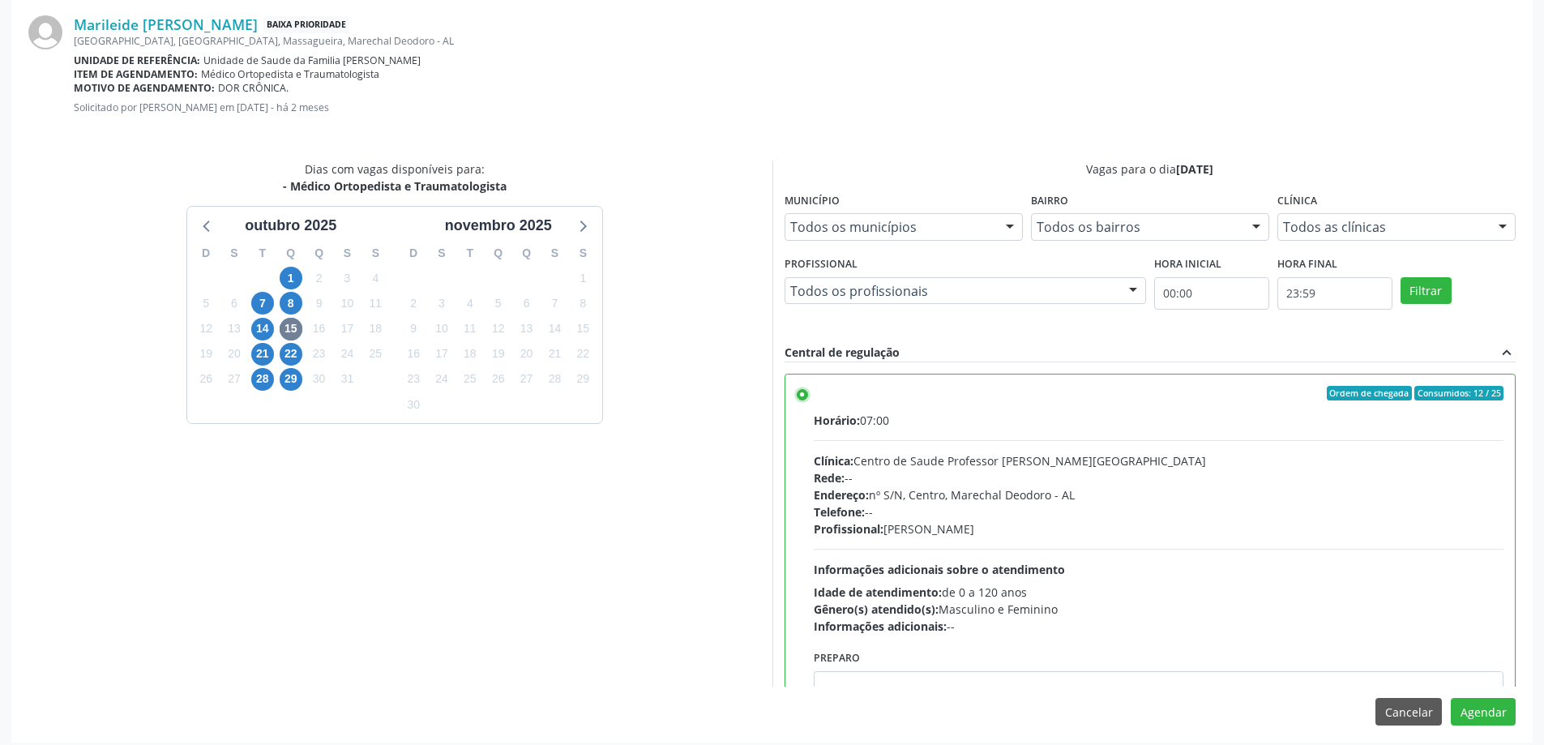
scroll to position [479, 0]
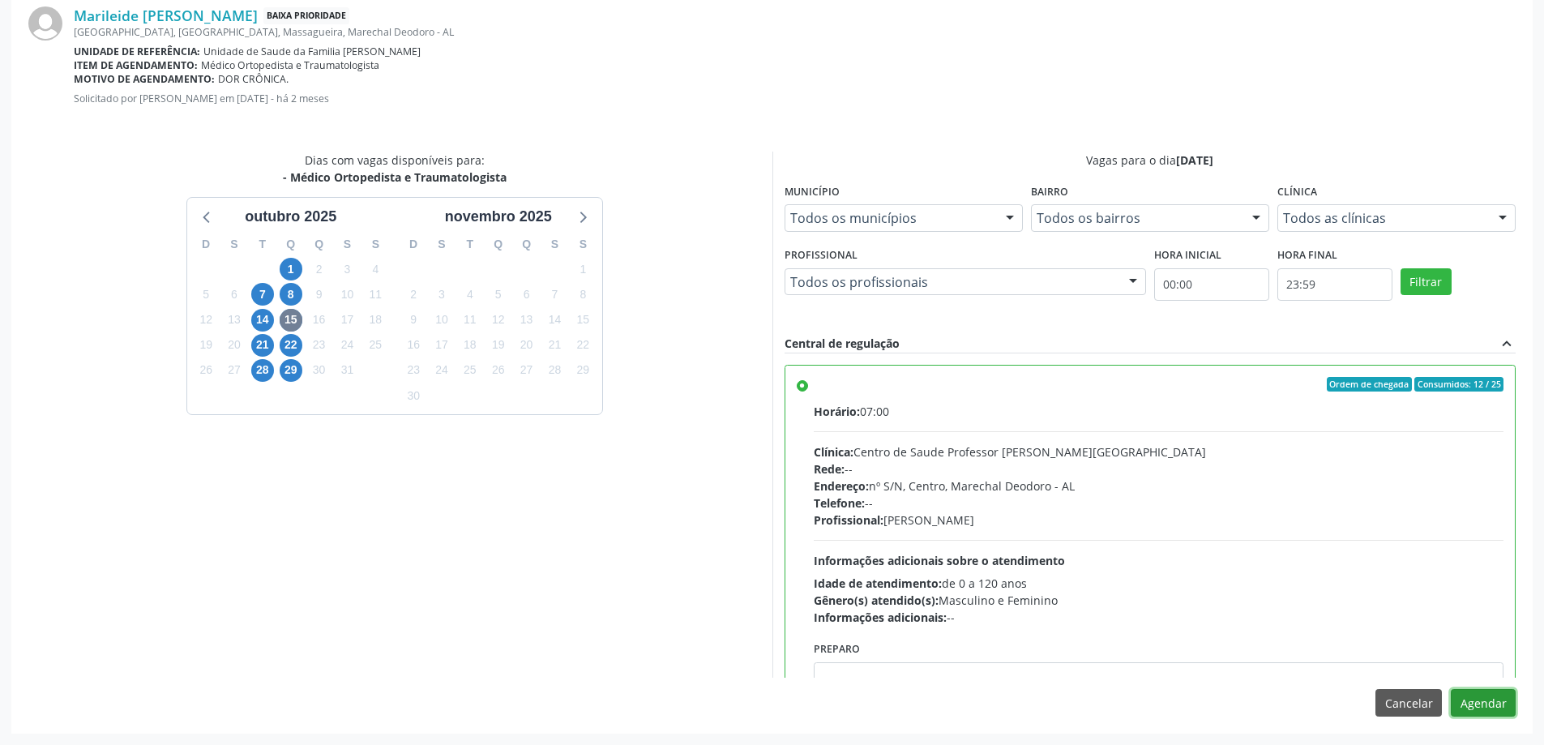
click at [1495, 699] on button "Agendar" at bounding box center [1483, 703] width 65 height 28
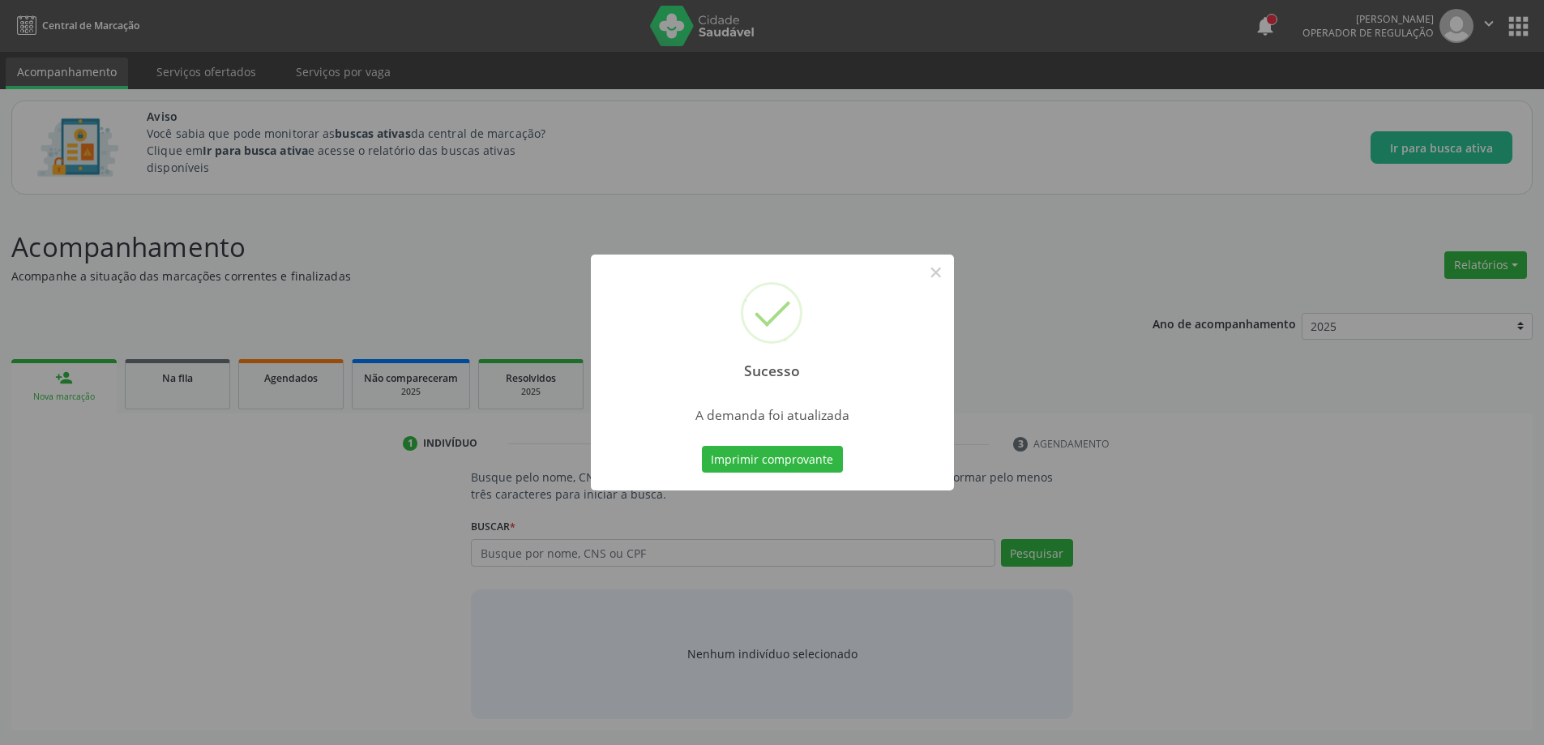
scroll to position [0, 0]
click at [938, 278] on button "×" at bounding box center [942, 273] width 28 height 28
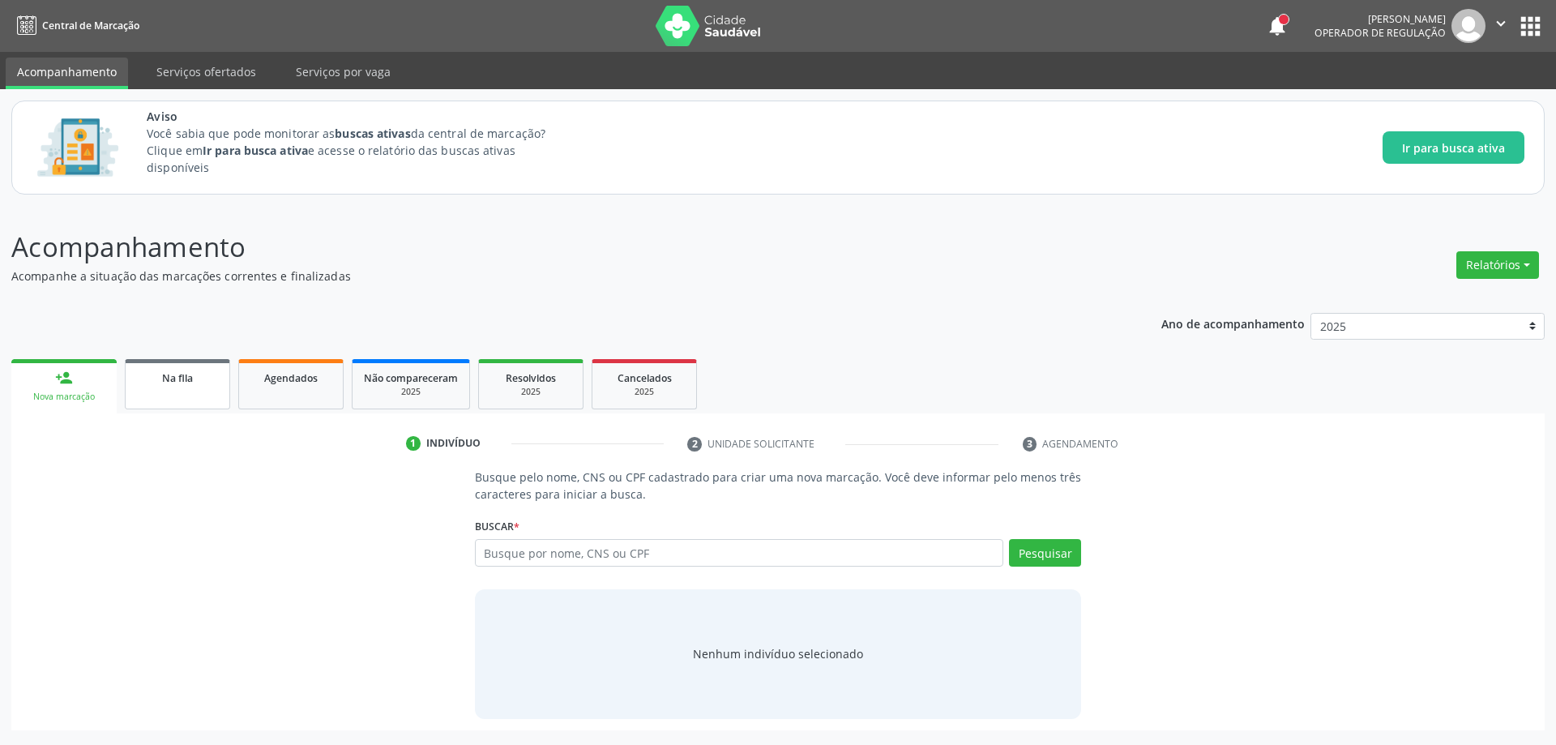
click at [182, 395] on link "Na fila" at bounding box center [177, 384] width 105 height 50
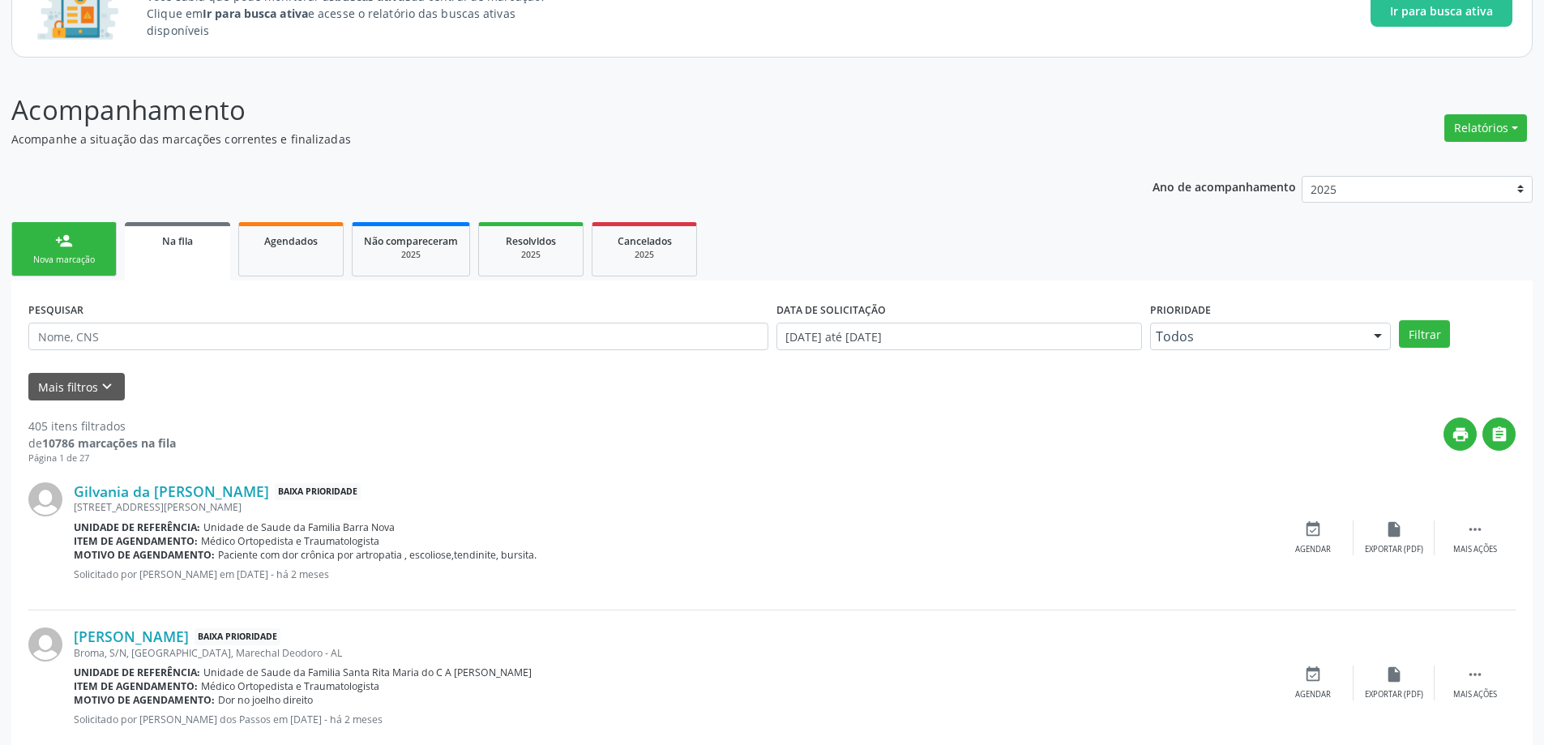
scroll to position [162, 0]
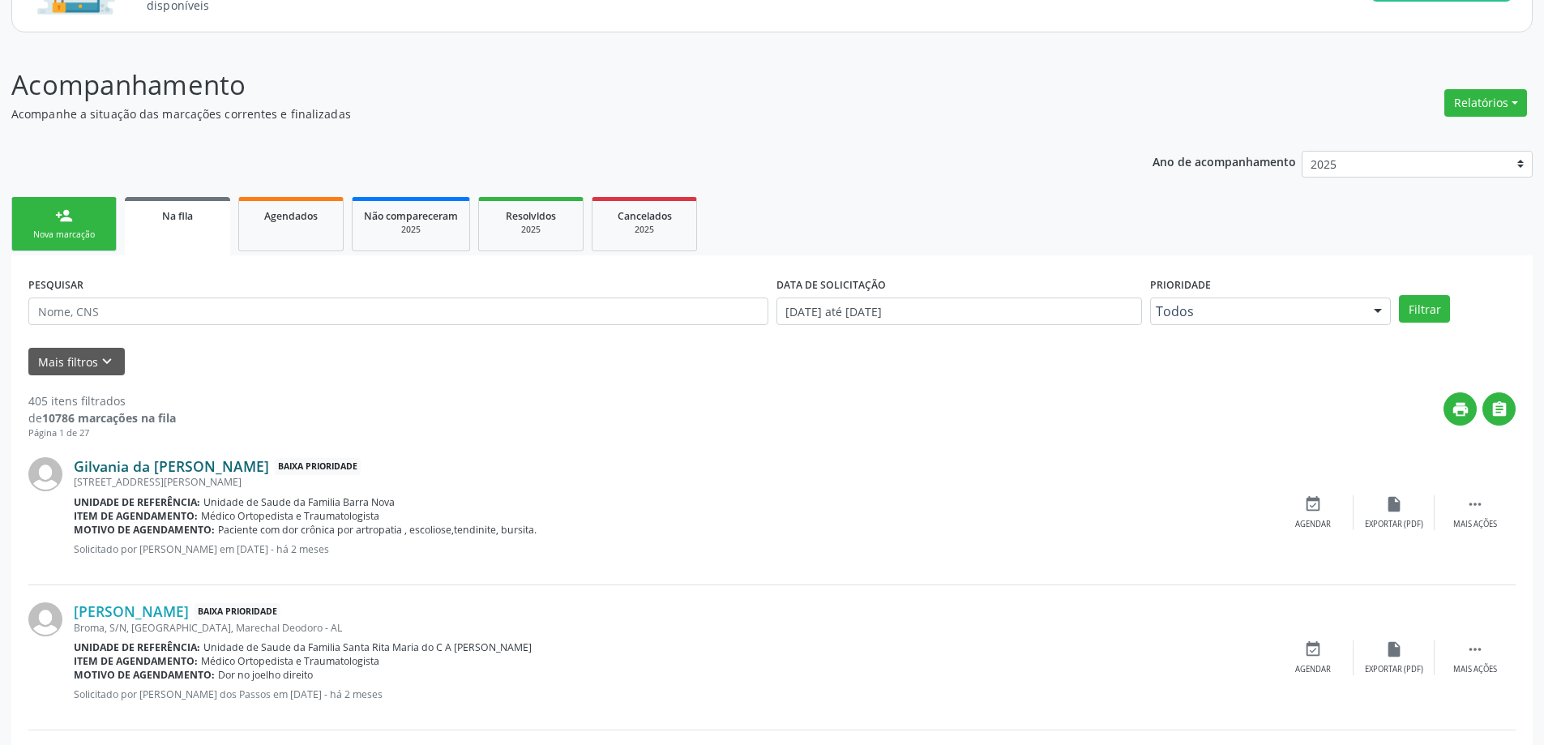
click at [150, 469] on link "Gilvania da Silva Pedrosa" at bounding box center [171, 466] width 195 height 18
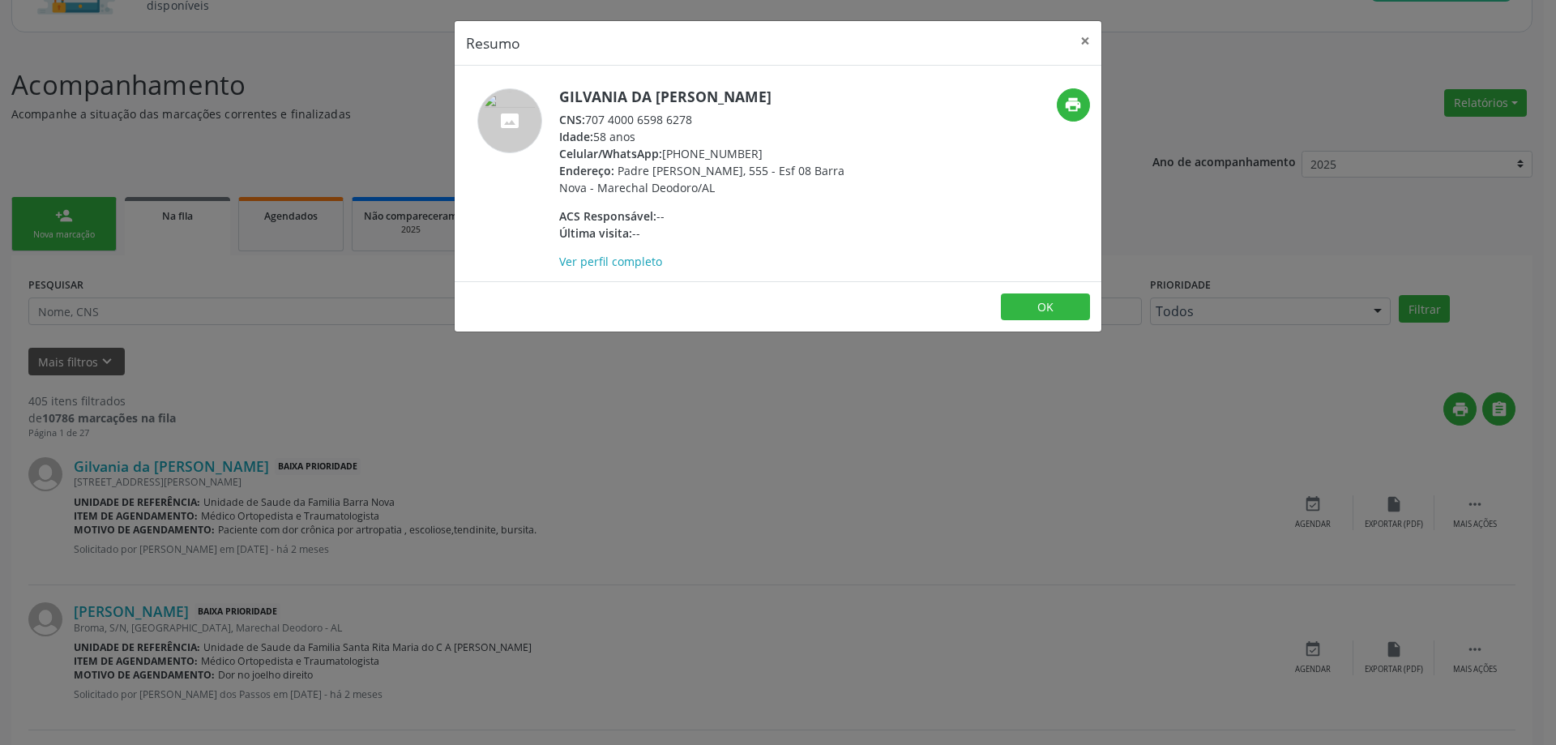
drag, startPoint x: 693, startPoint y: 121, endPoint x: 587, endPoint y: 121, distance: 106.2
click at [587, 121] on div "CNS: 707 4000 6598 6278" at bounding box center [716, 119] width 315 height 17
click at [1079, 45] on button "×" at bounding box center [1085, 41] width 32 height 40
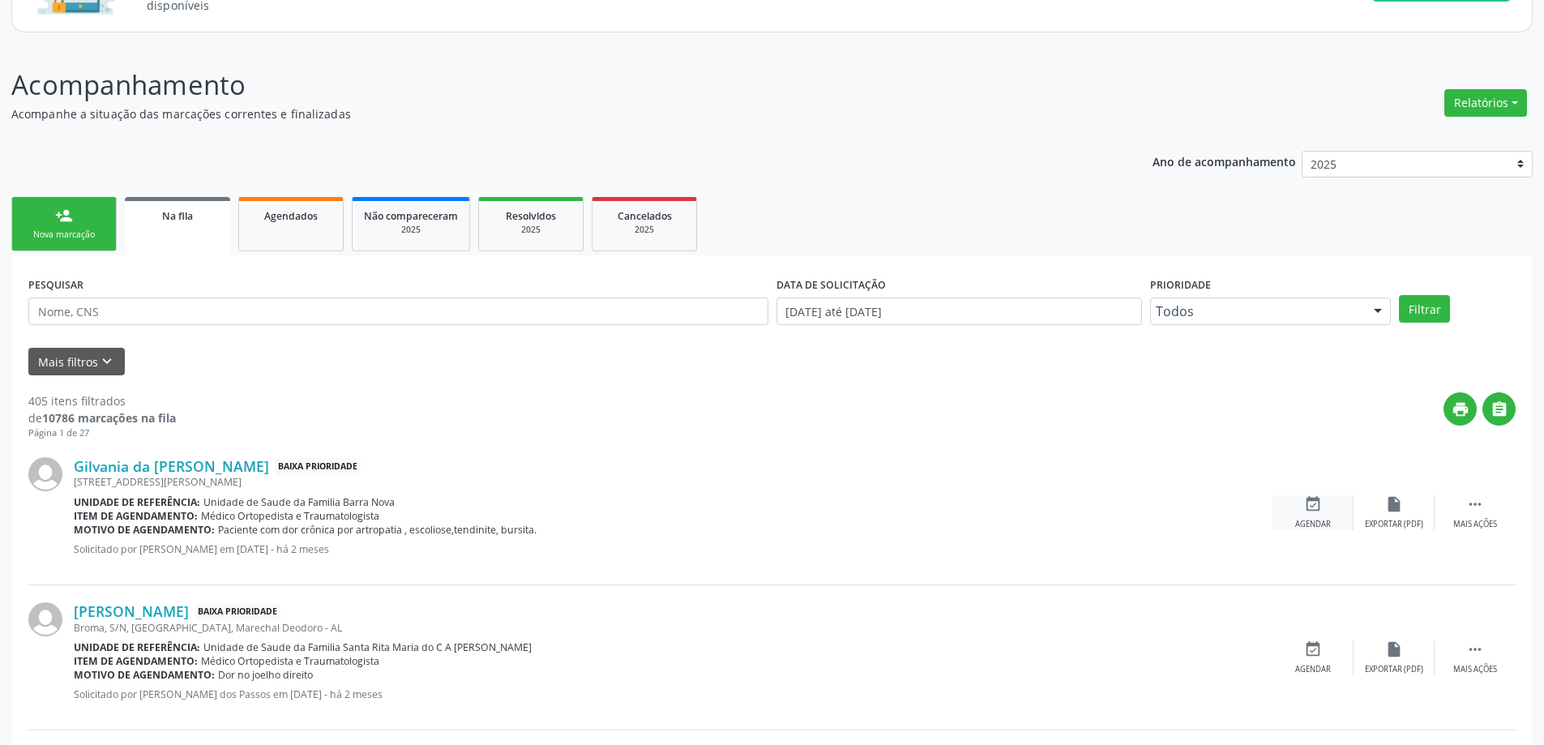
click at [1323, 511] on div "event_available Agendar" at bounding box center [1313, 512] width 81 height 35
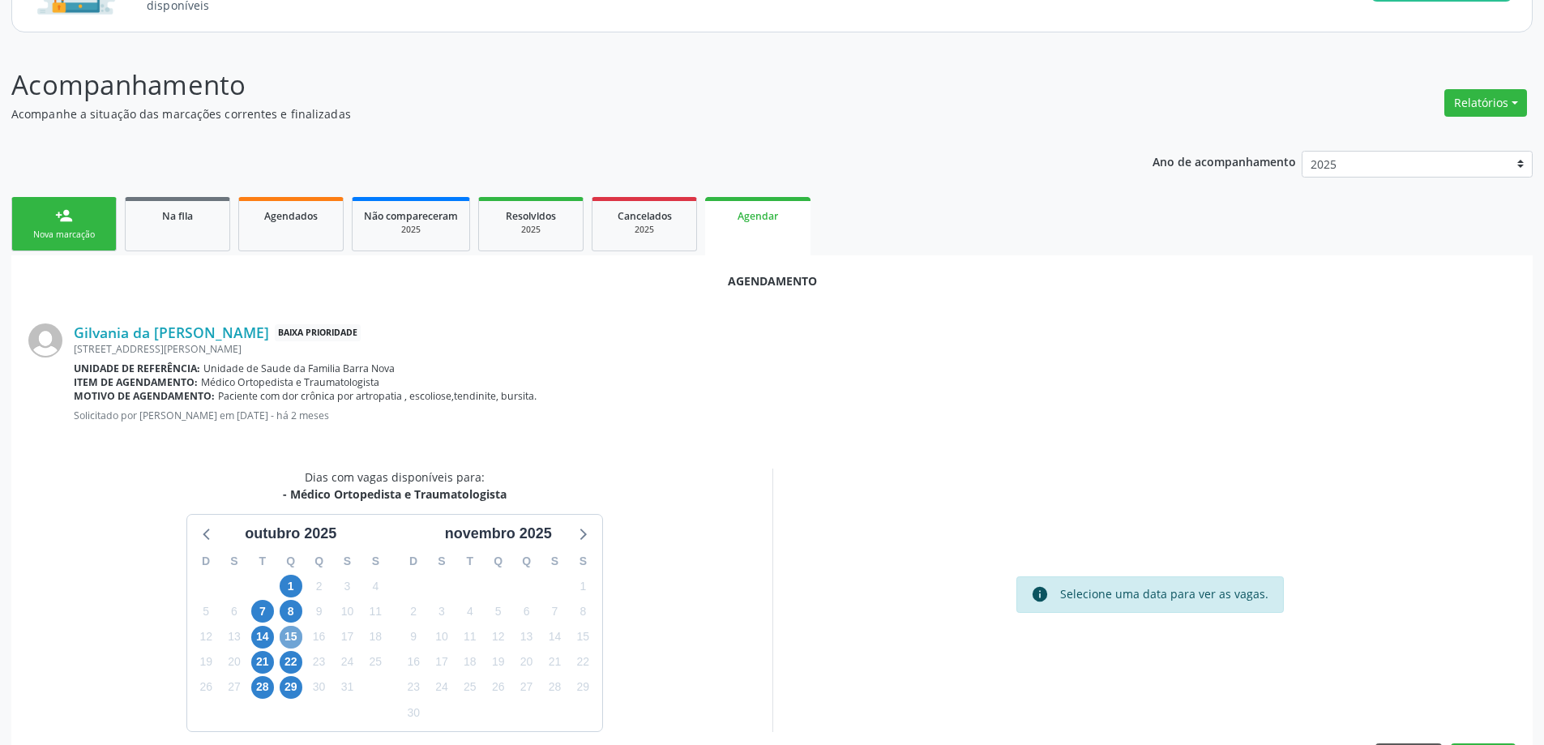
click at [297, 635] on span "15" at bounding box center [291, 637] width 23 height 23
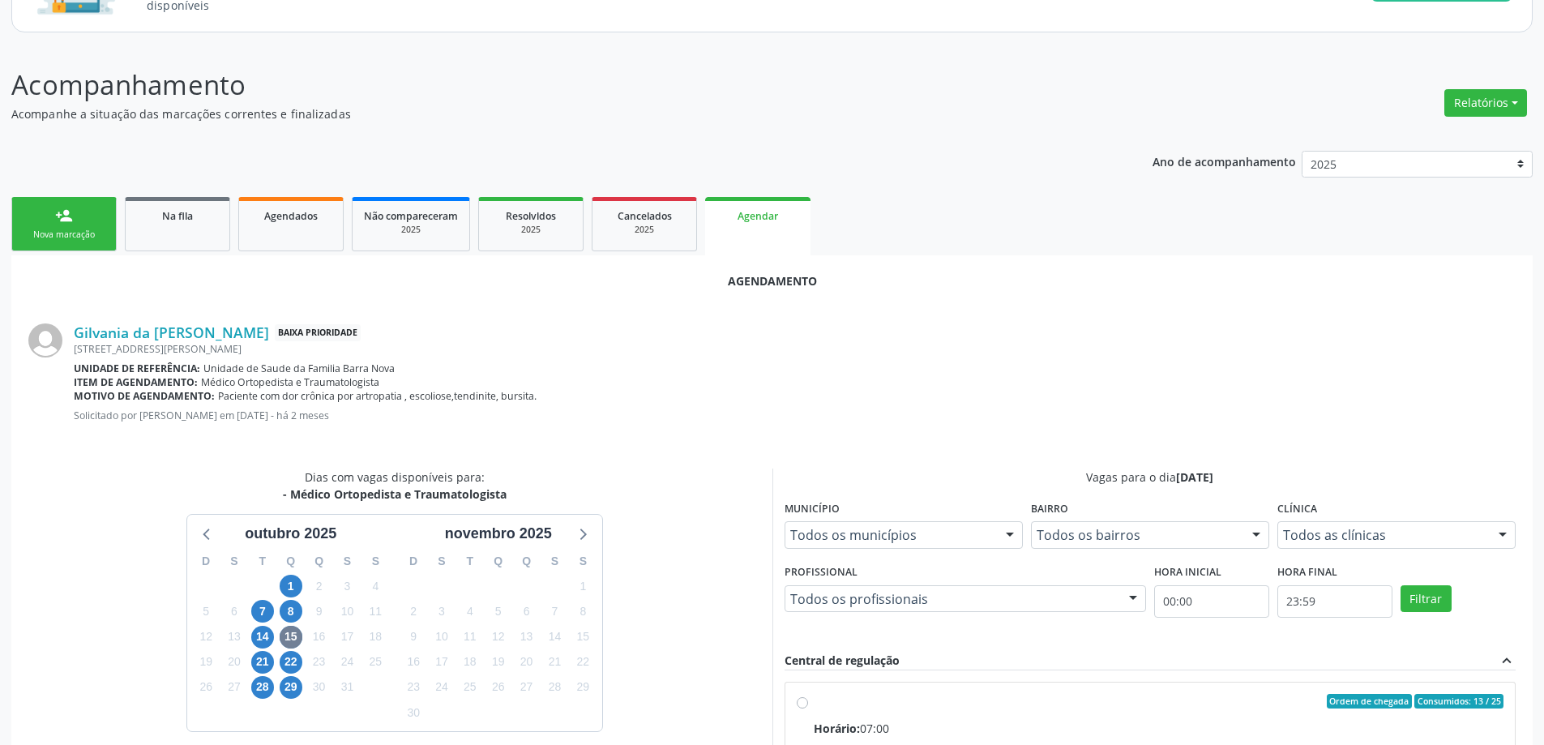
click at [798, 697] on input "Ordem de chegada Consumidos: 13 / 25 Horário: 07:00 Clínica: Centro de Saude Pr…" at bounding box center [802, 701] width 11 height 15
radio input "true"
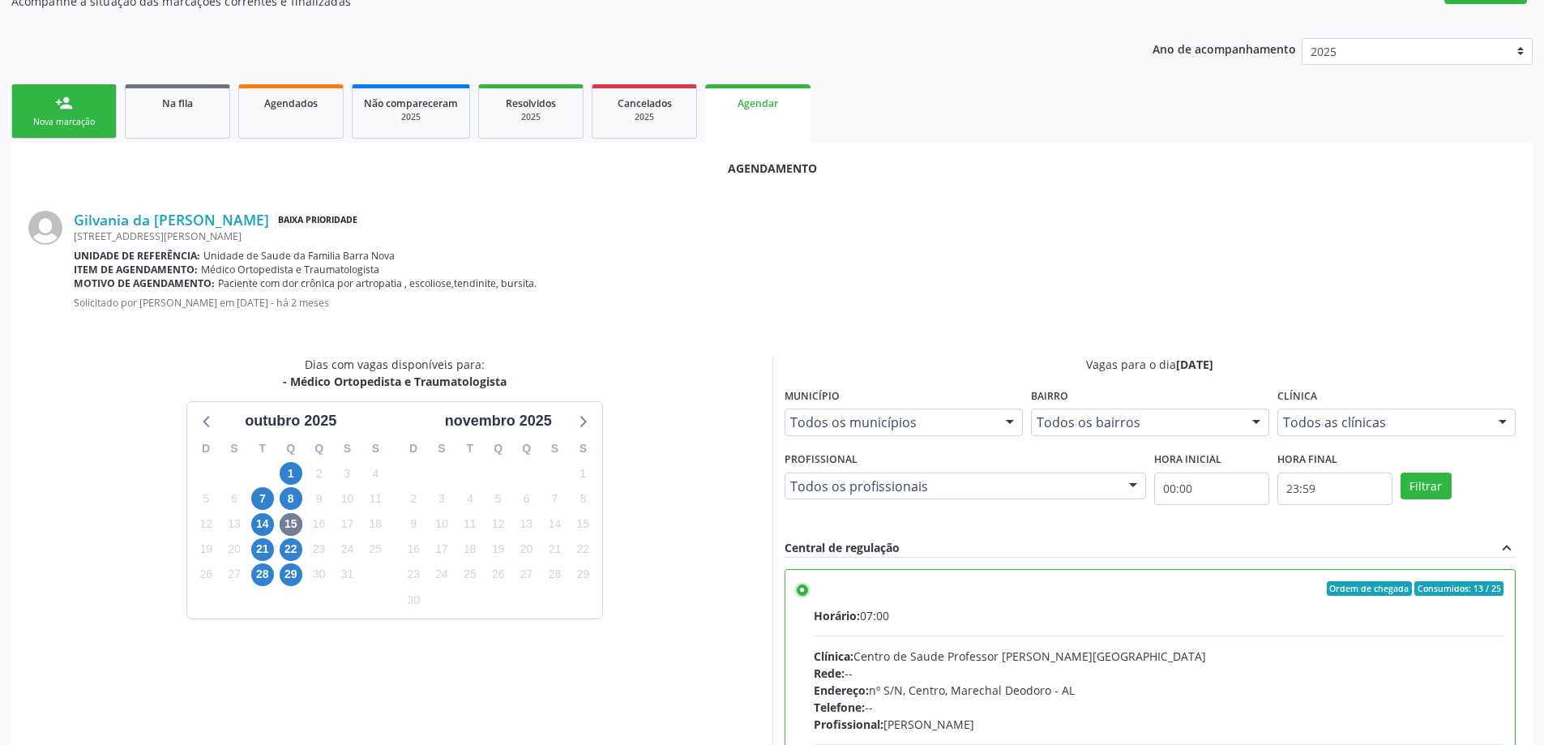
scroll to position [479, 0]
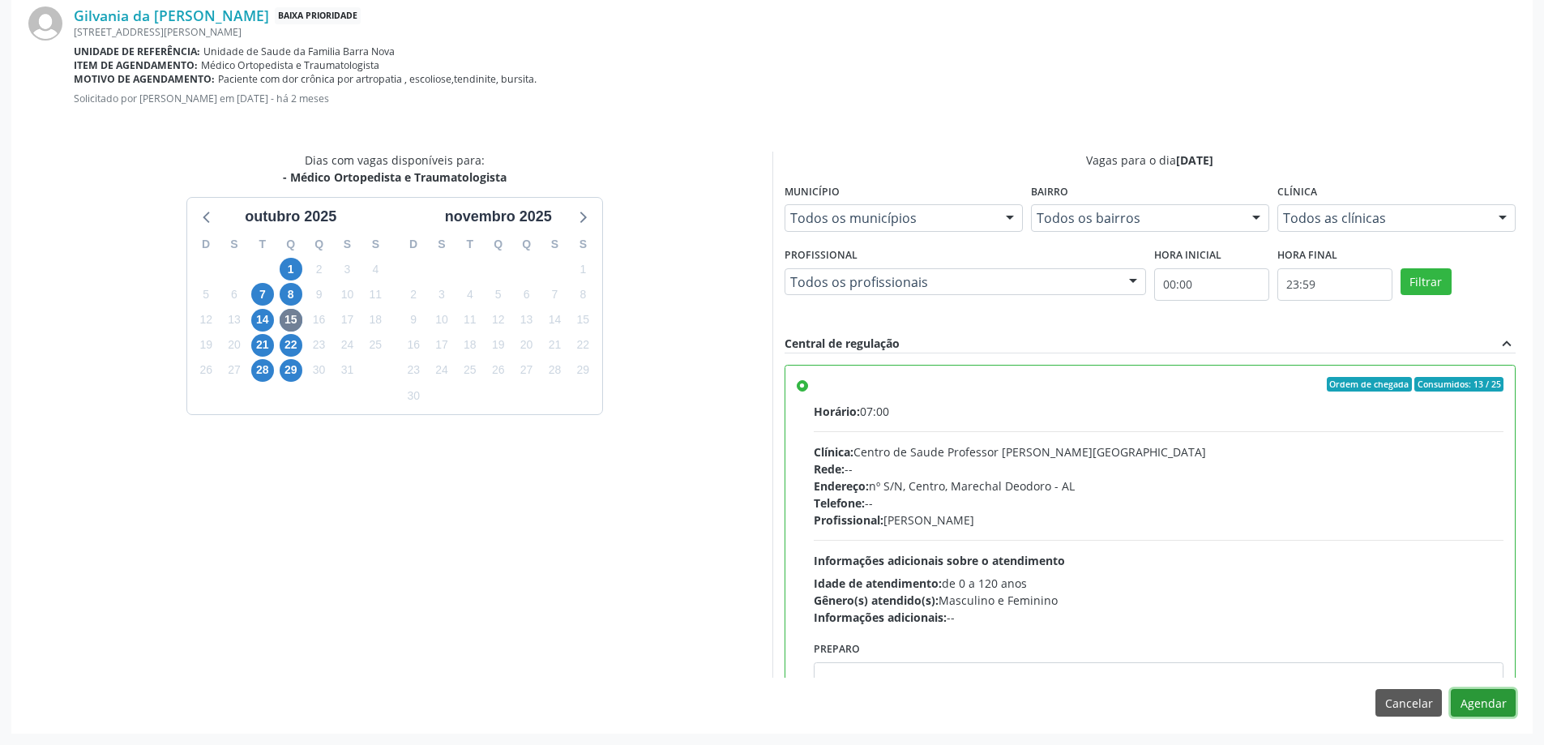
click at [1486, 706] on button "Agendar" at bounding box center [1483, 703] width 65 height 28
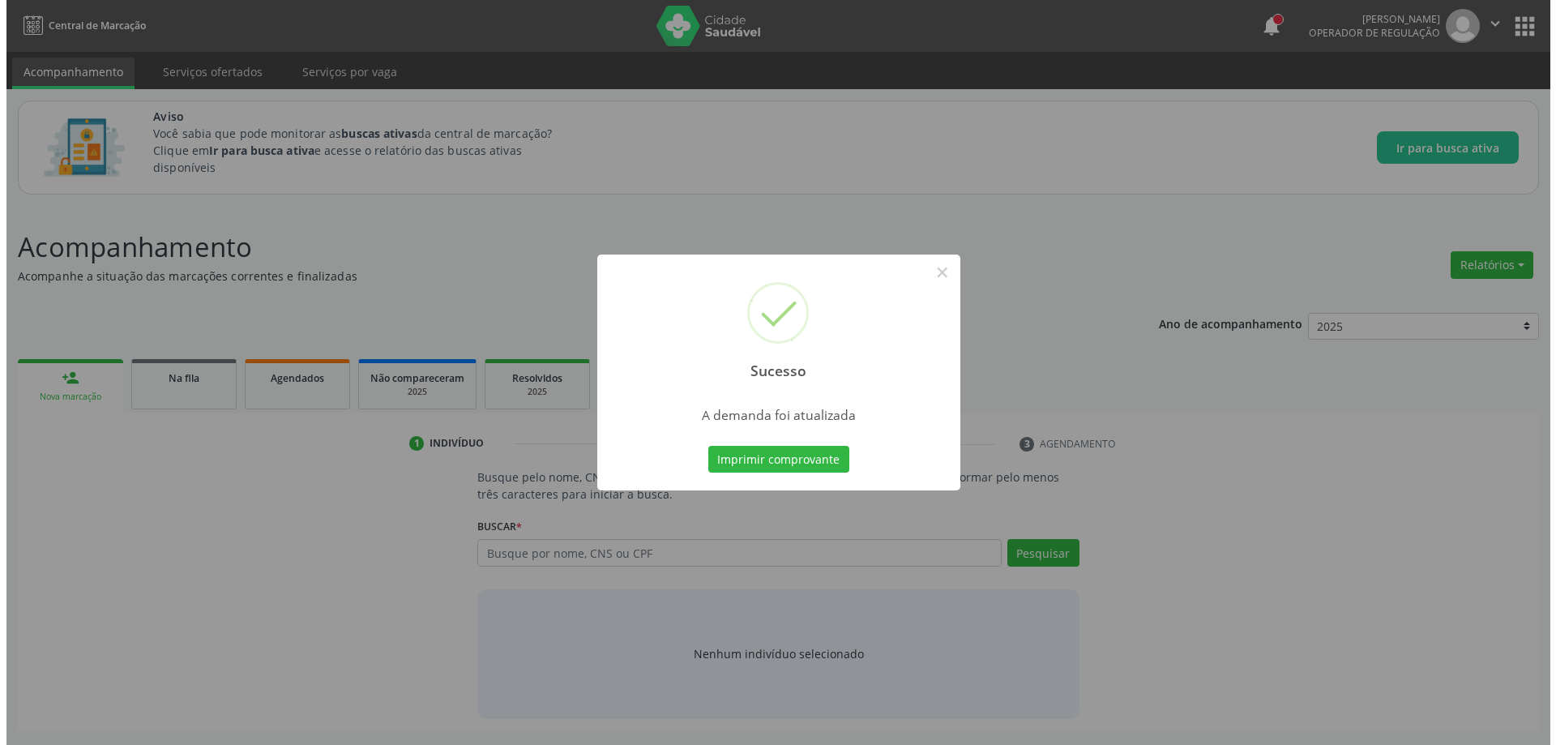
scroll to position [0, 0]
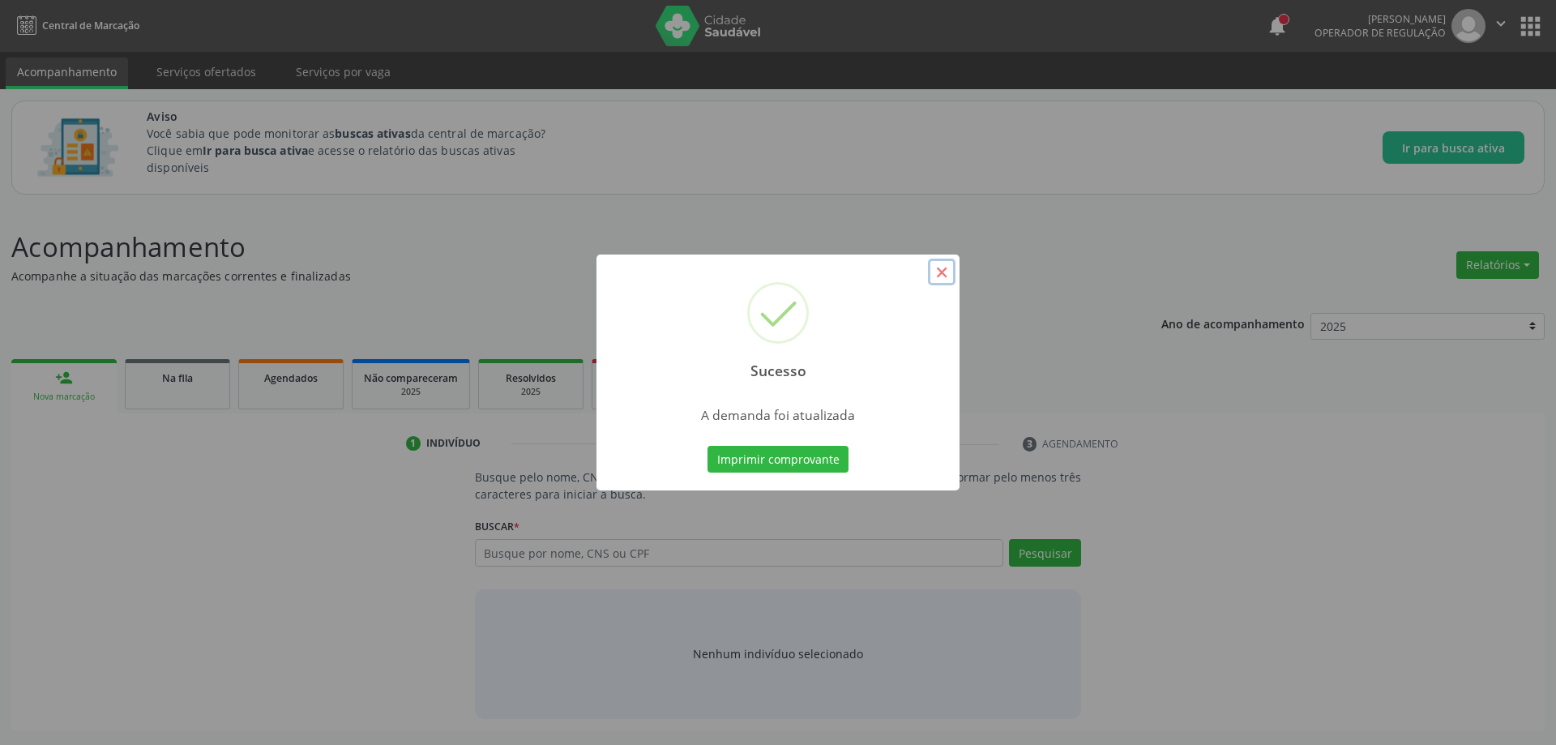
click at [939, 272] on button "×" at bounding box center [942, 273] width 28 height 28
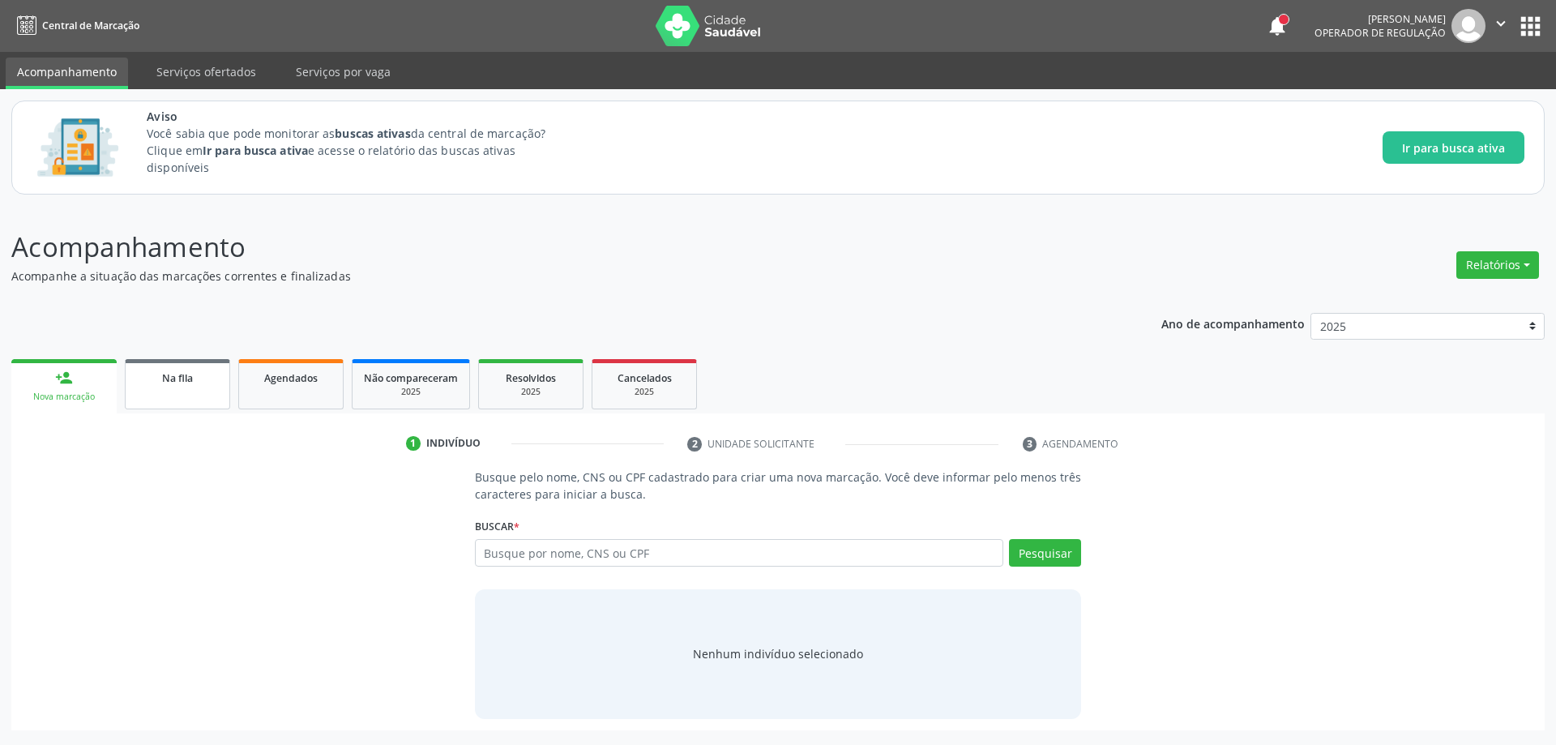
click at [171, 396] on link "Na fila" at bounding box center [177, 384] width 105 height 50
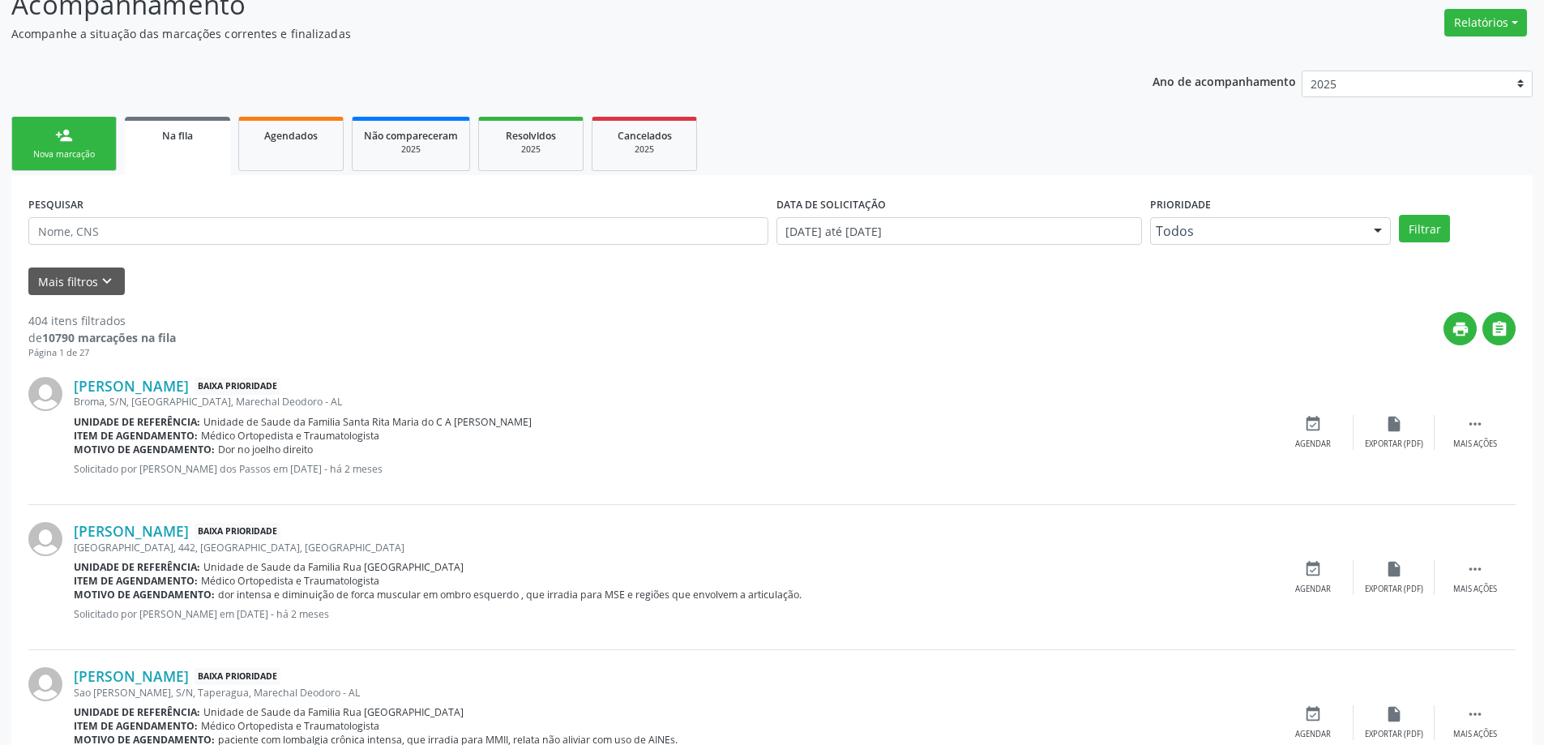
scroll to position [243, 0]
click at [134, 384] on link "Jose Julio de Sena Pinto" at bounding box center [131, 385] width 115 height 18
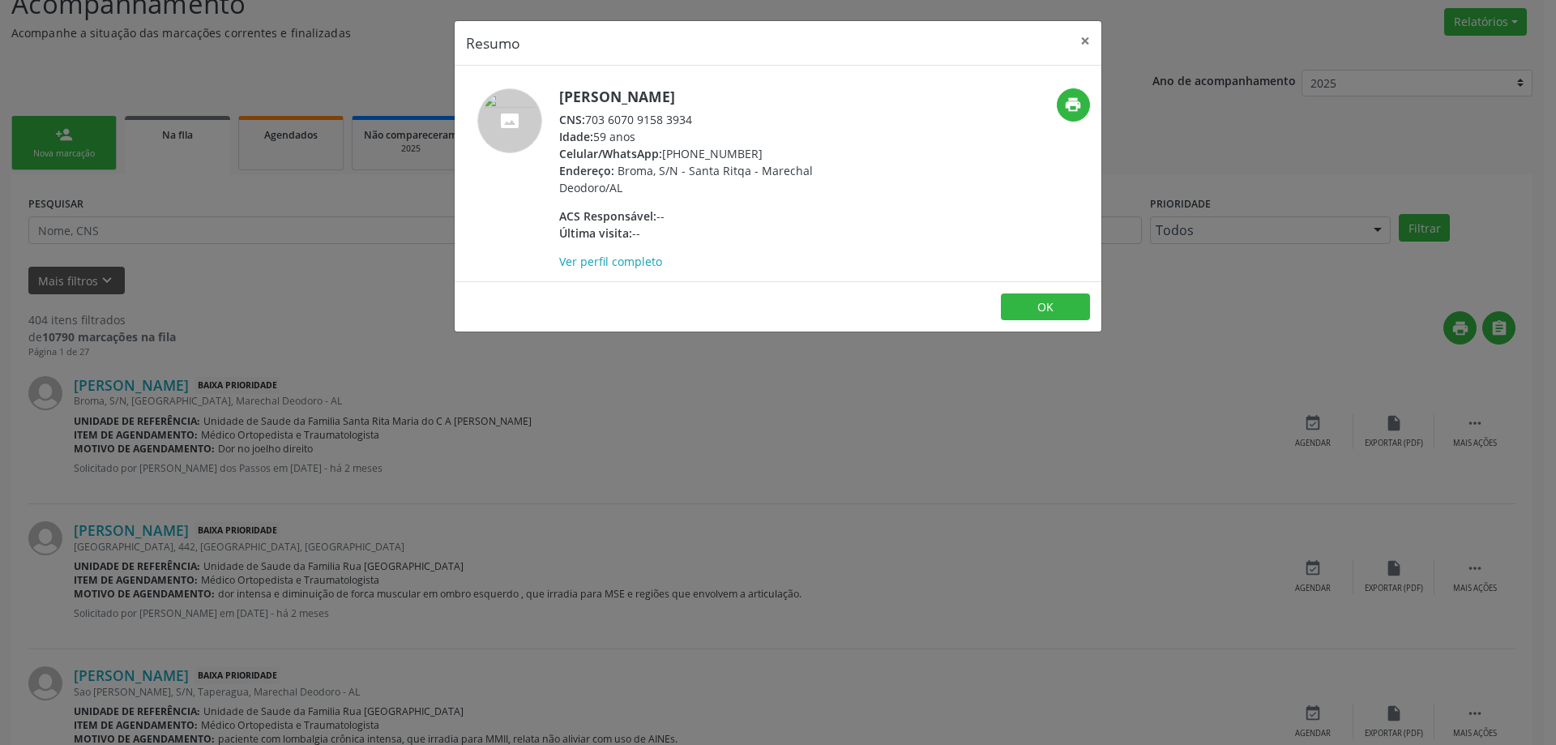
drag, startPoint x: 701, startPoint y: 122, endPoint x: 588, endPoint y: 122, distance: 112.7
click at [588, 122] on div "CNS: 703 6070 9158 3934" at bounding box center [716, 119] width 315 height 17
click at [1080, 39] on button "×" at bounding box center [1085, 41] width 32 height 40
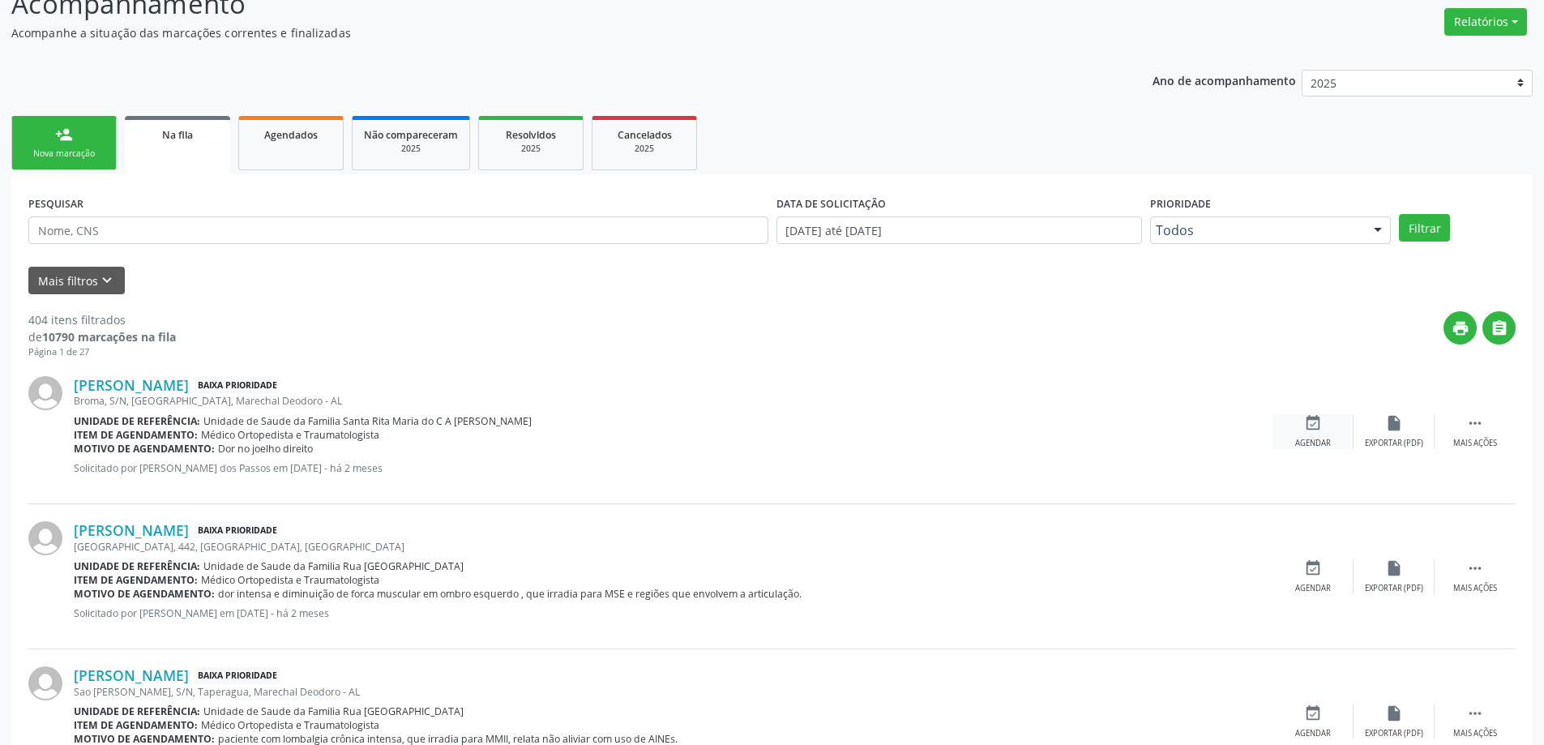
click at [1315, 430] on icon "event_available" at bounding box center [1313, 423] width 18 height 18
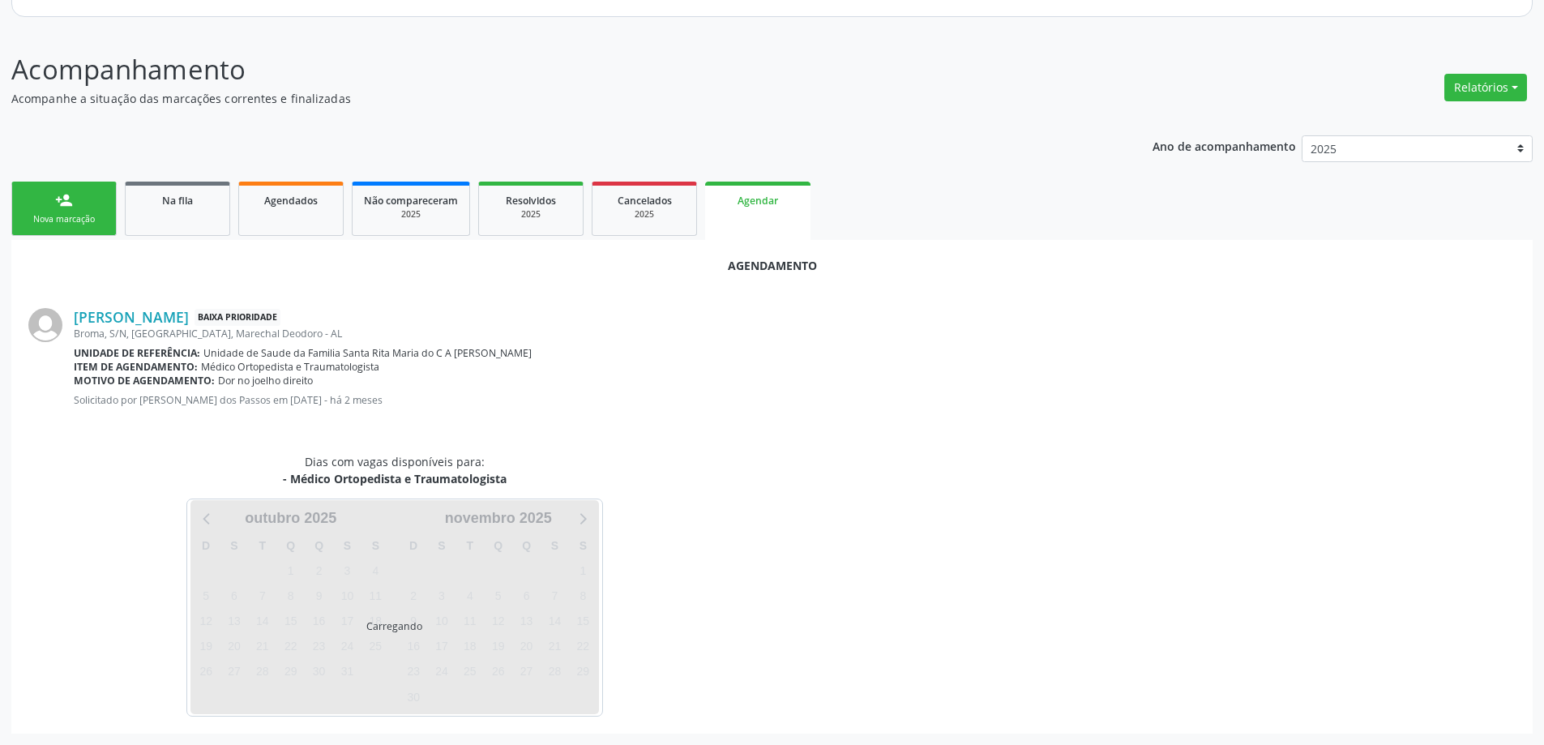
scroll to position [216, 0]
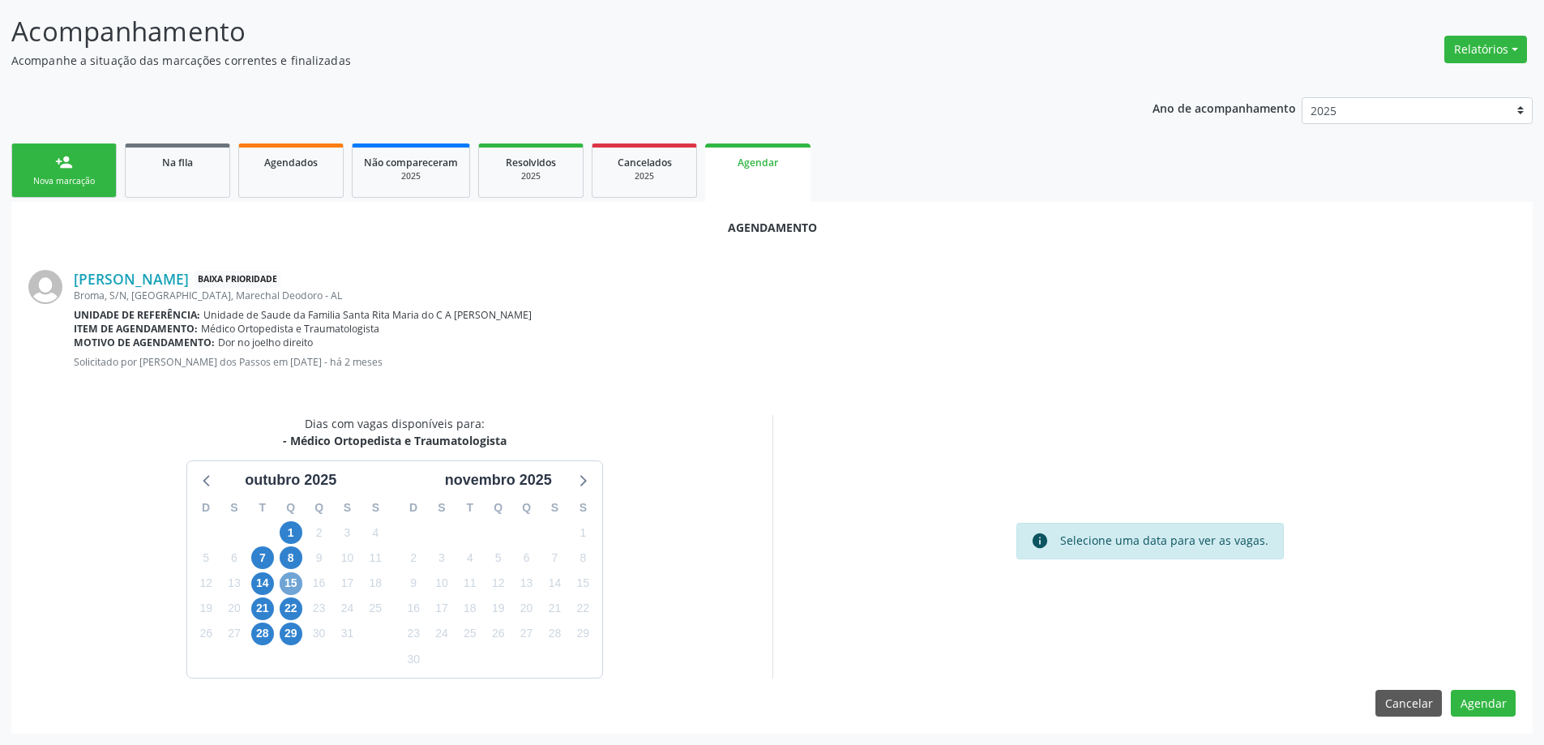
click at [297, 583] on span "15" at bounding box center [291, 583] width 23 height 23
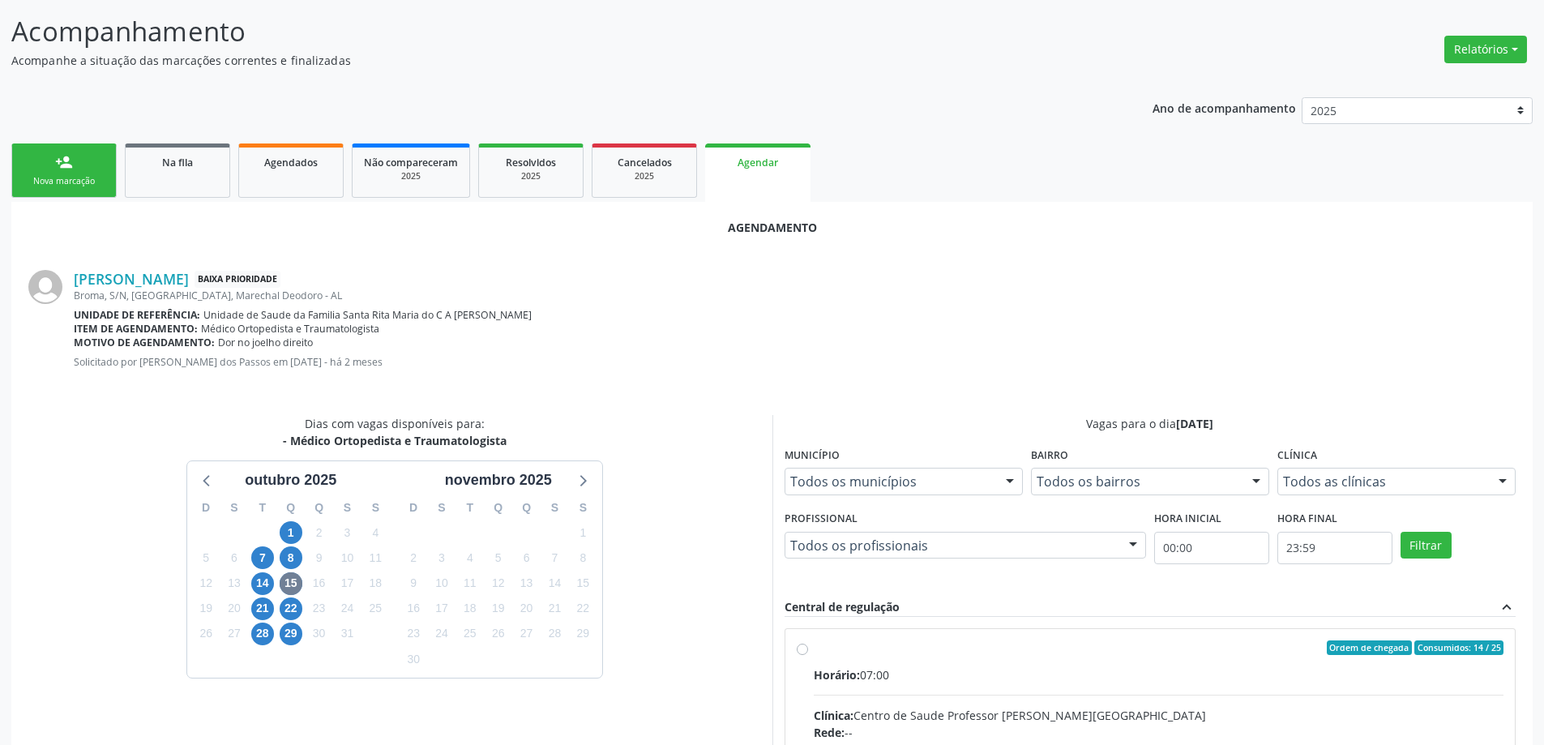
click at [797, 651] on input "Ordem de chegada Consumidos: 14 / 25 Horário: 07:00 Clínica: Centro de Saude Pr…" at bounding box center [802, 647] width 11 height 15
radio input "true"
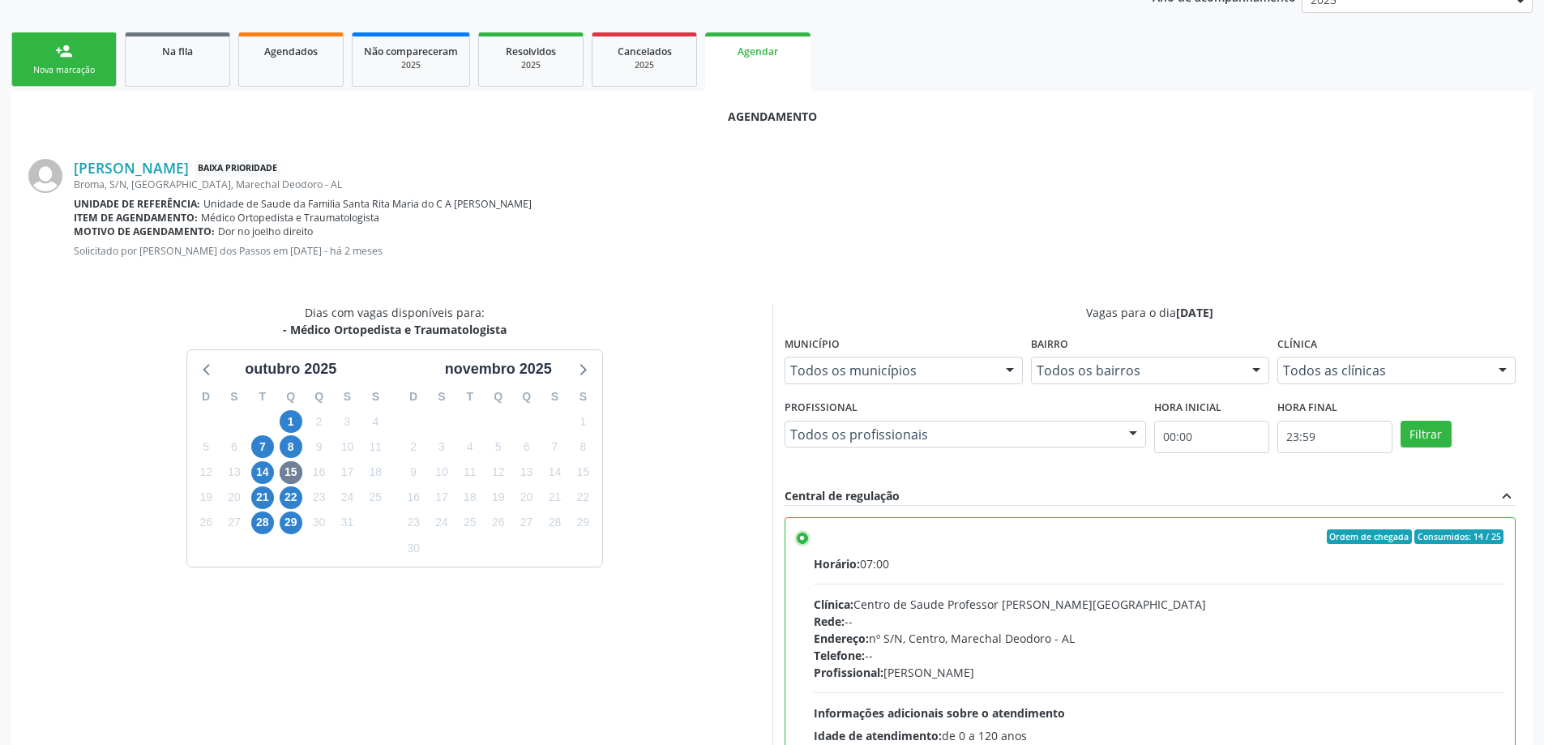
scroll to position [479, 0]
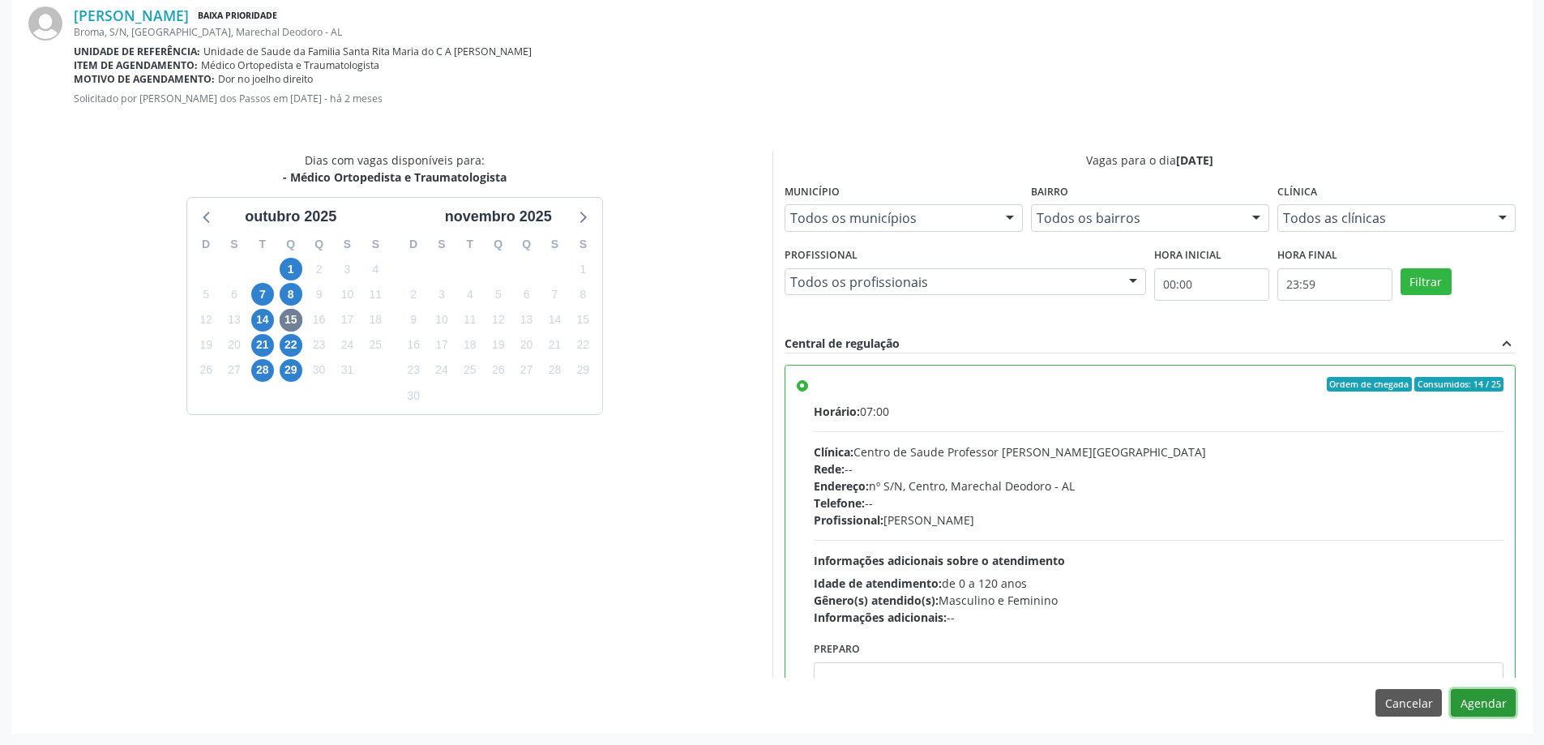
click at [1485, 710] on button "Agendar" at bounding box center [1483, 703] width 65 height 28
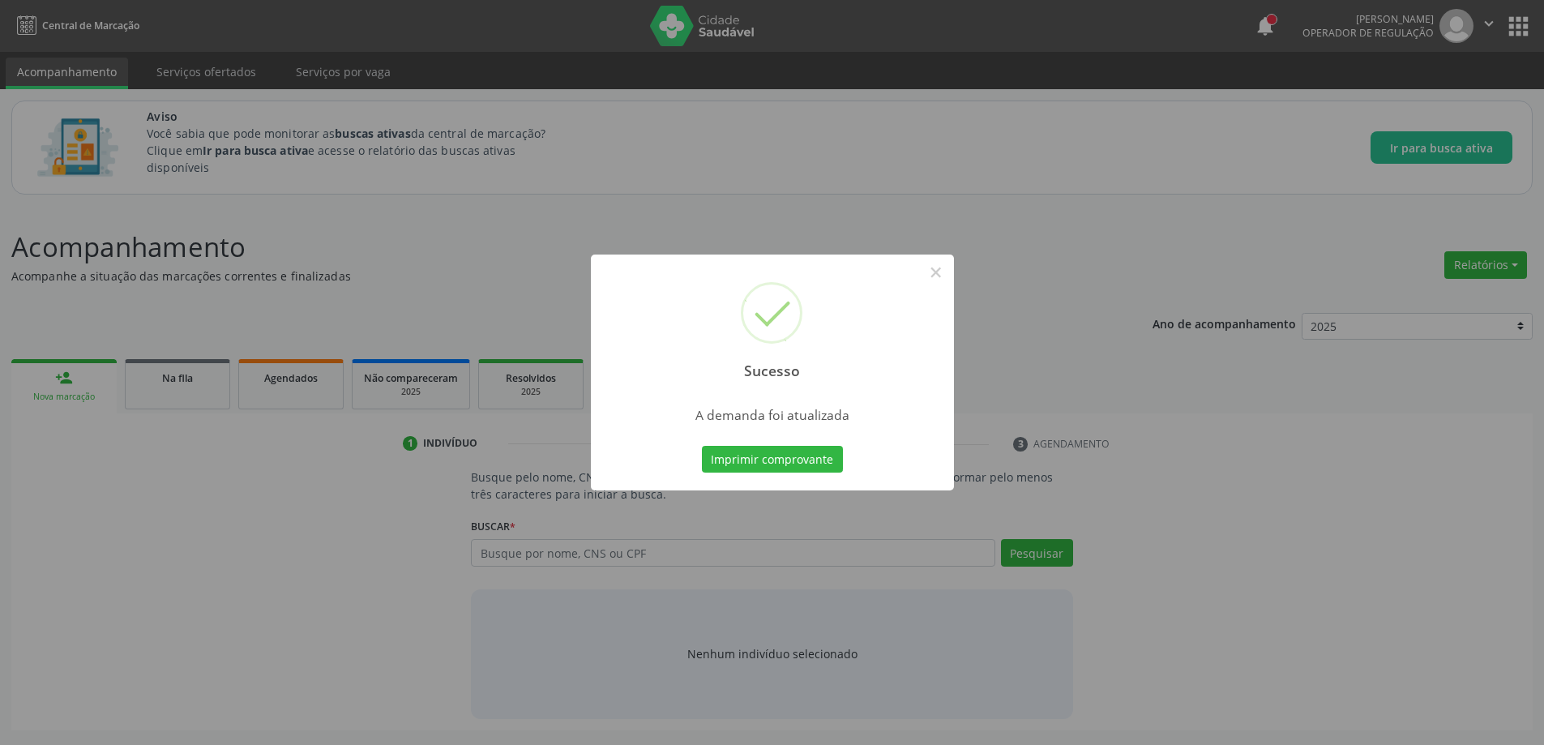
scroll to position [0, 0]
click at [939, 277] on button "×" at bounding box center [942, 273] width 28 height 28
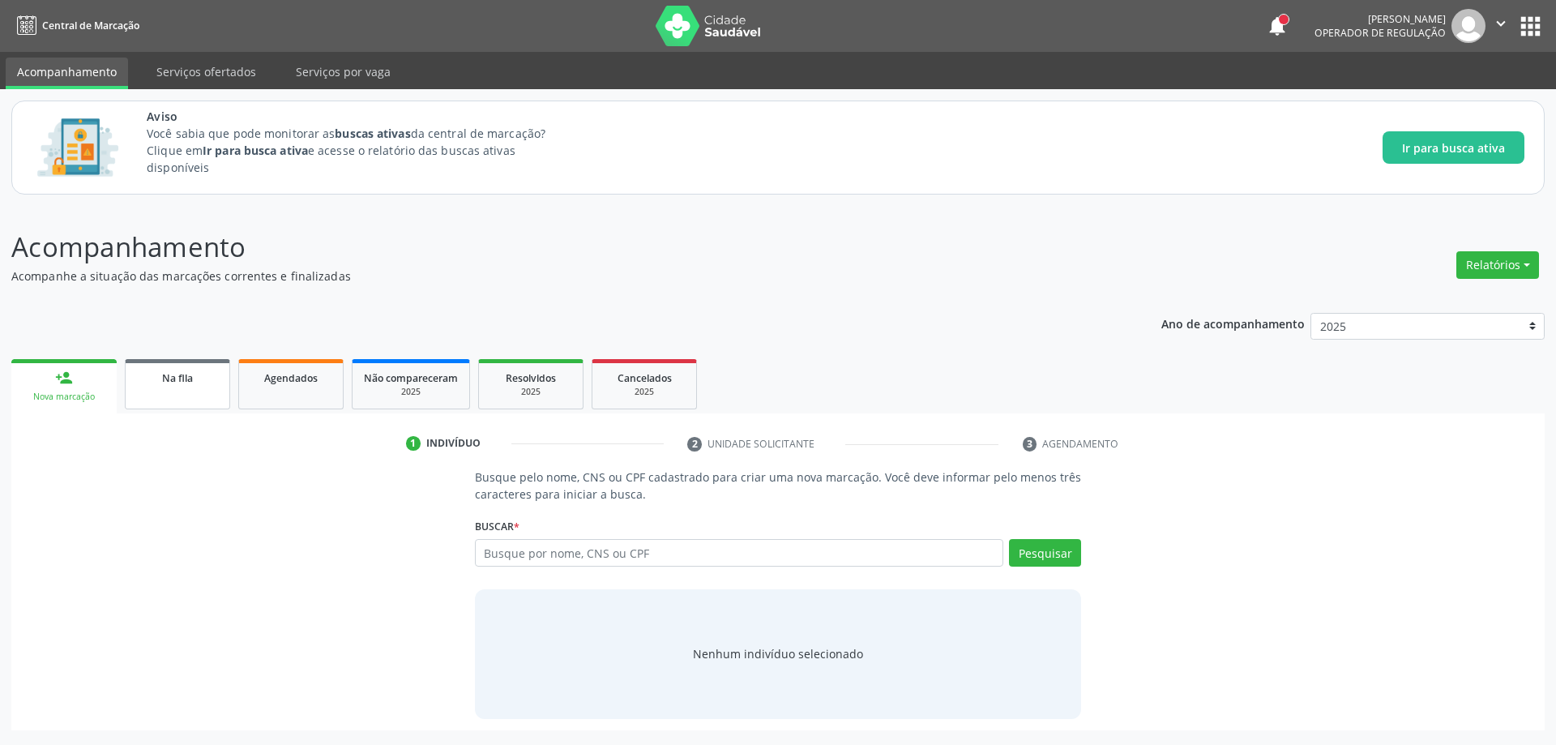
click at [129, 379] on link "Na fila" at bounding box center [177, 384] width 105 height 50
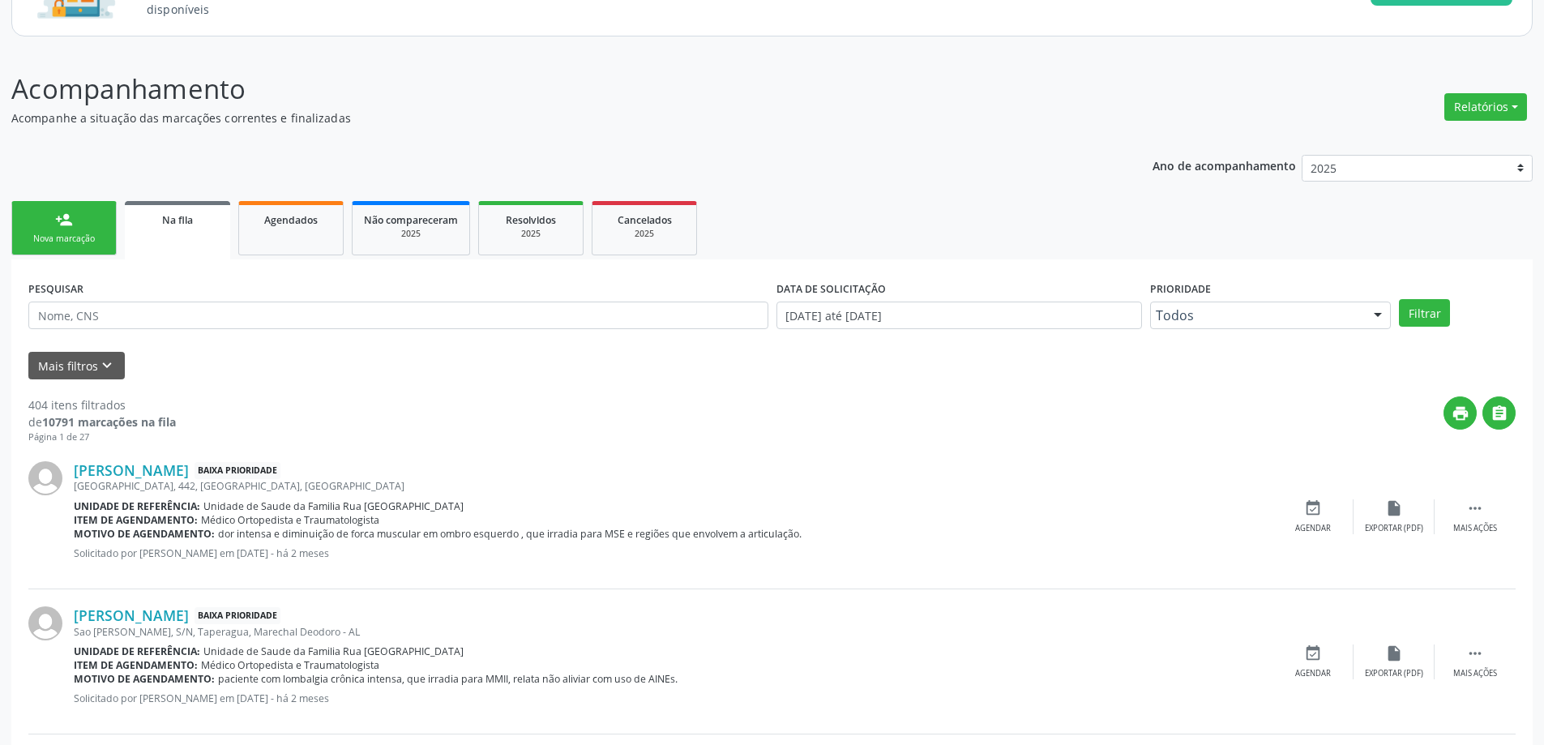
scroll to position [162, 0]
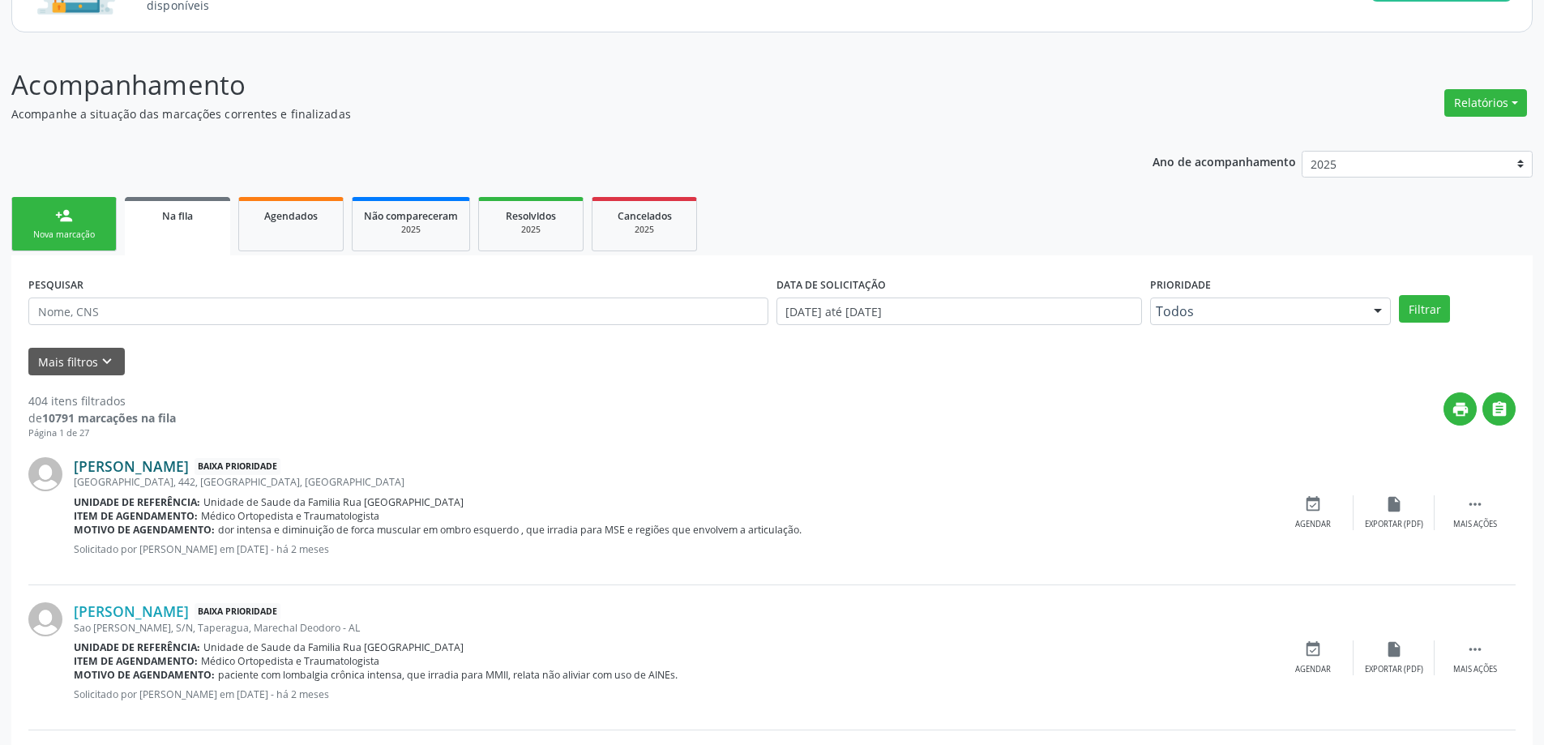
click at [136, 469] on link "Rosilene Pinheiro Leite" at bounding box center [131, 466] width 115 height 18
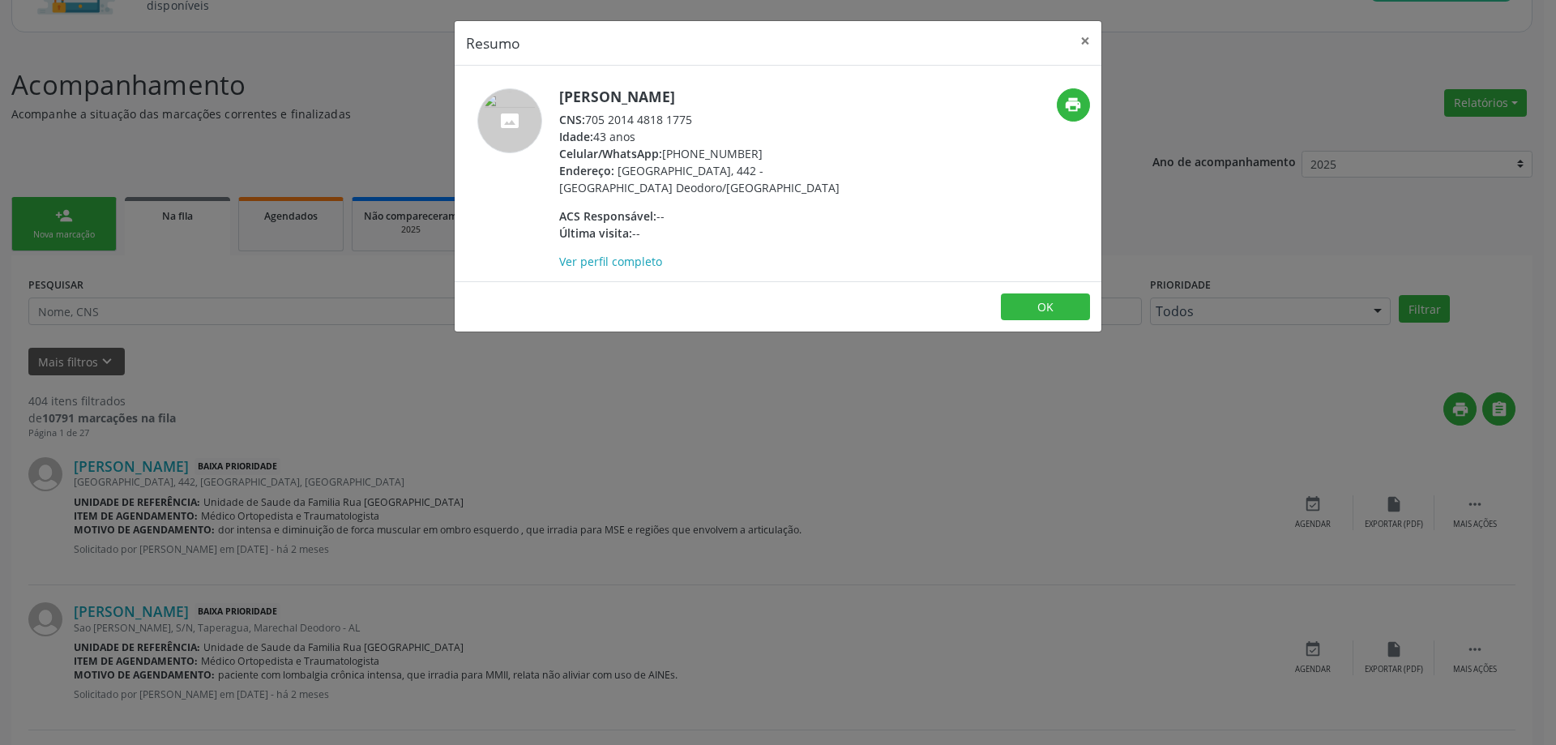
drag, startPoint x: 690, startPoint y: 122, endPoint x: 670, endPoint y: 122, distance: 19.5
click at [670, 122] on div "CNS: 705 2014 4818 1775" at bounding box center [716, 119] width 315 height 17
click at [734, 124] on div "CNS: 705 2014 4818 1775" at bounding box center [716, 119] width 315 height 17
drag, startPoint x: 695, startPoint y: 118, endPoint x: 587, endPoint y: 122, distance: 108.7
click at [587, 122] on div "CNS: 705 2014 4818 1775" at bounding box center [716, 119] width 315 height 17
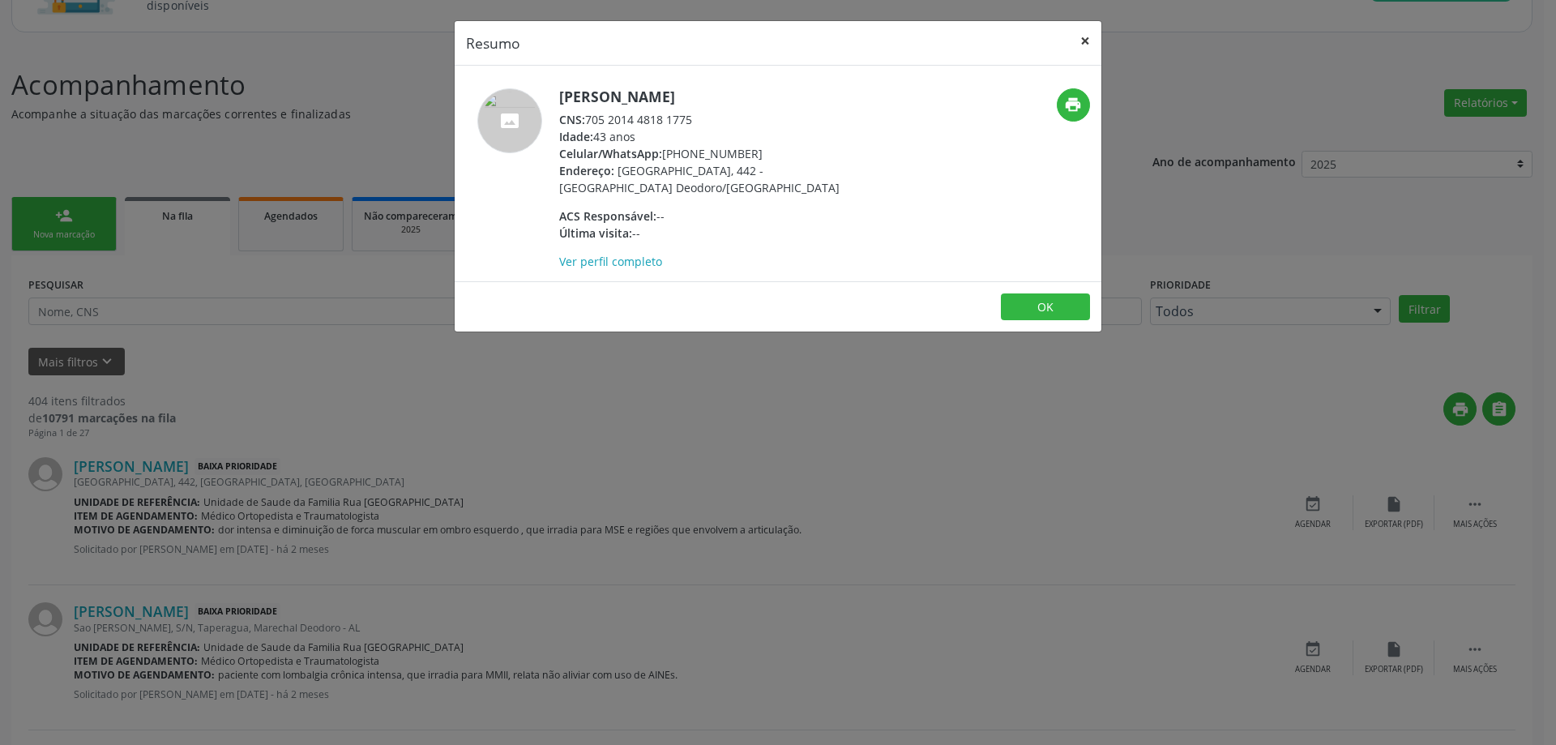
click at [1085, 51] on button "×" at bounding box center [1085, 41] width 32 height 40
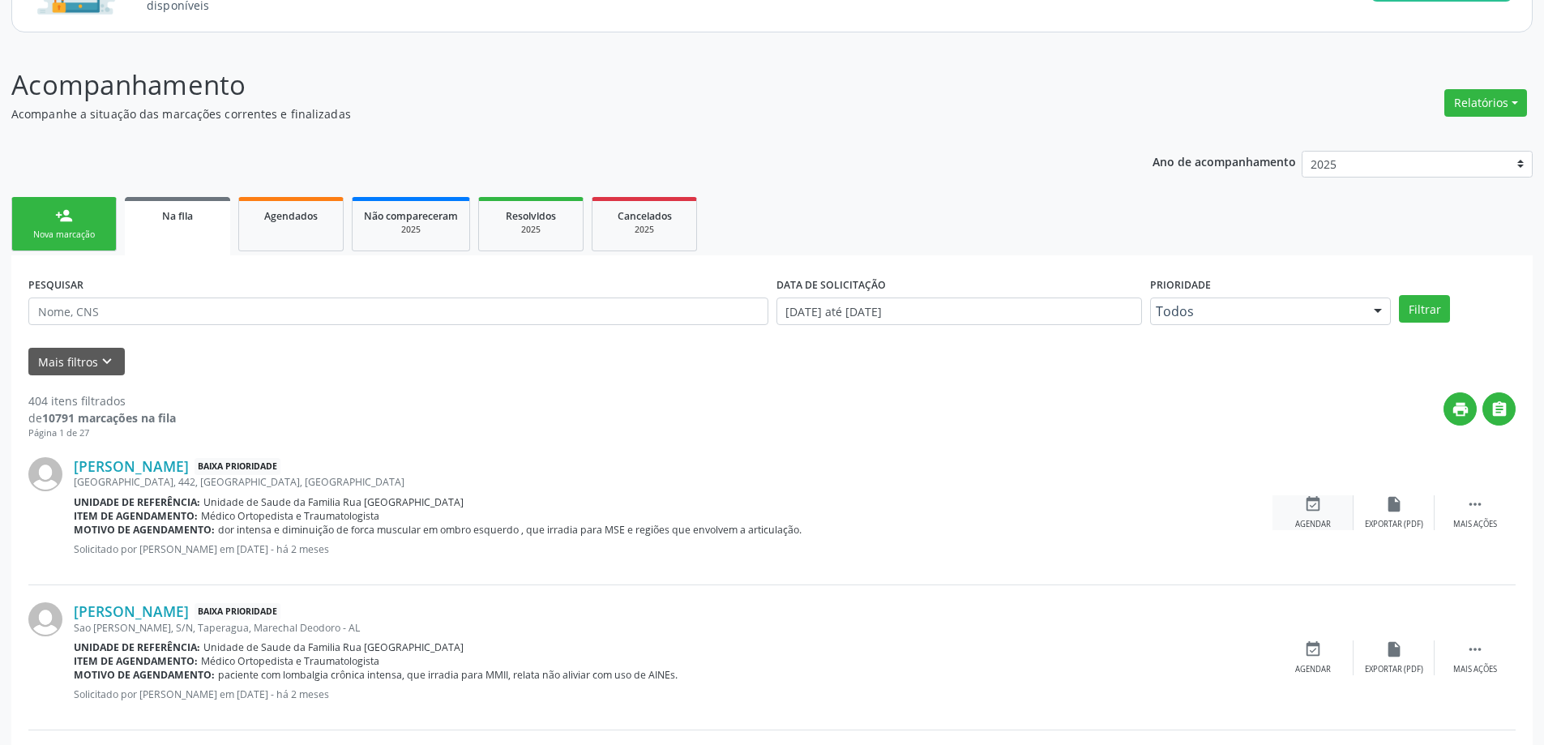
click at [1291, 512] on div "event_available Agendar" at bounding box center [1313, 512] width 81 height 35
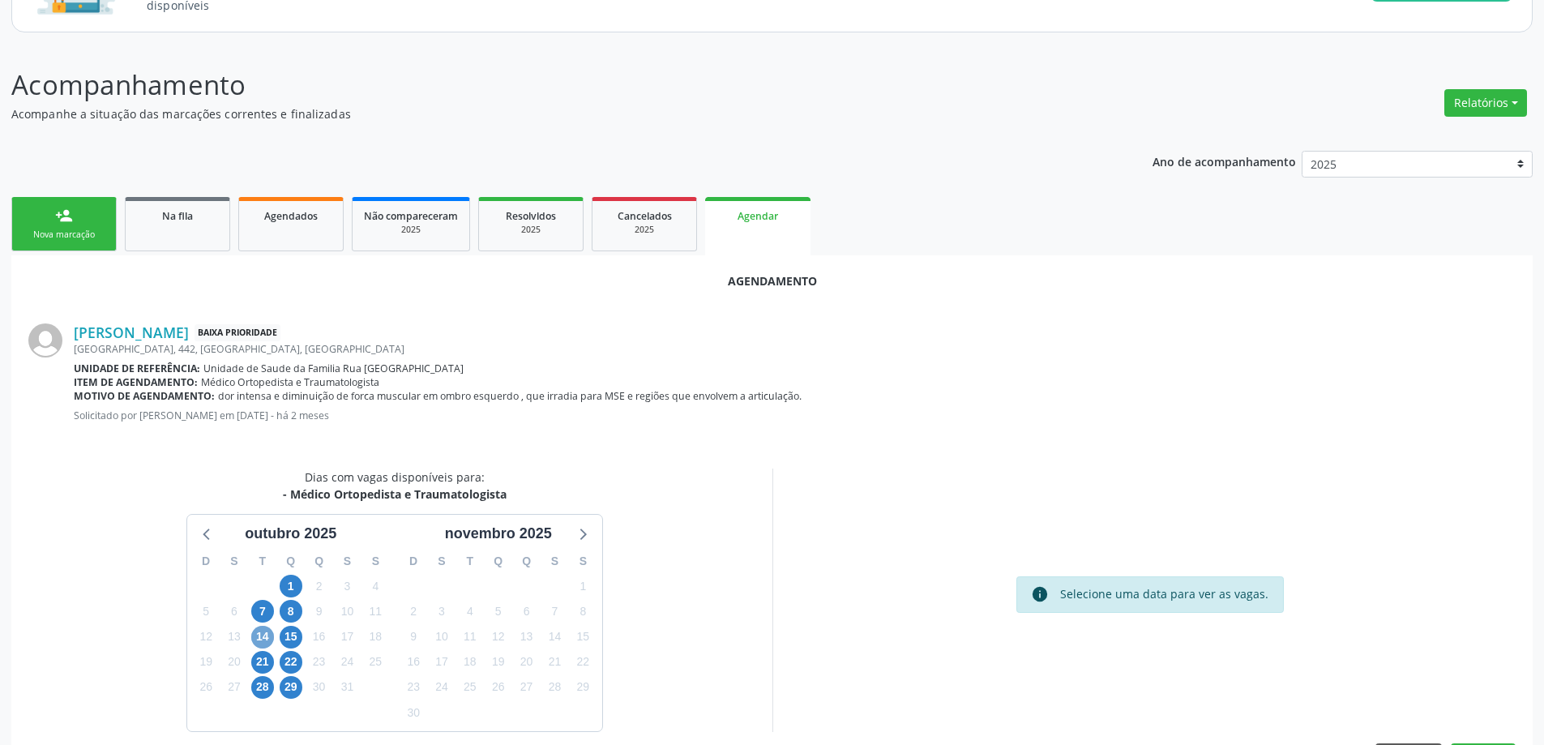
click at [266, 635] on span "14" at bounding box center [262, 637] width 23 height 23
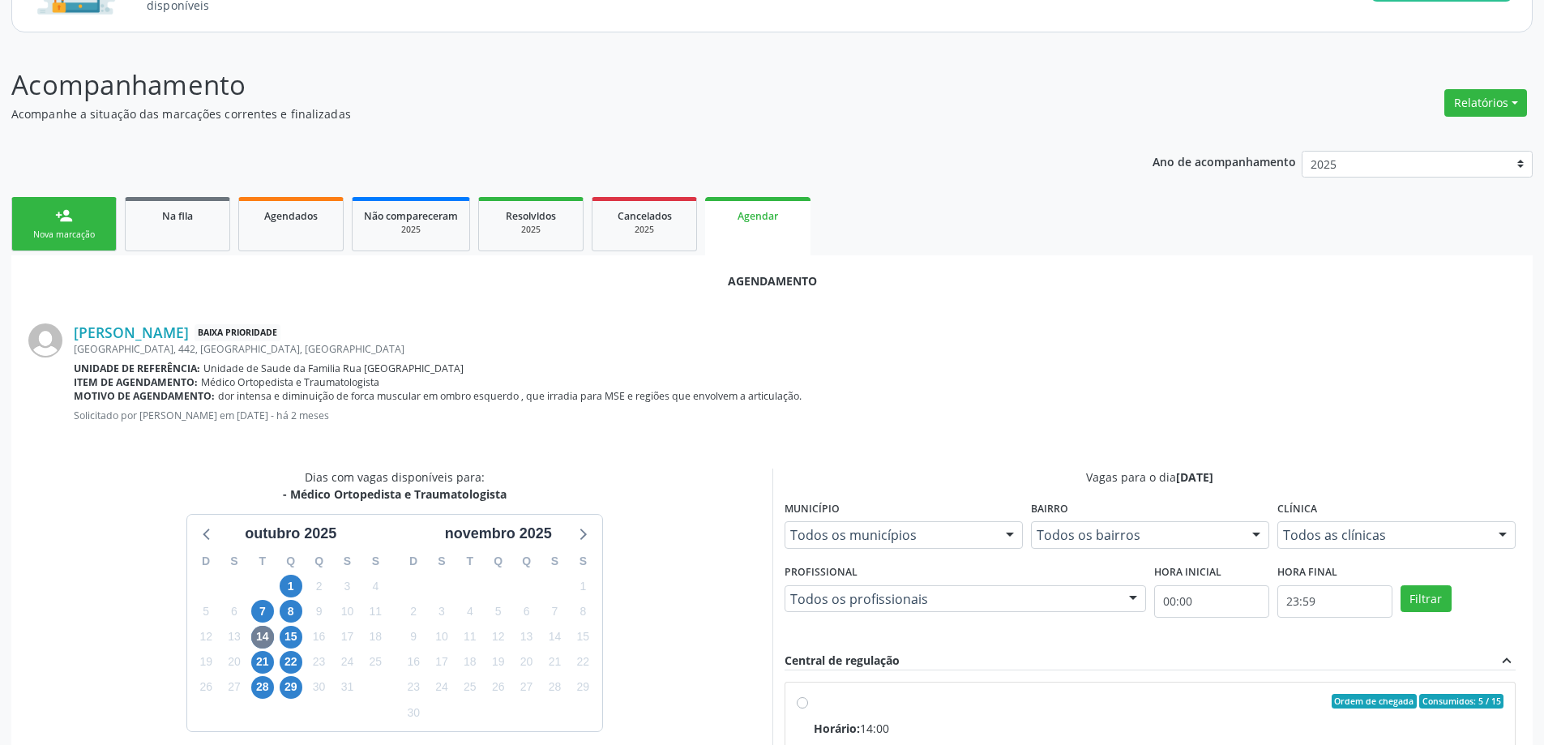
click at [802, 703] on input "Ordem de chegada Consumidos: 5 / 15 Horário: 14:00 Clínica: Centro de Saude Pro…" at bounding box center [802, 701] width 11 height 15
radio input "true"
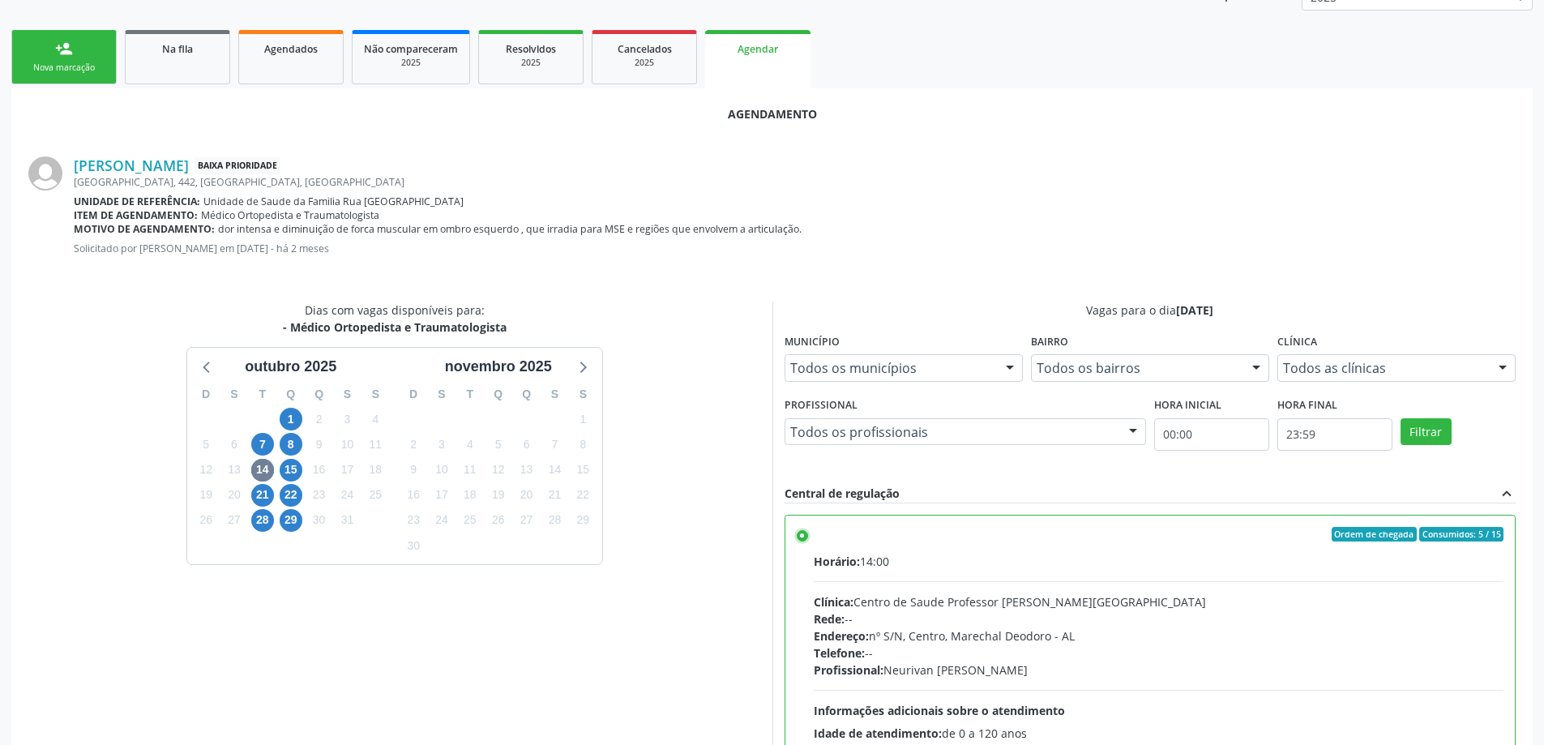
scroll to position [479, 0]
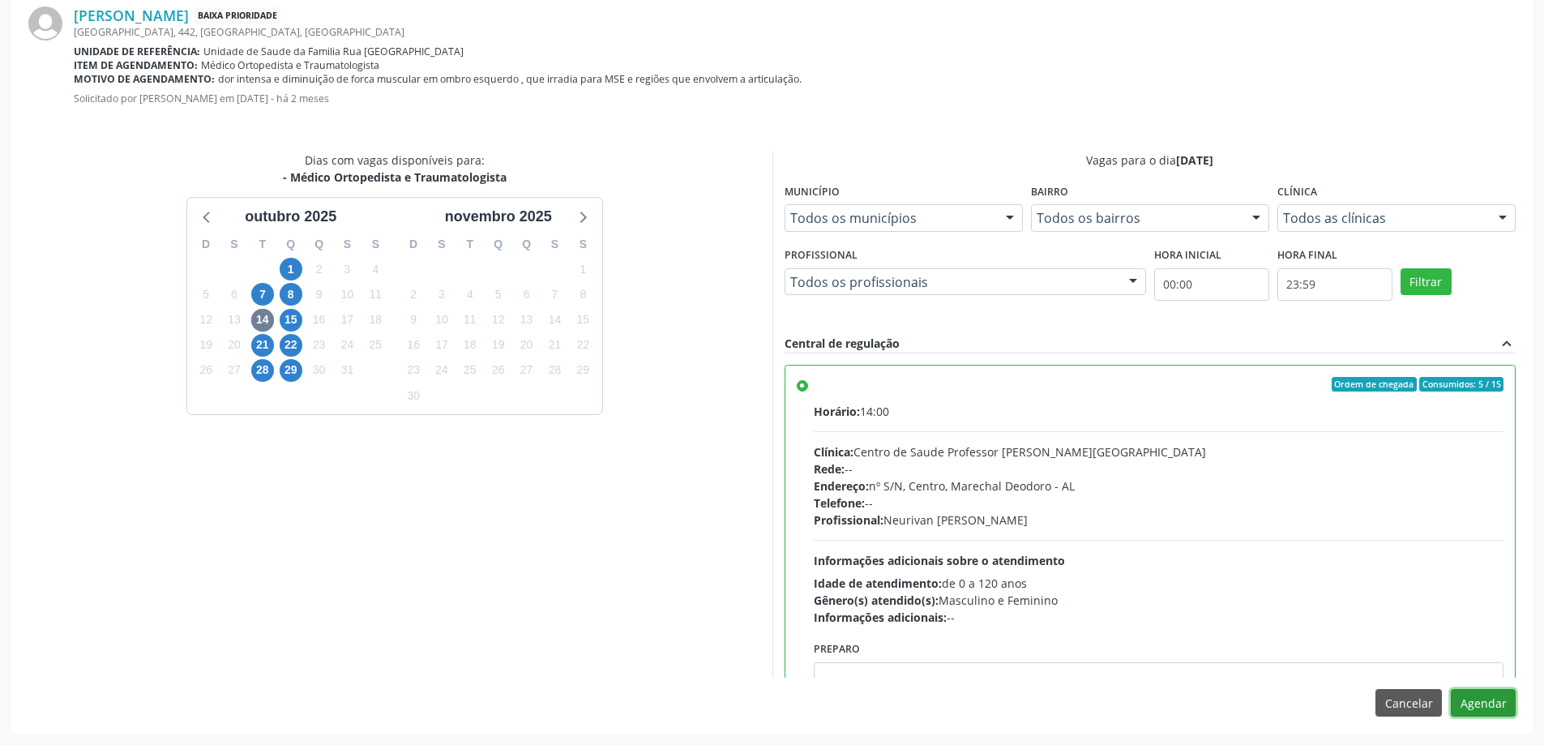
click at [1495, 692] on button "Agendar" at bounding box center [1483, 703] width 65 height 28
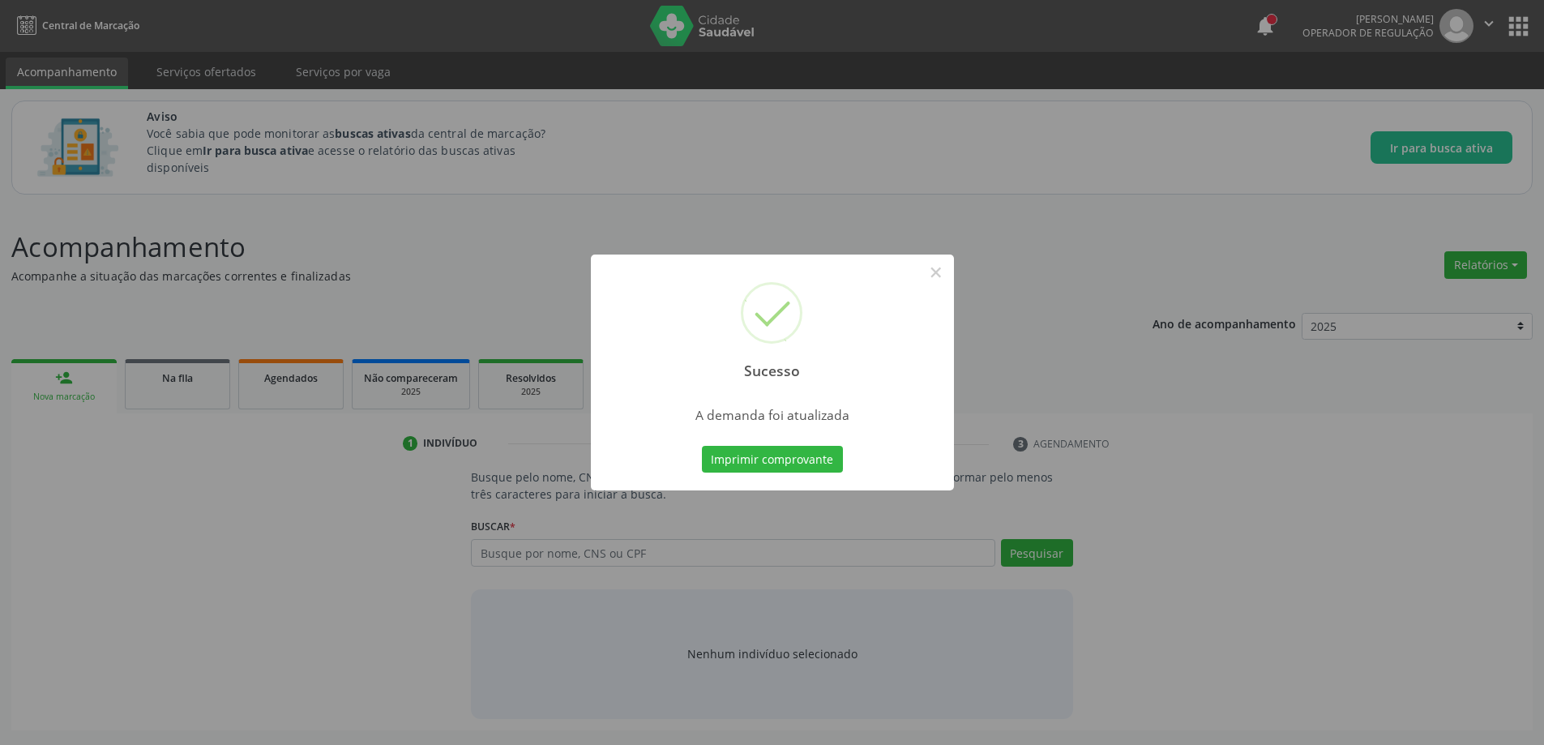
scroll to position [0, 0]
click at [932, 272] on button "×" at bounding box center [942, 273] width 28 height 28
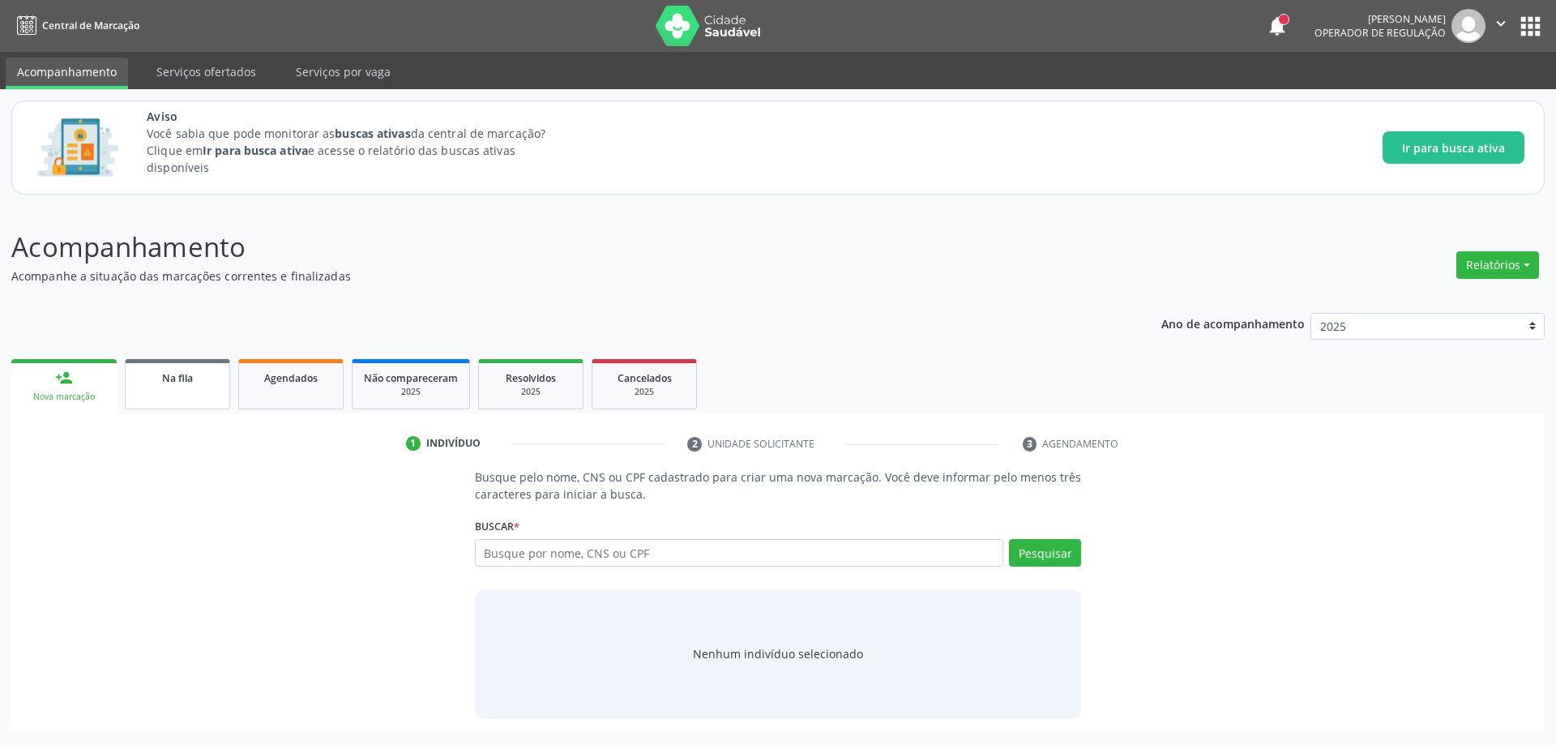
click at [199, 395] on link "Na fila" at bounding box center [177, 384] width 105 height 50
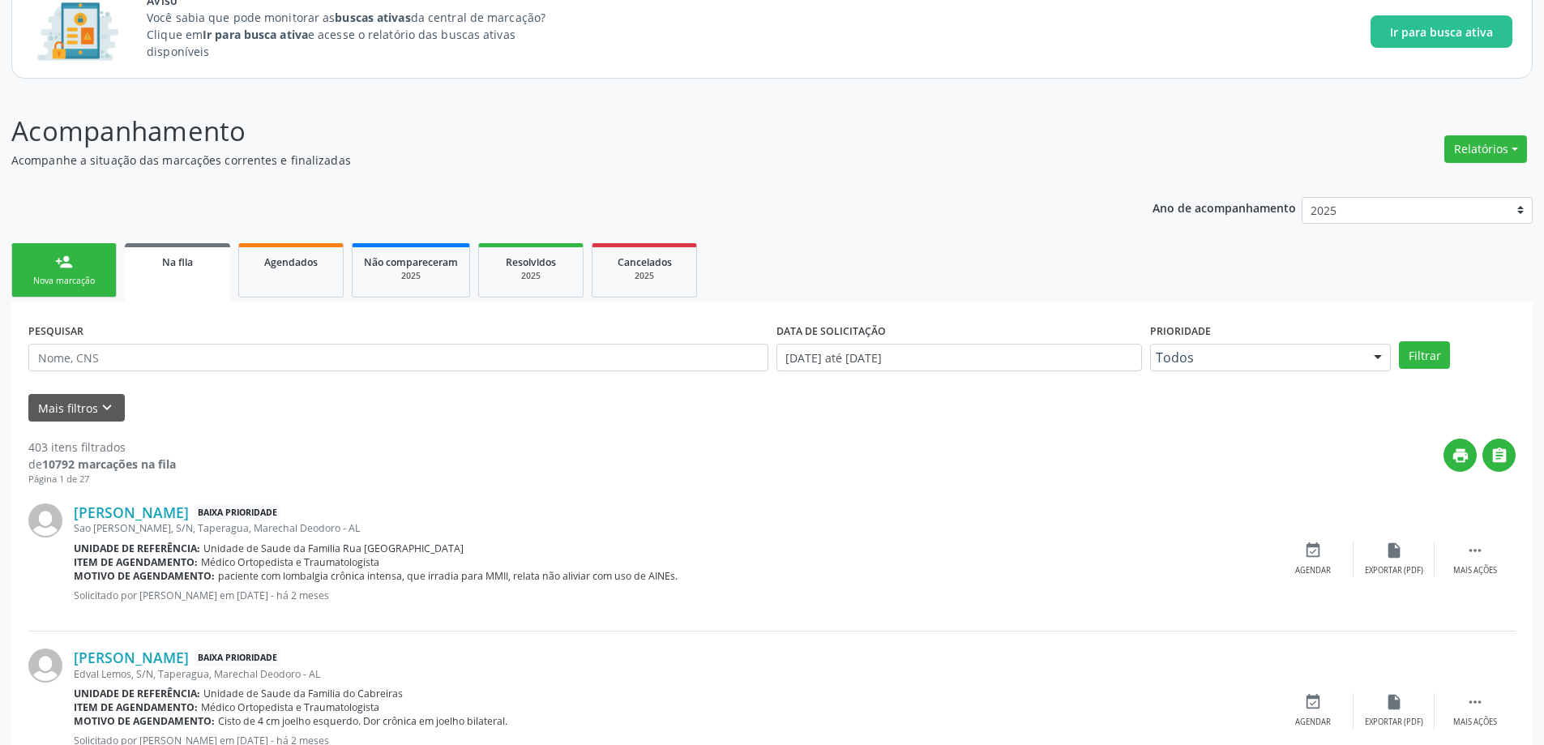
scroll to position [162, 0]
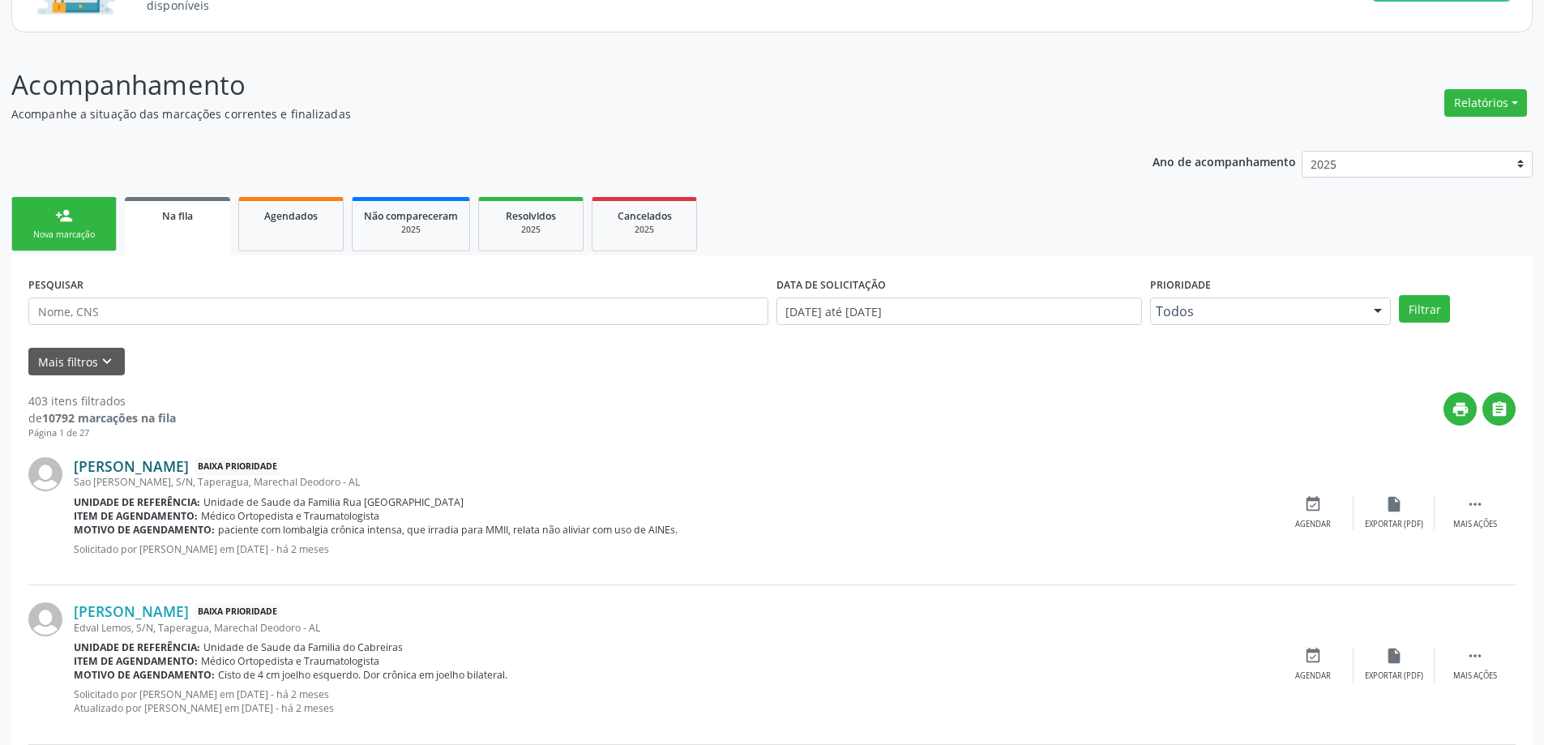
click at [152, 473] on link "Williane Oliveira dos Santos" at bounding box center [131, 466] width 115 height 18
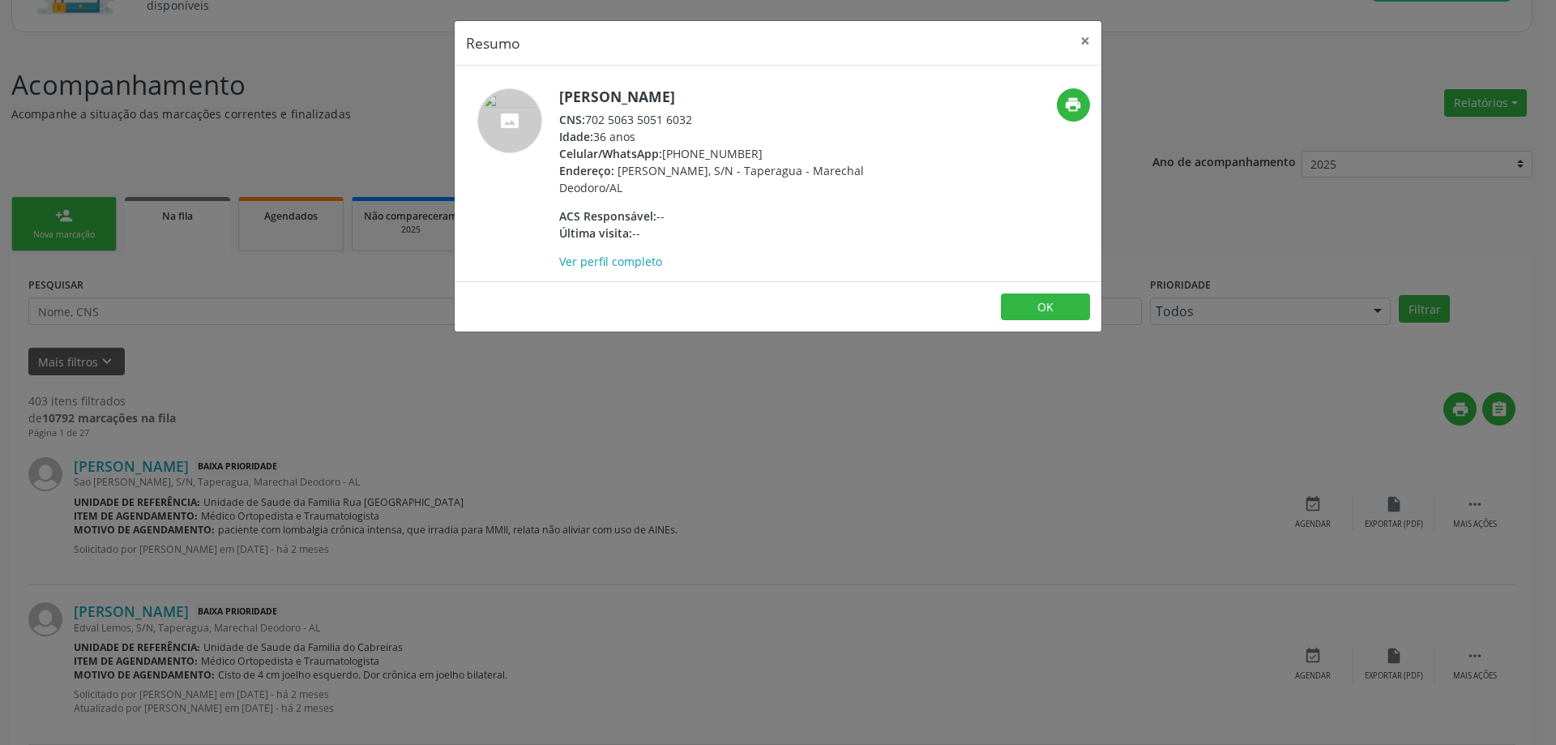
drag, startPoint x: 692, startPoint y: 122, endPoint x: 591, endPoint y: 120, distance: 101.3
click at [591, 120] on div "CNS: 702 5063 5051 6032" at bounding box center [716, 119] width 315 height 17
click at [1084, 49] on button "×" at bounding box center [1085, 41] width 32 height 40
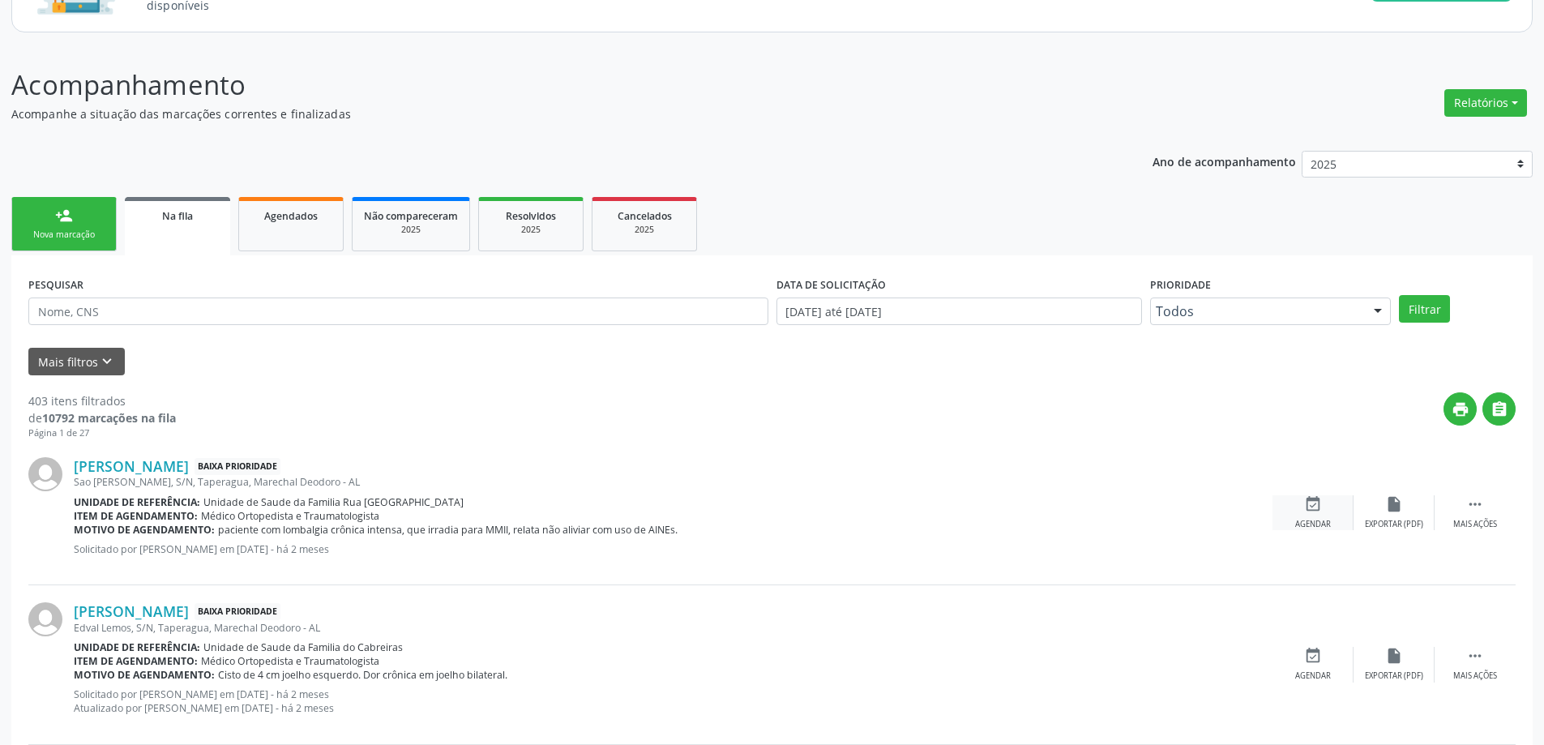
click at [1307, 498] on icon "event_available" at bounding box center [1313, 504] width 18 height 18
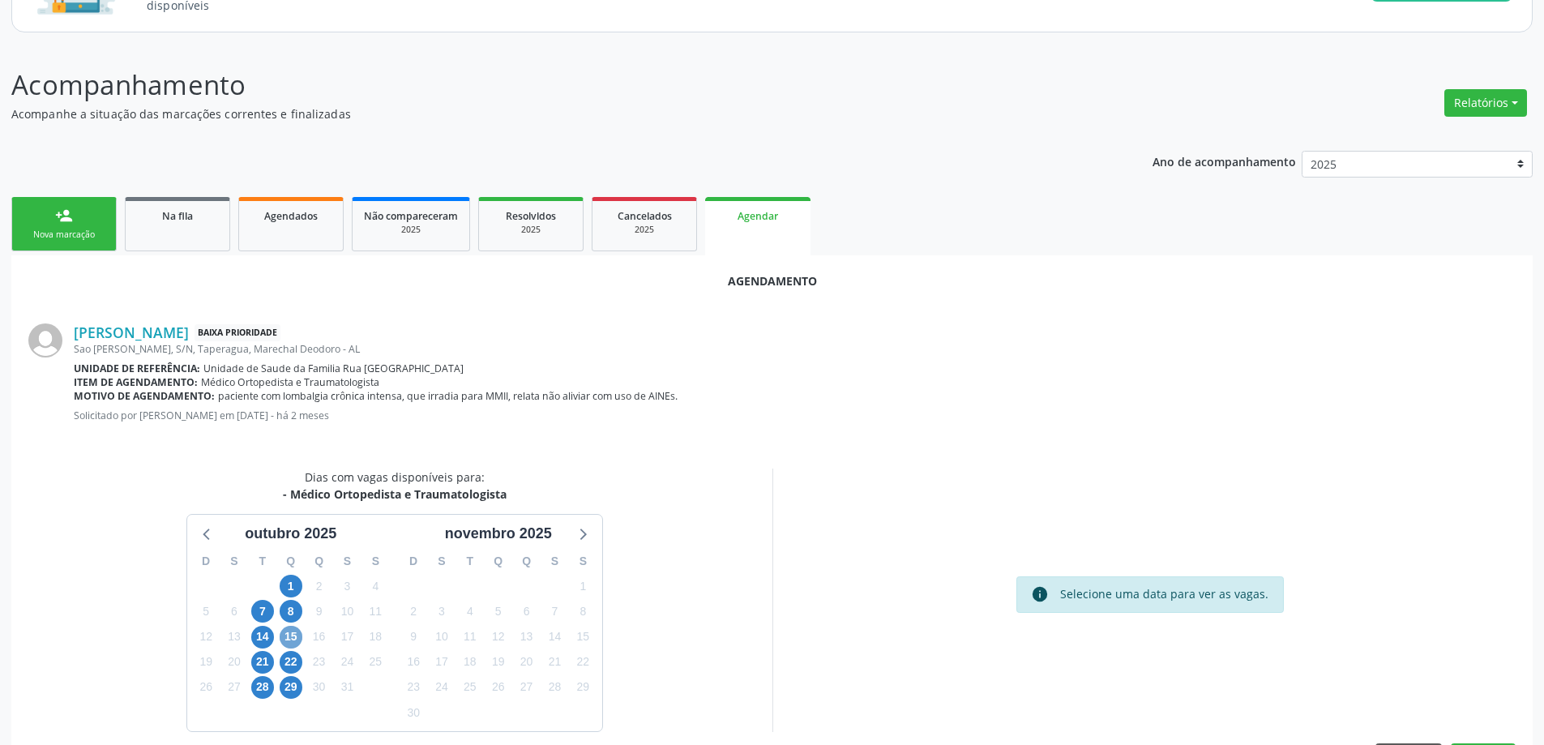
click at [286, 643] on span "15" at bounding box center [291, 637] width 23 height 23
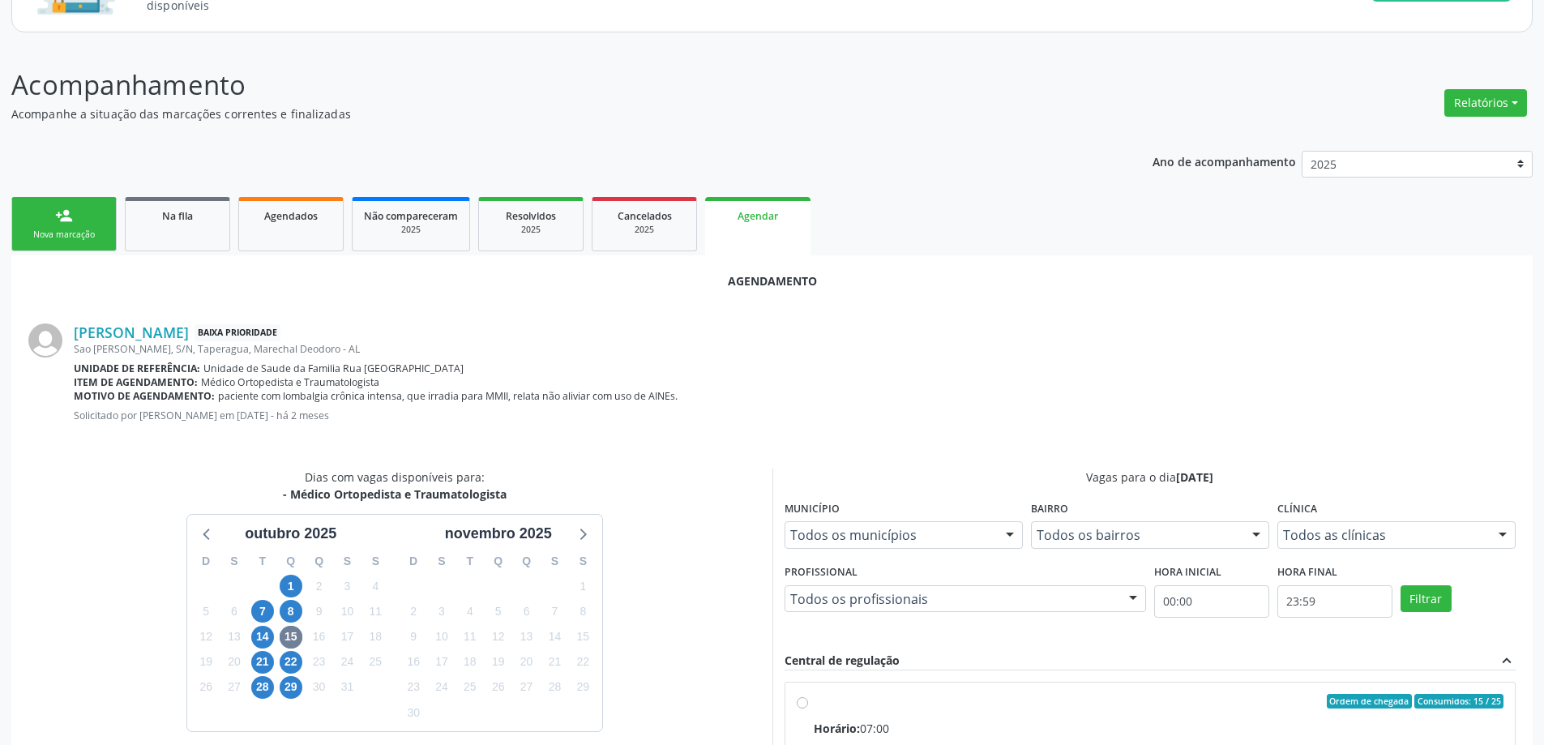
click at [800, 707] on input "Ordem de chegada Consumidos: 15 / 25 Horário: 07:00 Clínica: Centro de Saude Pr…" at bounding box center [802, 701] width 11 height 15
radio input "true"
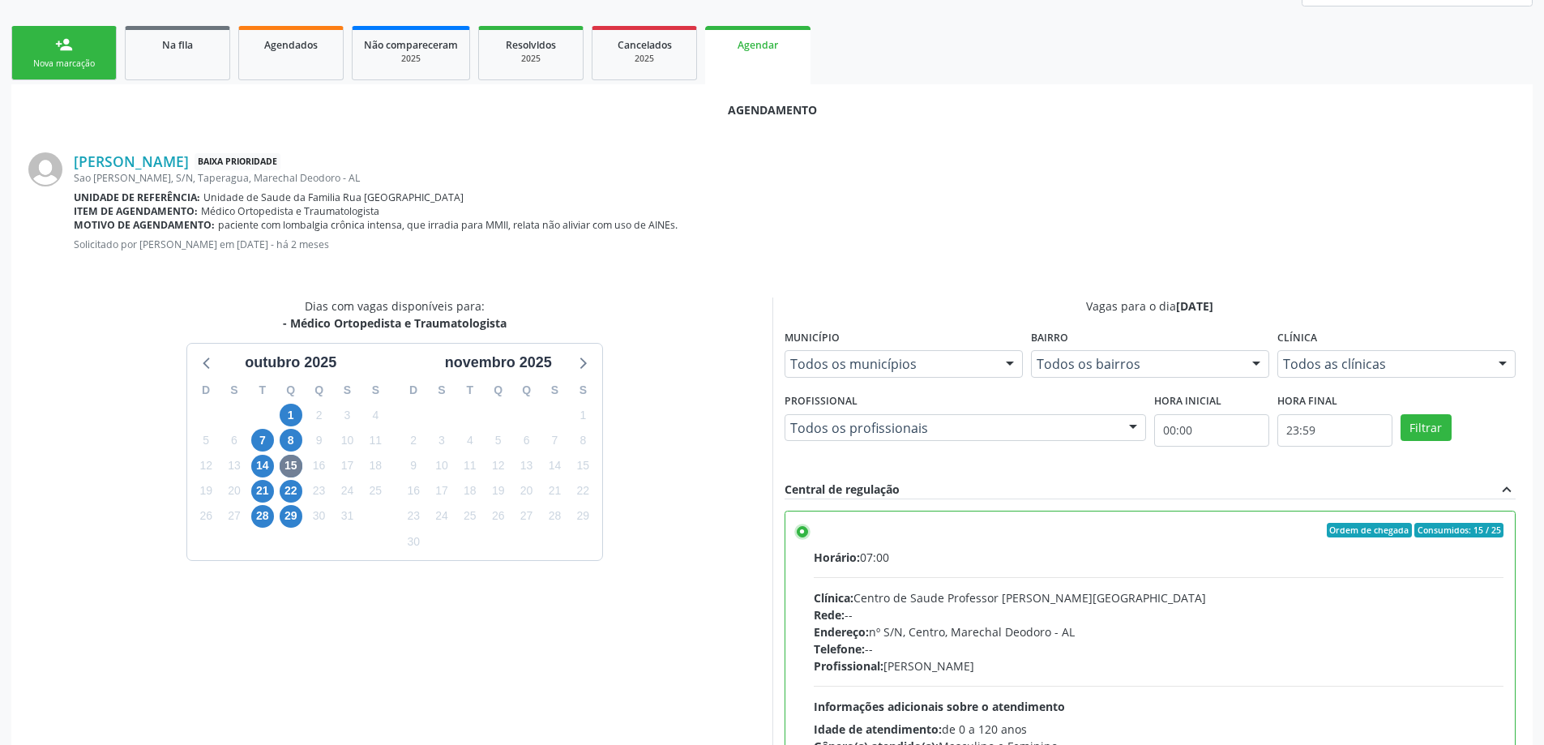
scroll to position [479, 0]
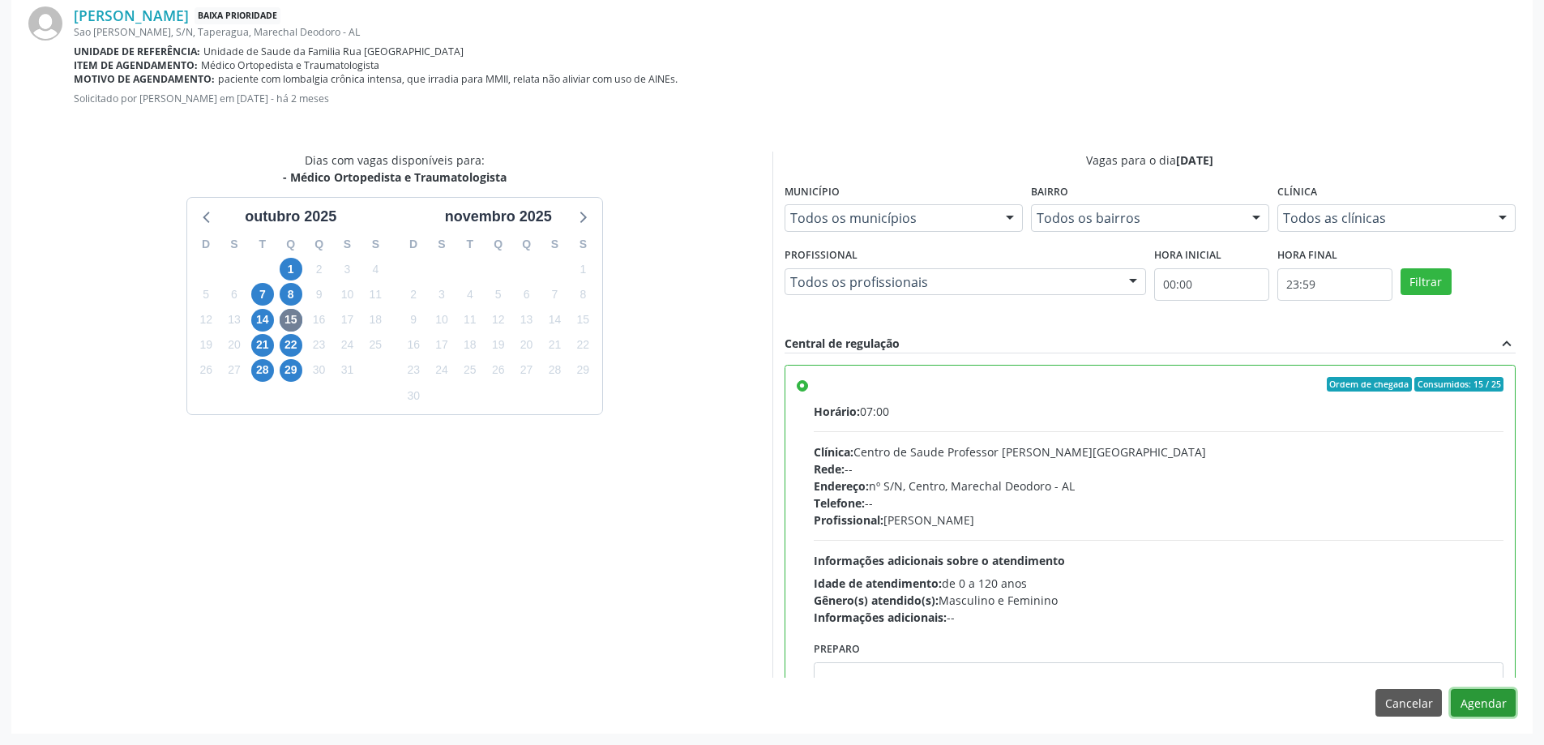
click at [1467, 712] on button "Agendar" at bounding box center [1483, 703] width 65 height 28
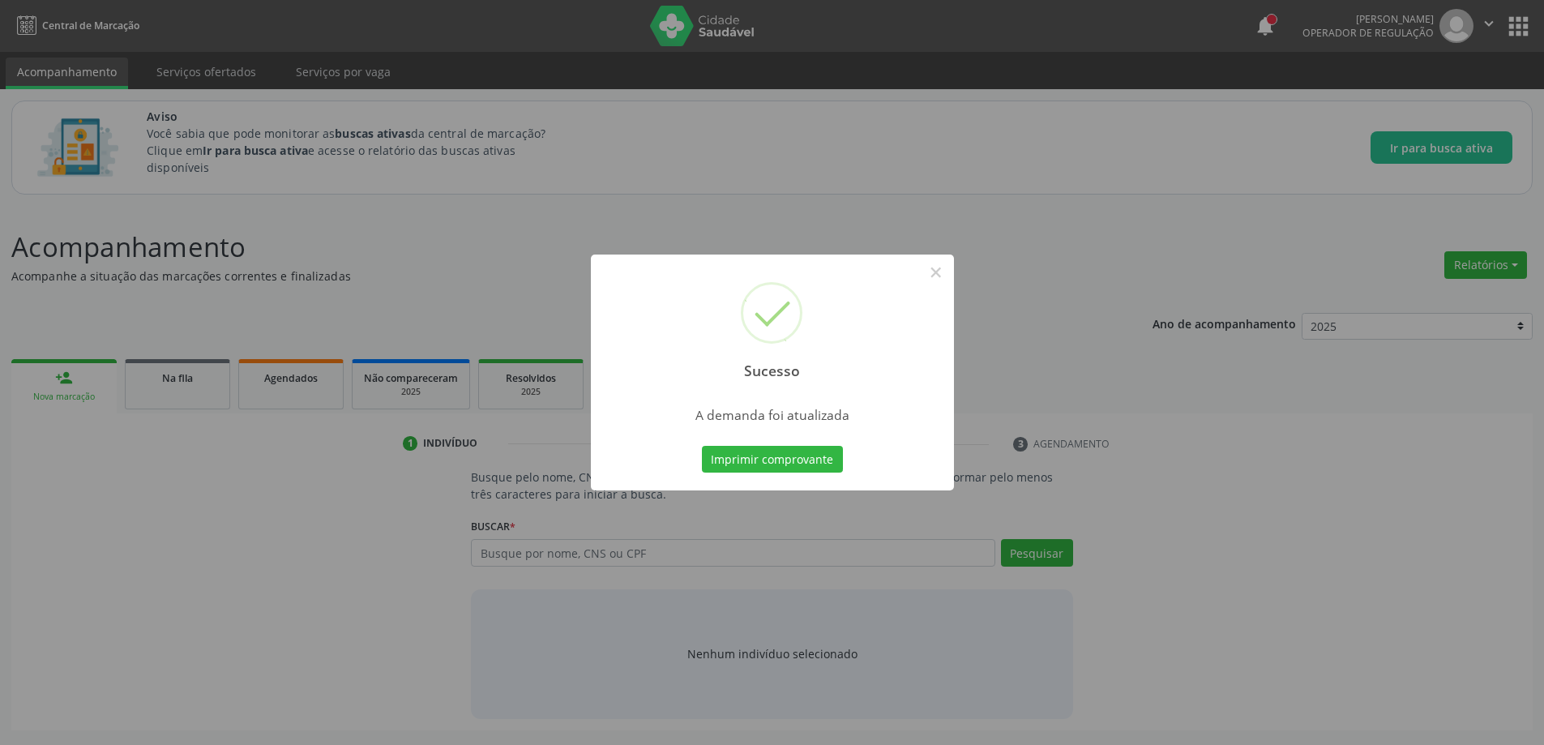
scroll to position [0, 0]
click at [940, 275] on button "×" at bounding box center [942, 273] width 28 height 28
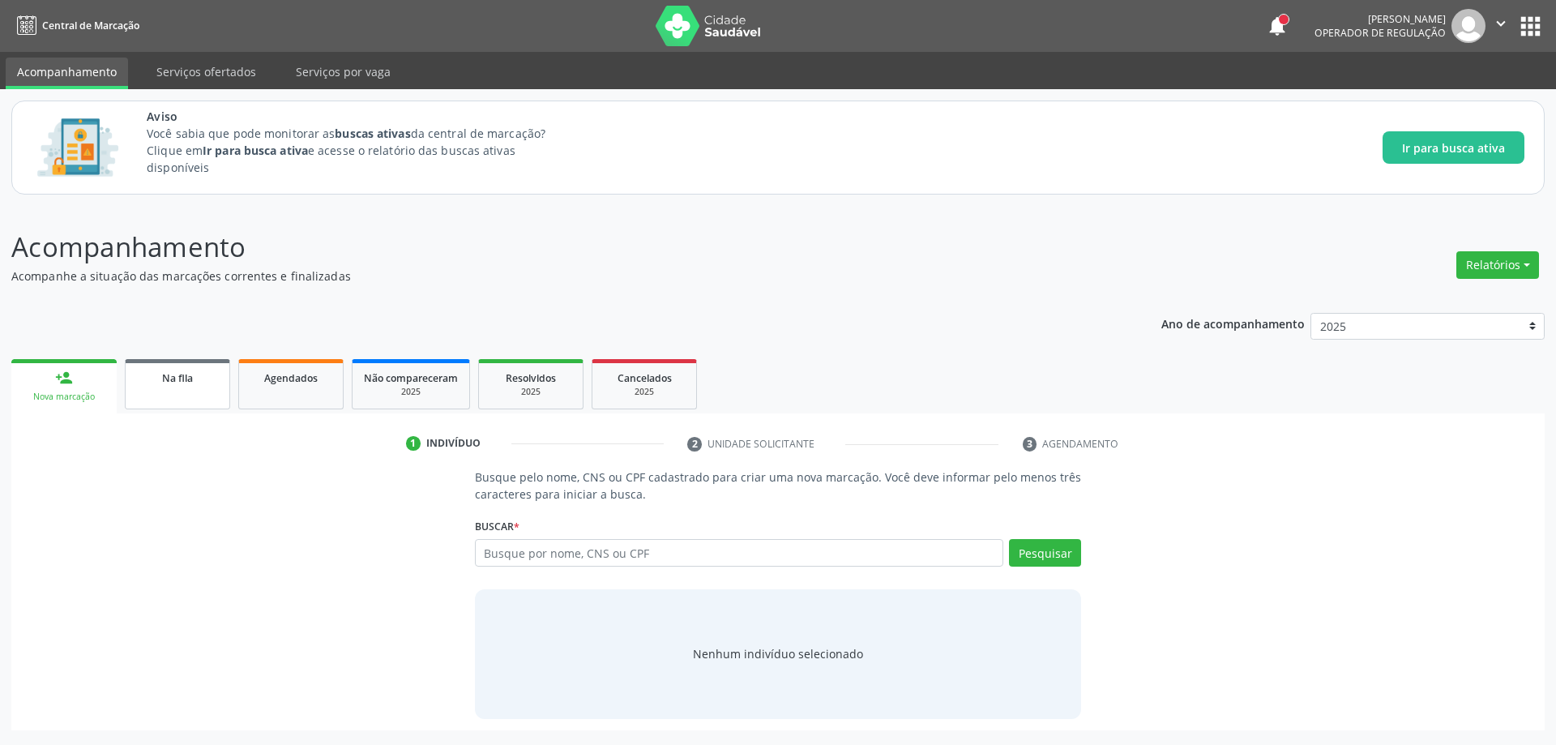
click at [219, 395] on link "Na fila" at bounding box center [177, 384] width 105 height 50
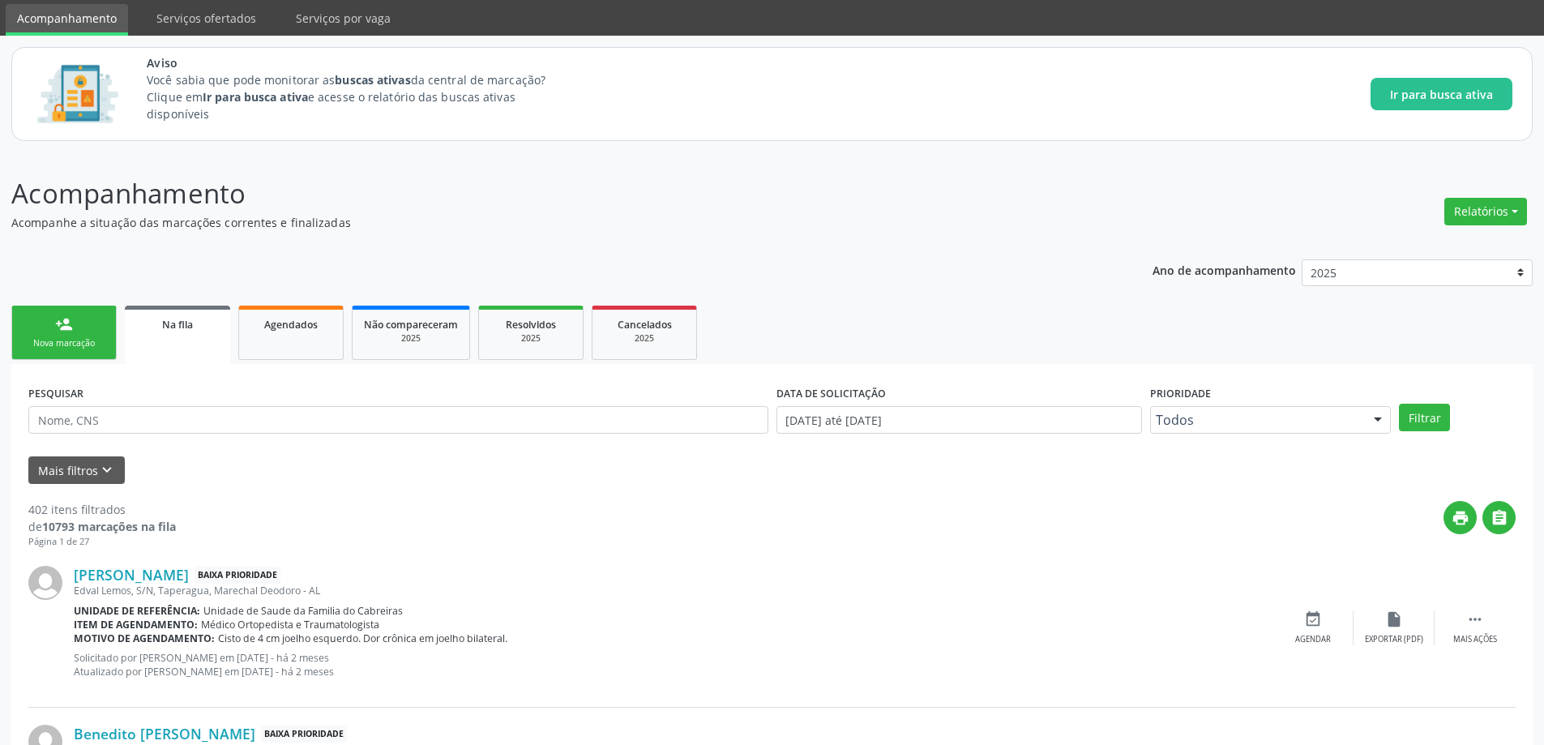
scroll to position [243, 0]
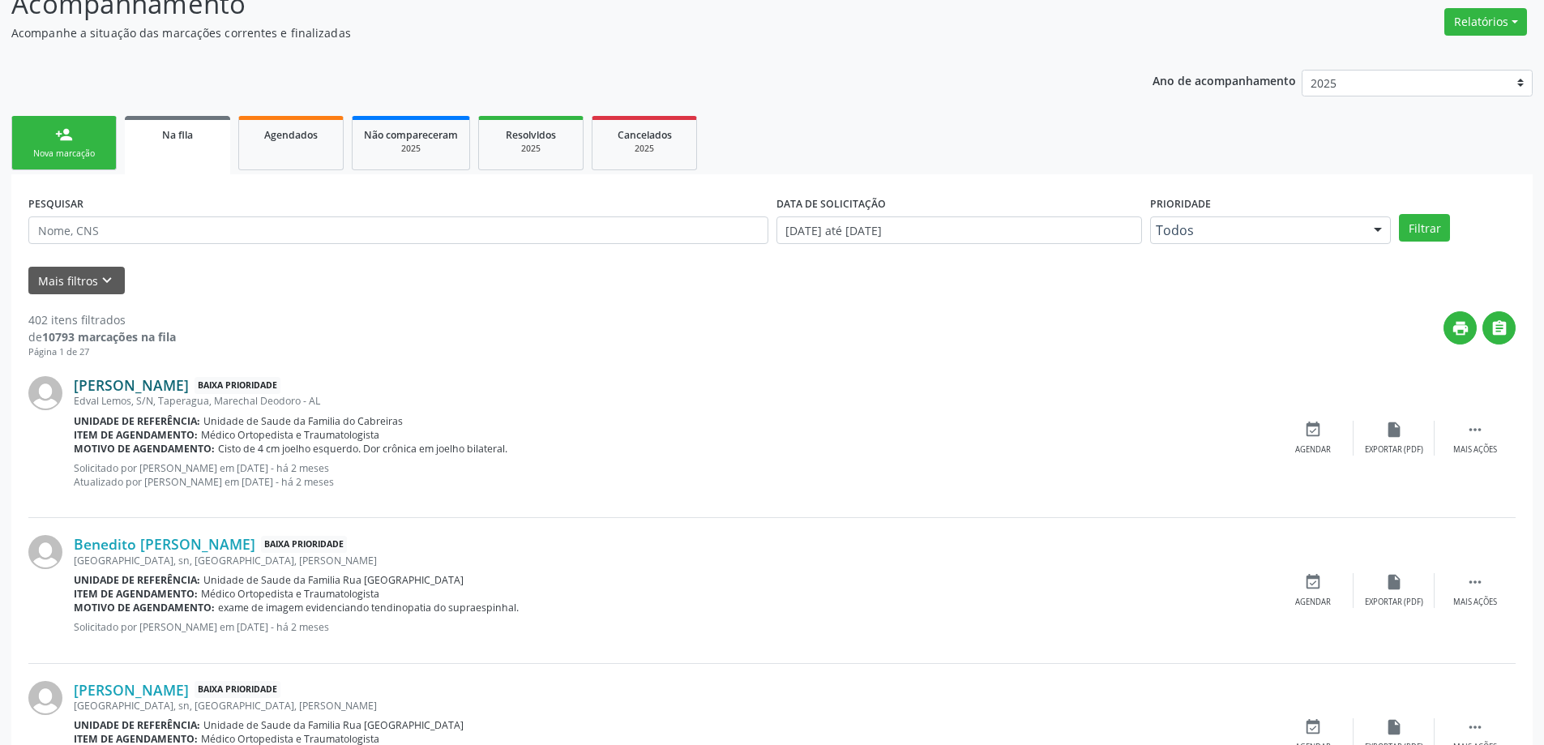
click at [189, 386] on link "Maria Antonia dos Santos Gama" at bounding box center [131, 385] width 115 height 18
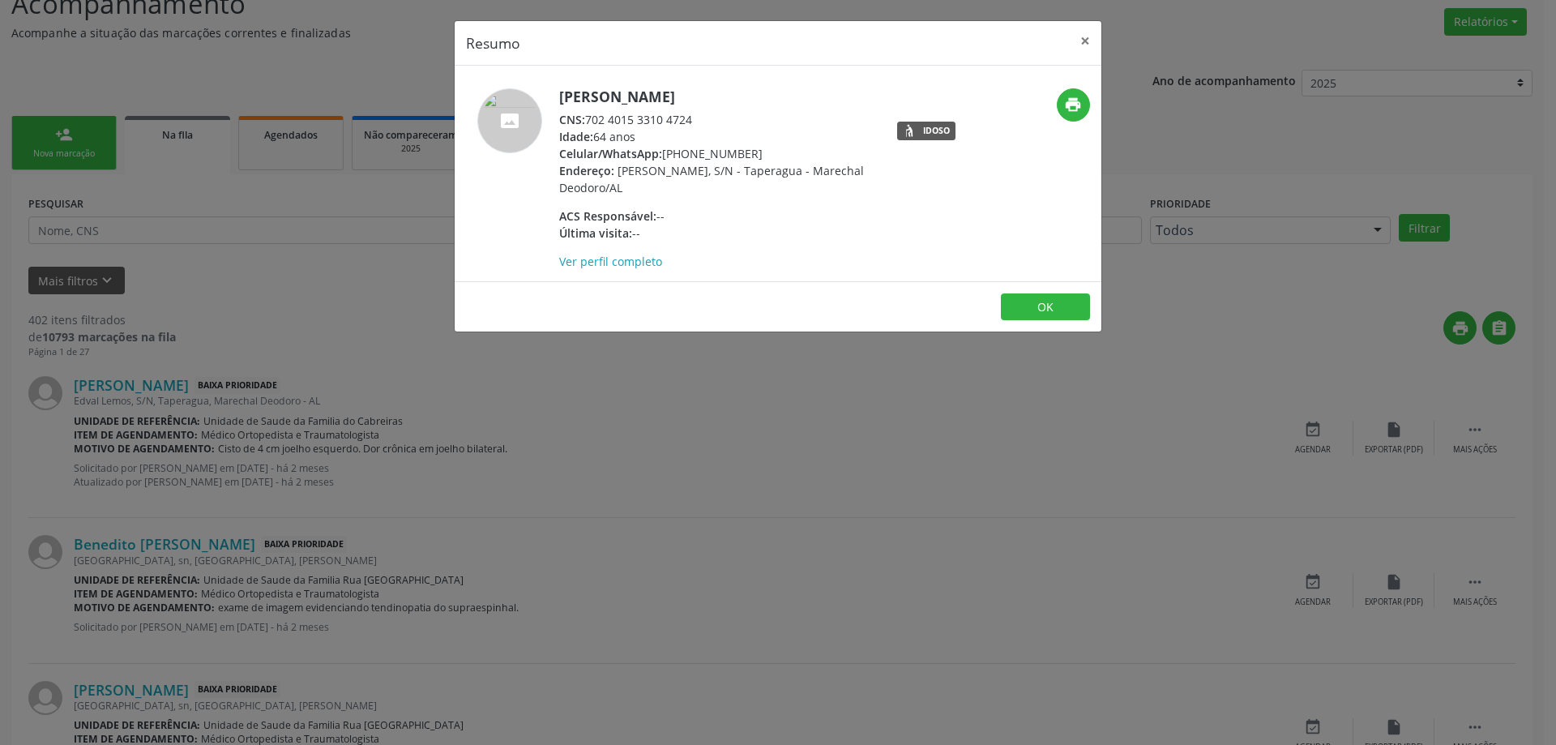
drag, startPoint x: 695, startPoint y: 116, endPoint x: 591, endPoint y: 118, distance: 104.6
click at [591, 118] on div "CNS: 702 4015 3310 4724" at bounding box center [716, 119] width 315 height 17
click at [1081, 38] on button "×" at bounding box center [1085, 41] width 32 height 40
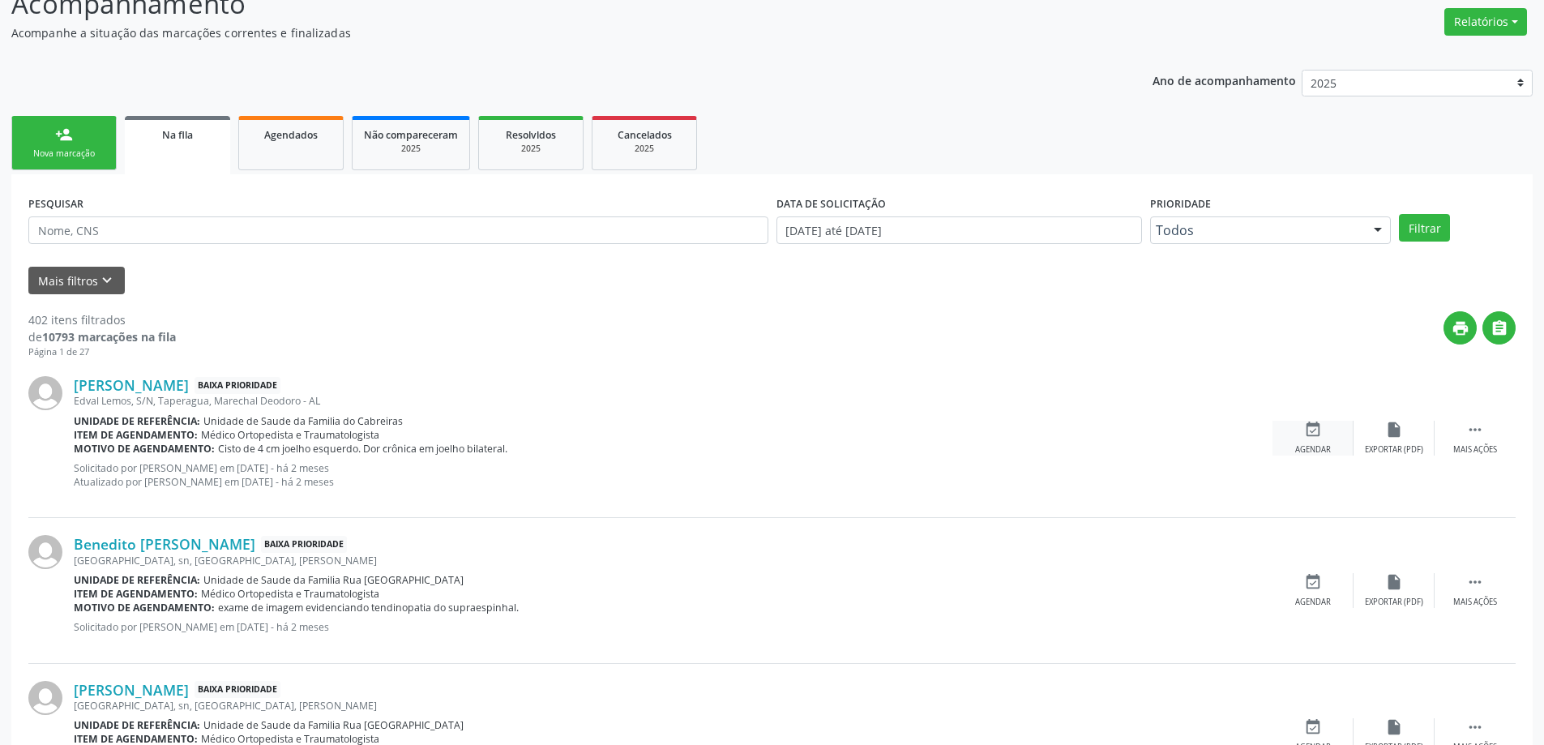
click at [1286, 433] on div "event_available Agendar" at bounding box center [1313, 438] width 81 height 35
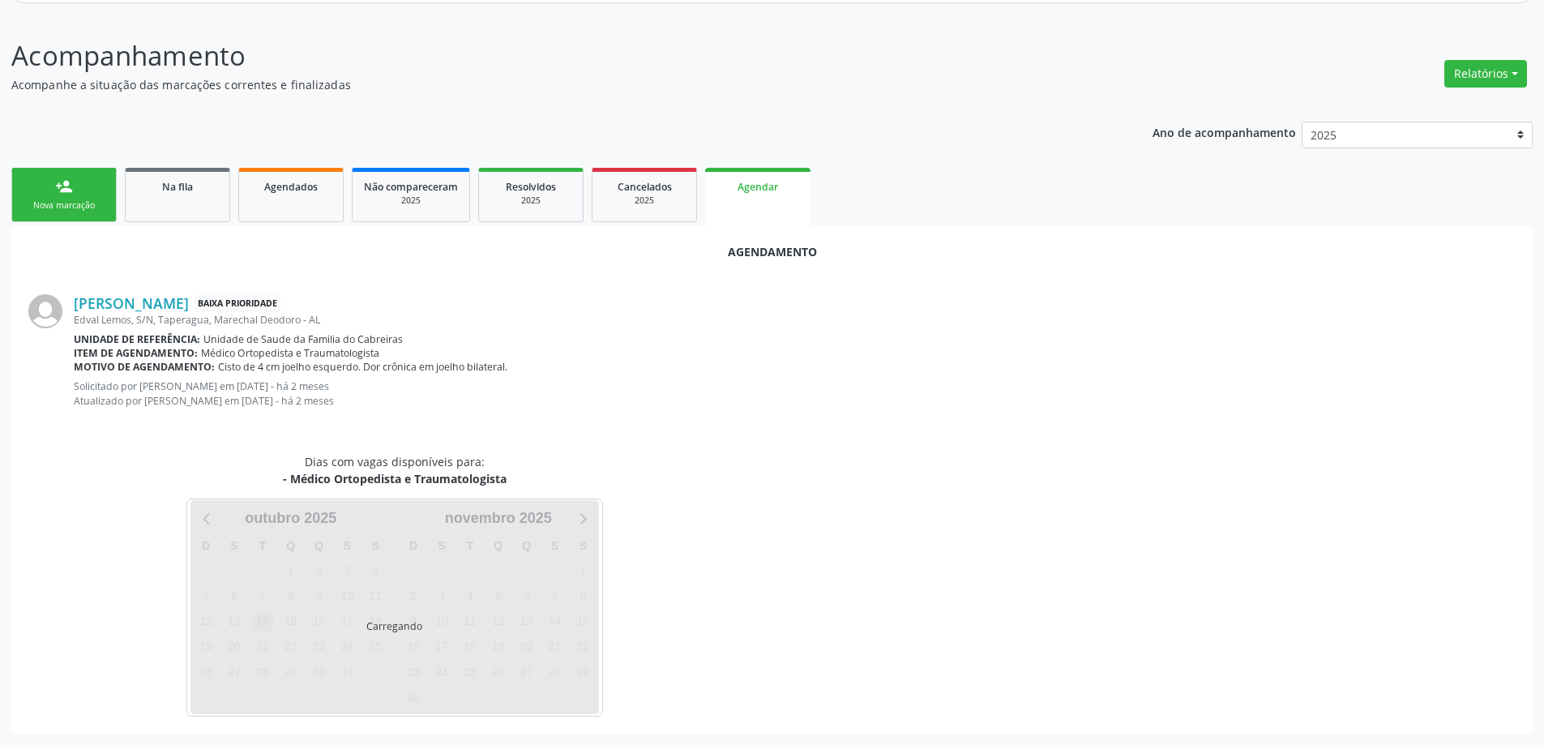
scroll to position [229, 0]
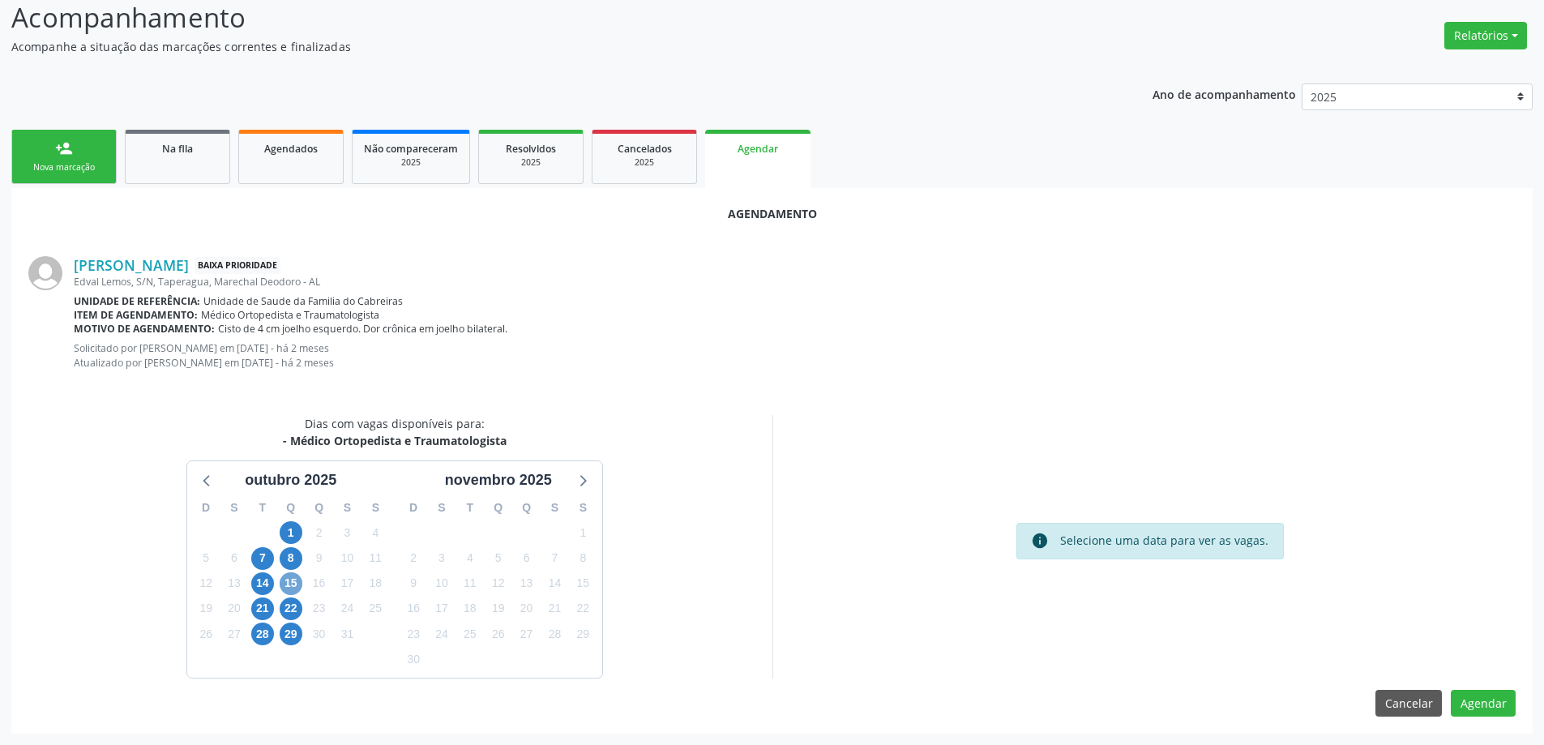
click at [294, 587] on span "15" at bounding box center [291, 583] width 23 height 23
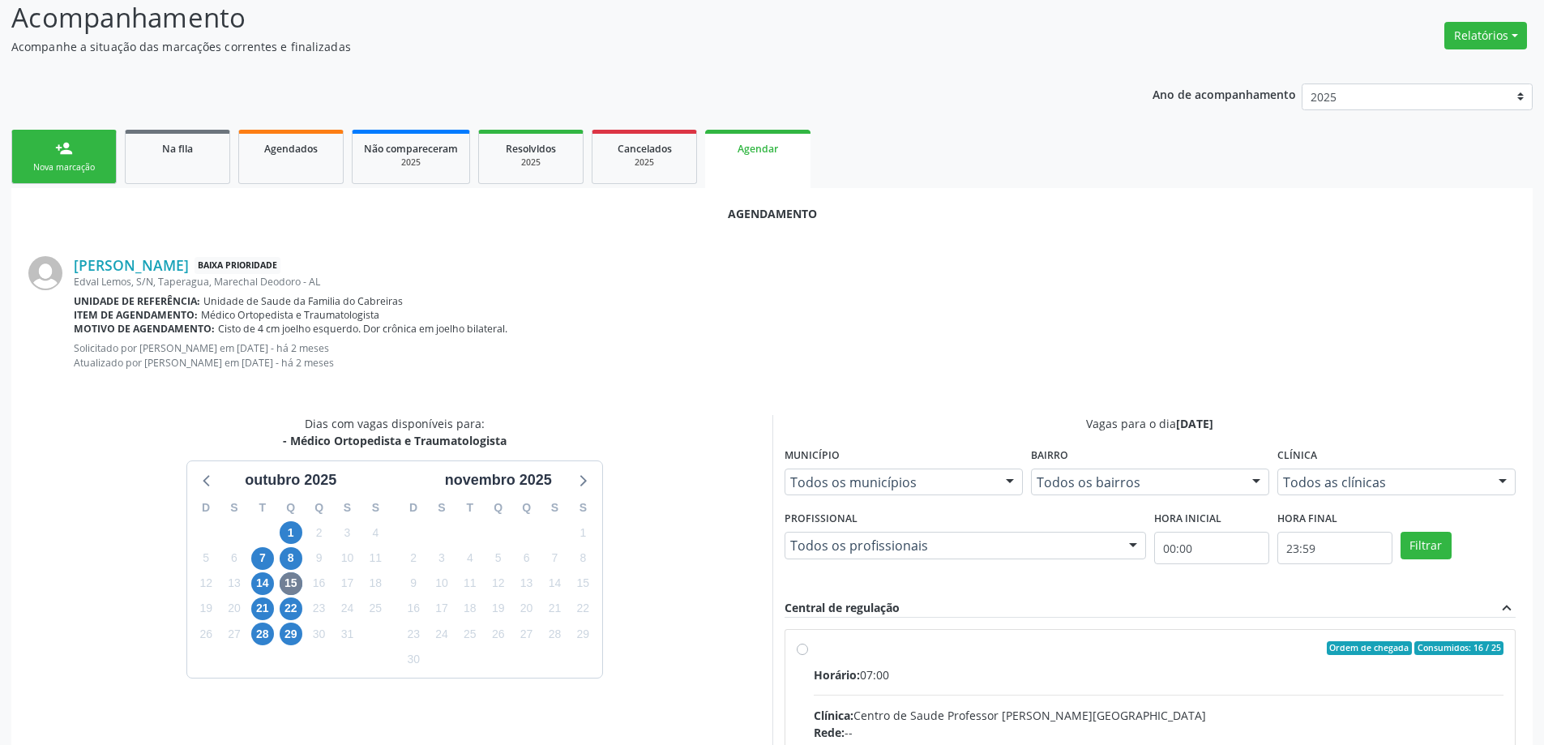
click at [801, 647] on input "Ordem de chegada Consumidos: 16 / 25 Horário: 07:00 Clínica: Centro de Saude Pr…" at bounding box center [802, 648] width 11 height 15
radio input "true"
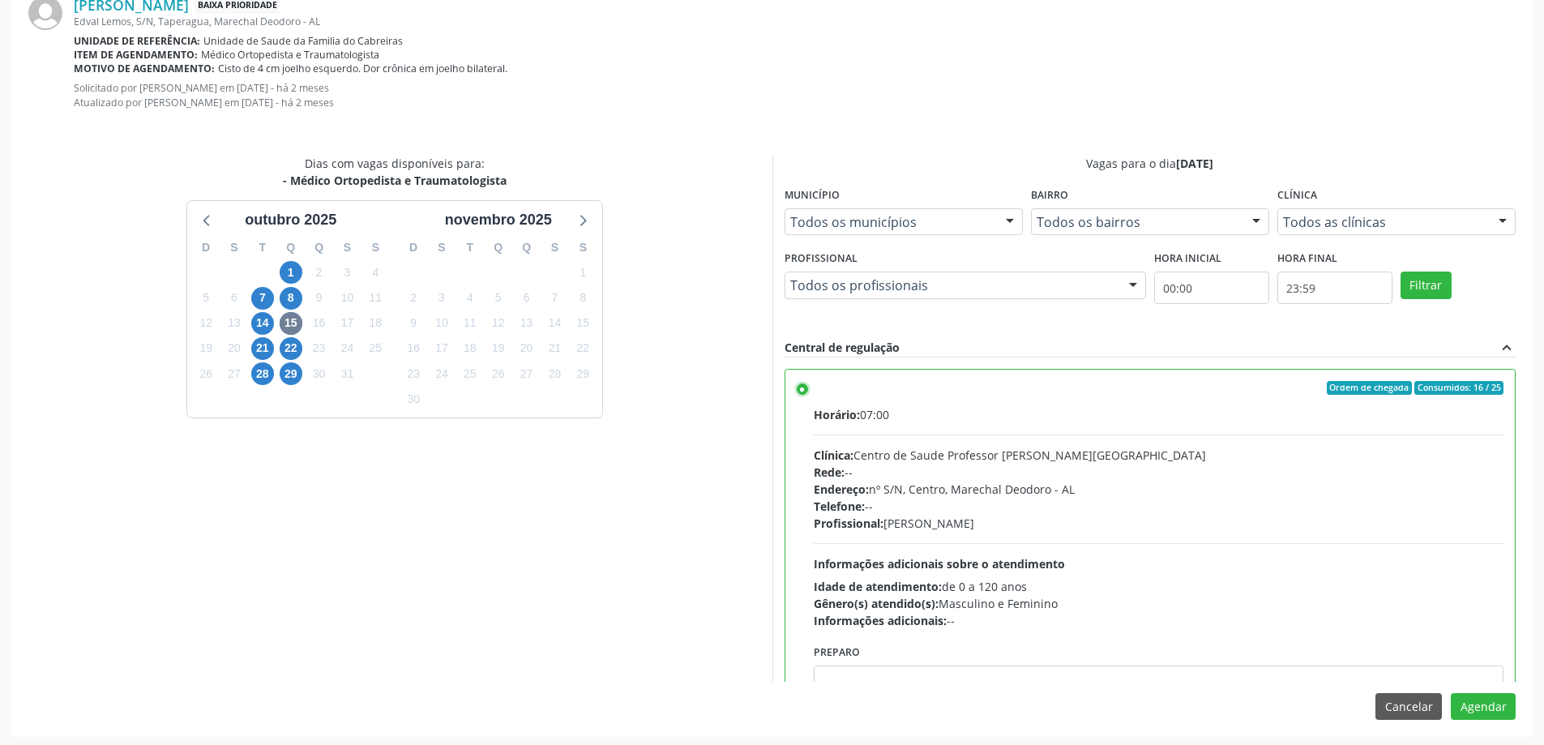
scroll to position [493, 0]
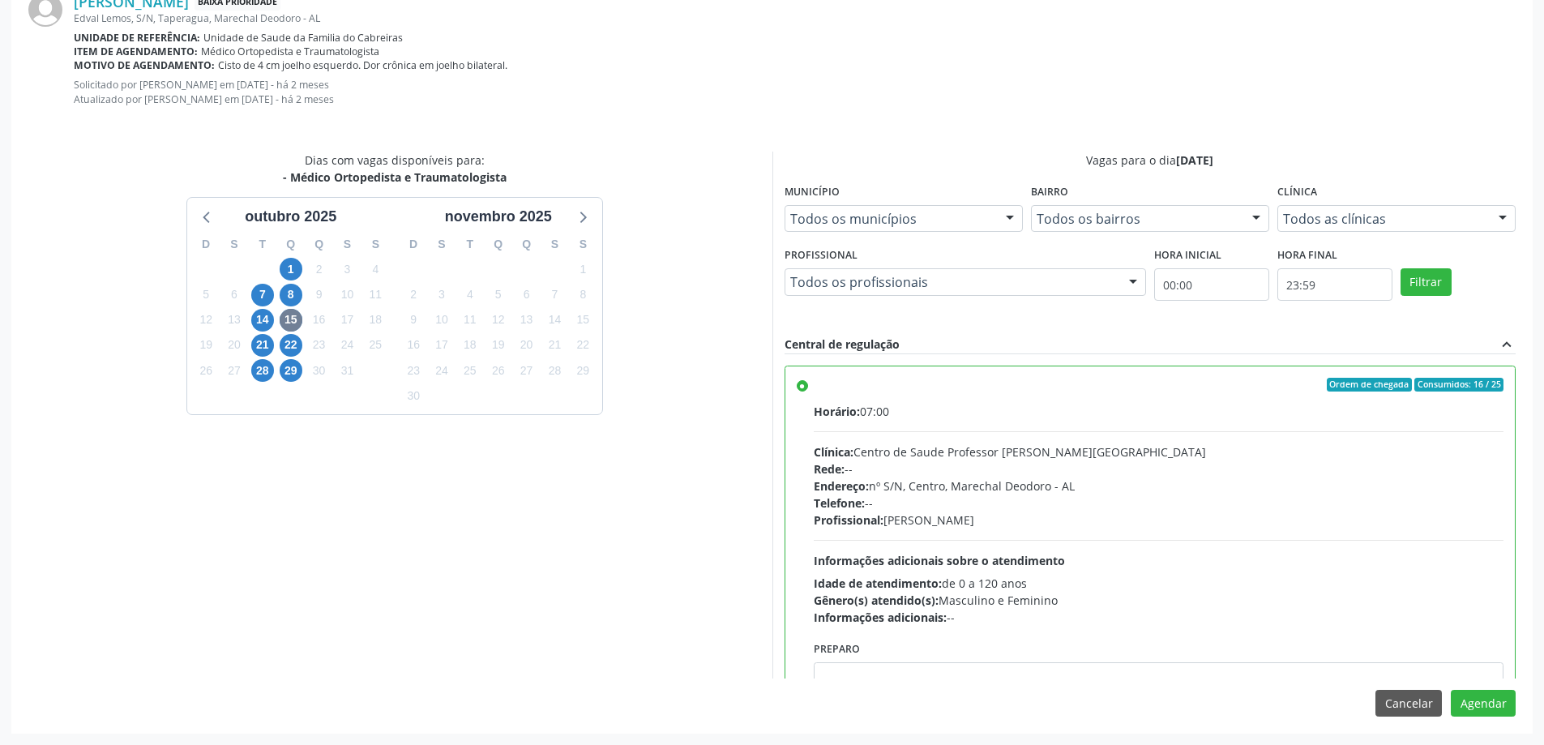
click at [1500, 717] on div "Agendamento Maria Antonia dos Santos Gama Baixa Prioridade Edval Lemos, S/N, Ta…" at bounding box center [771, 329] width 1521 height 809
click at [1495, 709] on button "Agendar" at bounding box center [1483, 704] width 65 height 28
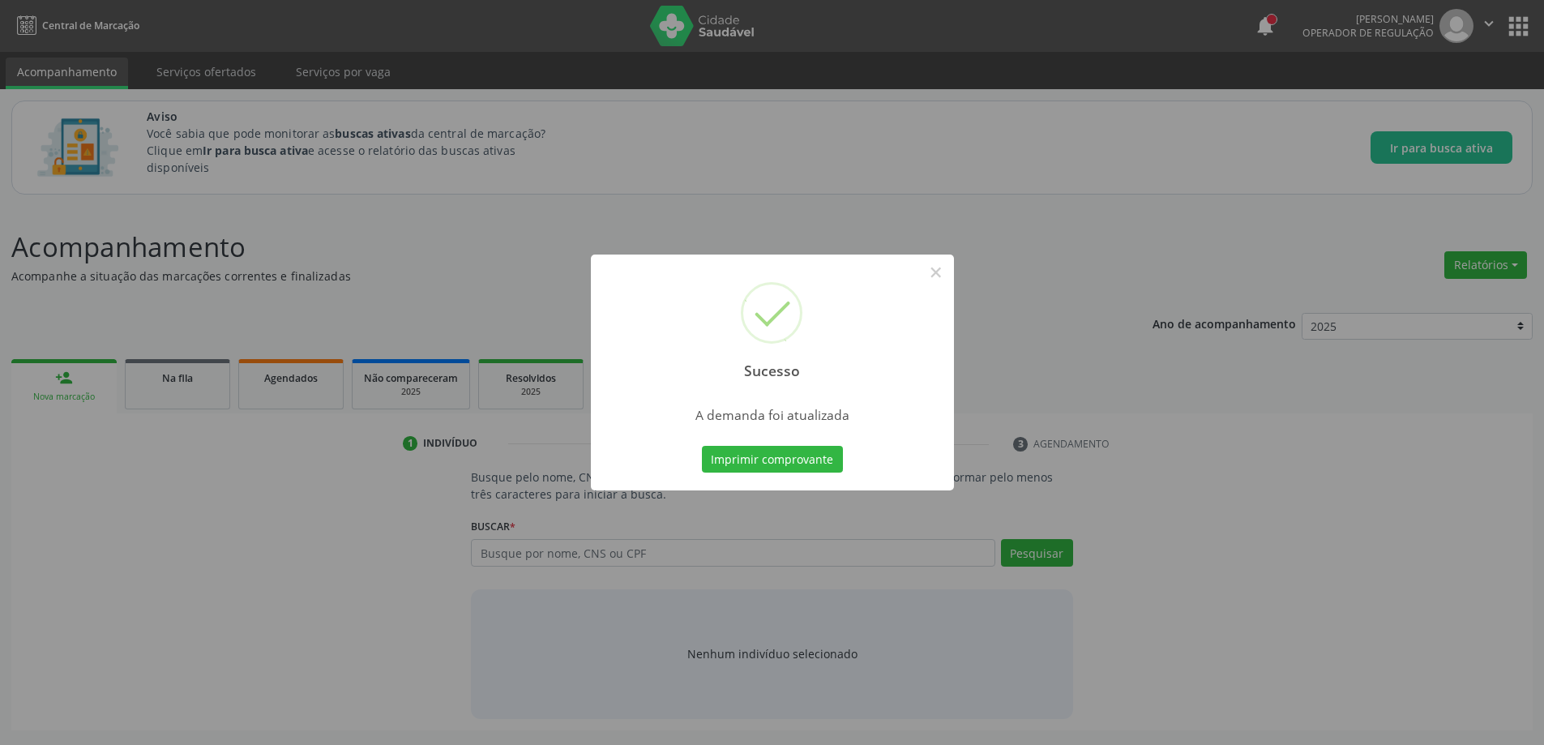
scroll to position [0, 0]
click at [948, 282] on button "×" at bounding box center [942, 273] width 28 height 28
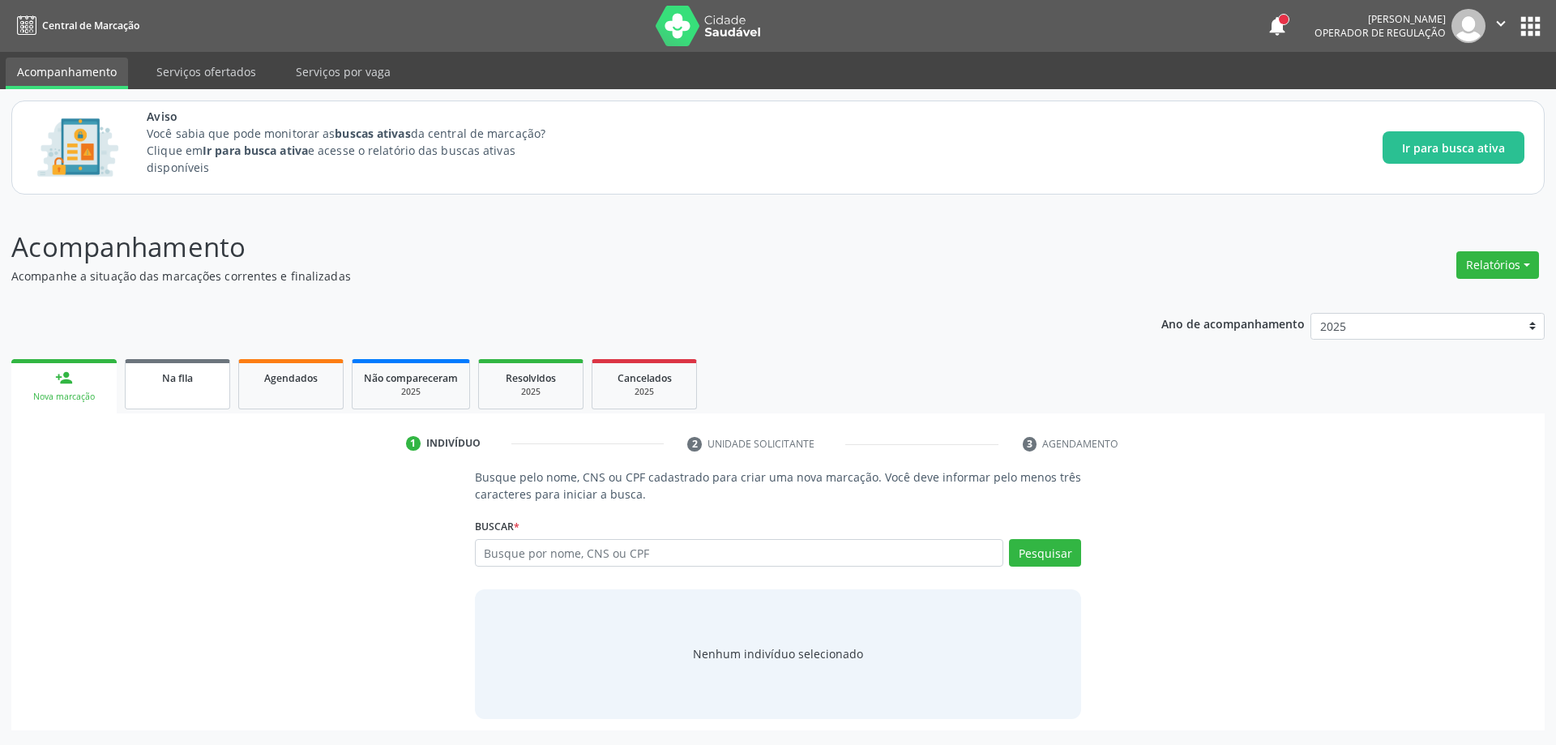
click at [164, 383] on span "Na fila" at bounding box center [177, 378] width 31 height 14
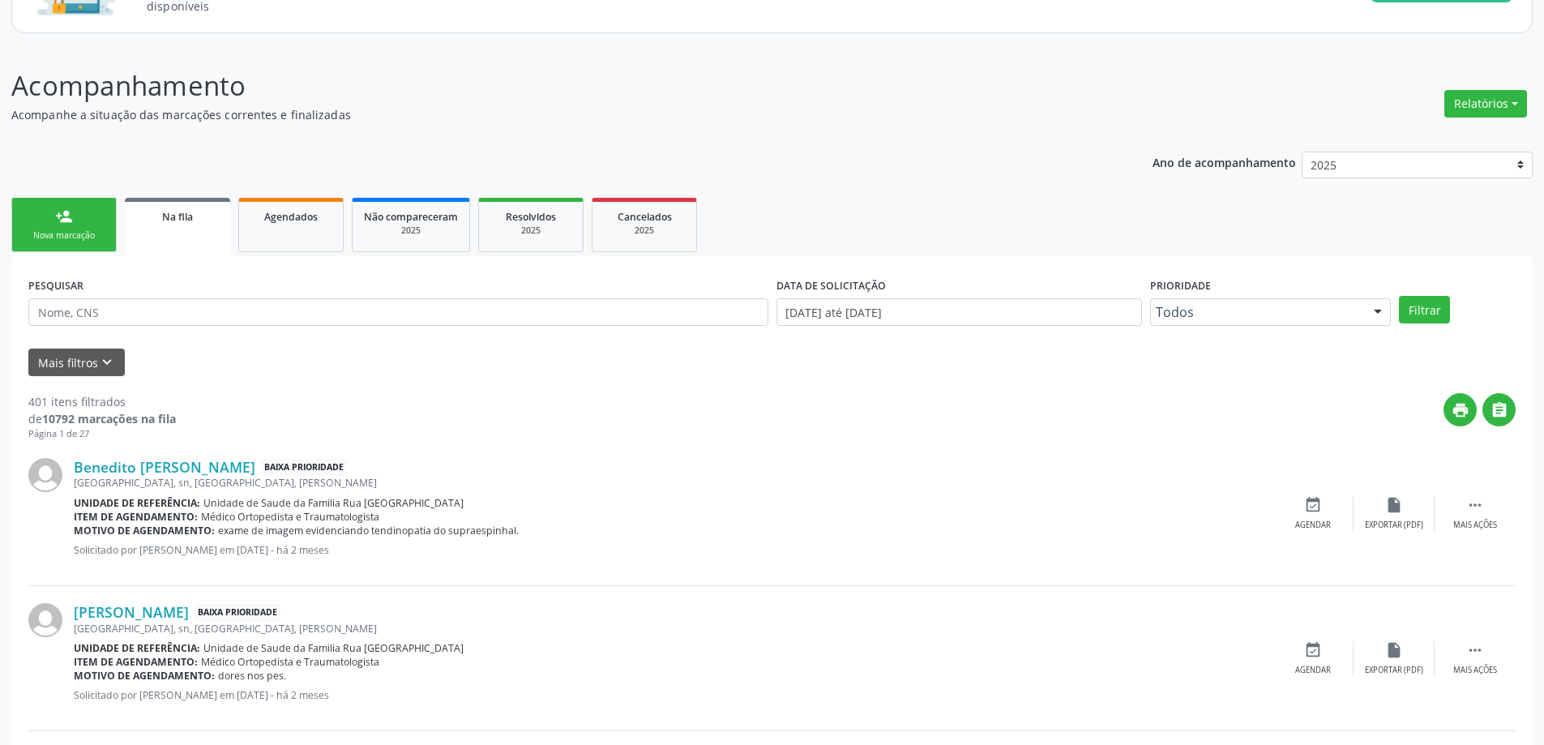
scroll to position [162, 0]
click at [134, 471] on link "Benedito Sergio de Sa" at bounding box center [165, 466] width 182 height 18
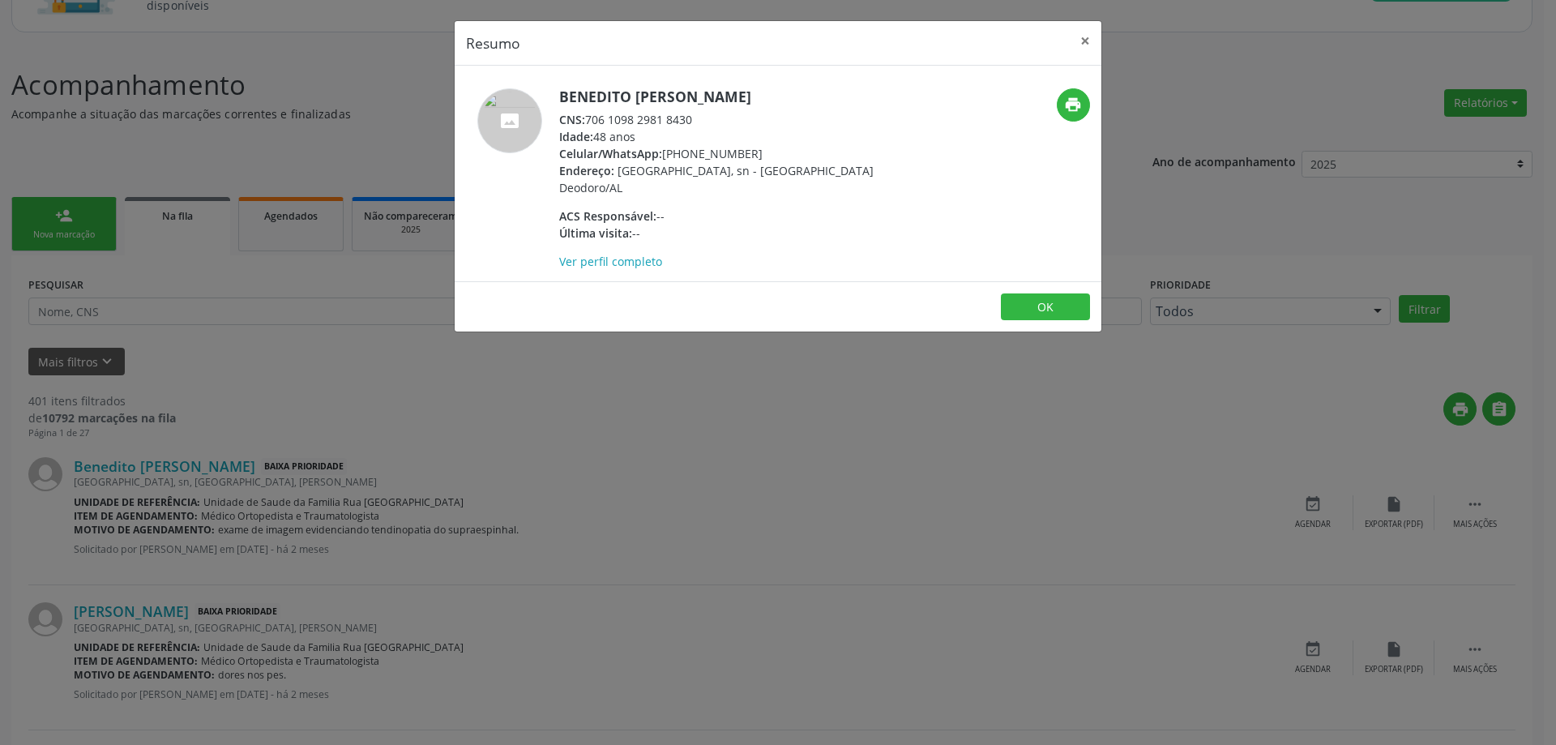
drag, startPoint x: 694, startPoint y: 118, endPoint x: 591, endPoint y: 124, distance: 103.1
click at [591, 124] on div "CNS: 706 1098 2981 8430" at bounding box center [716, 119] width 315 height 17
click at [1081, 38] on button "×" at bounding box center [1085, 41] width 32 height 40
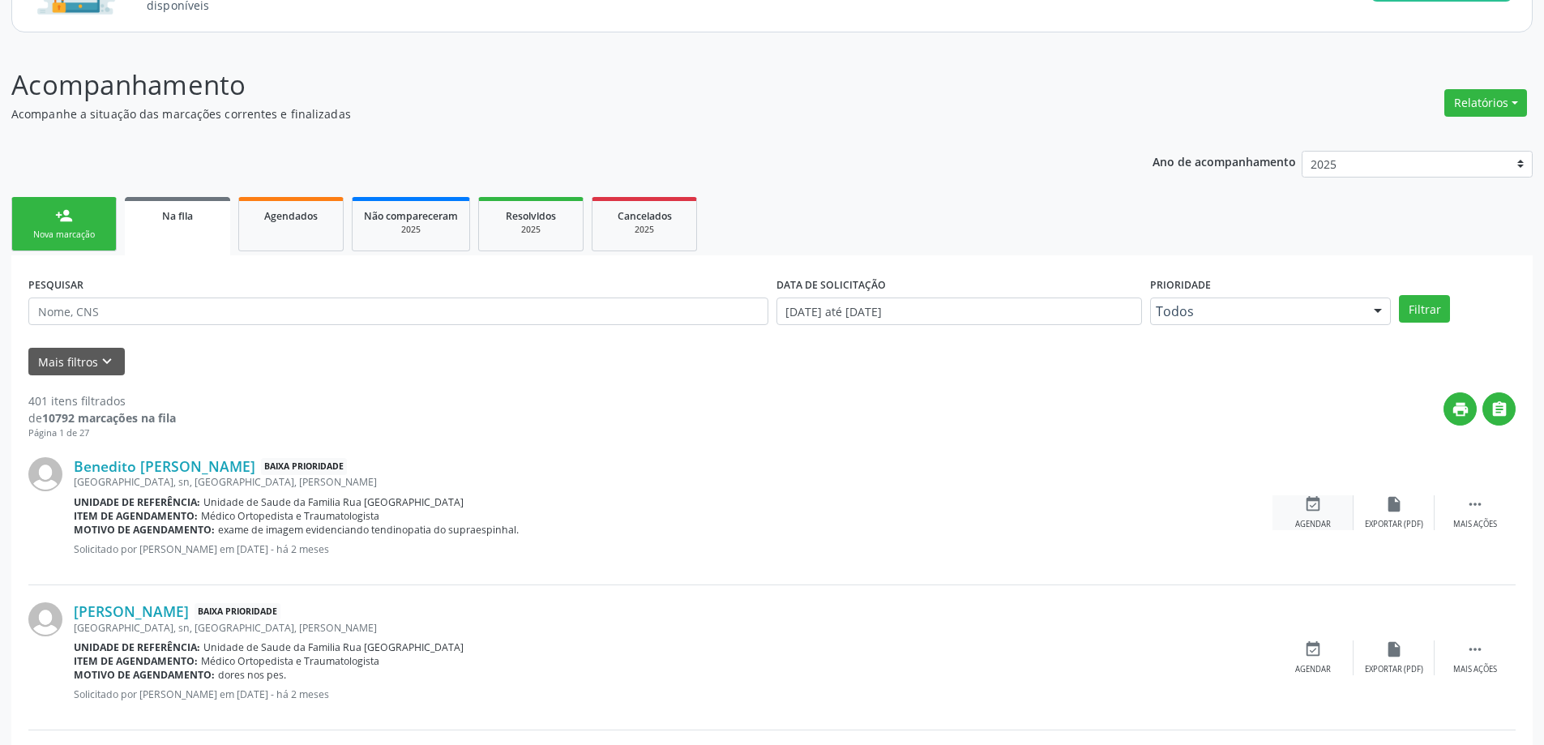
click at [1318, 508] on icon "event_available" at bounding box center [1313, 504] width 18 height 18
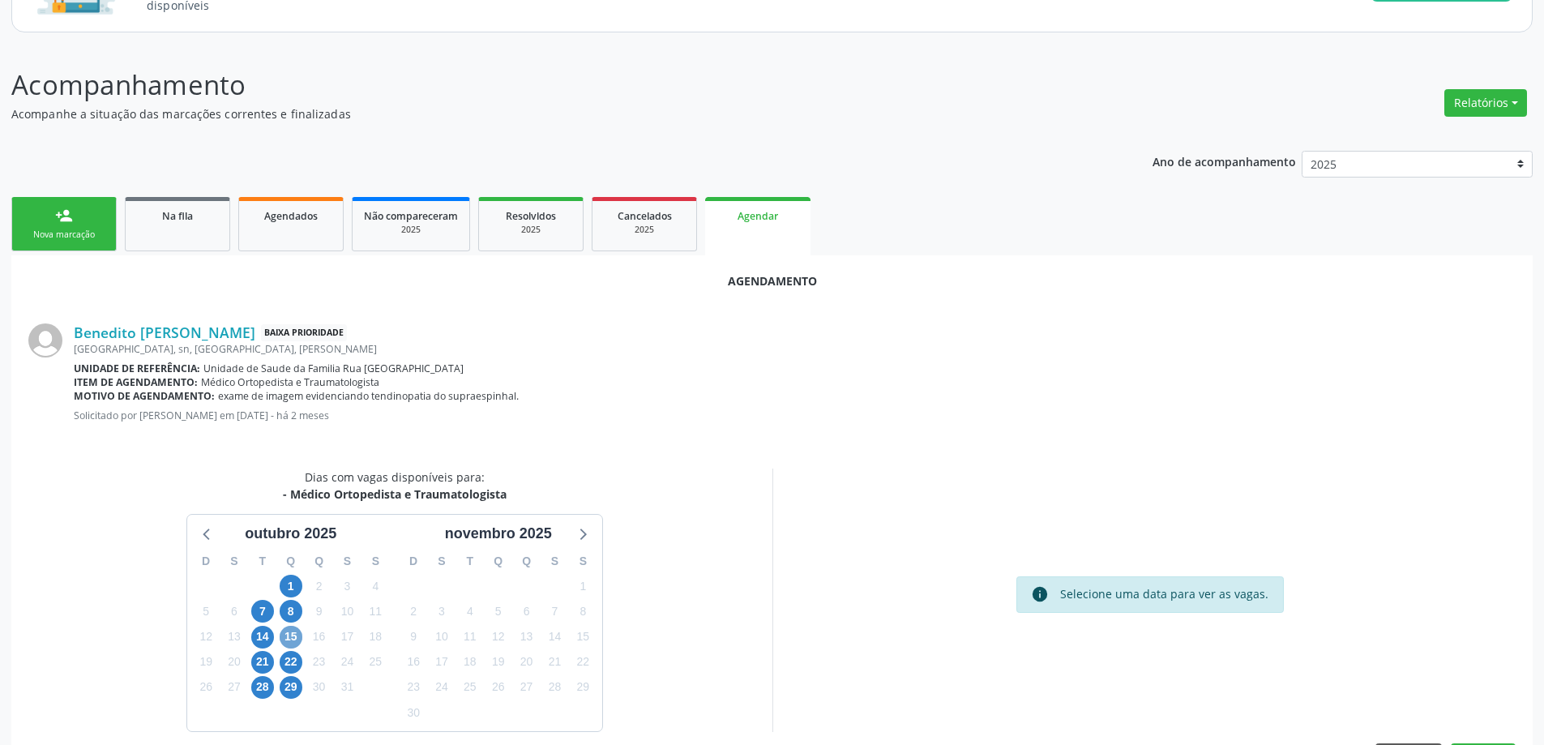
click at [293, 641] on span "15" at bounding box center [291, 637] width 23 height 23
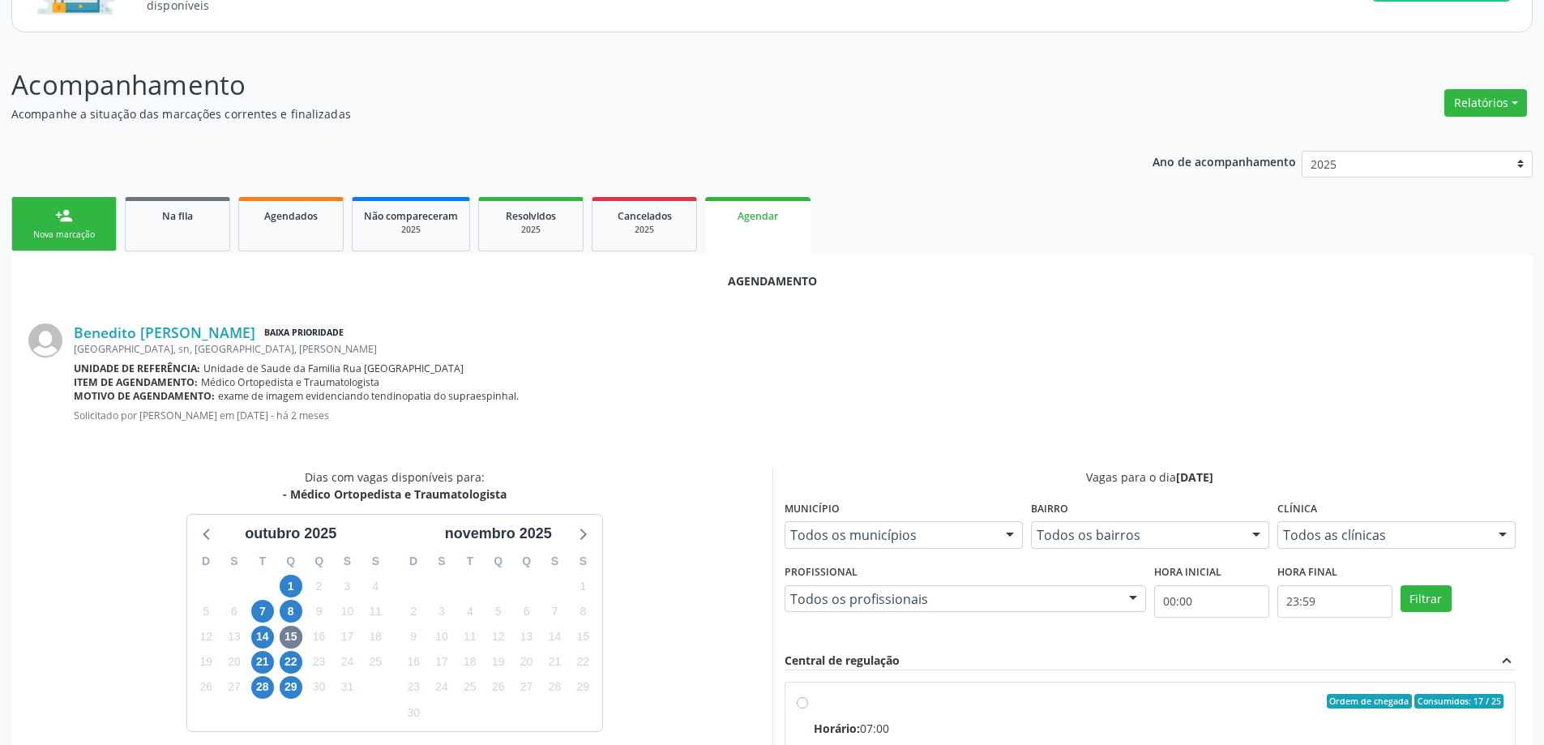
drag, startPoint x: 800, startPoint y: 698, endPoint x: 851, endPoint y: 708, distance: 52.0
click at [800, 699] on input "Ordem de chegada Consumidos: 17 / 25 Horário: 07:00 Clínica: Centro de Saude Pr…" at bounding box center [802, 701] width 11 height 15
radio input "true"
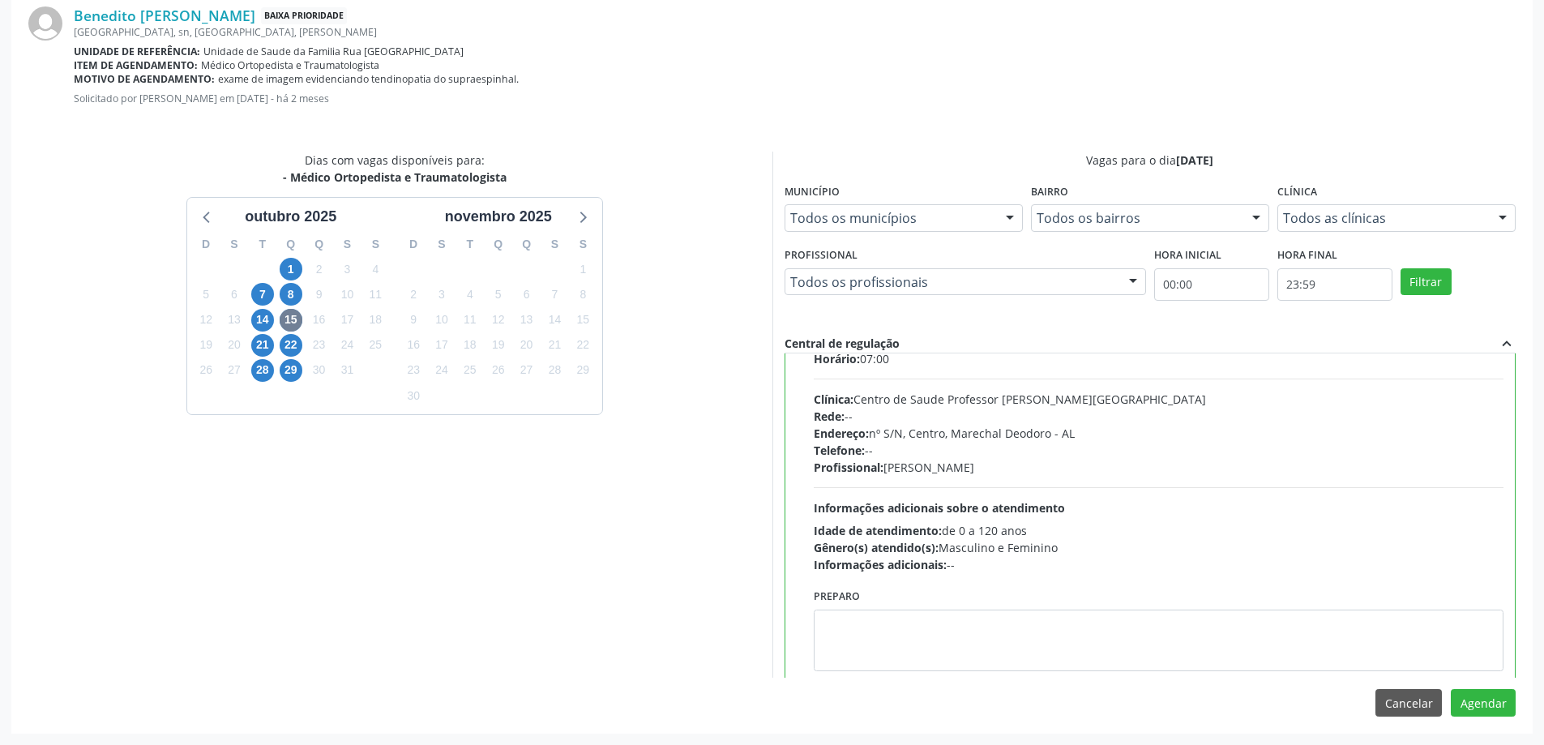
scroll to position [80, 0]
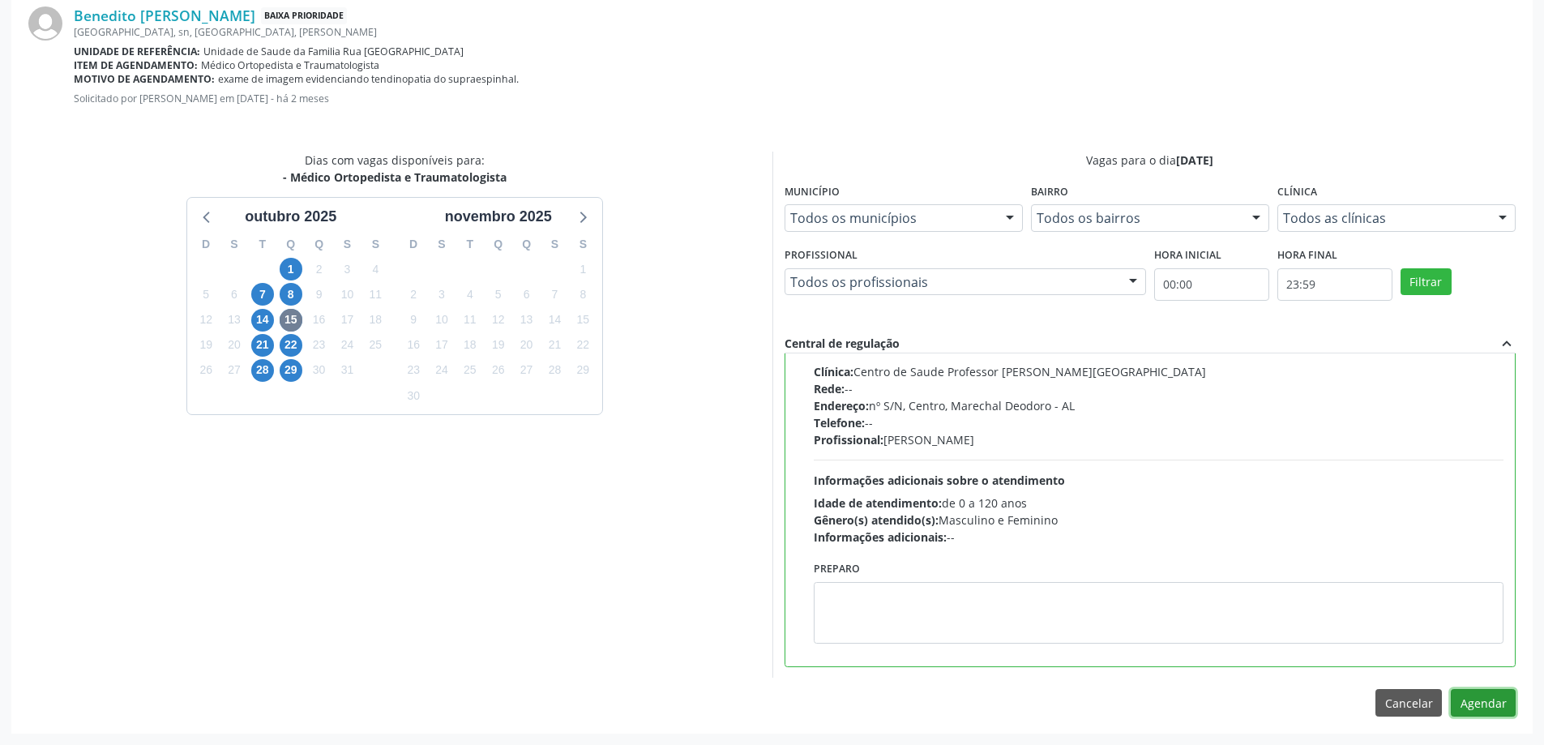
click at [1492, 699] on button "Agendar" at bounding box center [1483, 703] width 65 height 28
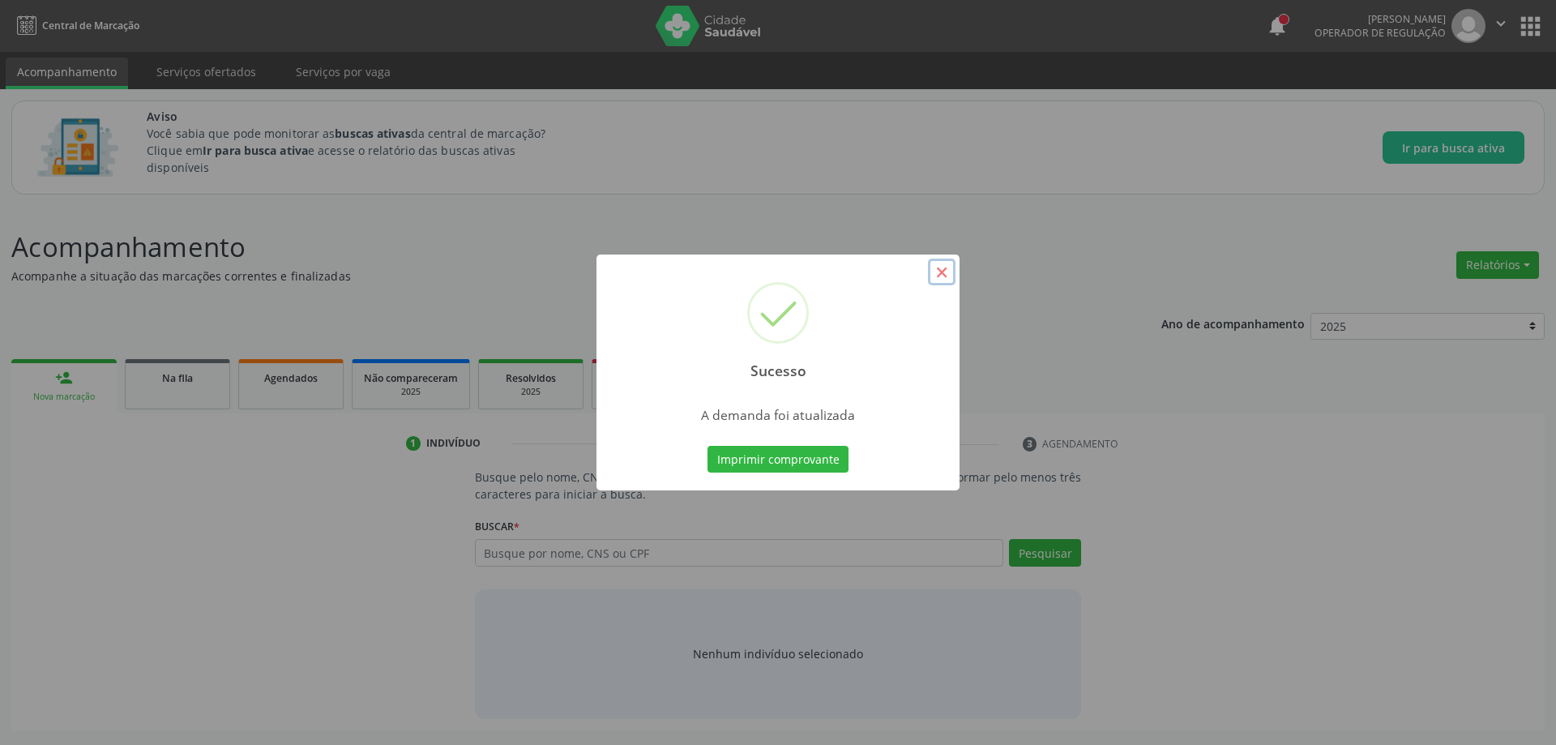
click at [929, 276] on button "×" at bounding box center [942, 273] width 28 height 28
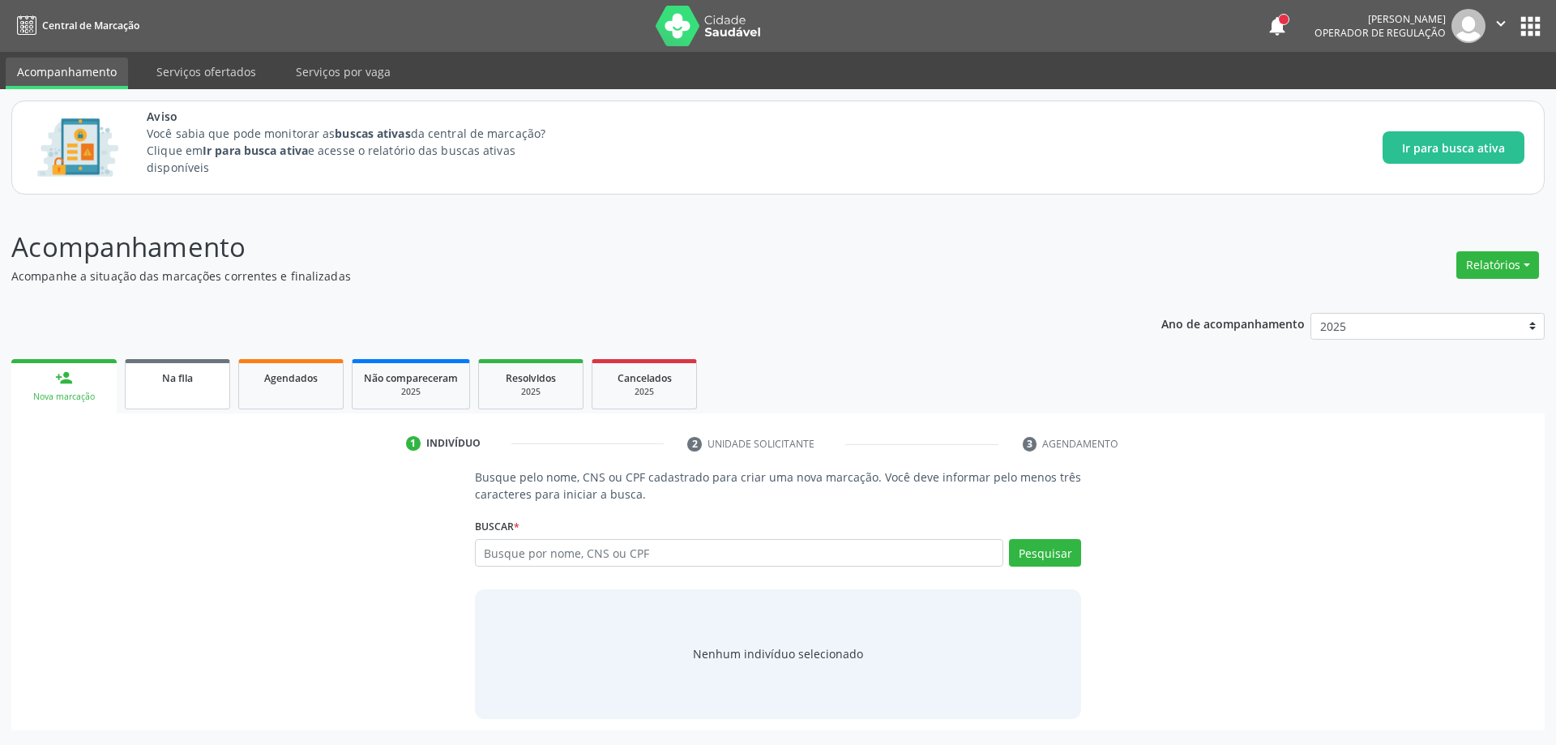
click at [151, 392] on link "Na fila" at bounding box center [177, 384] width 105 height 50
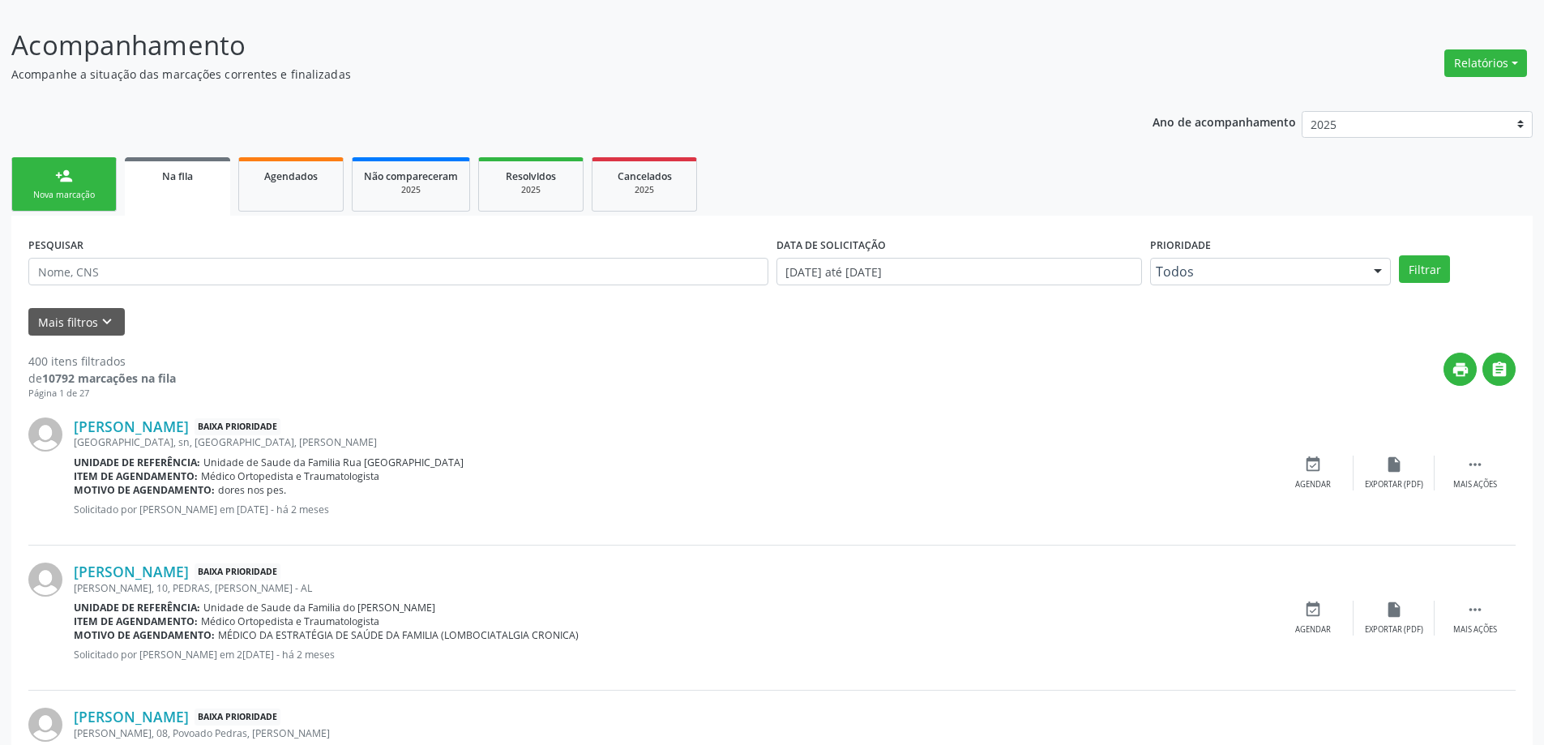
scroll to position [243, 0]
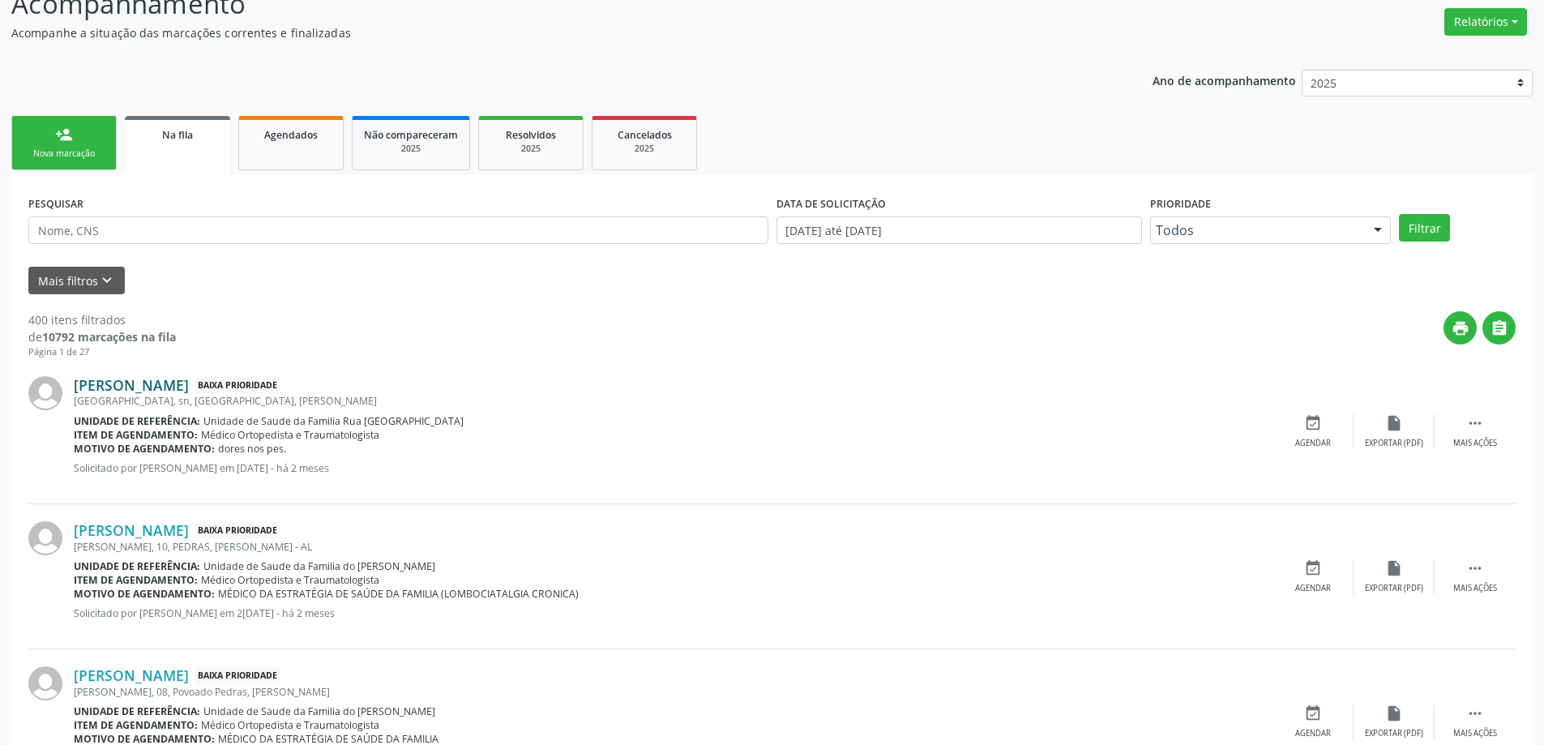
click at [123, 384] on link "Vania Costa da Silva Santos" at bounding box center [131, 385] width 115 height 18
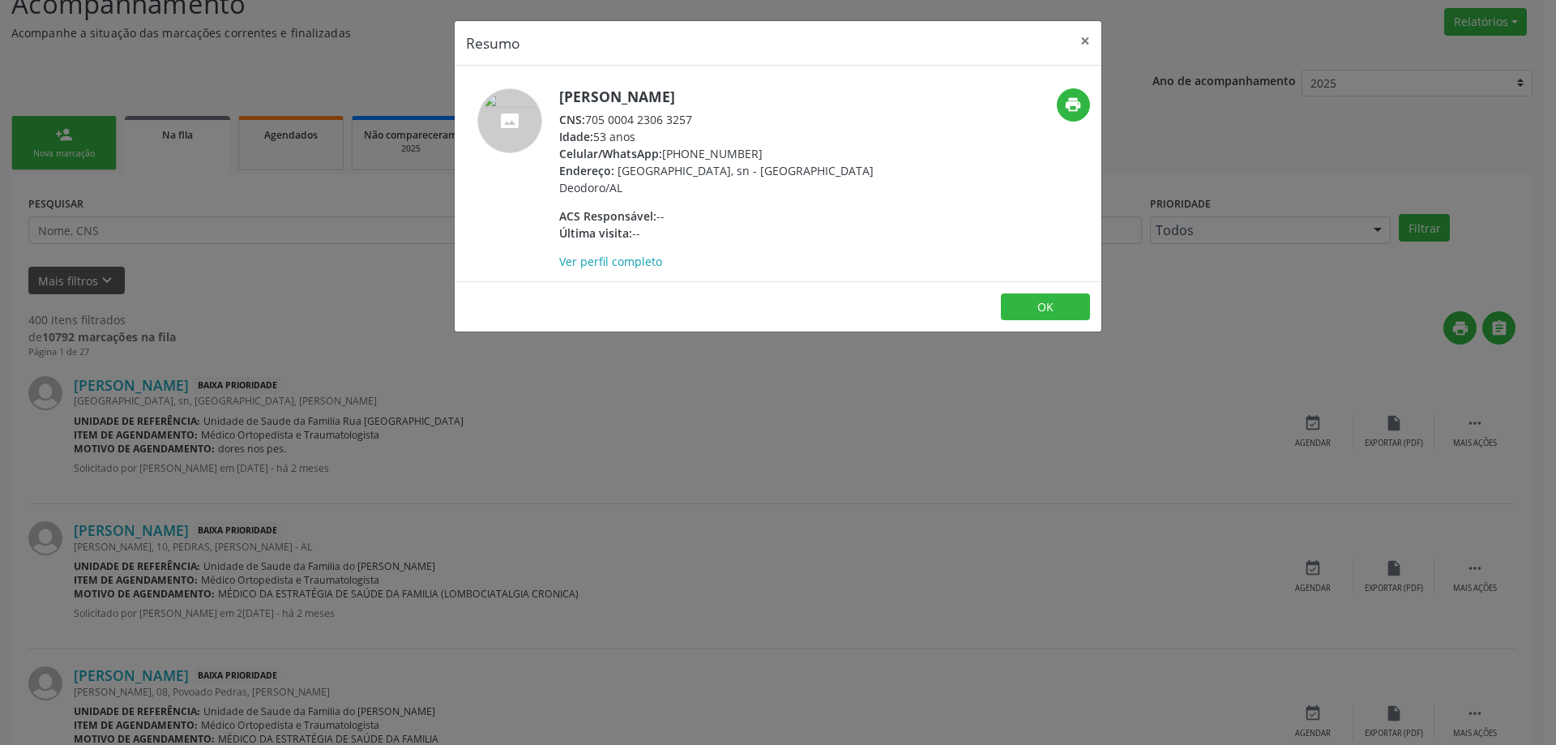
drag, startPoint x: 697, startPoint y: 118, endPoint x: 590, endPoint y: 120, distance: 107.0
click at [590, 120] on div "CNS: 705 0004 2306 3257" at bounding box center [716, 119] width 315 height 17
click at [1080, 40] on button "×" at bounding box center [1085, 41] width 32 height 40
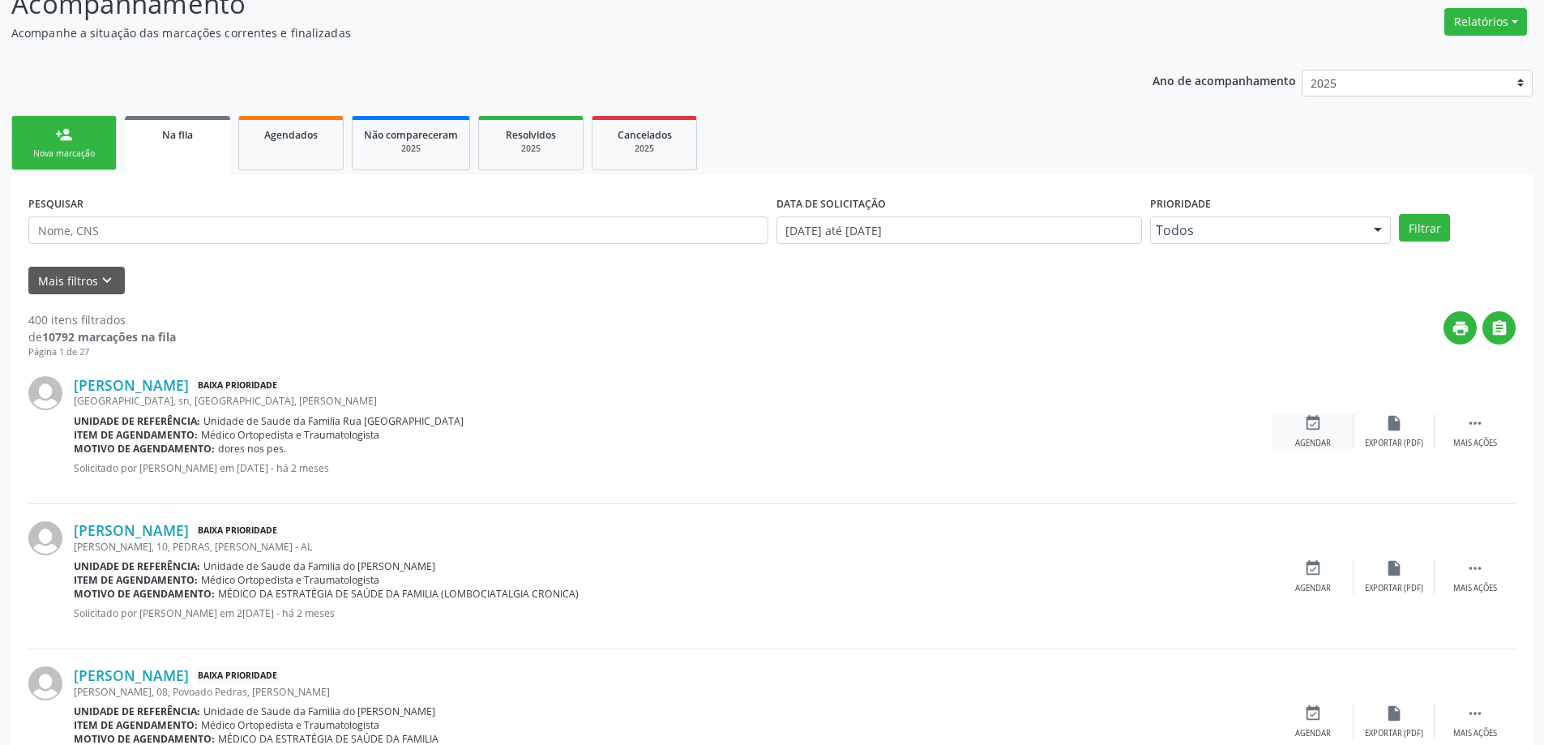
click at [1313, 431] on icon "event_available" at bounding box center [1313, 423] width 18 height 18
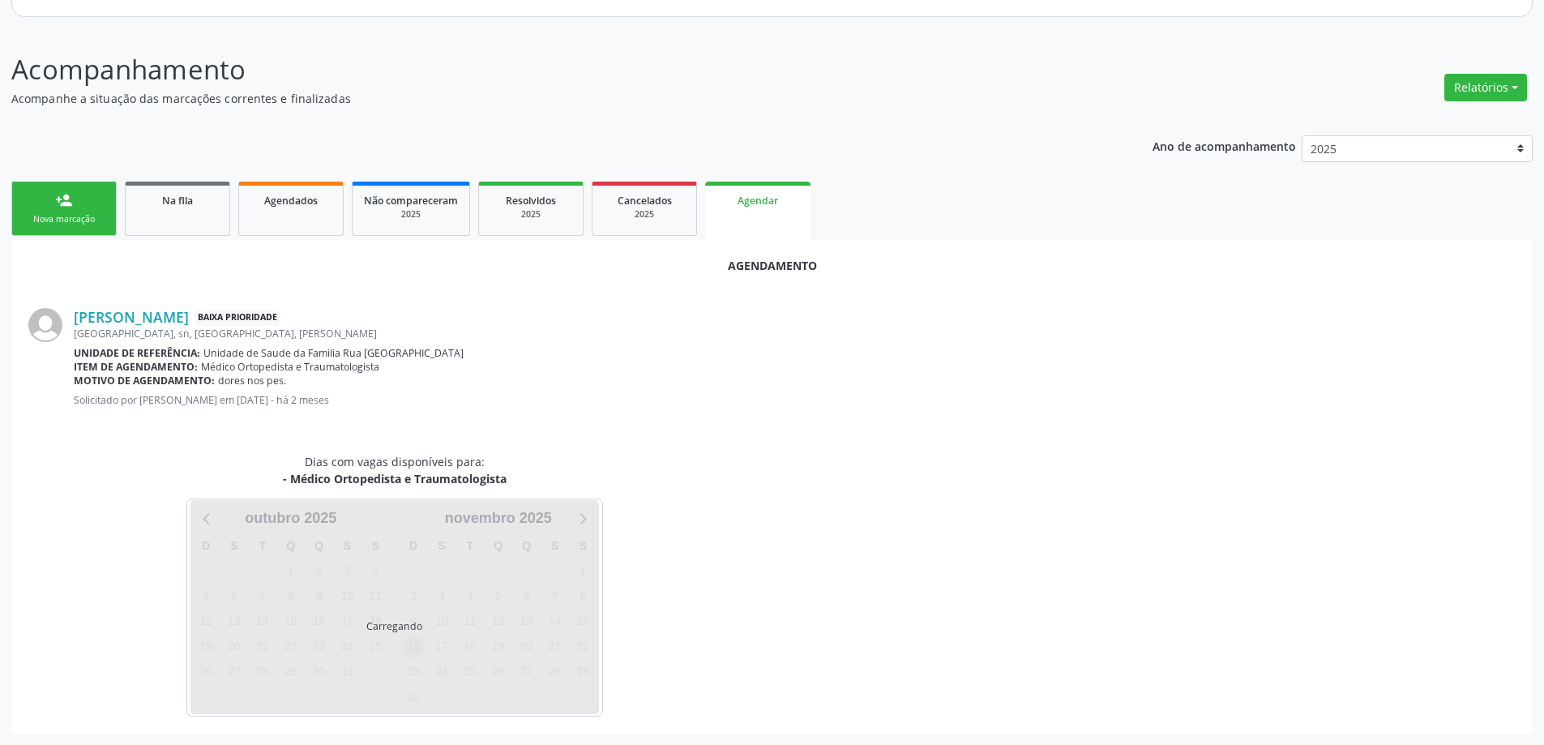
scroll to position [216, 0]
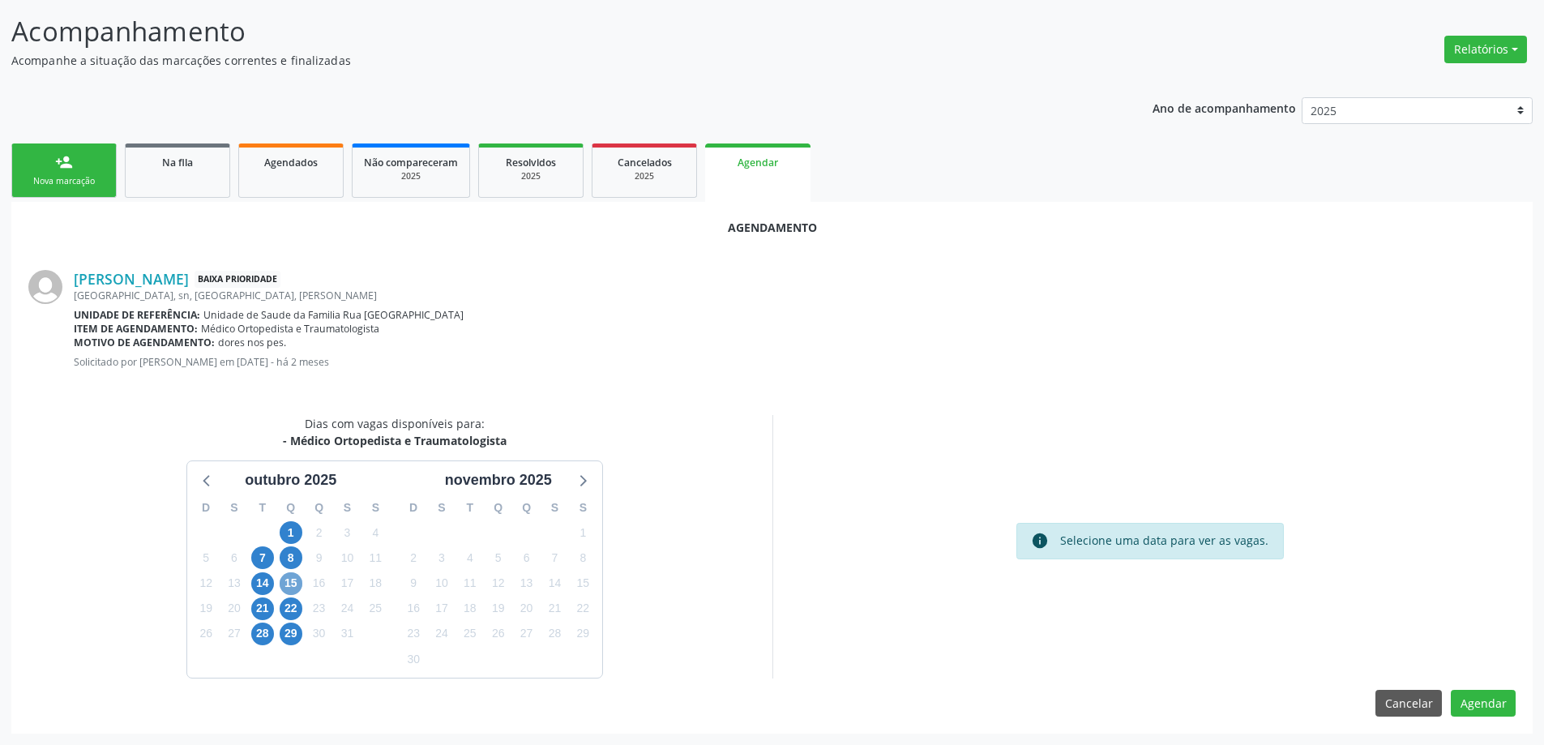
click at [294, 589] on span "15" at bounding box center [291, 583] width 23 height 23
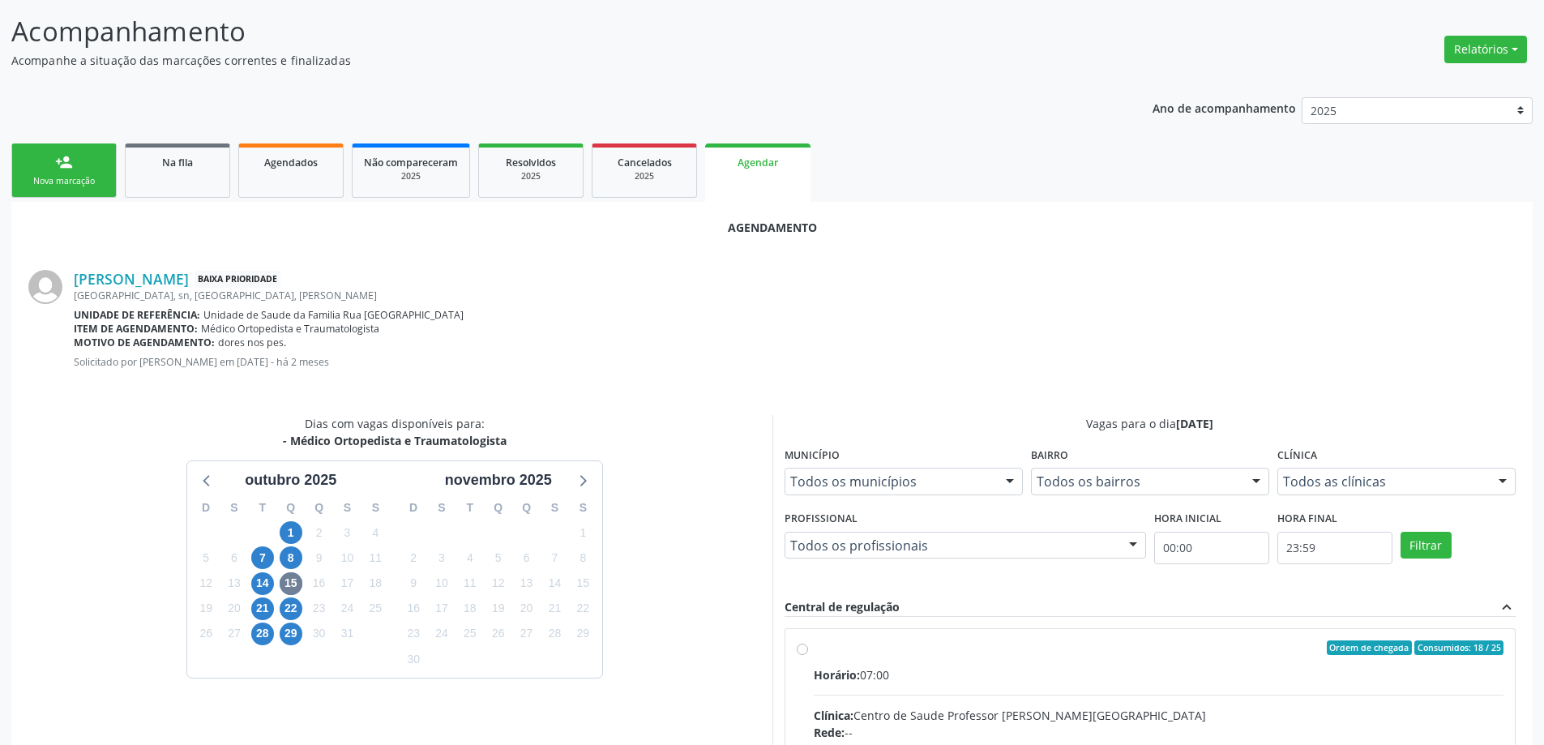
click at [806, 650] on input "Ordem de chegada Consumidos: 18 / 25 Horário: 07:00 Clínica: Centro de Saude Pr…" at bounding box center [802, 647] width 11 height 15
radio input "true"
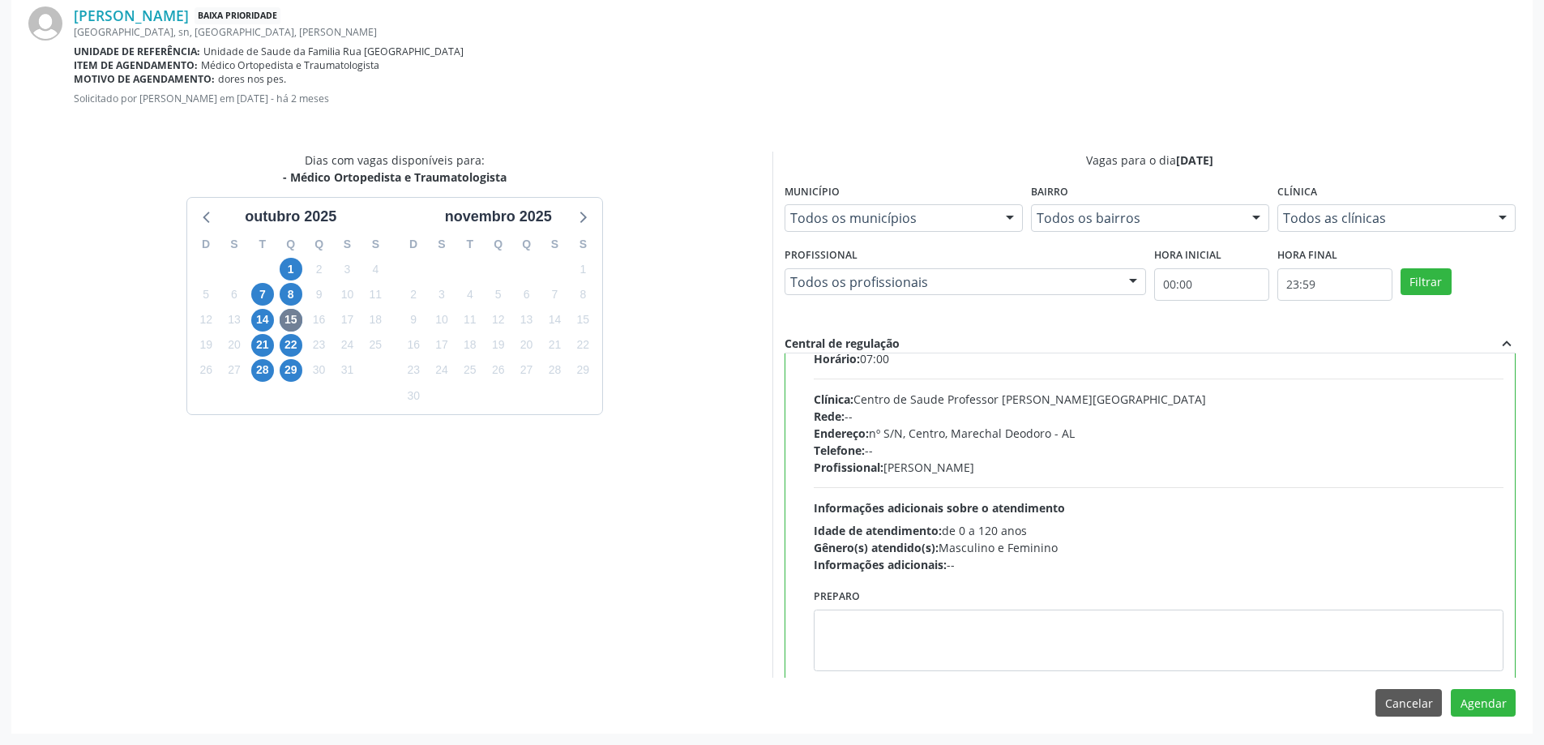
scroll to position [80, 0]
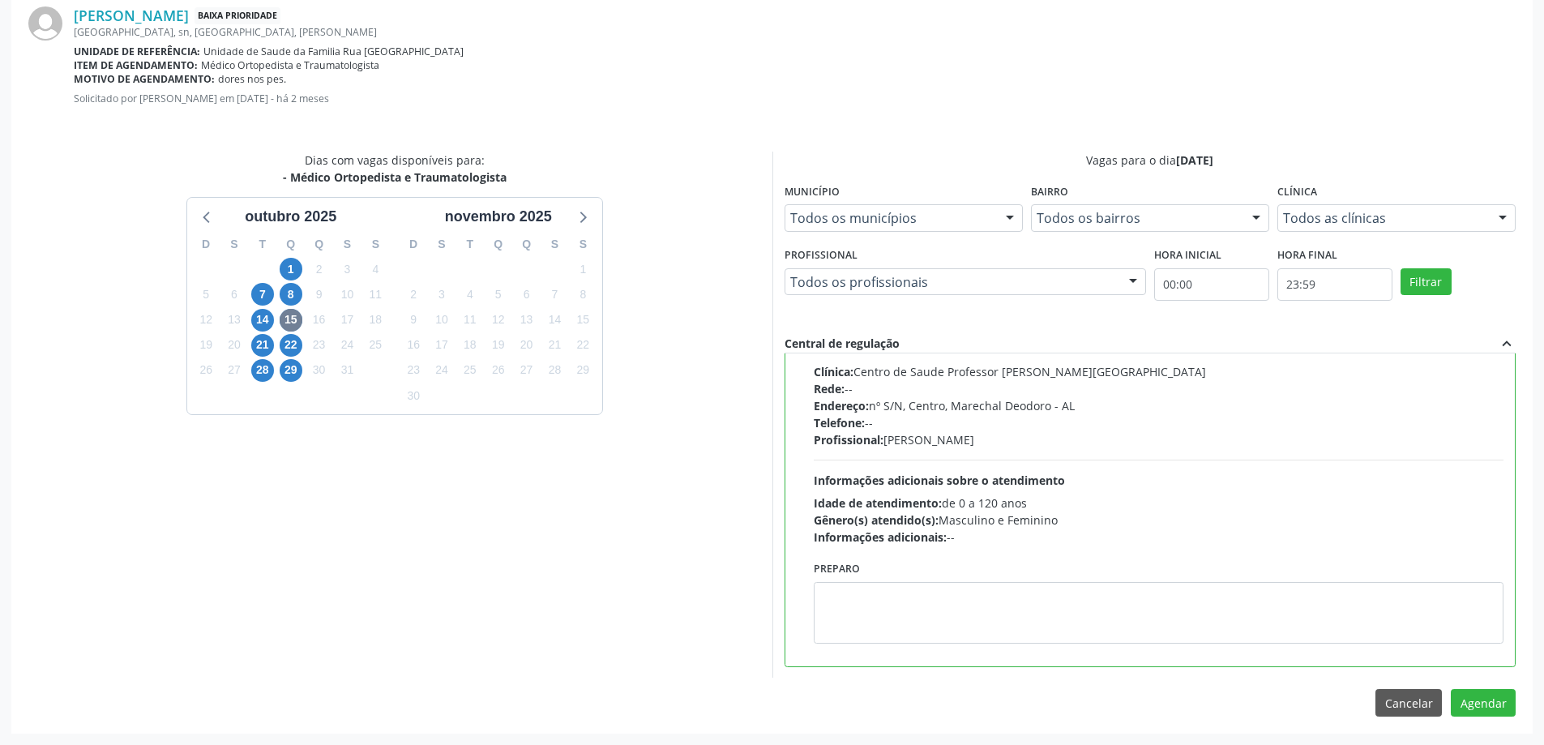
click at [1521, 708] on div "Agendamento Vania Costa da Silva Santos Baixa Prioridade RUA NOVA, sn, Massague…" at bounding box center [771, 335] width 1521 height 794
click at [1498, 706] on button "Agendar" at bounding box center [1483, 703] width 65 height 28
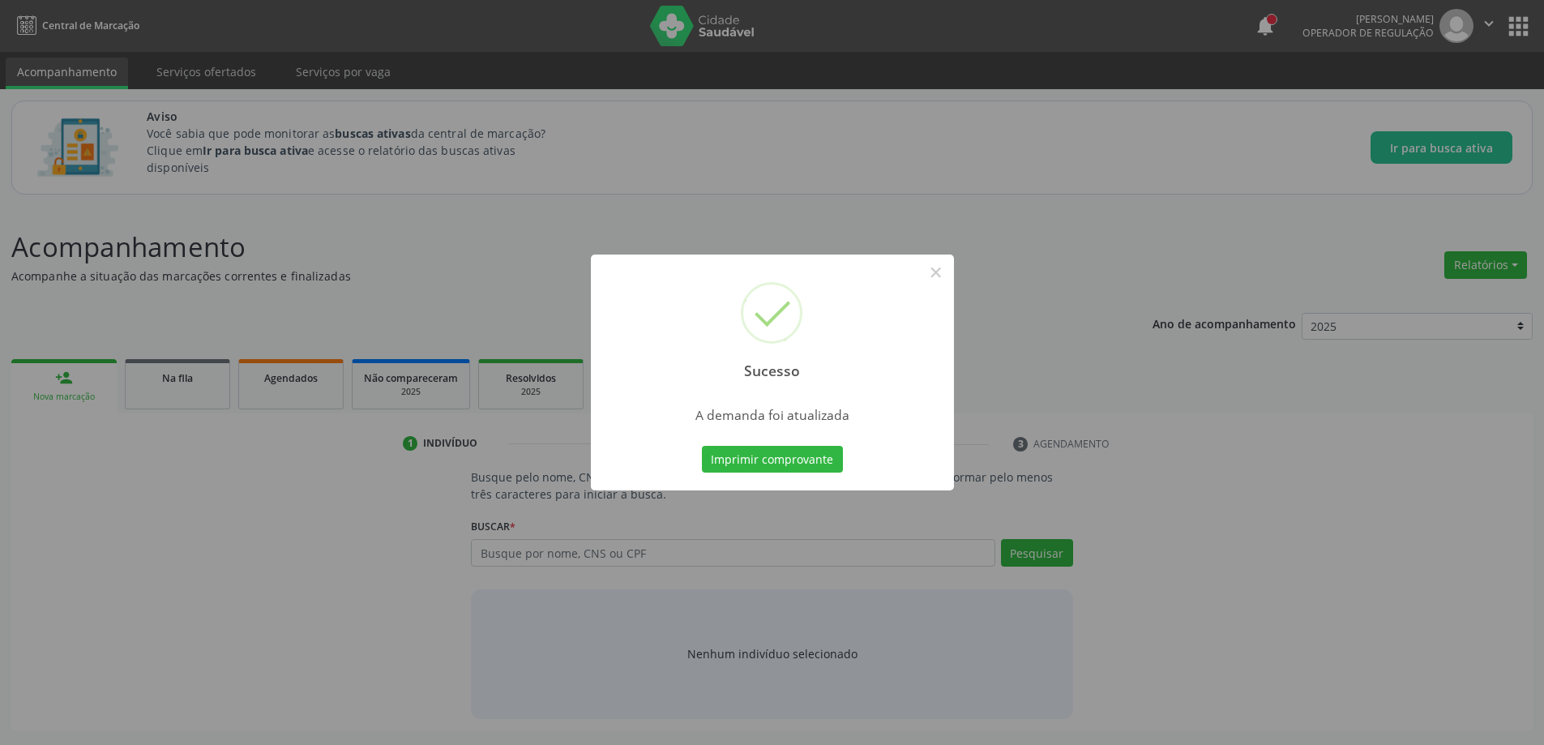
scroll to position [0, 0]
click at [940, 279] on button "×" at bounding box center [942, 273] width 28 height 28
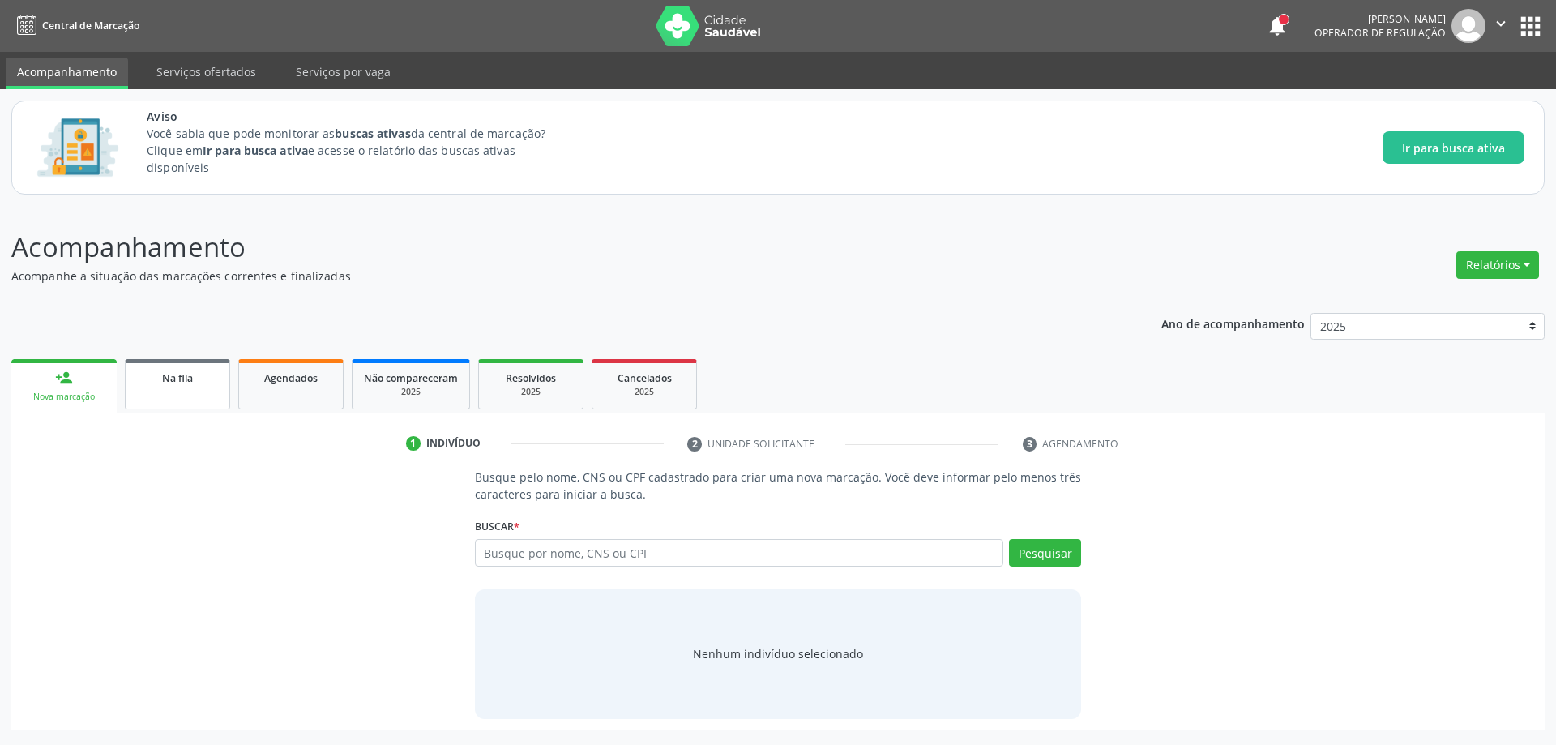
click at [135, 396] on link "Na fila" at bounding box center [177, 384] width 105 height 50
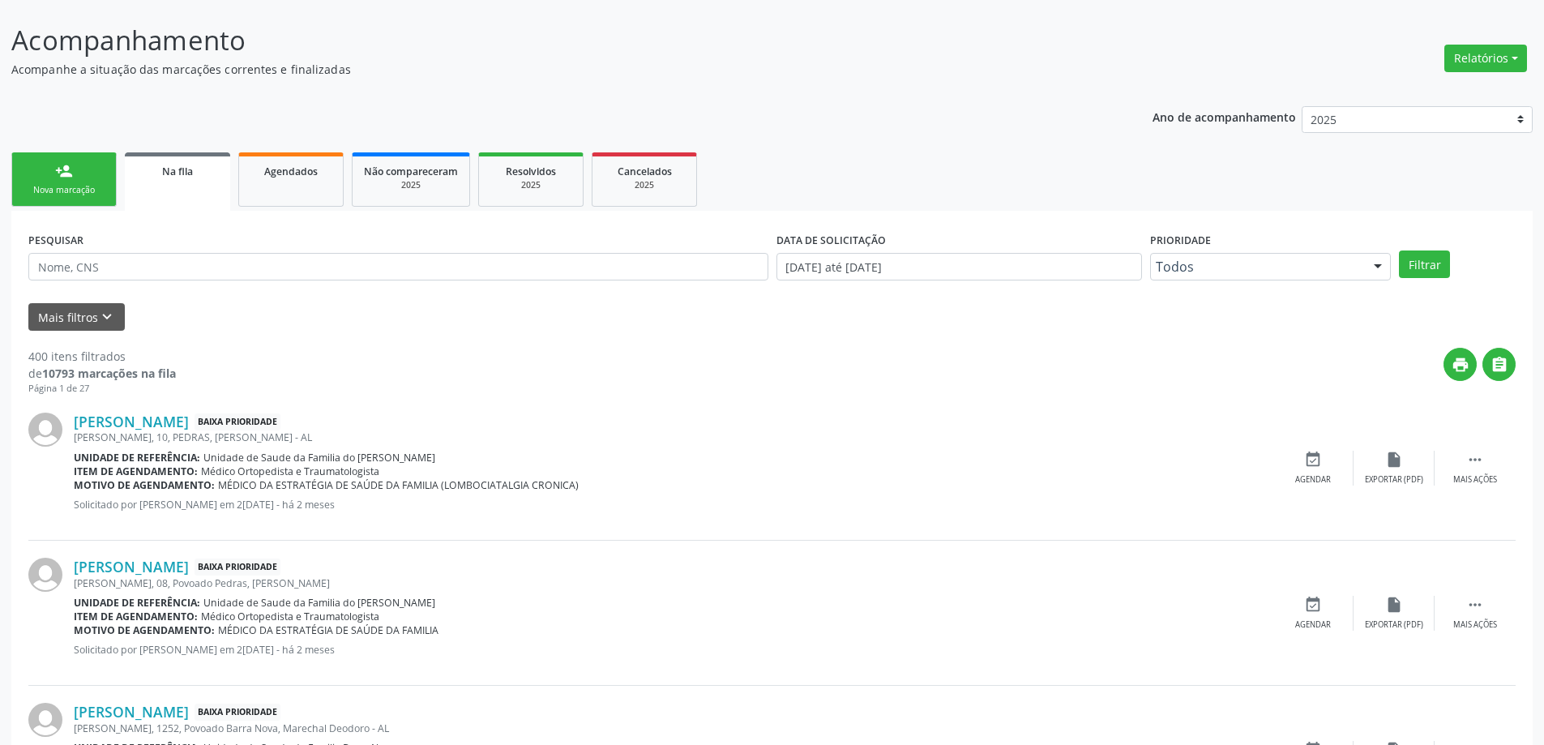
scroll to position [243, 0]
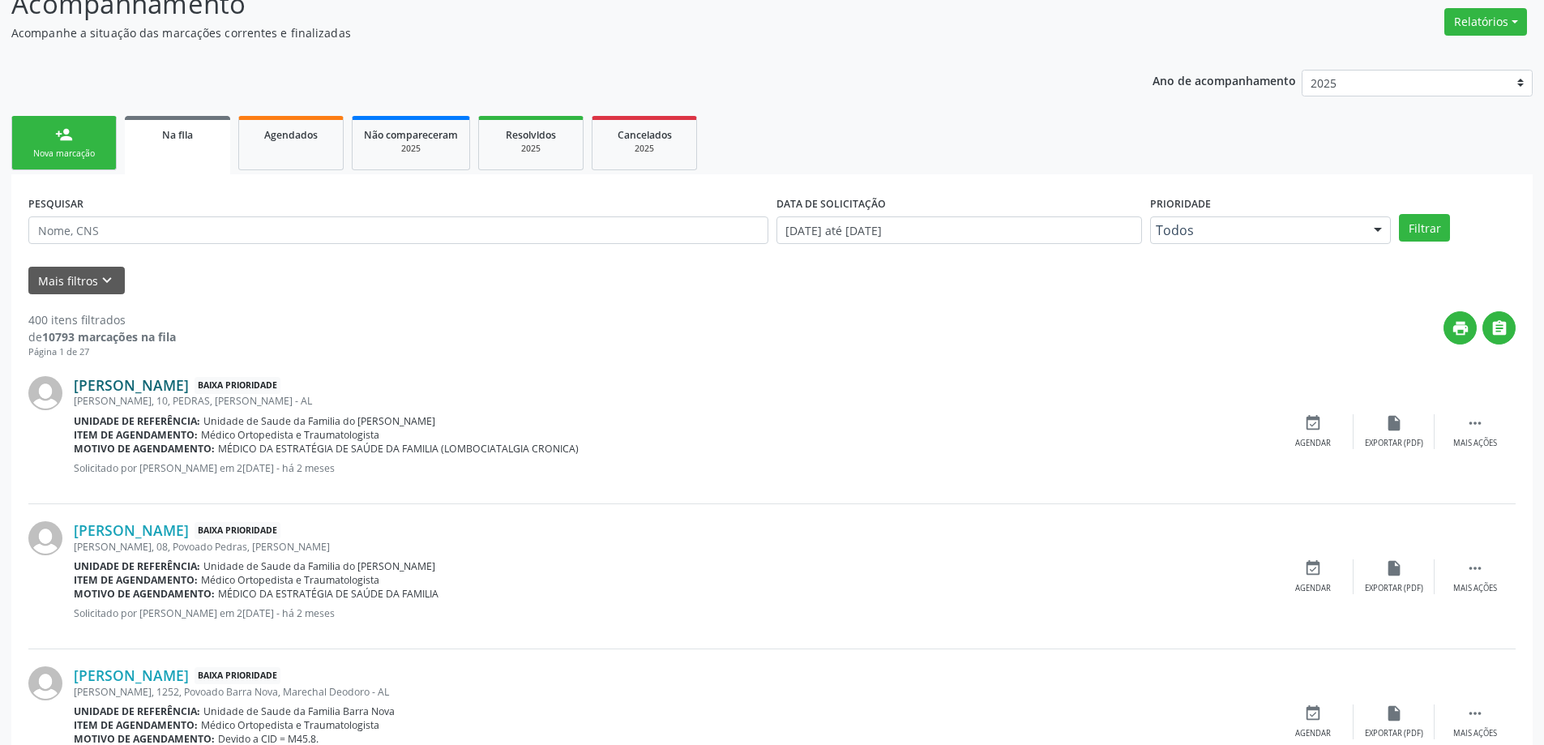
click at [189, 390] on link "Alda Luiza da Silva Melo" at bounding box center [131, 385] width 115 height 18
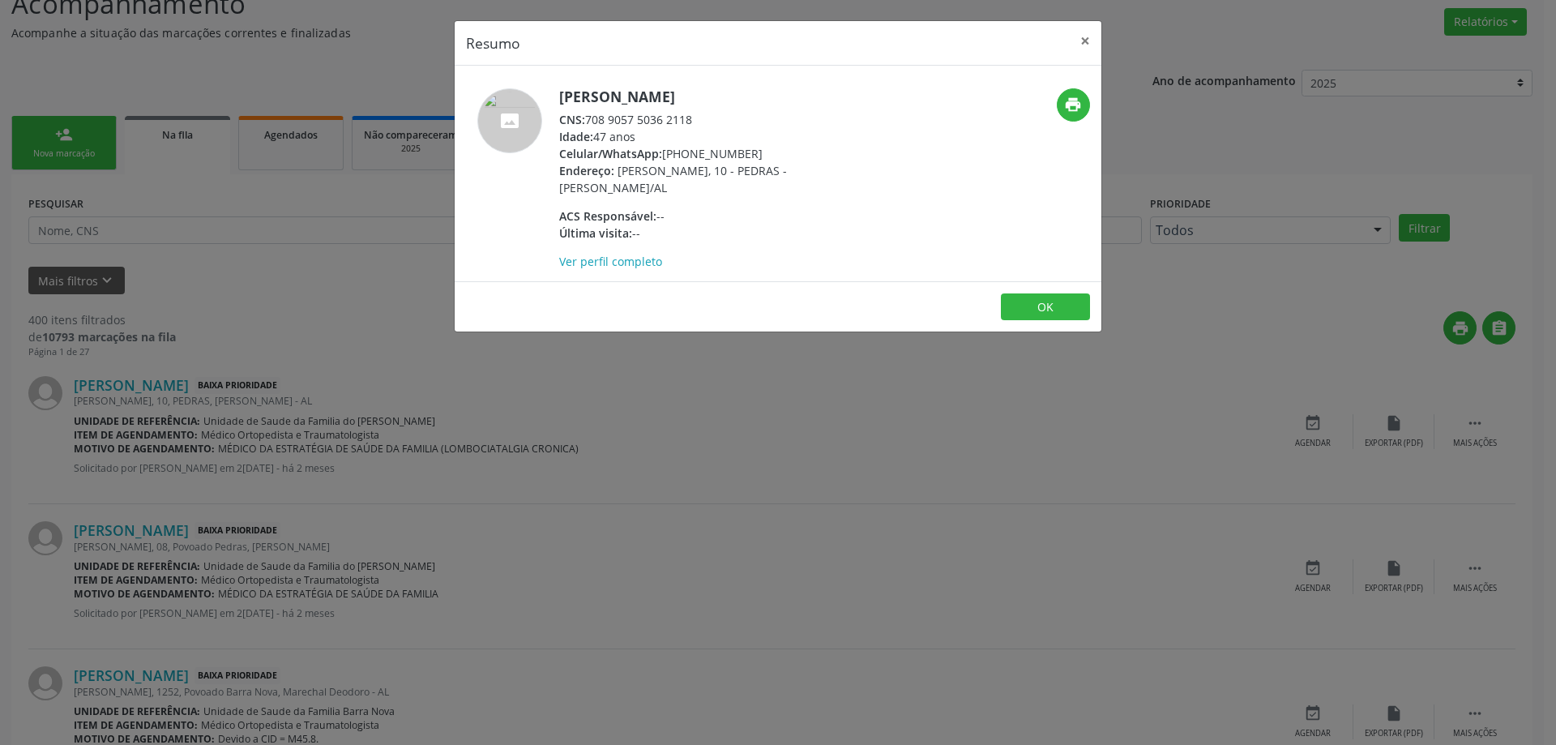
drag, startPoint x: 698, startPoint y: 122, endPoint x: 584, endPoint y: 122, distance: 113.5
click at [584, 122] on div "CNS: 708 9057 5036 2118" at bounding box center [716, 119] width 315 height 17
click at [1083, 45] on button "×" at bounding box center [1085, 41] width 32 height 40
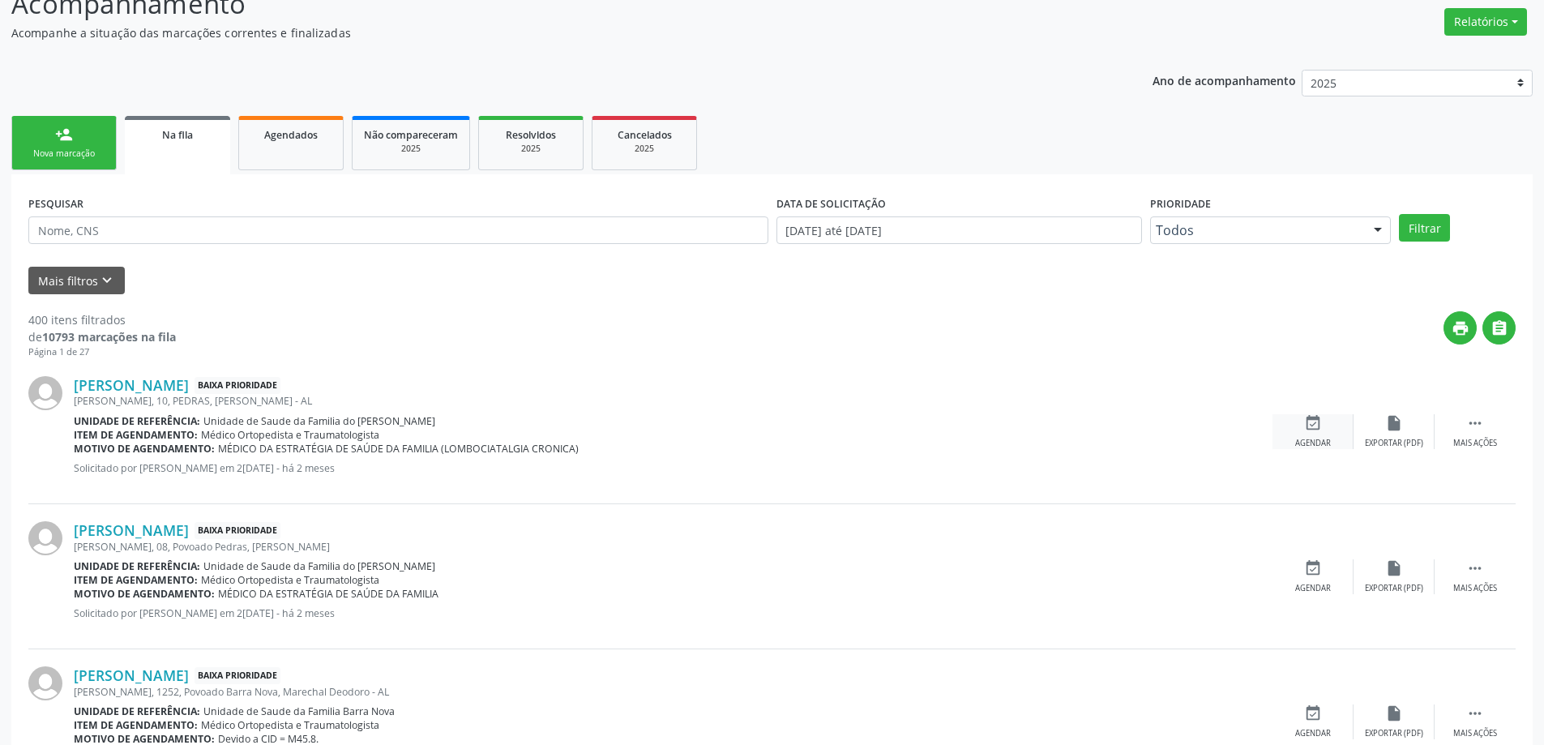
click at [1320, 433] on div "event_available Agendar" at bounding box center [1313, 431] width 81 height 35
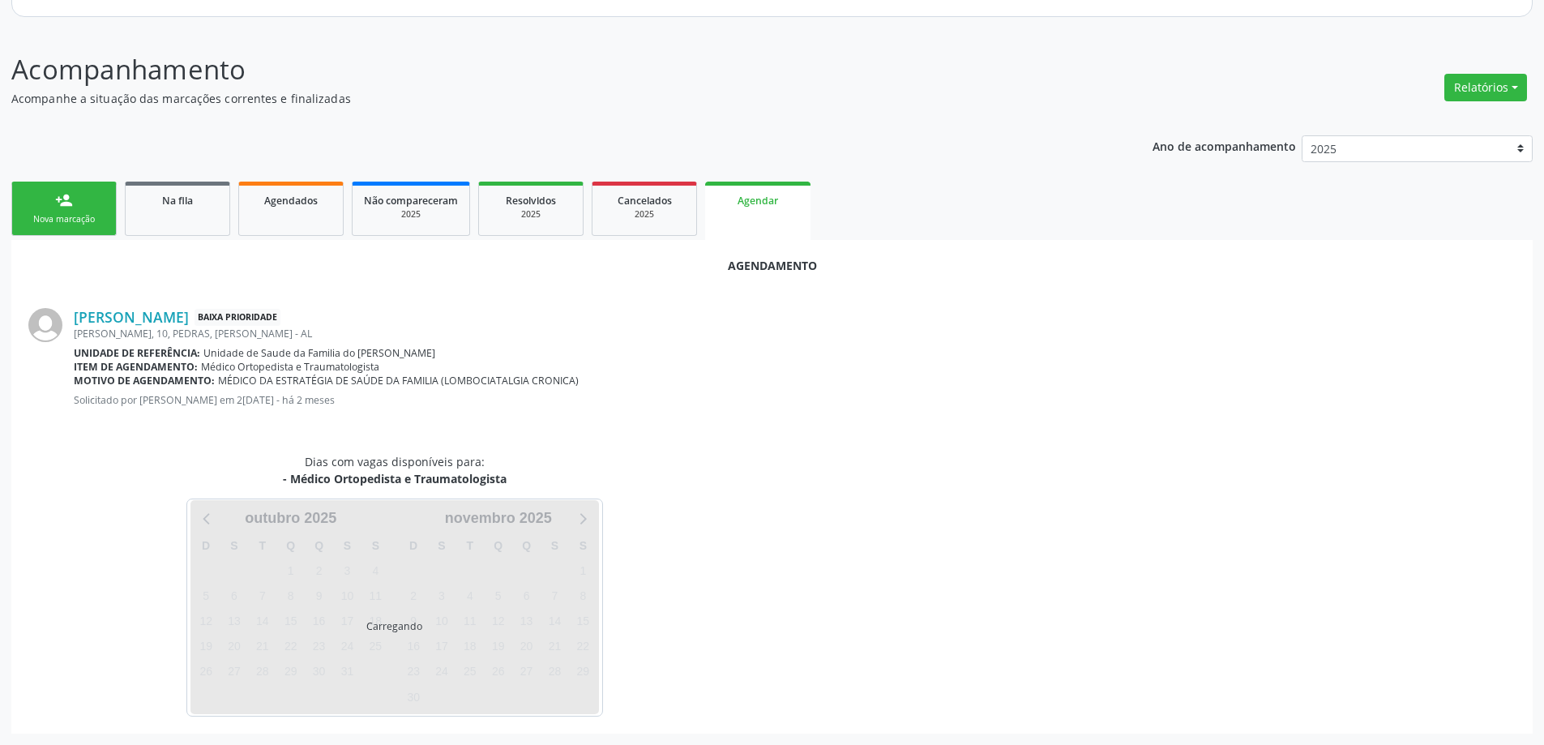
scroll to position [216, 0]
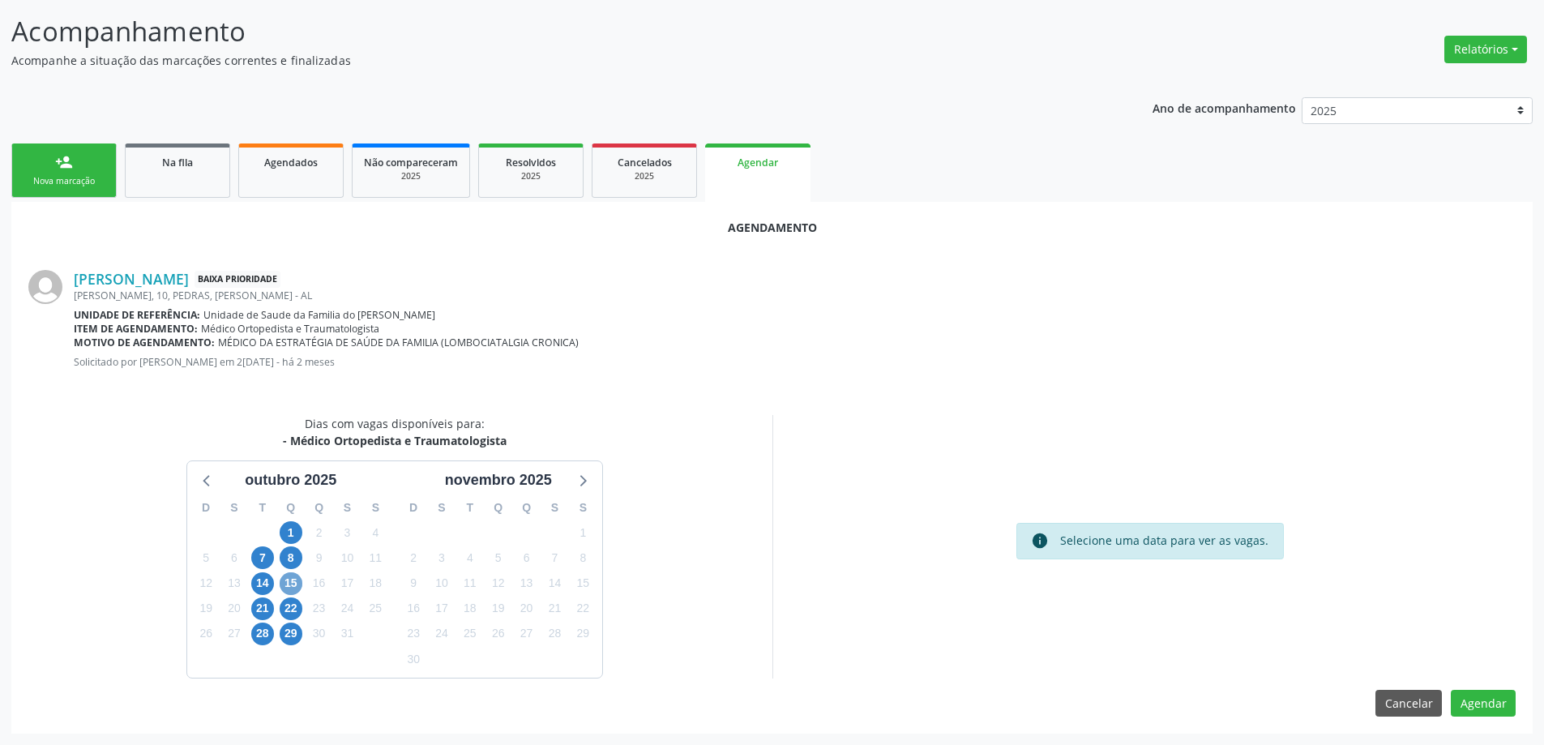
click at [284, 588] on span "15" at bounding box center [291, 583] width 23 height 23
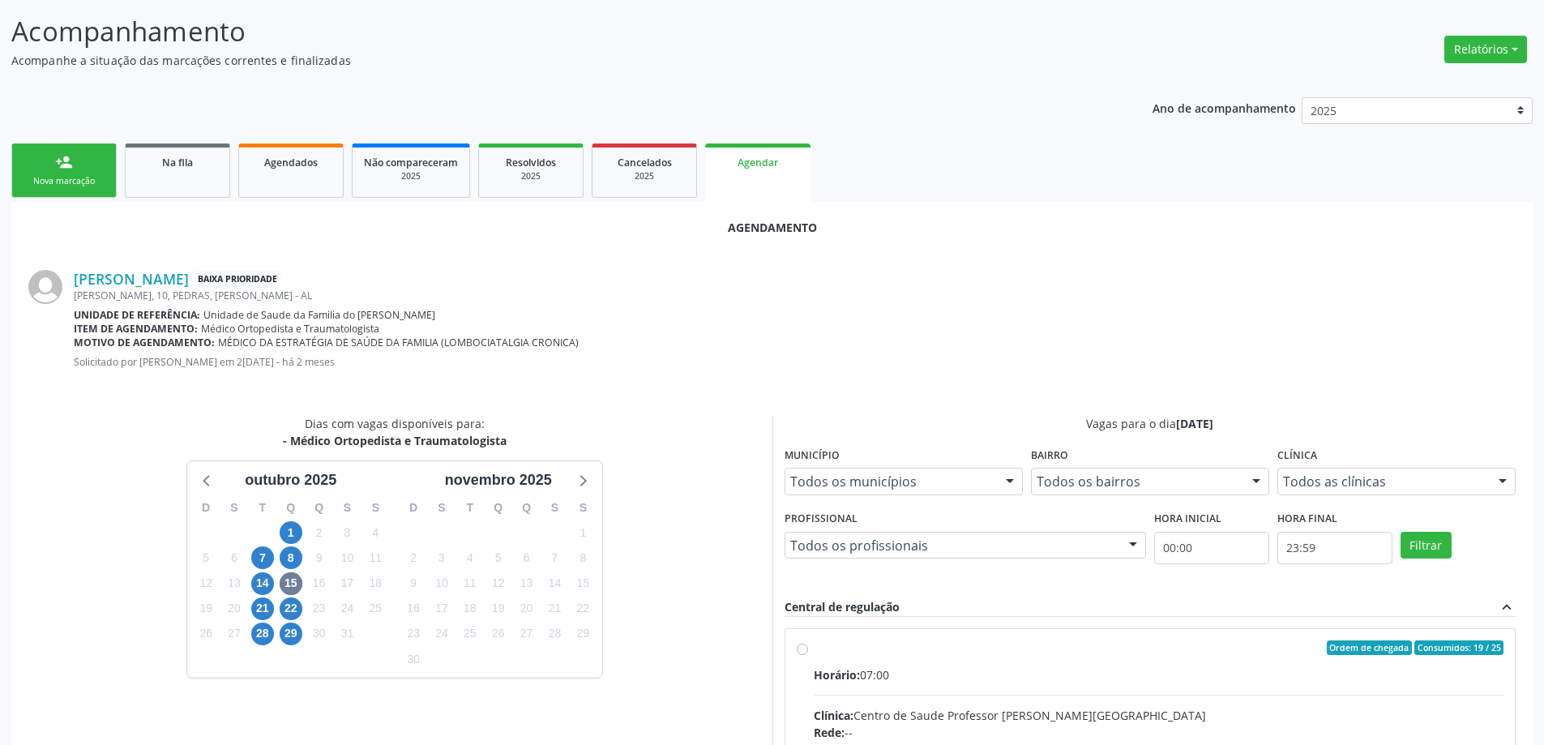
click at [802, 652] on input "Ordem de chegada Consumidos: 19 / 25 Horário: 07:00 Clínica: Centro de Saude Pr…" at bounding box center [802, 647] width 11 height 15
radio input "true"
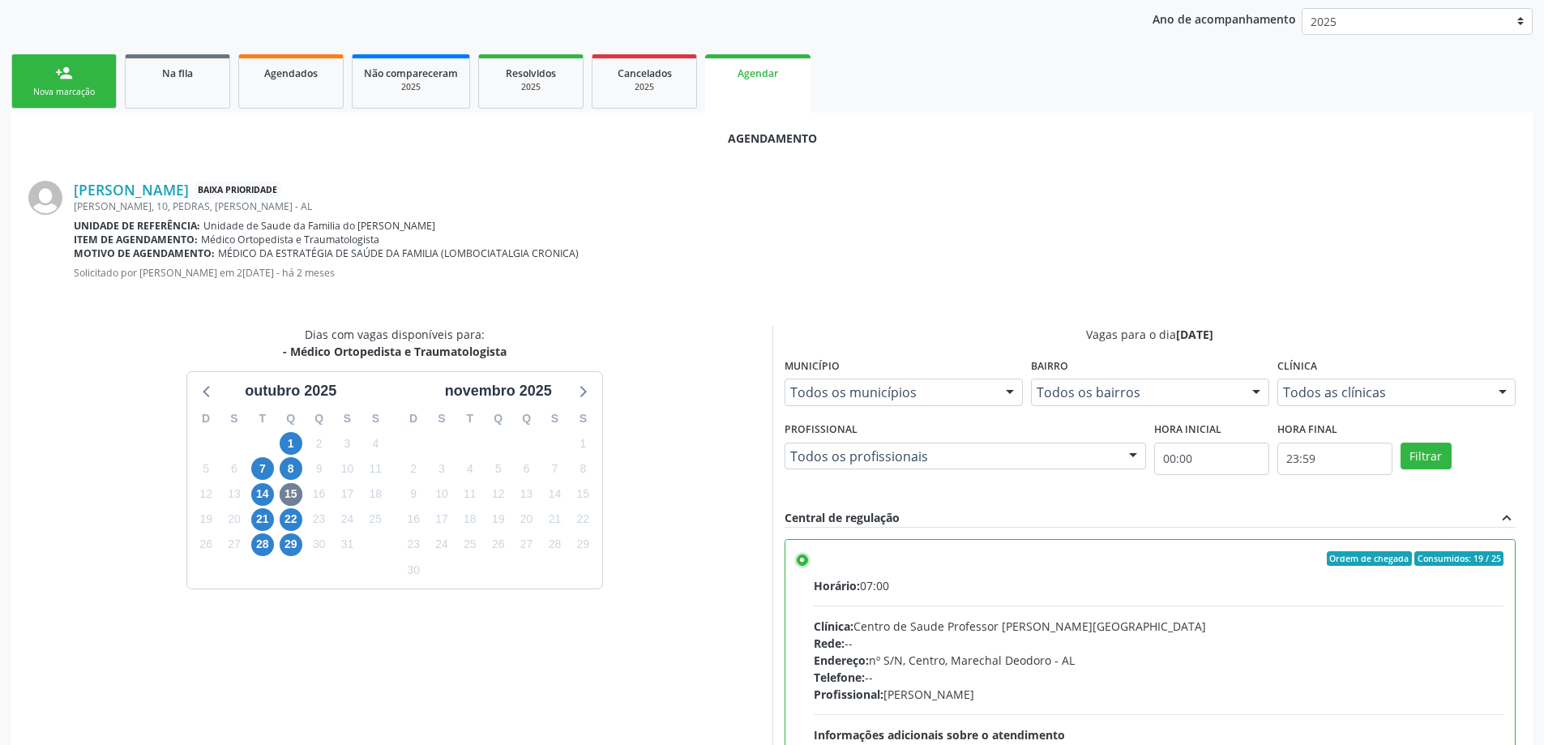
scroll to position [479, 0]
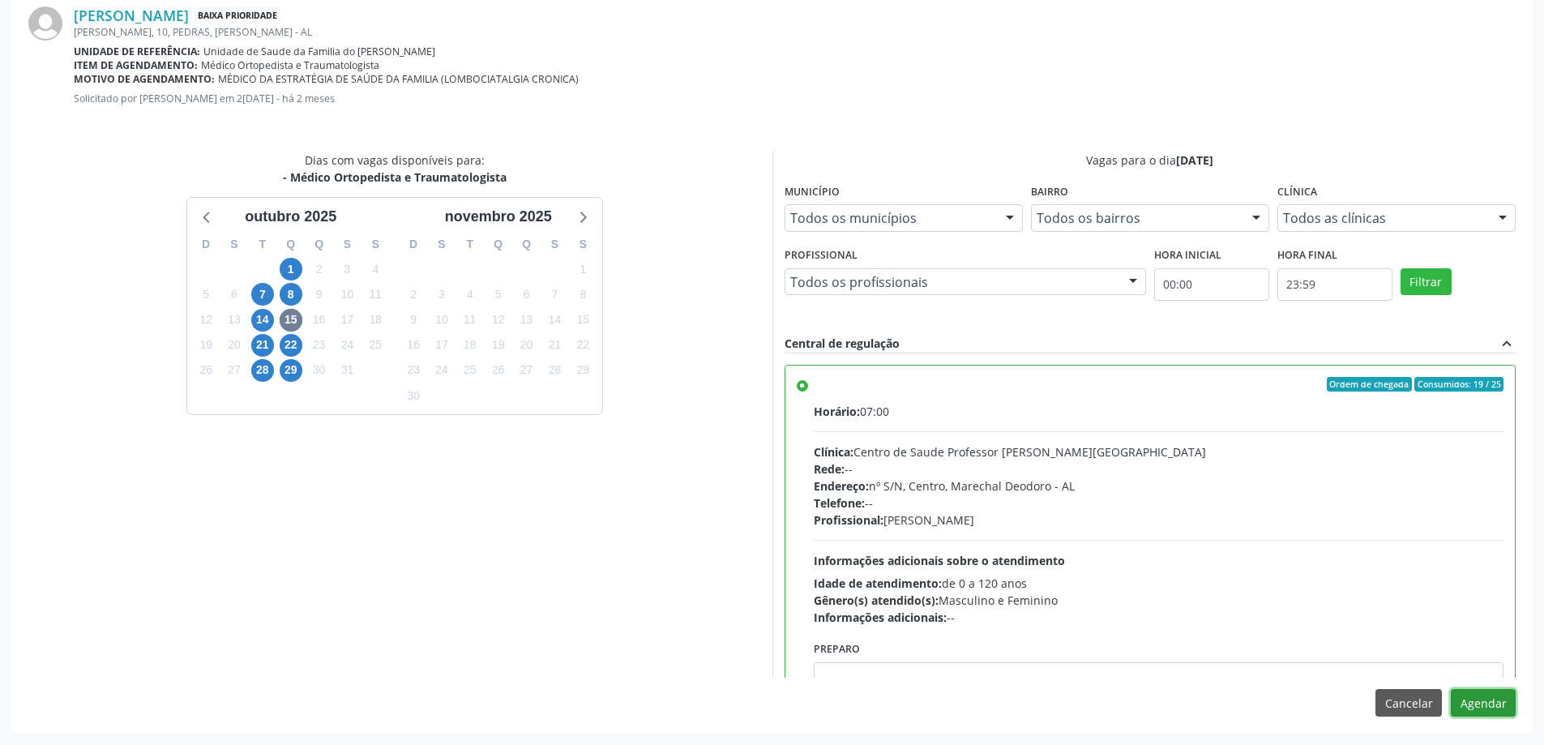
click at [1487, 702] on button "Agendar" at bounding box center [1483, 703] width 65 height 28
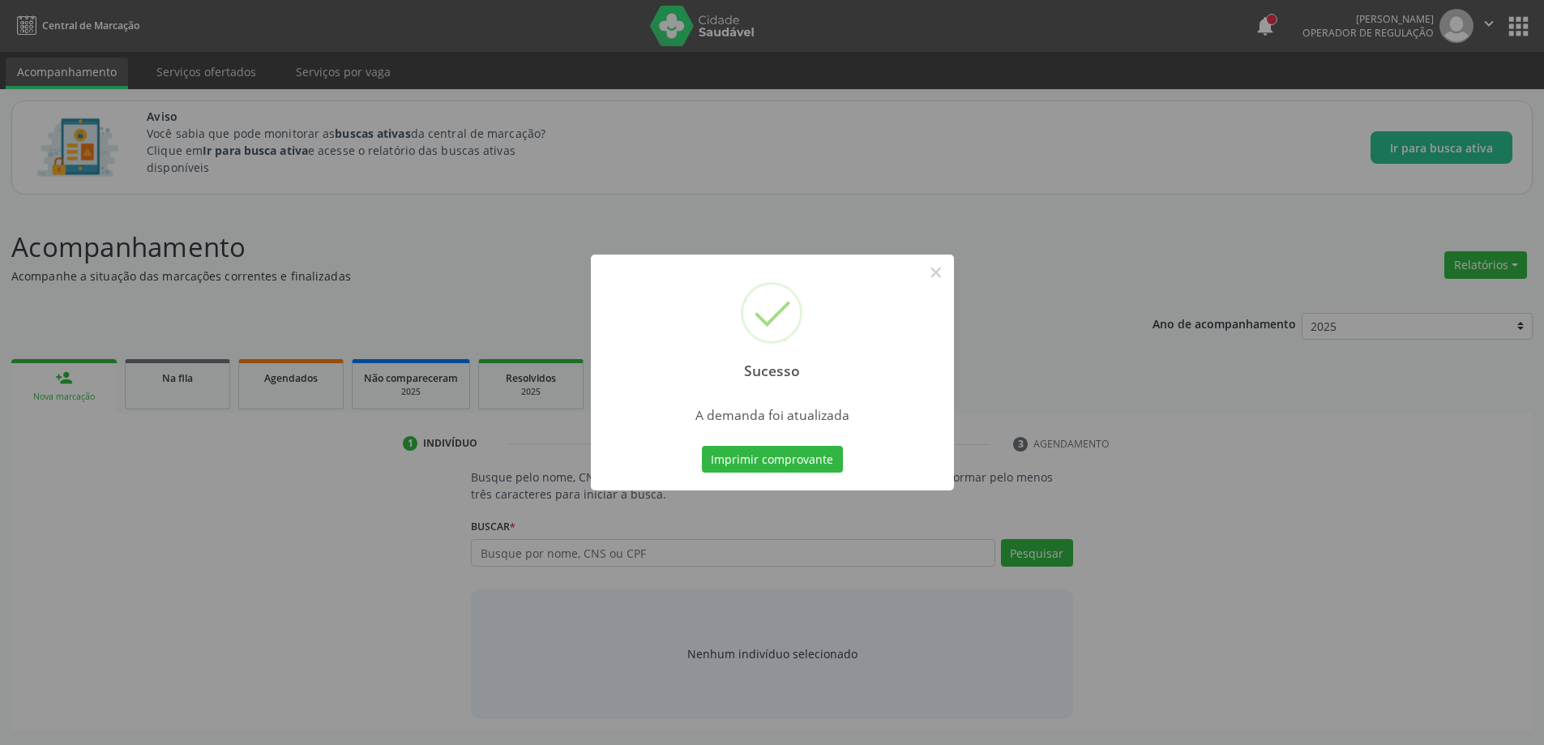
scroll to position [0, 0]
click at [948, 269] on button "×" at bounding box center [942, 273] width 28 height 28
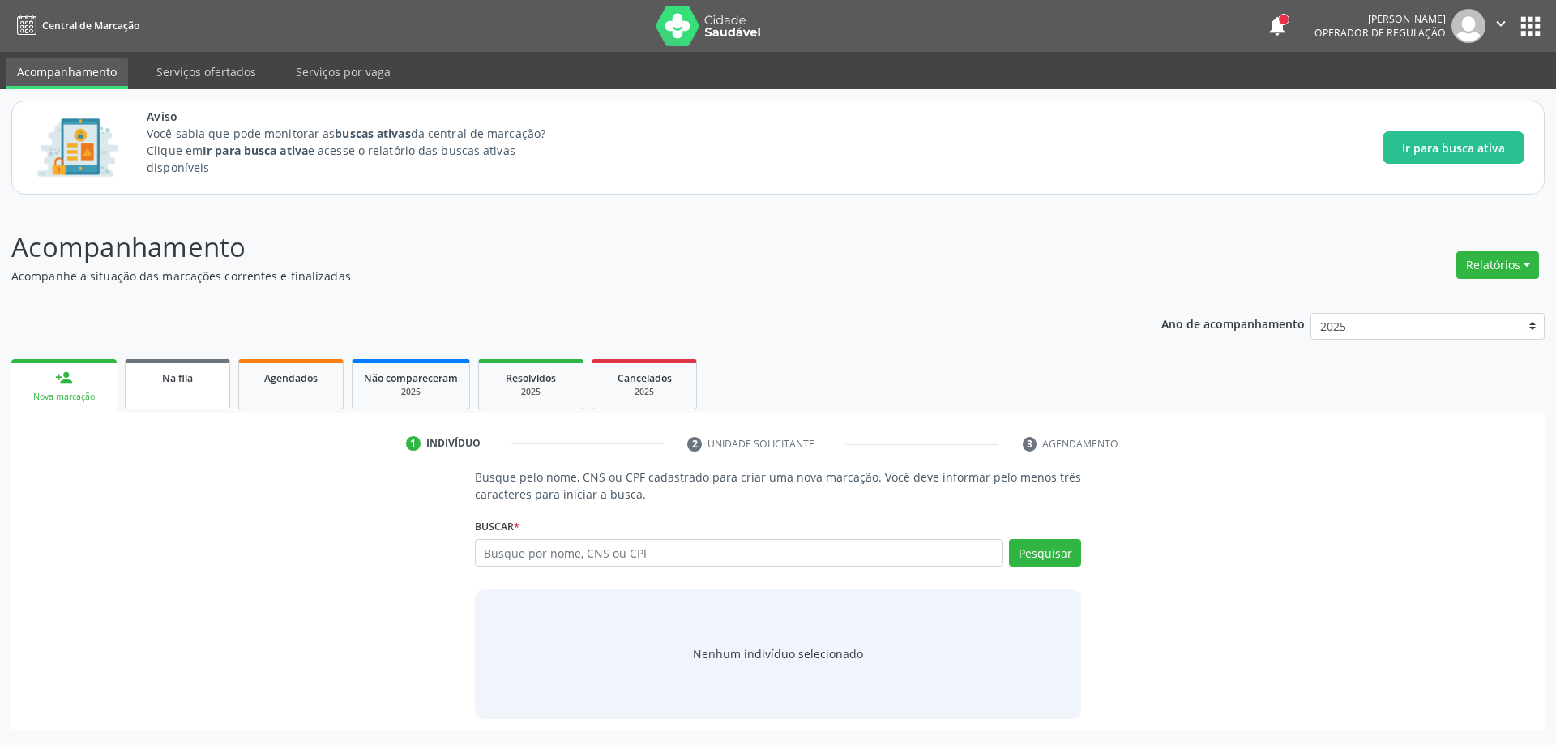
click at [165, 380] on span "Na fila" at bounding box center [177, 378] width 31 height 14
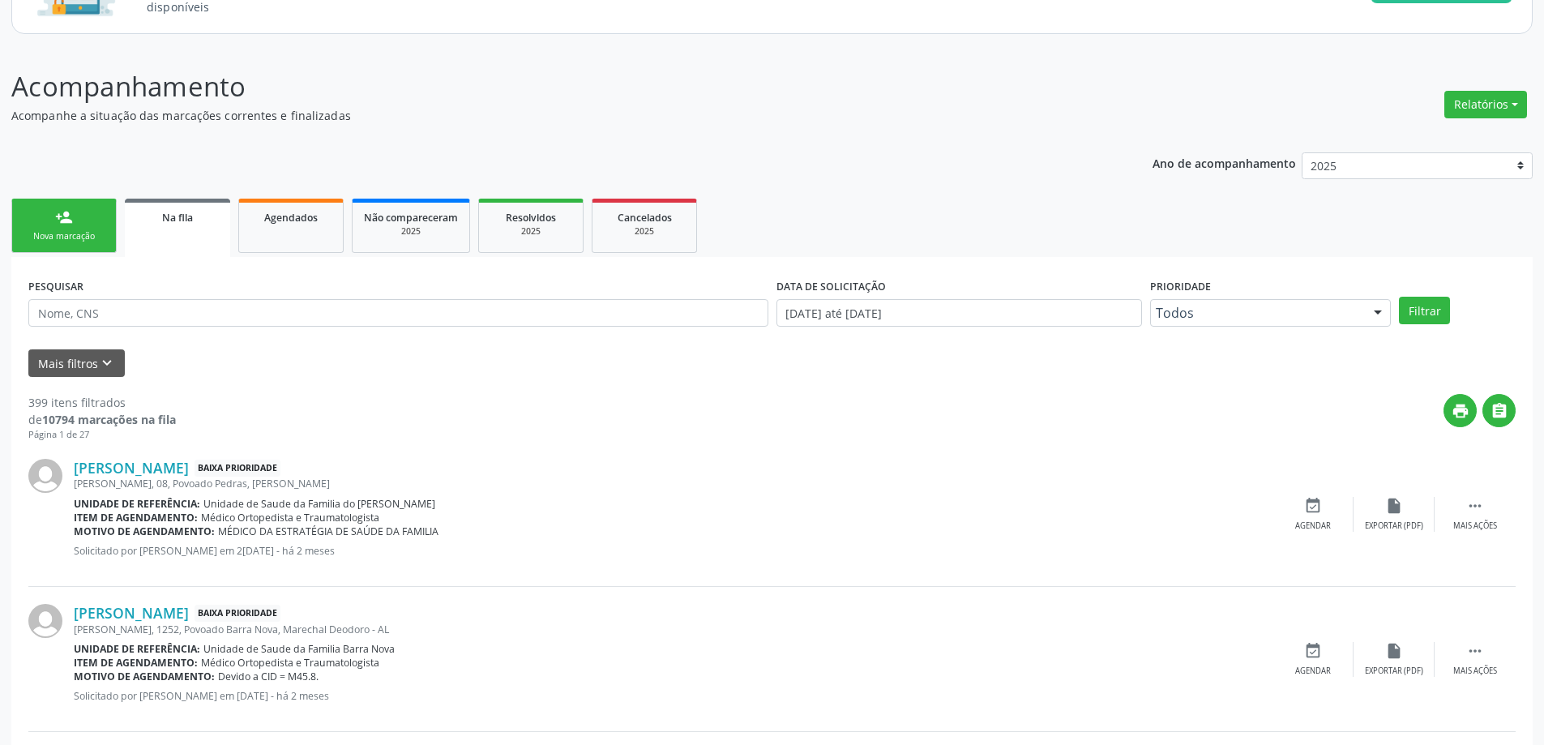
scroll to position [162, 0]
click at [139, 459] on link "Isaac Emanuel Barbosa Correira" at bounding box center [131, 466] width 115 height 18
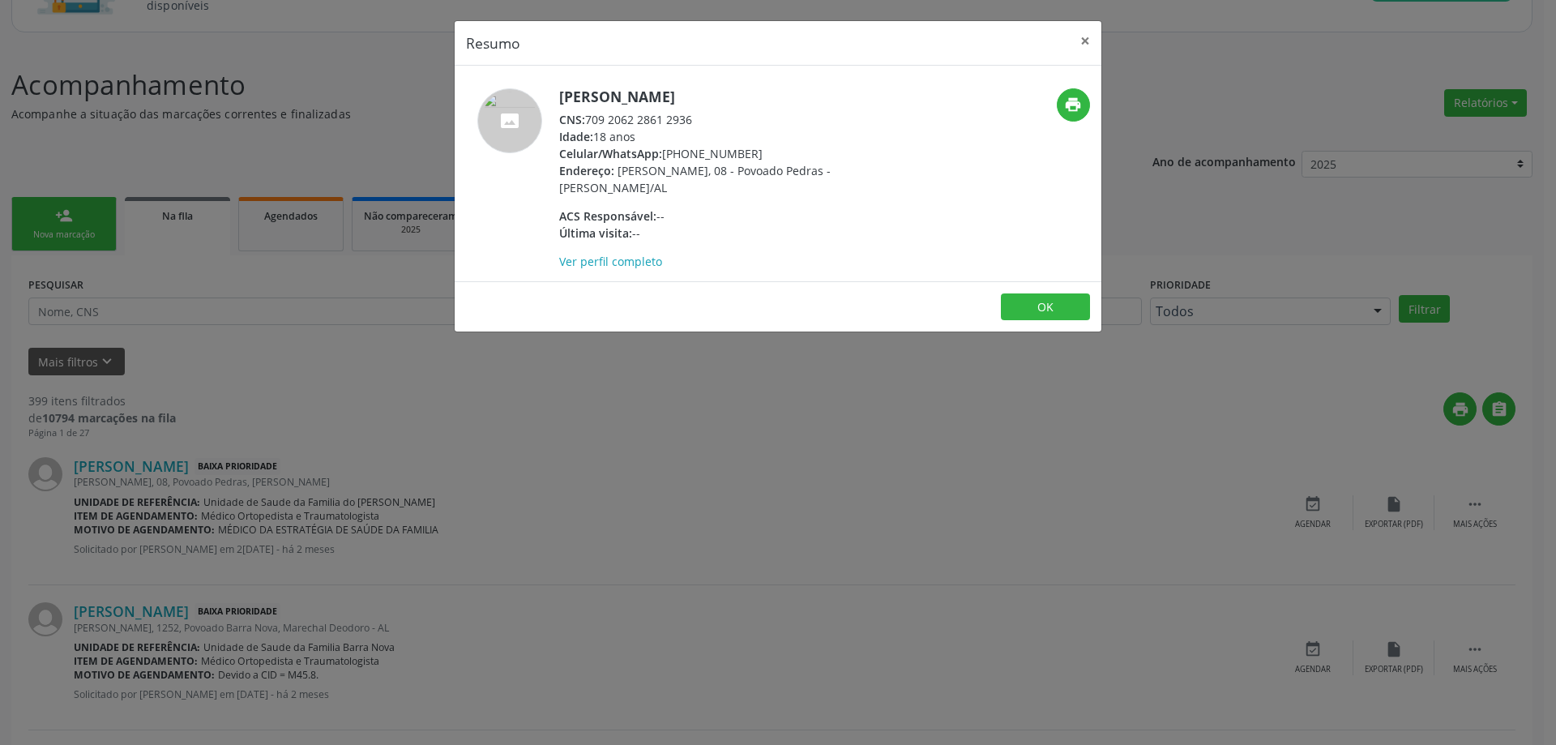
drag, startPoint x: 698, startPoint y: 118, endPoint x: 589, endPoint y: 120, distance: 108.6
click at [589, 120] on div "CNS: 709 2062 2861 2936" at bounding box center [716, 119] width 315 height 17
click at [1081, 39] on button "×" at bounding box center [1085, 41] width 32 height 40
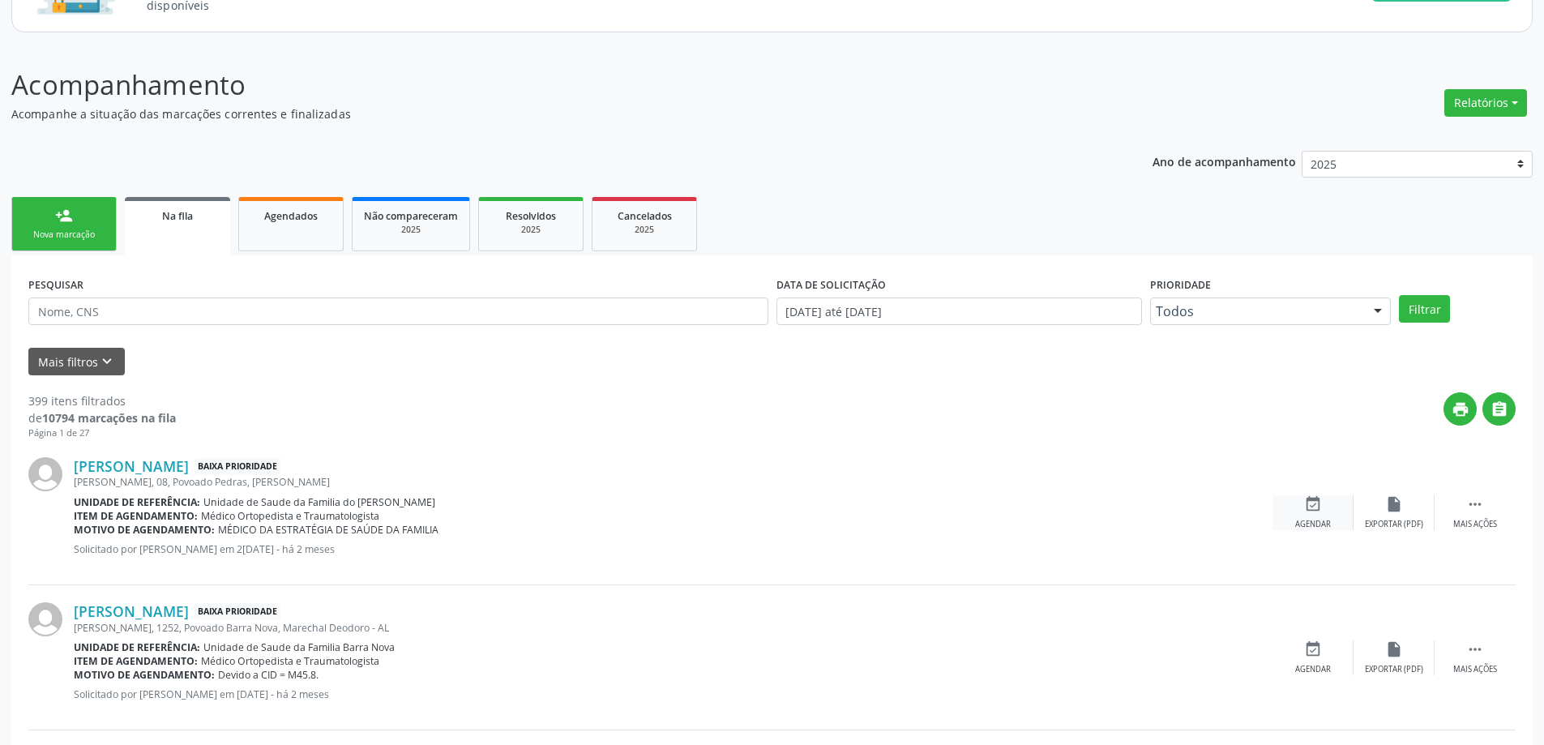
click at [1320, 516] on div "event_available Agendar" at bounding box center [1313, 512] width 81 height 35
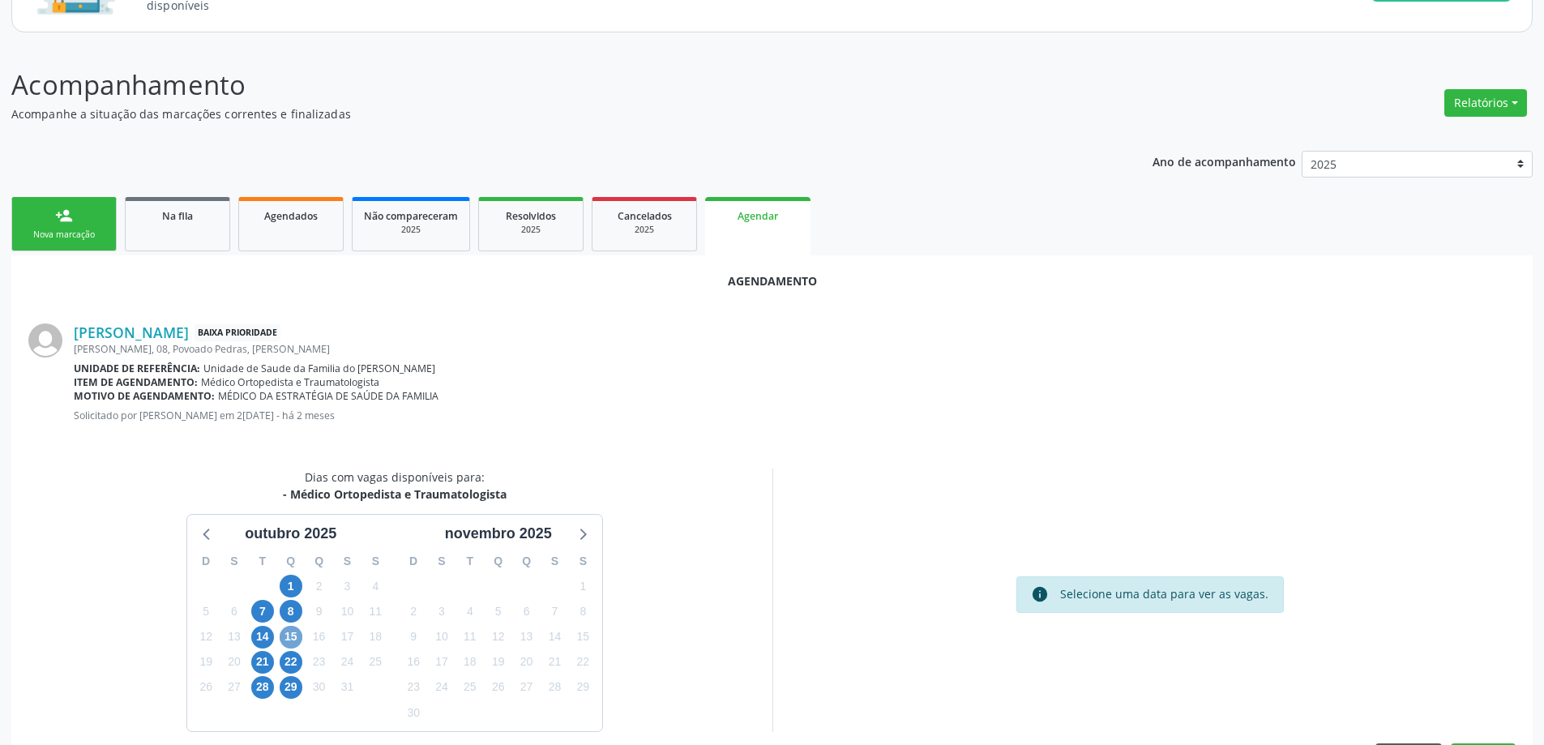
click at [289, 642] on span "15" at bounding box center [291, 637] width 23 height 23
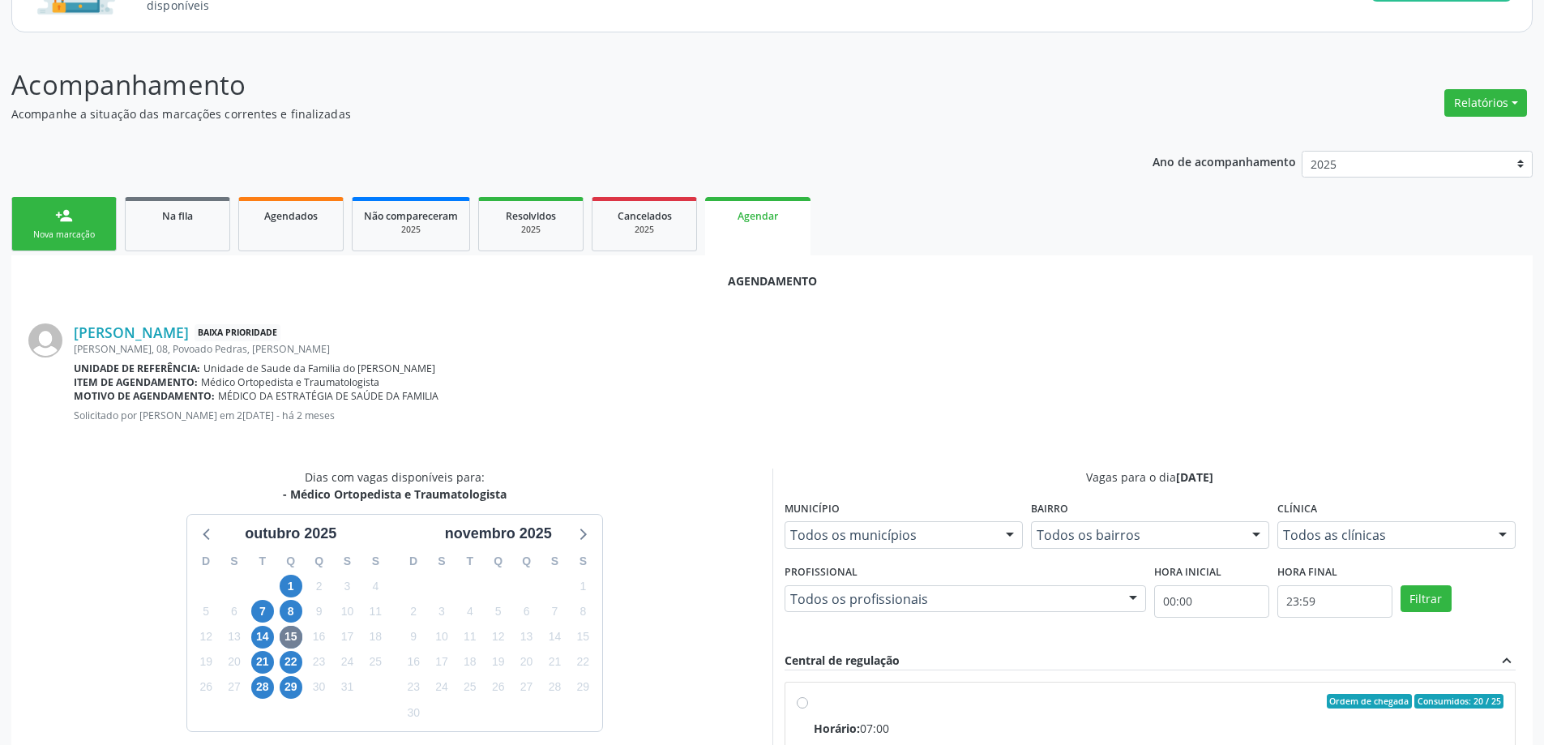
radio input "true"
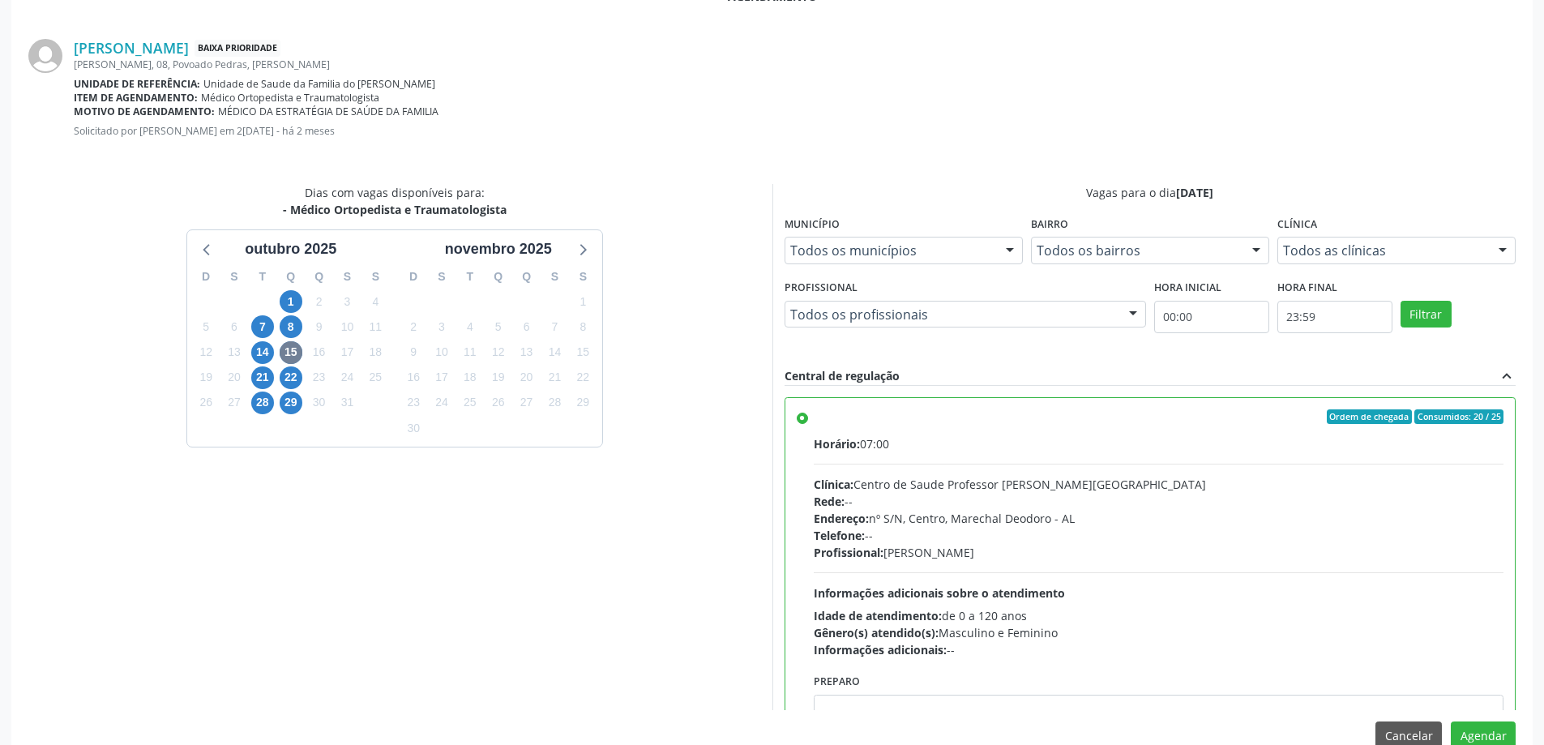
scroll to position [479, 0]
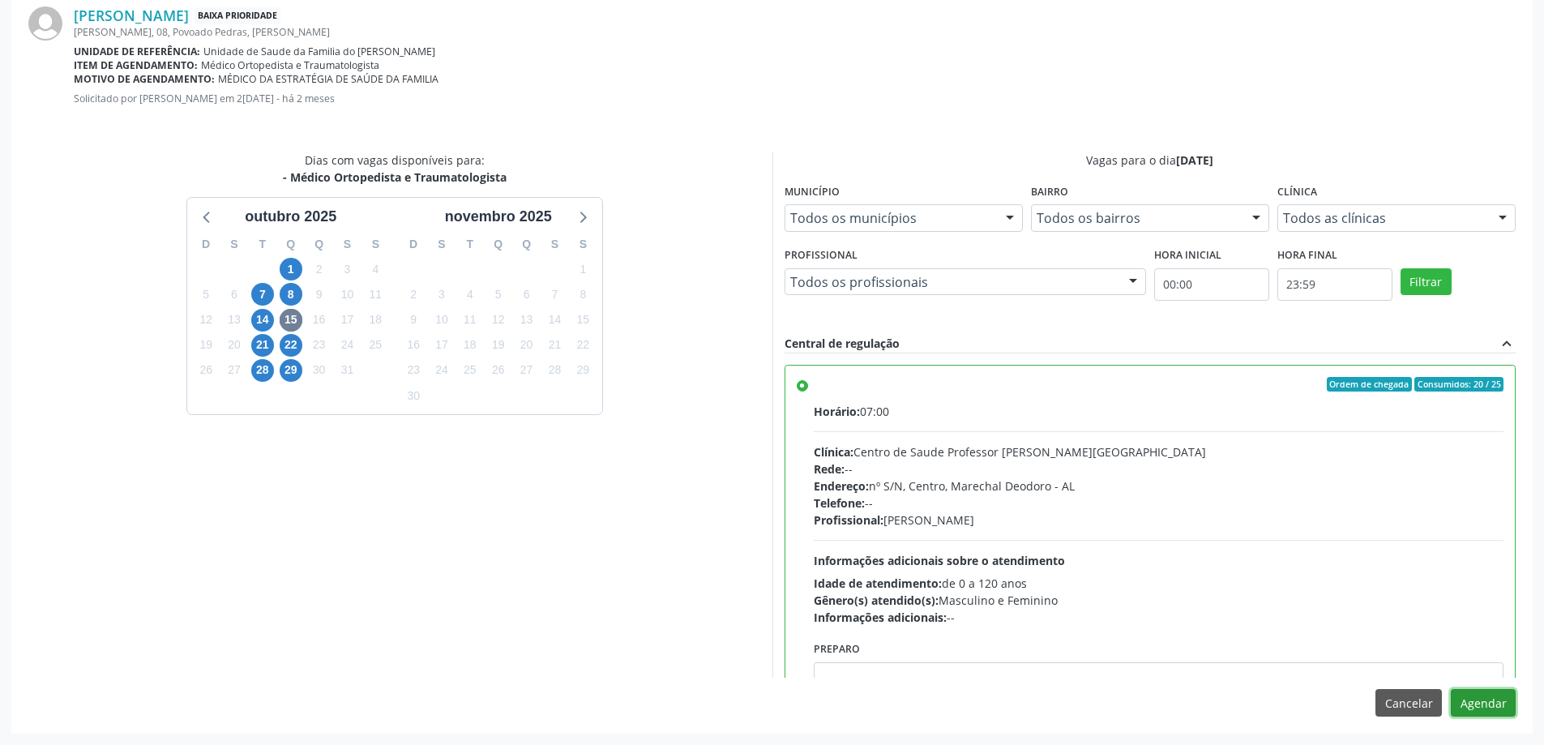
click at [1486, 704] on button "Agendar" at bounding box center [1483, 703] width 65 height 28
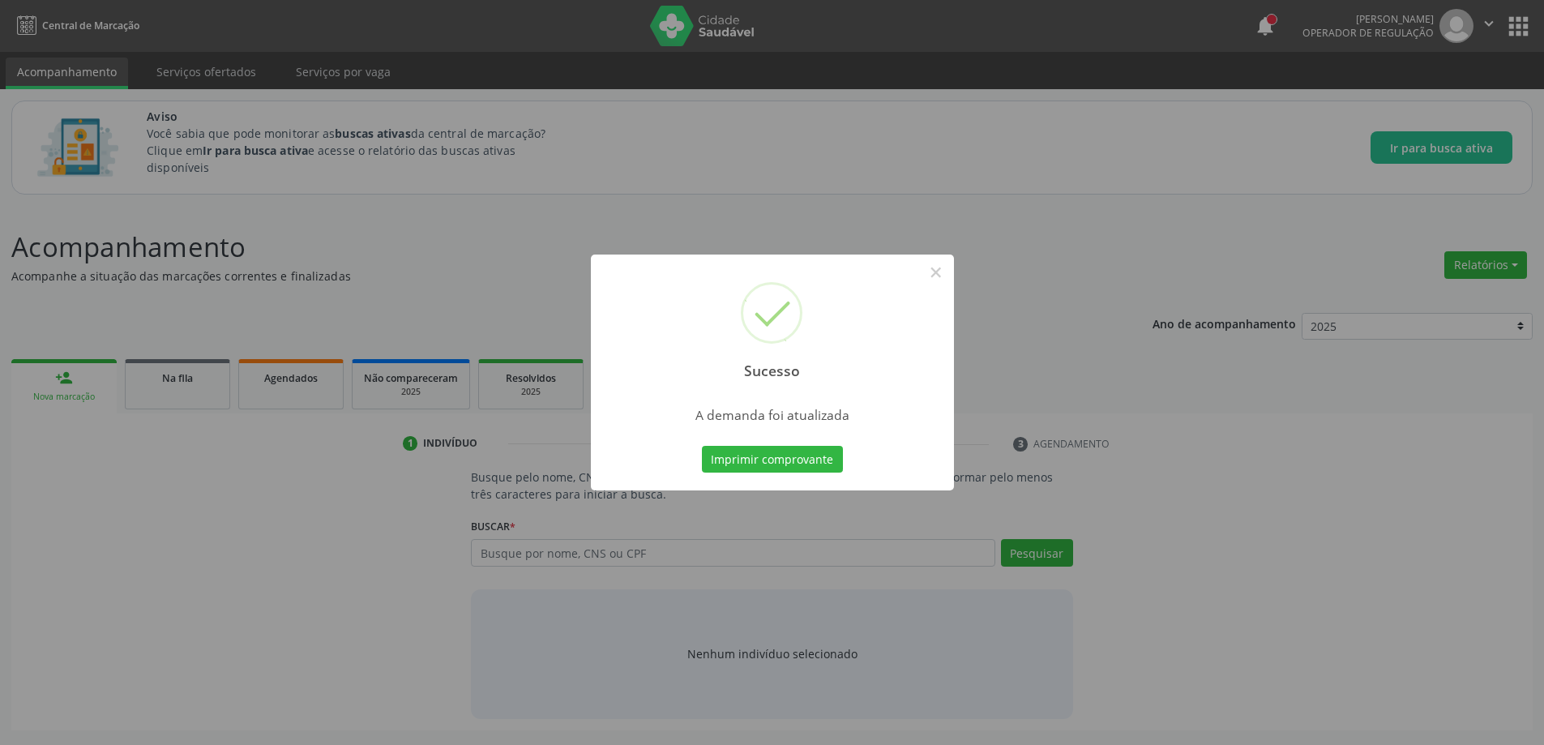
scroll to position [0, 0]
click at [948, 268] on button "×" at bounding box center [942, 273] width 28 height 28
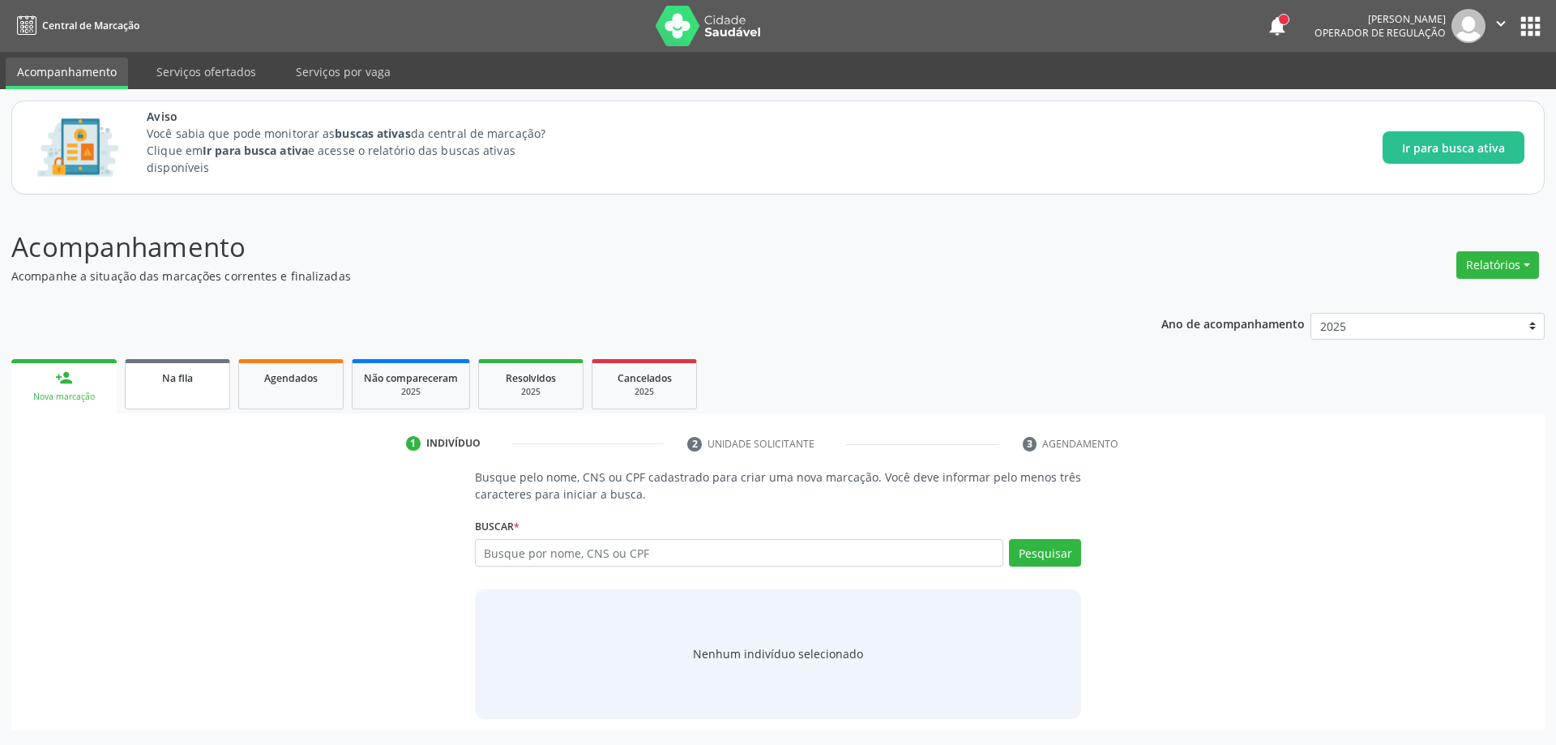
click at [165, 396] on link "Na fila" at bounding box center [177, 384] width 105 height 50
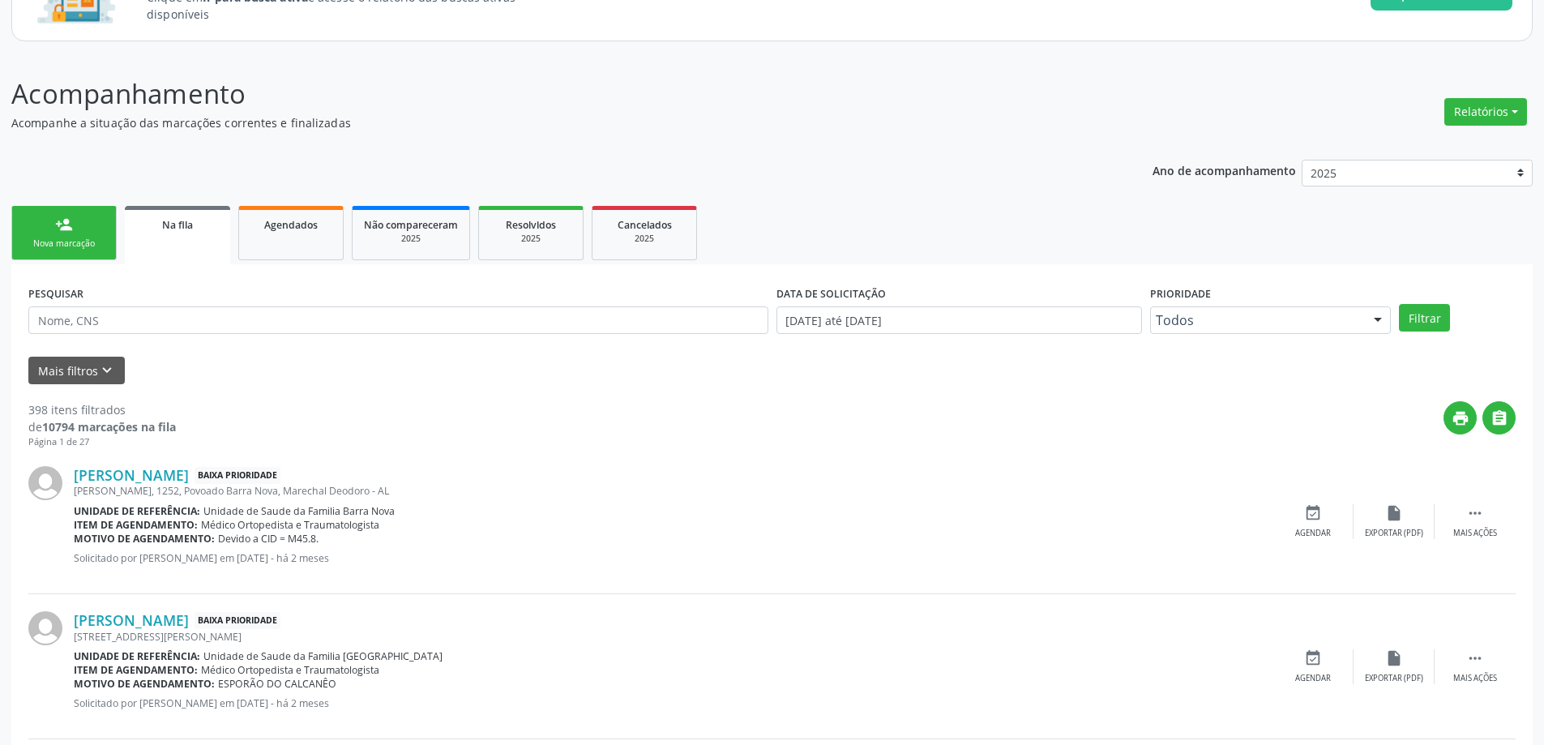
scroll to position [162, 0]
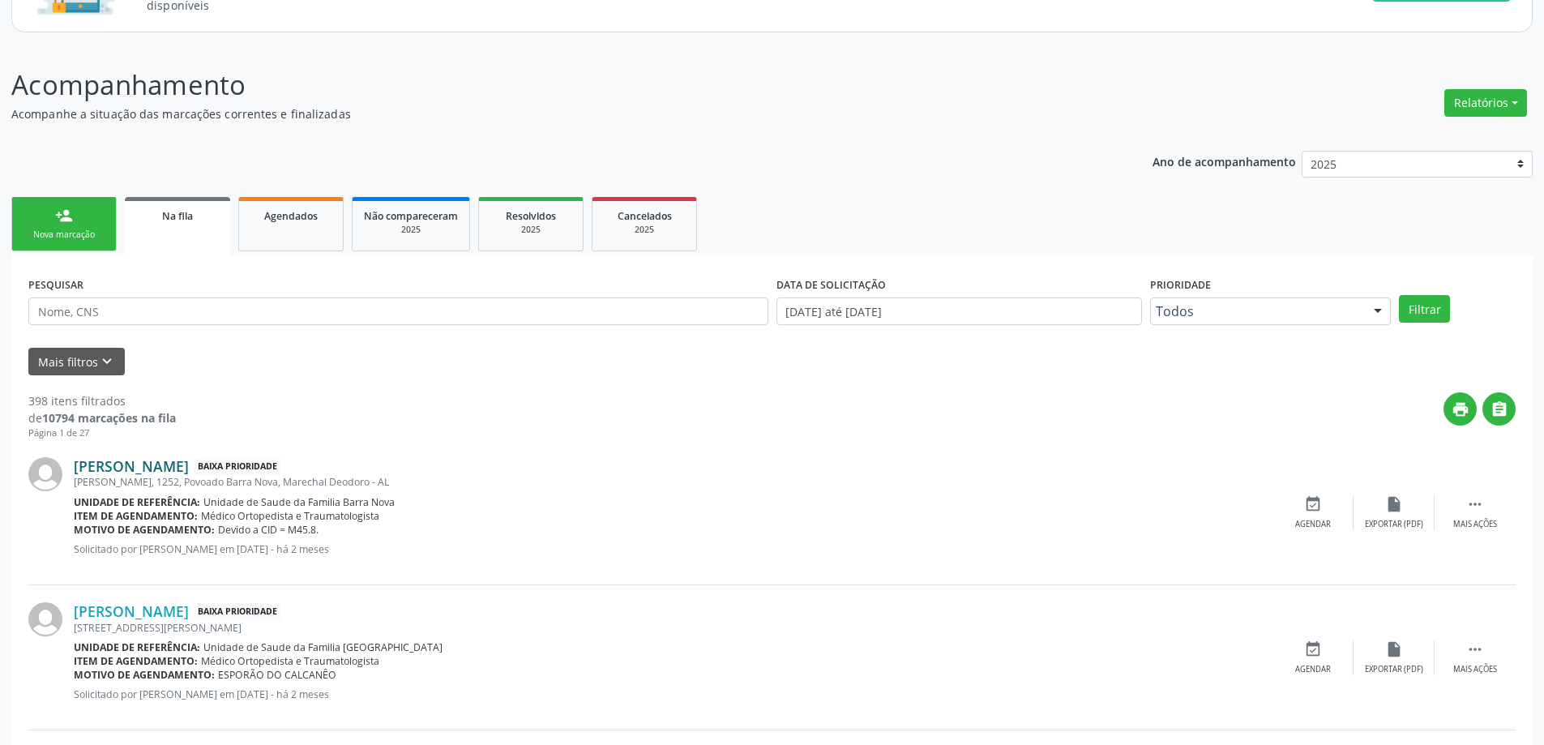
click at [145, 464] on link "Maria de Lourdes de Freitas" at bounding box center [131, 466] width 115 height 18
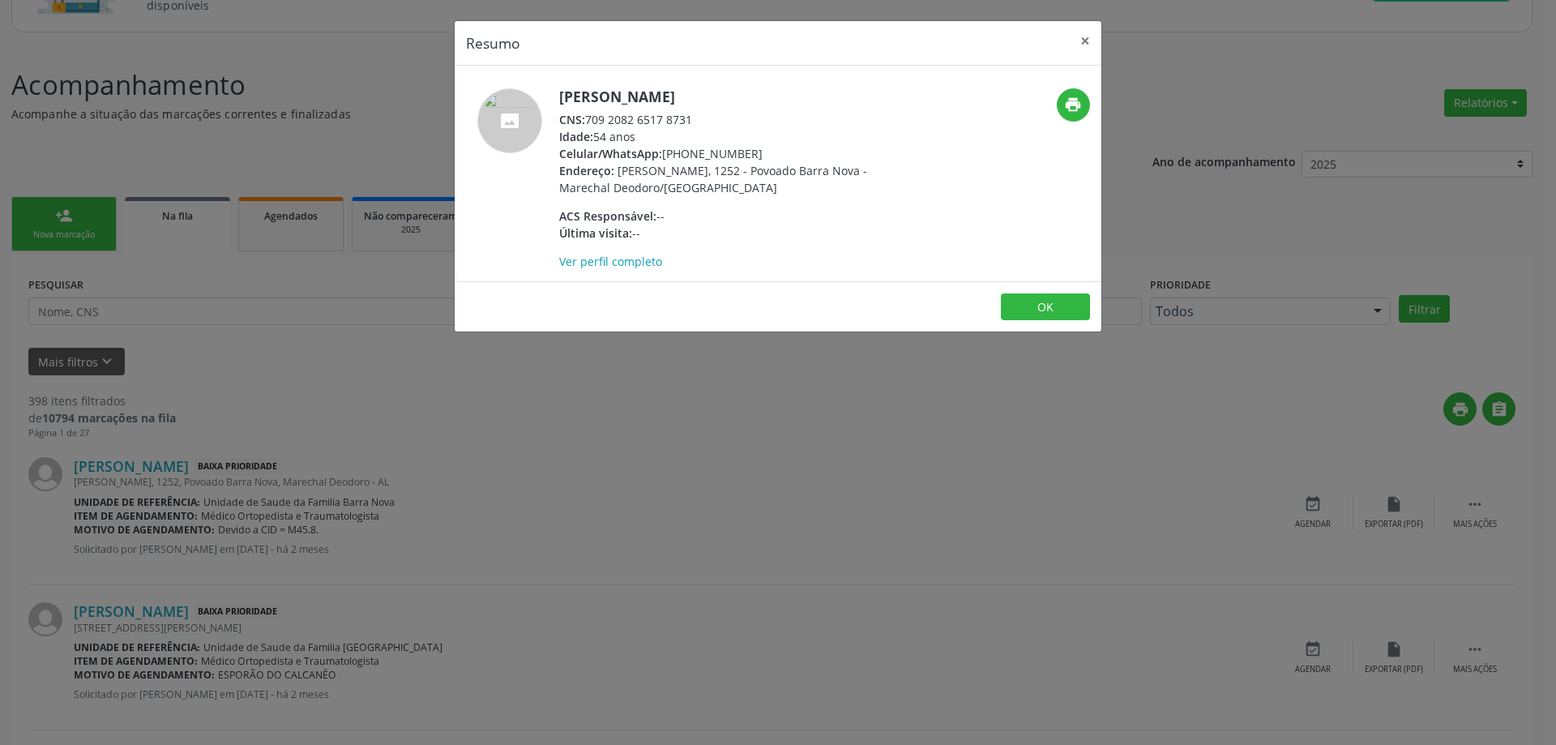
drag, startPoint x: 695, startPoint y: 118, endPoint x: 587, endPoint y: 120, distance: 108.6
click at [587, 120] on div "CNS: 709 2082 6517 8731" at bounding box center [716, 119] width 315 height 17
click at [1089, 41] on button "×" at bounding box center [1085, 41] width 32 height 40
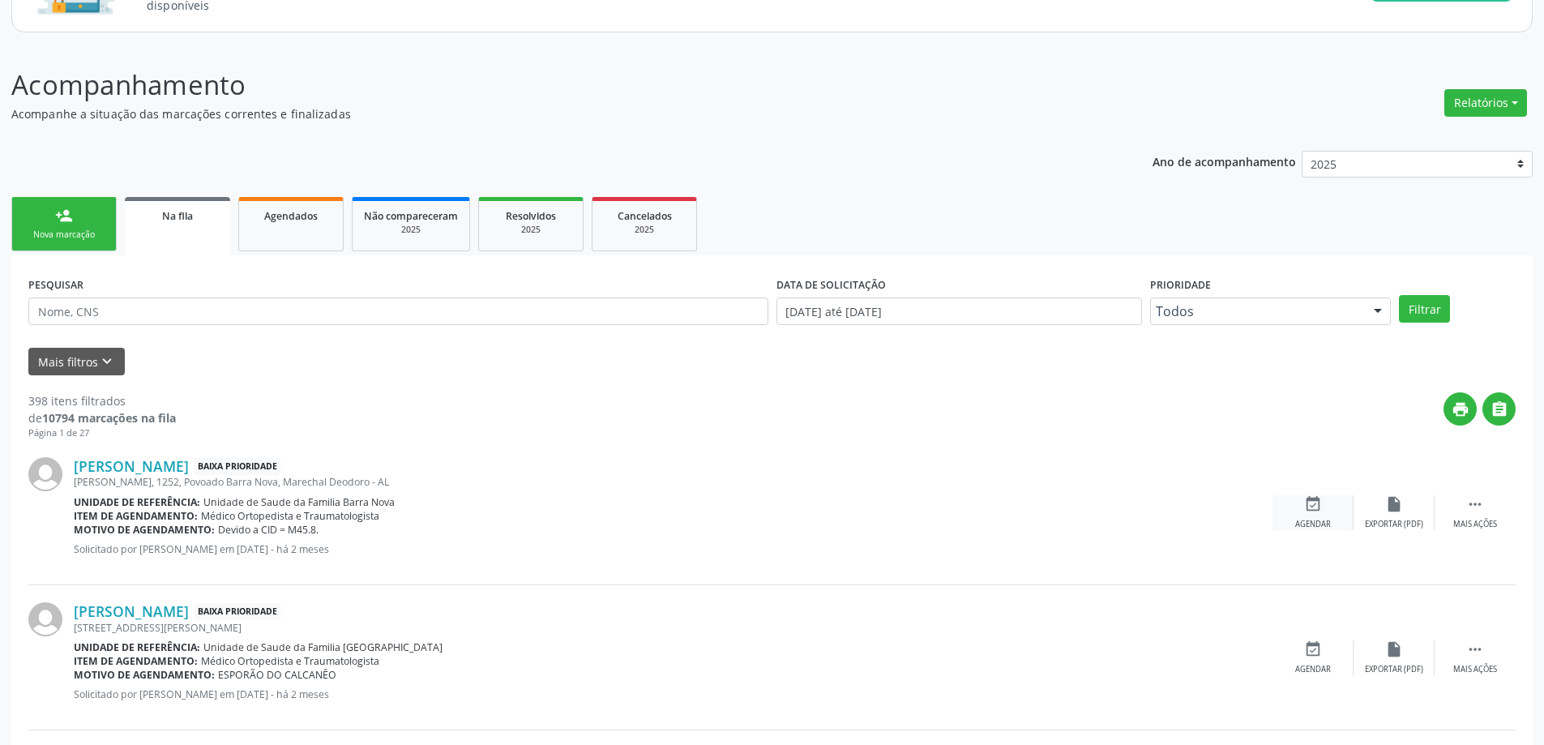
click at [1317, 512] on icon "event_available" at bounding box center [1313, 504] width 18 height 18
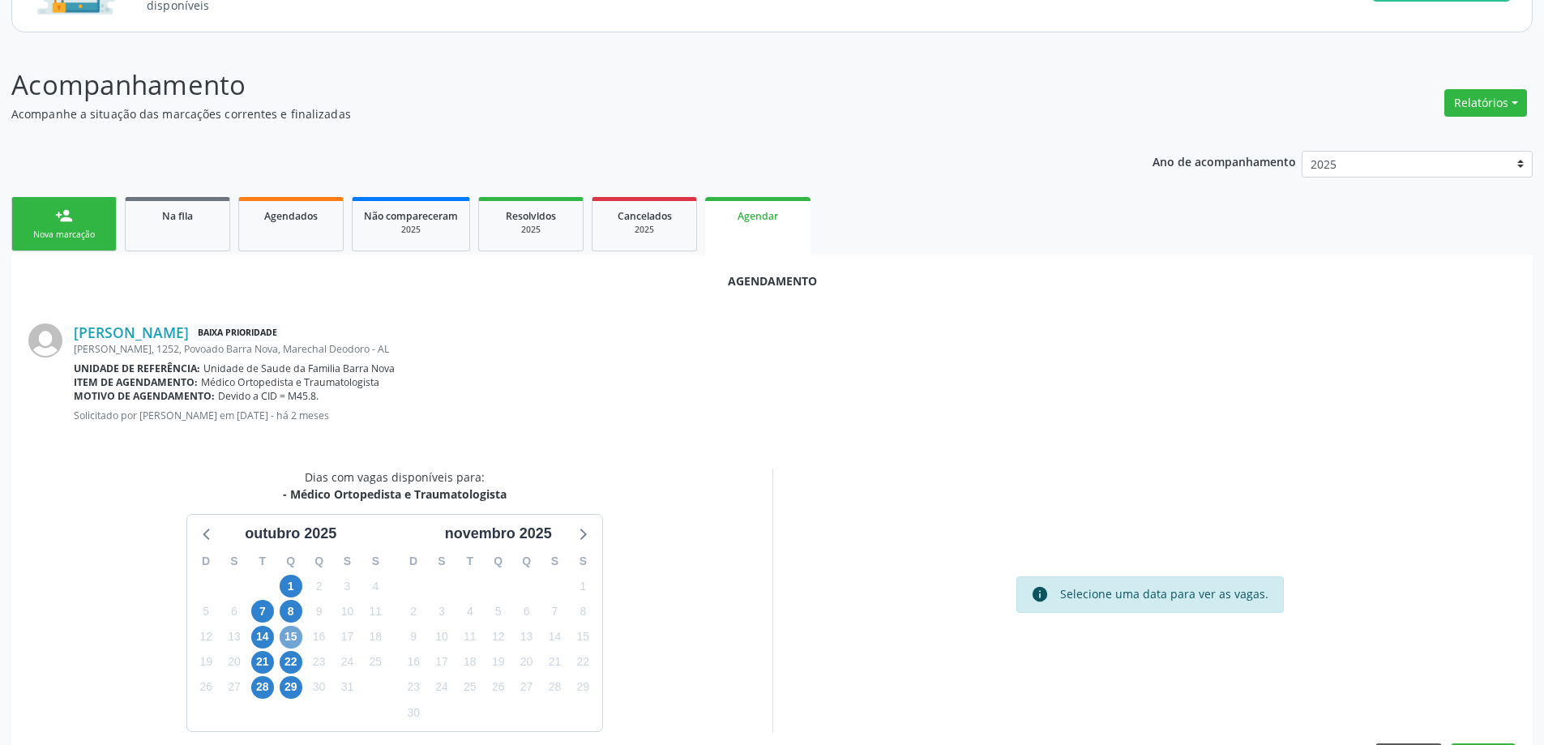
click at [289, 641] on span "15" at bounding box center [291, 637] width 23 height 23
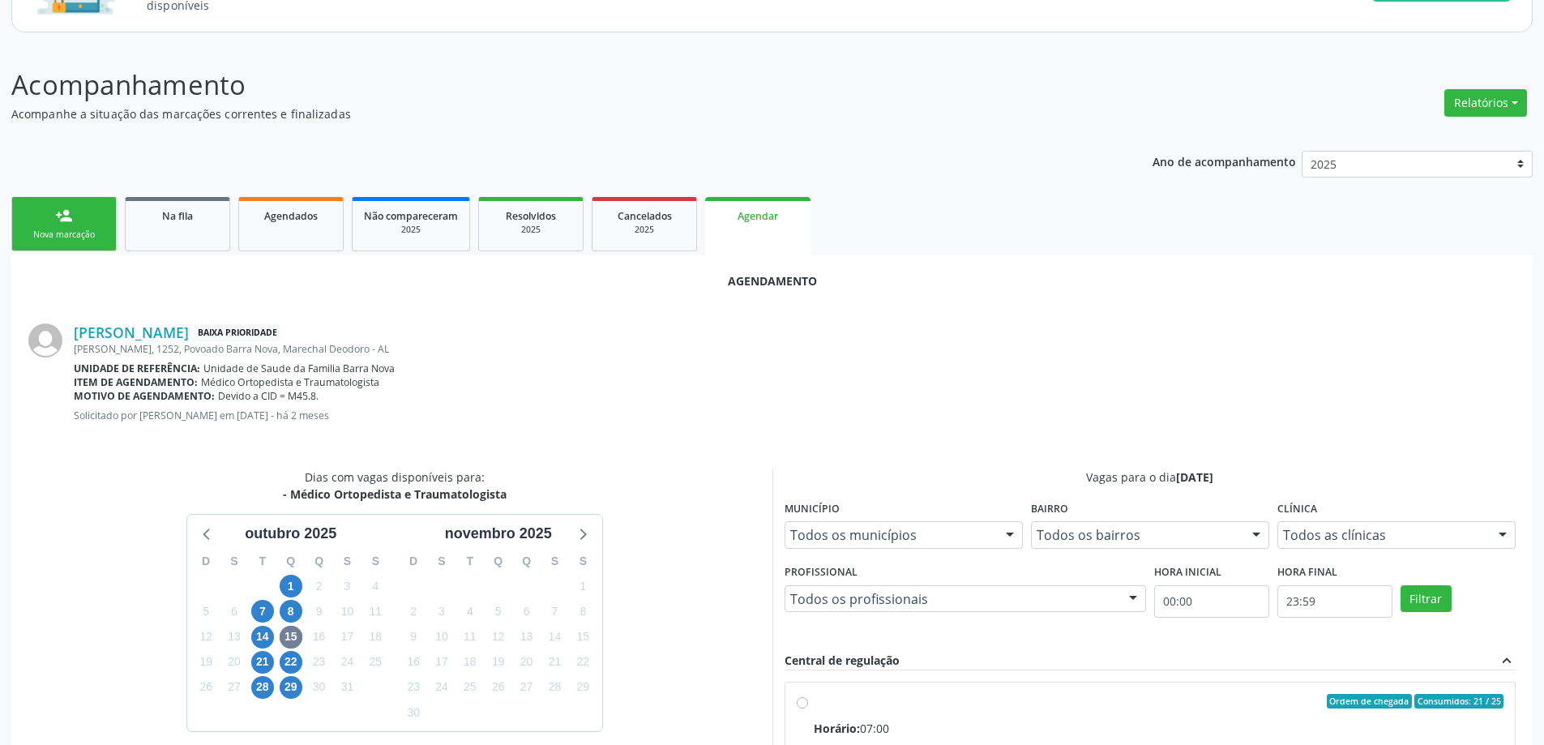
click at [802, 700] on input "Ordem de chegada Consumidos: 21 / 25 Horário: 07:00 Clínica: Centro de Saude Pr…" at bounding box center [802, 701] width 11 height 15
radio input "true"
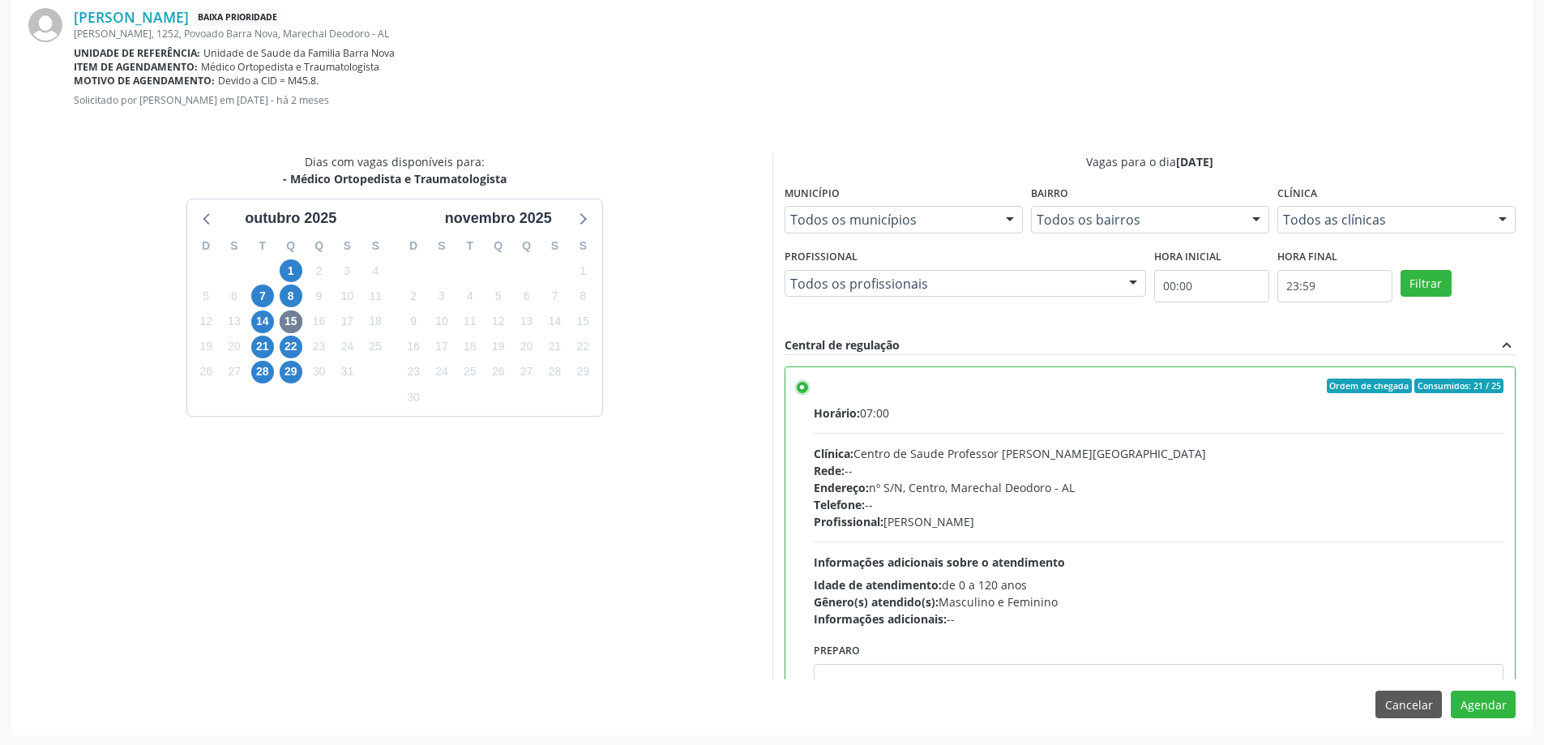
scroll to position [479, 0]
click at [1481, 704] on button "Agendar" at bounding box center [1483, 703] width 65 height 28
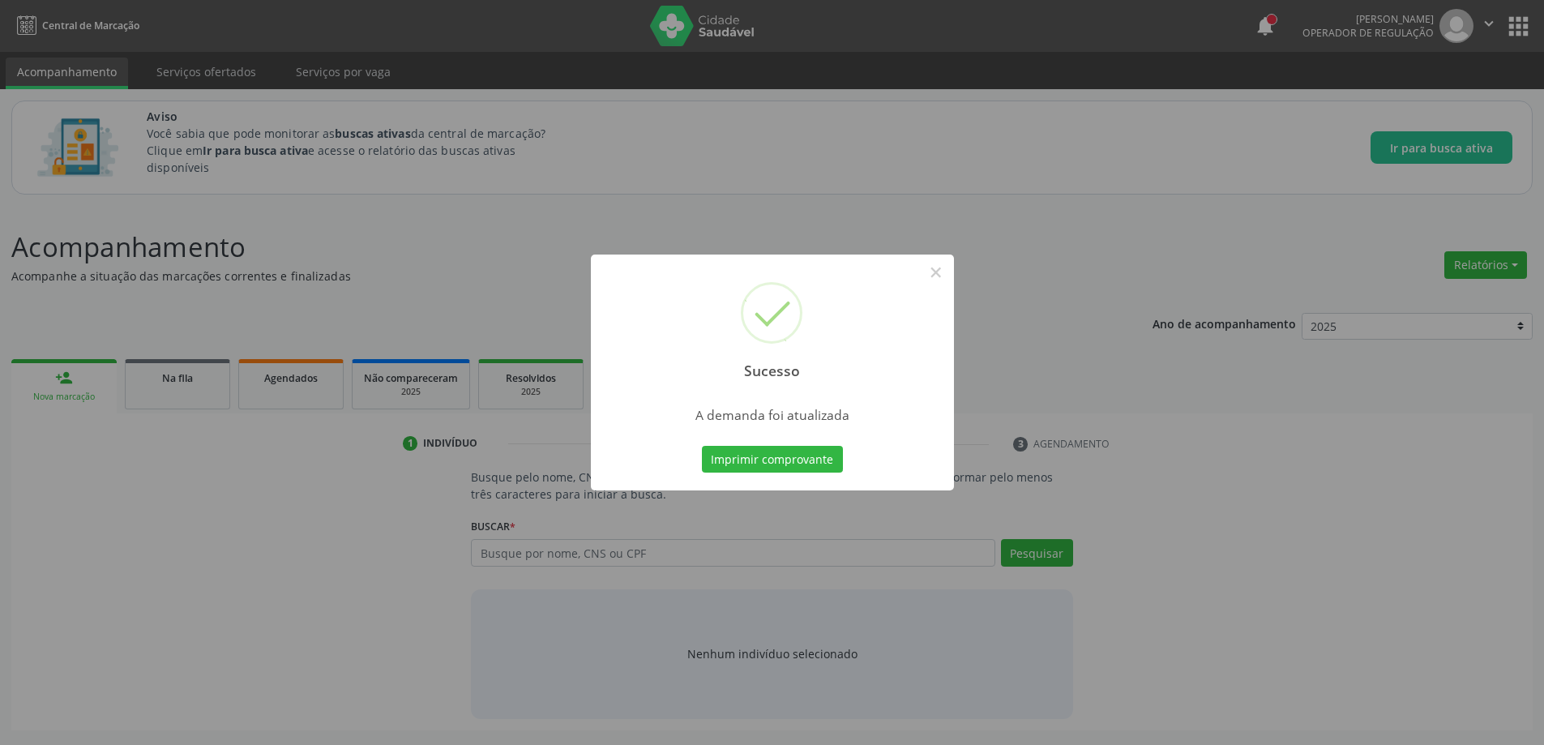
scroll to position [0, 0]
click at [938, 271] on button "×" at bounding box center [942, 273] width 28 height 28
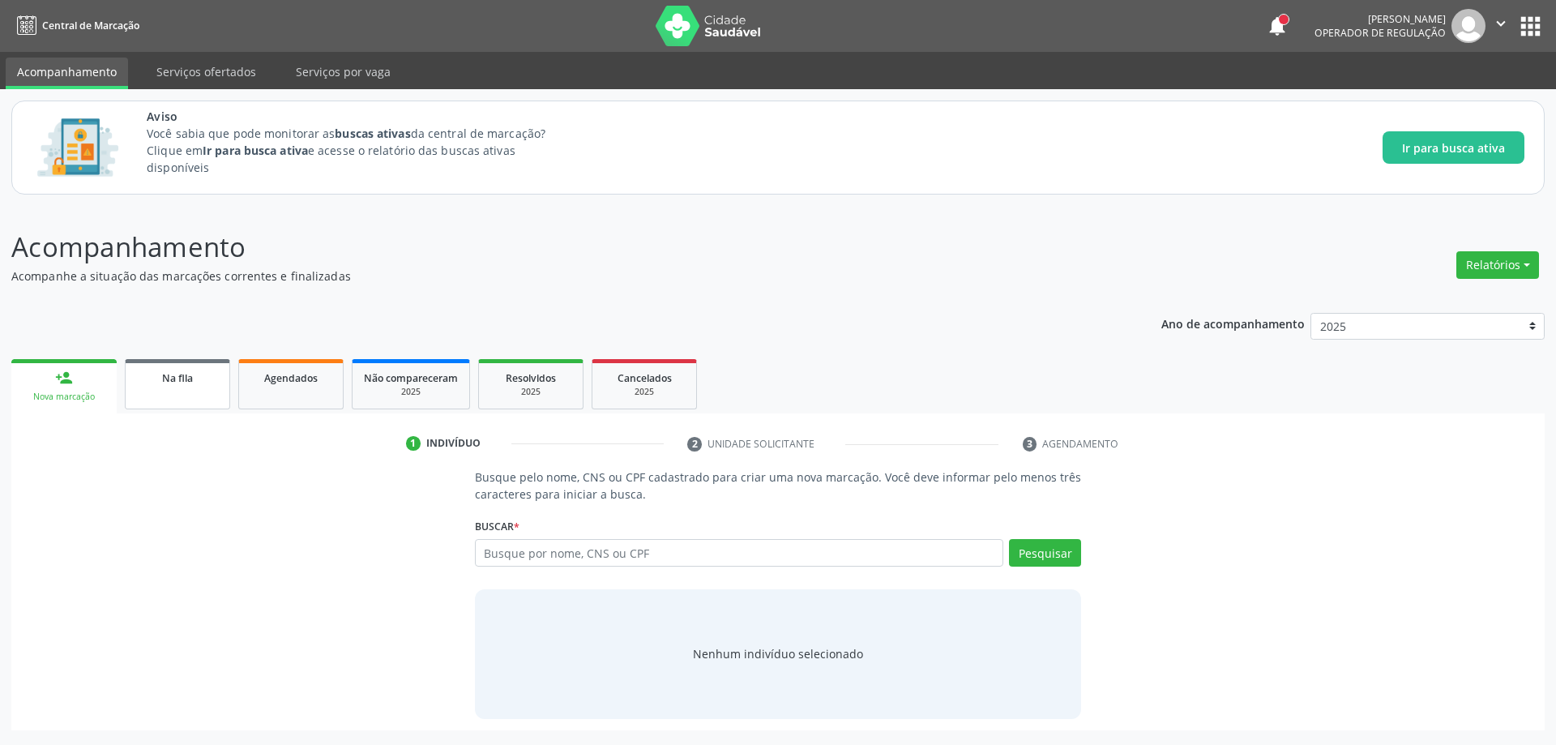
click at [165, 381] on span "Na fila" at bounding box center [177, 378] width 31 height 14
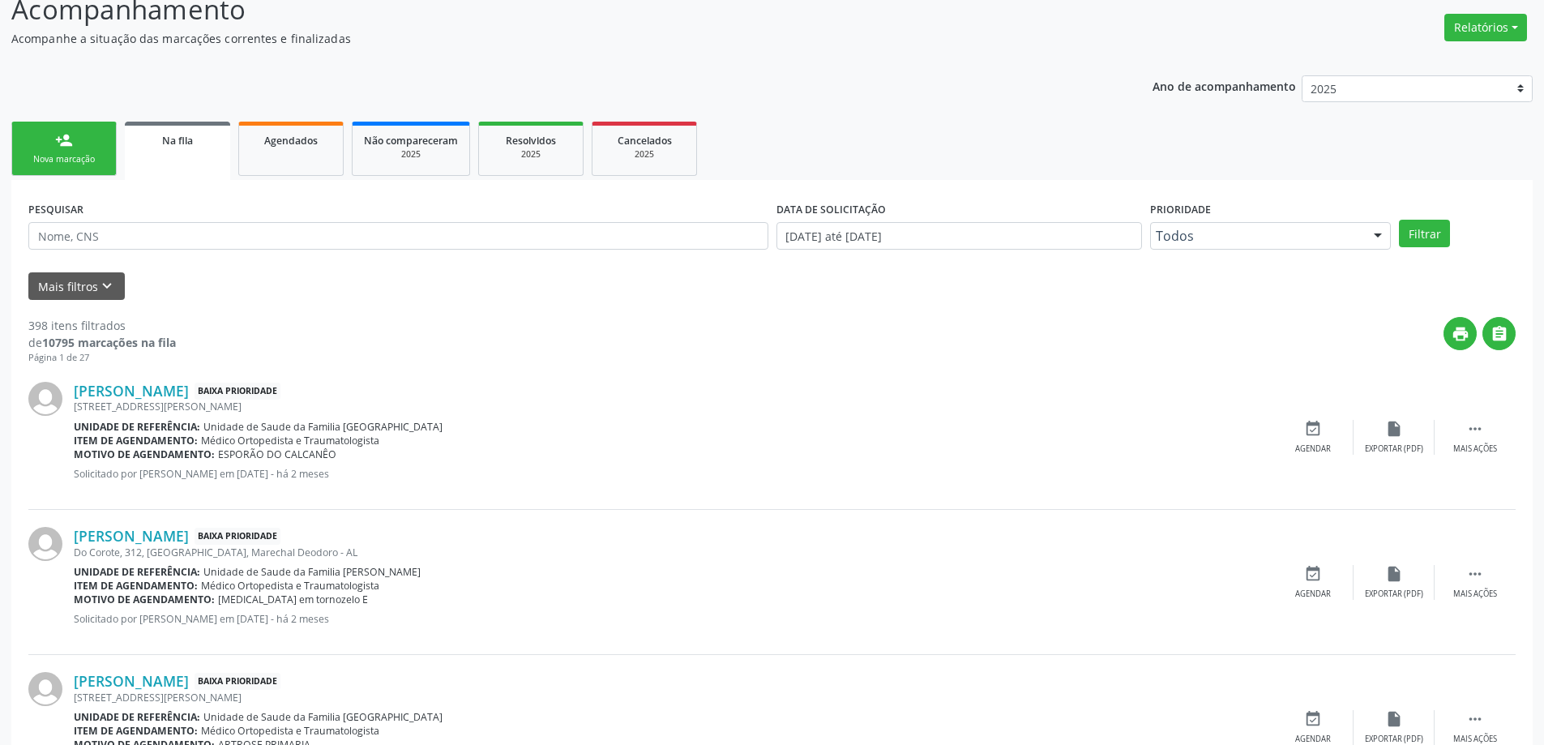
scroll to position [243, 0]
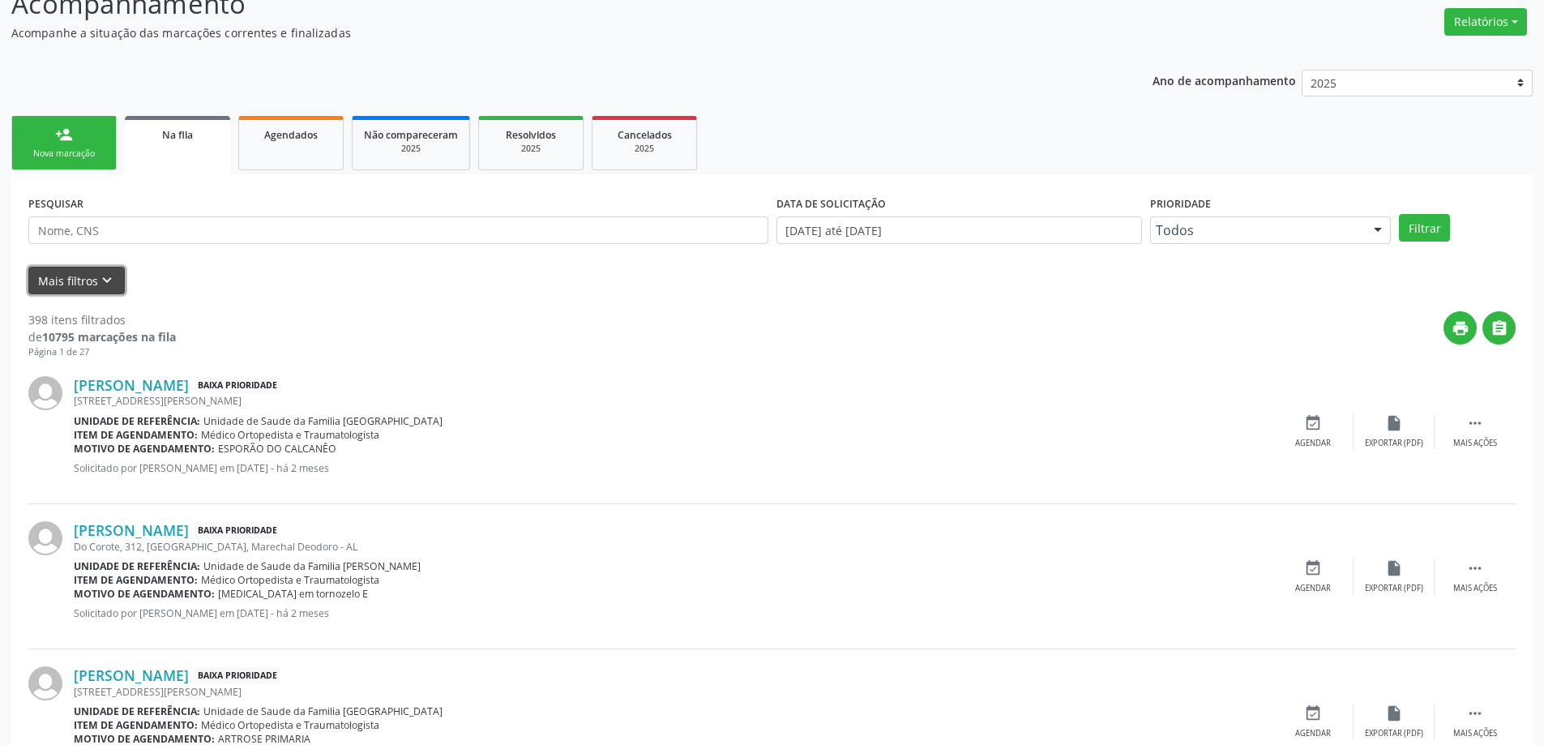
click at [108, 280] on icon "keyboard_arrow_down" at bounding box center [107, 281] width 18 height 18
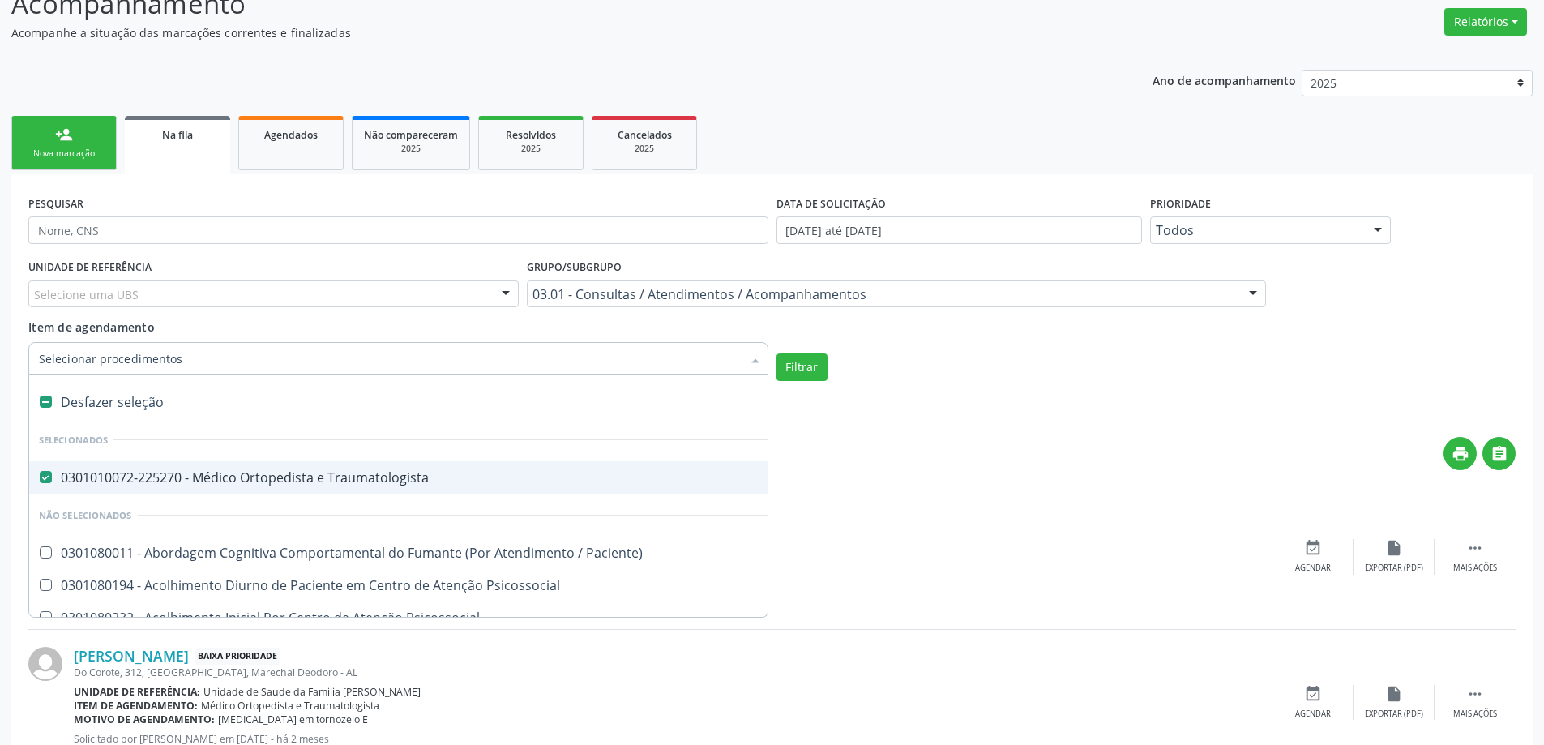
click at [42, 481] on Traumatologista at bounding box center [46, 477] width 12 height 12
click at [40, 481] on Traumatologista "checkbox" at bounding box center [34, 477] width 11 height 11
checkbox Traumatologista "false"
click at [211, 357] on input "Item de agendamento" at bounding box center [390, 358] width 703 height 32
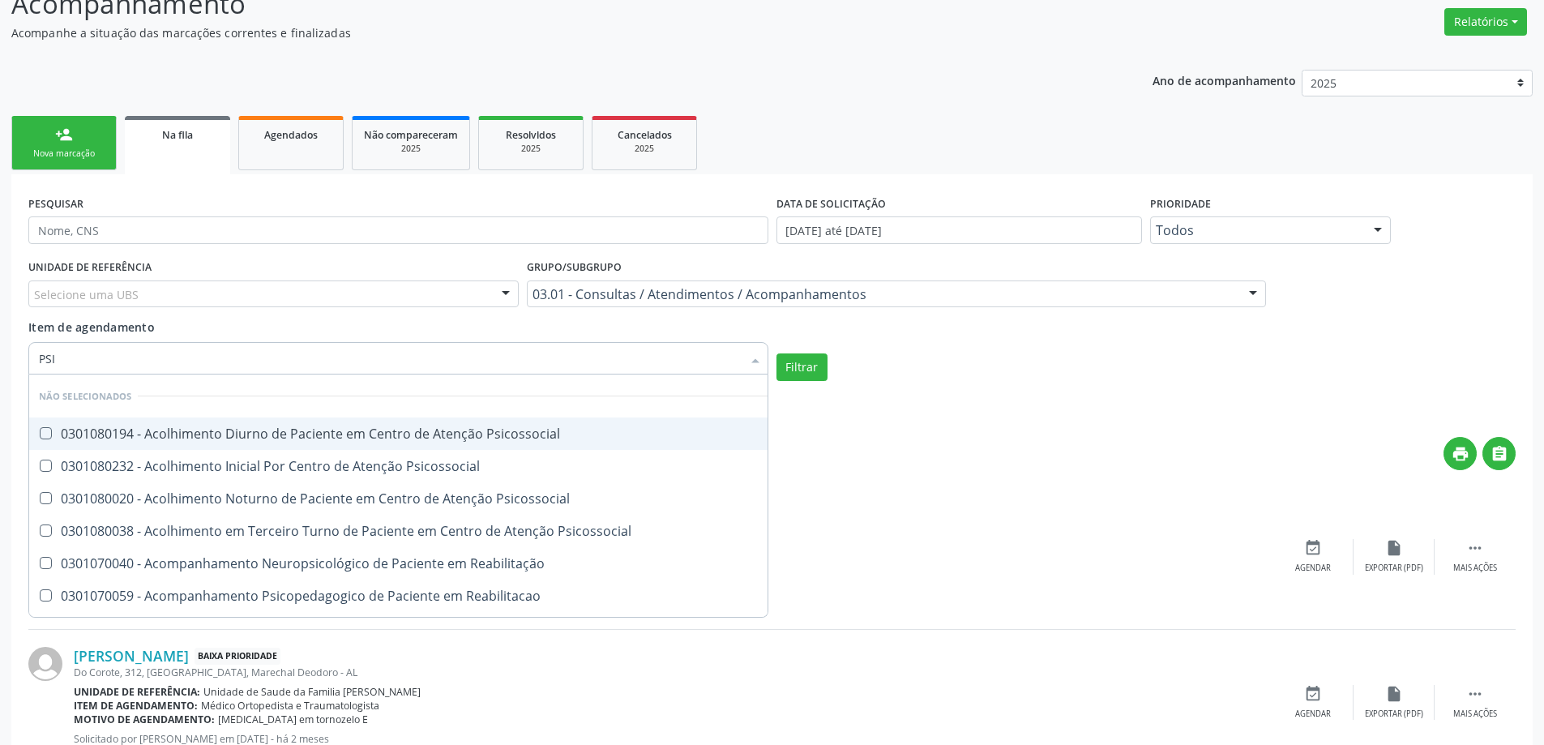
type input "PSIQ"
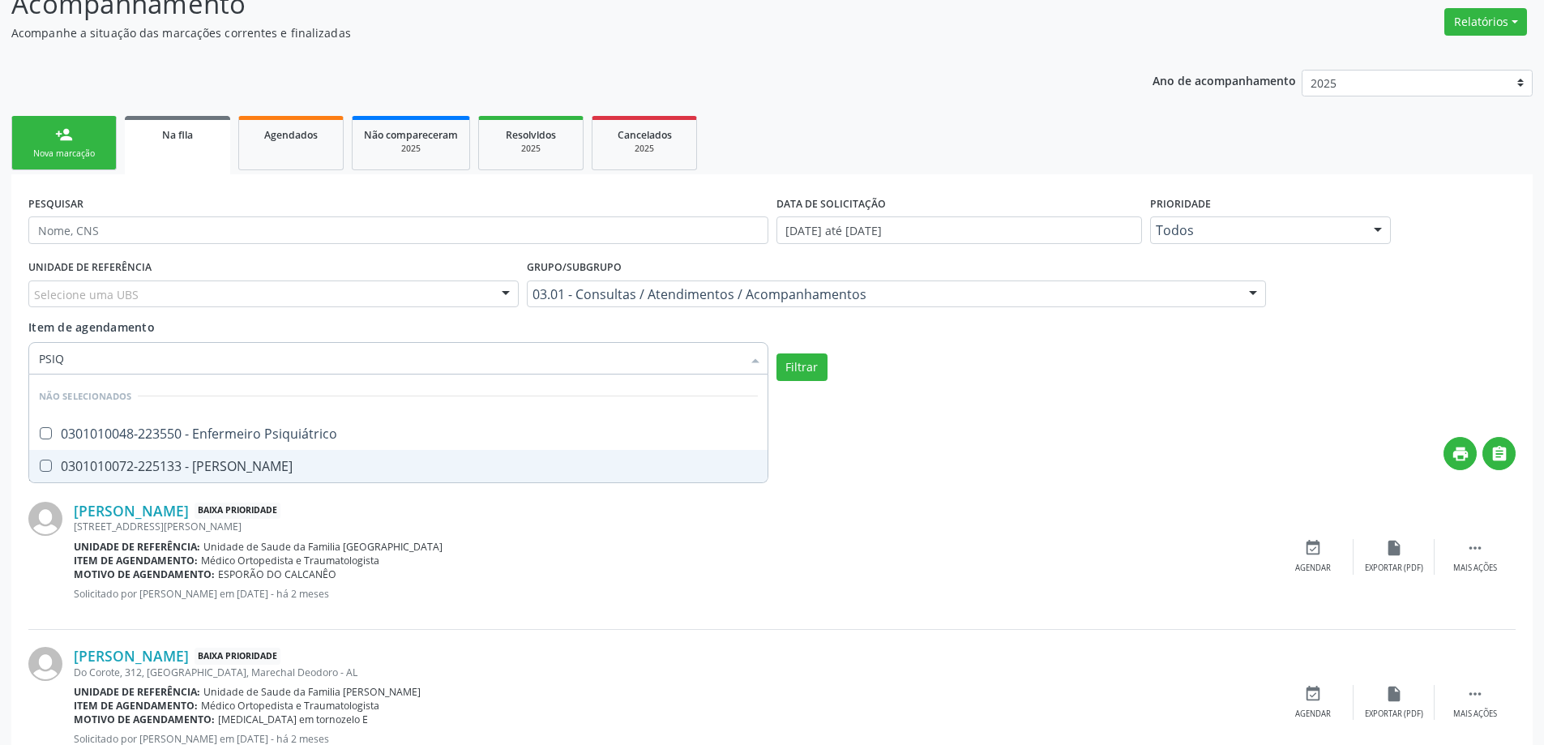
click at [175, 461] on div "0301010072-225133 - [PERSON_NAME]" at bounding box center [398, 466] width 719 height 13
checkbox Psiquiatra "true"
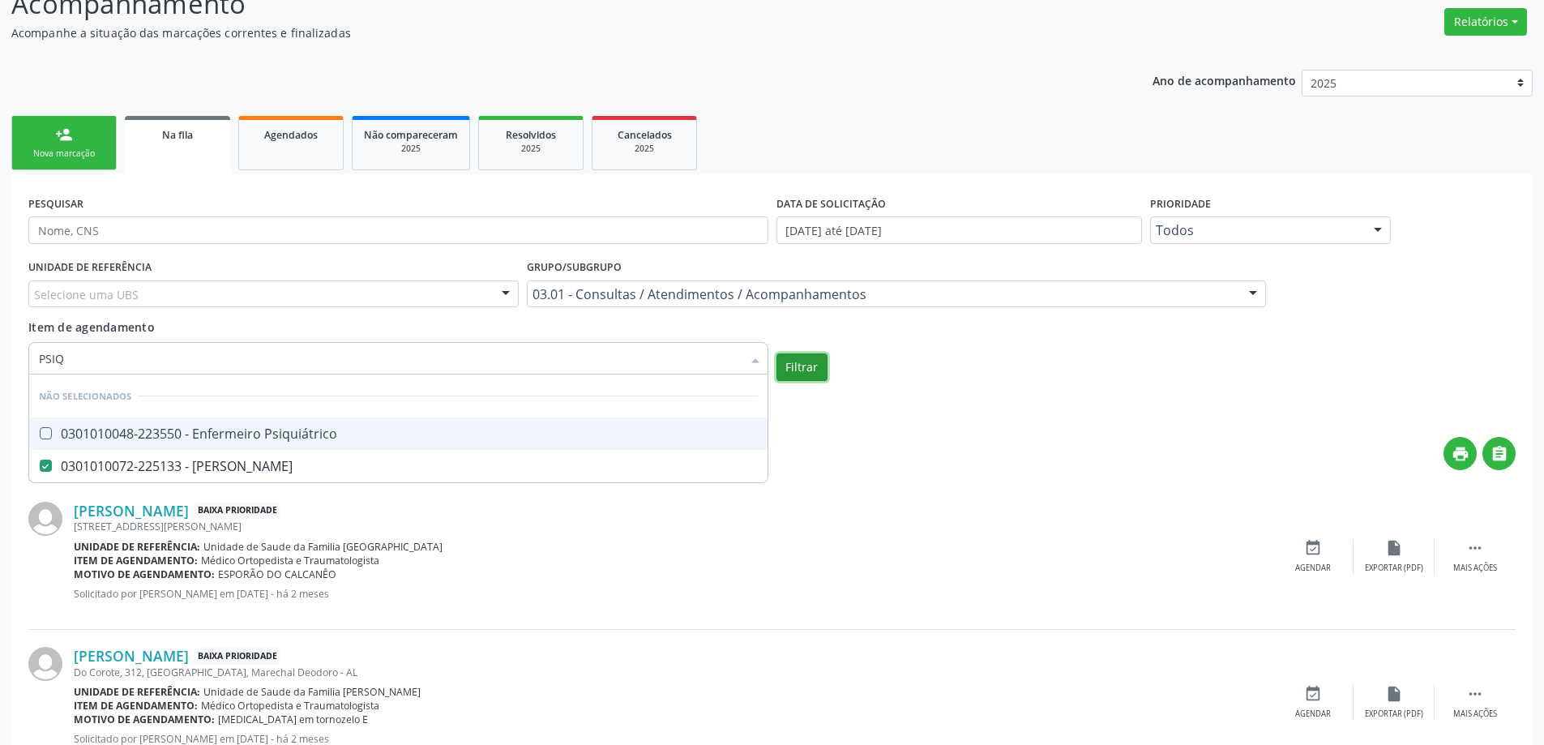
click at [804, 365] on button "Filtrar" at bounding box center [802, 367] width 51 height 28
checkbox Psiquiátrico "true"
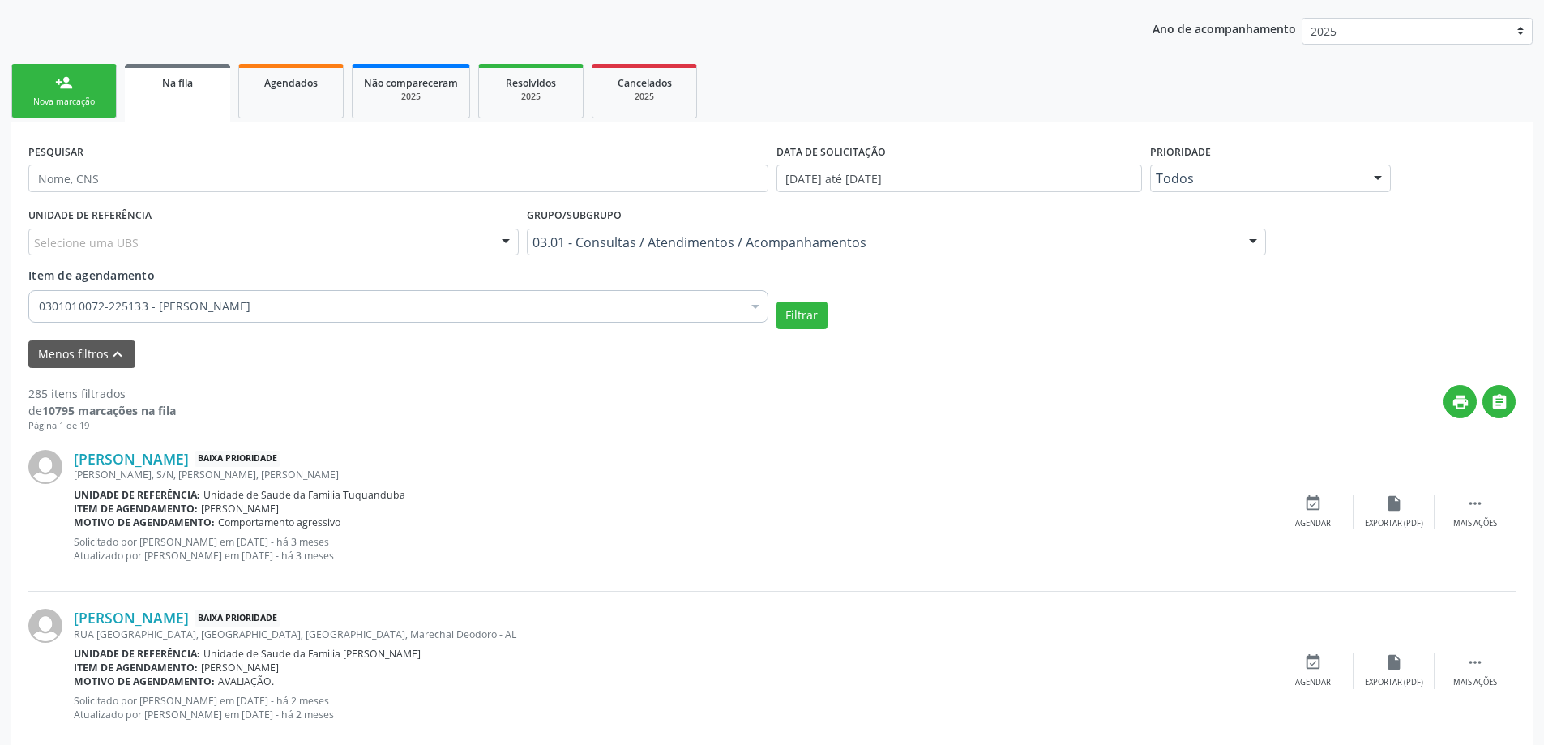
scroll to position [324, 0]
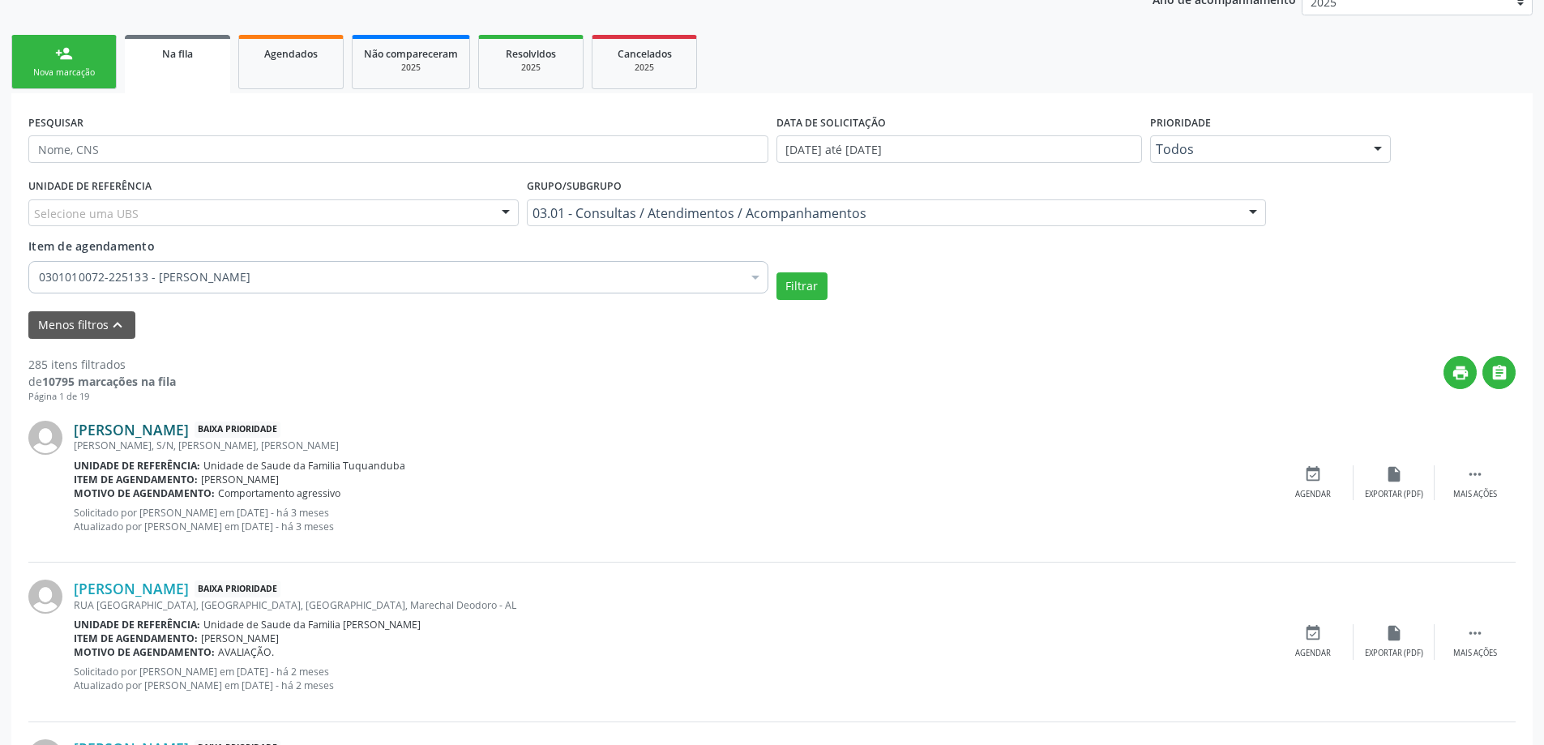
click at [135, 423] on link "[PERSON_NAME]" at bounding box center [131, 430] width 115 height 18
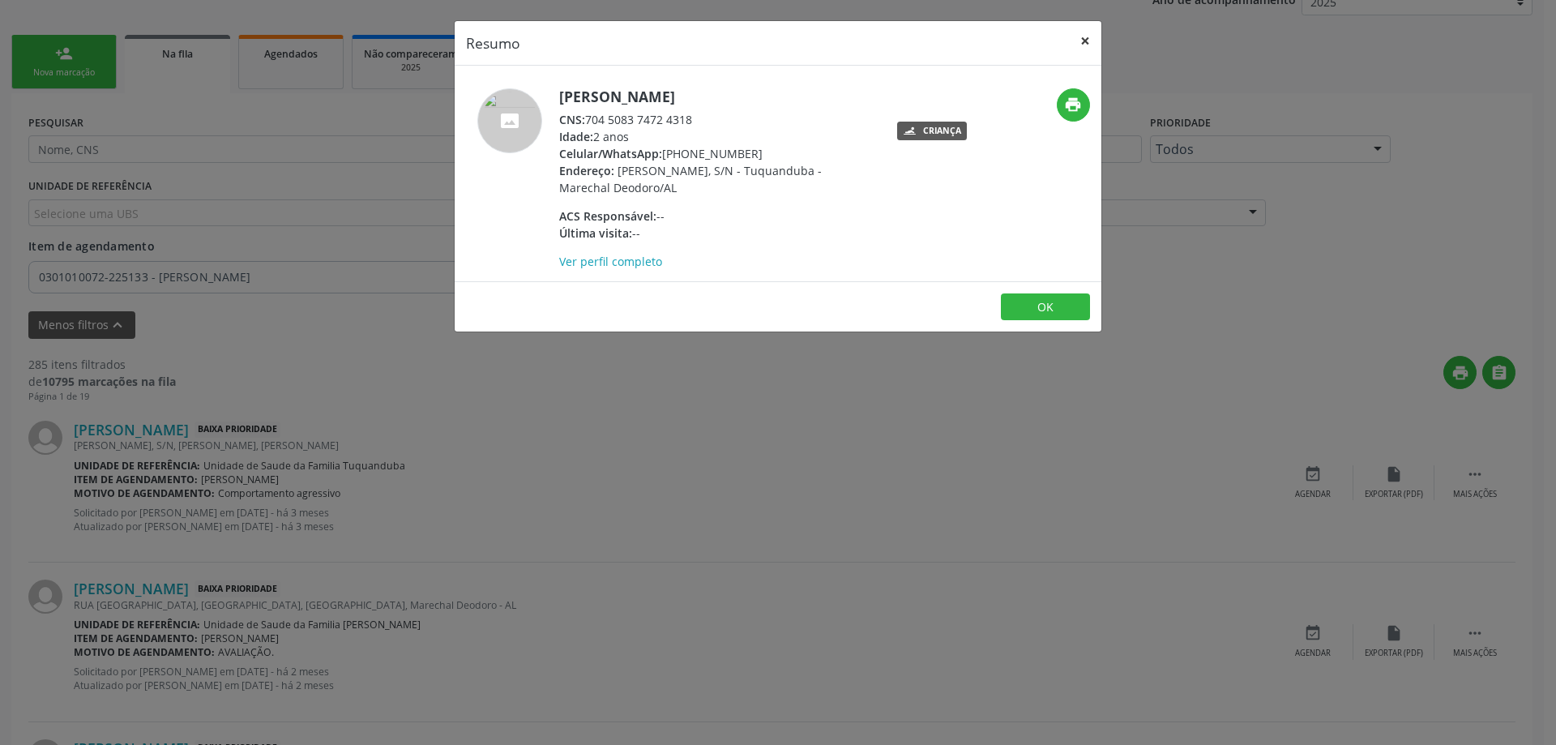
click at [1080, 42] on button "×" at bounding box center [1085, 41] width 32 height 40
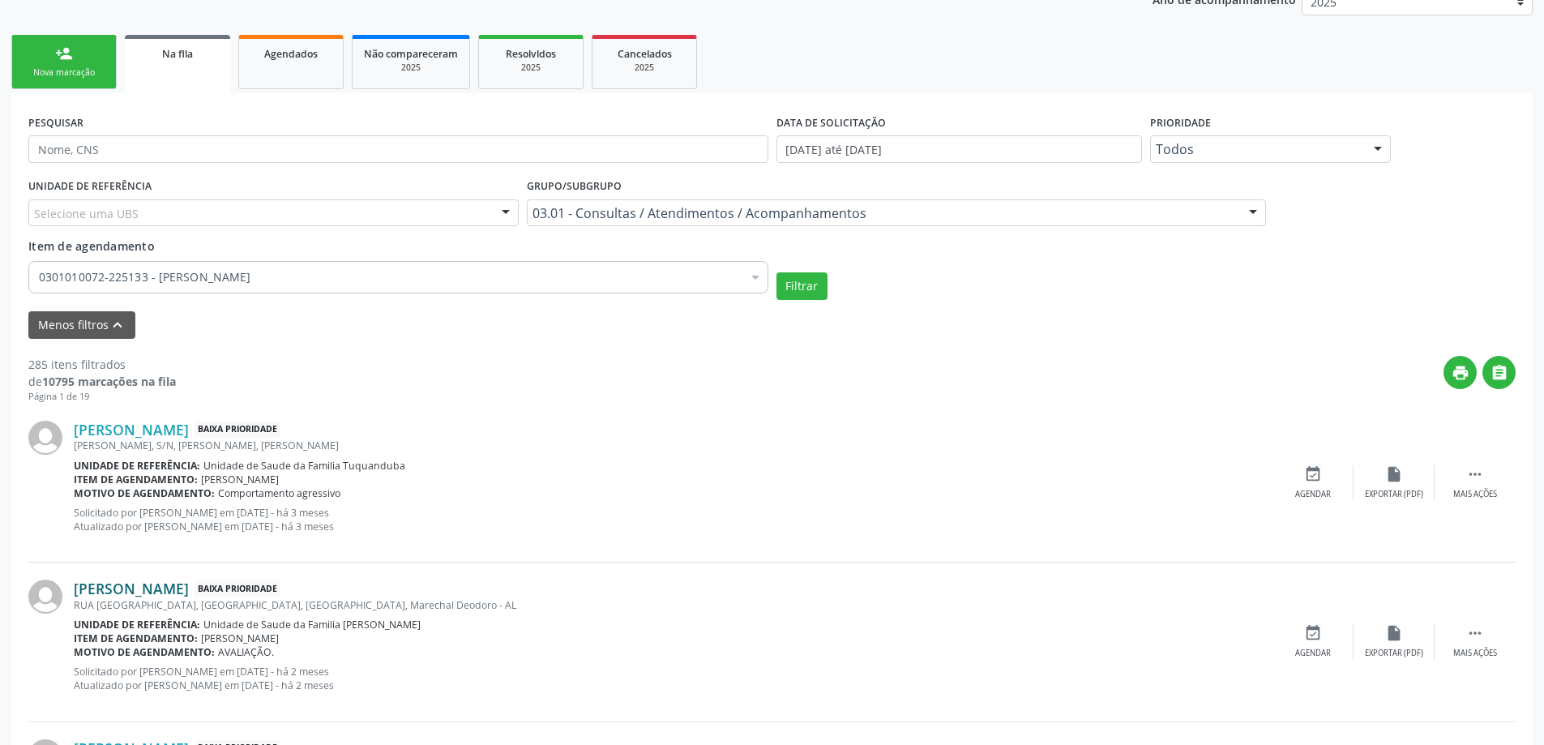
click at [92, 583] on link "Eveli Lavinia de Oliveira Xavier" at bounding box center [131, 589] width 115 height 18
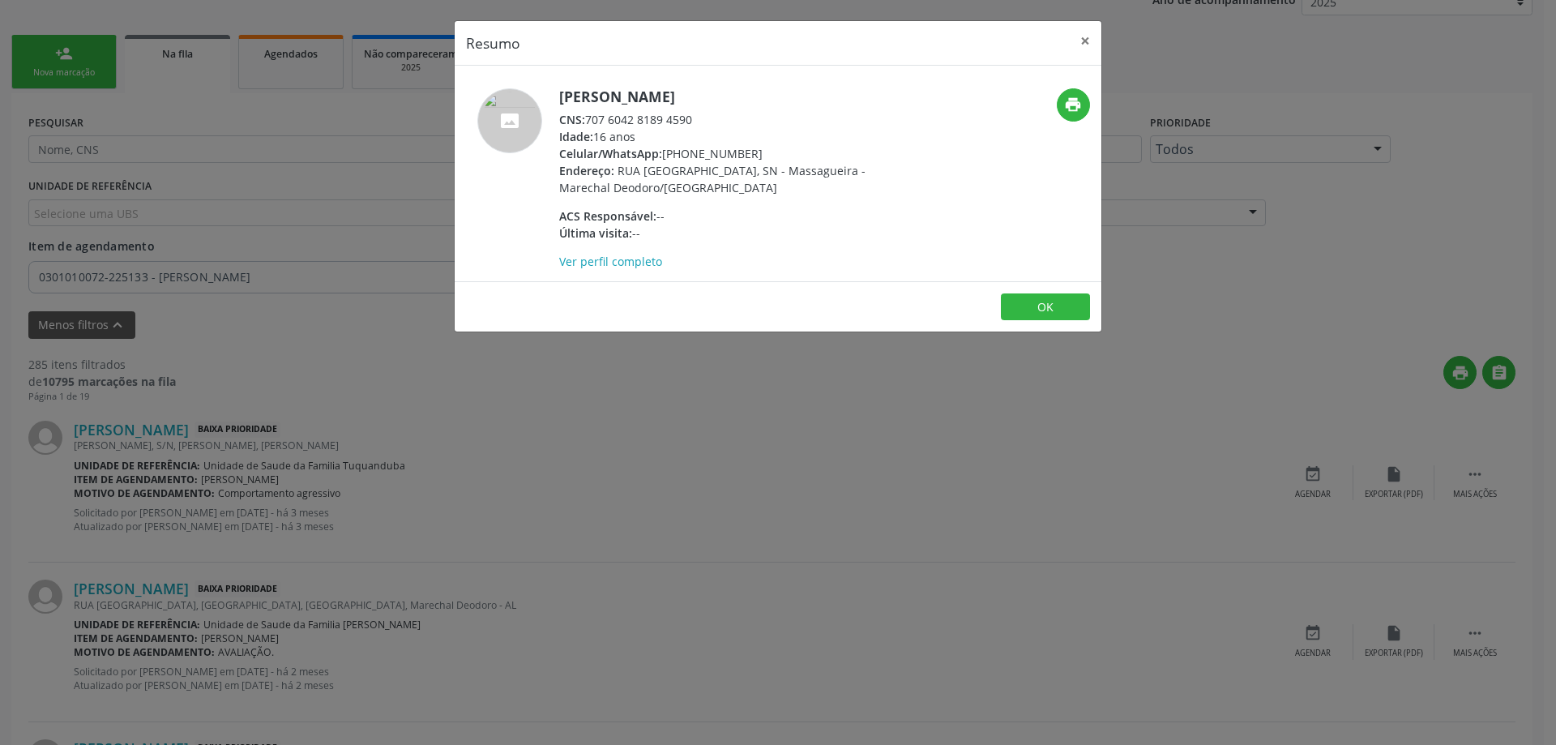
drag, startPoint x: 696, startPoint y: 117, endPoint x: 588, endPoint y: 118, distance: 107.8
click at [588, 118] on div "CNS: 707 6042 8189 4590" at bounding box center [716, 119] width 315 height 17
click at [1083, 37] on button "×" at bounding box center [1085, 41] width 32 height 40
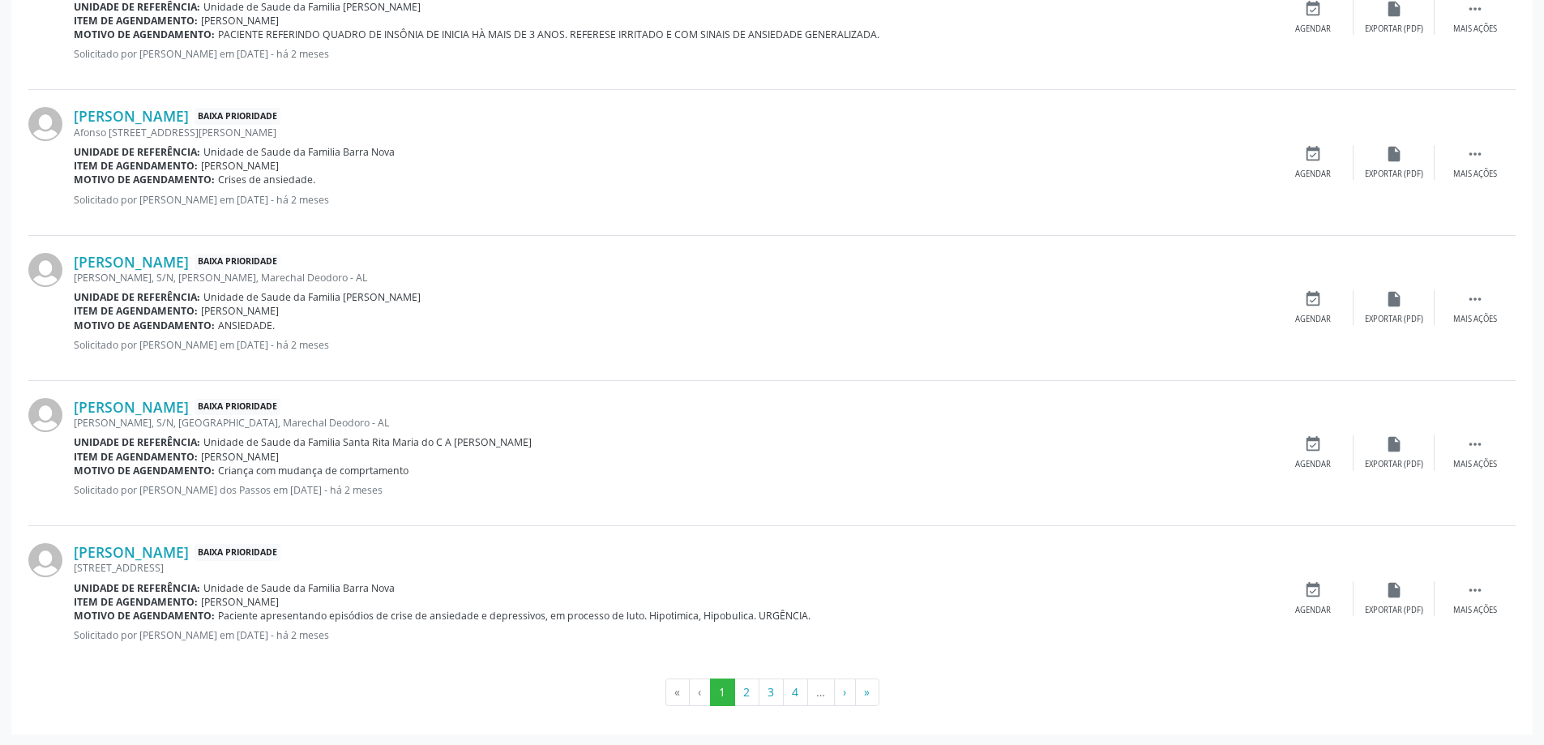
scroll to position [2278, 0]
click at [744, 695] on button "2" at bounding box center [746, 692] width 25 height 28
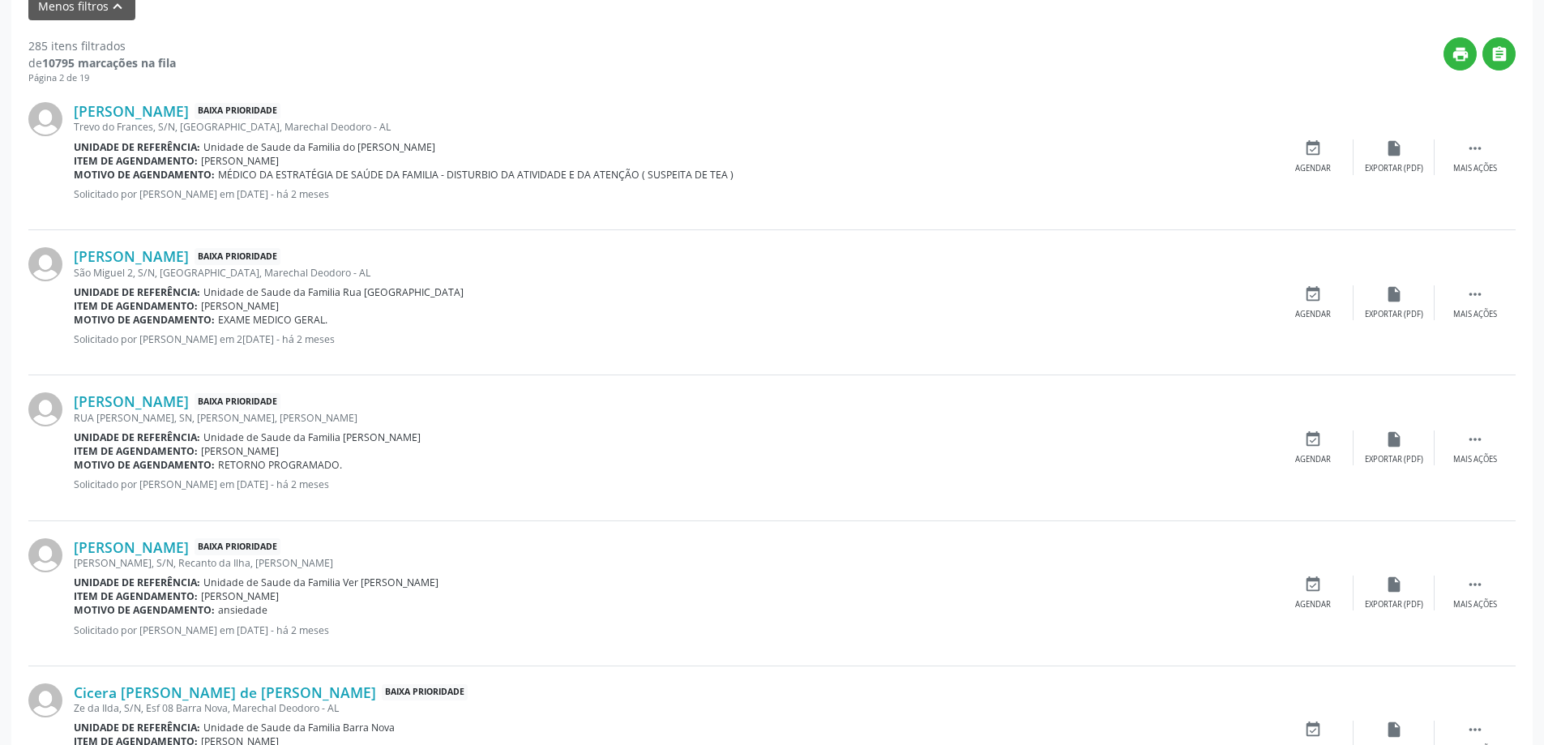
scroll to position [614, 0]
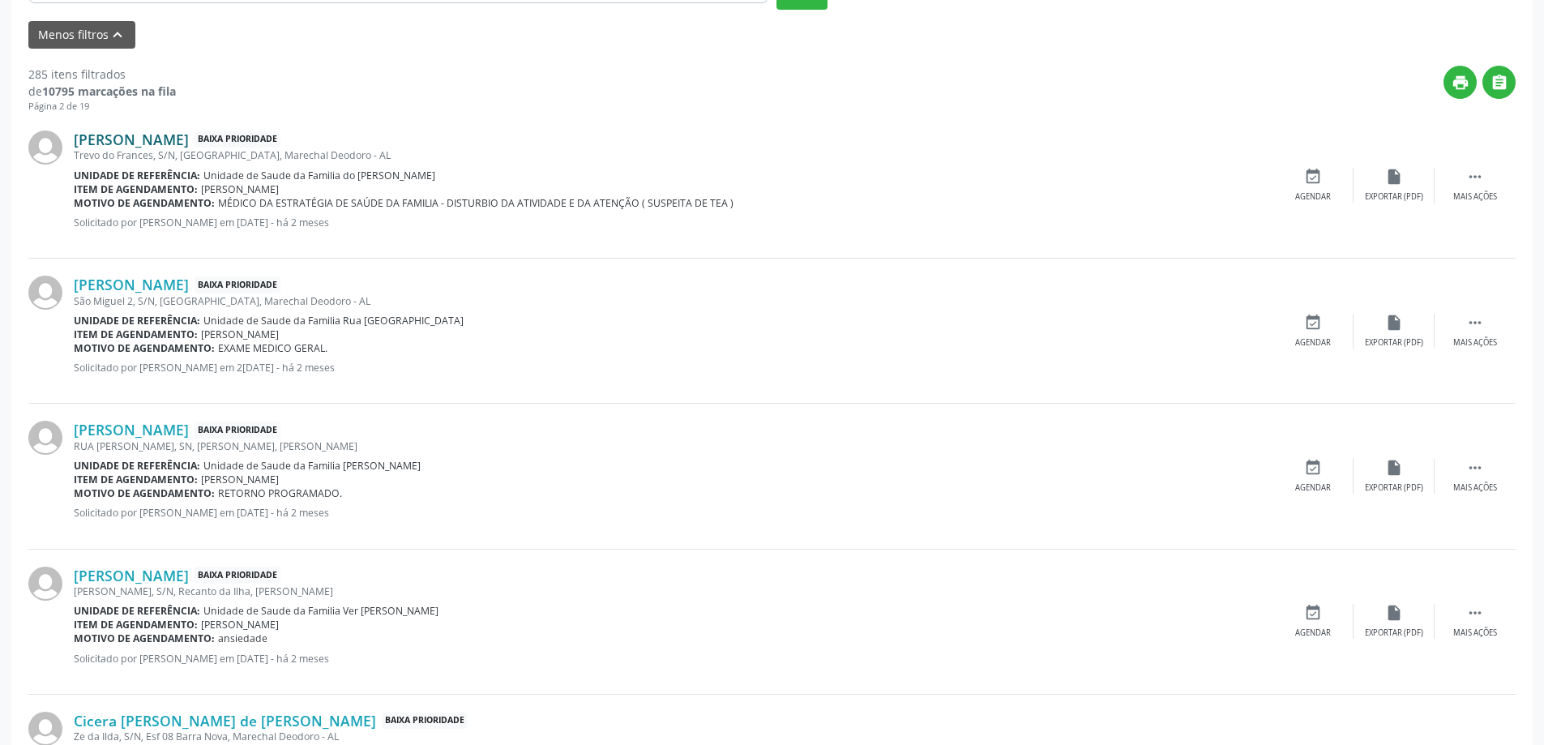
click at [160, 142] on link "Jose Moizes Claudino dos Santos" at bounding box center [131, 140] width 115 height 18
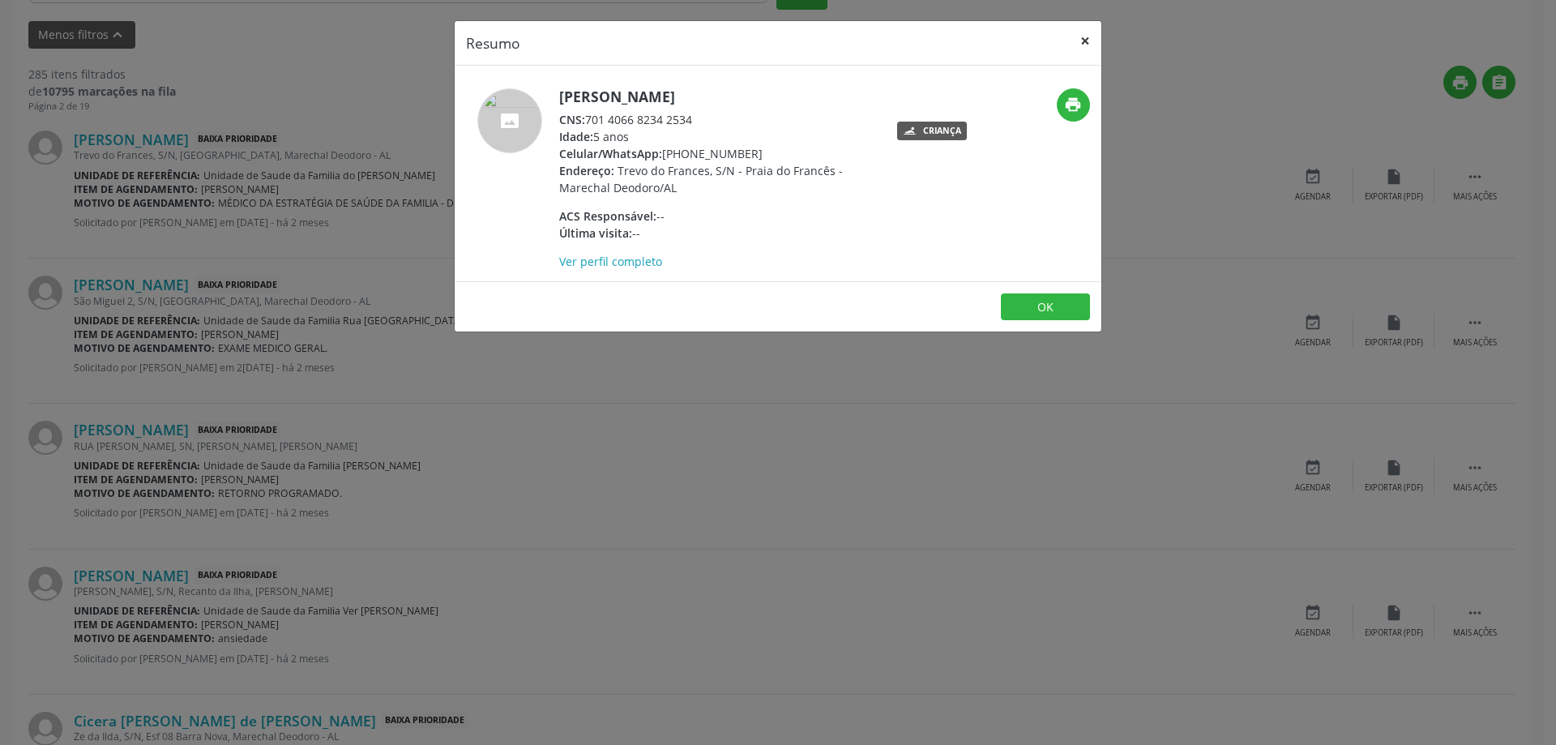
click at [1080, 43] on button "×" at bounding box center [1085, 41] width 32 height 40
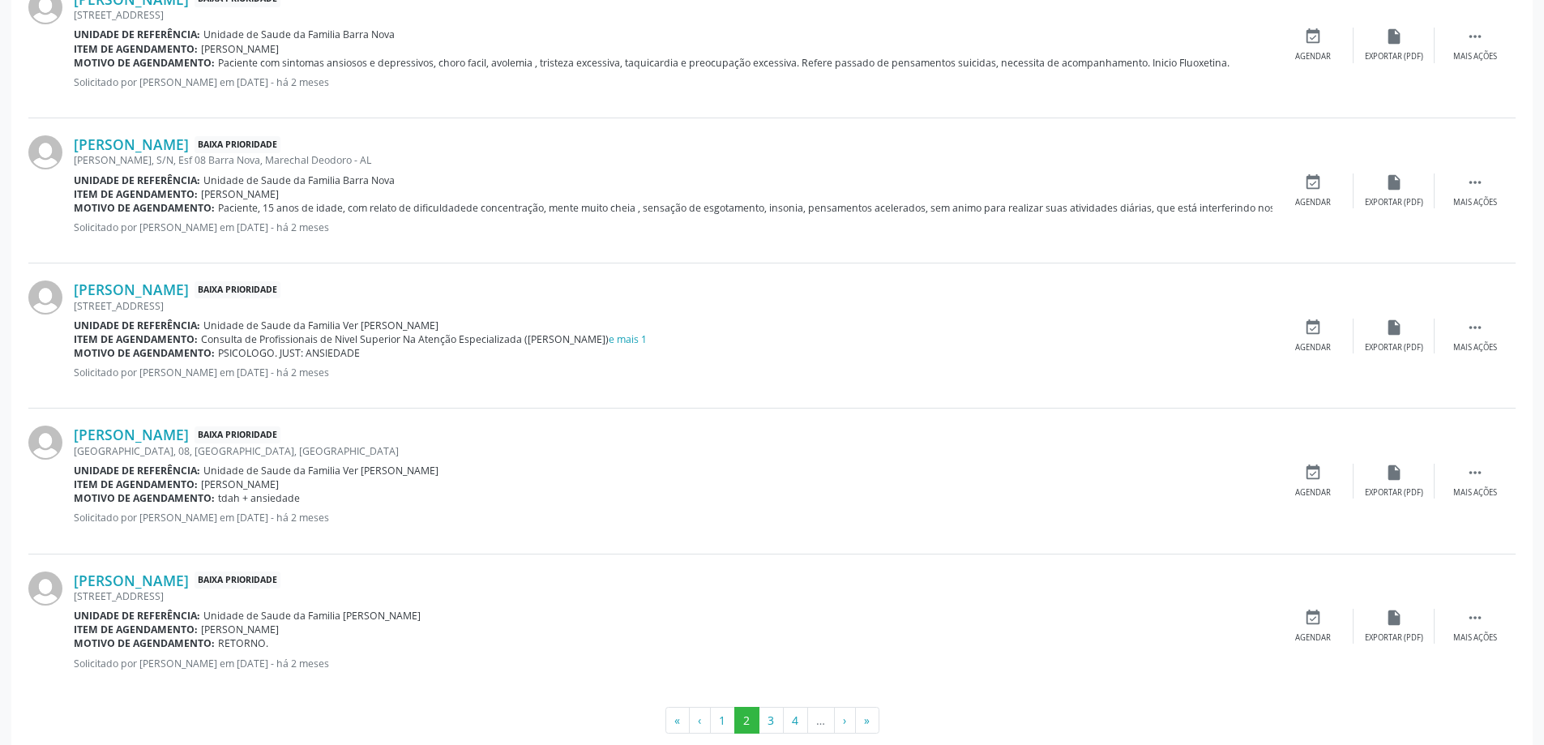
scroll to position [2236, 0]
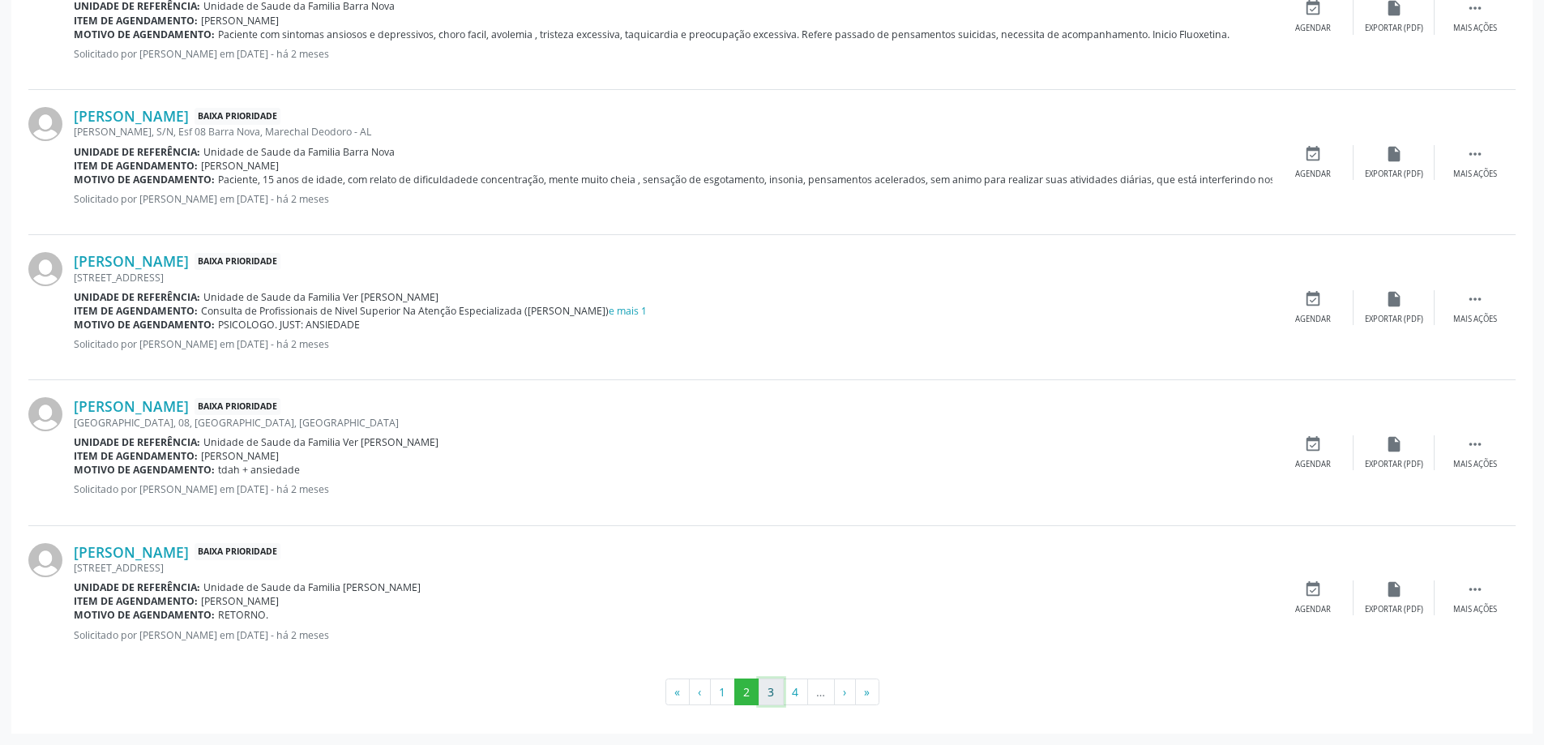
click at [764, 692] on button "3" at bounding box center [771, 692] width 25 height 28
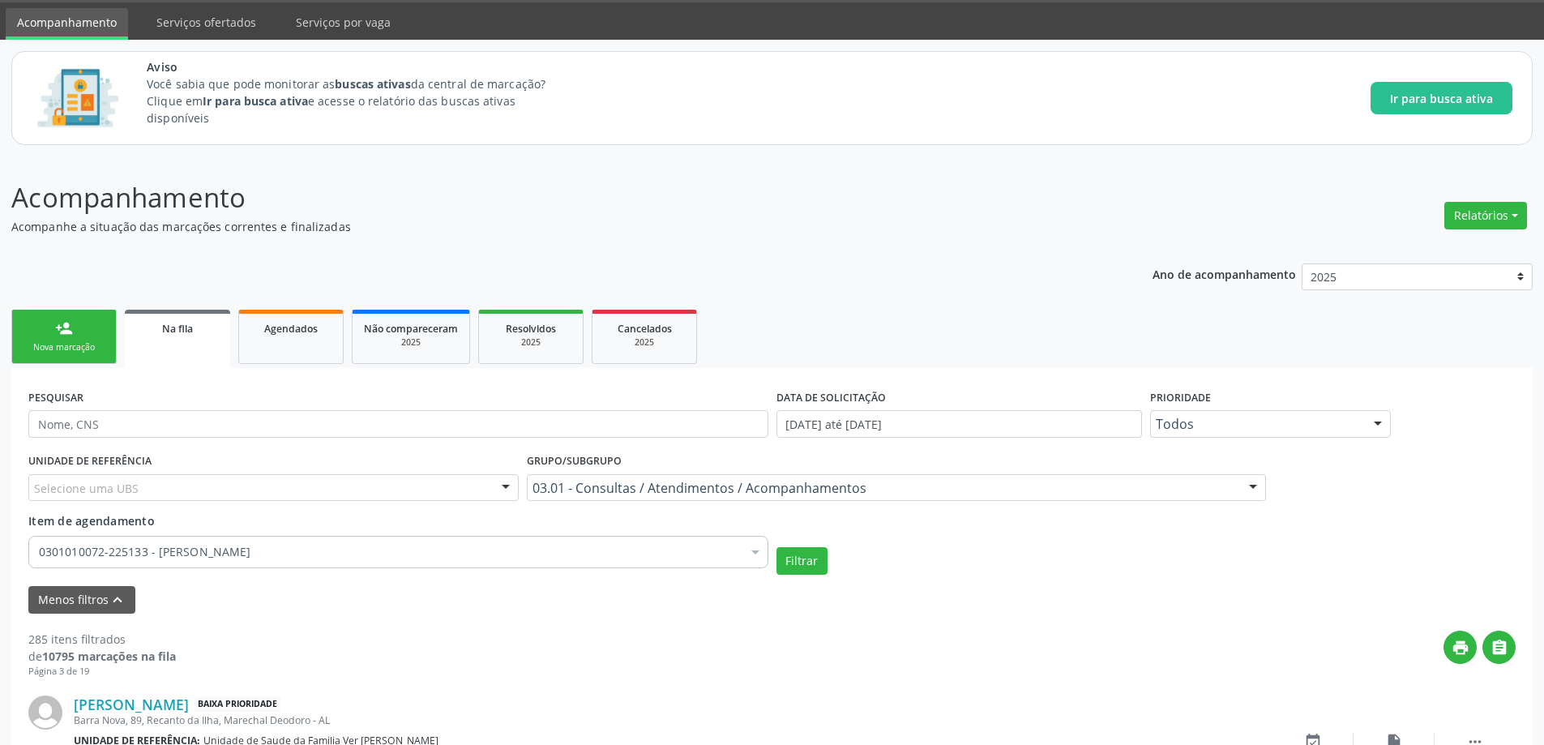
scroll to position [2249, 0]
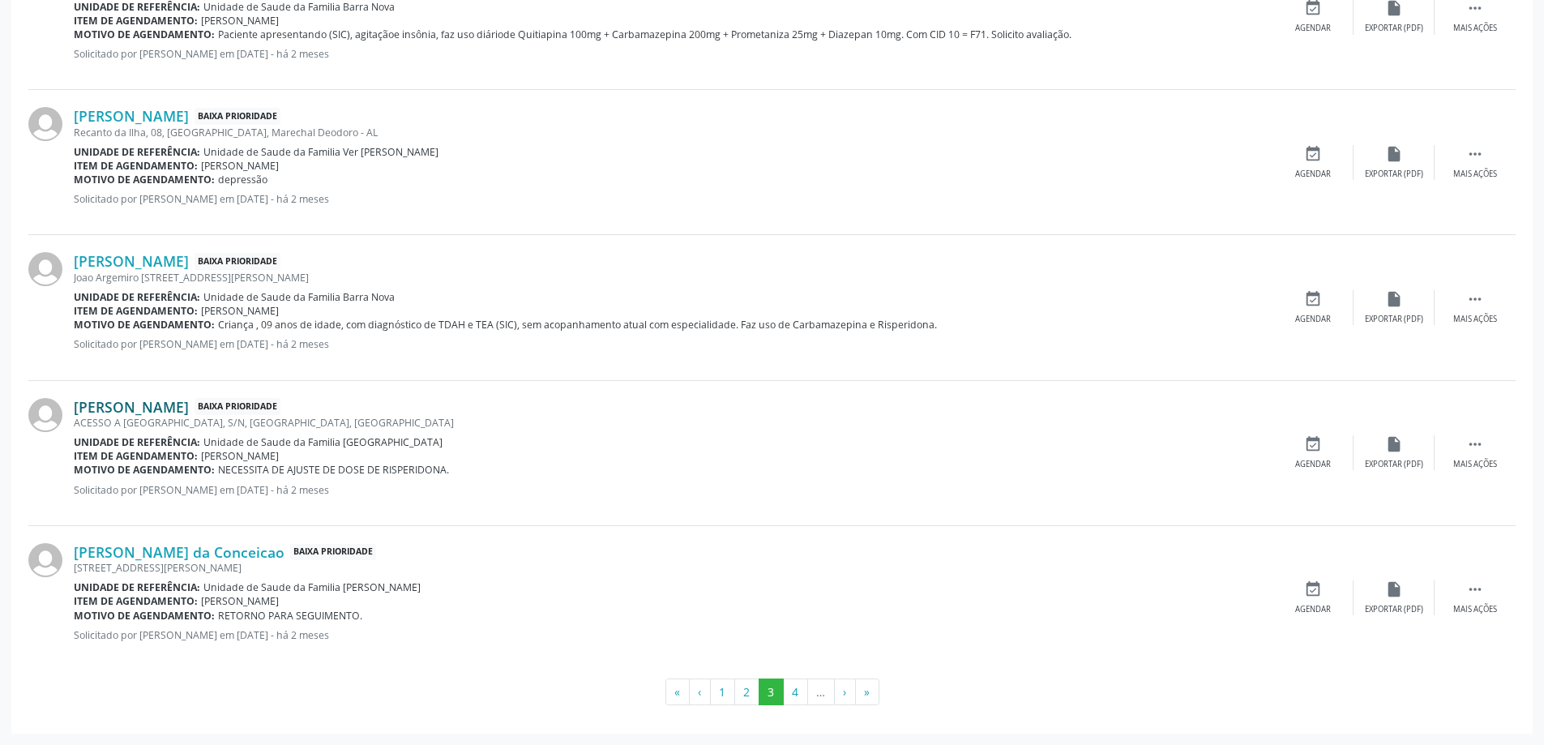
click at [189, 408] on link "Anthony Miguel Oliveira Ferreira de Brito" at bounding box center [131, 407] width 115 height 18
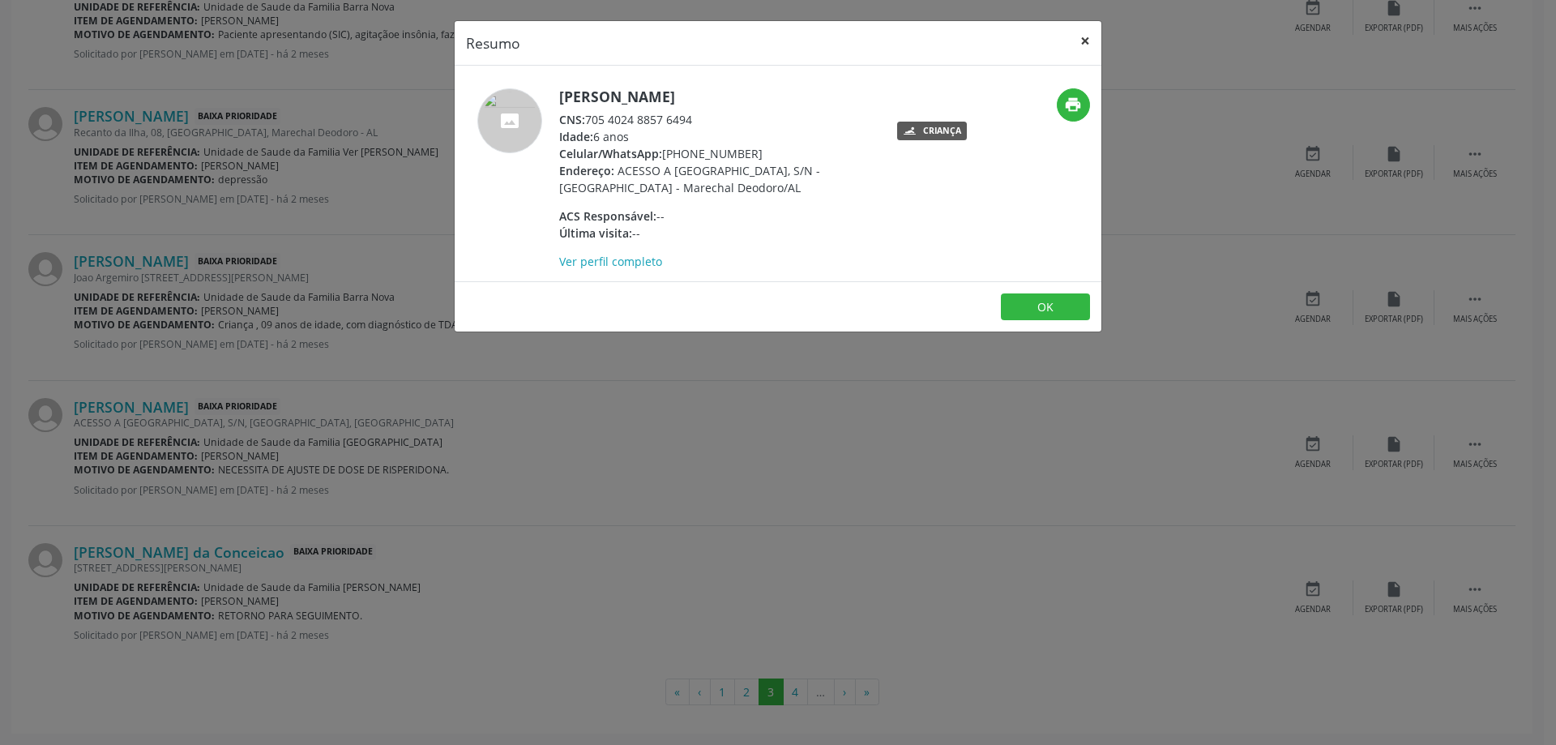
click at [1083, 46] on button "×" at bounding box center [1085, 41] width 32 height 40
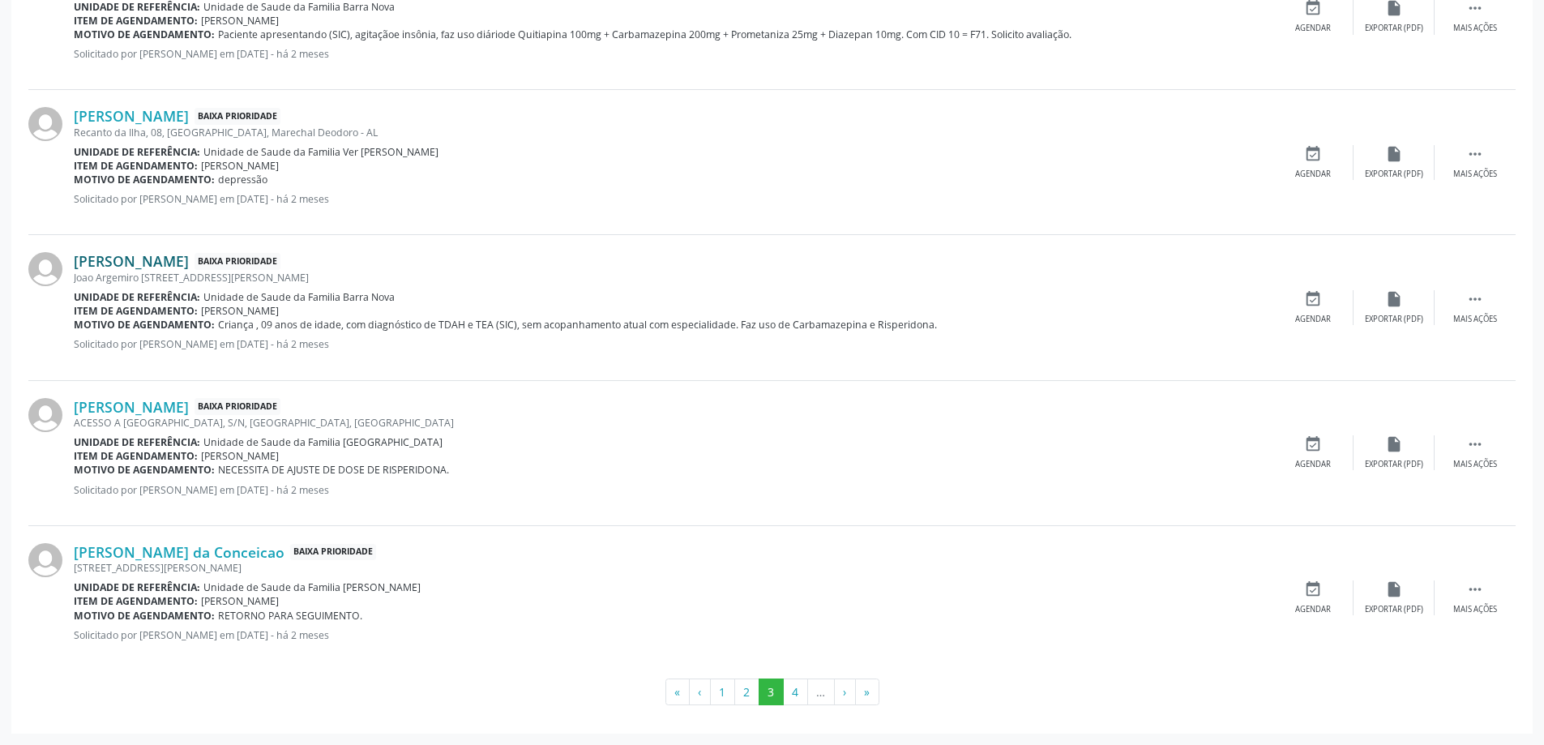
click at [189, 255] on link "Leandro Vinicius Brito Borges" at bounding box center [131, 261] width 115 height 18
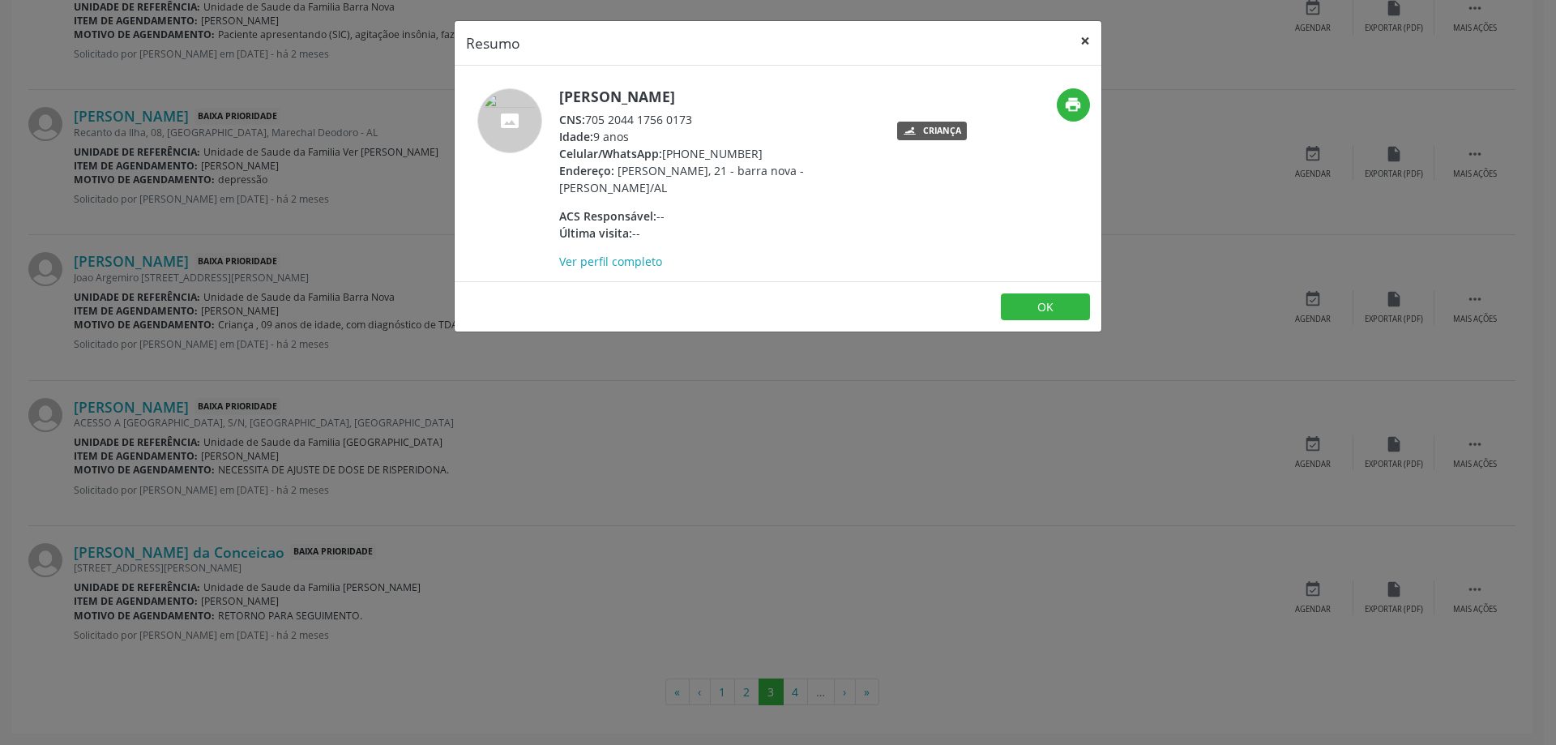
click at [1083, 47] on button "×" at bounding box center [1085, 41] width 32 height 40
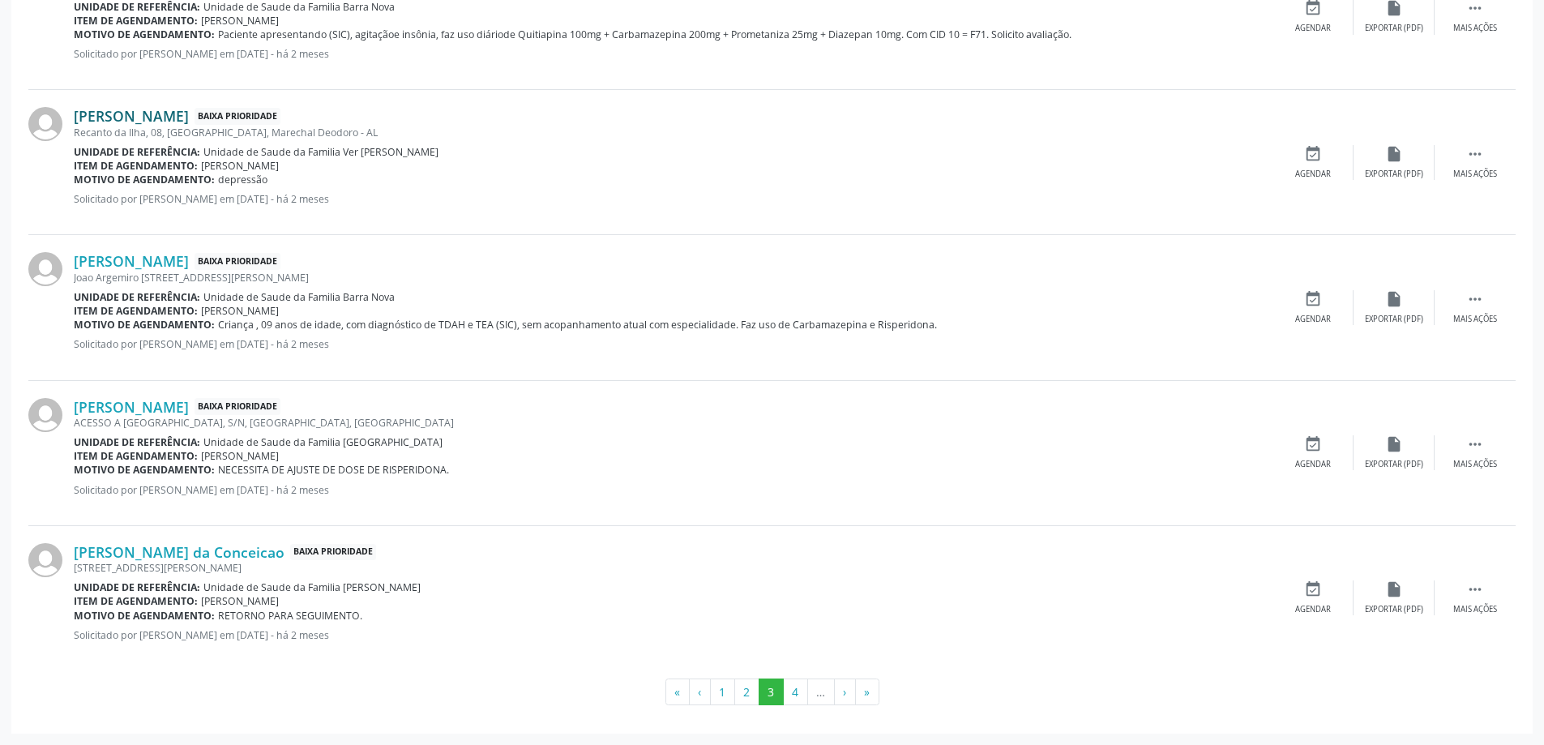
click at [136, 118] on link "Joseilda dos Santos da Silva" at bounding box center [131, 116] width 115 height 18
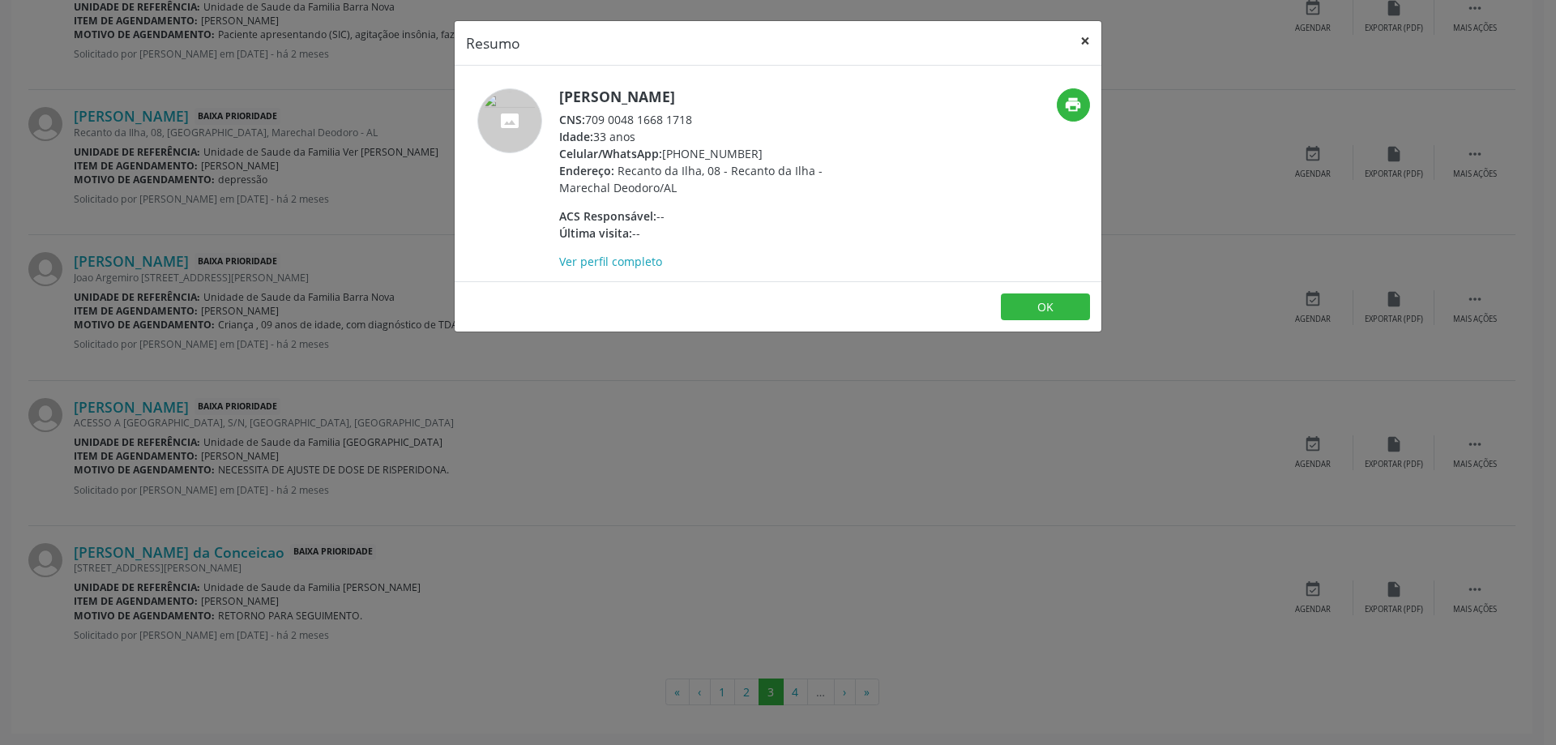
click at [1073, 39] on button "×" at bounding box center [1085, 41] width 32 height 40
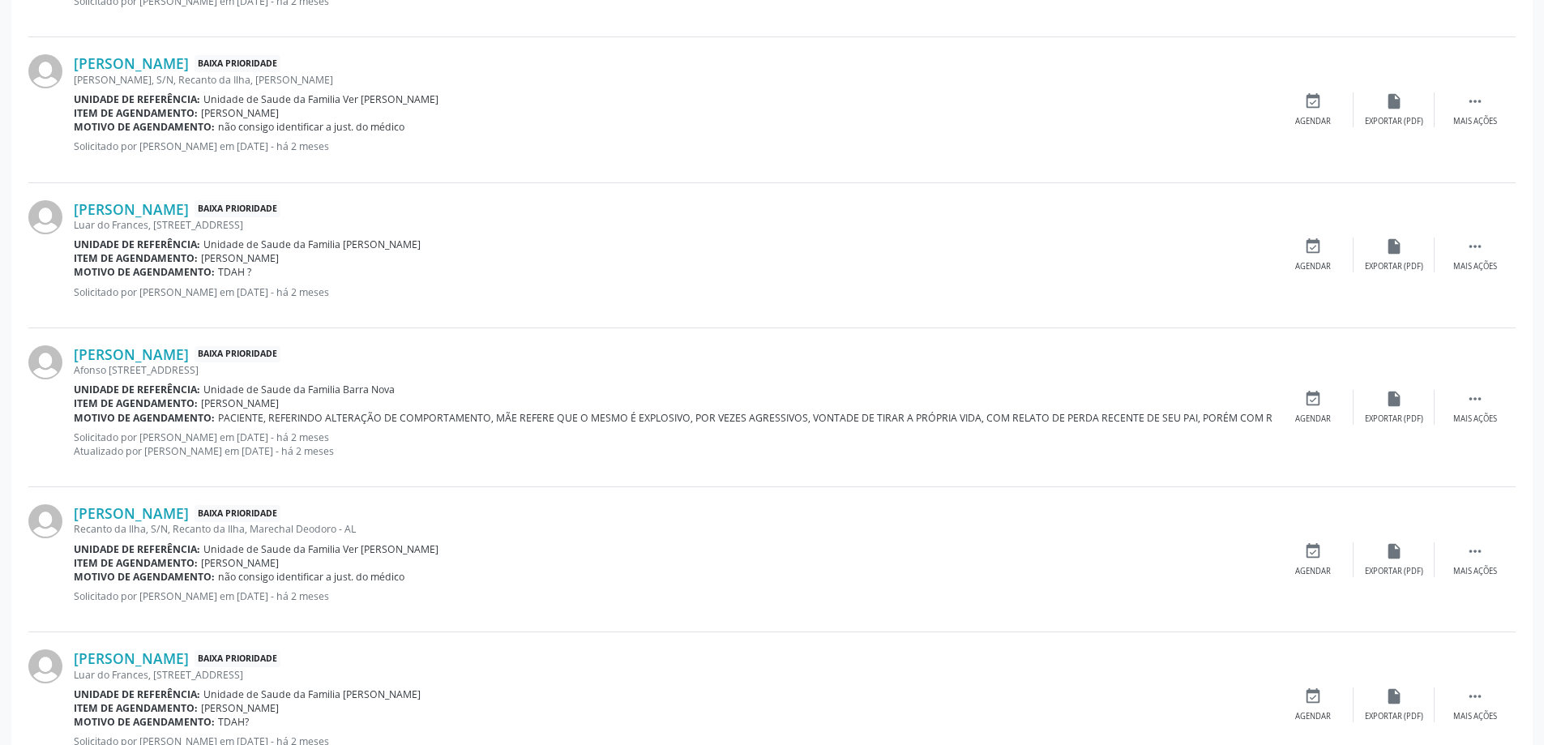
scroll to position [952, 0]
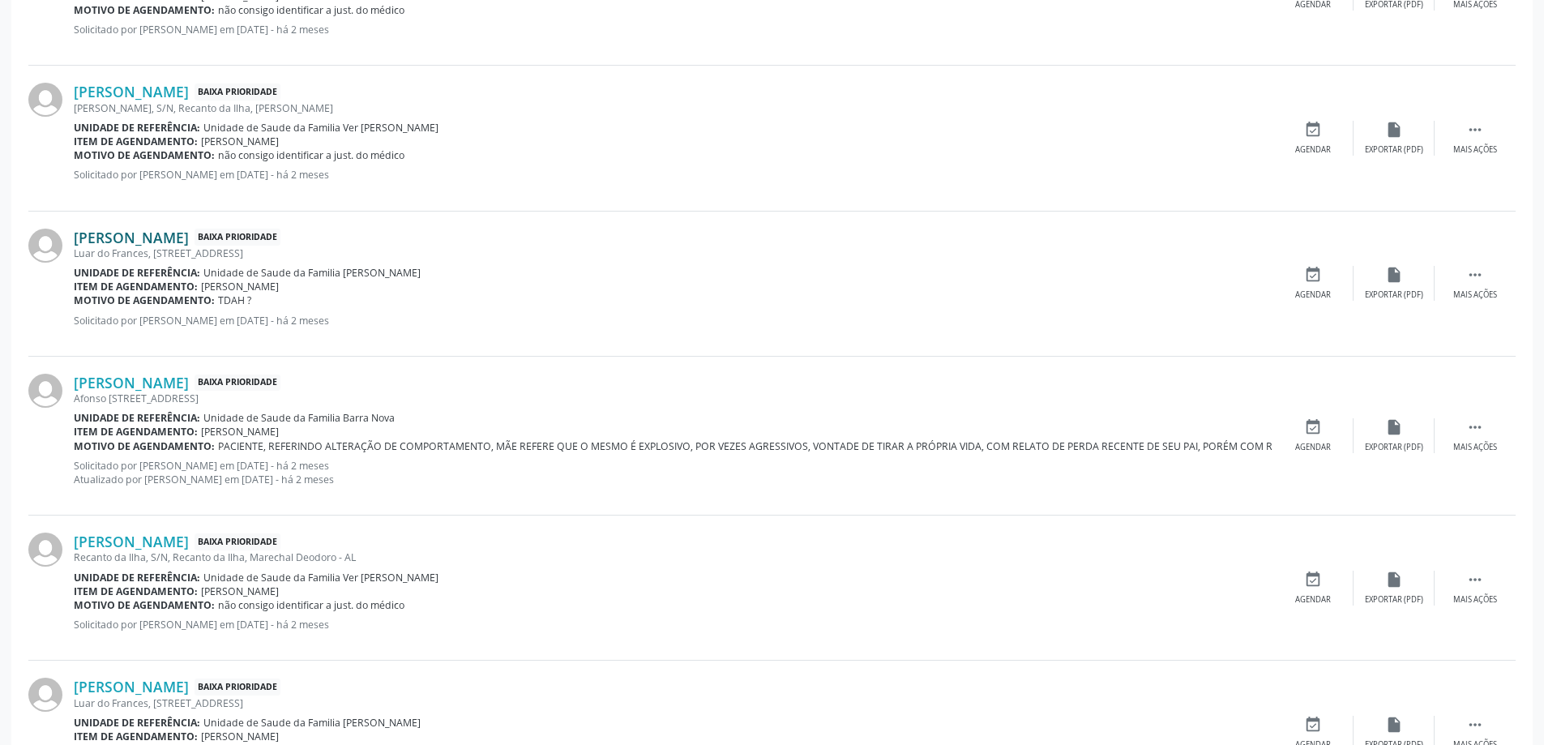
click at [126, 241] on link "Natanael Estevao Santos da Silva" at bounding box center [131, 238] width 115 height 18
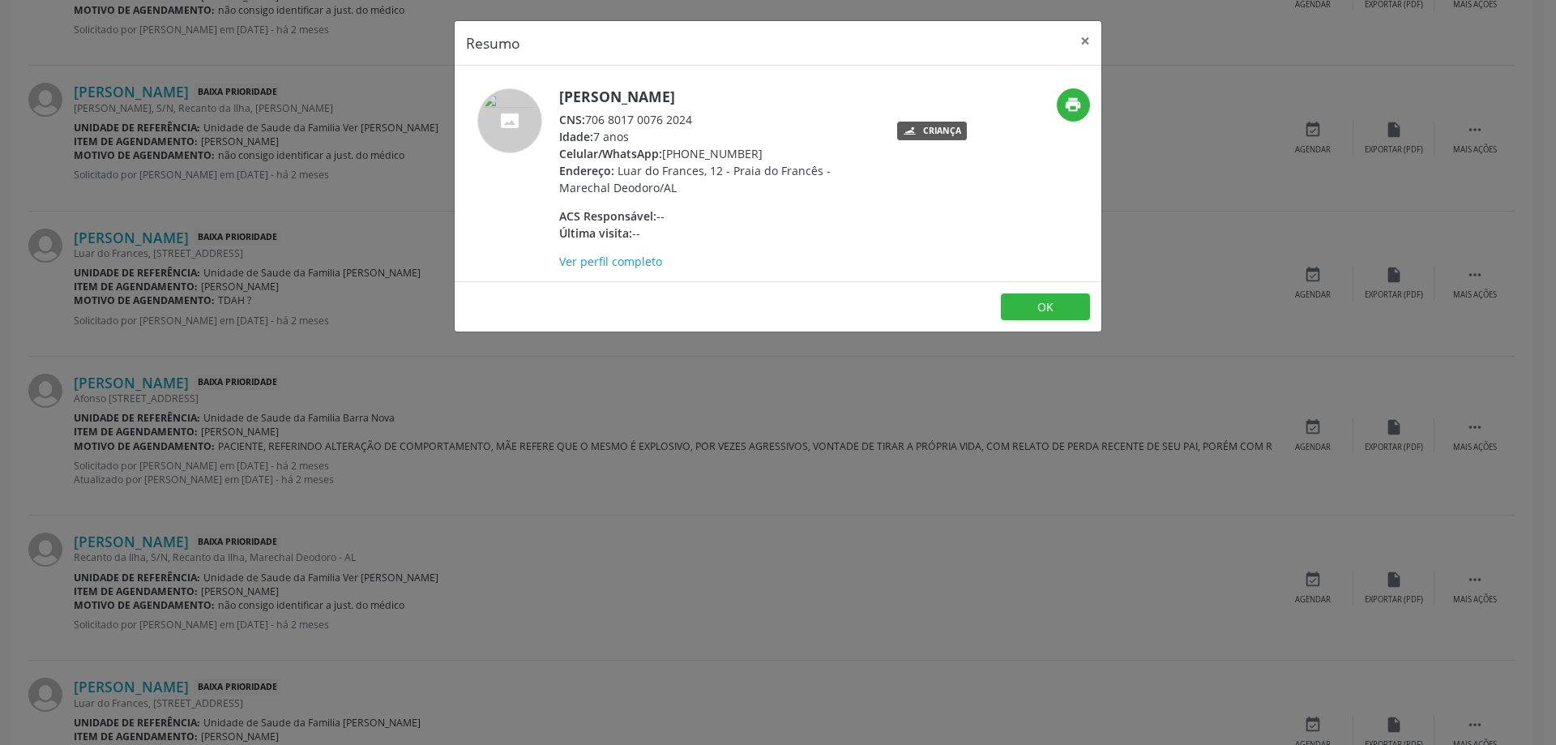
drag, startPoint x: 695, startPoint y: 113, endPoint x: 586, endPoint y: 121, distance: 109.7
click at [586, 121] on div "CNS: 706 8017 0076 2024" at bounding box center [716, 119] width 315 height 17
click at [1076, 45] on button "×" at bounding box center [1085, 41] width 32 height 40
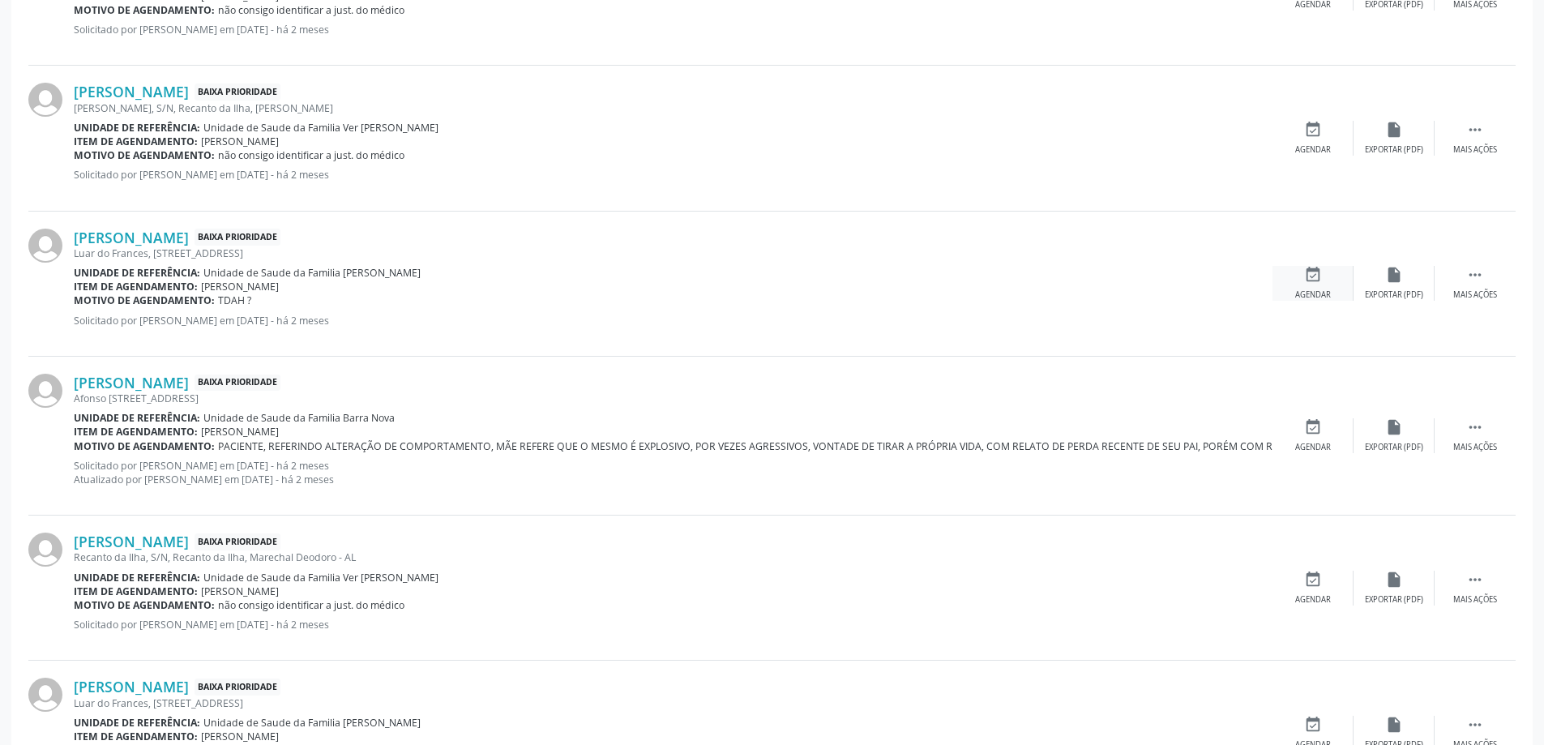
click at [1320, 287] on div "event_available Agendar" at bounding box center [1313, 283] width 81 height 35
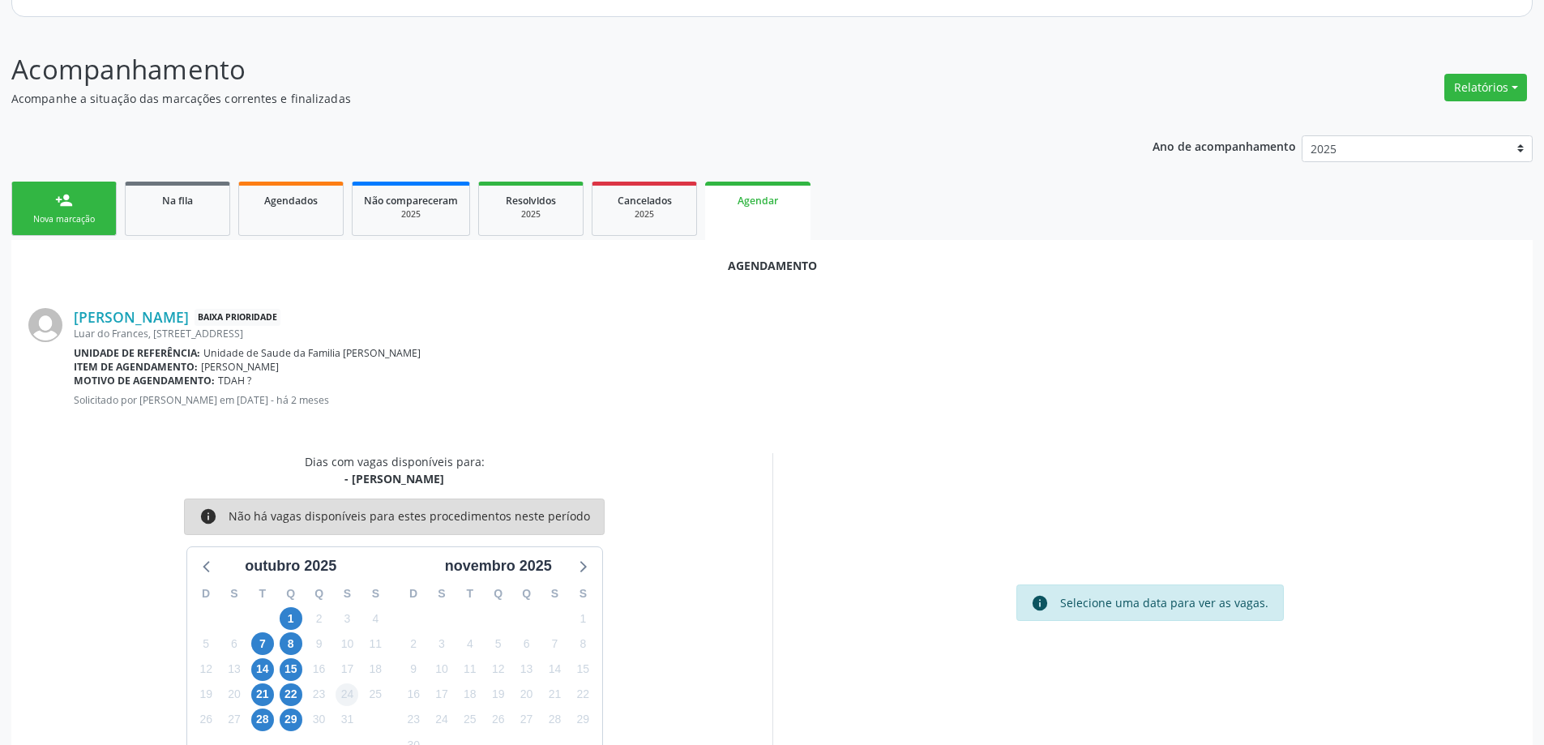
scroll to position [216, 0]
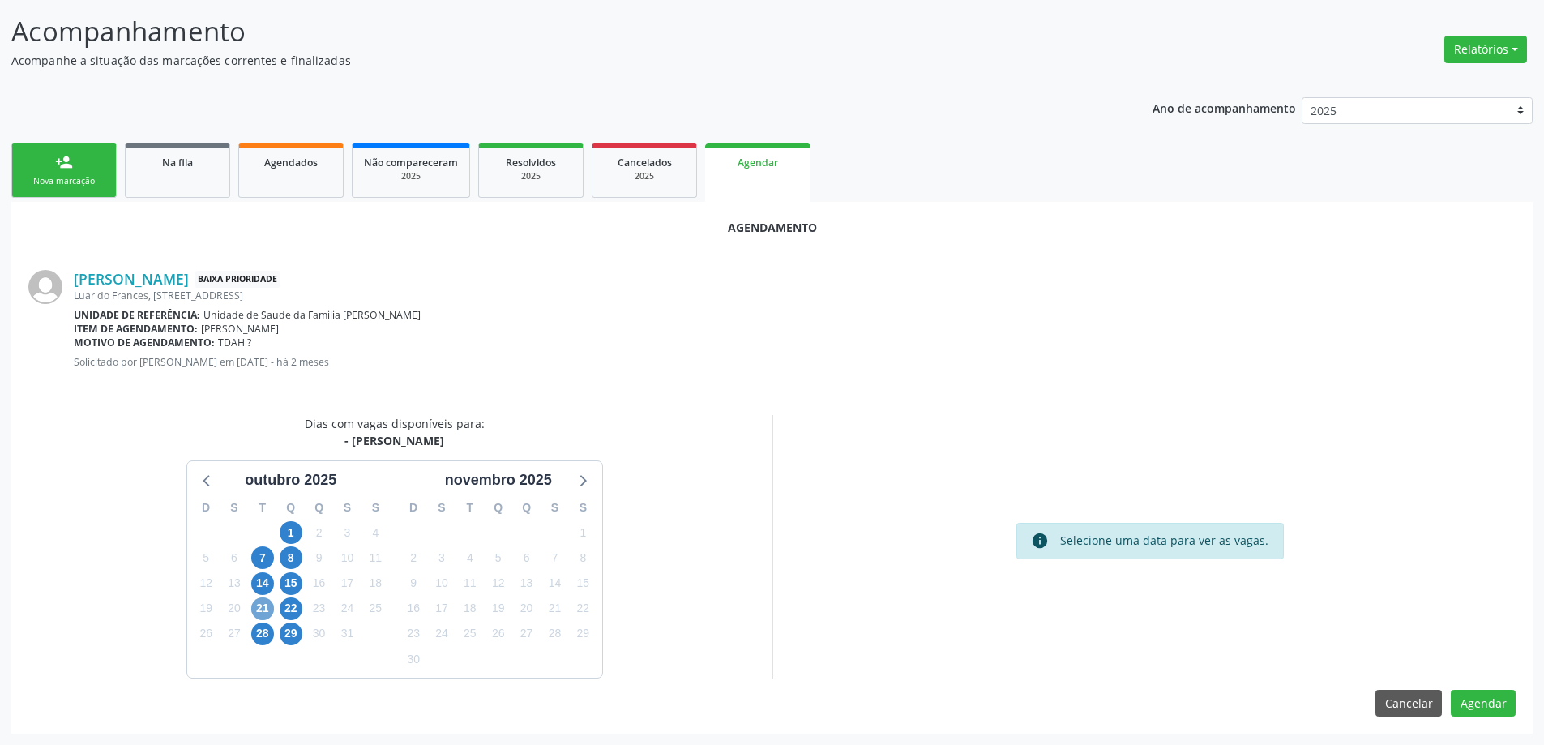
click at [267, 606] on span "21" at bounding box center [262, 608] width 23 height 23
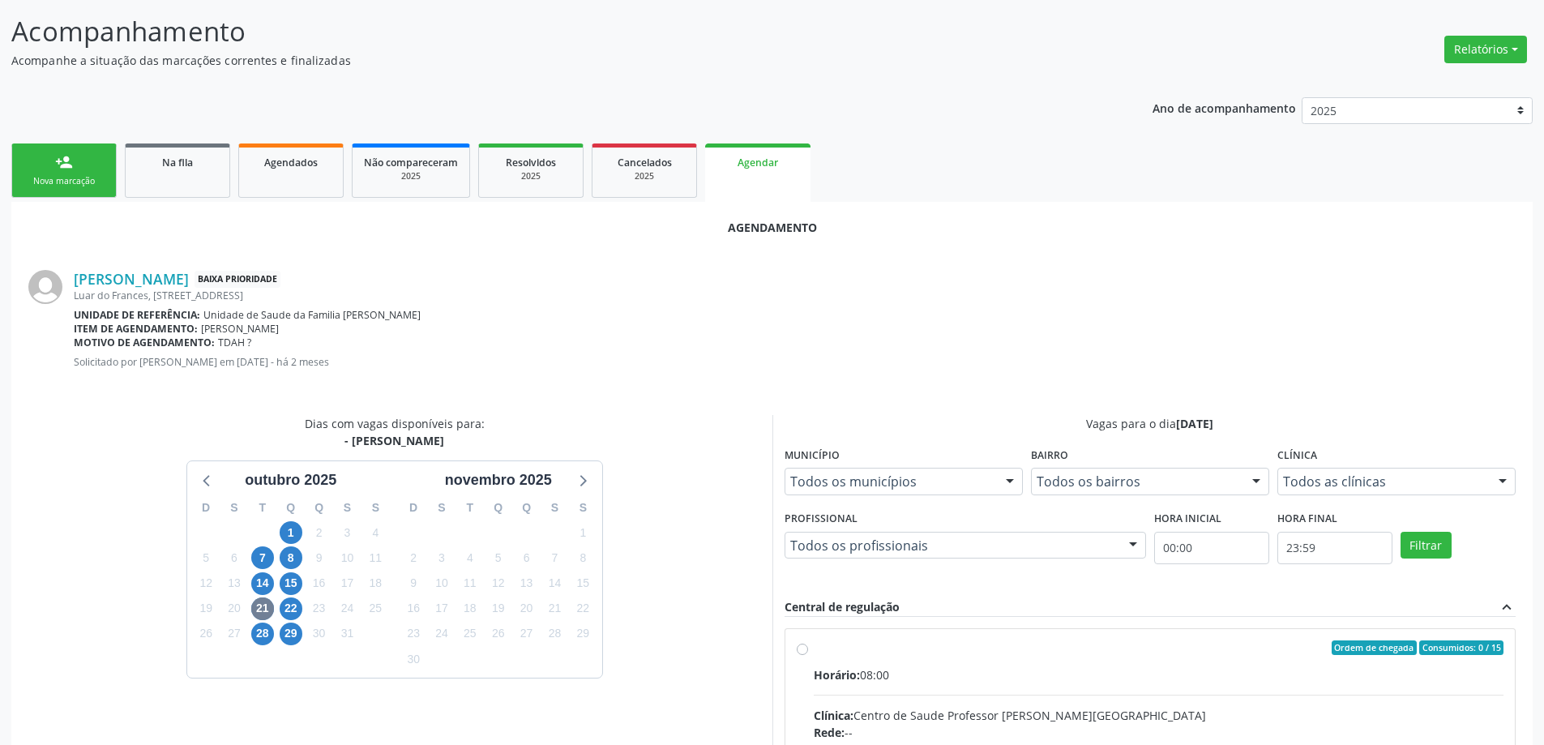
radio input "true"
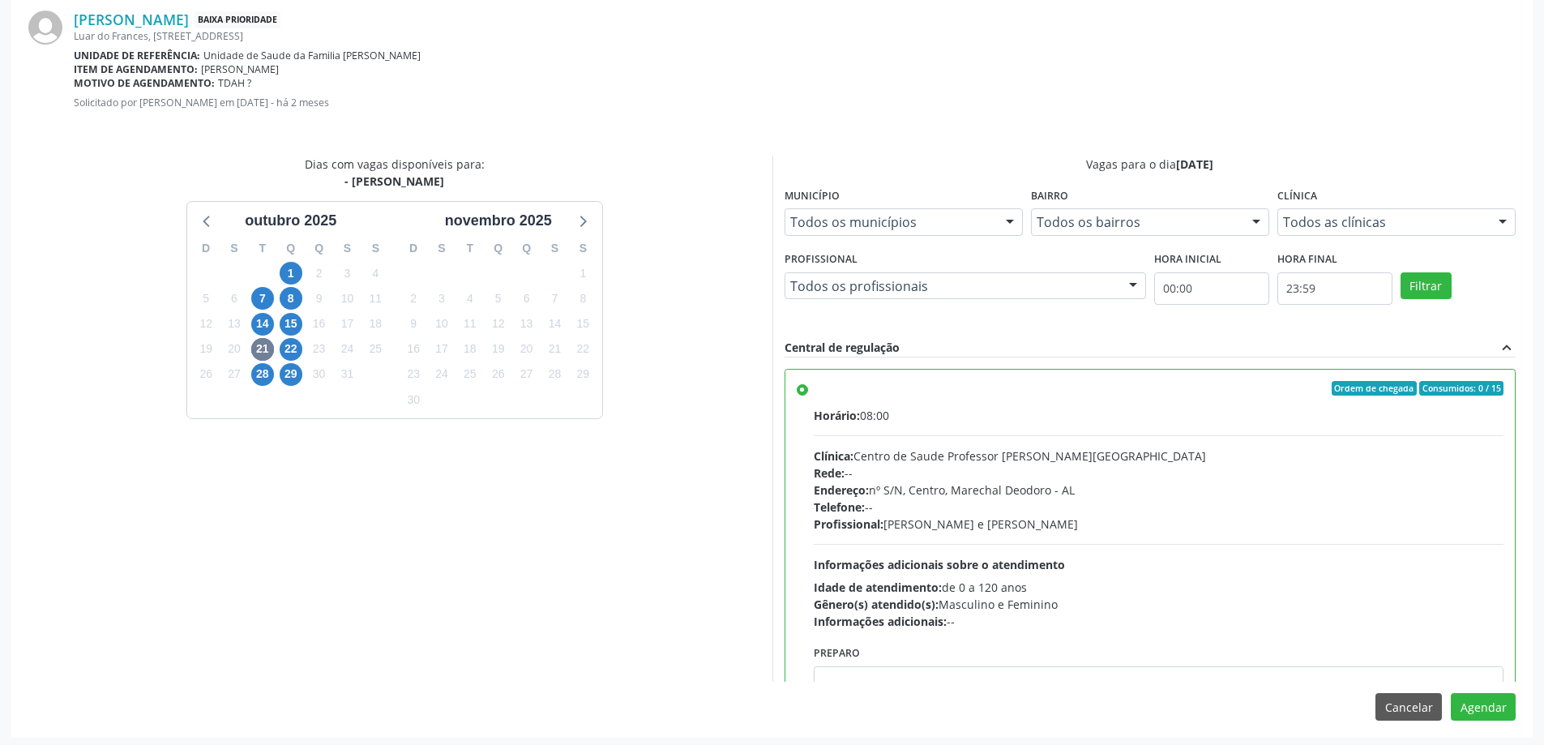
scroll to position [479, 0]
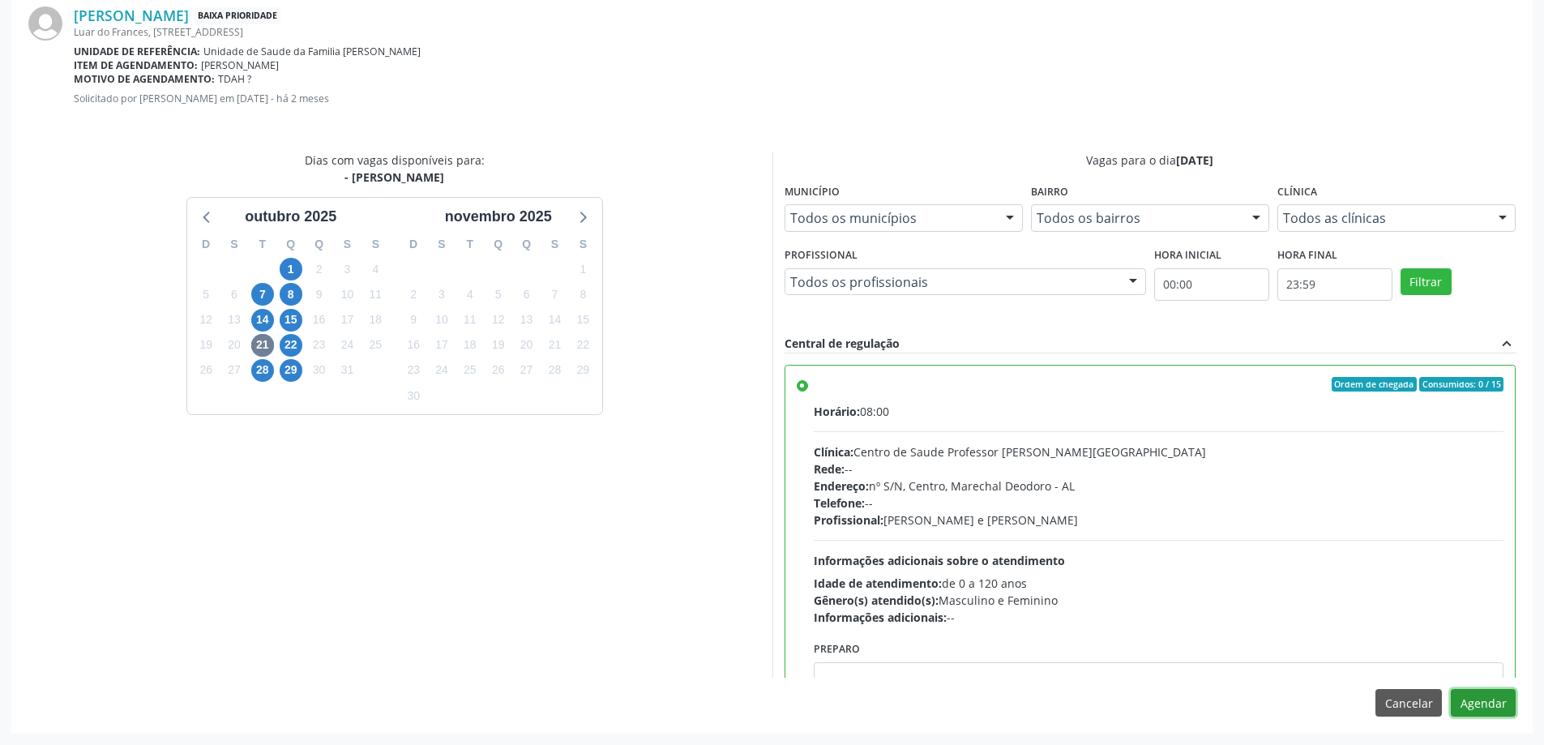
click at [1478, 708] on button "Agendar" at bounding box center [1483, 703] width 65 height 28
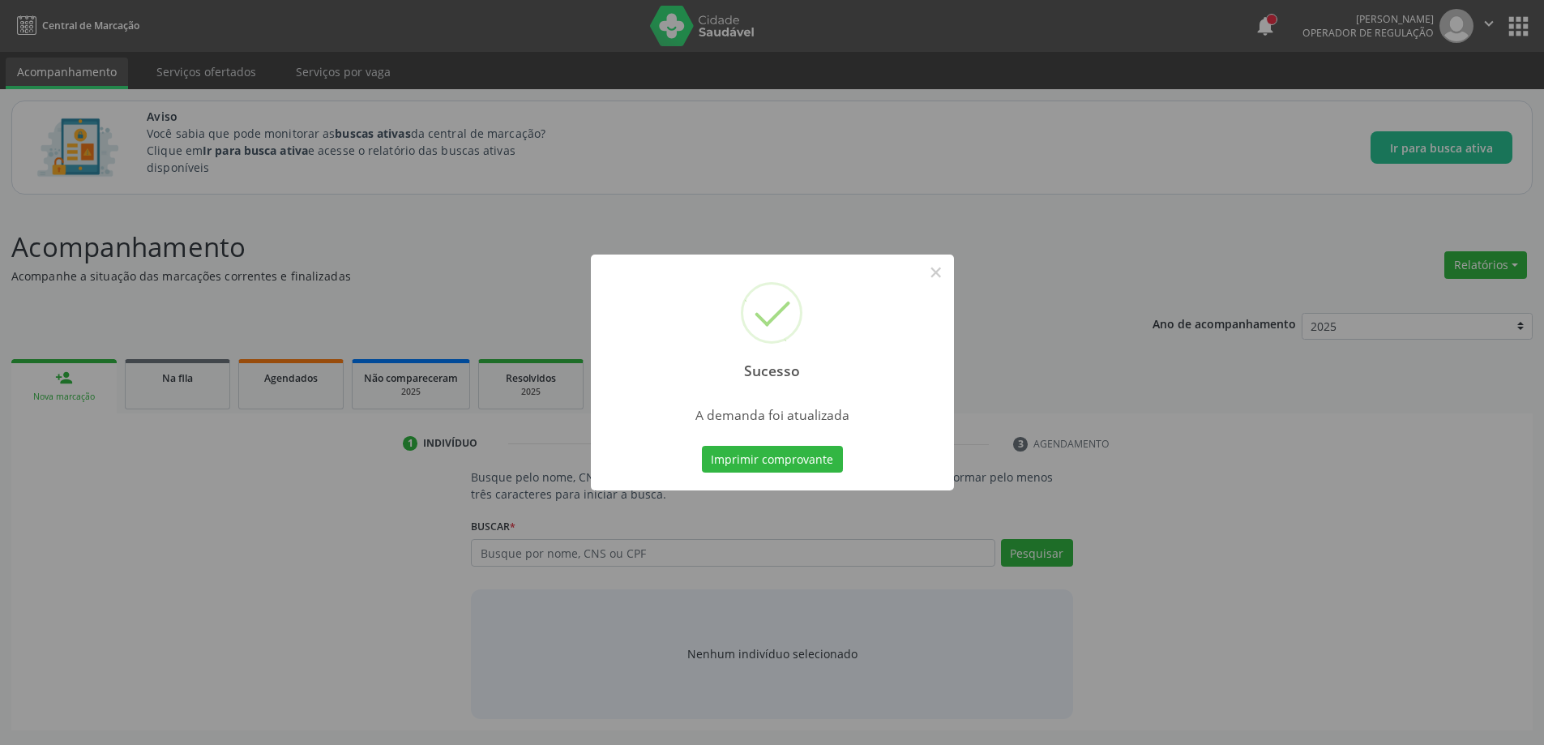
scroll to position [0, 0]
click at [945, 275] on button "×" at bounding box center [942, 273] width 28 height 28
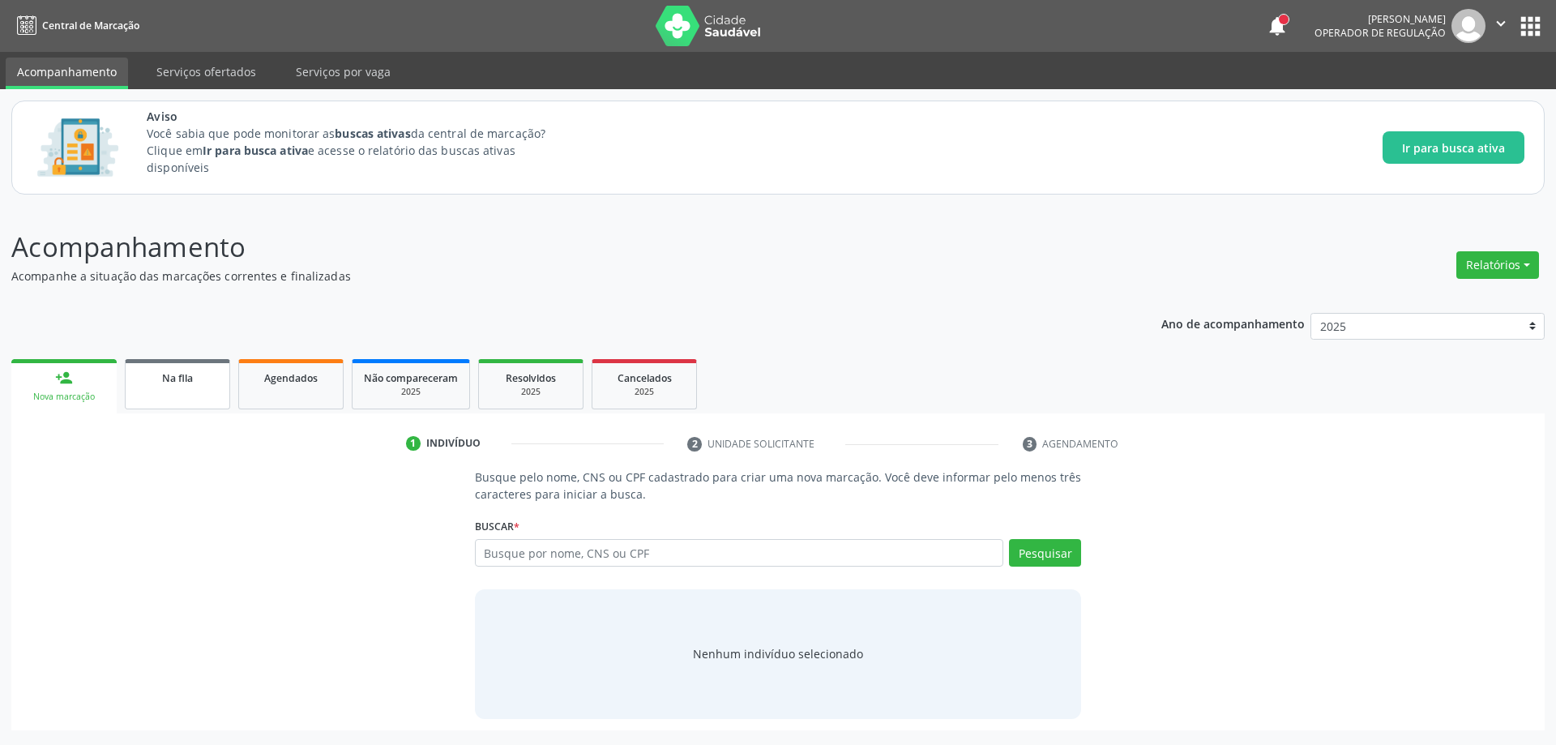
click at [162, 397] on link "Na fila" at bounding box center [177, 384] width 105 height 50
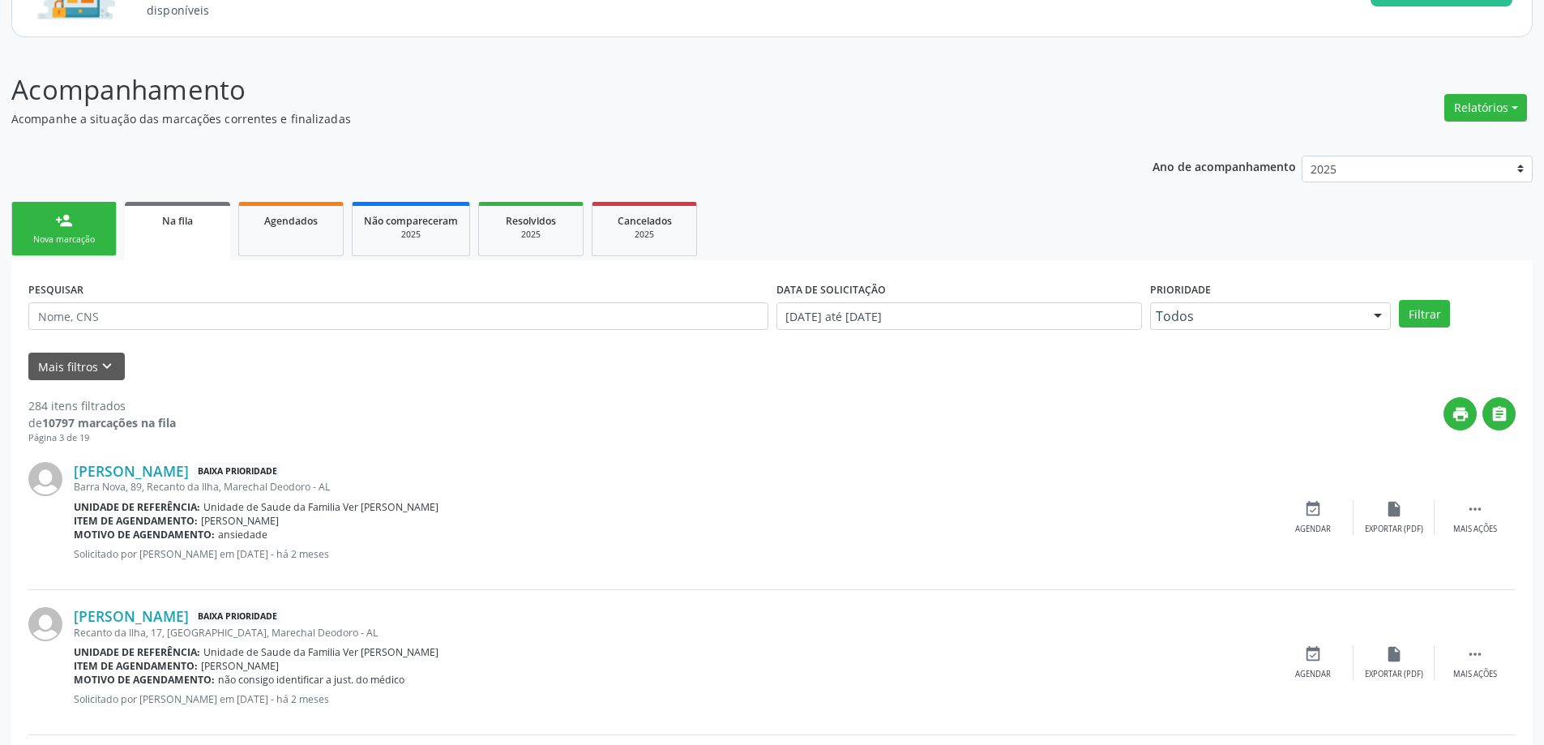
scroll to position [162, 0]
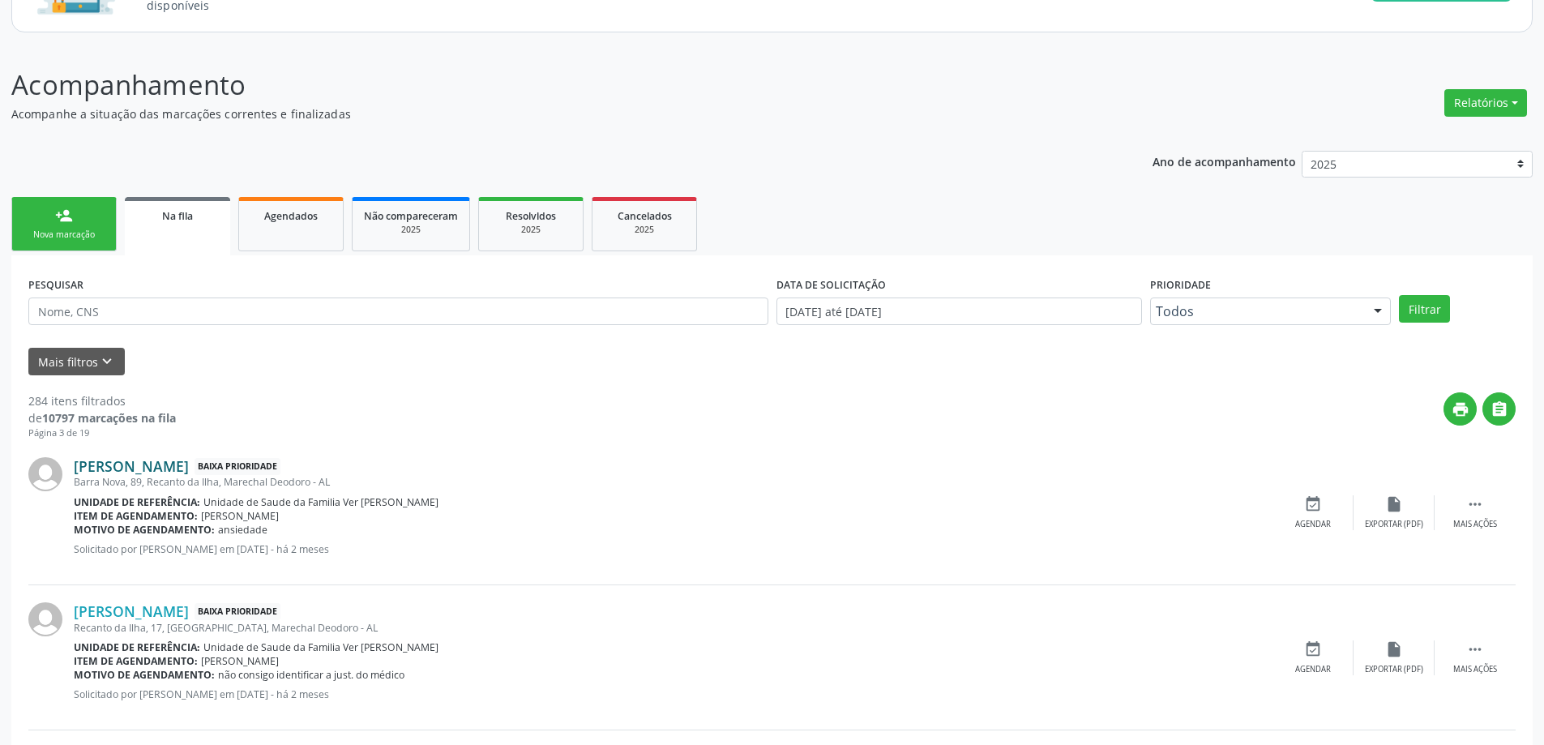
click at [145, 470] on link "Maria Liz Ferreira da Silva" at bounding box center [131, 466] width 115 height 18
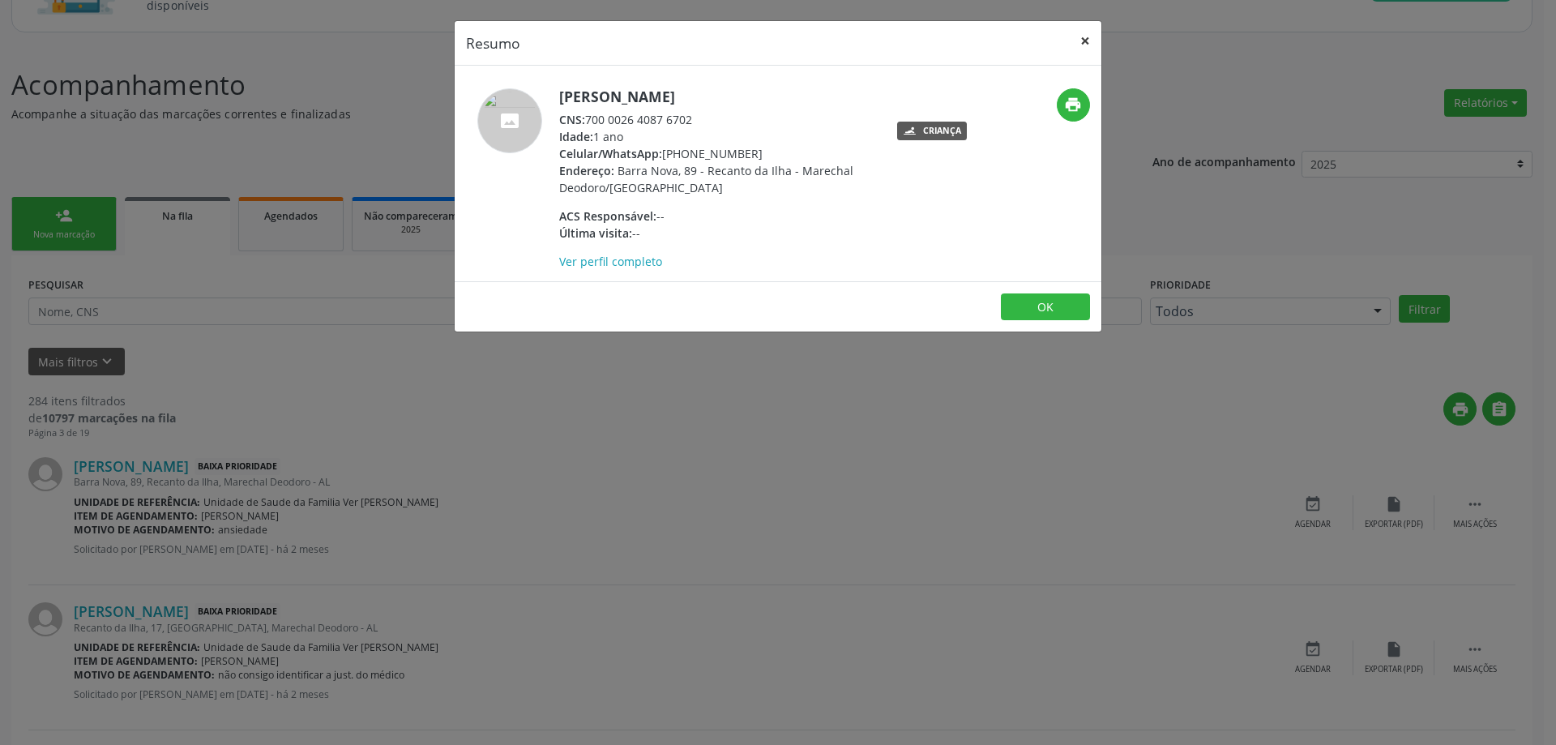
click at [1085, 46] on button "×" at bounding box center [1085, 41] width 32 height 40
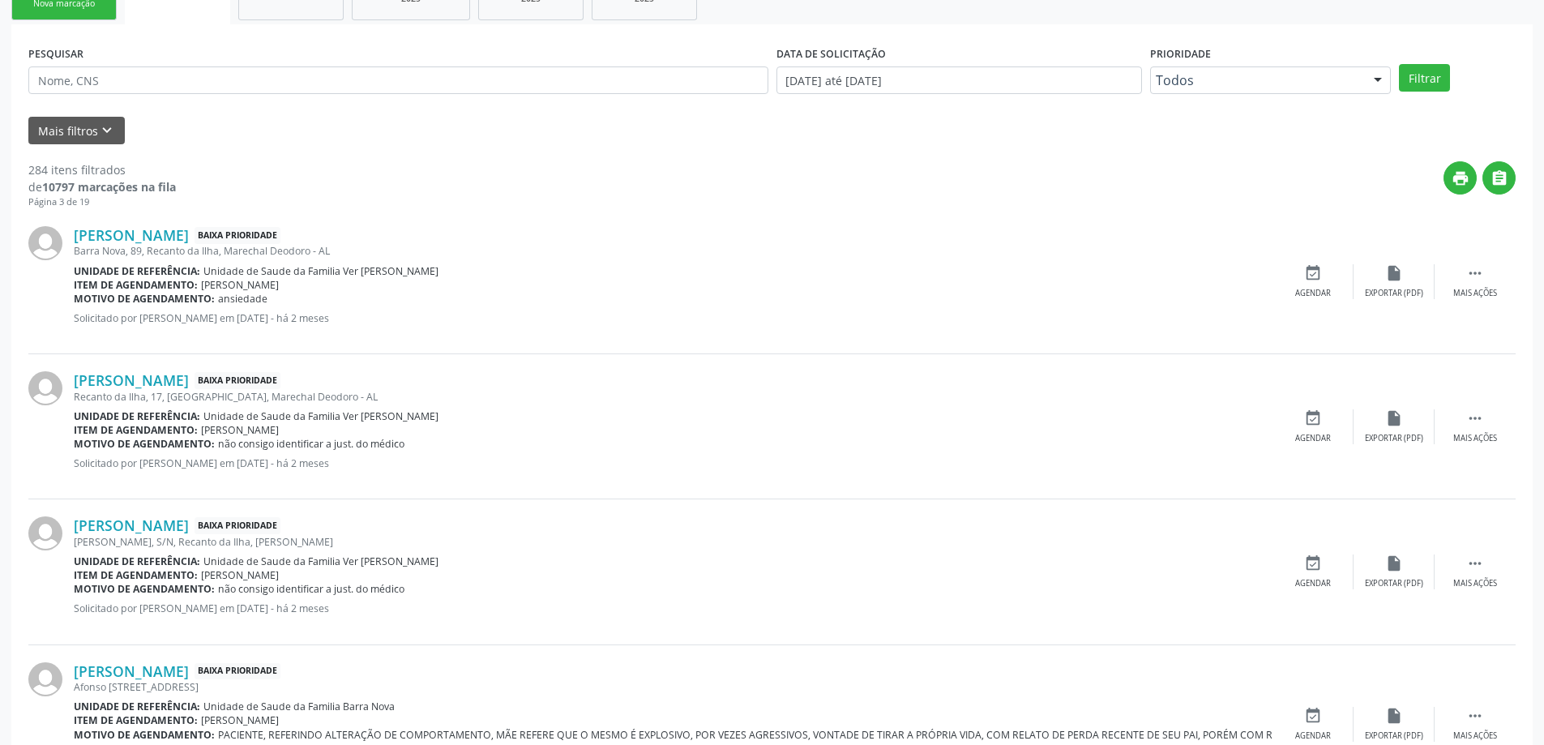
scroll to position [405, 0]
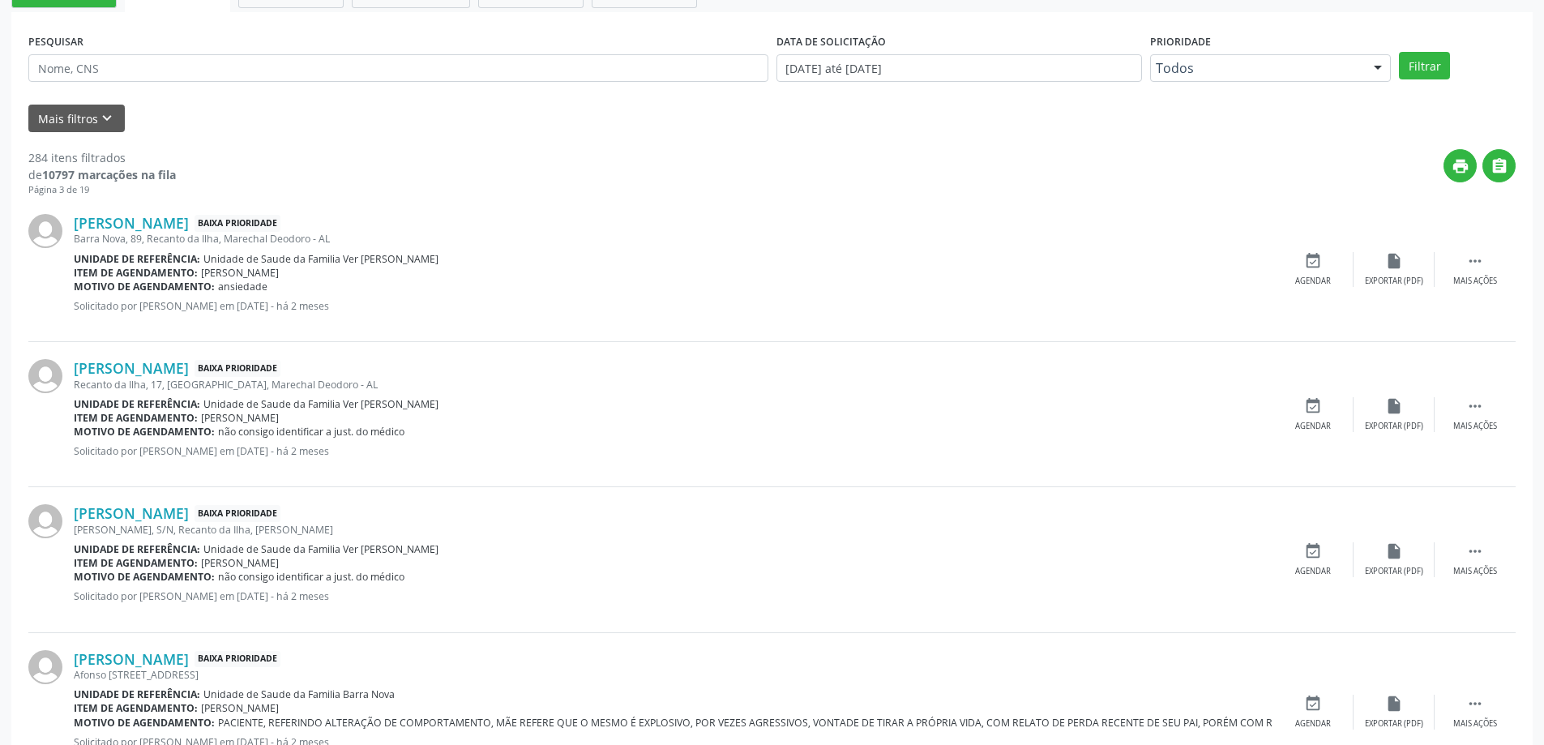
click at [147, 380] on div "Recanto da Ilha, 17, [GEOGRAPHIC_DATA], Marechal Deodoro - AL" at bounding box center [673, 385] width 1199 height 14
click at [144, 375] on link "Nicolas Henrique da Silva" at bounding box center [131, 368] width 115 height 18
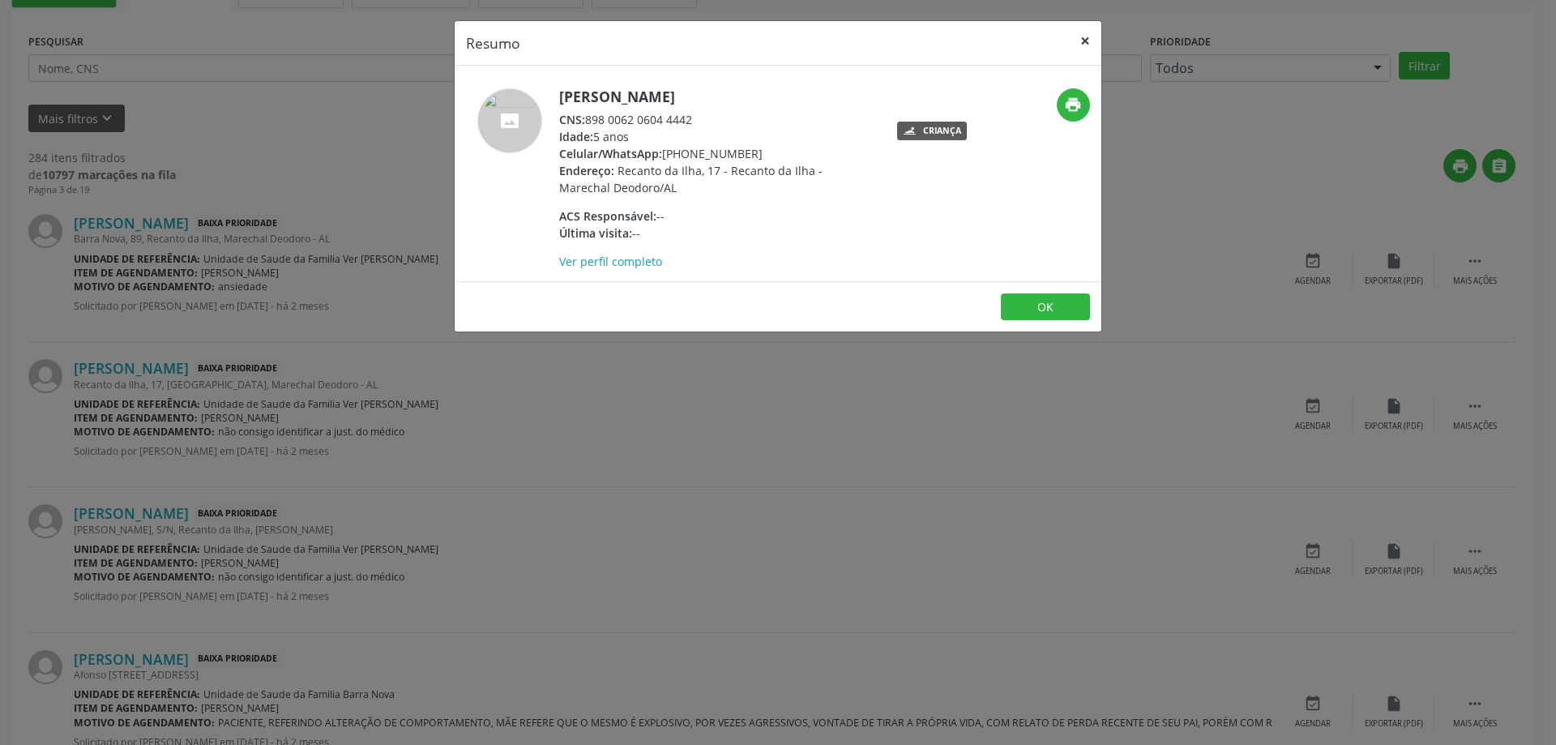
click at [1083, 36] on button "×" at bounding box center [1085, 41] width 32 height 40
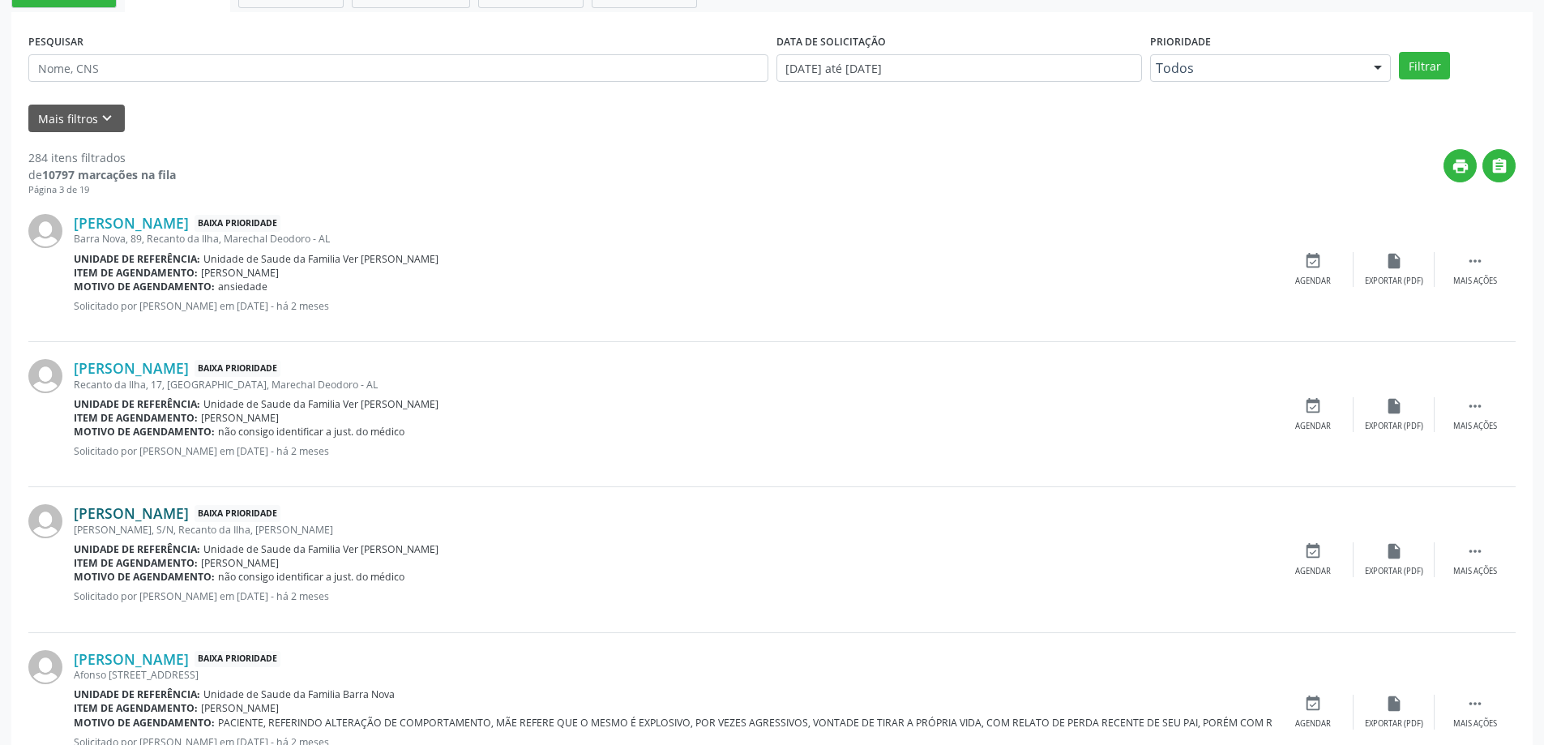
click at [189, 511] on link "Igor Gabriel de Andrade Bulandeira" at bounding box center [131, 513] width 115 height 18
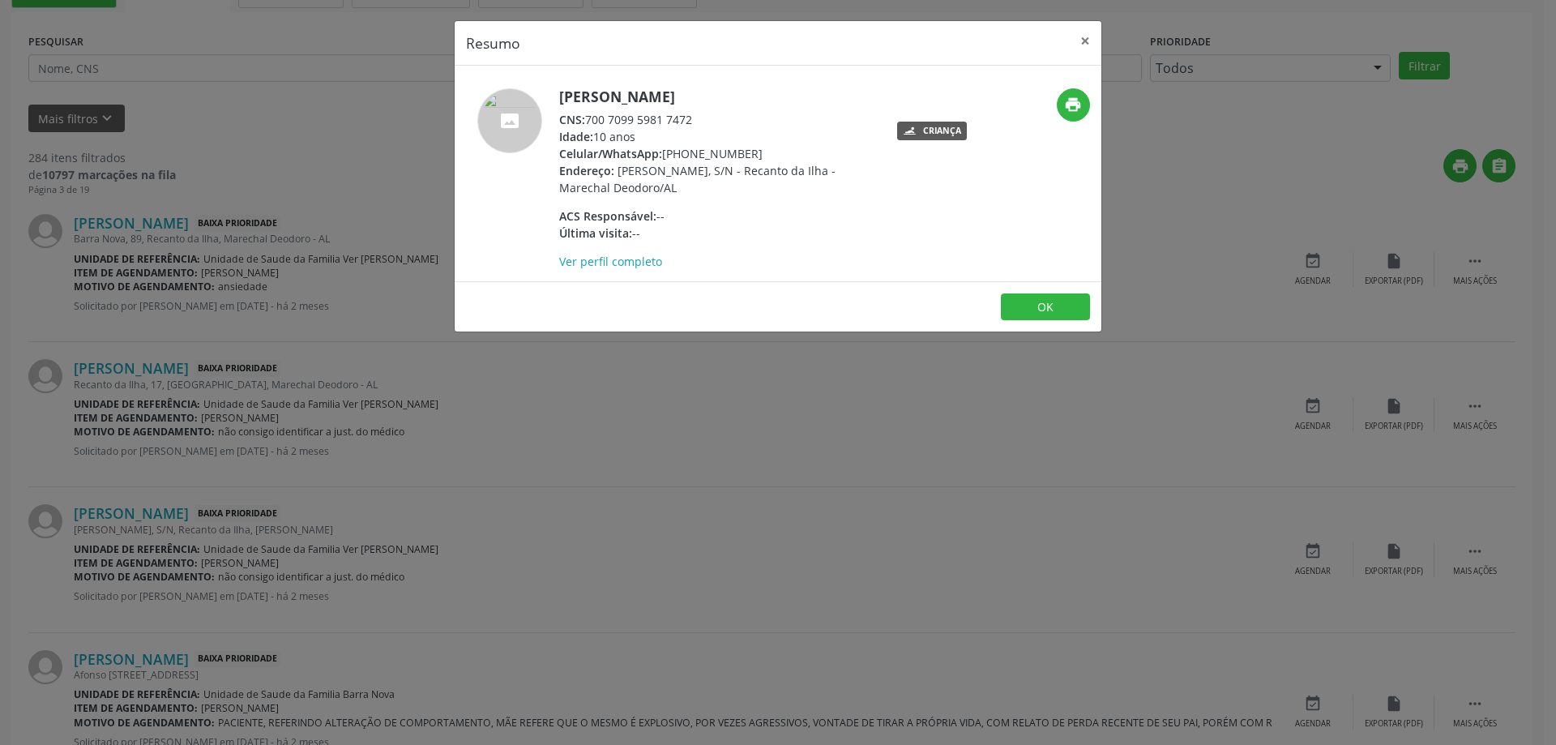
drag, startPoint x: 692, startPoint y: 118, endPoint x: 590, endPoint y: 122, distance: 102.2
click at [590, 122] on div "CNS: 700 7099 5981 7472" at bounding box center [716, 119] width 315 height 17
click at [1090, 36] on button "×" at bounding box center [1085, 41] width 32 height 40
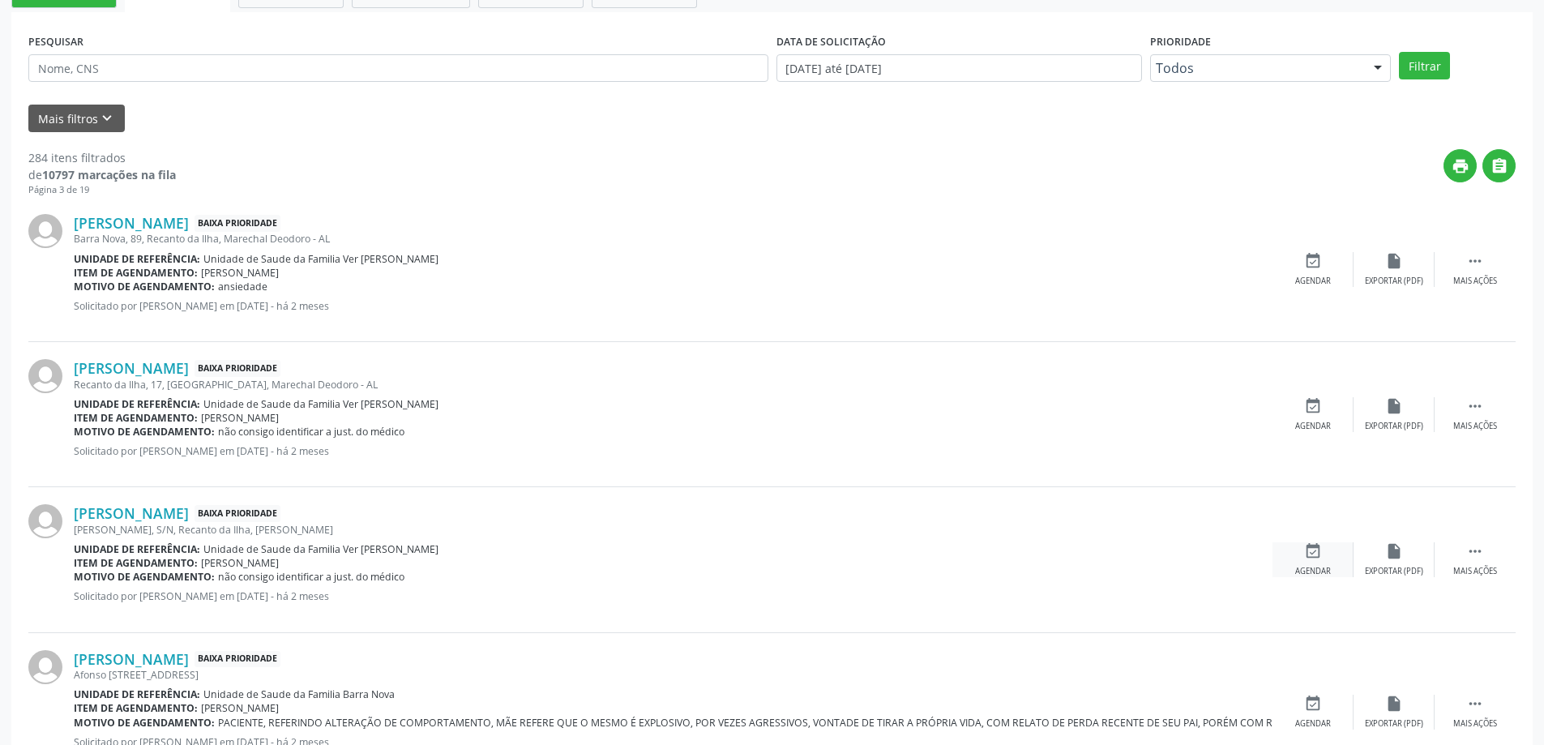
click at [1313, 556] on icon "event_available" at bounding box center [1313, 551] width 18 height 18
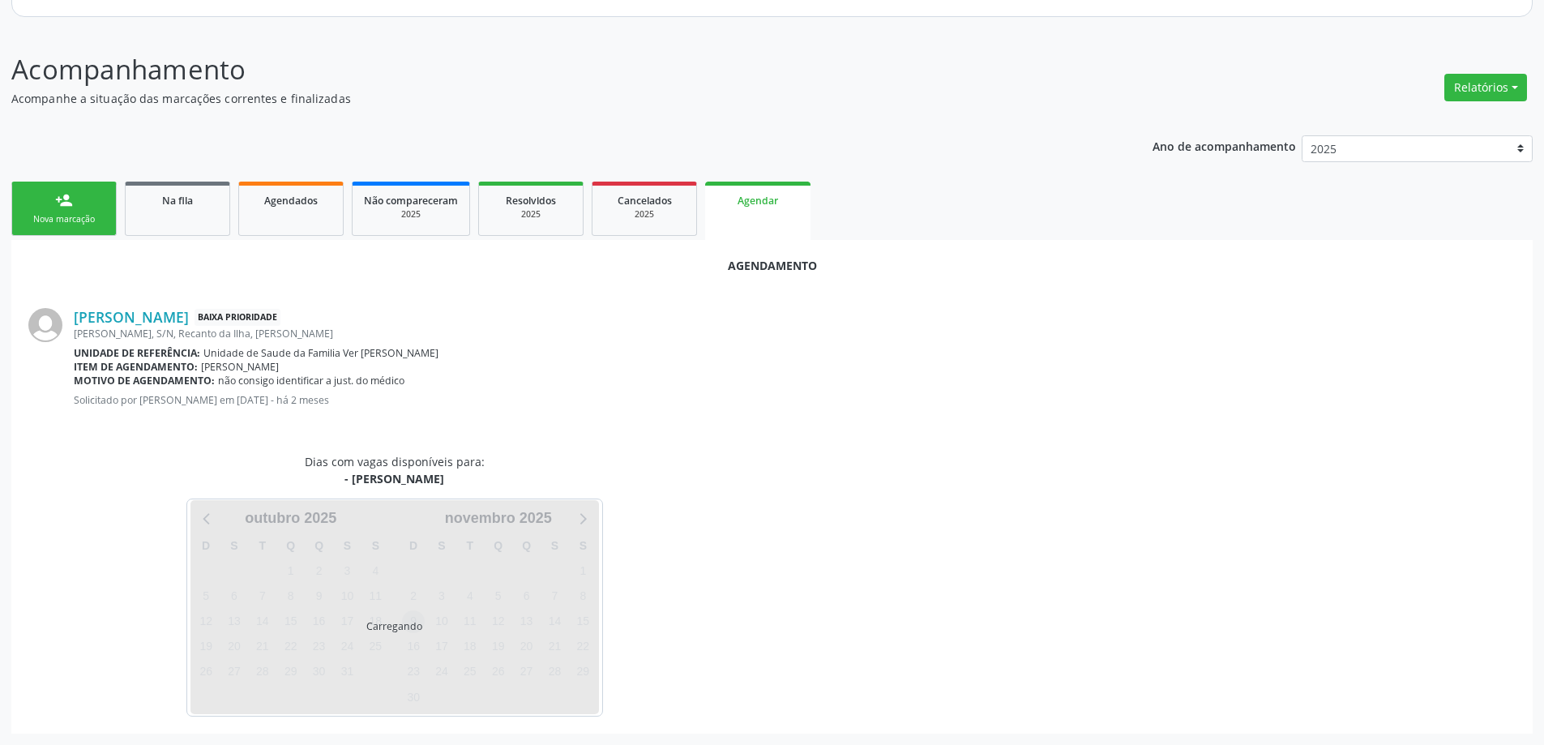
scroll to position [216, 0]
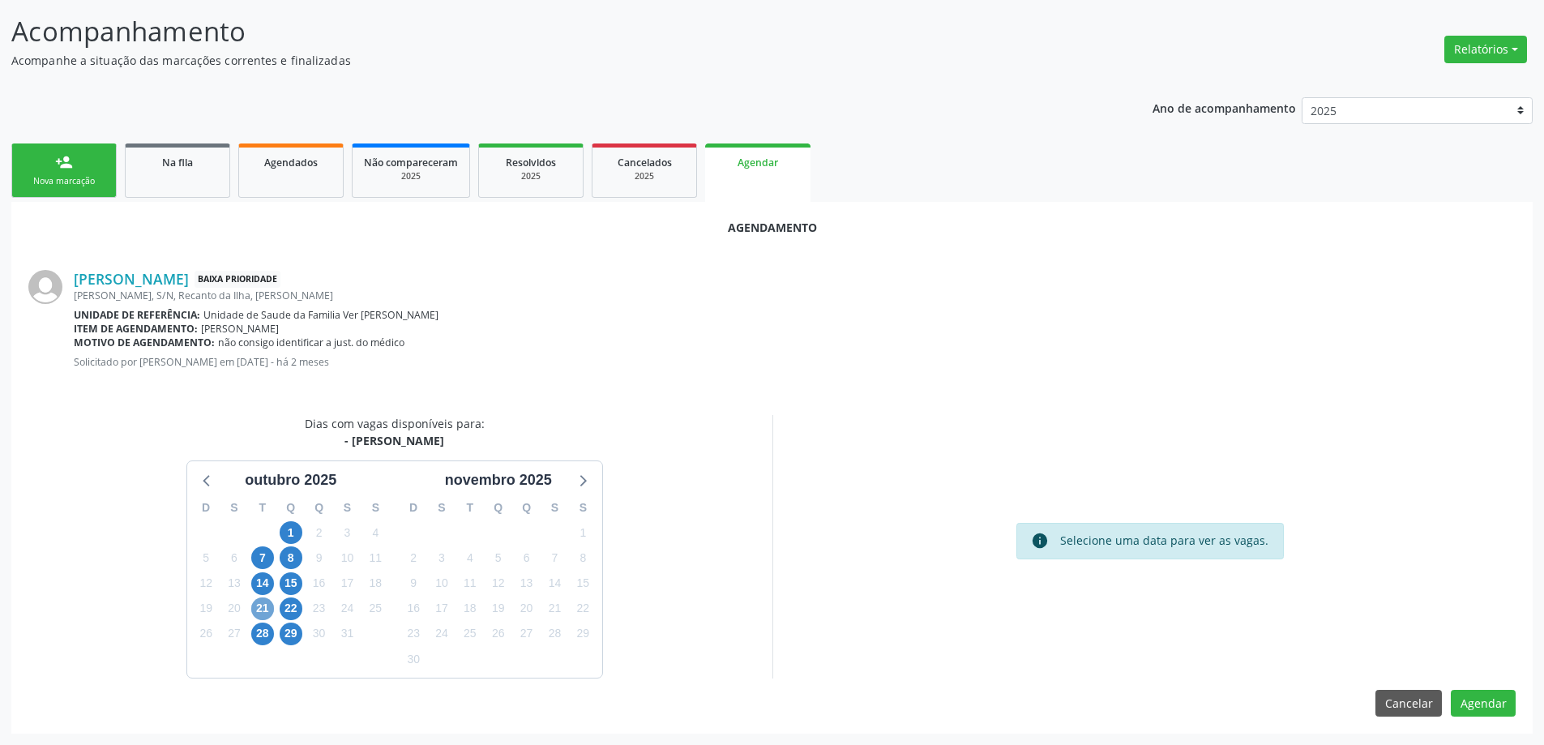
click at [266, 613] on span "21" at bounding box center [262, 608] width 23 height 23
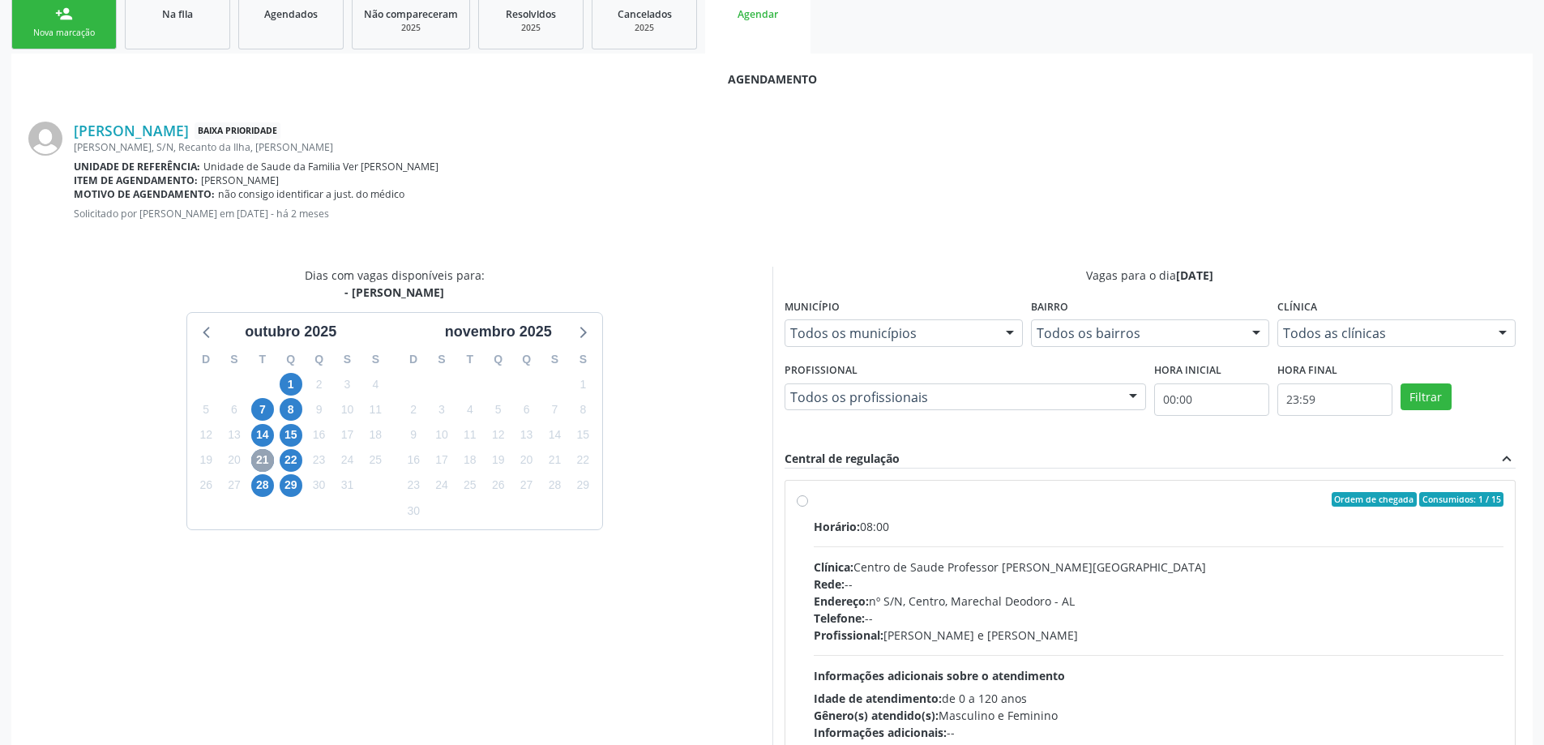
scroll to position [378, 0]
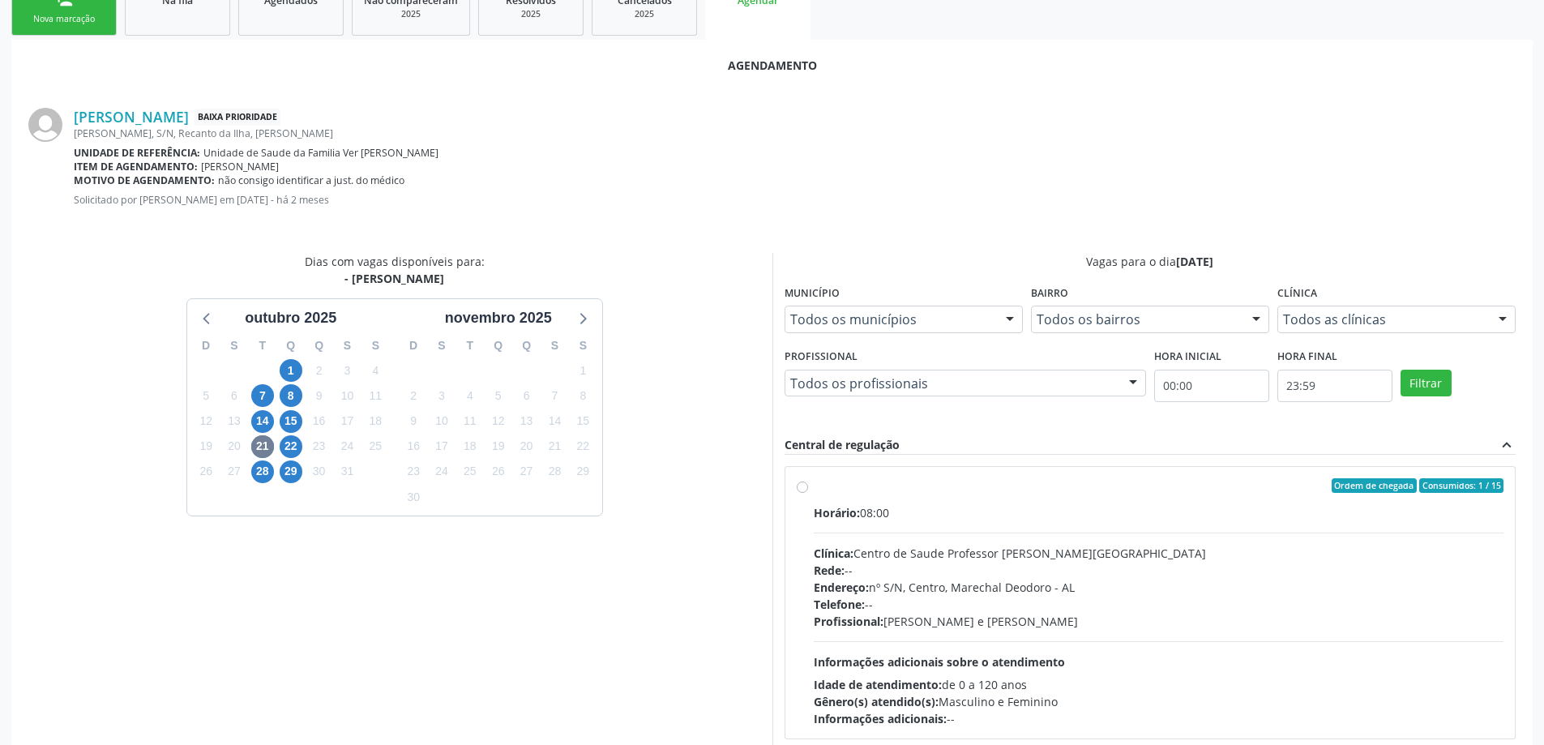
click at [814, 489] on label "Ordem de chegada Consumidos: 1 / 15 Horário: 08:00 Clínica: Centro de Saude Pro…" at bounding box center [1159, 602] width 691 height 249
click at [799, 489] on input "Ordem de chegada Consumidos: 1 / 15 Horário: 08:00 Clínica: Centro de Saude Pro…" at bounding box center [802, 485] width 11 height 15
radio input "true"
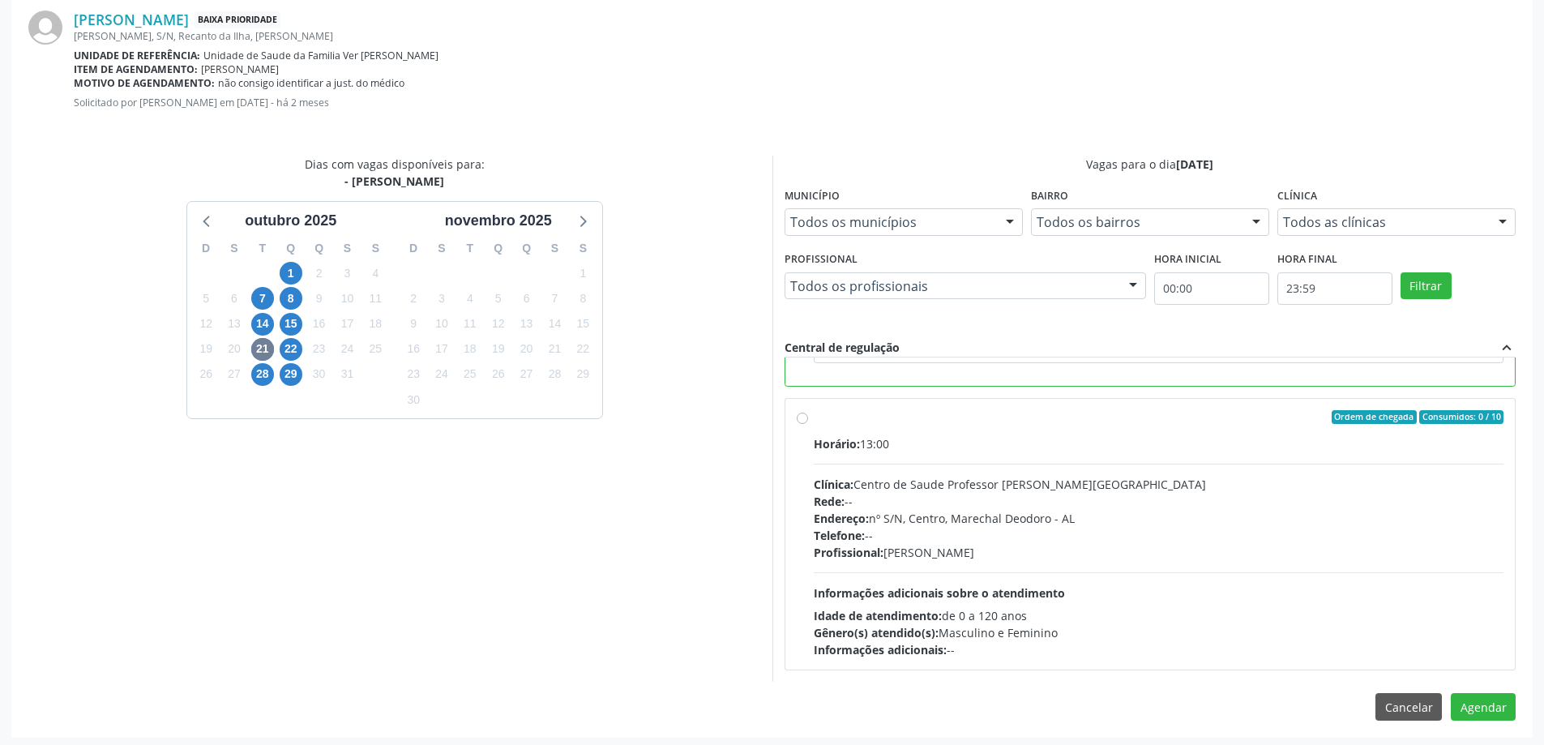
scroll to position [479, 0]
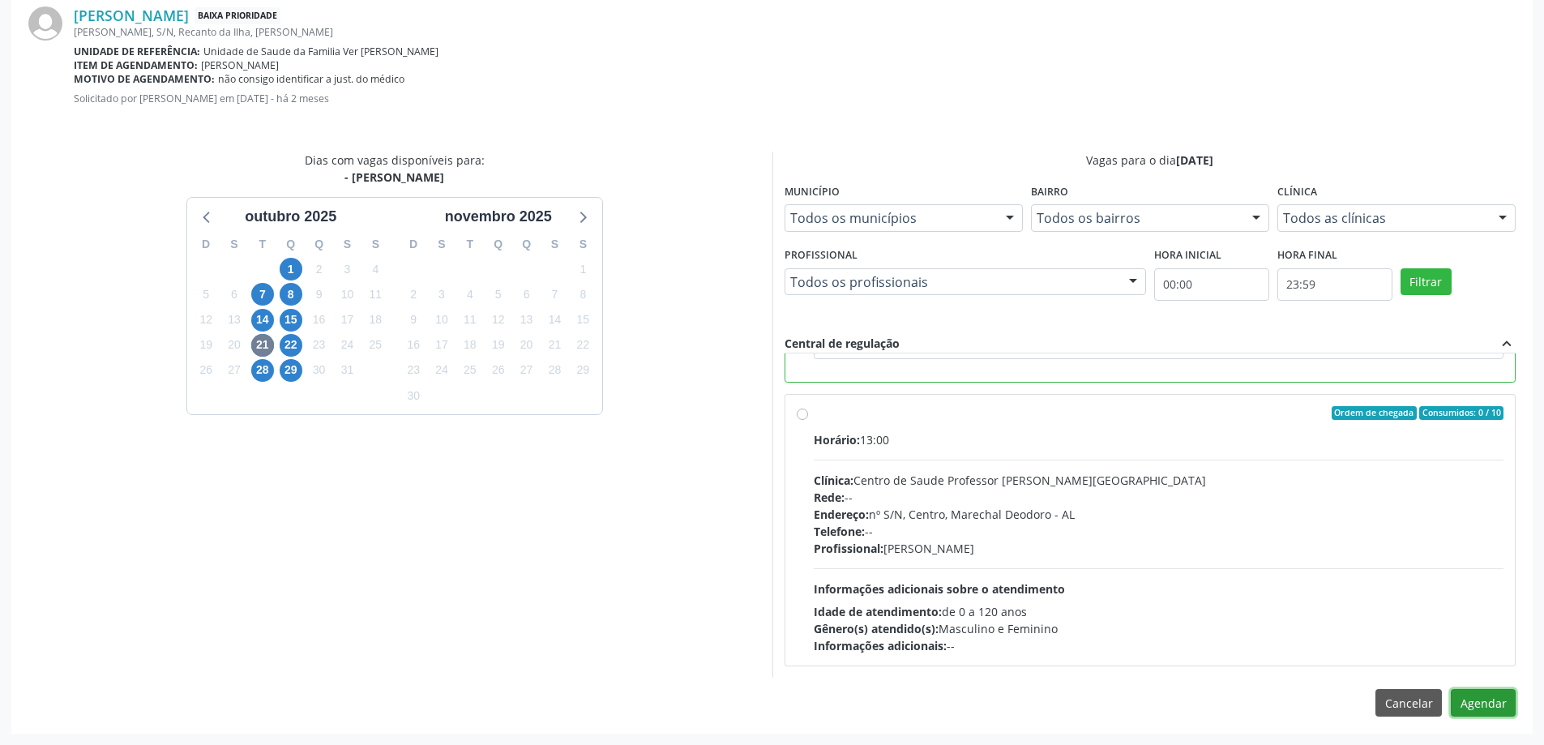
click at [1491, 700] on button "Agendar" at bounding box center [1483, 703] width 65 height 28
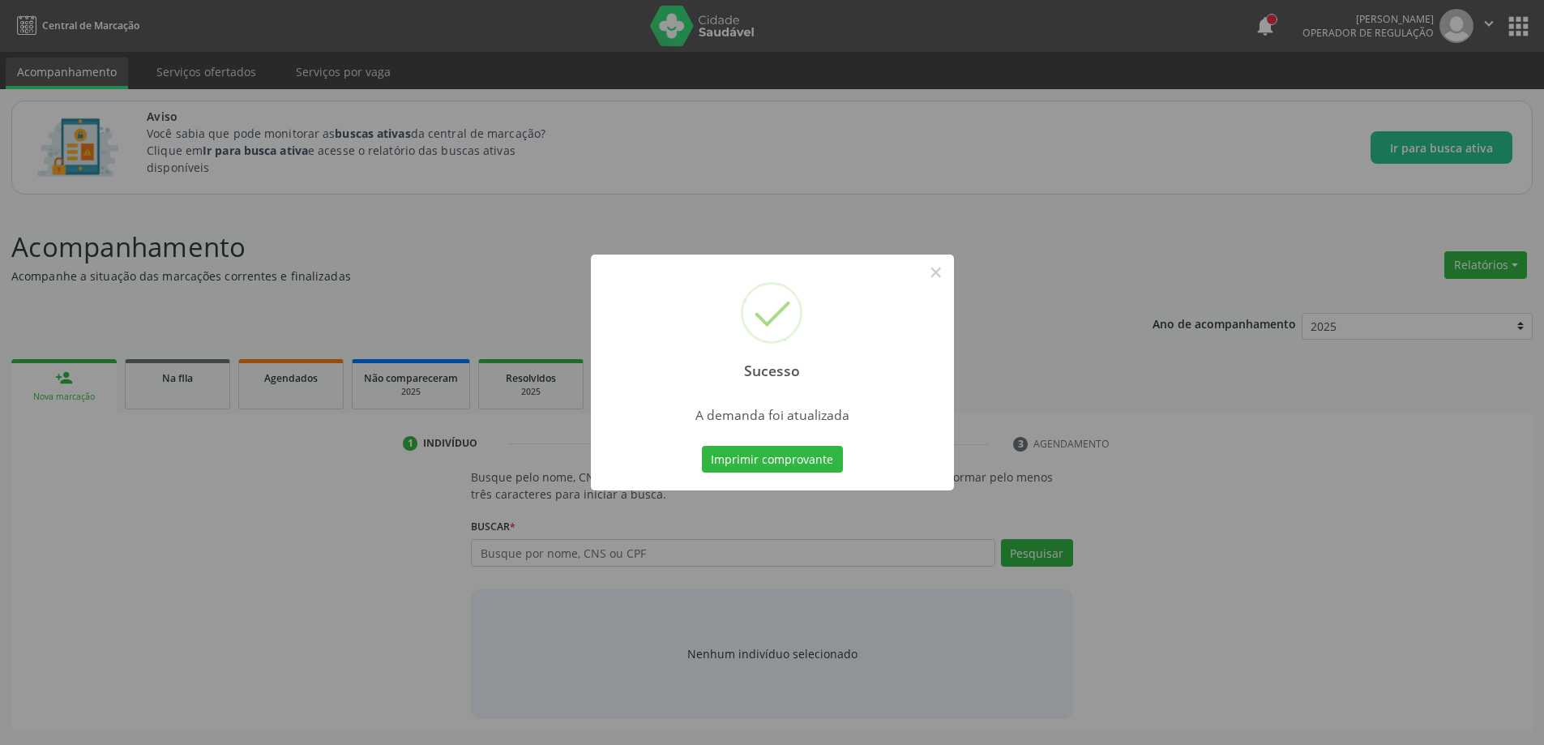
scroll to position [0, 0]
click at [946, 270] on button "×" at bounding box center [942, 273] width 28 height 28
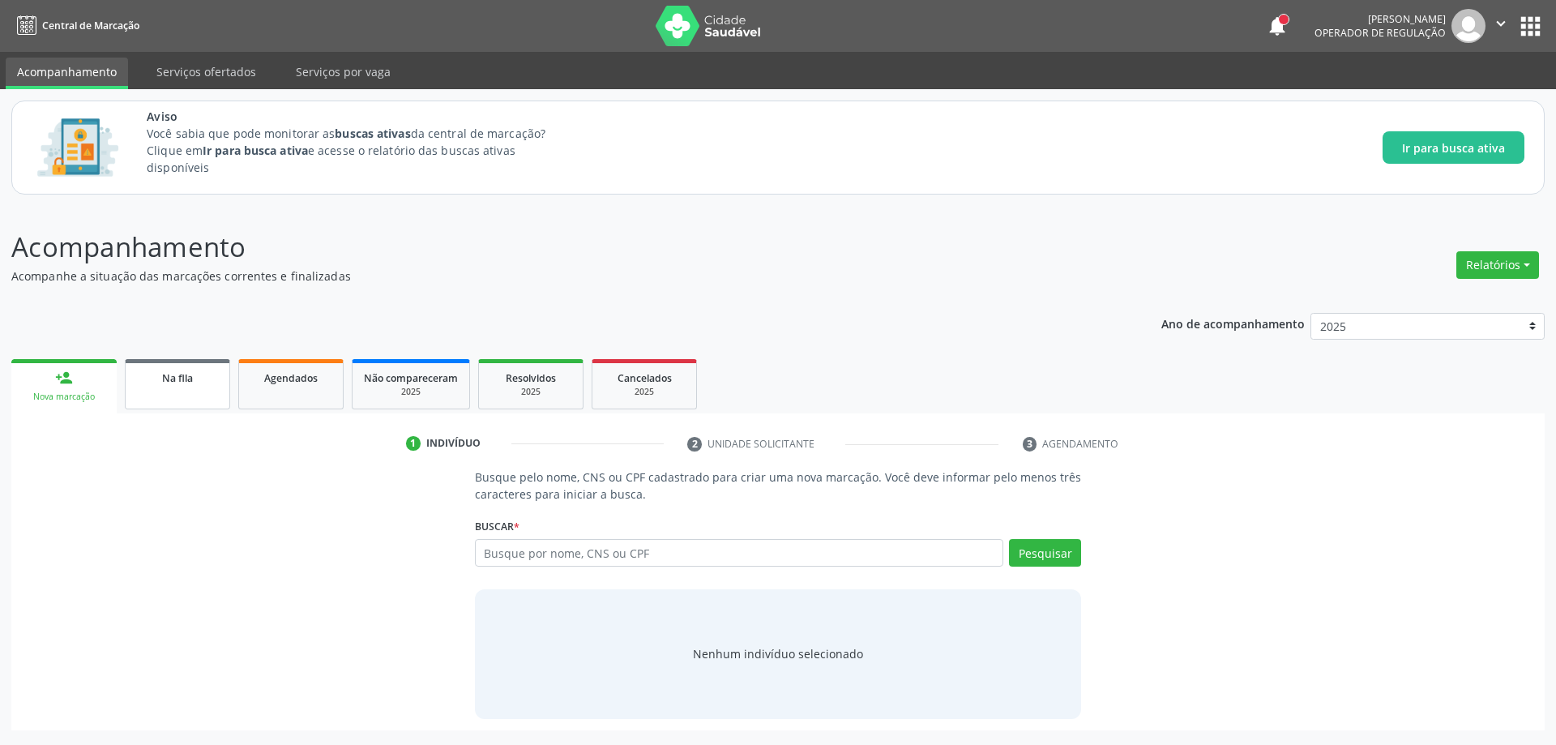
click at [165, 392] on link "Na fila" at bounding box center [177, 384] width 105 height 50
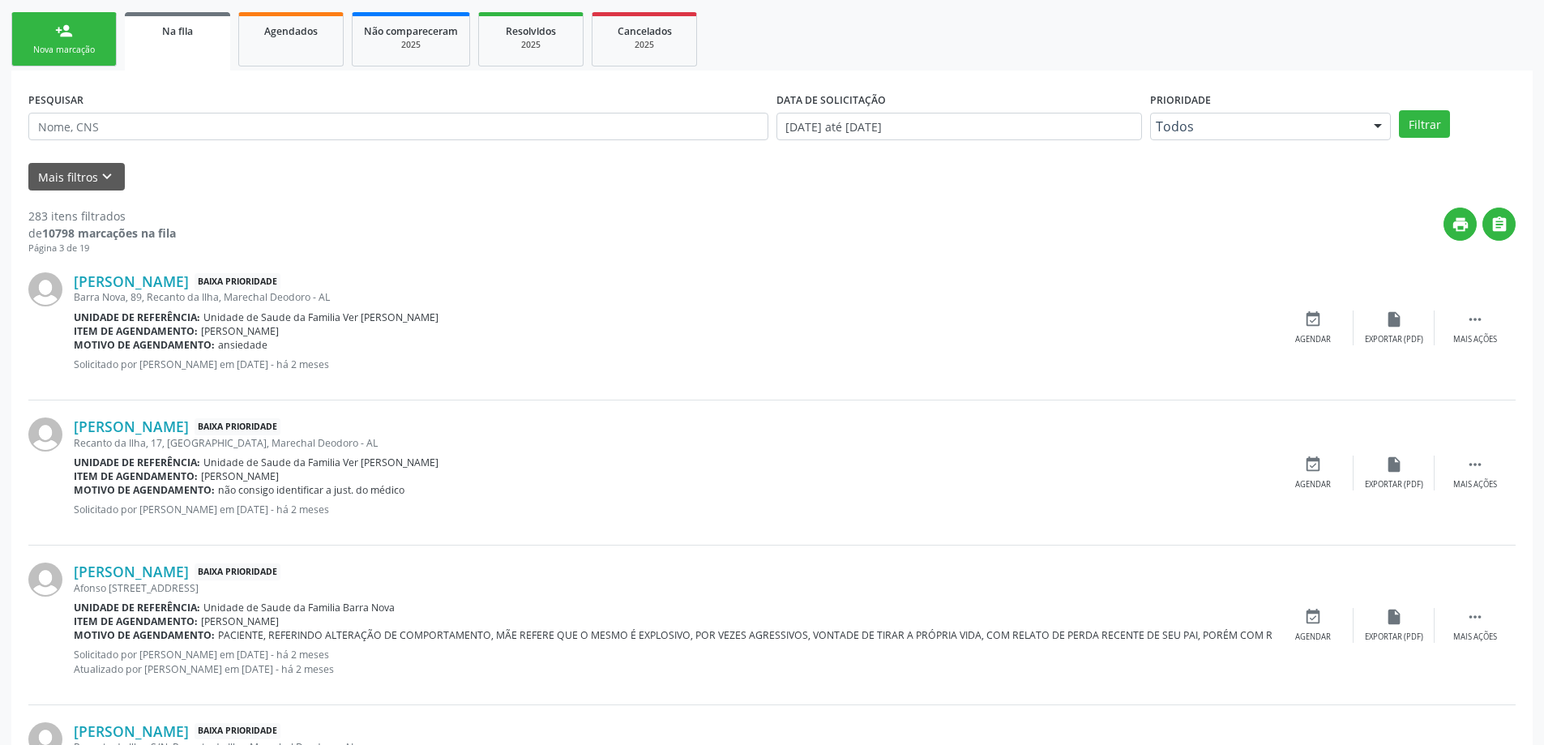
scroll to position [486, 0]
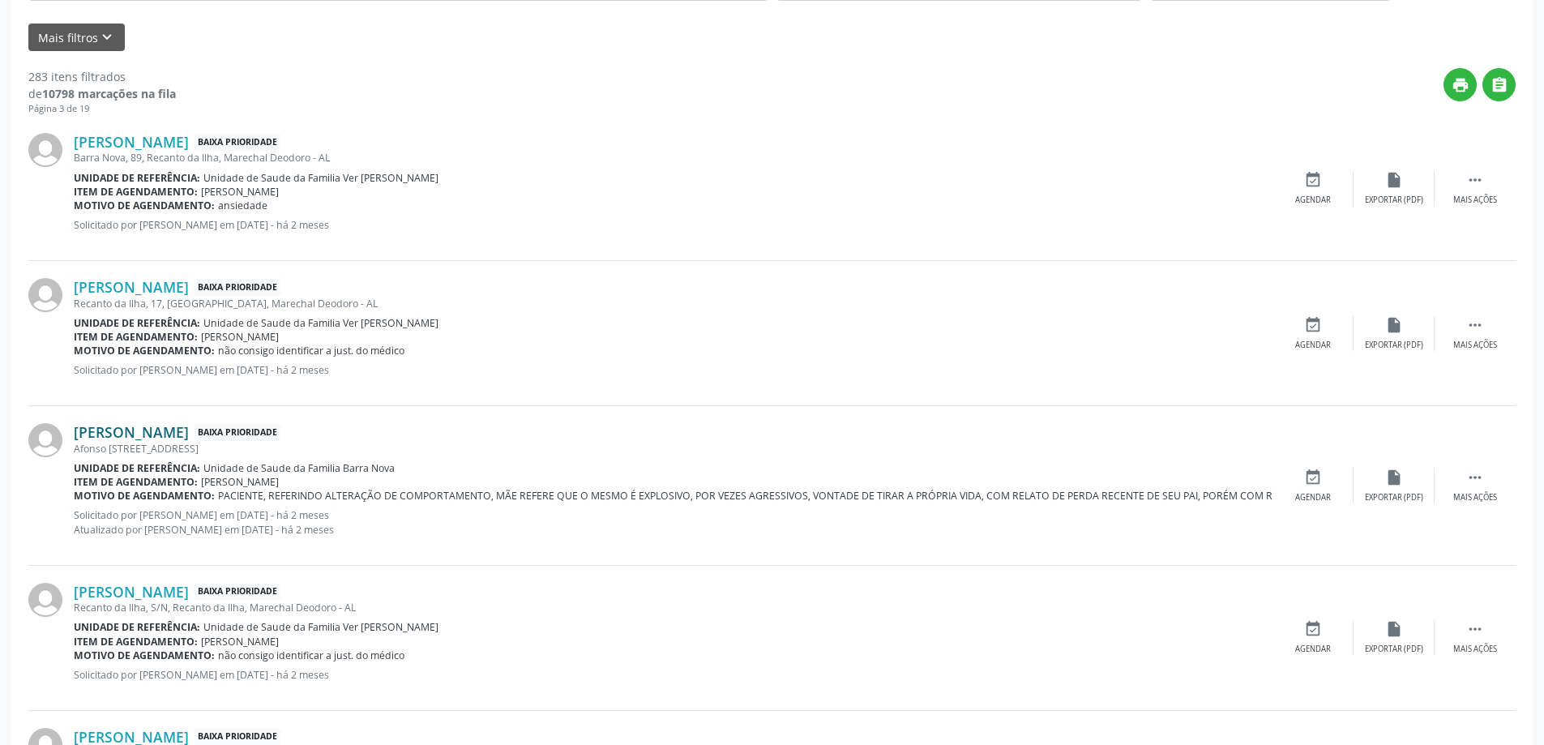
click at [189, 426] on link "Thales Gabriel Tenório da Silva" at bounding box center [131, 432] width 115 height 18
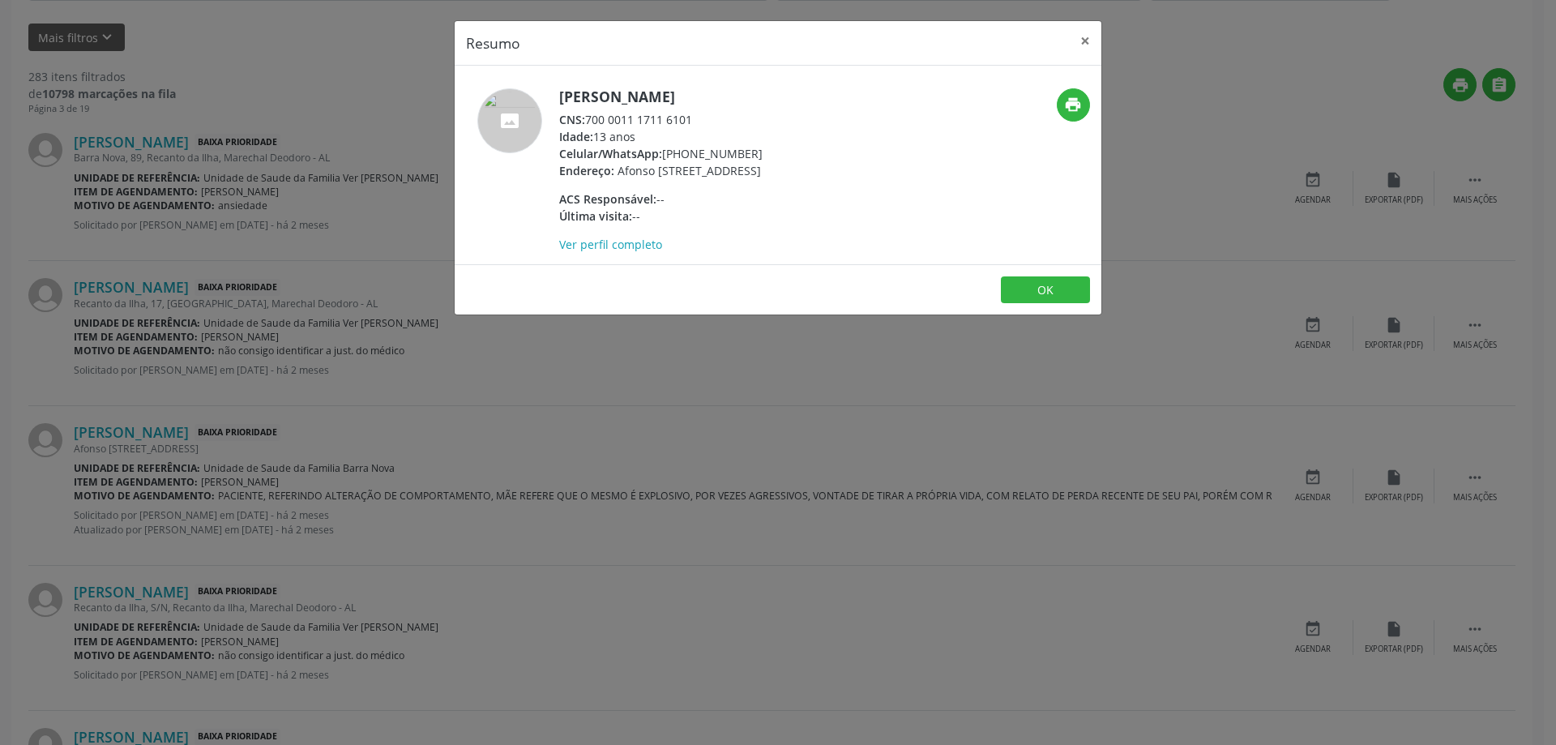
drag, startPoint x: 699, startPoint y: 117, endPoint x: 591, endPoint y: 115, distance: 107.8
click at [591, 115] on div "CNS: 700 0011 1711 6101" at bounding box center [660, 119] width 203 height 17
click at [1084, 37] on button "×" at bounding box center [1085, 41] width 32 height 40
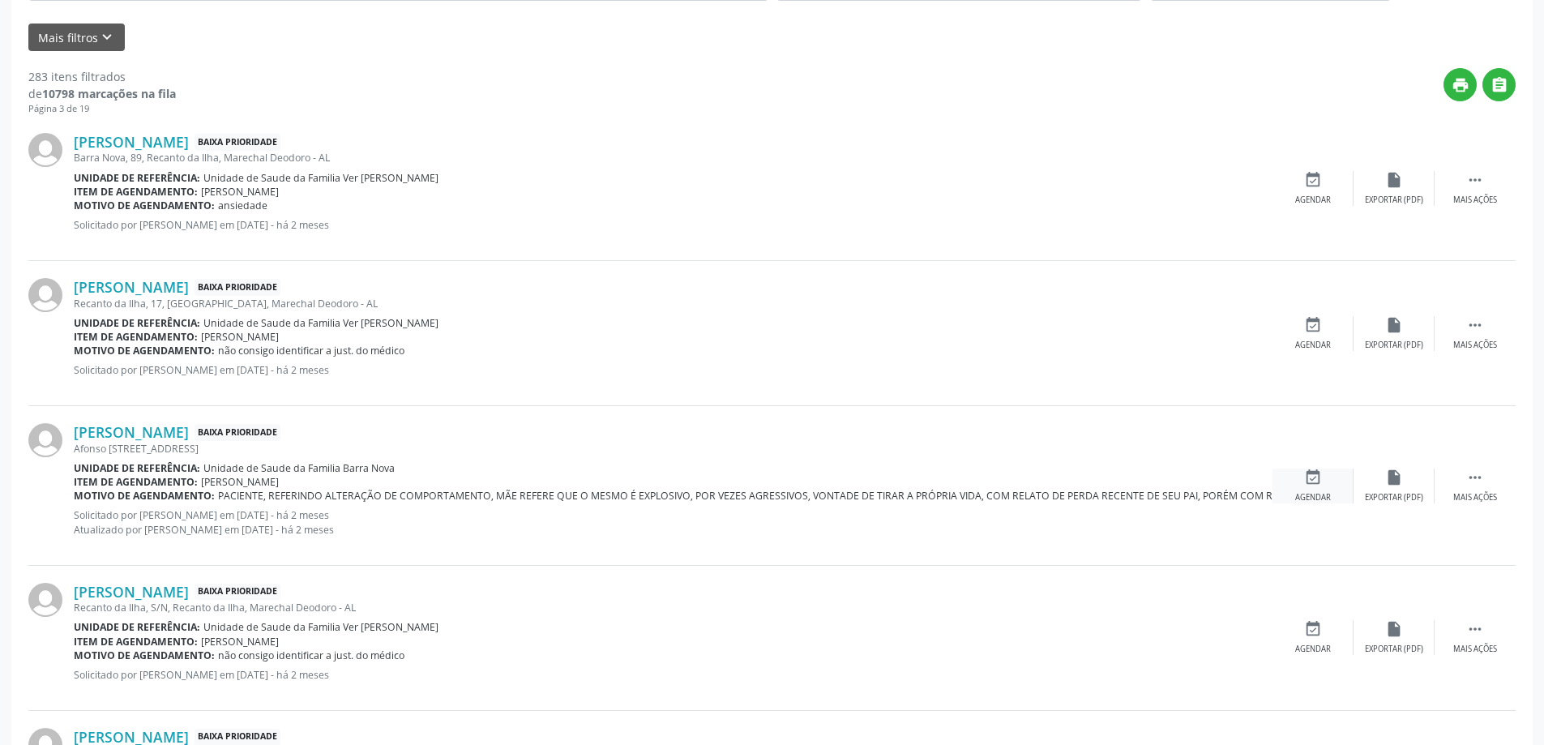
click at [1311, 486] on icon "event_available" at bounding box center [1313, 478] width 18 height 18
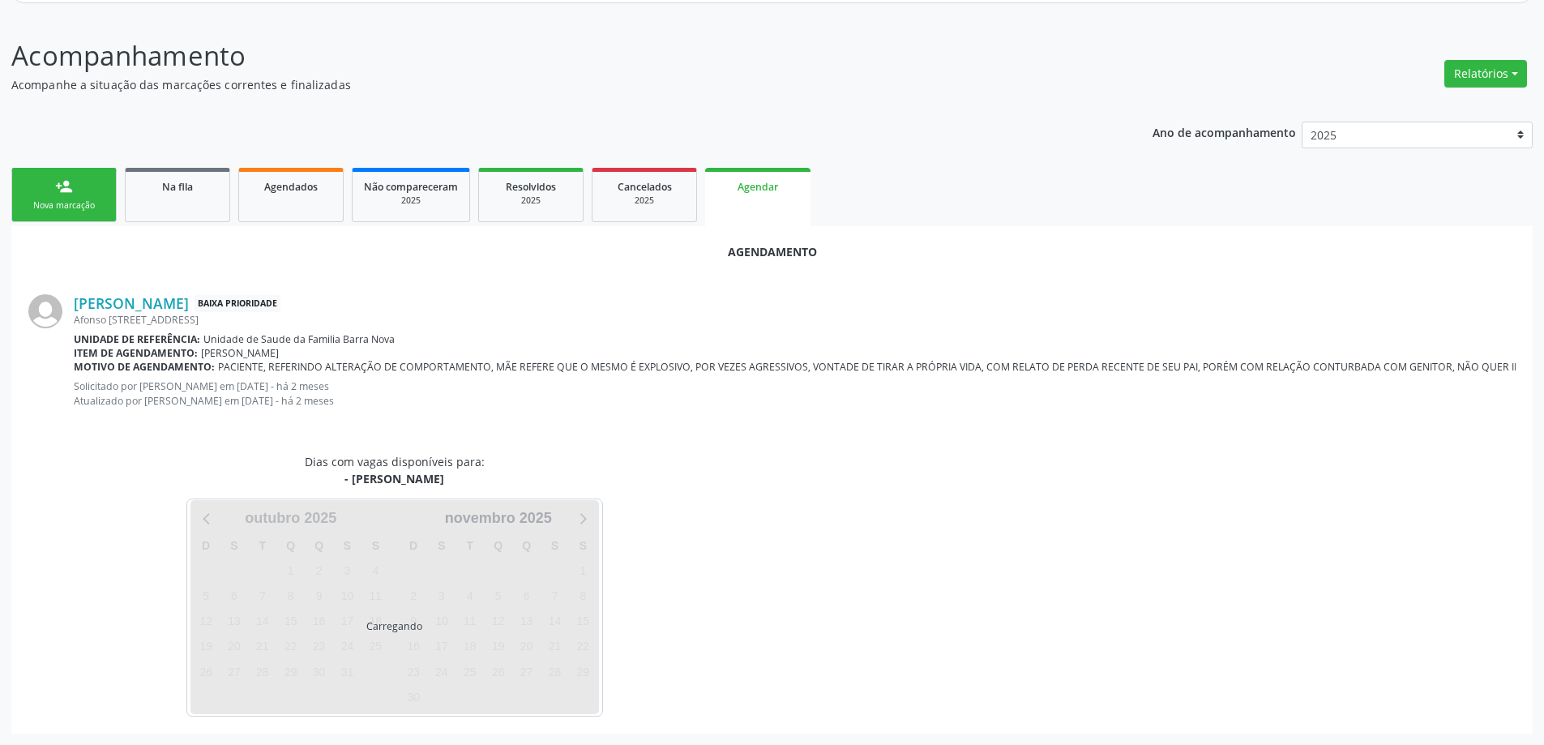
scroll to position [229, 0]
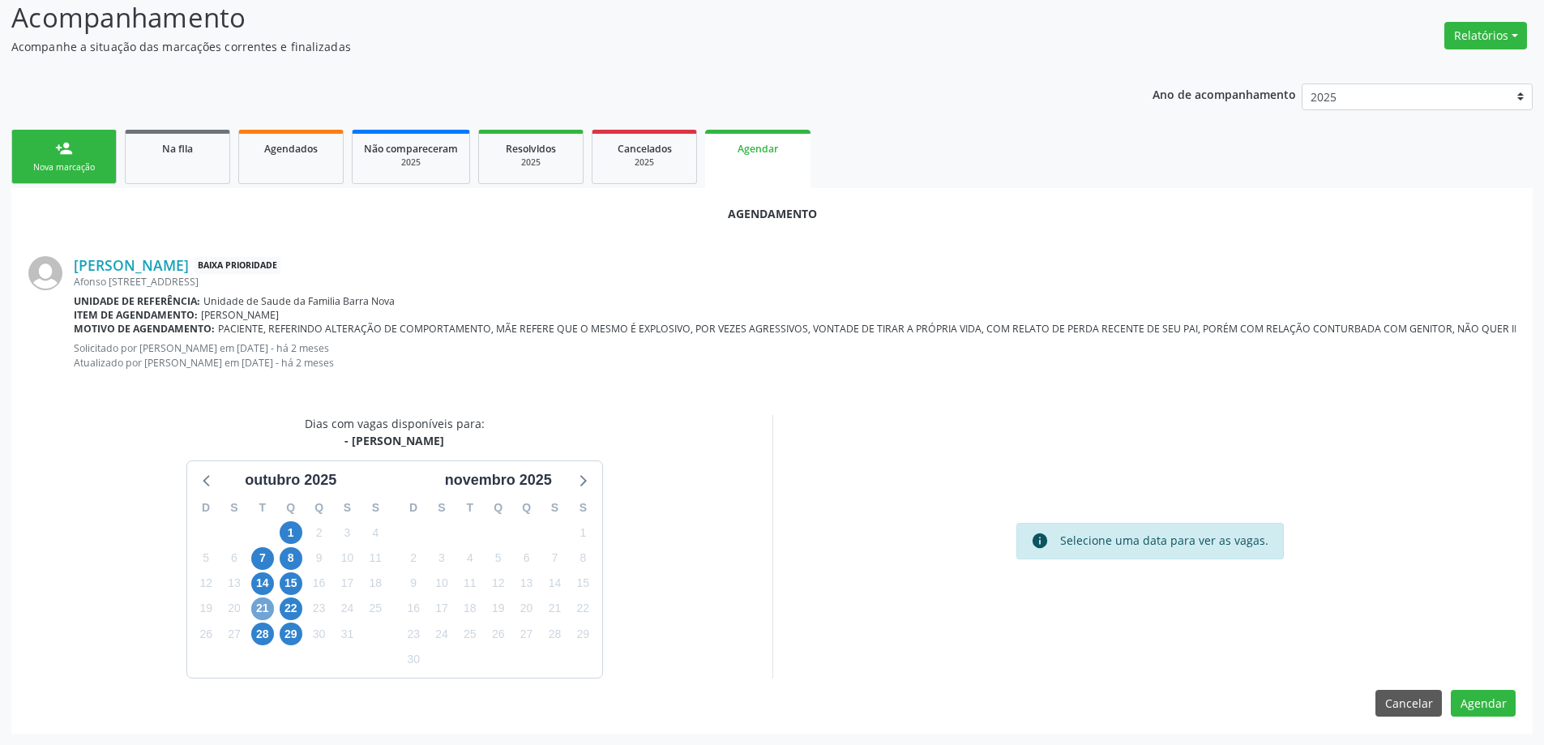
click at [265, 611] on span "21" at bounding box center [262, 608] width 23 height 23
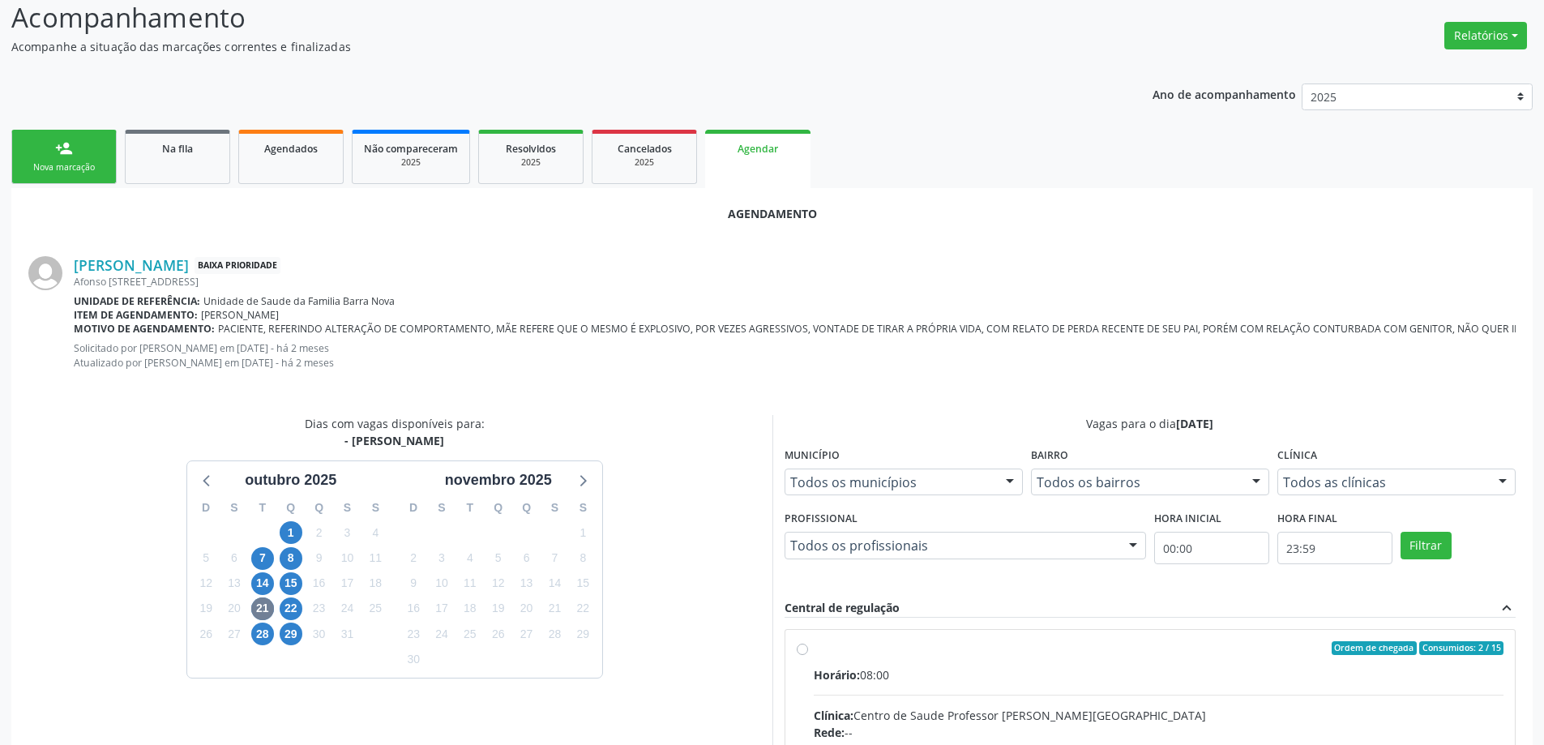
click at [800, 653] on input "Ordem de chegada Consumidos: 2 / 15 Horário: 08:00 Clínica: Centro de Saude Pro…" at bounding box center [802, 648] width 11 height 15
radio input "true"
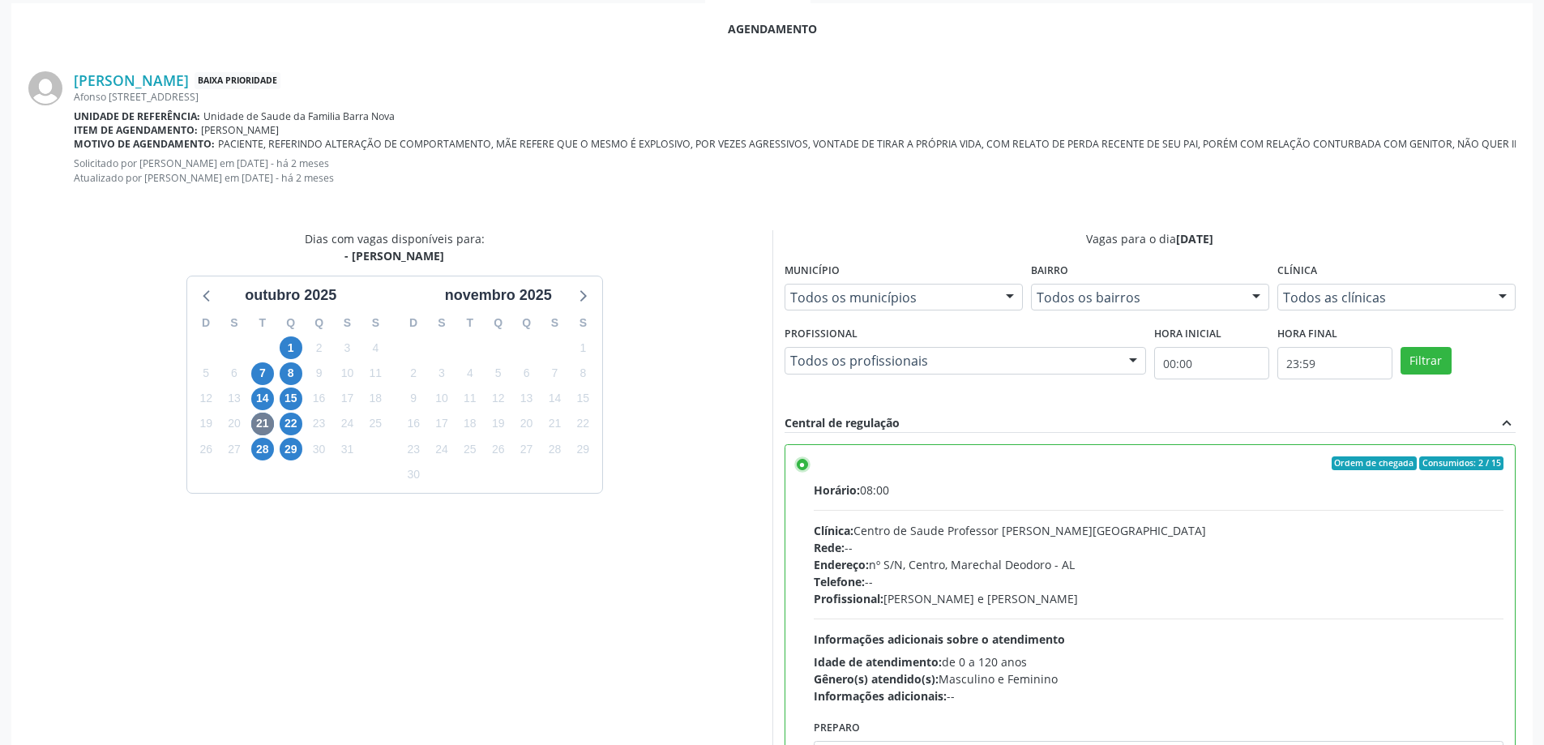
scroll to position [493, 0]
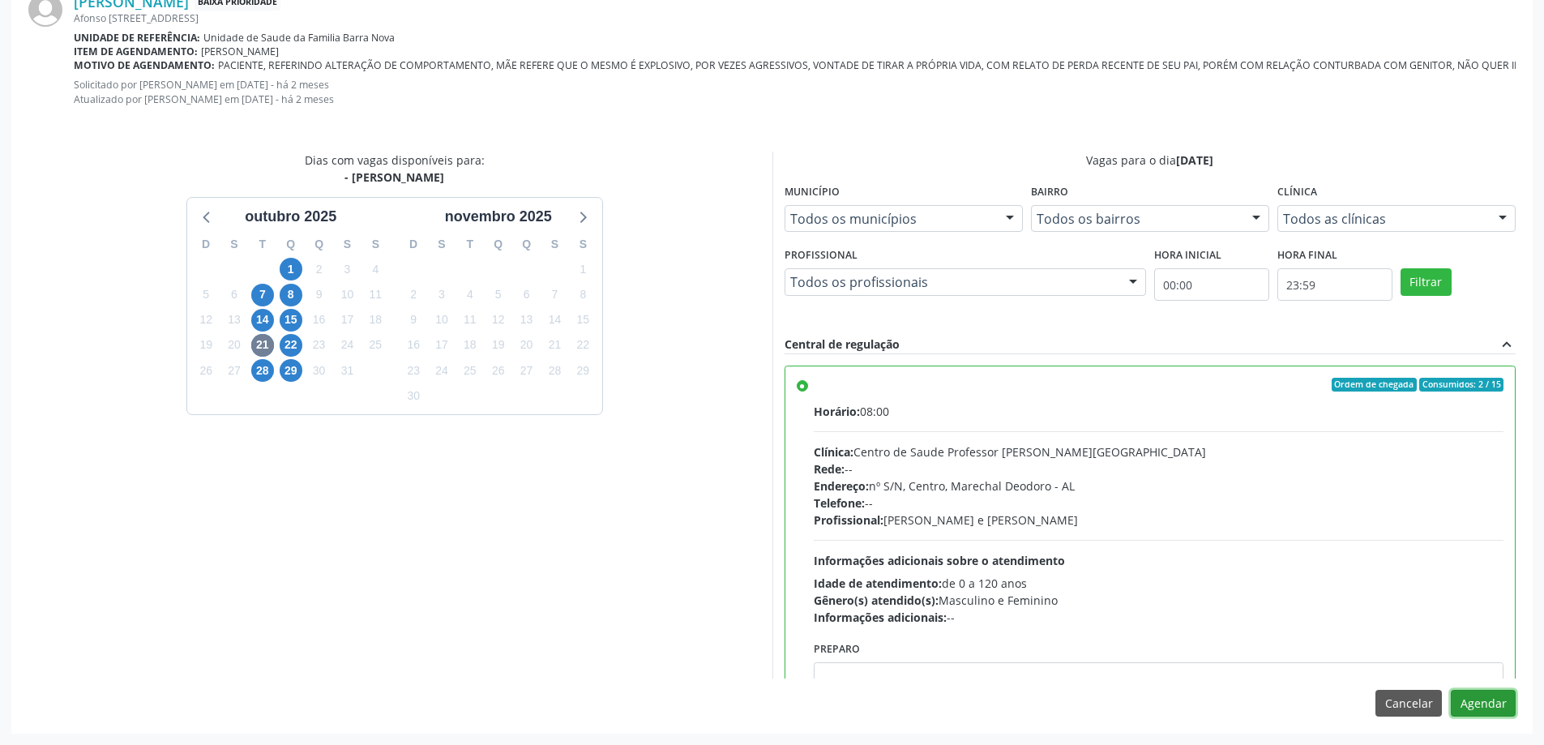
click at [1501, 696] on button "Agendar" at bounding box center [1483, 704] width 65 height 28
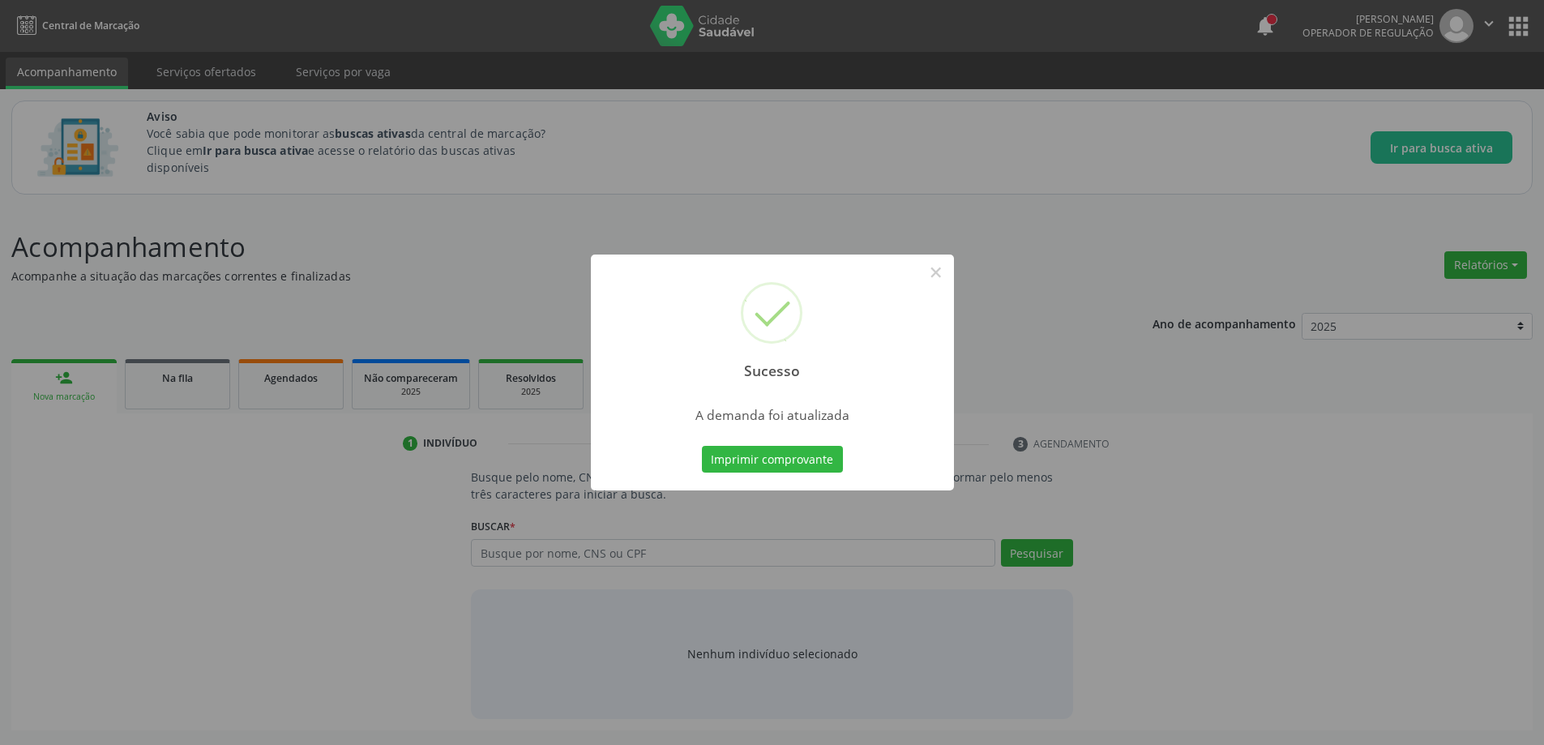
scroll to position [0, 0]
click at [949, 278] on button "×" at bounding box center [942, 273] width 28 height 28
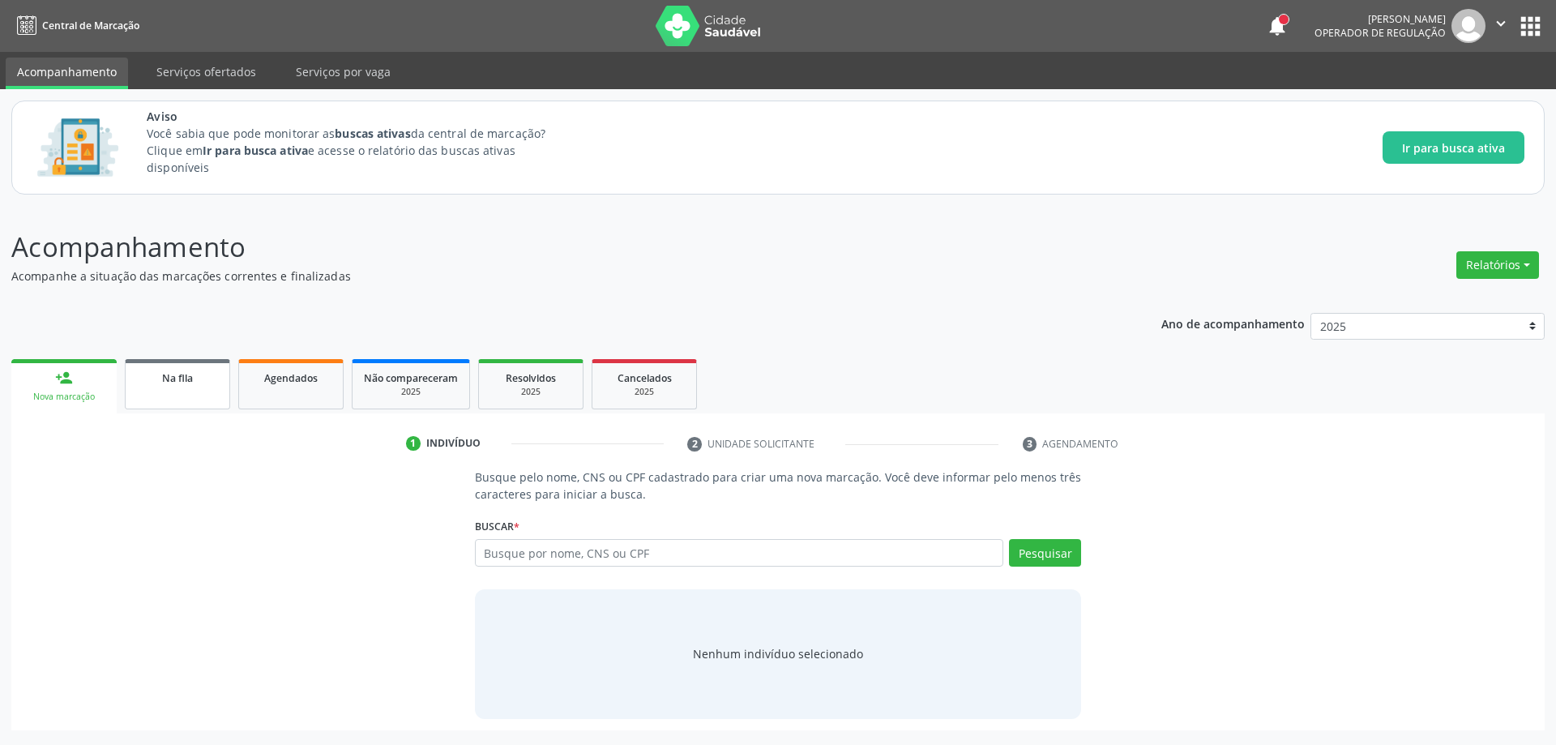
click at [190, 384] on span "Na fila" at bounding box center [177, 378] width 31 height 14
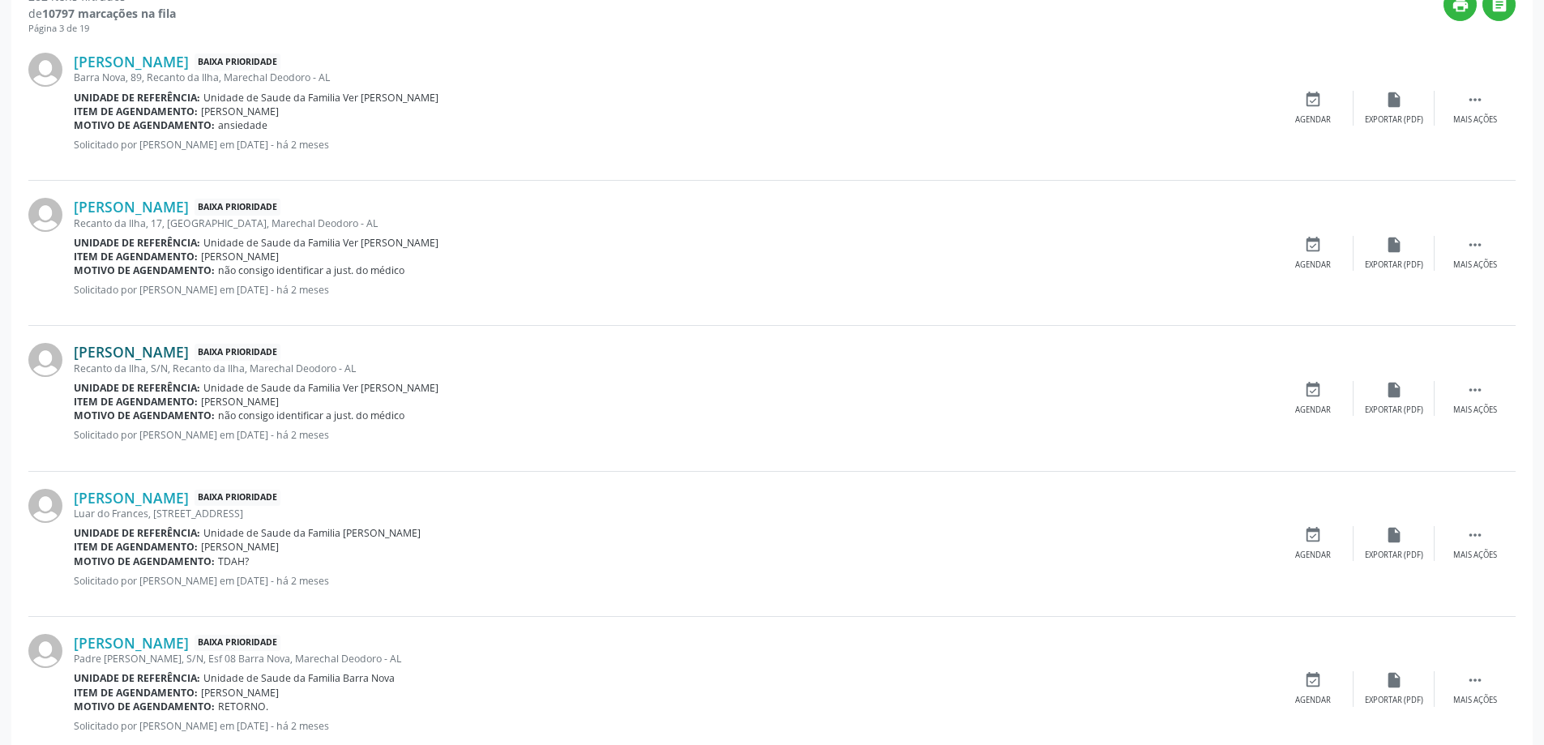
scroll to position [567, 0]
click at [162, 498] on link "Nicolas Steven Santos da Silva" at bounding box center [131, 497] width 115 height 18
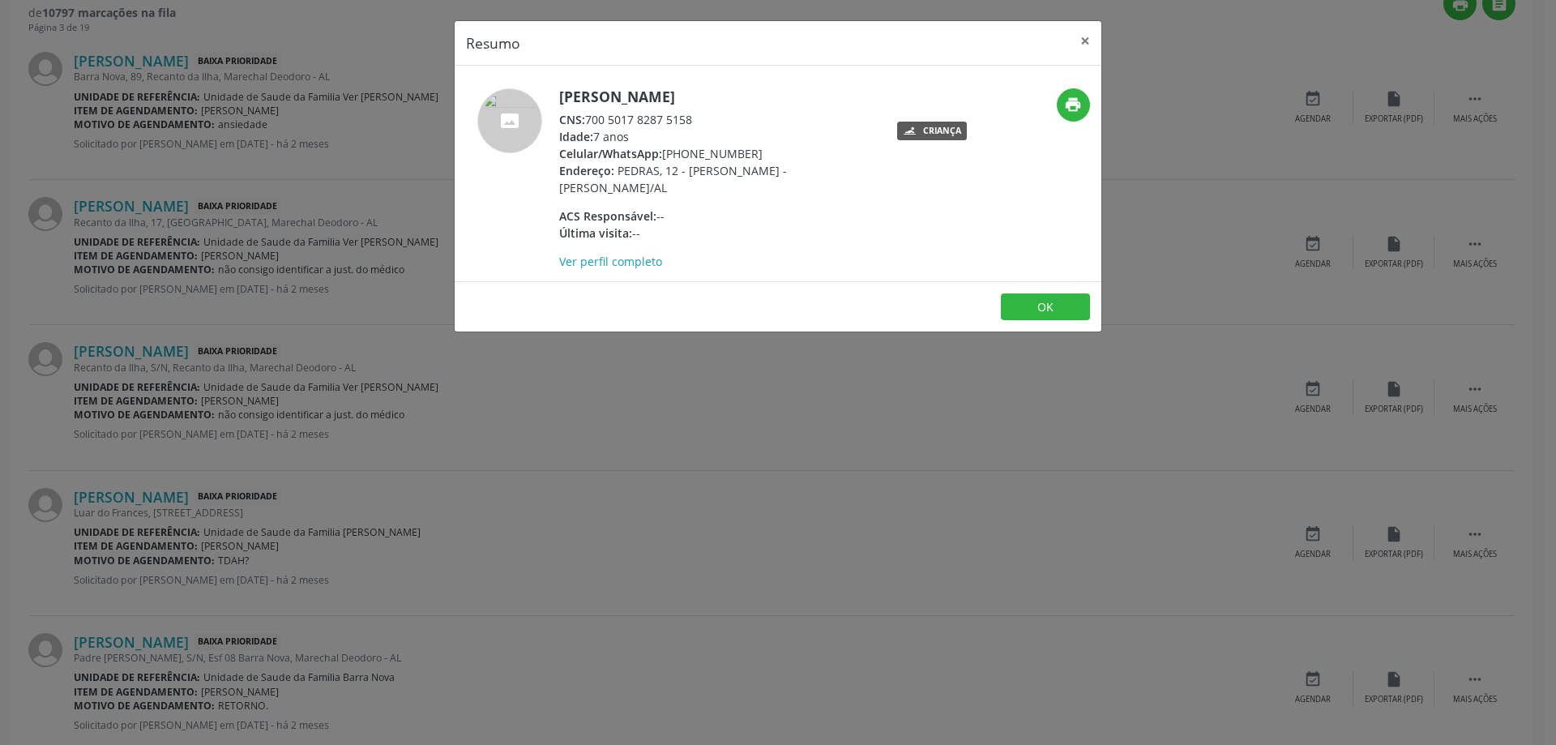
drag, startPoint x: 695, startPoint y: 120, endPoint x: 588, endPoint y: 121, distance: 107.0
click at [588, 121] on div "CNS: 700 5017 8287 5158" at bounding box center [716, 119] width 315 height 17
click at [1072, 41] on button "×" at bounding box center [1085, 41] width 32 height 40
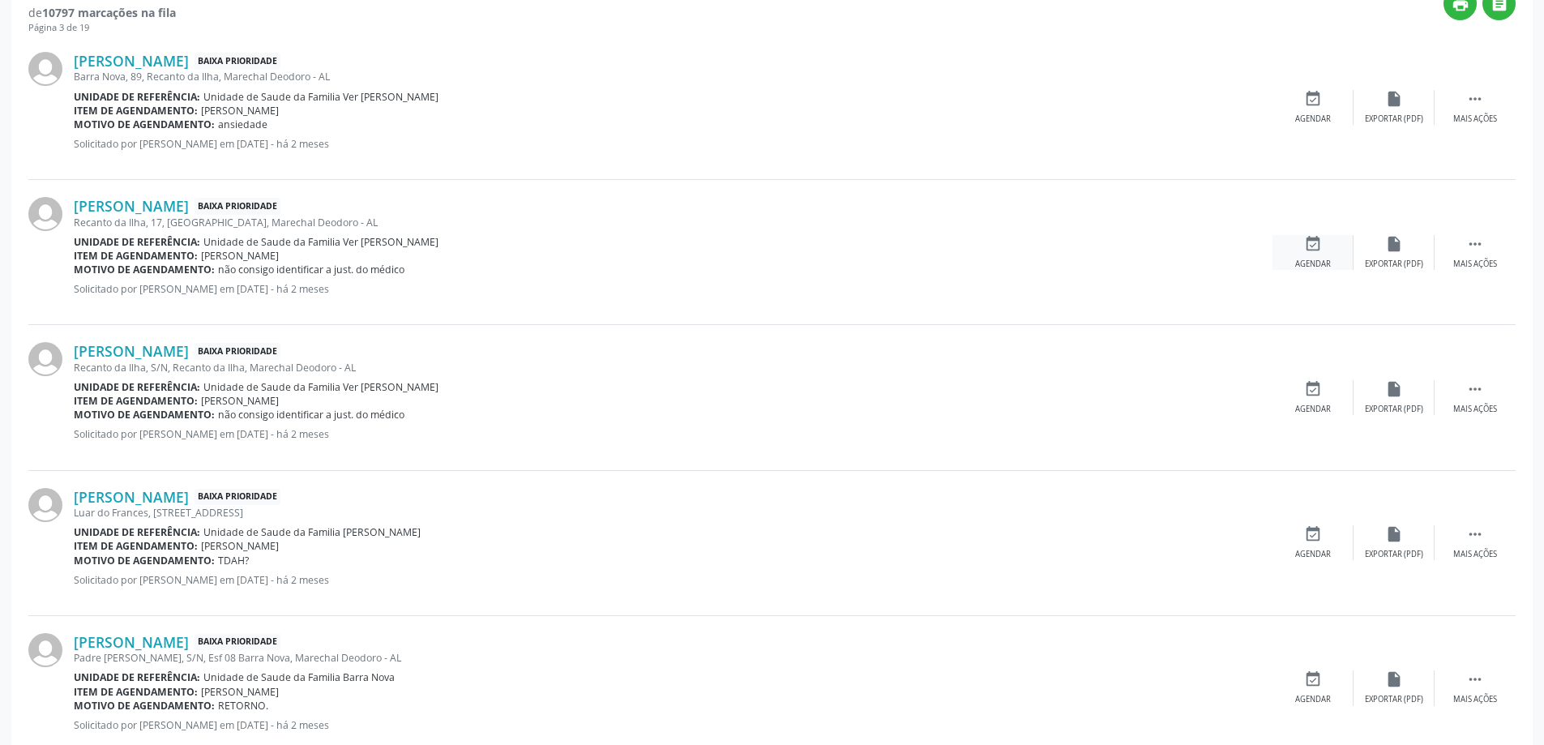
click at [1315, 240] on icon "event_available" at bounding box center [1313, 244] width 18 height 18
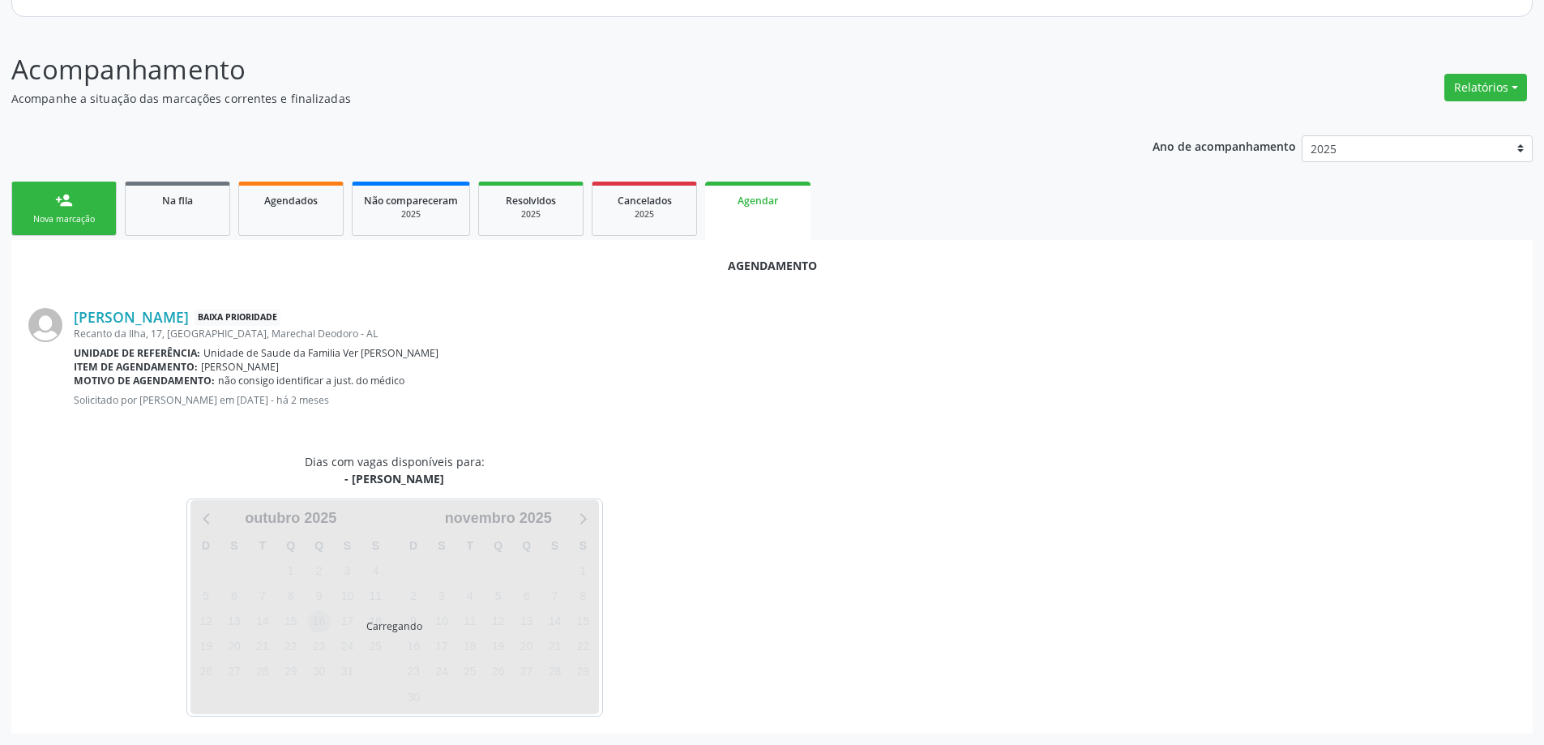
scroll to position [216, 0]
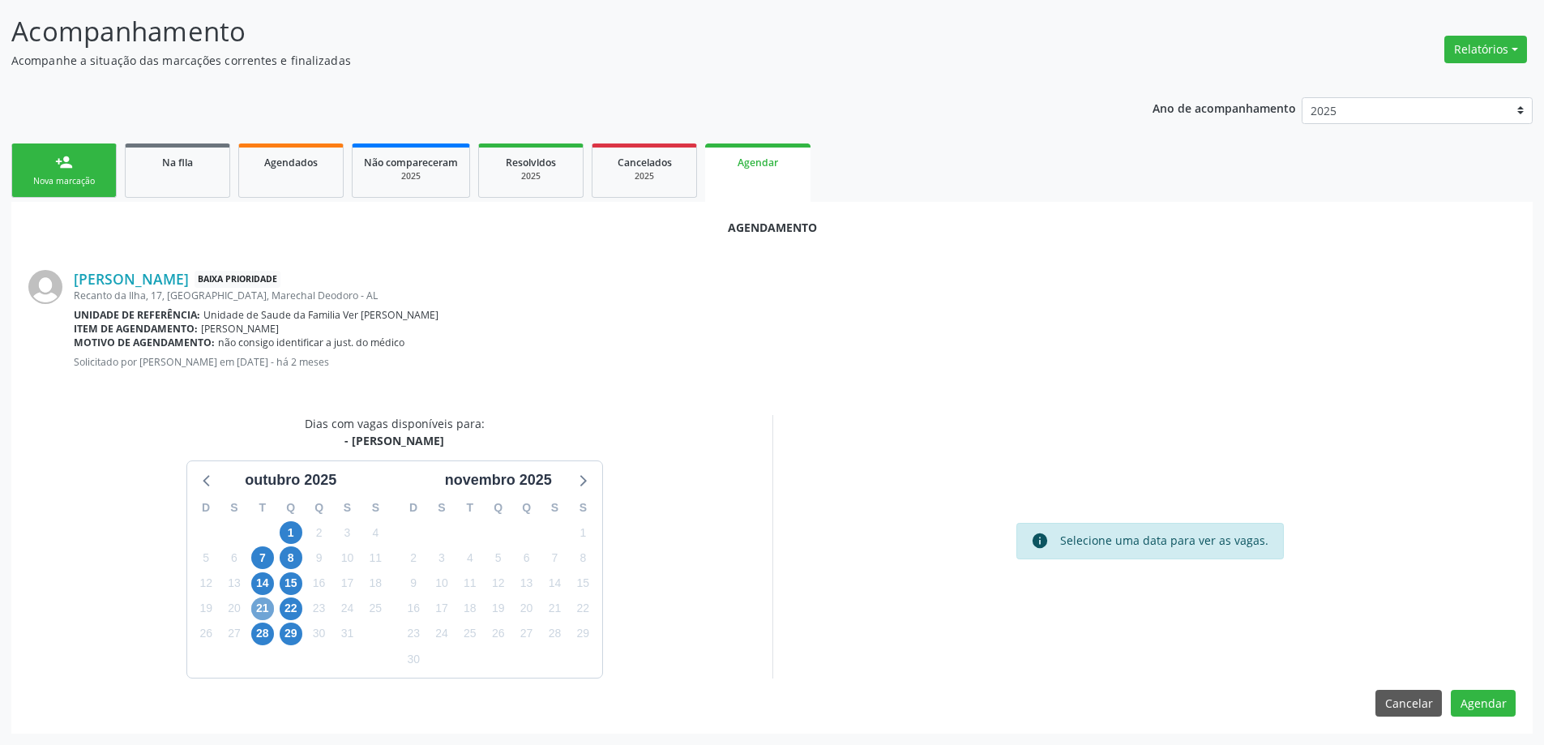
click at [256, 607] on span "21" at bounding box center [262, 608] width 23 height 23
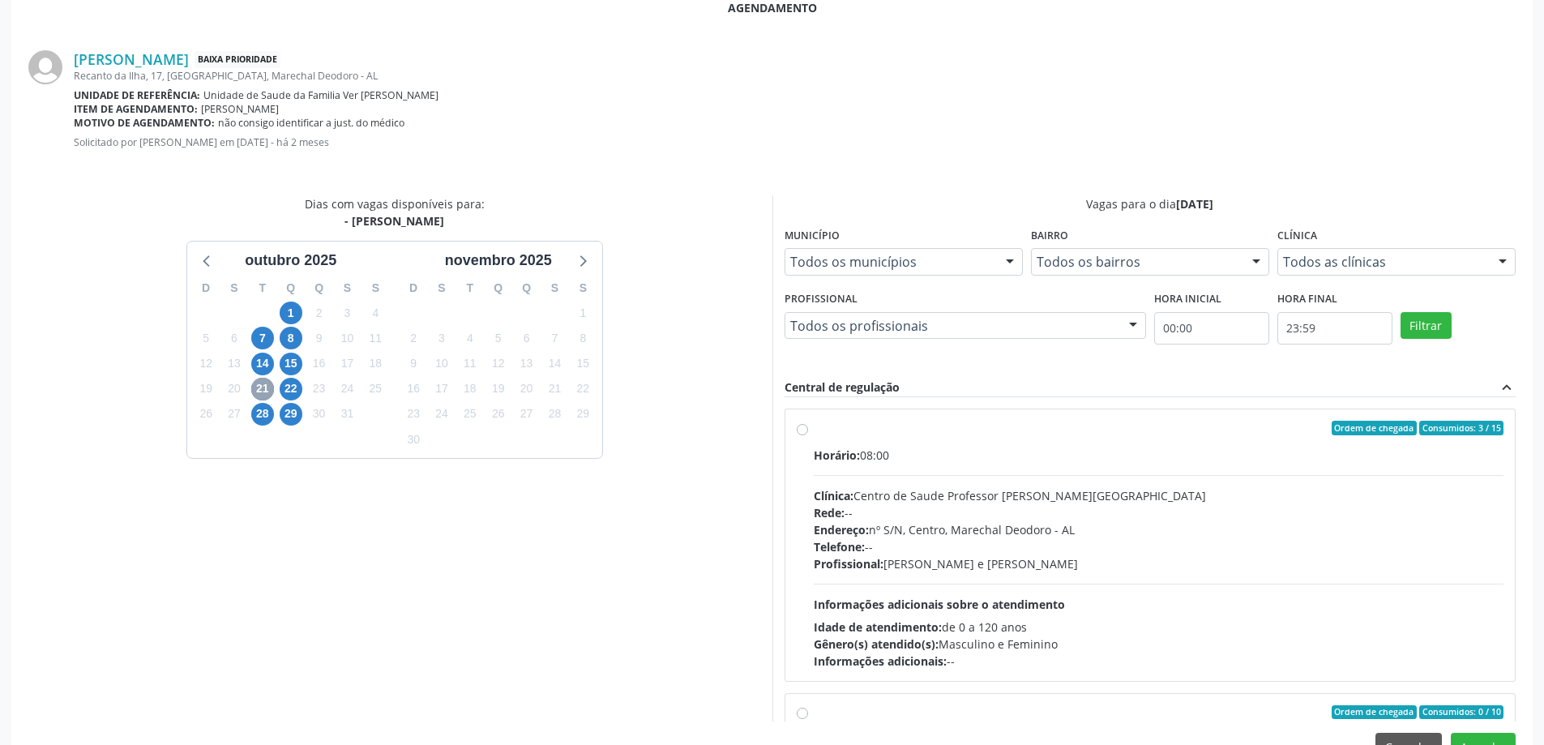
scroll to position [459, 0]
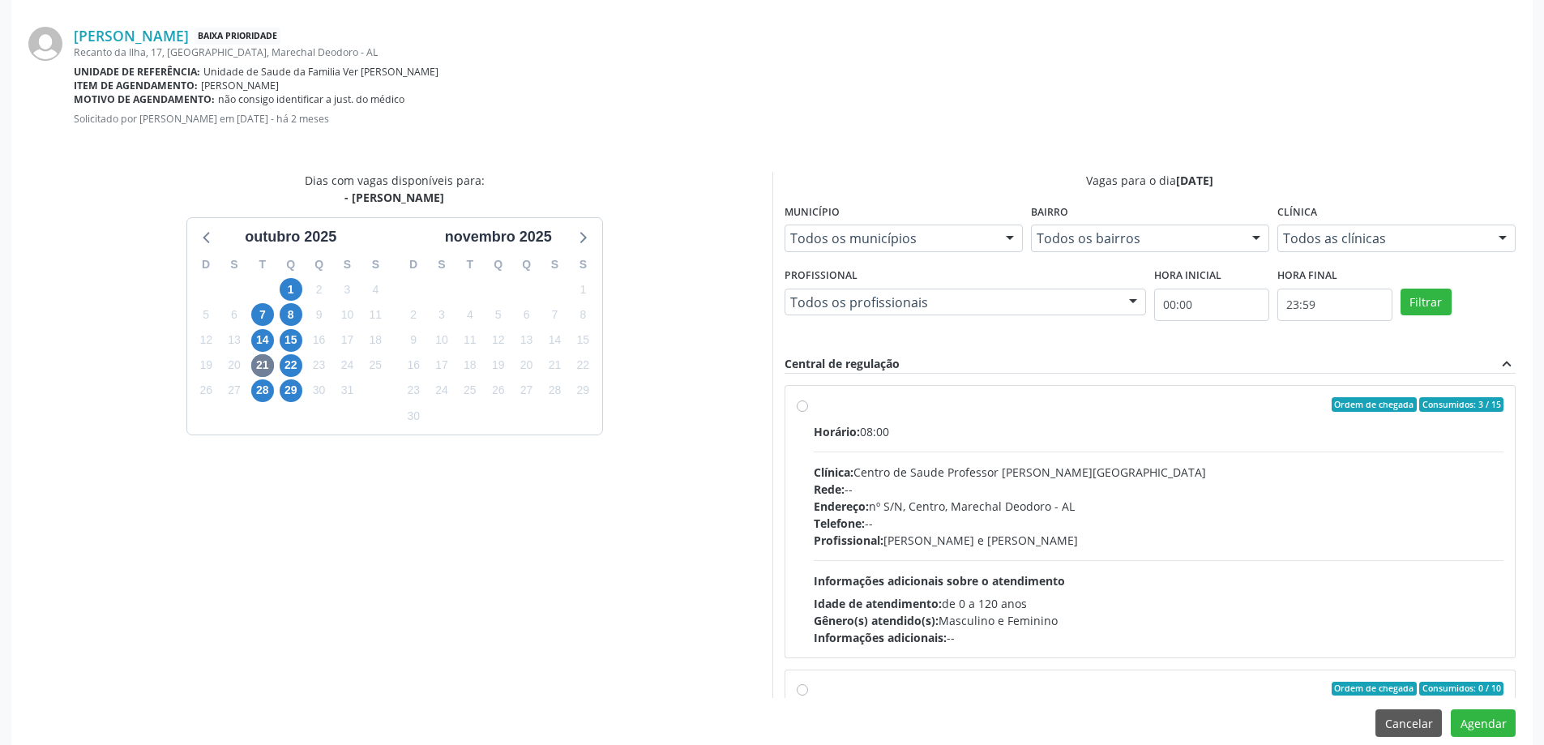
click at [814, 400] on label "Ordem de chegada Consumidos: 3 / 15 Horário: 08:00 Clínica: Centro de Saude Pro…" at bounding box center [1159, 521] width 691 height 249
click at [803, 400] on input "Ordem de chegada Consumidos: 3 / 15 Horário: 08:00 Clínica: Centro de Saude Pro…" at bounding box center [802, 404] width 11 height 15
radio input "true"
click at [1481, 724] on button "Agendar" at bounding box center [1483, 723] width 65 height 28
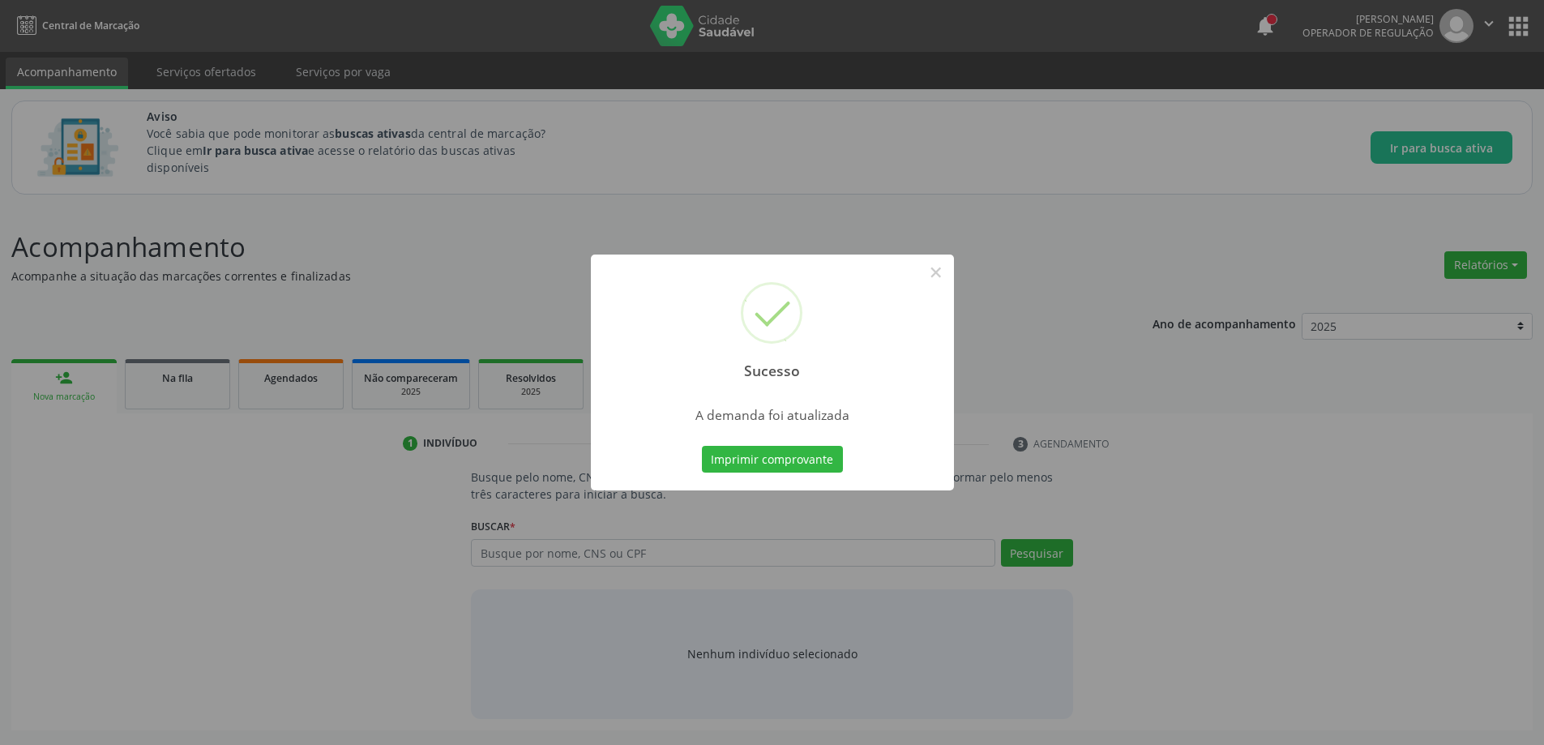
scroll to position [0, 0]
click at [936, 270] on button "×" at bounding box center [942, 273] width 28 height 28
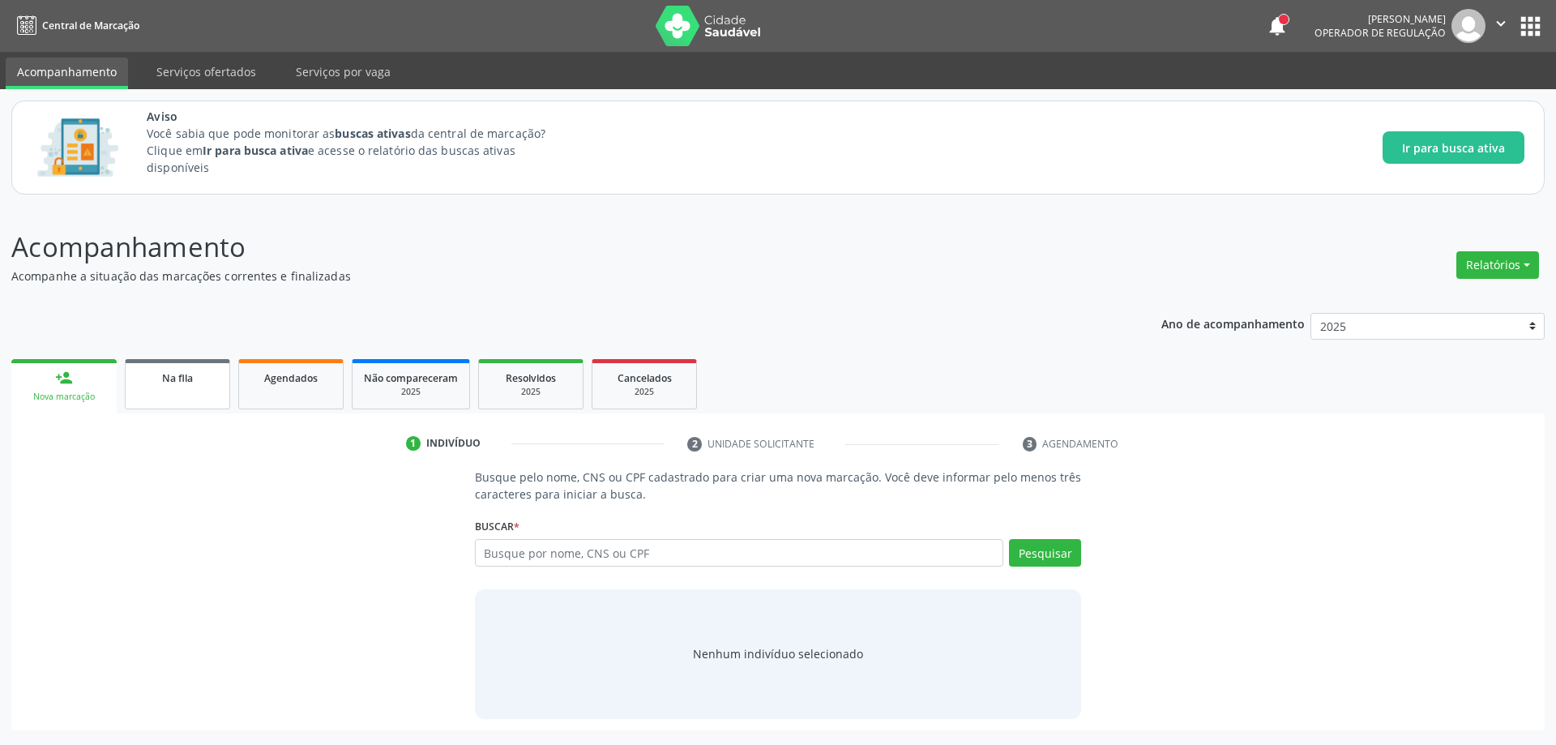
click at [182, 392] on link "Na fila" at bounding box center [177, 384] width 105 height 50
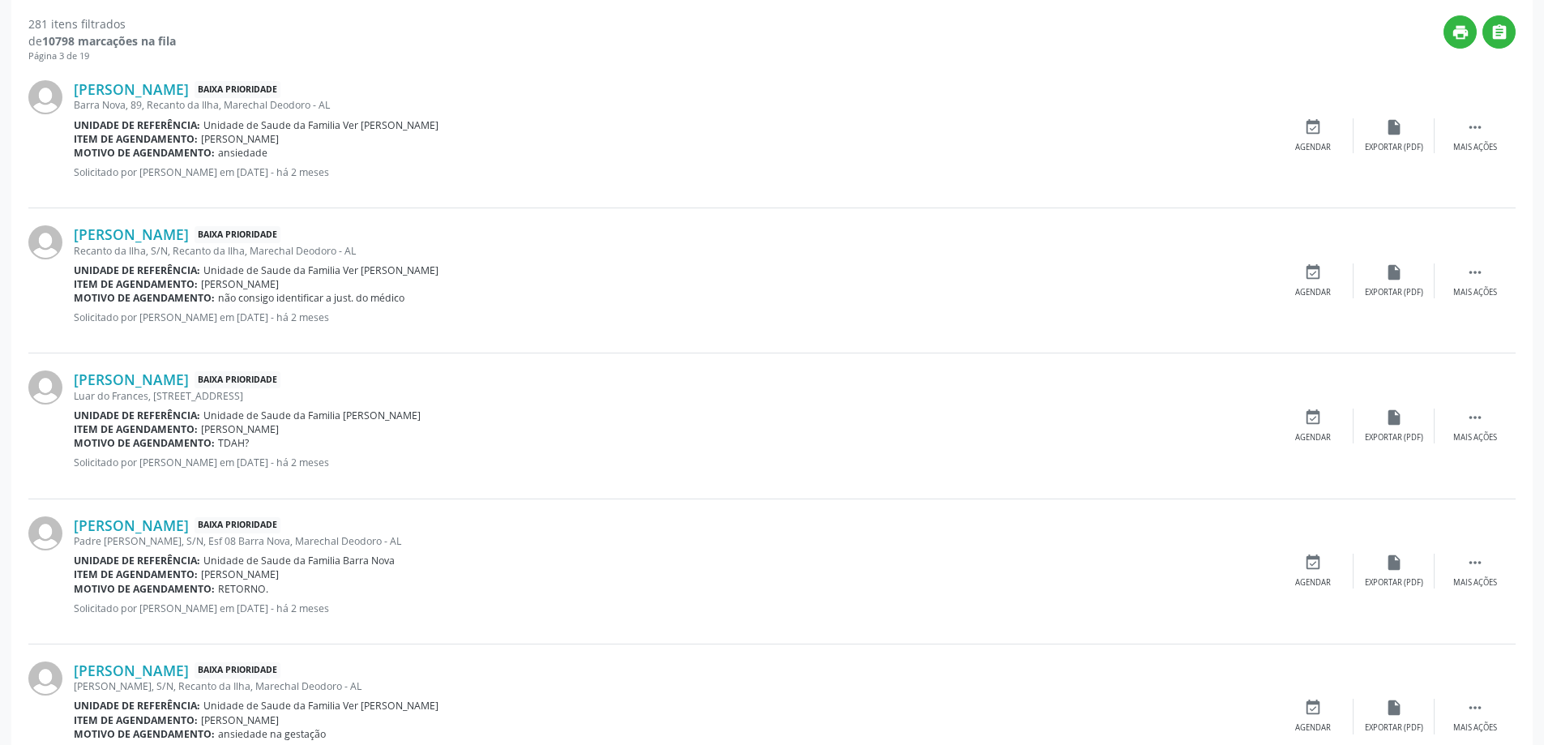
scroll to position [567, 0]
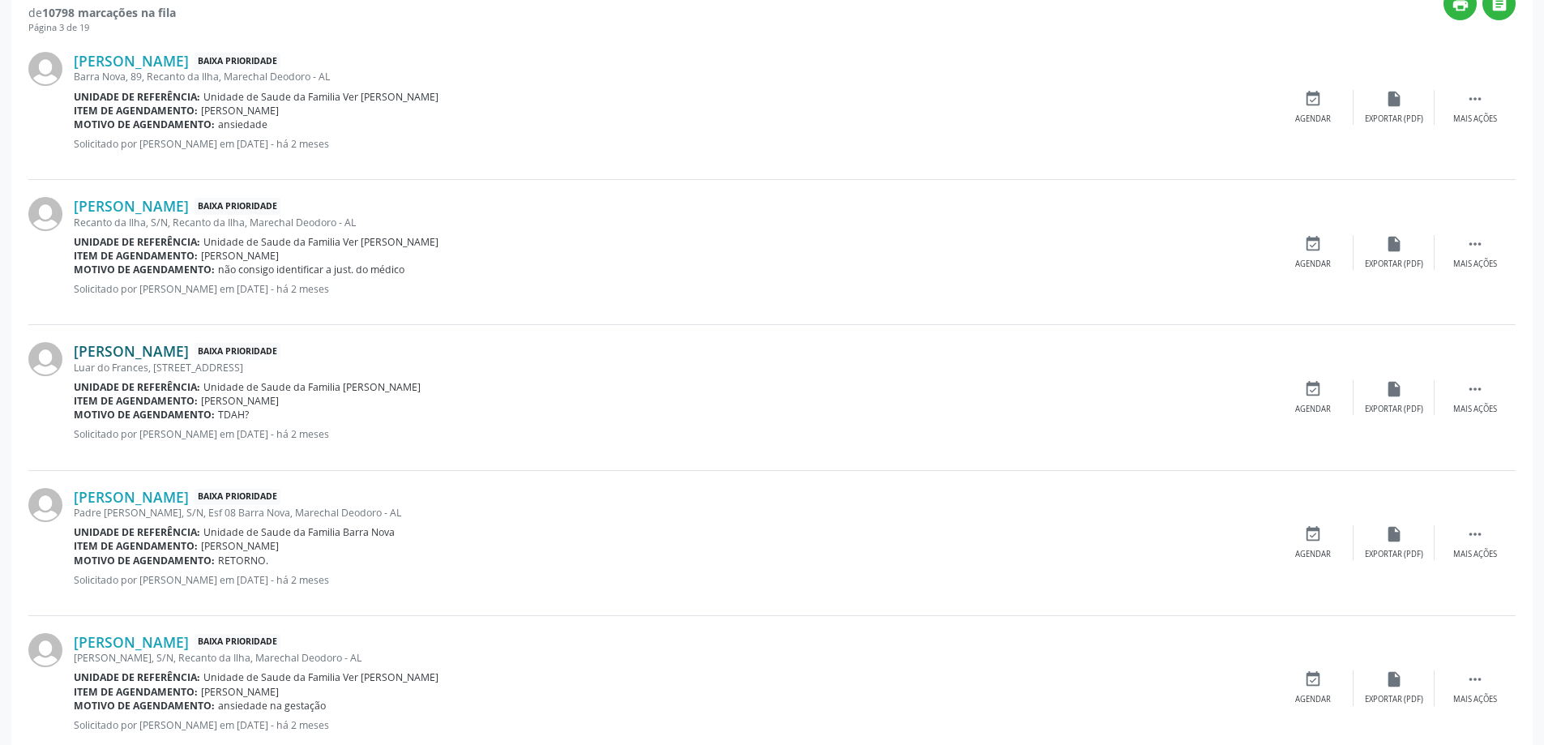
click at [189, 350] on link "Nicolas Steven Santos da Silva" at bounding box center [131, 351] width 115 height 18
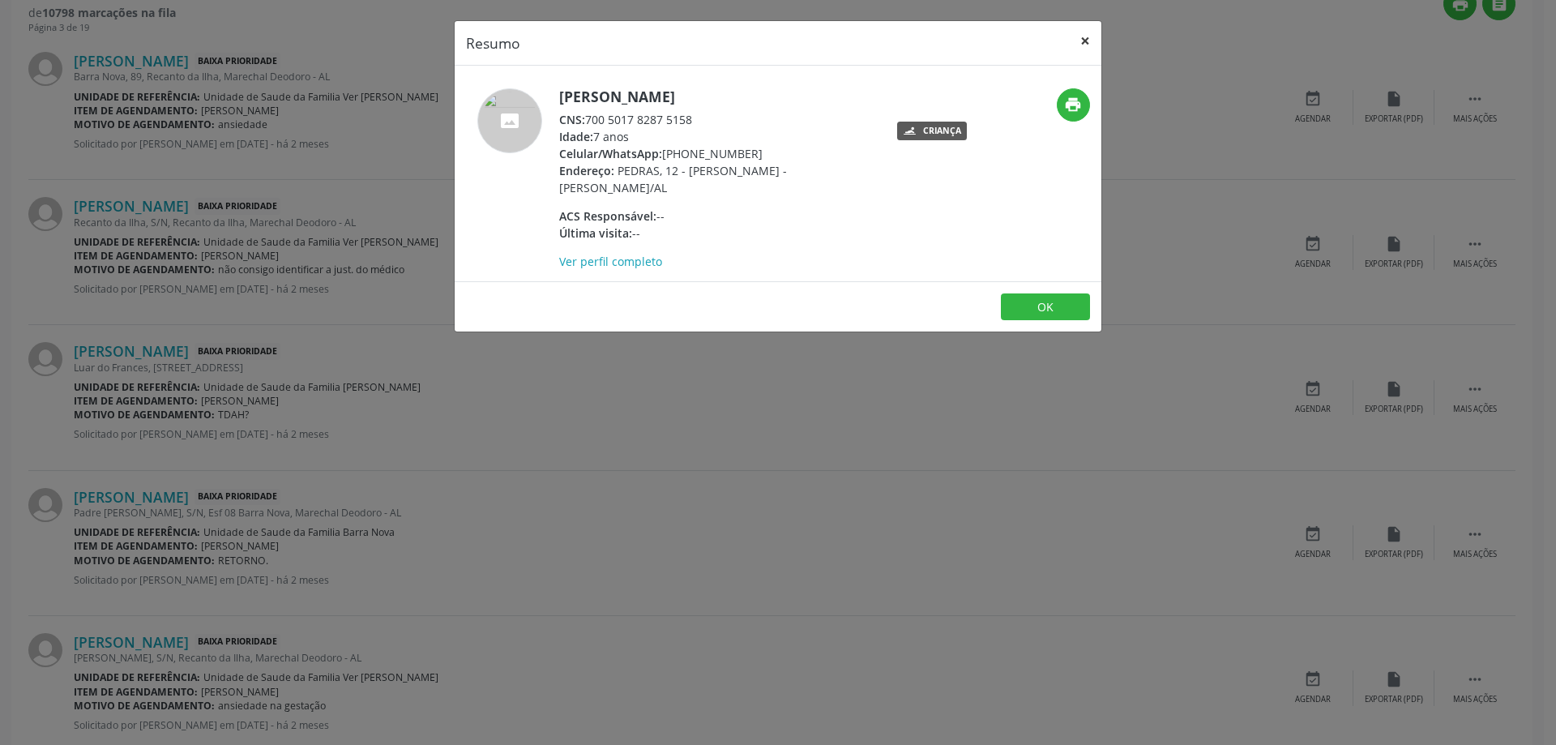
click at [1076, 35] on button "×" at bounding box center [1085, 41] width 32 height 40
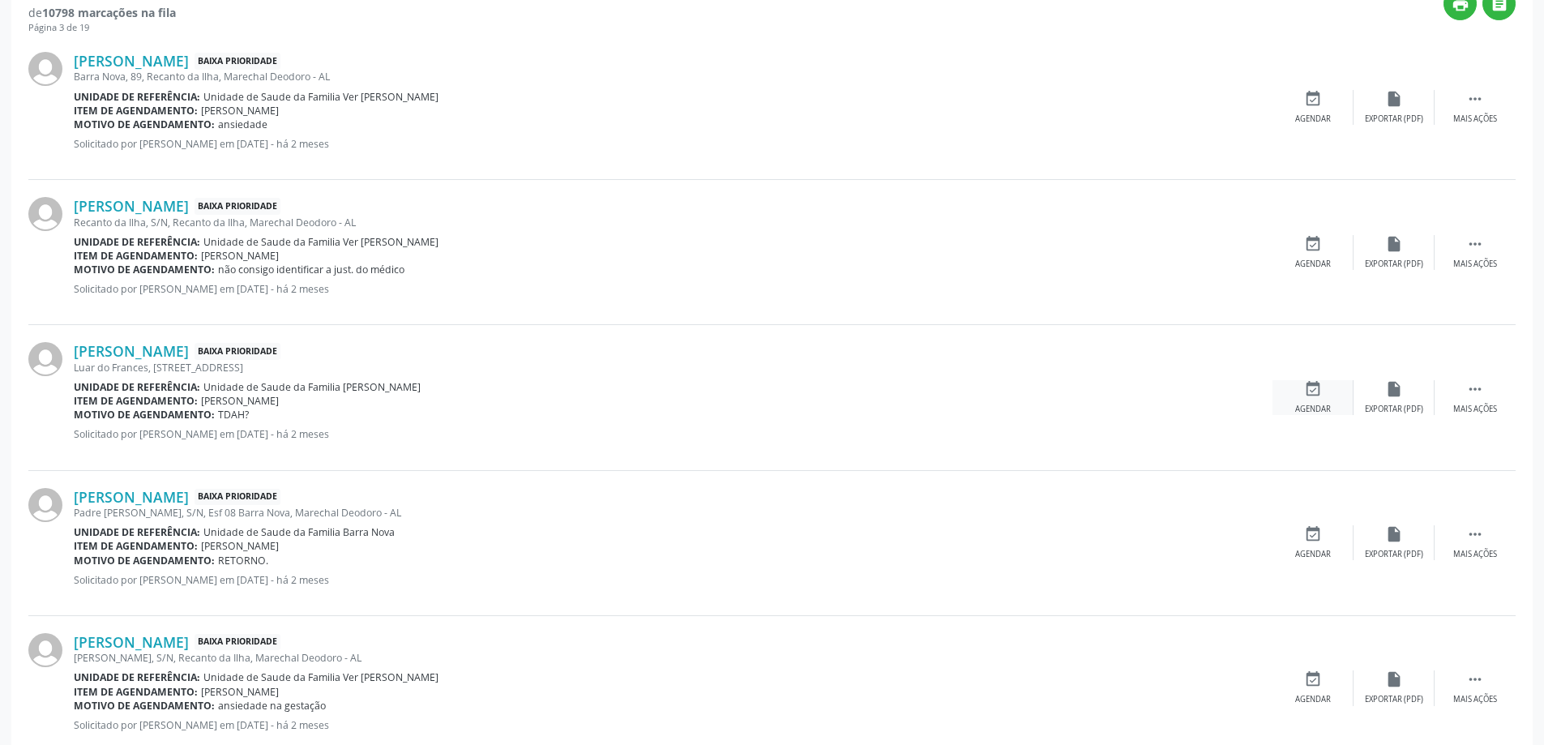
click at [1309, 397] on icon "event_available" at bounding box center [1313, 389] width 18 height 18
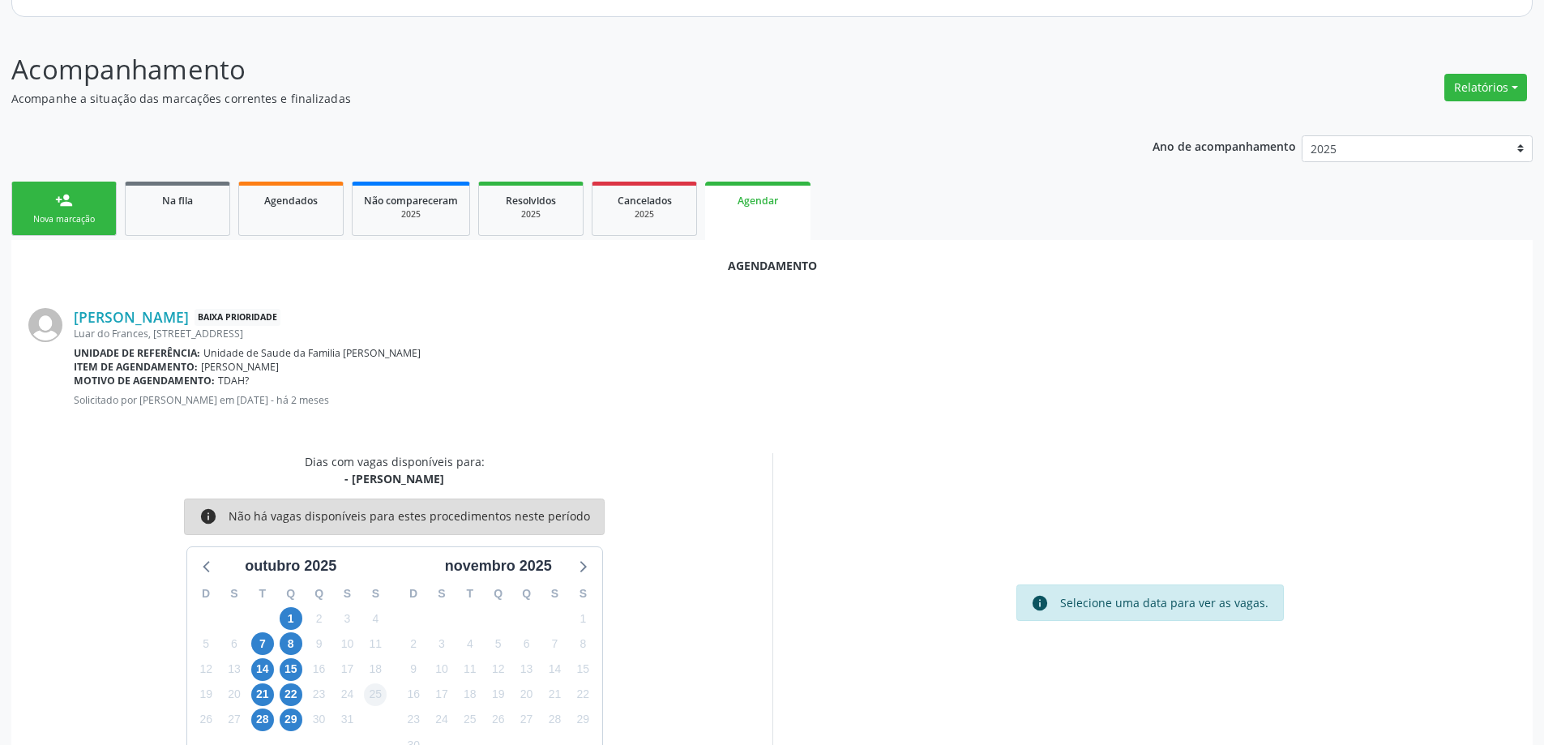
scroll to position [216, 0]
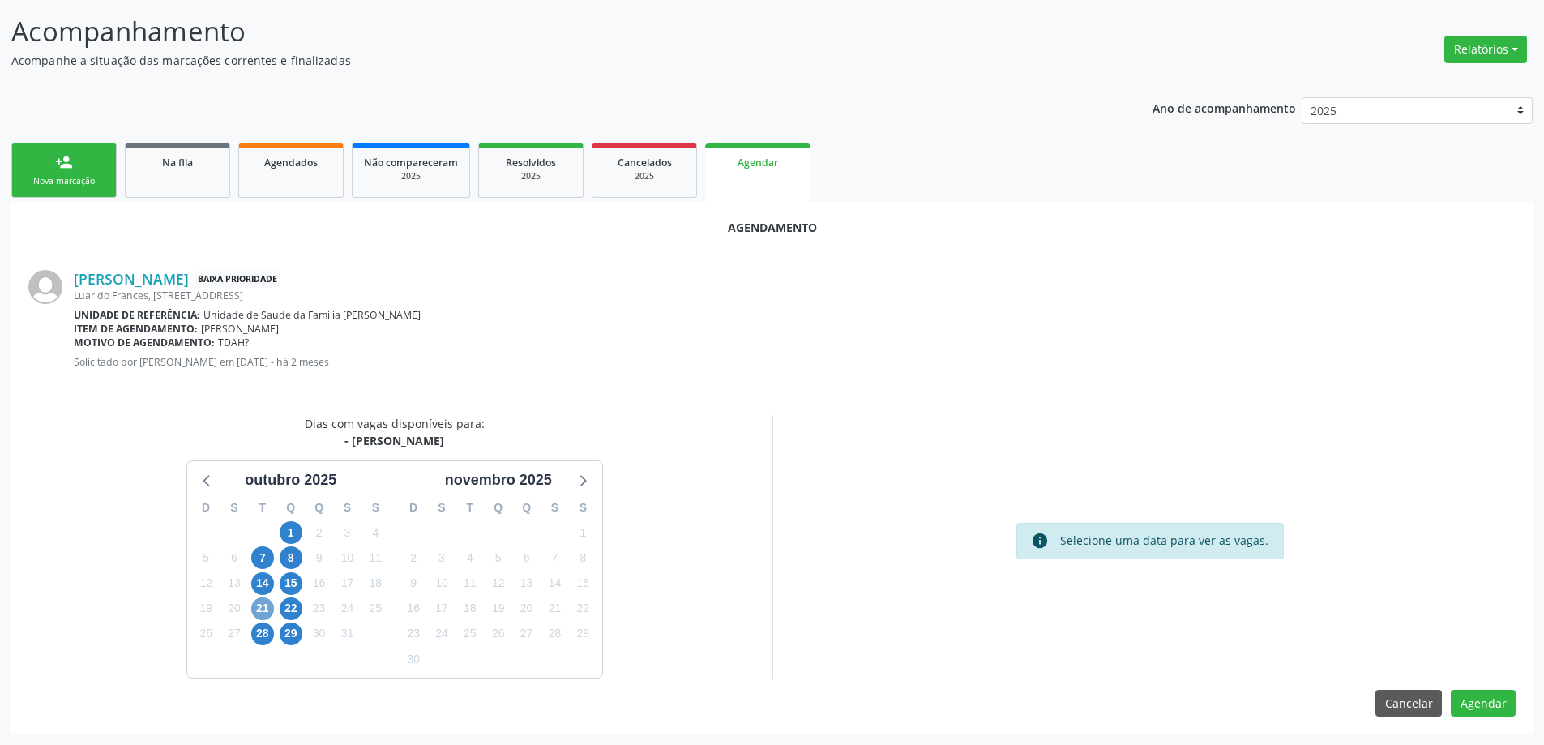
click at [259, 610] on span "21" at bounding box center [262, 608] width 23 height 23
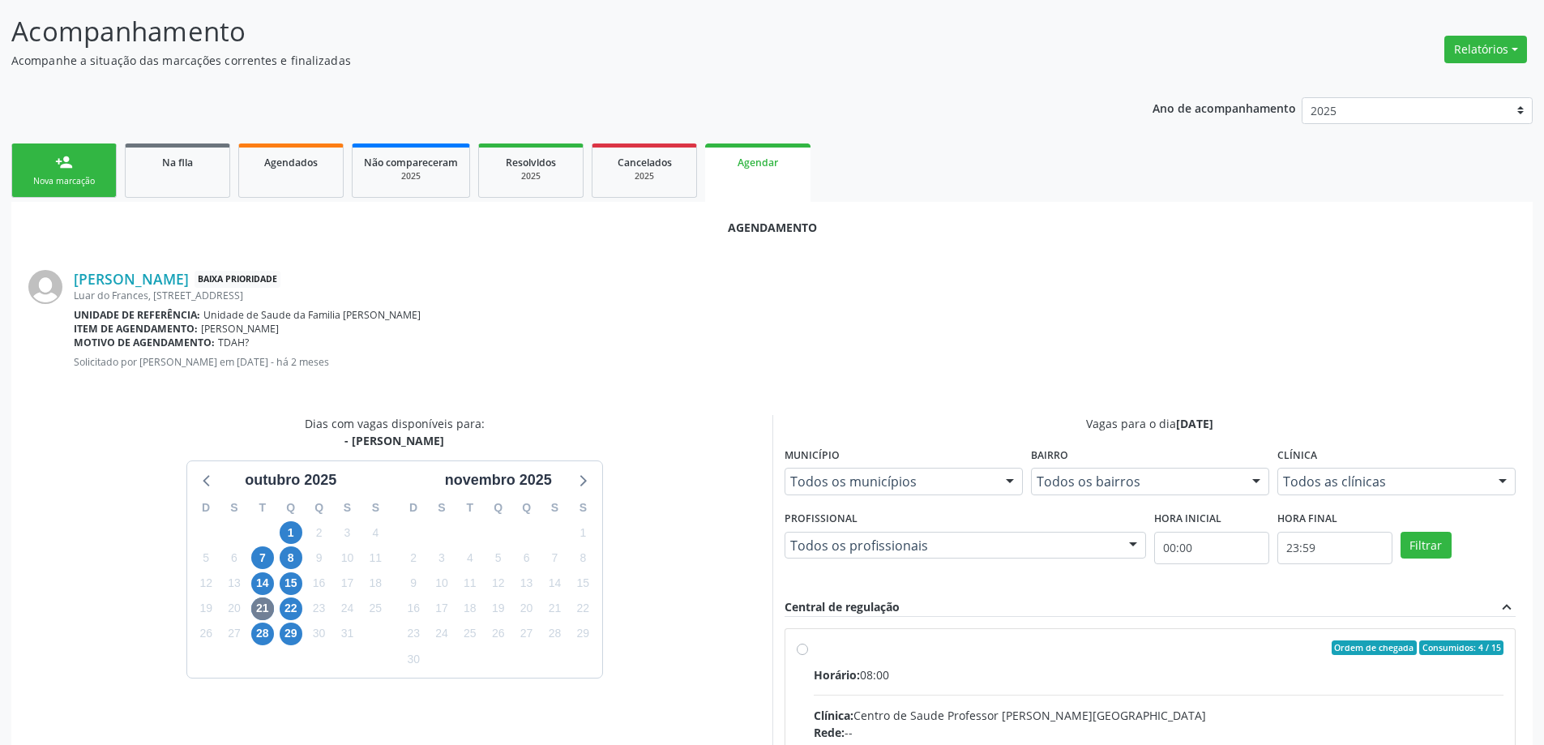
radio input "true"
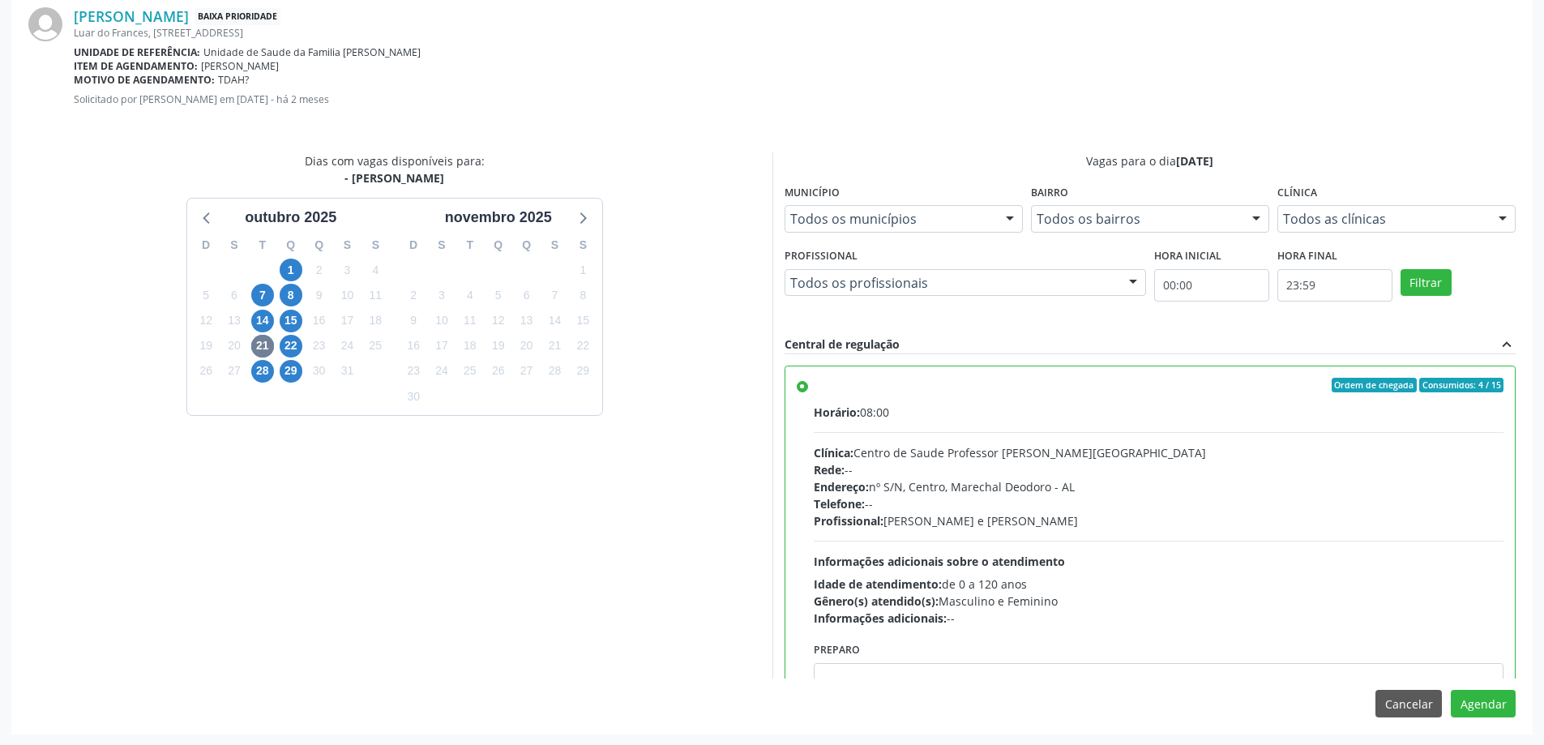
scroll to position [479, 0]
click at [1483, 709] on button "Agendar" at bounding box center [1483, 703] width 65 height 28
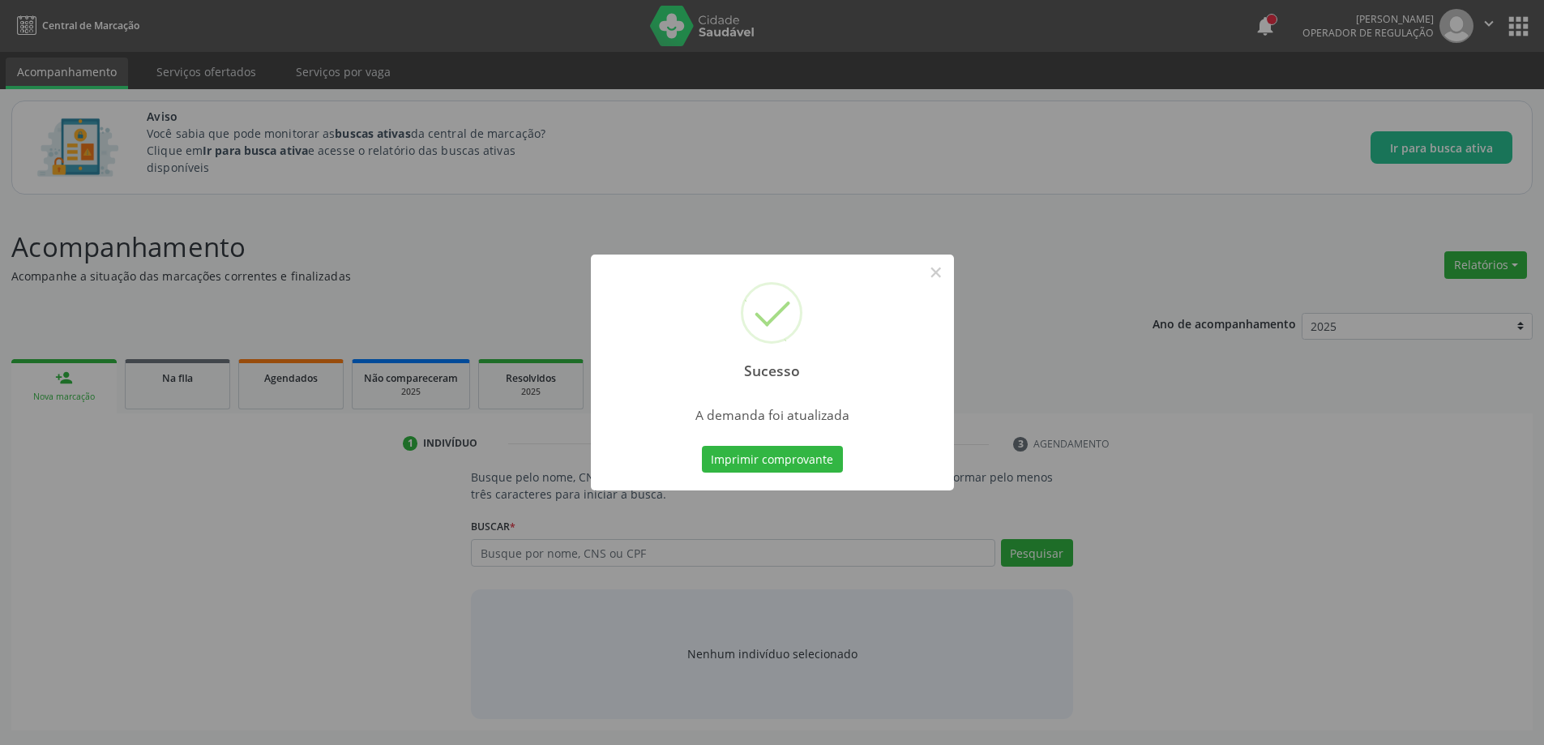
scroll to position [0, 0]
click at [943, 268] on button "×" at bounding box center [942, 273] width 28 height 28
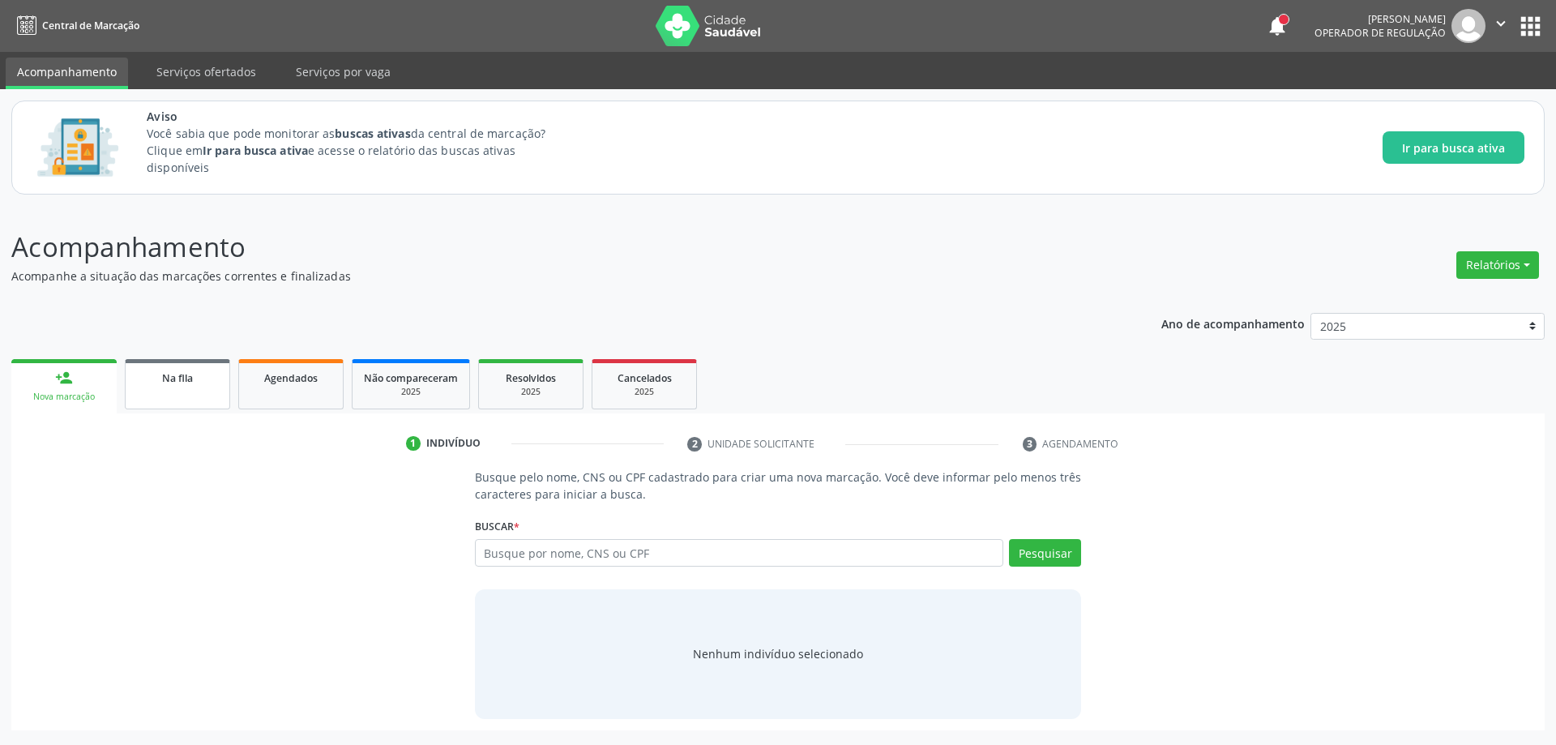
click at [167, 379] on span "Na fila" at bounding box center [177, 378] width 31 height 14
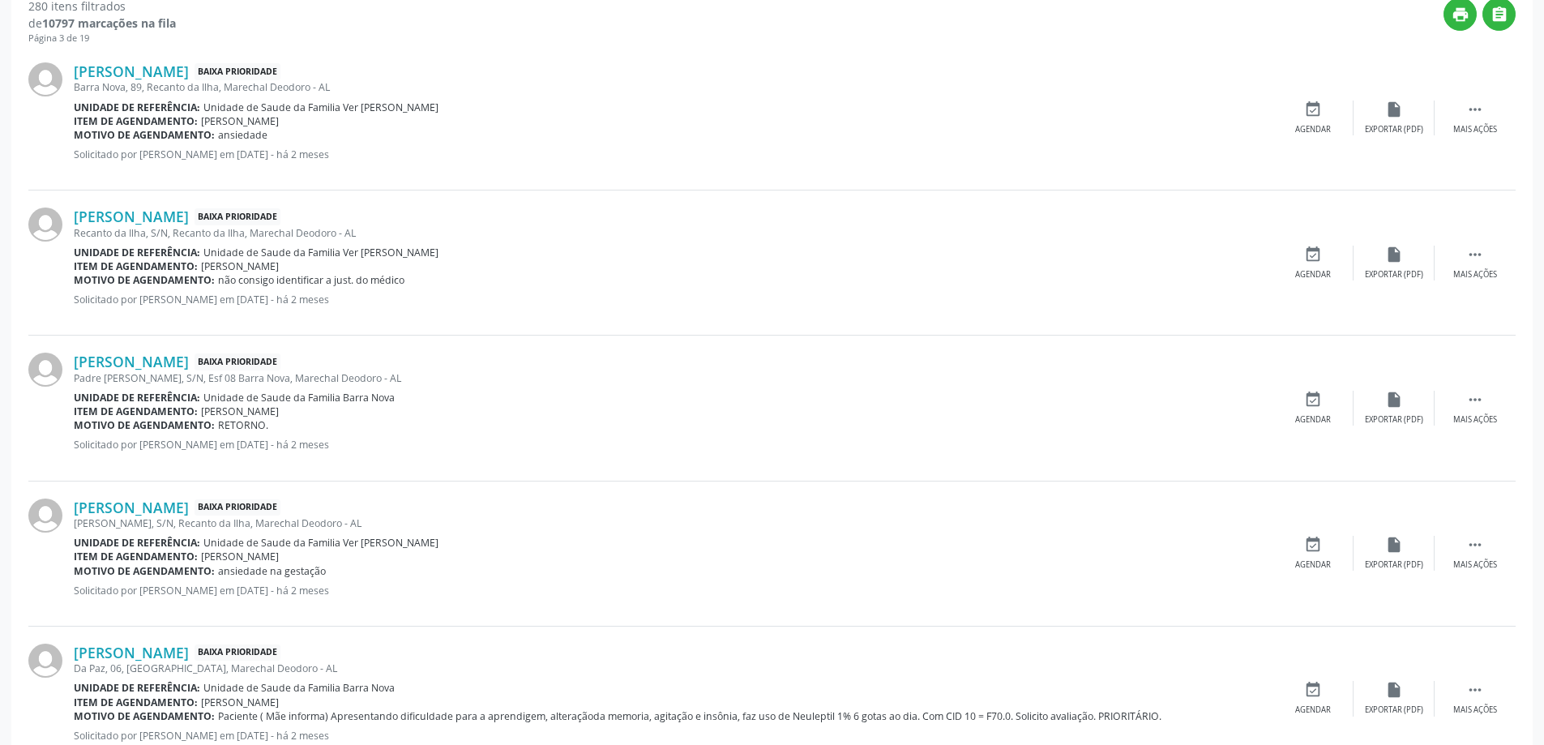
scroll to position [648, 0]
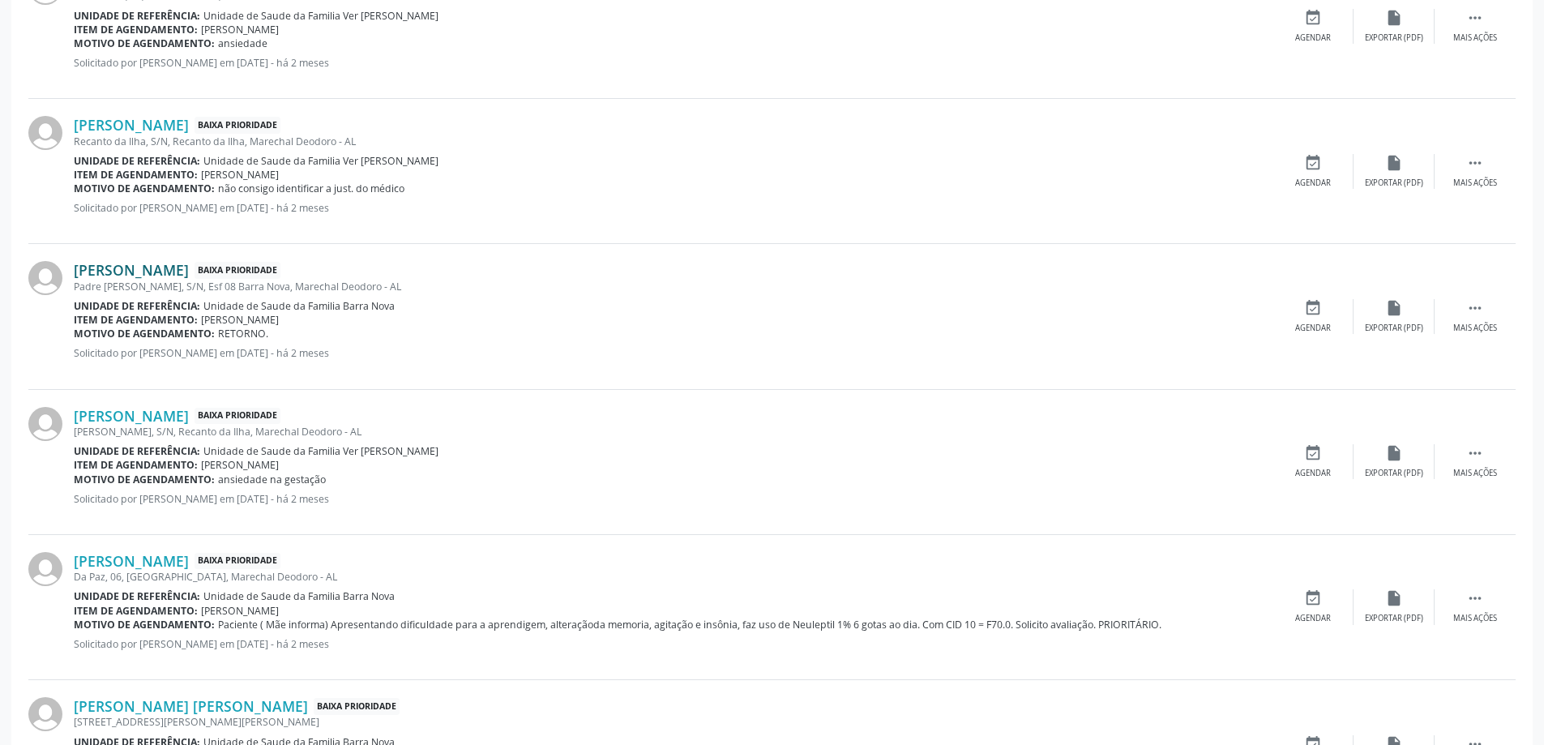
click at [131, 268] on link "Eriane Alves dos Santos" at bounding box center [131, 270] width 115 height 18
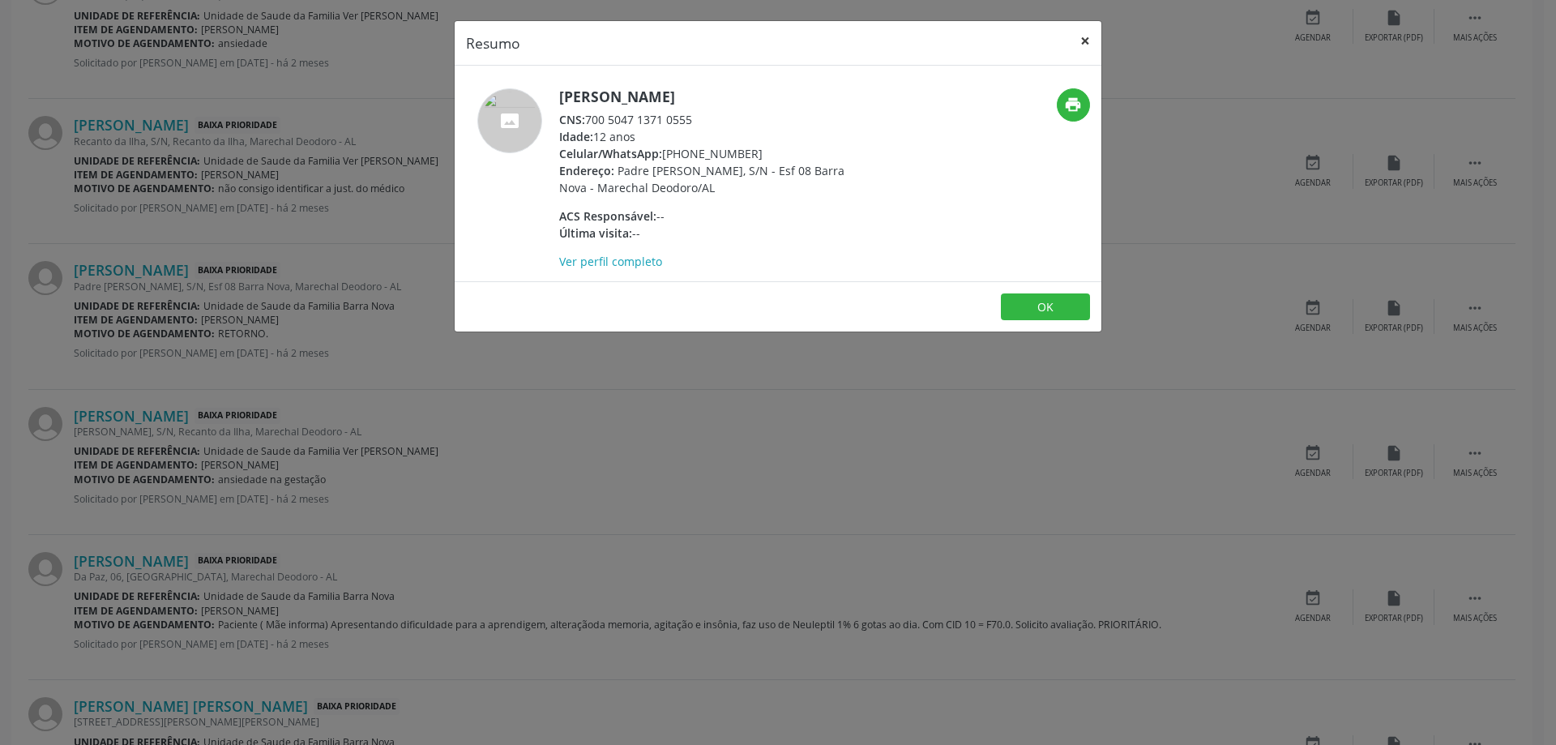
click at [1086, 39] on button "×" at bounding box center [1085, 41] width 32 height 40
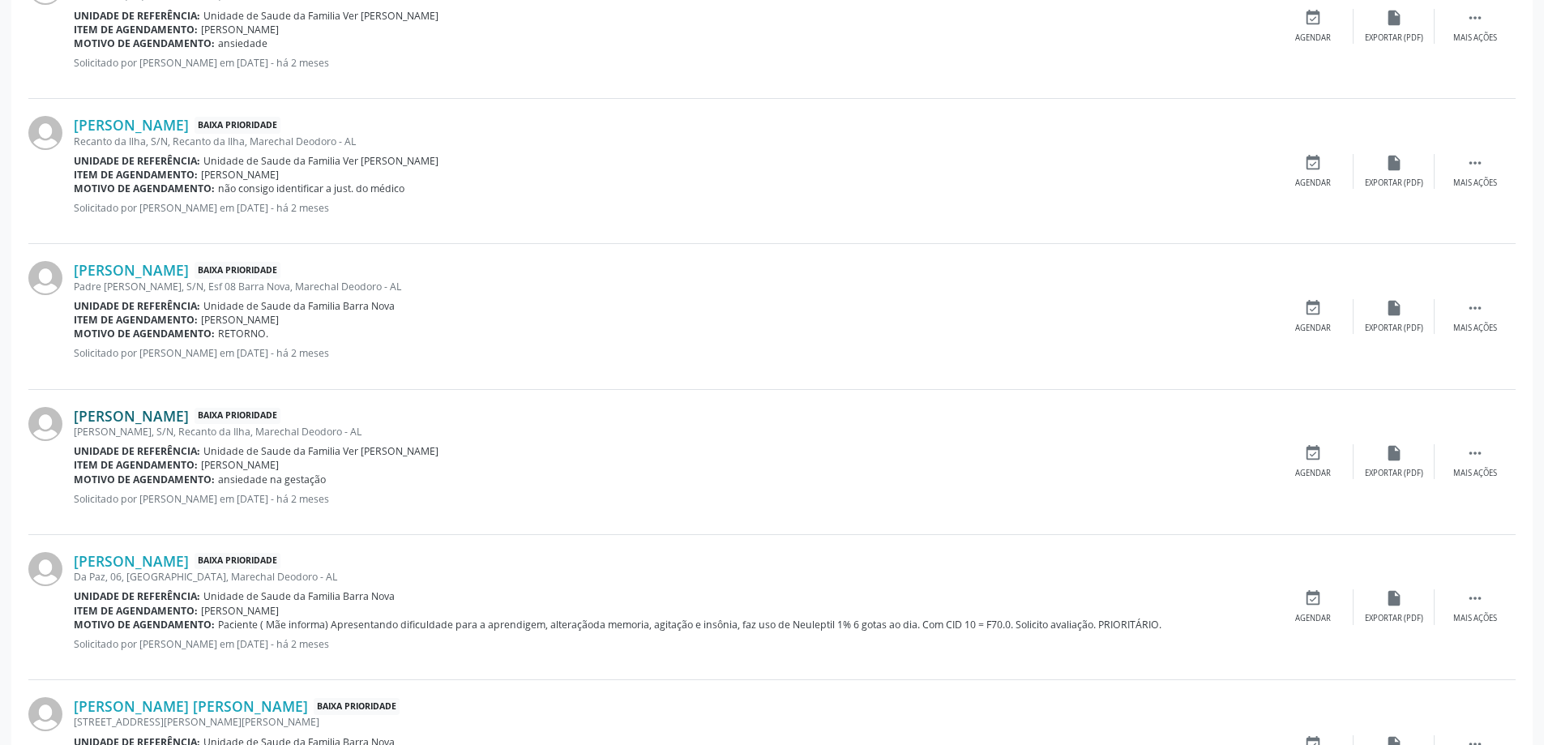
click at [95, 415] on link "Maria Helena da Silva Santos" at bounding box center [131, 416] width 115 height 18
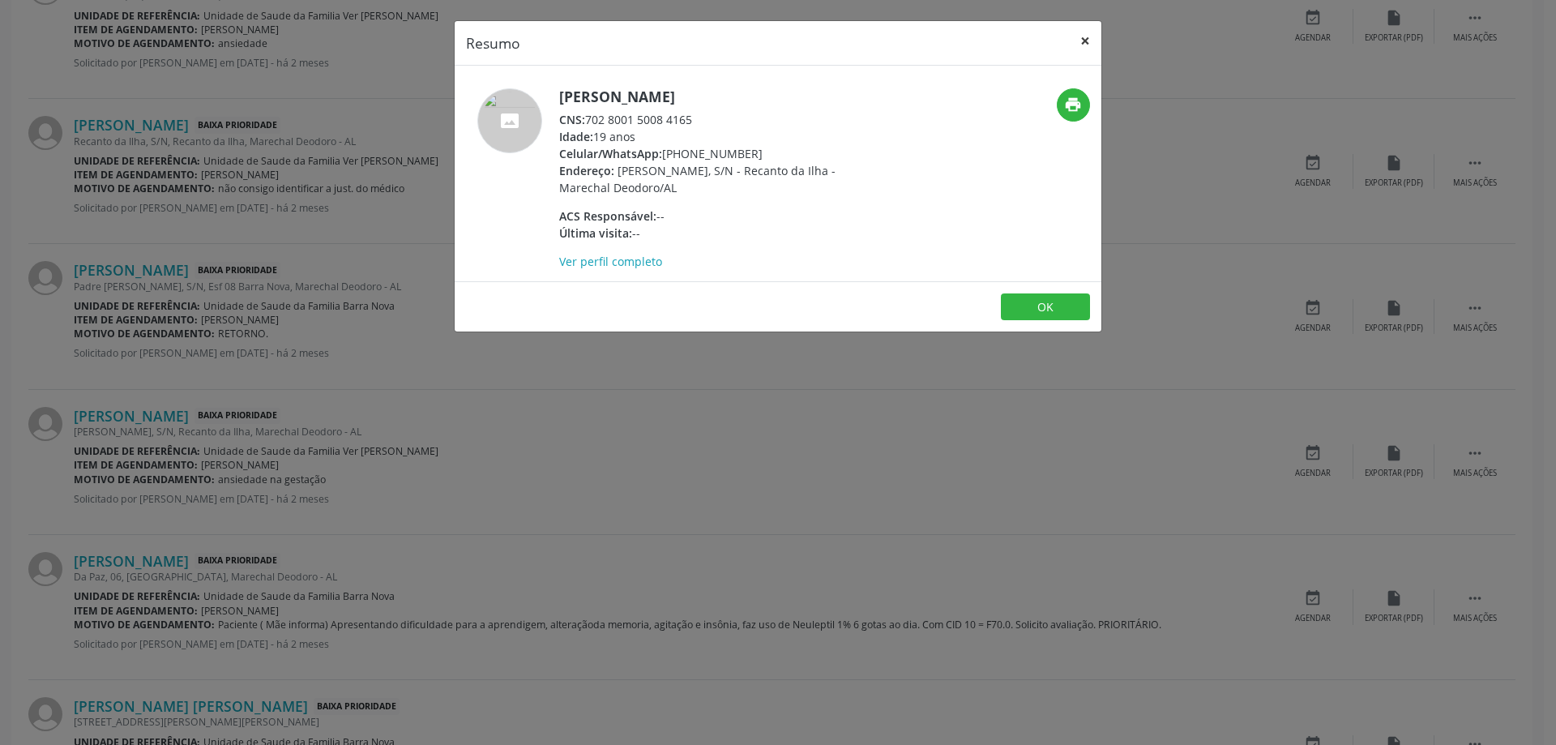
click at [1084, 41] on button "×" at bounding box center [1085, 41] width 32 height 40
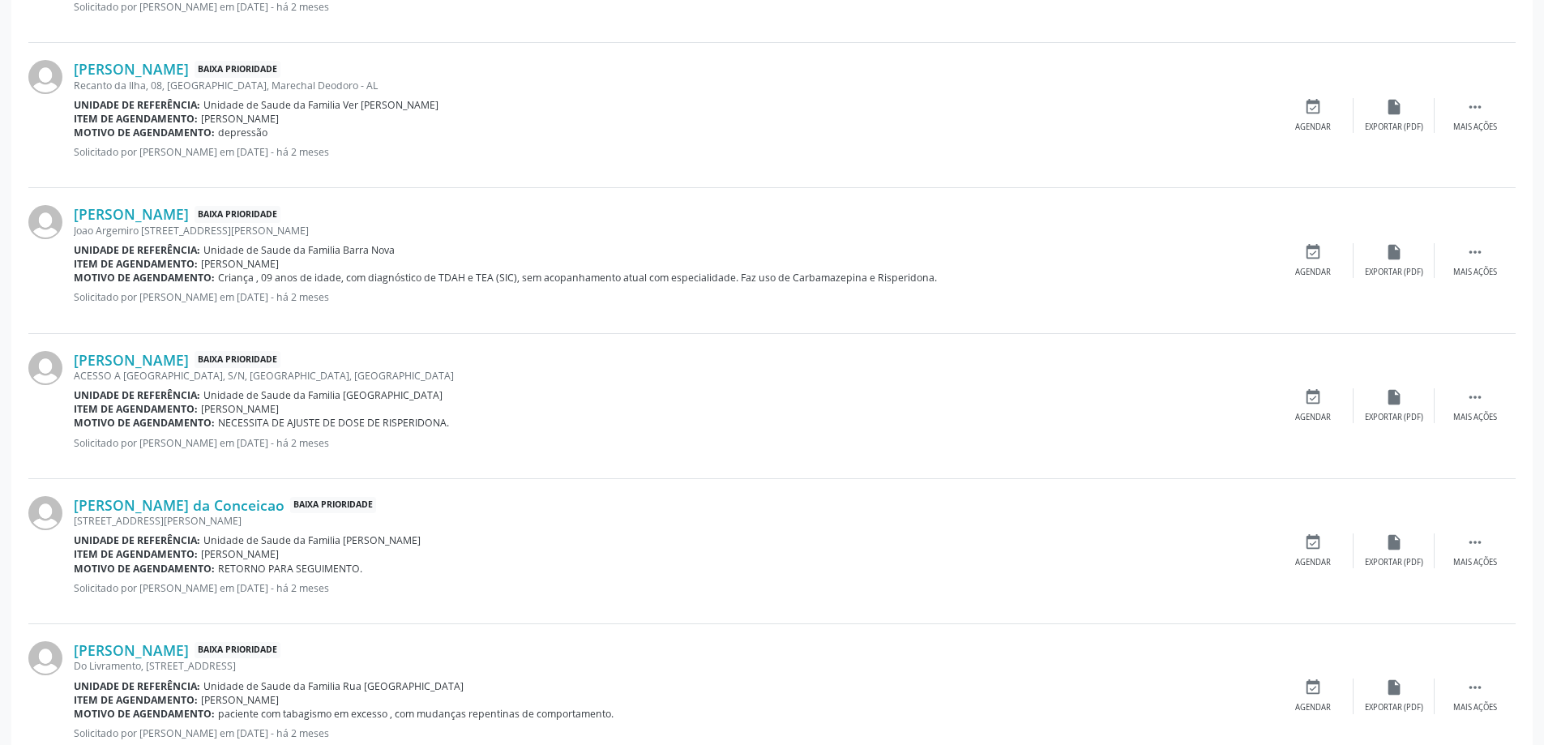
scroll to position [1459, 0]
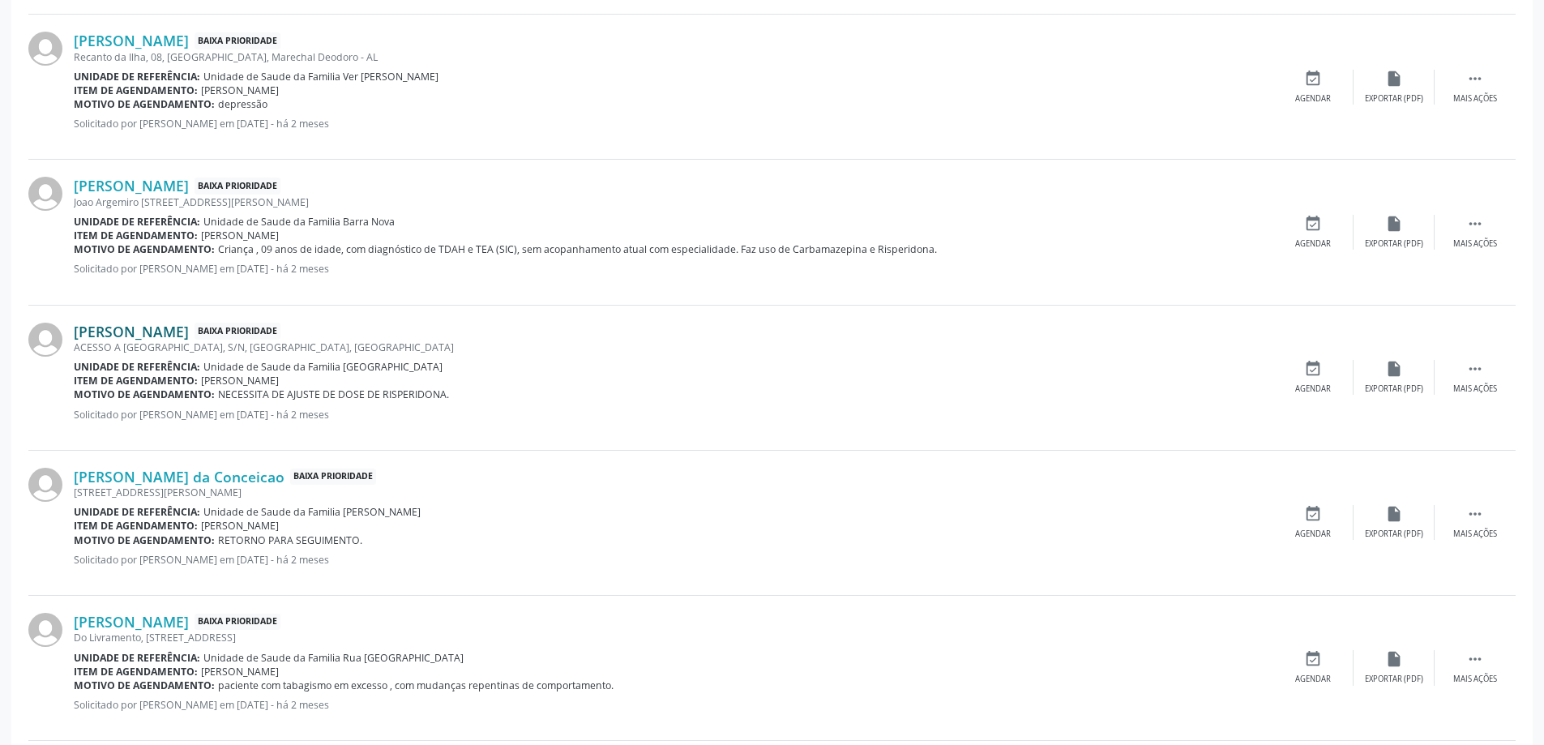
click at [113, 330] on link "Anthony Miguel Oliveira Ferreira de Brito" at bounding box center [131, 332] width 115 height 18
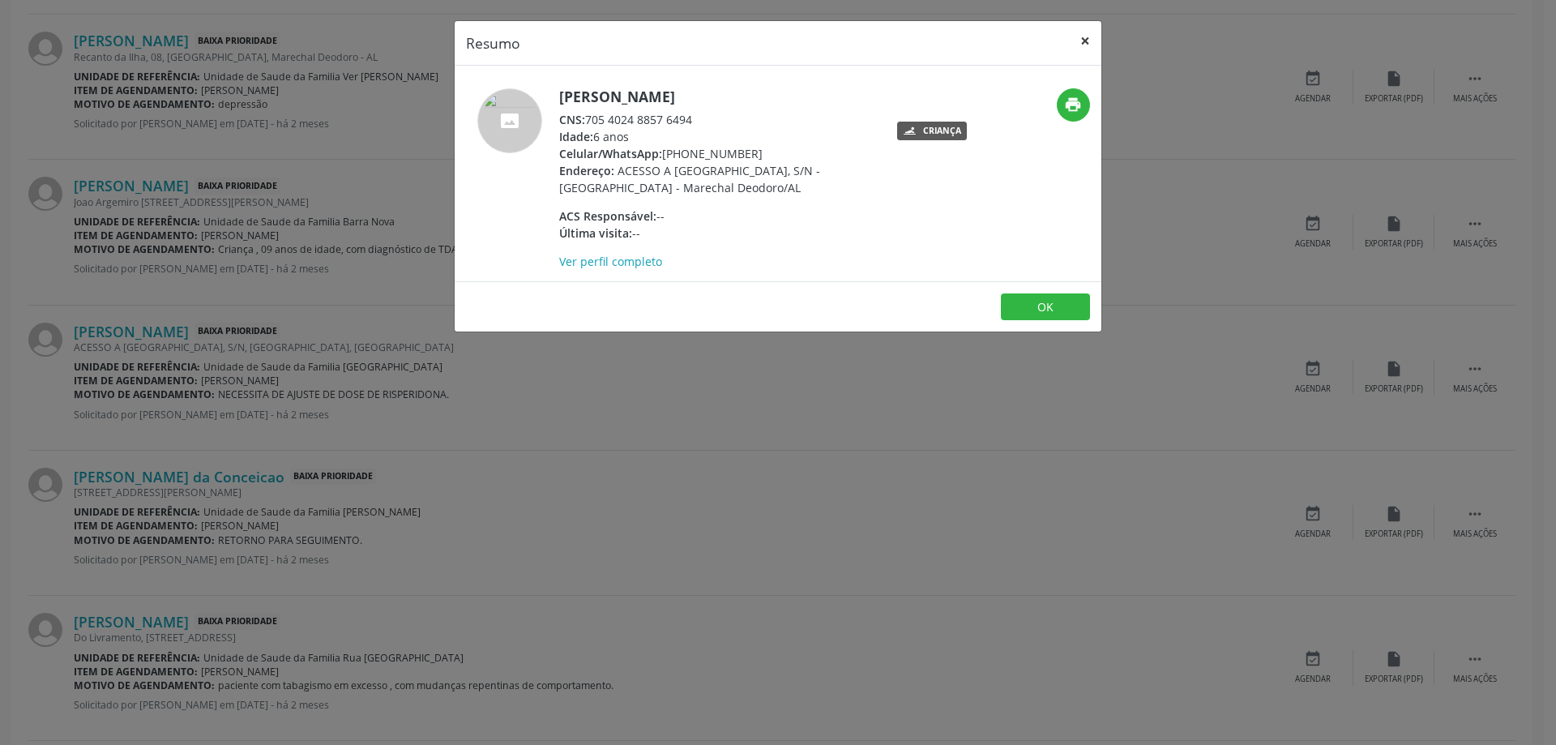
click at [1080, 47] on button "×" at bounding box center [1085, 41] width 32 height 40
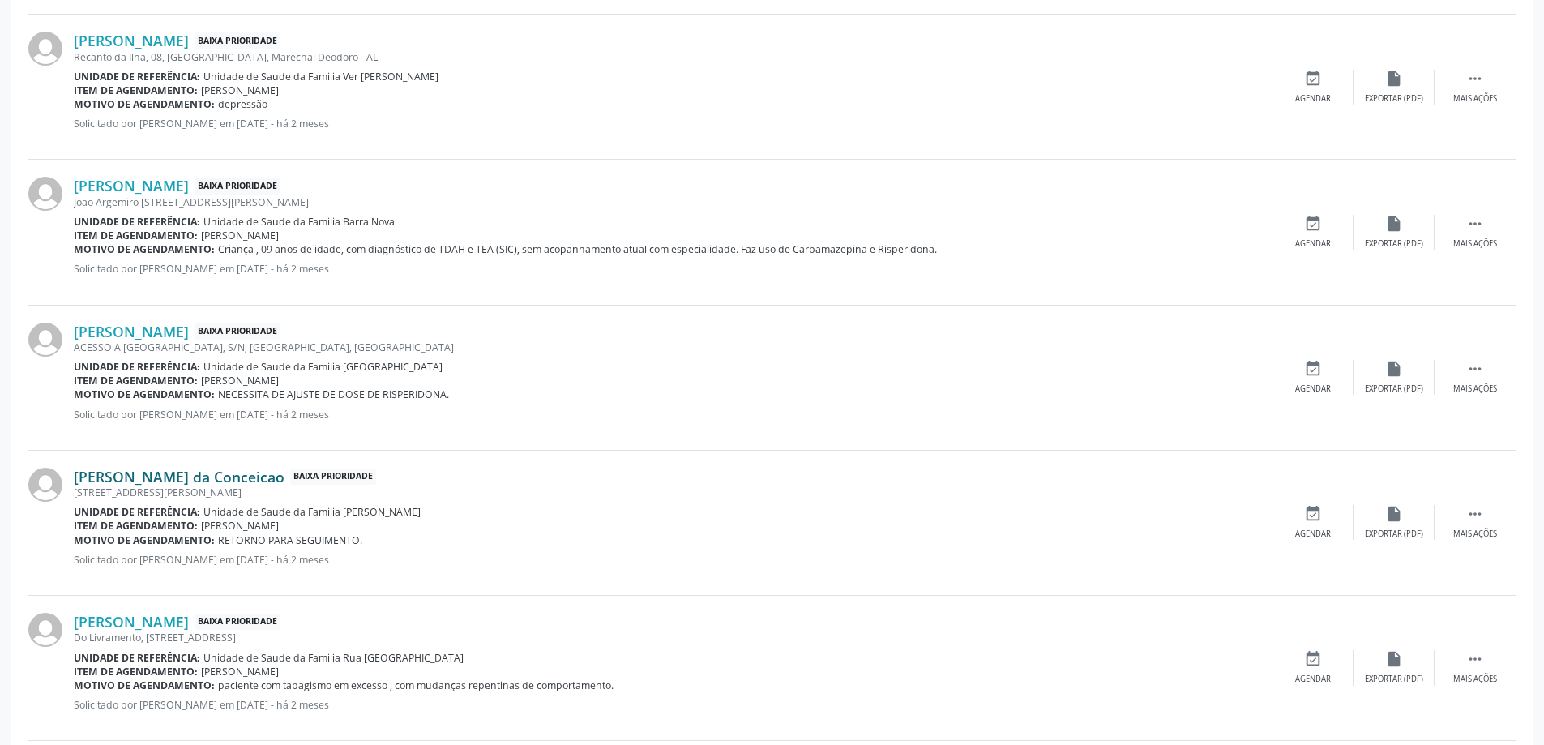
click at [156, 474] on link "Maria Aparecida da Conceicao" at bounding box center [179, 477] width 211 height 18
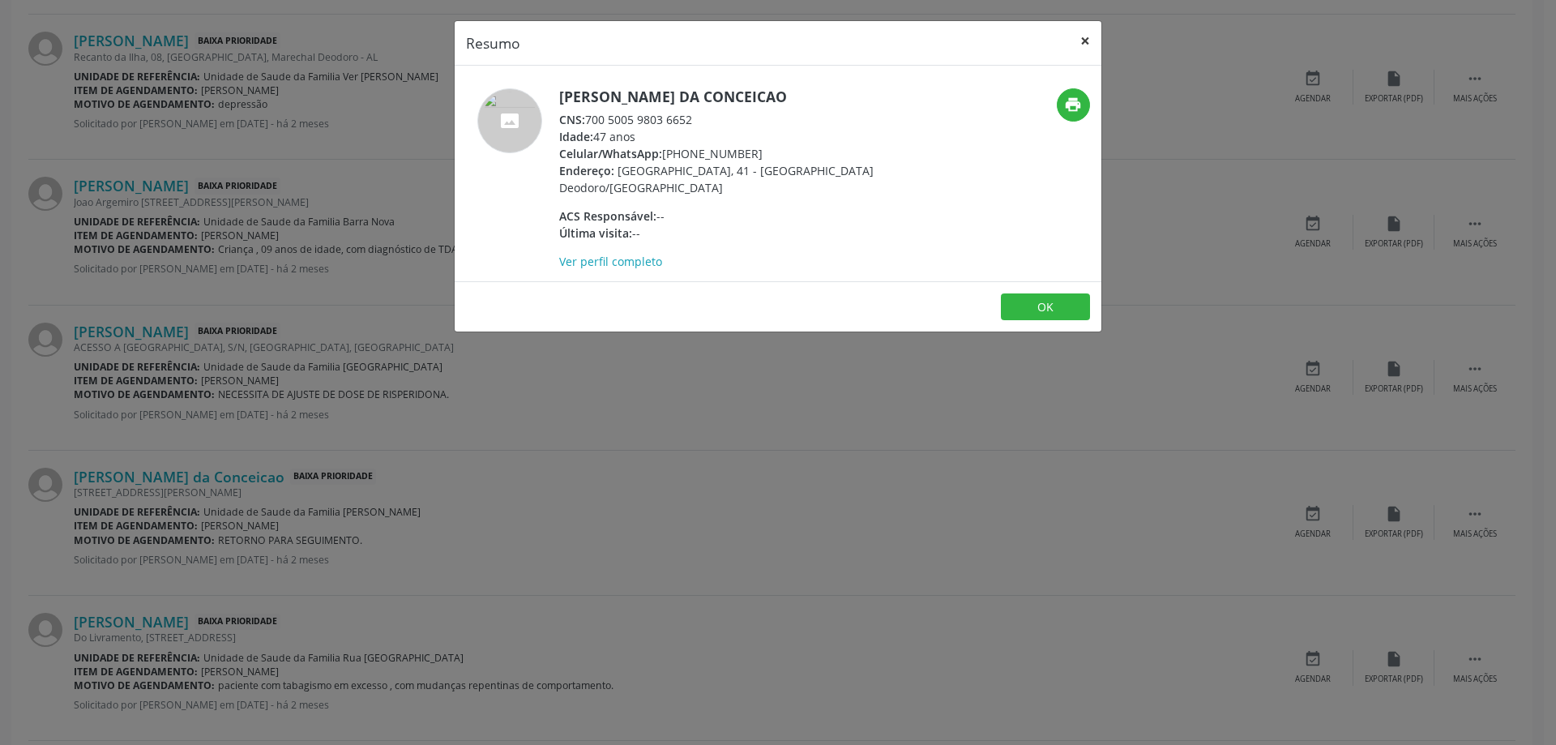
click at [1083, 39] on button "×" at bounding box center [1085, 41] width 32 height 40
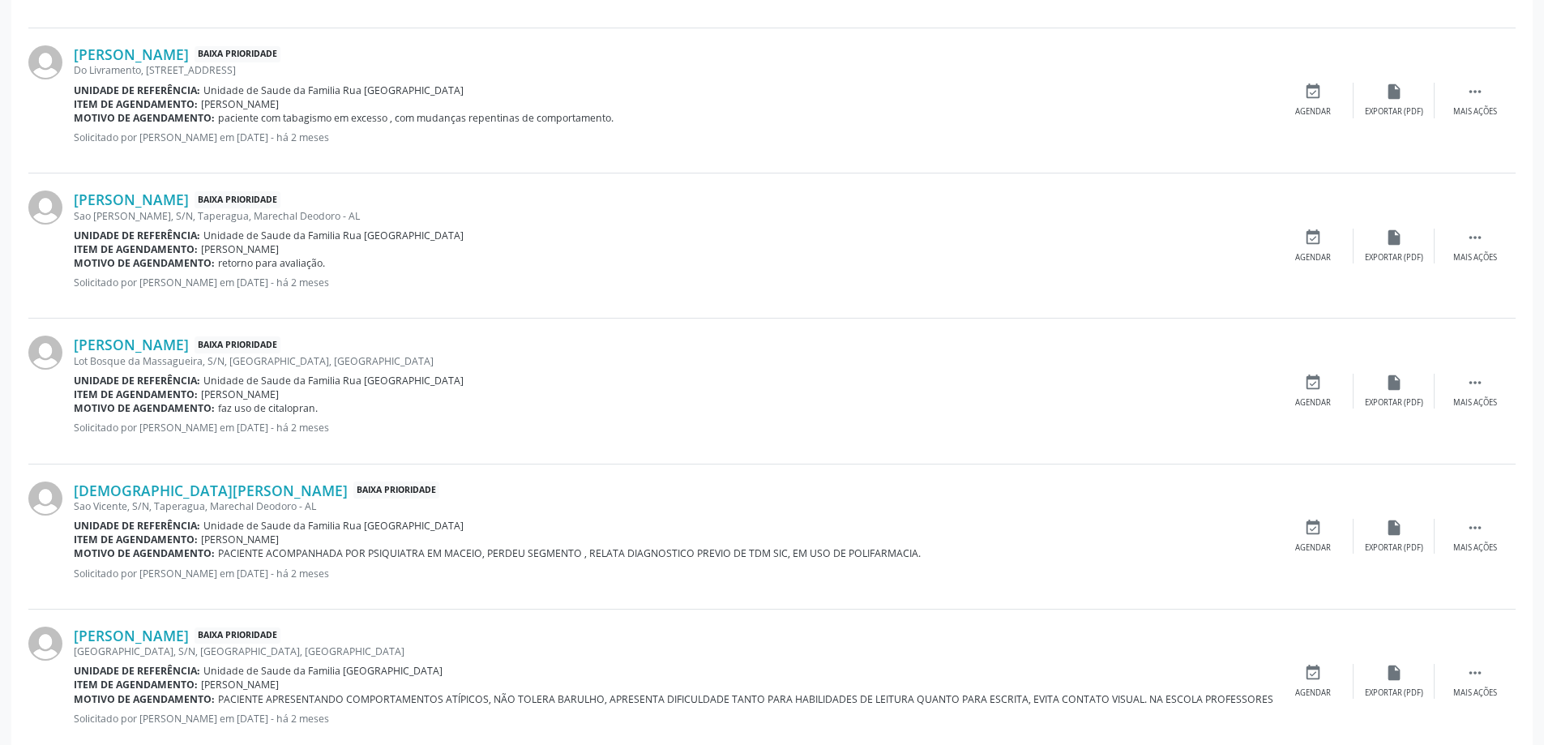
scroll to position [2110, 0]
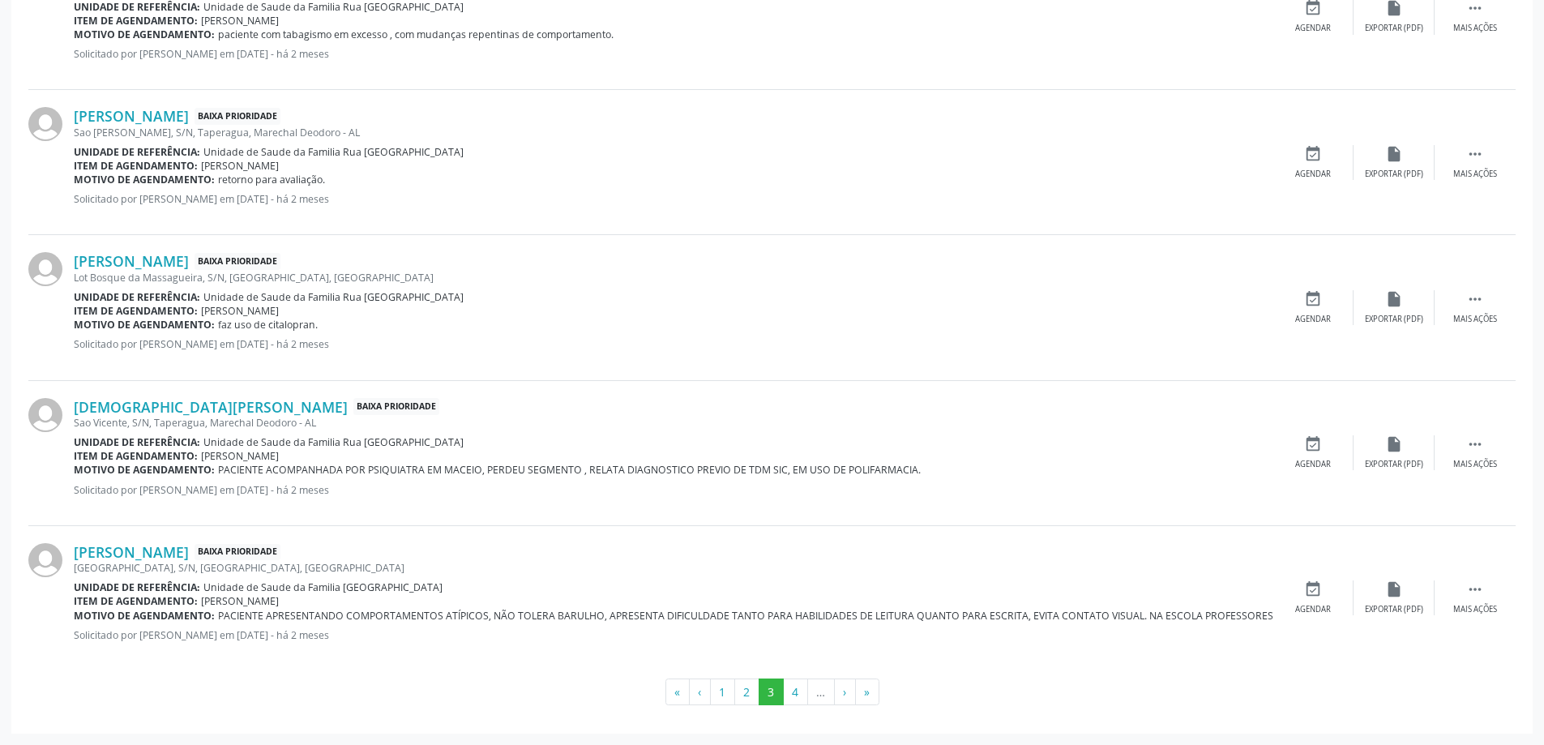
click at [178, 563] on div "FAZENDA BOA VISTA, S/N, VILA ALTINA, Marechal Deodoro - AL" at bounding box center [673, 568] width 1199 height 14
click at [182, 558] on link "Davi Henrique Tavares da Silva" at bounding box center [131, 552] width 115 height 18
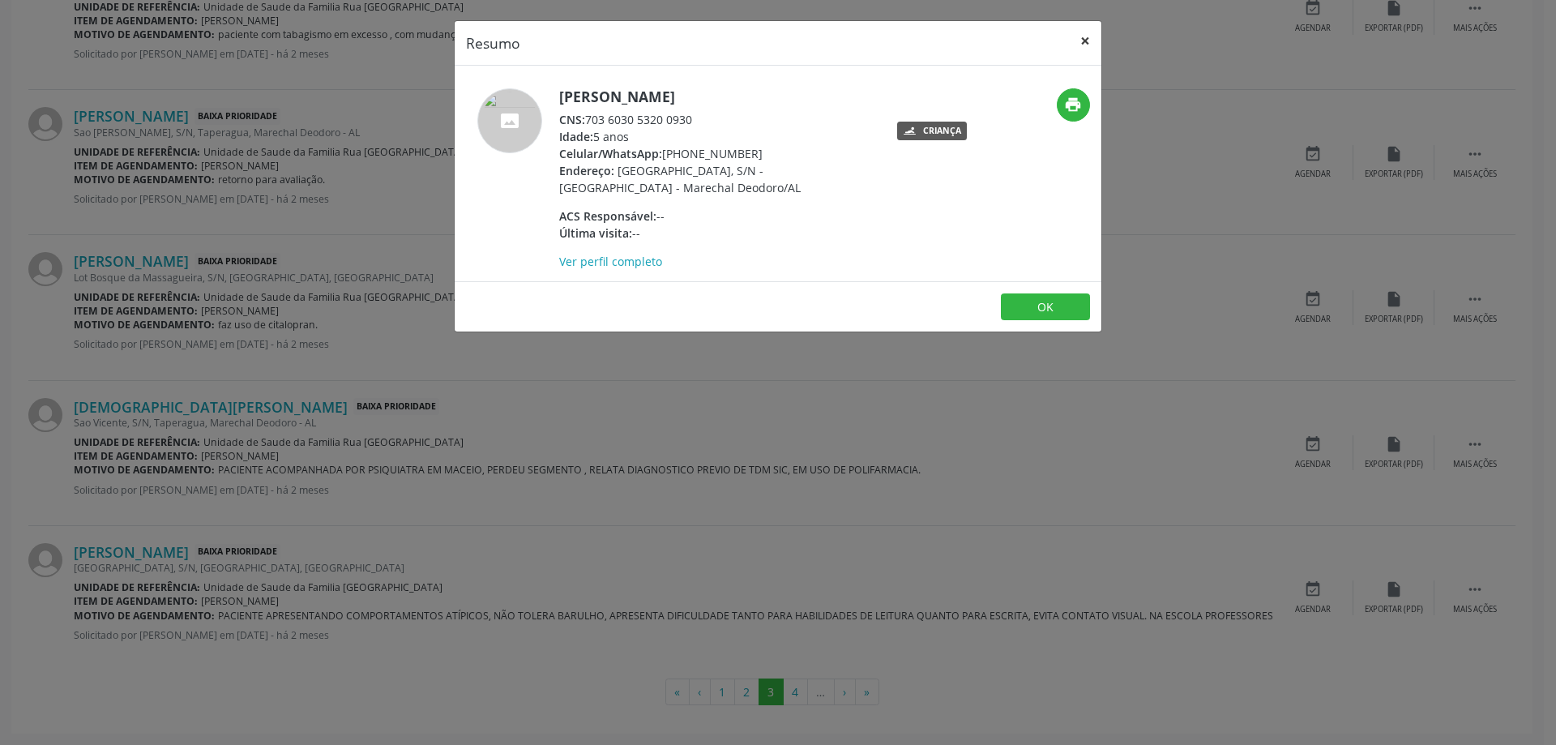
click at [1085, 38] on button "×" at bounding box center [1085, 41] width 32 height 40
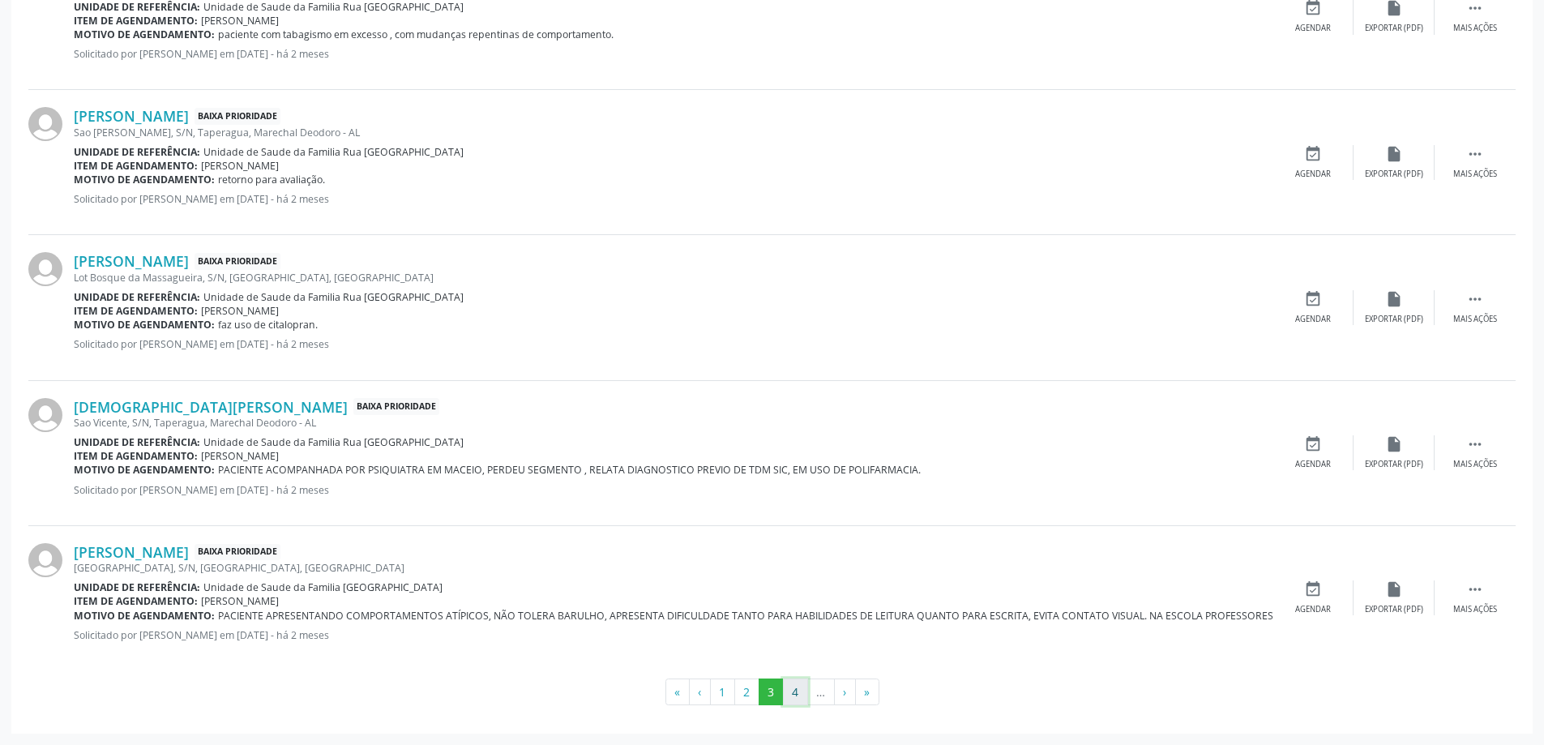
click at [793, 687] on button "4" at bounding box center [795, 692] width 25 height 28
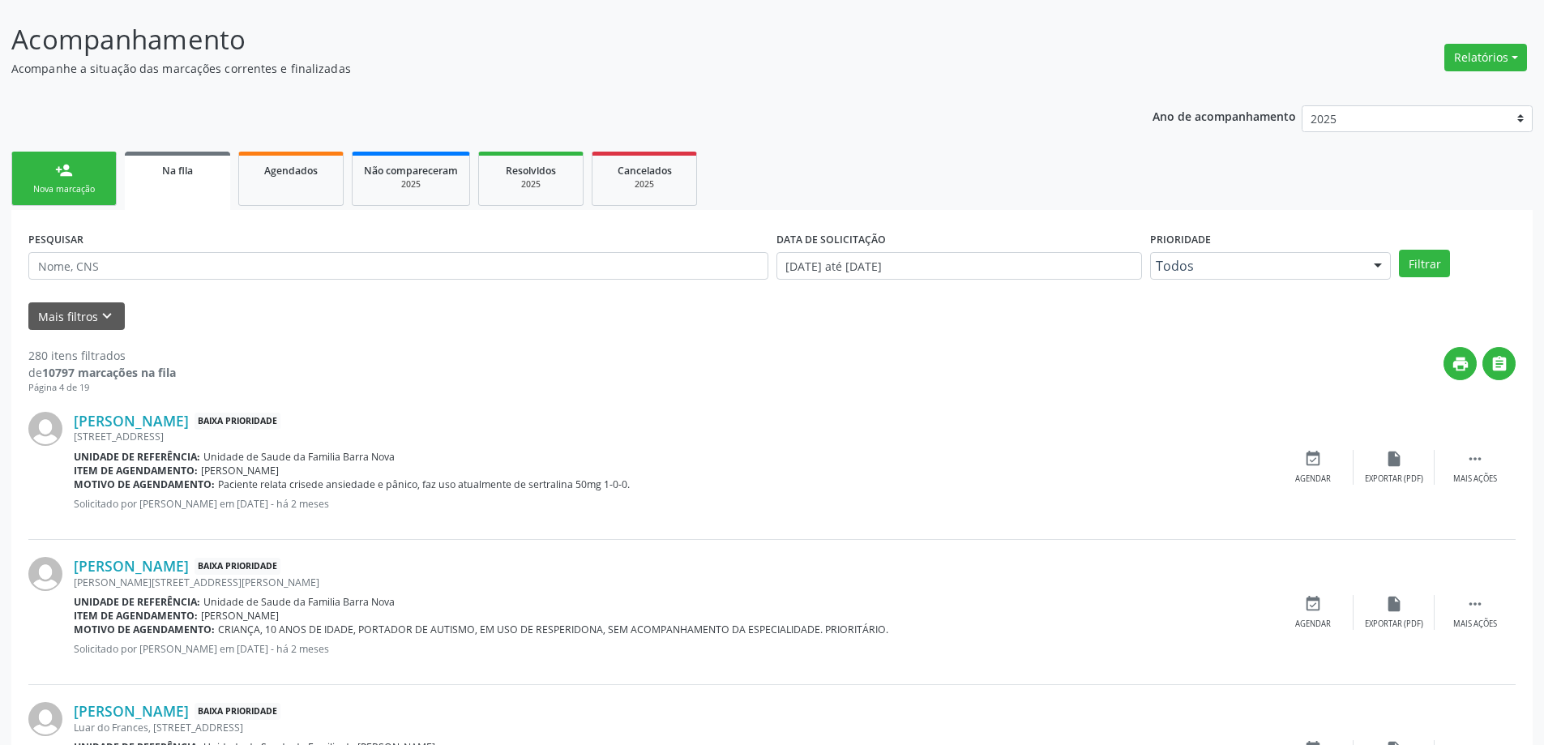
scroll to position [243, 0]
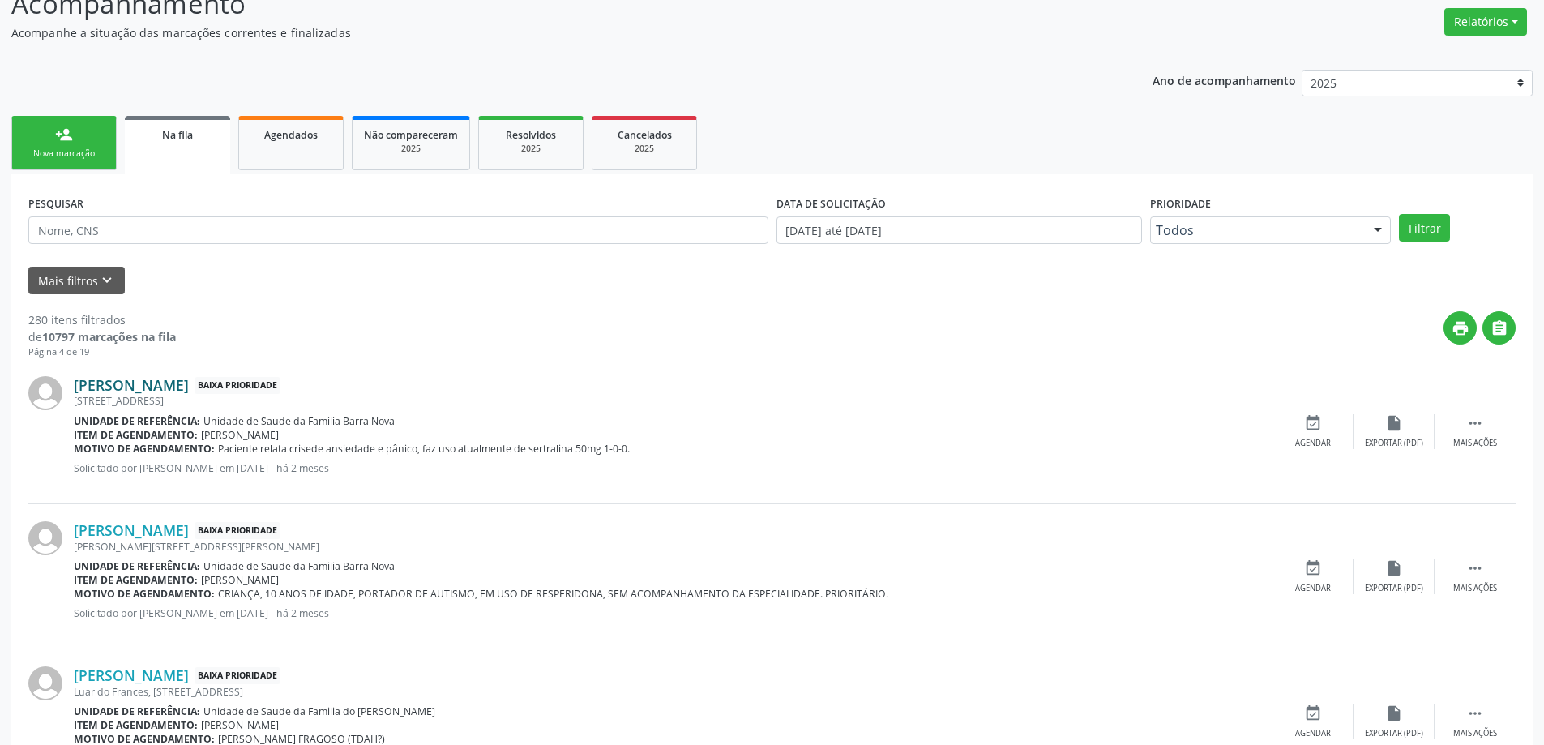
click at [135, 391] on link "Rayssa da Silva Fernandes" at bounding box center [131, 385] width 115 height 18
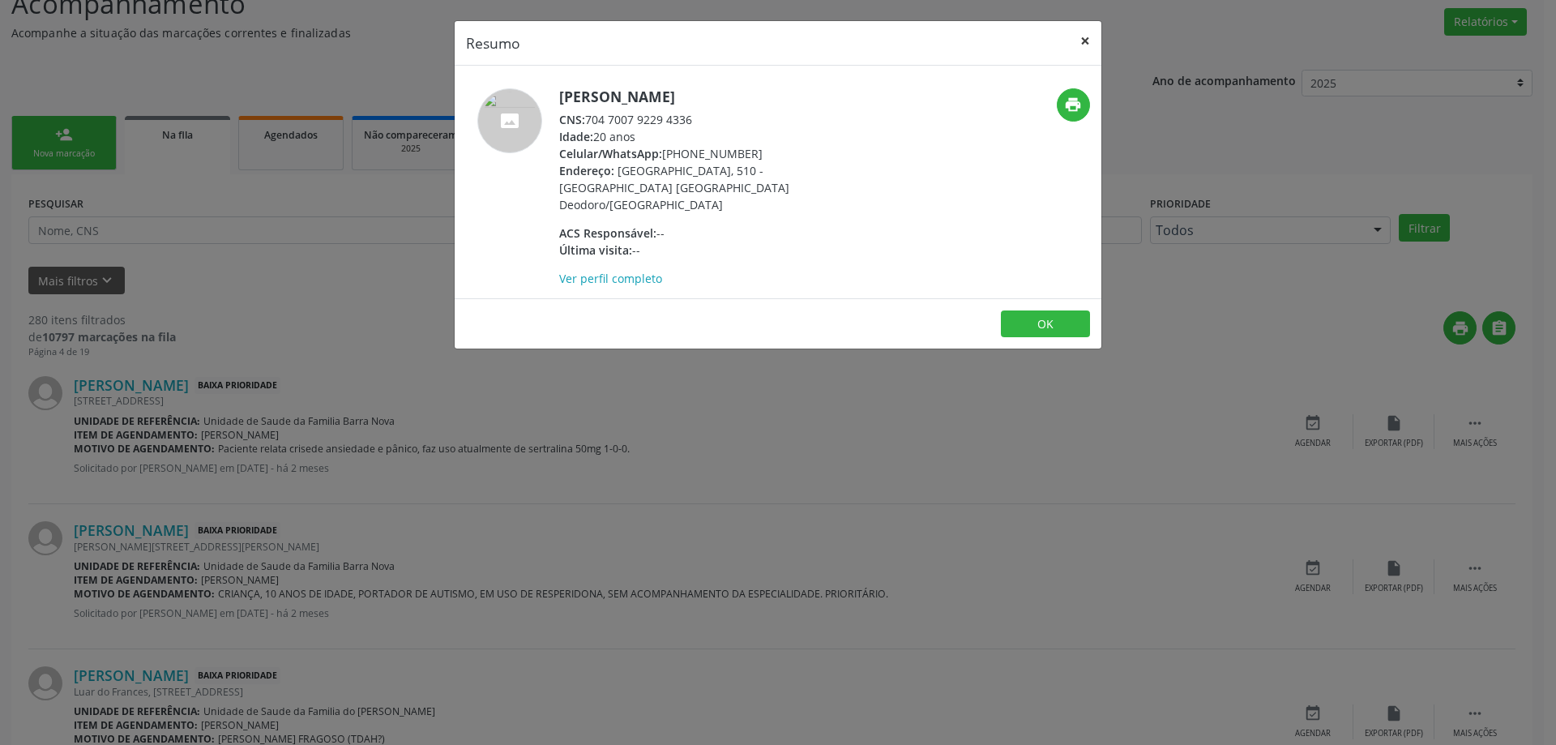
click at [1090, 42] on button "×" at bounding box center [1085, 41] width 32 height 40
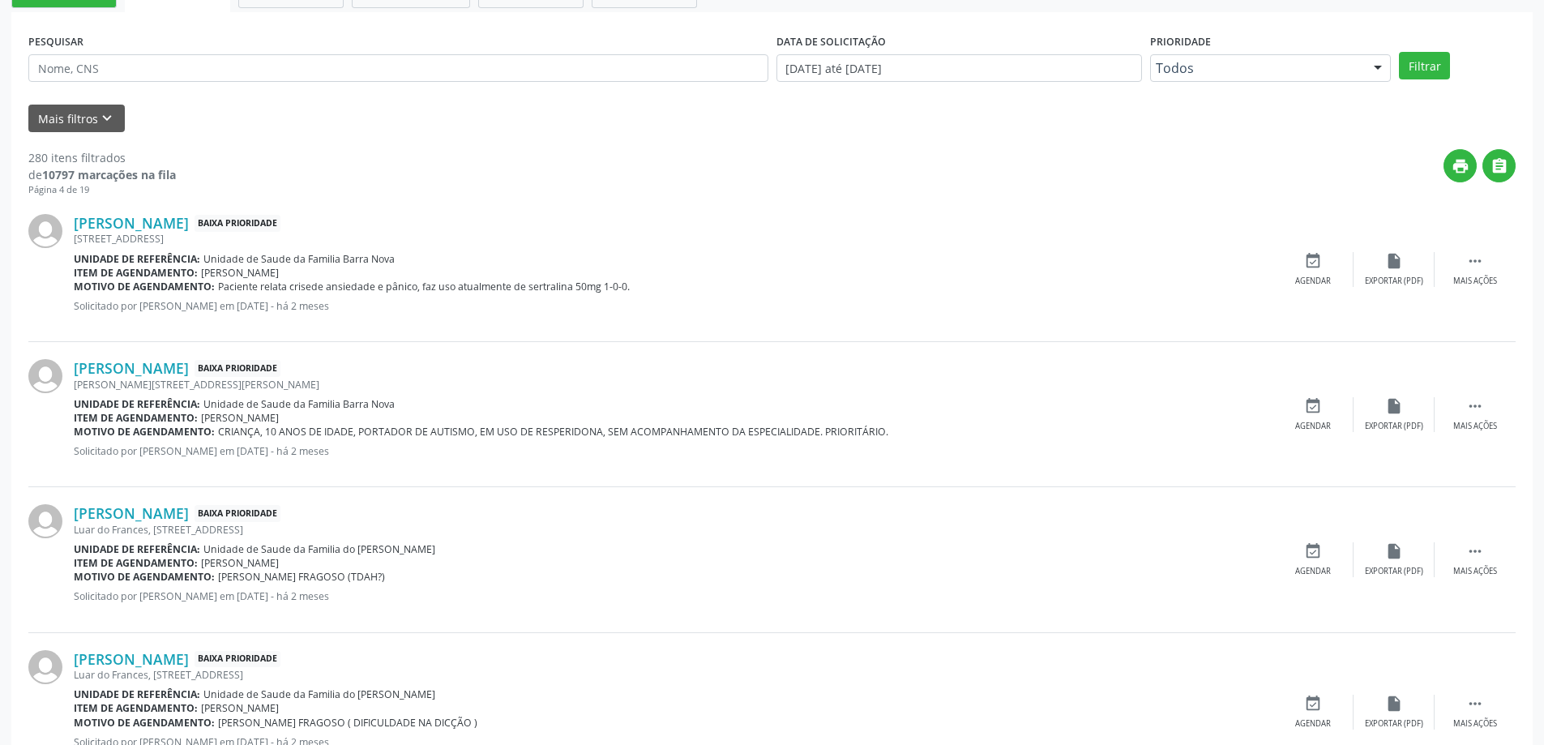
scroll to position [486, 0]
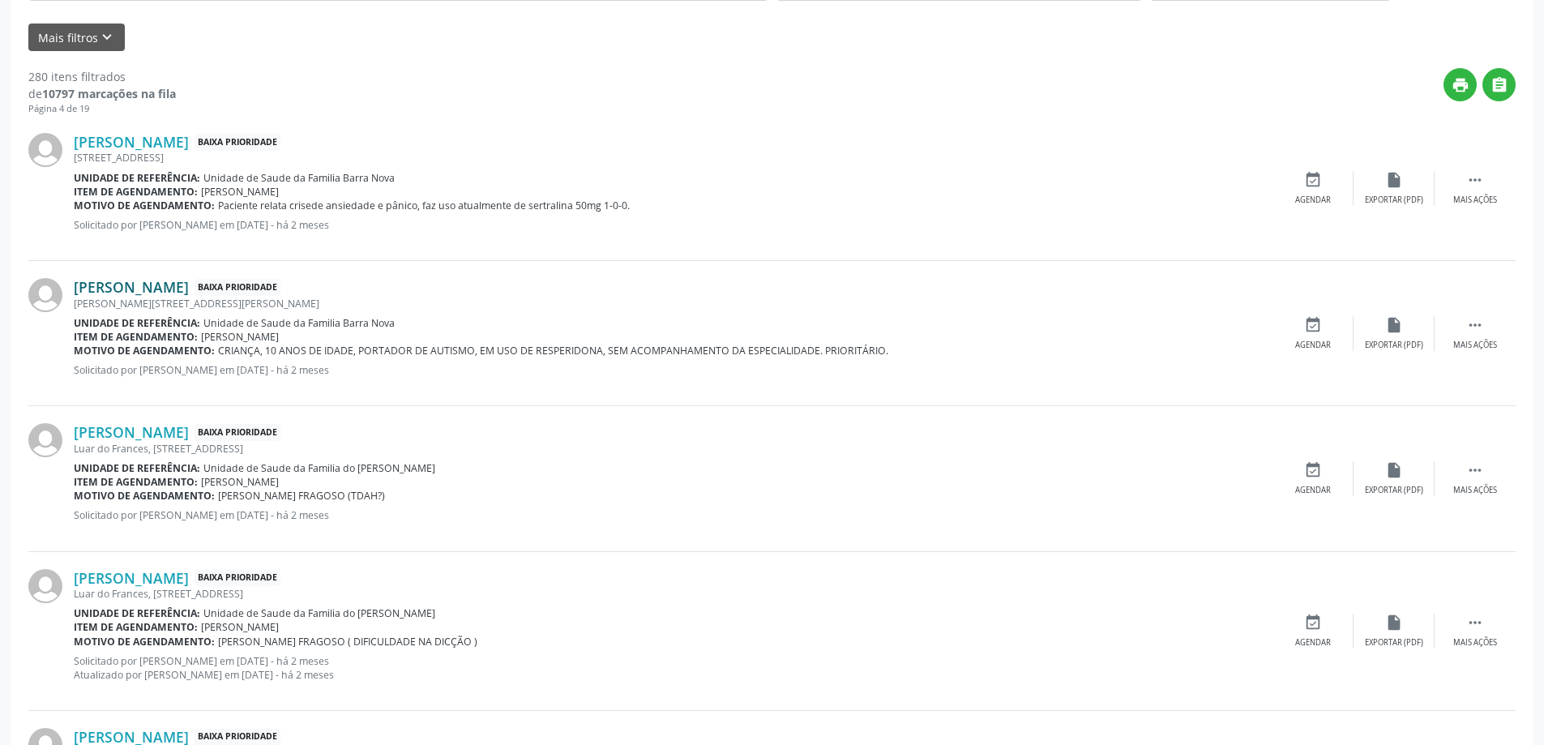
click at [177, 294] on link "[PERSON_NAME]" at bounding box center [131, 287] width 115 height 18
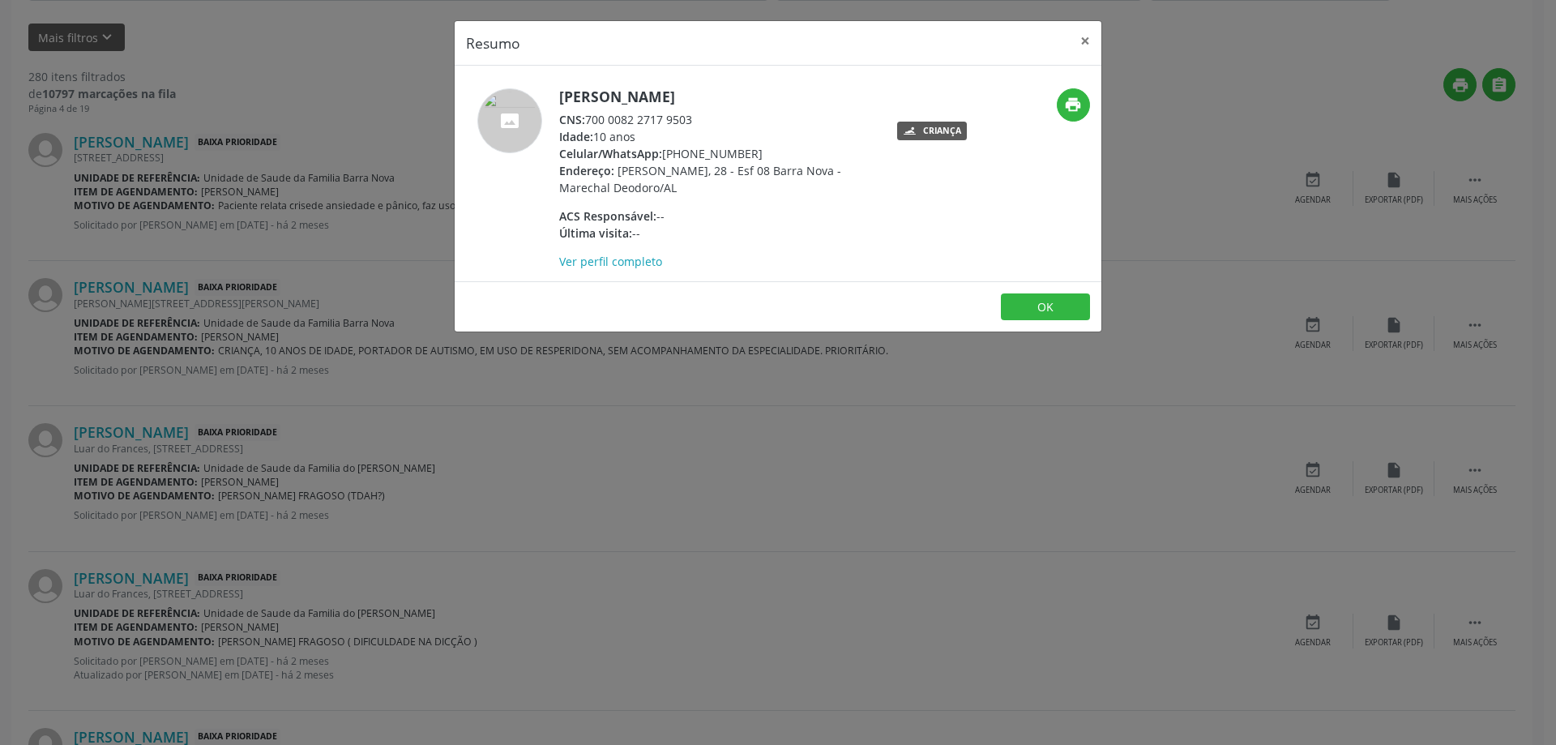
click at [691, 119] on div "CNS: 700 0082 2717 9503" at bounding box center [716, 119] width 315 height 17
drag, startPoint x: 694, startPoint y: 116, endPoint x: 589, endPoint y: 117, distance: 104.6
click at [589, 117] on div "CNS: 700 0082 2717 9503" at bounding box center [716, 119] width 315 height 17
click at [1087, 40] on button "×" at bounding box center [1085, 41] width 32 height 40
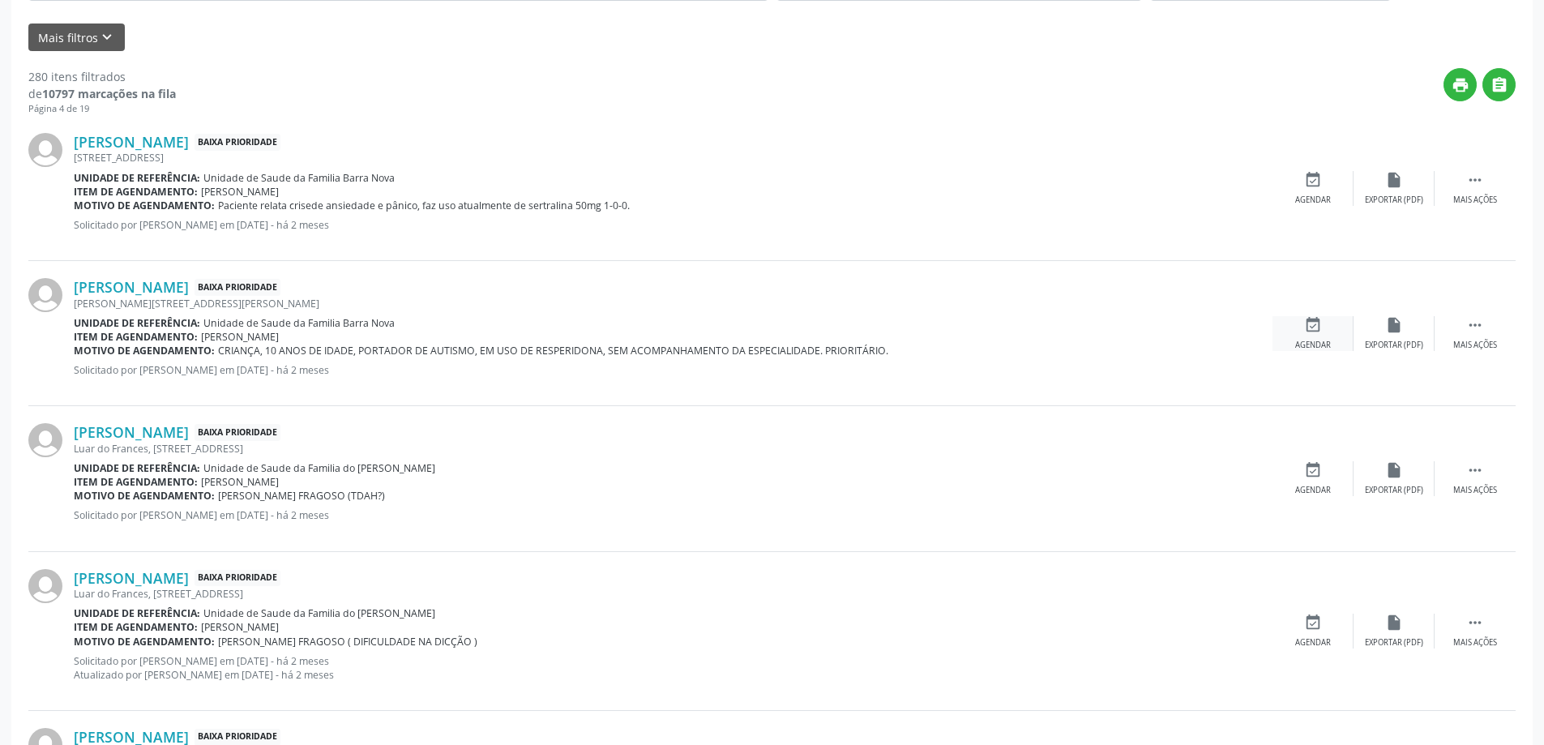
click at [1307, 337] on div "event_available Agendar" at bounding box center [1313, 333] width 81 height 35
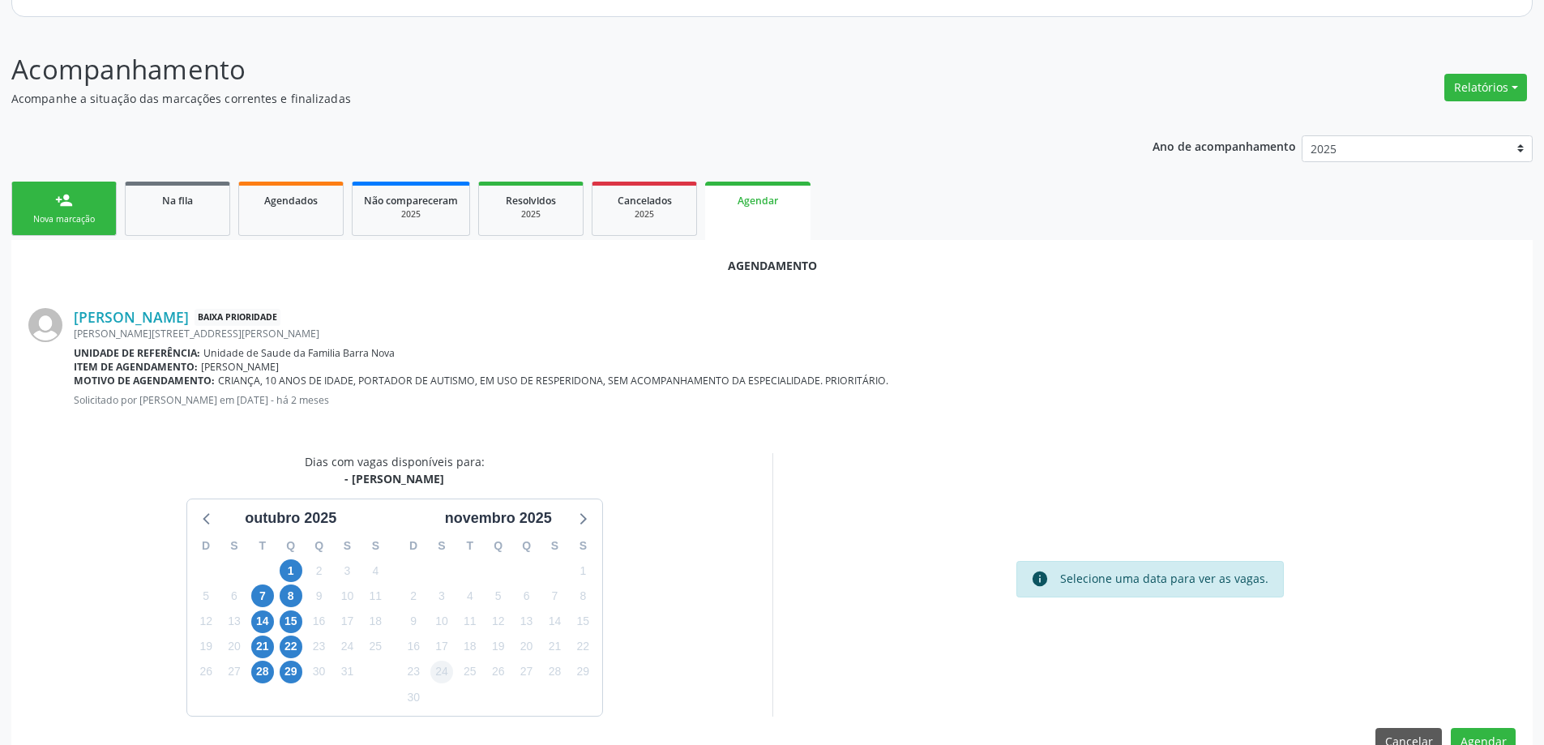
scroll to position [216, 0]
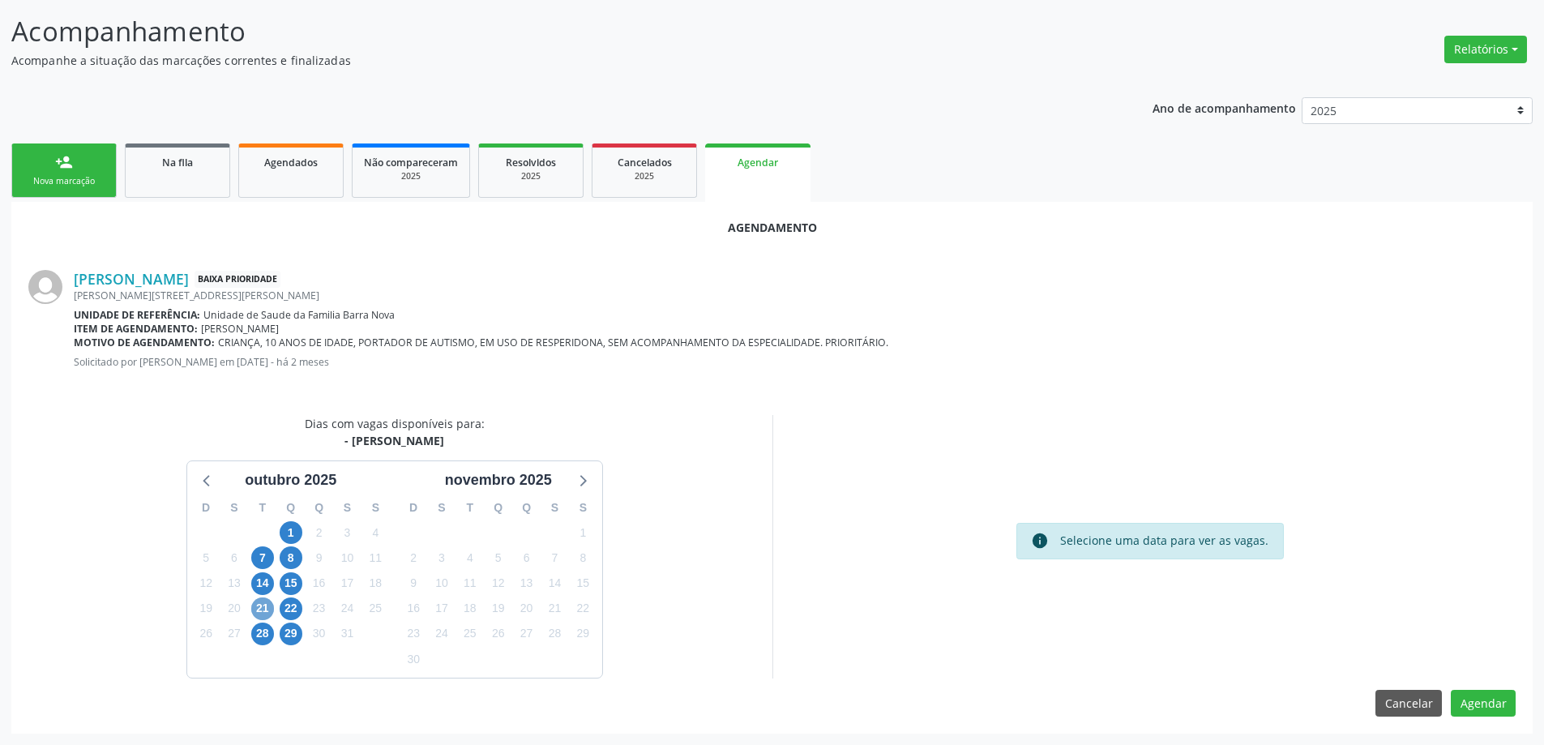
click at [259, 612] on span "21" at bounding box center [262, 608] width 23 height 23
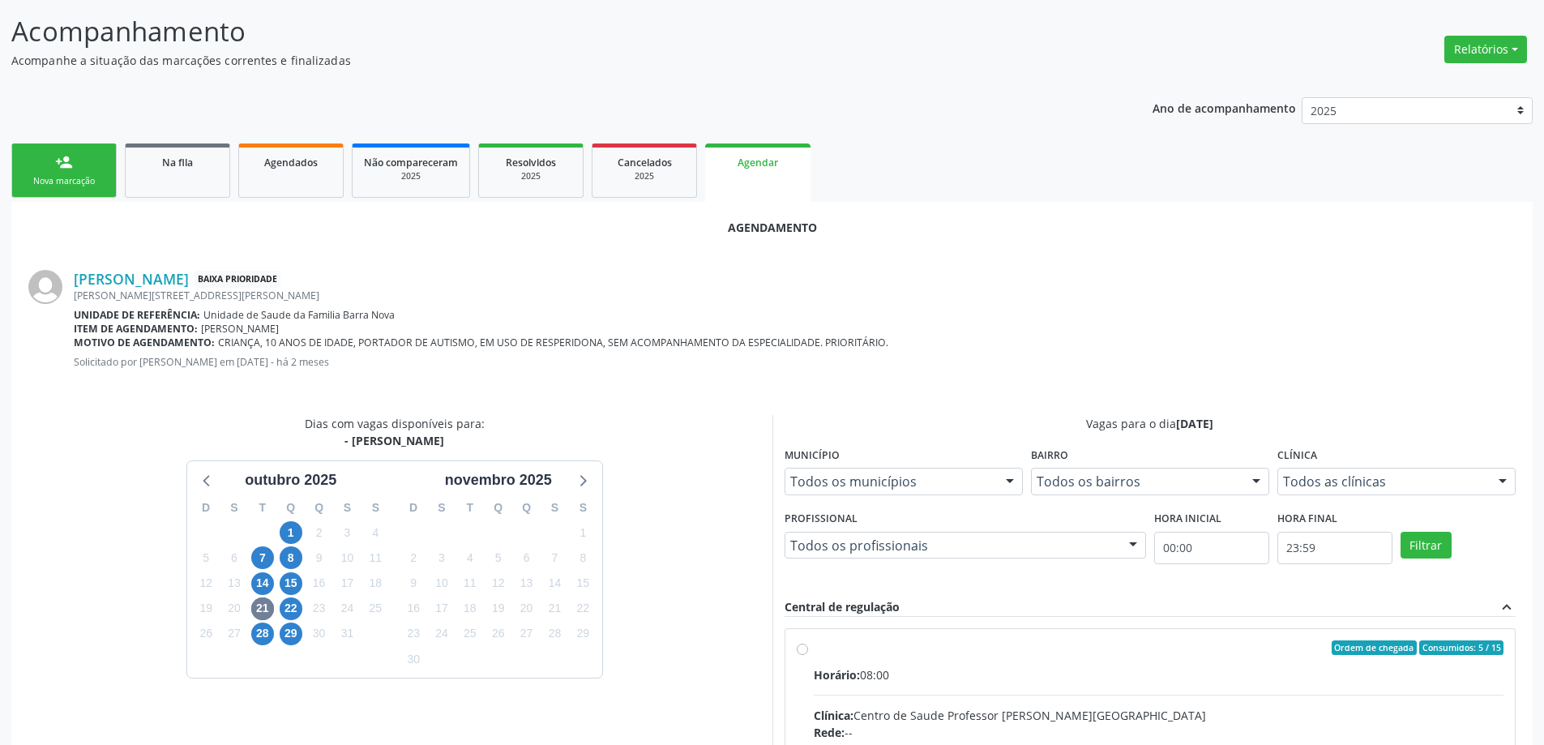
radio input "true"
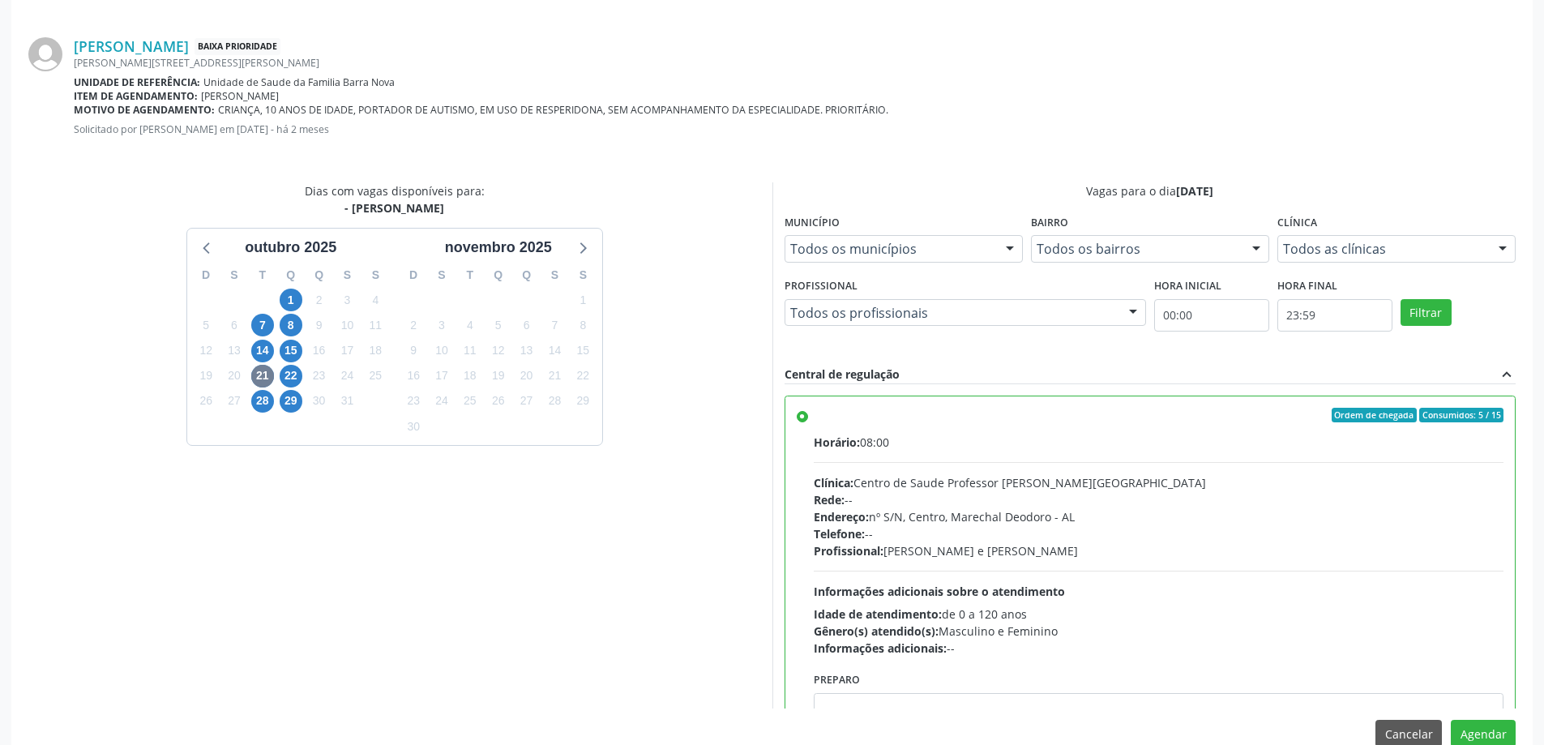
scroll to position [479, 0]
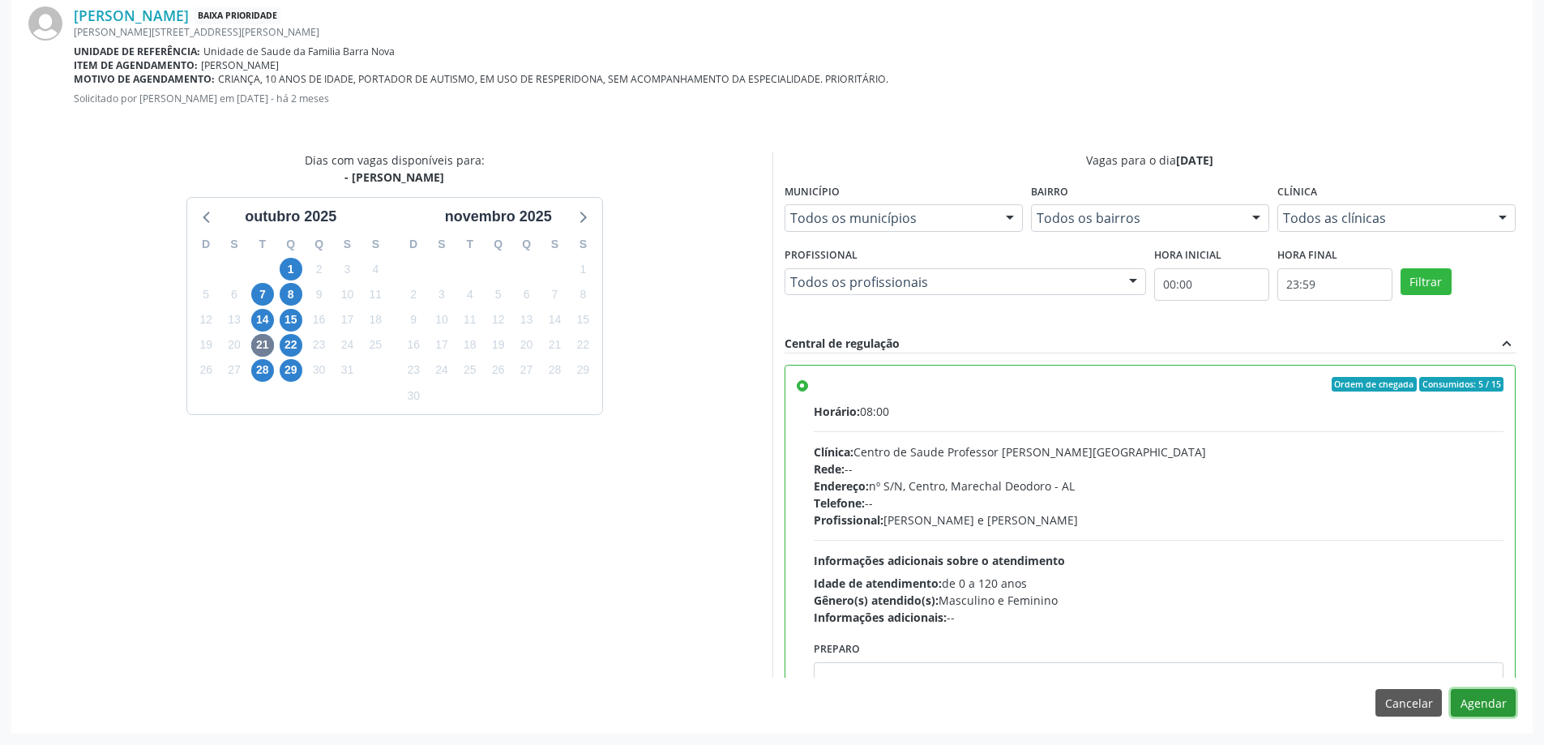
click at [1492, 699] on button "Agendar" at bounding box center [1483, 703] width 65 height 28
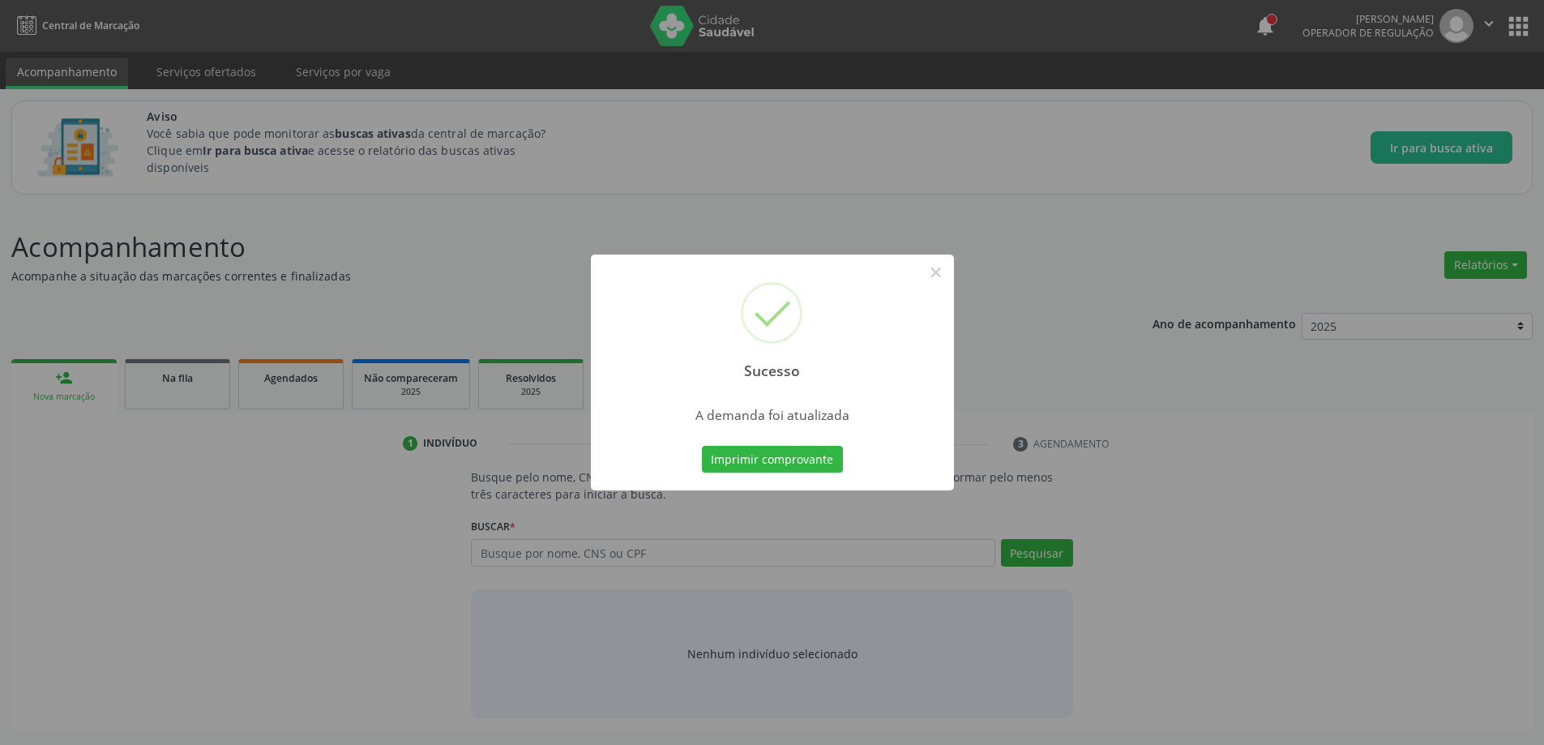
scroll to position [0, 0]
click at [943, 272] on button "×" at bounding box center [942, 273] width 28 height 28
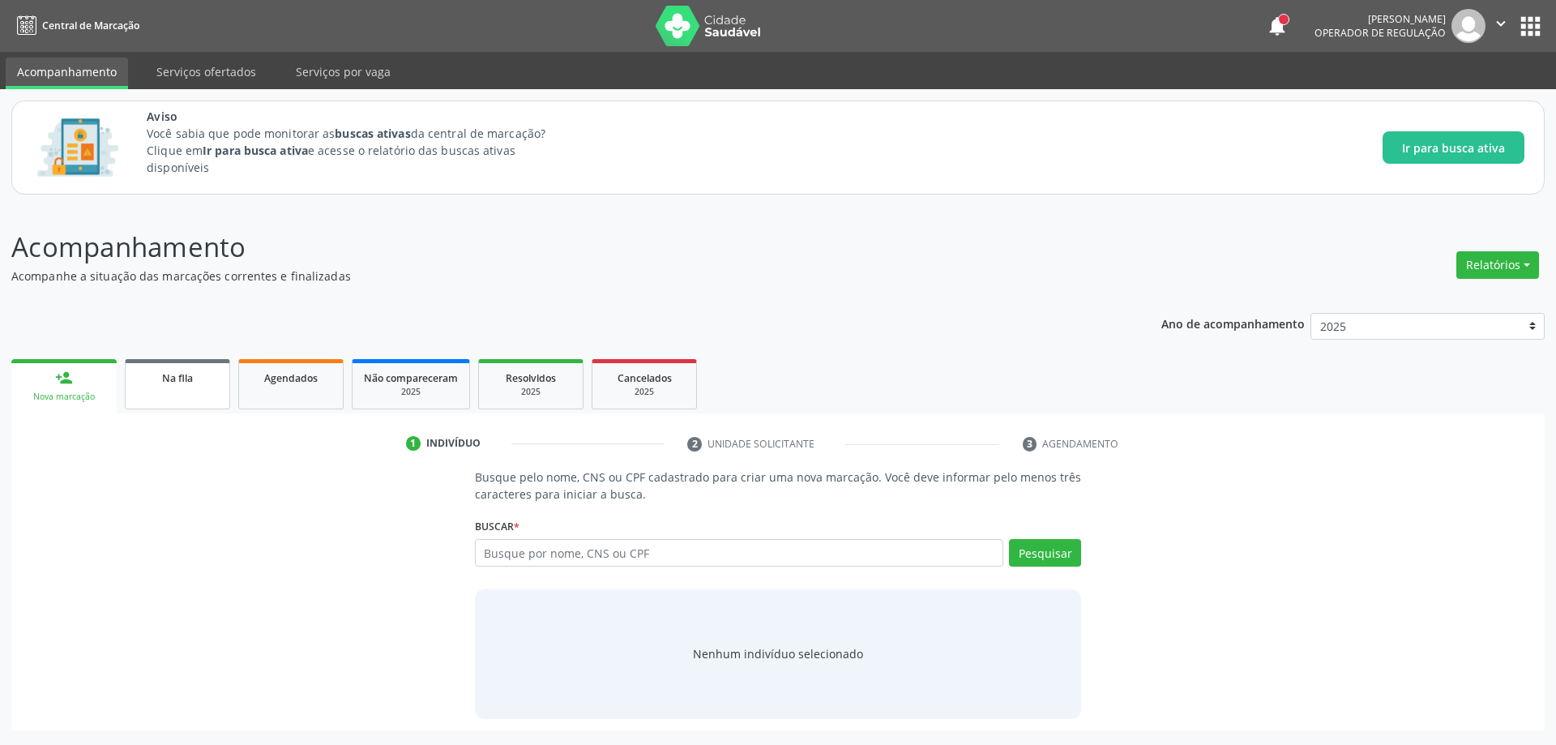
click at [180, 389] on link "Na fila" at bounding box center [177, 384] width 105 height 50
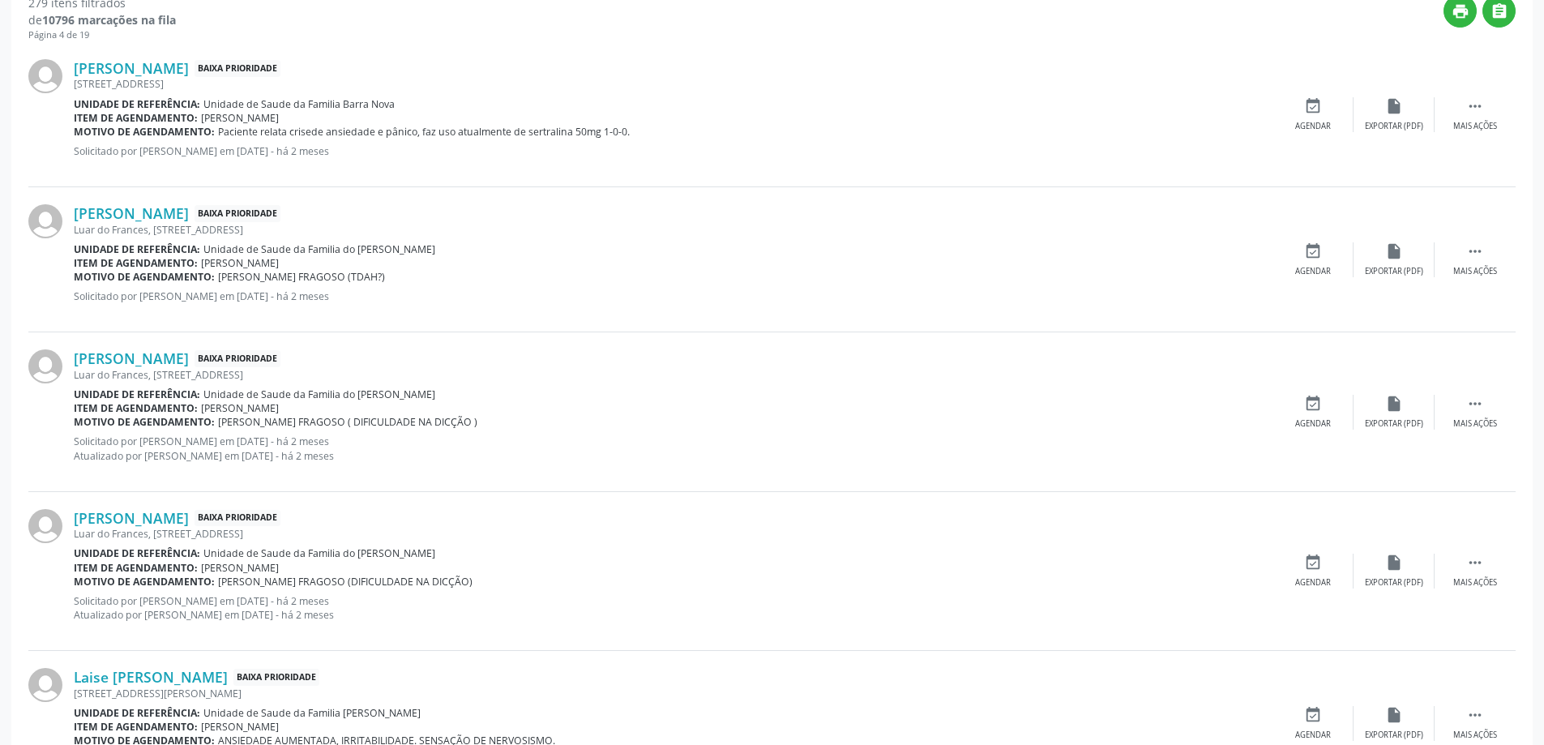
scroll to position [567, 0]
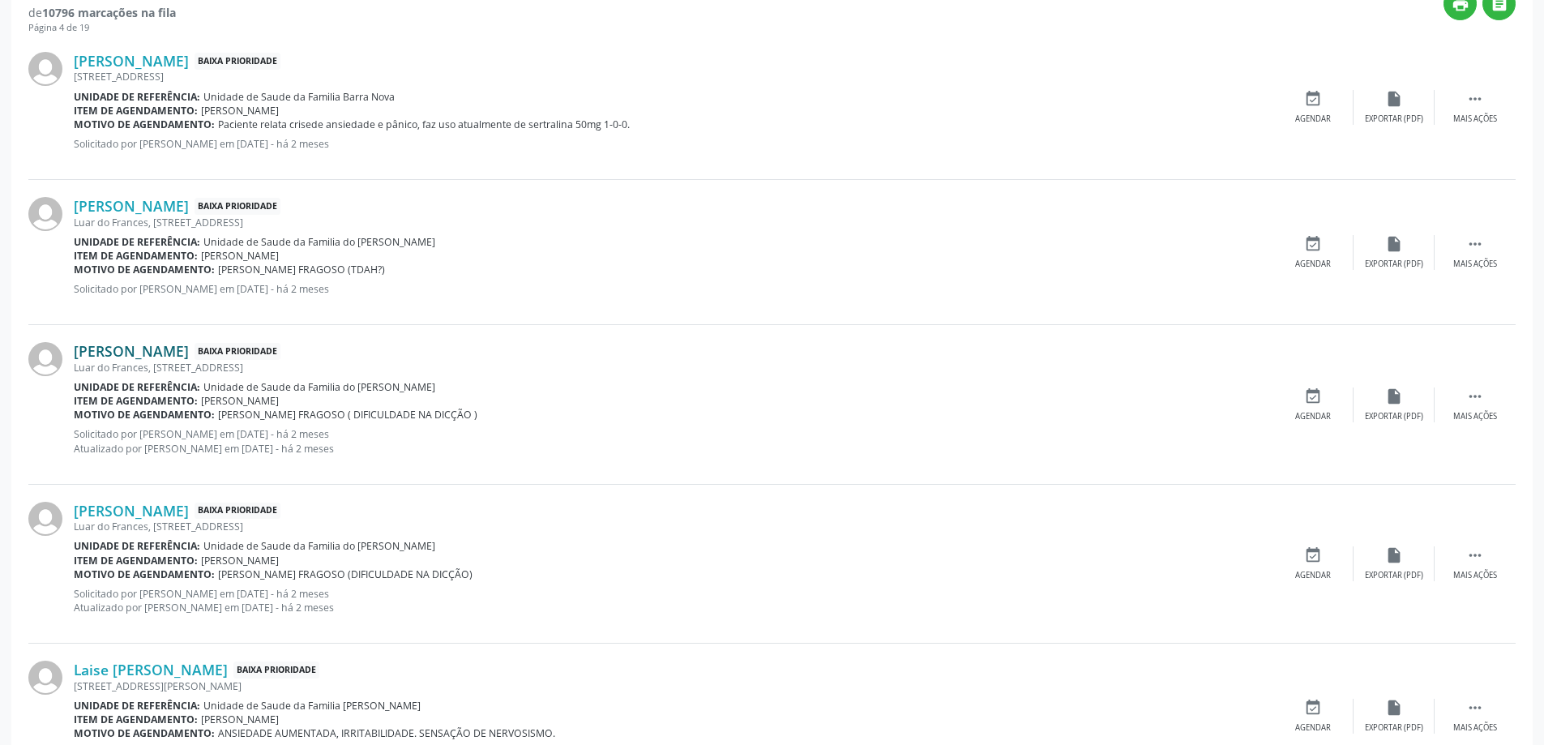
click at [178, 344] on link "Nicolas Steven Santos da Silva" at bounding box center [131, 351] width 115 height 18
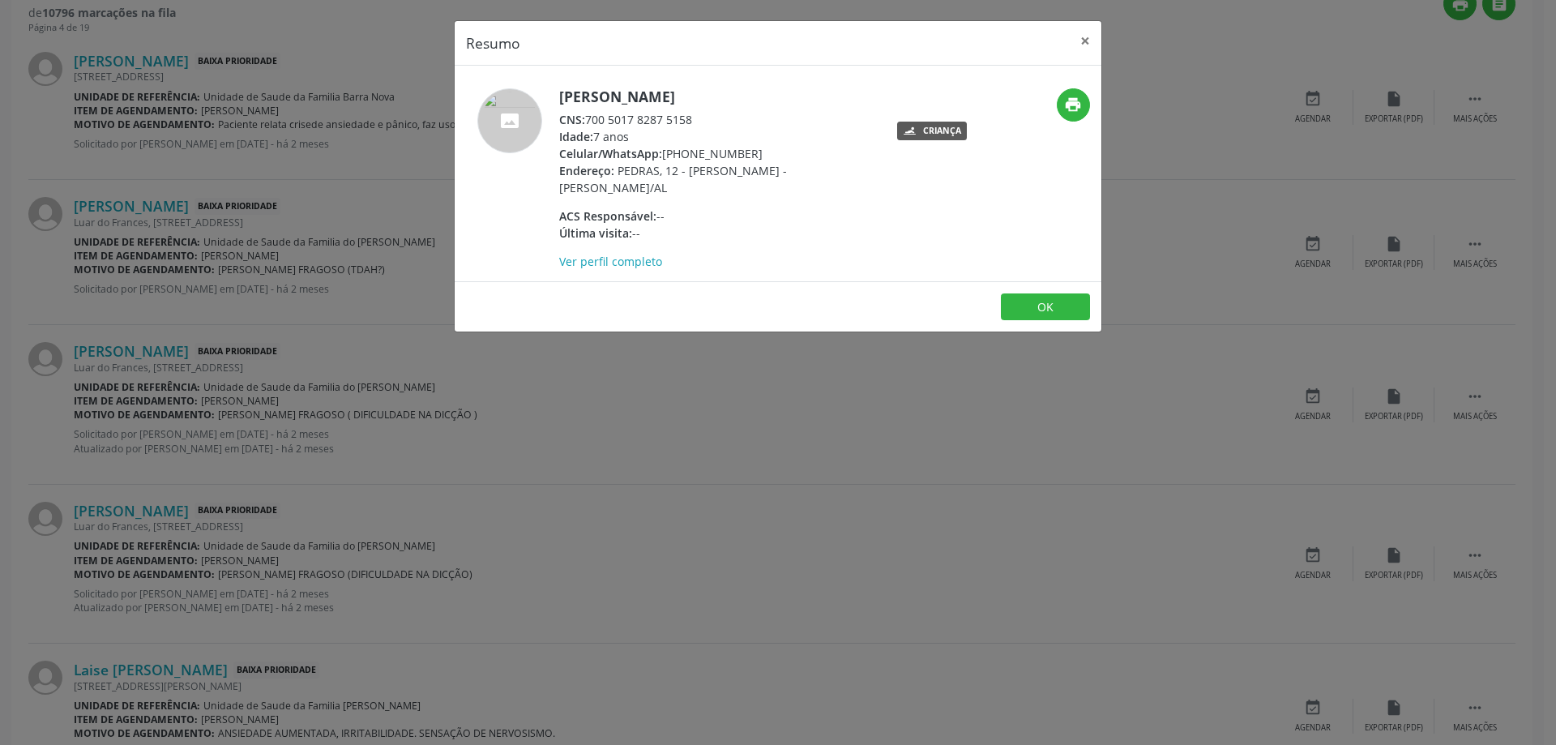
drag, startPoint x: 697, startPoint y: 117, endPoint x: 584, endPoint y: 116, distance: 112.7
click at [584, 116] on div "CNS: 700 5017 8287 5158" at bounding box center [716, 119] width 315 height 17
click at [1093, 43] on button "×" at bounding box center [1085, 41] width 32 height 40
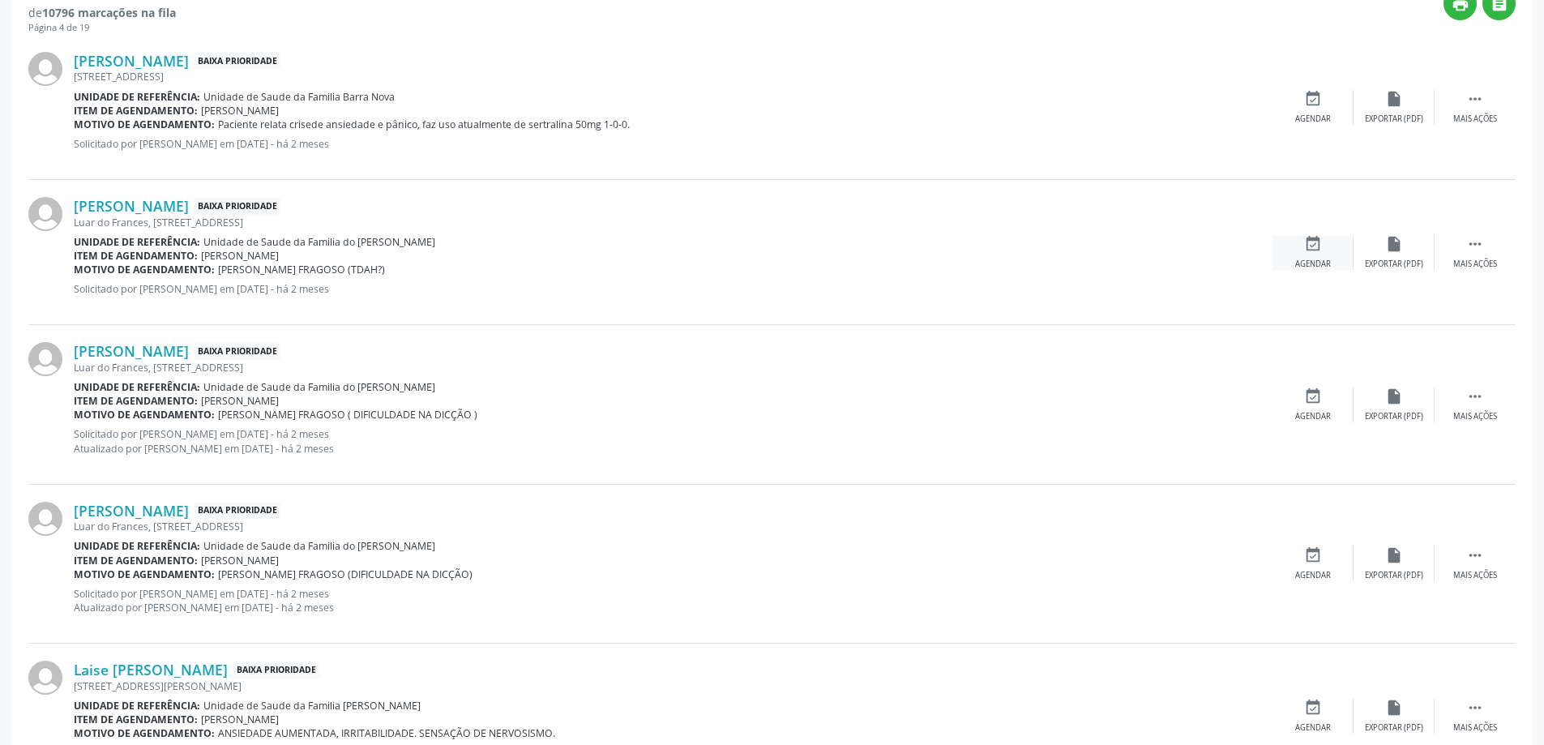
click at [1320, 242] on icon "event_available" at bounding box center [1313, 244] width 18 height 18
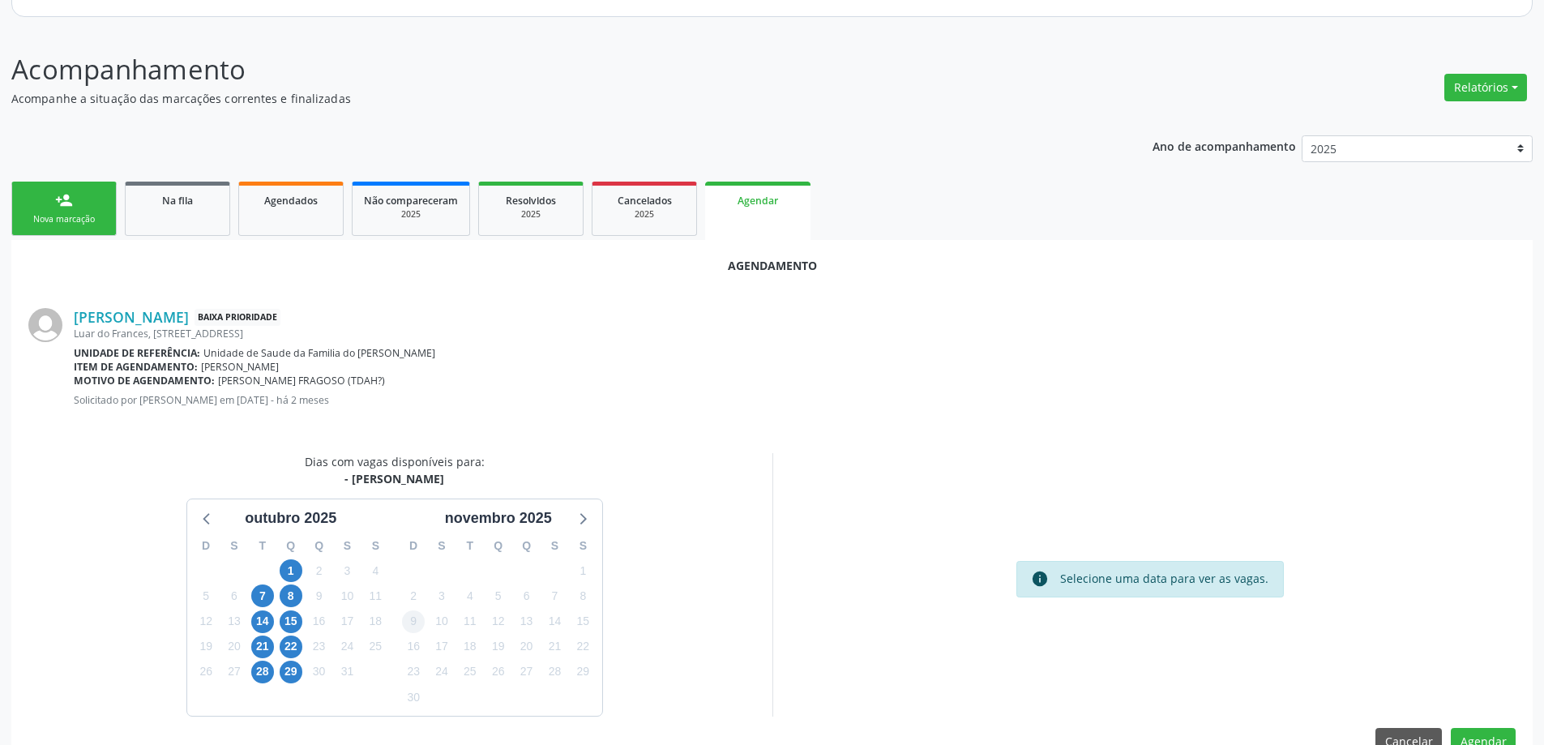
scroll to position [216, 0]
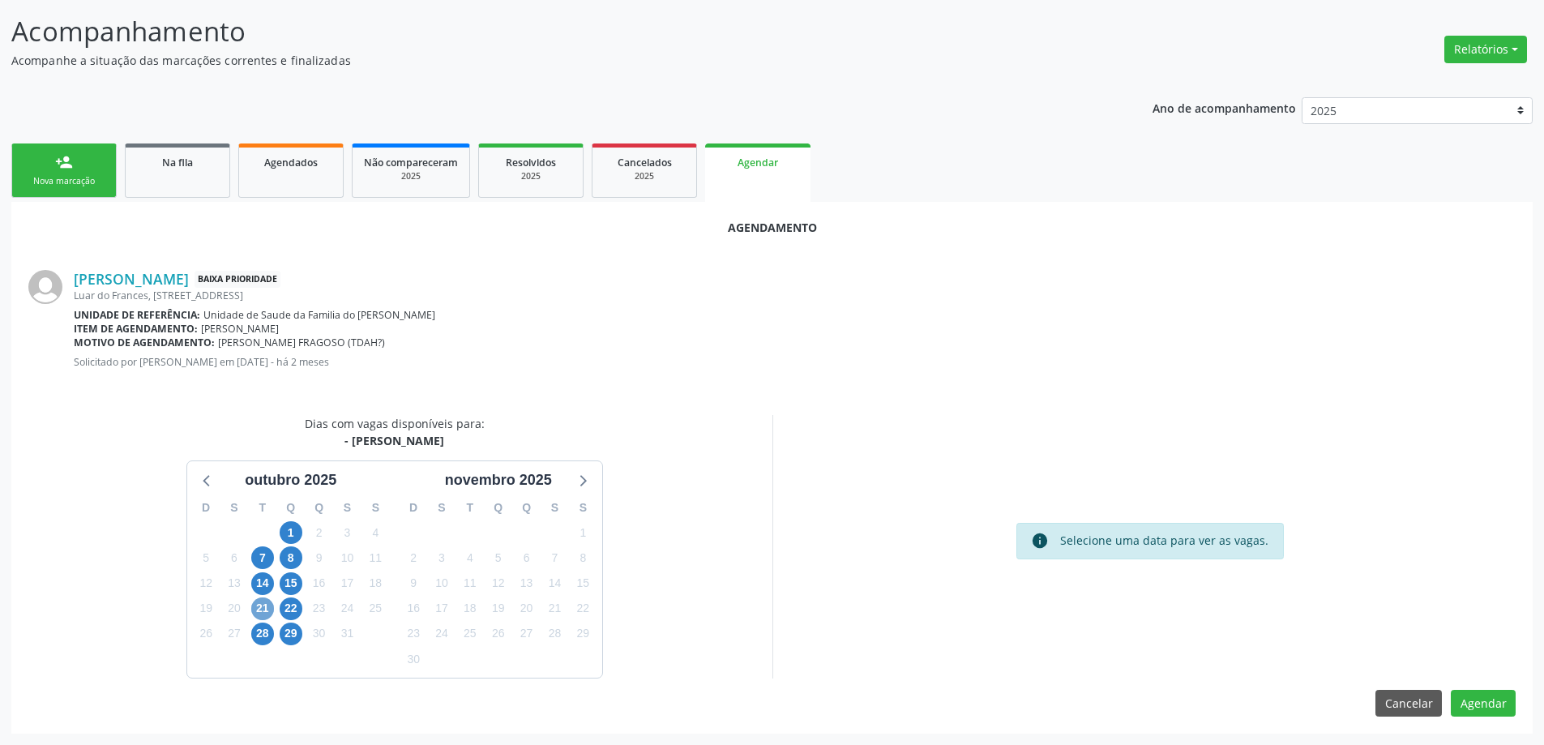
click at [260, 608] on span "21" at bounding box center [262, 608] width 23 height 23
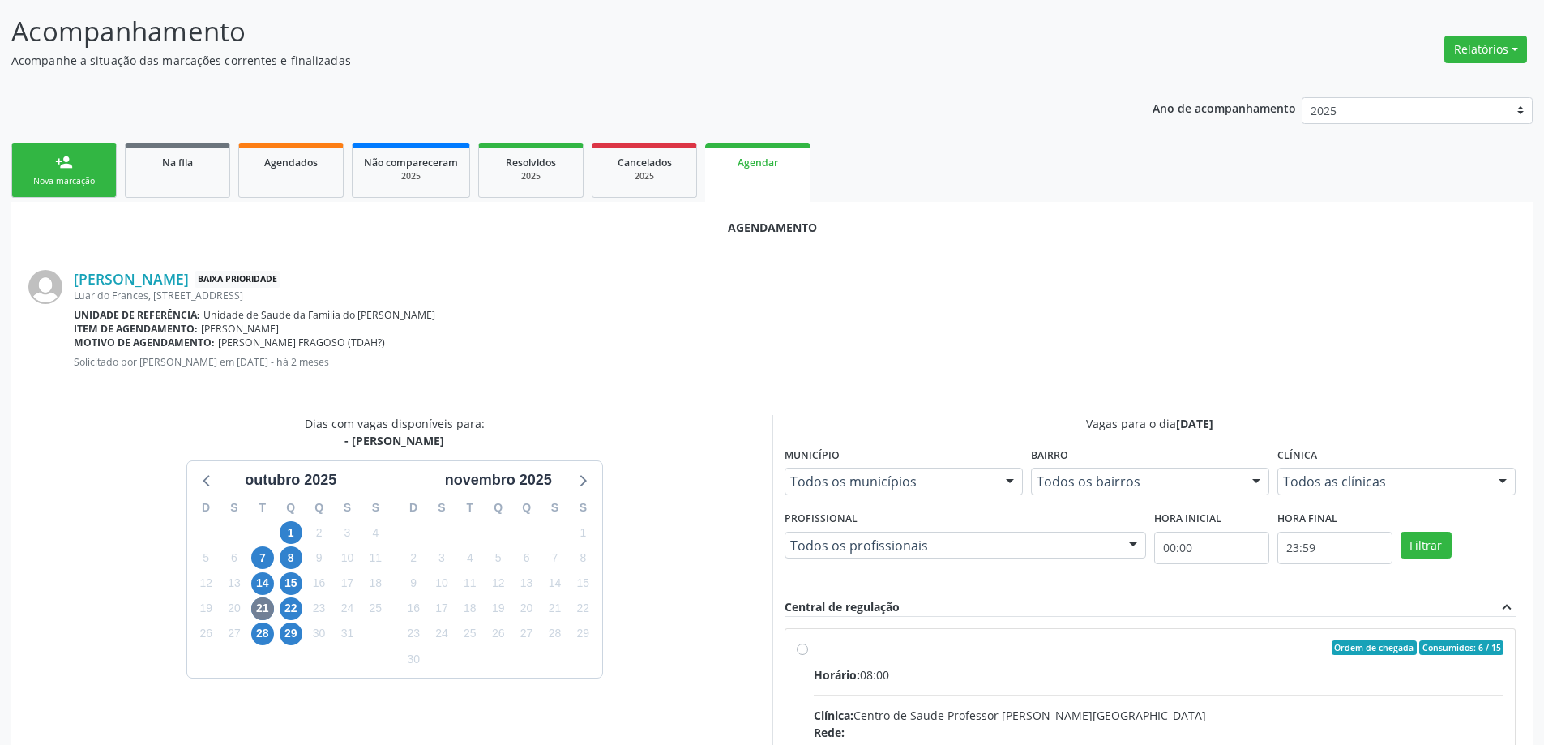
click at [806, 652] on input "Ordem de chegada Consumidos: 6 / 15 Horário: 08:00 Clínica: Centro de Saude Pro…" at bounding box center [802, 647] width 11 height 15
radio input "true"
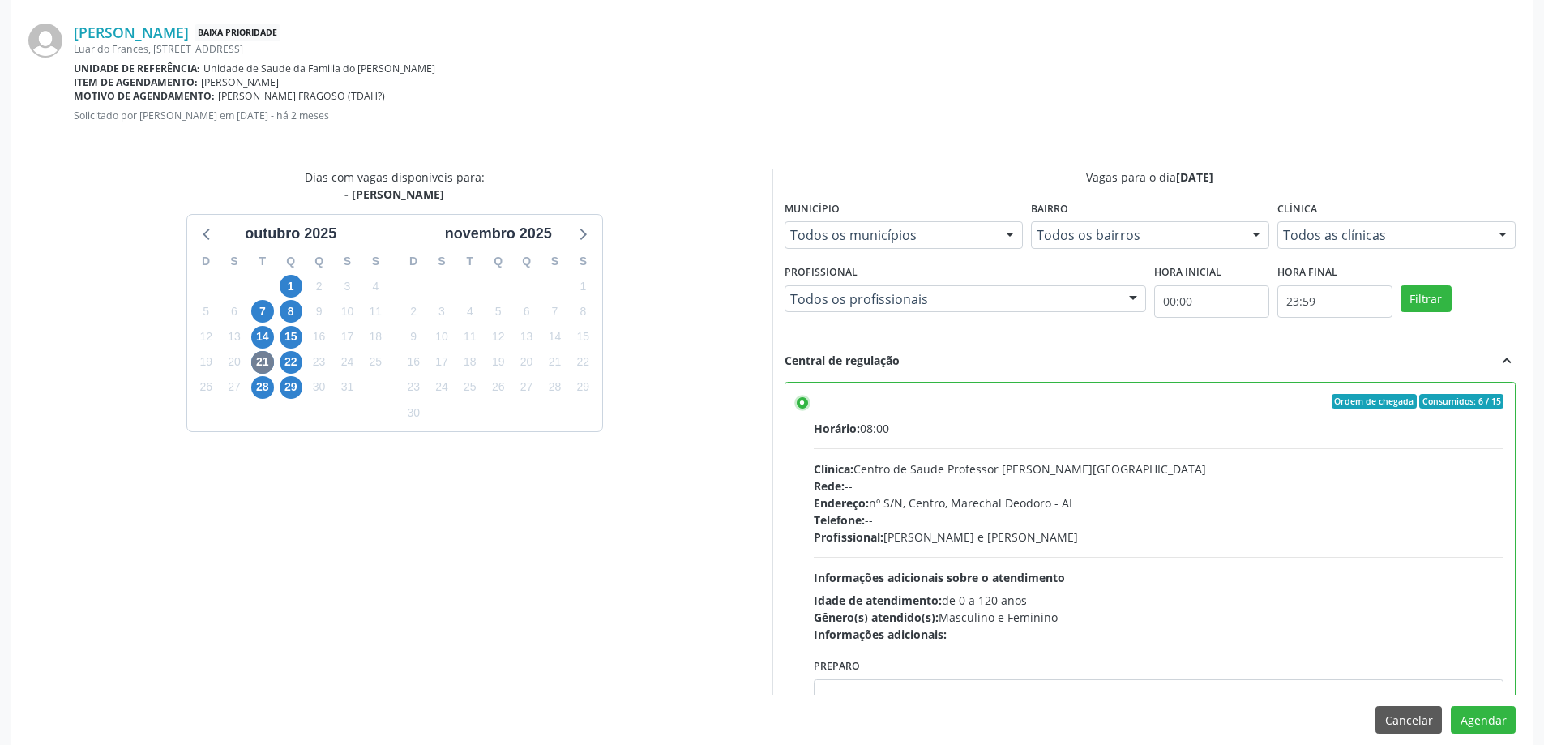
scroll to position [479, 0]
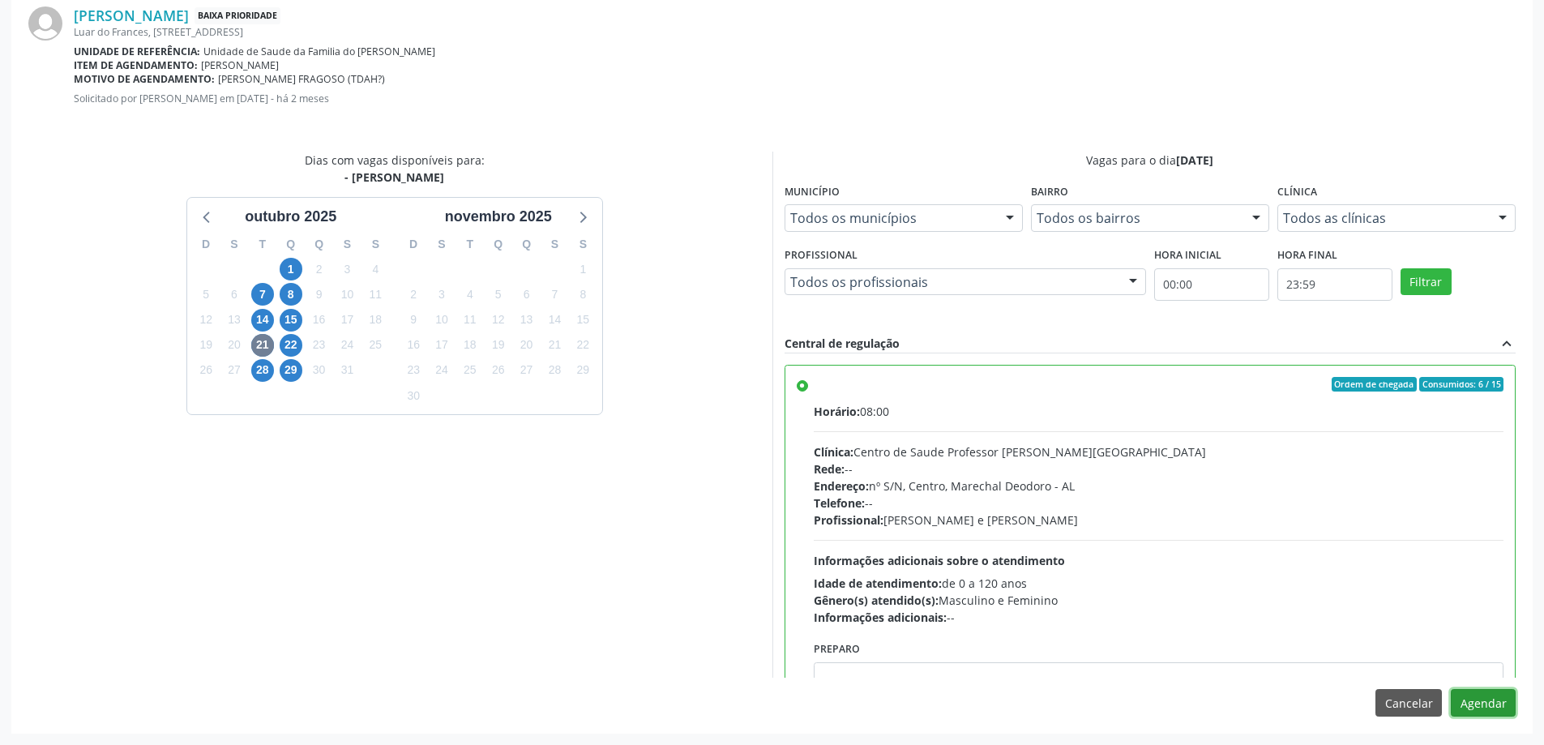
click at [1478, 700] on button "Agendar" at bounding box center [1483, 703] width 65 height 28
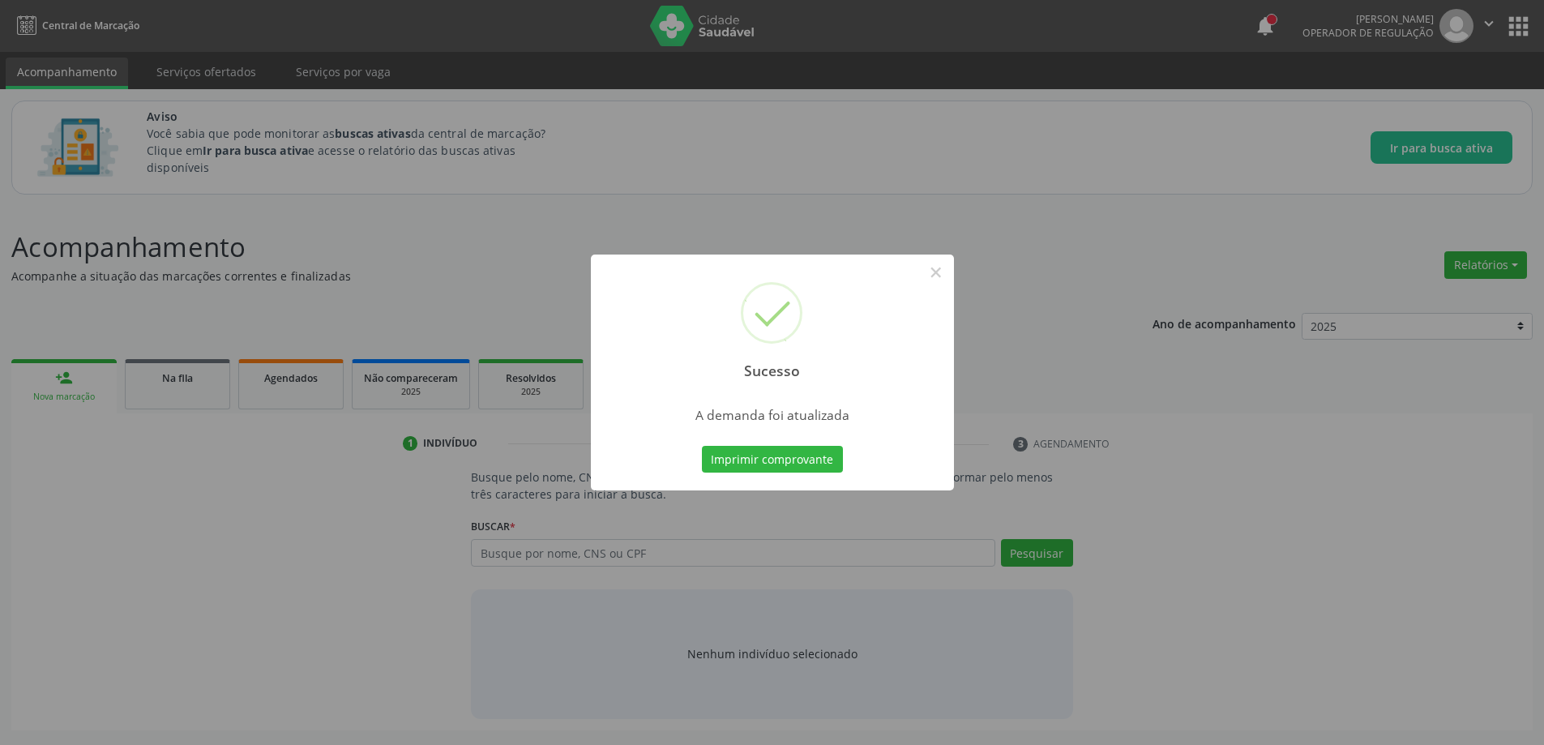
scroll to position [0, 0]
click at [943, 274] on button "×" at bounding box center [942, 273] width 28 height 28
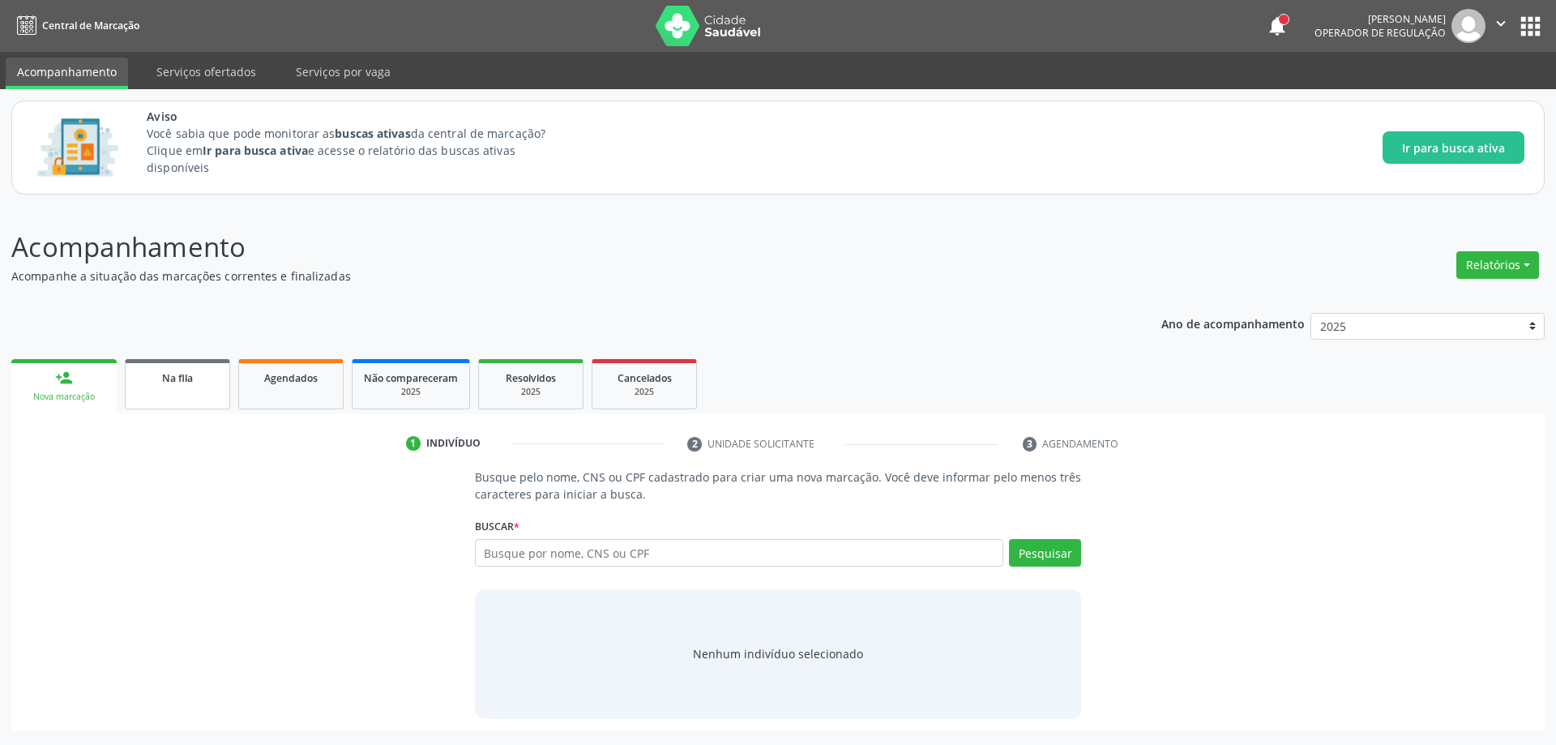
click at [151, 395] on link "Na fila" at bounding box center [177, 384] width 105 height 50
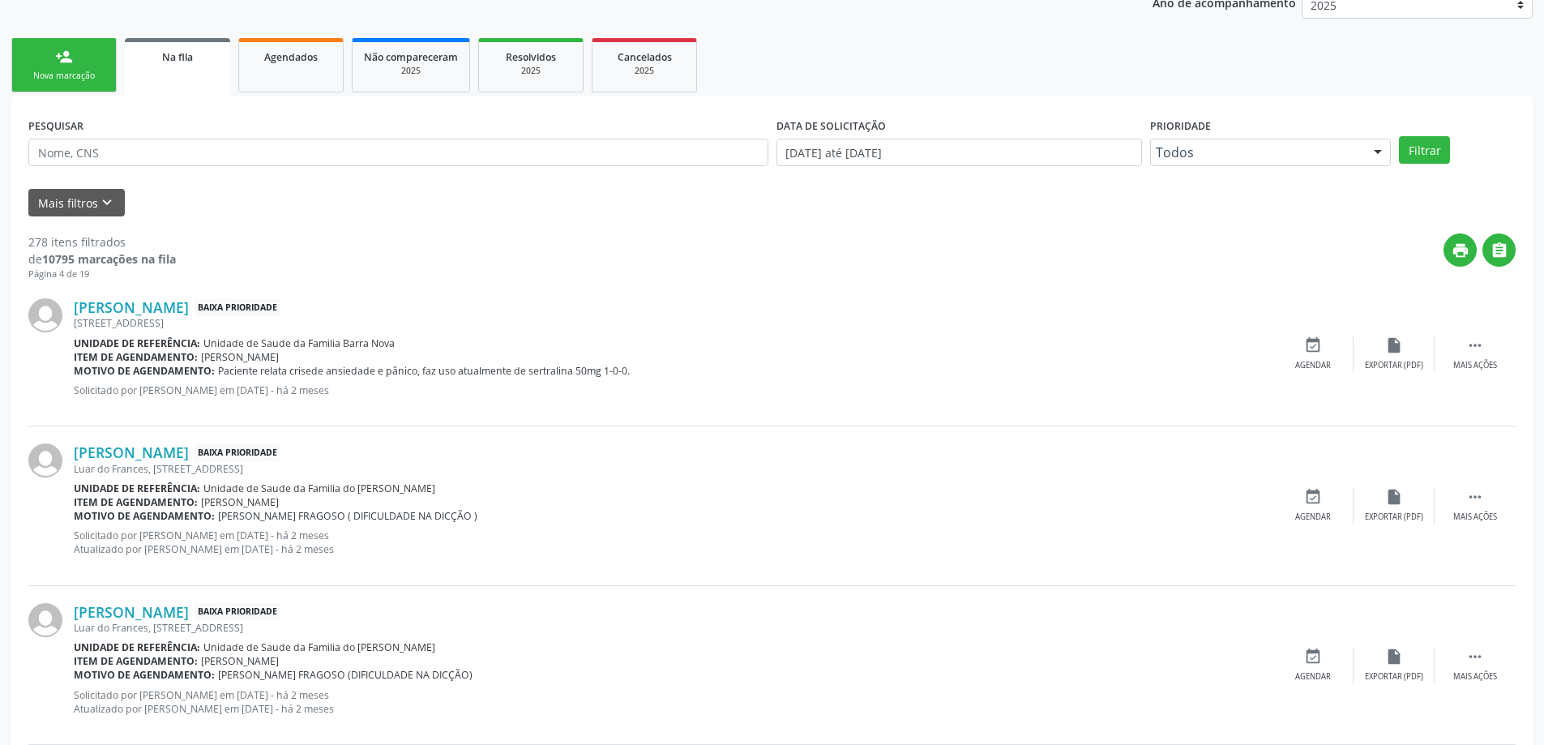
scroll to position [405, 0]
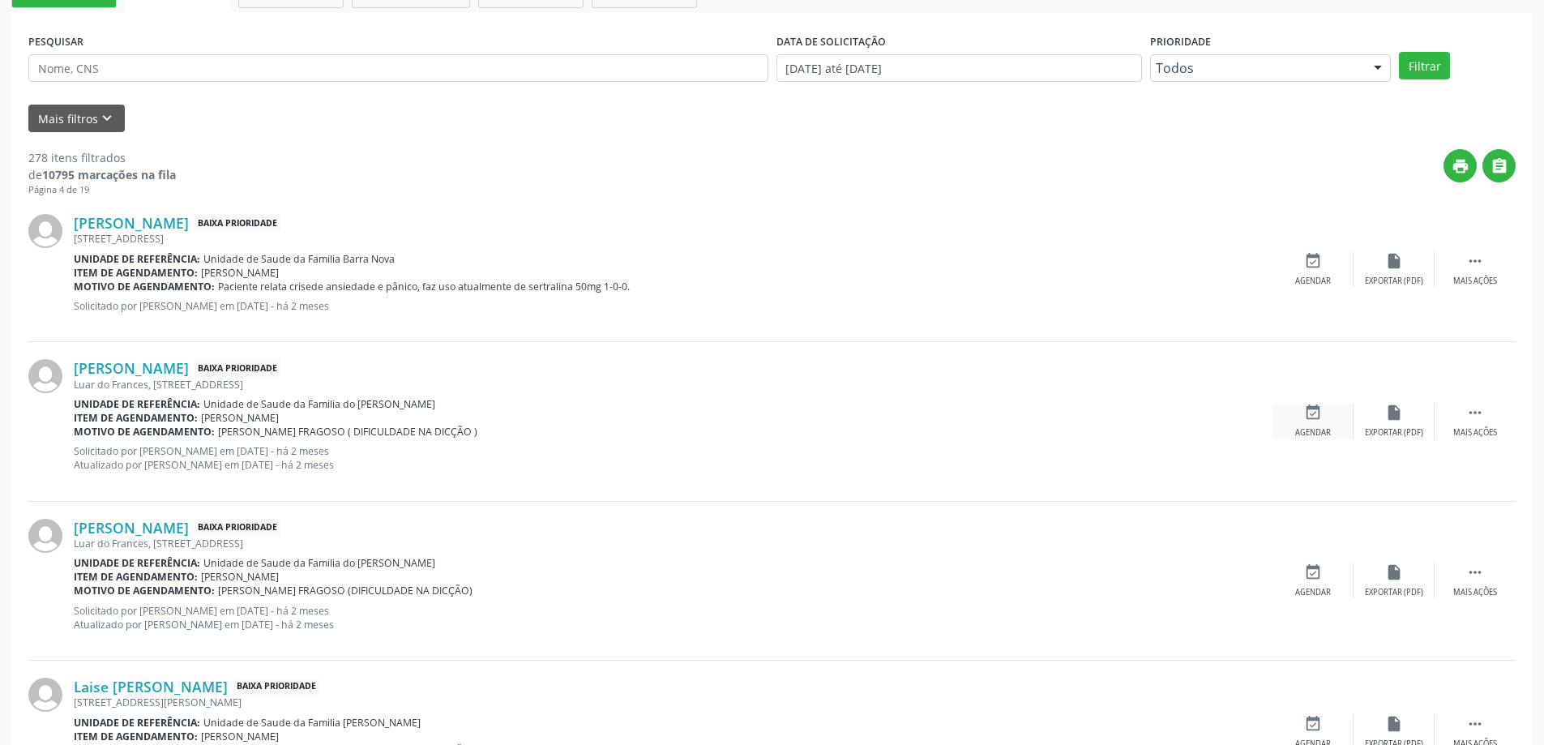
click at [1315, 426] on div "event_available Agendar" at bounding box center [1313, 421] width 81 height 35
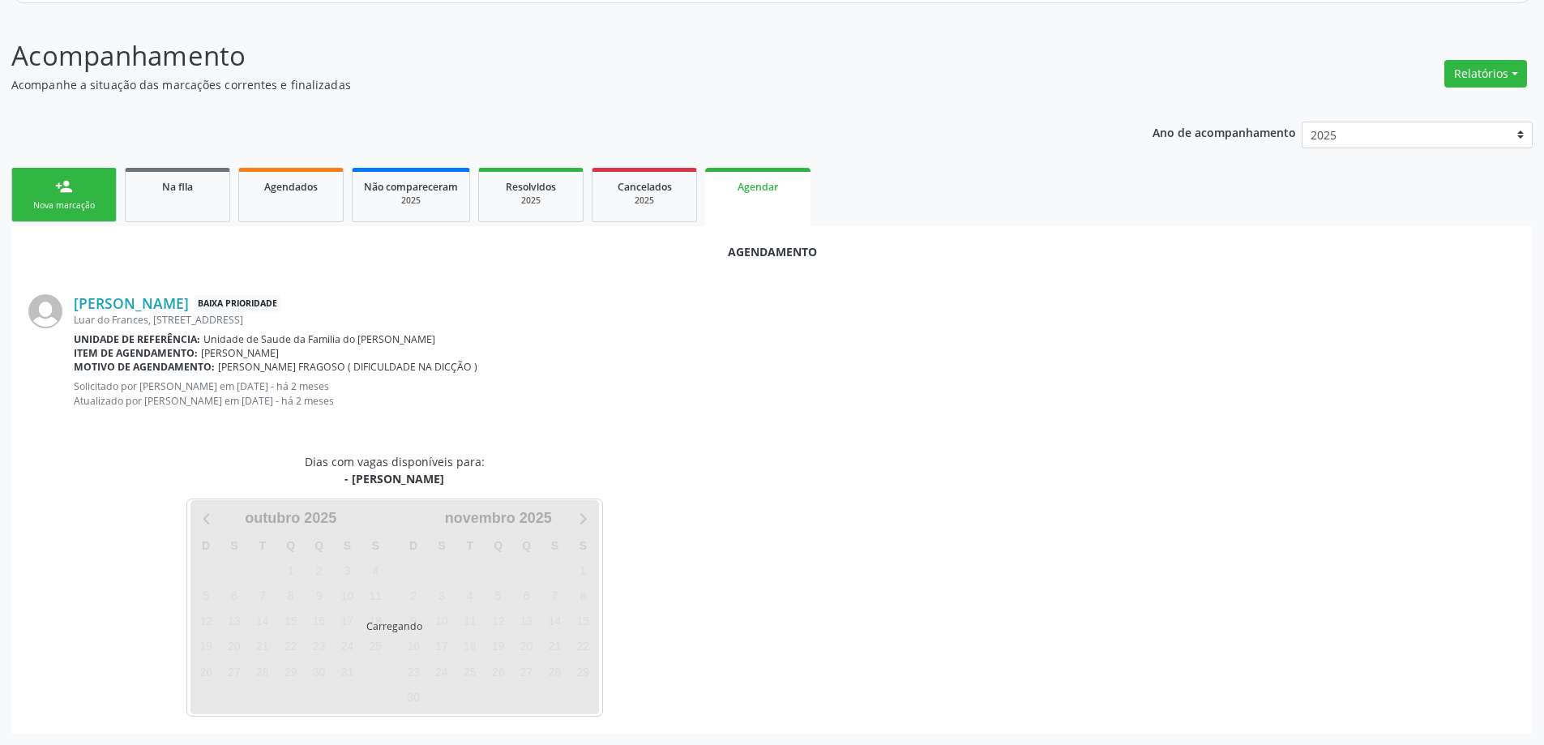
scroll to position [229, 0]
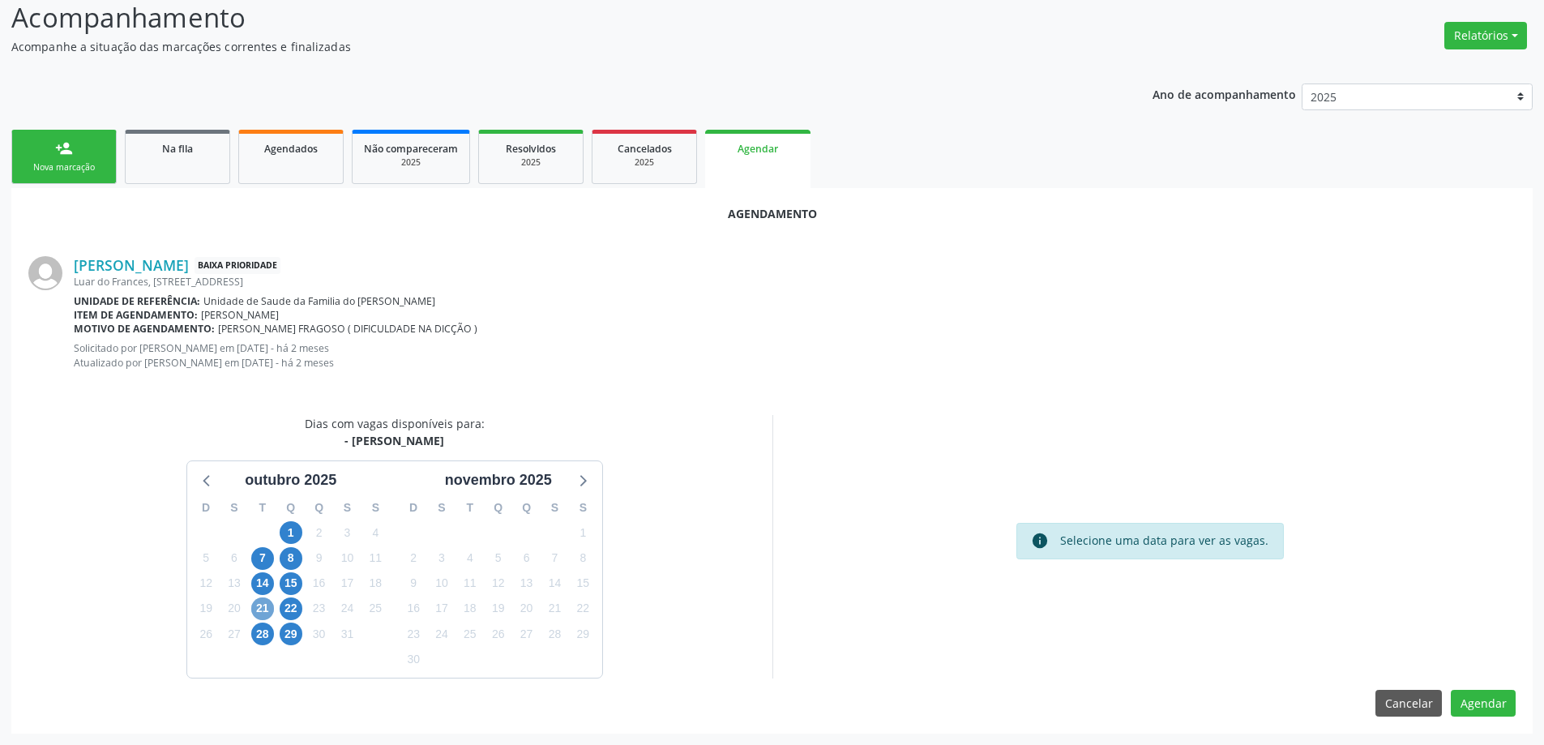
click at [255, 609] on span "21" at bounding box center [262, 608] width 23 height 23
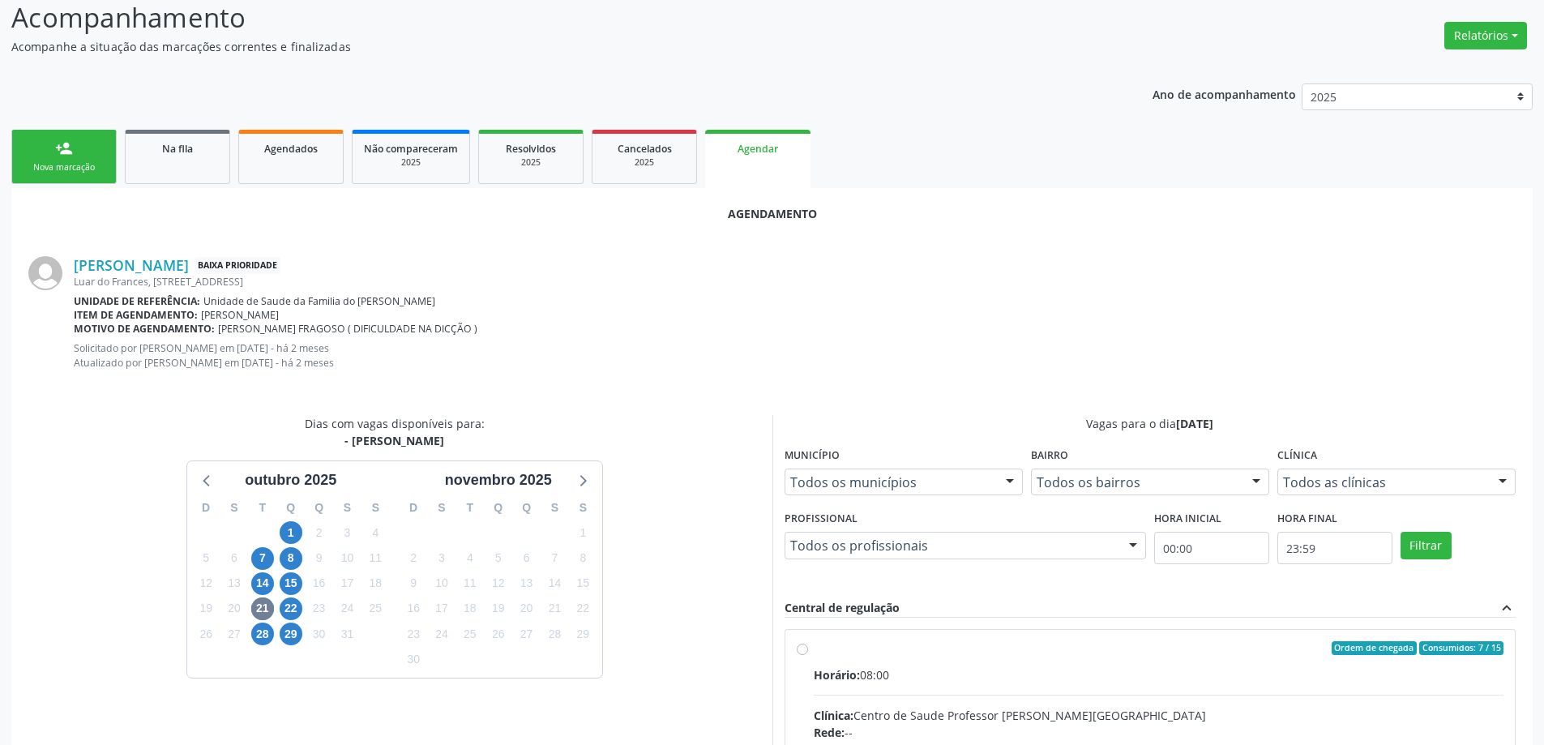
click at [801, 652] on input "Ordem de chegada Consumidos: 7 / 15 Horário: 08:00 Clínica: Centro de Saude Pro…" at bounding box center [802, 648] width 11 height 15
radio input "true"
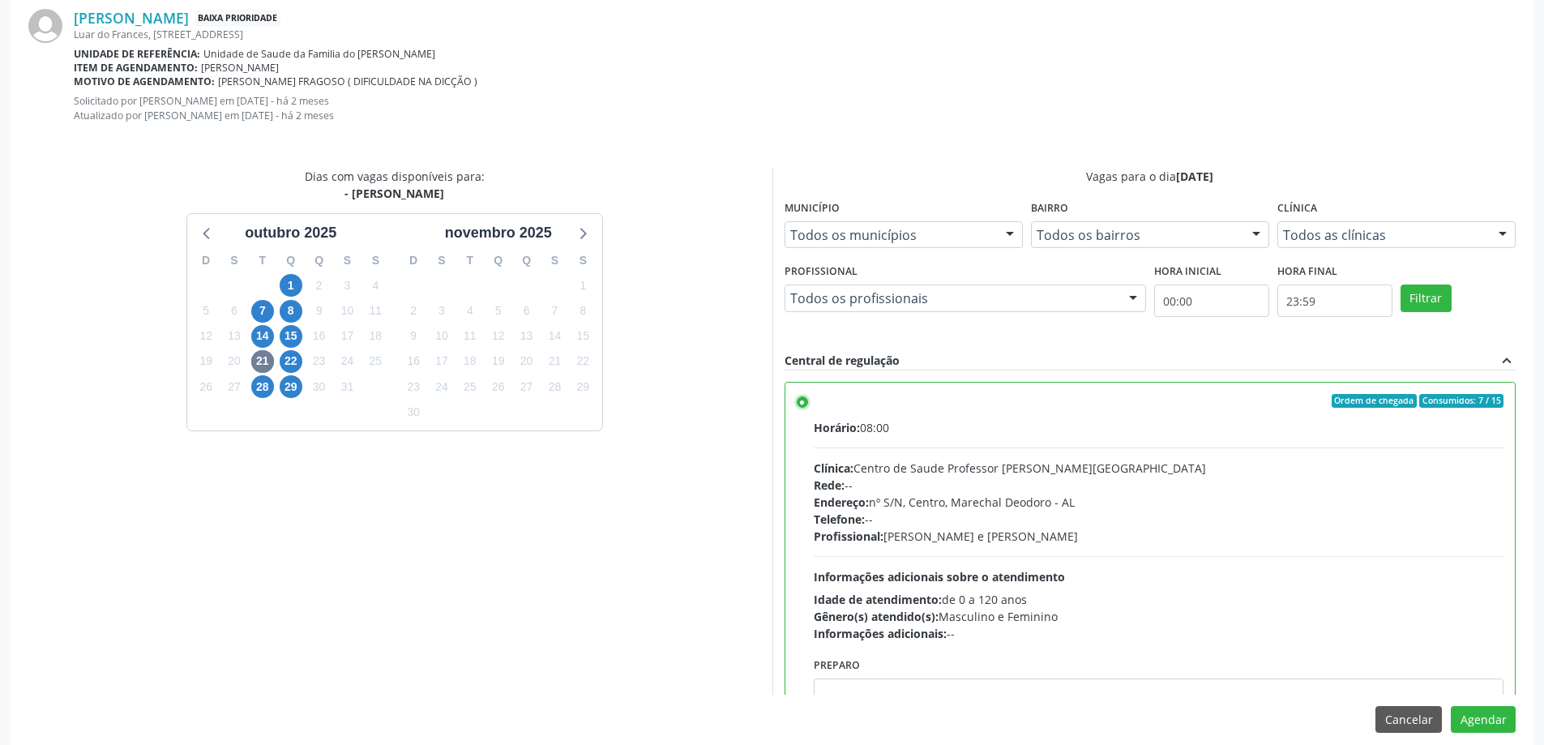
scroll to position [493, 0]
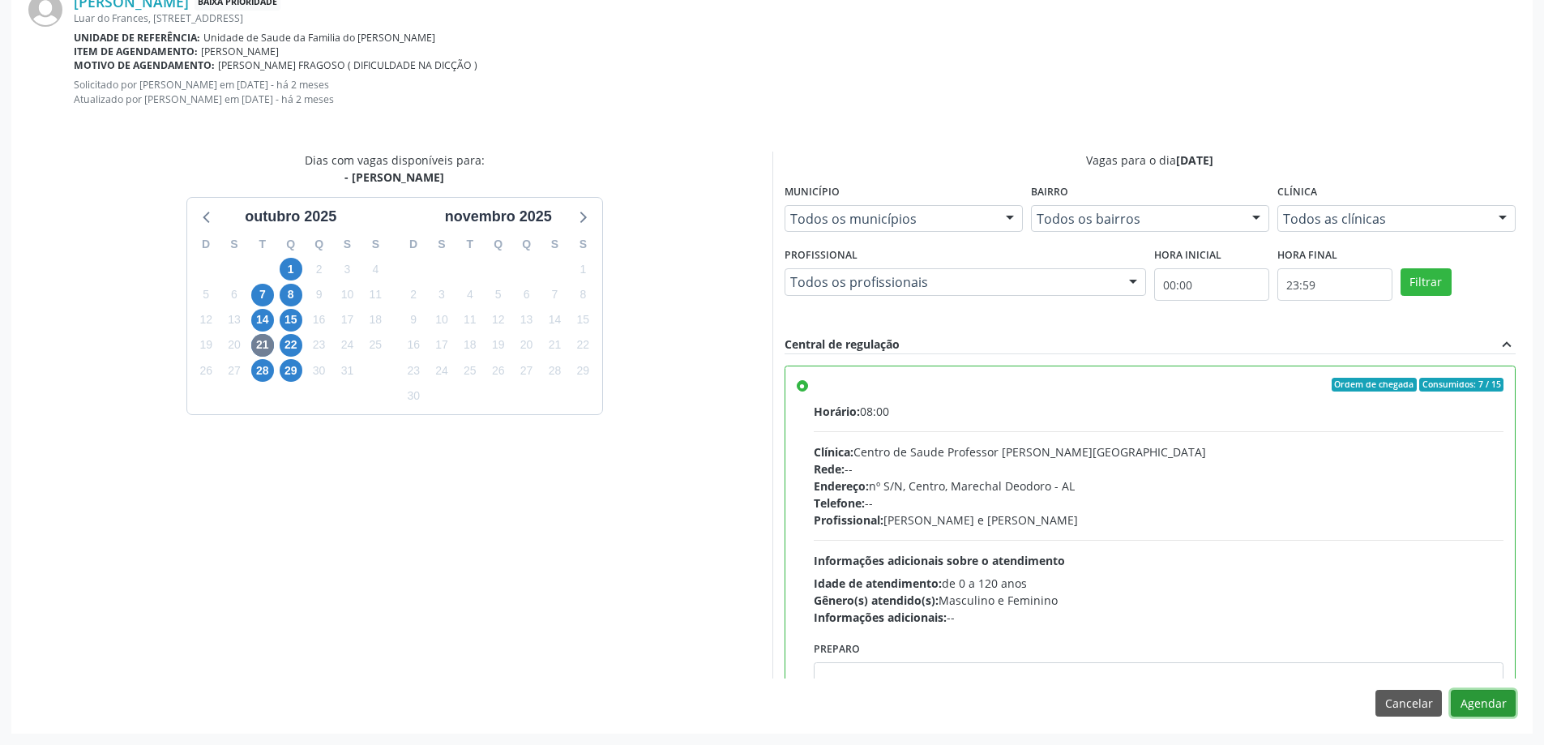
click at [1487, 700] on button "Agendar" at bounding box center [1483, 704] width 65 height 28
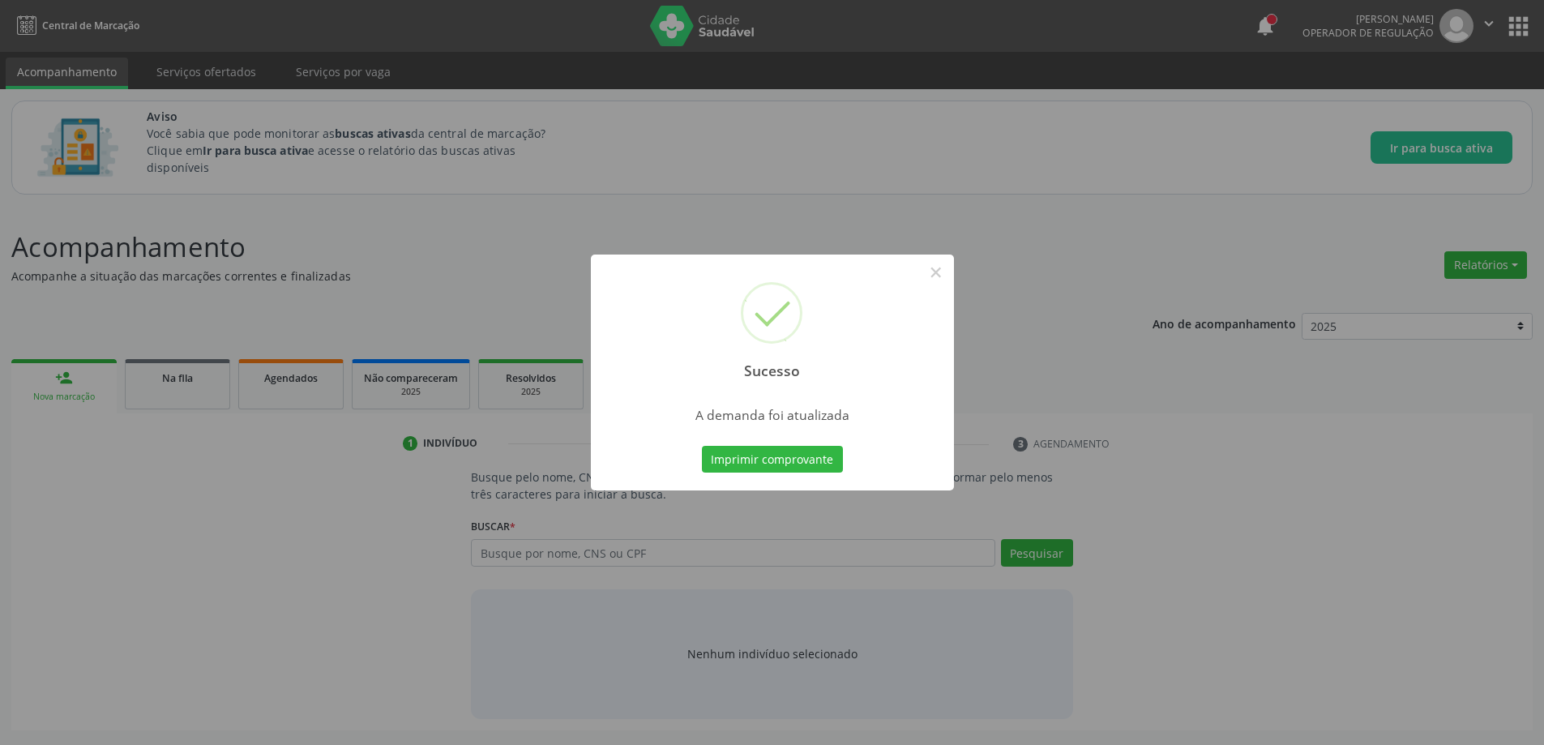
scroll to position [0, 0]
click at [948, 267] on button "×" at bounding box center [942, 273] width 28 height 28
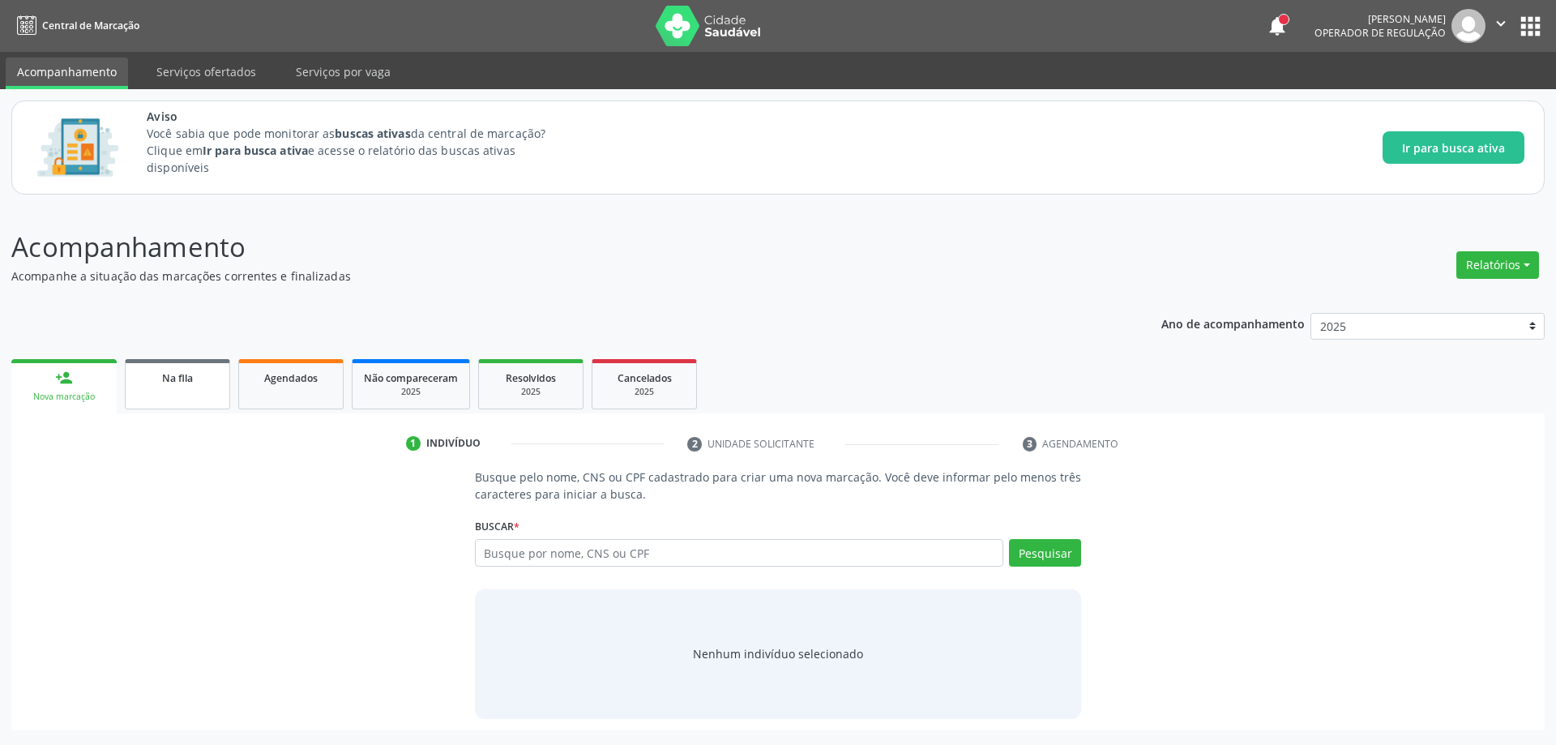
click at [158, 385] on div "Na fila" at bounding box center [177, 377] width 81 height 17
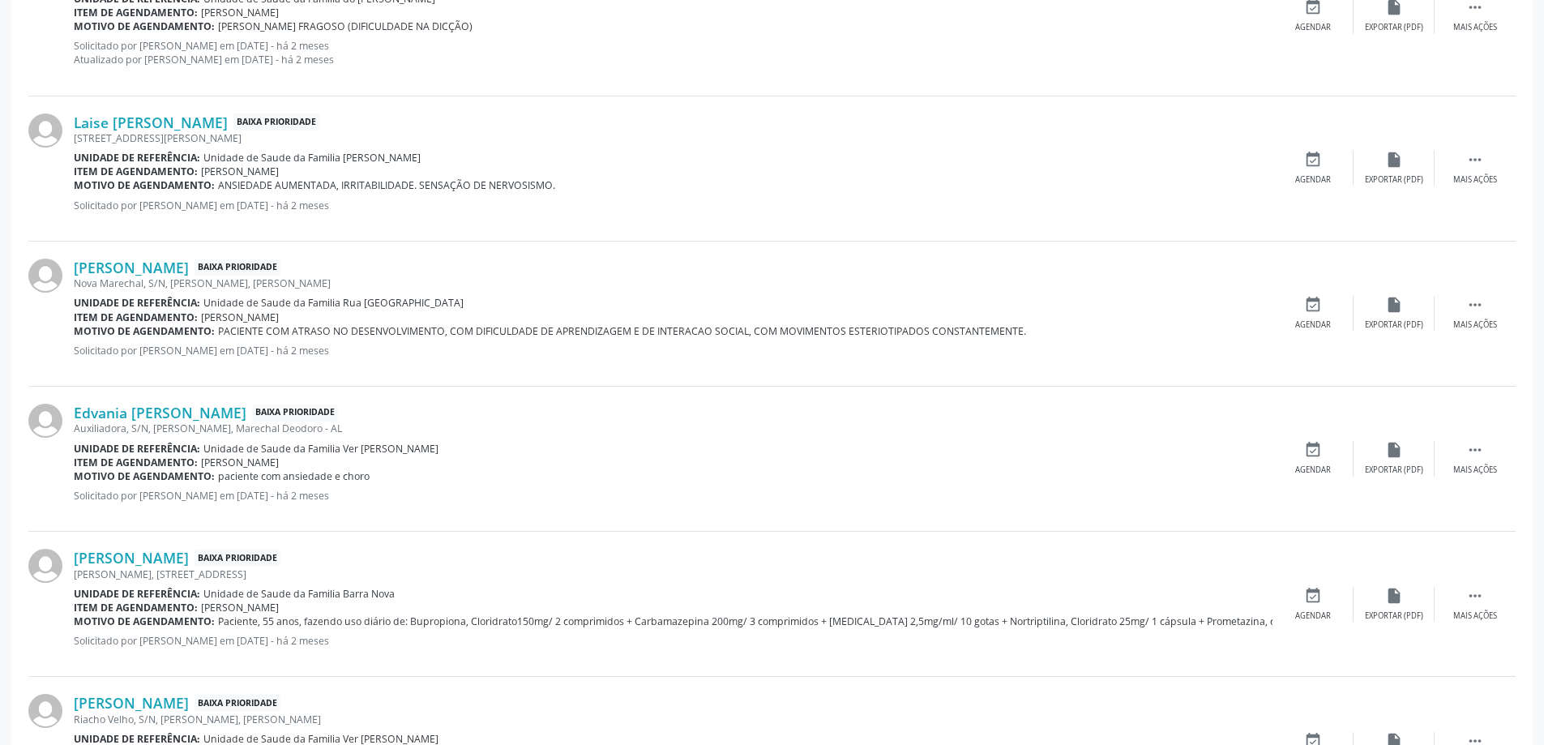
scroll to position [892, 0]
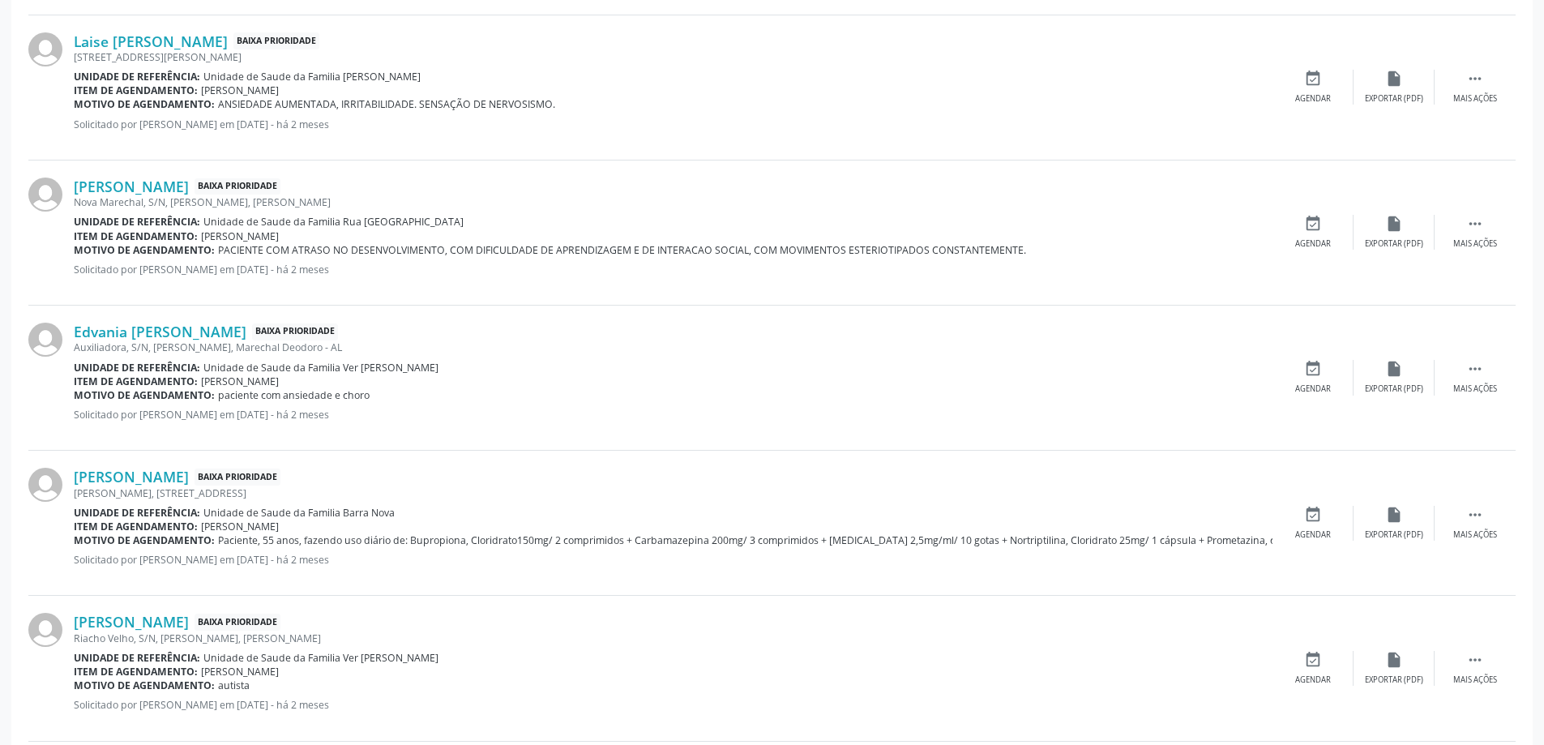
click at [131, 196] on div "Nova Marechal, S/N, [PERSON_NAME], [PERSON_NAME]" at bounding box center [673, 202] width 1199 height 14
click at [131, 186] on link "Victor Daniel Santos Vieira Brandao" at bounding box center [131, 187] width 115 height 18
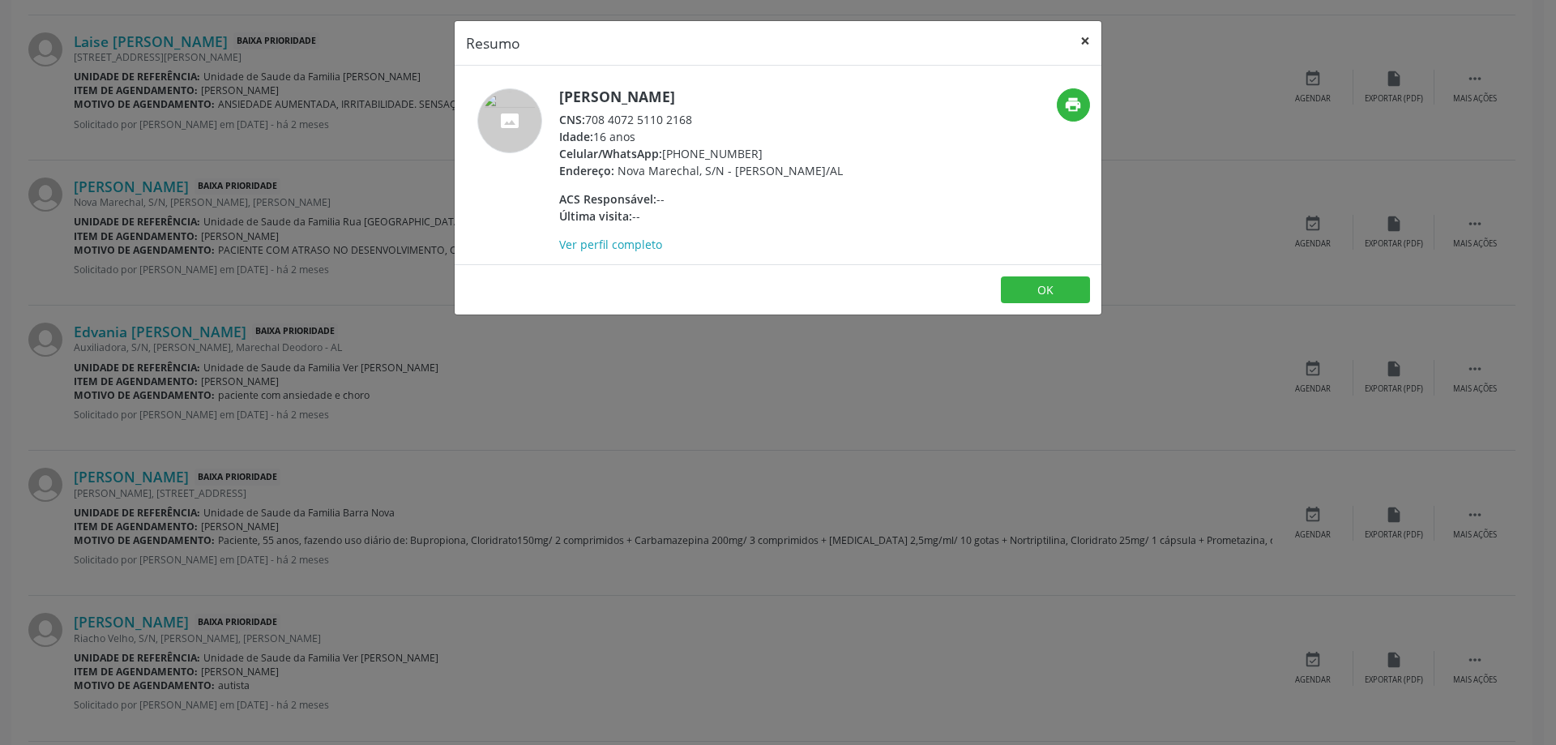
click at [1086, 43] on button "×" at bounding box center [1085, 41] width 32 height 40
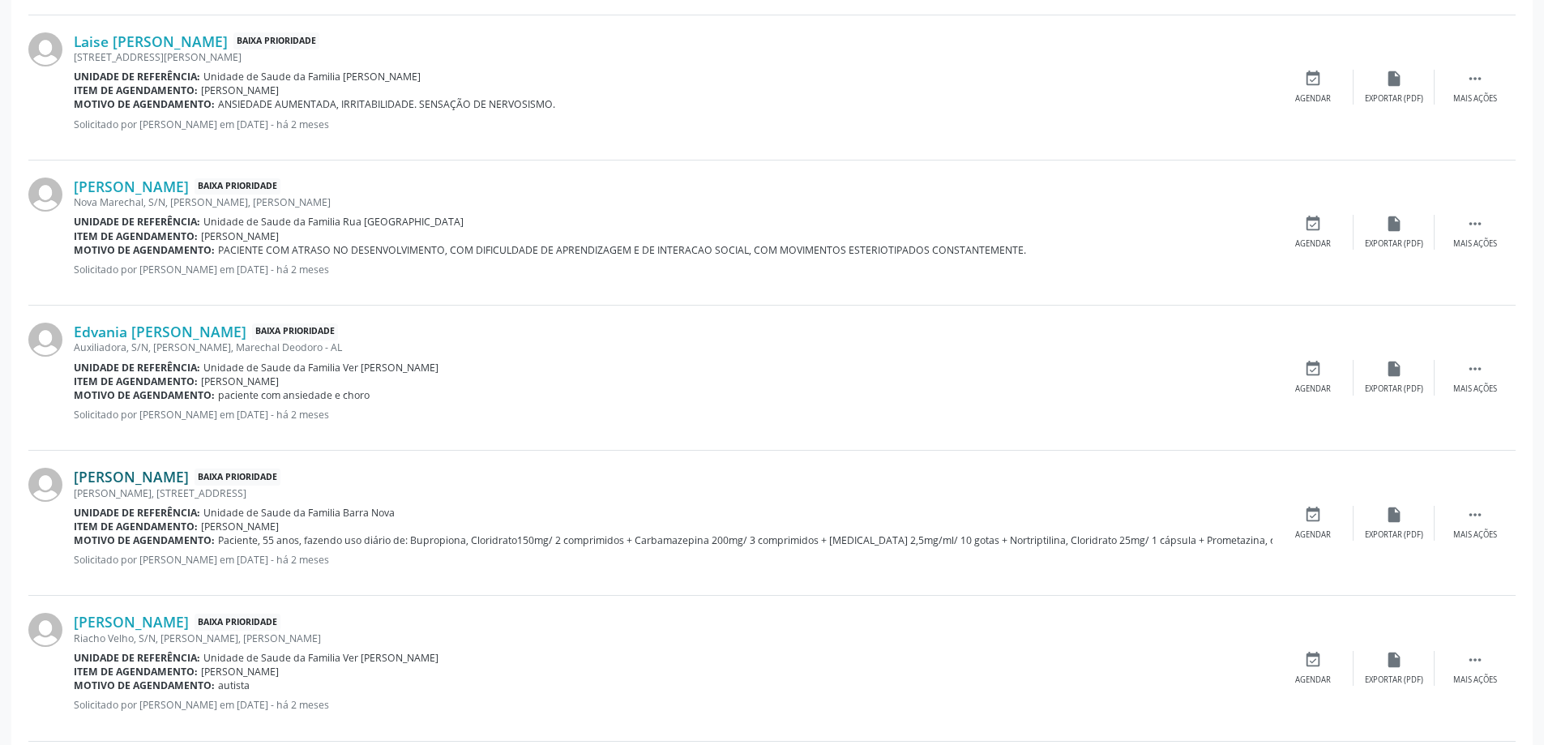
click at [170, 469] on link "Josivaldo dos Santos" at bounding box center [131, 477] width 115 height 18
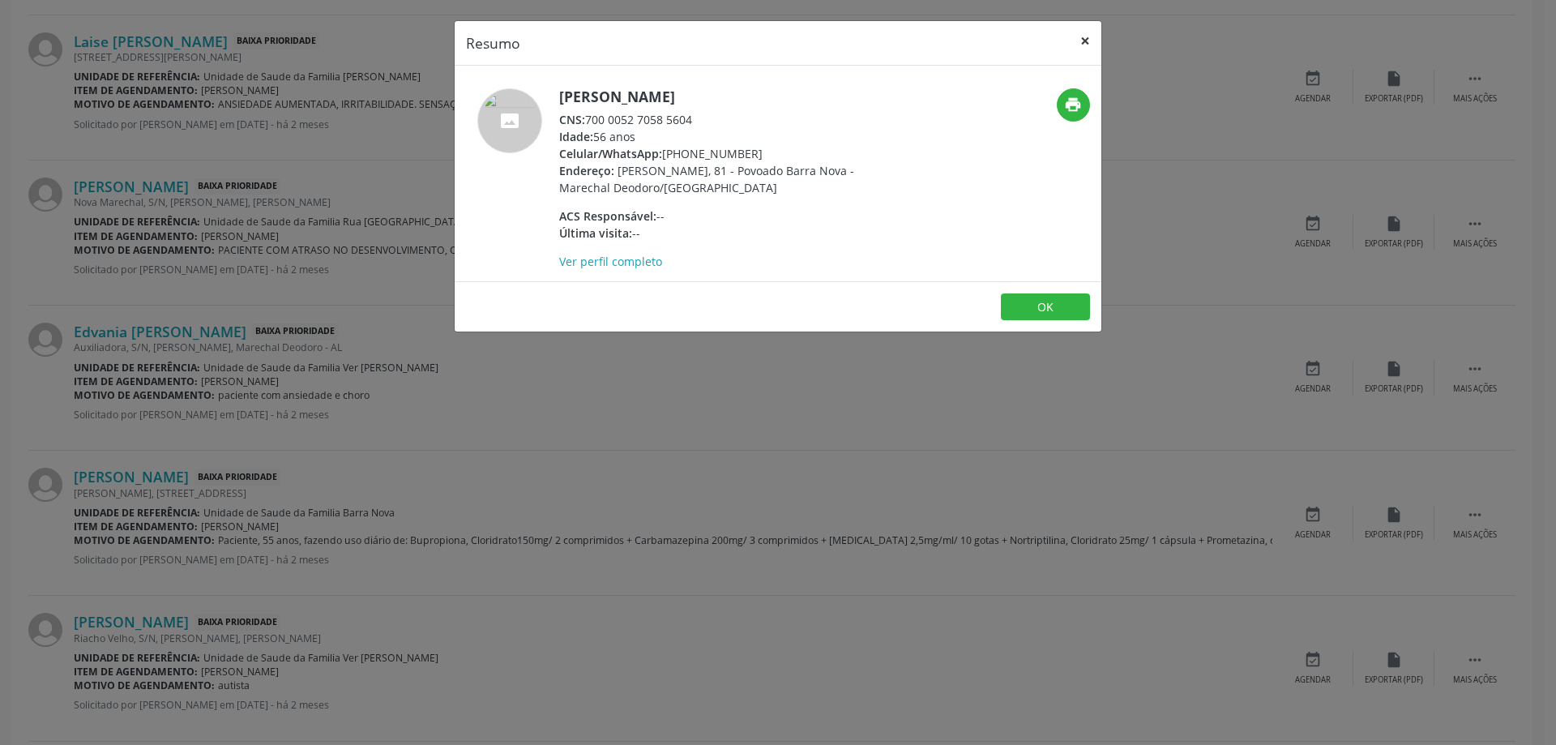
click at [1093, 32] on button "×" at bounding box center [1085, 41] width 32 height 40
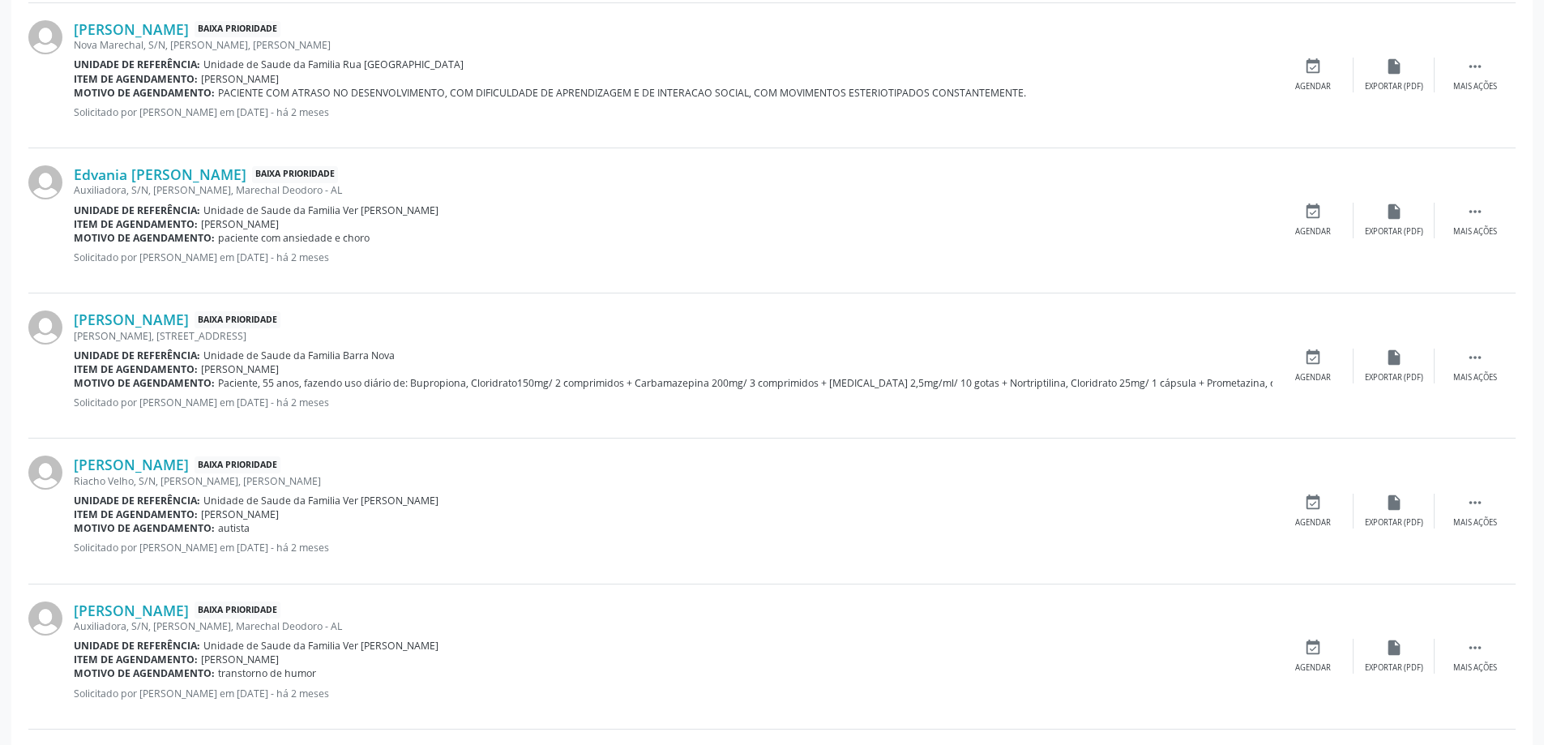
scroll to position [1054, 0]
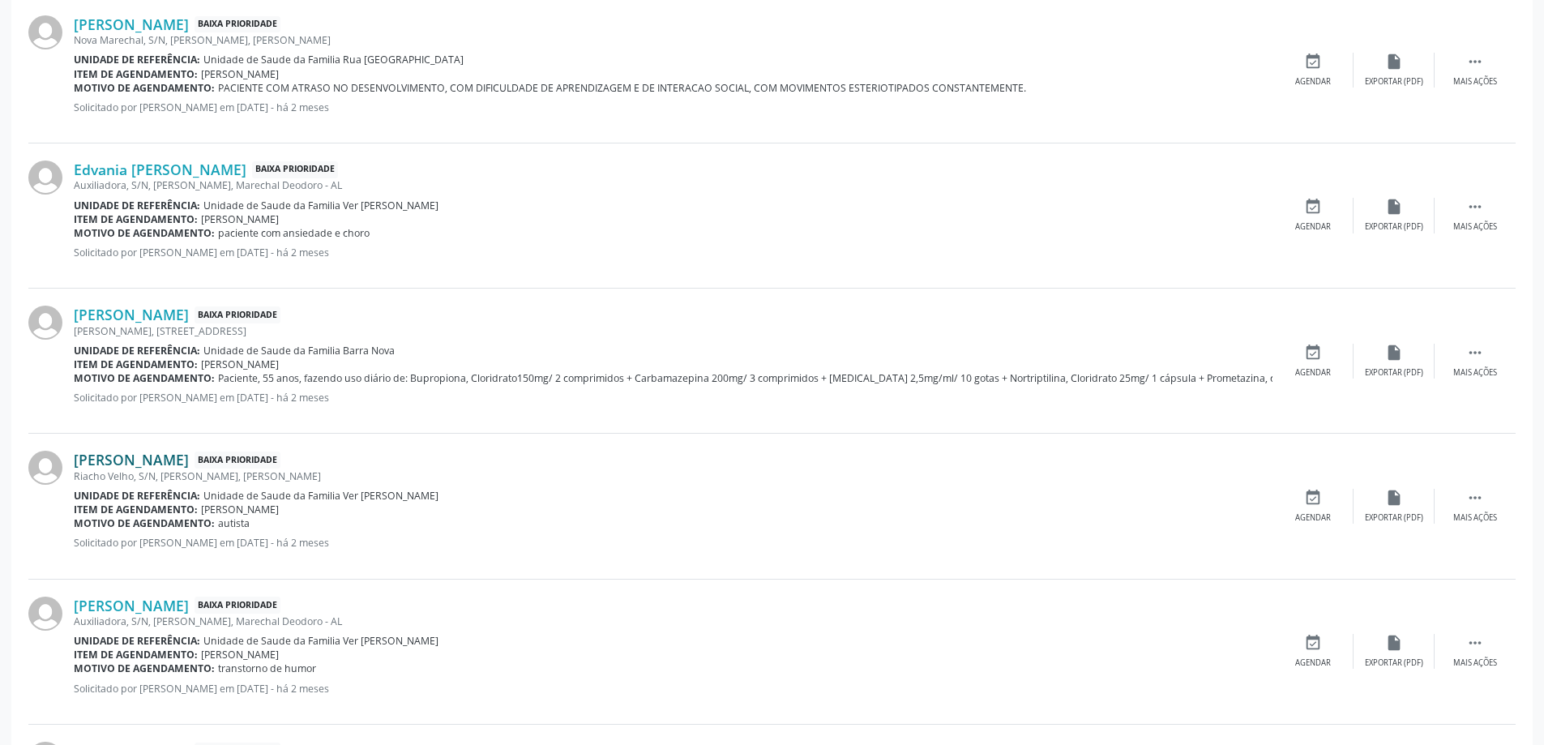
click at [179, 453] on link "Walison Menezes da Silva" at bounding box center [131, 460] width 115 height 18
click at [105, 463] on link "Walison Menezes da Silva" at bounding box center [131, 460] width 115 height 18
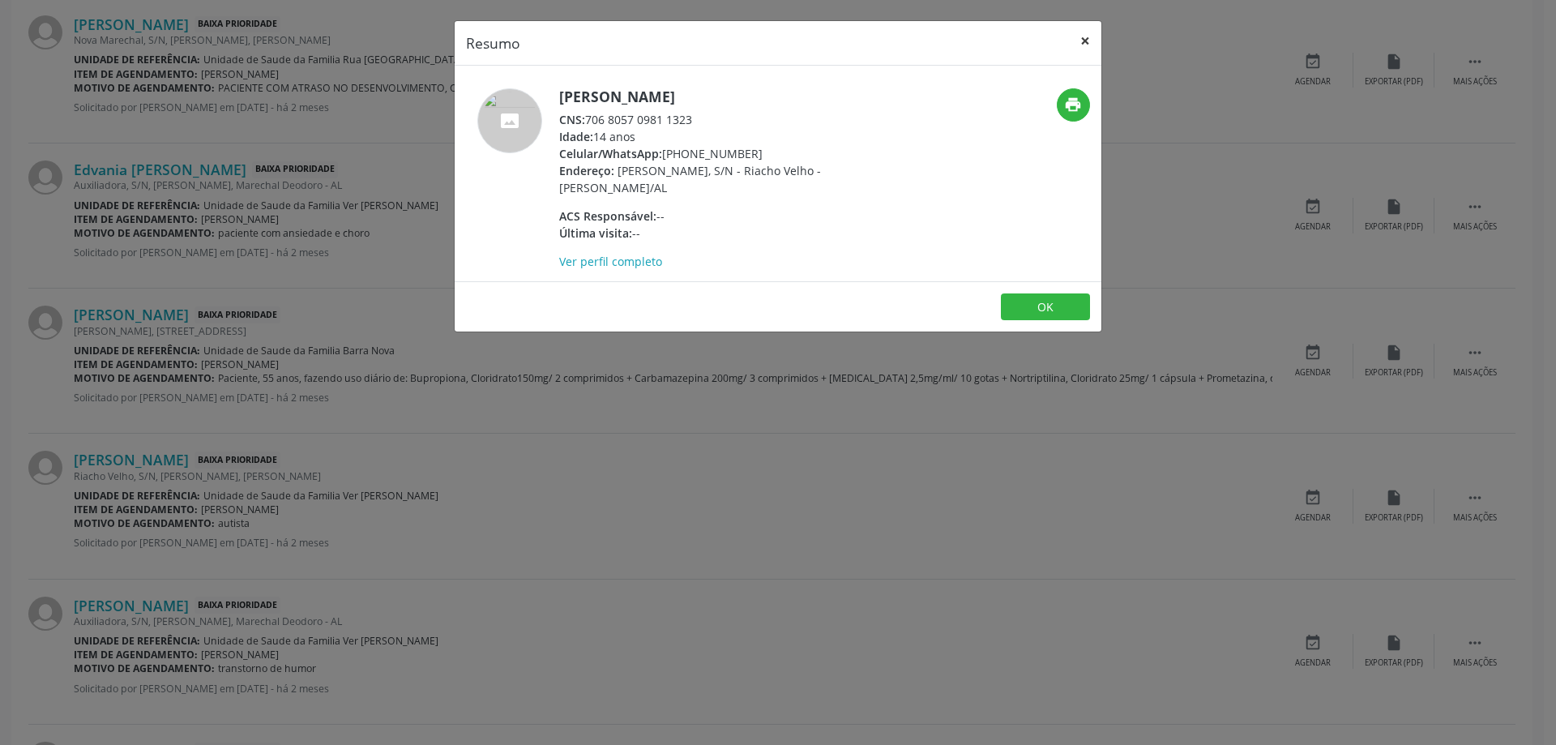
click at [1089, 43] on button "×" at bounding box center [1085, 41] width 32 height 40
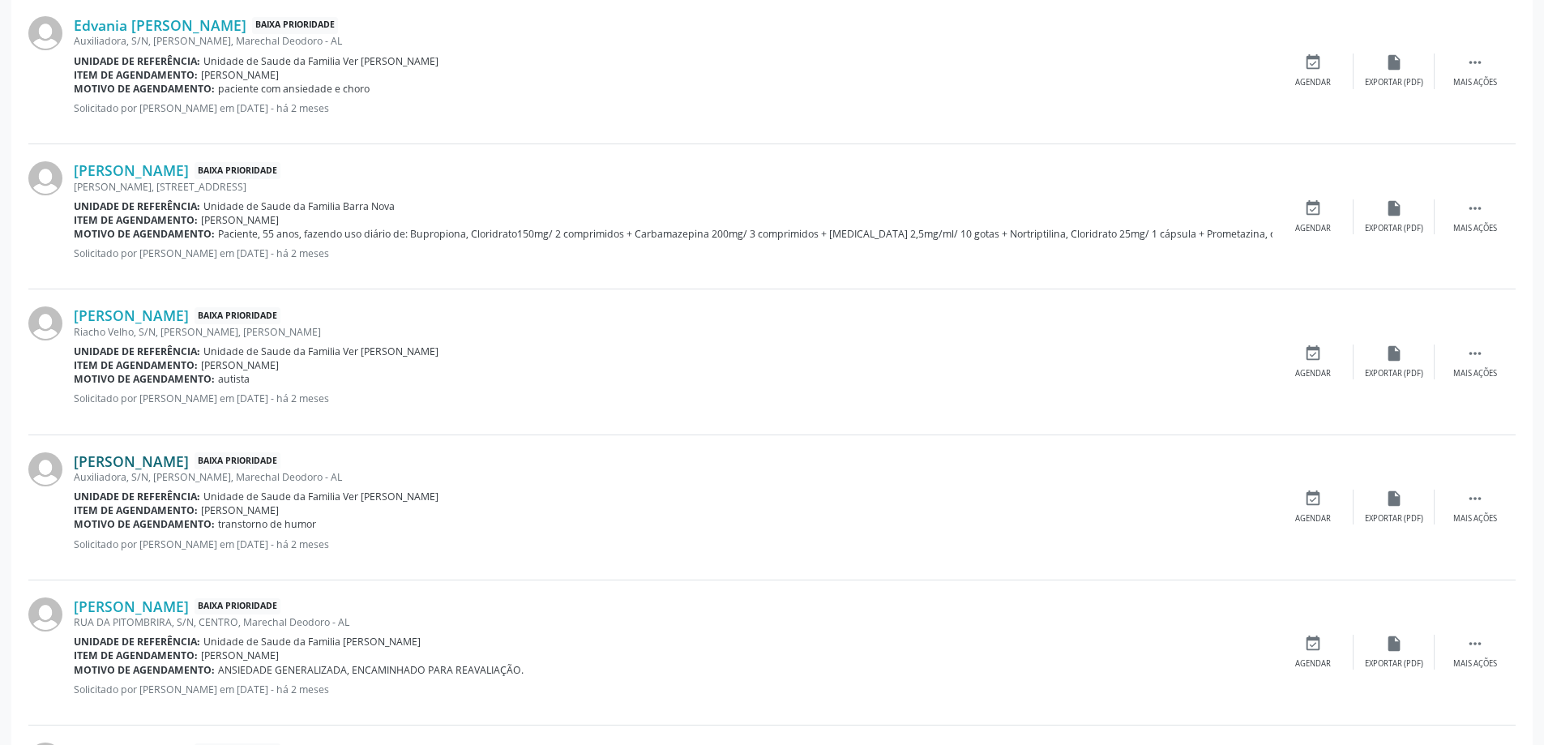
scroll to position [1216, 0]
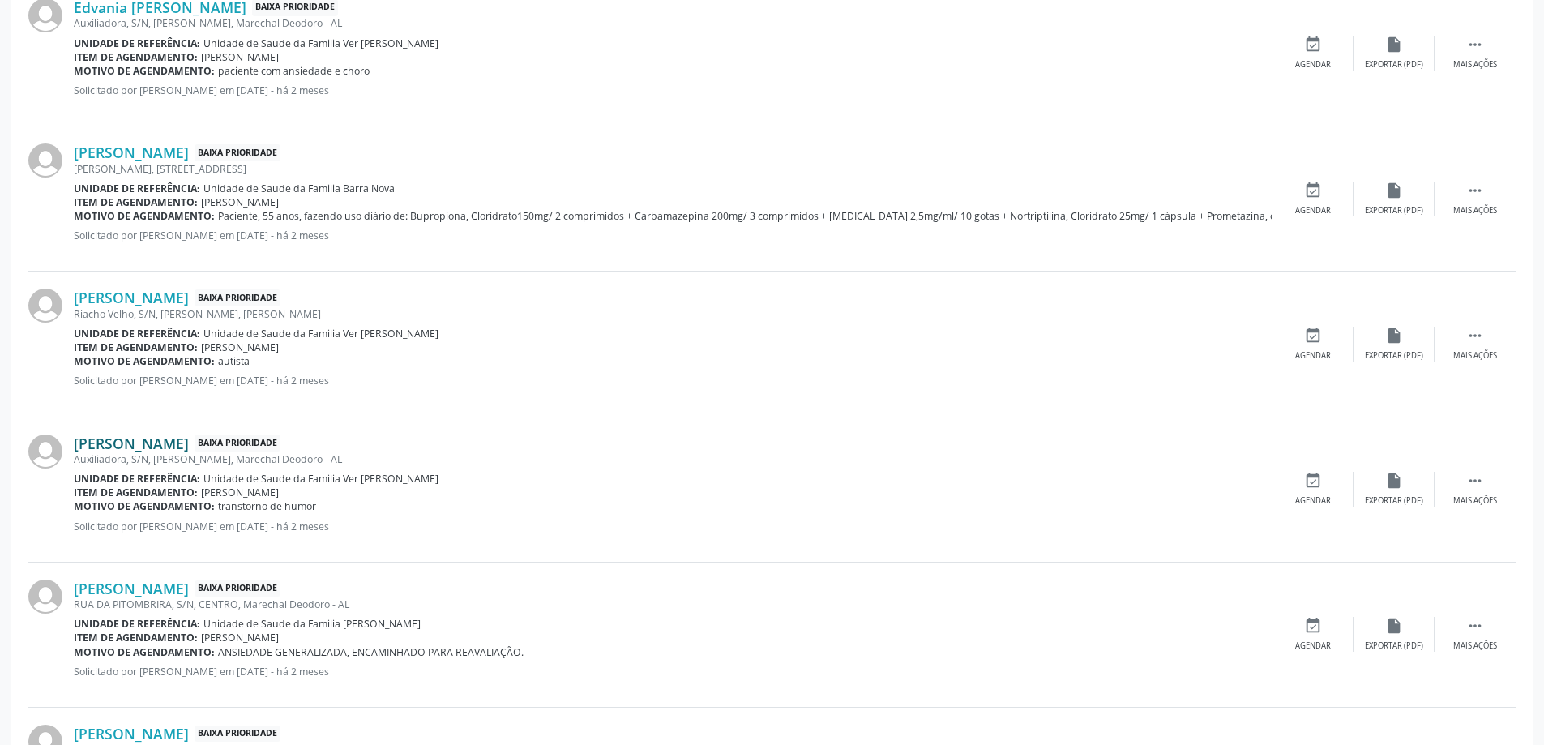
click at [189, 444] on link "Rayssa Vitoria Conceicao Santos" at bounding box center [131, 443] width 115 height 18
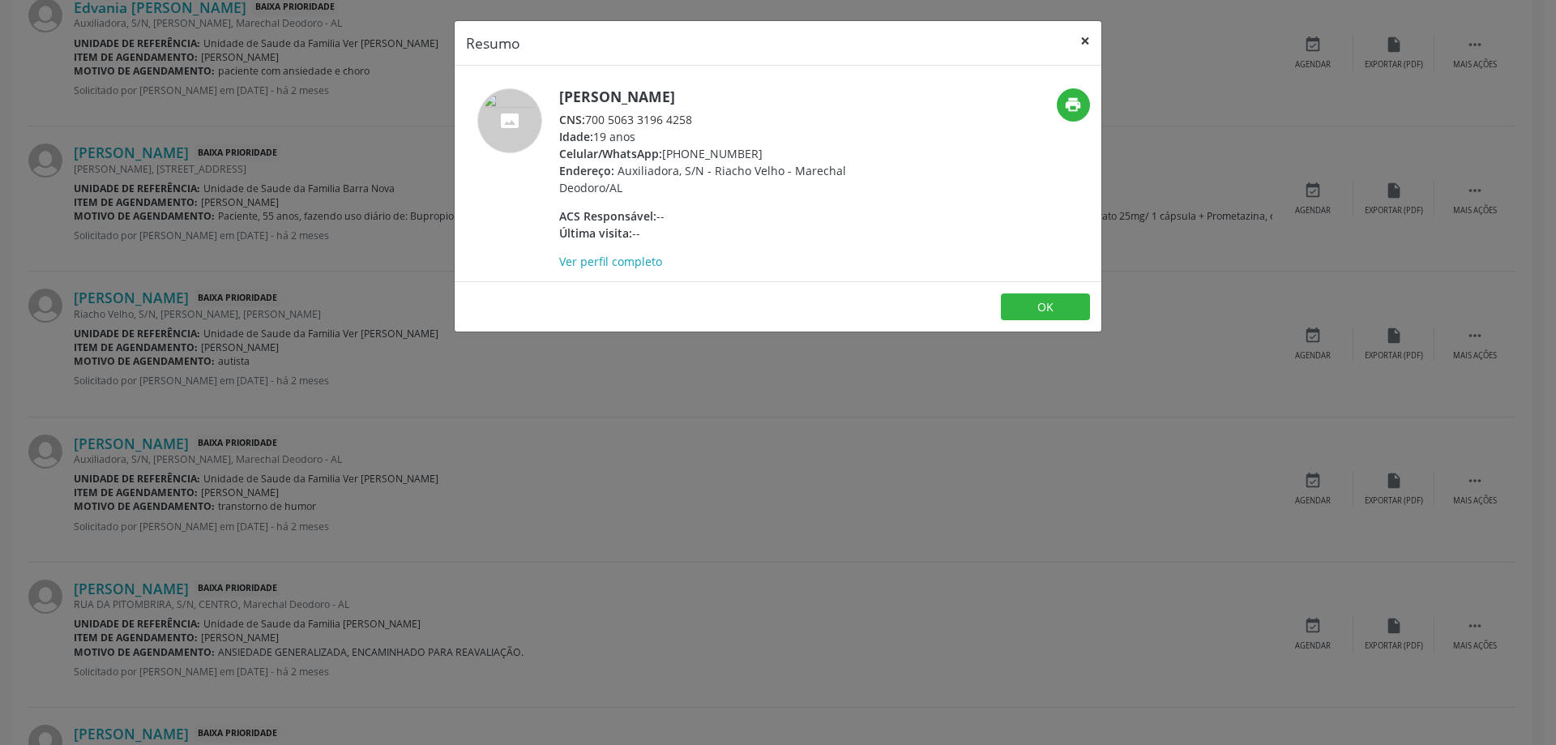
click at [1082, 45] on button "×" at bounding box center [1085, 41] width 32 height 40
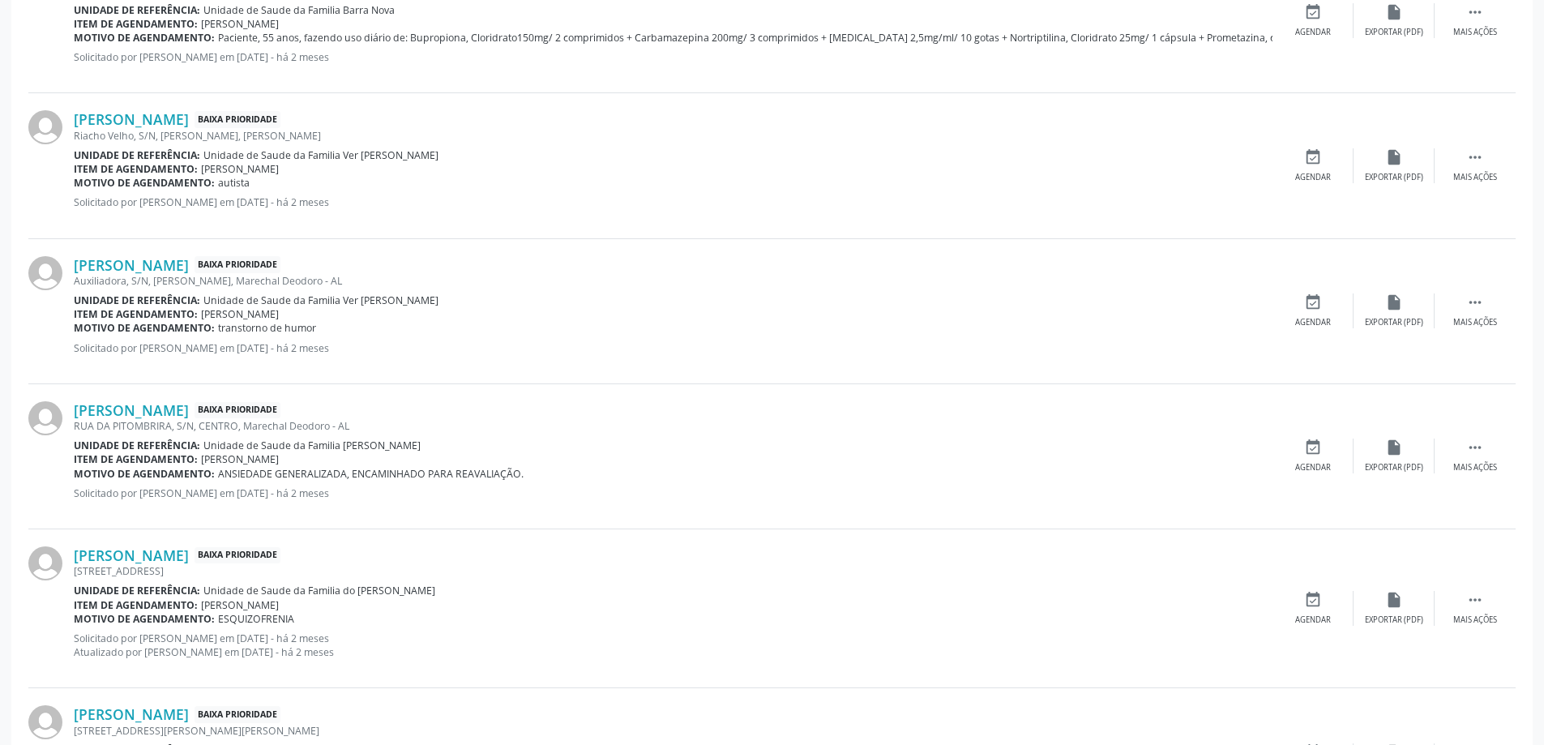
scroll to position [1459, 0]
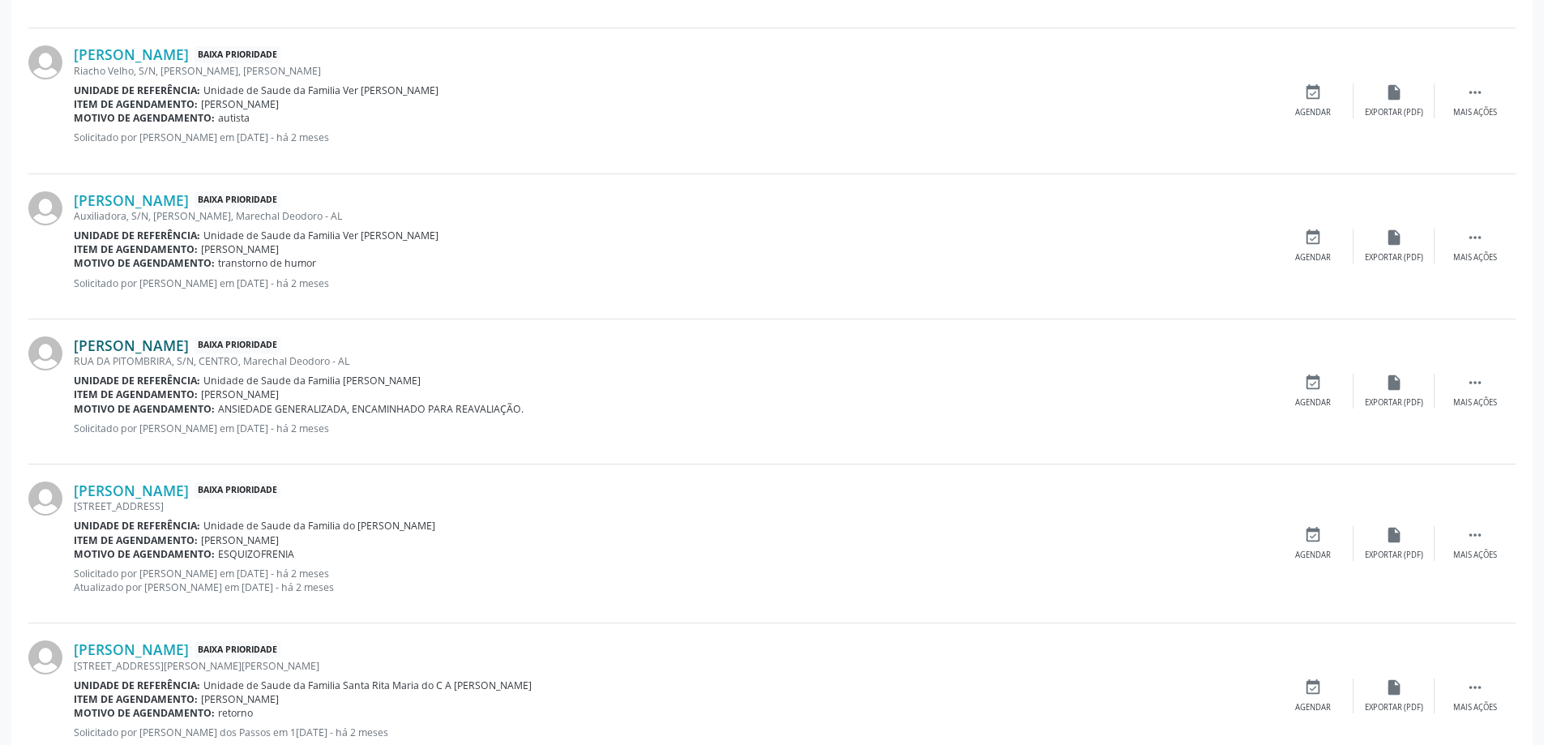
click at [158, 349] on link "Ana Paula Santos Ferreira" at bounding box center [131, 345] width 115 height 18
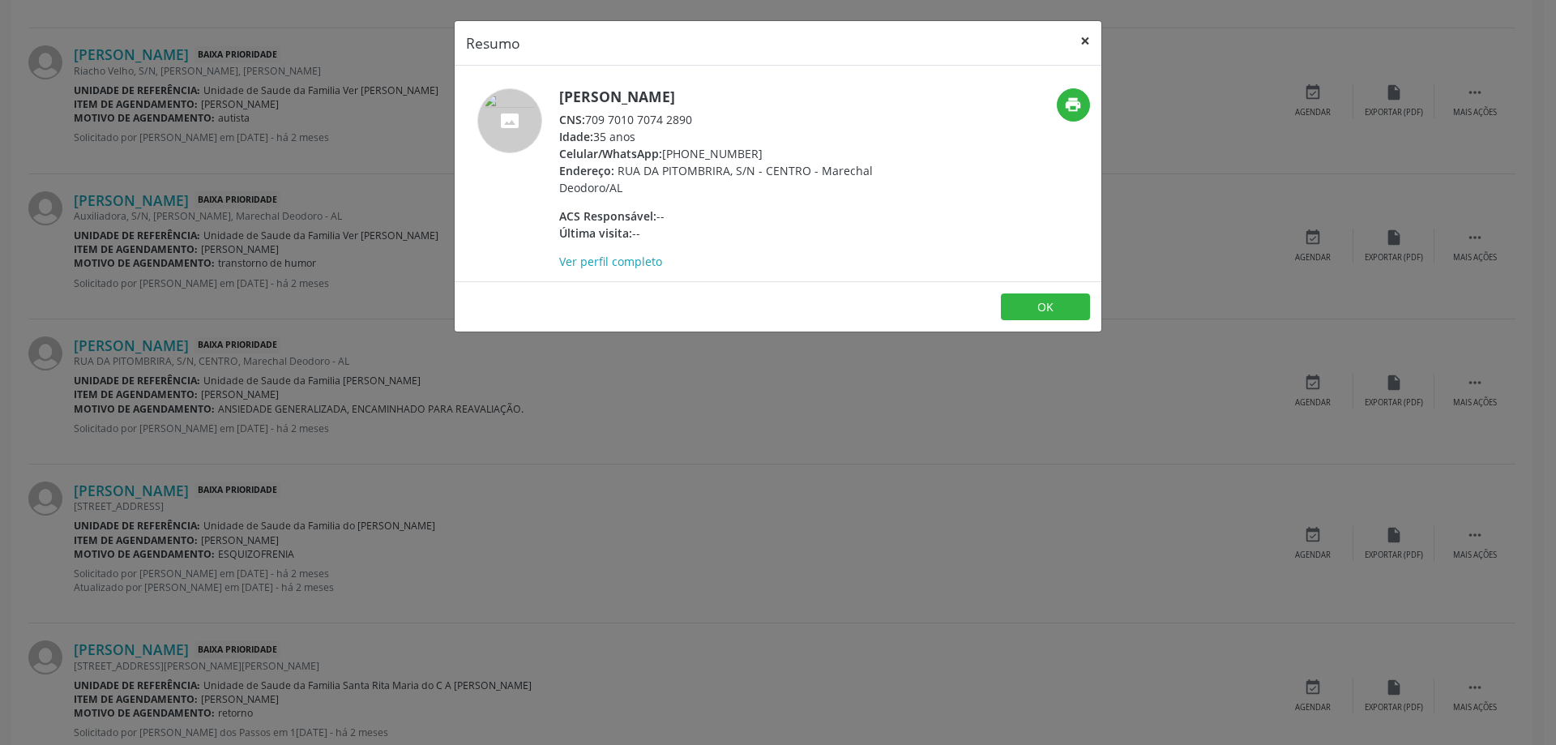
click at [1091, 42] on button "×" at bounding box center [1085, 41] width 32 height 40
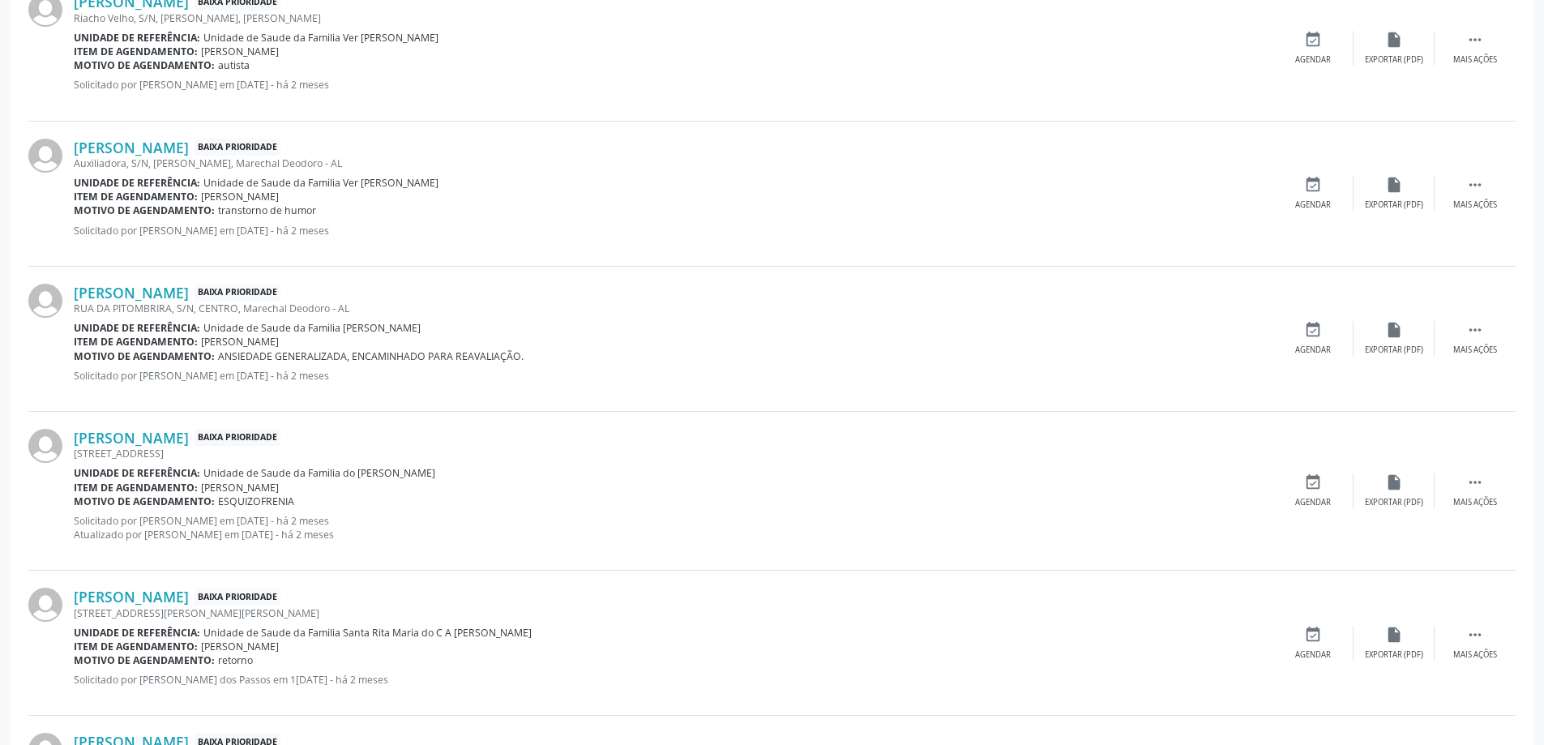
scroll to position [1540, 0]
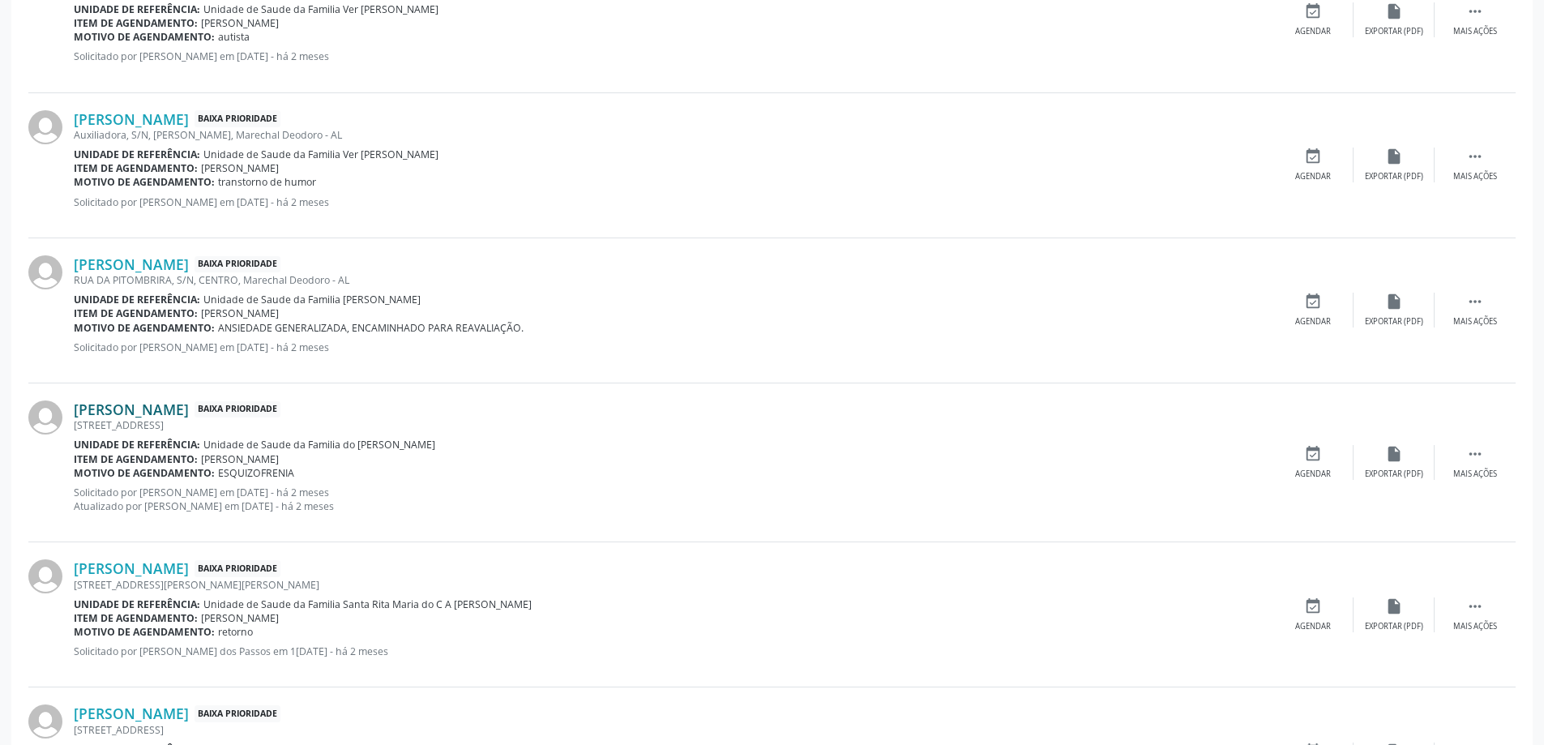
click at [118, 413] on link "Gerson da Silva" at bounding box center [131, 409] width 115 height 18
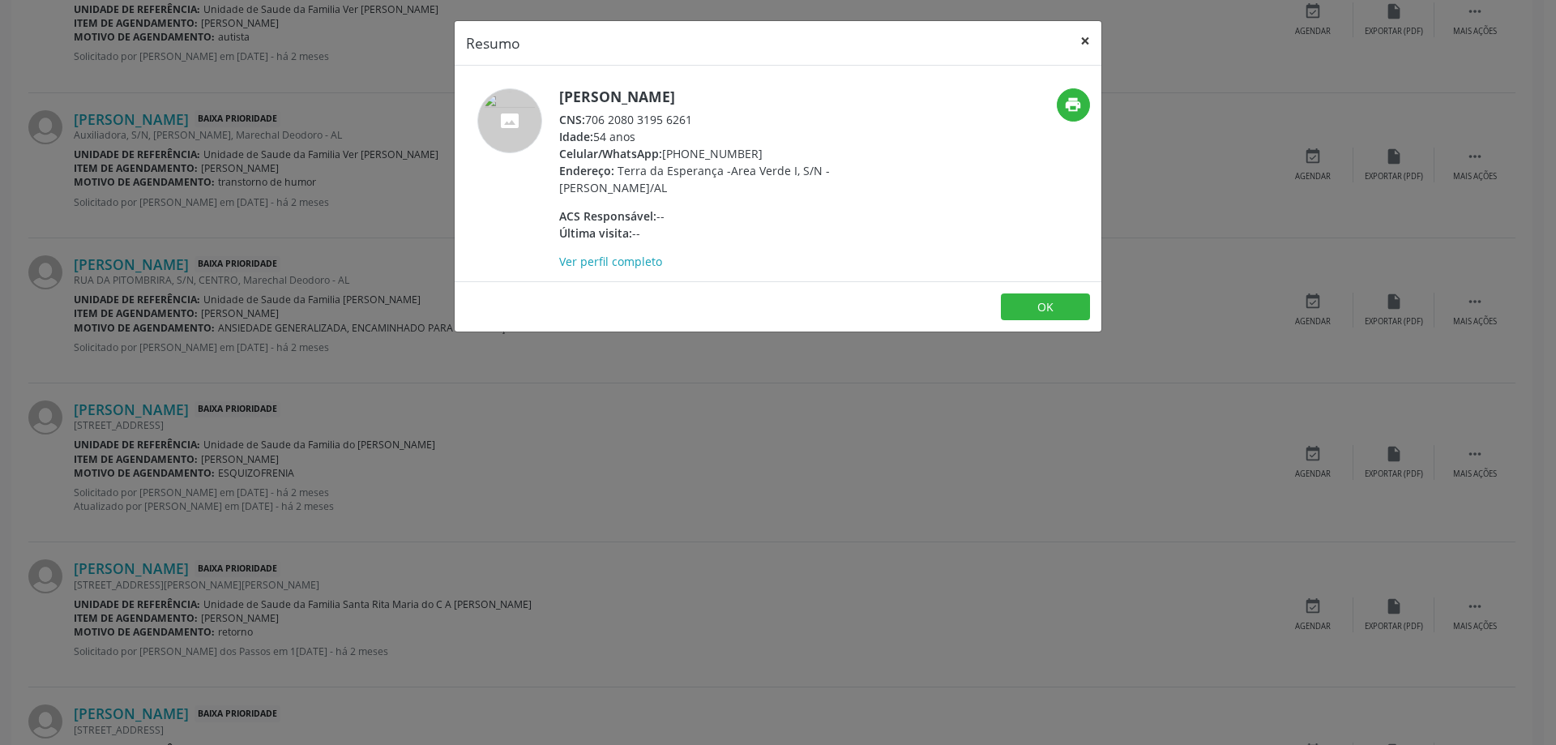
click at [1081, 39] on button "×" at bounding box center [1085, 41] width 32 height 40
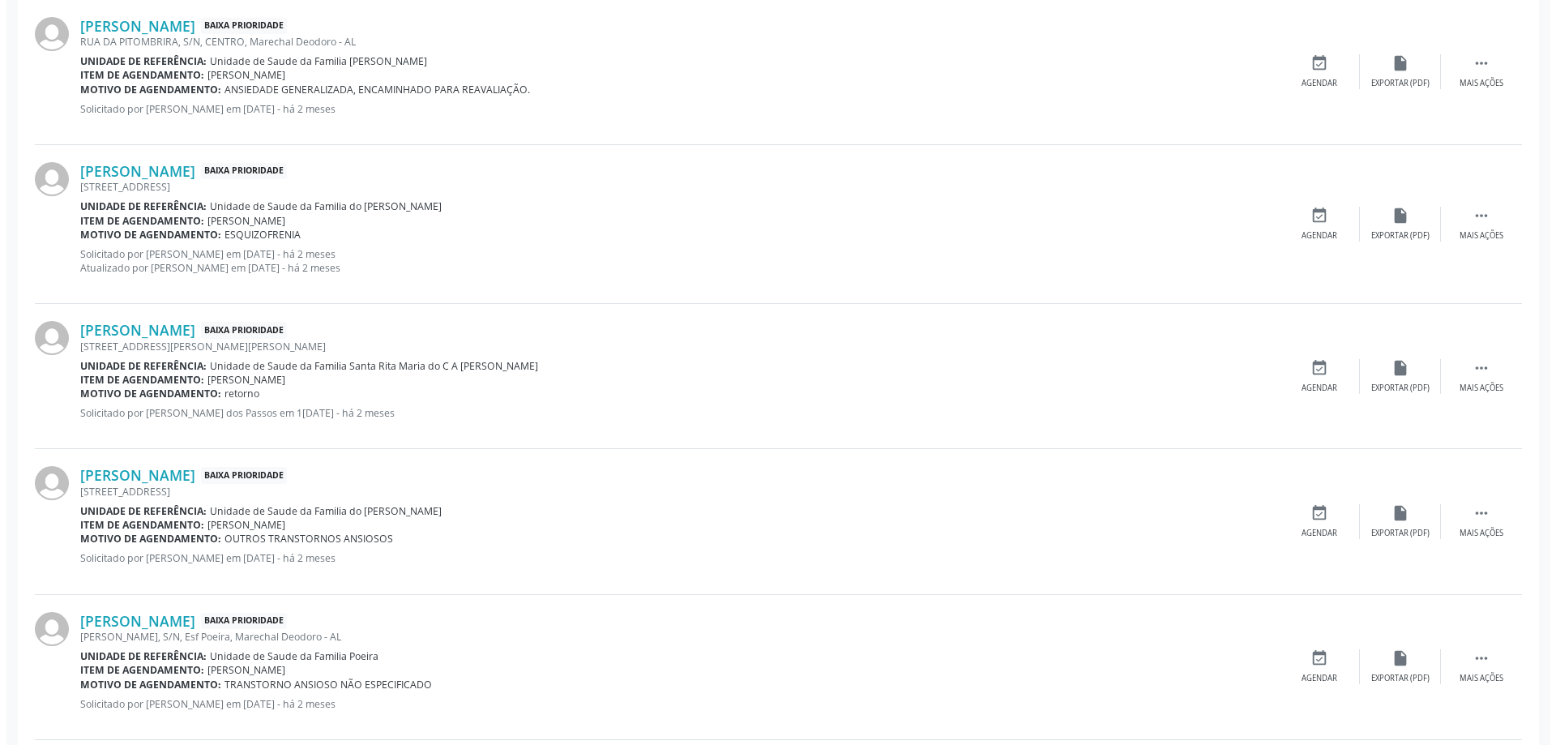
scroll to position [1783, 0]
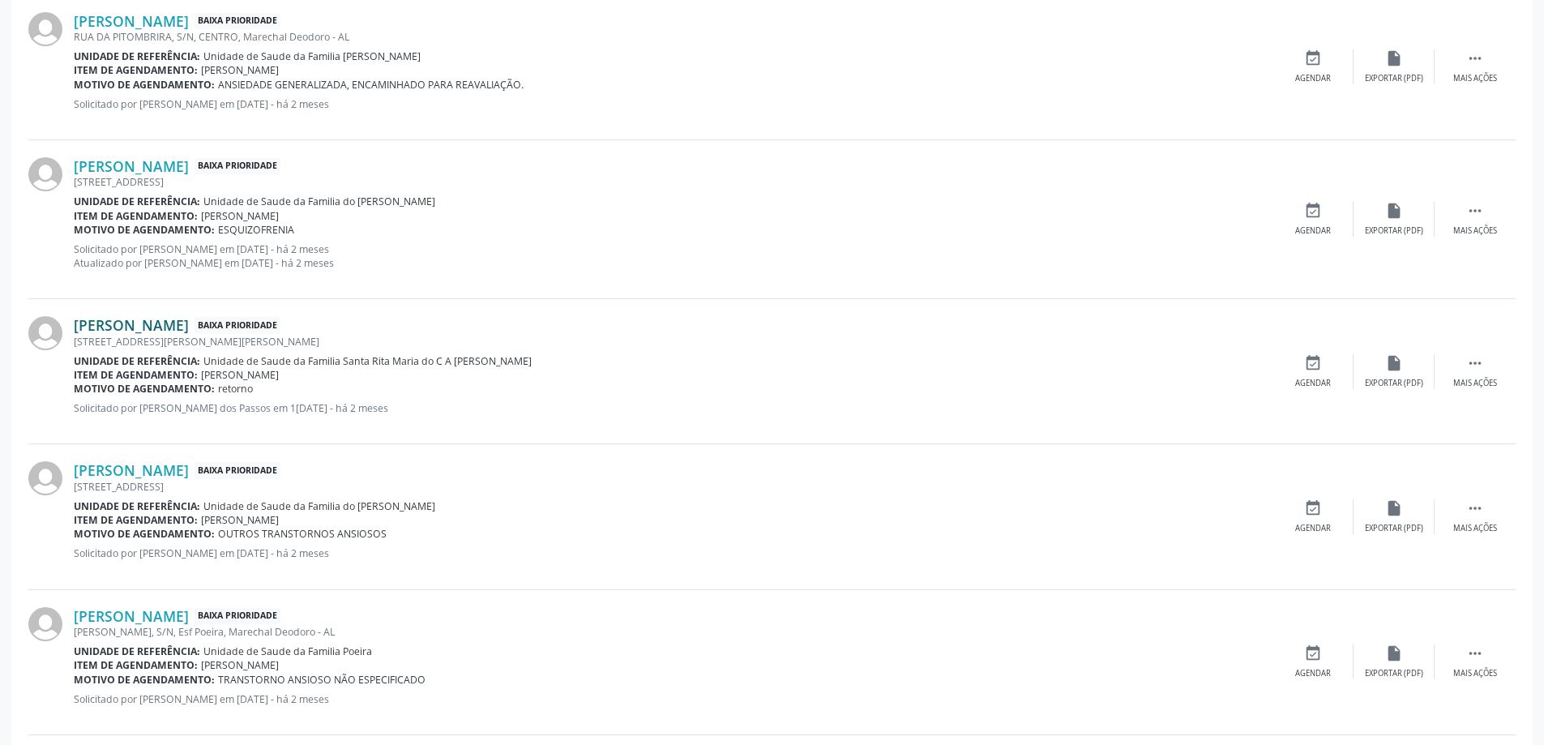
click at [133, 323] on link "Jose Sandro dos Santos" at bounding box center [131, 325] width 115 height 18
